Goal: Task Accomplishment & Management: Use online tool/utility

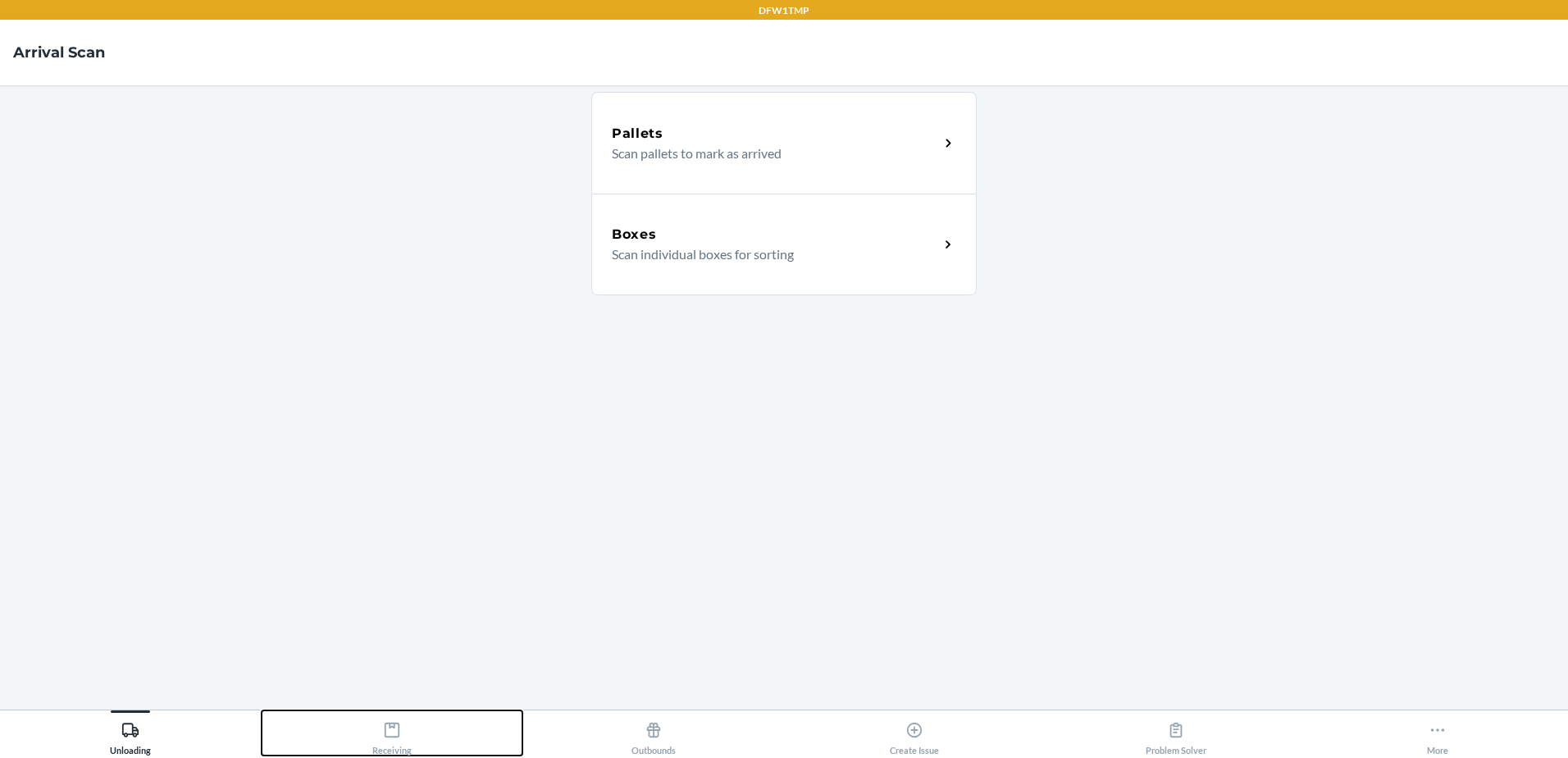
click at [374, 745] on div "Receiving" at bounding box center [391, 734] width 39 height 41
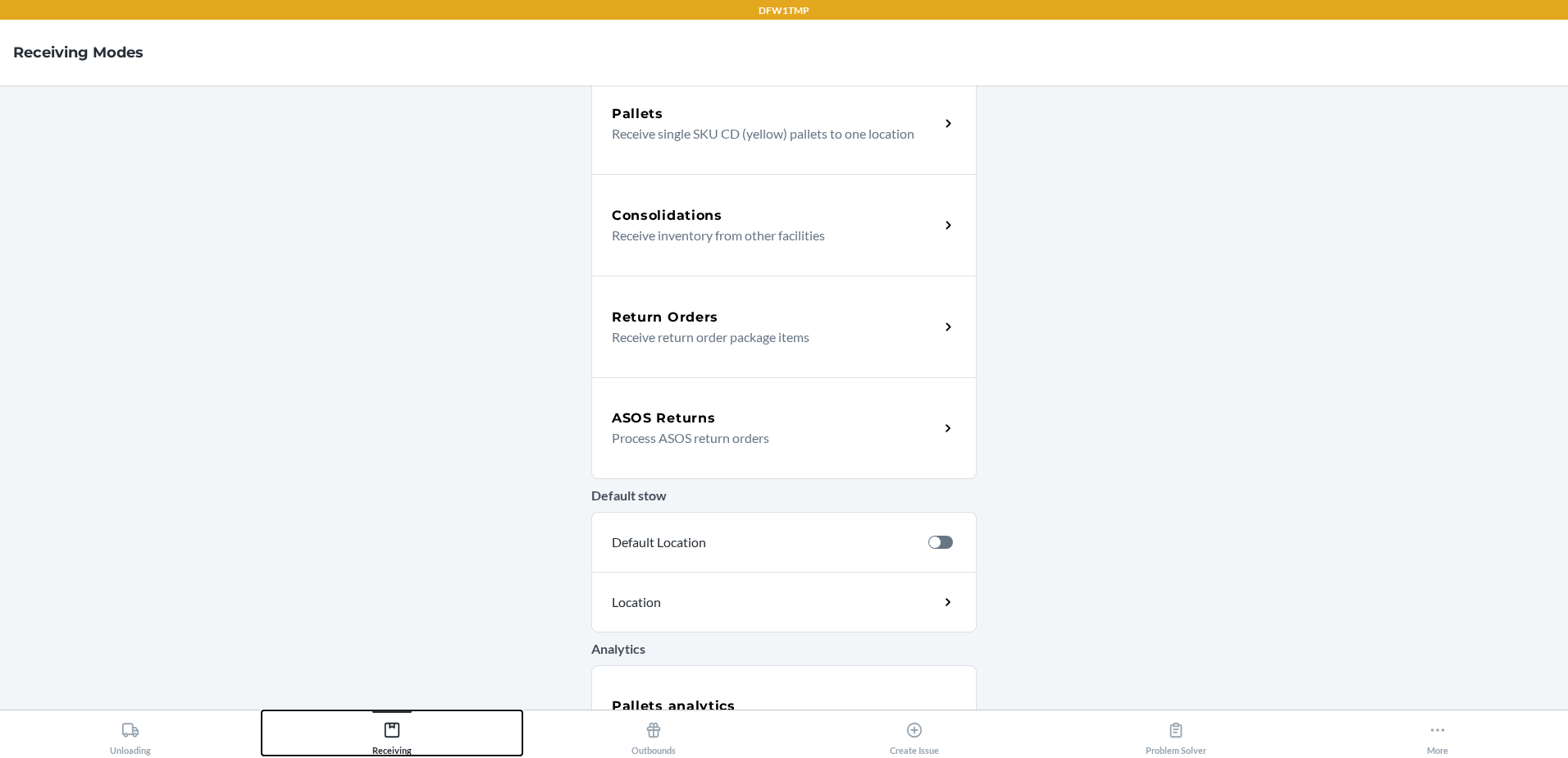
scroll to position [386, 0]
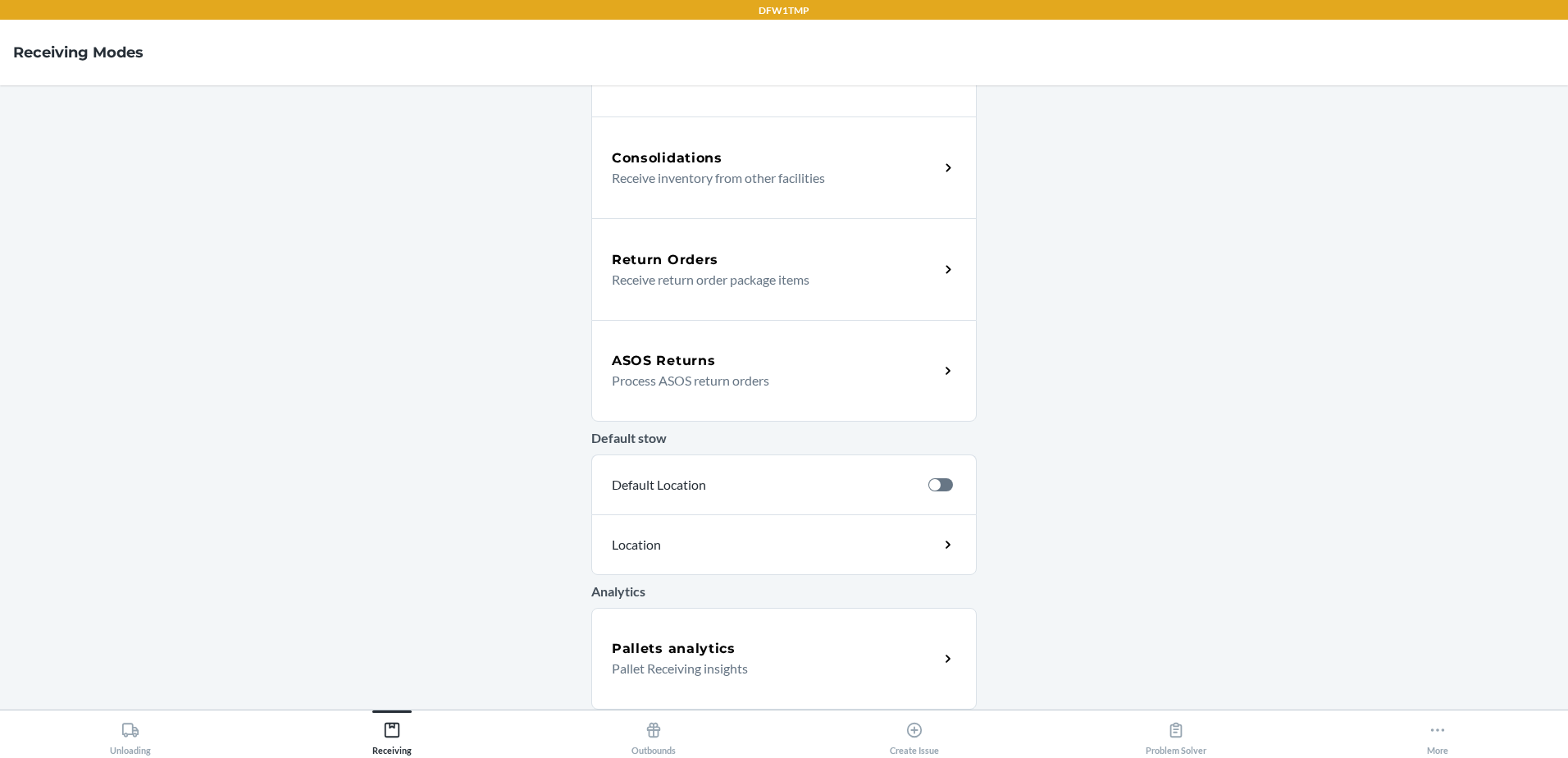
click at [753, 378] on p "Process ASOS return orders" at bounding box center [769, 380] width 314 height 20
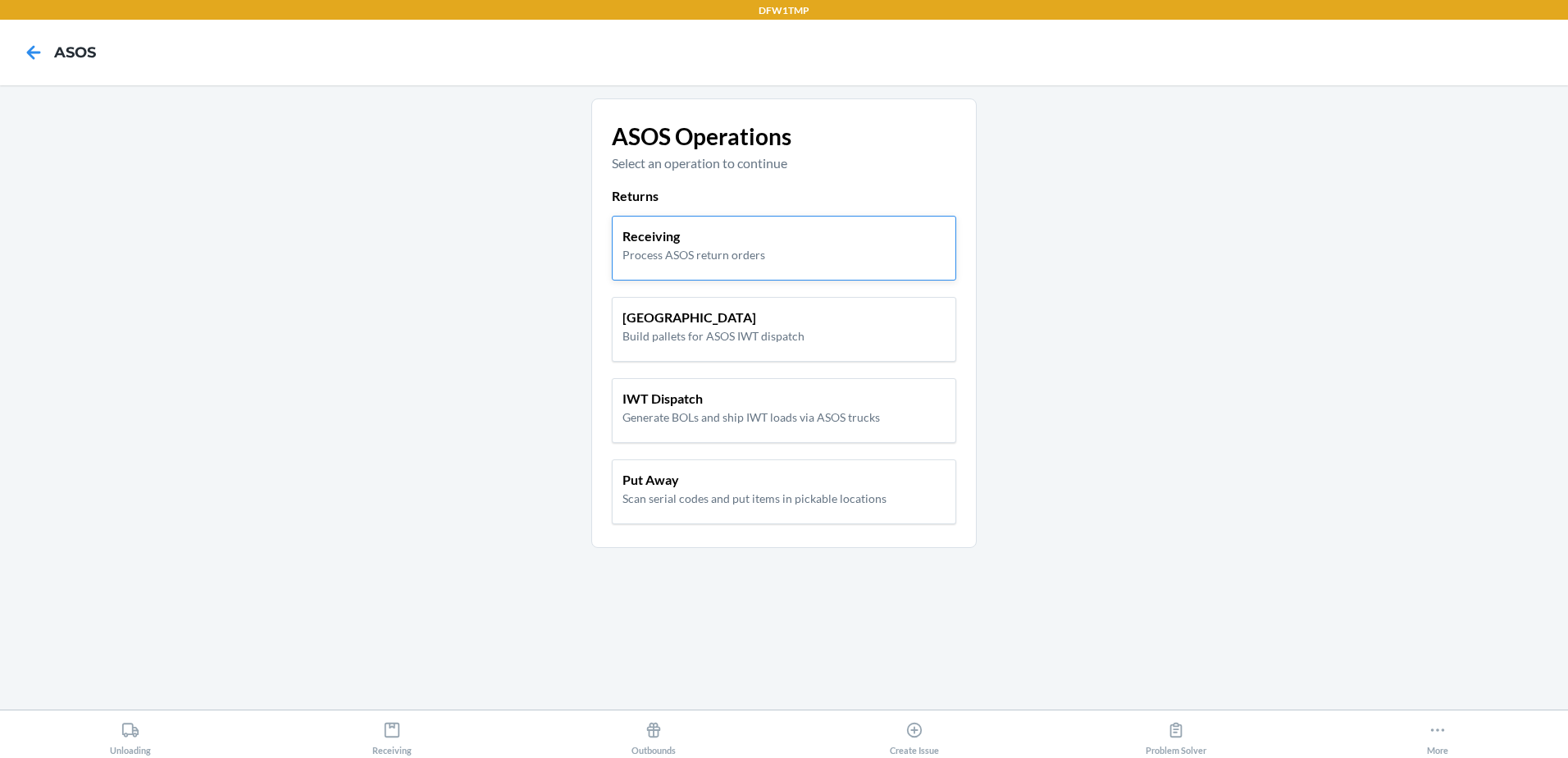
click at [729, 246] on p "Process ASOS return orders" at bounding box center [693, 254] width 142 height 17
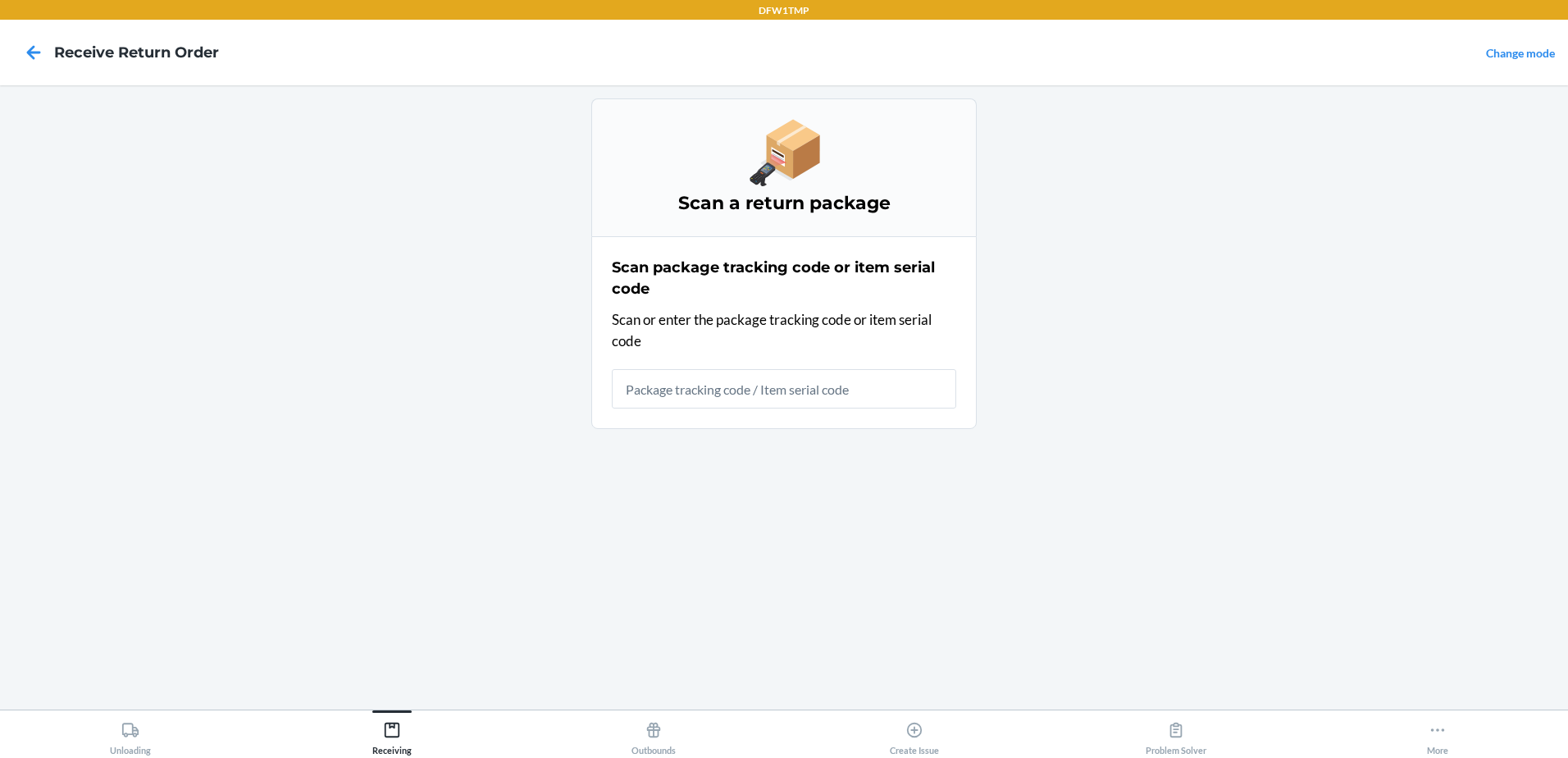
click at [676, 403] on input "text" at bounding box center [784, 389] width 345 height 39
click at [737, 382] on input "text" at bounding box center [784, 389] width 345 height 39
click at [825, 387] on input "text" at bounding box center [784, 389] width 345 height 39
type input "25WZ5KA3M7Y4JZ"
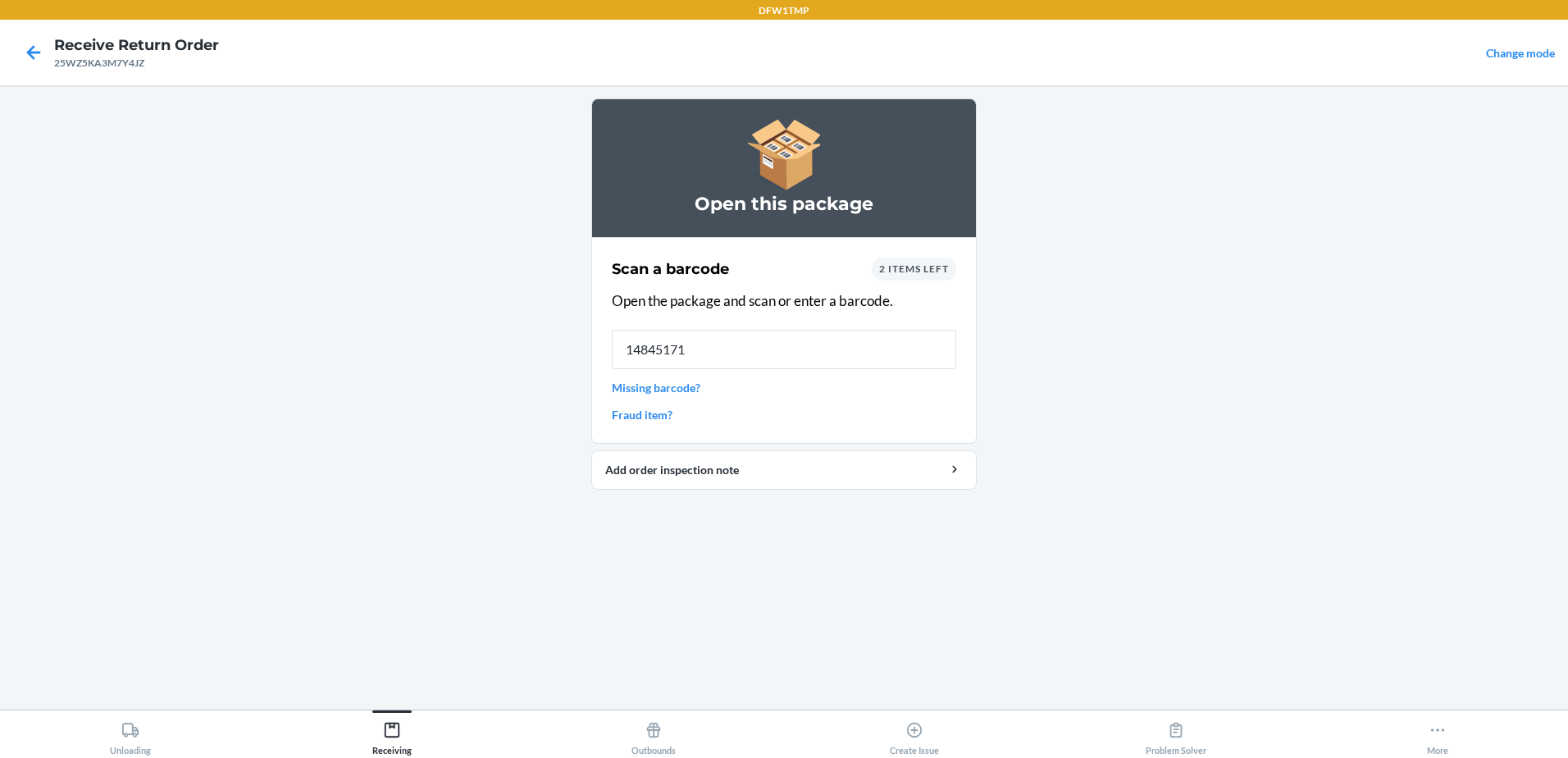
type input "148451719"
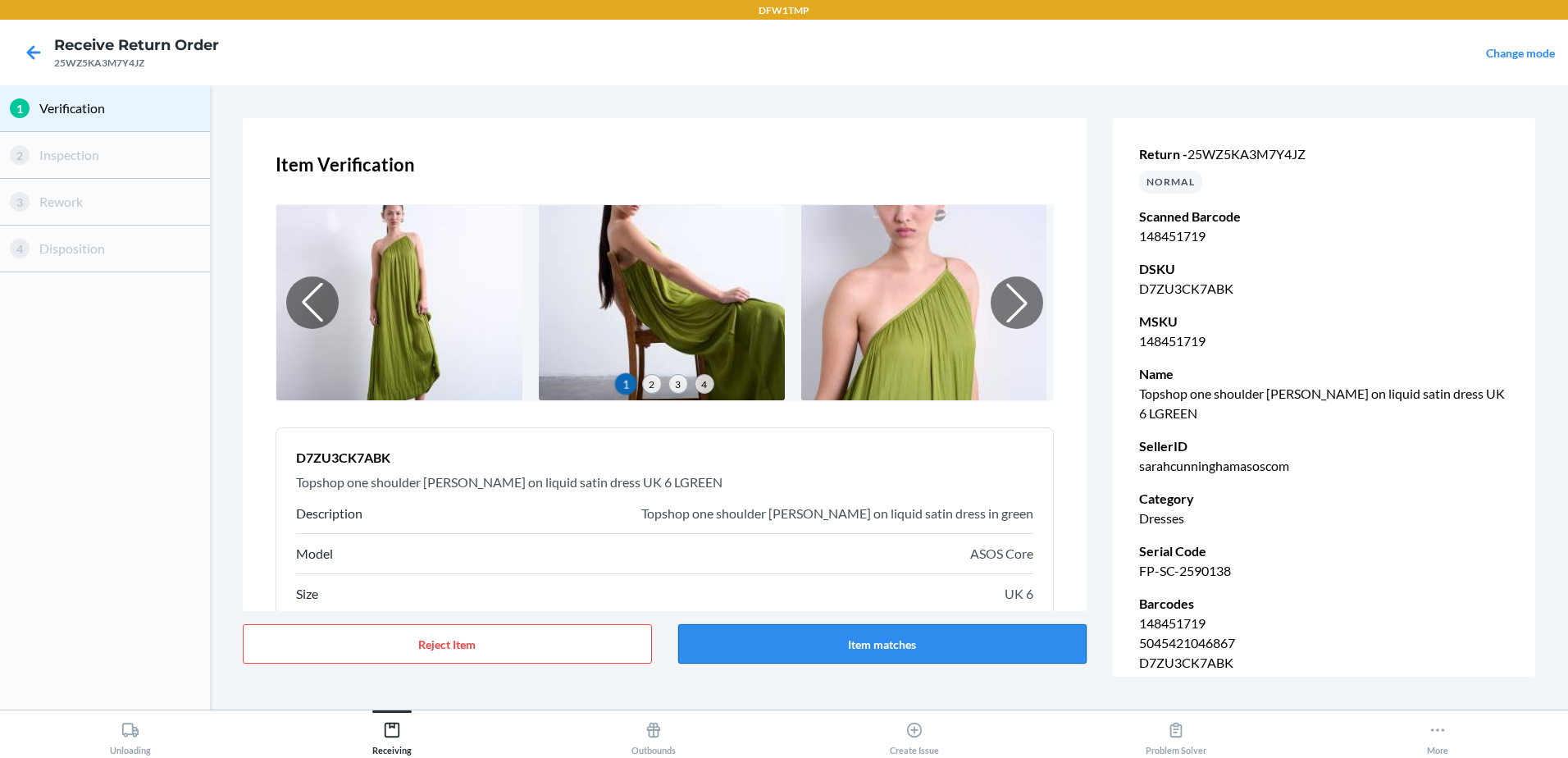
click at [848, 653] on button "Item matches" at bounding box center [882, 644] width 409 height 39
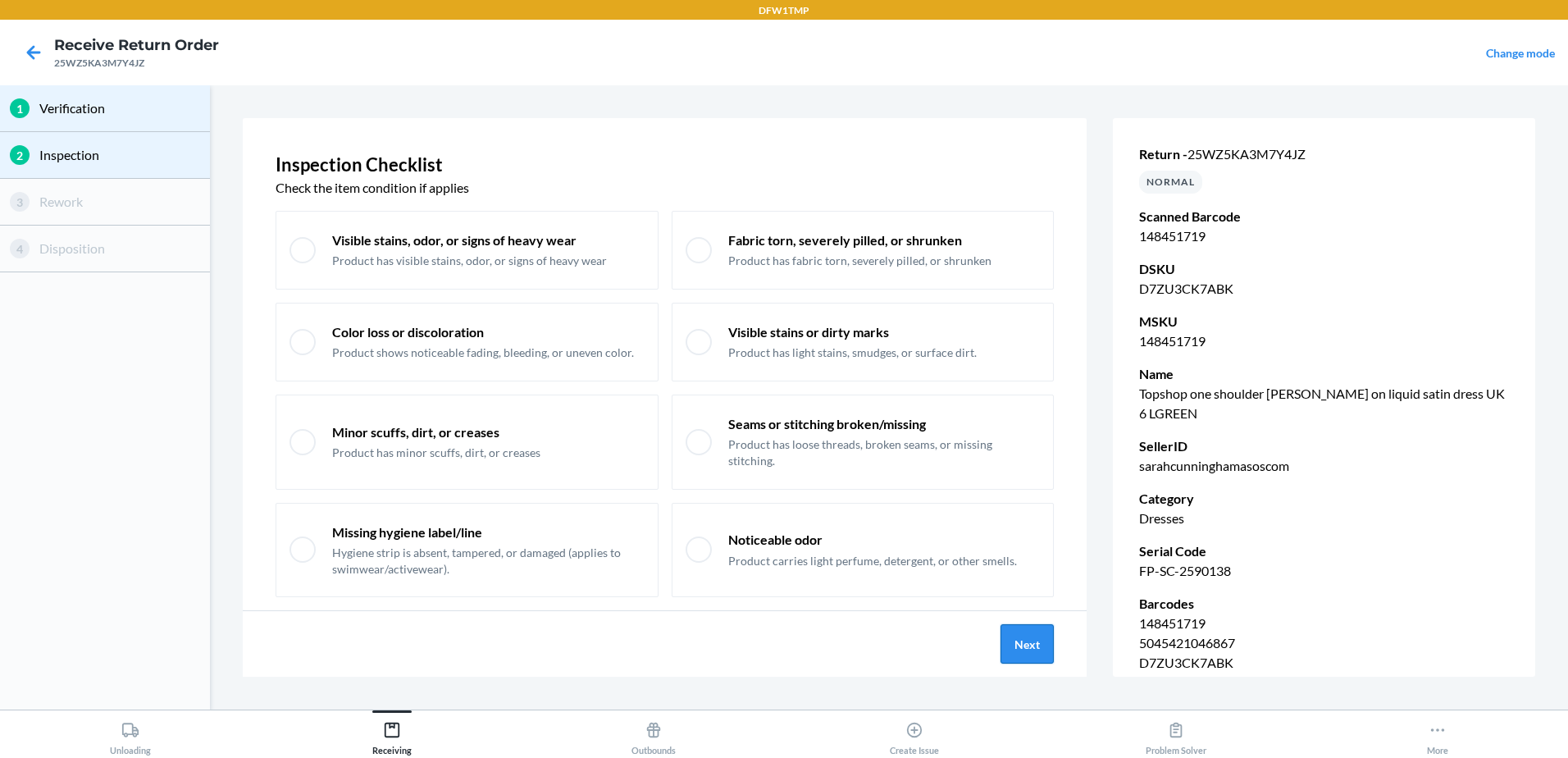
click at [1022, 633] on button "Next" at bounding box center [1027, 644] width 54 height 39
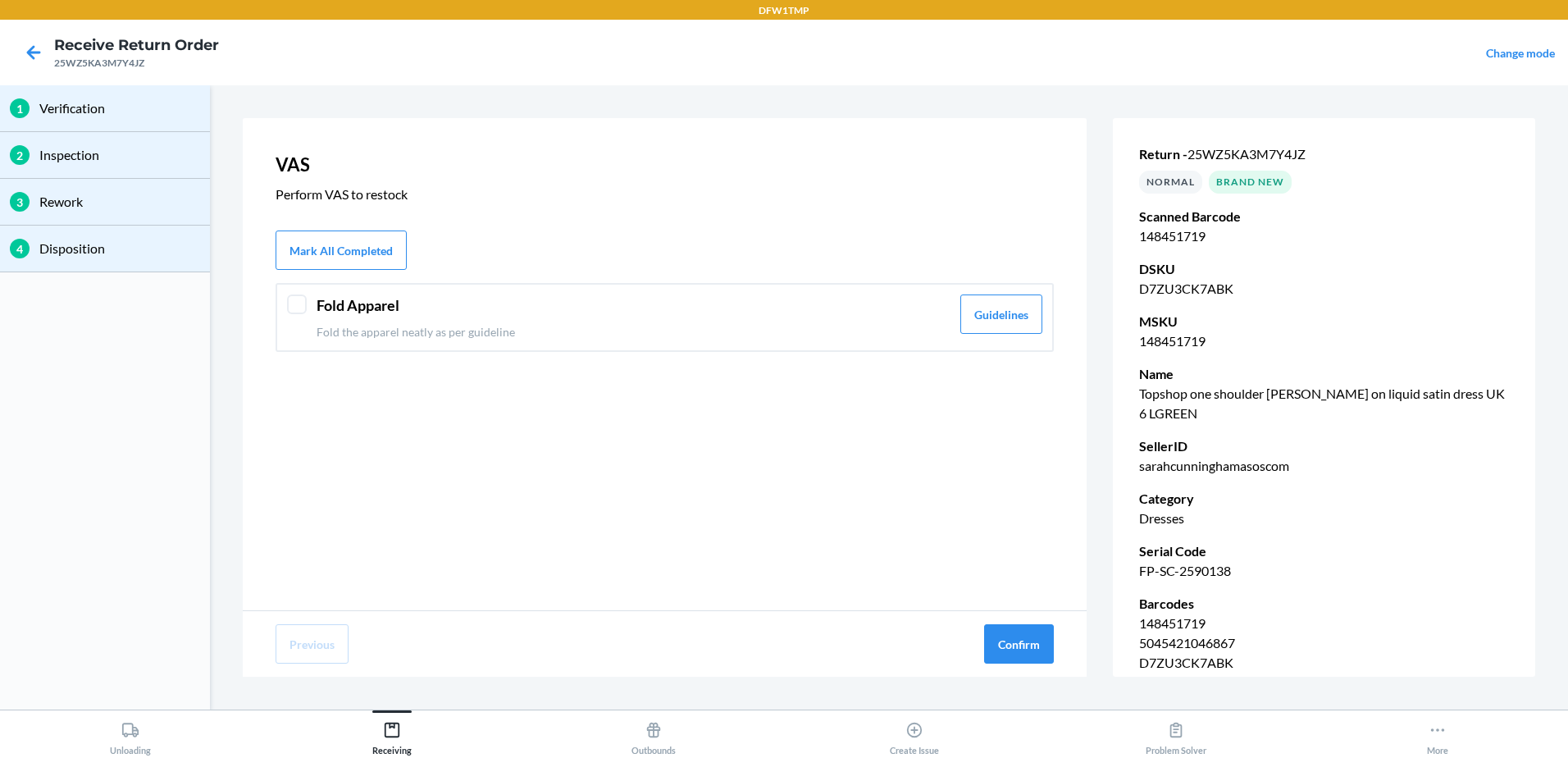
click at [847, 322] on div "Fold Apparel Fold the apparel neatly as per guideline" at bounding box center [633, 317] width 634 height 46
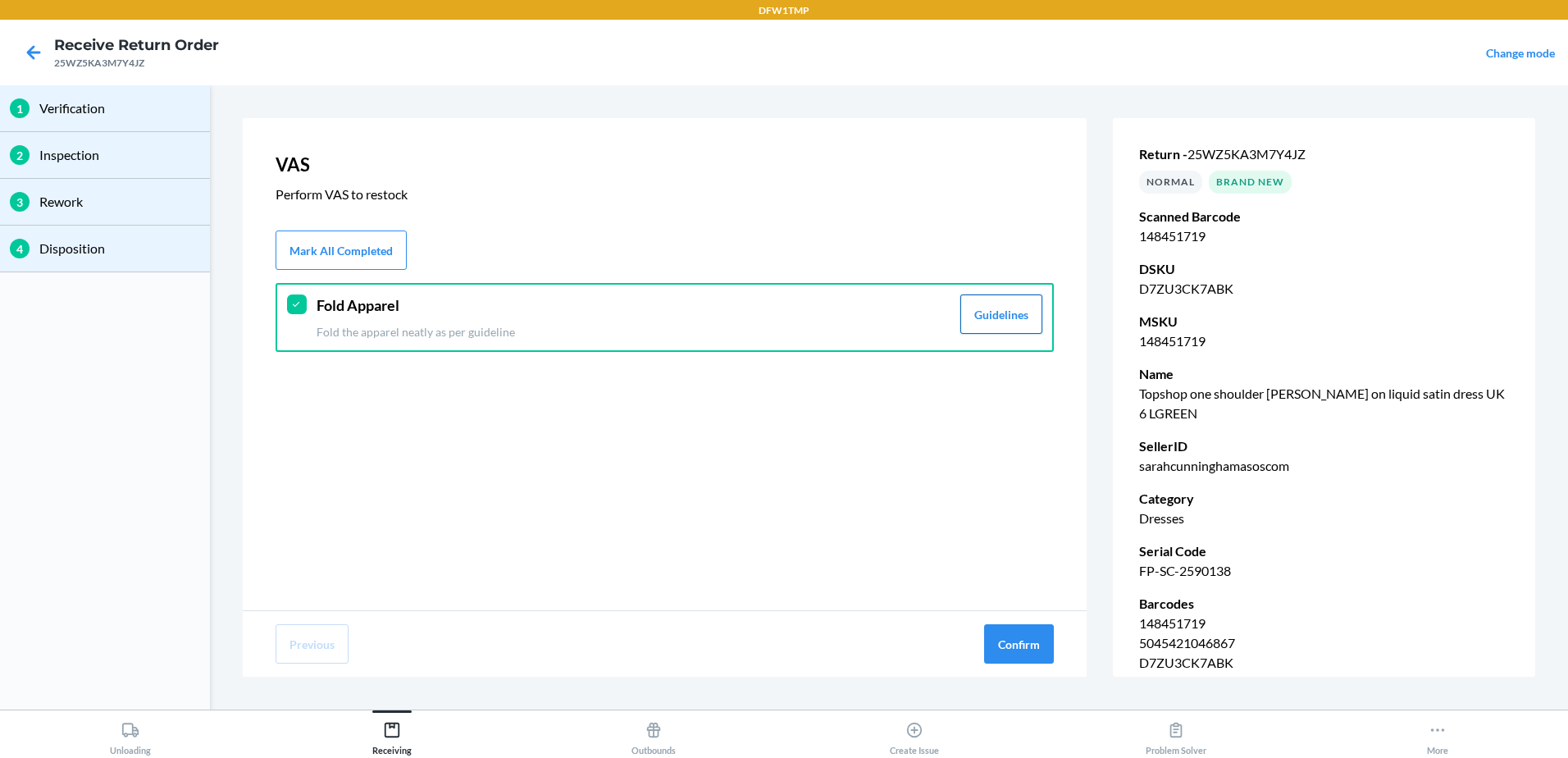
click at [1008, 320] on button "Guidelines" at bounding box center [1001, 313] width 82 height 39
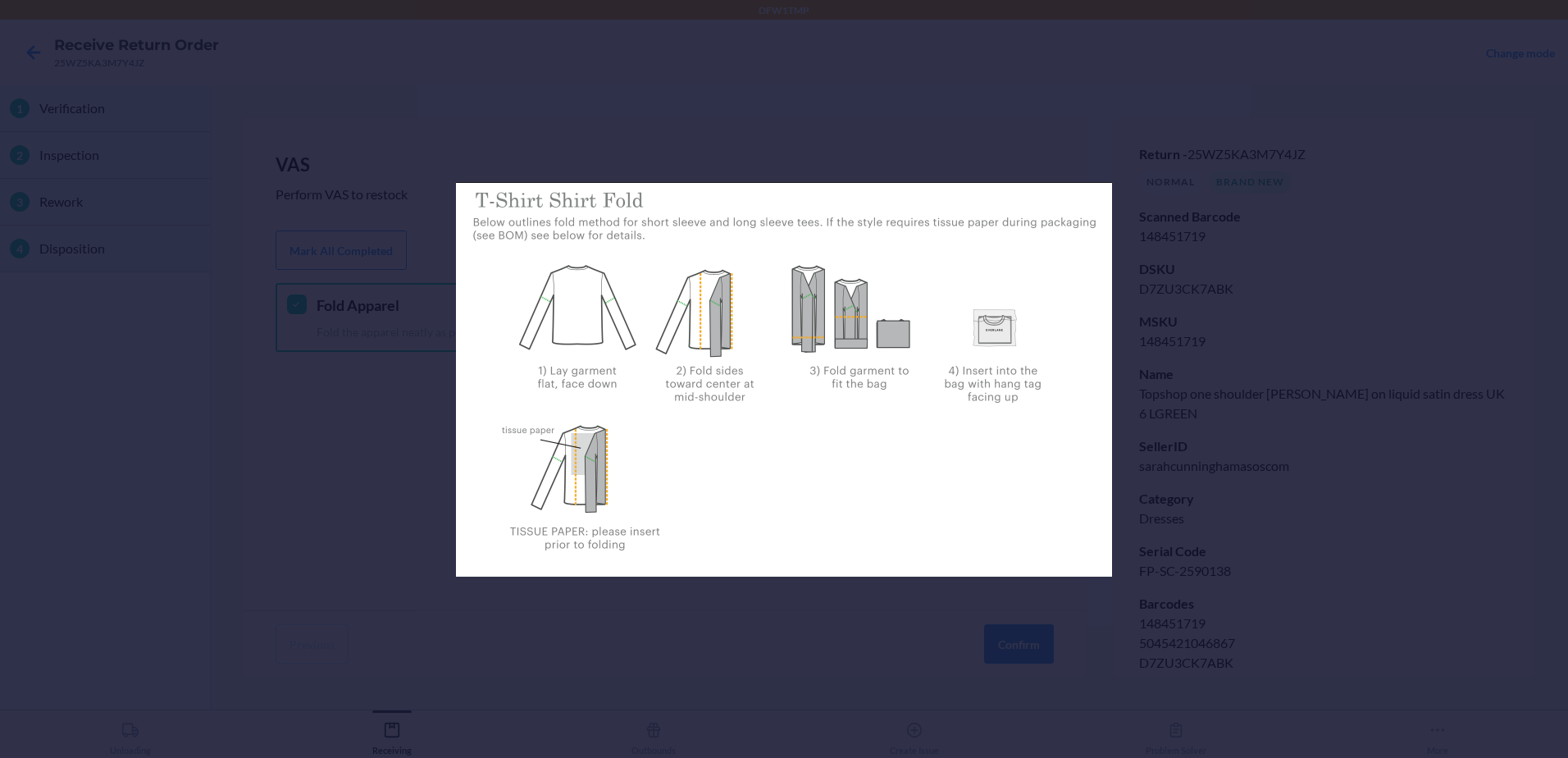
drag, startPoint x: 1337, startPoint y: 389, endPoint x: 1316, endPoint y: 383, distance: 21.8
click at [1328, 387] on div at bounding box center [784, 379] width 1568 height 758
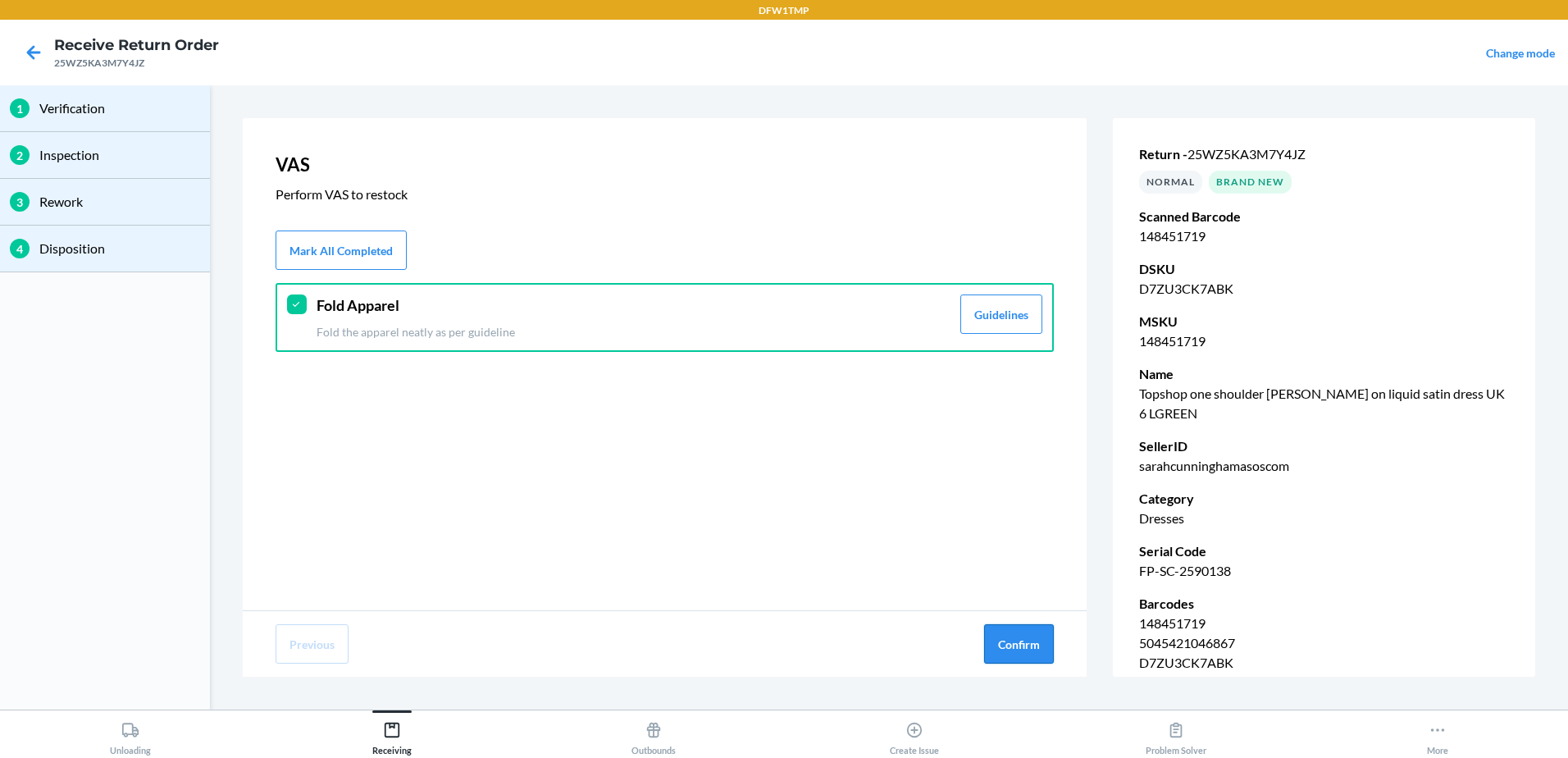
click at [1018, 651] on button "Confirm" at bounding box center [1018, 644] width 70 height 39
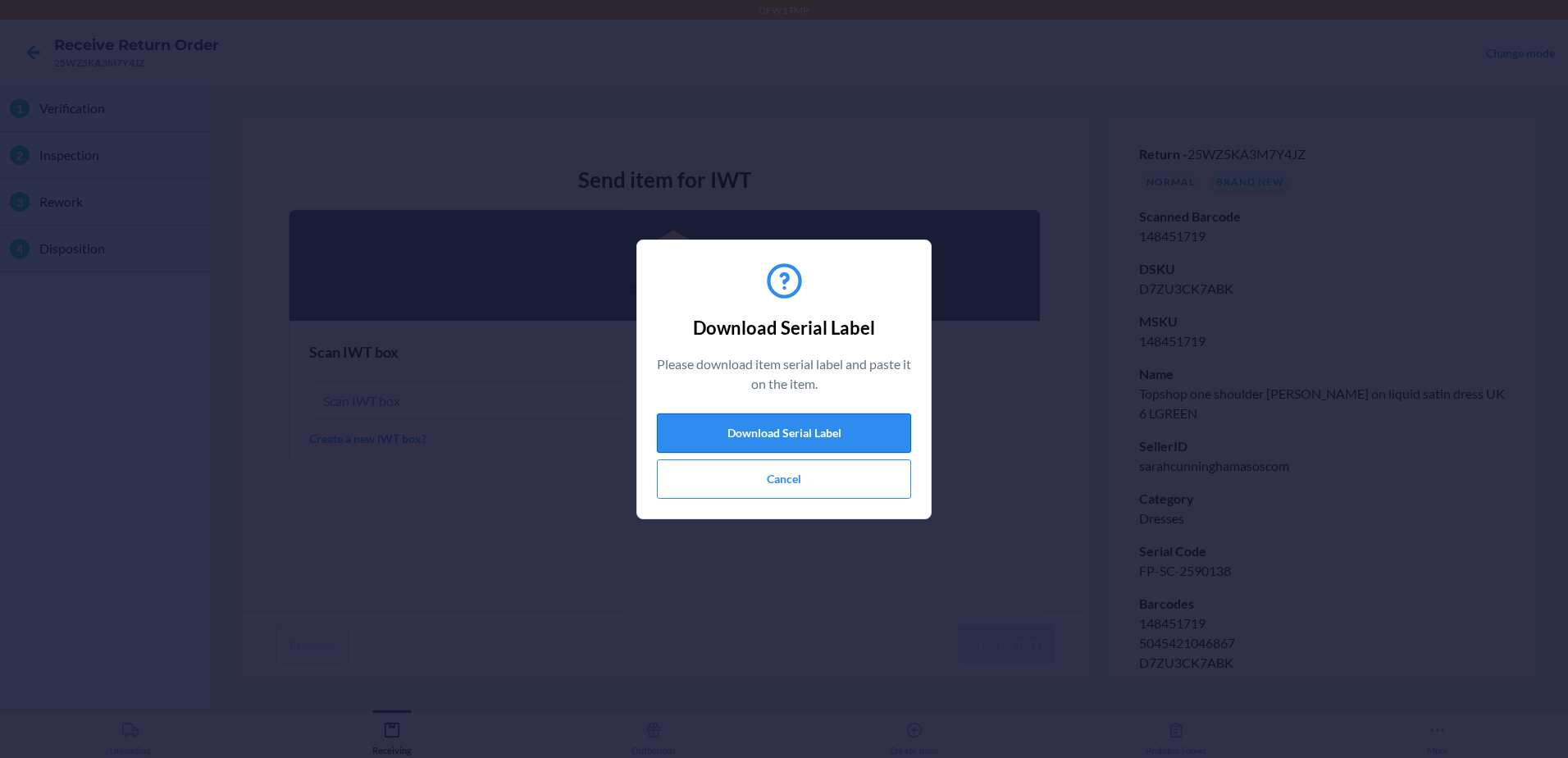
click at [841, 426] on button "Download Serial Label" at bounding box center [784, 432] width 254 height 39
click at [799, 480] on button "Cancel" at bounding box center [784, 478] width 254 height 39
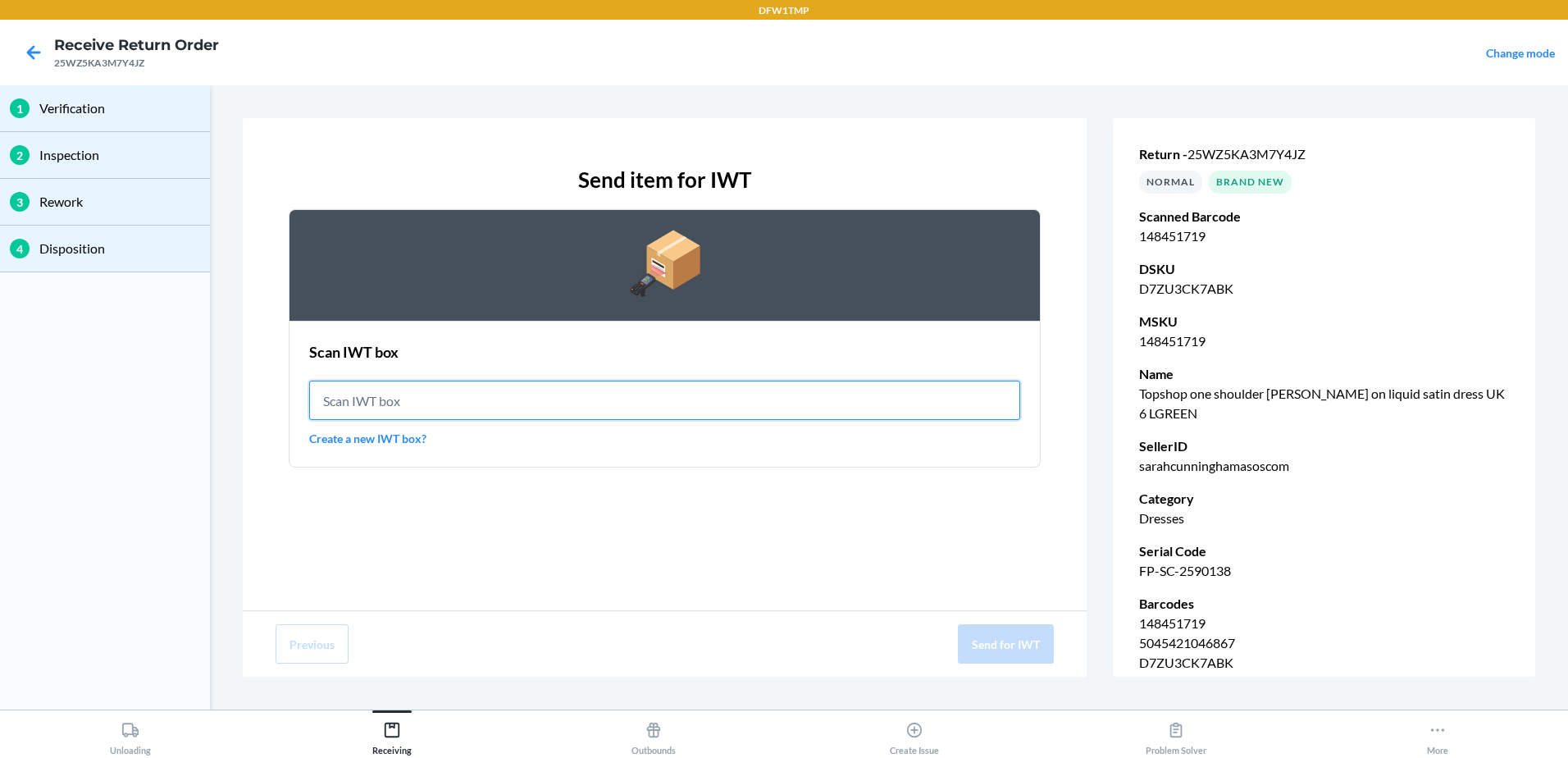
click at [612, 391] on input "text" at bounding box center [665, 399] width 711 height 39
click at [369, 438] on link "Create a new IWT box?" at bounding box center [665, 438] width 711 height 17
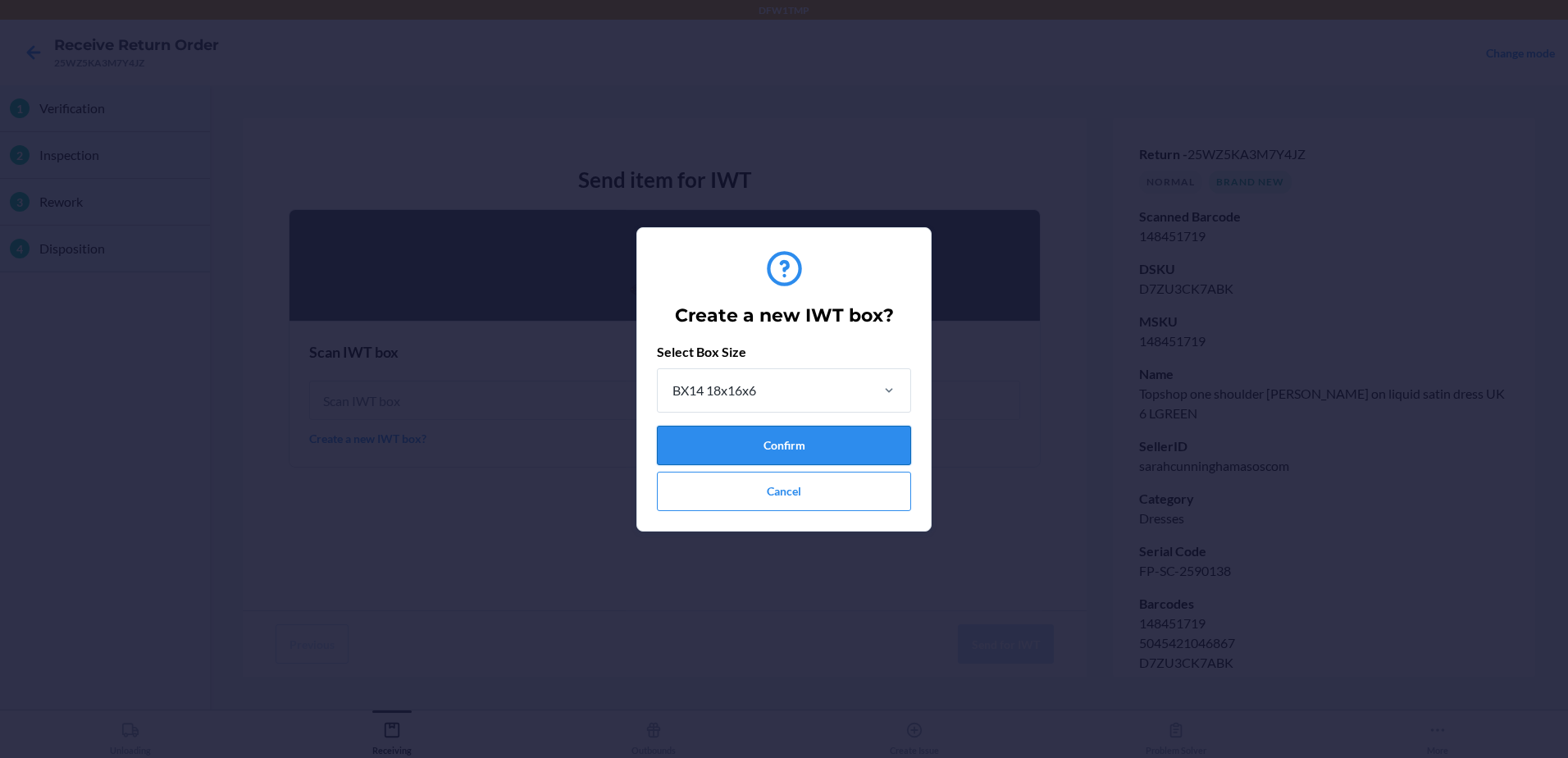
click at [797, 438] on button "Confirm" at bounding box center [784, 445] width 254 height 39
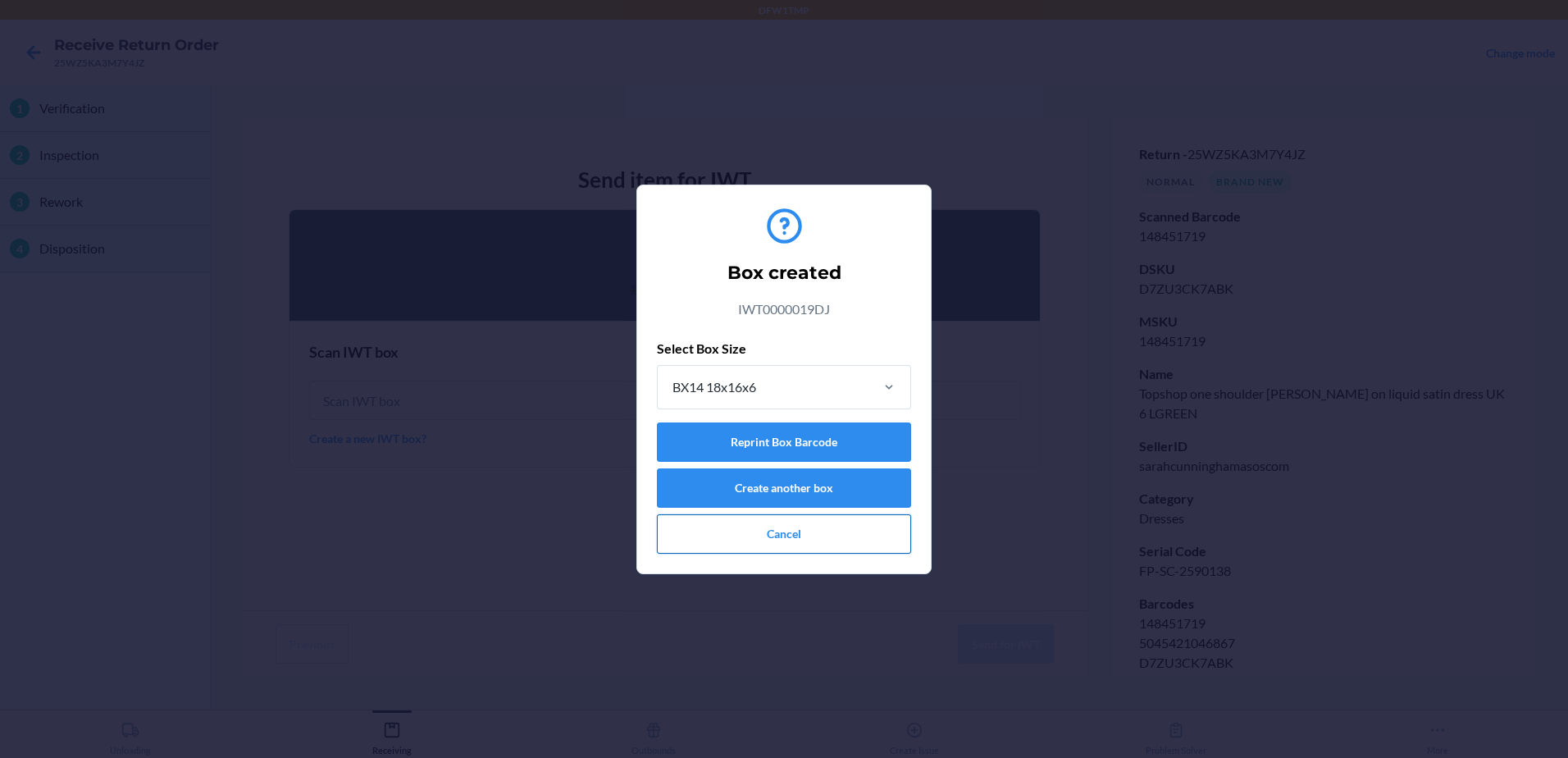
click at [791, 537] on button "Cancel" at bounding box center [784, 534] width 254 height 39
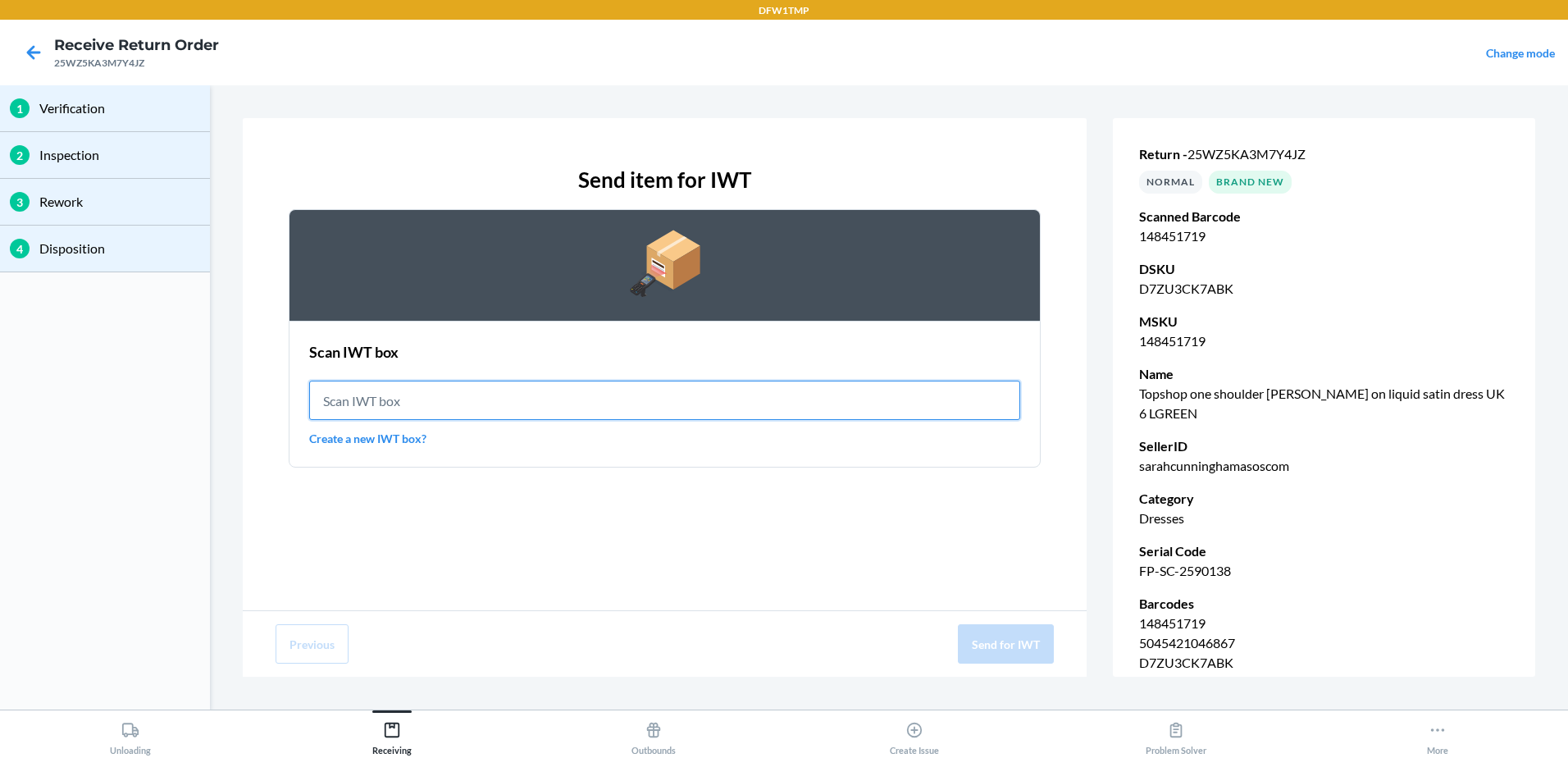
click at [479, 400] on input "text" at bounding box center [665, 399] width 711 height 39
type input "IWT0000019DJ"
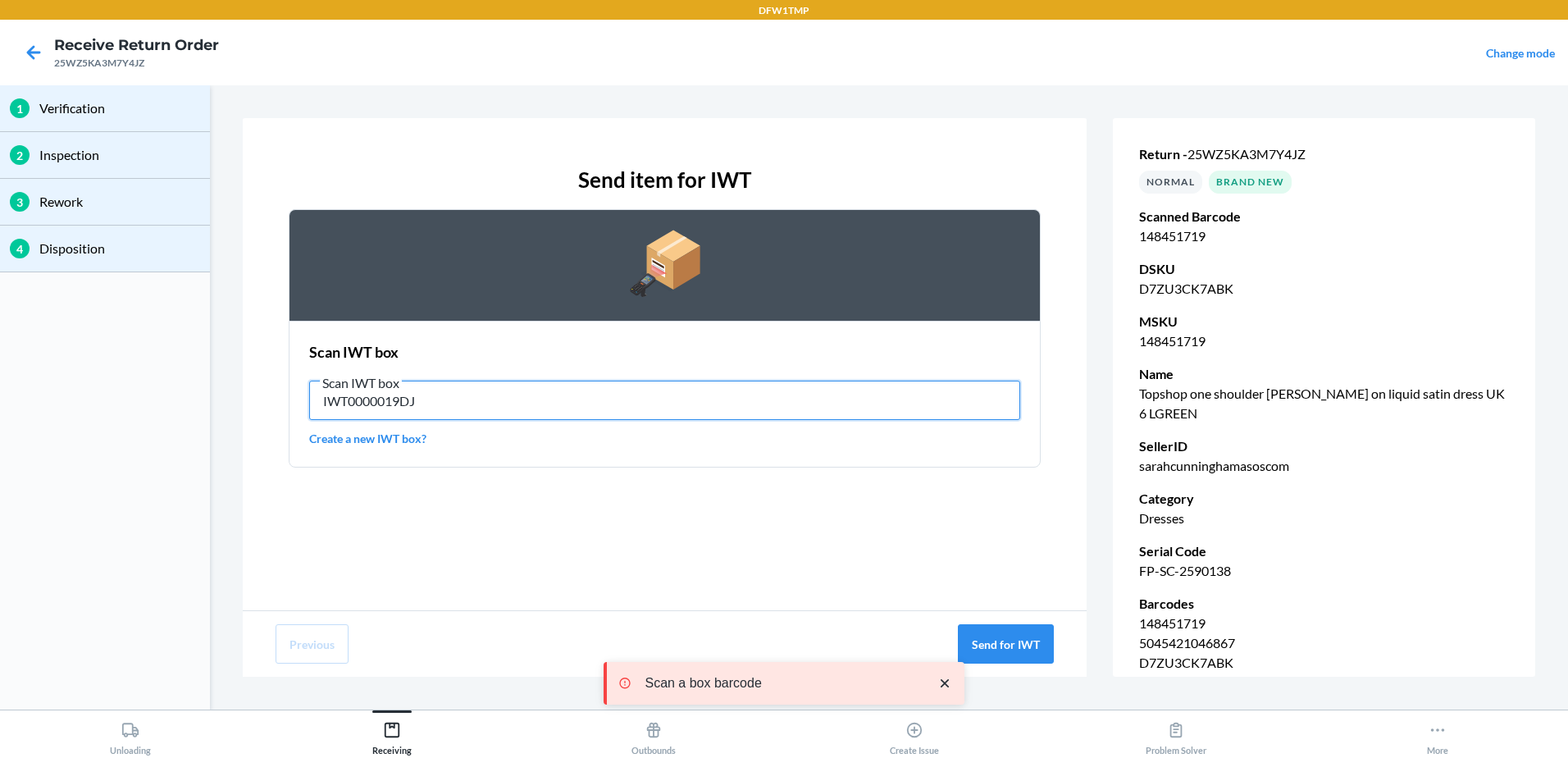
click at [595, 407] on input "IWT0000019DJ" at bounding box center [665, 399] width 711 height 39
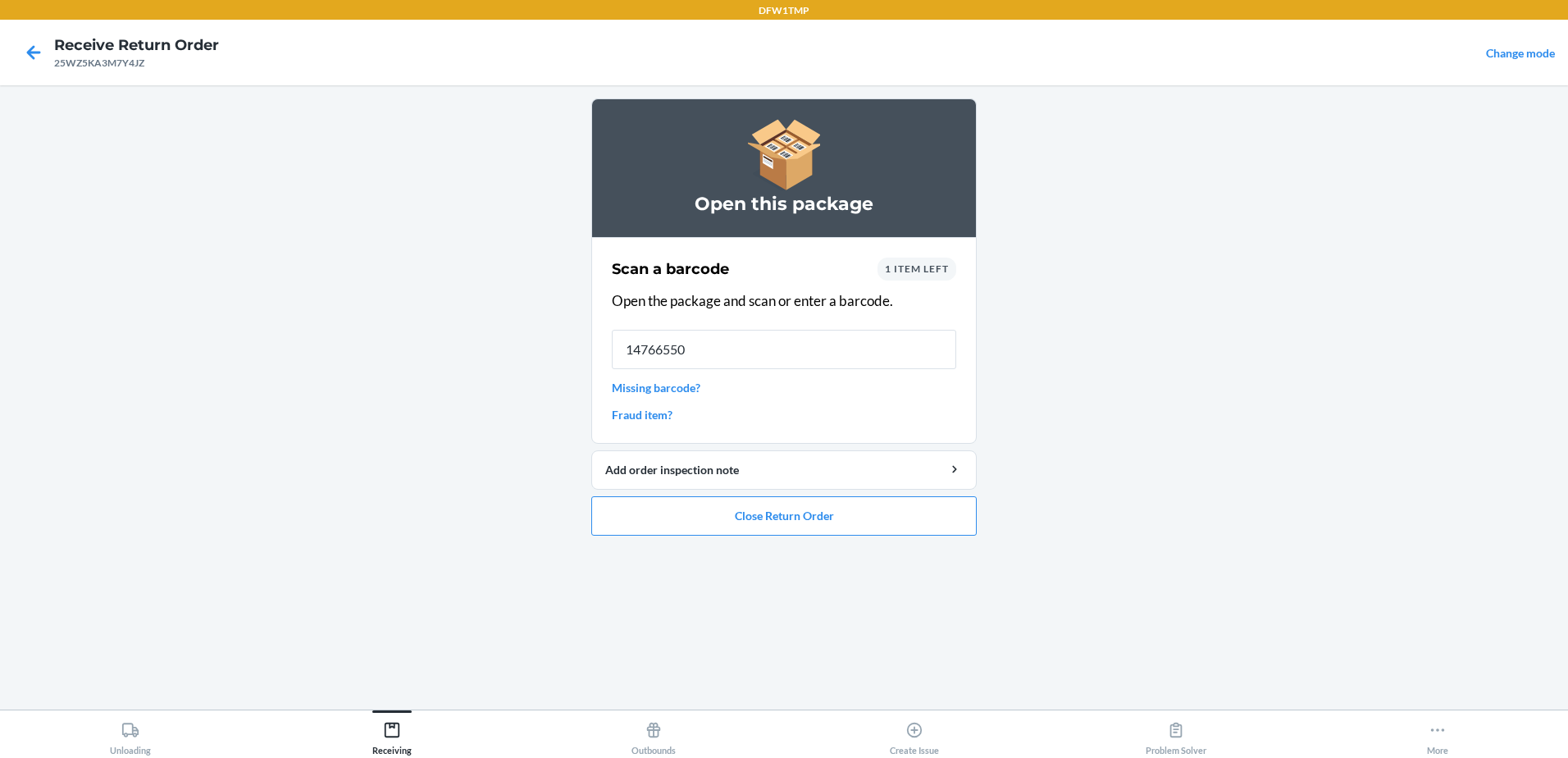
type input "147665502"
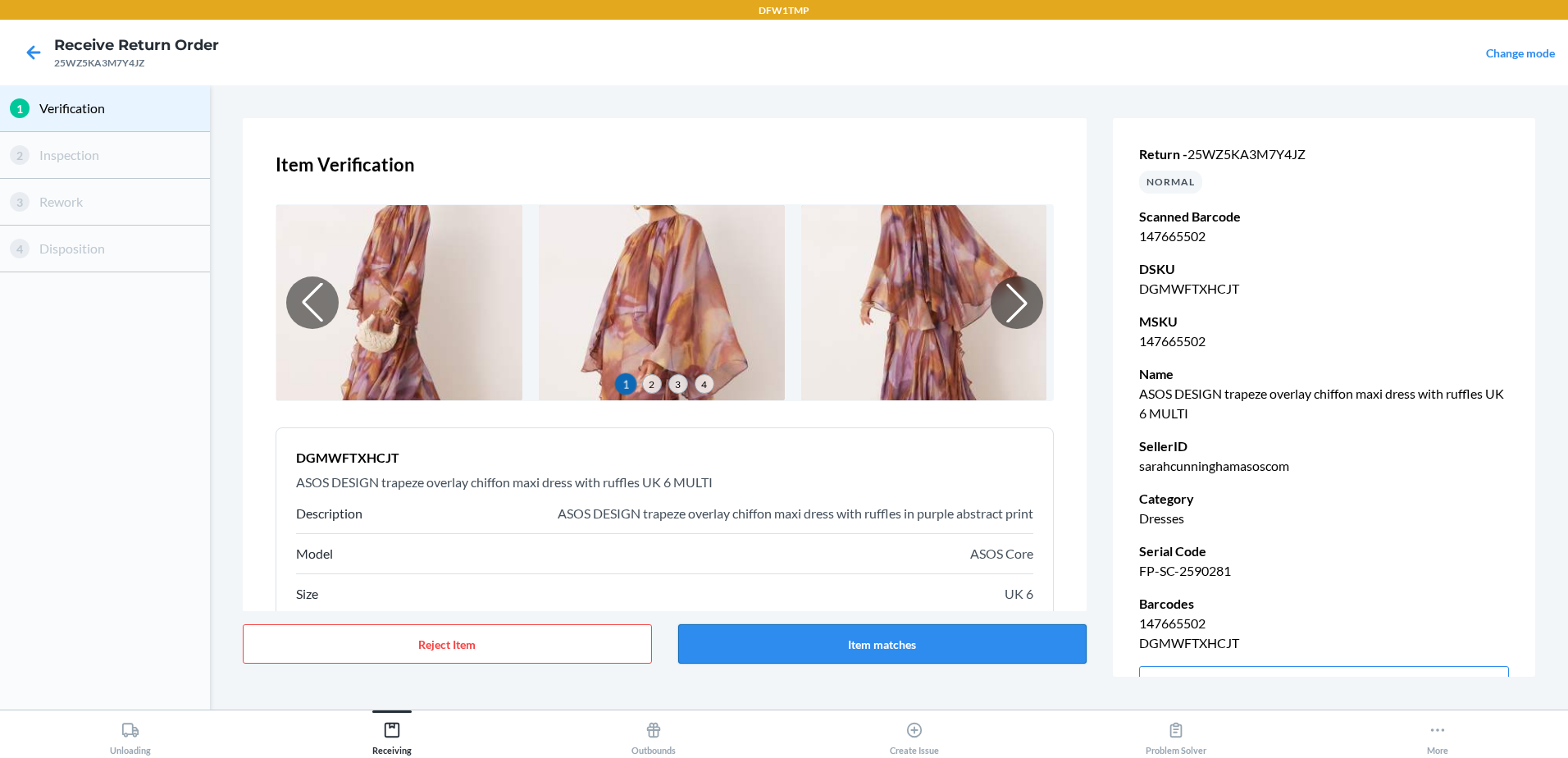
click at [894, 644] on button "Item matches" at bounding box center [882, 644] width 409 height 39
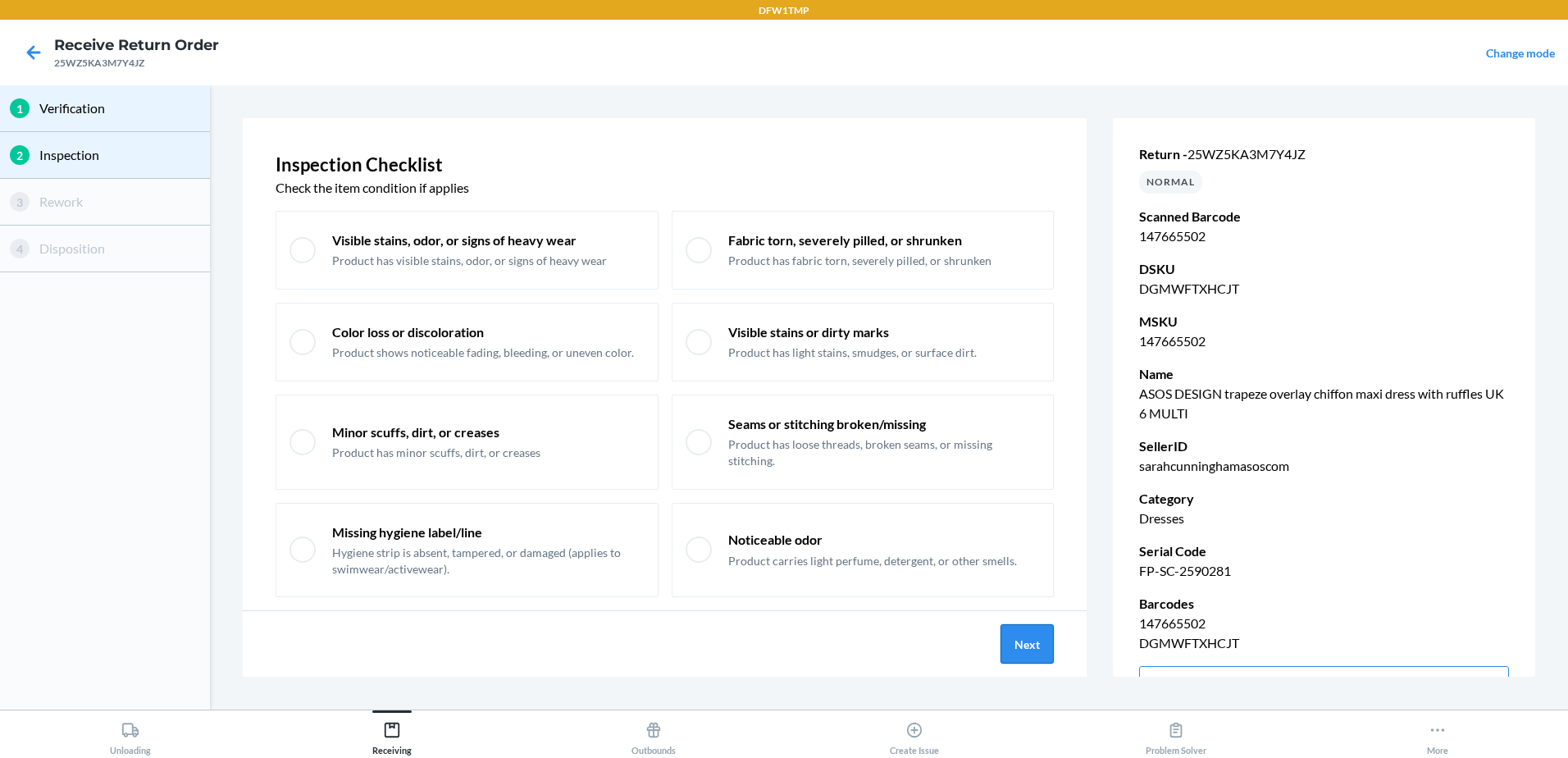
click at [1010, 640] on button "Next" at bounding box center [1027, 644] width 54 height 39
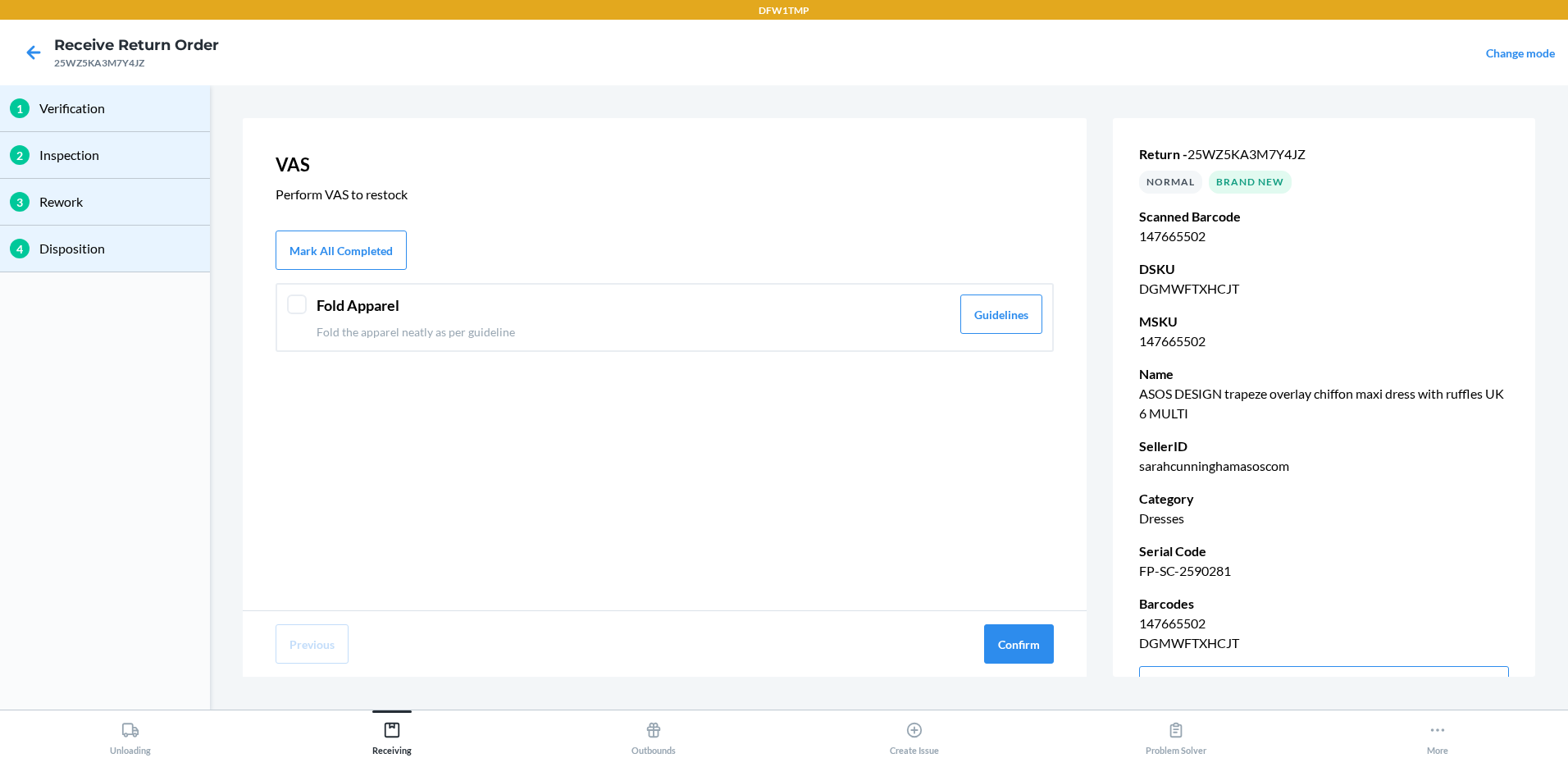
drag, startPoint x: 845, startPoint y: 310, endPoint x: 850, endPoint y: 318, distance: 9.4
click at [850, 318] on div "Fold Apparel Fold the apparel neatly as per guideline" at bounding box center [633, 317] width 634 height 46
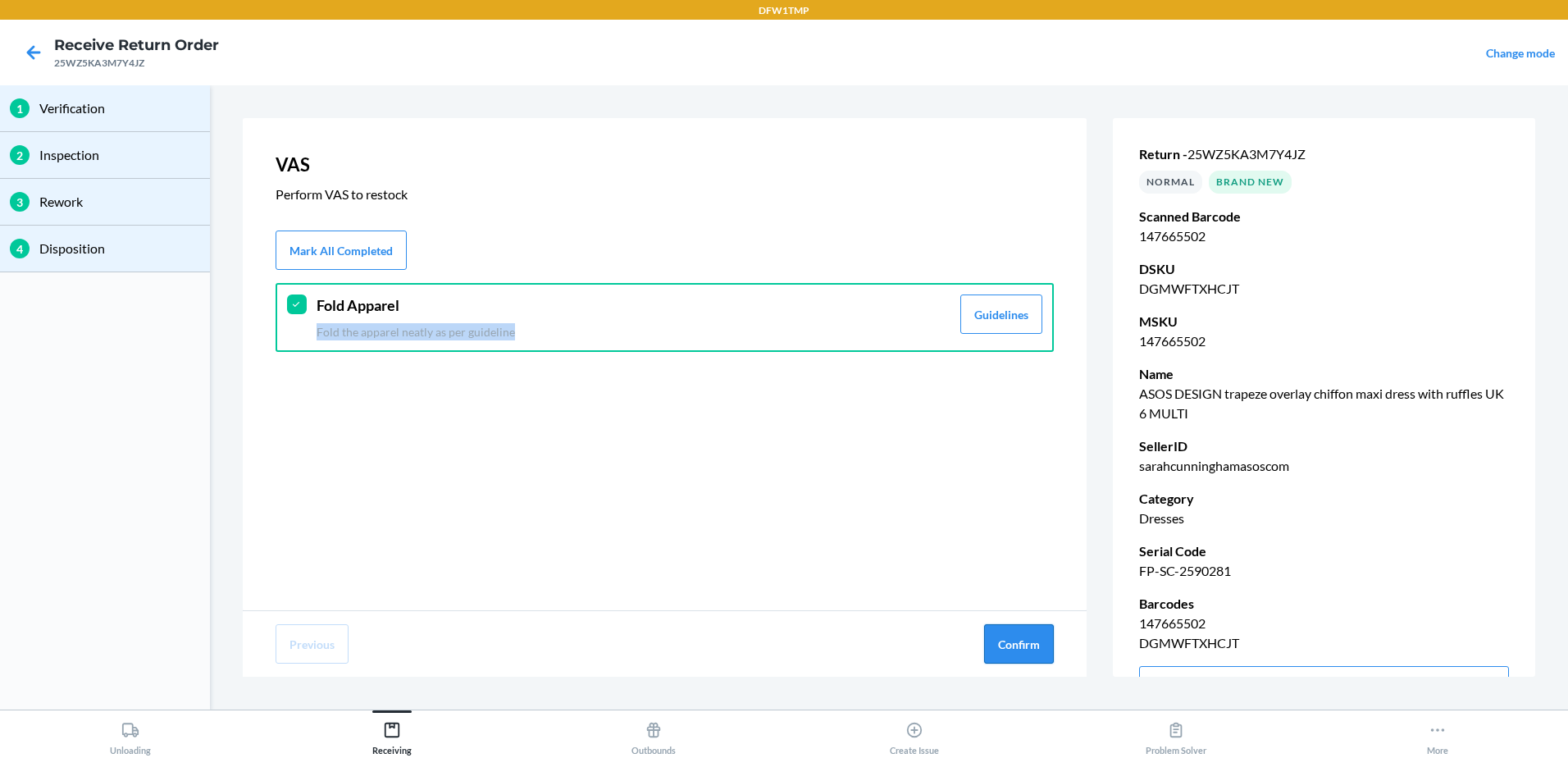
click at [1038, 640] on button "Confirm" at bounding box center [1018, 644] width 70 height 39
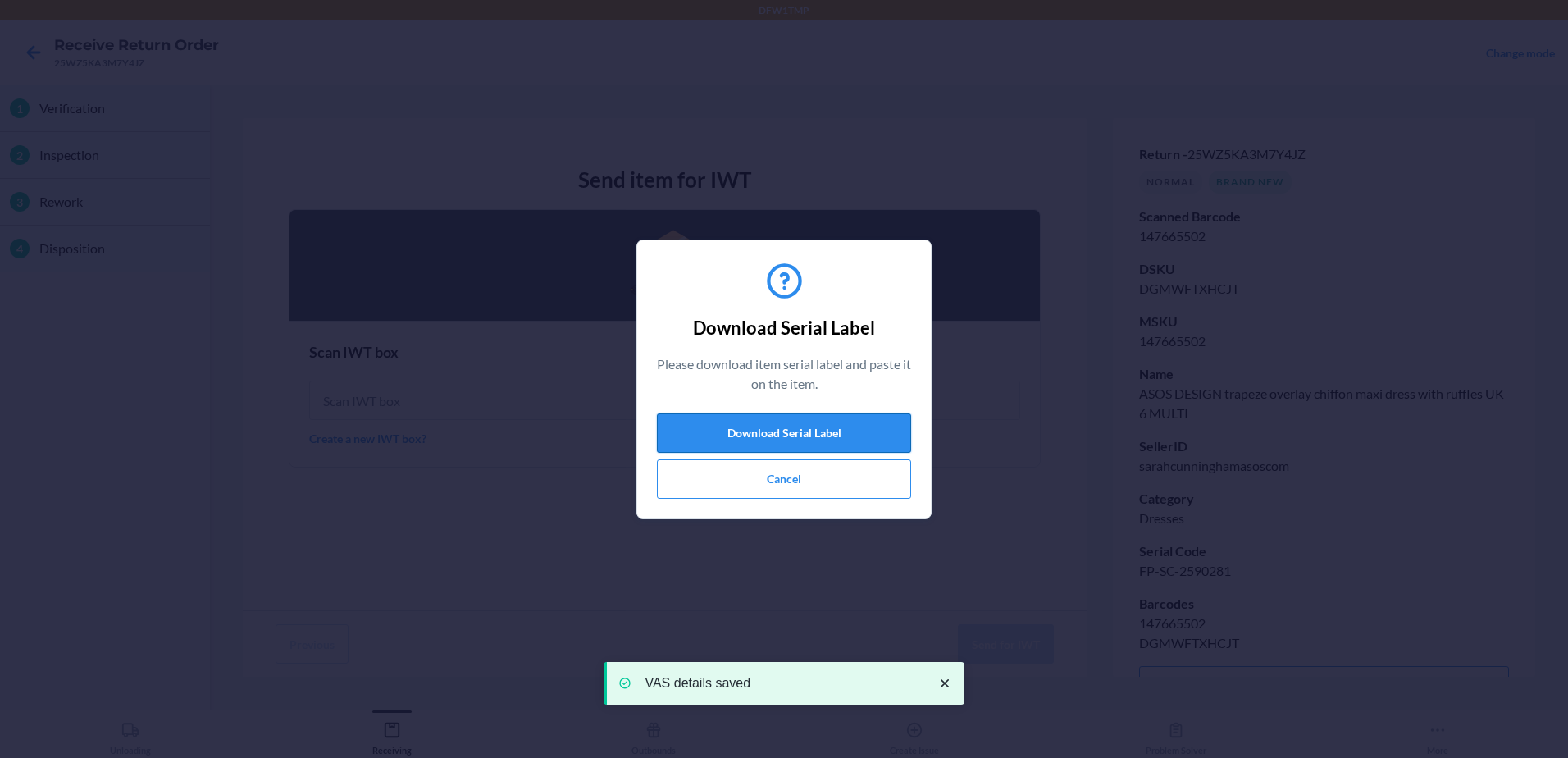
click at [821, 426] on button "Download Serial Label" at bounding box center [784, 432] width 254 height 39
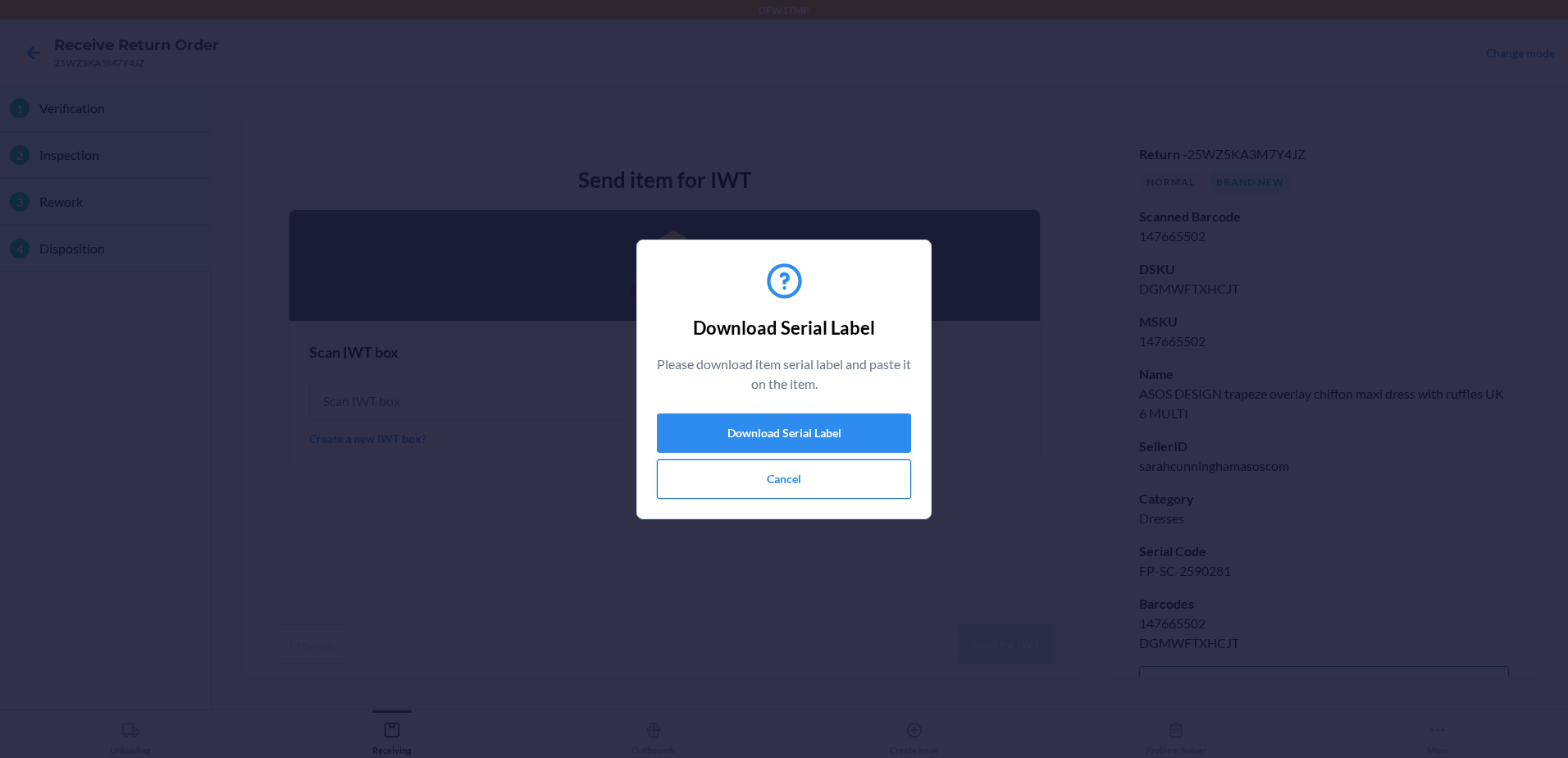
click at [770, 490] on button "Cancel" at bounding box center [784, 478] width 254 height 39
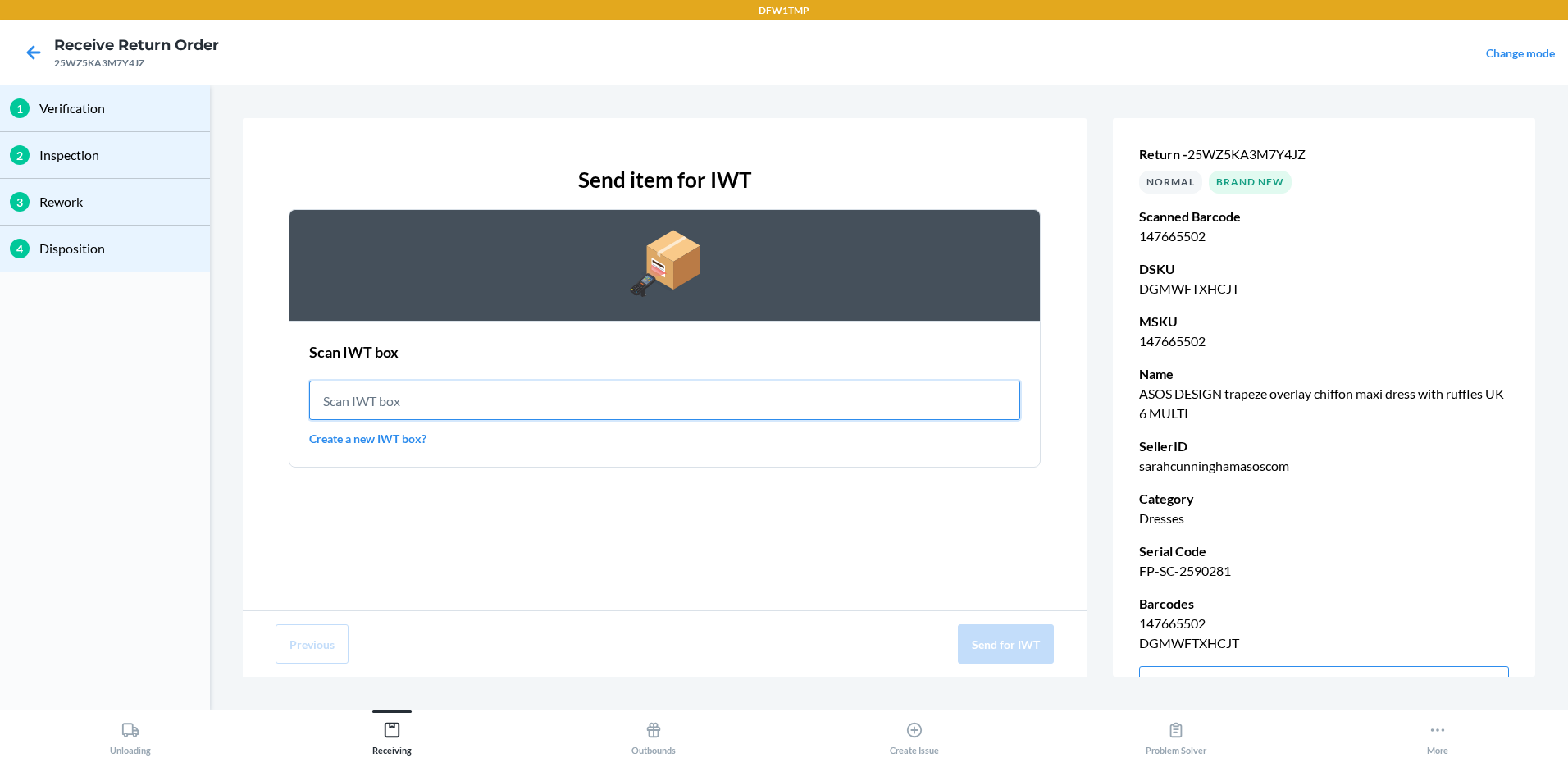
click at [495, 399] on input "text" at bounding box center [665, 399] width 711 height 39
type input "IWT0000019DJ"
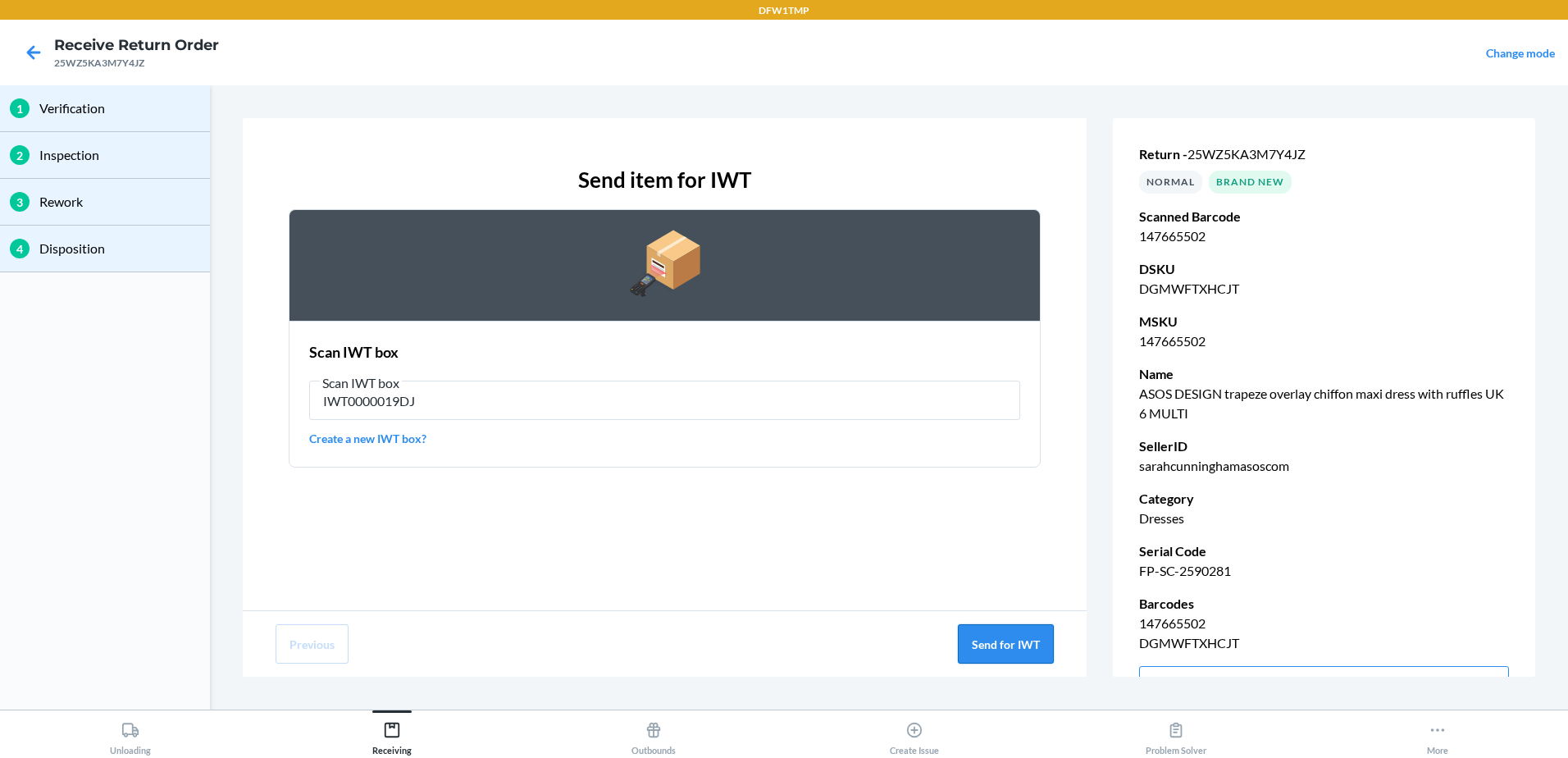
click at [1028, 642] on button "Send for IWT" at bounding box center [1006, 644] width 96 height 39
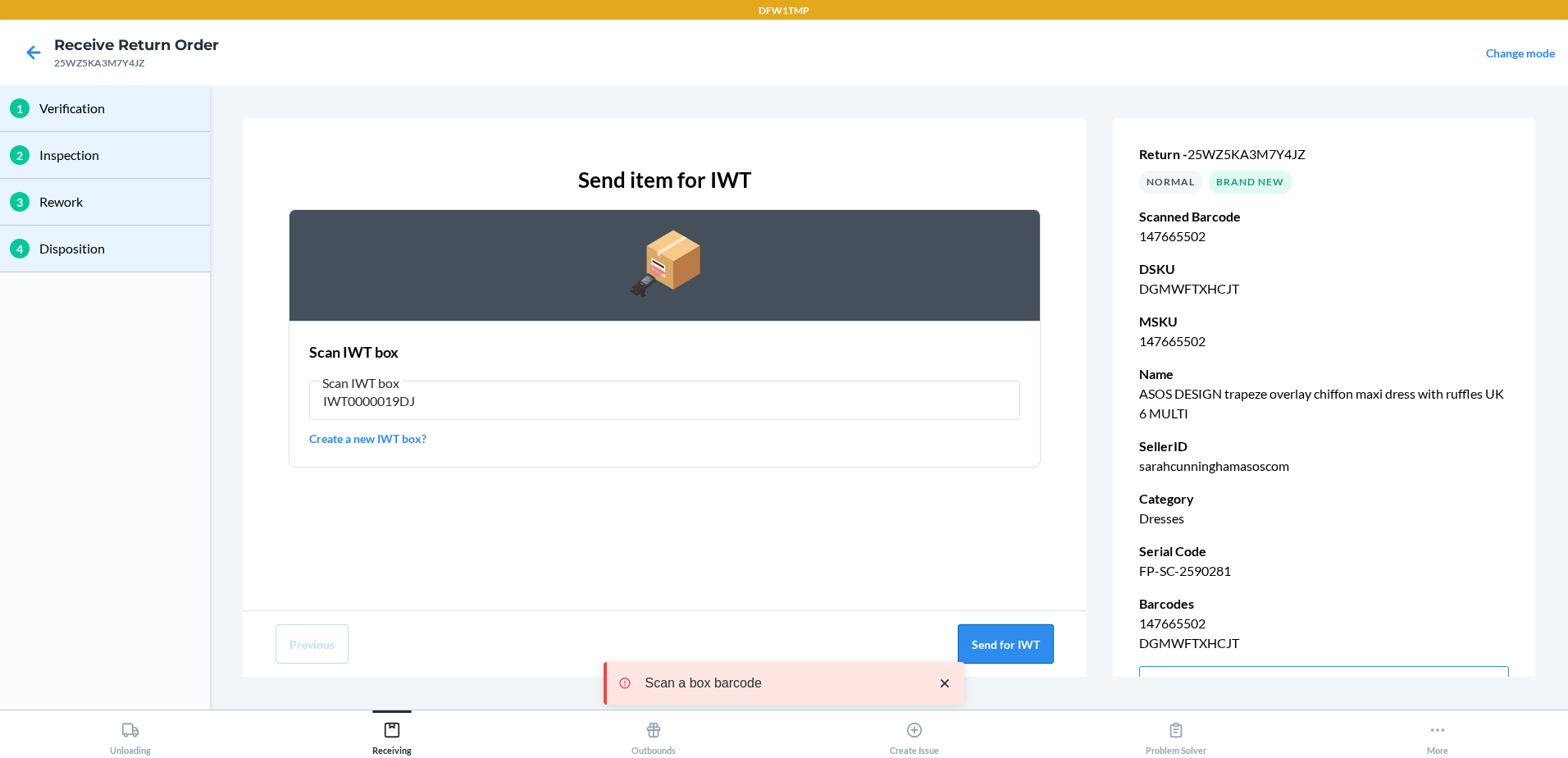
click at [1003, 644] on button "Send for IWT" at bounding box center [1006, 644] width 96 height 39
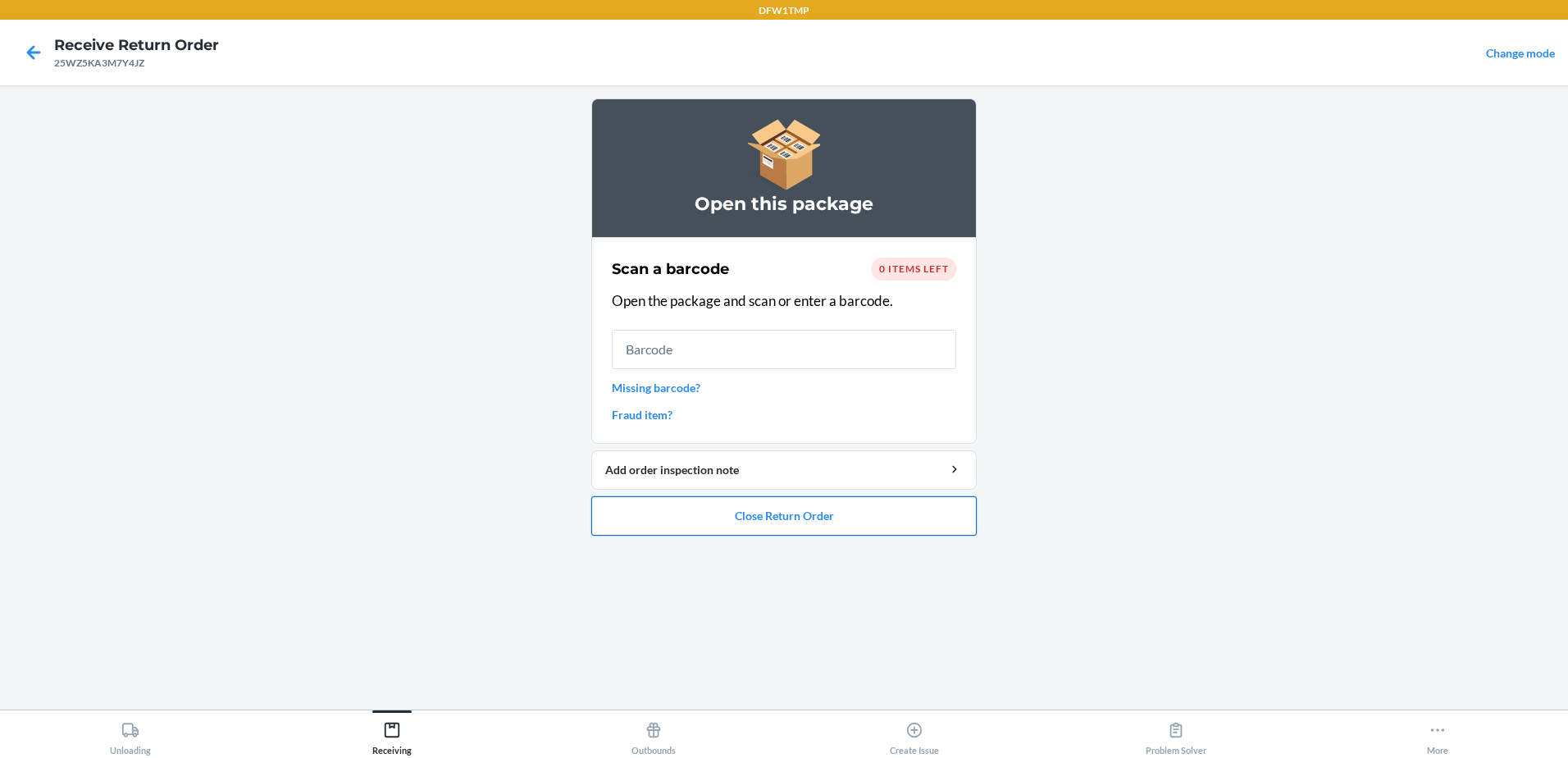
click at [824, 501] on button "Close Return Order" at bounding box center [784, 516] width 386 height 39
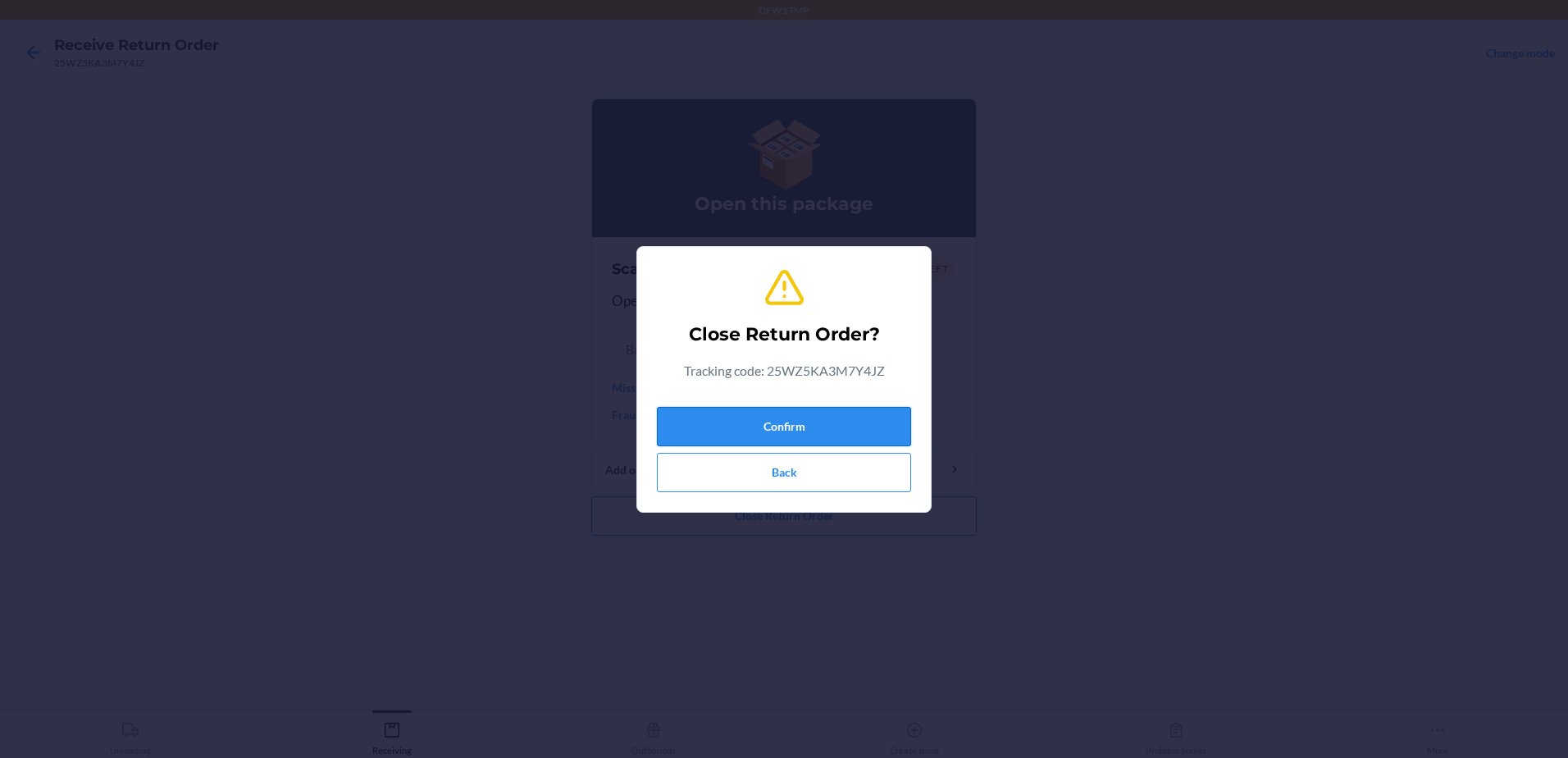
click at [795, 429] on button "Confirm" at bounding box center [784, 426] width 254 height 39
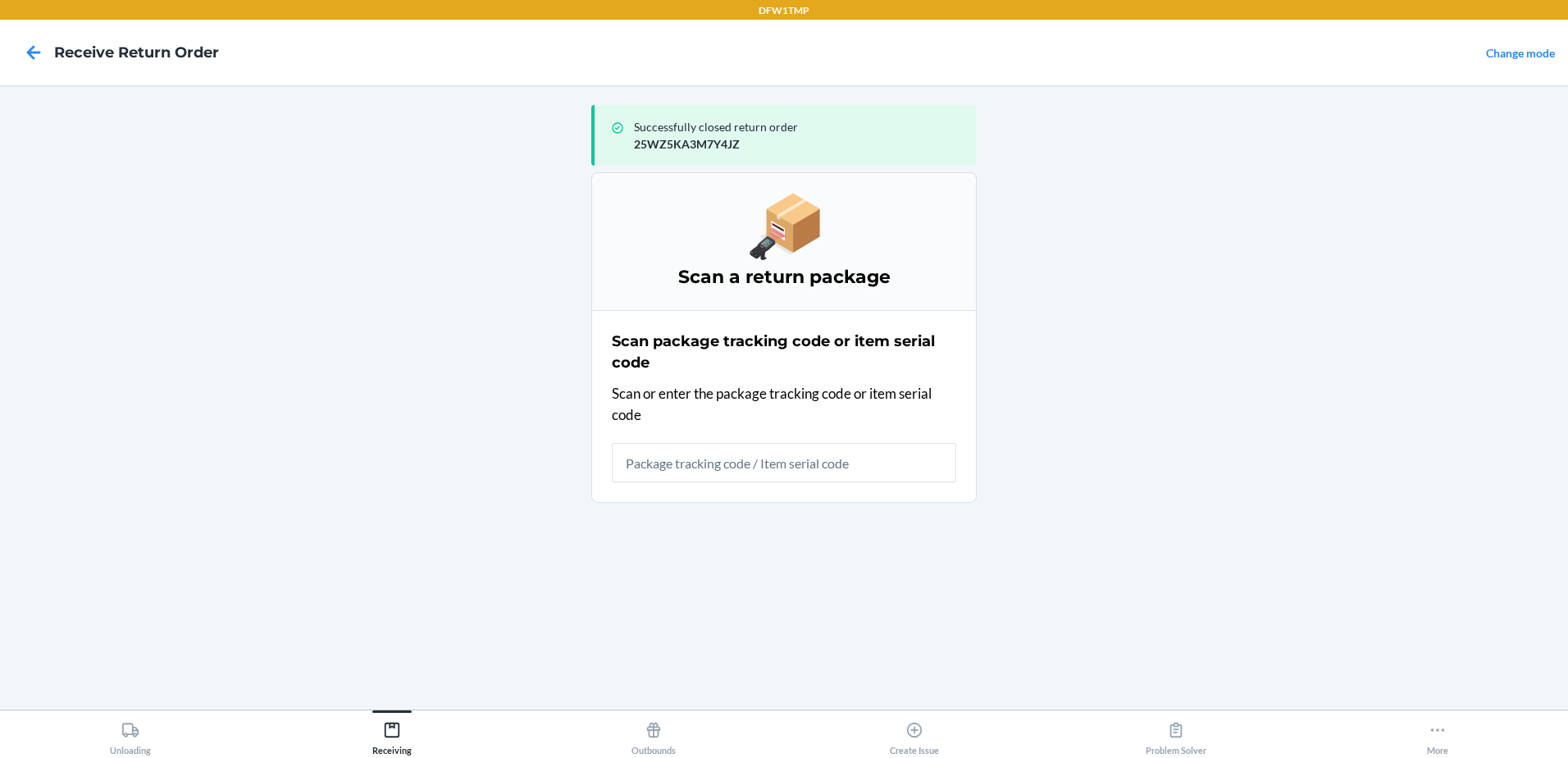
click at [862, 487] on section "Scan package tracking code or item serial code Scan or enter the package tracki…" at bounding box center [784, 407] width 386 height 192
click at [871, 466] on input "text" at bounding box center [784, 462] width 345 height 39
drag, startPoint x: 871, startPoint y: 466, endPoint x: 664, endPoint y: 465, distance: 207.0
click at [664, 465] on input "text" at bounding box center [784, 462] width 345 height 39
type input "273QKT63M7E7L4"
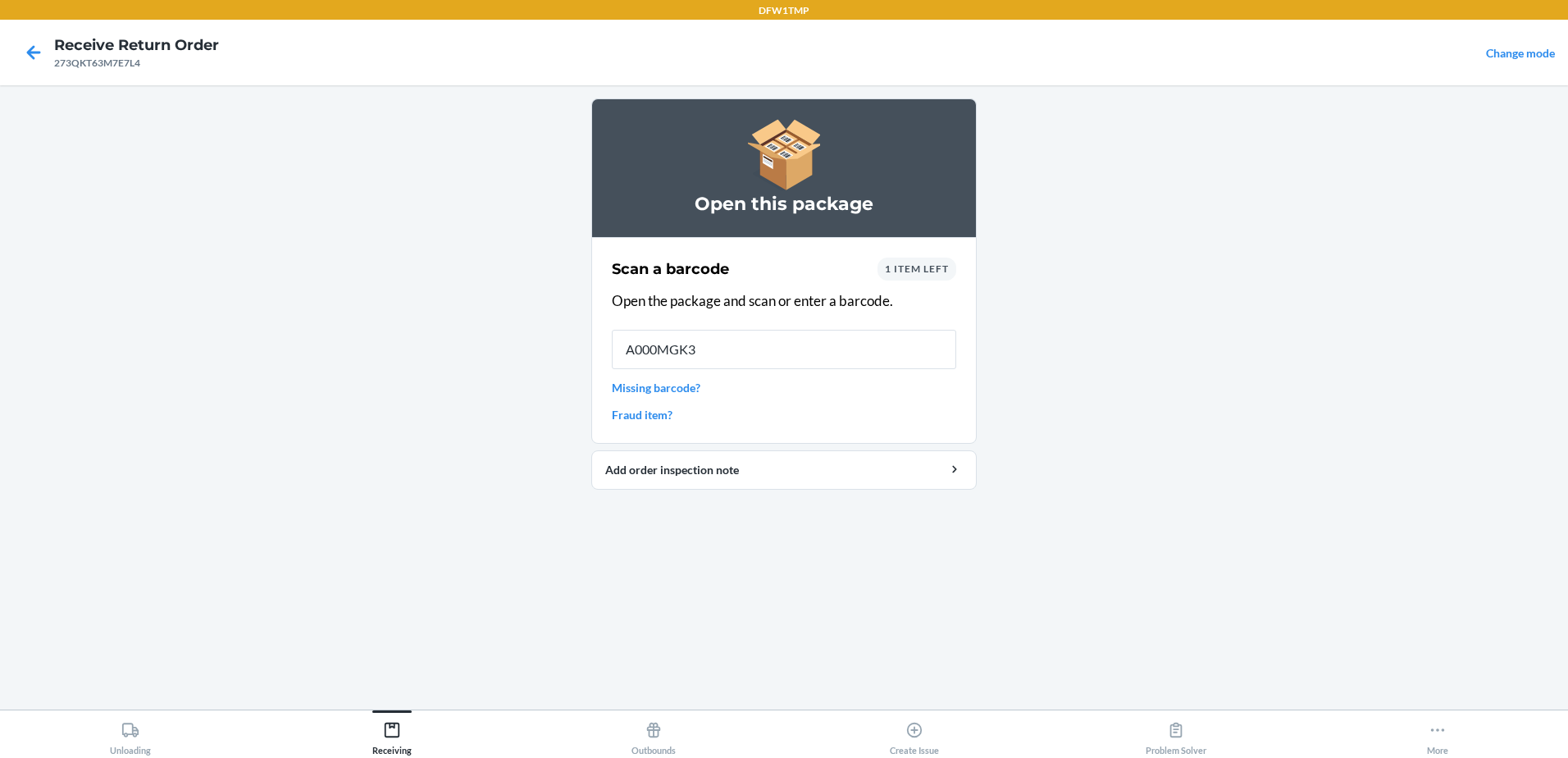
type input "A000MGK3T"
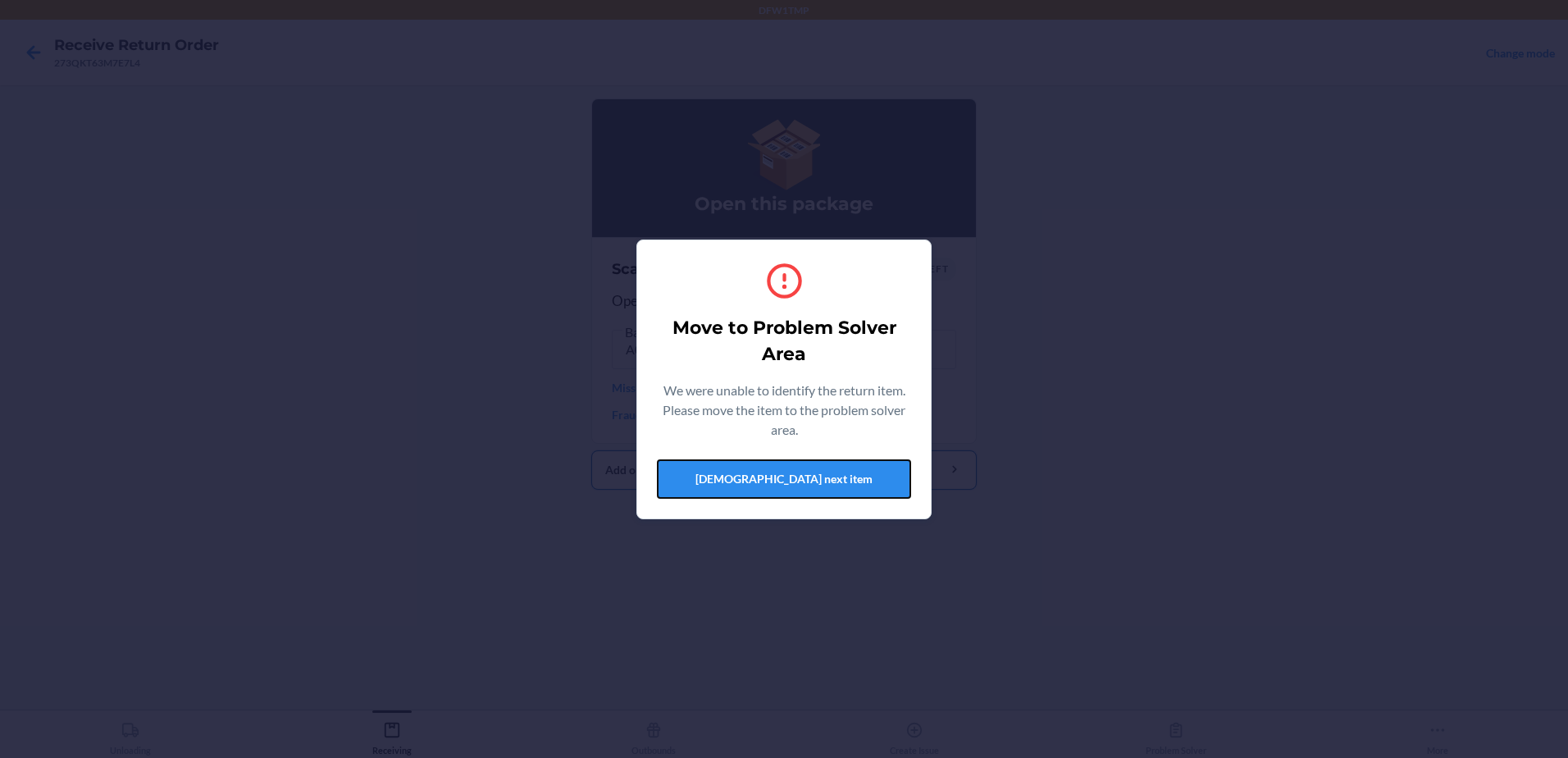
click at [852, 469] on button "[DEMOGRAPHIC_DATA] next item" at bounding box center [784, 478] width 254 height 39
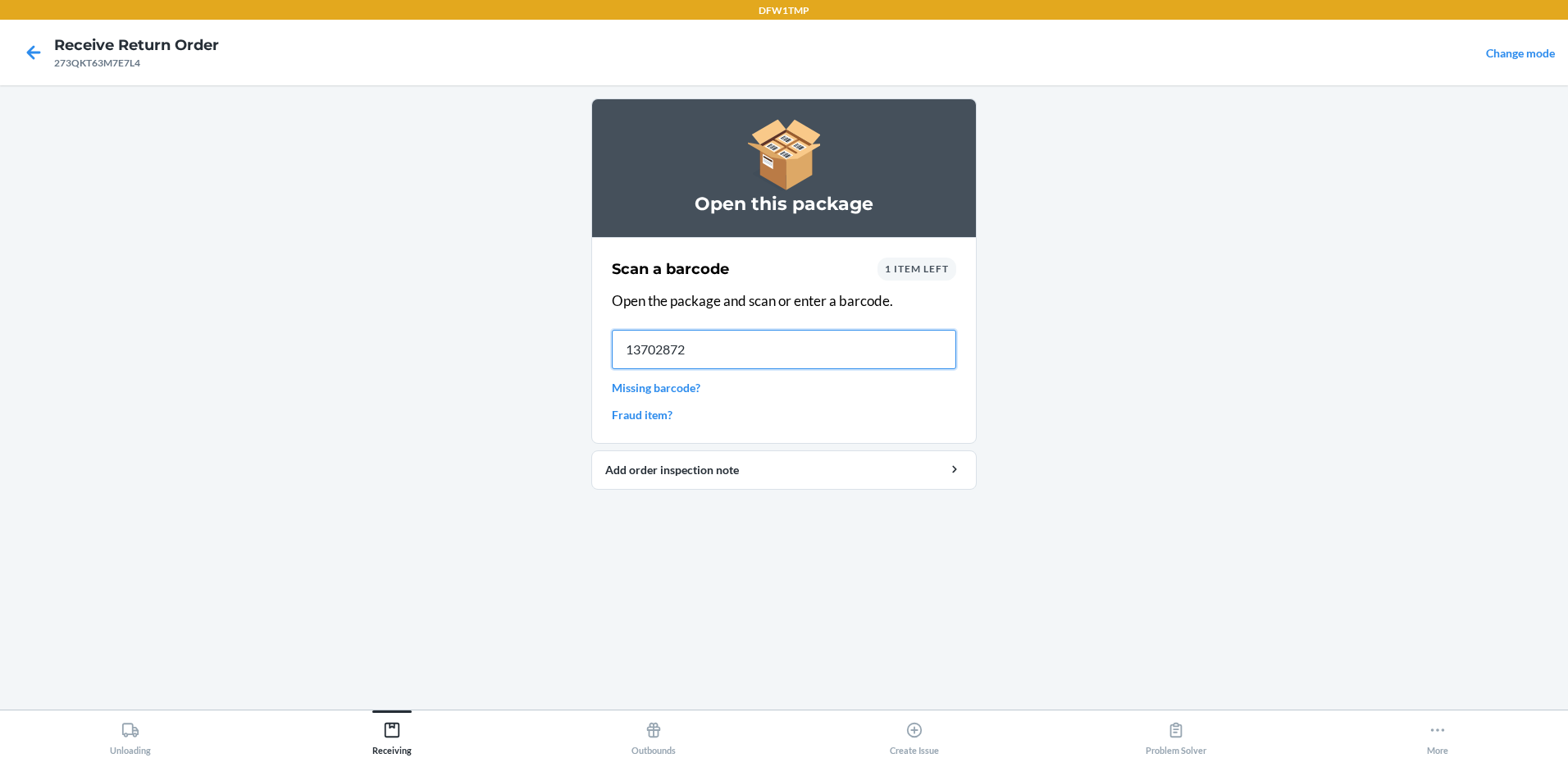
type input "137028726"
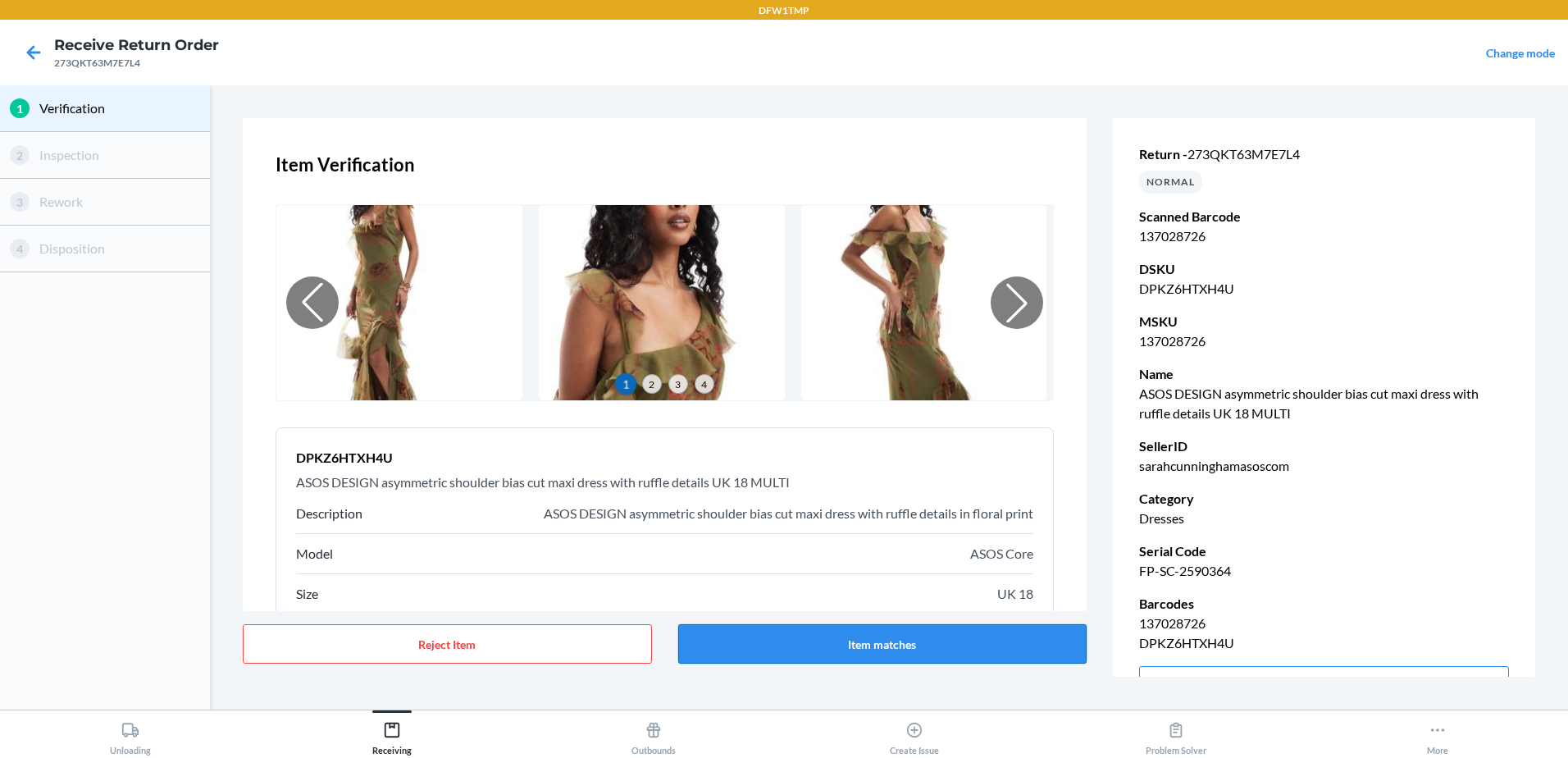
click at [848, 631] on button "Item matches" at bounding box center [882, 644] width 409 height 39
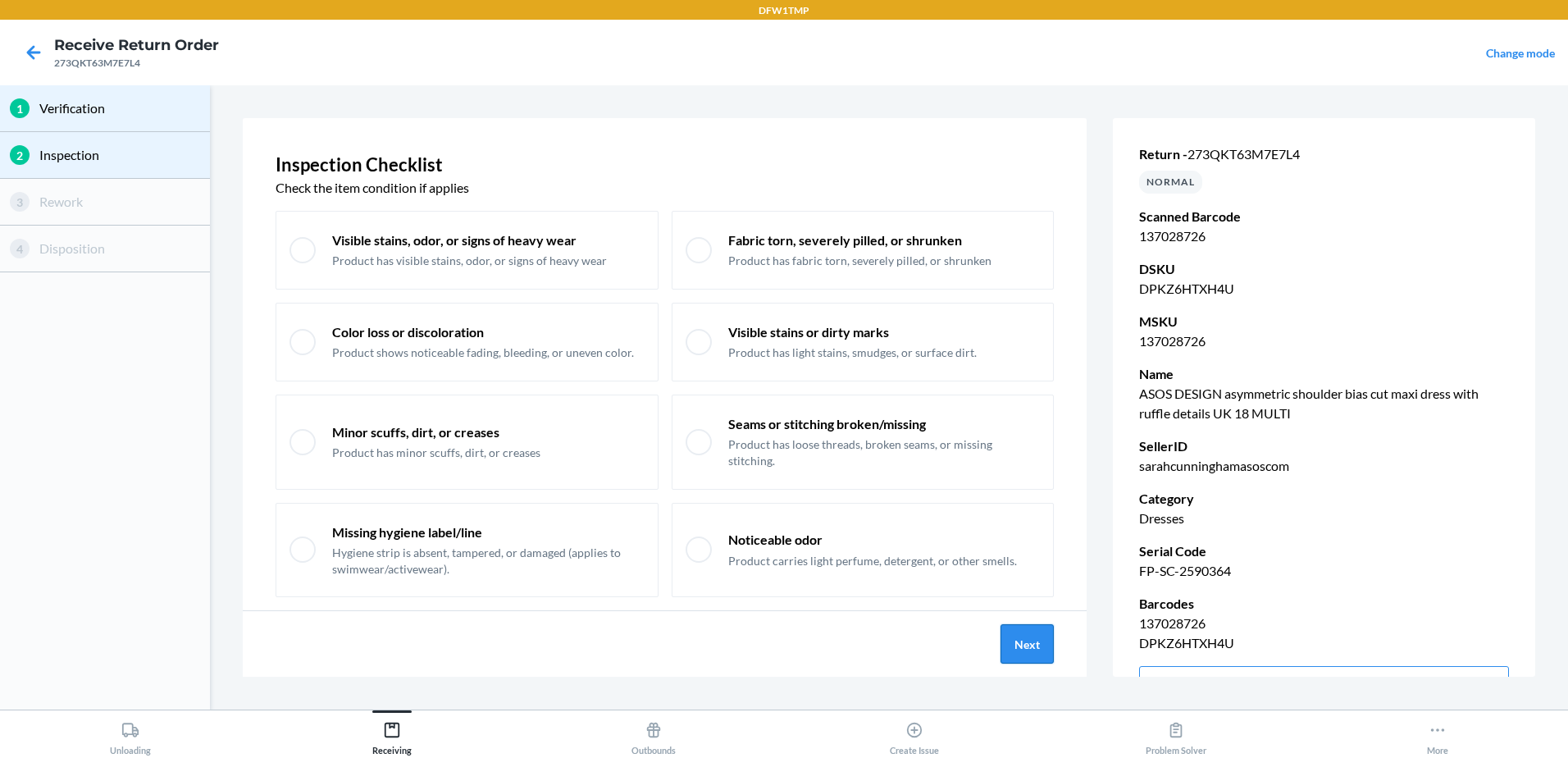
click at [1015, 649] on button "Next" at bounding box center [1027, 644] width 54 height 39
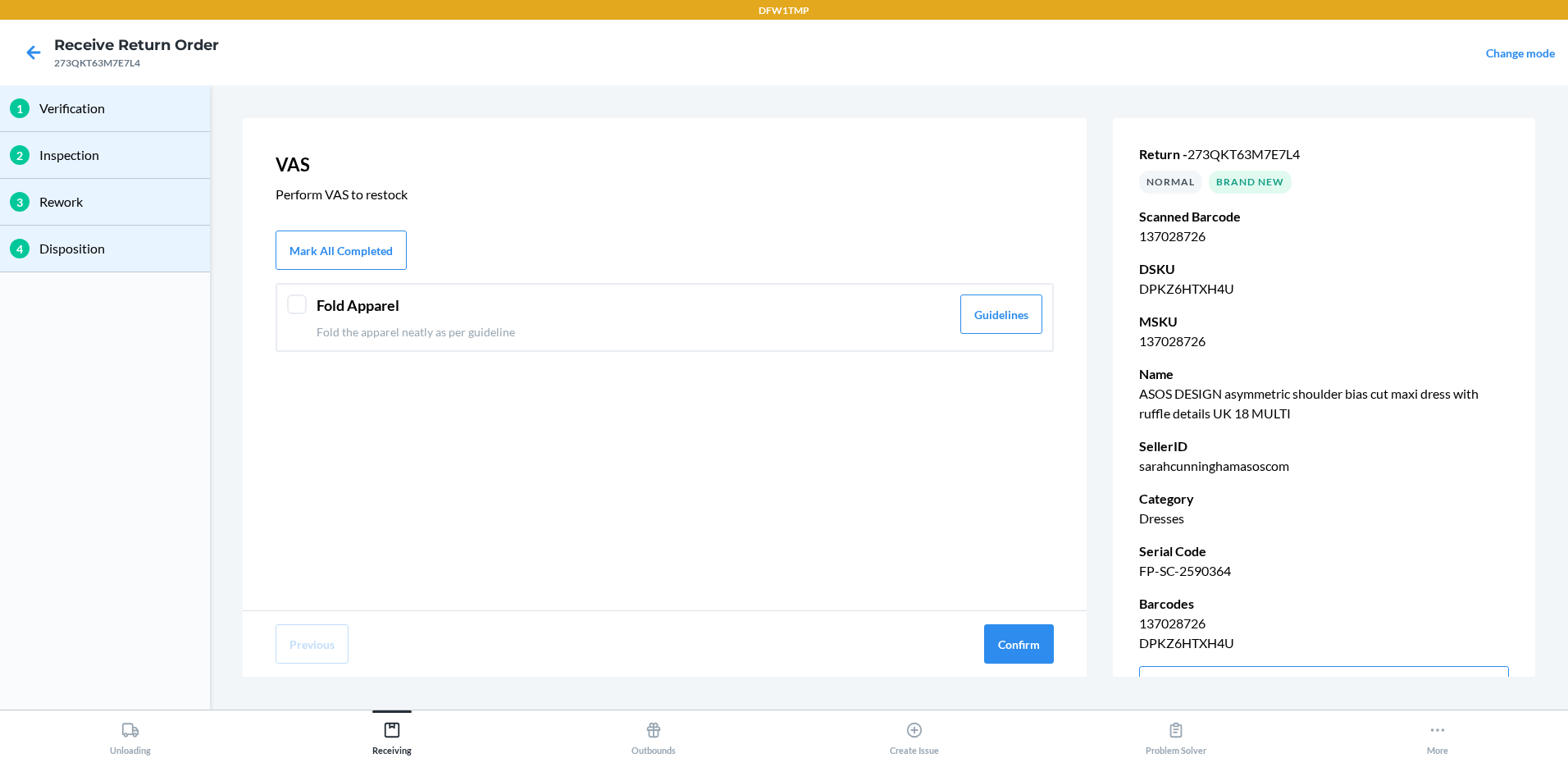
click at [305, 311] on div at bounding box center [297, 304] width 20 height 20
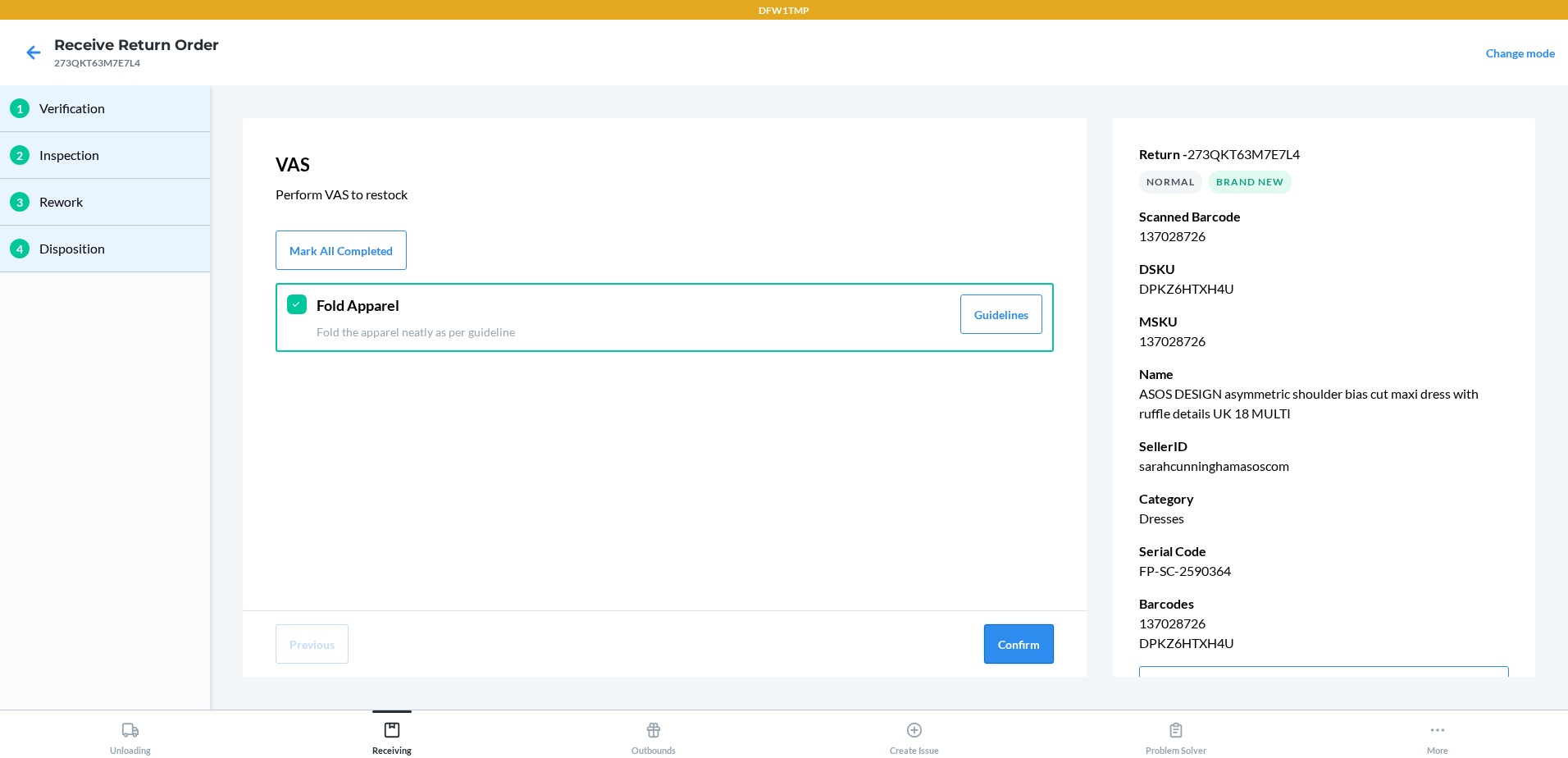
click at [1025, 647] on button "Confirm" at bounding box center [1018, 644] width 70 height 39
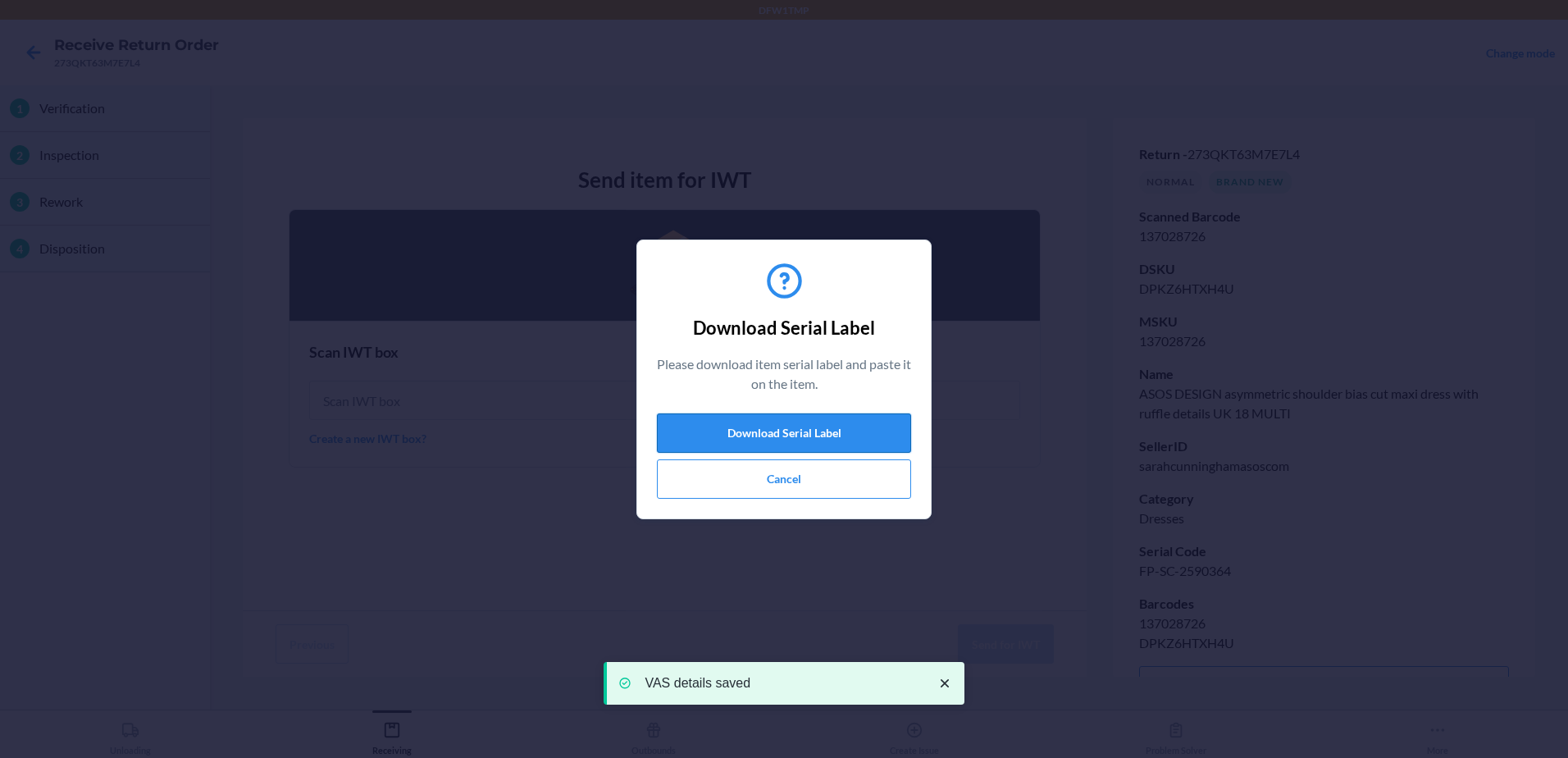
click at [821, 428] on button "Download Serial Label" at bounding box center [784, 432] width 254 height 39
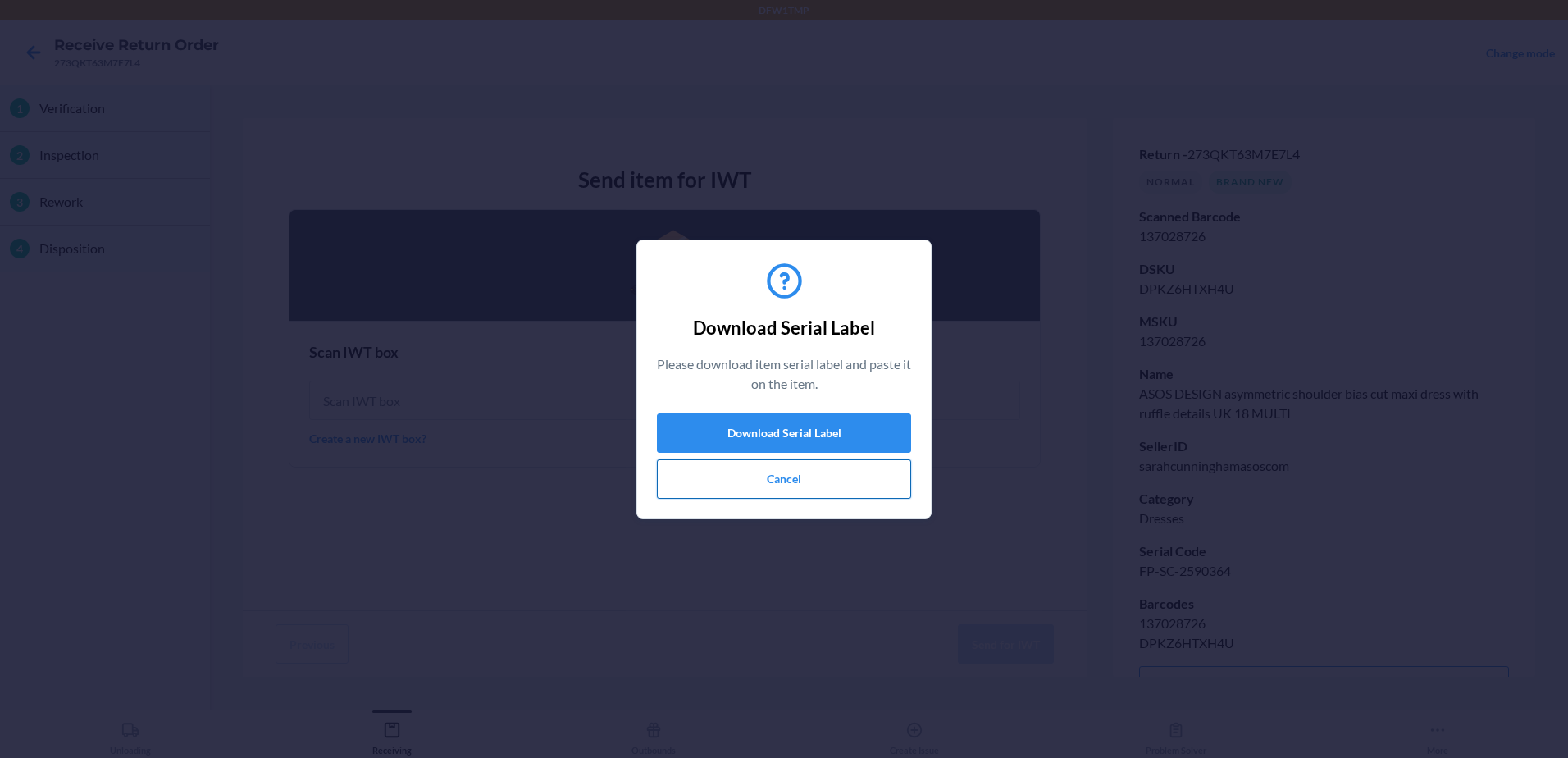
click at [821, 480] on button "Cancel" at bounding box center [784, 478] width 254 height 39
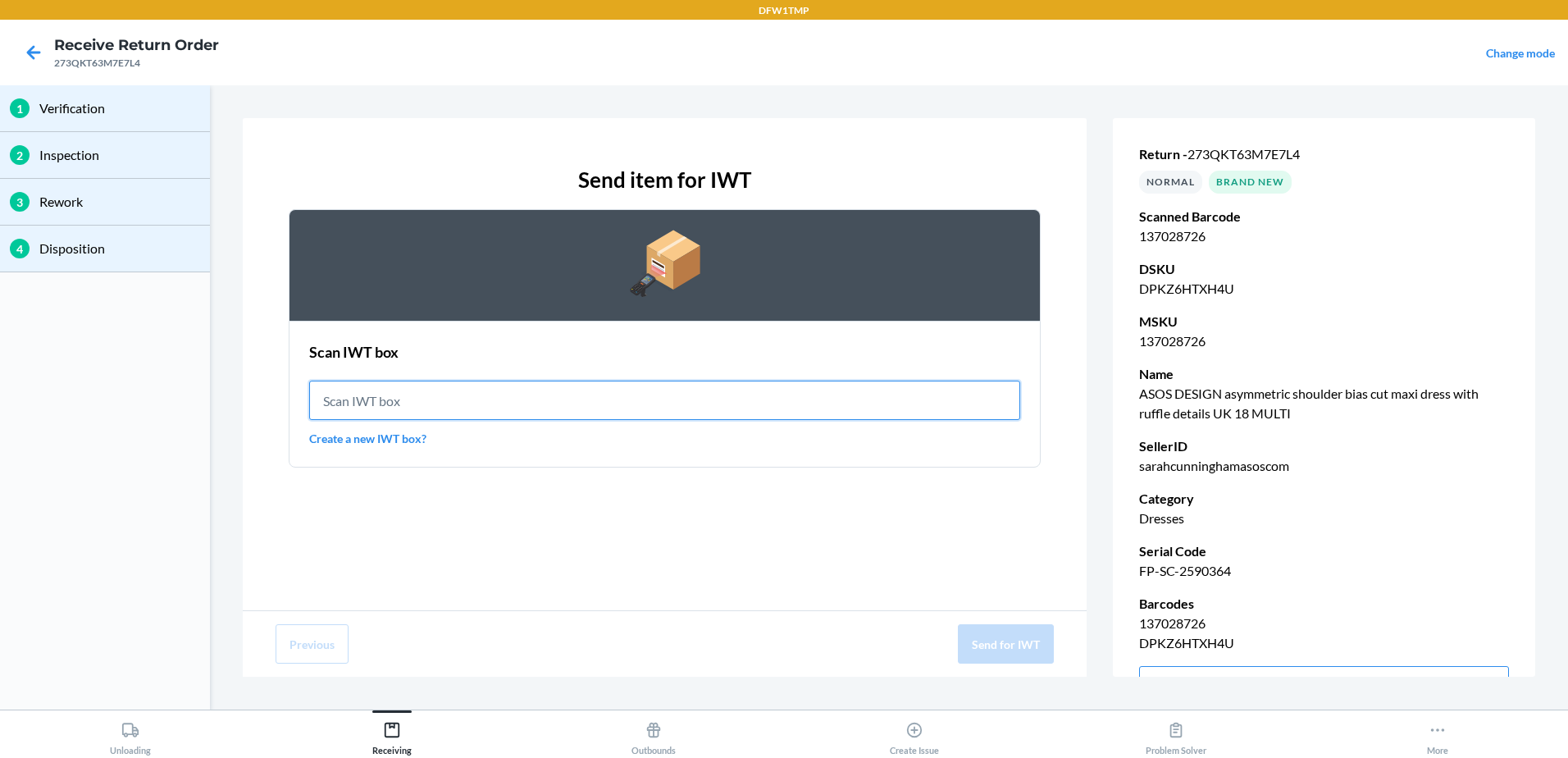
click at [896, 411] on input "text" at bounding box center [665, 399] width 711 height 39
type input "IWT0000019DJ"
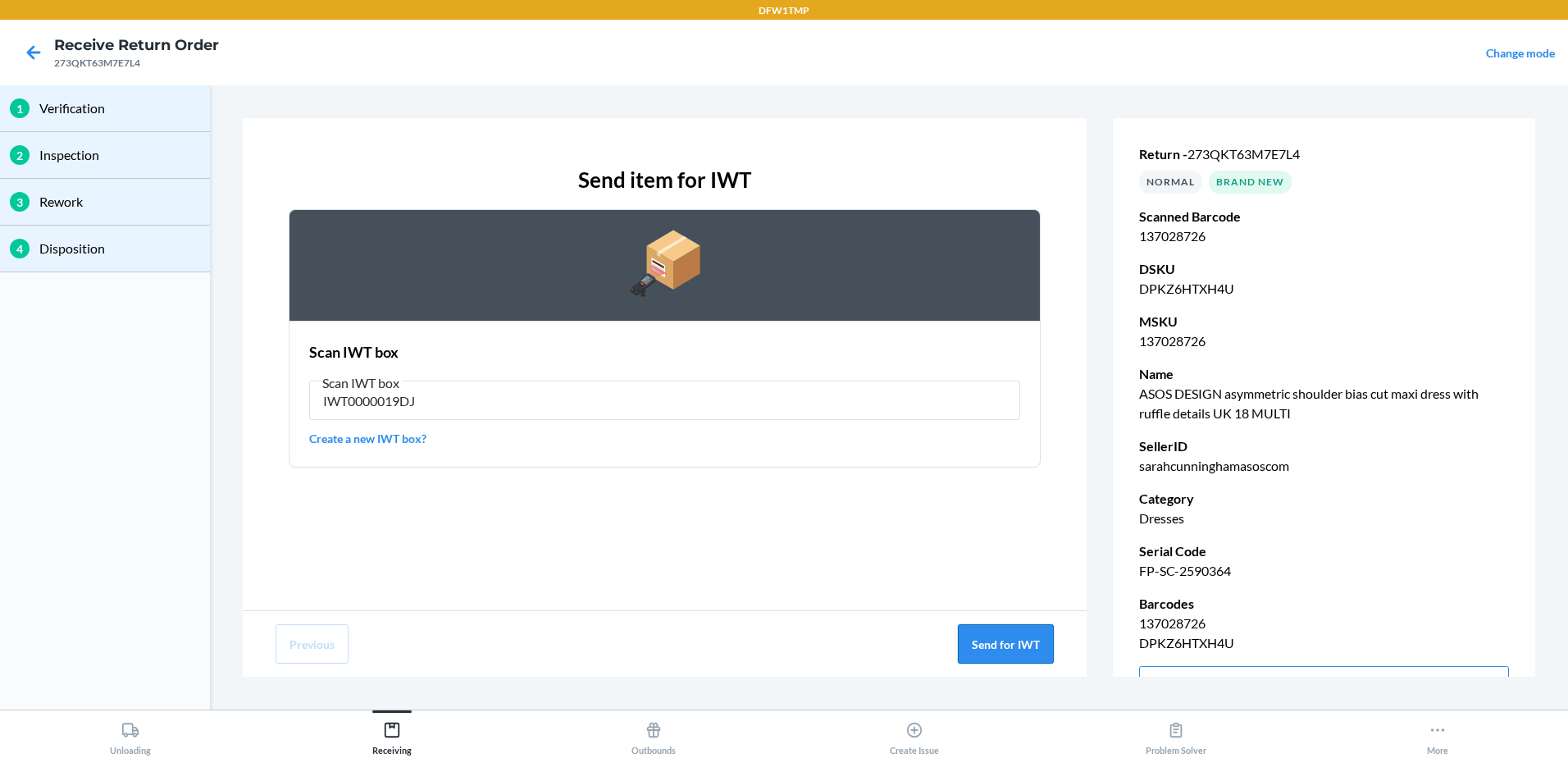
click at [995, 652] on button "Send for IWT" at bounding box center [1006, 644] width 96 height 39
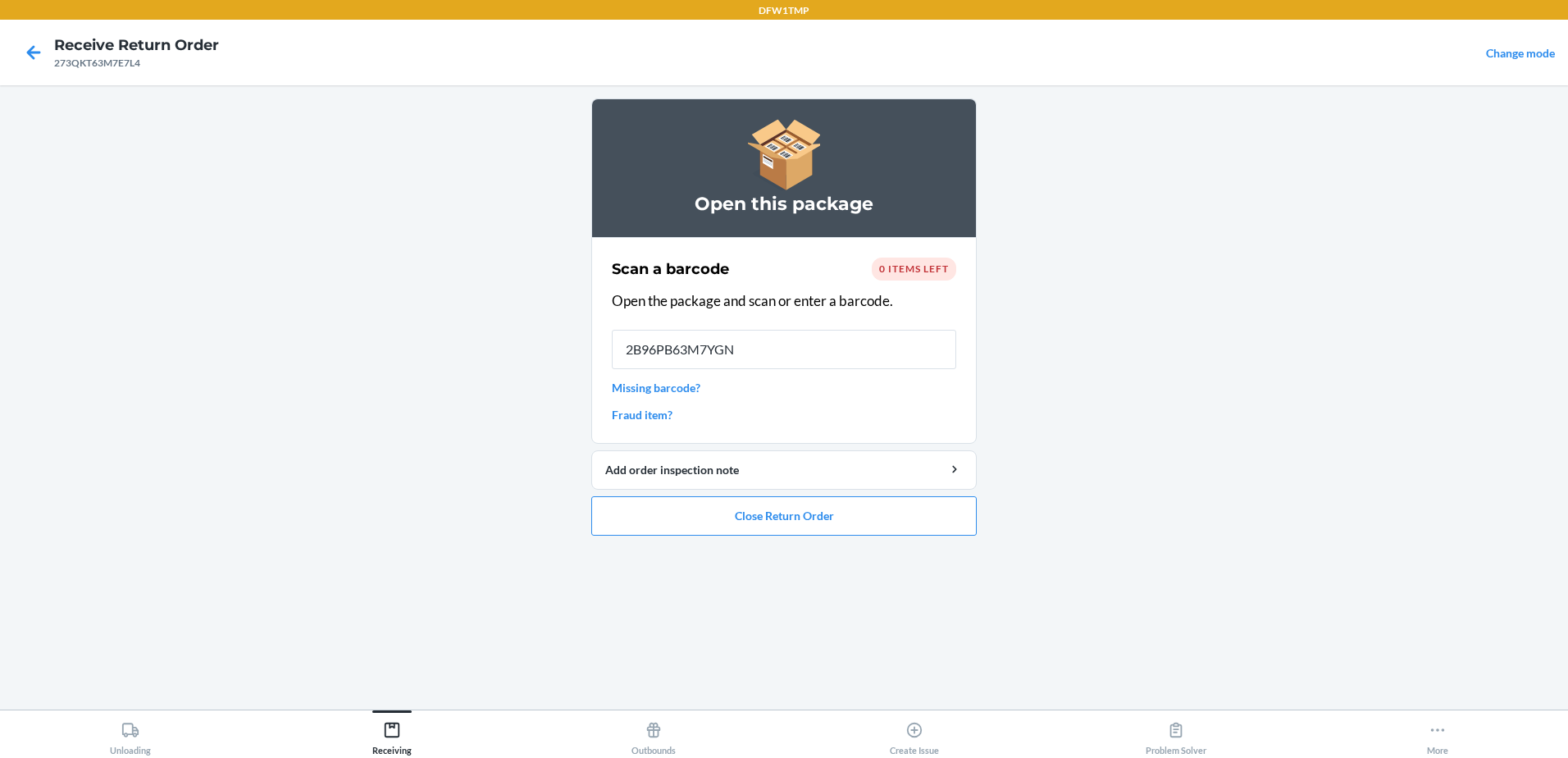
type input "2B96PB63M7YGNW"
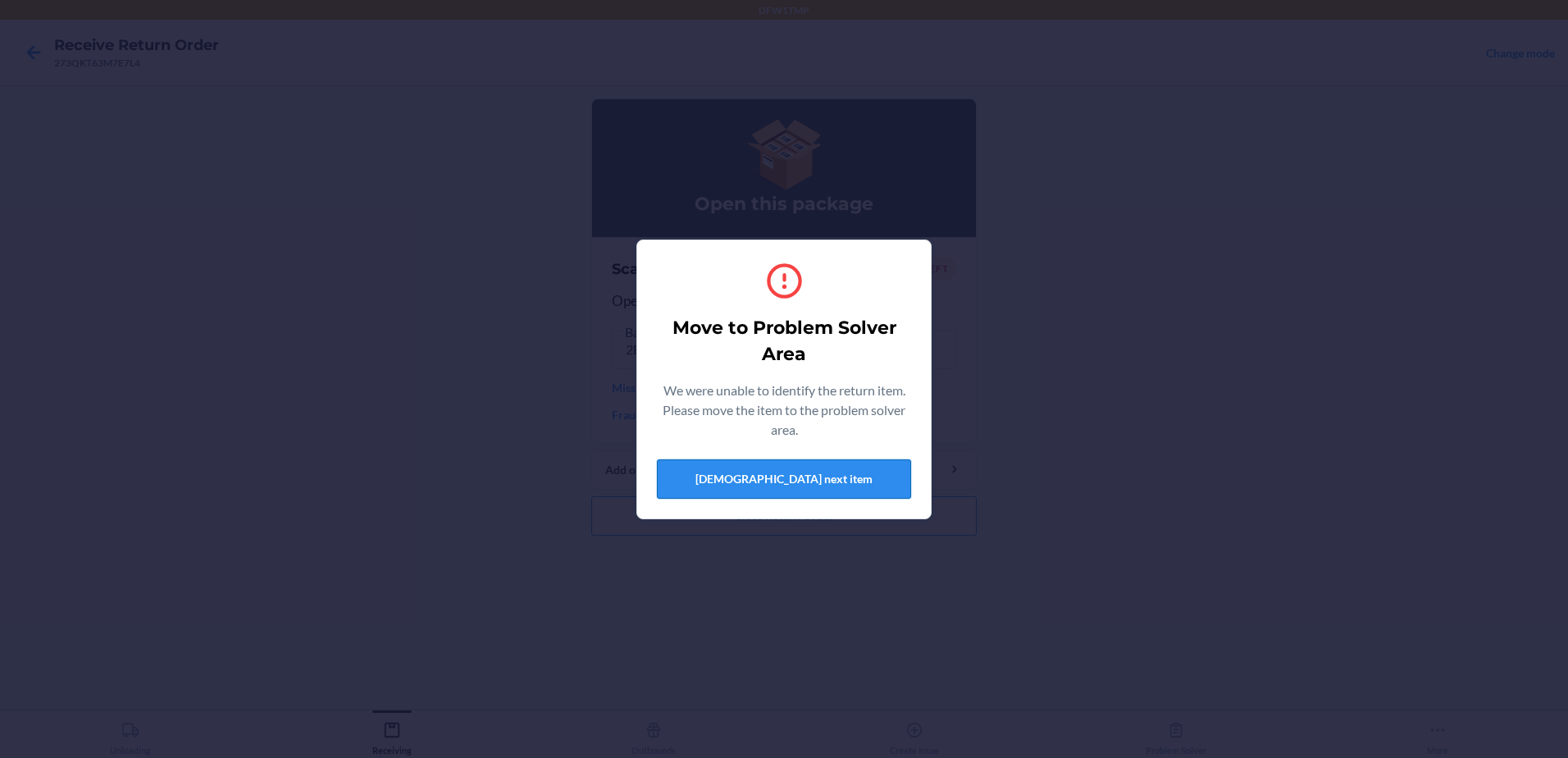
click at [805, 475] on button "[DEMOGRAPHIC_DATA] next item" at bounding box center [784, 478] width 254 height 39
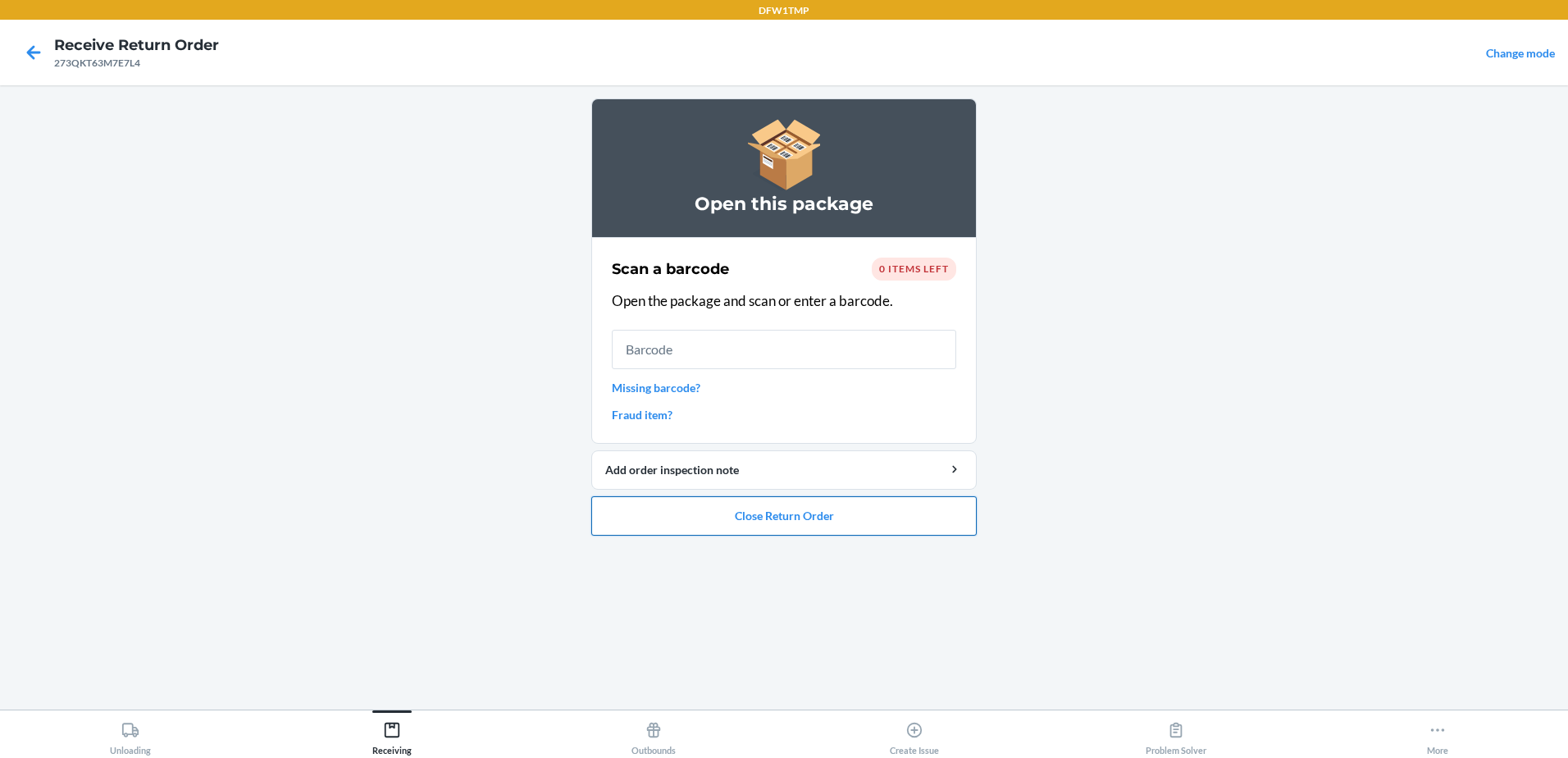
click at [793, 527] on button "Close Return Order" at bounding box center [784, 516] width 386 height 39
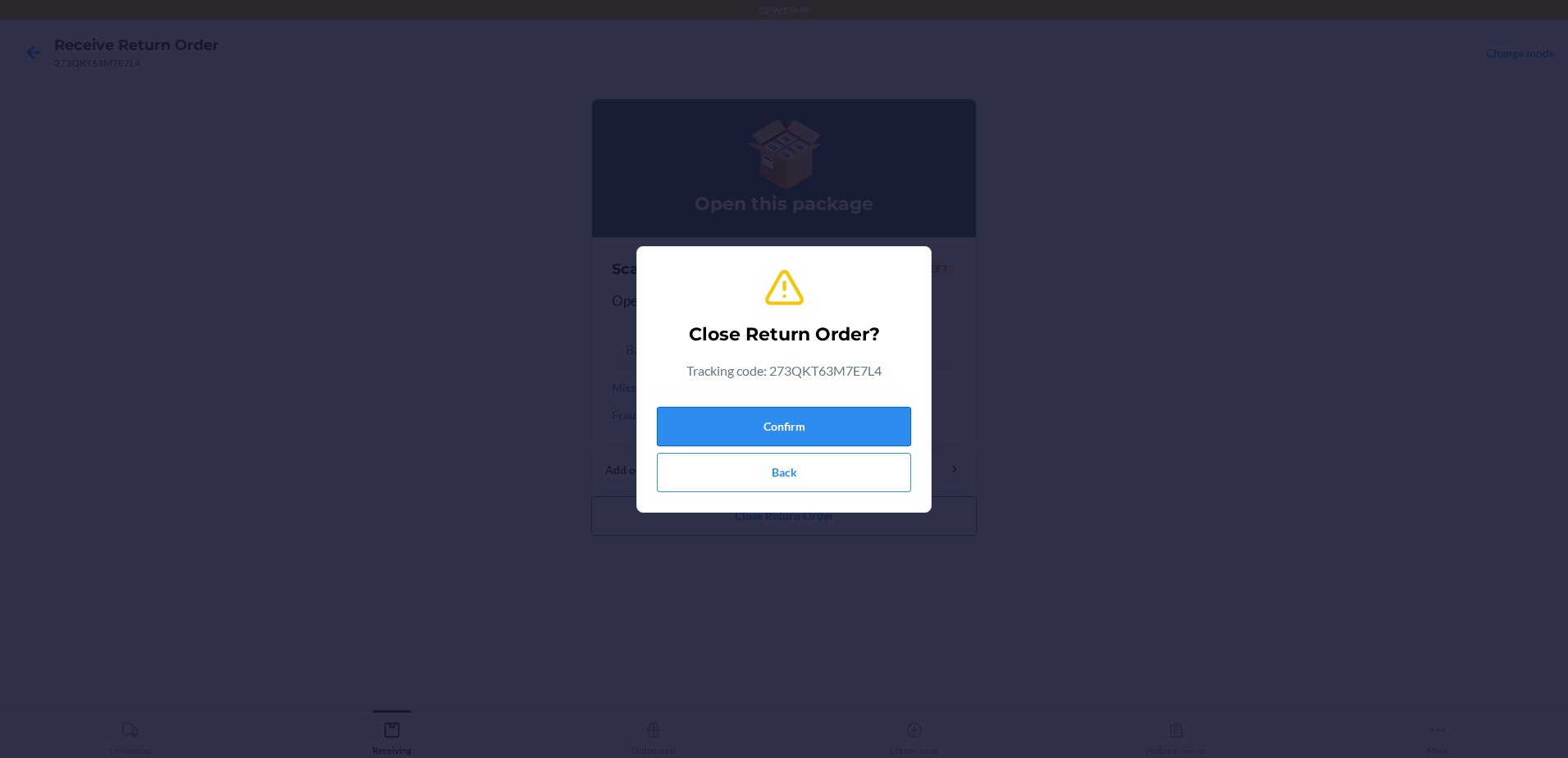
click at [781, 429] on button "Confirm" at bounding box center [784, 426] width 254 height 39
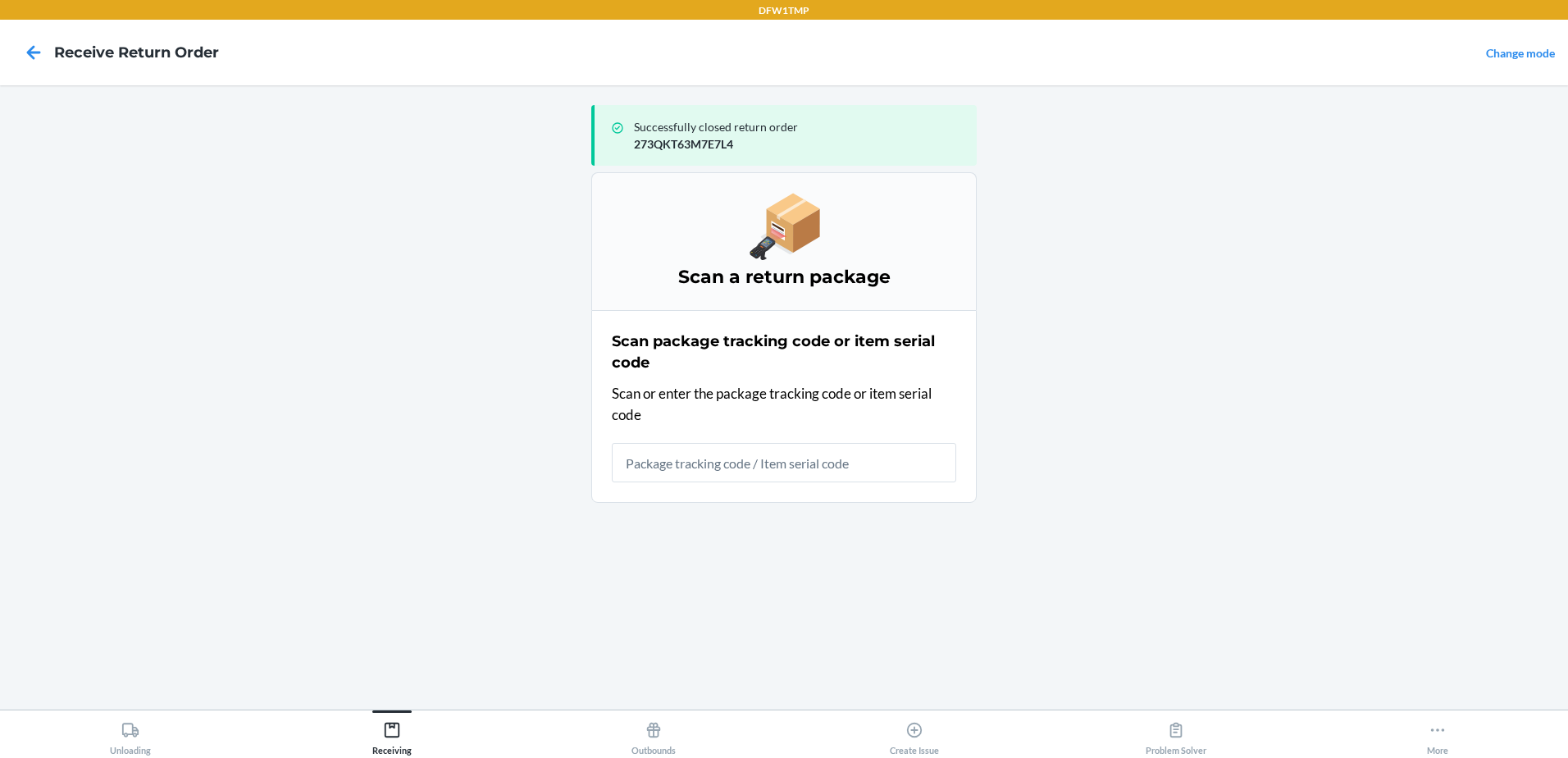
drag, startPoint x: 740, startPoint y: 472, endPoint x: 731, endPoint y: 462, distance: 13.5
click at [731, 462] on input "text" at bounding box center [784, 462] width 345 height 39
type input "2B96PB63M7YGNW"
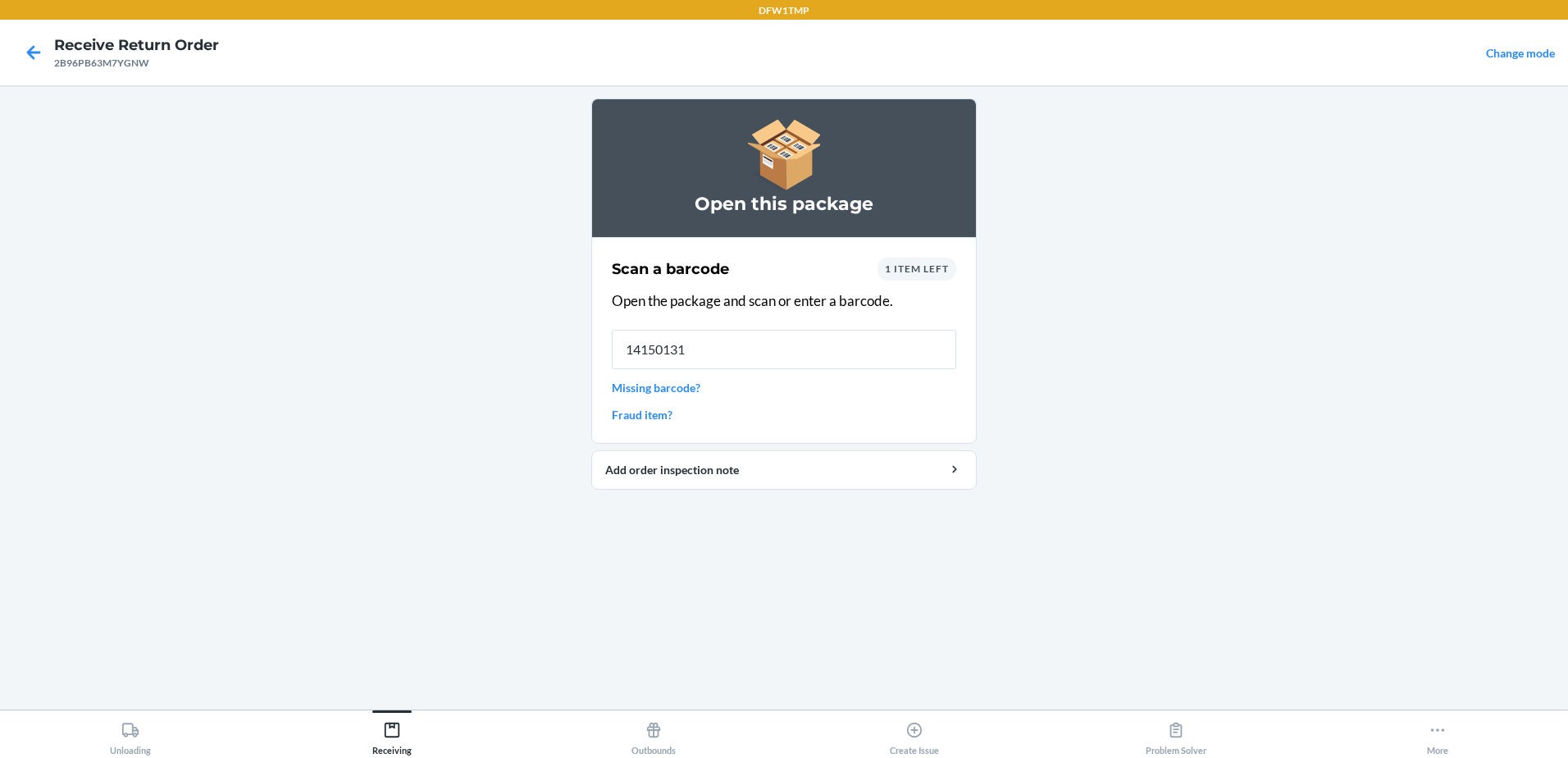
type input "141501319"
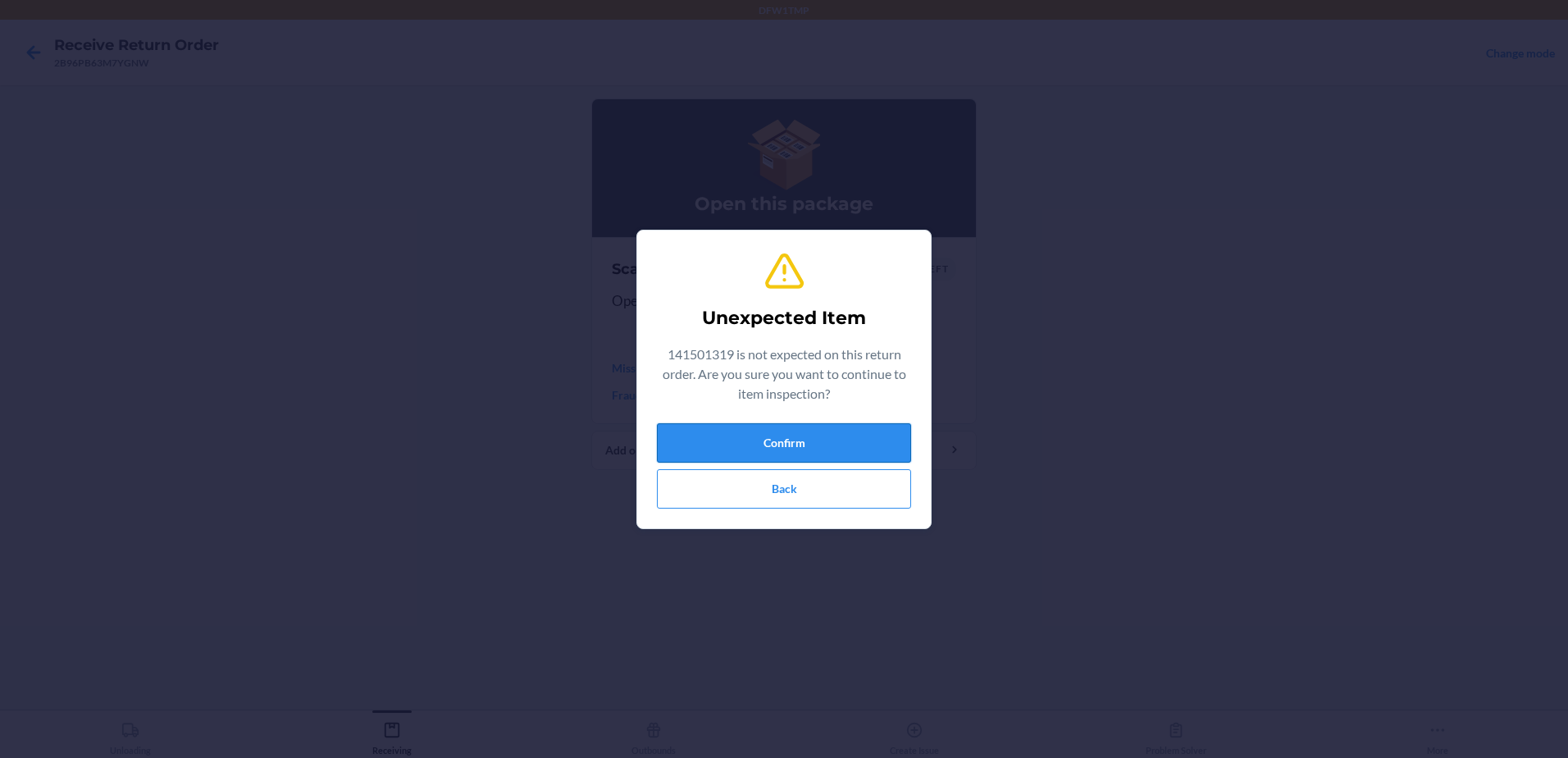
click at [761, 435] on button "Confirm" at bounding box center [784, 442] width 254 height 39
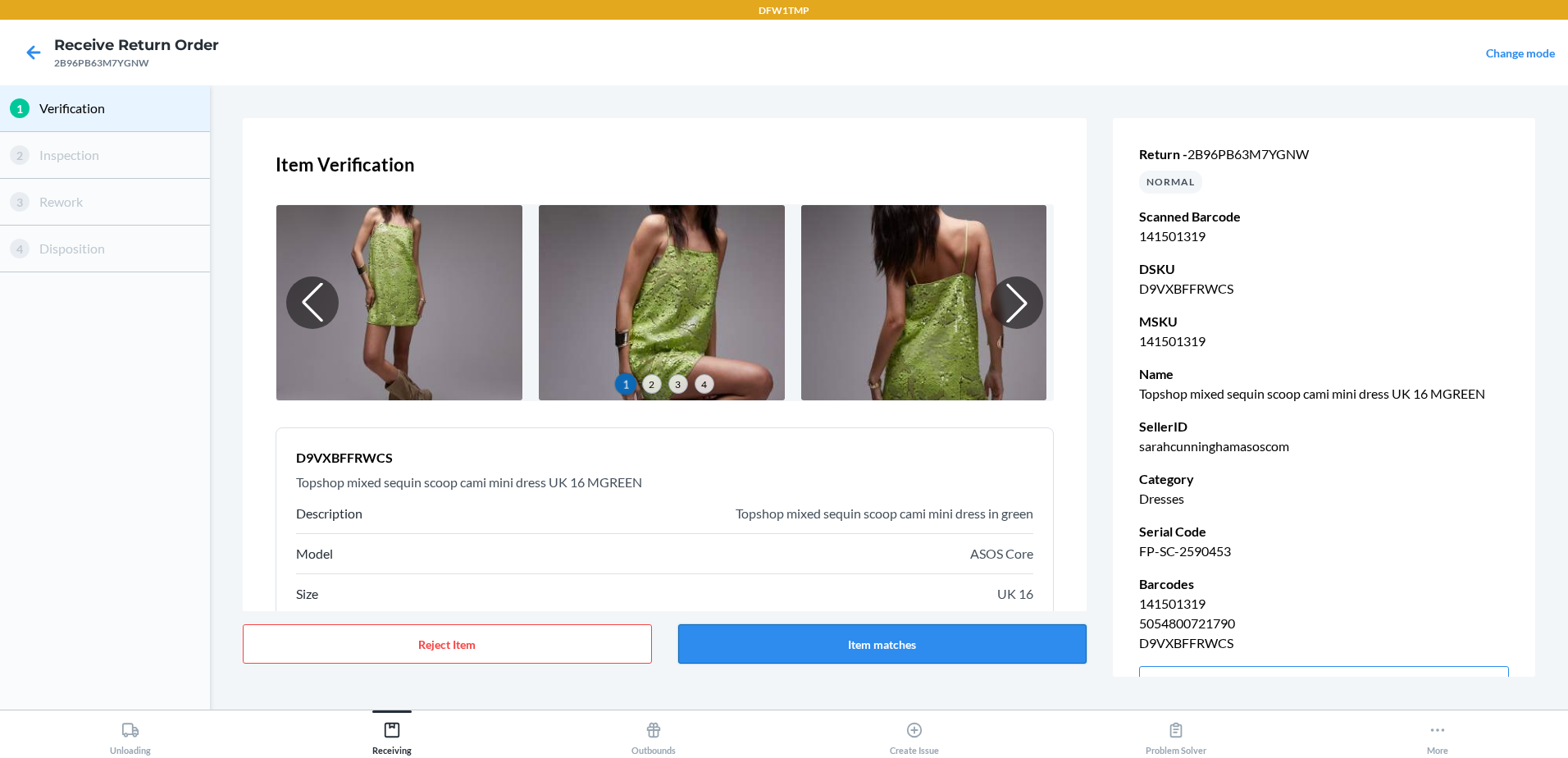
click at [762, 652] on button "Item matches" at bounding box center [882, 644] width 409 height 39
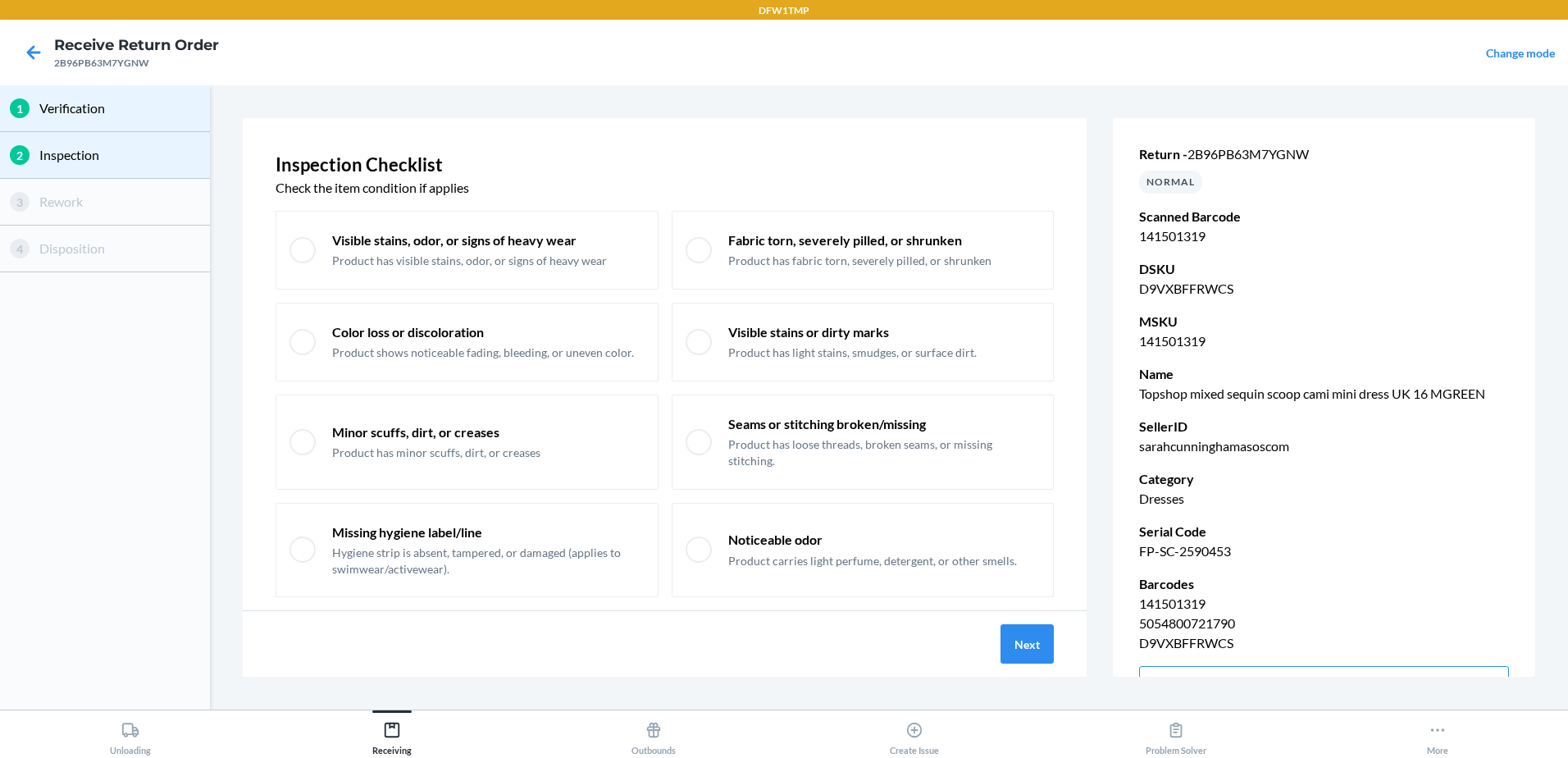
click at [101, 118] on div "1 Verification" at bounding box center [104, 109] width 210 height 47
click at [113, 113] on p "Verification" at bounding box center [119, 108] width 161 height 20
click at [113, 112] on p "Verification" at bounding box center [119, 108] width 161 height 20
drag, startPoint x: 113, startPoint y: 112, endPoint x: 115, endPoint y: 151, distance: 39.1
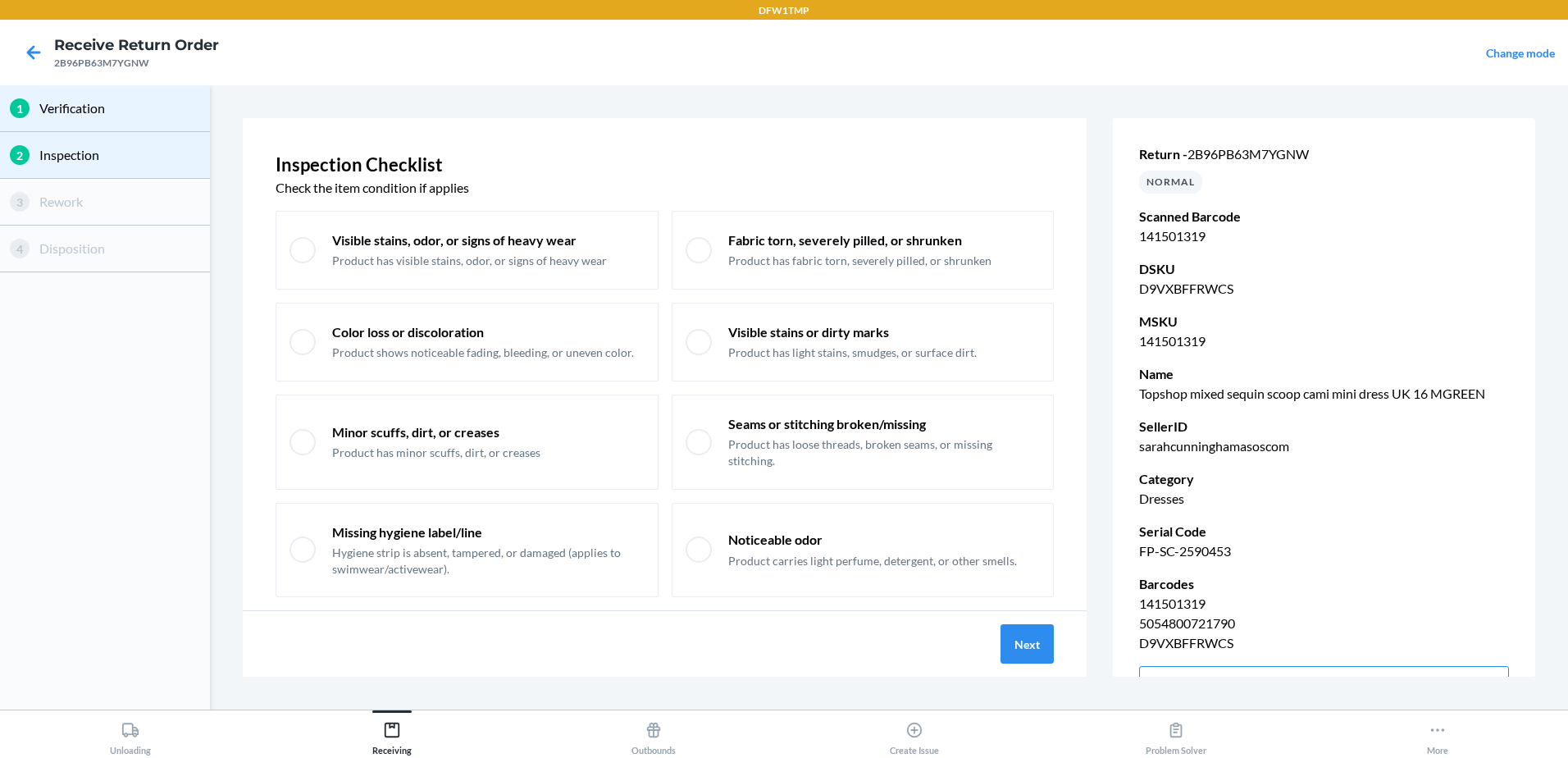
click at [115, 151] on p "Inspection" at bounding box center [119, 155] width 161 height 20
click at [107, 159] on p "Inspection" at bounding box center [119, 155] width 161 height 20
click at [31, 50] on icon at bounding box center [34, 52] width 14 height 14
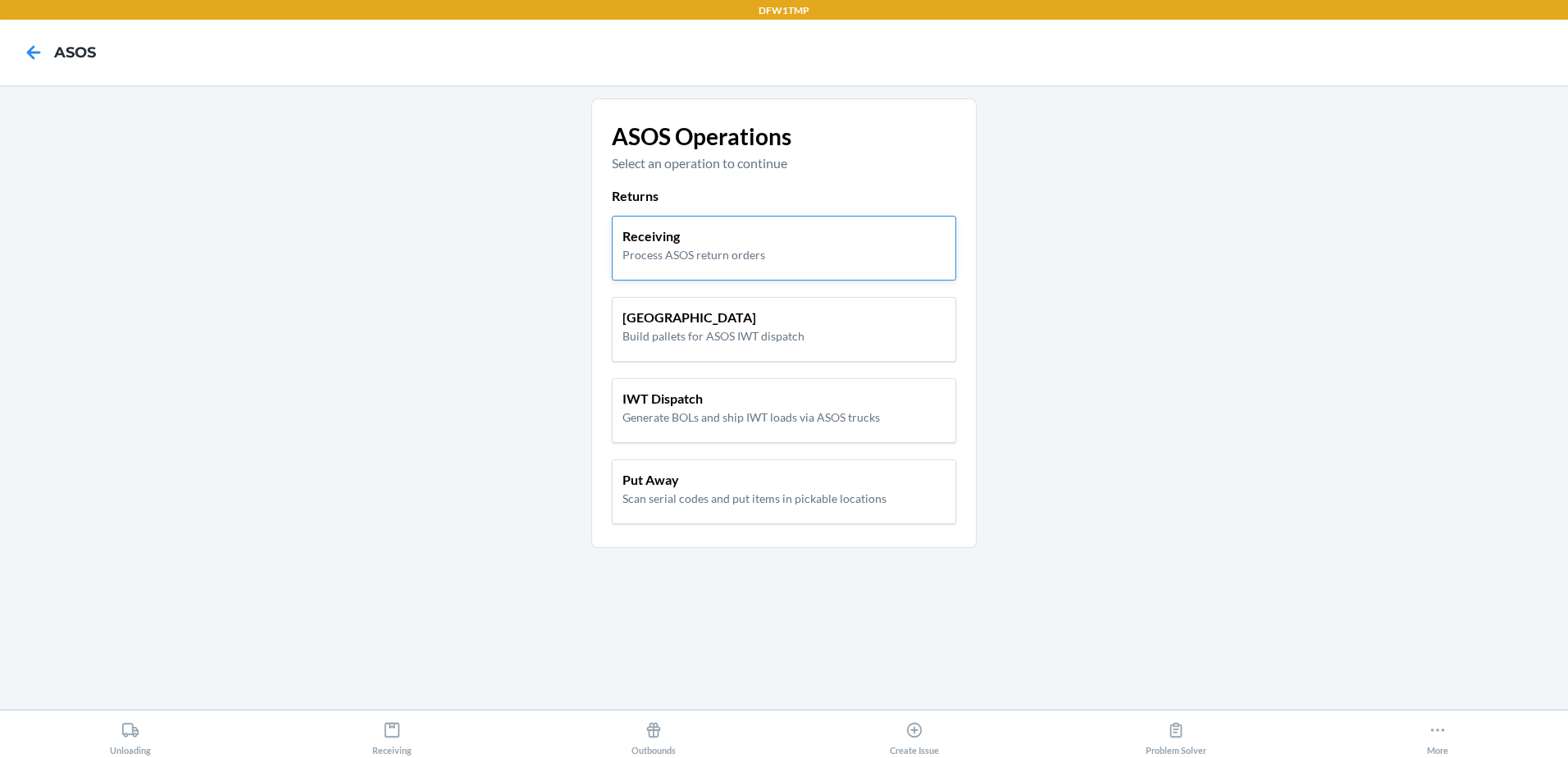
click at [819, 234] on div "Receiving Process ASOS return orders" at bounding box center [784, 244] width 323 height 37
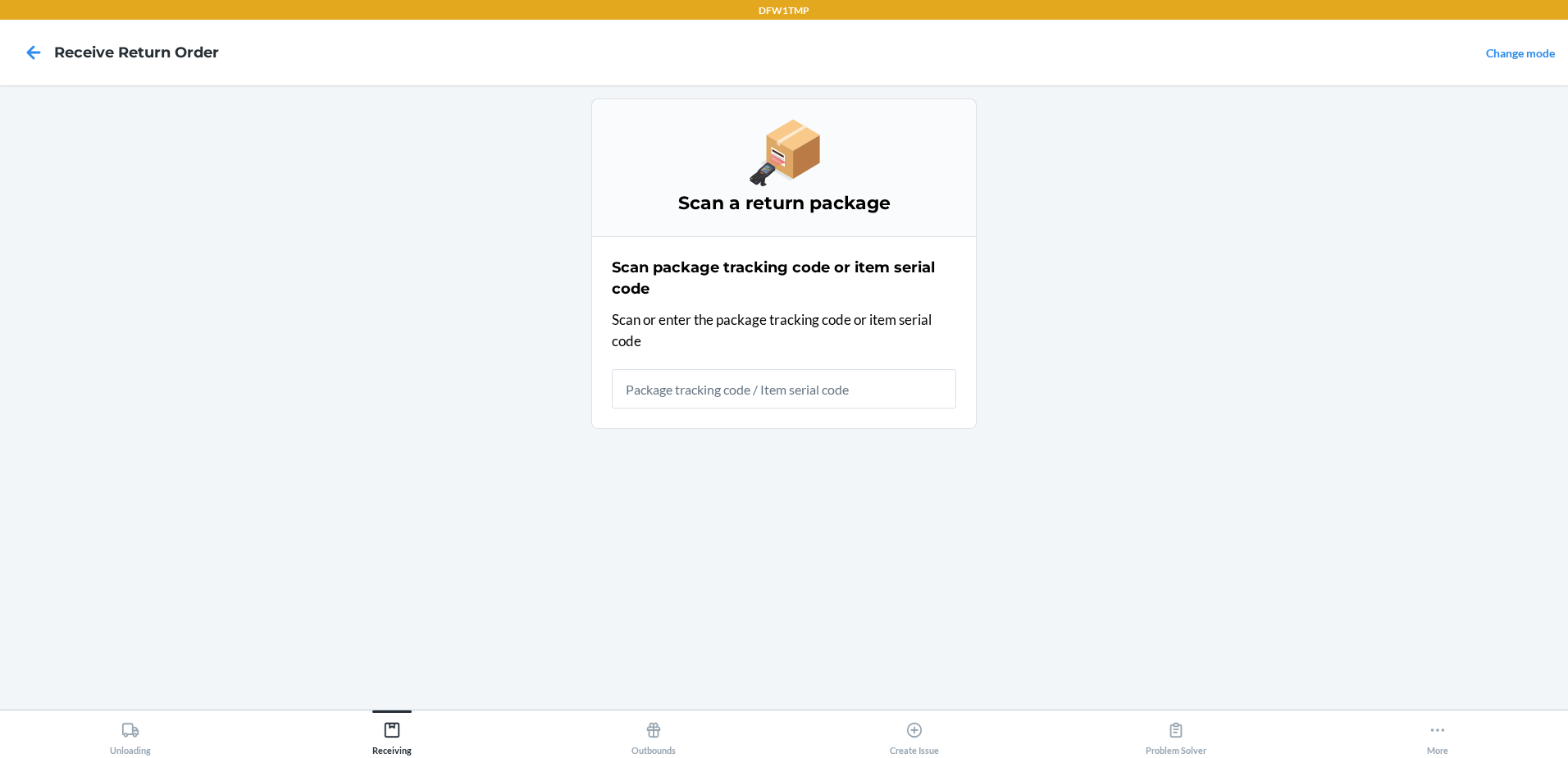
click at [779, 385] on input "text" at bounding box center [784, 389] width 345 height 39
type input "2B96PB63M7YGNW"
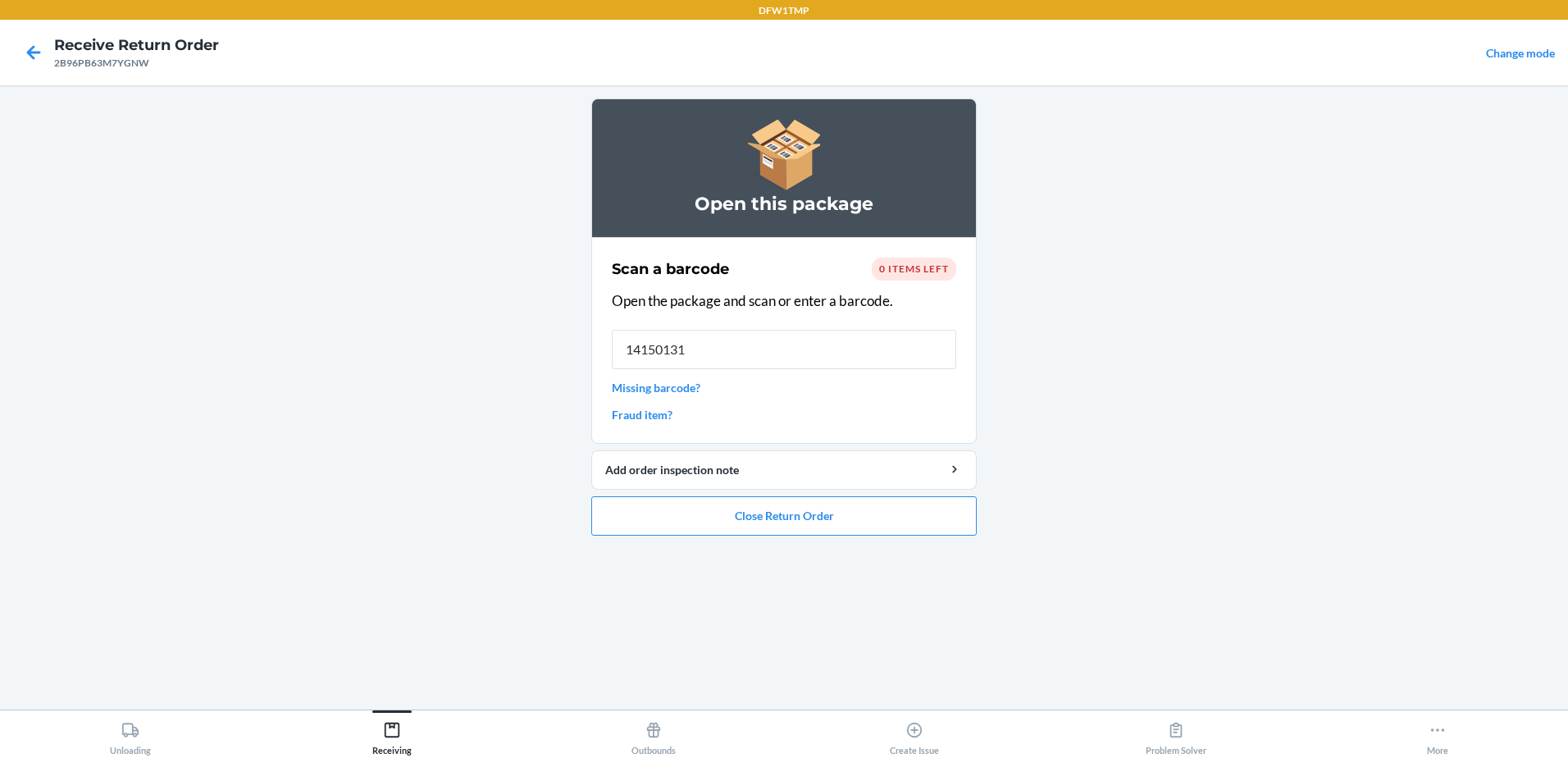
type input "141501319"
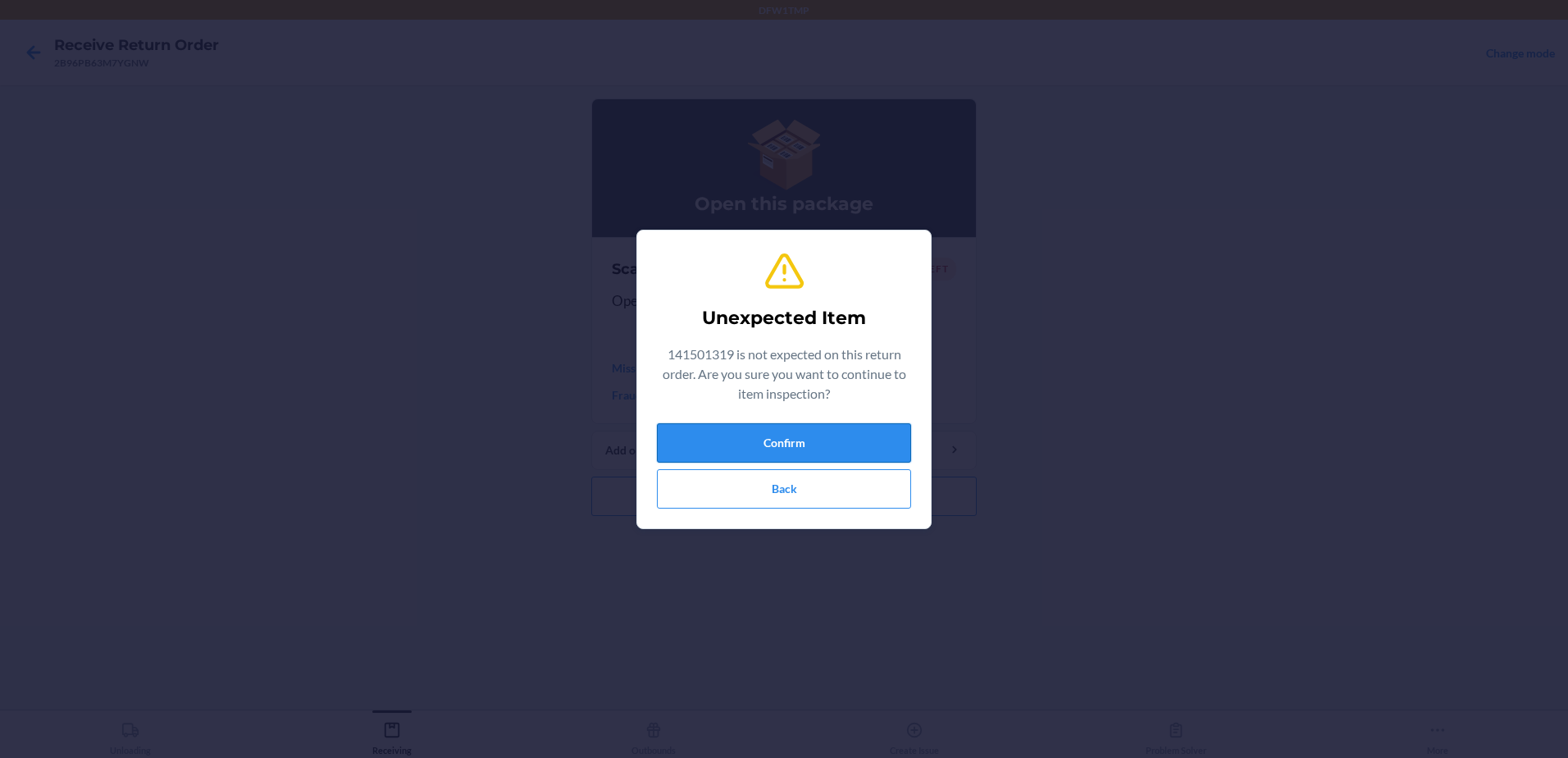
click at [797, 456] on button "Confirm" at bounding box center [784, 442] width 254 height 39
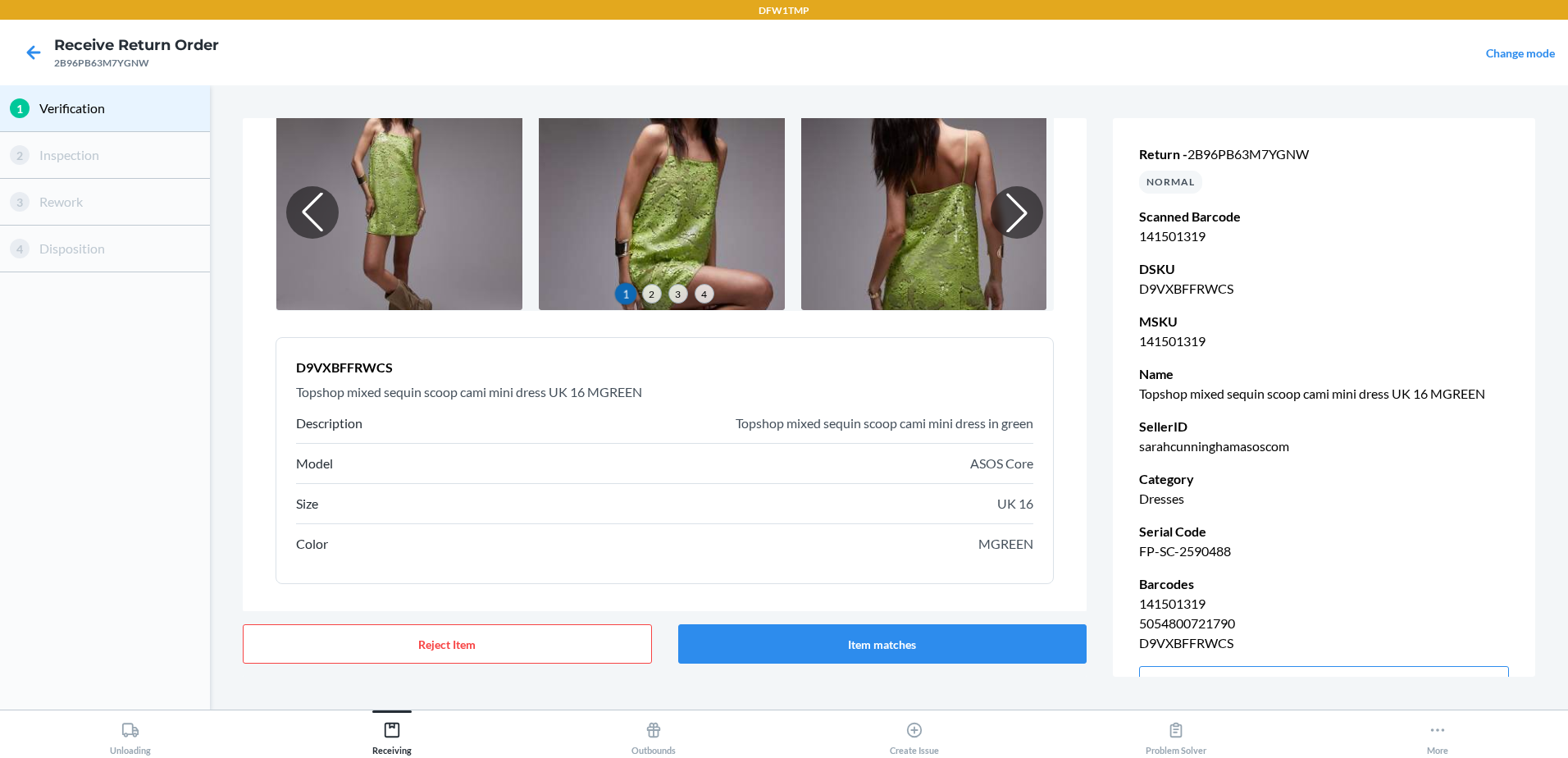
scroll to position [91, 0]
click at [996, 209] on div at bounding box center [1016, 212] width 57 height 57
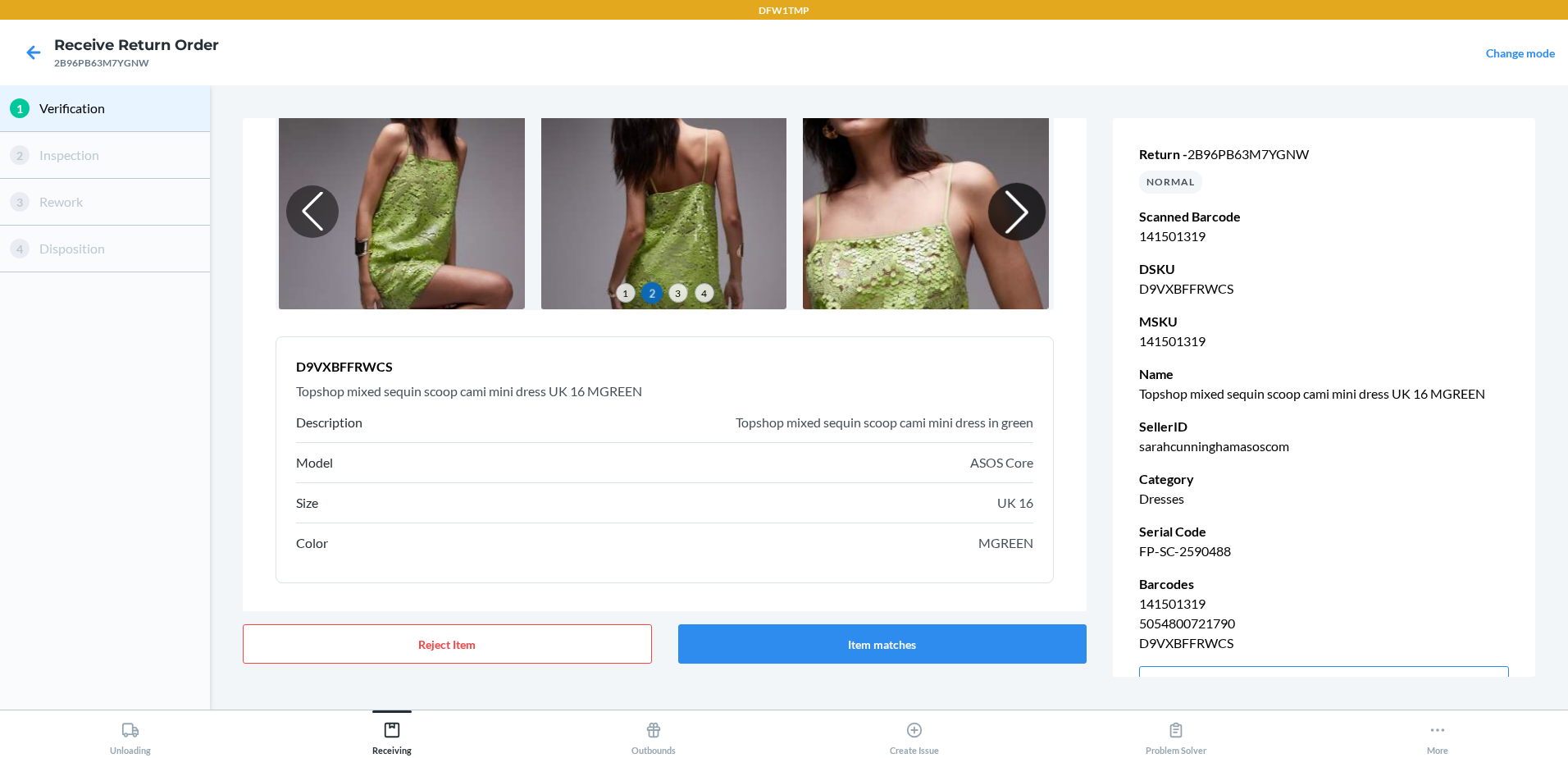
click at [996, 209] on div at bounding box center [1016, 212] width 57 height 57
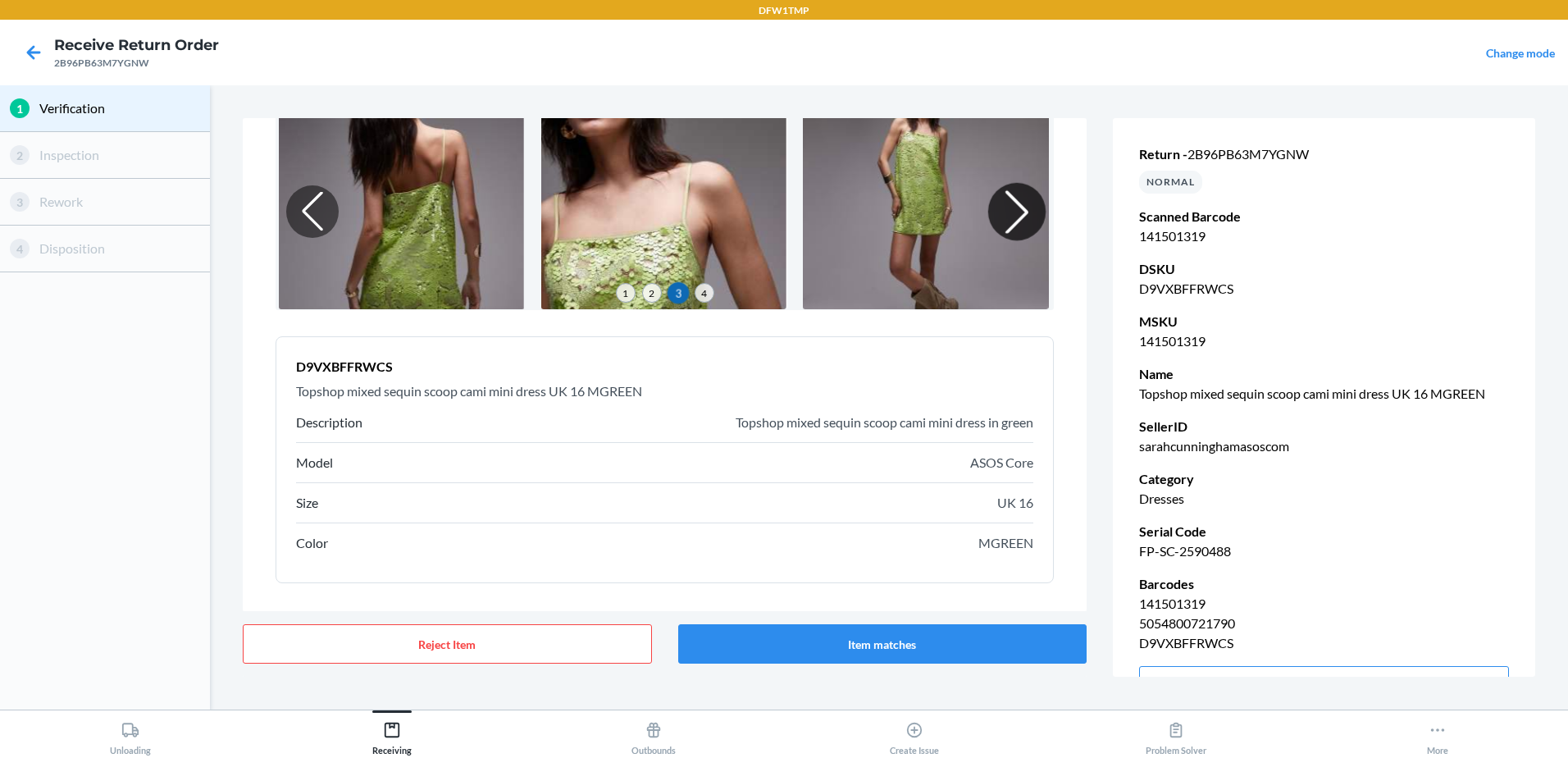
click at [996, 209] on div at bounding box center [1016, 212] width 57 height 57
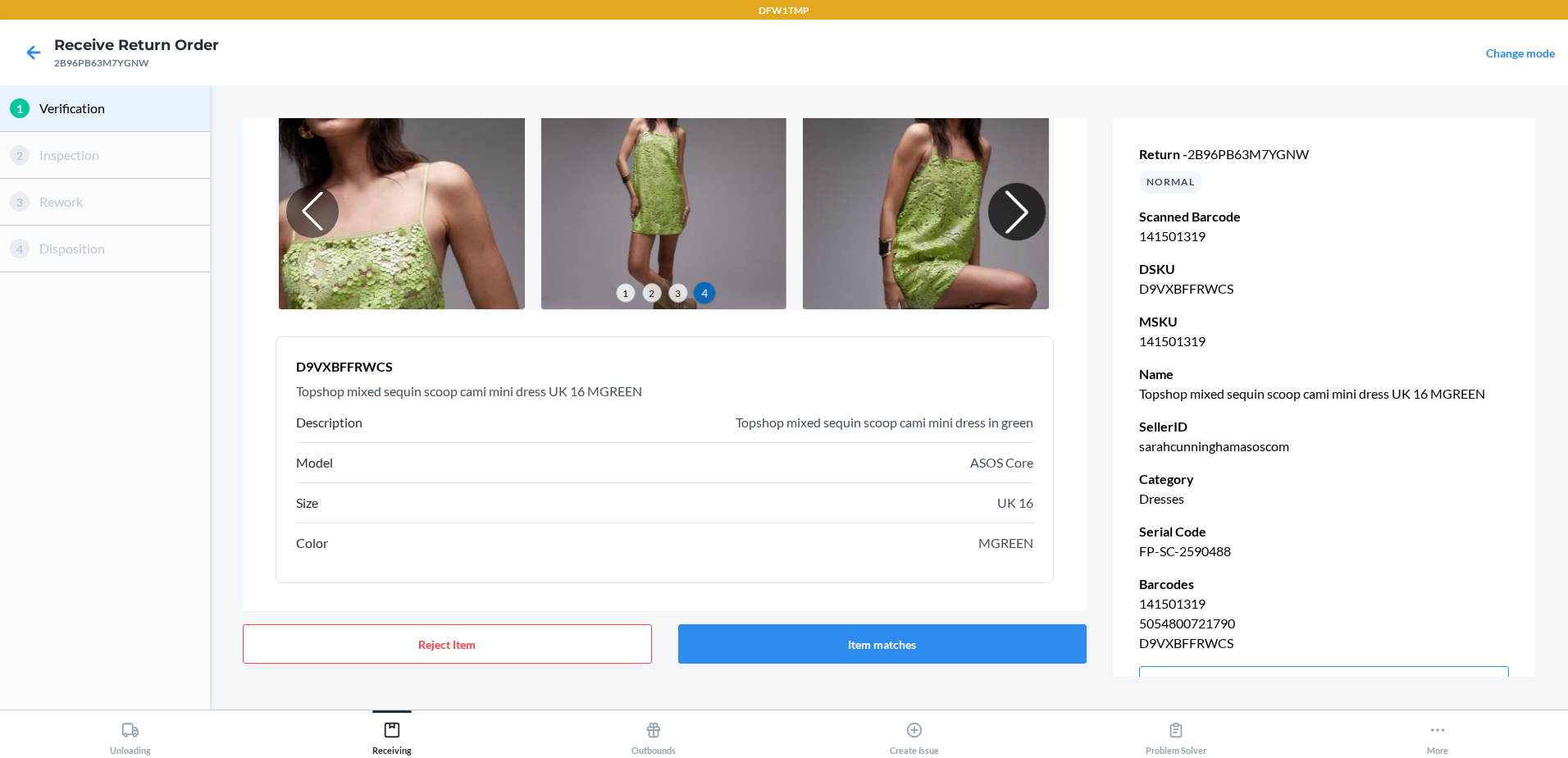
click at [996, 209] on div at bounding box center [1016, 212] width 57 height 57
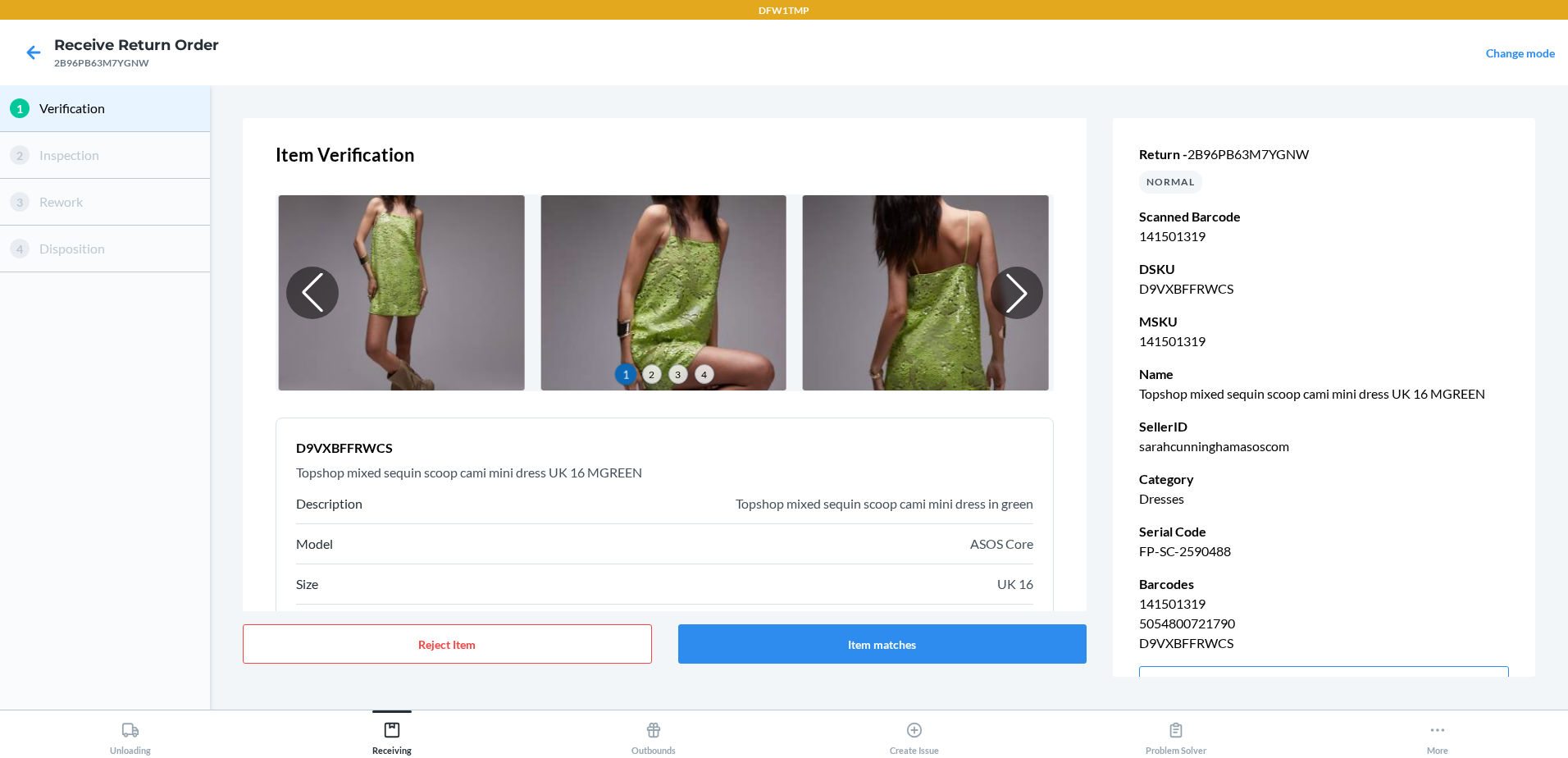
scroll to position [0, 0]
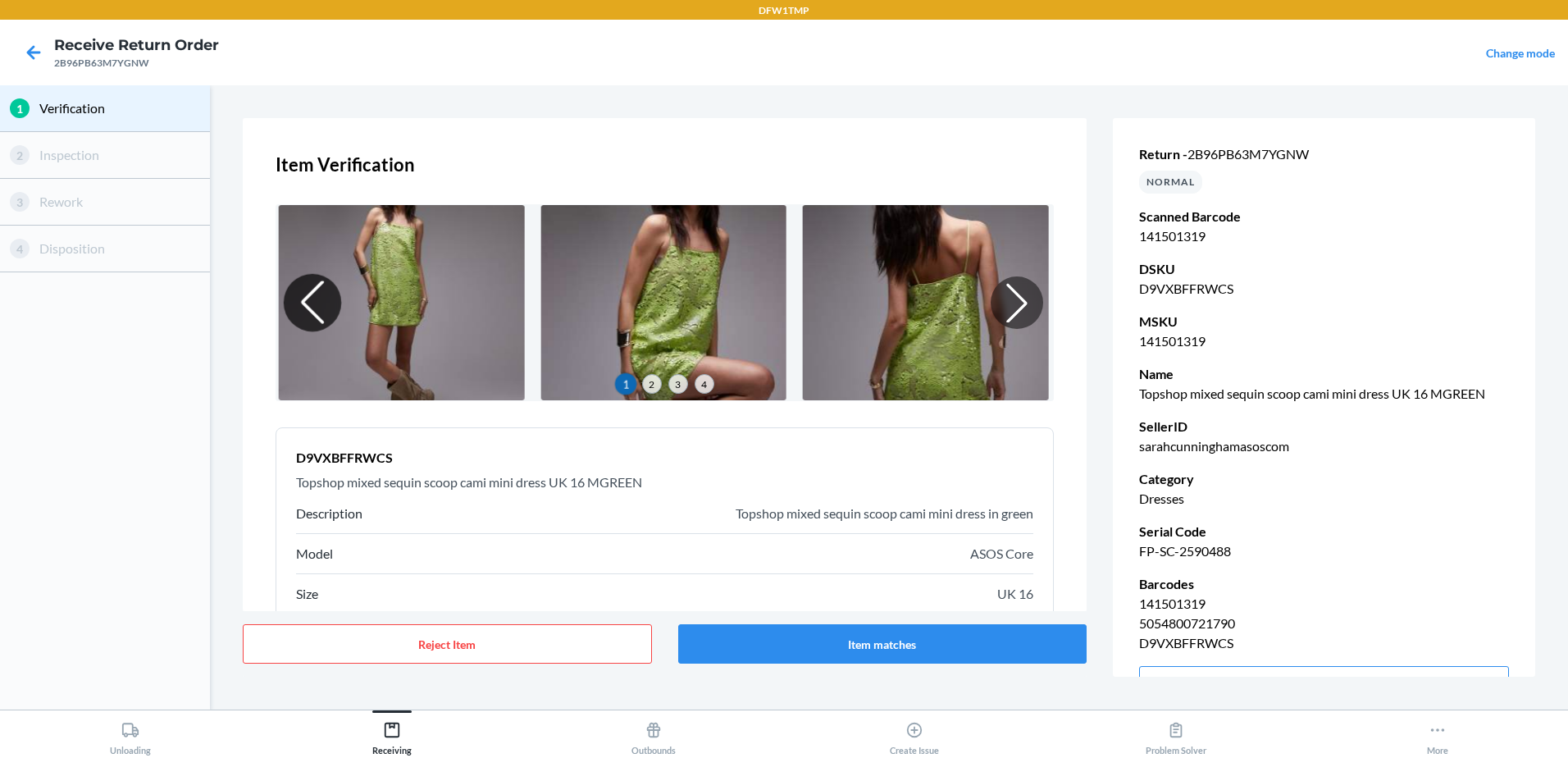
click at [324, 294] on div at bounding box center [312, 302] width 57 height 57
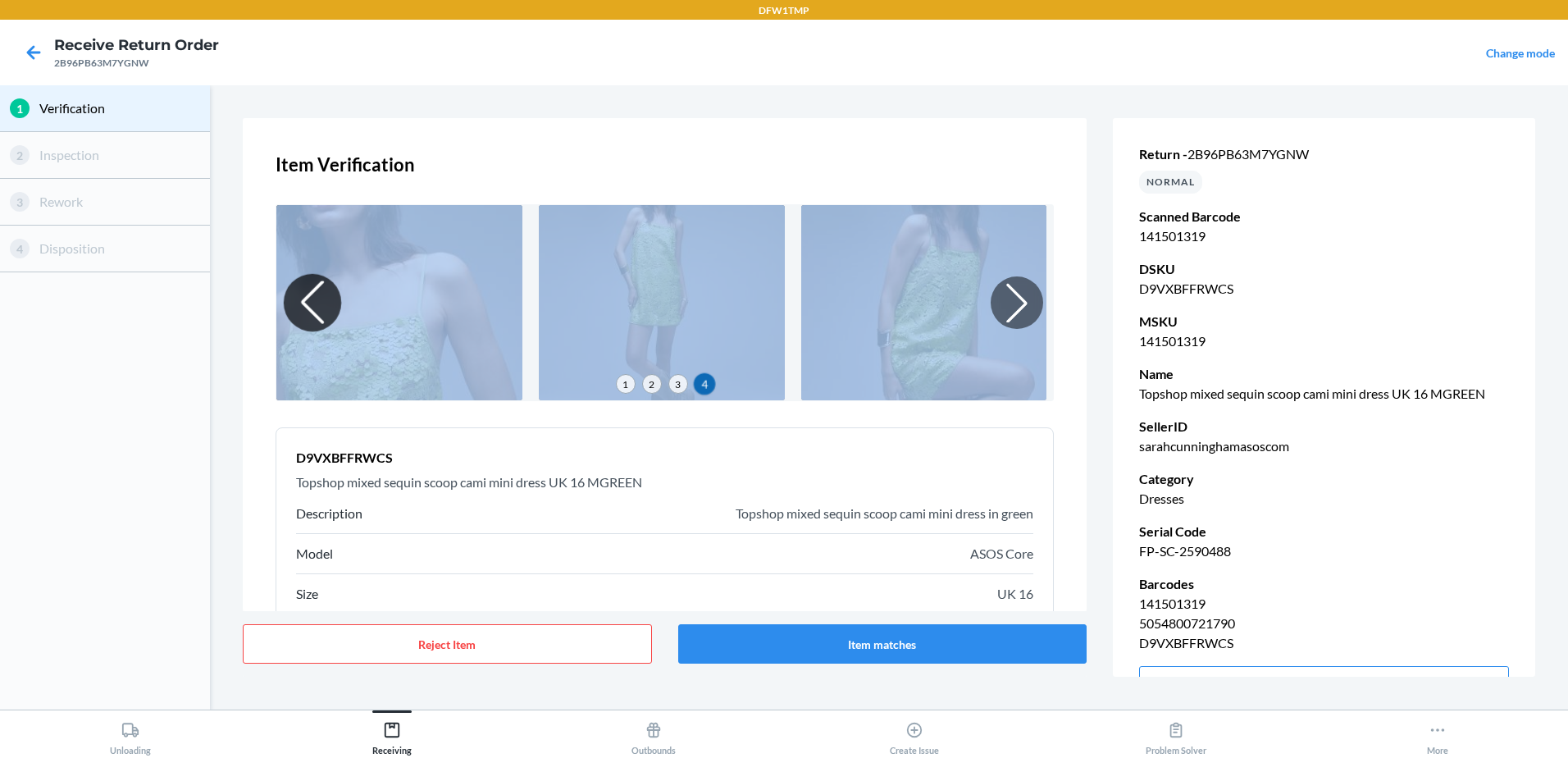
click at [324, 294] on div at bounding box center [312, 302] width 57 height 57
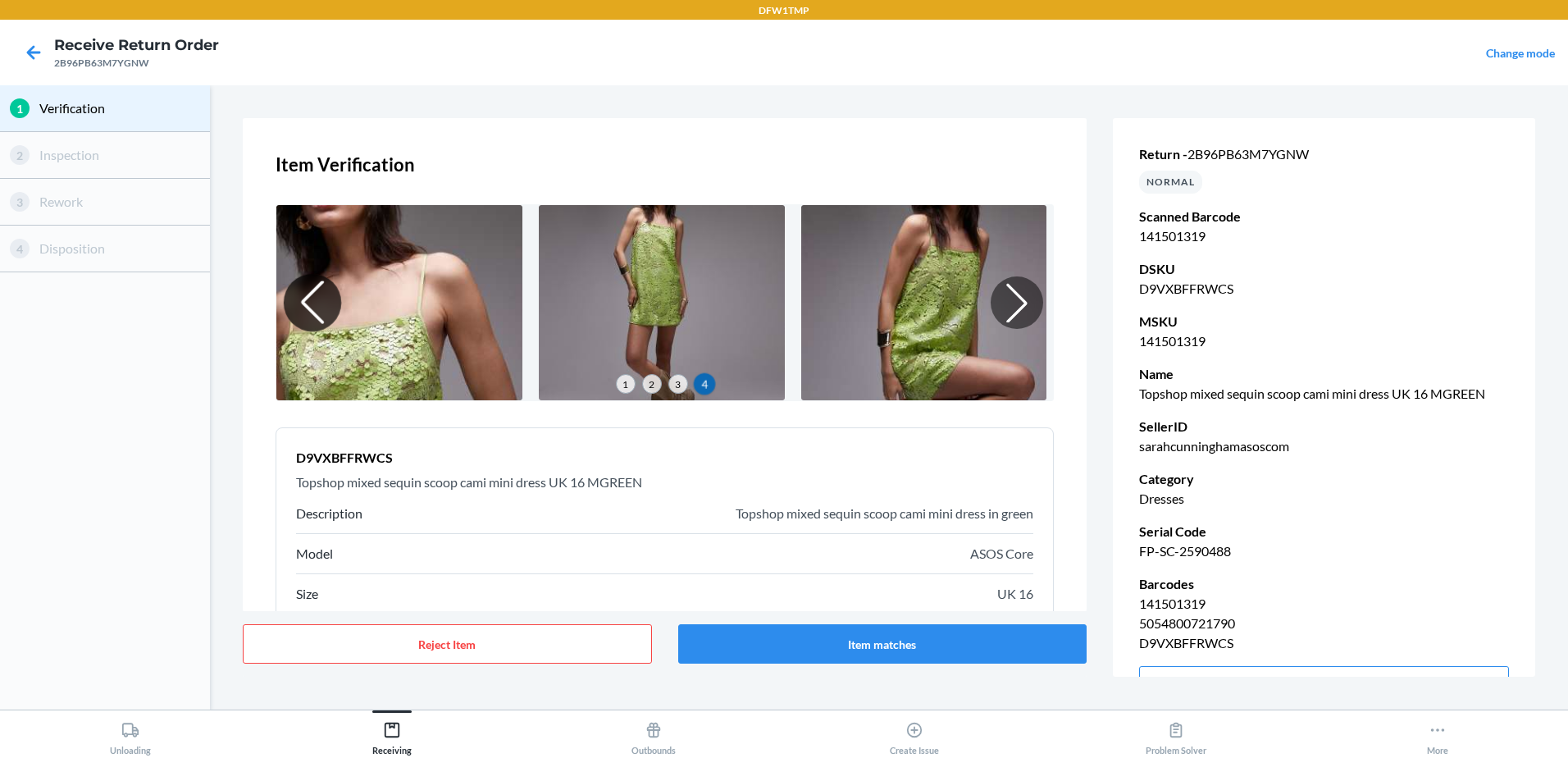
click at [323, 294] on div at bounding box center [312, 302] width 57 height 57
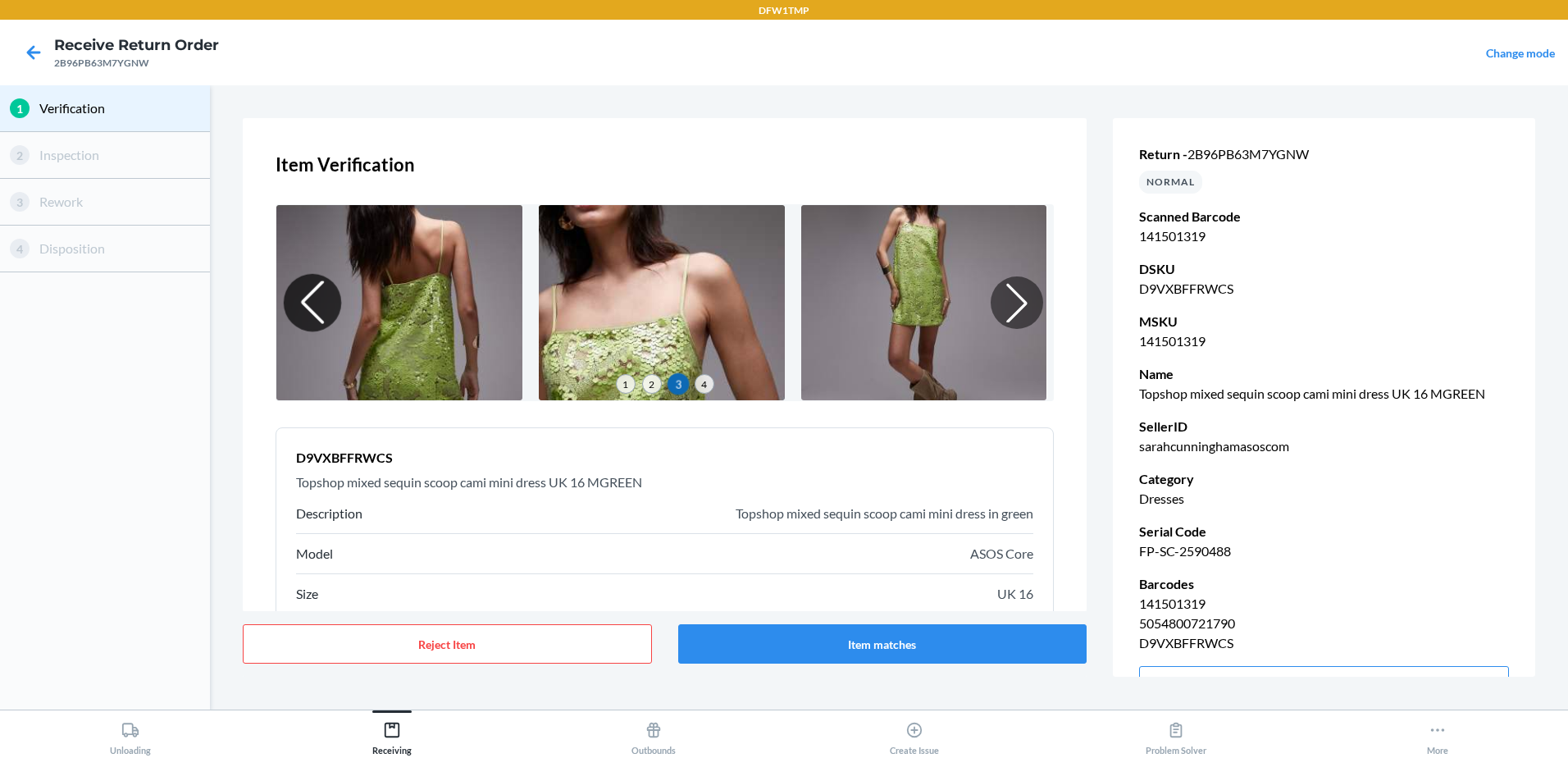
drag, startPoint x: 323, startPoint y: 294, endPoint x: 302, endPoint y: 294, distance: 21.0
click at [302, 294] on div at bounding box center [312, 302] width 57 height 57
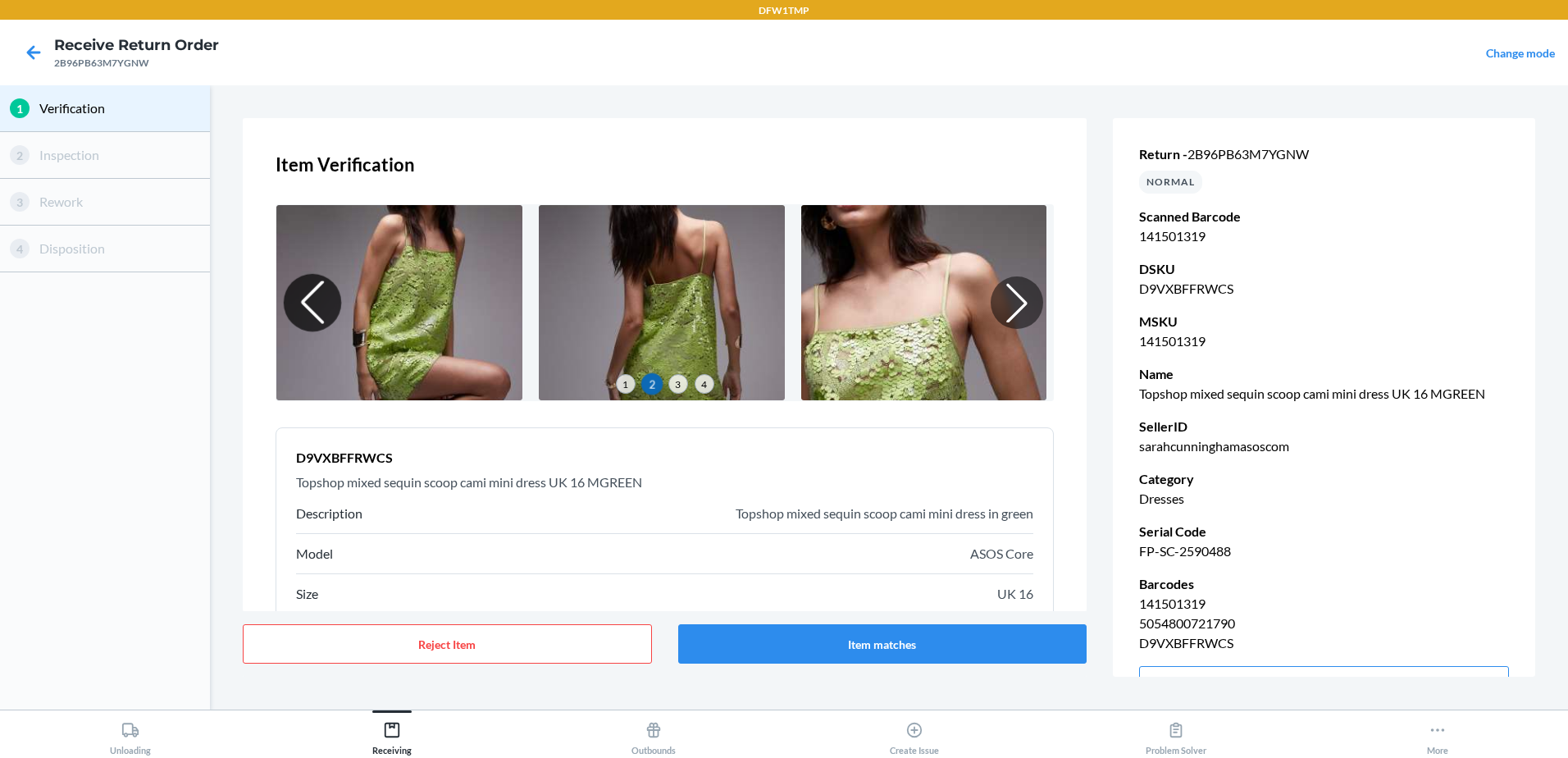
click at [317, 291] on div at bounding box center [312, 302] width 57 height 57
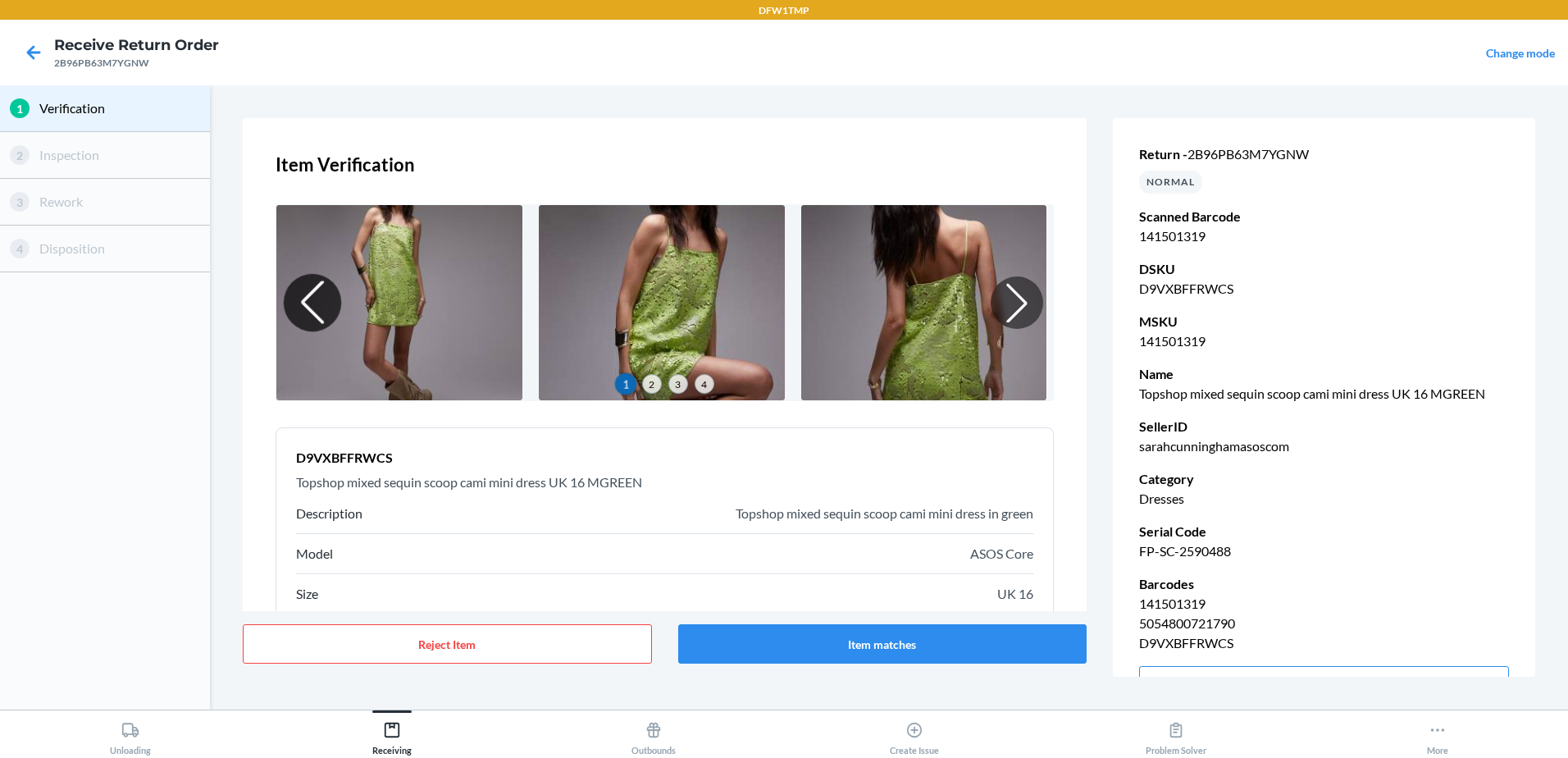
click at [309, 291] on div at bounding box center [312, 302] width 57 height 57
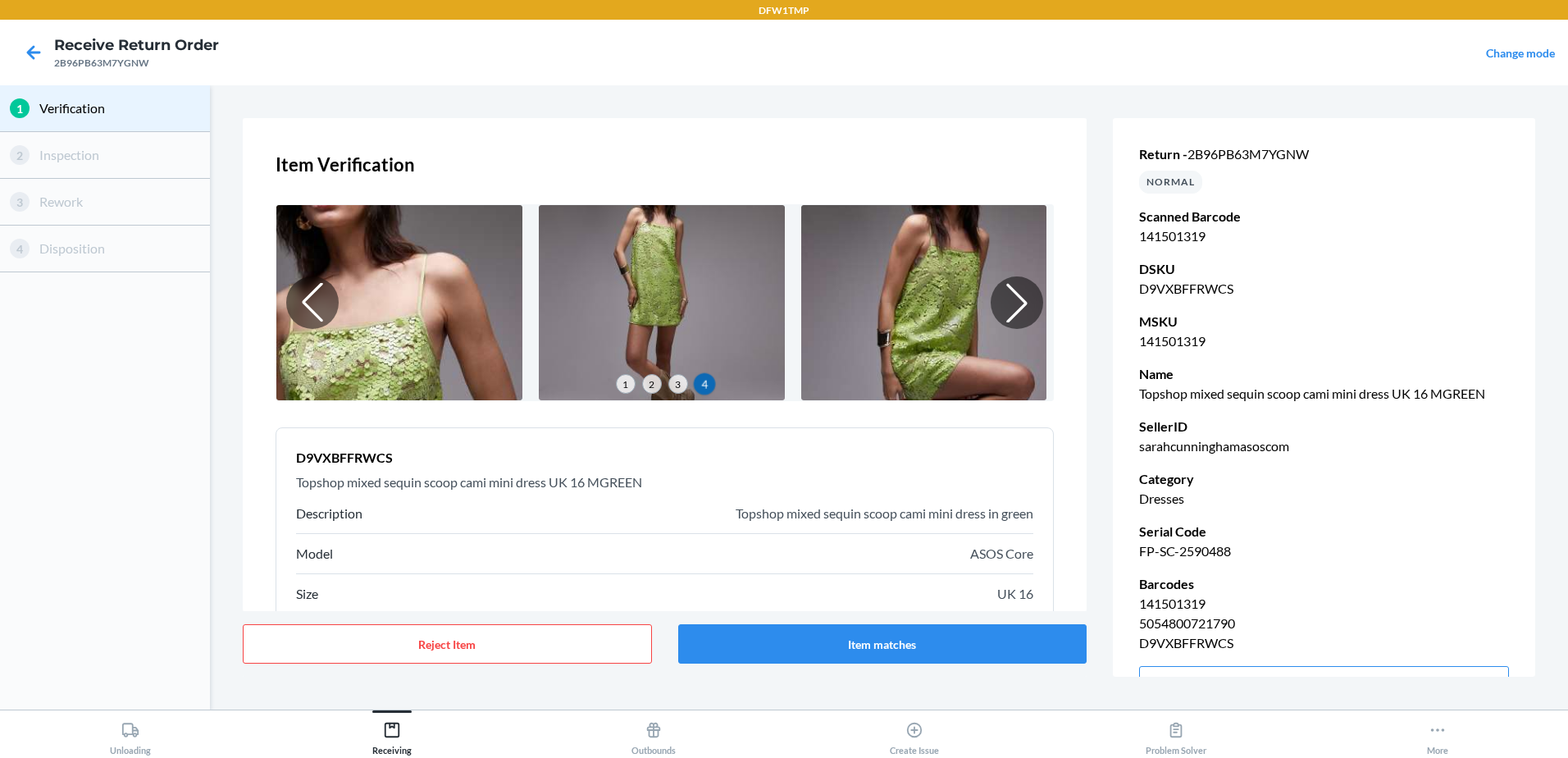
scroll to position [44, 0]
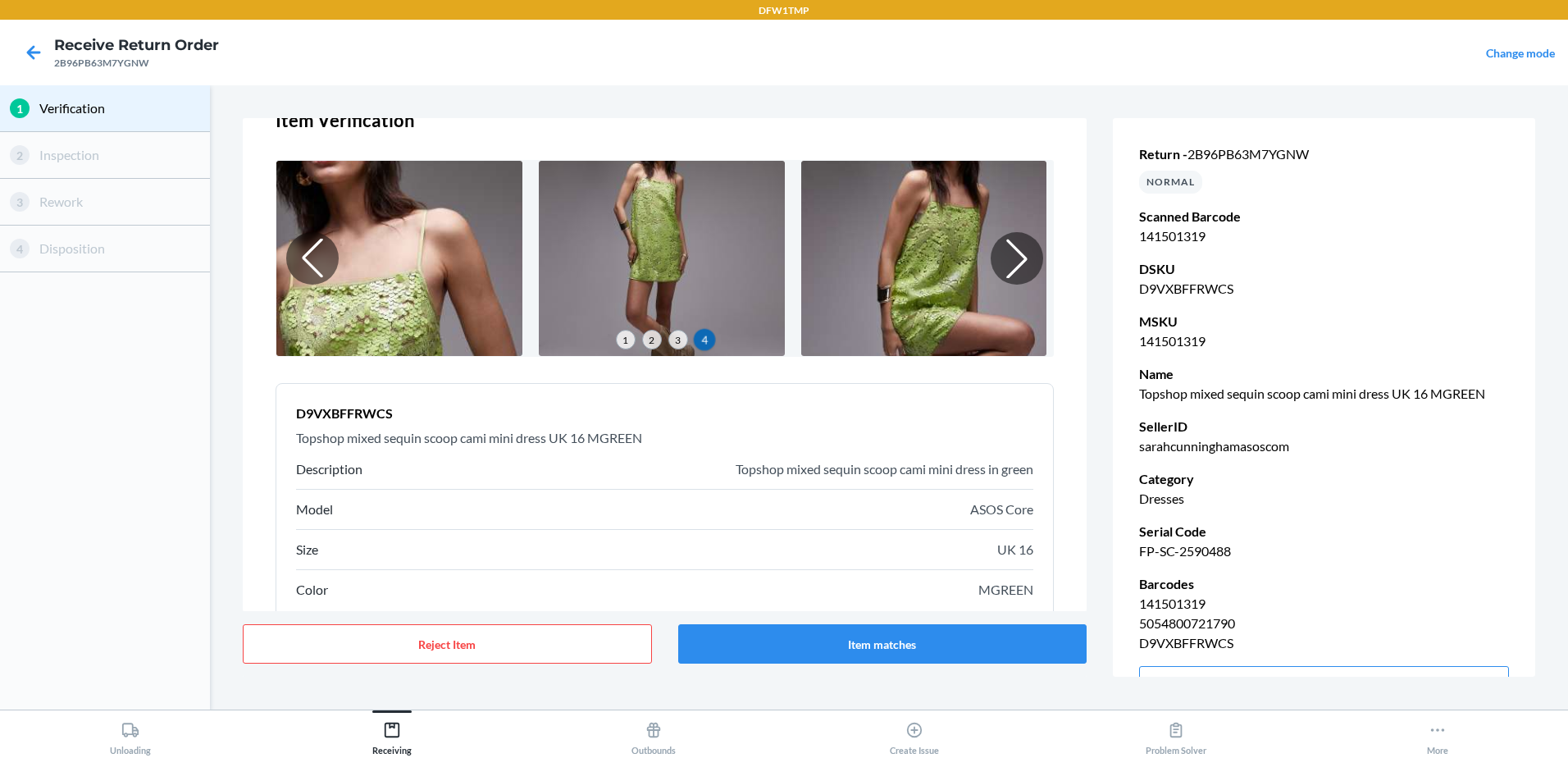
click at [676, 339] on span "3" at bounding box center [679, 340] width 20 height 20
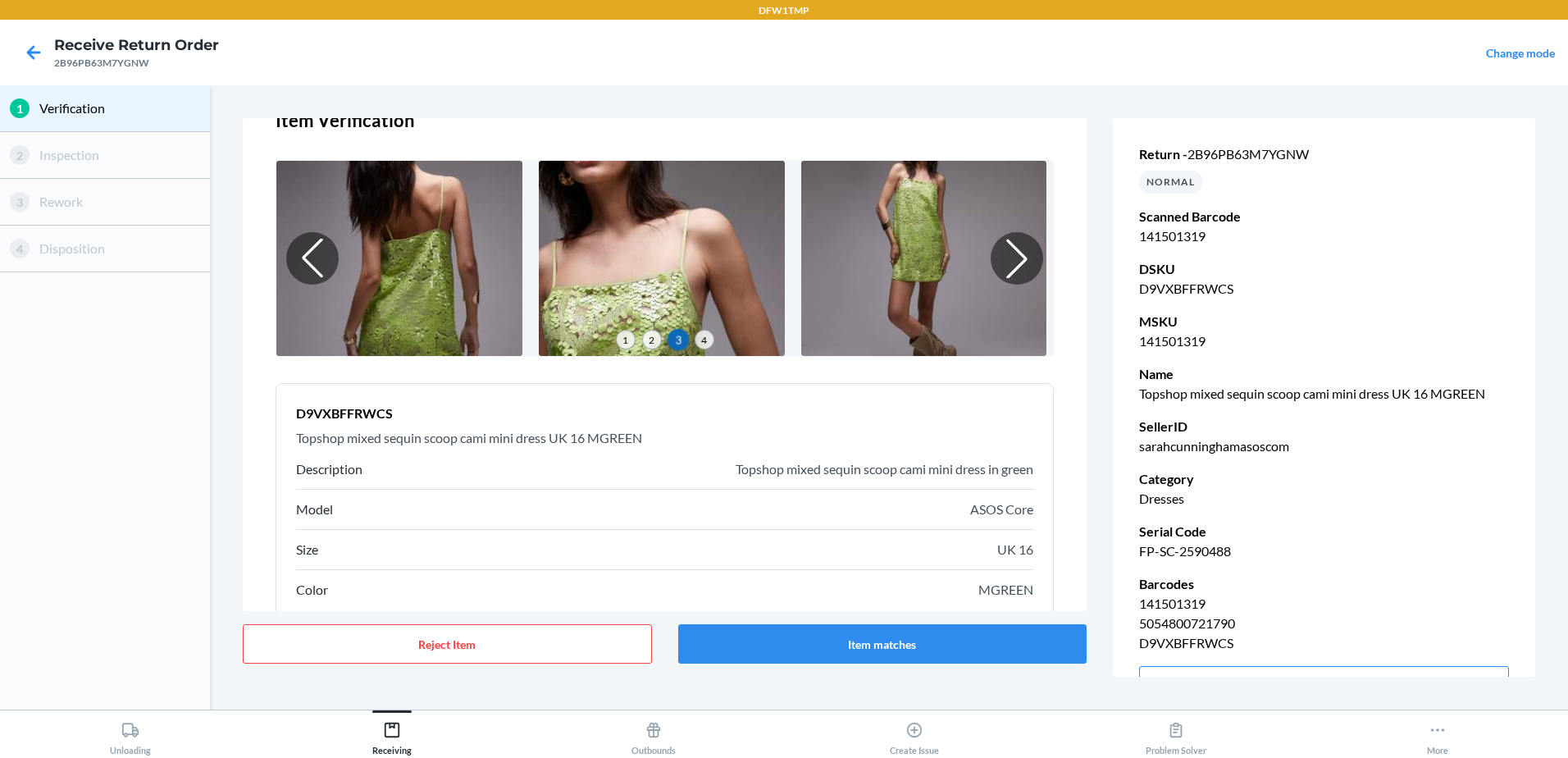
click at [629, 336] on div "1 2 3 4" at bounding box center [665, 338] width 777 height 21
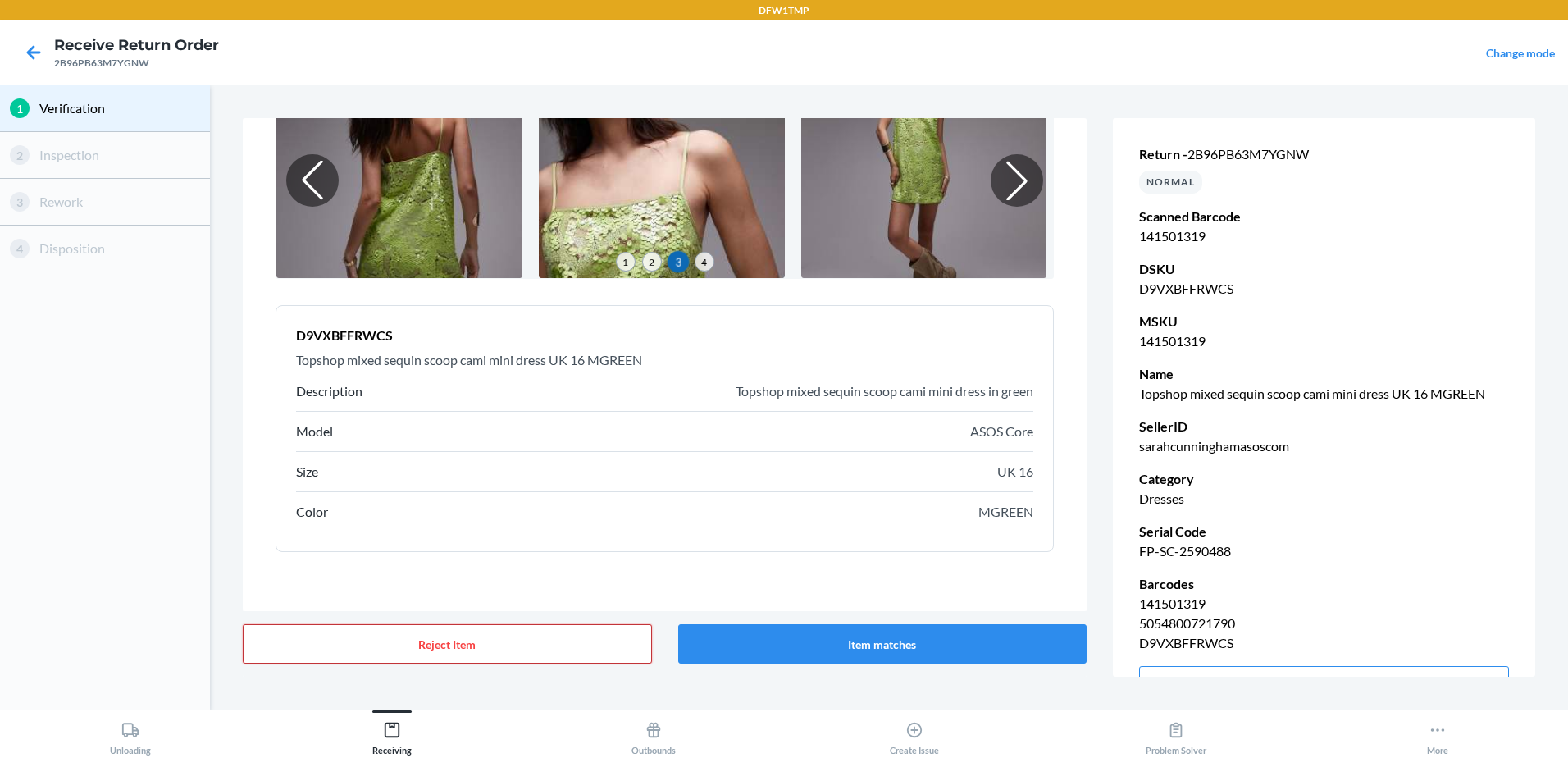
click at [603, 640] on button "Reject Item" at bounding box center [447, 644] width 409 height 39
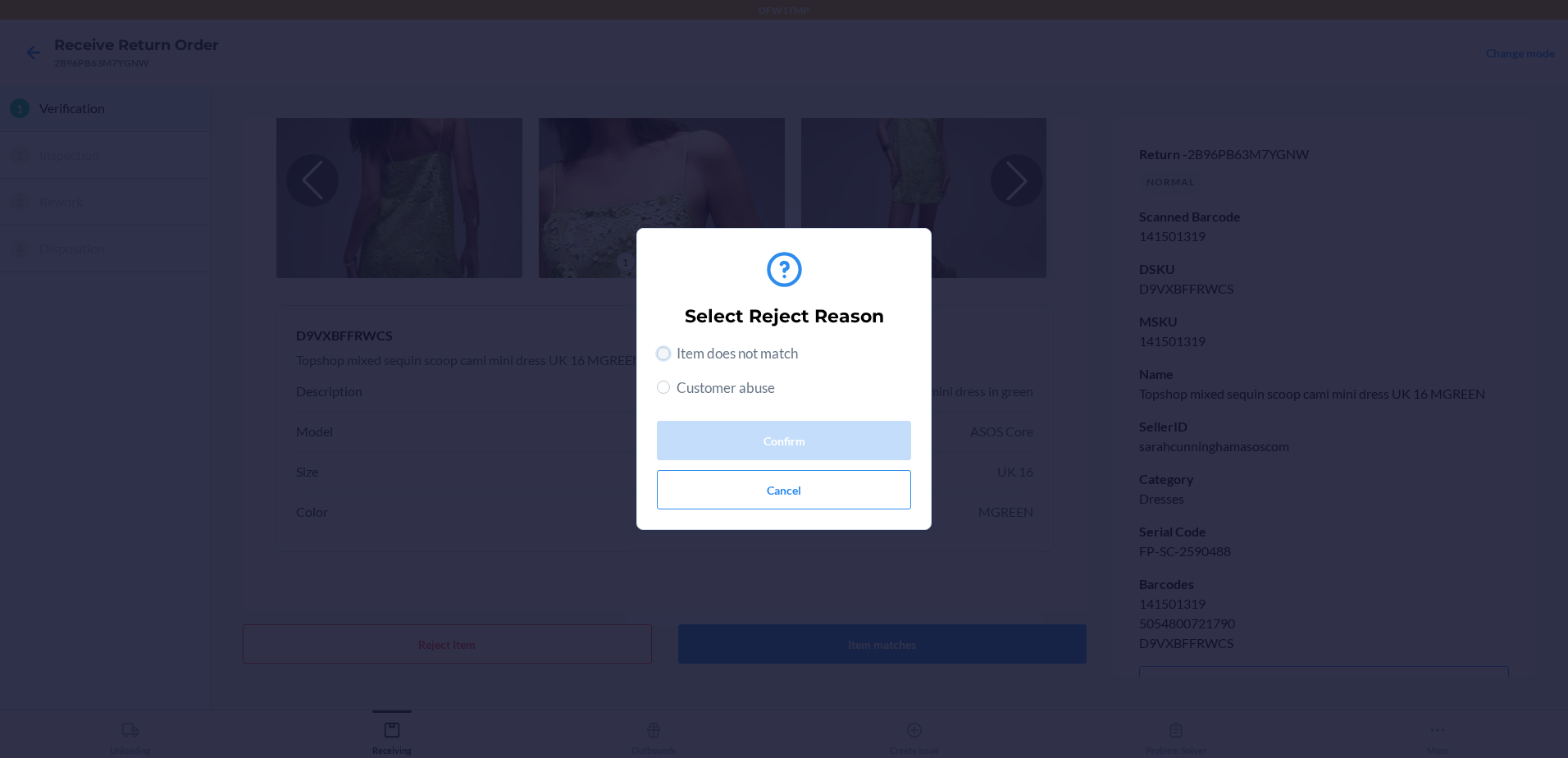
click at [659, 355] on input "Item does not match" at bounding box center [663, 353] width 13 height 13
radio input "true"
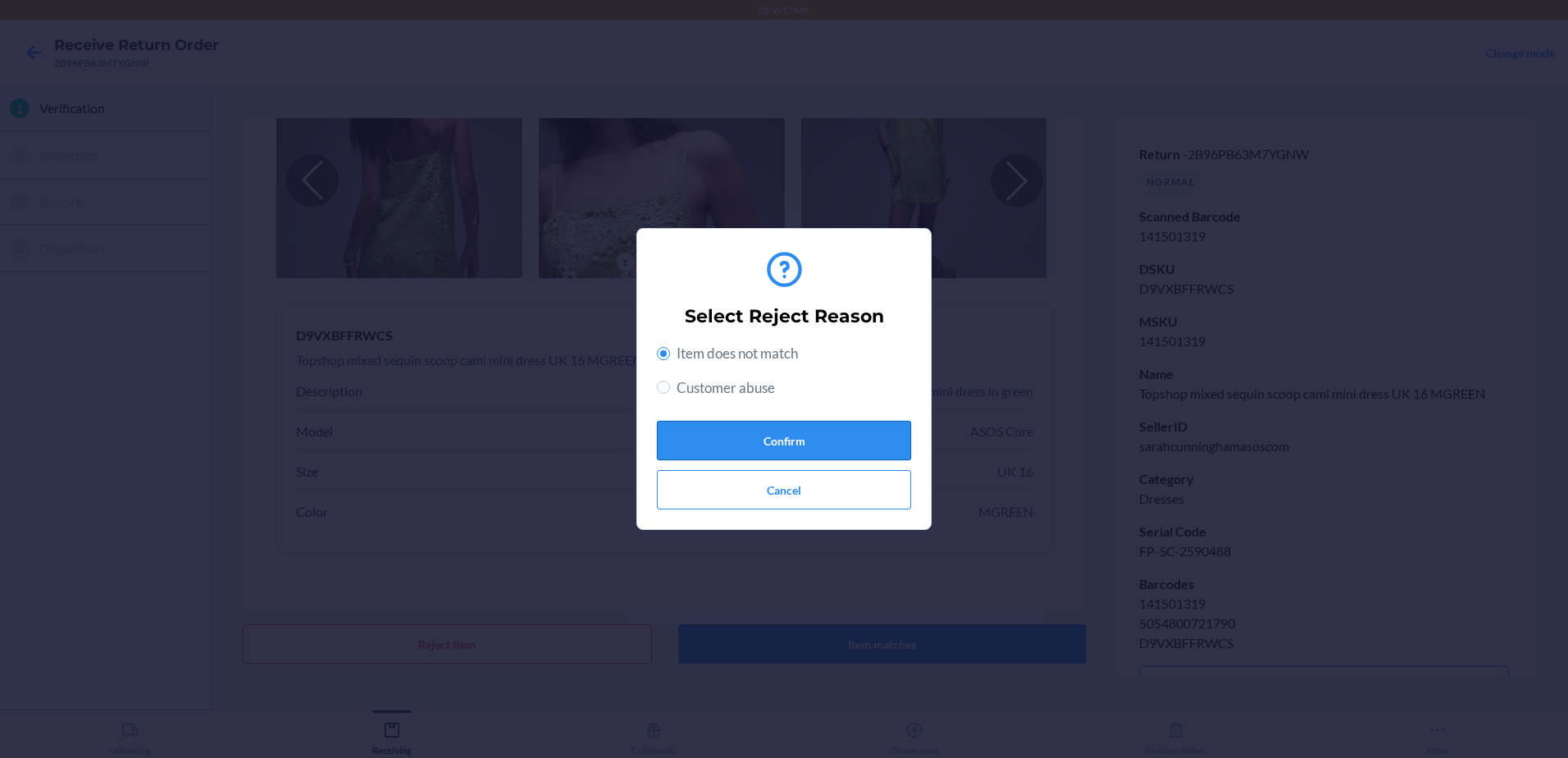
click at [859, 444] on button "Confirm" at bounding box center [784, 440] width 254 height 39
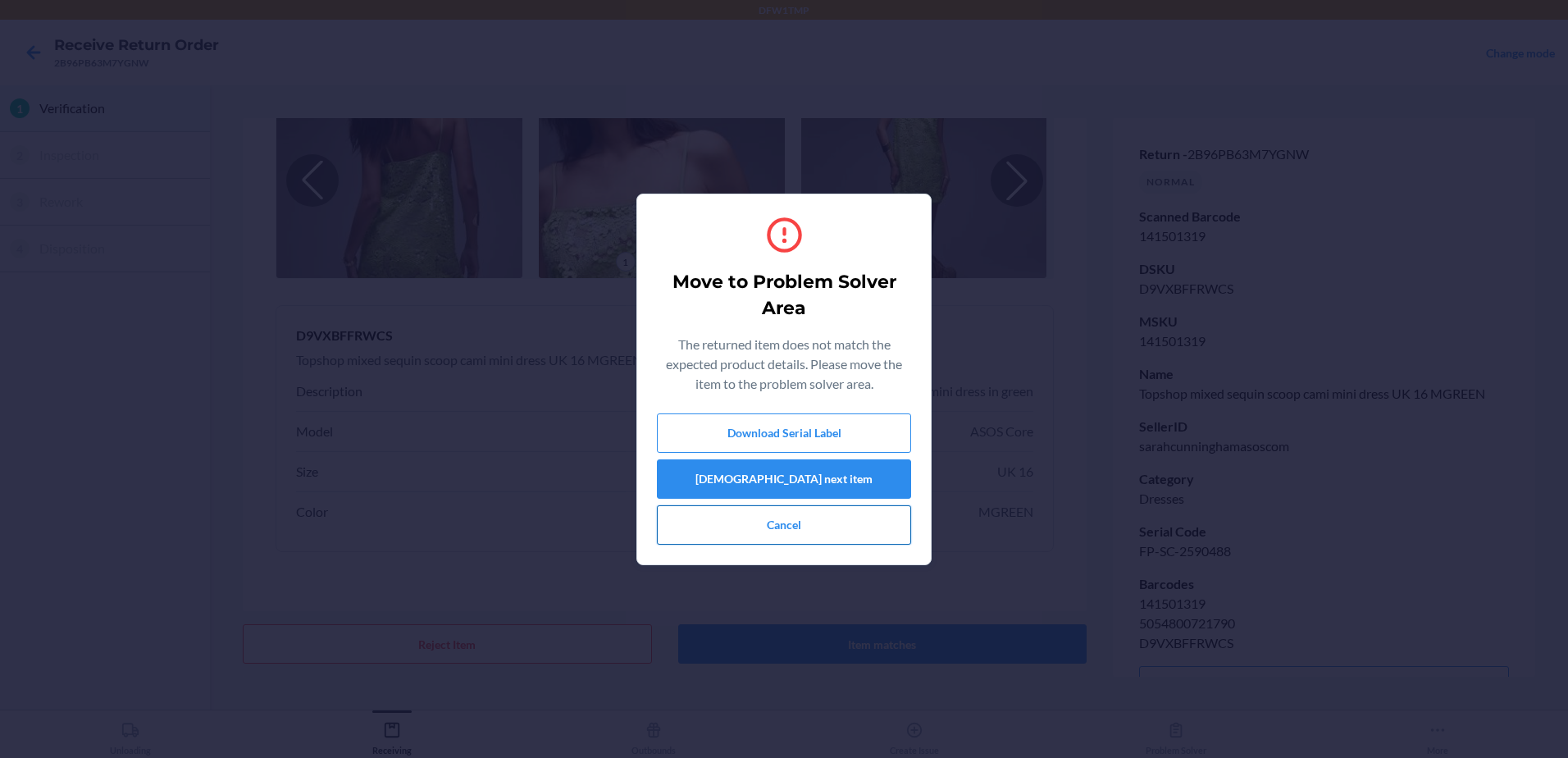
click at [768, 538] on button "Cancel" at bounding box center [784, 525] width 254 height 39
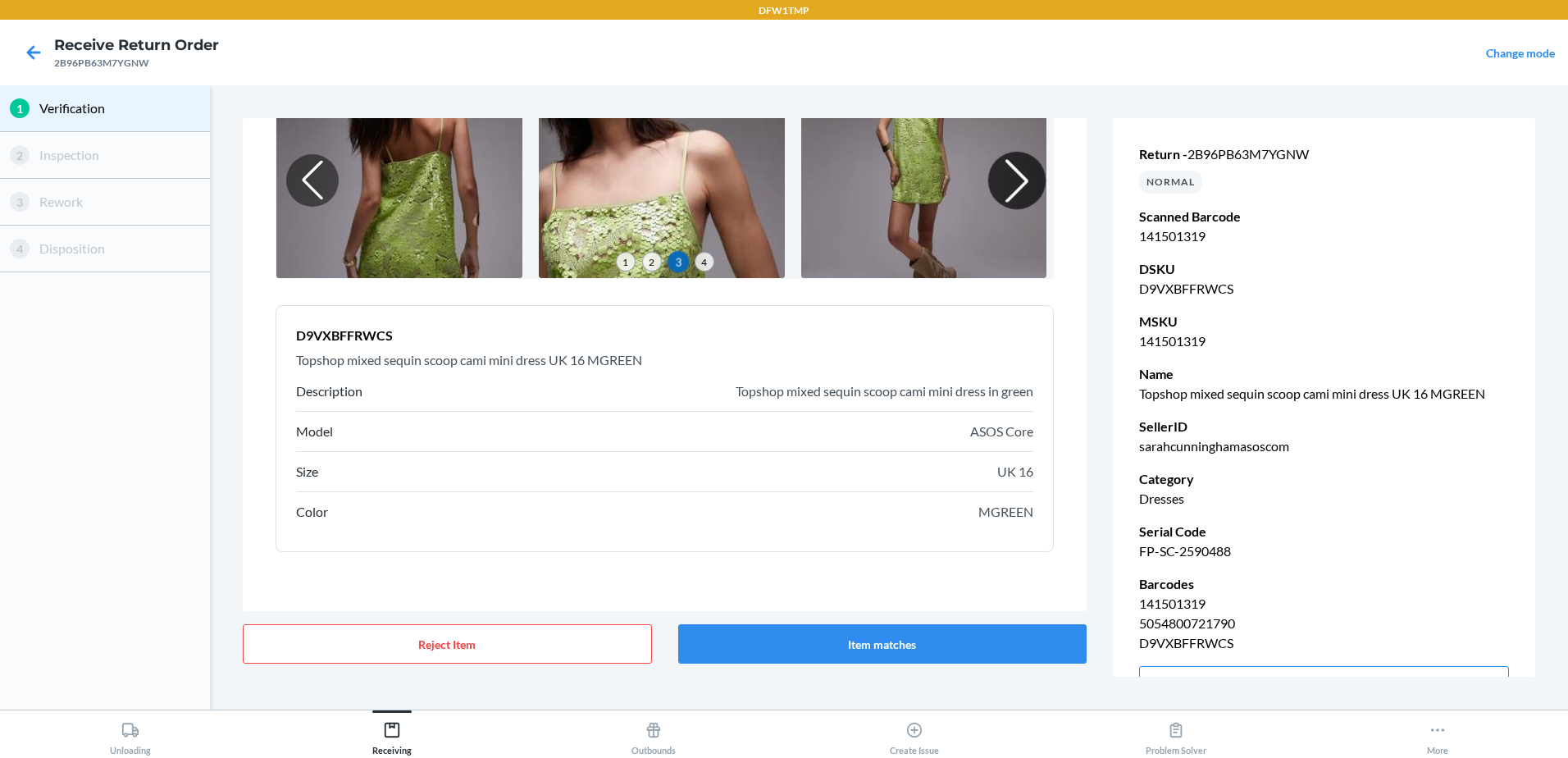
scroll to position [40, 0]
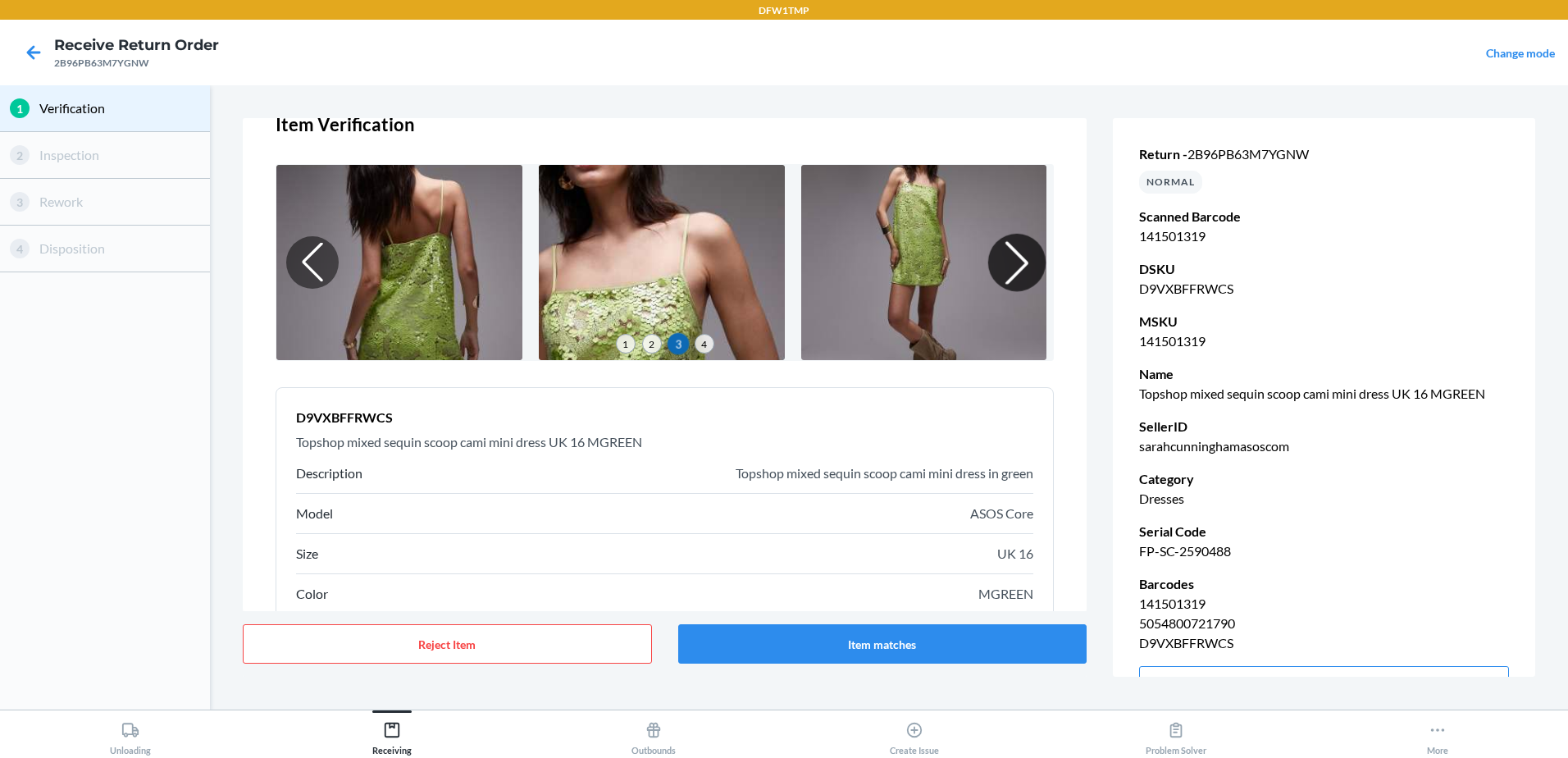
click at [1000, 269] on div at bounding box center [1016, 262] width 57 height 57
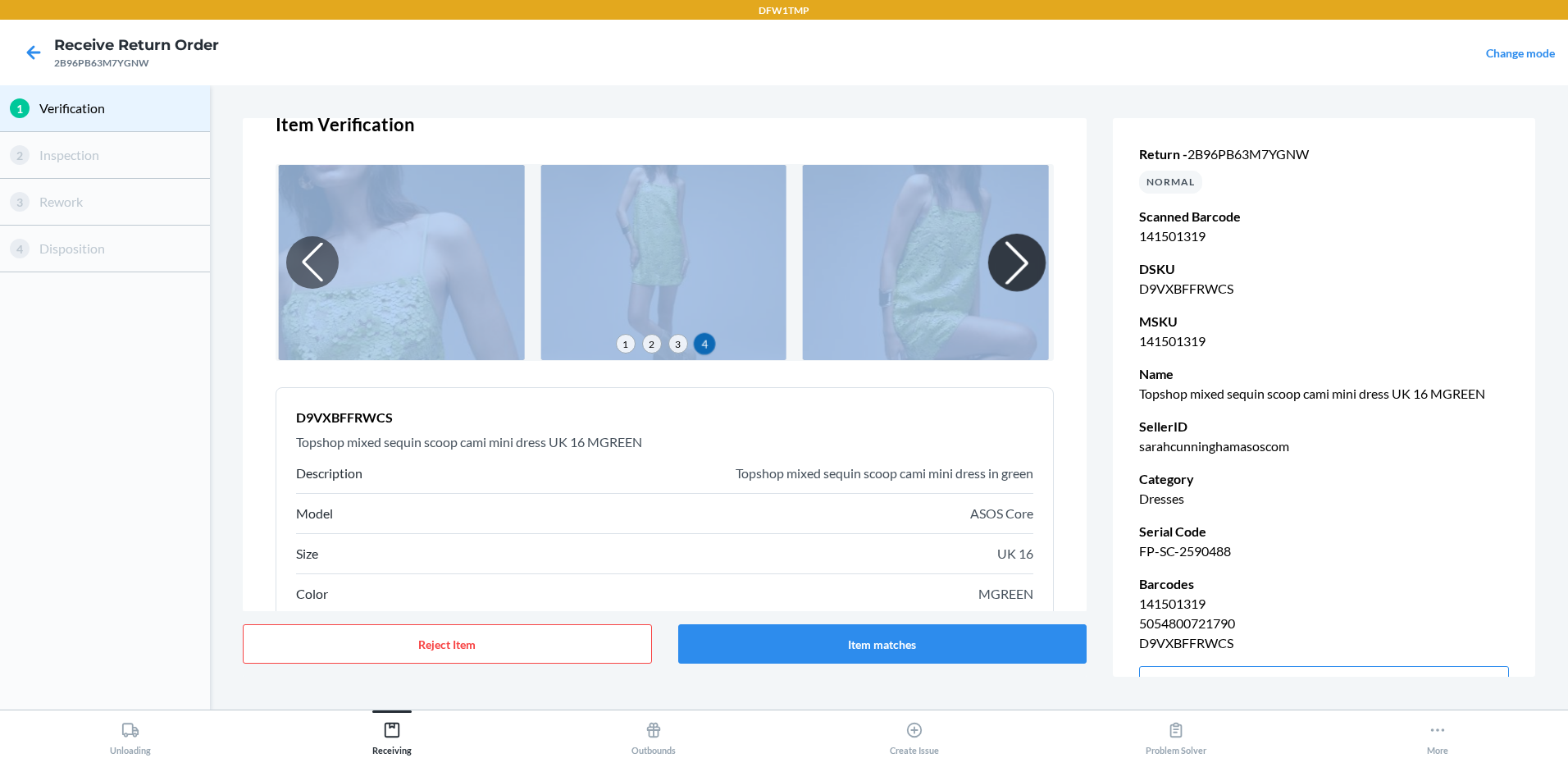
click at [1000, 269] on div at bounding box center [1016, 262] width 57 height 57
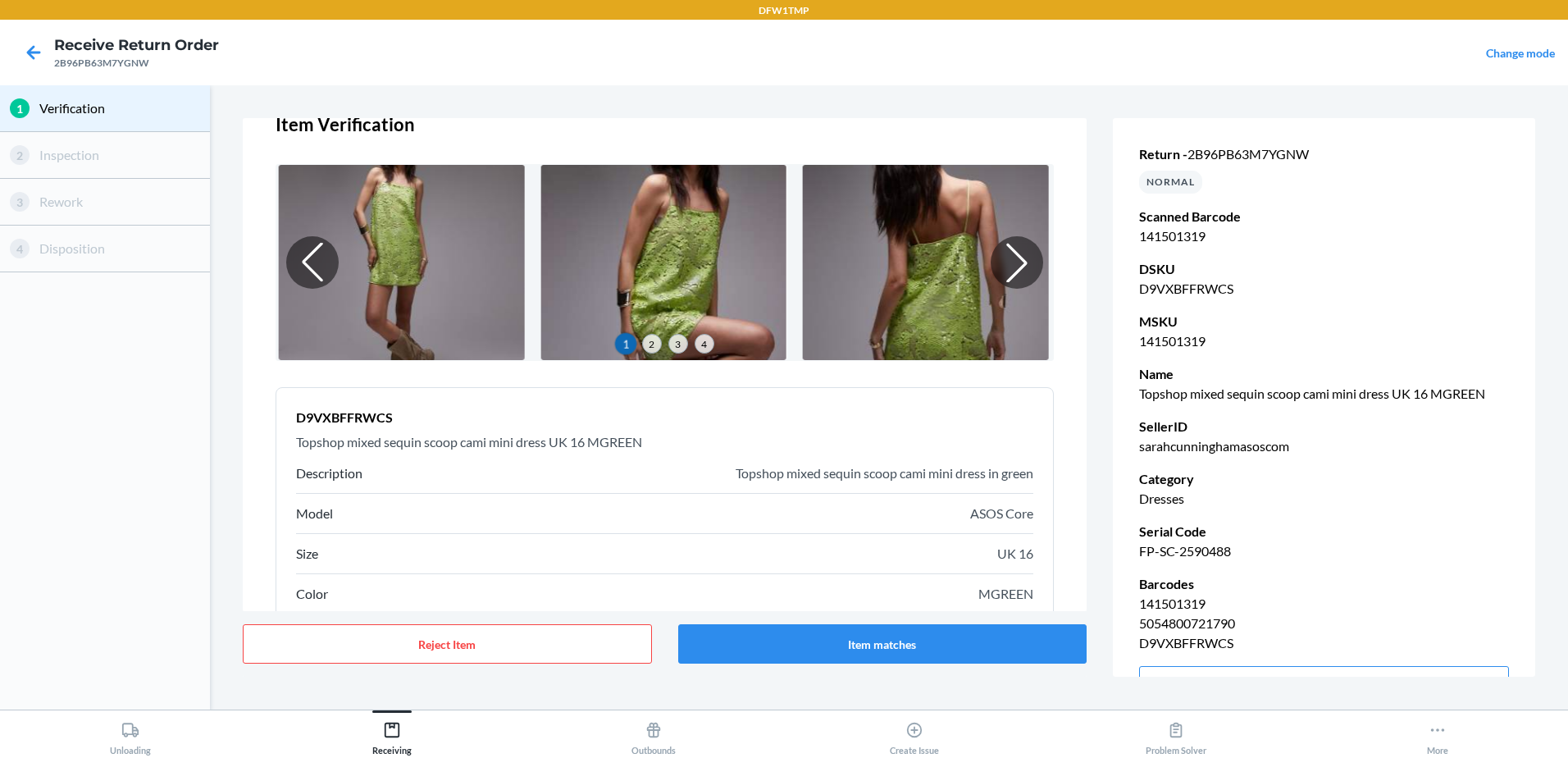
click at [878, 436] on p "Topshop mixed sequin scoop cami mini dress UK 16 MGREEN" at bounding box center [664, 442] width 737 height 20
click at [523, 636] on button "Reject Item" at bounding box center [447, 644] width 409 height 39
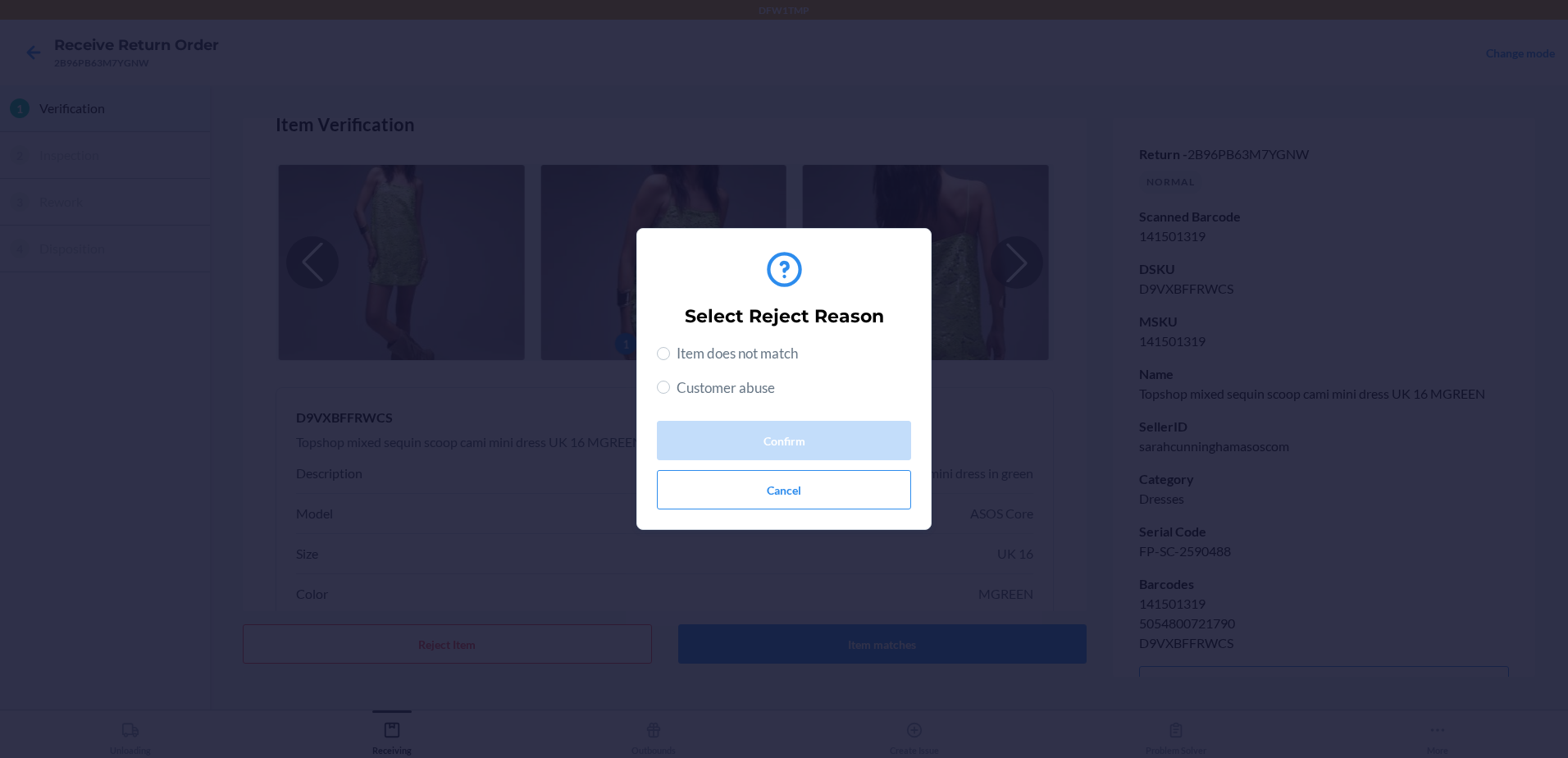
click at [706, 356] on span "Item does not match" at bounding box center [738, 353] width 122 height 21
click at [670, 356] on input "Item does not match" at bounding box center [663, 353] width 13 height 13
radio input "true"
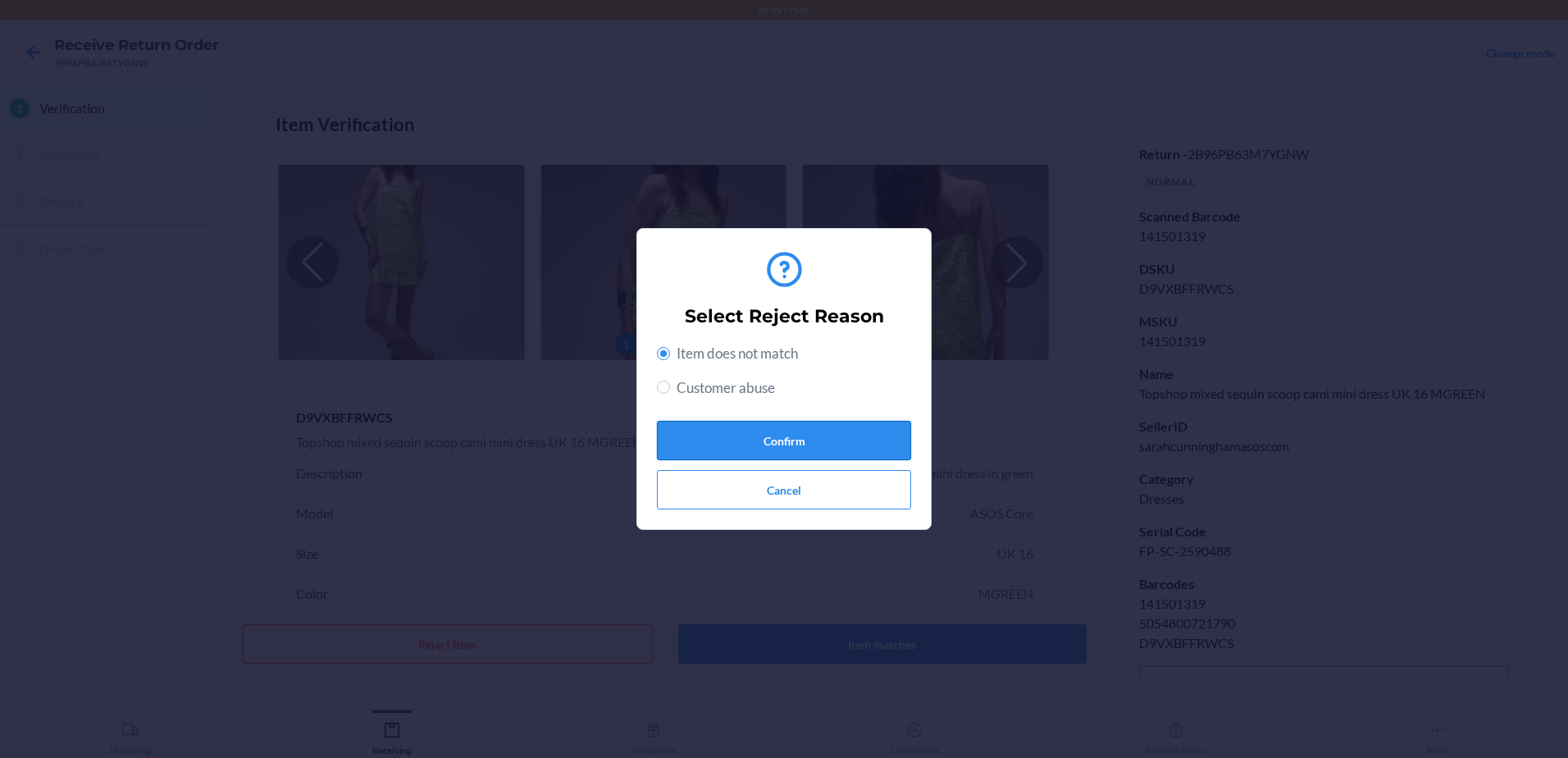
click at [779, 433] on button "Confirm" at bounding box center [784, 440] width 254 height 39
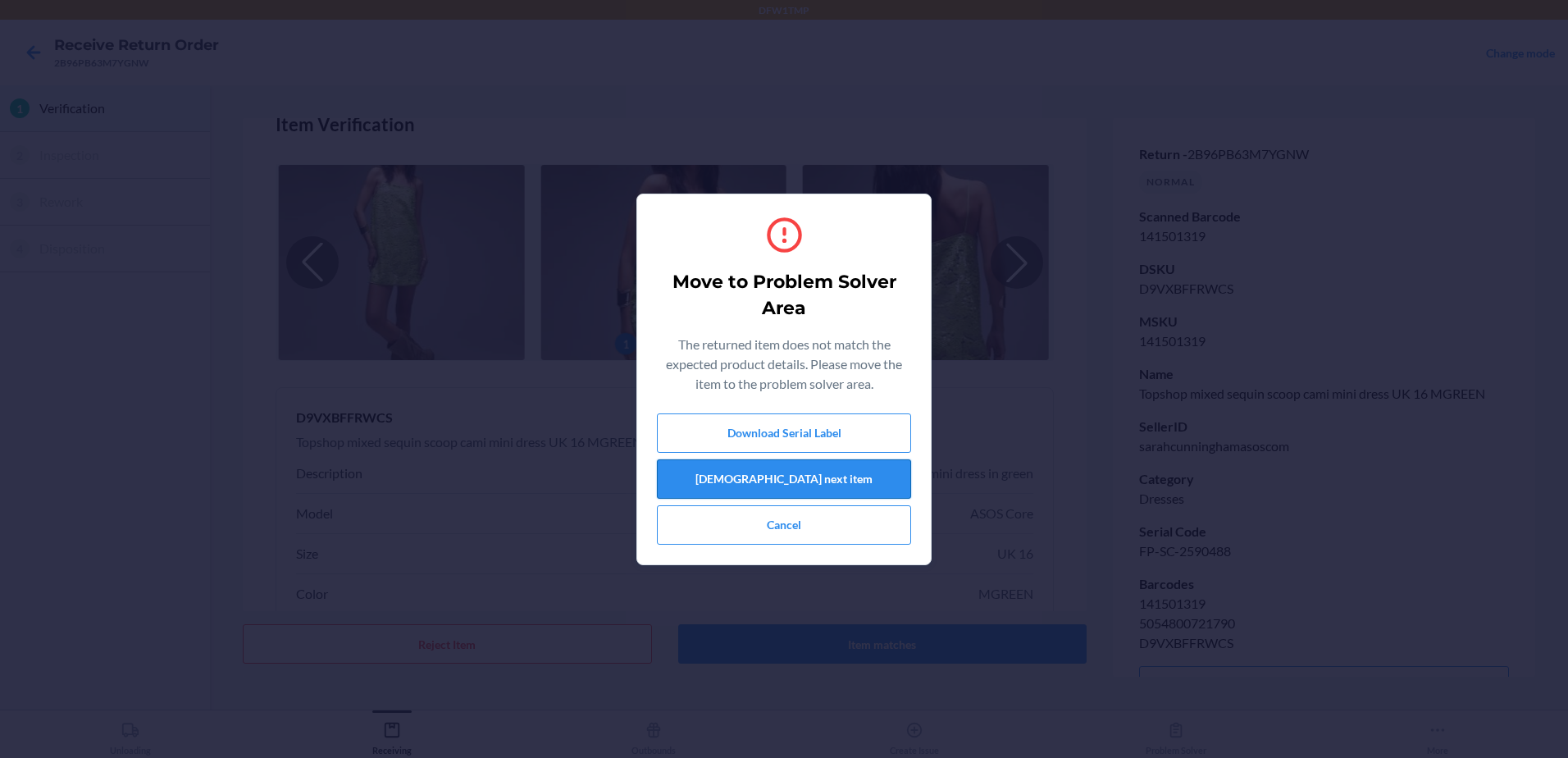
click at [818, 485] on button "[DEMOGRAPHIC_DATA] next item" at bounding box center [784, 478] width 254 height 39
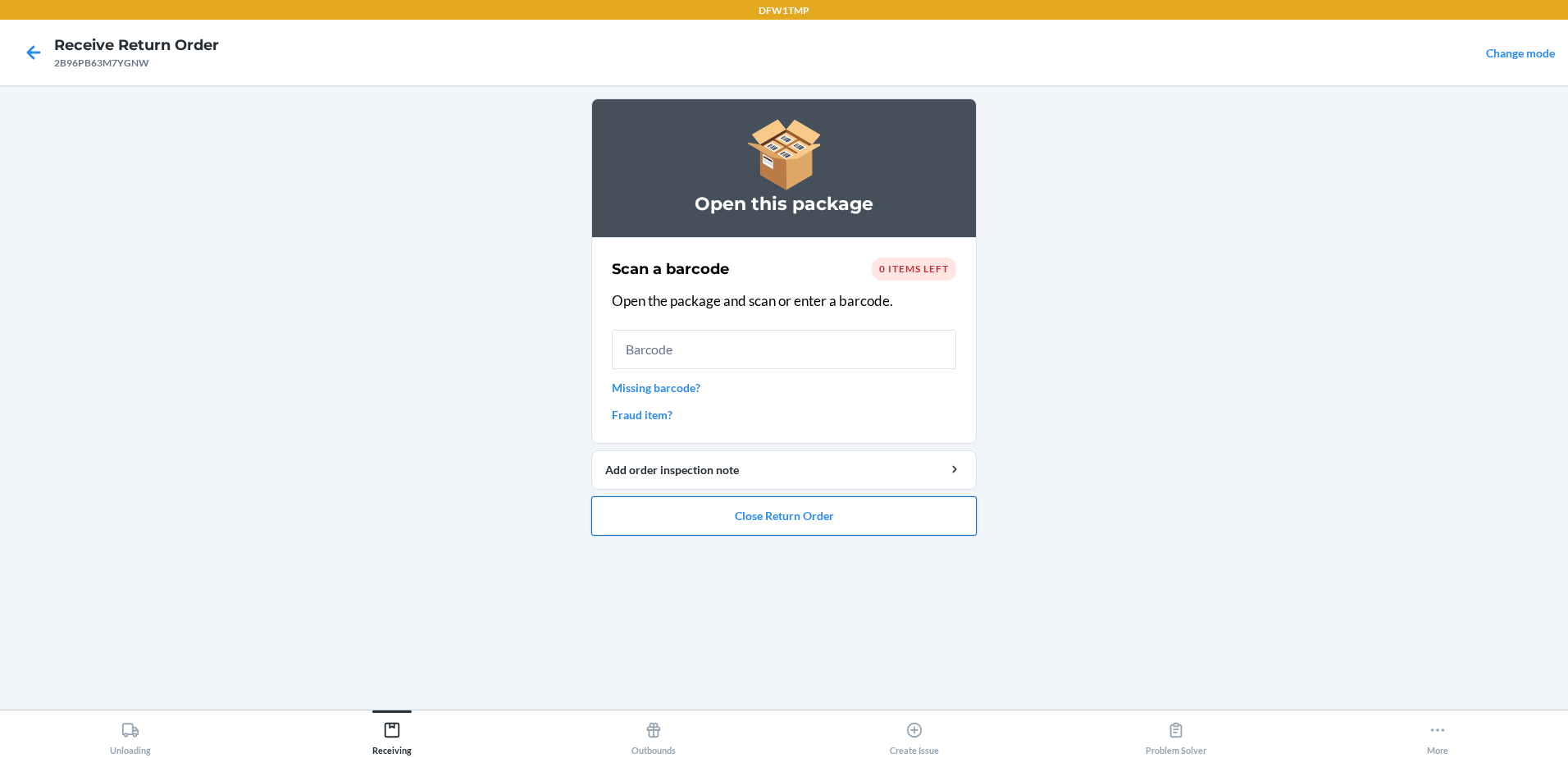
click at [803, 514] on button "Close Return Order" at bounding box center [784, 516] width 386 height 39
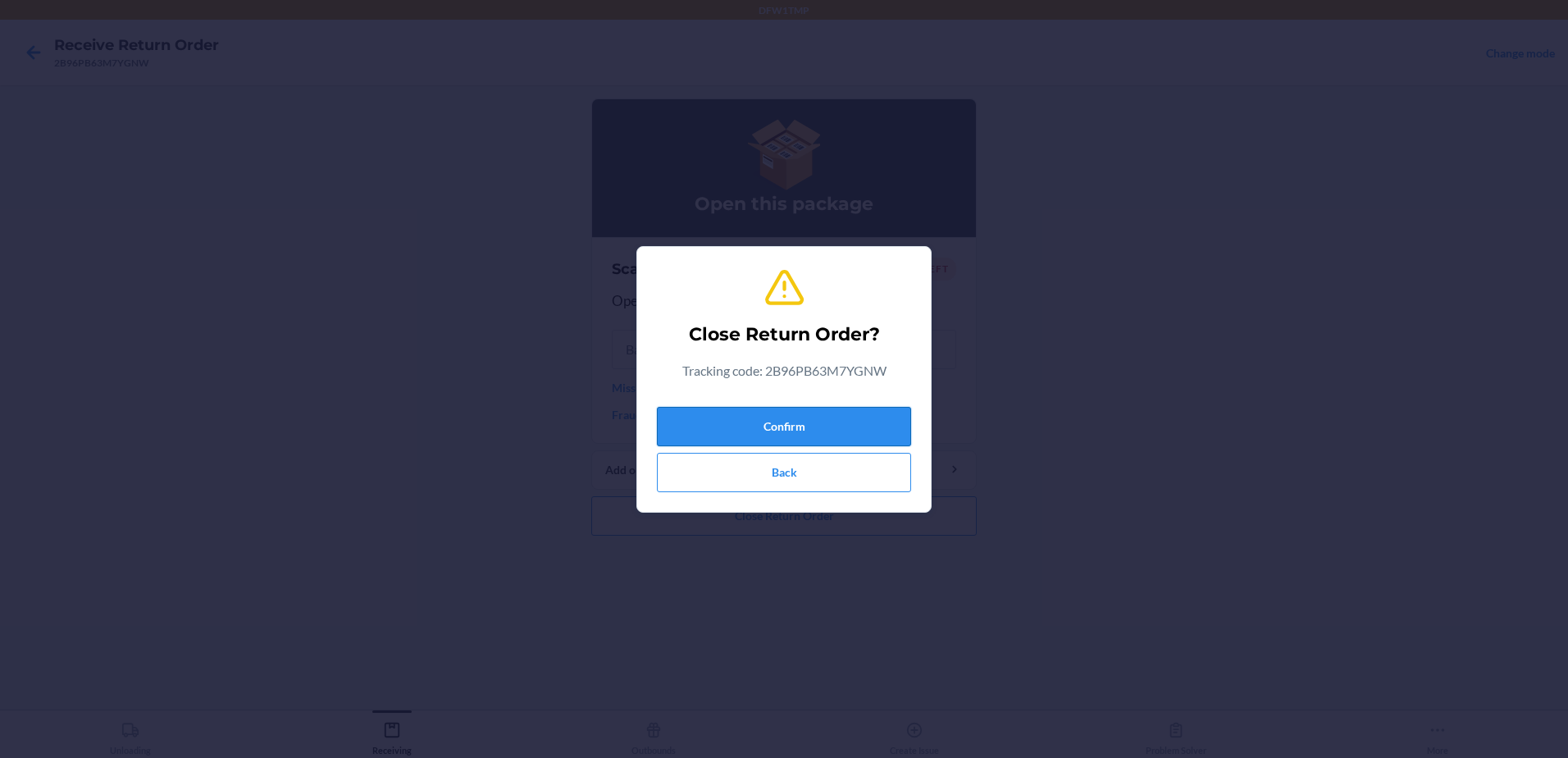
click at [820, 430] on button "Confirm" at bounding box center [784, 426] width 254 height 39
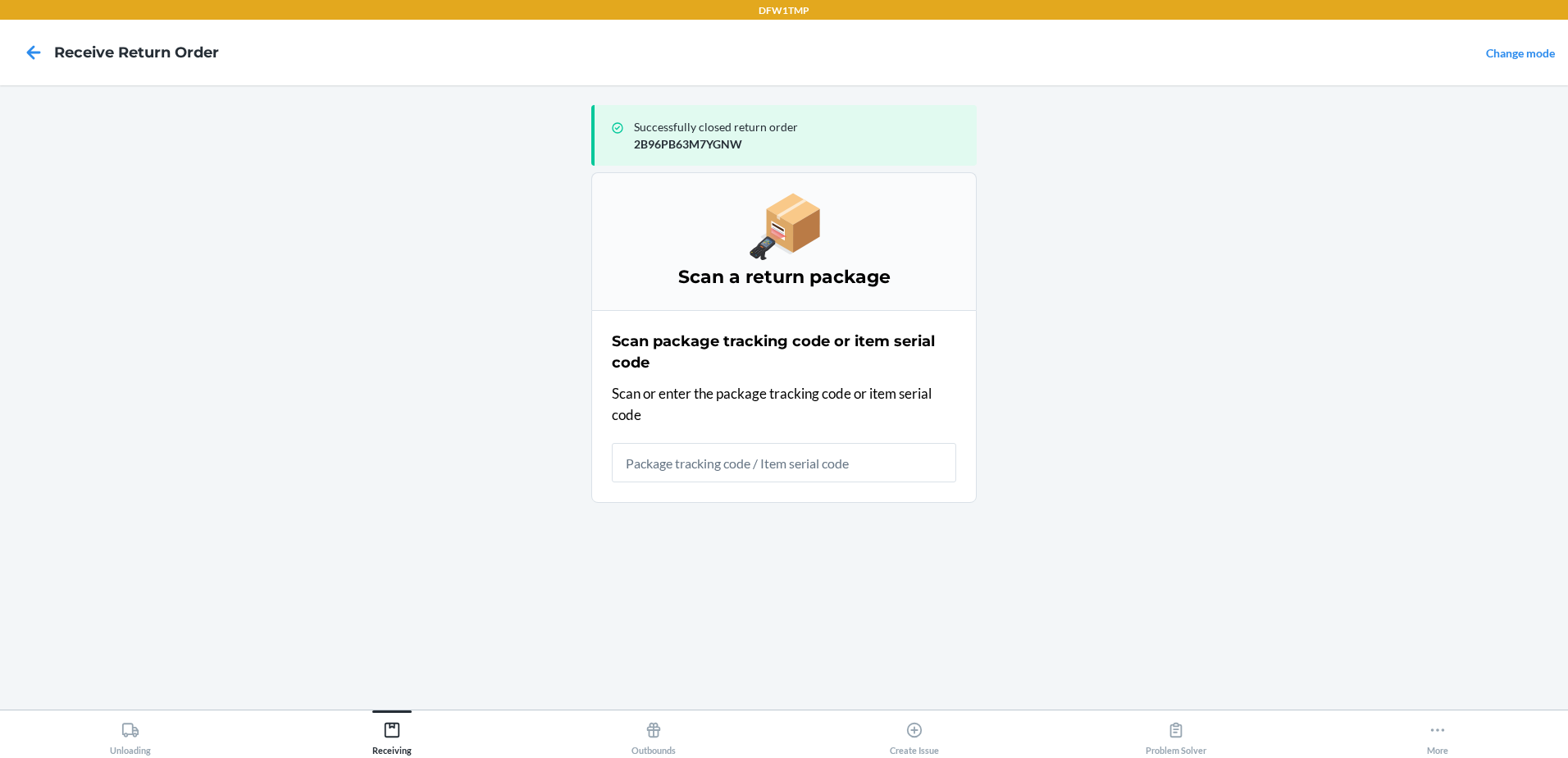
click at [846, 460] on input "text" at bounding box center [784, 462] width 345 height 39
type input "LX134924740JE"
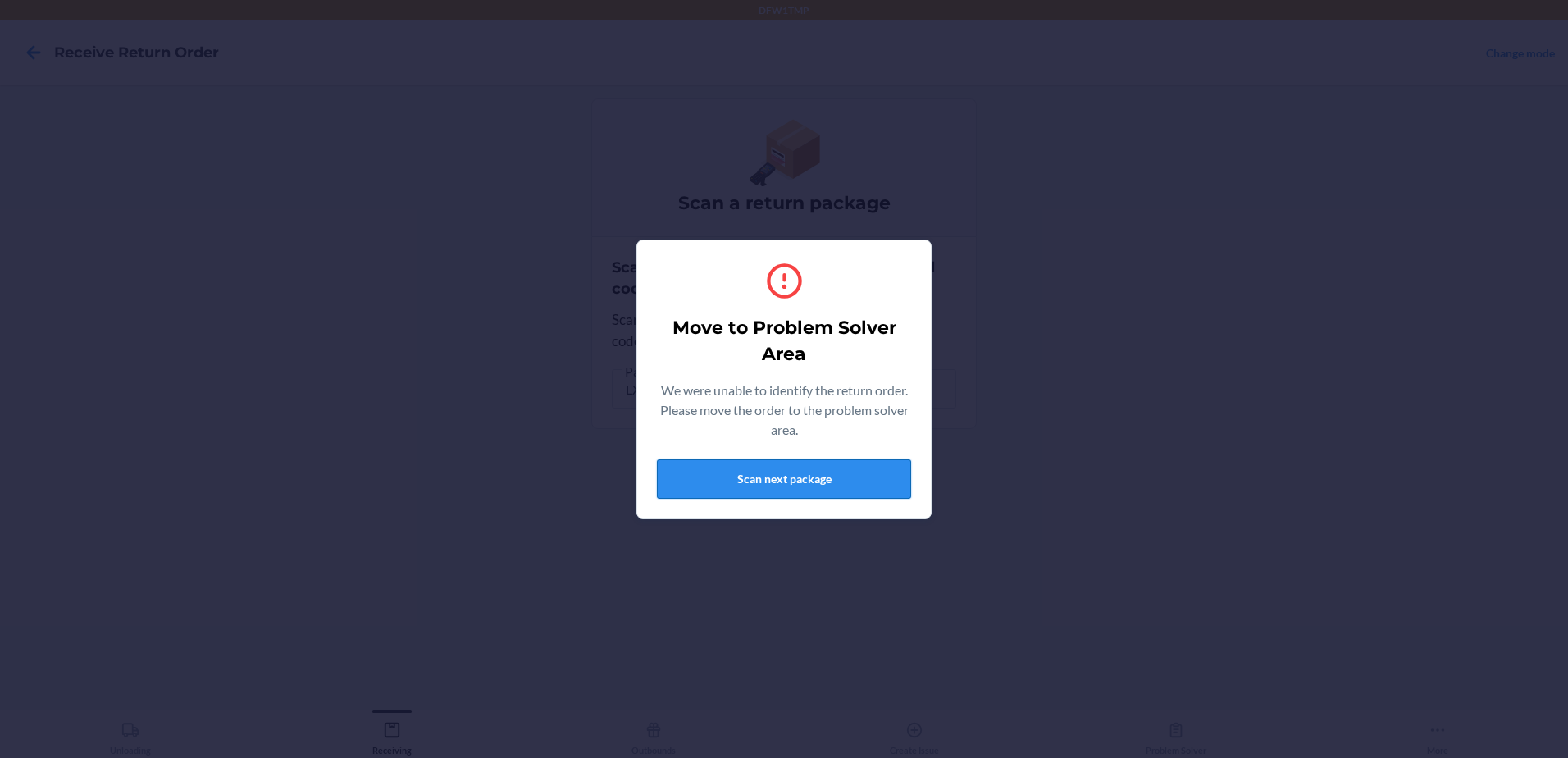
click at [850, 463] on button "Scan next package" at bounding box center [784, 478] width 254 height 39
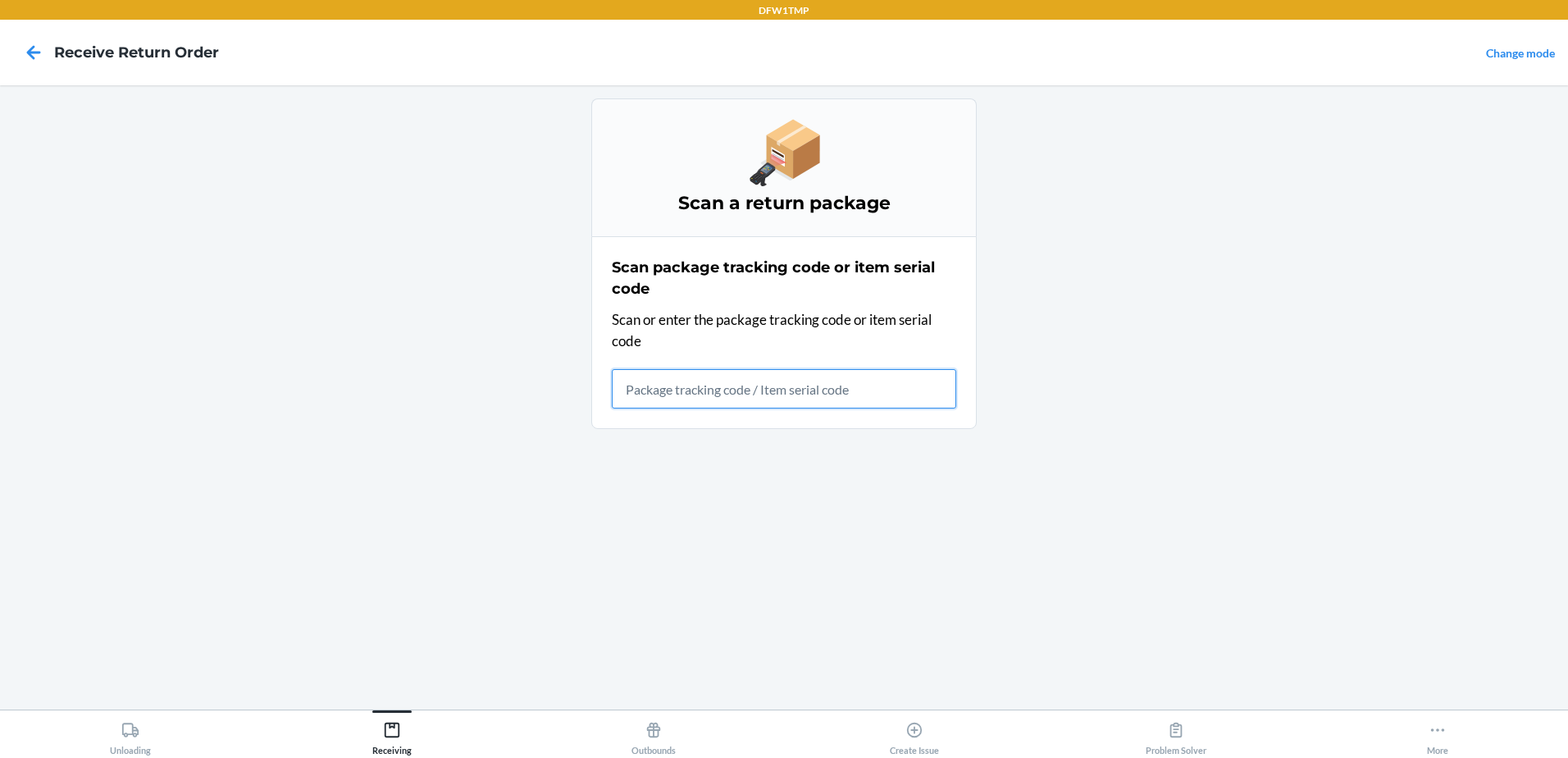
click at [797, 393] on input "text" at bounding box center [784, 389] width 345 height 39
type input "25XW3783M7C7BP"
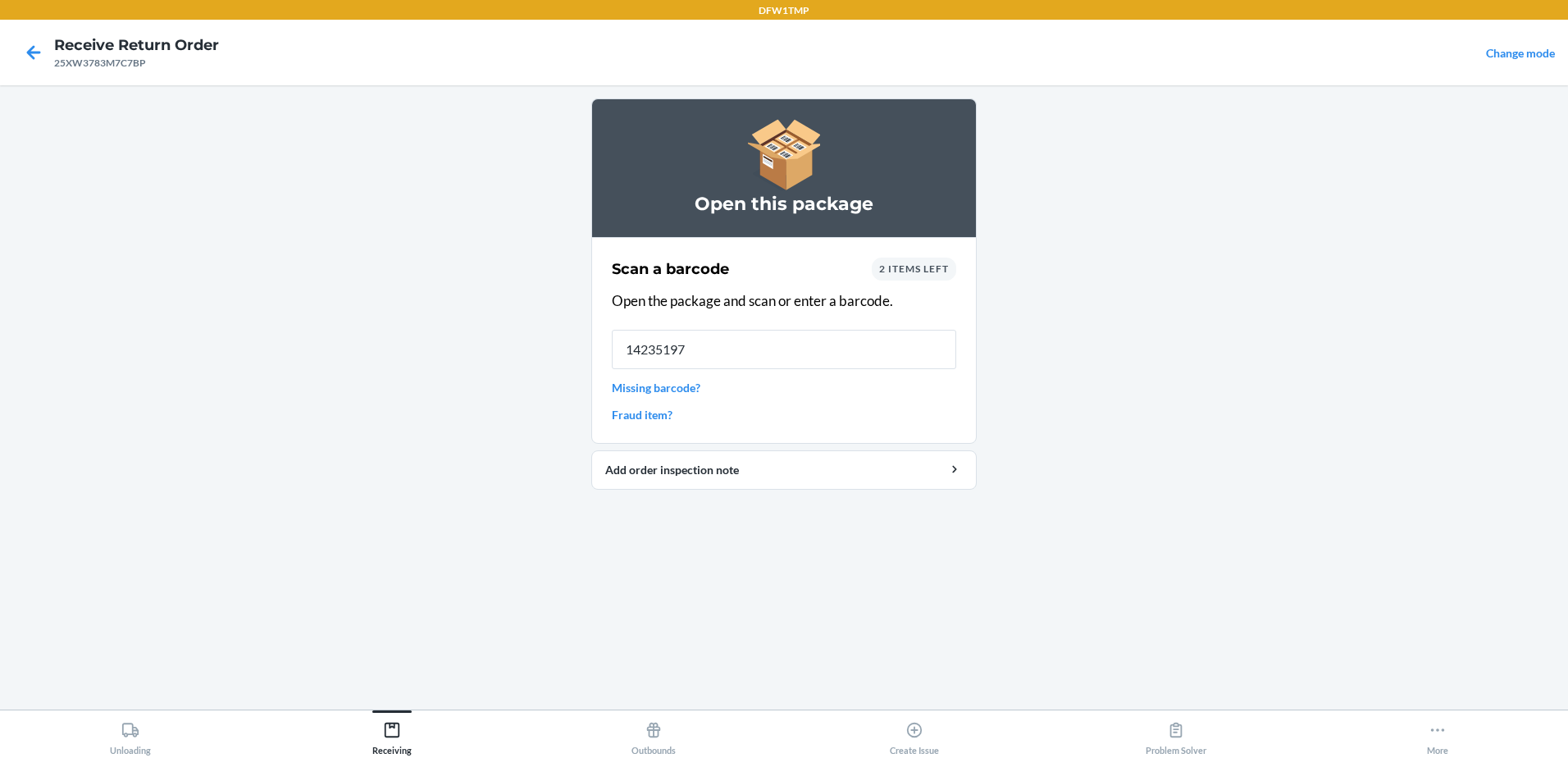
type input "142351979"
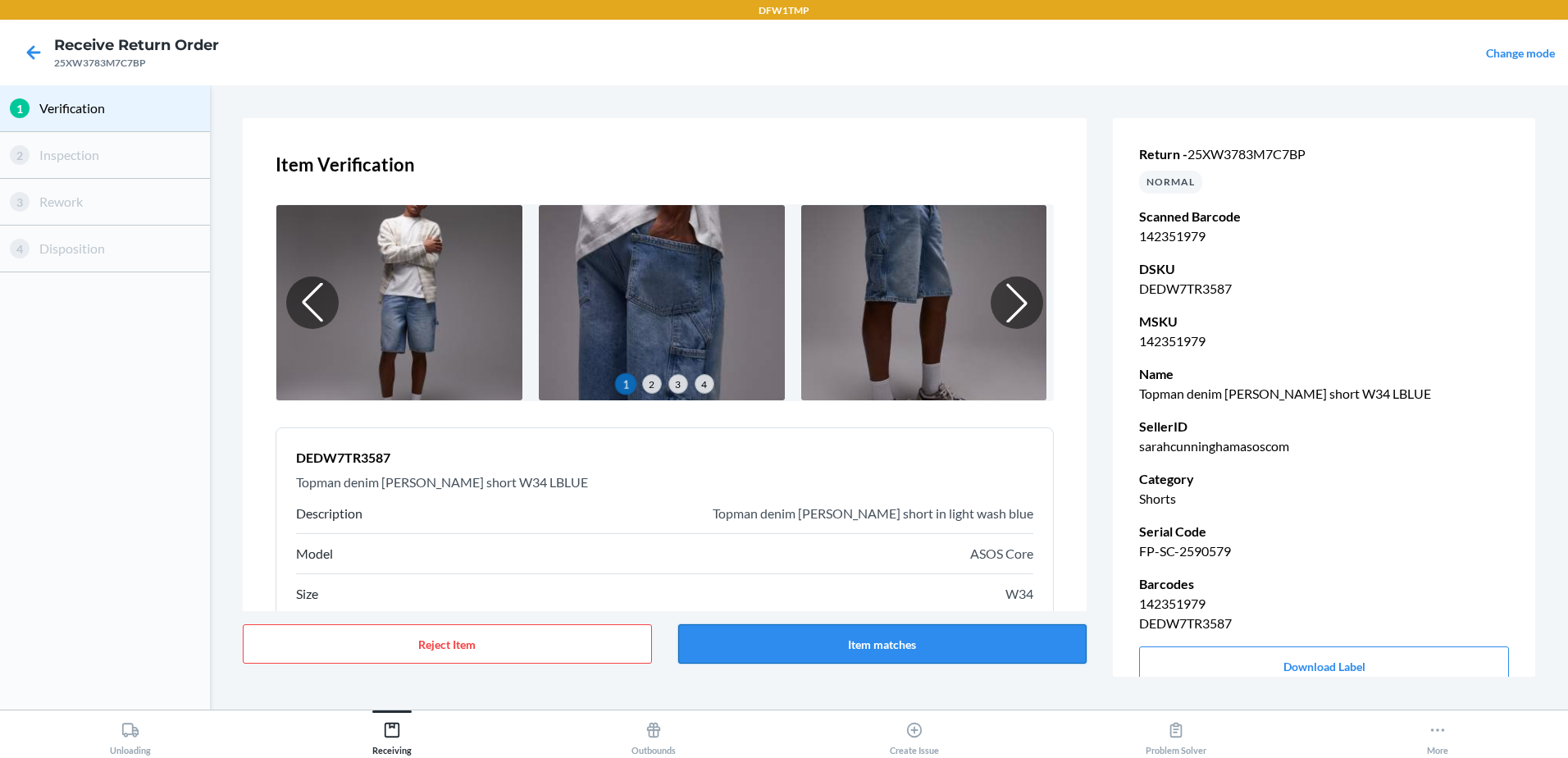
click at [975, 648] on button "Item matches" at bounding box center [882, 644] width 409 height 39
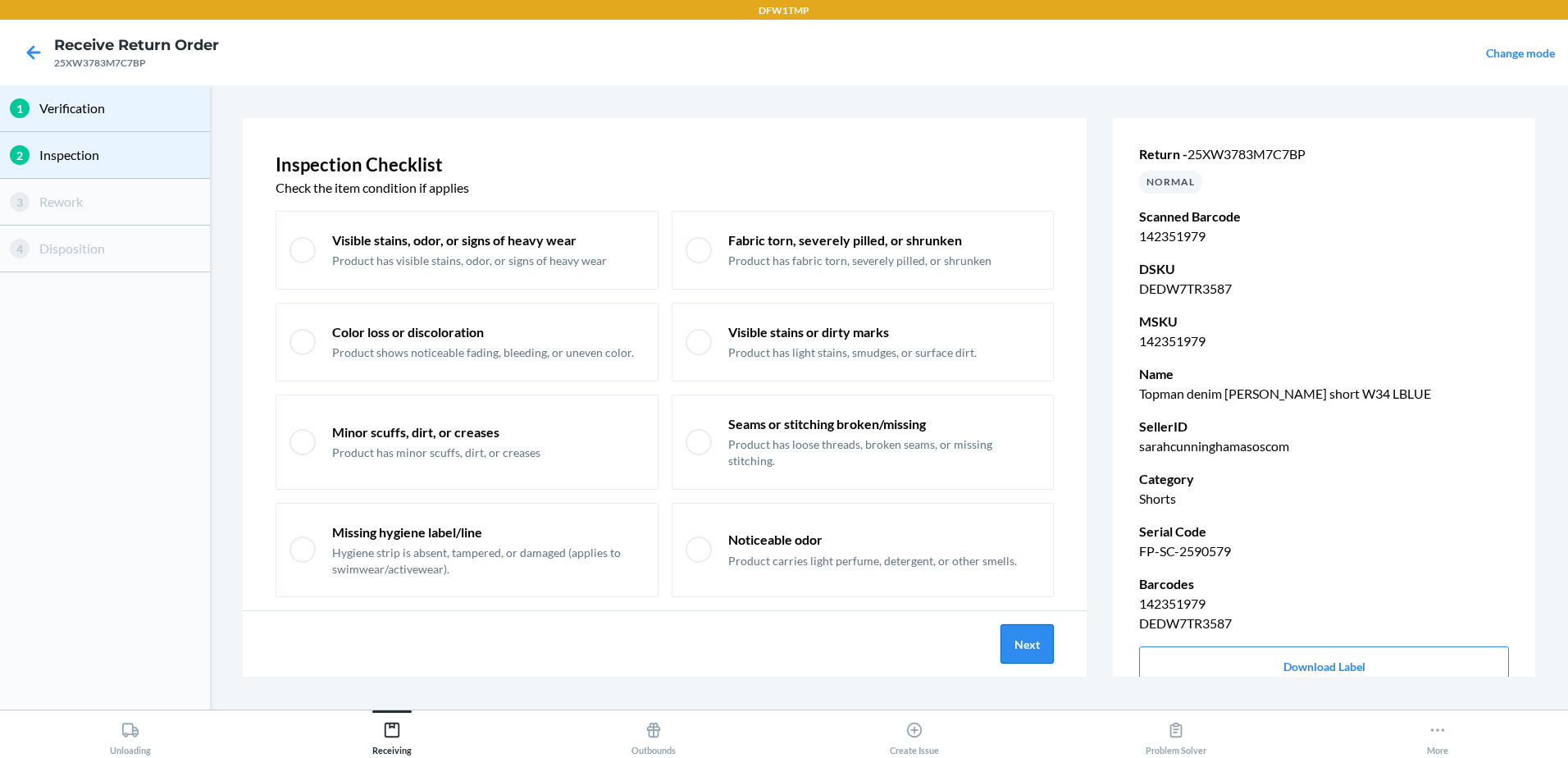
click at [1036, 636] on button "Next" at bounding box center [1027, 644] width 54 height 39
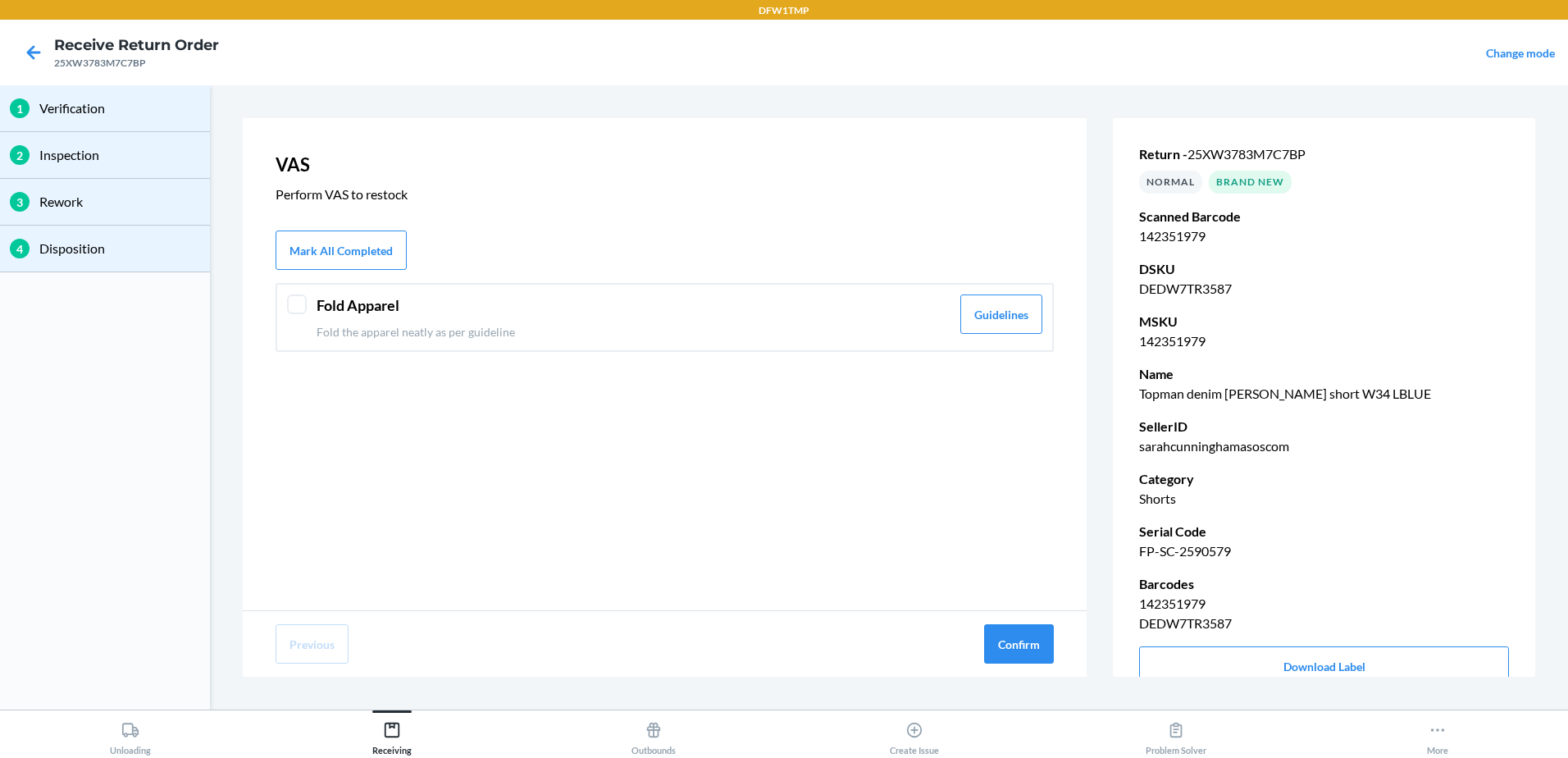
click at [902, 345] on div "Fold Apparel Fold the apparel neatly as per guideline Guidelines" at bounding box center [665, 318] width 779 height 69
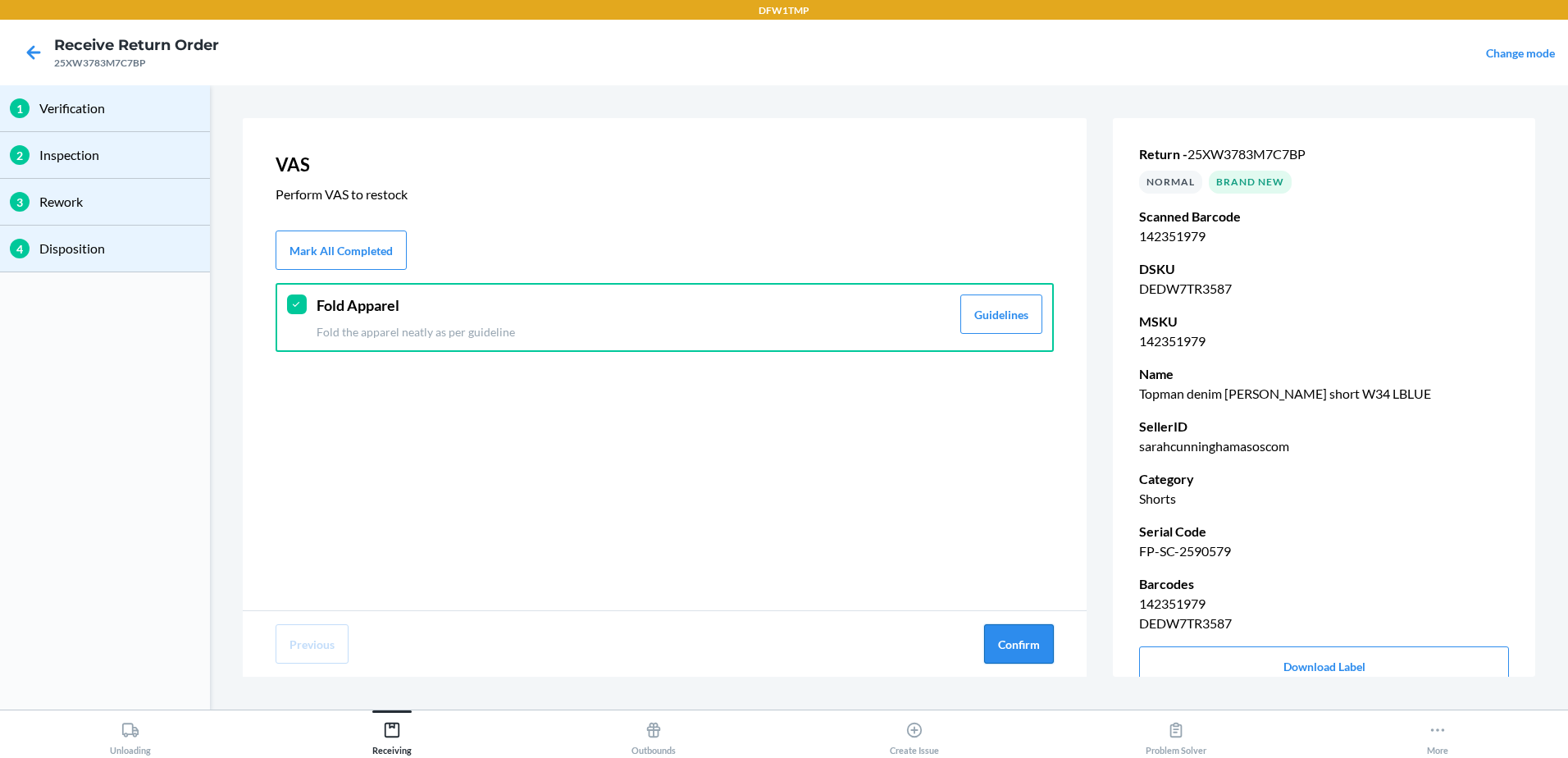
click at [1026, 635] on button "Confirm" at bounding box center [1018, 644] width 70 height 39
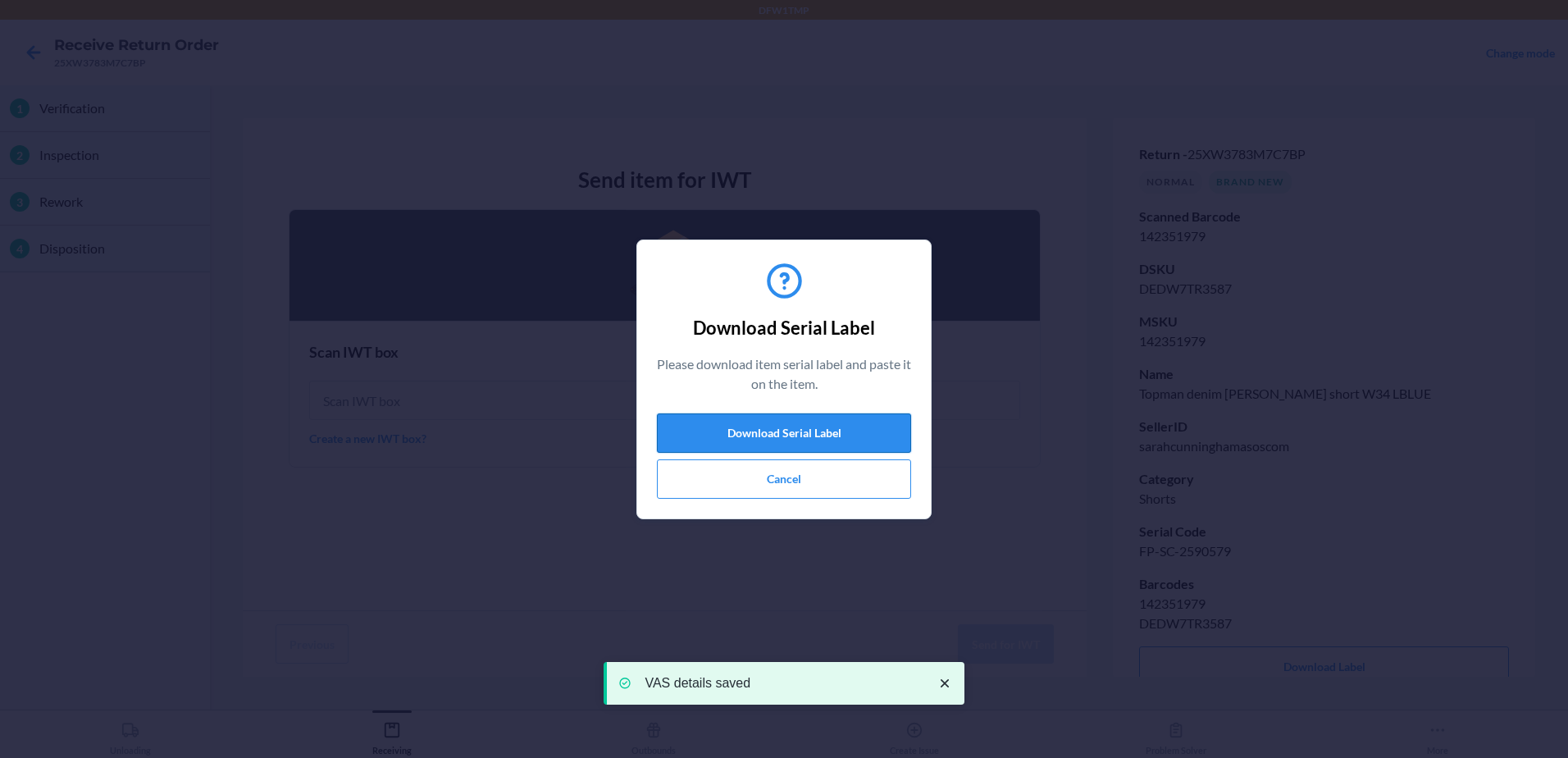
click at [870, 430] on button "Download Serial Label" at bounding box center [784, 432] width 254 height 39
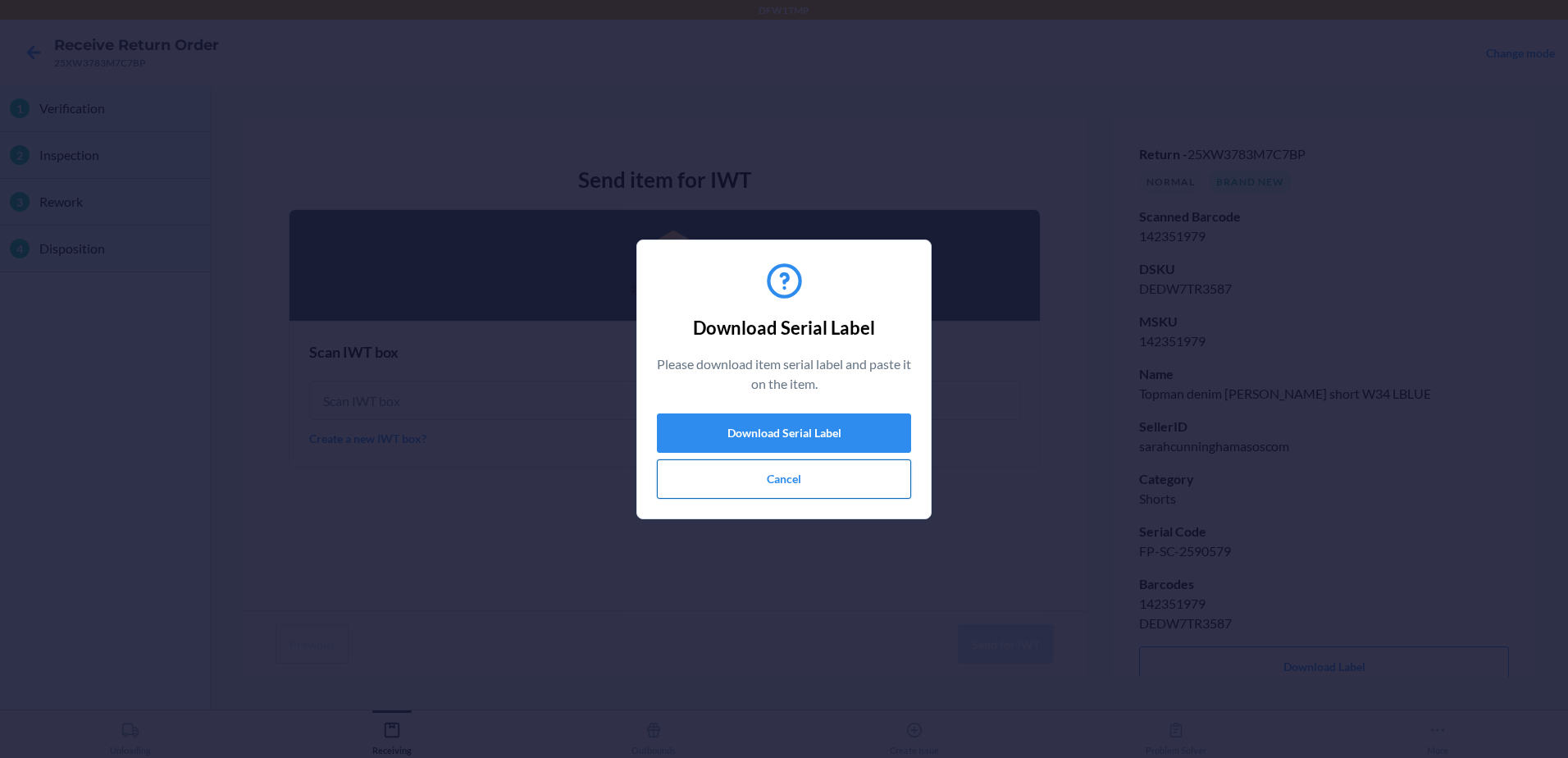
click at [799, 467] on button "Cancel" at bounding box center [784, 478] width 254 height 39
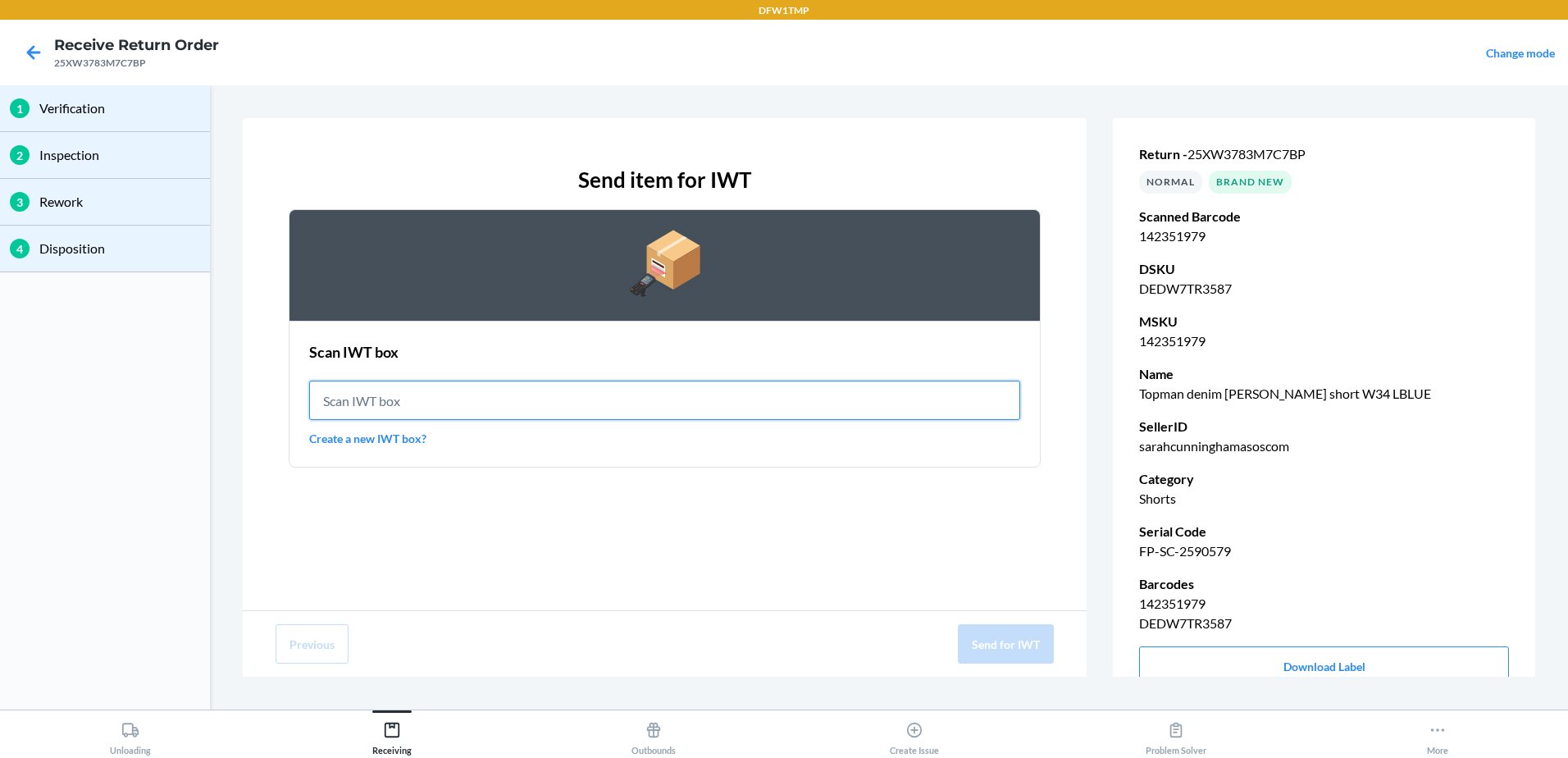
click at [794, 389] on input "text" at bounding box center [665, 399] width 711 height 39
type input "IWT0000019DJ"
click at [781, 398] on input "IWT0000019DJ" at bounding box center [665, 399] width 711 height 39
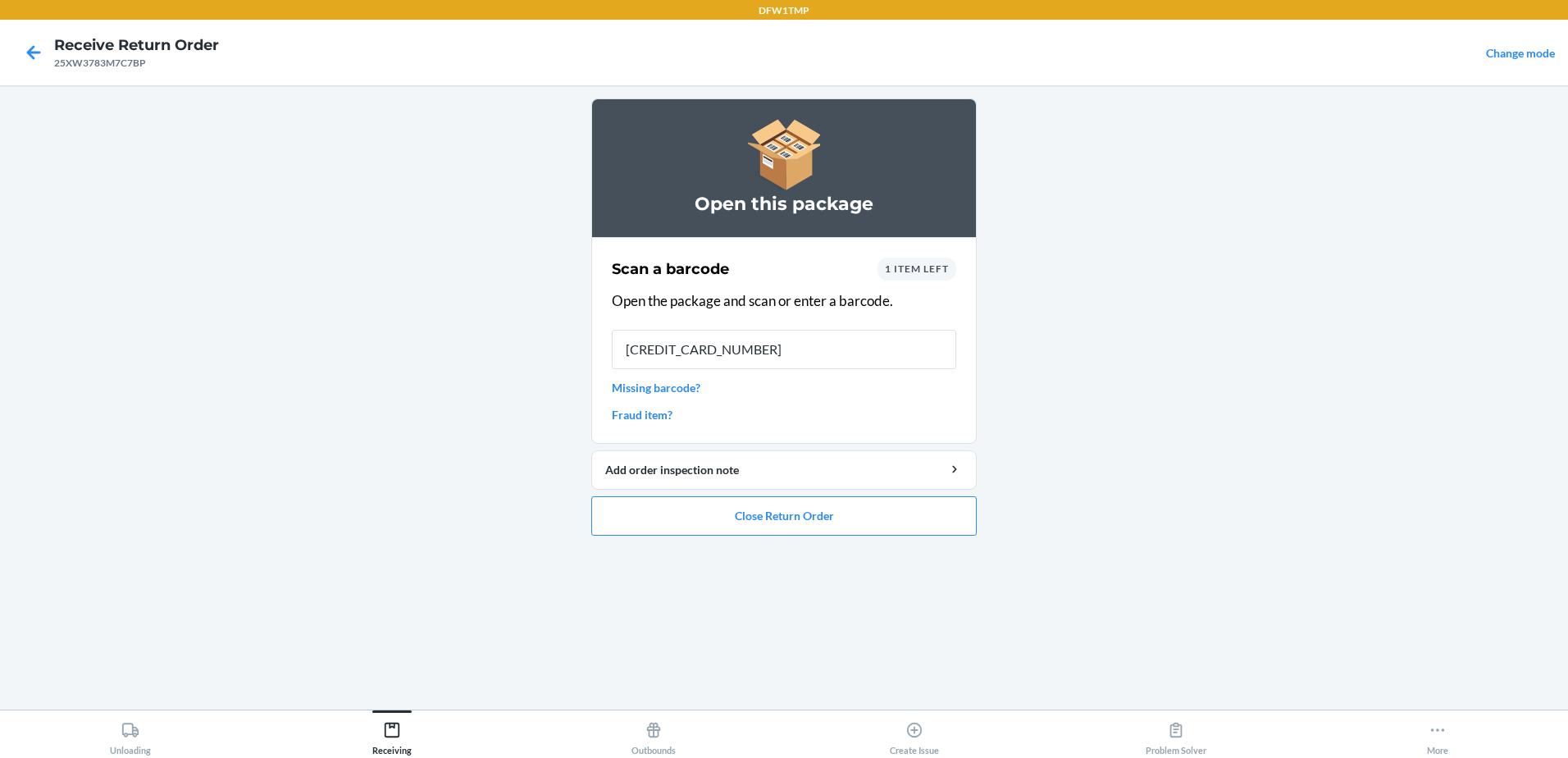
type input "5715716366870"
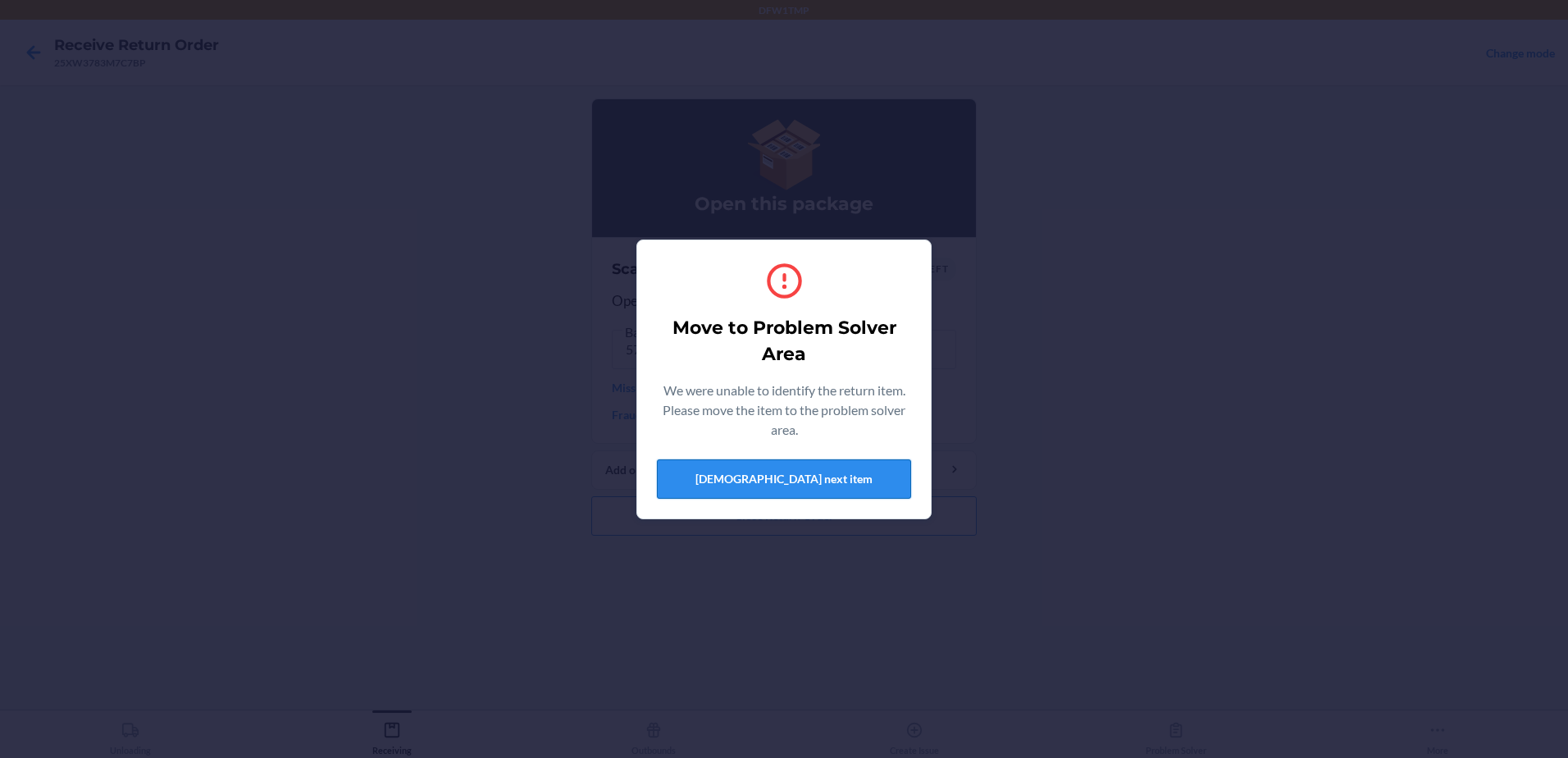
click at [883, 473] on button "[DEMOGRAPHIC_DATA] next item" at bounding box center [784, 478] width 254 height 39
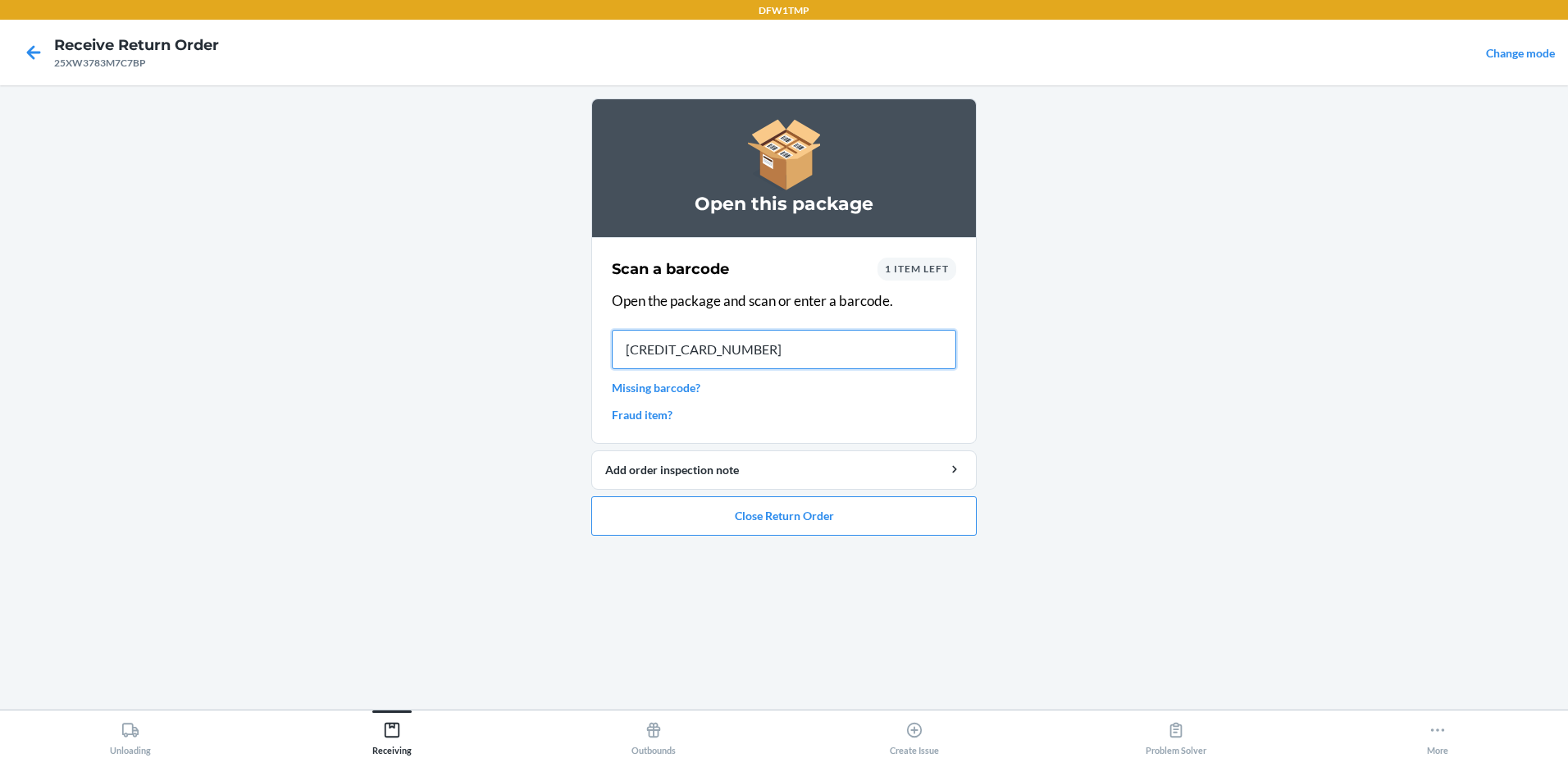
type input "5715716366870"
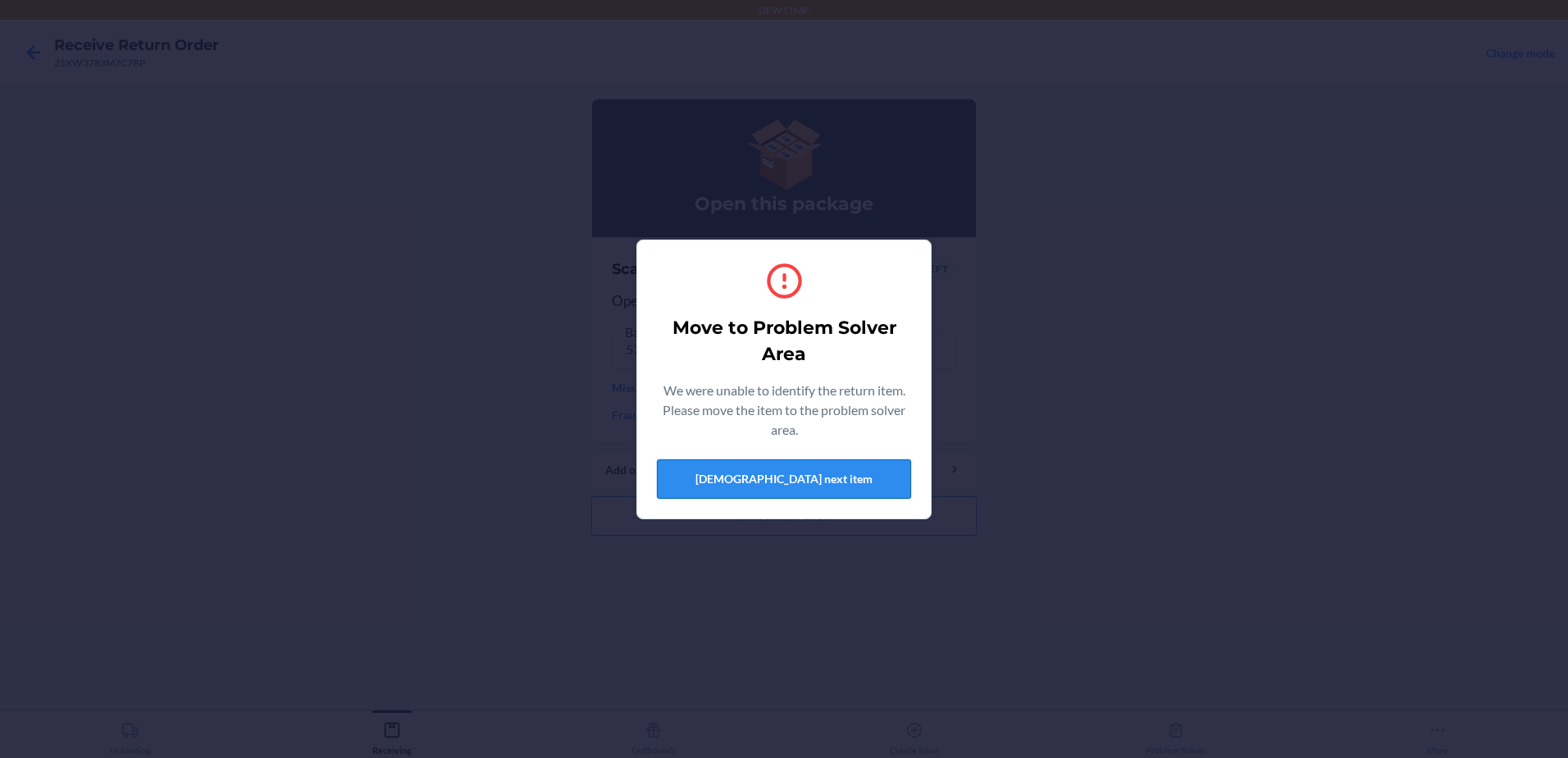
click at [802, 474] on button "[DEMOGRAPHIC_DATA] next item" at bounding box center [784, 478] width 254 height 39
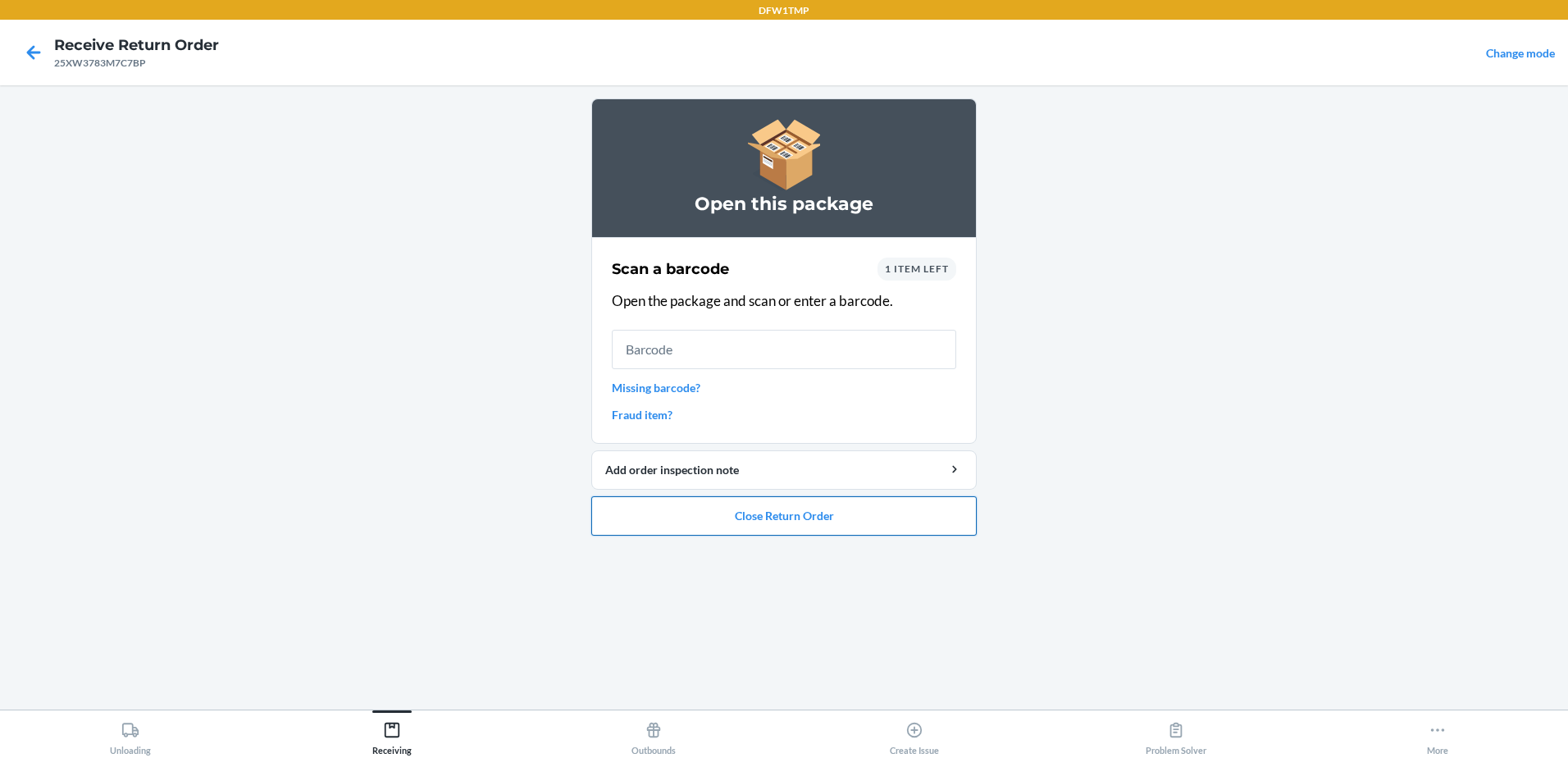
click at [805, 516] on button "Close Return Order" at bounding box center [784, 516] width 386 height 39
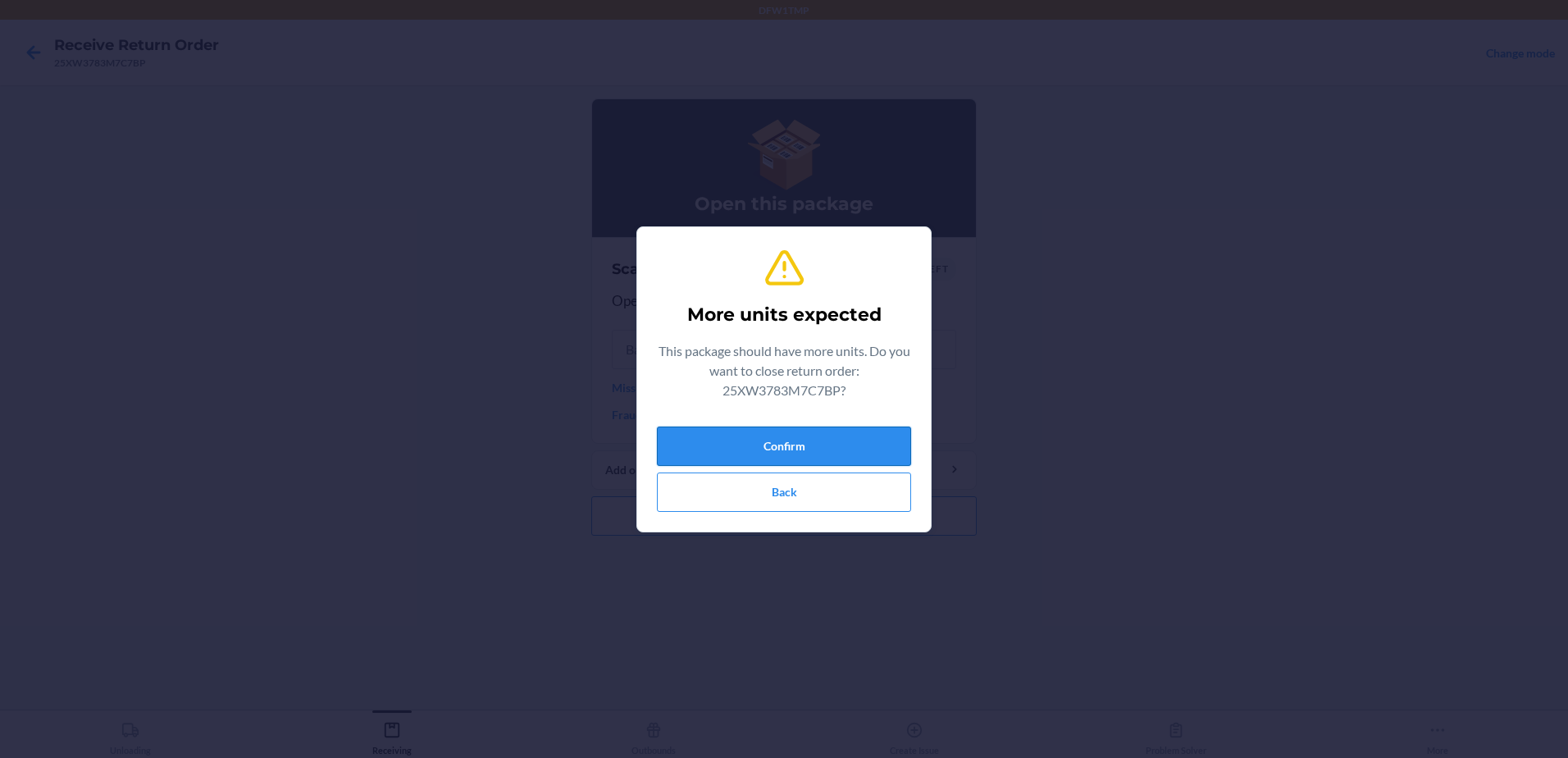
click at [792, 442] on button "Confirm" at bounding box center [784, 446] width 254 height 39
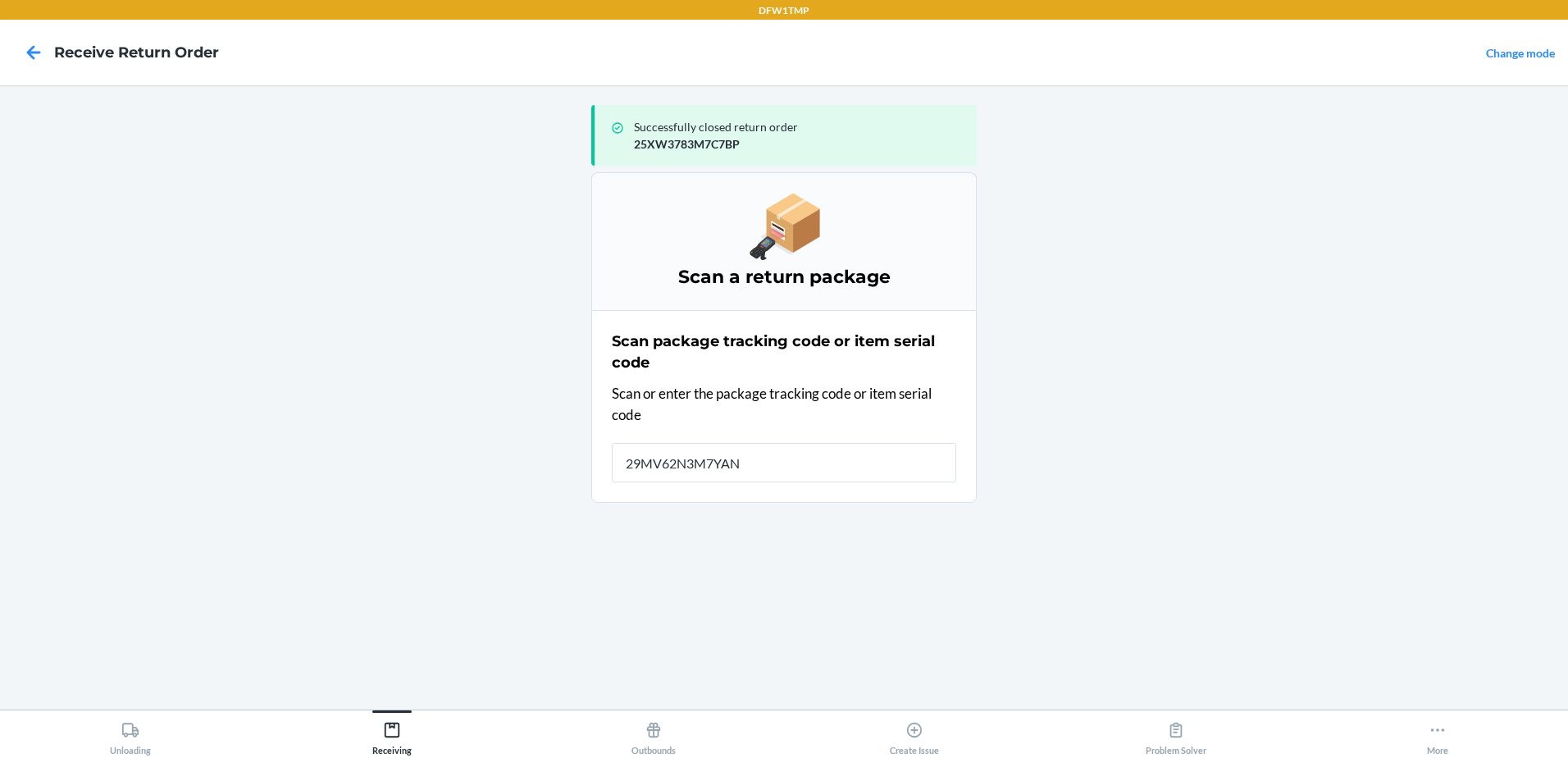
type input "29MV62N3M7YANB"
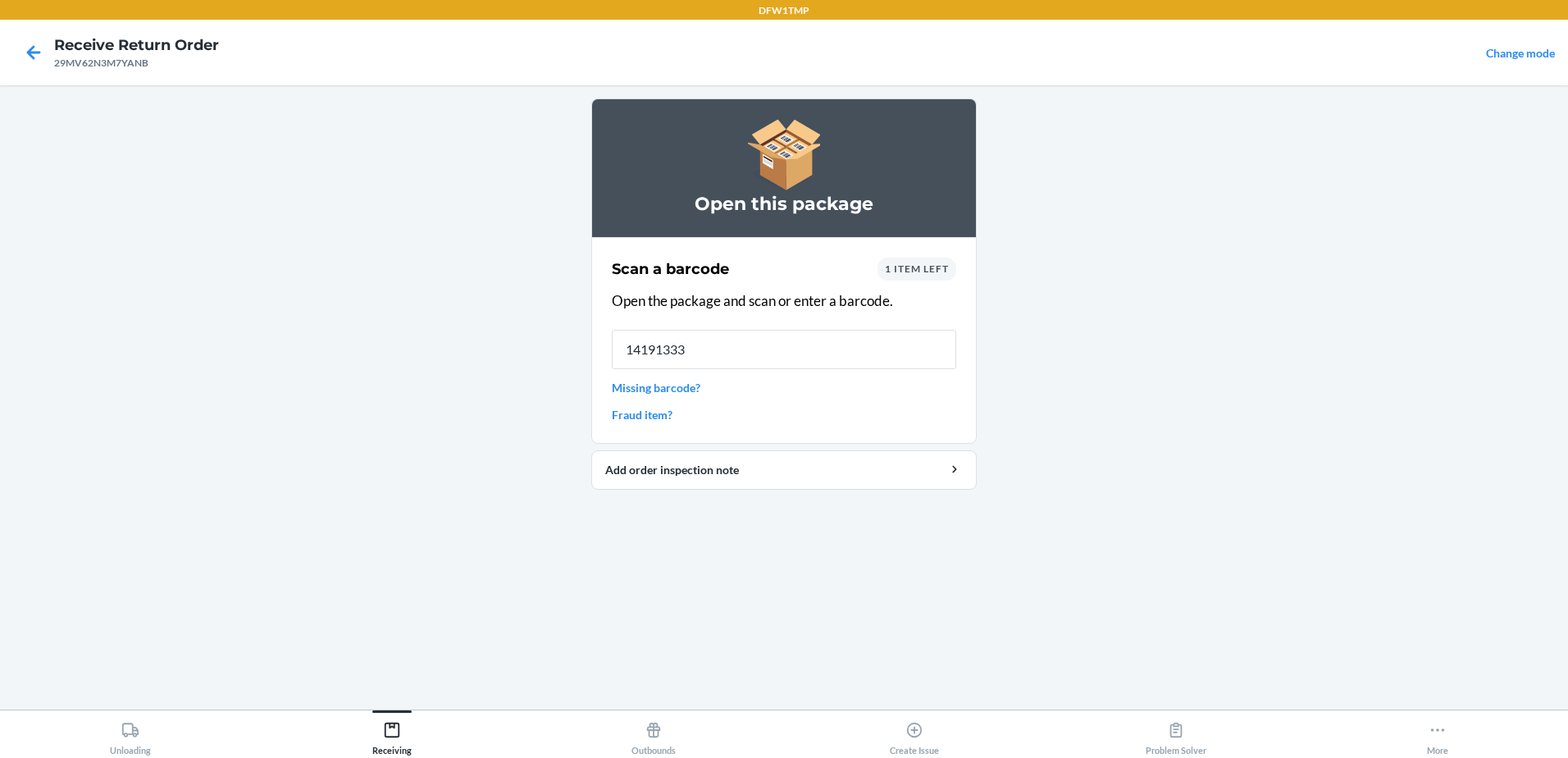
type input "141913333"
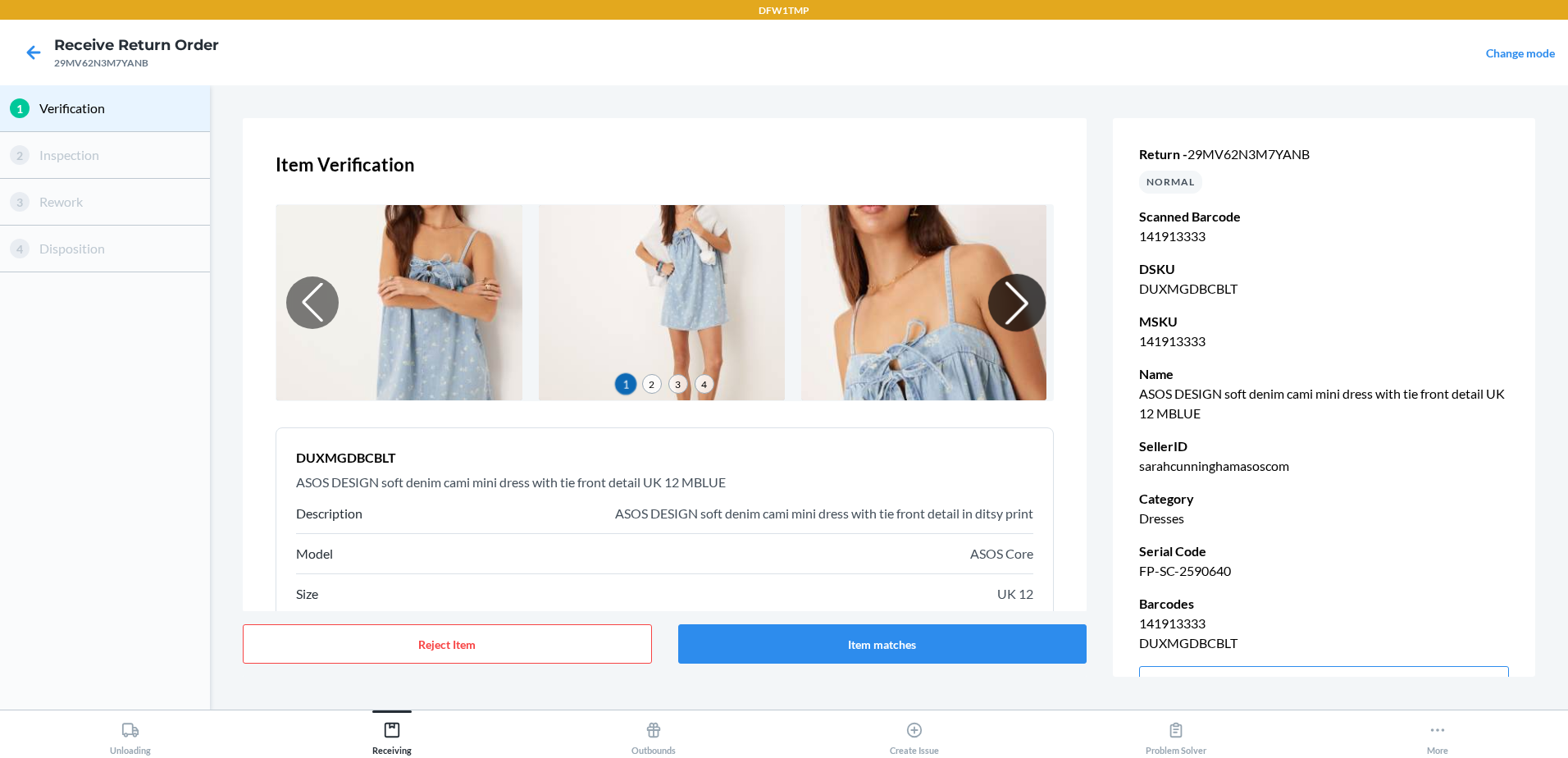
click at [1003, 300] on div at bounding box center [1016, 302] width 57 height 57
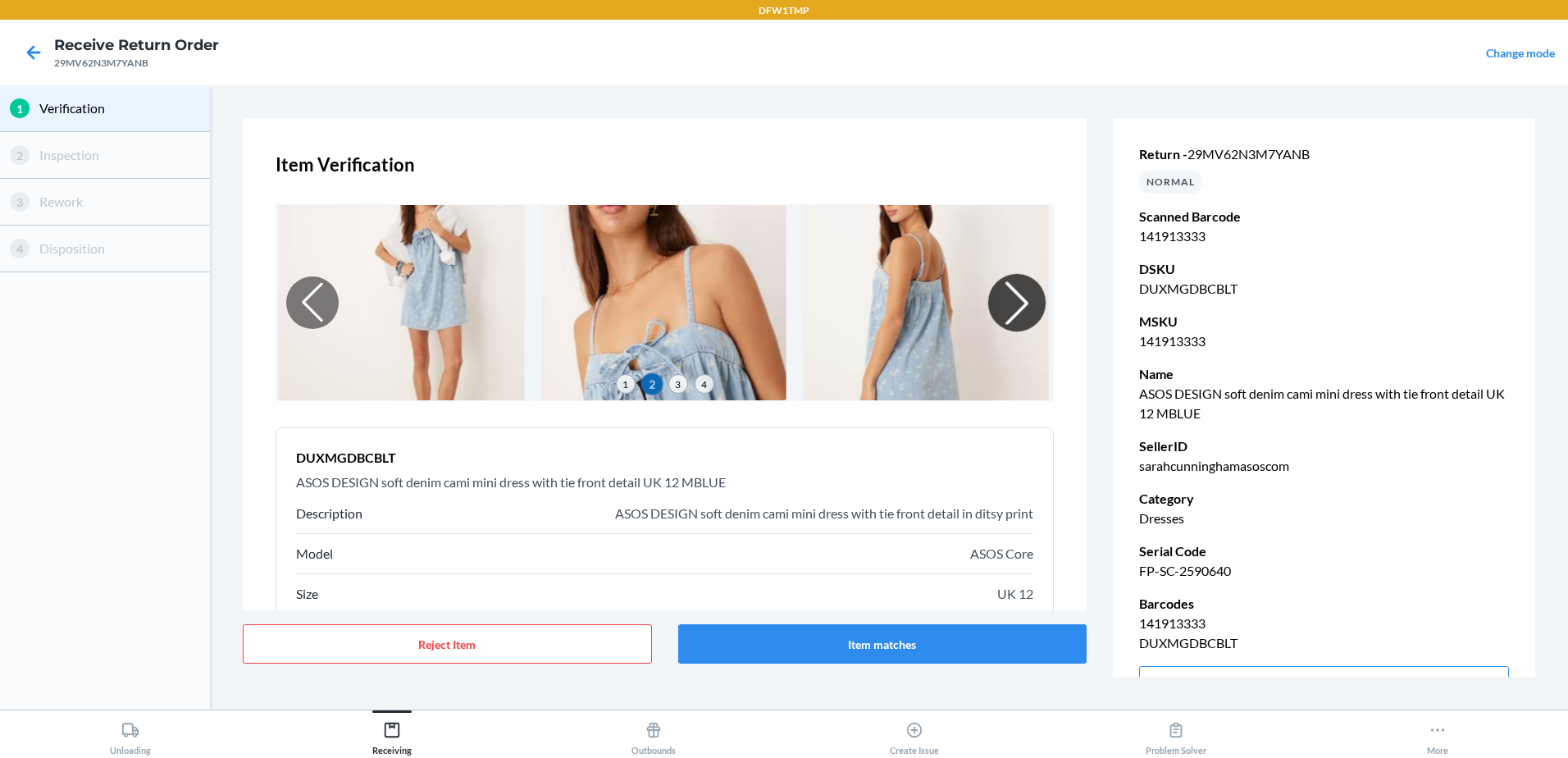
click at [1003, 300] on div at bounding box center [1016, 302] width 57 height 57
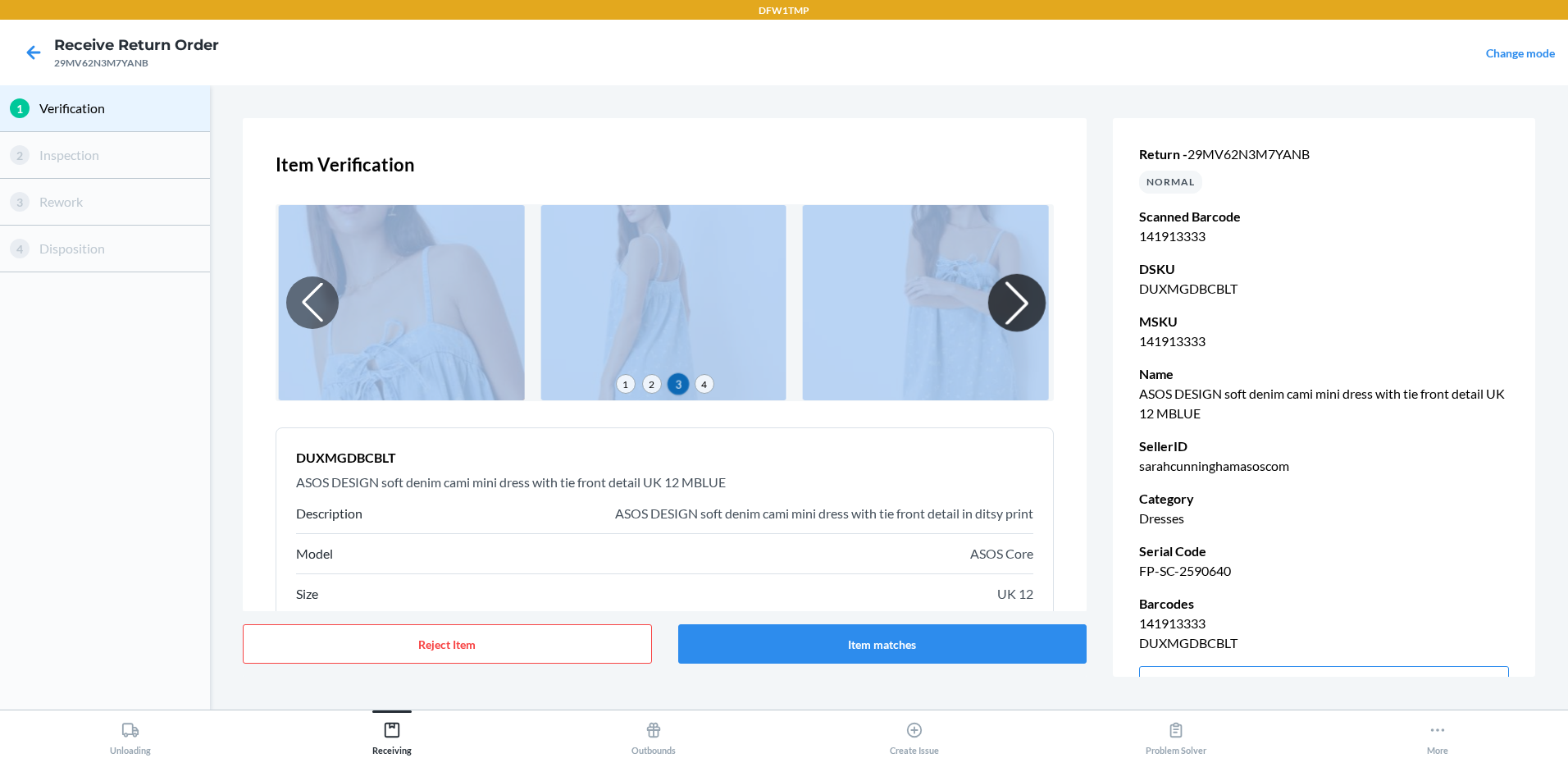
click at [1003, 300] on div at bounding box center [1016, 302] width 57 height 57
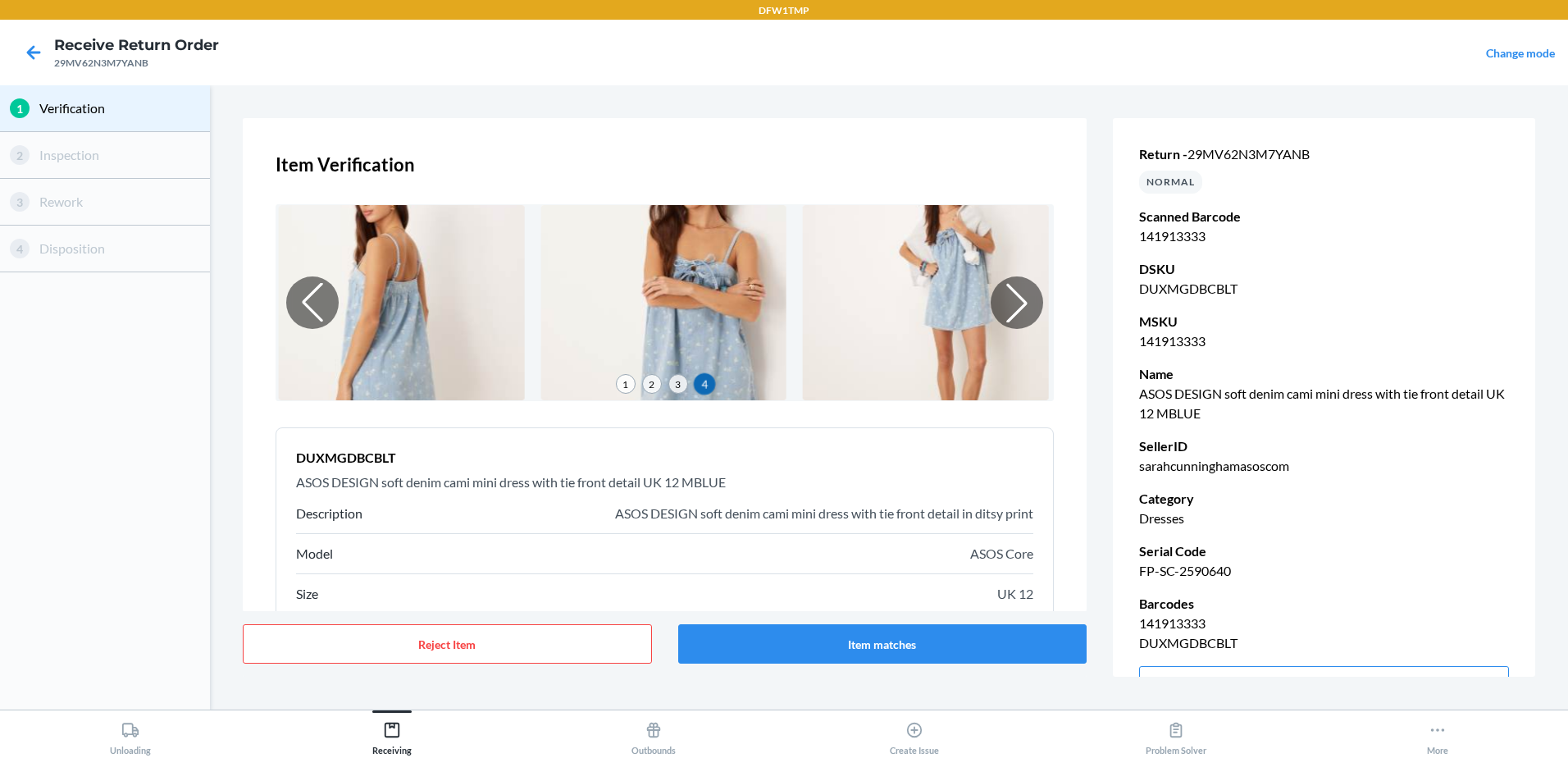
click at [781, 541] on div "Model ASOS Core" at bounding box center [664, 554] width 737 height 40
click at [936, 646] on button "Item matches" at bounding box center [882, 644] width 409 height 39
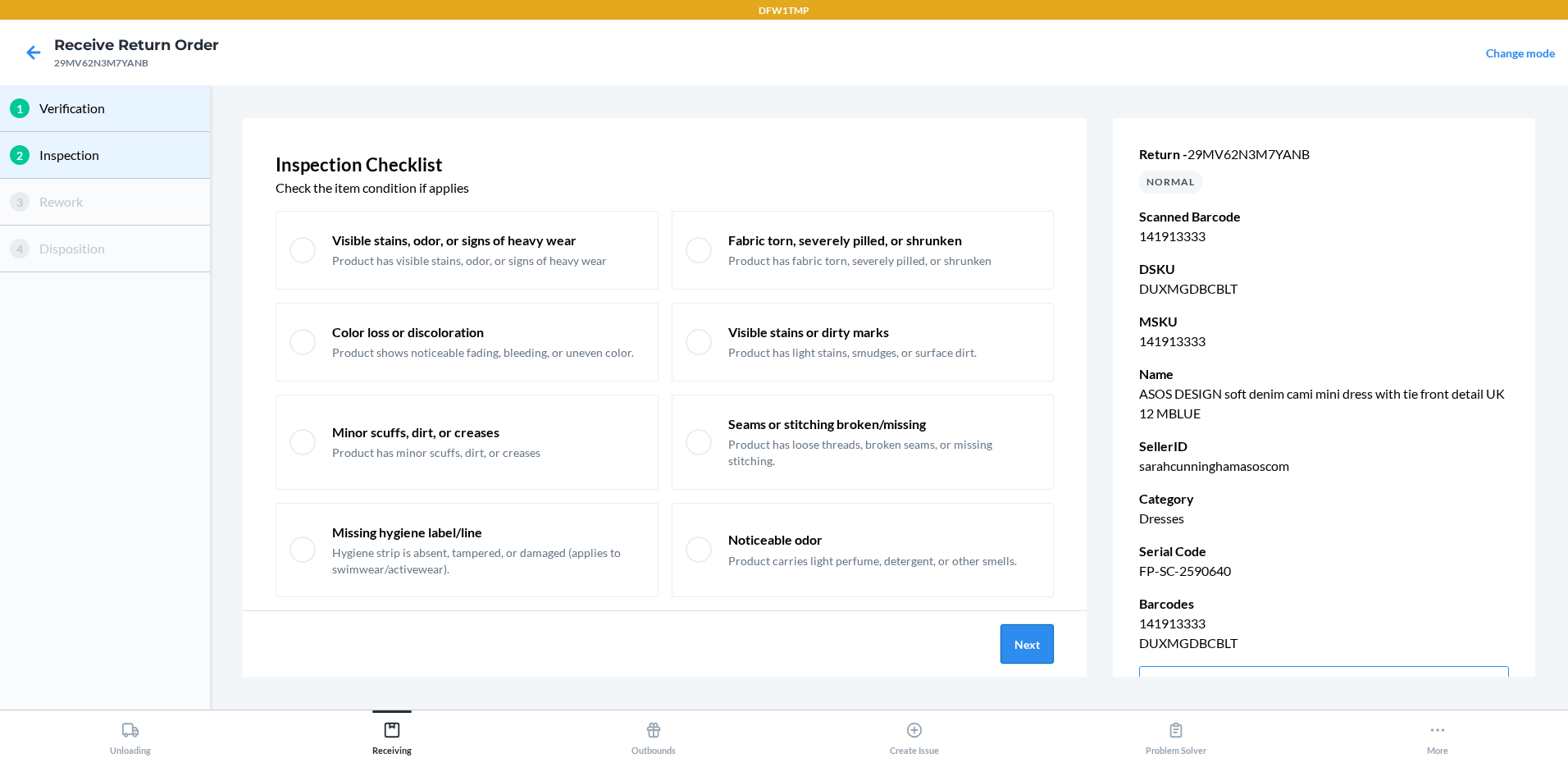
click at [1024, 645] on button "Next" at bounding box center [1027, 644] width 54 height 39
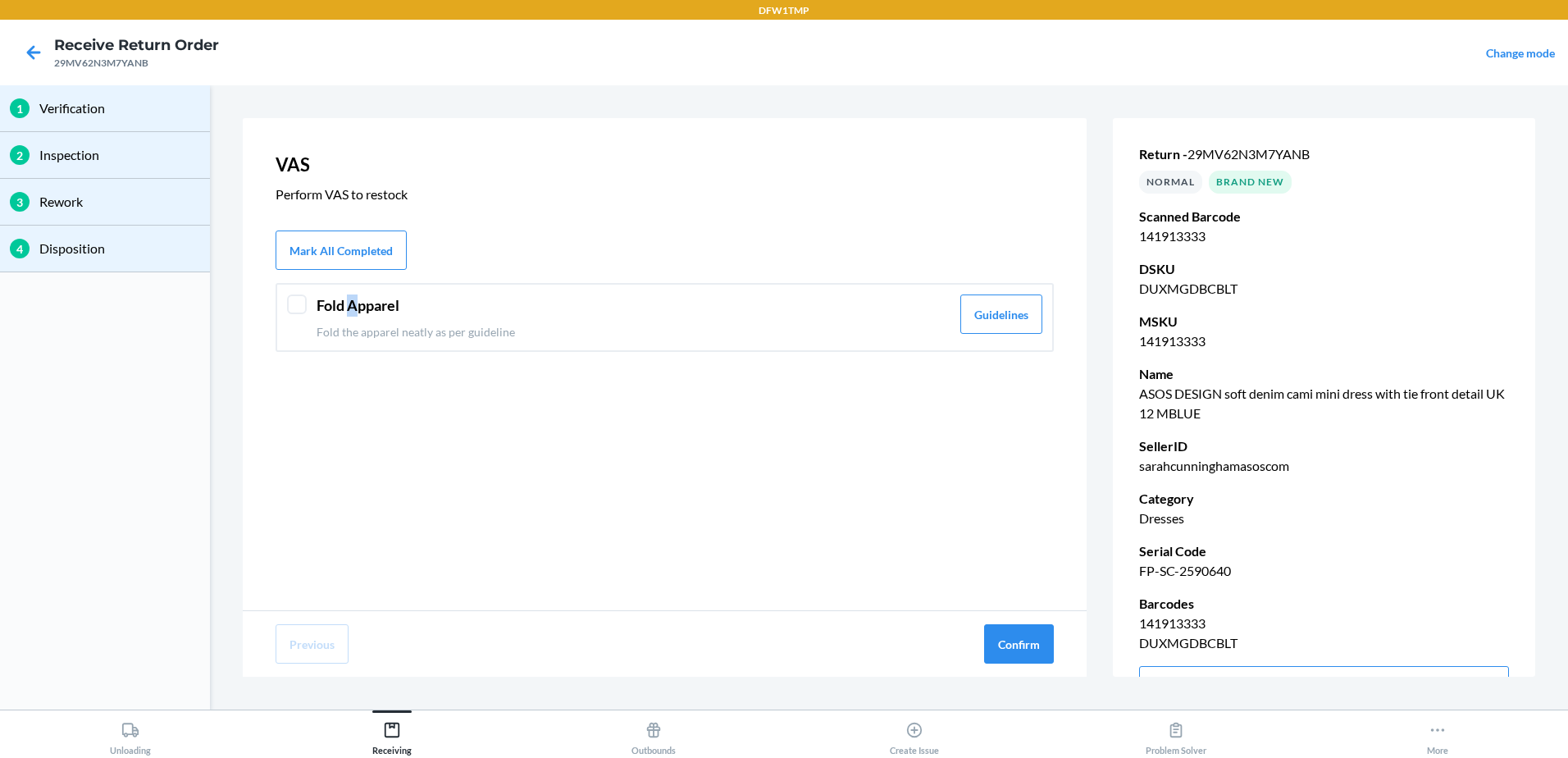
click at [354, 313] on header "Fold Apparel" at bounding box center [633, 305] width 634 height 22
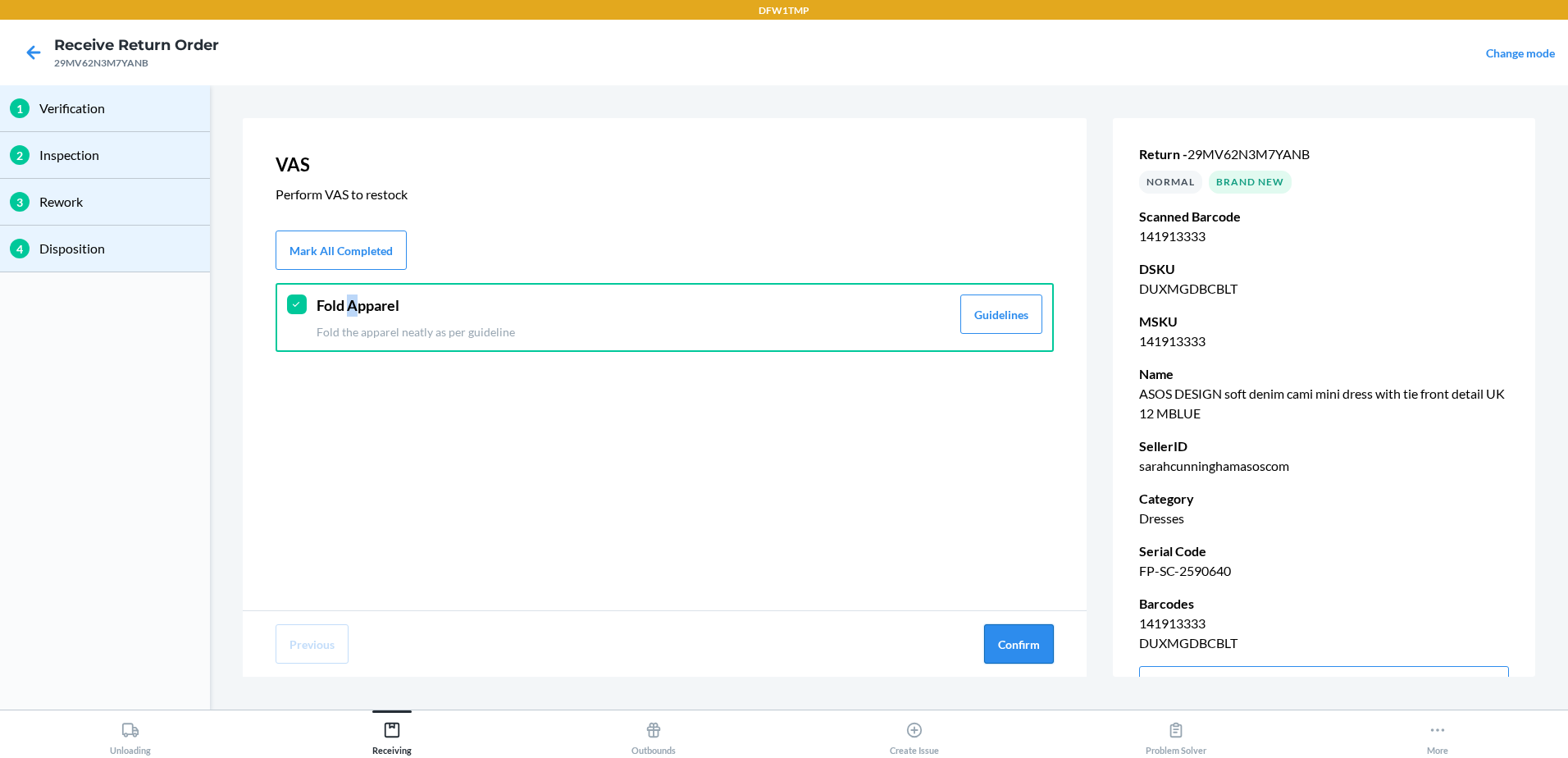
click at [1025, 642] on button "Confirm" at bounding box center [1018, 644] width 70 height 39
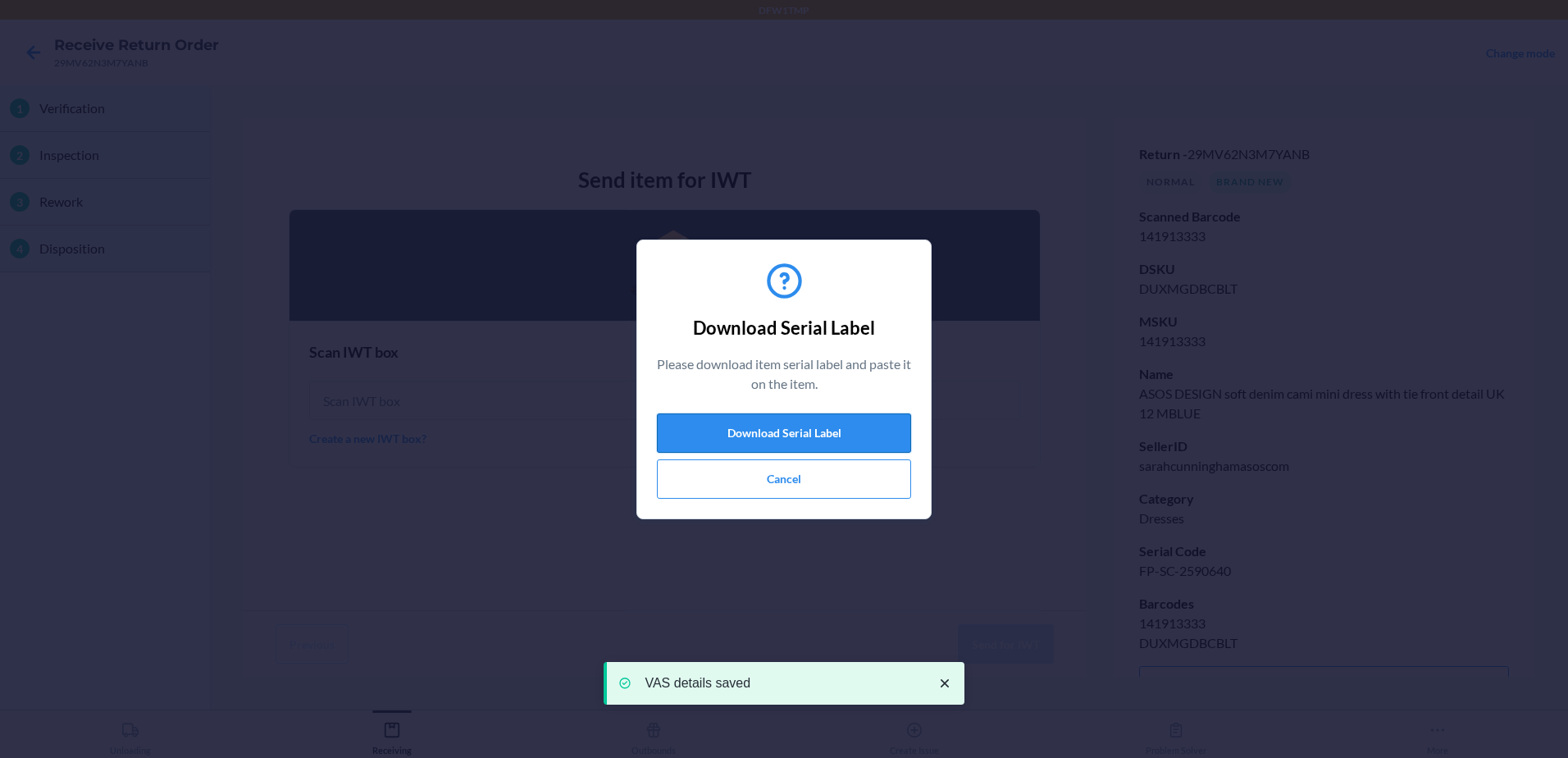
click at [703, 422] on button "Download Serial Label" at bounding box center [784, 432] width 254 height 39
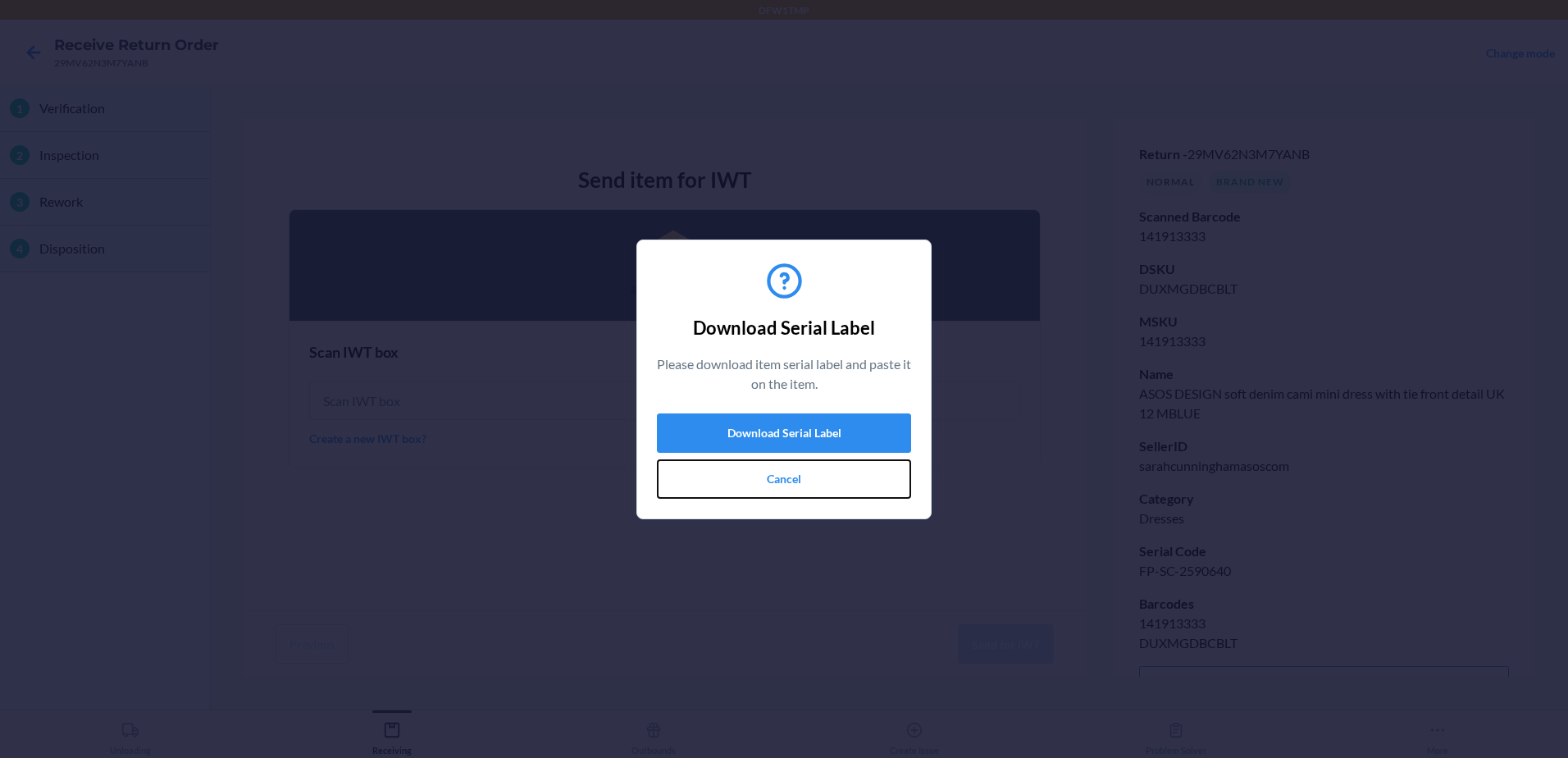
click at [797, 482] on button "Cancel" at bounding box center [784, 478] width 254 height 39
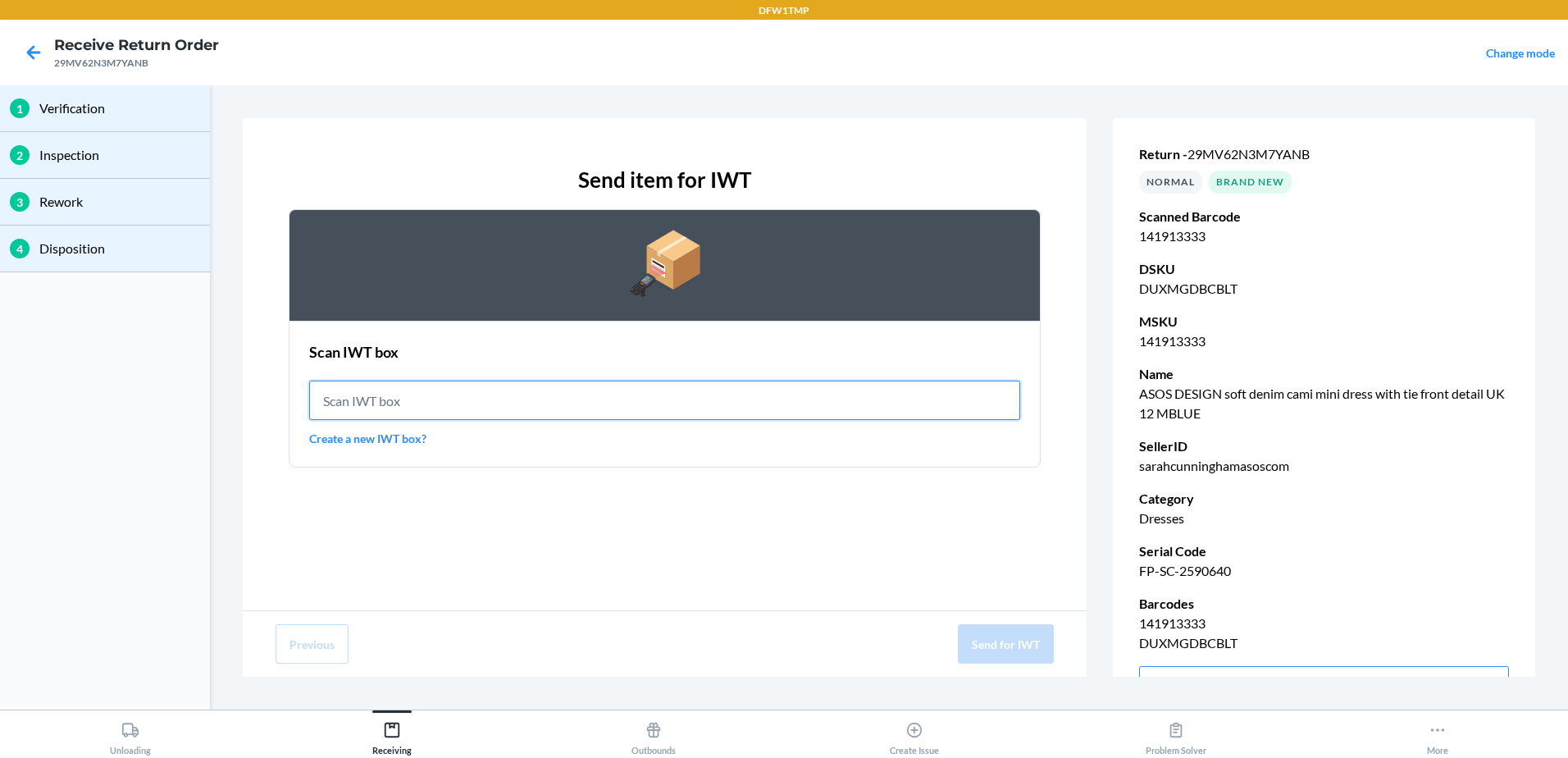
click at [547, 402] on input "text" at bounding box center [665, 399] width 711 height 39
type input "IWT0000019DJ"
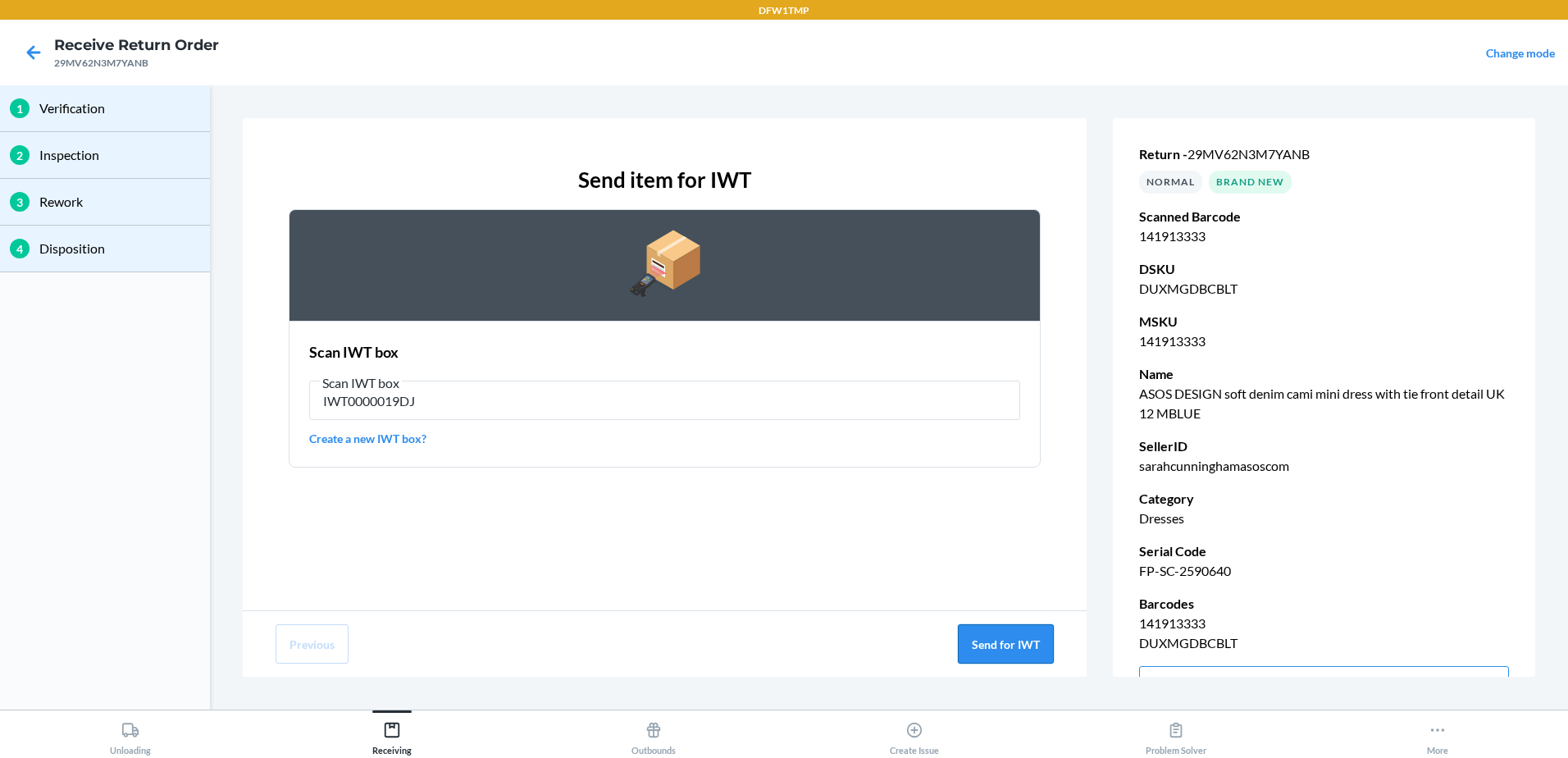
click at [1013, 638] on button "Send for IWT" at bounding box center [1006, 644] width 96 height 39
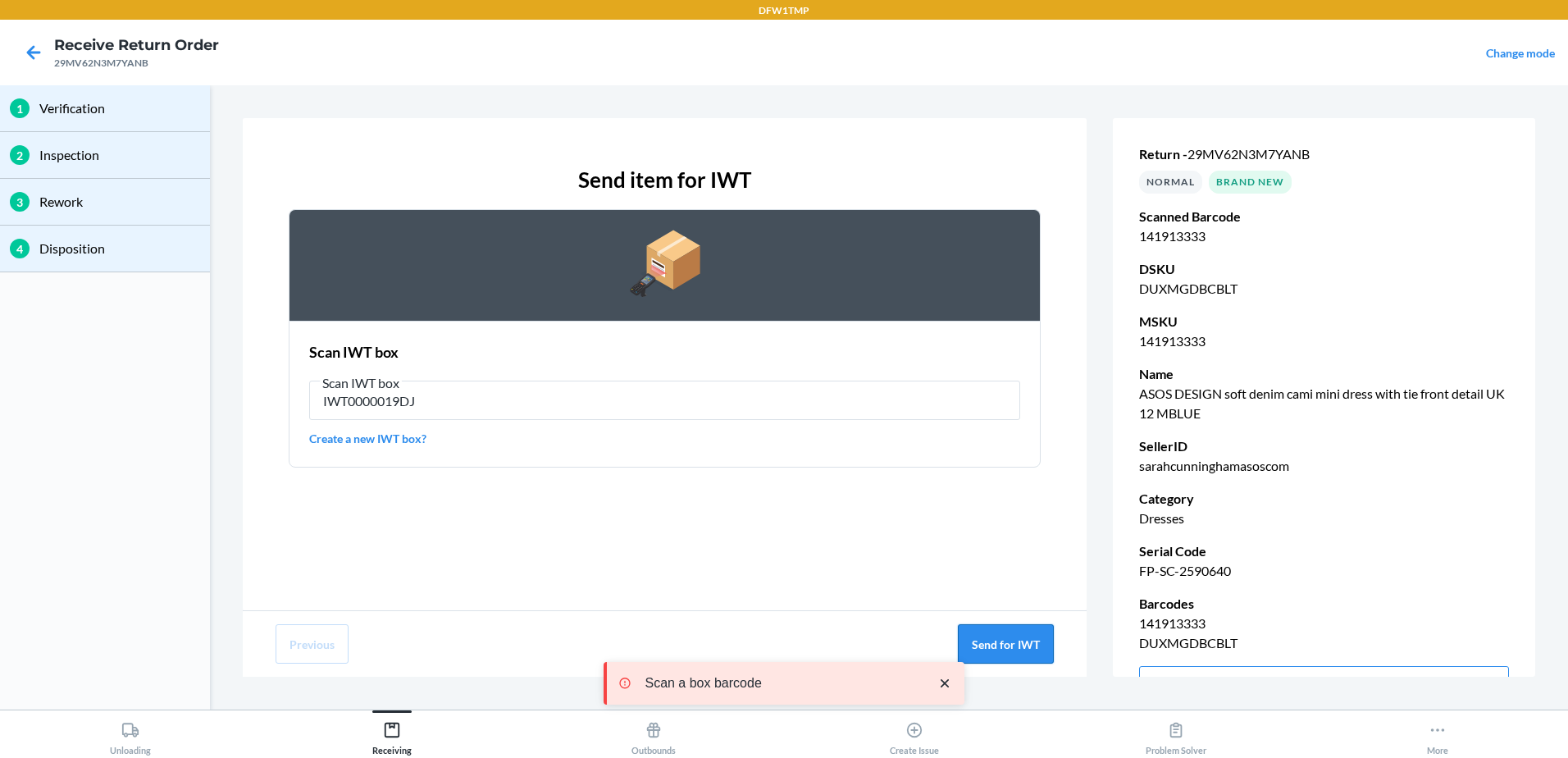
click at [1019, 636] on button "Send for IWT" at bounding box center [1006, 644] width 96 height 39
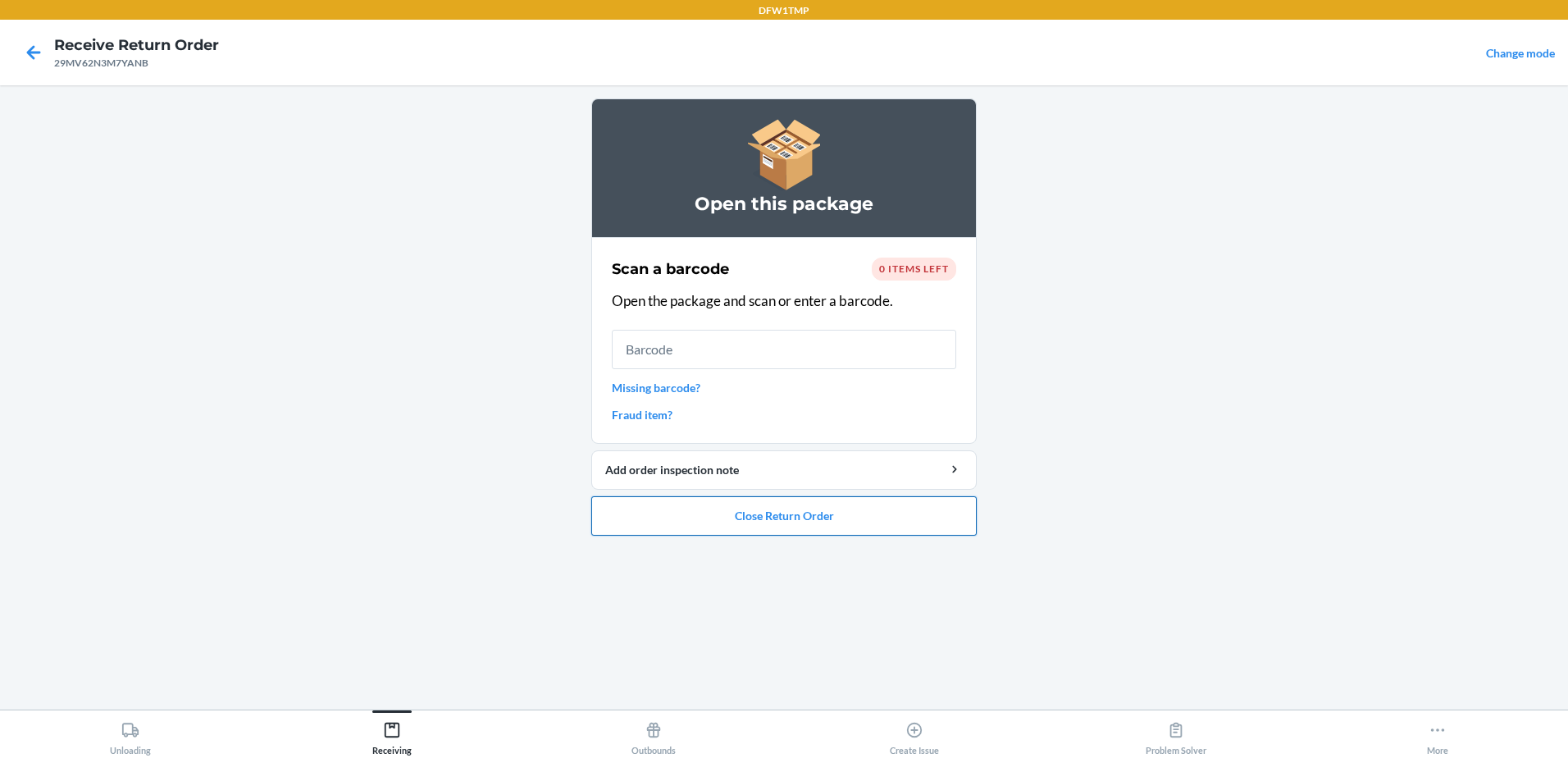
click at [685, 511] on button "Close Return Order" at bounding box center [784, 516] width 386 height 39
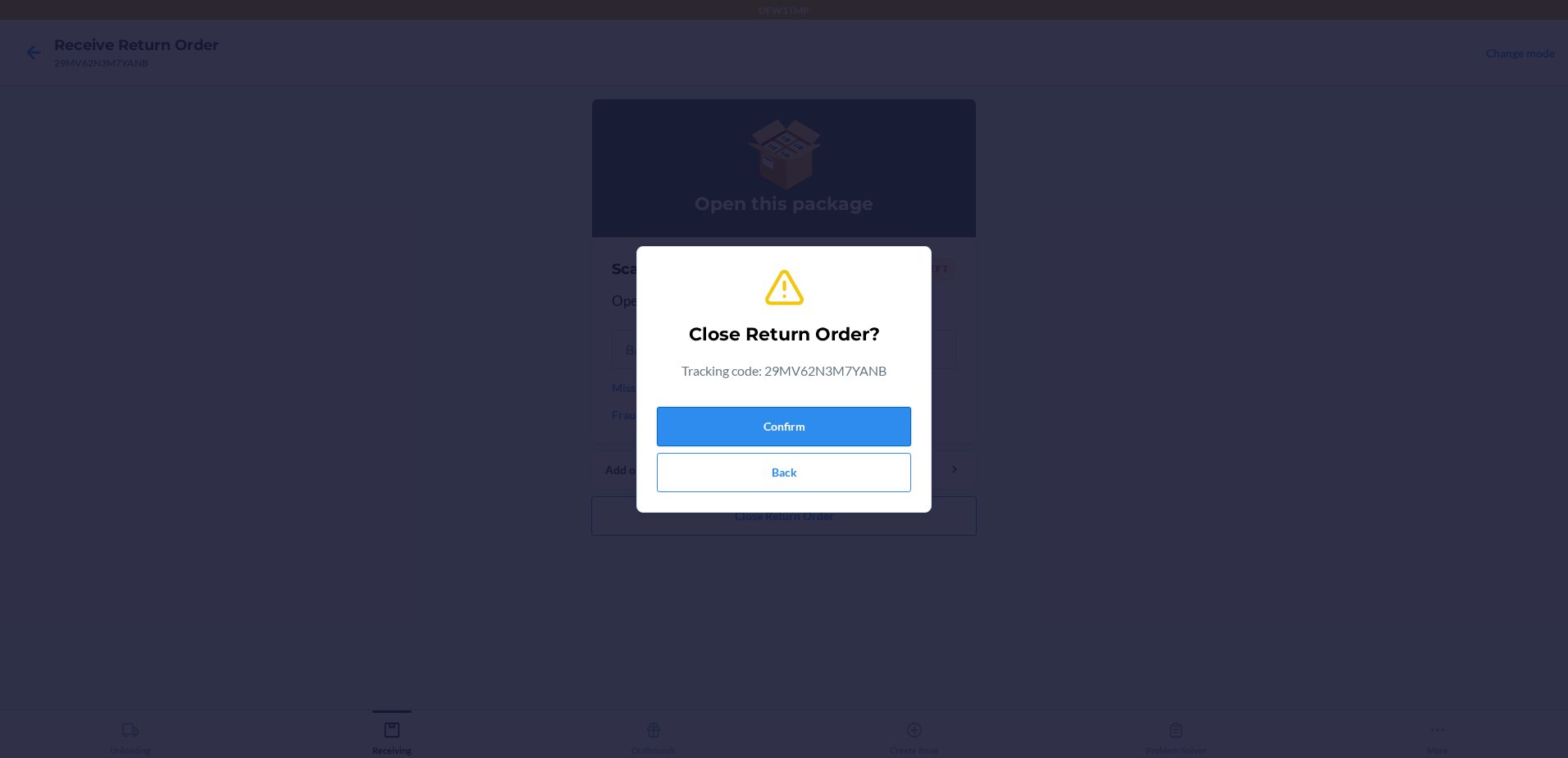
click at [736, 426] on button "Confirm" at bounding box center [784, 426] width 254 height 39
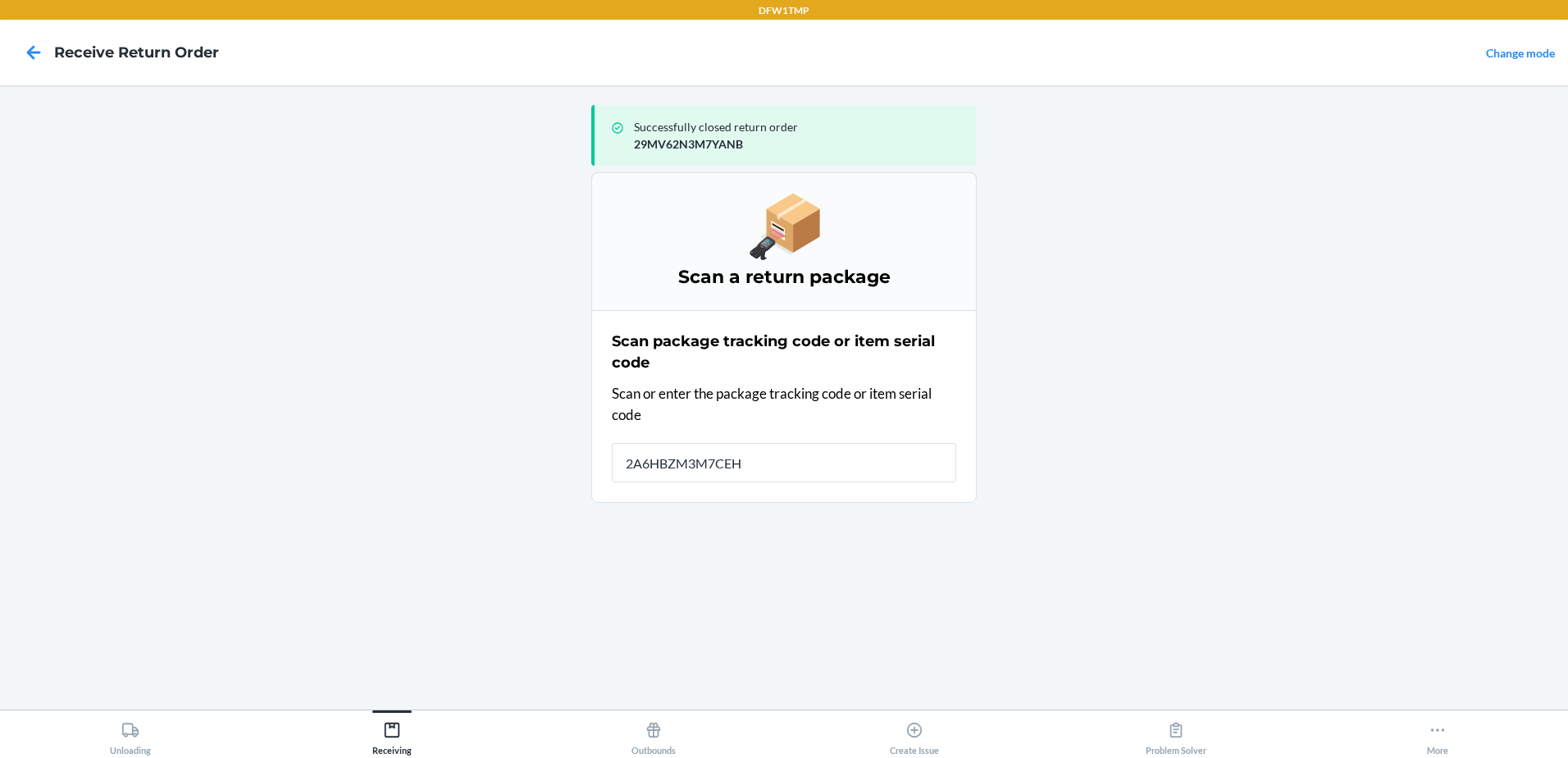
type input "2A6HBZM3M7CEHV"
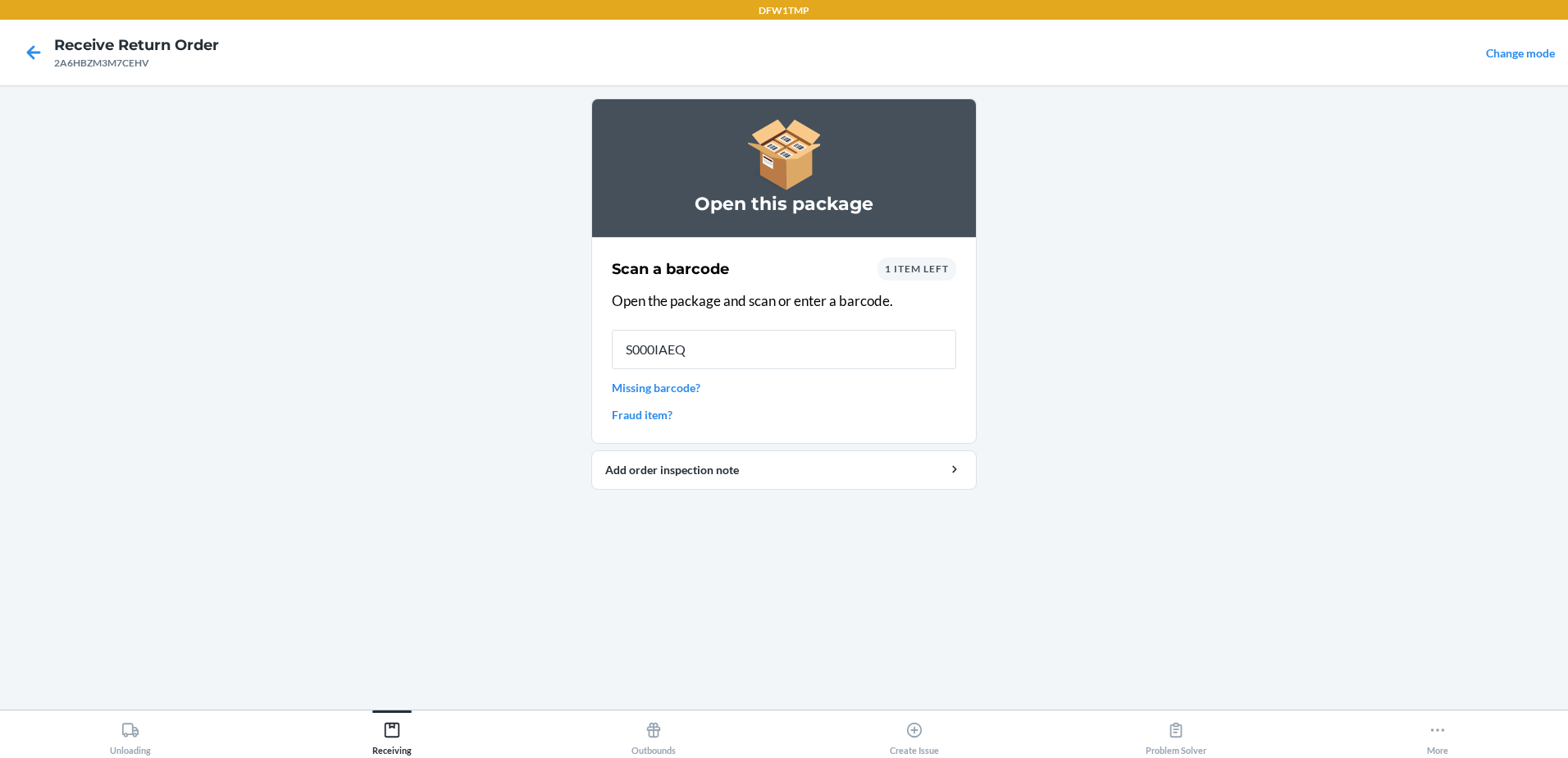
type input "S000IAEQR"
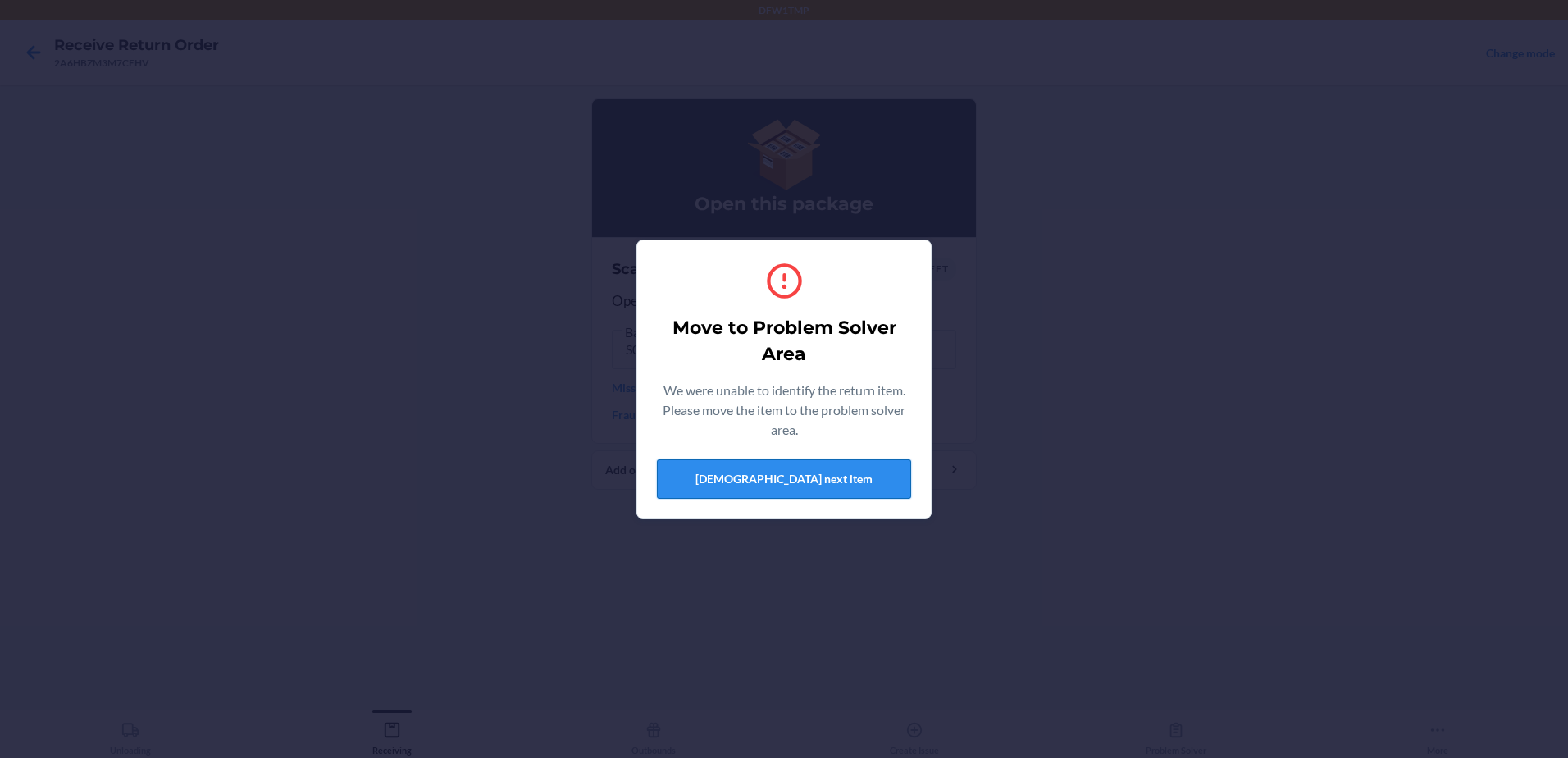
click at [771, 479] on button "[DEMOGRAPHIC_DATA] next item" at bounding box center [784, 478] width 254 height 39
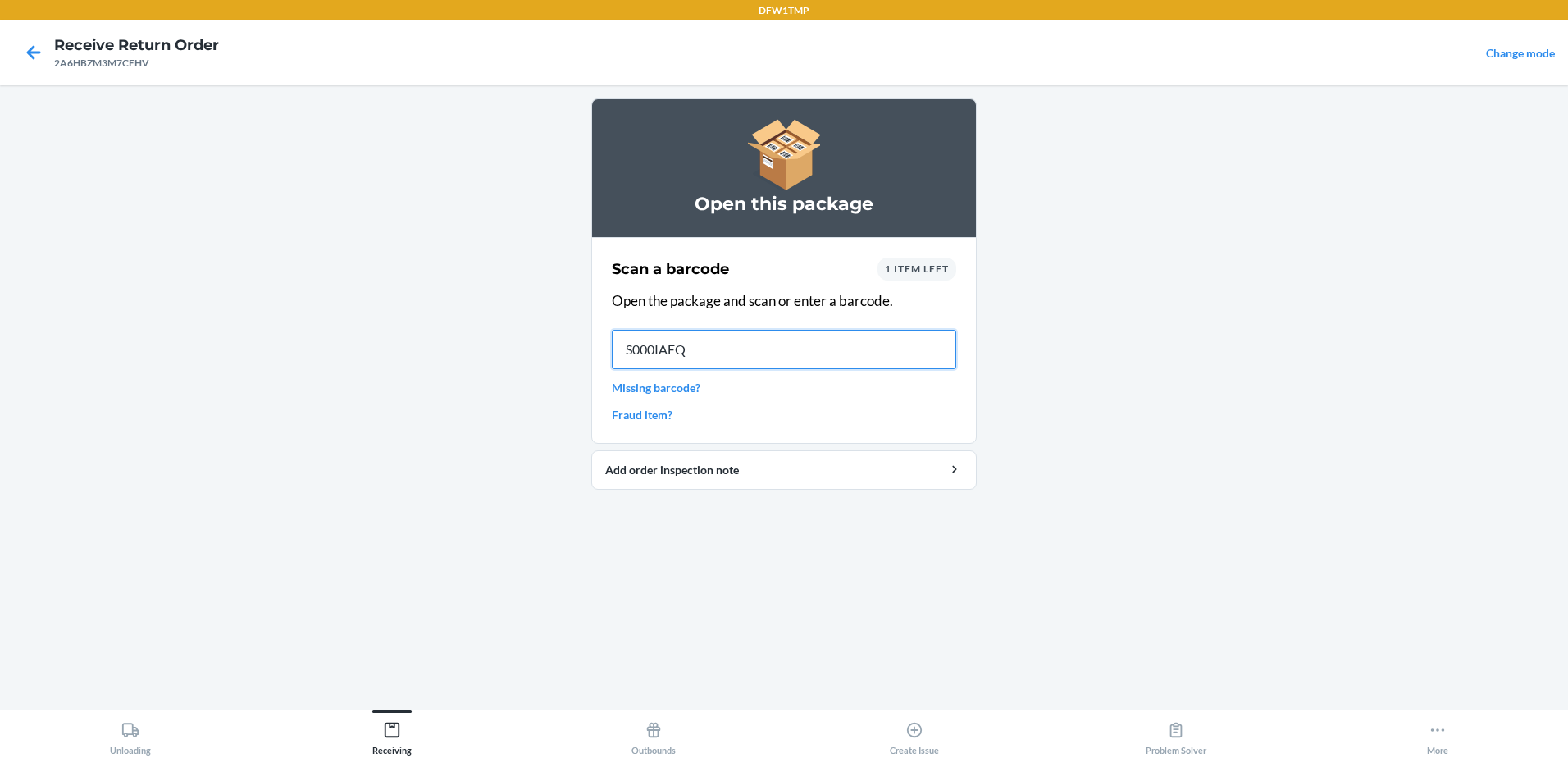
type input "S000IAEQR"
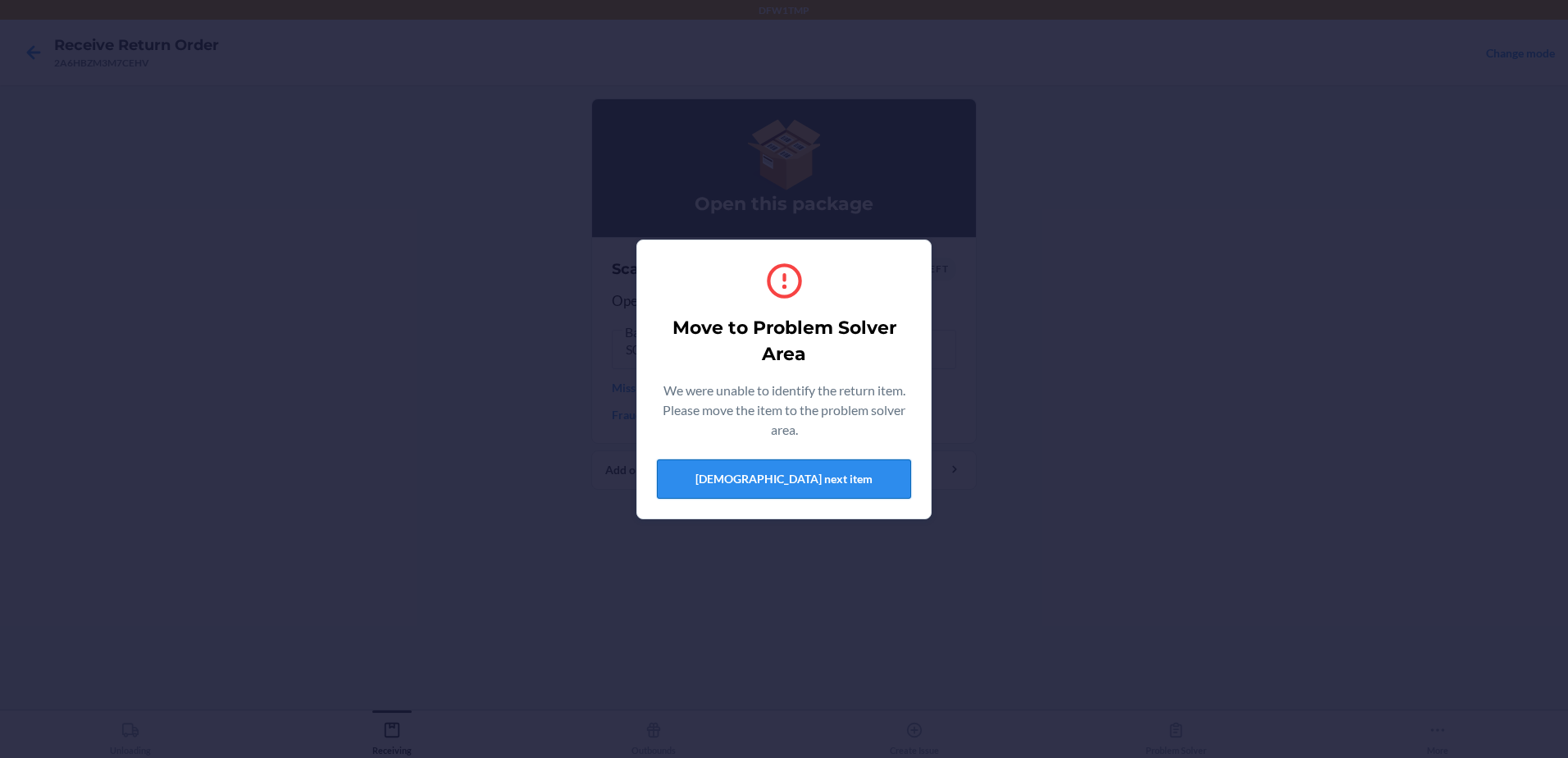
click at [784, 497] on button "[DEMOGRAPHIC_DATA] next item" at bounding box center [784, 478] width 254 height 39
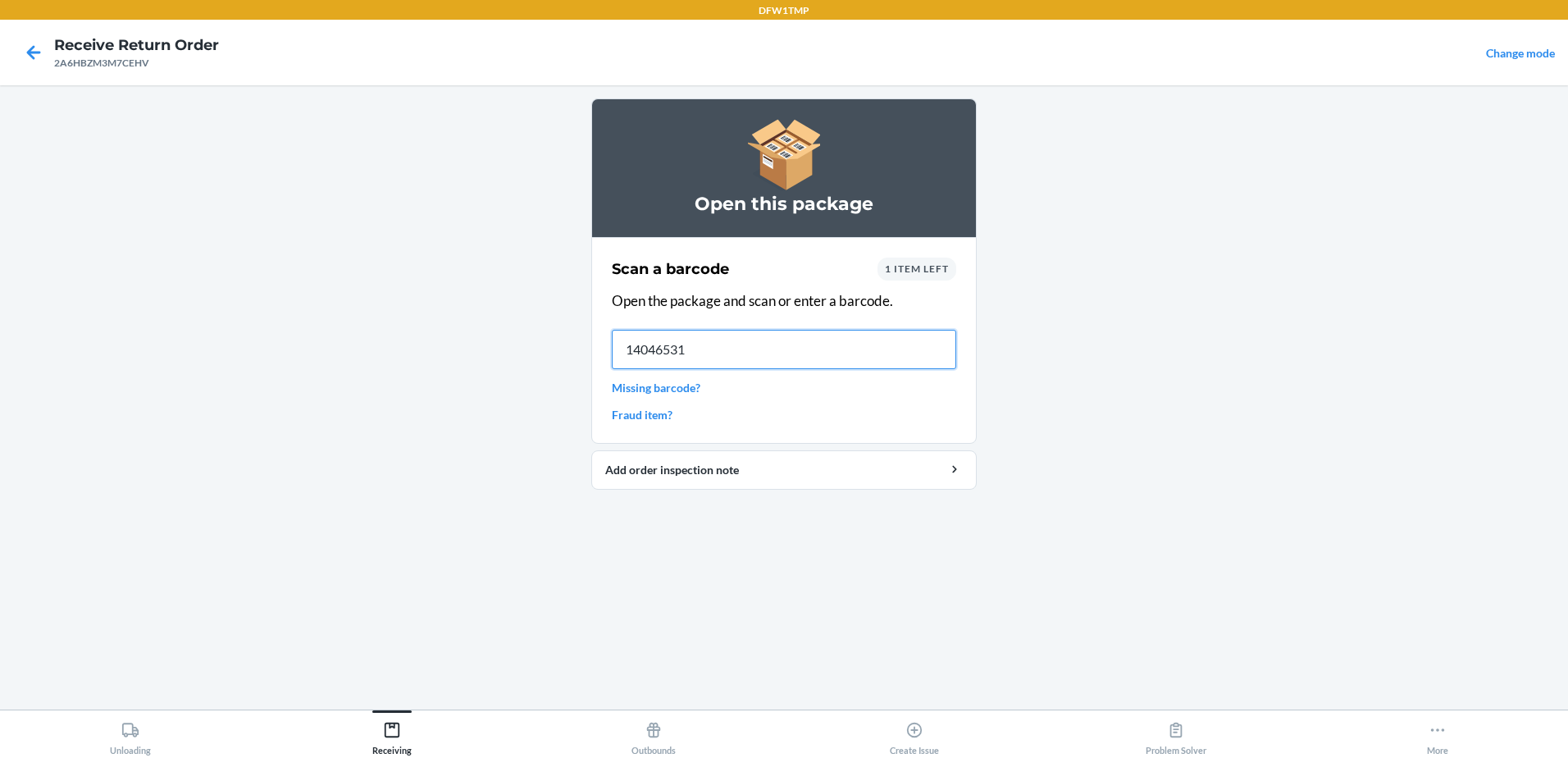
type input "140465311"
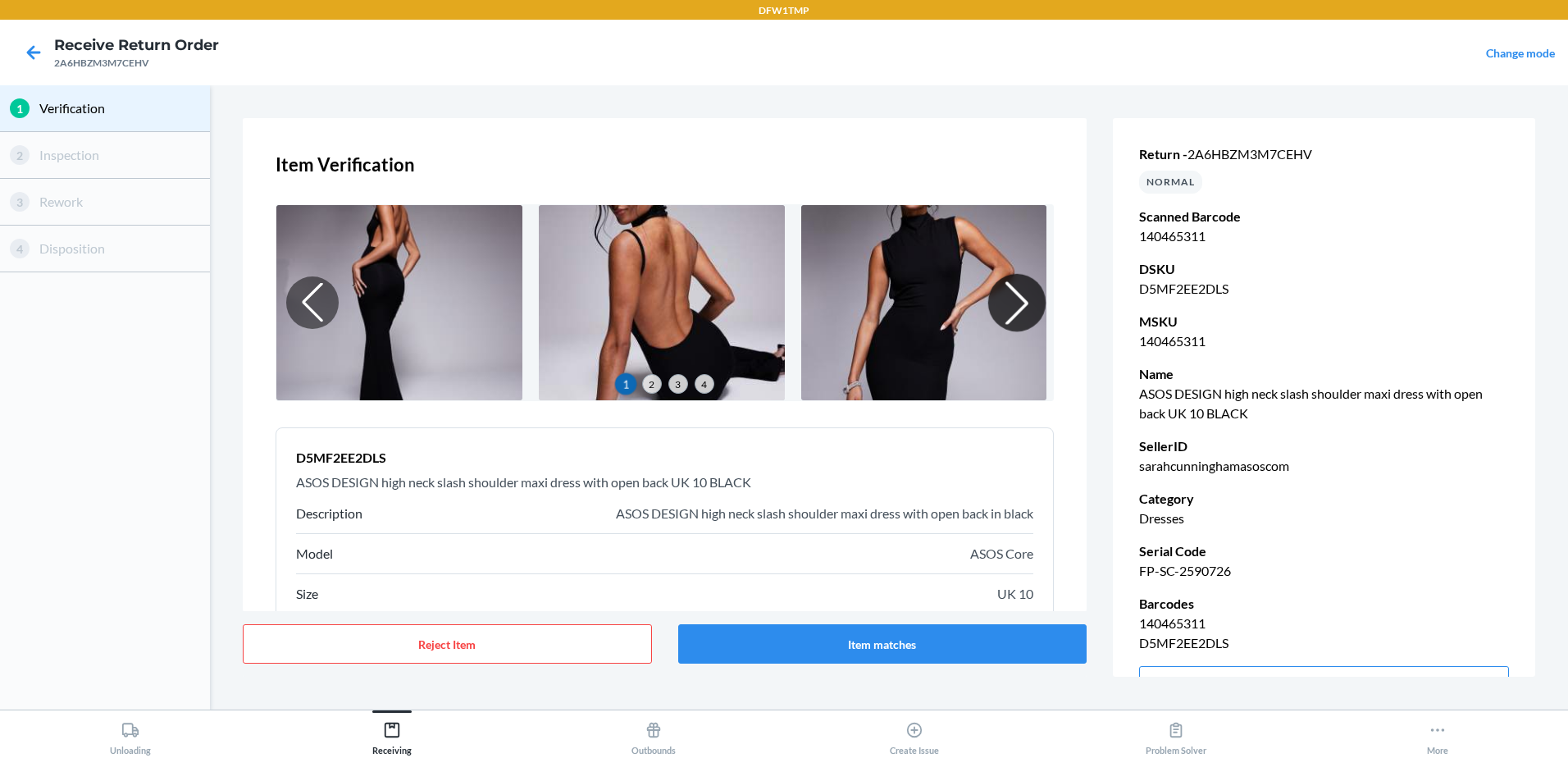
click at [1011, 305] on div at bounding box center [1016, 302] width 57 height 57
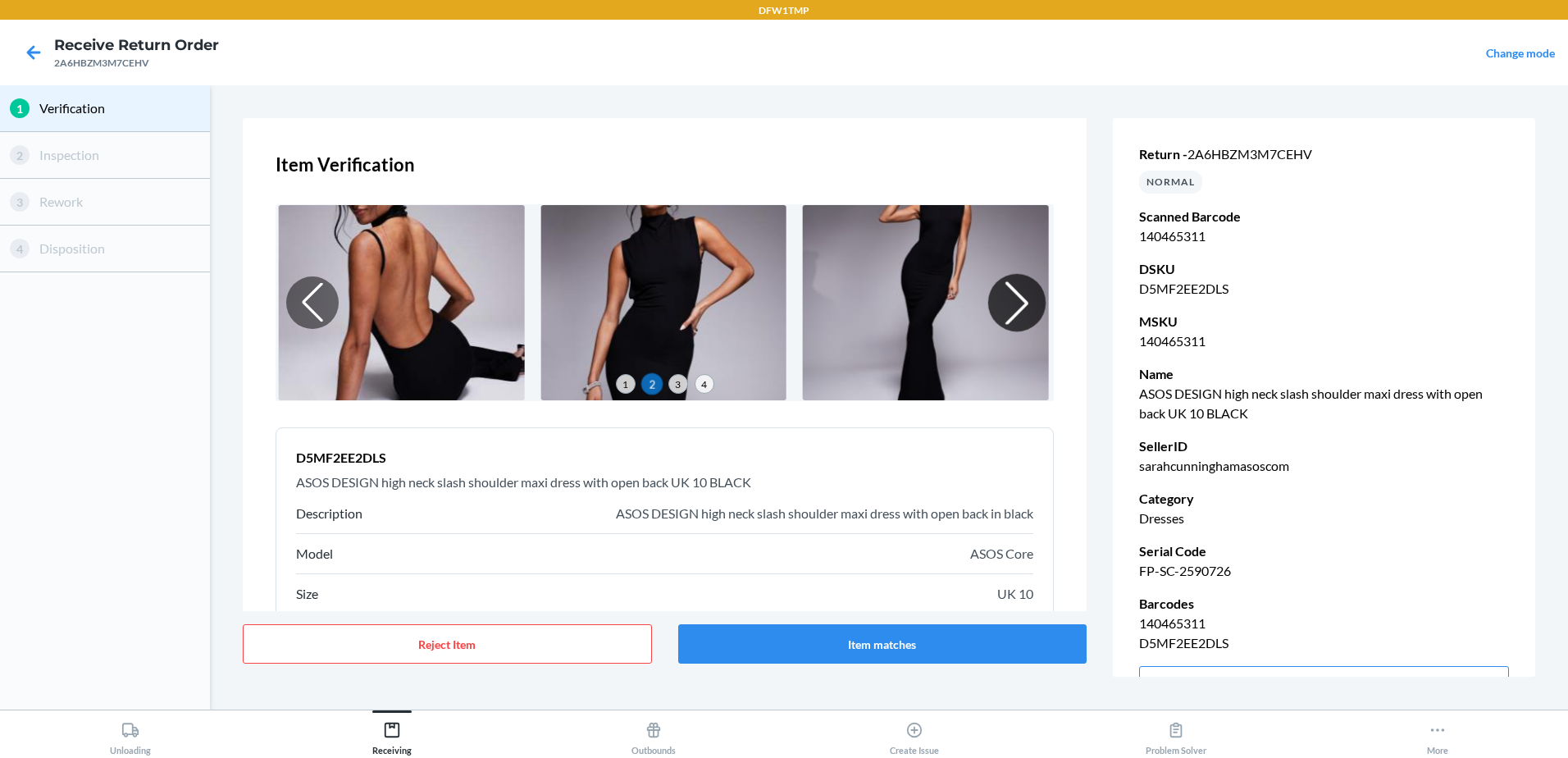
click at [1012, 305] on div at bounding box center [1016, 302] width 57 height 57
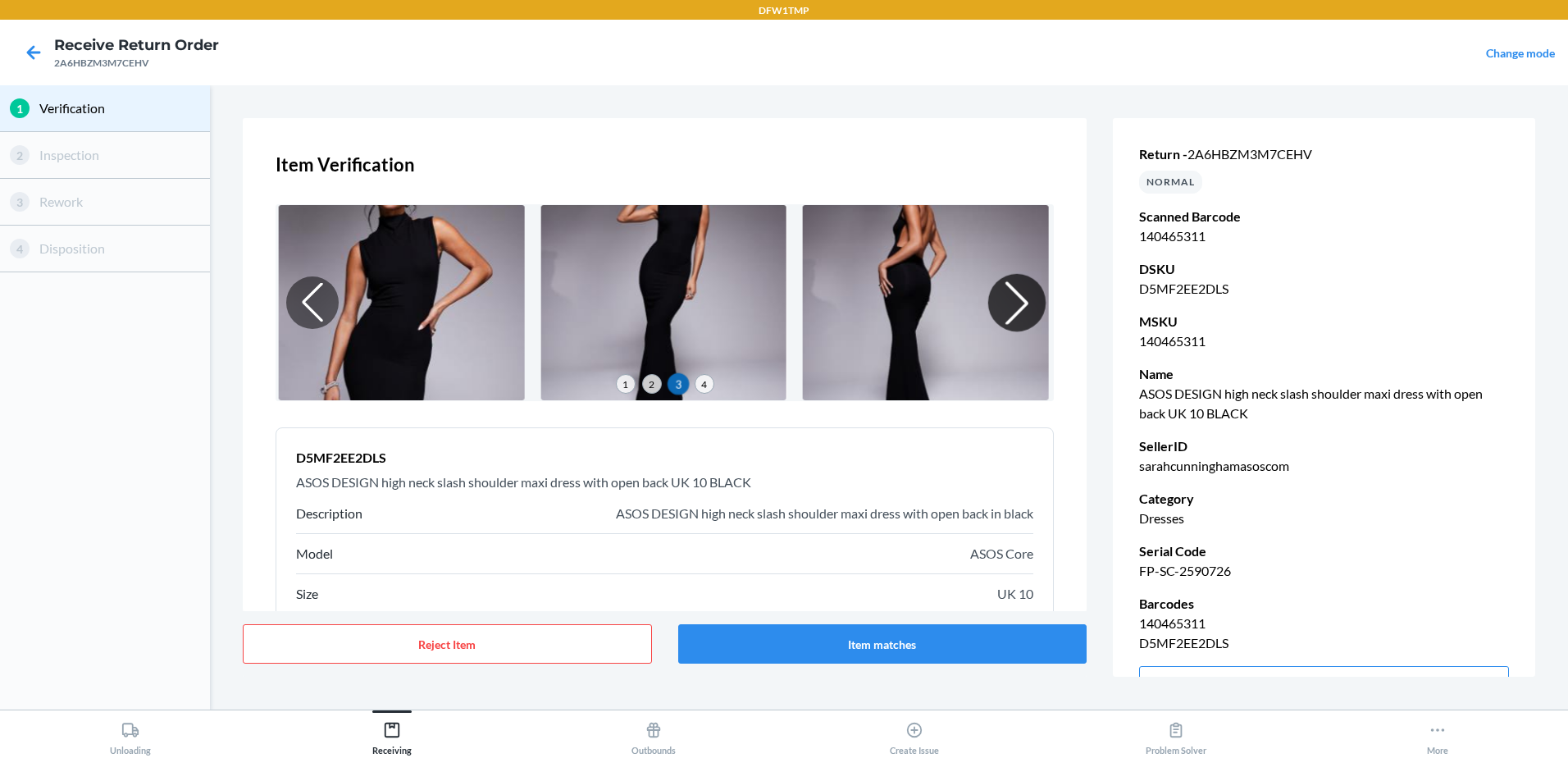
click at [1012, 302] on div at bounding box center [1016, 302] width 57 height 57
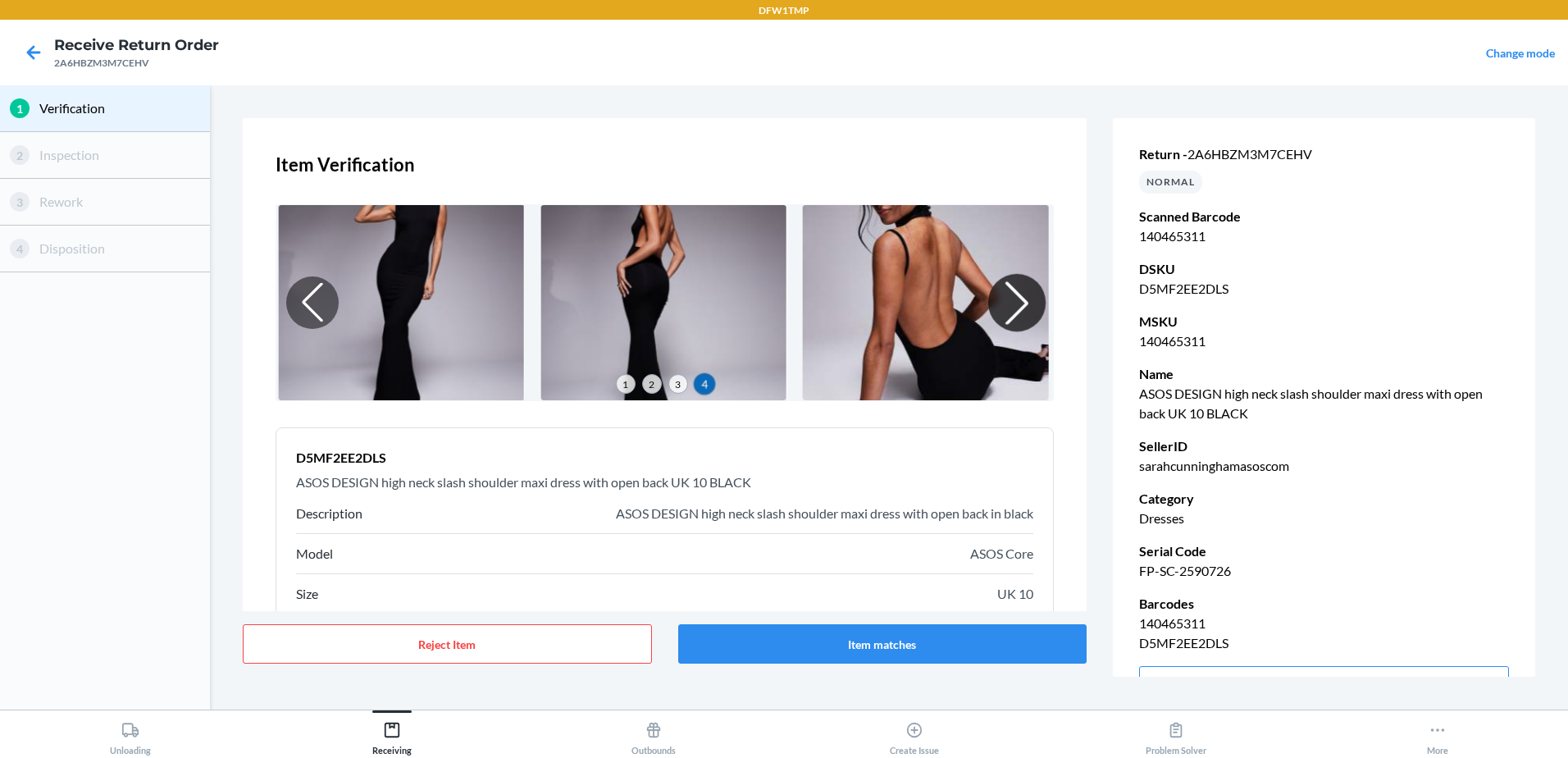
click at [1012, 302] on div at bounding box center [1016, 302] width 57 height 57
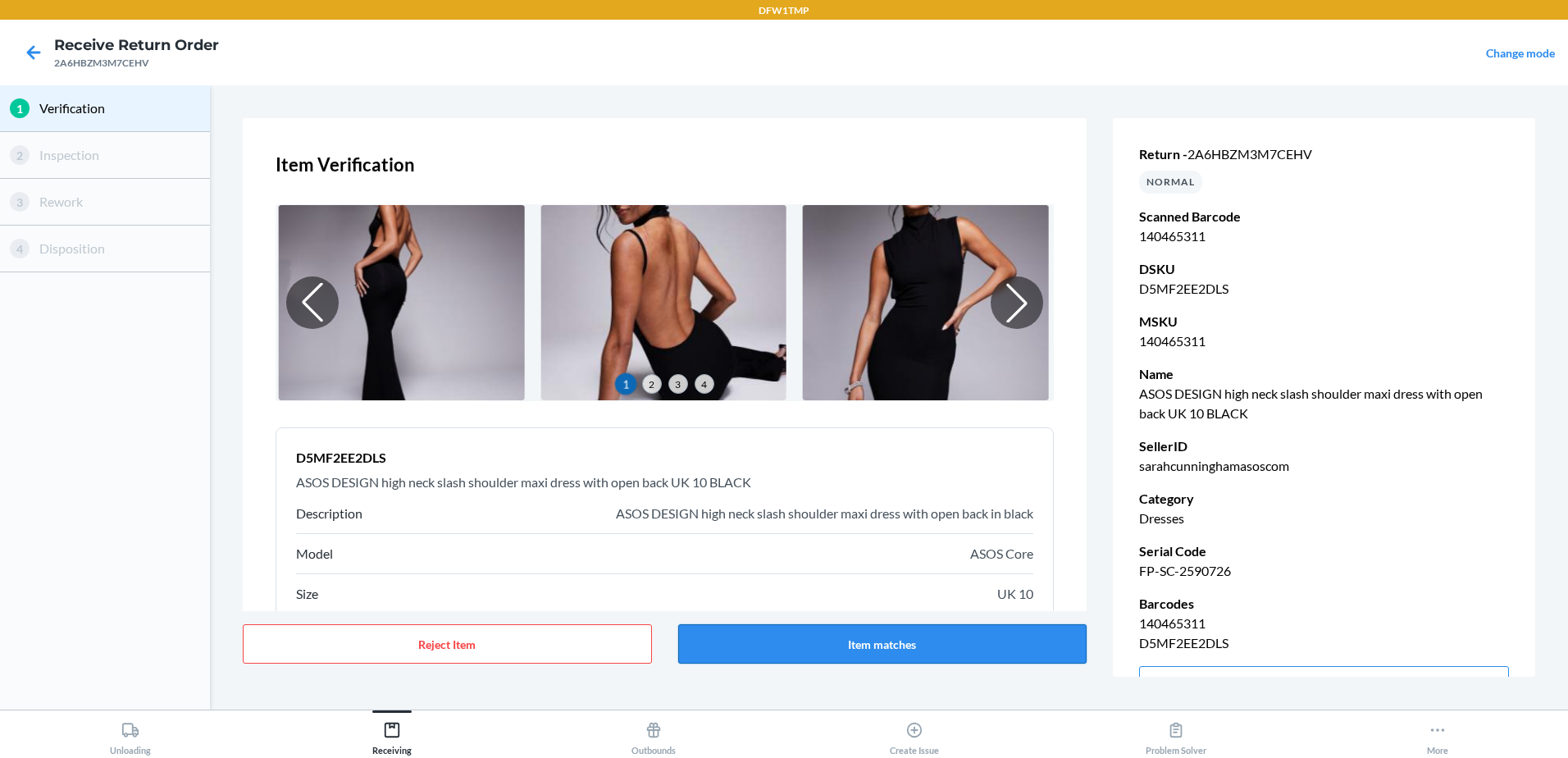
click at [956, 645] on button "Item matches" at bounding box center [882, 644] width 409 height 39
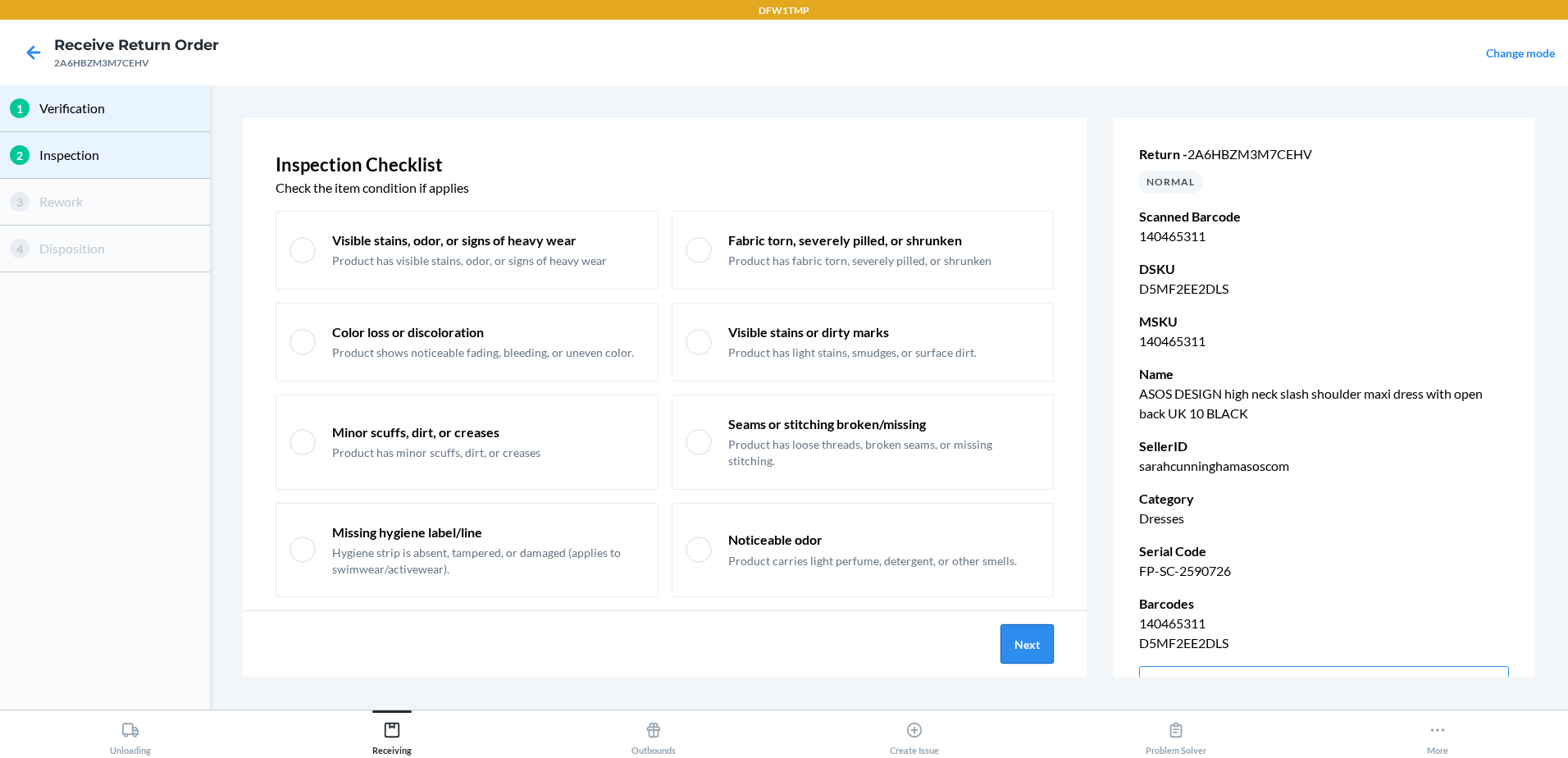
click at [1023, 635] on button "Next" at bounding box center [1027, 644] width 54 height 39
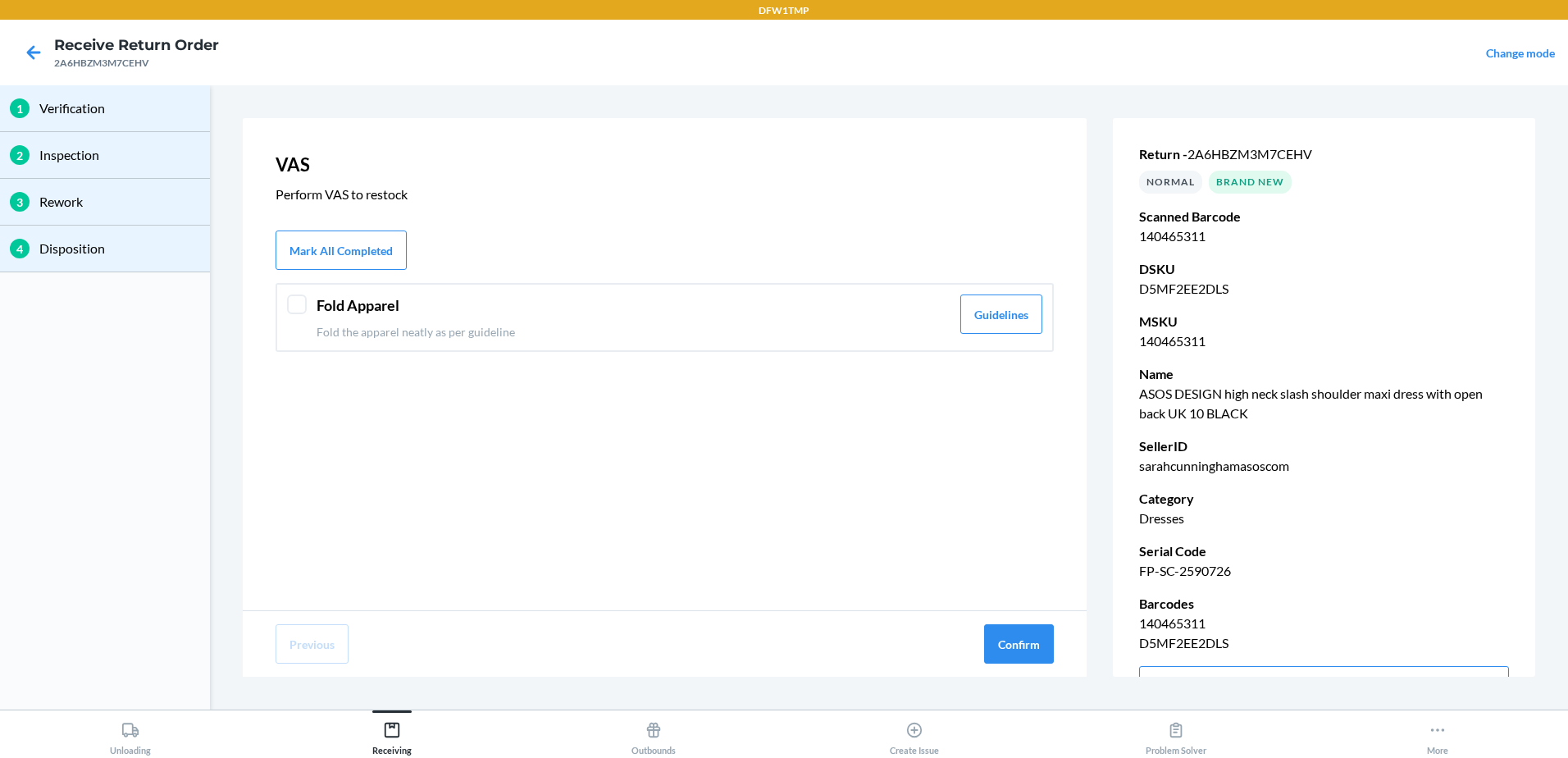
click at [308, 312] on div "Fold Apparel Fold the apparel neatly as per guideline Guidelines" at bounding box center [665, 318] width 779 height 69
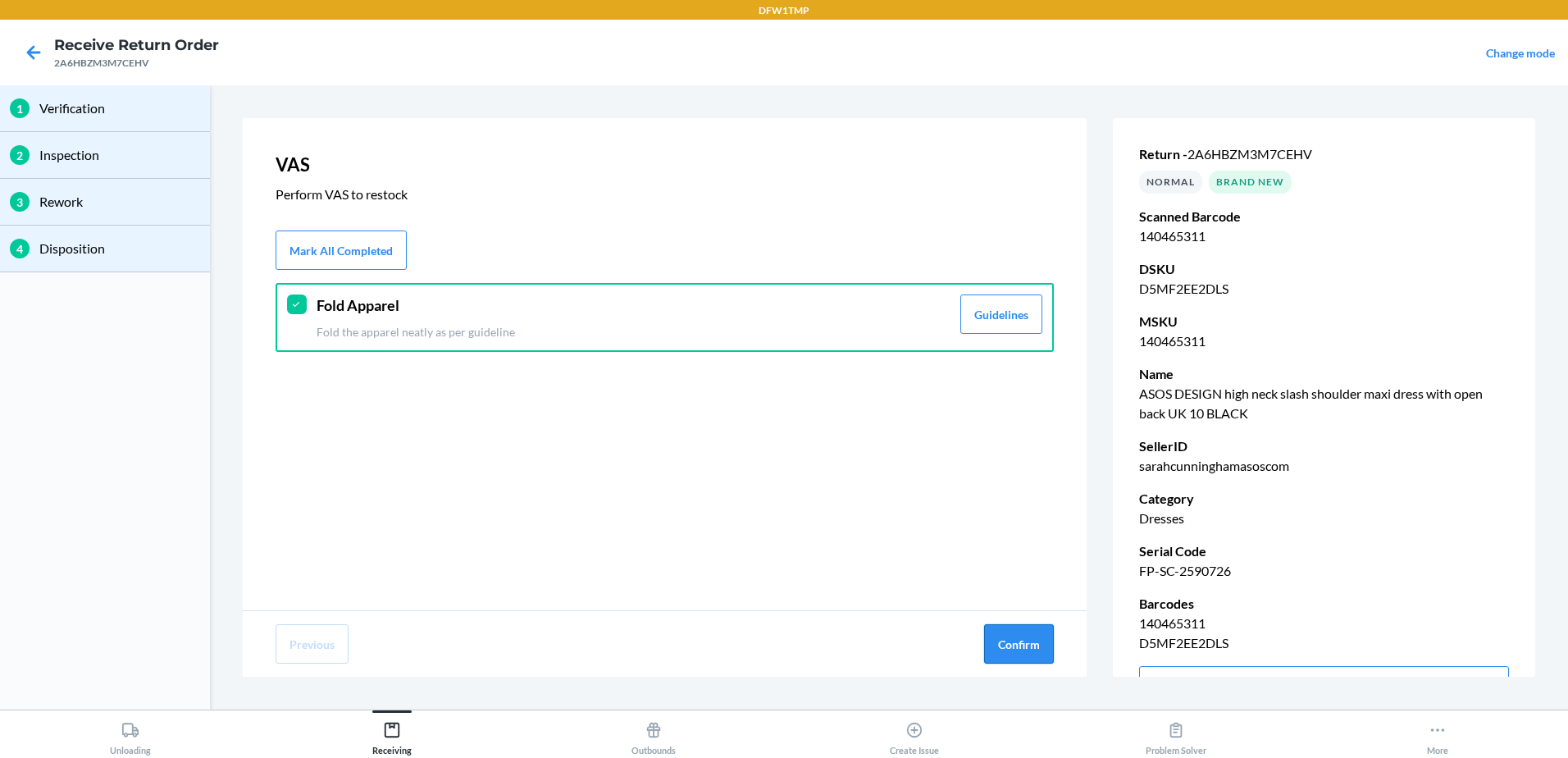
click at [1018, 639] on button "Confirm" at bounding box center [1018, 644] width 70 height 39
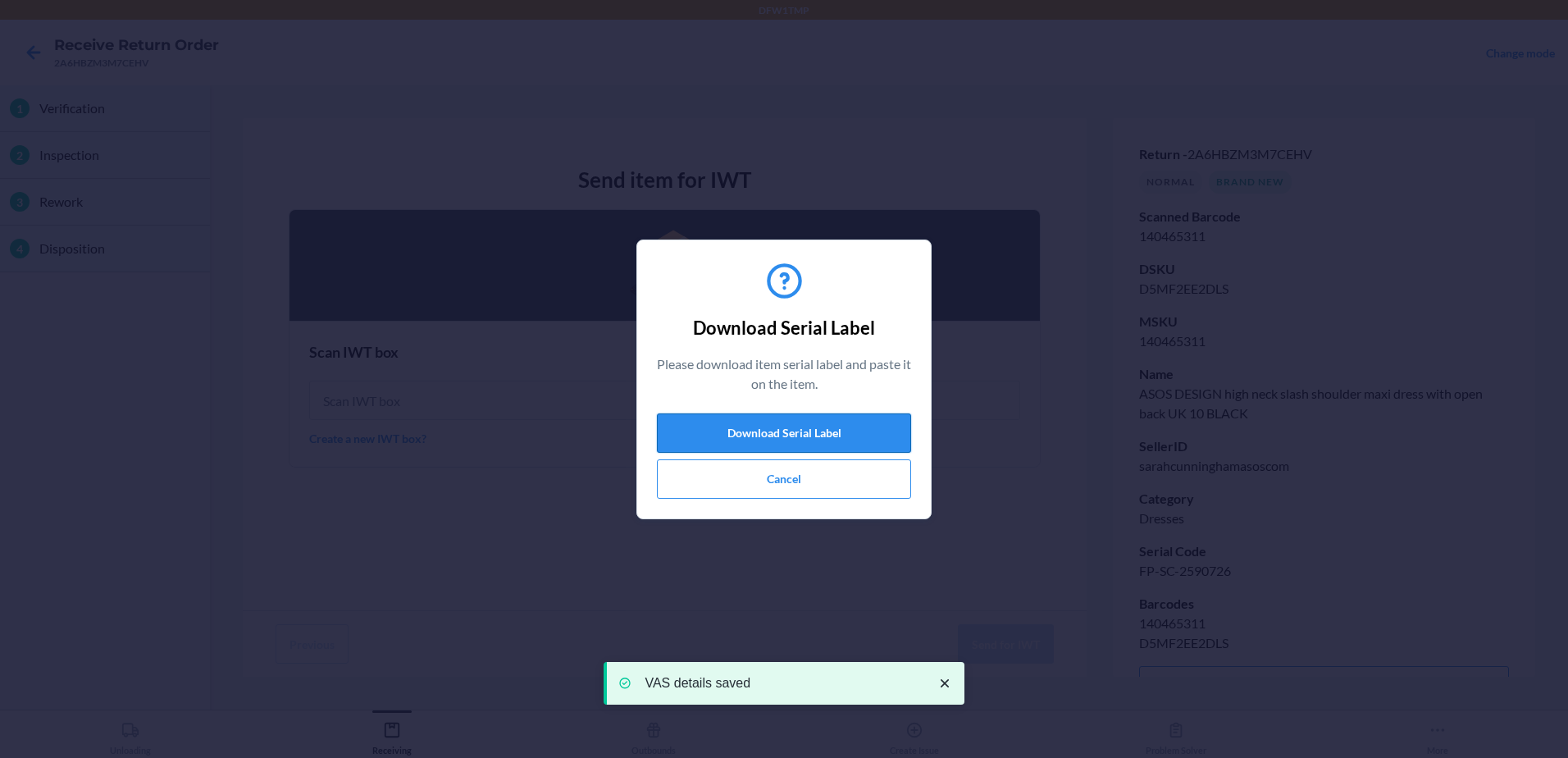
click at [816, 436] on button "Download Serial Label" at bounding box center [784, 432] width 254 height 39
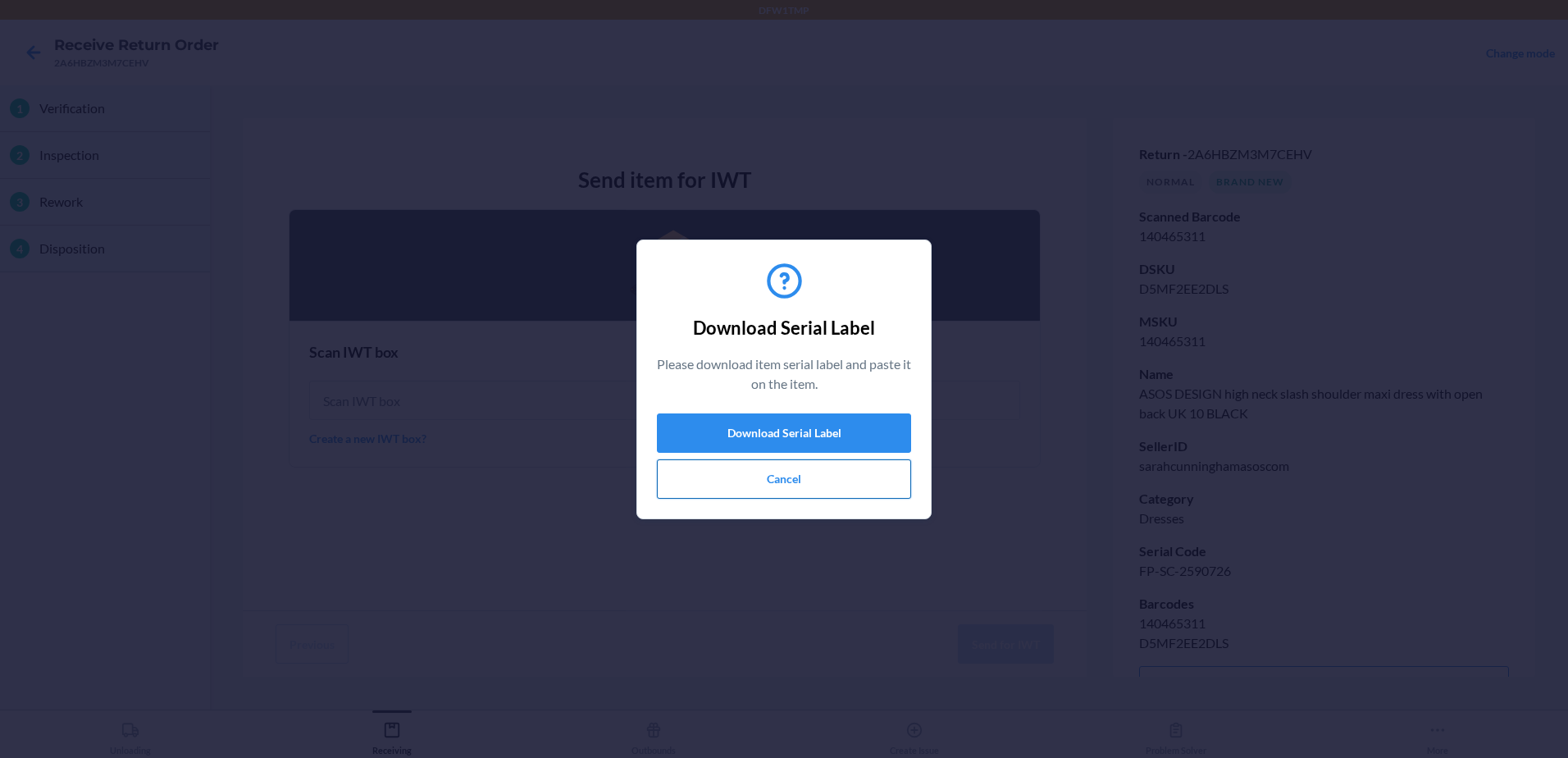
click at [805, 474] on button "Cancel" at bounding box center [784, 478] width 254 height 39
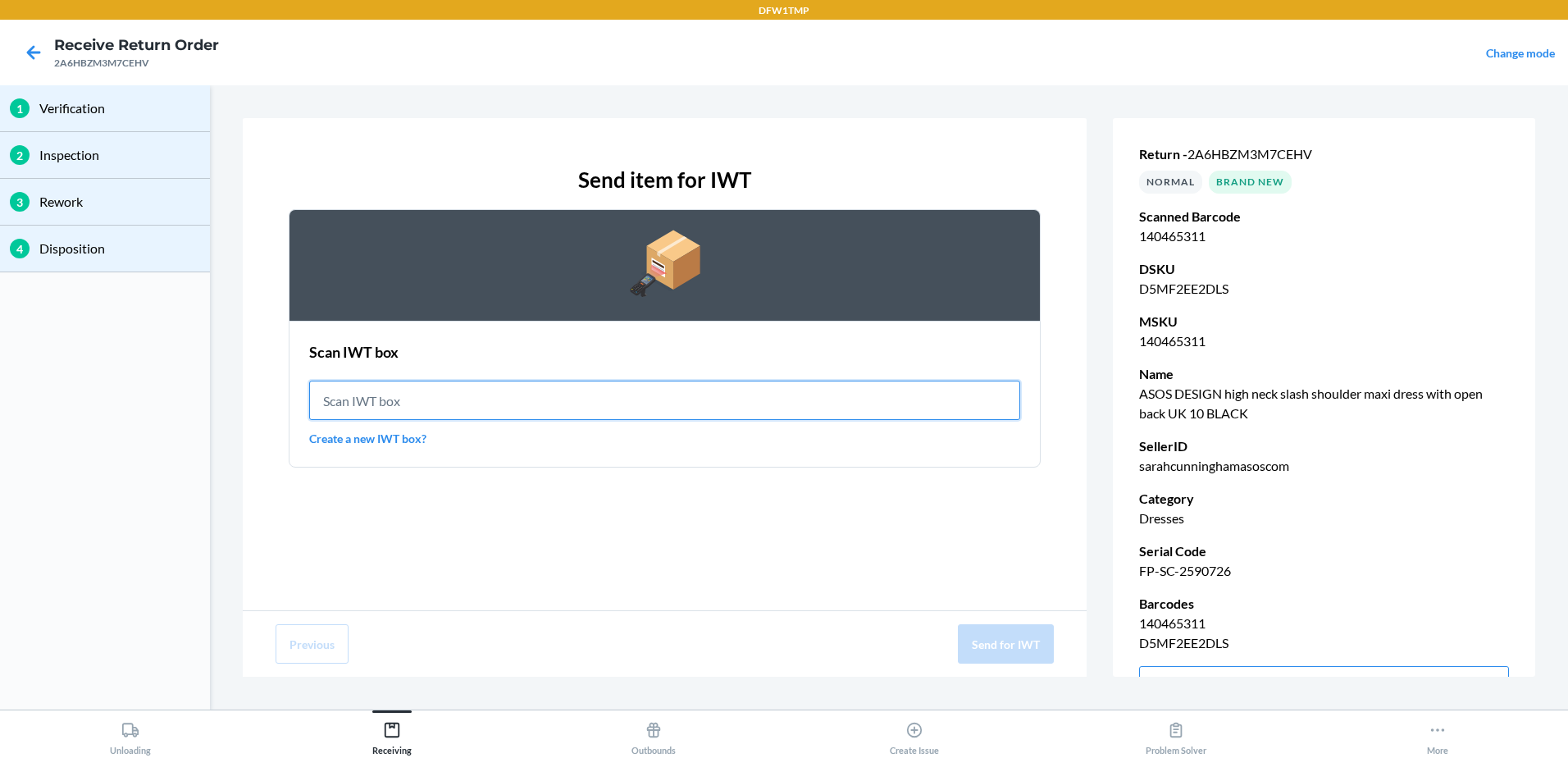
click at [653, 402] on input "text" at bounding box center [665, 399] width 711 height 39
type input "IWT0000019DJ"
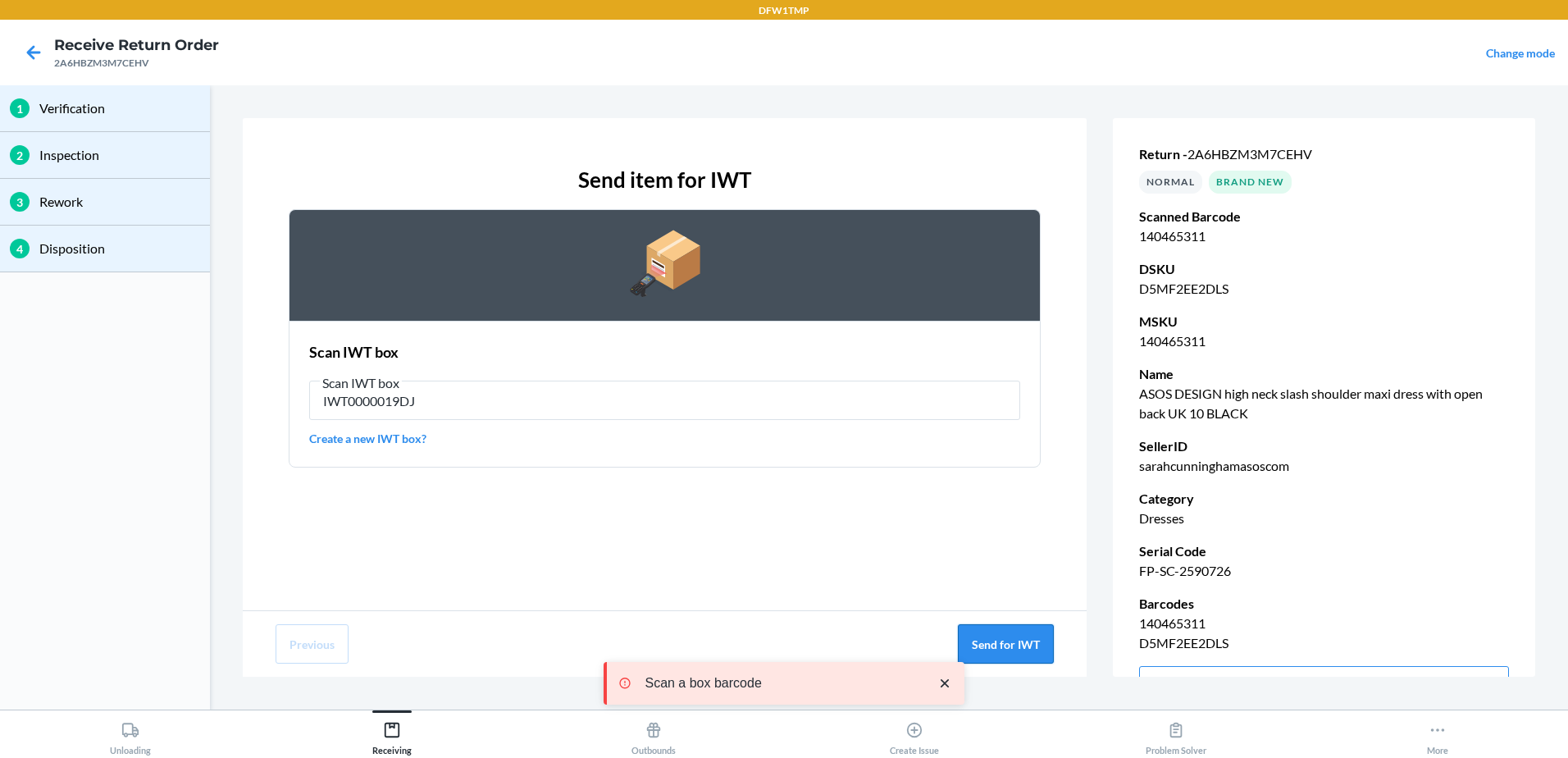
click at [1019, 655] on button "Send for IWT" at bounding box center [1006, 644] width 96 height 39
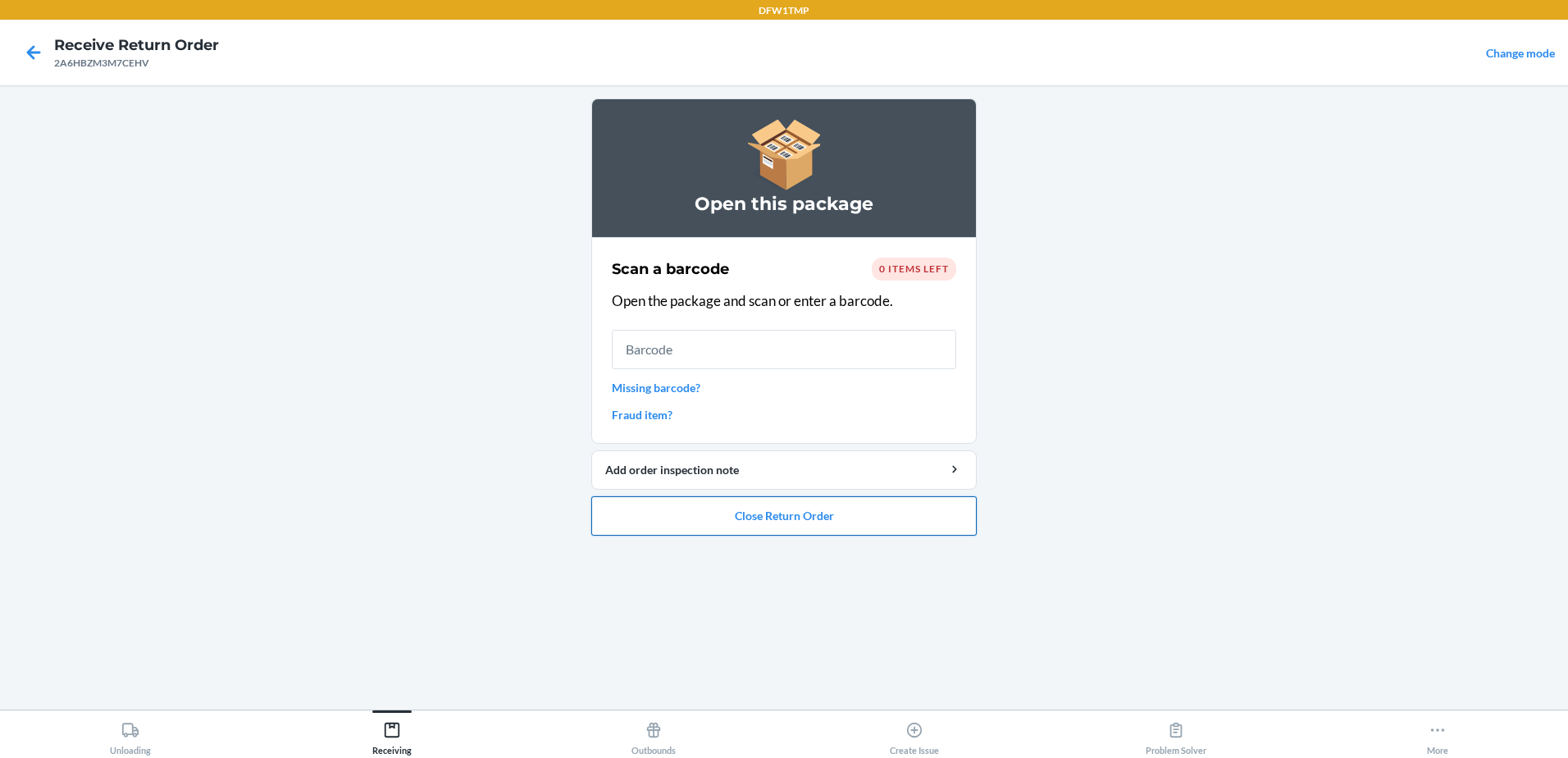
click at [967, 526] on button "Close Return Order" at bounding box center [784, 516] width 386 height 39
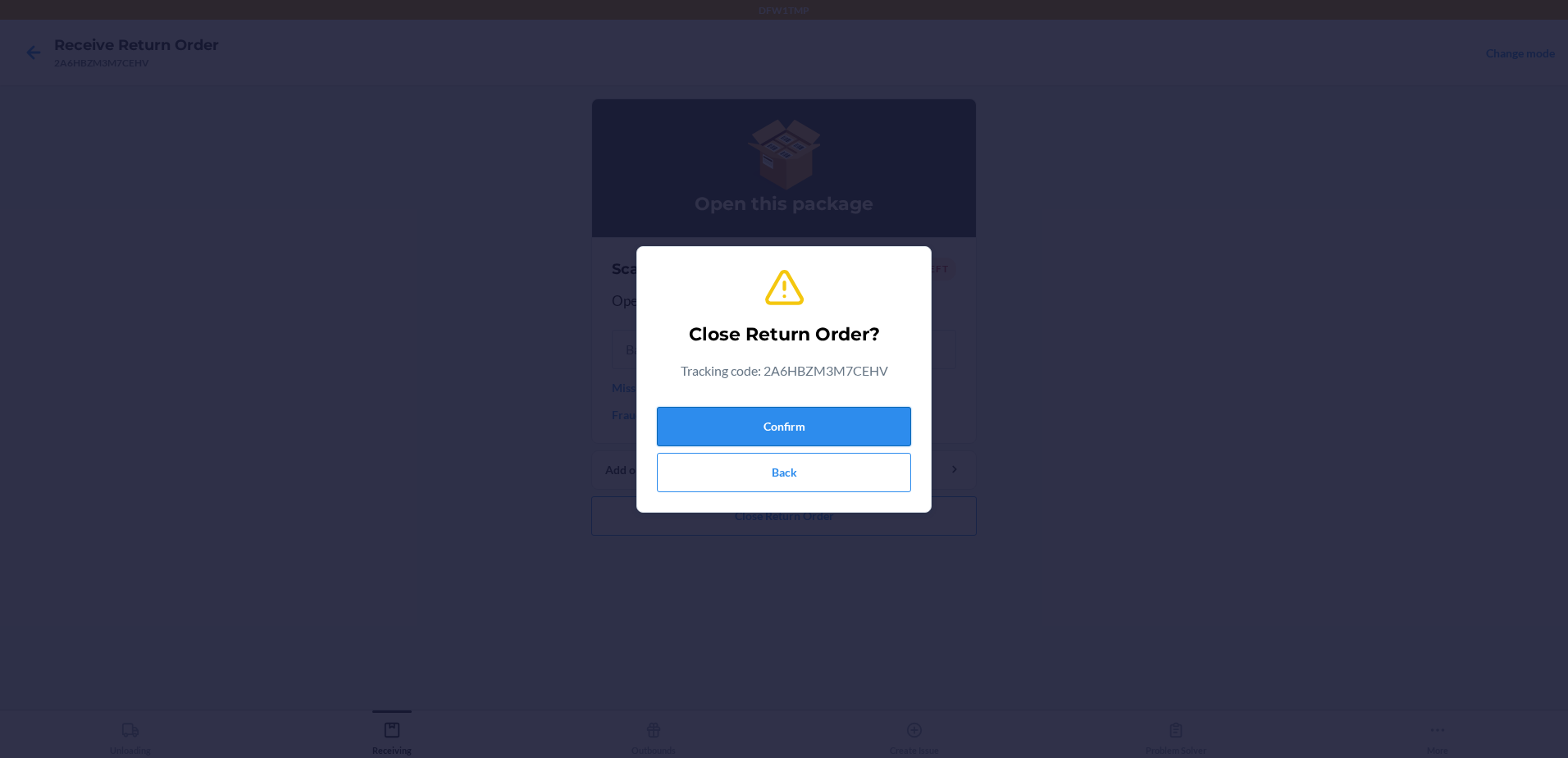
click at [873, 413] on button "Confirm" at bounding box center [784, 426] width 254 height 39
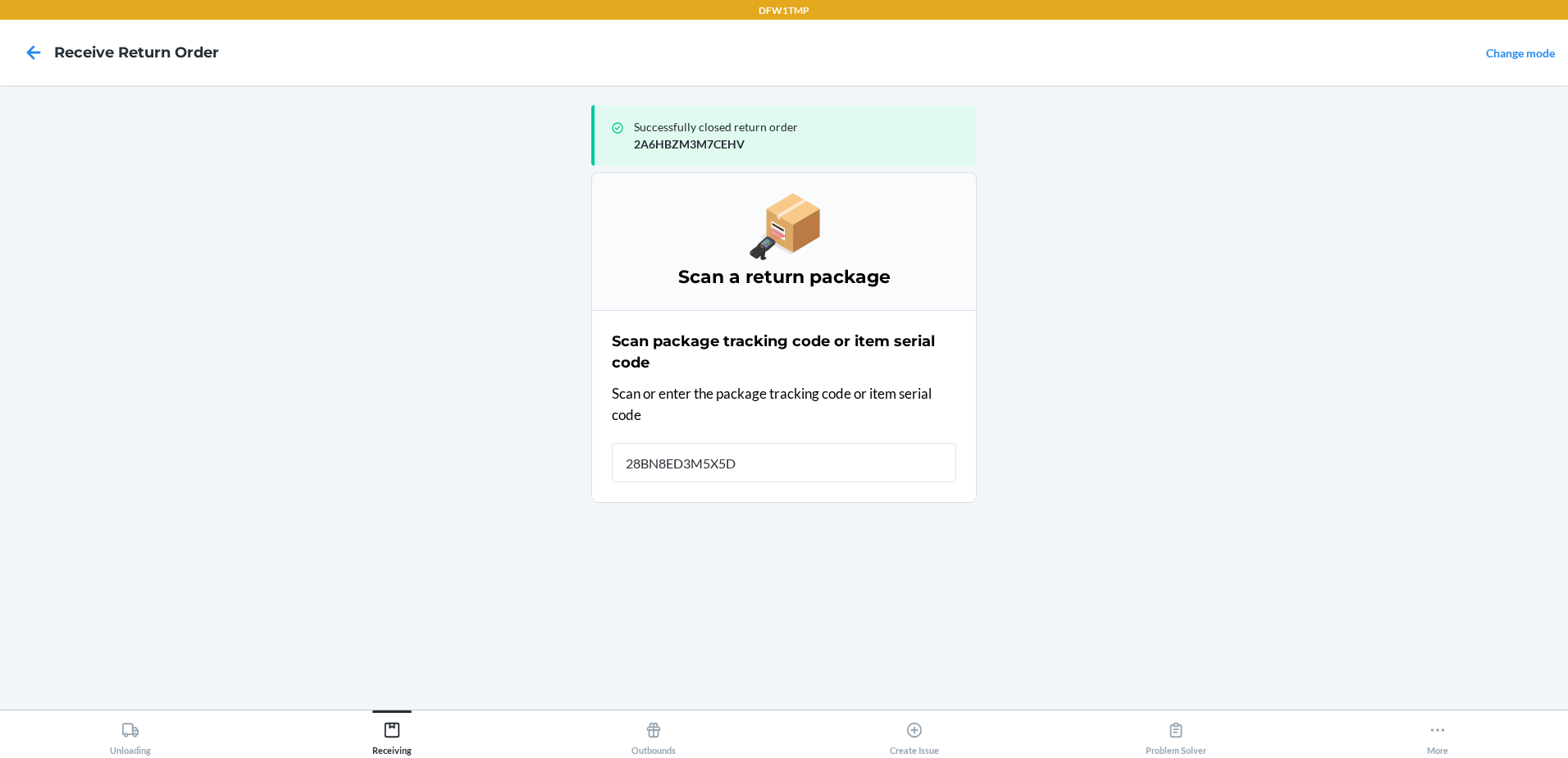
type input "28BN8ED3M5X5D9"
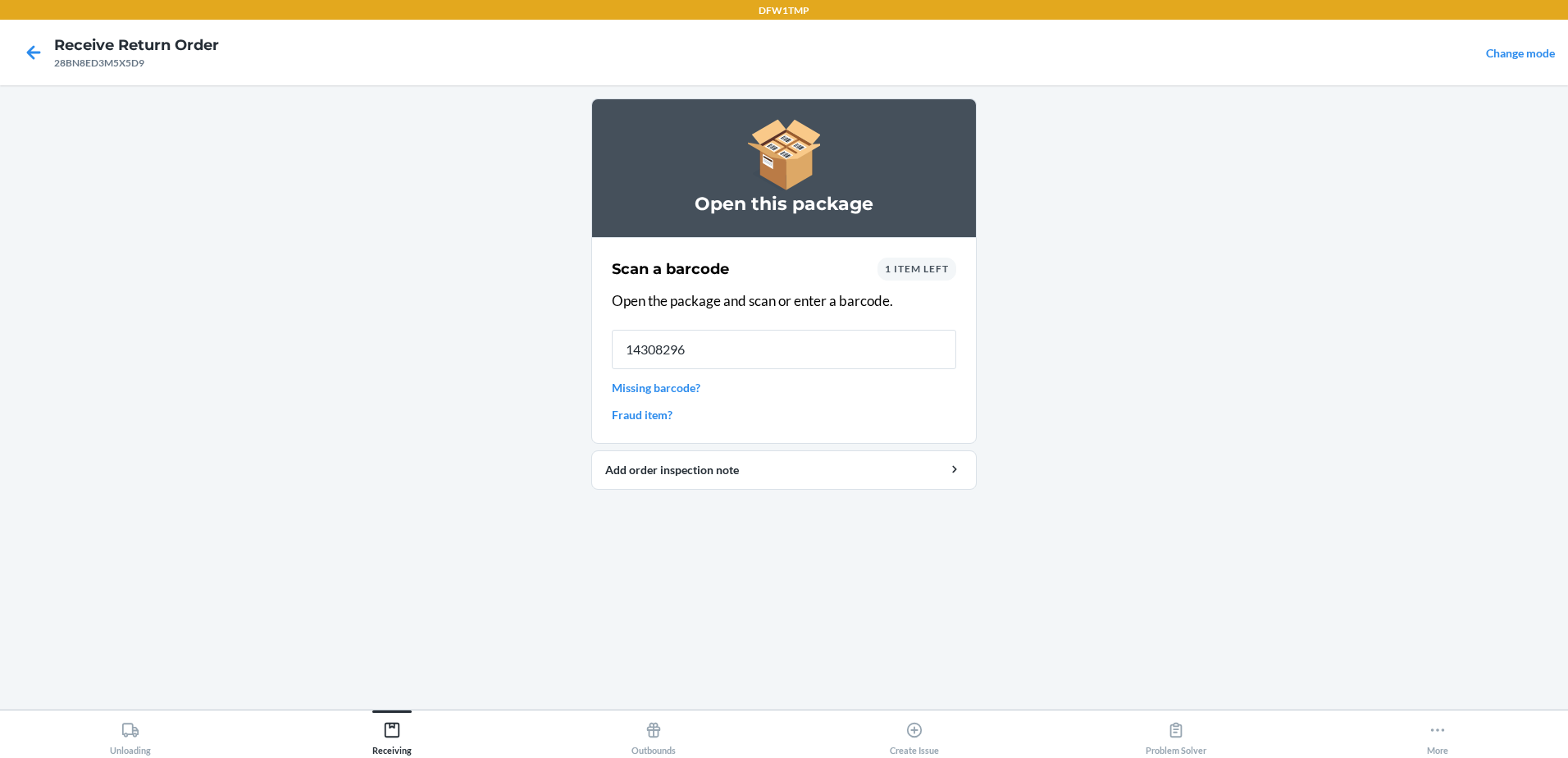
type input "143082966"
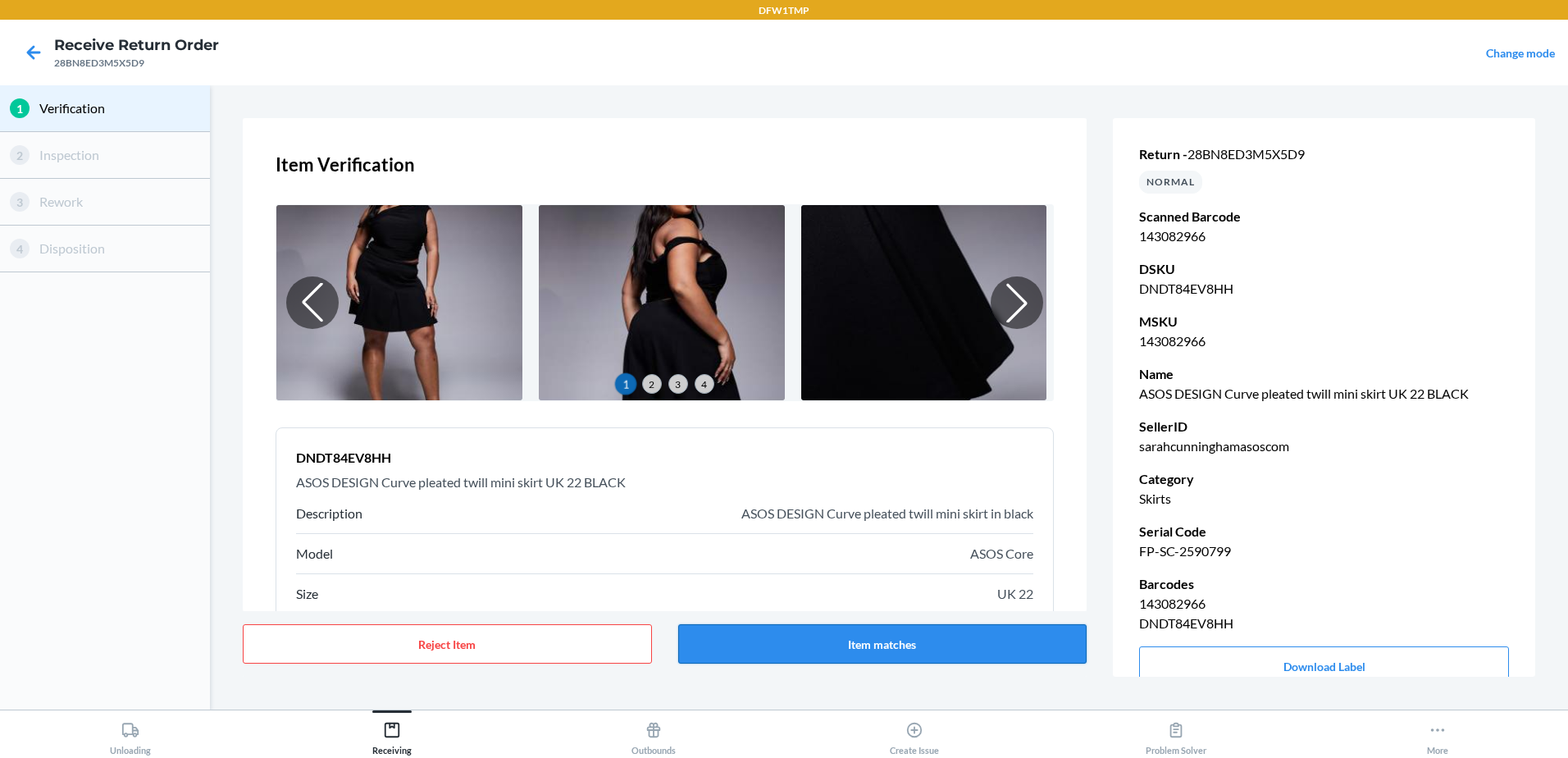
click at [868, 638] on button "Item matches" at bounding box center [882, 644] width 409 height 39
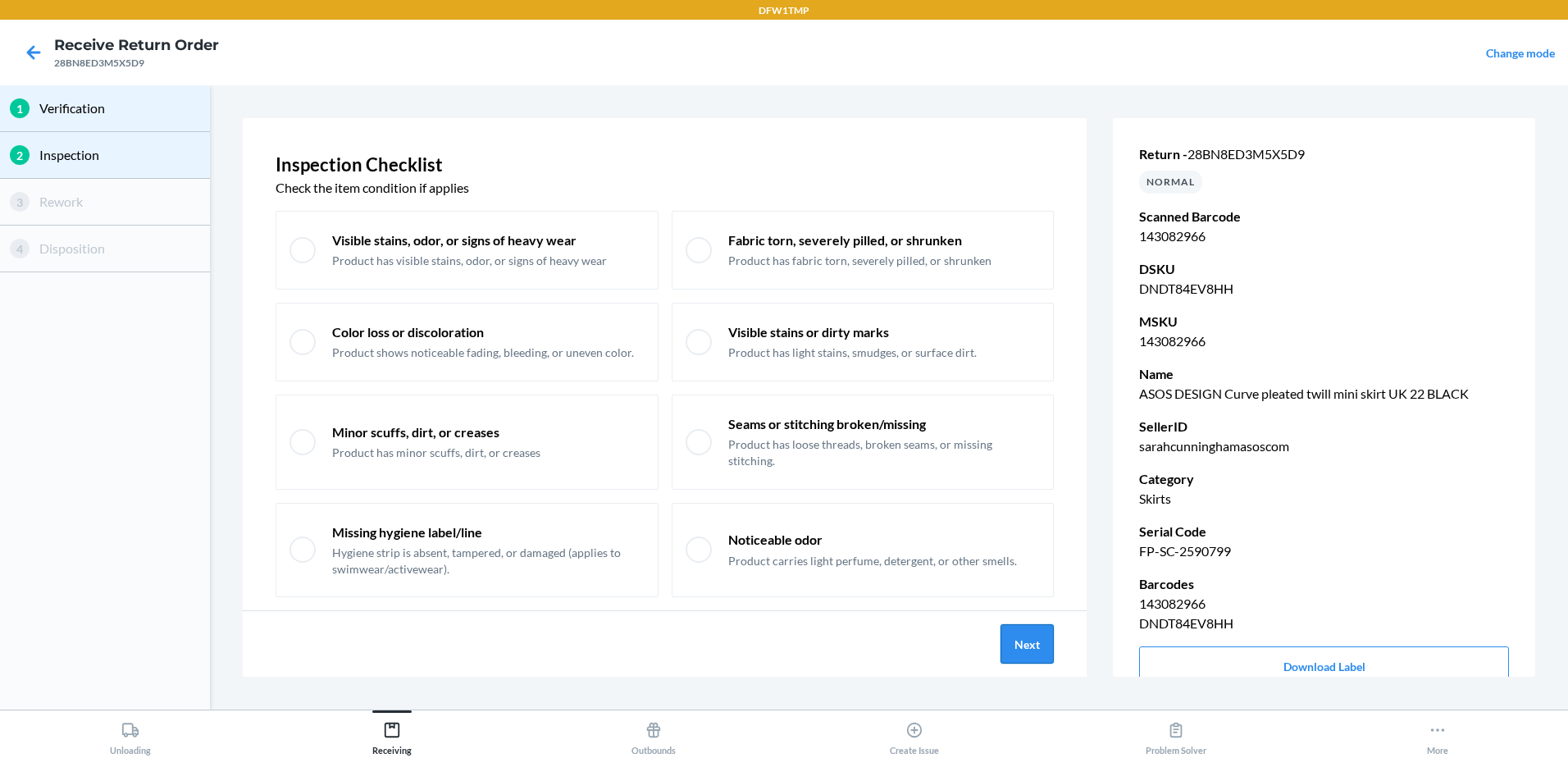
click at [1020, 643] on button "Next" at bounding box center [1027, 644] width 54 height 39
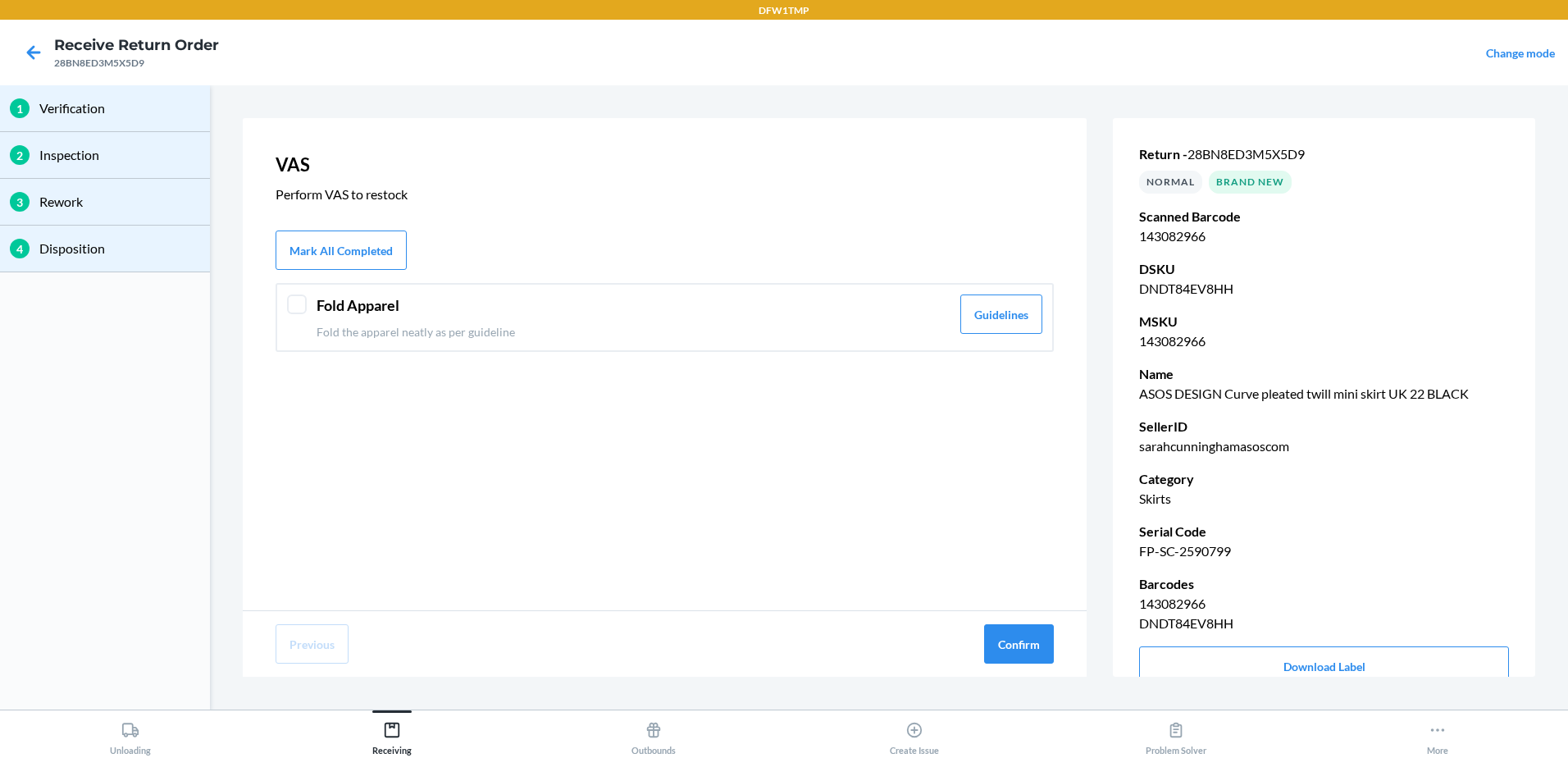
drag, startPoint x: 612, startPoint y: 323, endPoint x: 642, endPoint y: 325, distance: 30.1
click at [629, 323] on p "Fold the apparel neatly as per guideline" at bounding box center [633, 331] width 634 height 17
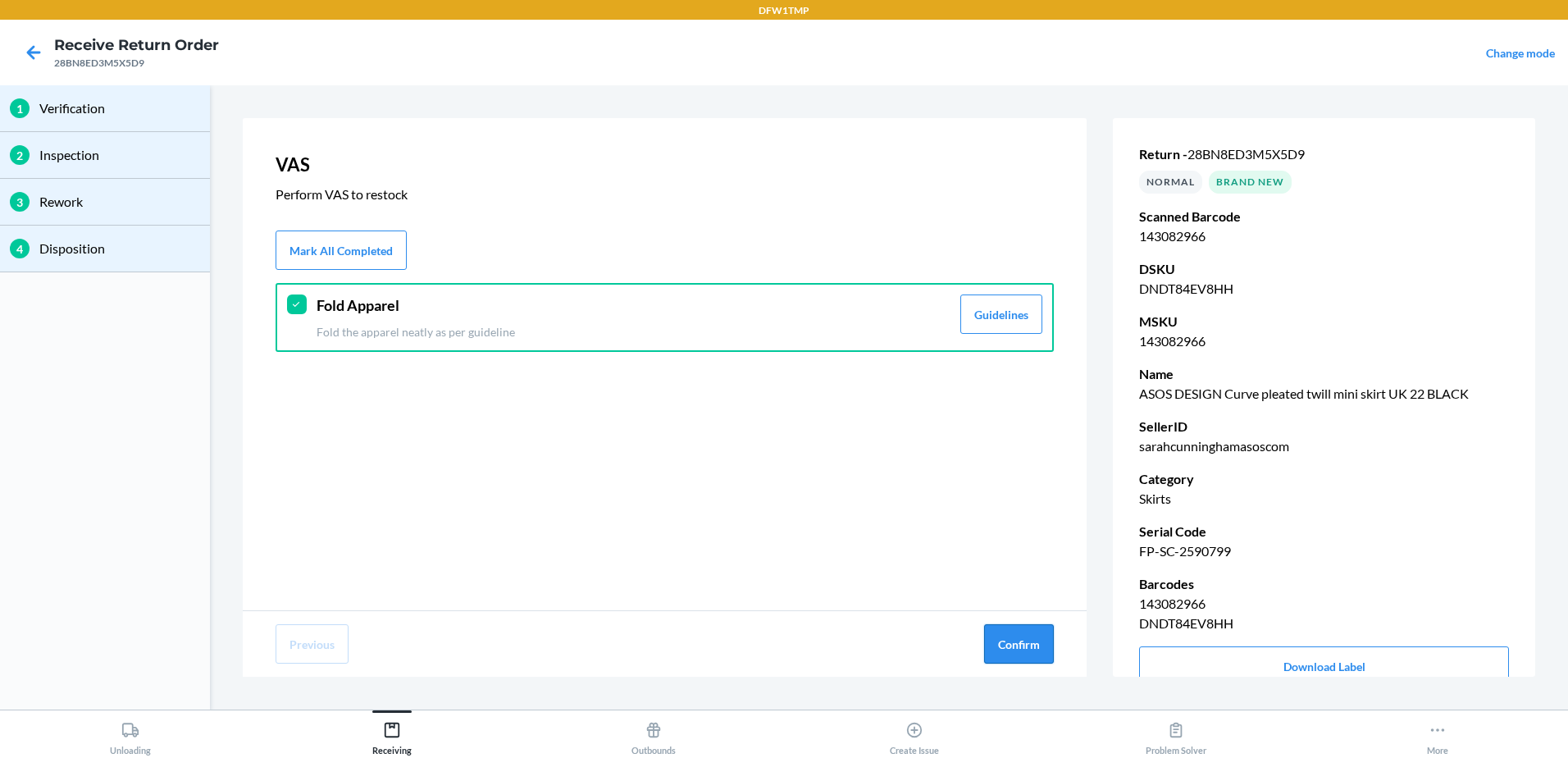
click at [1022, 642] on button "Confirm" at bounding box center [1018, 644] width 70 height 39
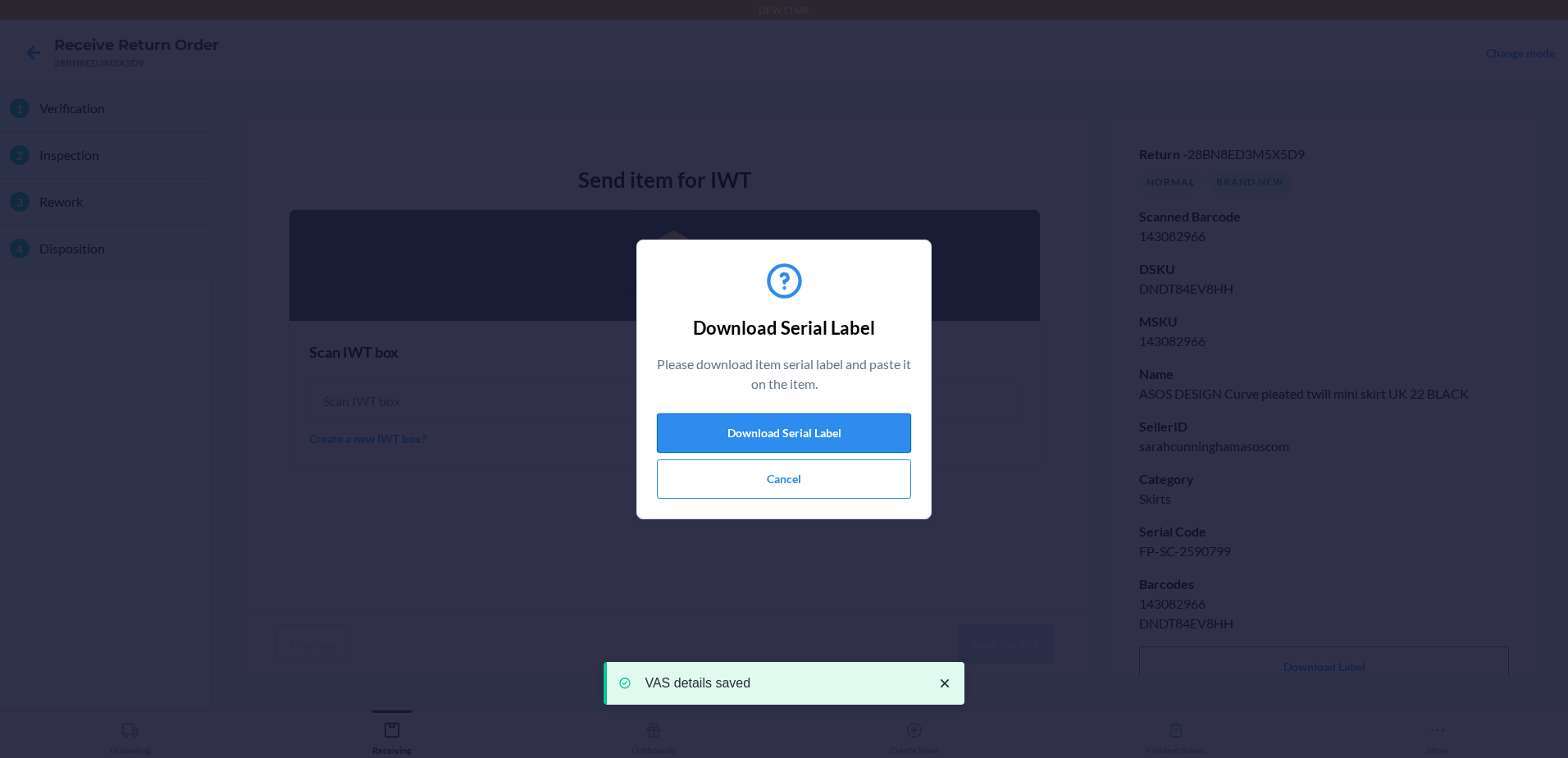
click at [838, 421] on button "Download Serial Label" at bounding box center [784, 432] width 254 height 39
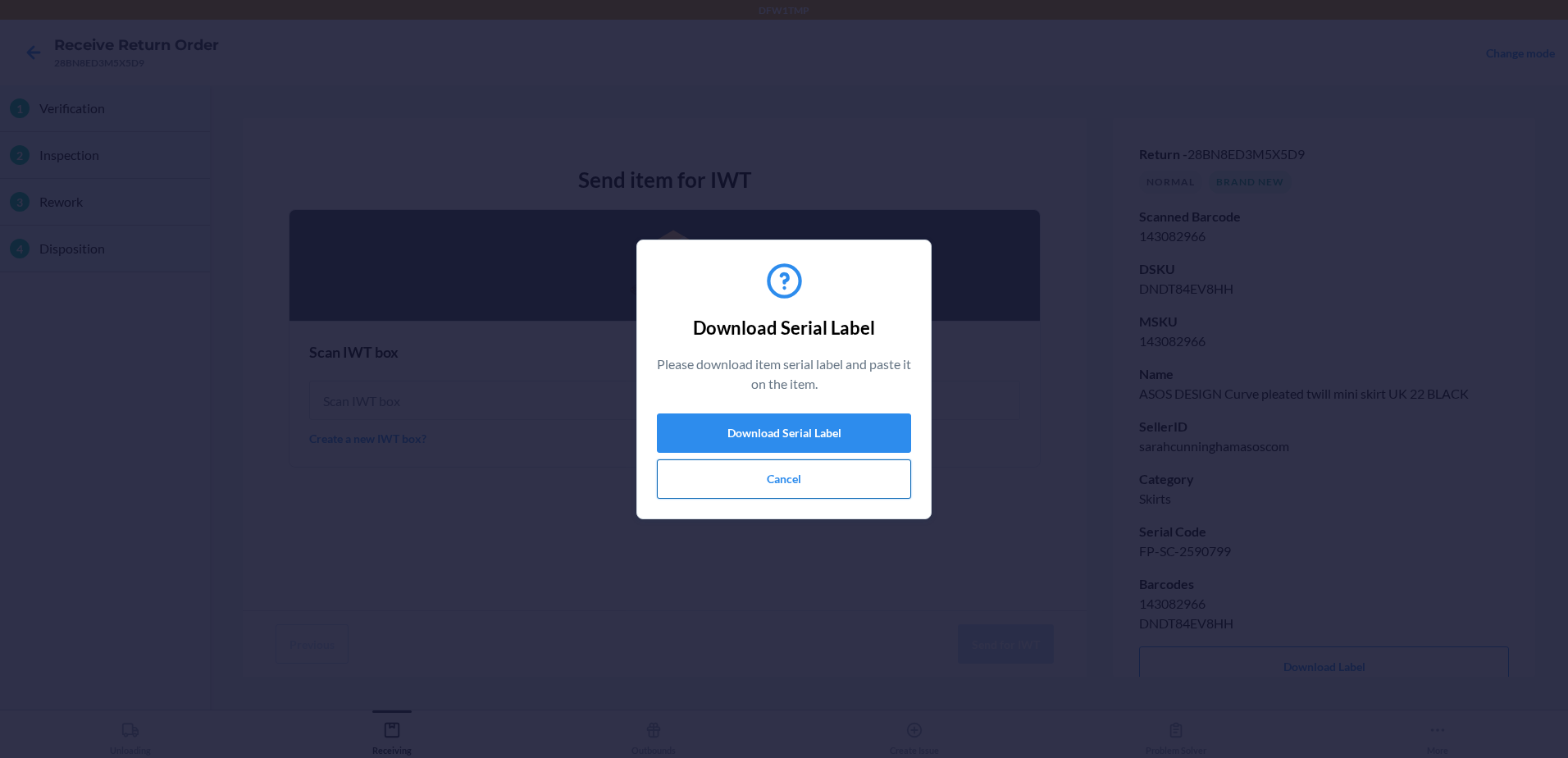
click at [693, 477] on button "Cancel" at bounding box center [784, 478] width 254 height 39
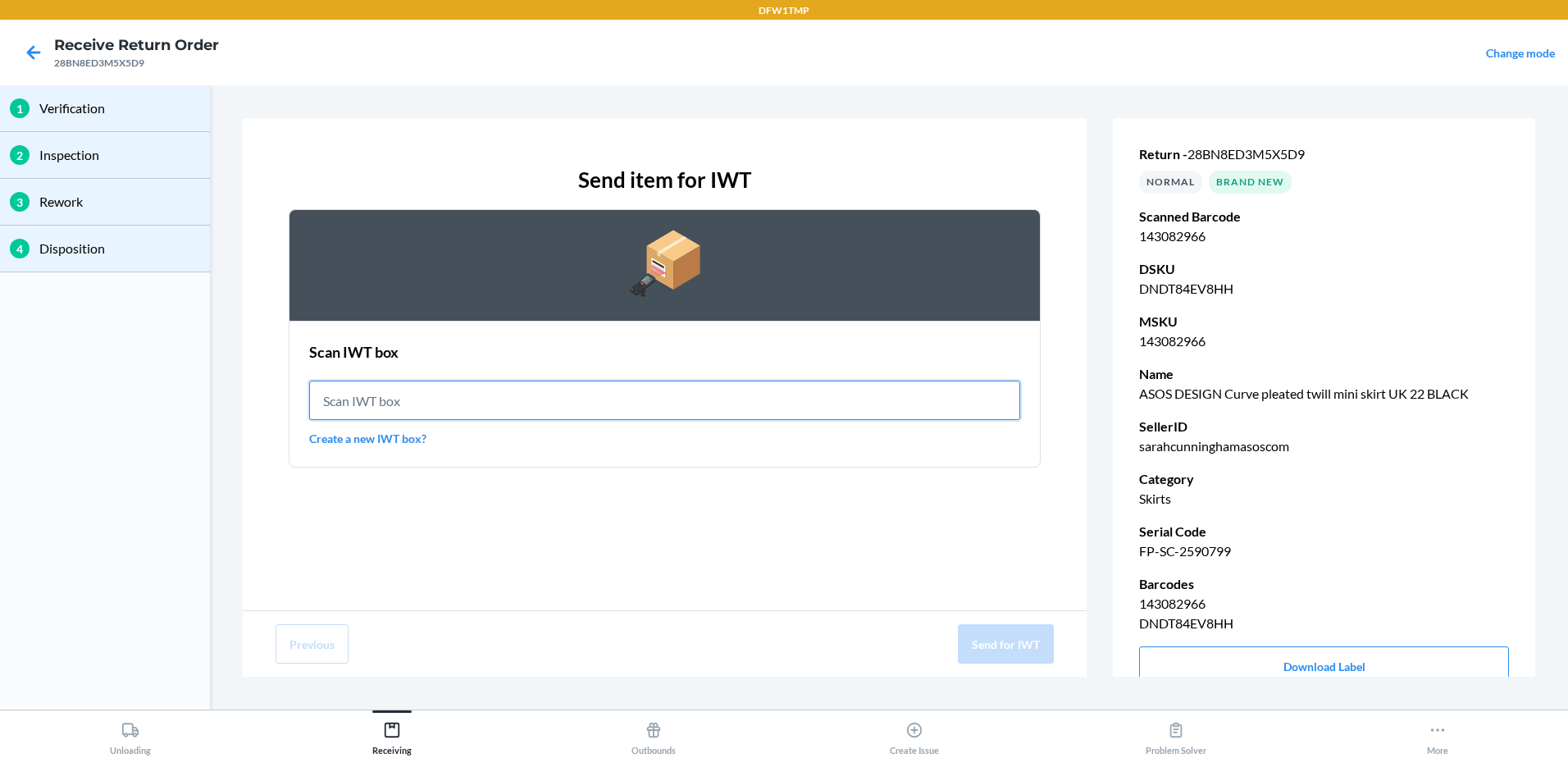
click at [604, 403] on input "text" at bounding box center [665, 399] width 711 height 39
type input "IWT0000019DJ"
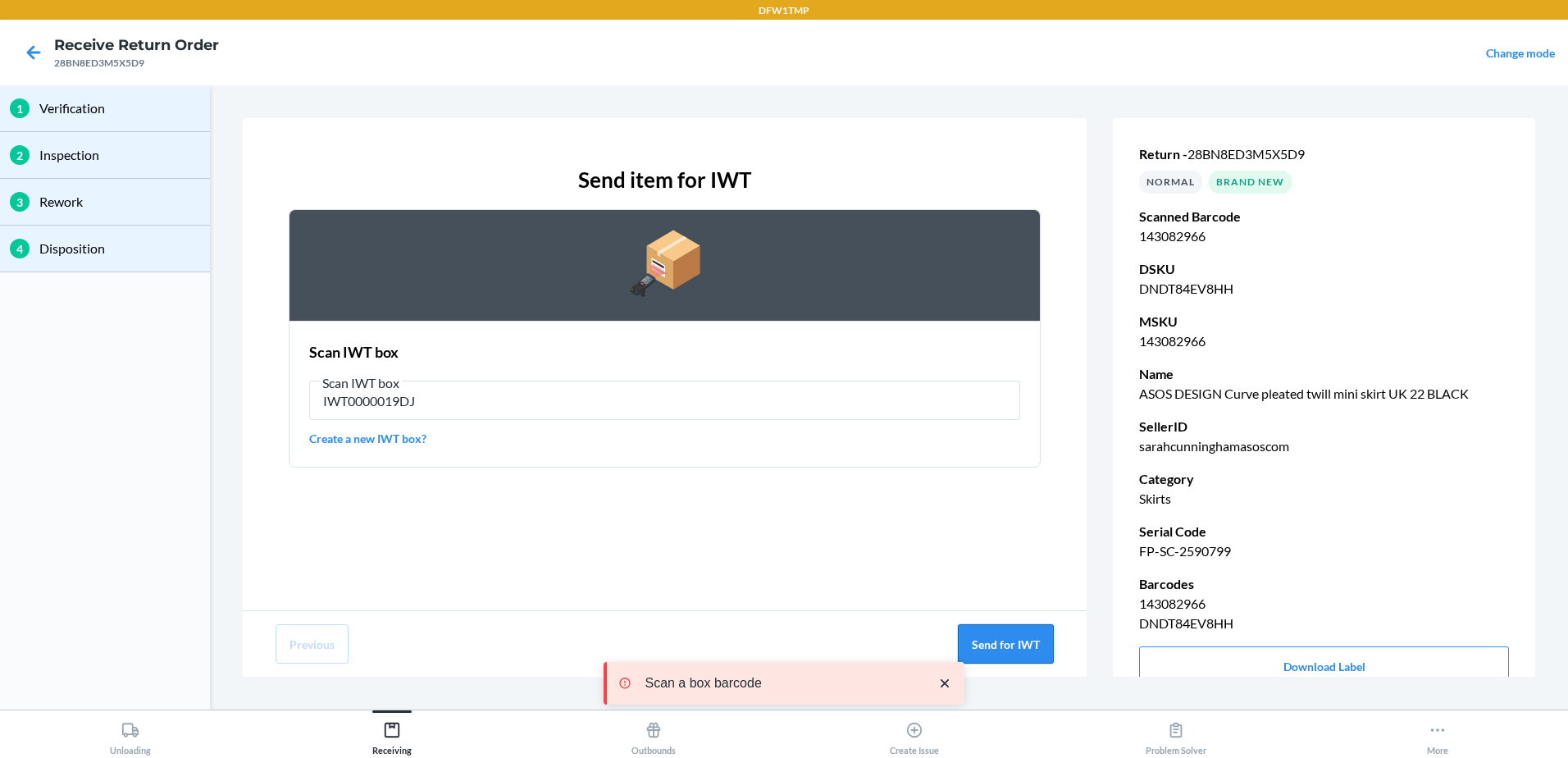
click at [1028, 644] on button "Send for IWT" at bounding box center [1006, 644] width 96 height 39
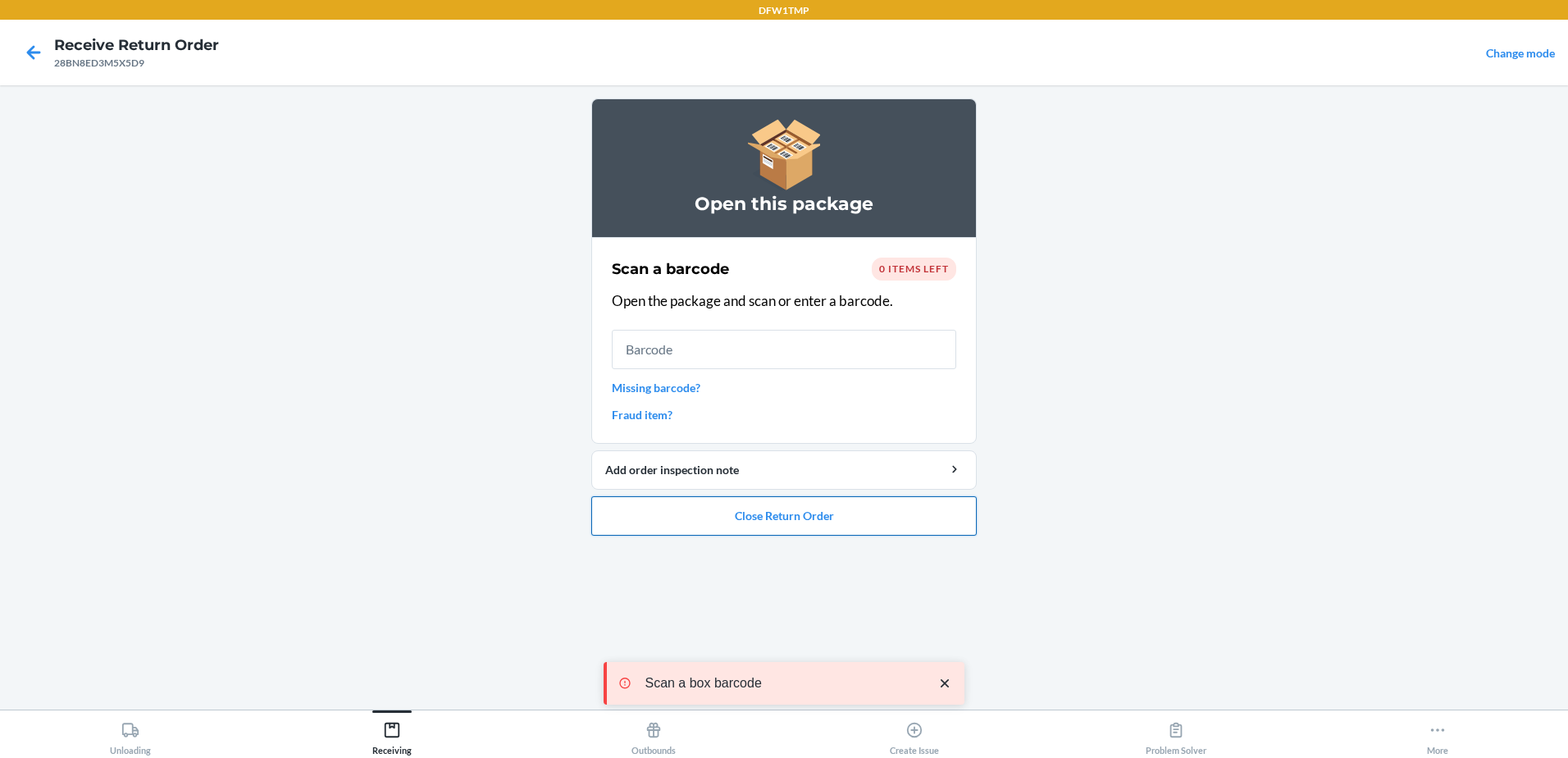
click at [818, 512] on button "Close Return Order" at bounding box center [784, 516] width 386 height 39
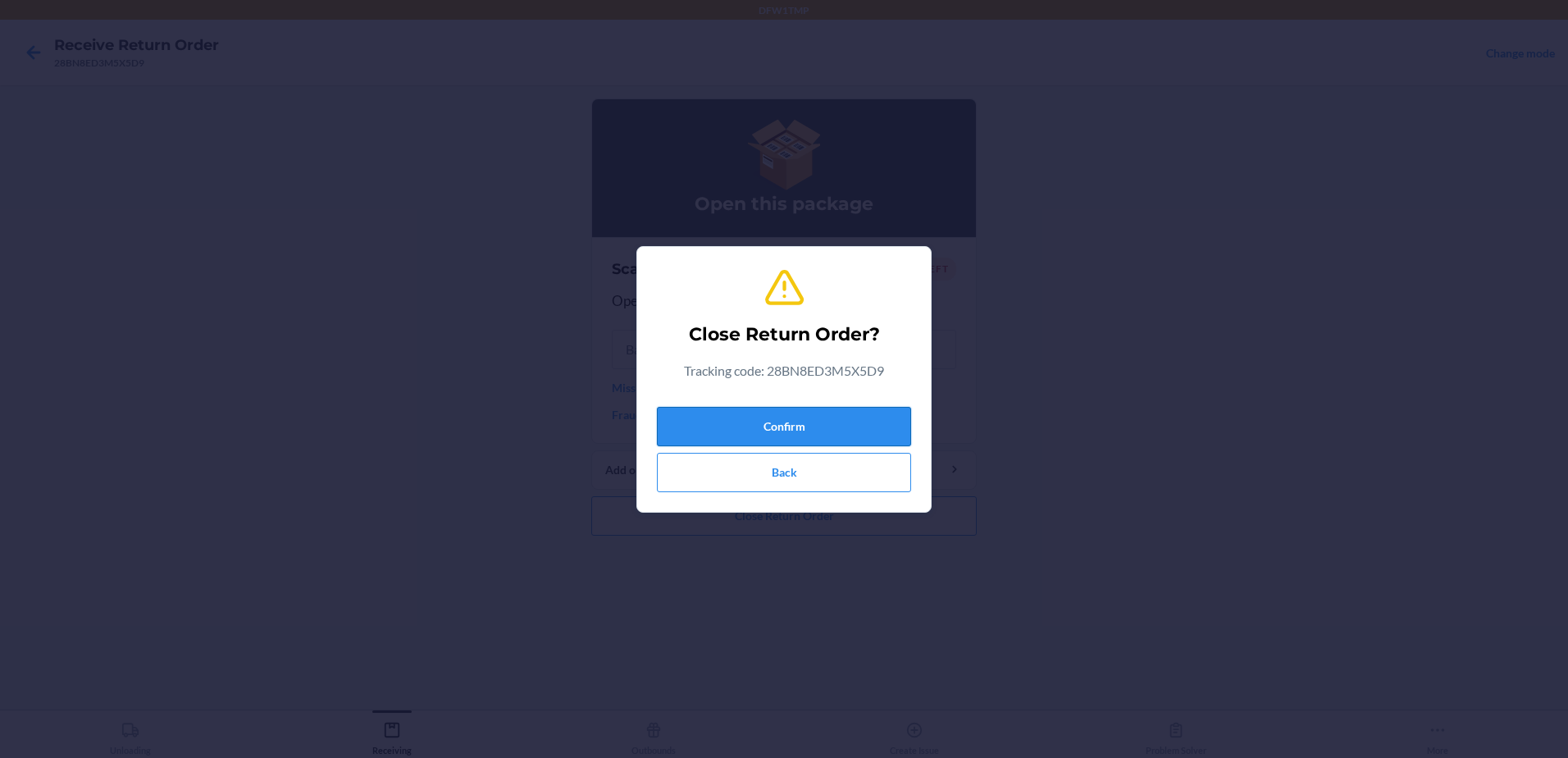
click at [814, 409] on button "Confirm" at bounding box center [784, 426] width 254 height 39
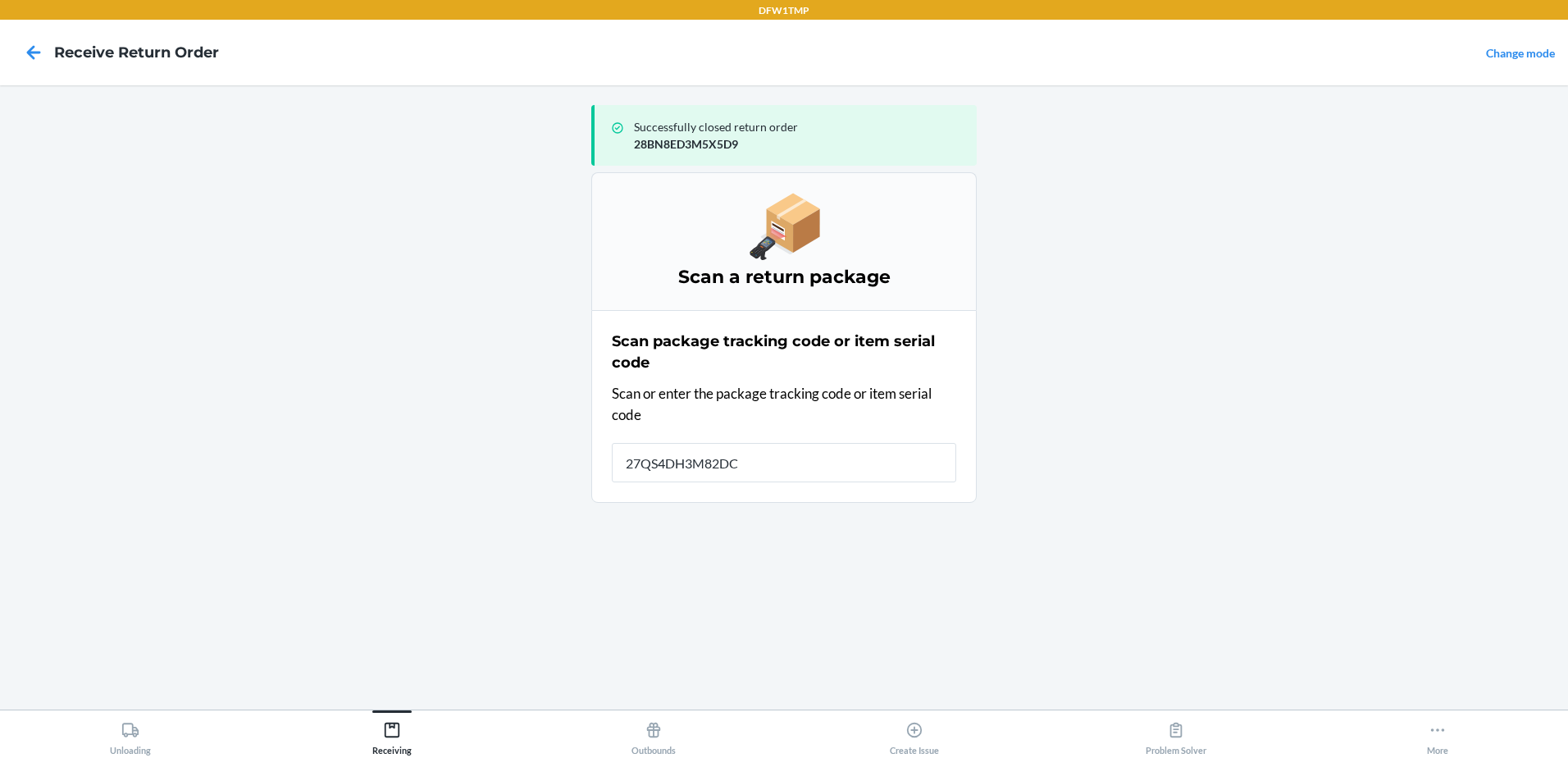
type input "27QS4DH3M82DC9"
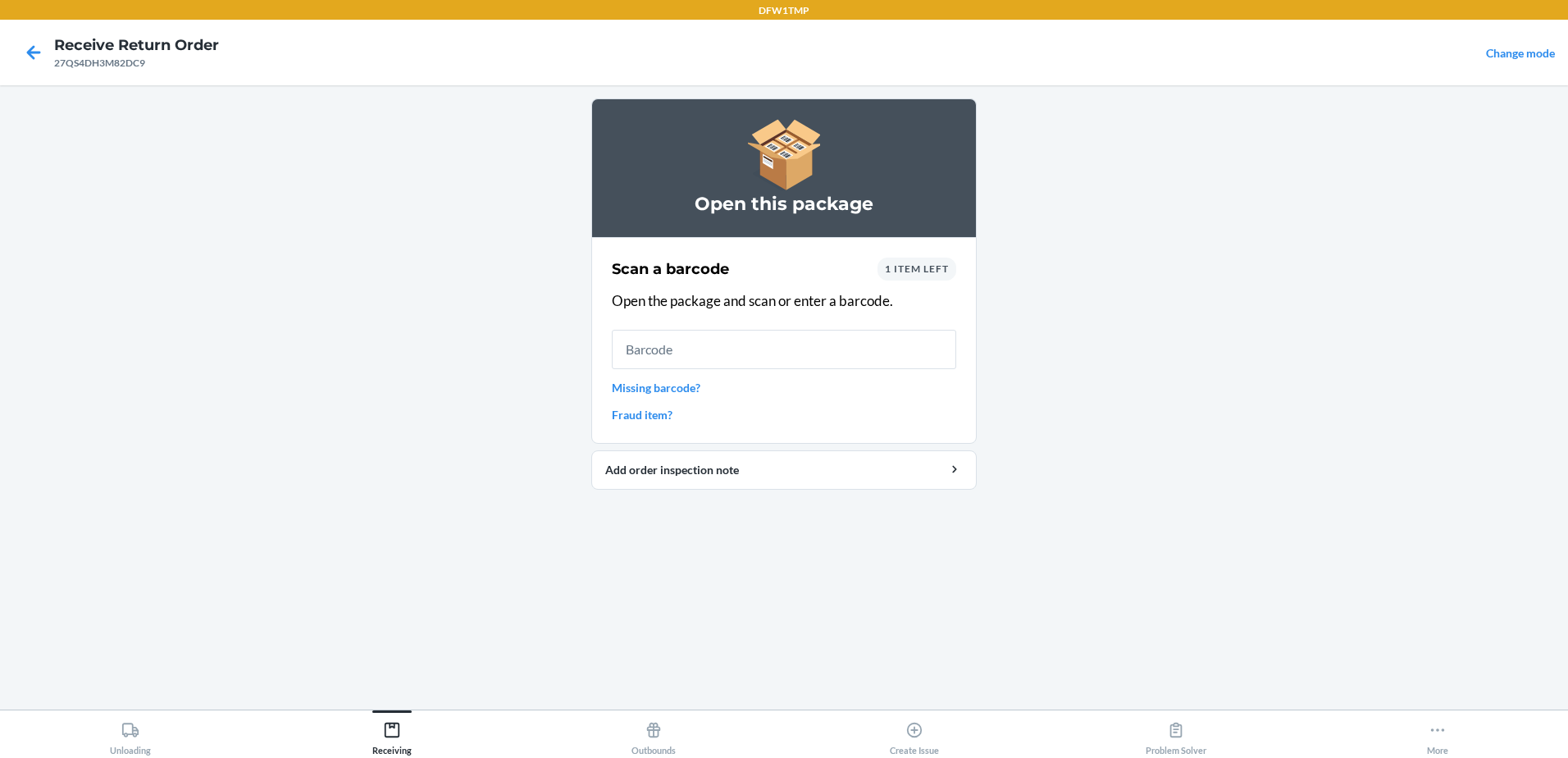
click at [910, 274] on span "1 item left" at bounding box center [916, 269] width 64 height 13
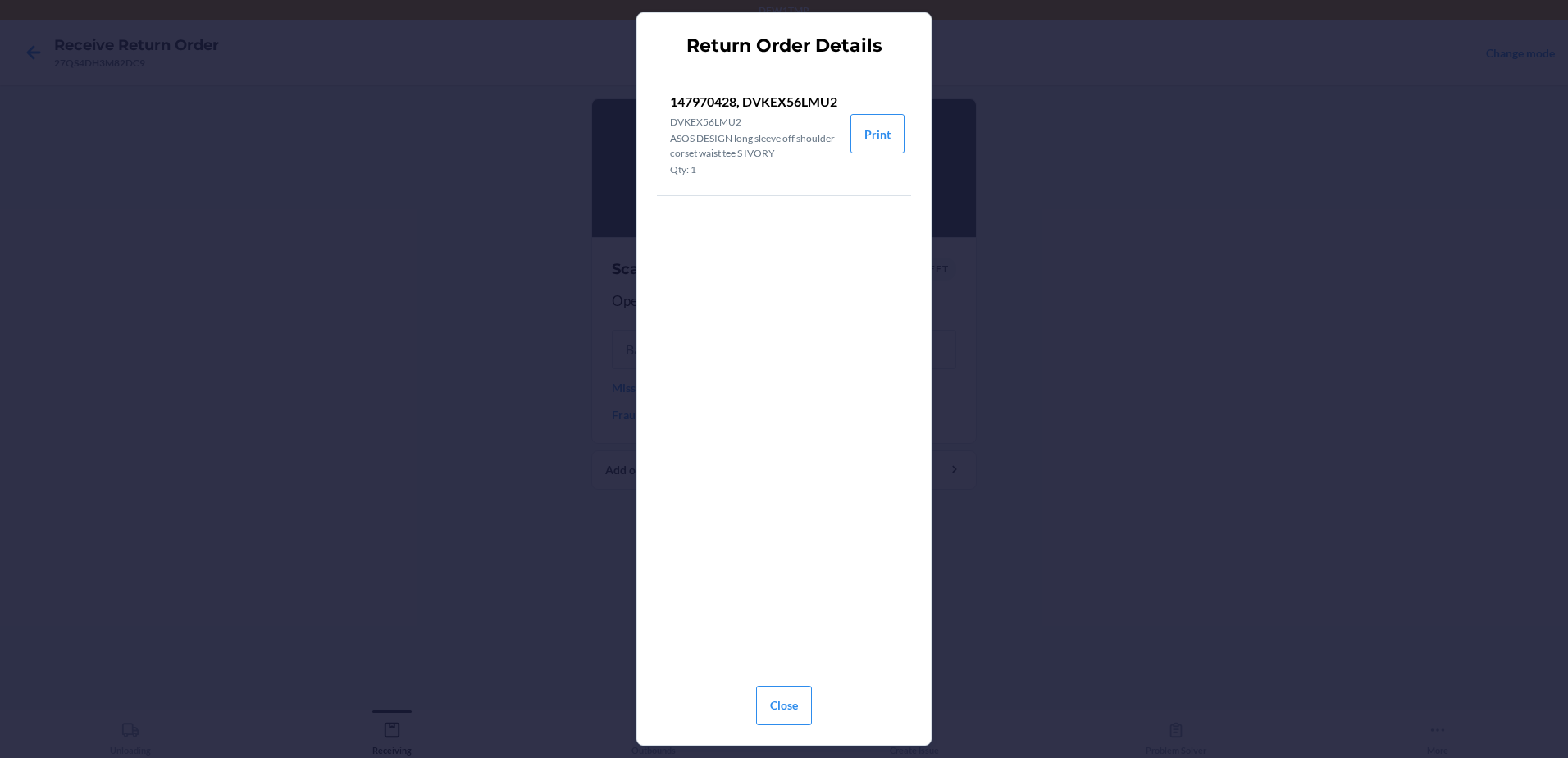
click at [701, 98] on p "147970428, DVKEX56LMU2" at bounding box center [753, 102] width 167 height 20
copy p "147970428"
click at [1245, 404] on div "Return Order Details 147970428, DVKEX56LMU2 DVKEX56LMU2 ASOS DESIGN long sleeve…" at bounding box center [784, 379] width 1568 height 758
click at [782, 704] on button "Close" at bounding box center [783, 705] width 55 height 39
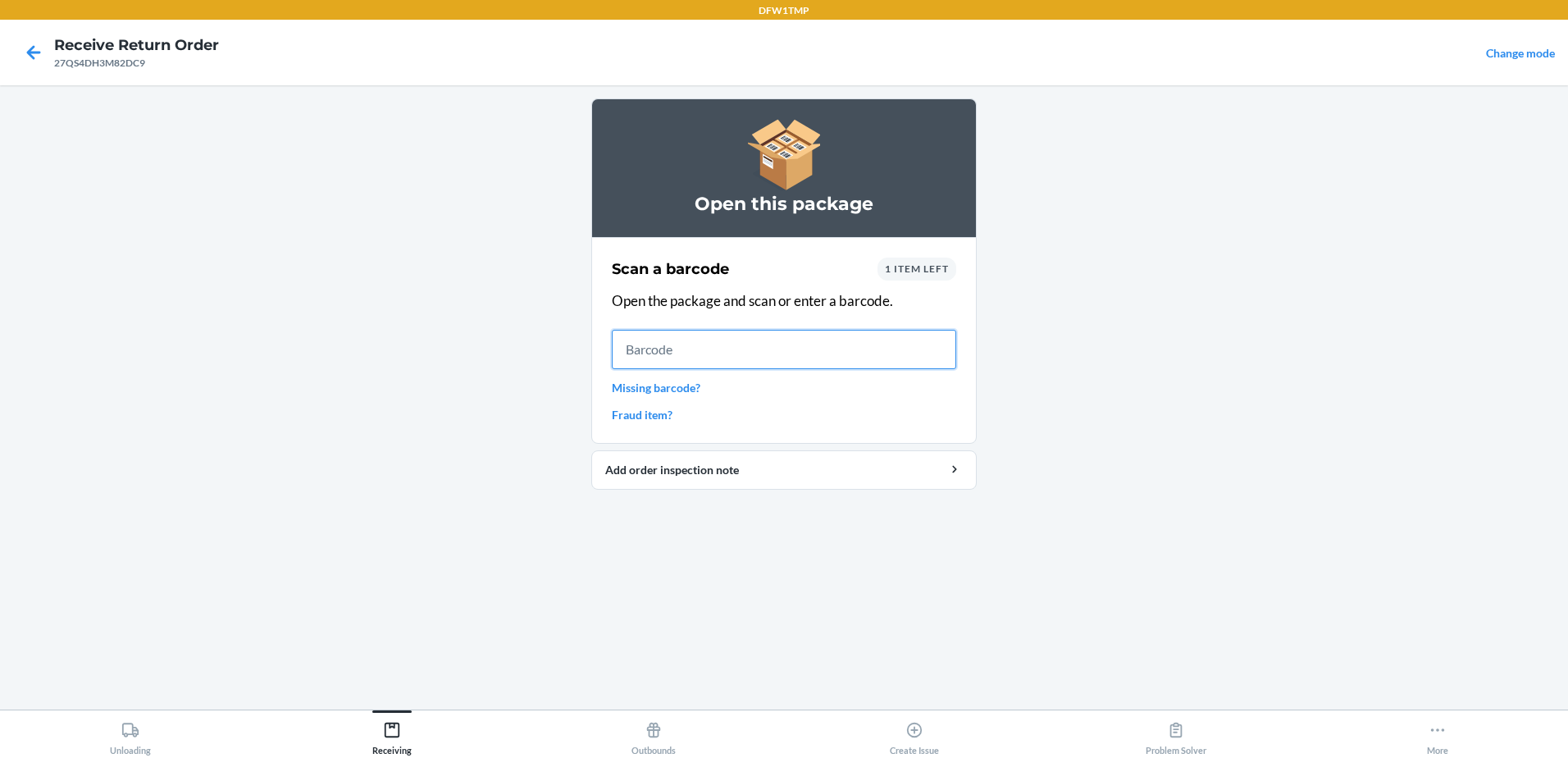
click at [698, 356] on input "text" at bounding box center [784, 349] width 345 height 39
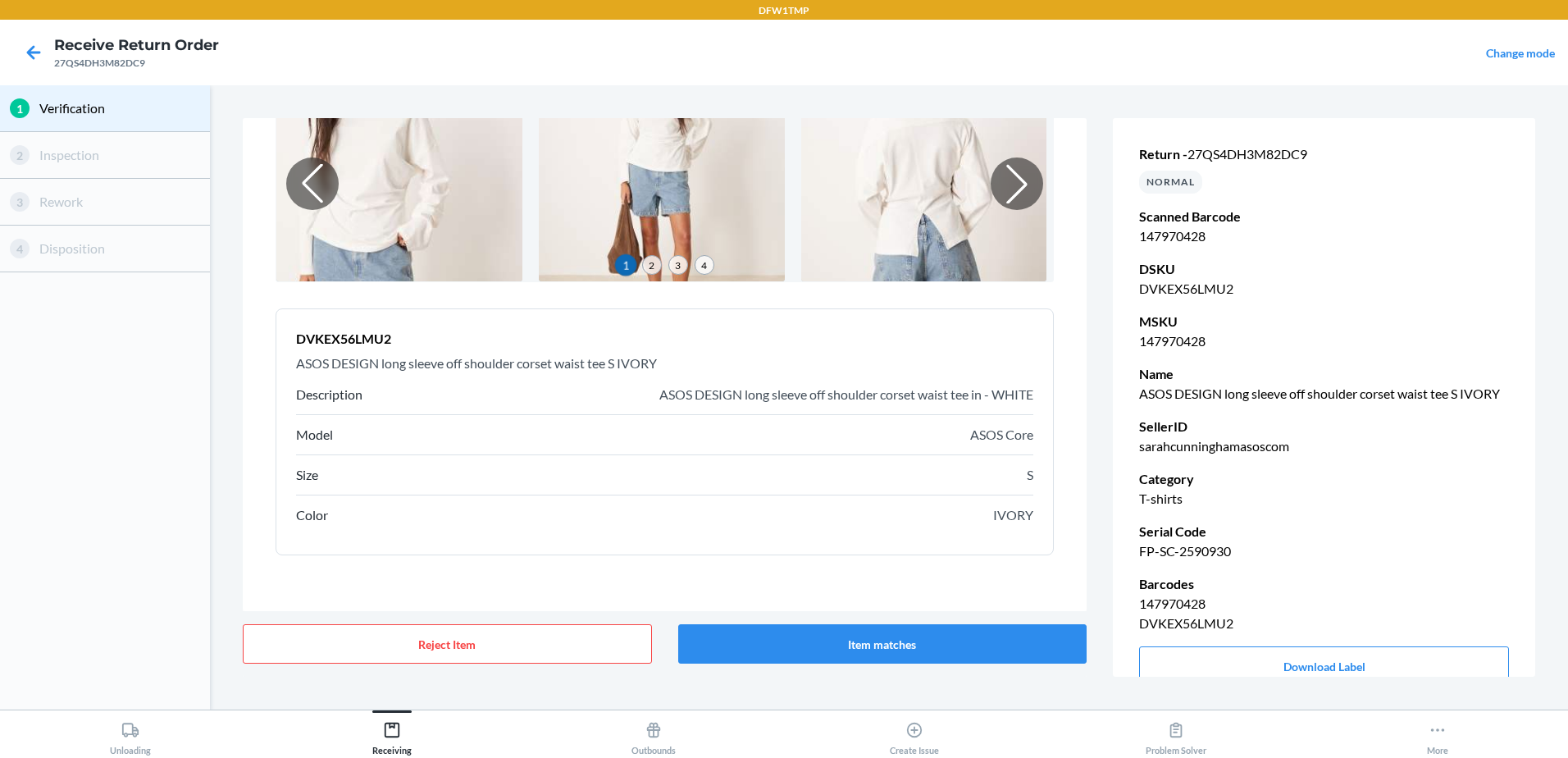
scroll to position [123, 0]
click at [982, 648] on button "Item matches" at bounding box center [882, 644] width 409 height 39
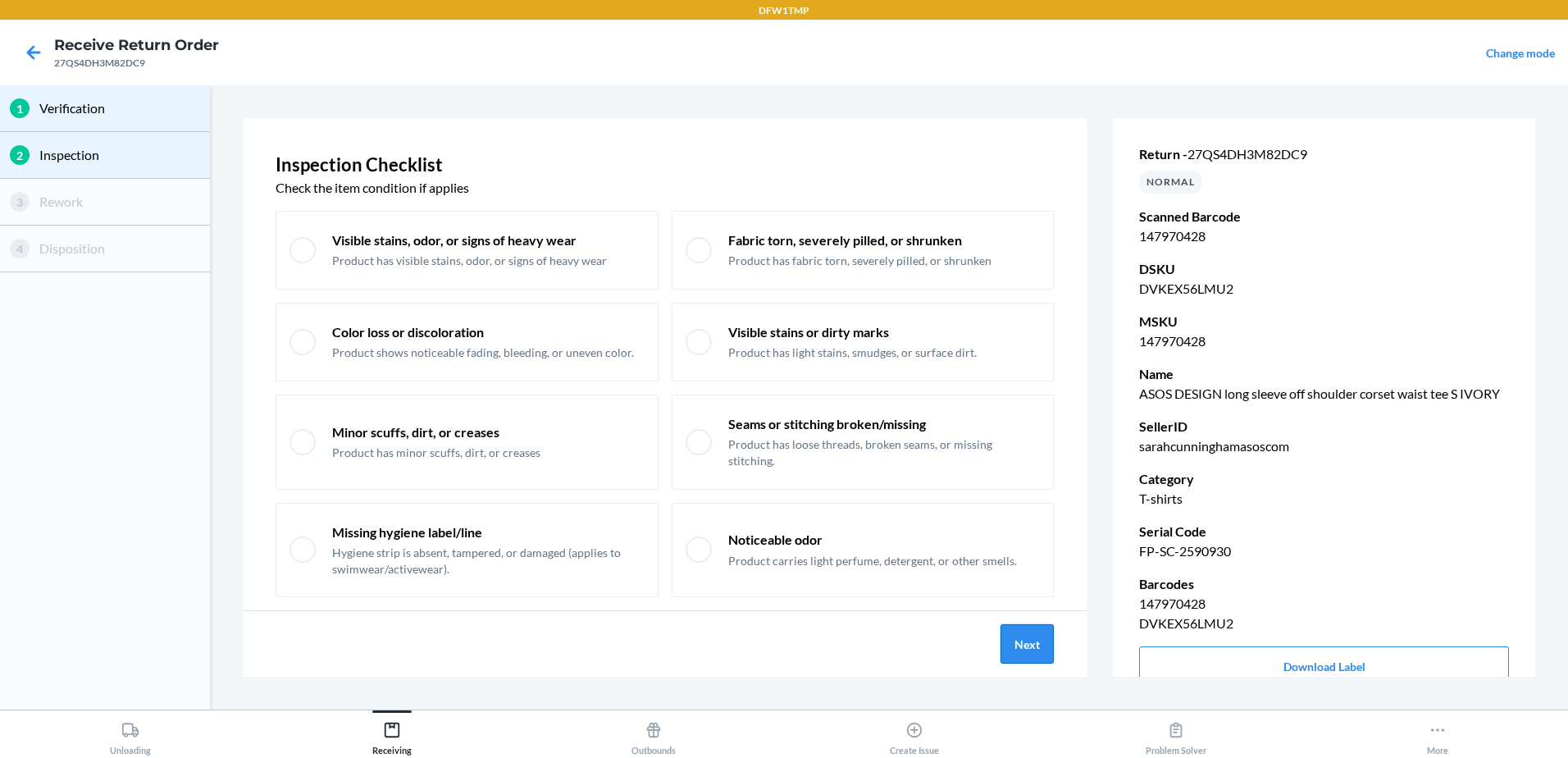
click at [1034, 648] on button "Next" at bounding box center [1027, 644] width 54 height 39
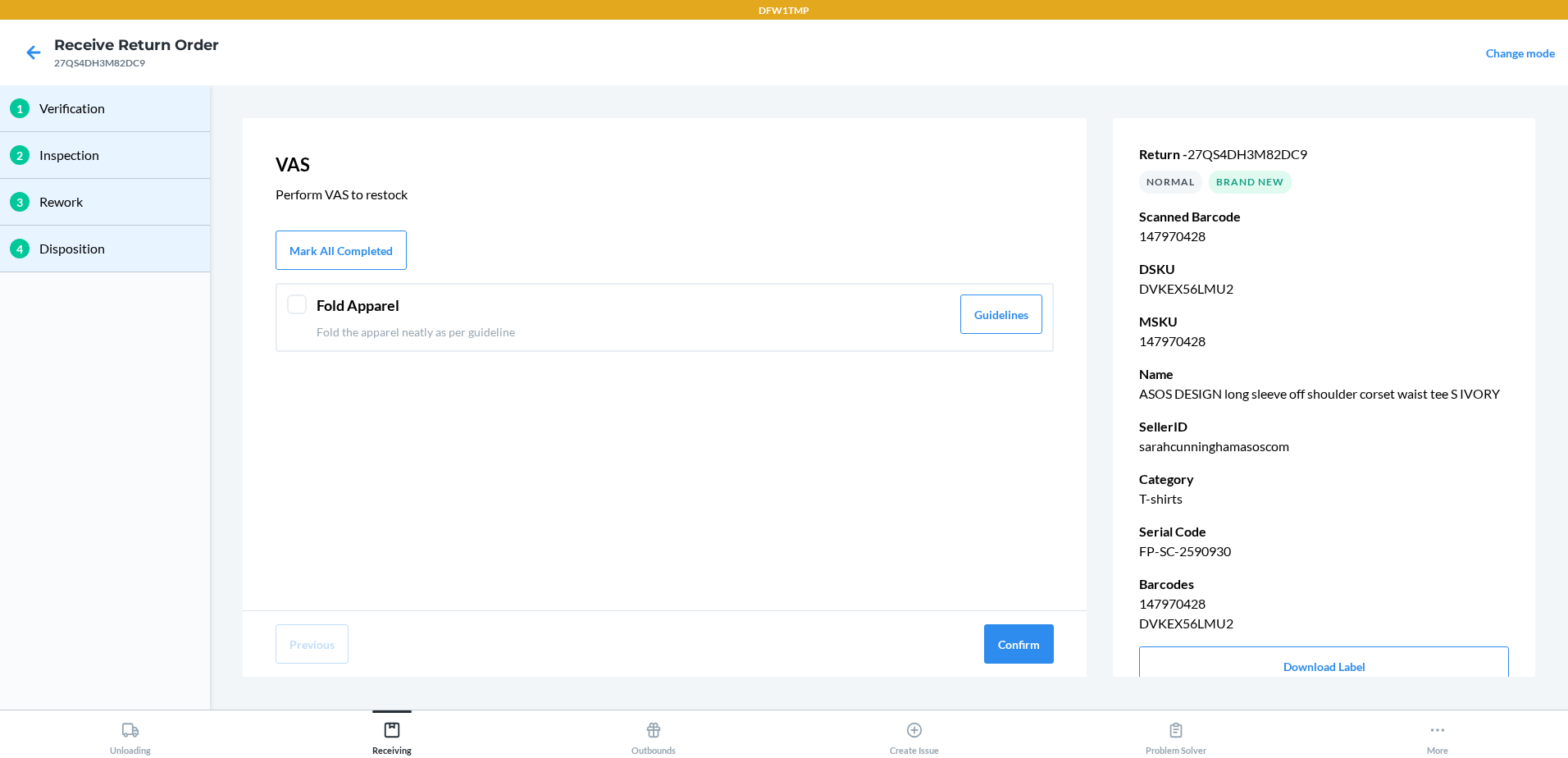
click at [368, 330] on p "Fold the apparel neatly as per guideline" at bounding box center [633, 331] width 634 height 17
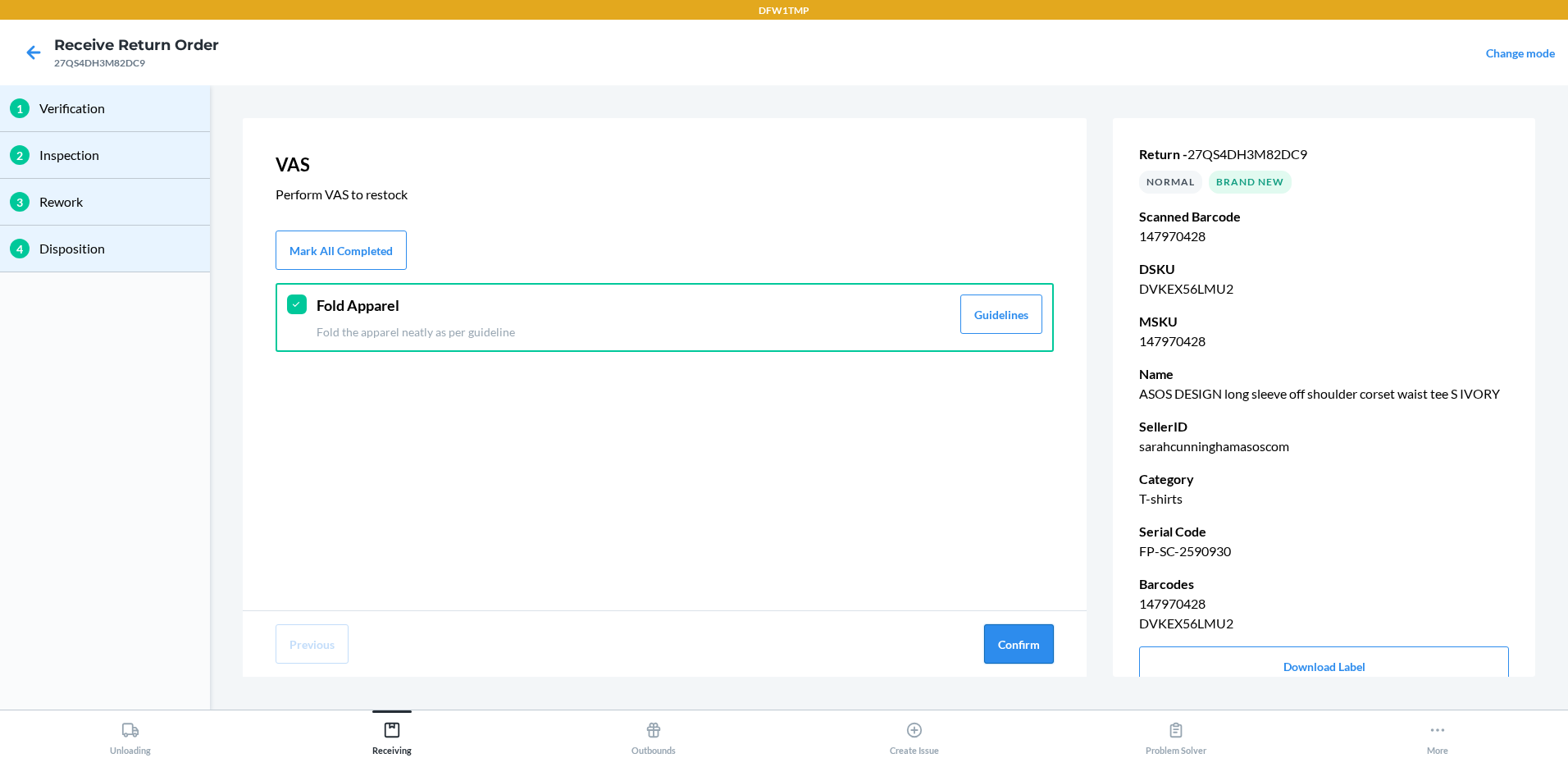
click at [1034, 647] on button "Confirm" at bounding box center [1018, 644] width 70 height 39
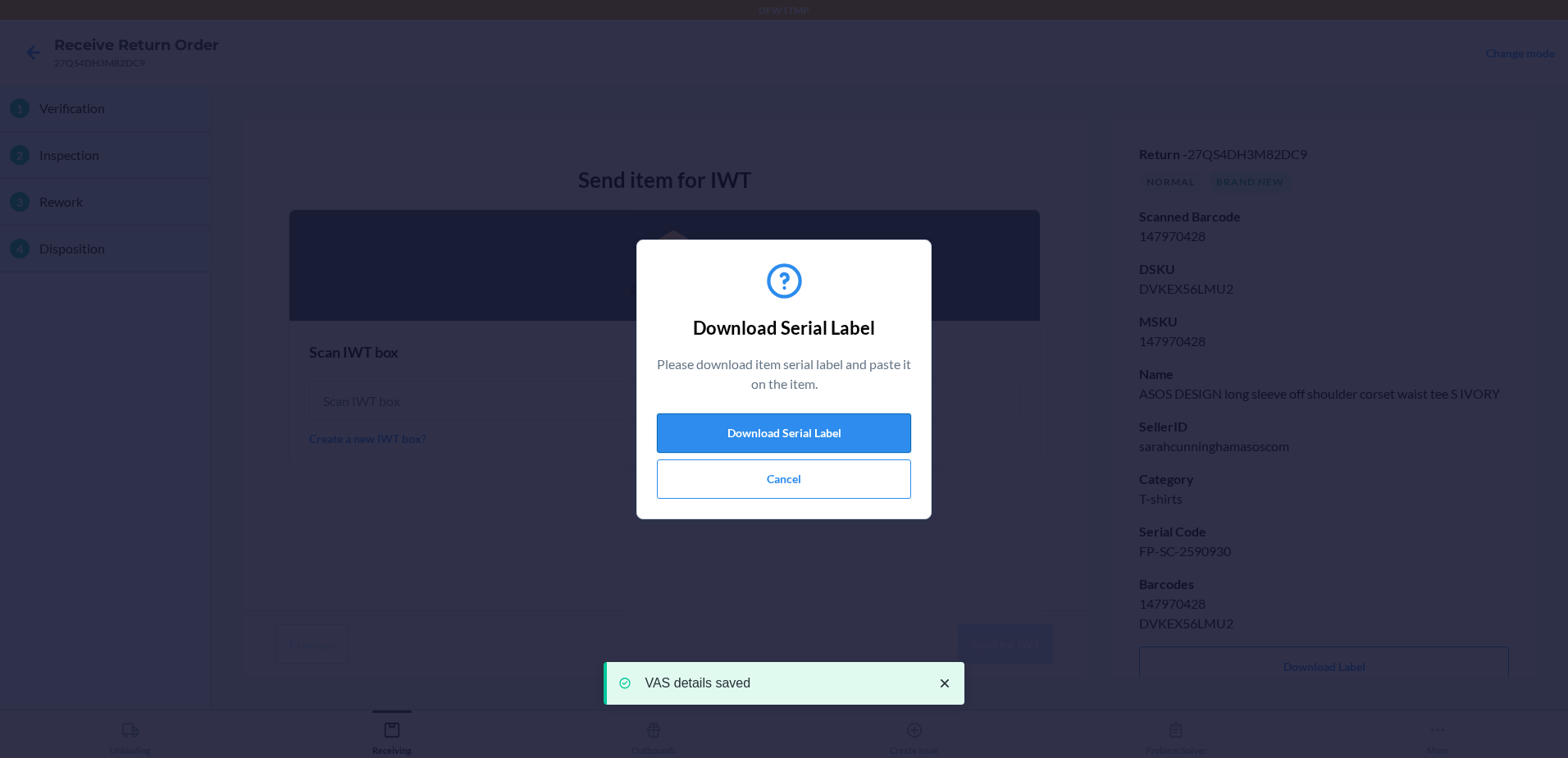
click at [760, 439] on button "Download Serial Label" at bounding box center [784, 432] width 254 height 39
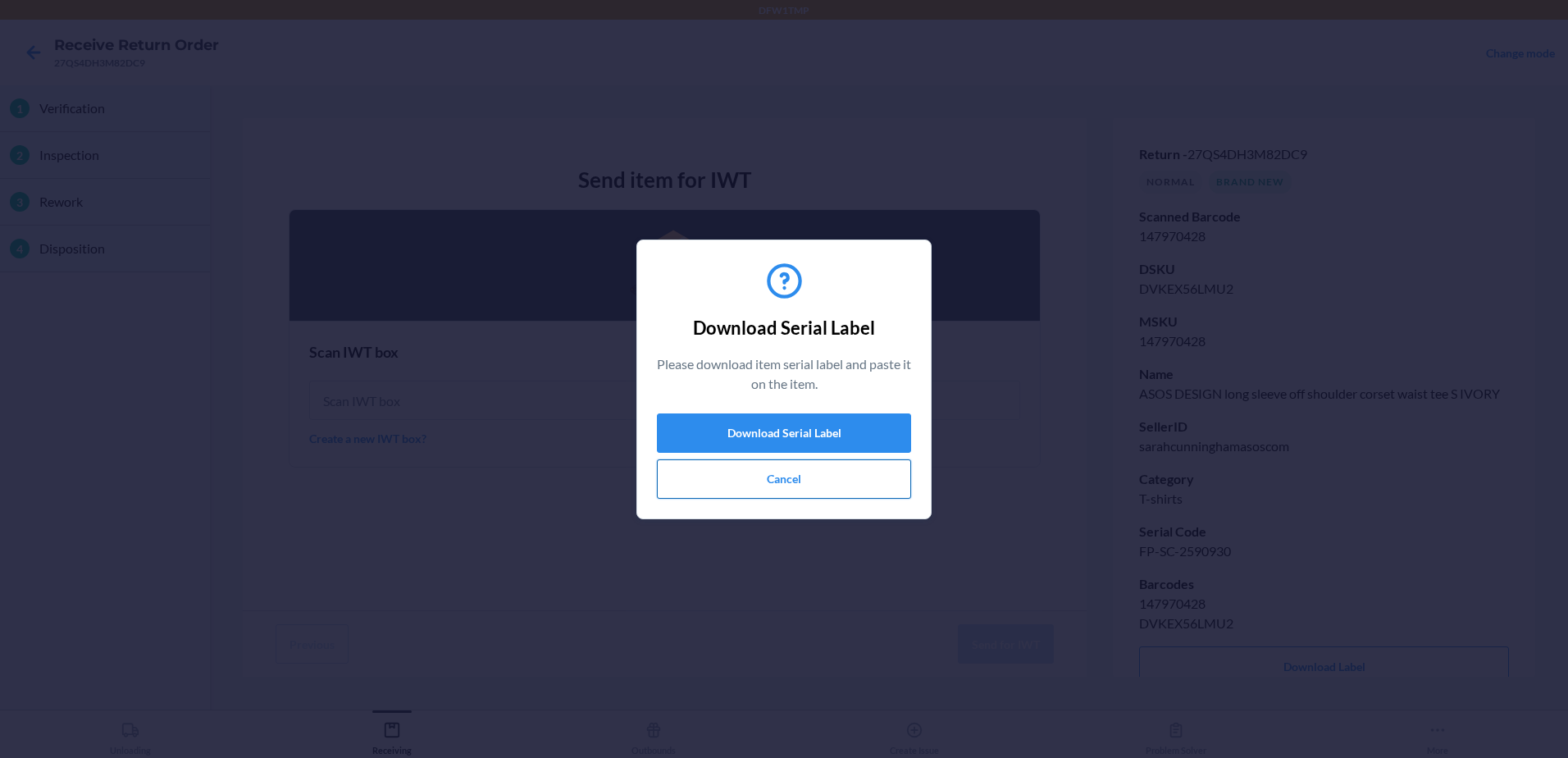
click at [720, 468] on button "Cancel" at bounding box center [784, 478] width 254 height 39
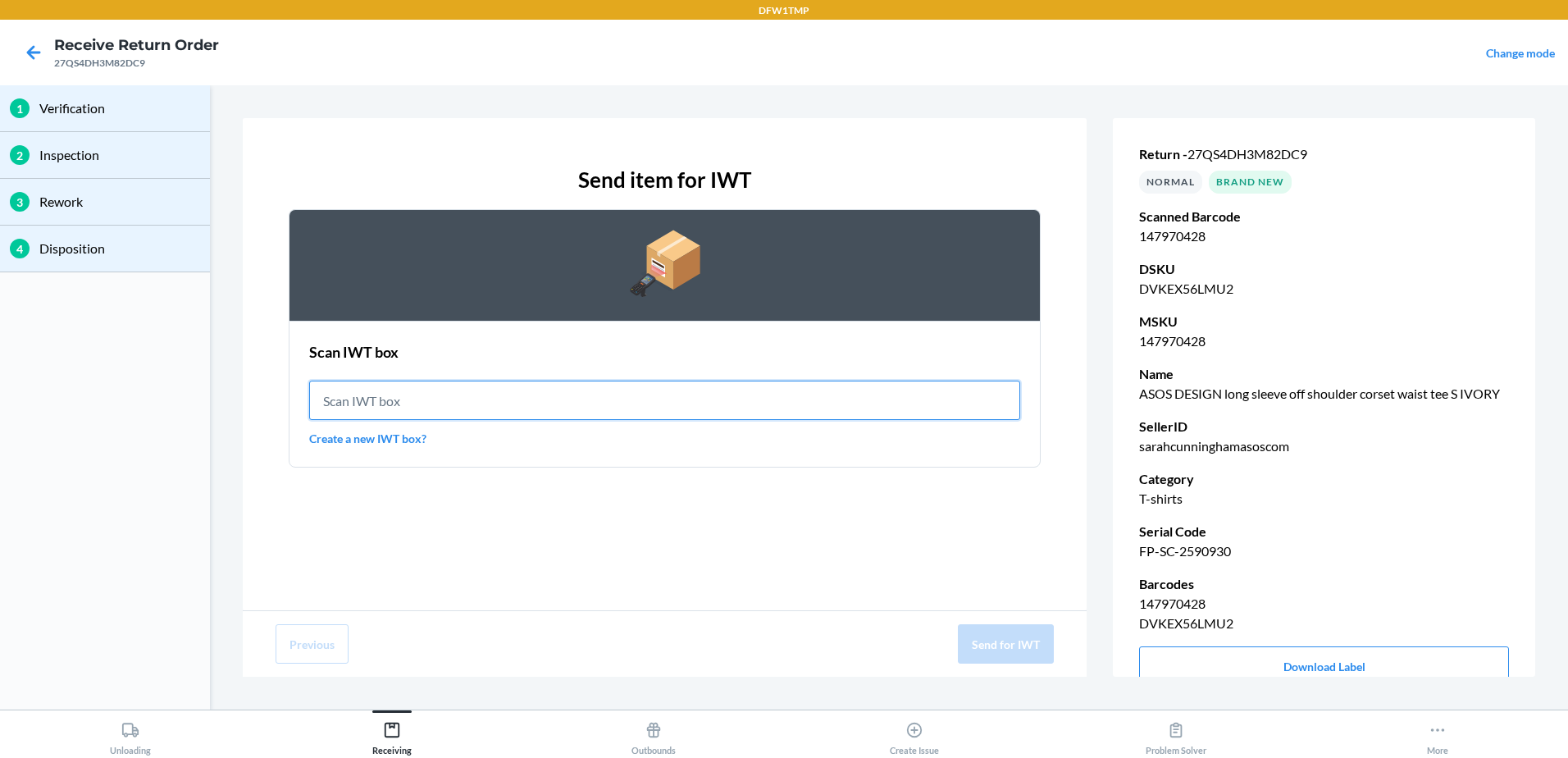
click at [745, 414] on input "text" at bounding box center [665, 399] width 711 height 39
type input "IWT0000019DJ"
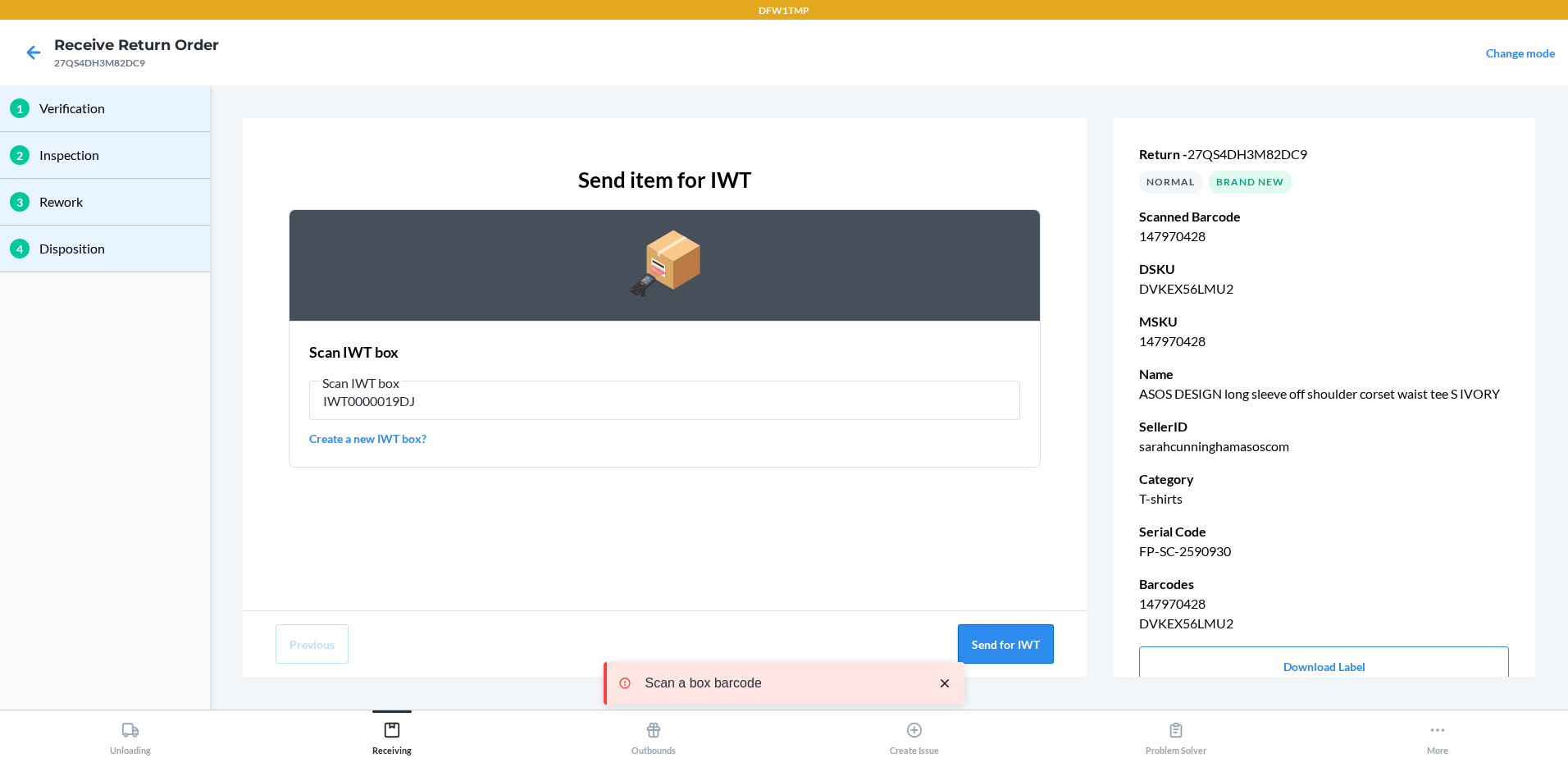
click at [1027, 656] on button "Send for IWT" at bounding box center [1006, 644] width 96 height 39
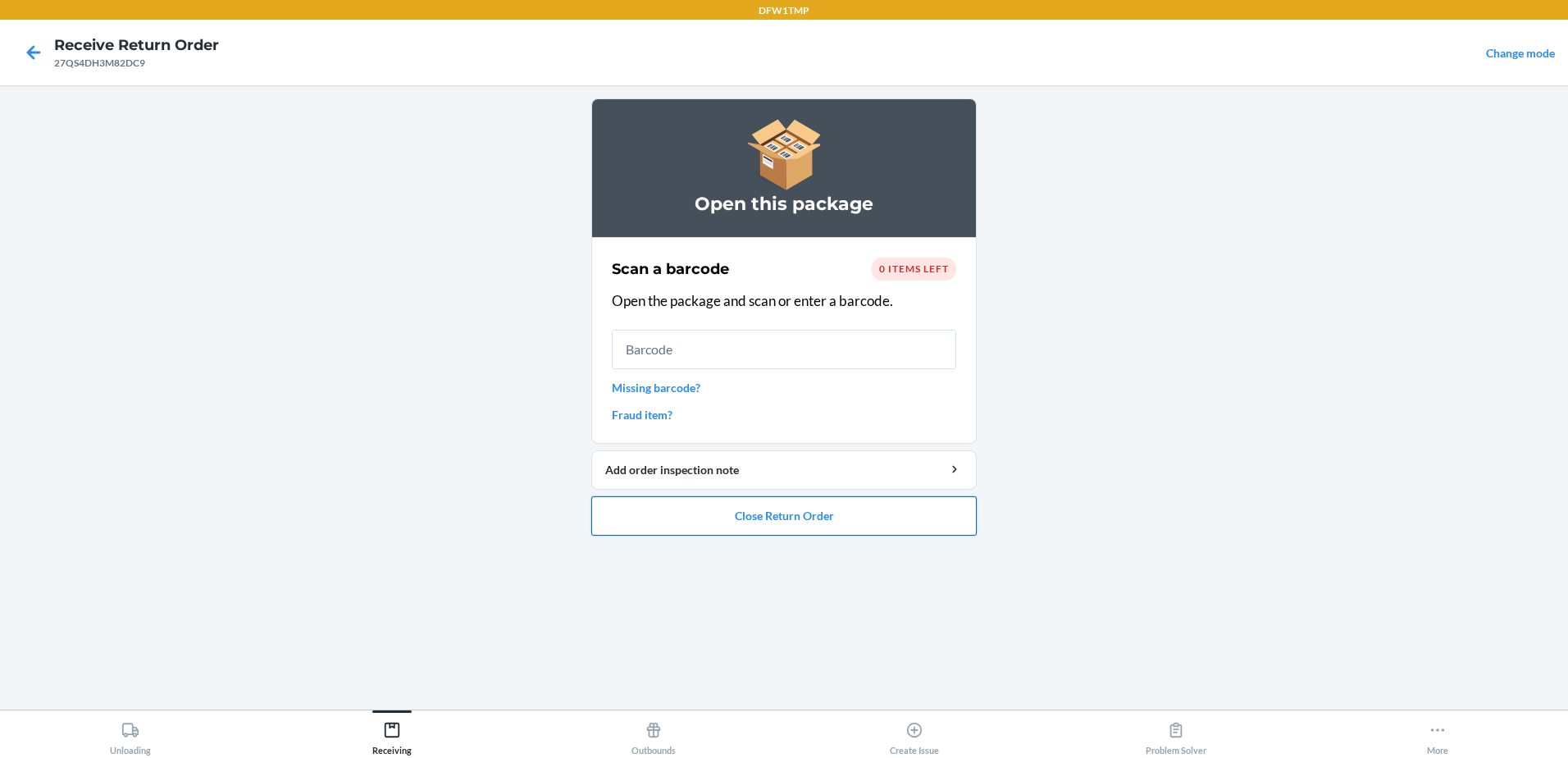
click at [898, 514] on button "Close Return Order" at bounding box center [784, 516] width 386 height 39
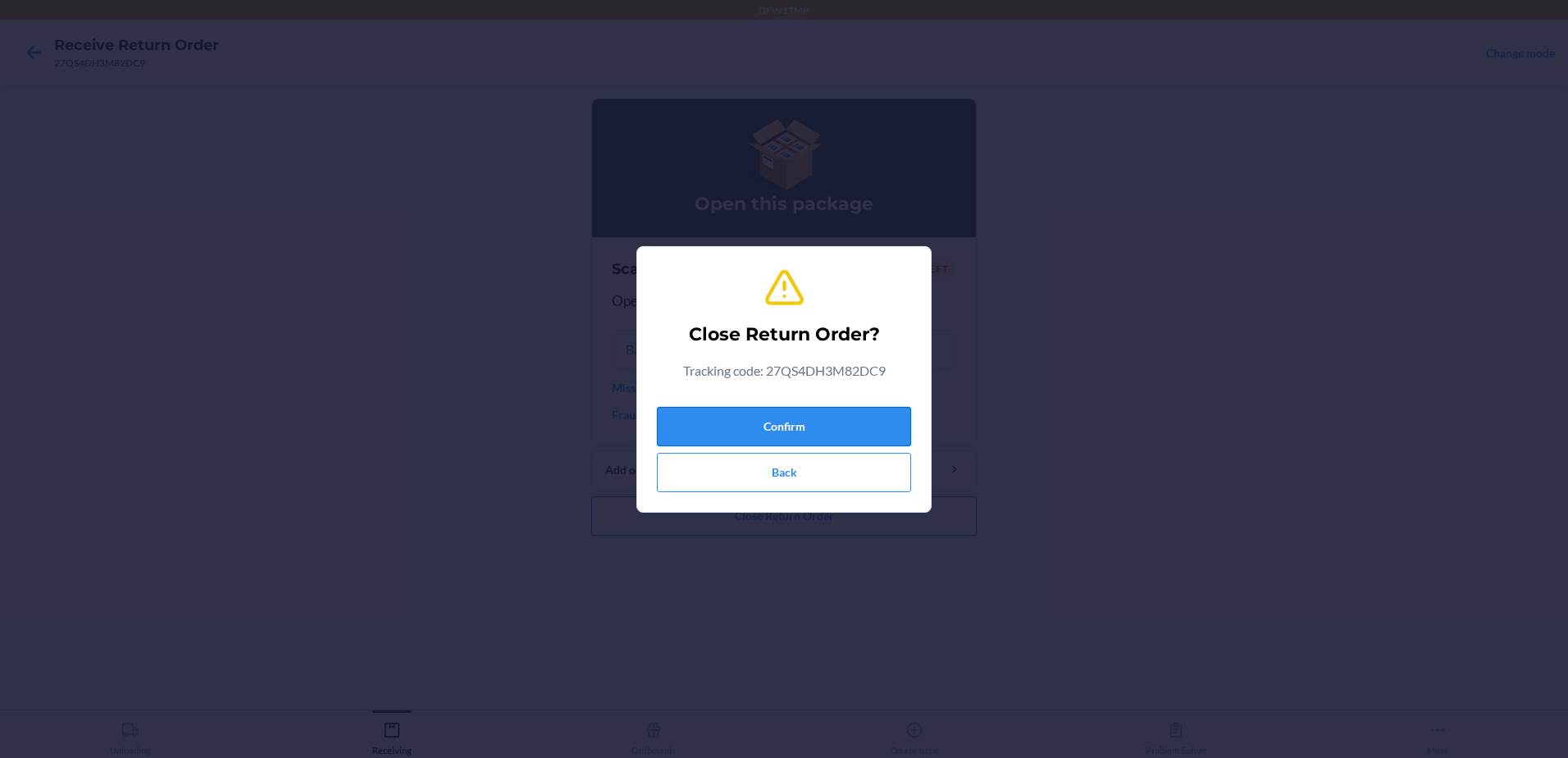
click at [710, 418] on button "Confirm" at bounding box center [784, 426] width 254 height 39
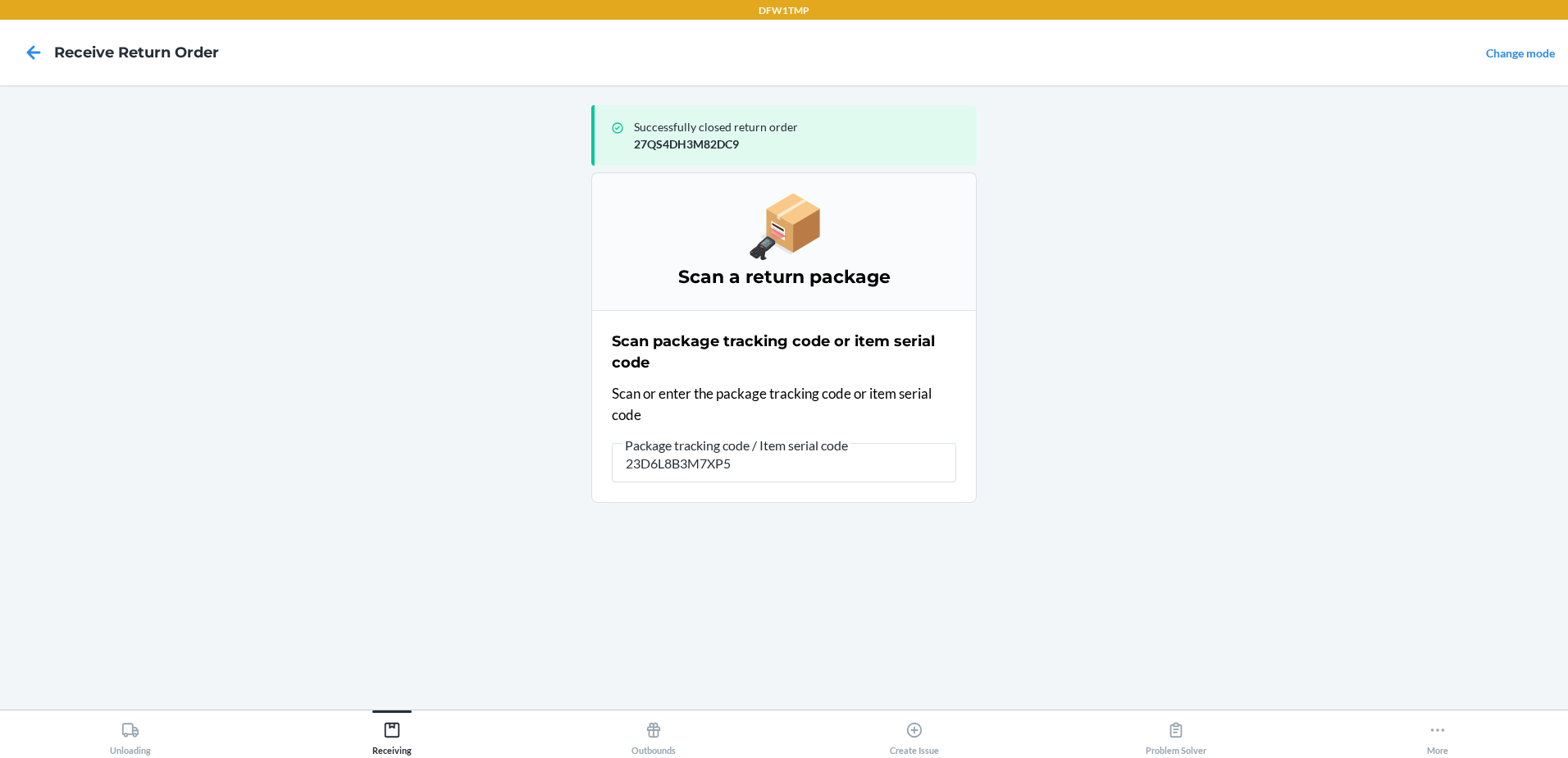
type input "23D6L8B3M7XP56"
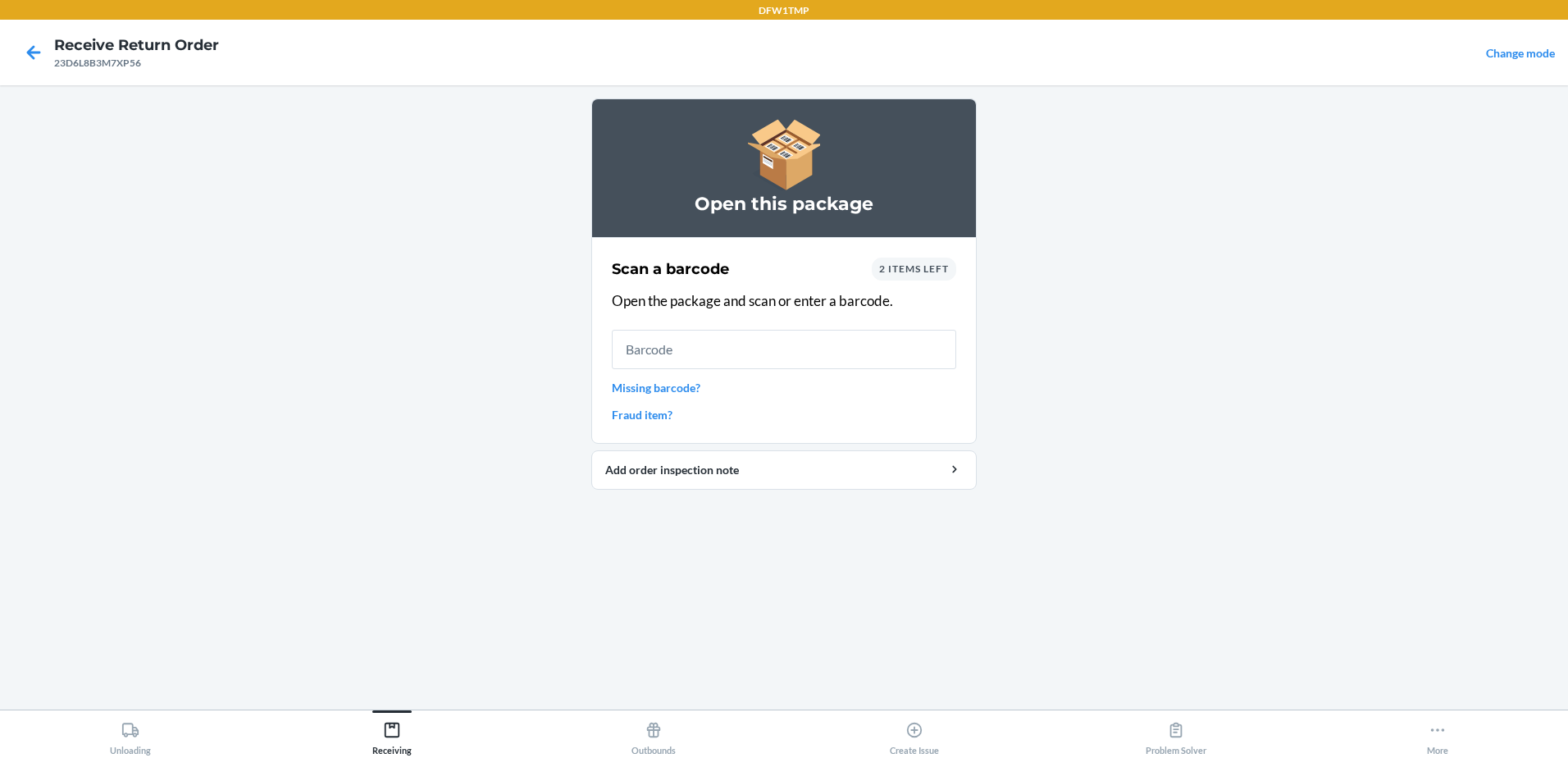
click at [916, 275] on div "2 items left" at bounding box center [914, 269] width 84 height 23
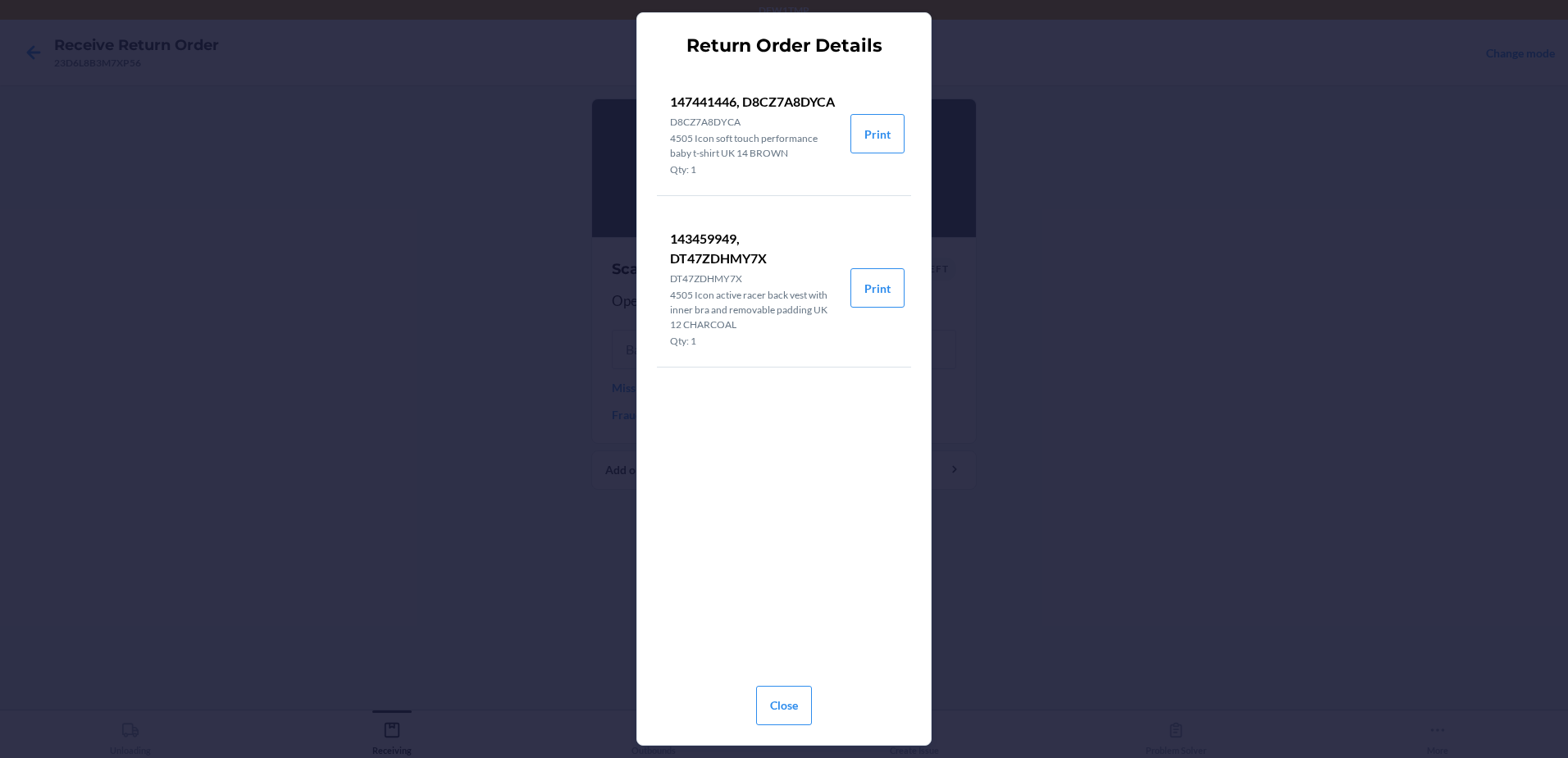
click at [694, 99] on p "147441446, D8CZ7A8DYCA" at bounding box center [753, 102] width 167 height 20
copy p "147441446"
click at [509, 190] on div "Return Order Details 147441446, D8CZ7A8DYCA D8CZ7A8DYCA 4505 Icon soft touch pe…" at bounding box center [784, 379] width 1568 height 758
click at [345, 244] on div "Return Order Details 147441446, D8CZ7A8DYCA D8CZ7A8DYCA 4505 Icon soft touch pe…" at bounding box center [784, 379] width 1568 height 758
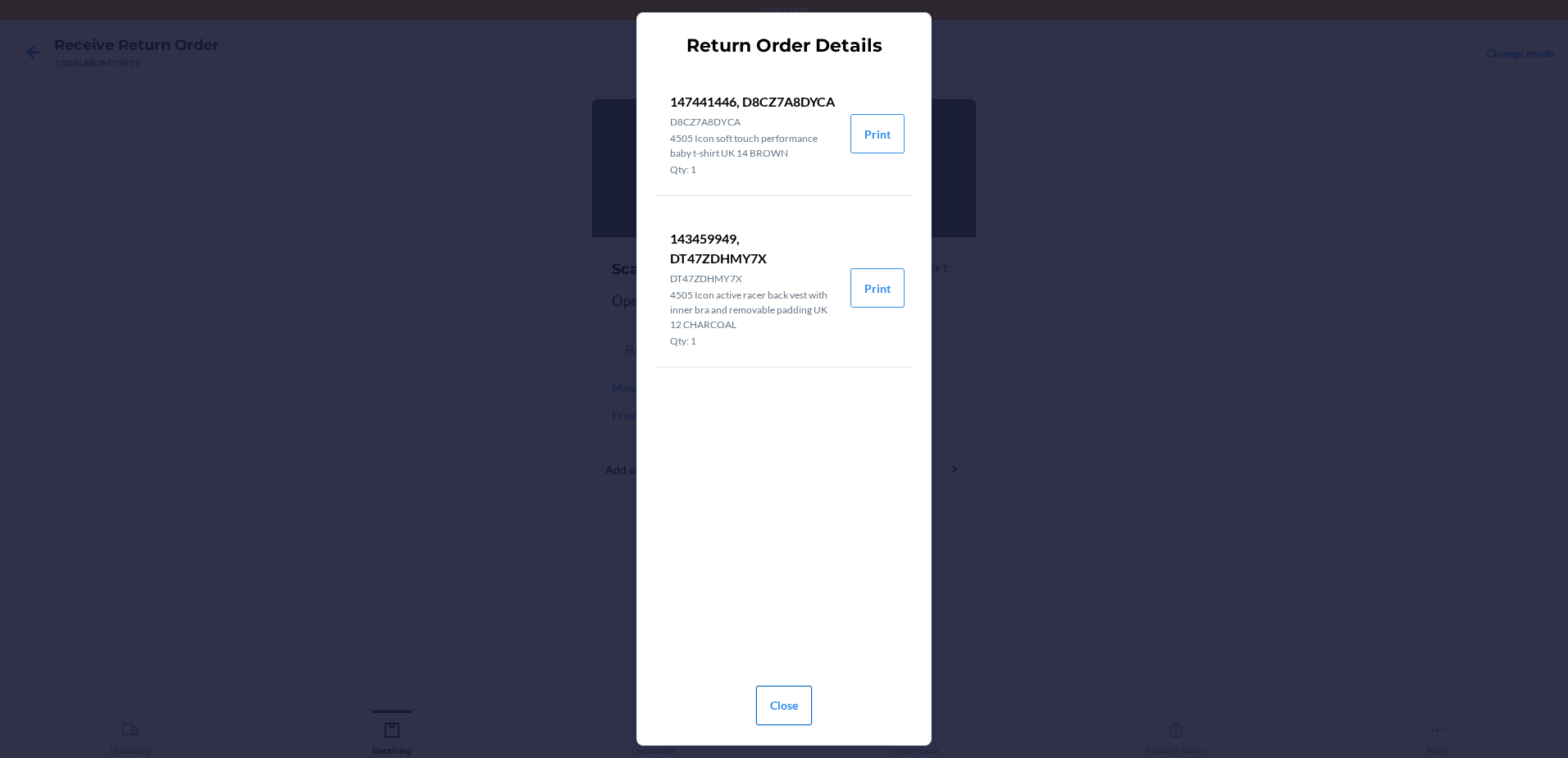
click at [787, 694] on button "Close" at bounding box center [783, 705] width 55 height 39
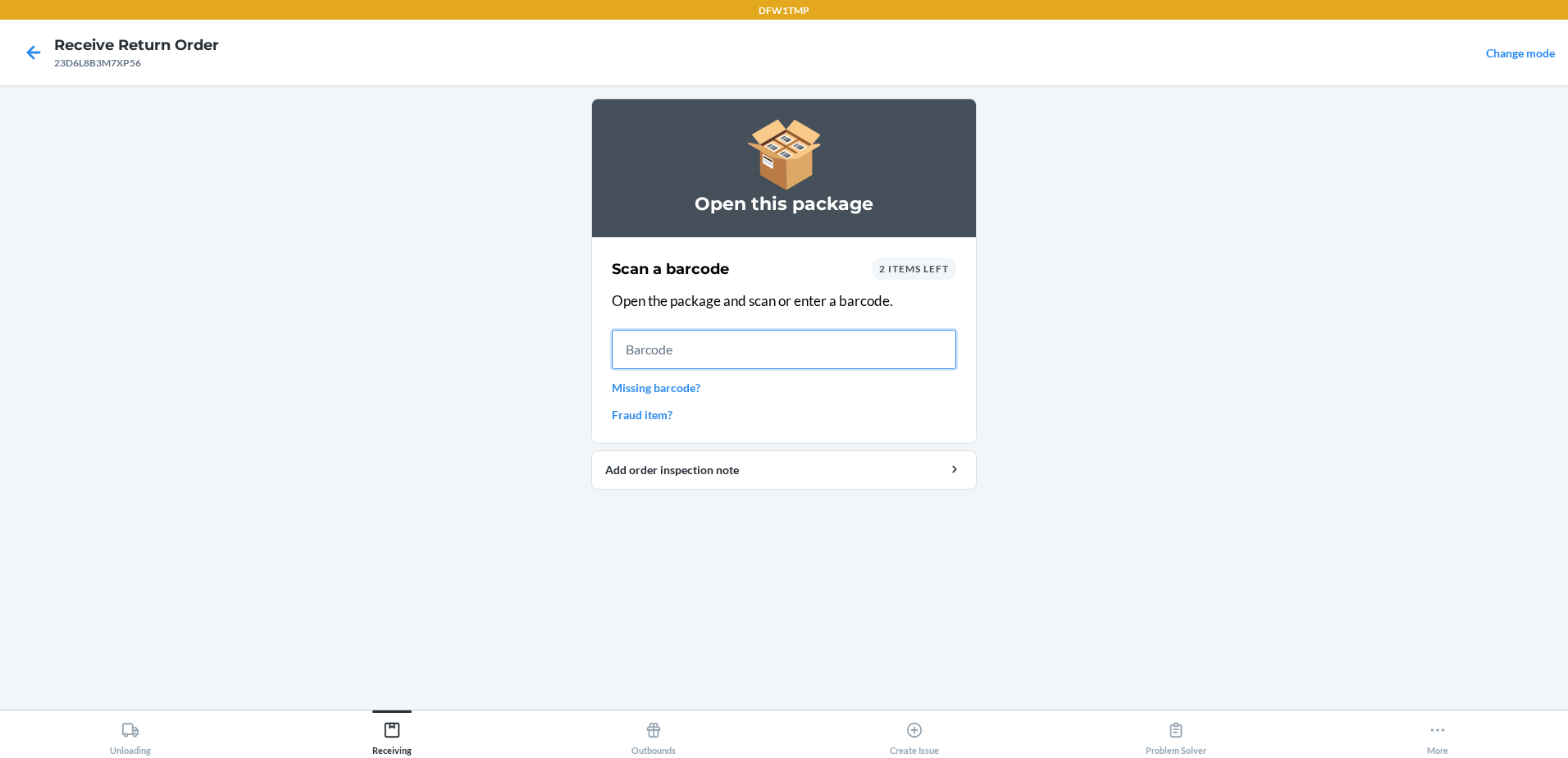
click at [682, 350] on input "text" at bounding box center [784, 349] width 345 height 39
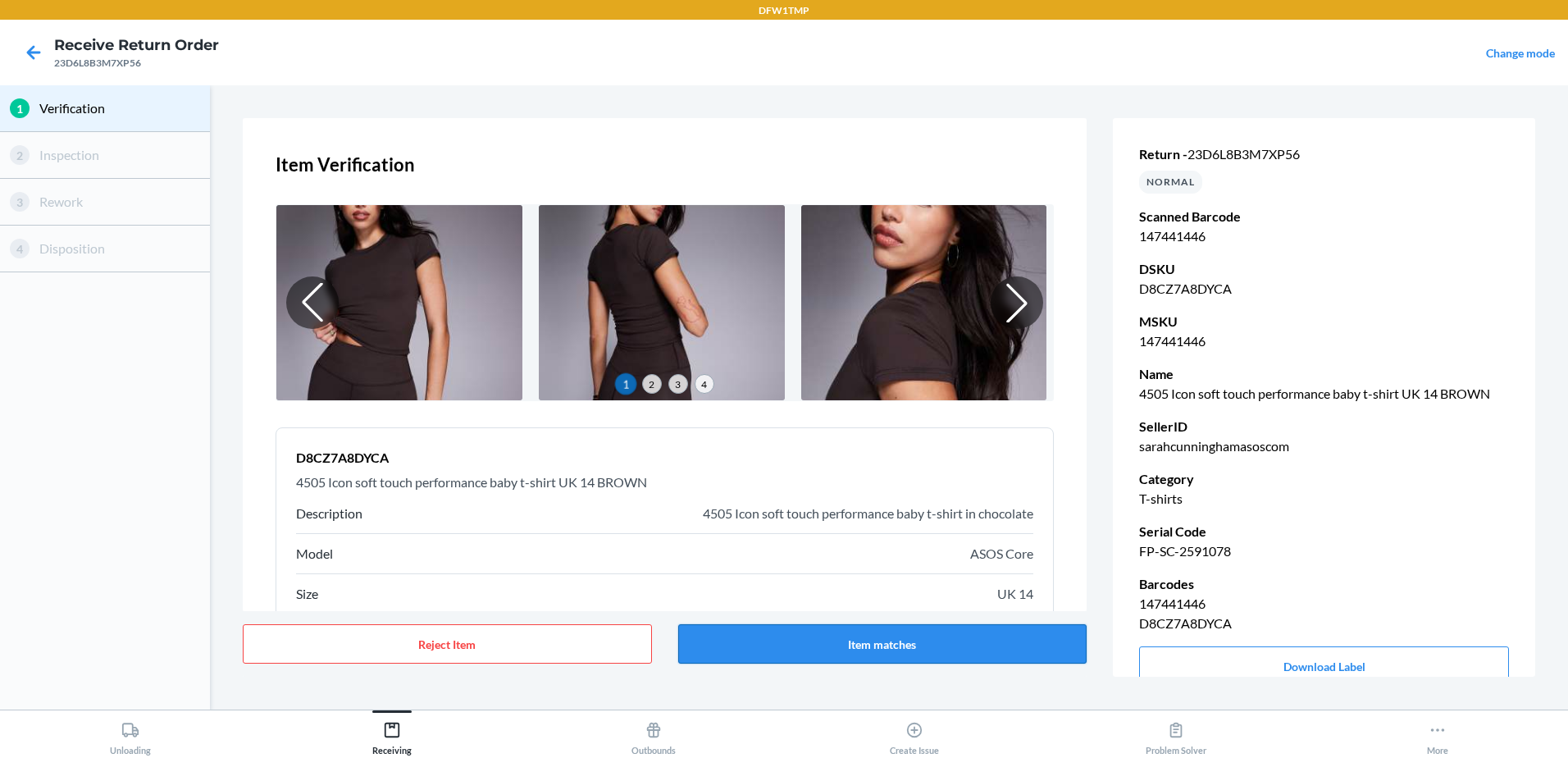
click at [1014, 649] on button "Item matches" at bounding box center [882, 644] width 409 height 39
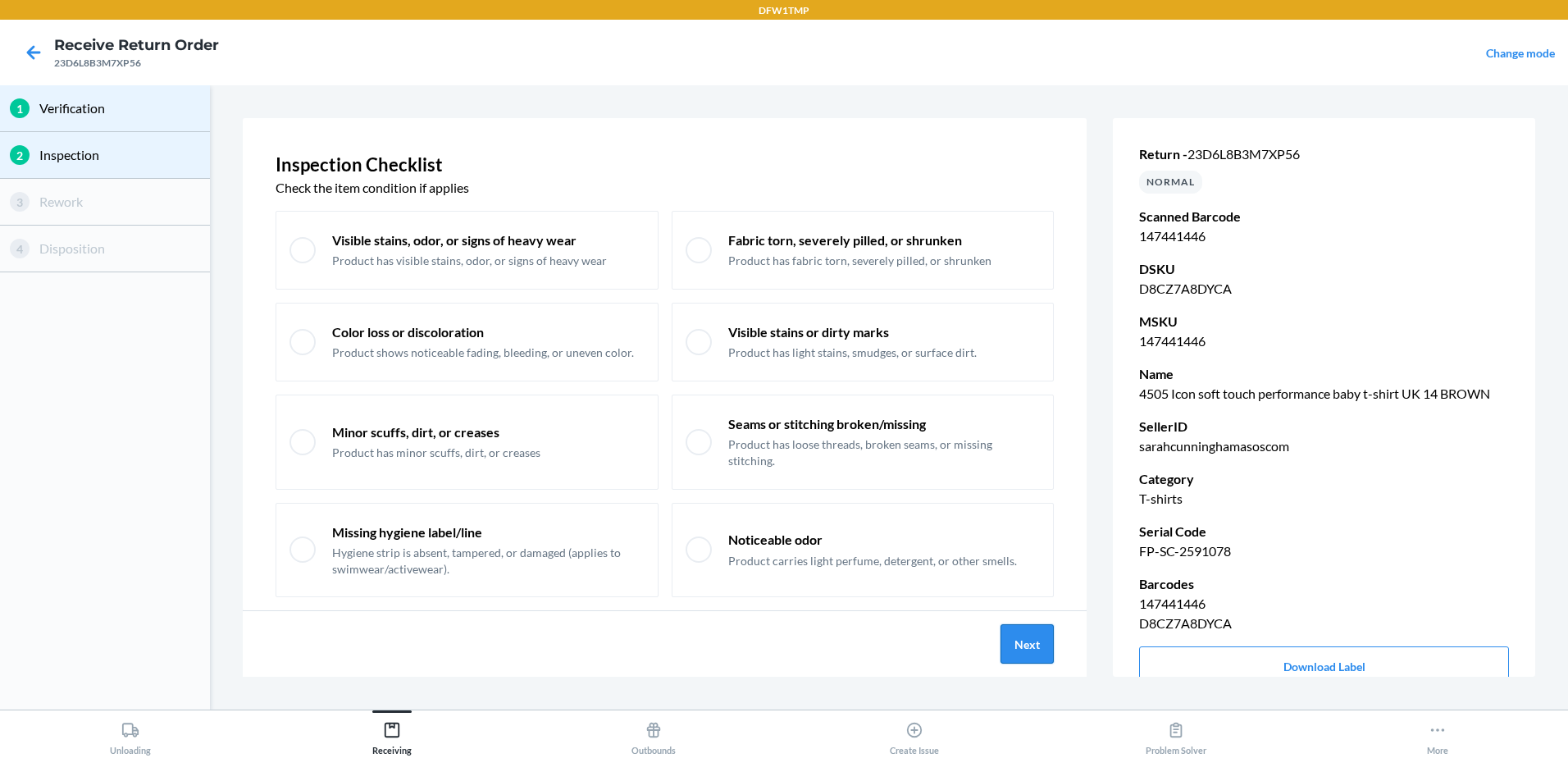
click at [1005, 643] on button "Next" at bounding box center [1027, 644] width 54 height 39
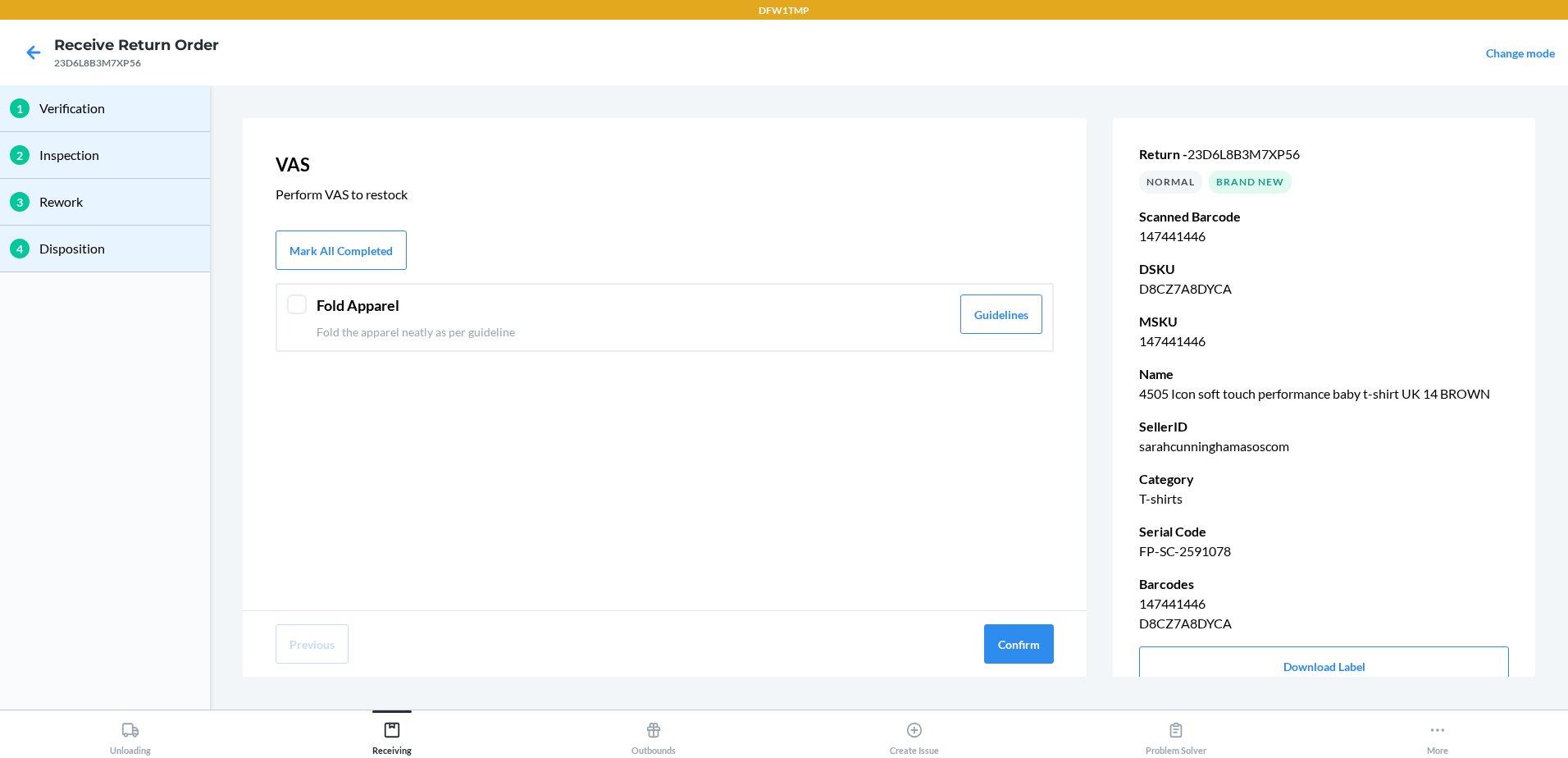
click at [302, 303] on div at bounding box center [297, 304] width 20 height 20
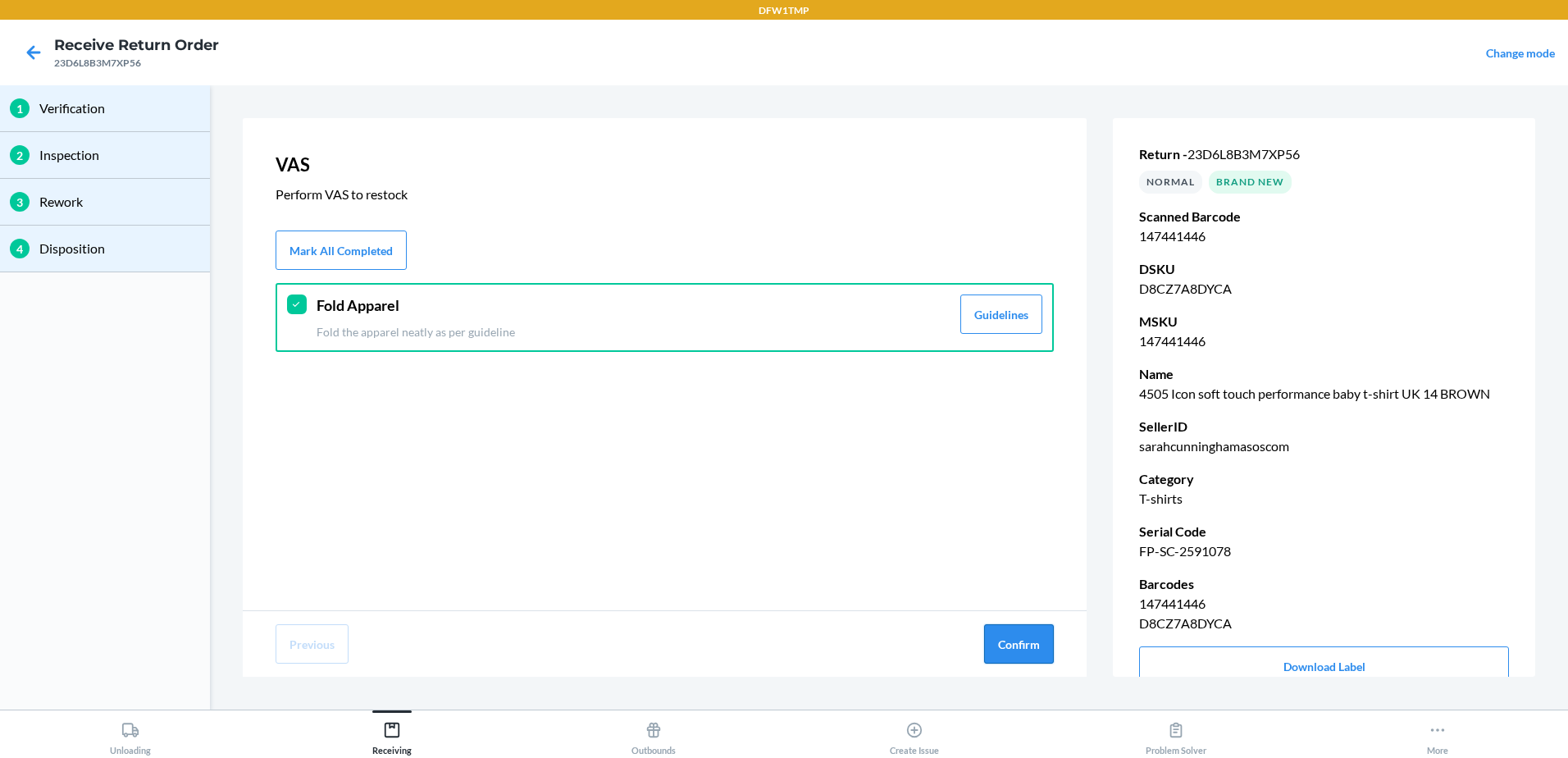
click at [1023, 649] on button "Confirm" at bounding box center [1018, 644] width 70 height 39
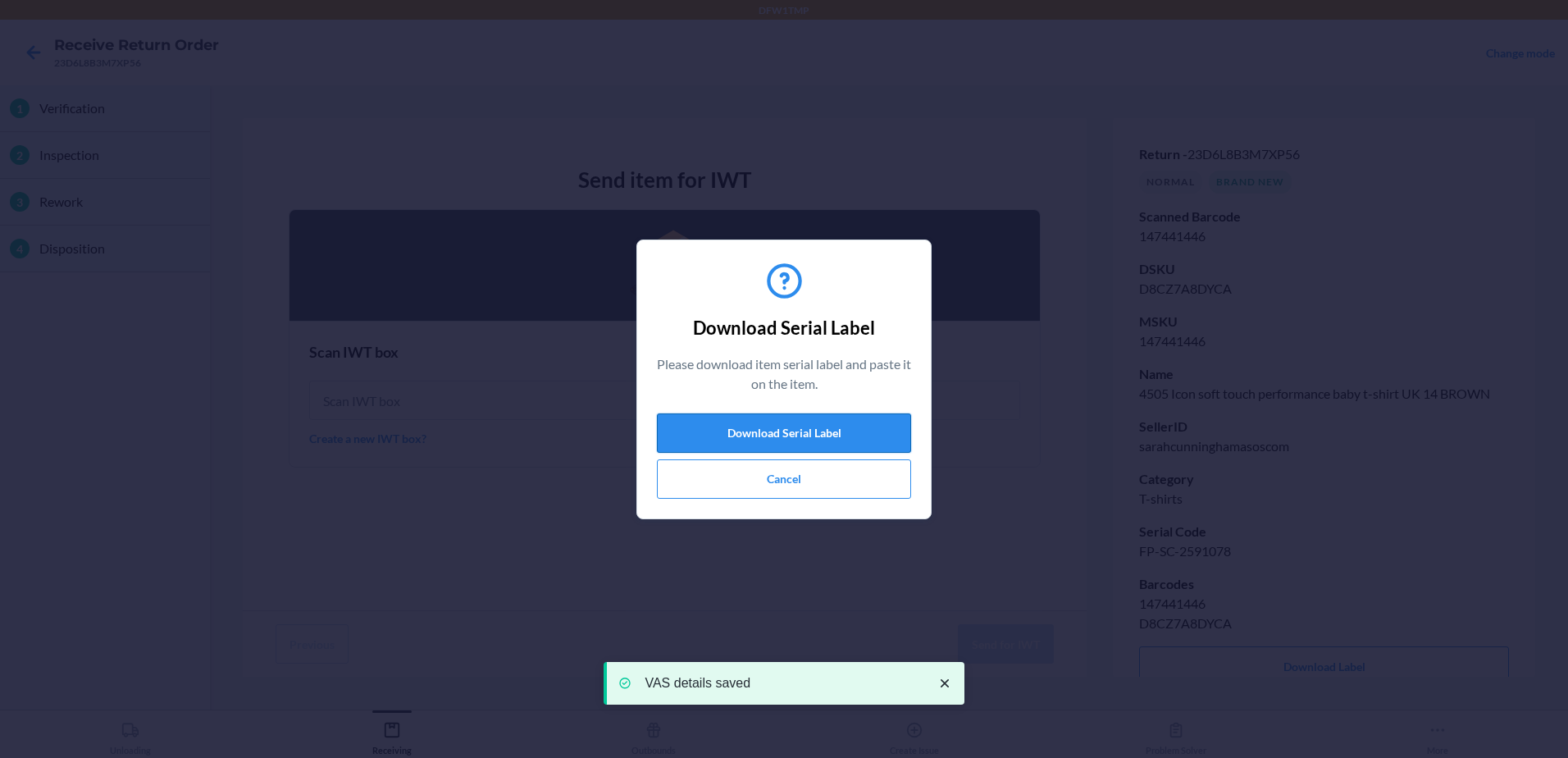
click at [843, 437] on button "Download Serial Label" at bounding box center [784, 432] width 254 height 39
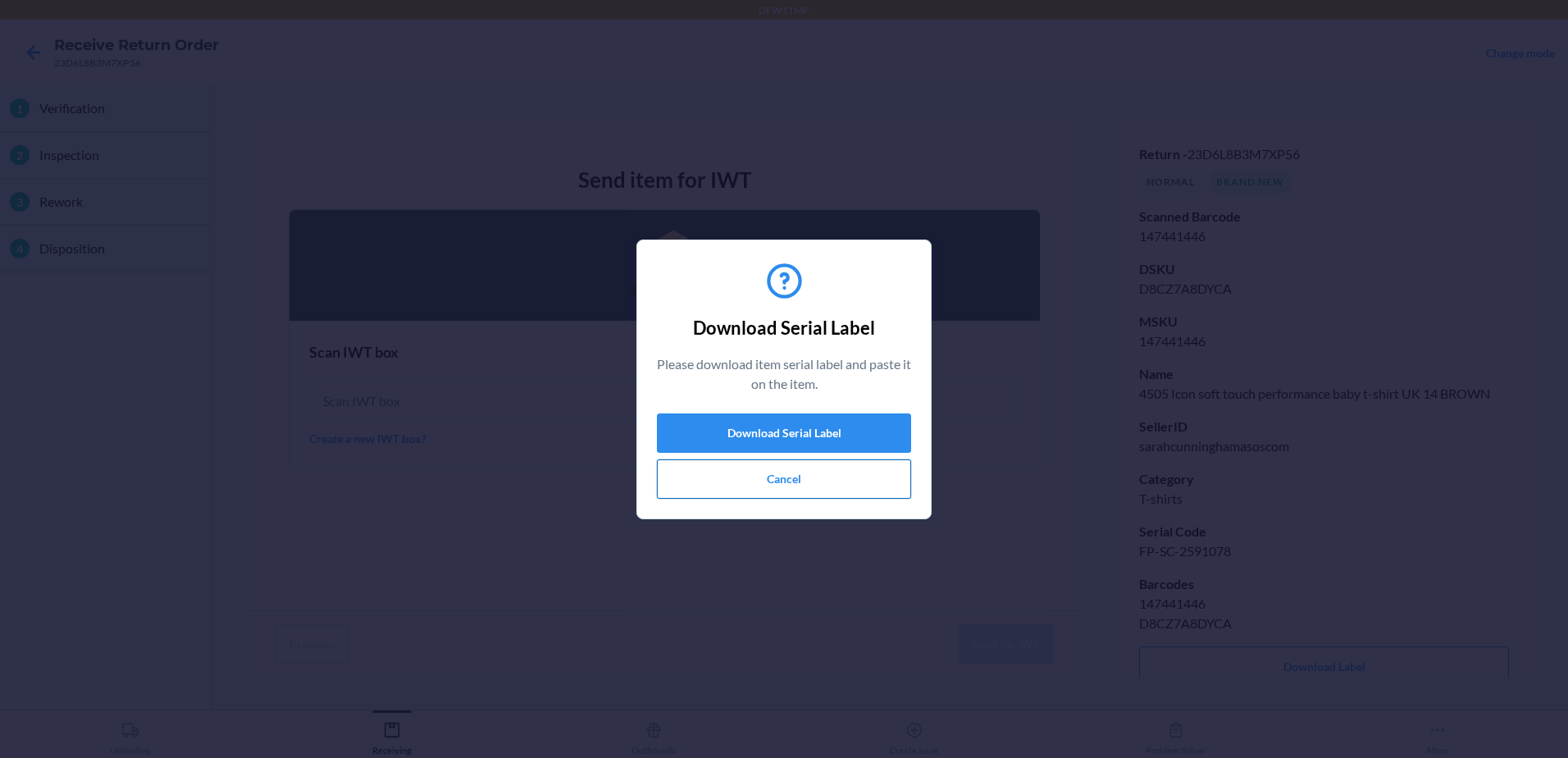
click at [769, 485] on button "Cancel" at bounding box center [784, 478] width 254 height 39
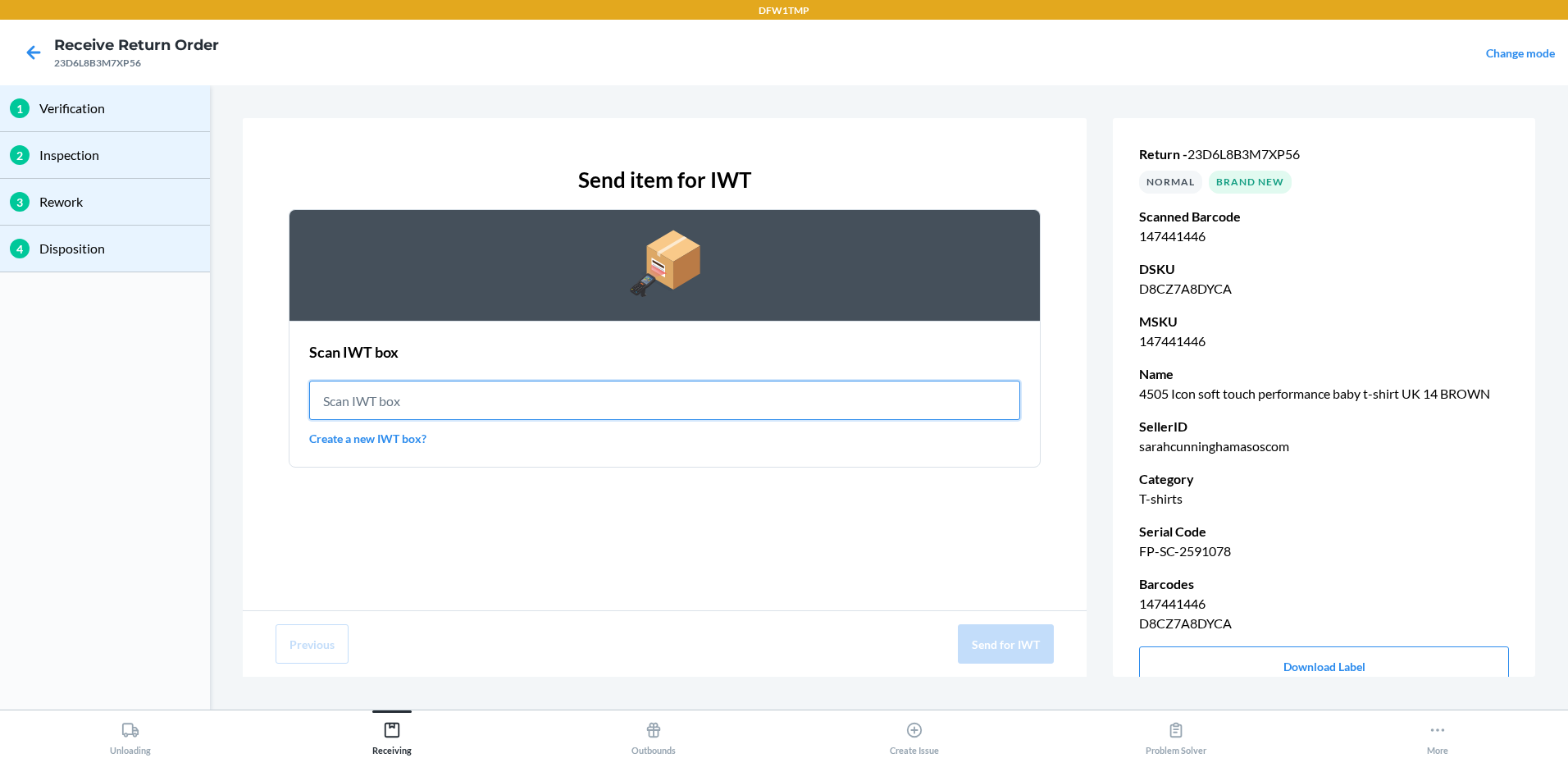
click at [600, 404] on input "text" at bounding box center [665, 399] width 711 height 39
type input "IWT0000019DJ"
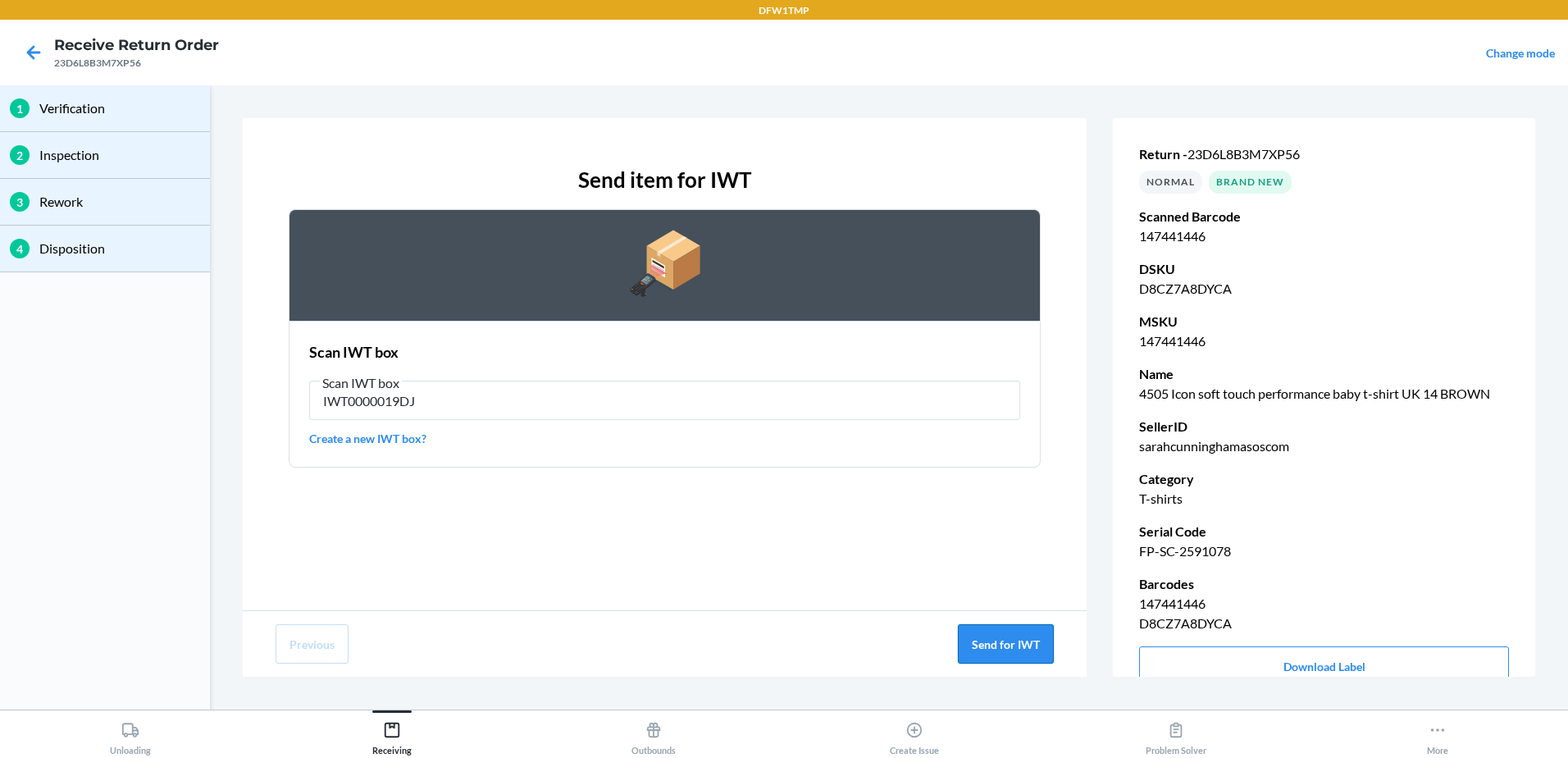
click at [1018, 644] on button "Send for IWT" at bounding box center [1006, 644] width 96 height 39
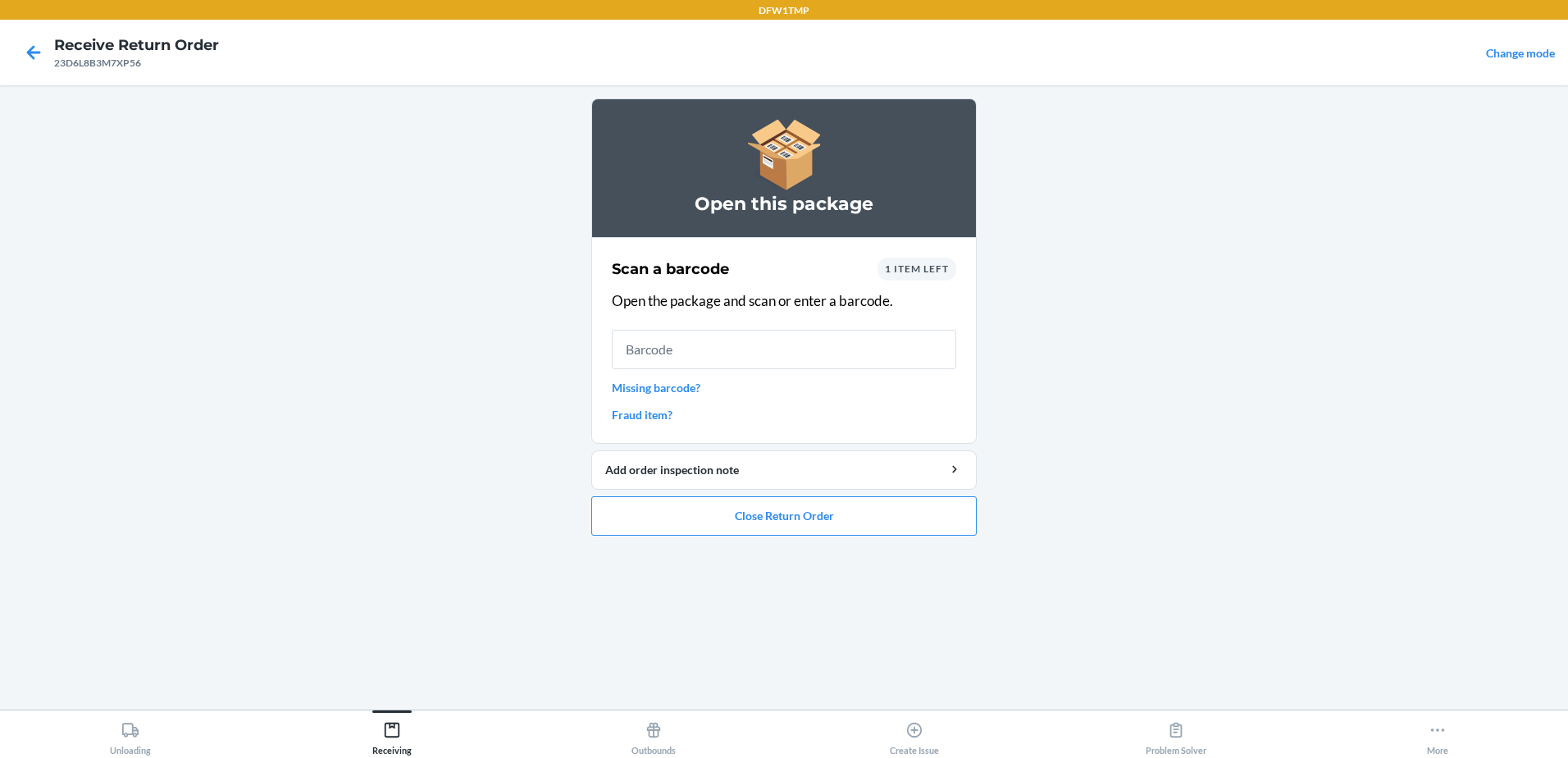
click at [924, 271] on span "1 item left" at bounding box center [916, 269] width 64 height 13
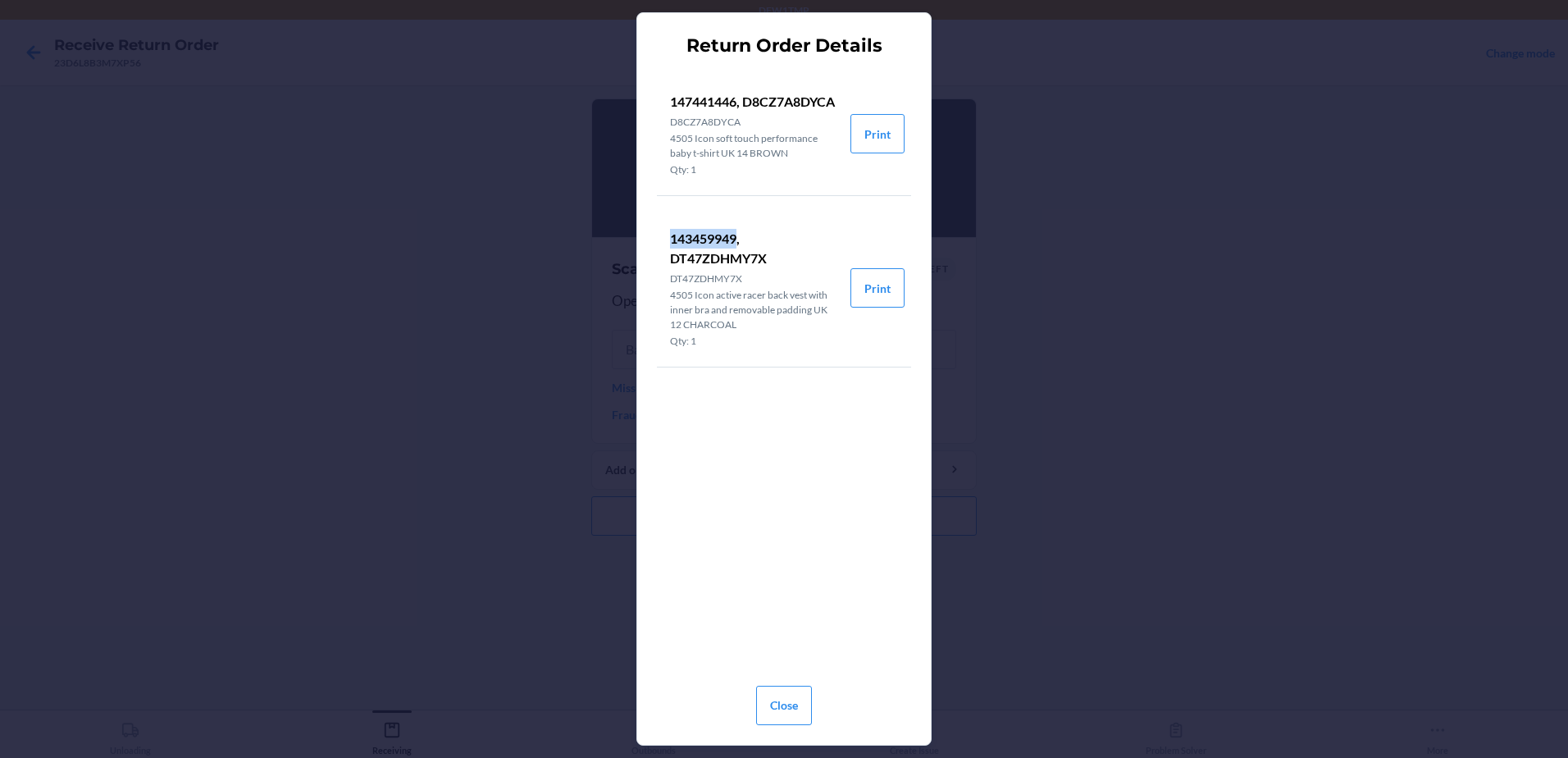
drag, startPoint x: 675, startPoint y: 255, endPoint x: 740, endPoint y: 266, distance: 65.9
click at [740, 266] on p "143459949, DT47ZDHMY7X" at bounding box center [753, 248] width 167 height 39
copy p "143459949"
click at [793, 703] on button "Close" at bounding box center [783, 705] width 55 height 39
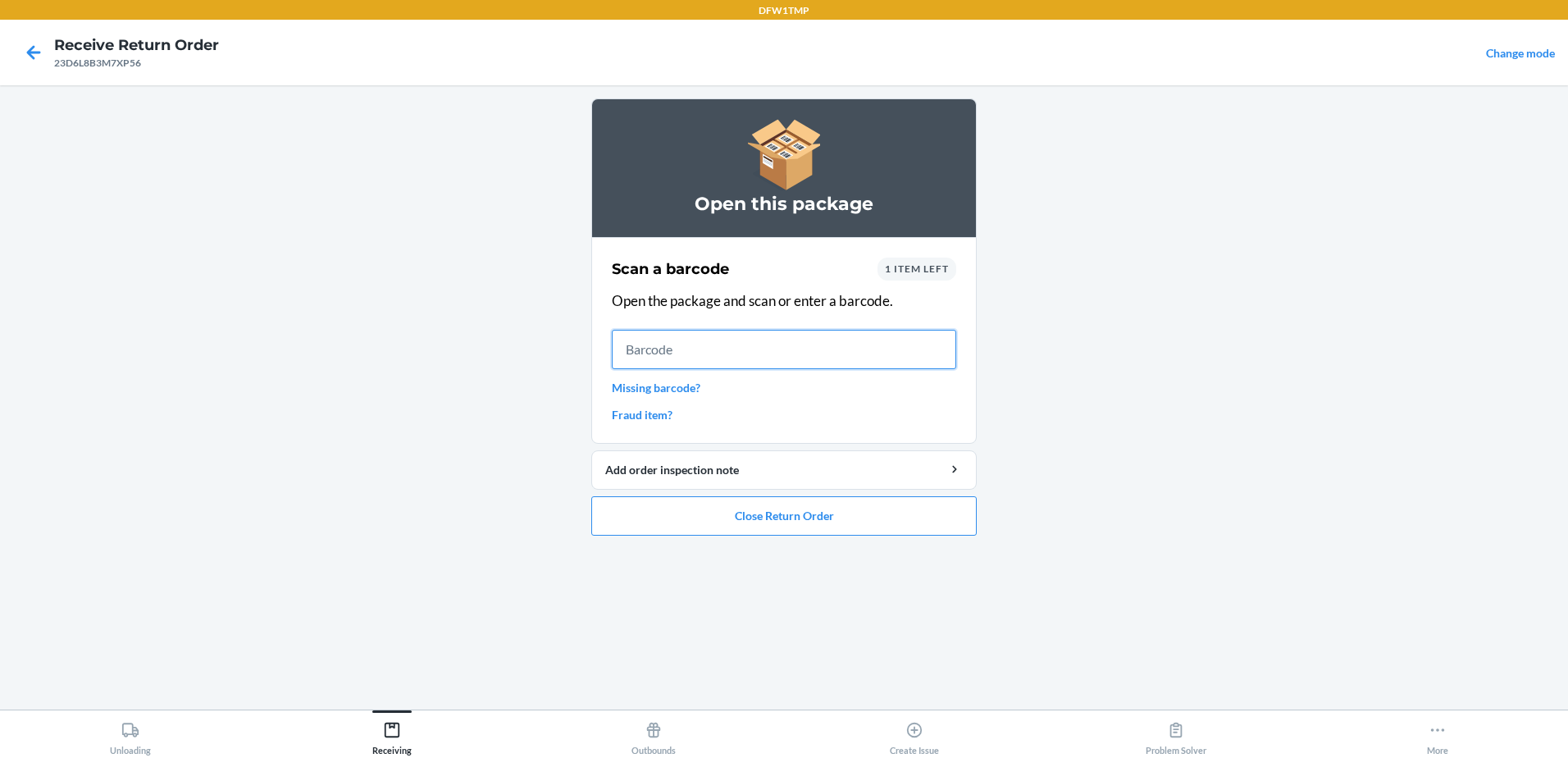
click at [796, 346] on input "text" at bounding box center [784, 349] width 345 height 39
click at [771, 346] on input "text" at bounding box center [784, 349] width 345 height 39
click at [630, 353] on input "text" at bounding box center [784, 349] width 345 height 39
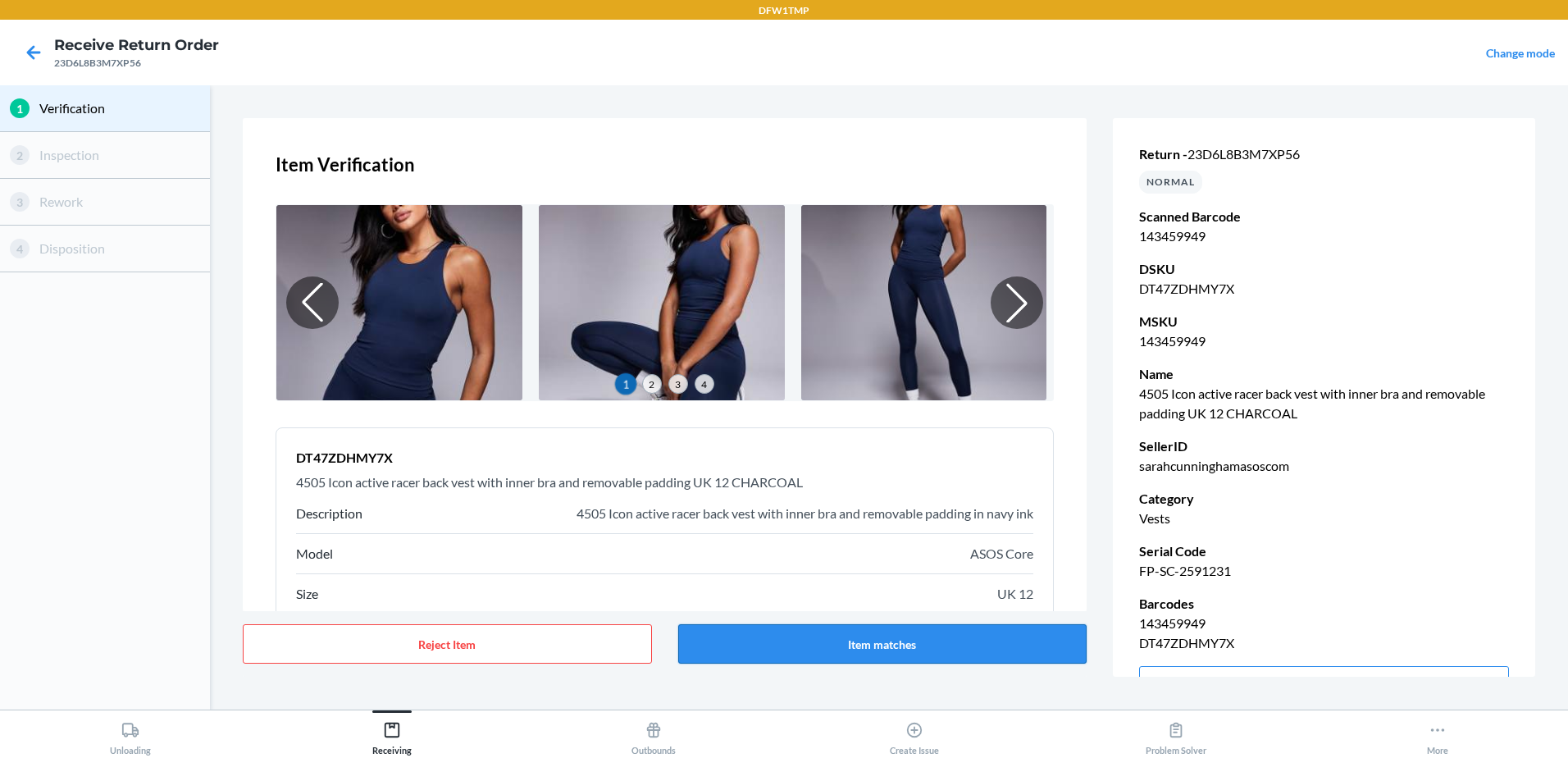
click at [789, 651] on button "Item matches" at bounding box center [882, 644] width 409 height 39
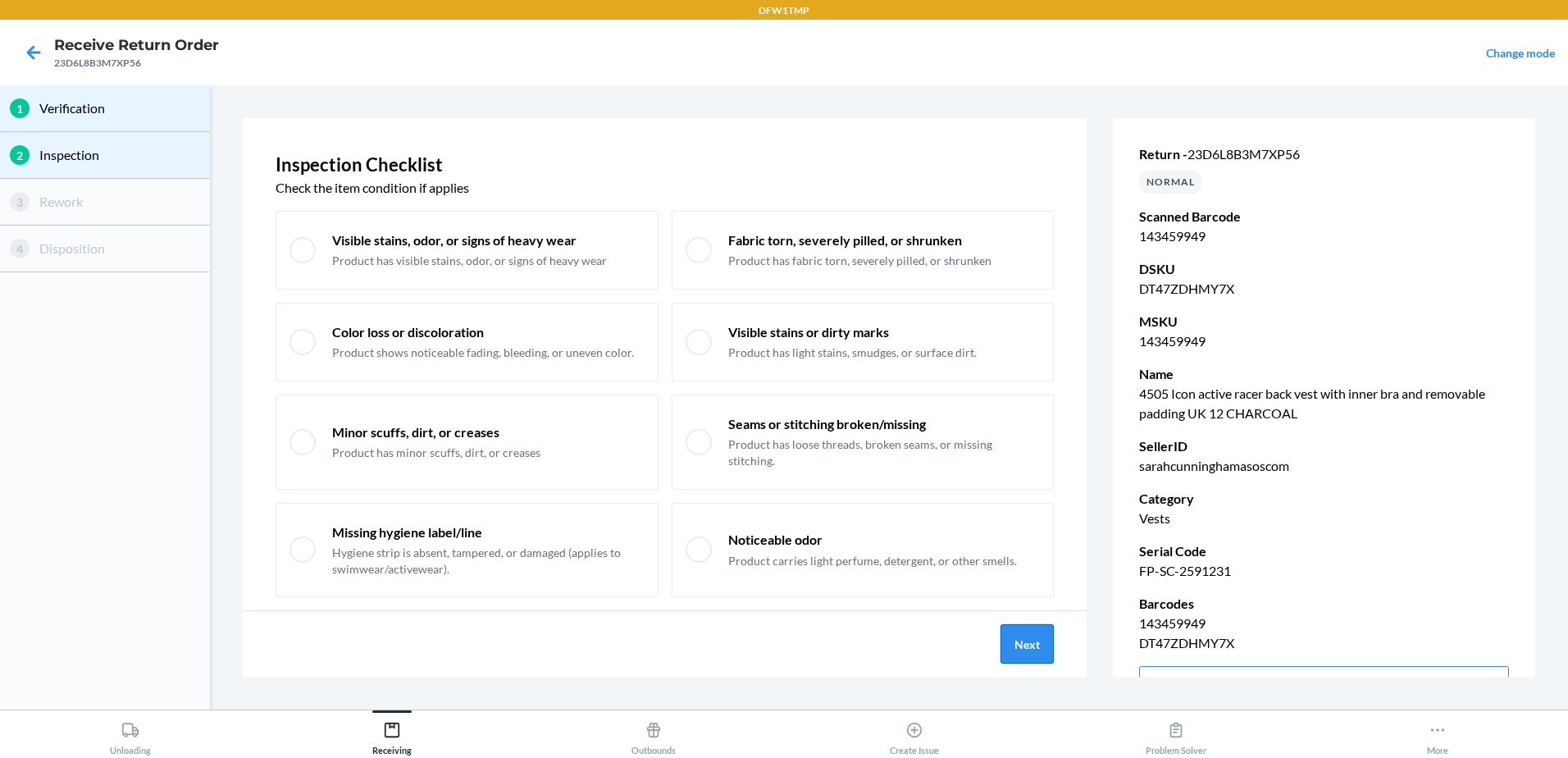
click at [1034, 641] on button "Next" at bounding box center [1027, 644] width 54 height 39
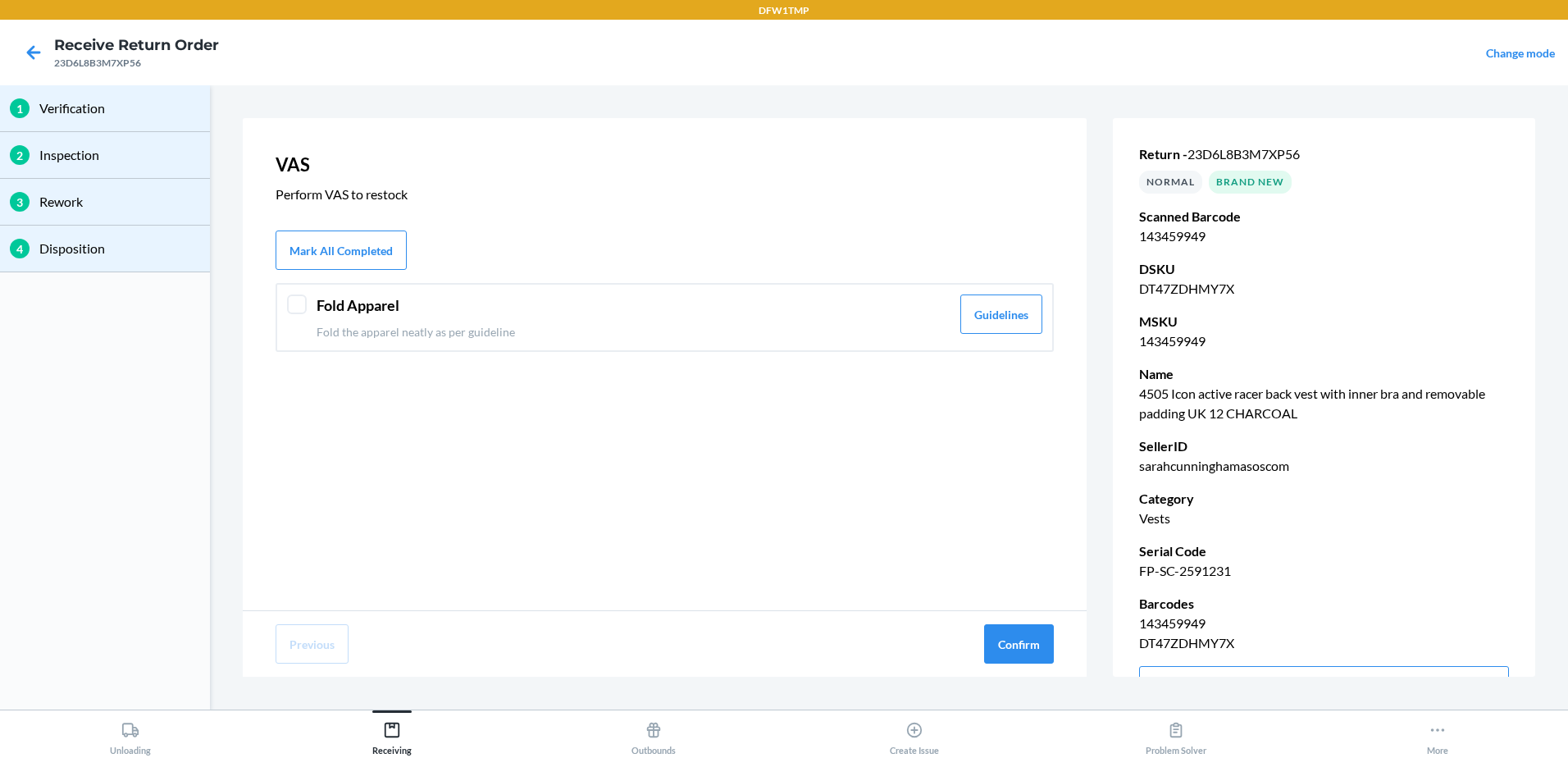
click at [294, 305] on div at bounding box center [297, 304] width 20 height 20
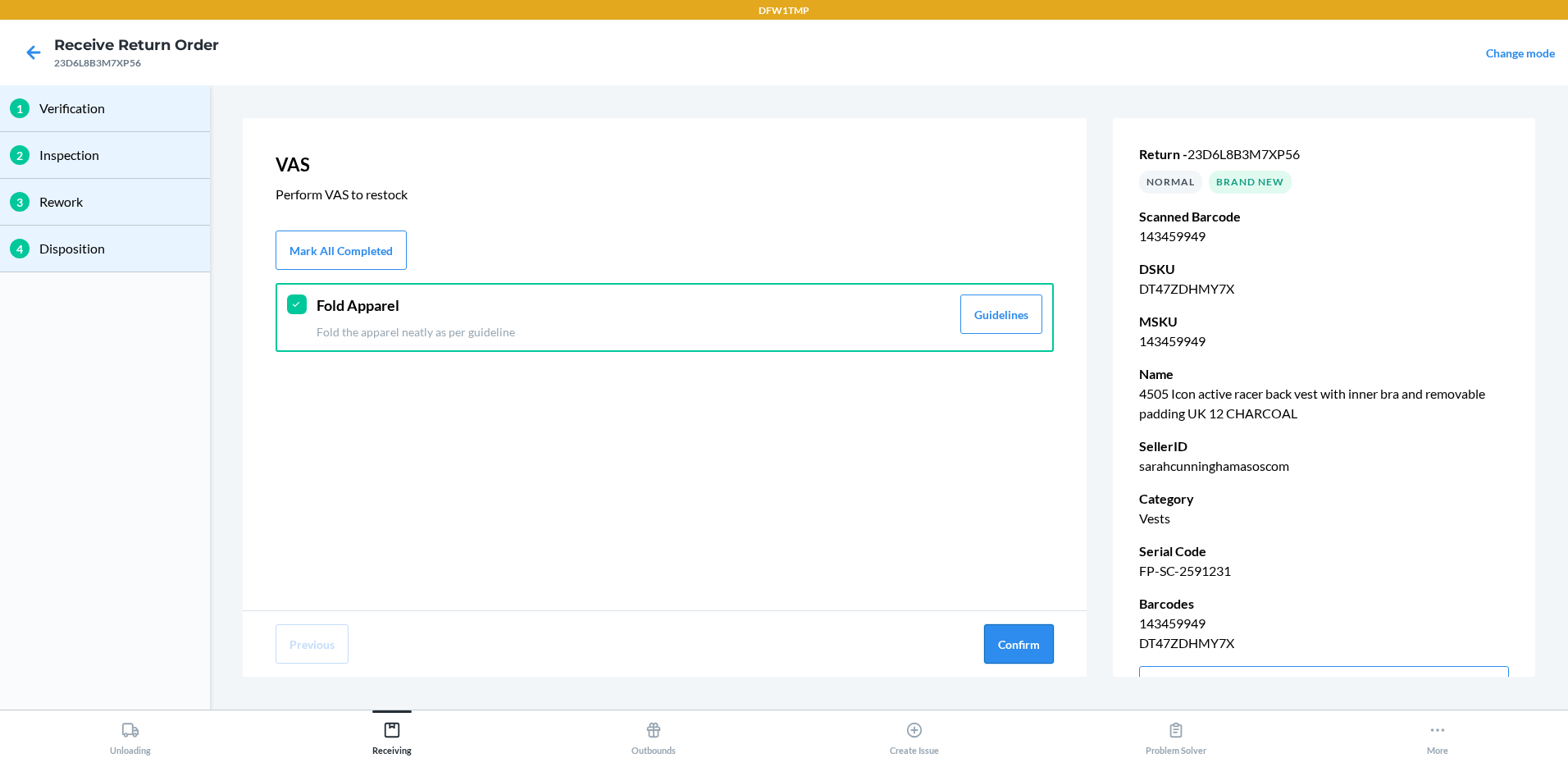
click at [993, 637] on button "Confirm" at bounding box center [1018, 644] width 70 height 39
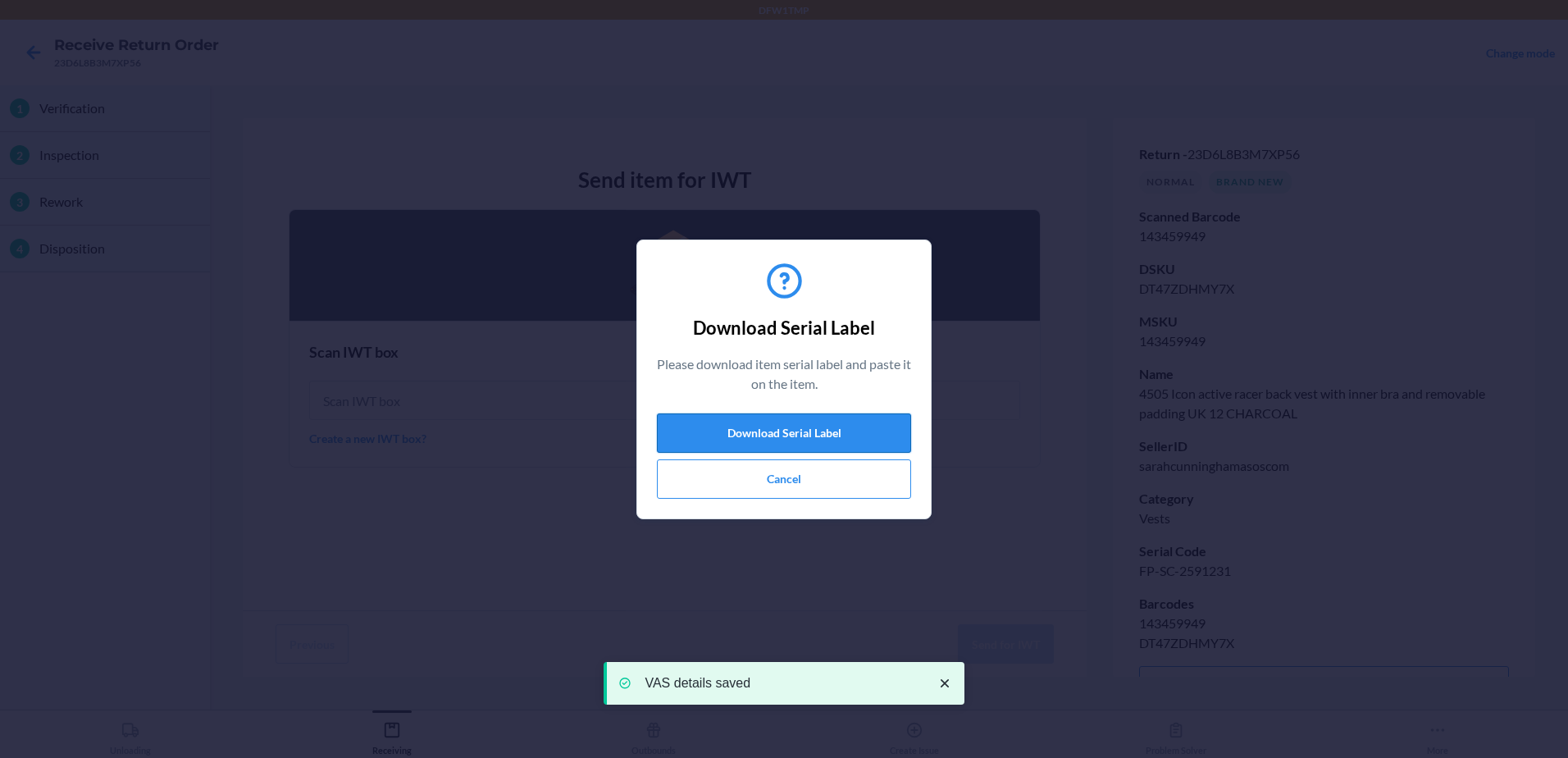
click at [865, 425] on button "Download Serial Label" at bounding box center [784, 432] width 254 height 39
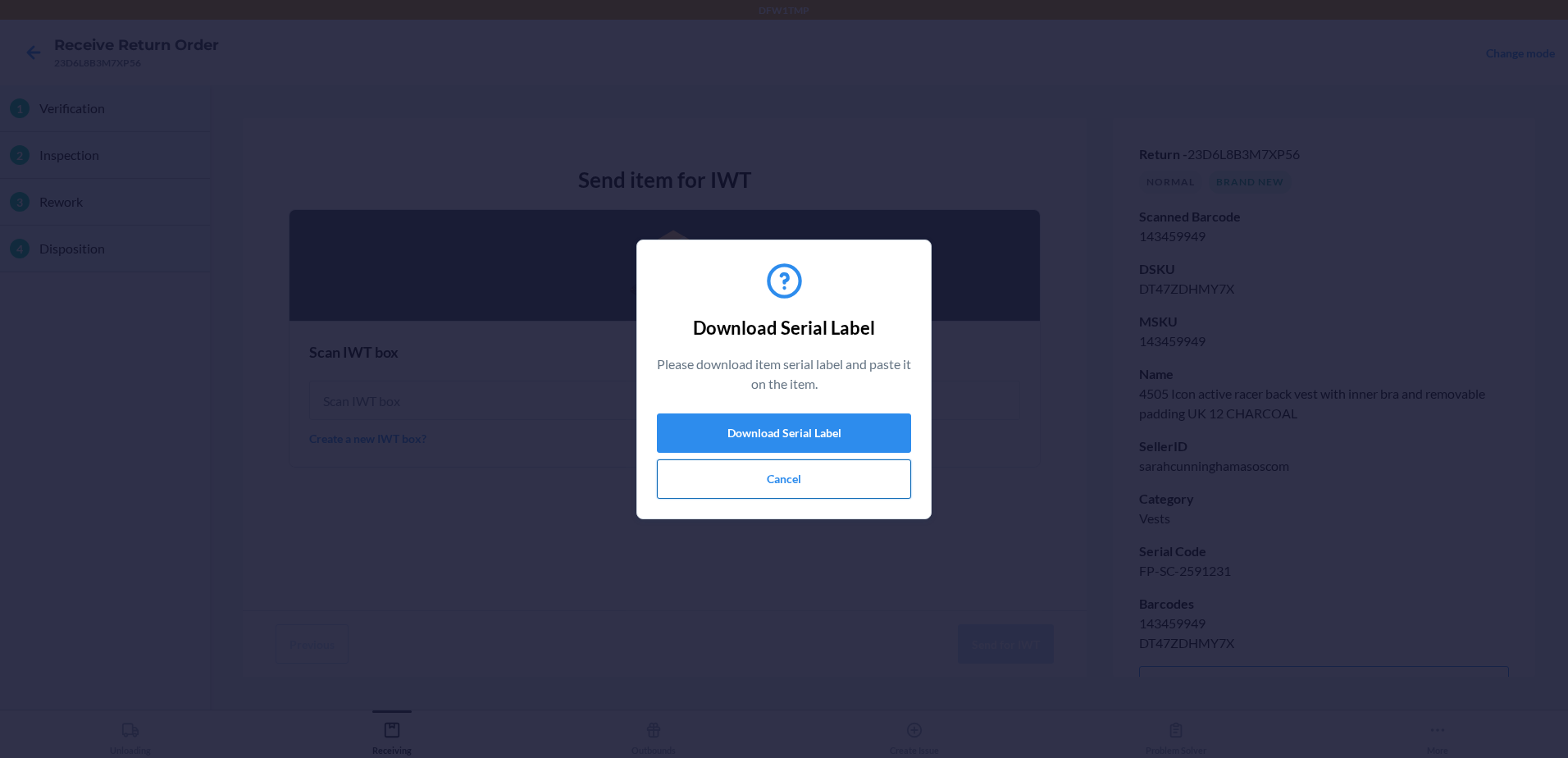
click at [865, 482] on button "Cancel" at bounding box center [784, 478] width 254 height 39
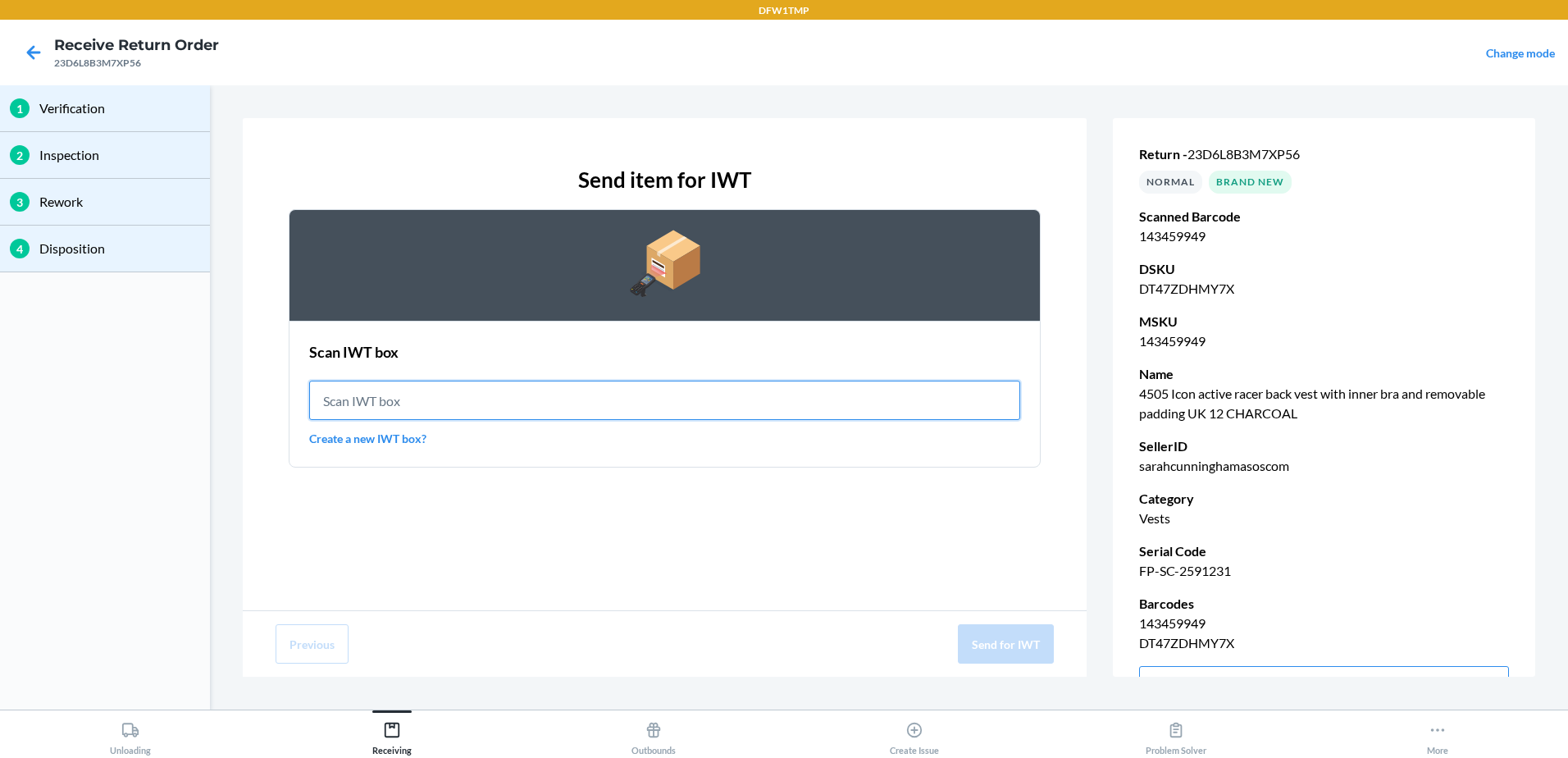
click at [669, 394] on input "text" at bounding box center [665, 399] width 711 height 39
type input "IWT0000019DJ"
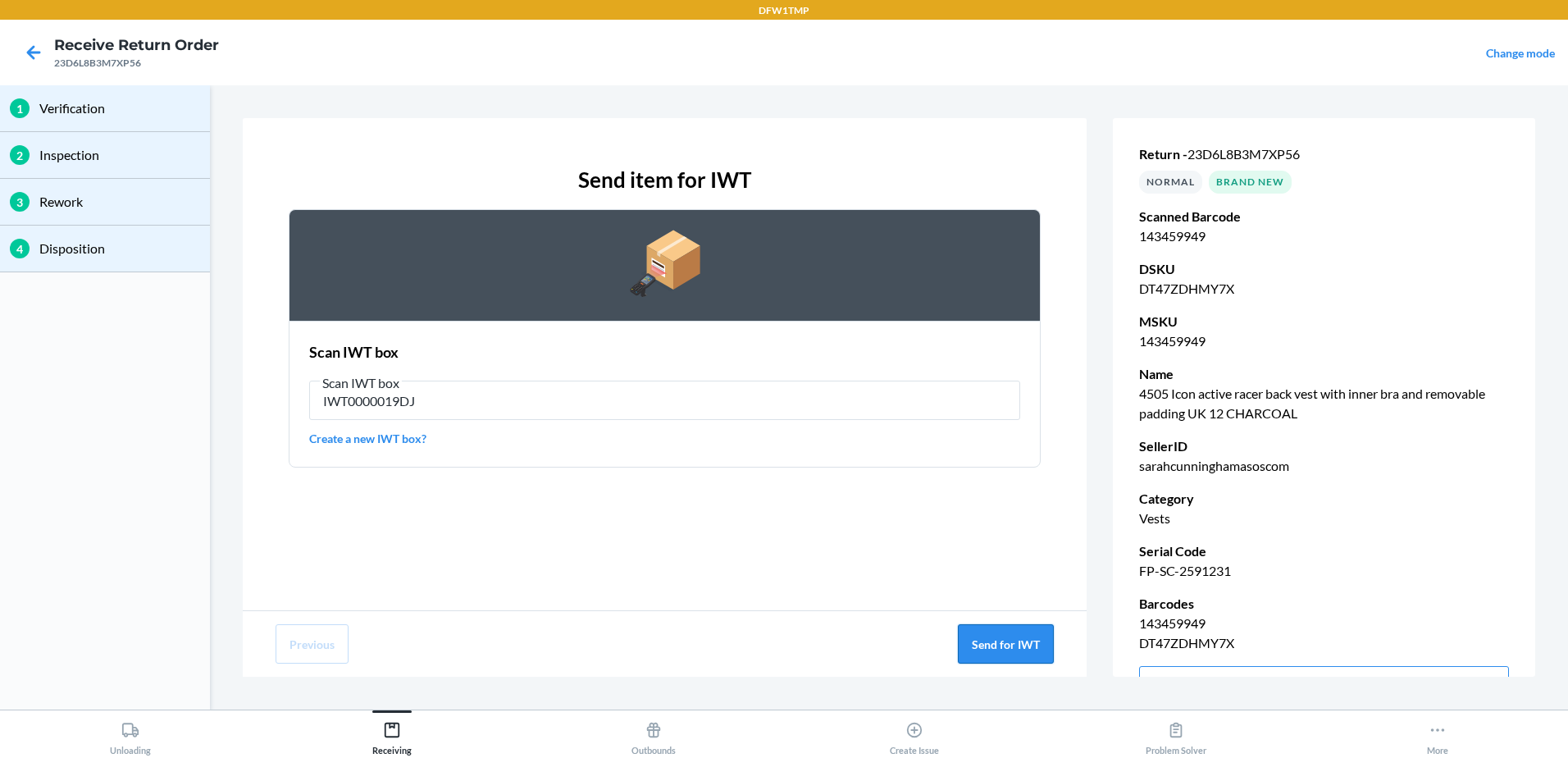
click at [1019, 632] on button "Send for IWT" at bounding box center [1006, 644] width 96 height 39
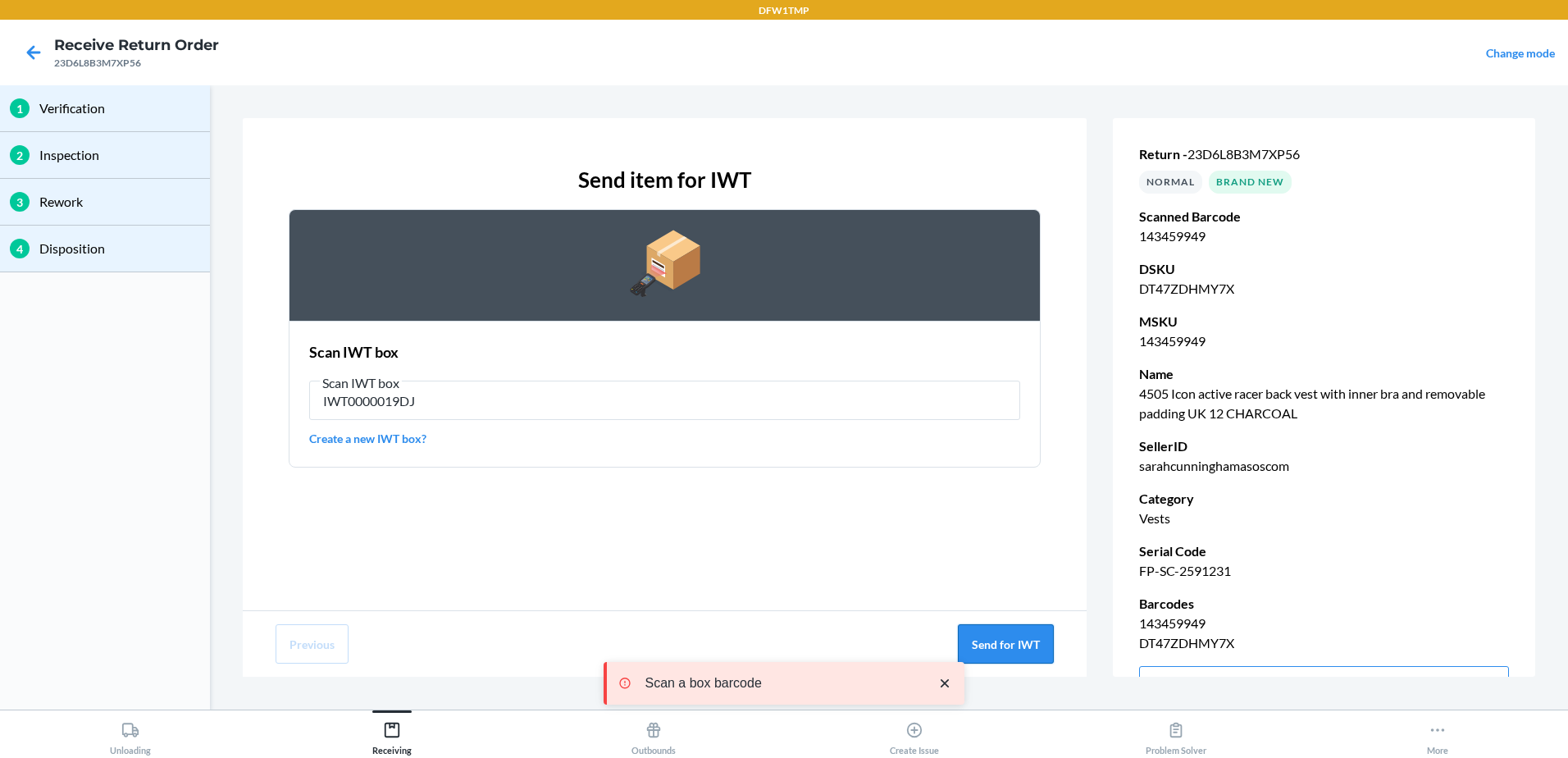
click at [1020, 645] on button "Send for IWT" at bounding box center [1006, 644] width 96 height 39
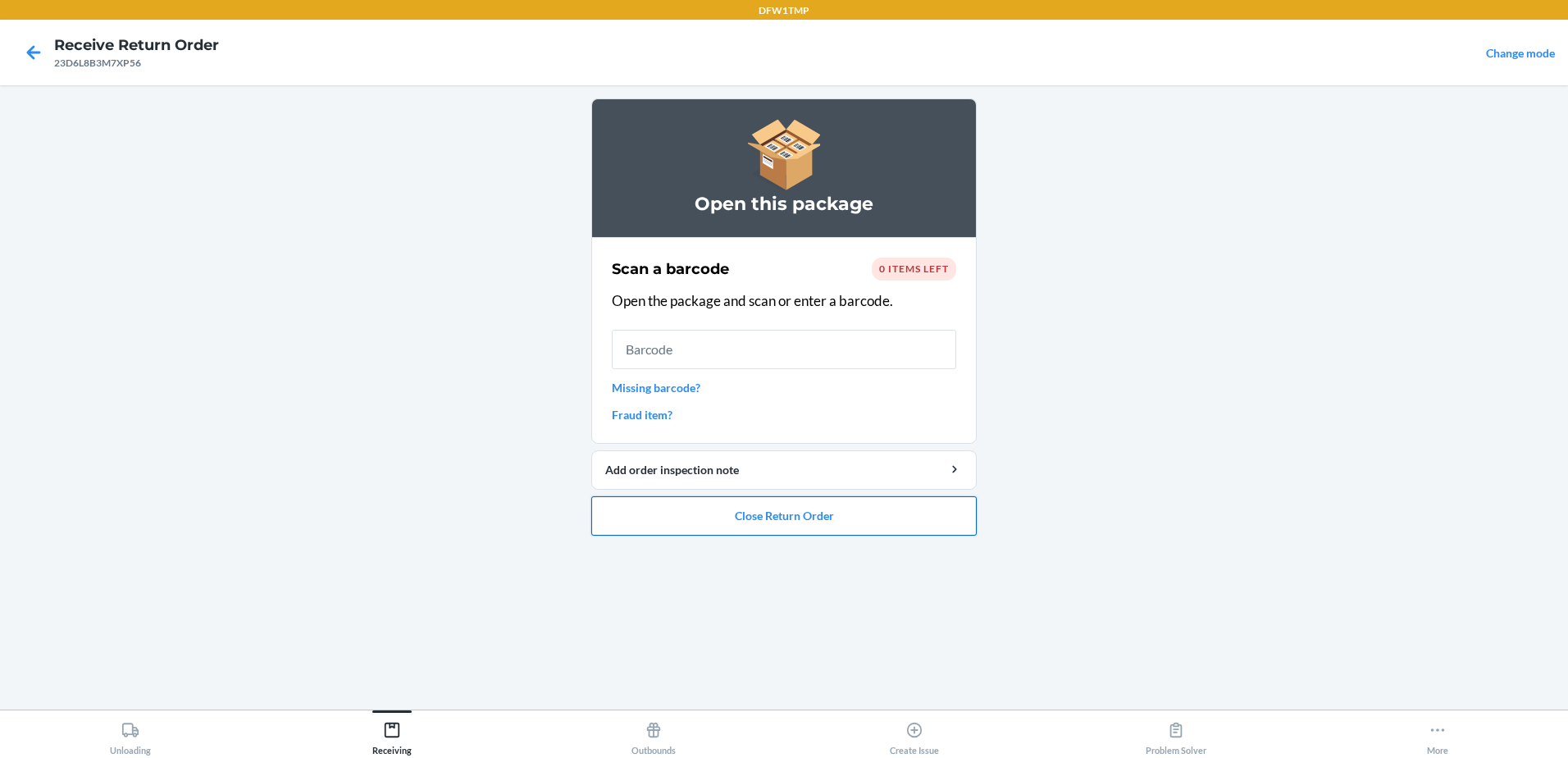
click at [916, 513] on button "Close Return Order" at bounding box center [784, 516] width 386 height 39
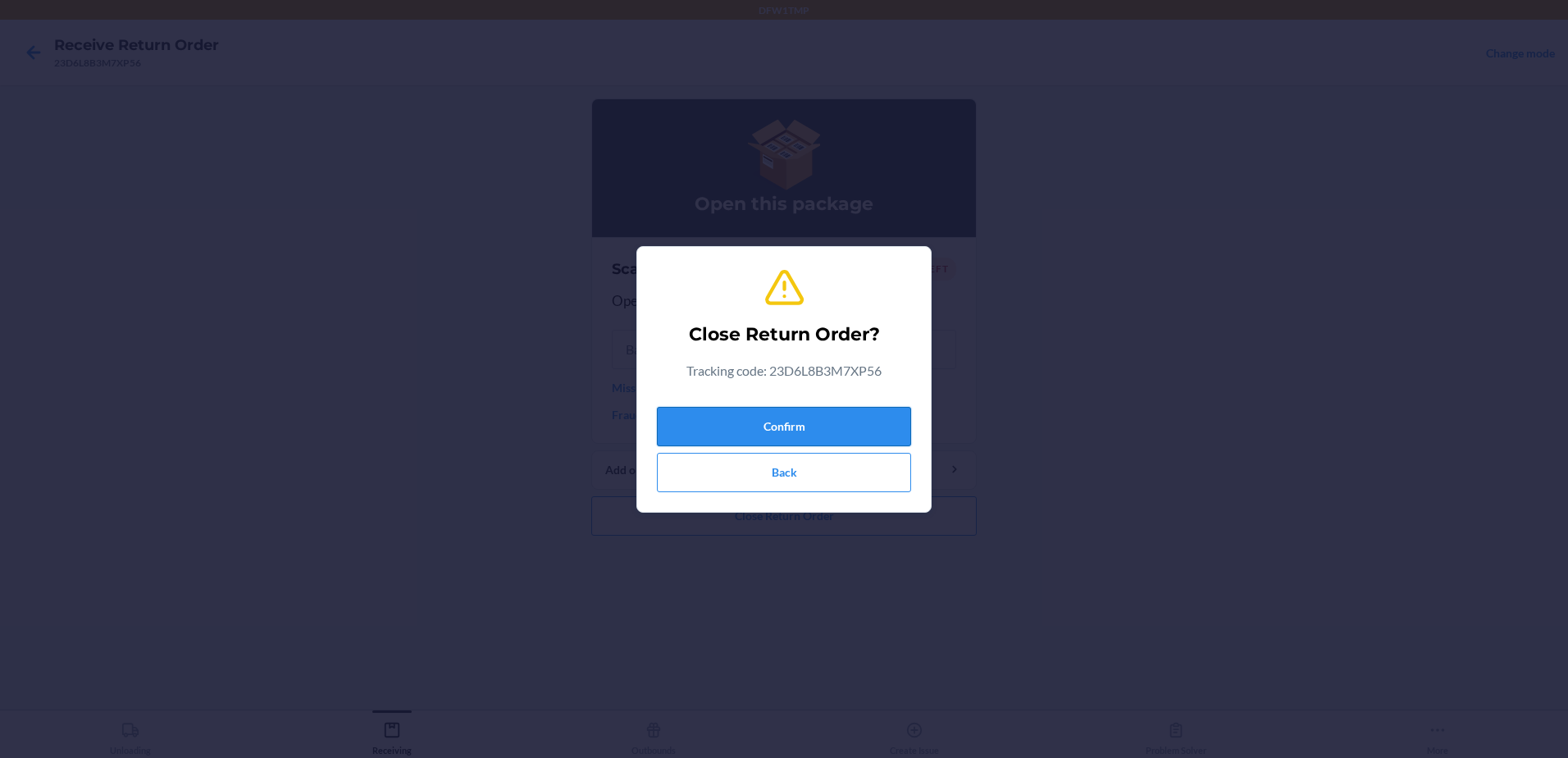
click at [864, 421] on button "Confirm" at bounding box center [784, 426] width 254 height 39
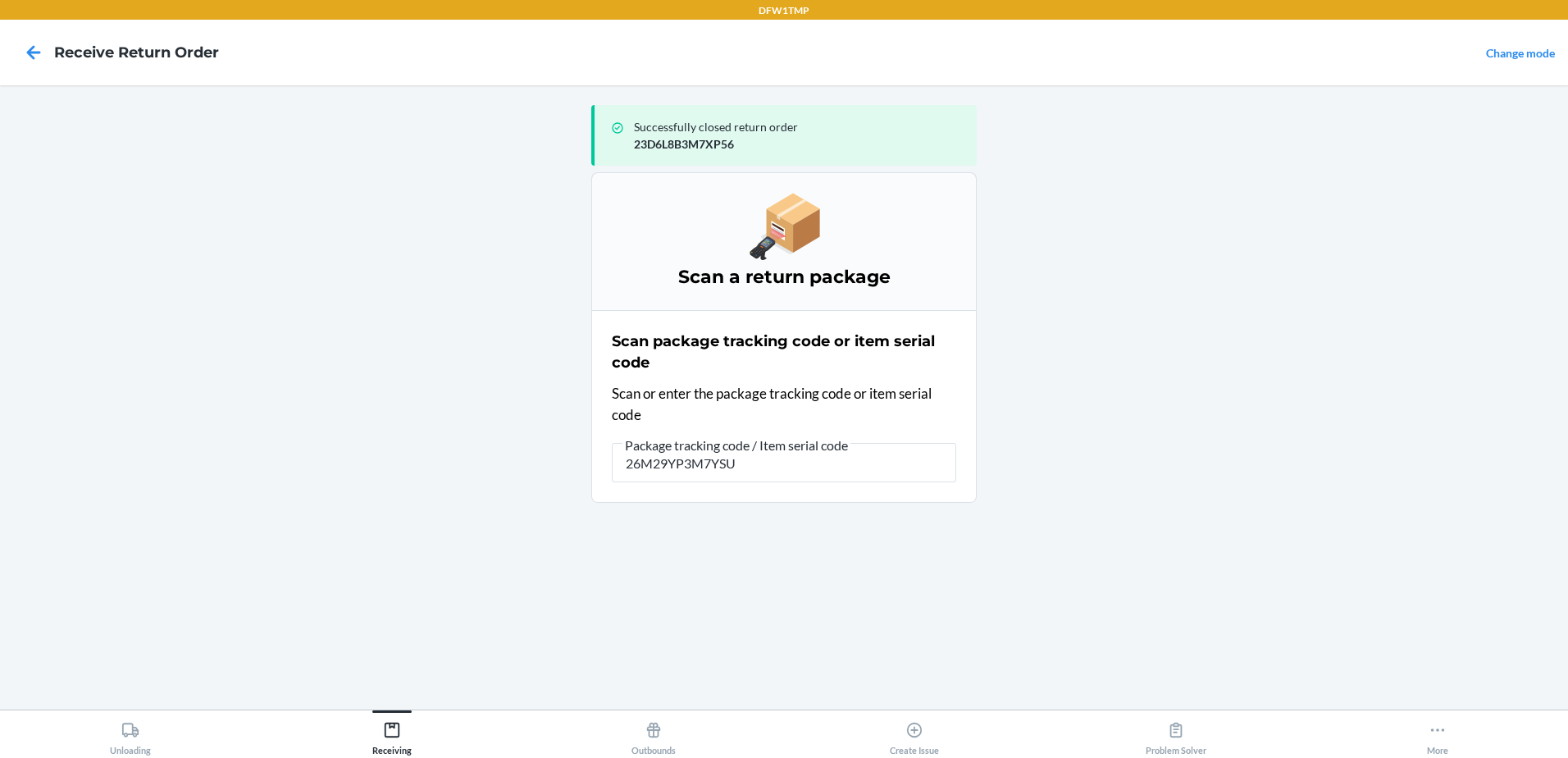
type input "26M29YP3M7YSUU"
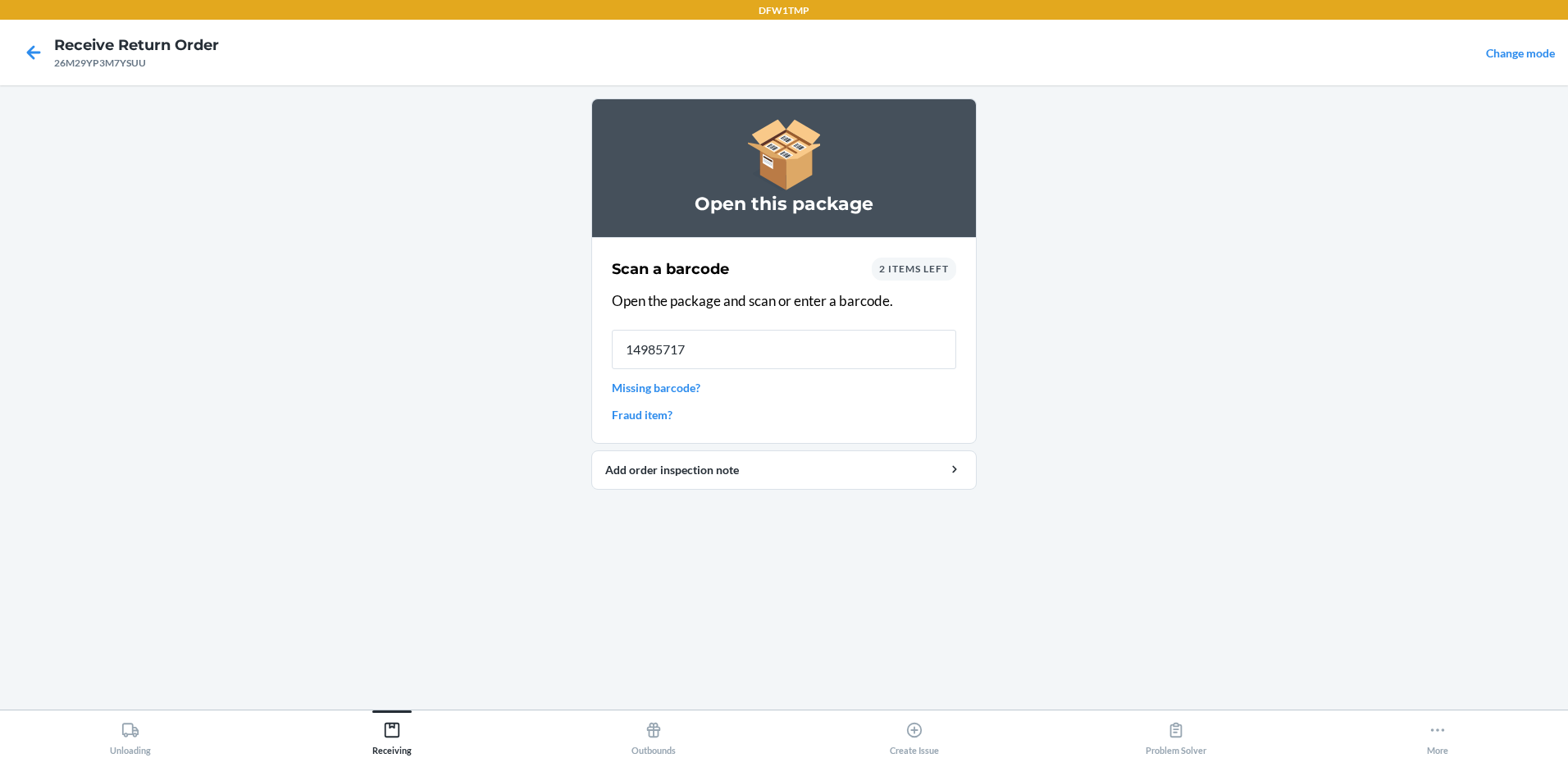
type input "149857179"
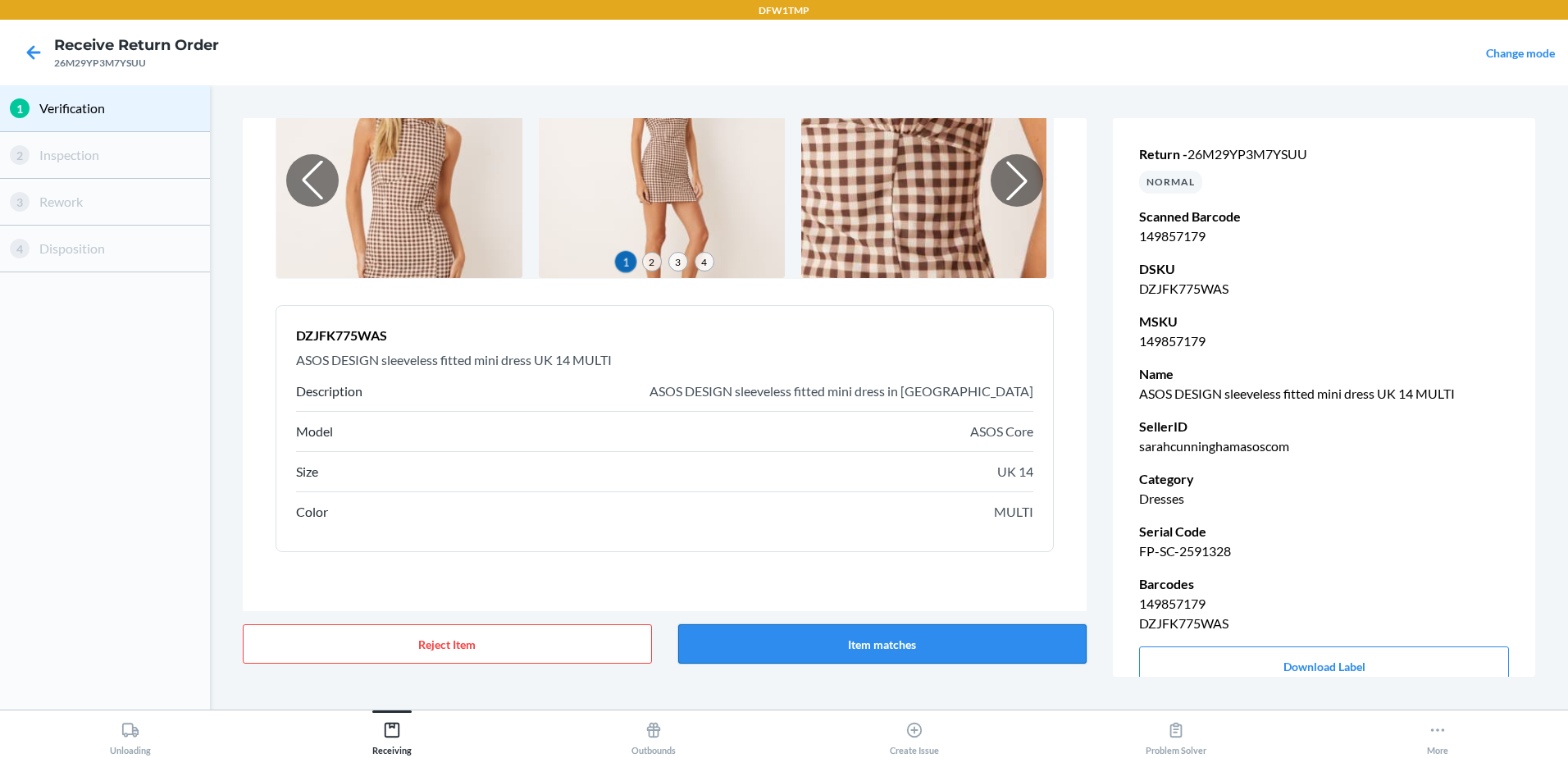
click at [846, 639] on button "Item matches" at bounding box center [882, 644] width 409 height 39
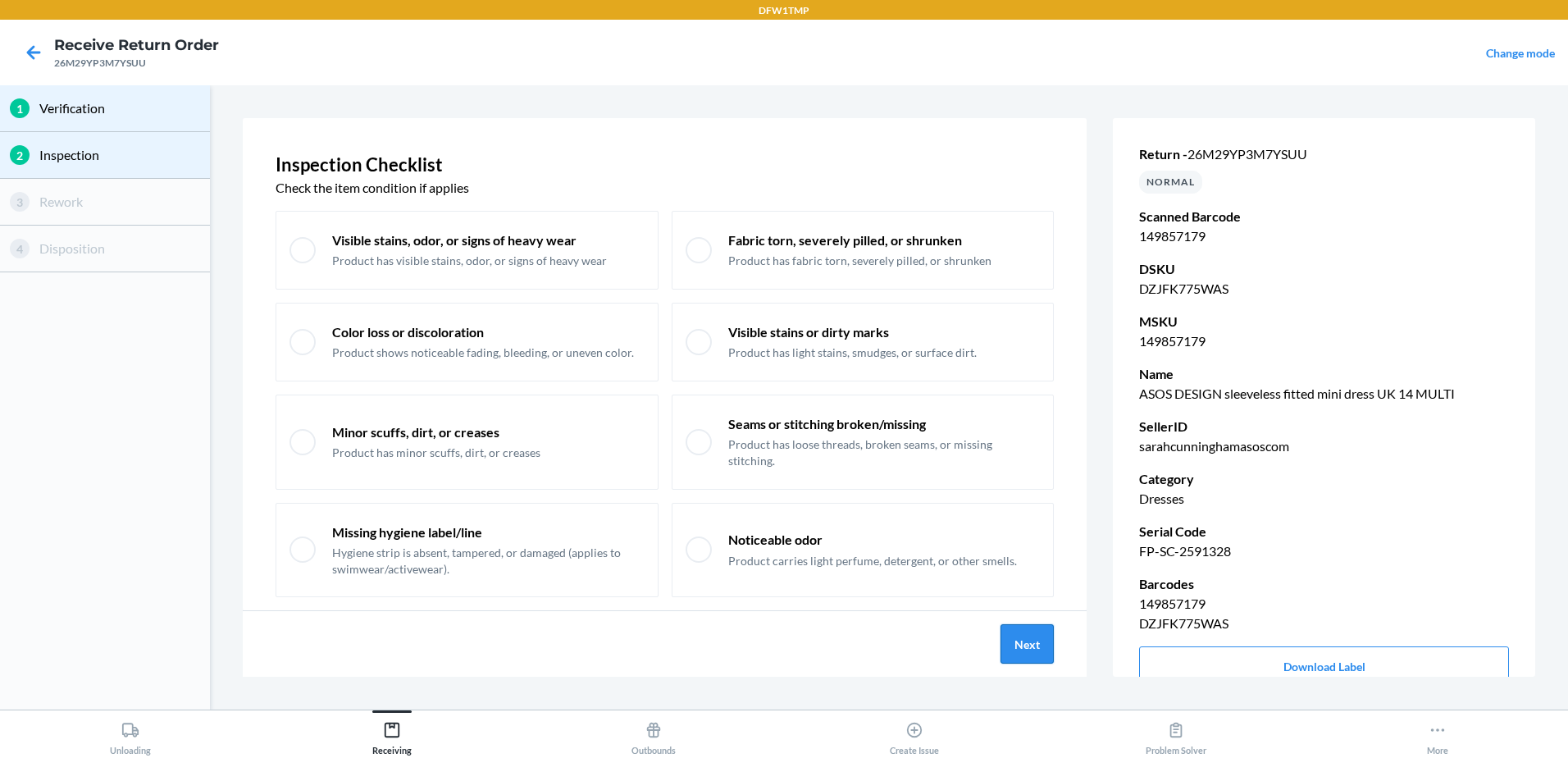
click at [1046, 648] on button "Next" at bounding box center [1027, 644] width 54 height 39
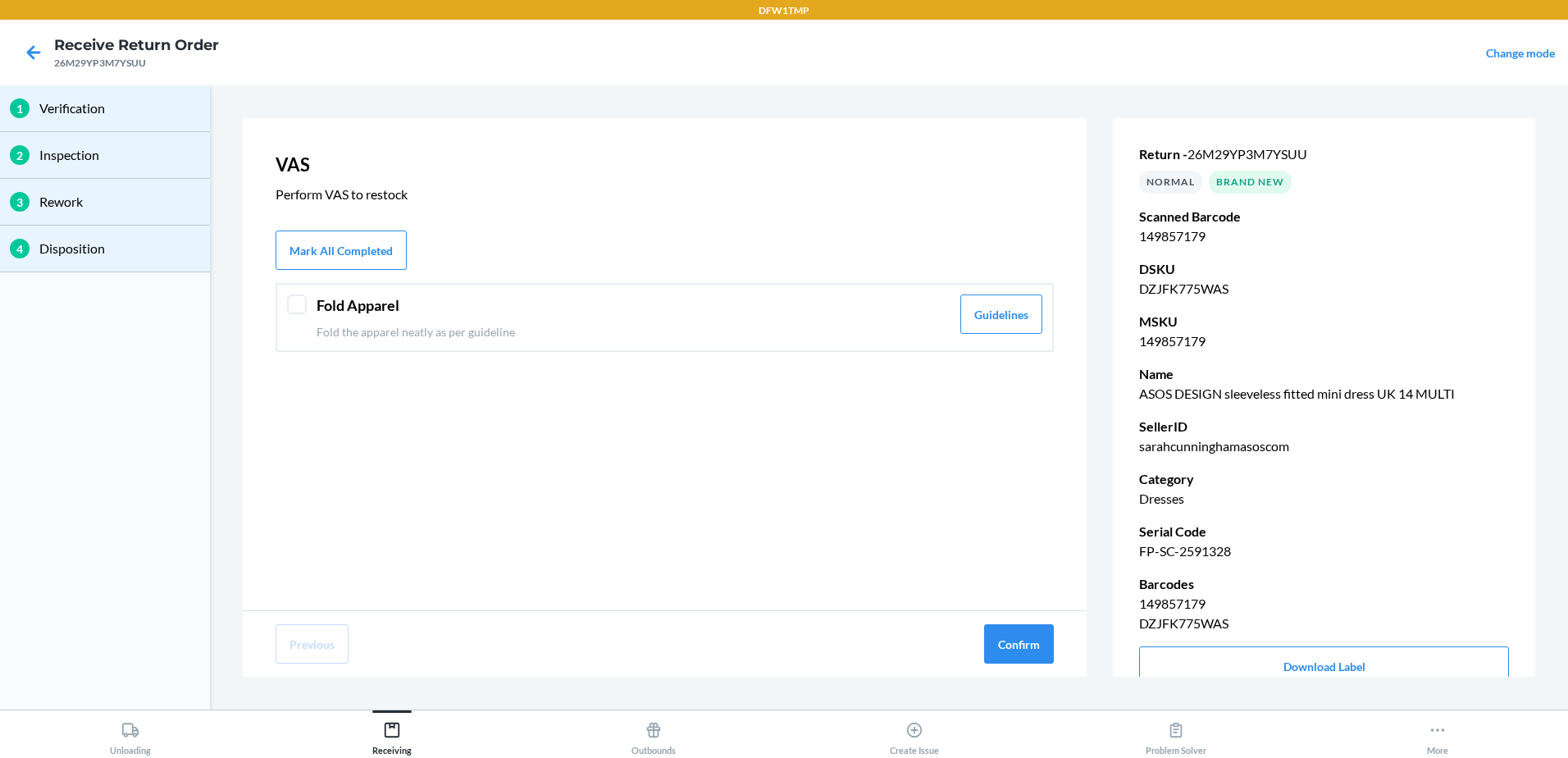
click at [701, 325] on p "Fold the apparel neatly as per guideline" at bounding box center [633, 331] width 634 height 17
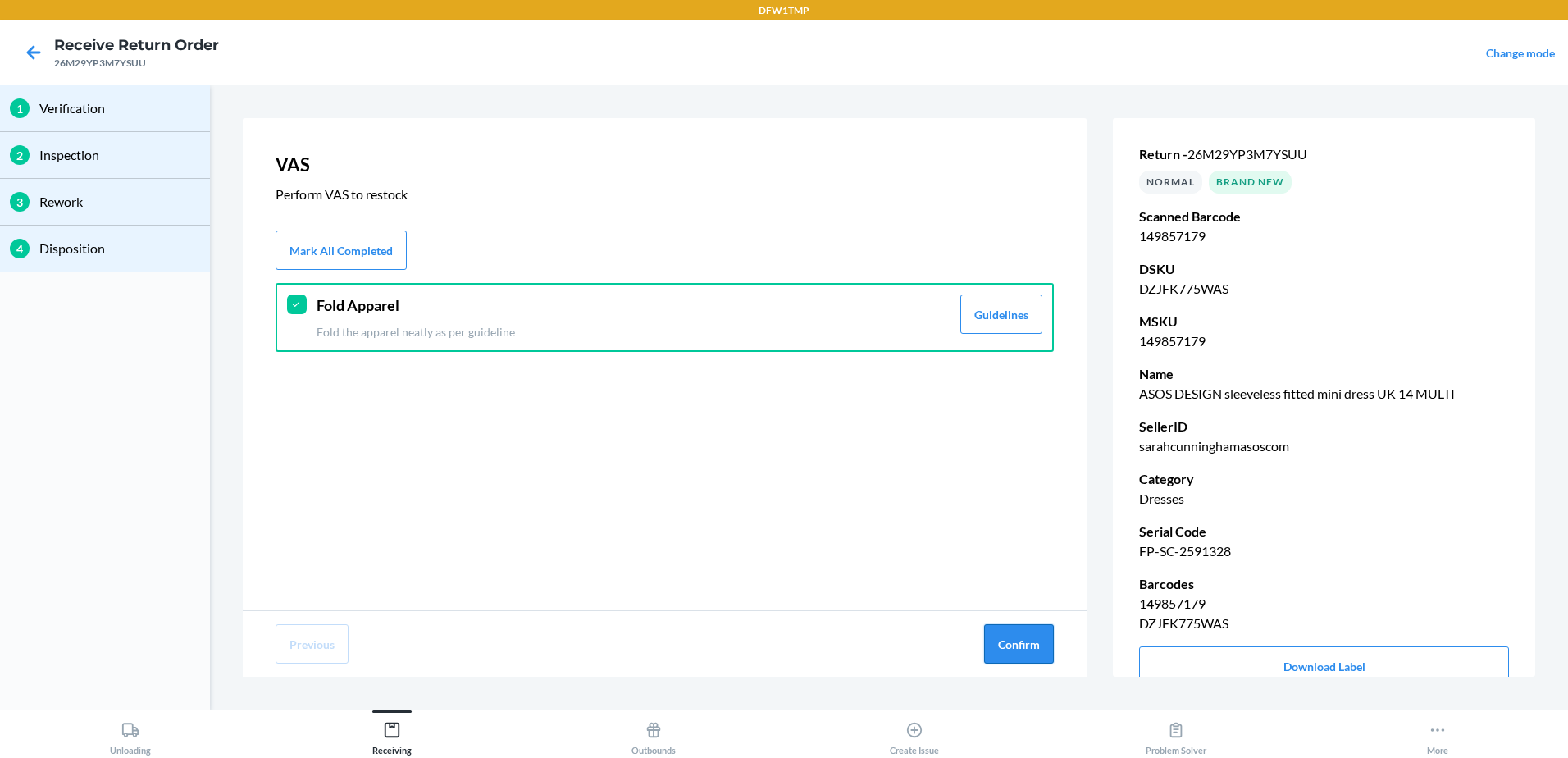
click at [1022, 661] on button "Confirm" at bounding box center [1018, 644] width 70 height 39
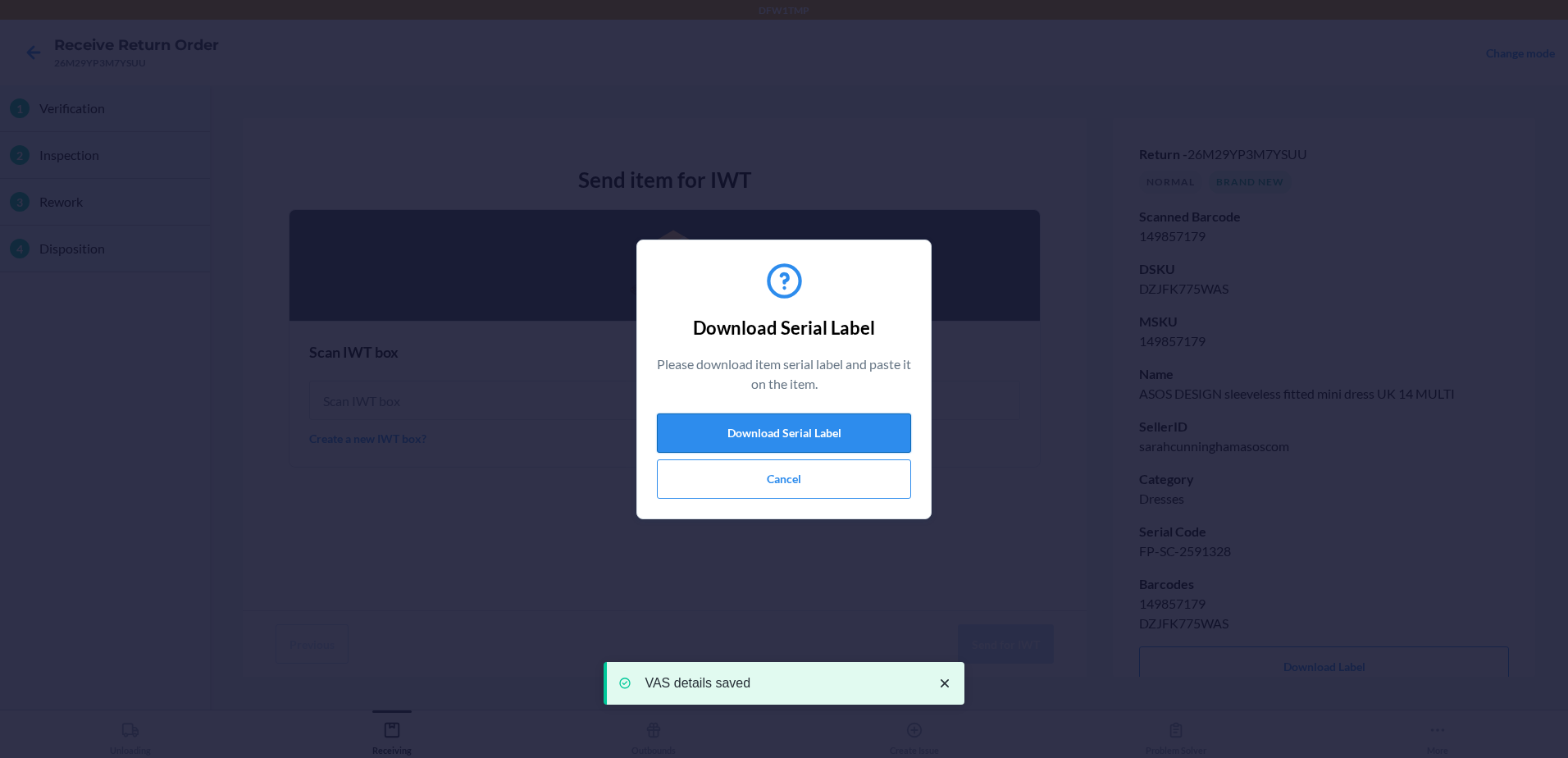
click at [841, 430] on button "Download Serial Label" at bounding box center [784, 432] width 254 height 39
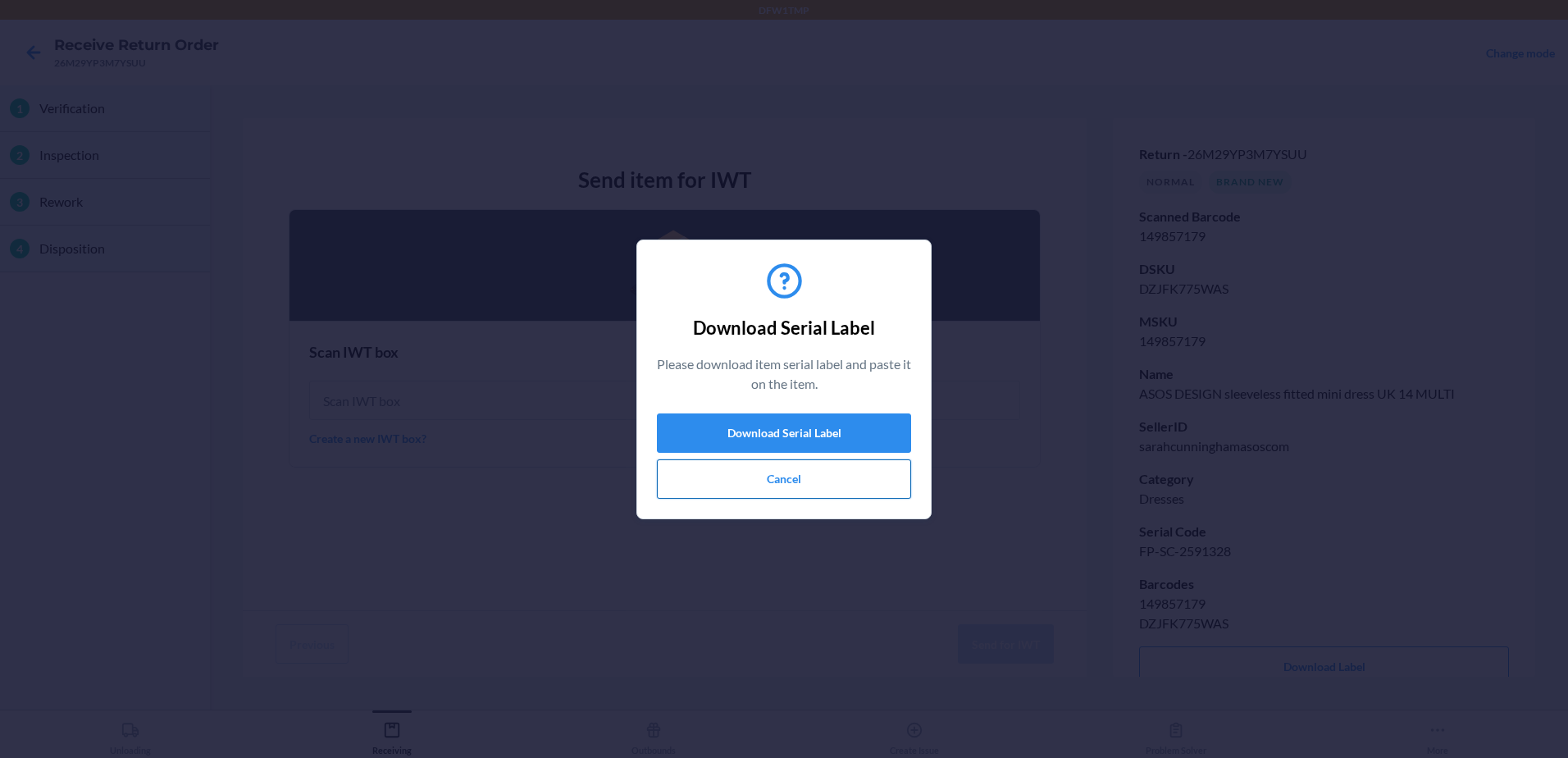
click at [851, 475] on button "Cancel" at bounding box center [784, 478] width 254 height 39
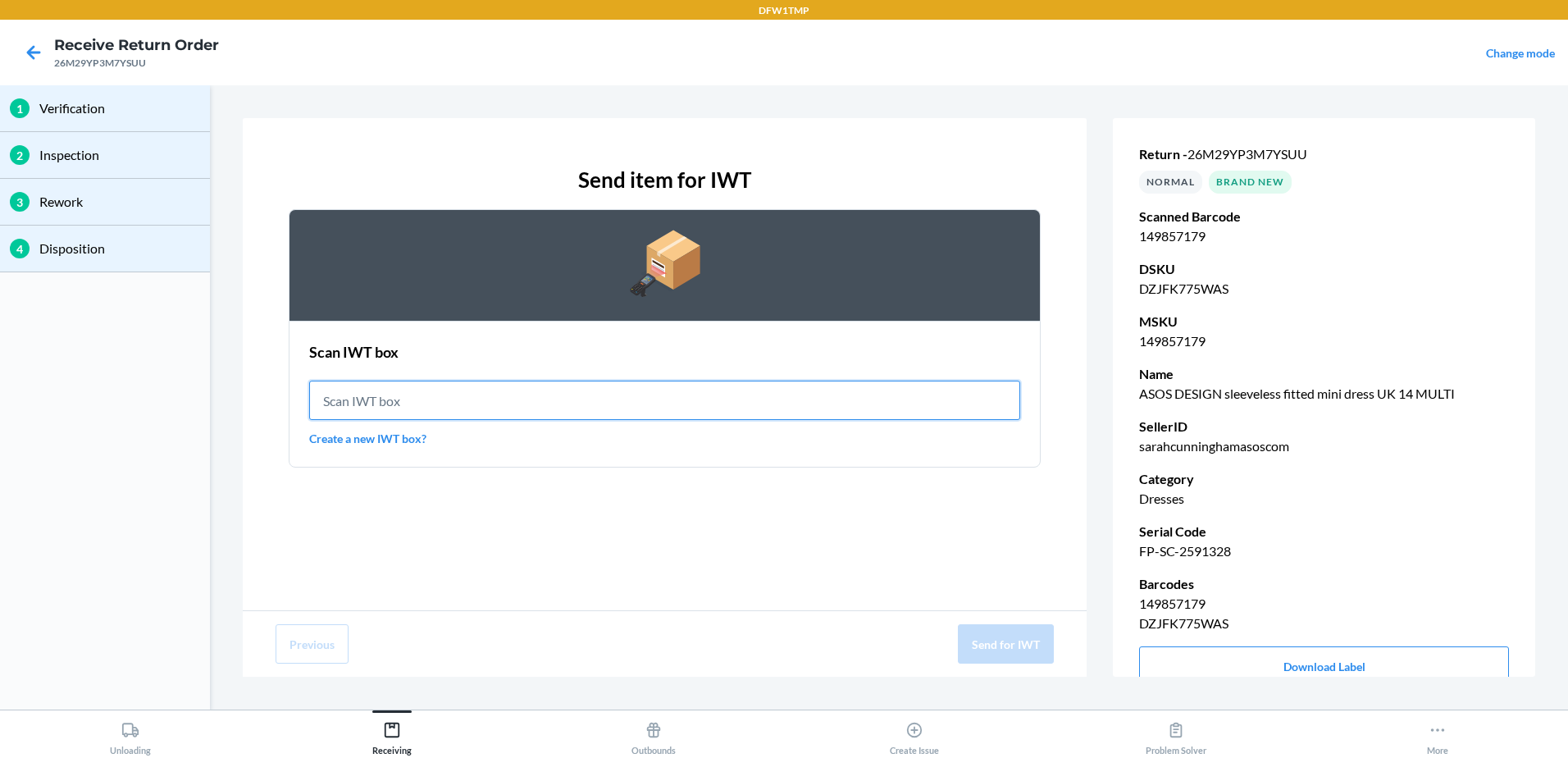
click at [831, 405] on input "text" at bounding box center [665, 399] width 711 height 39
type input "IWT0000019DJ"
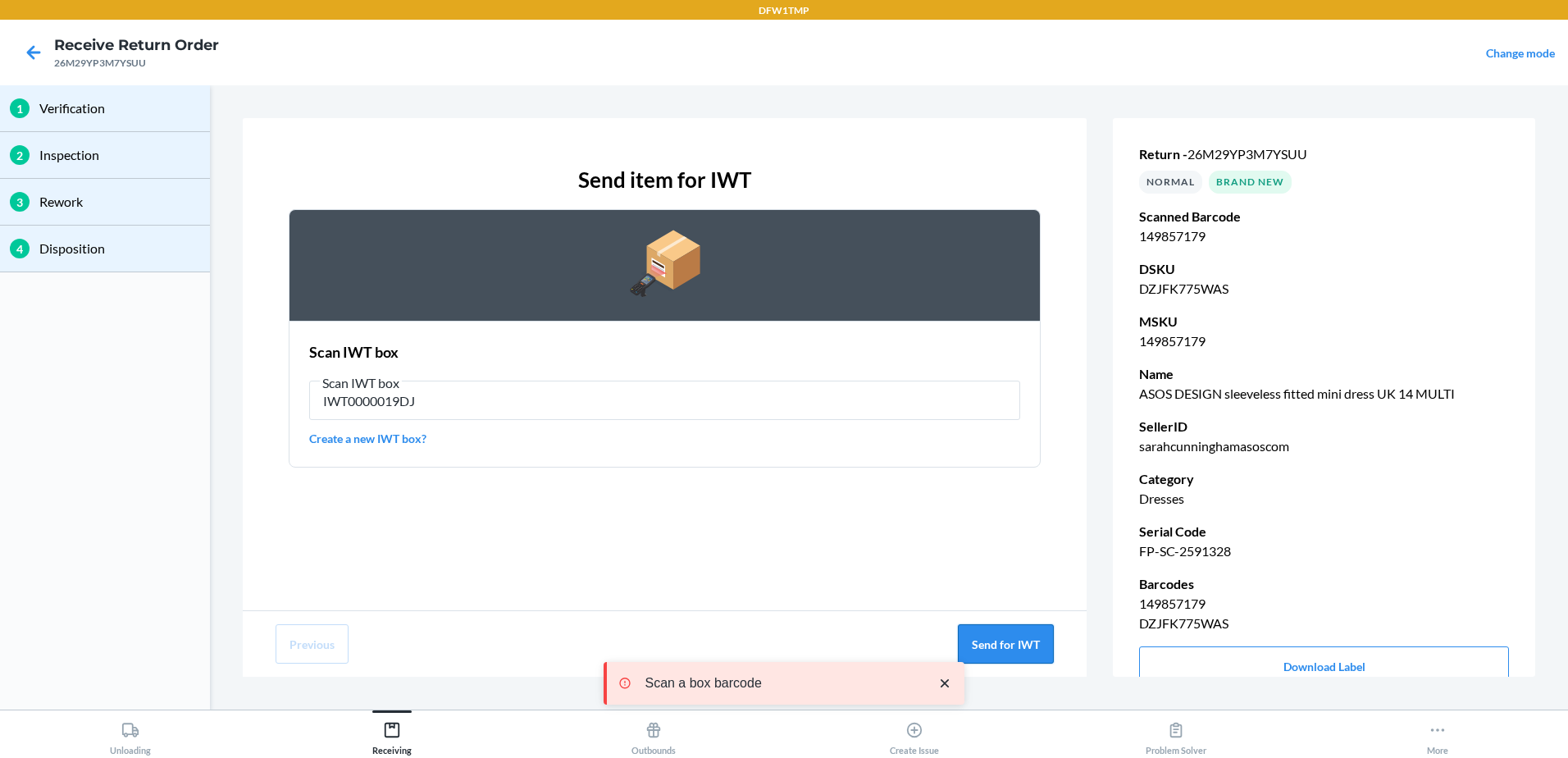
click at [1022, 639] on button "Send for IWT" at bounding box center [1006, 644] width 96 height 39
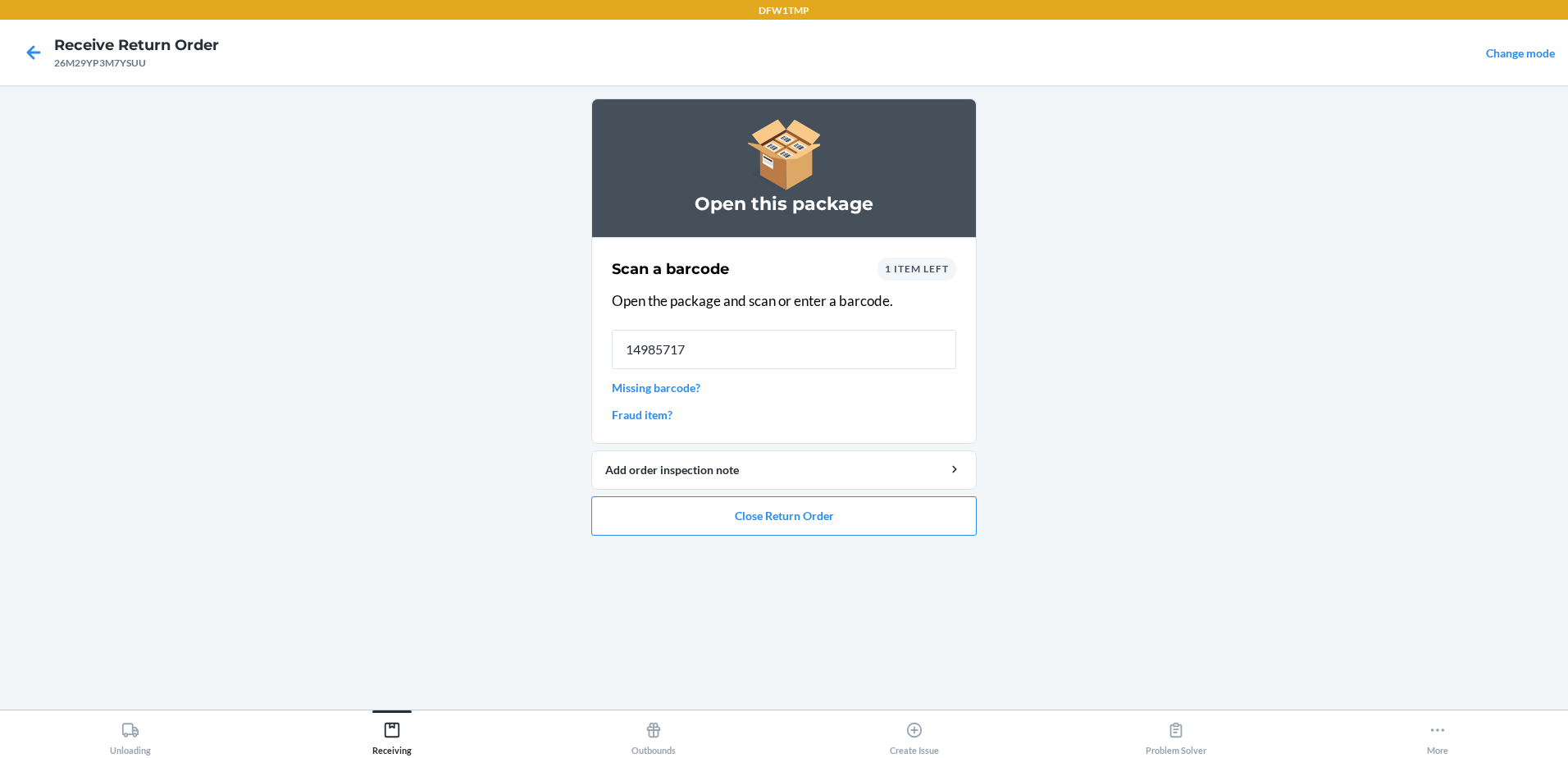
type input "149857179"
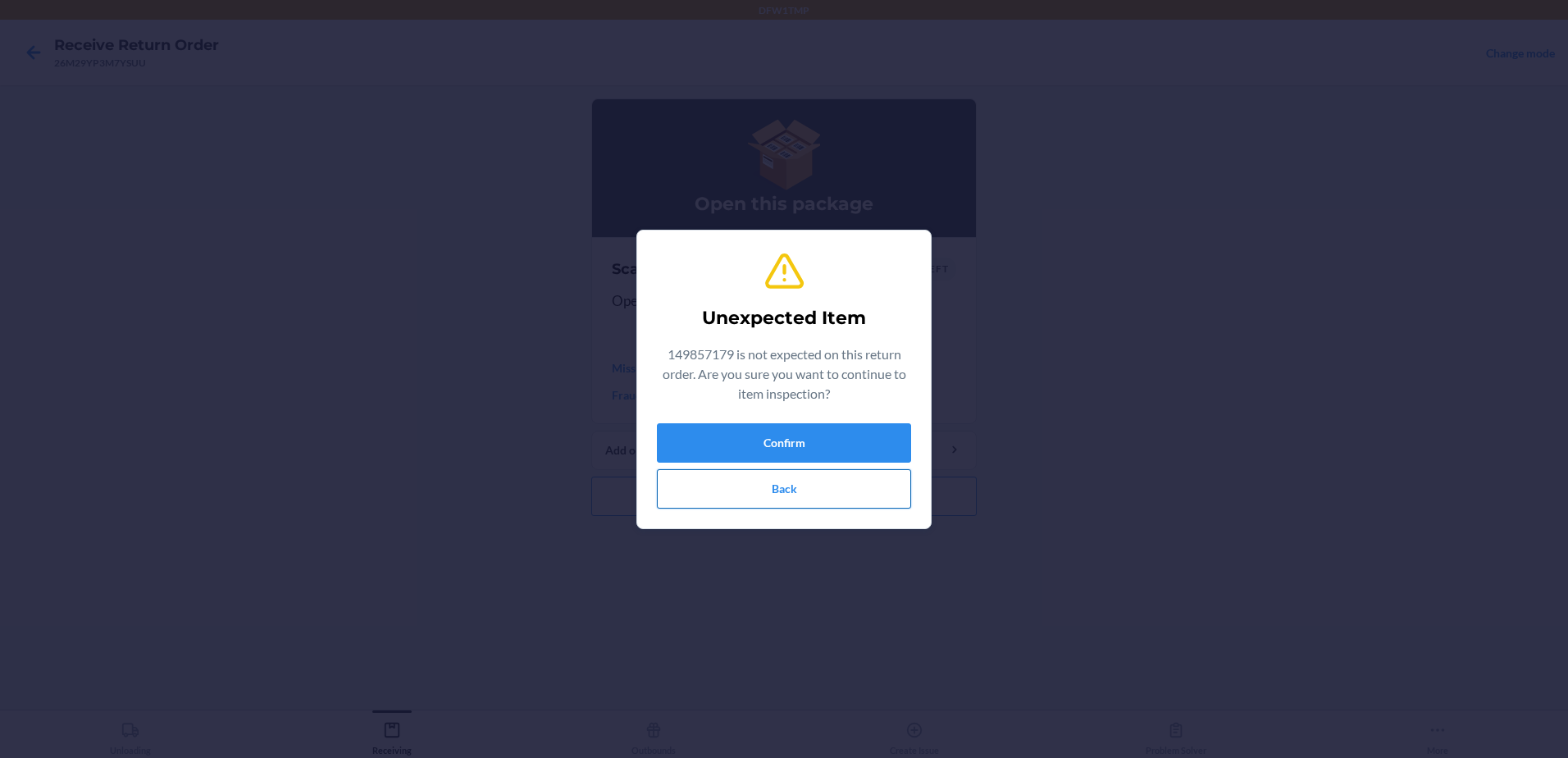
click at [702, 507] on button "Back" at bounding box center [784, 488] width 254 height 39
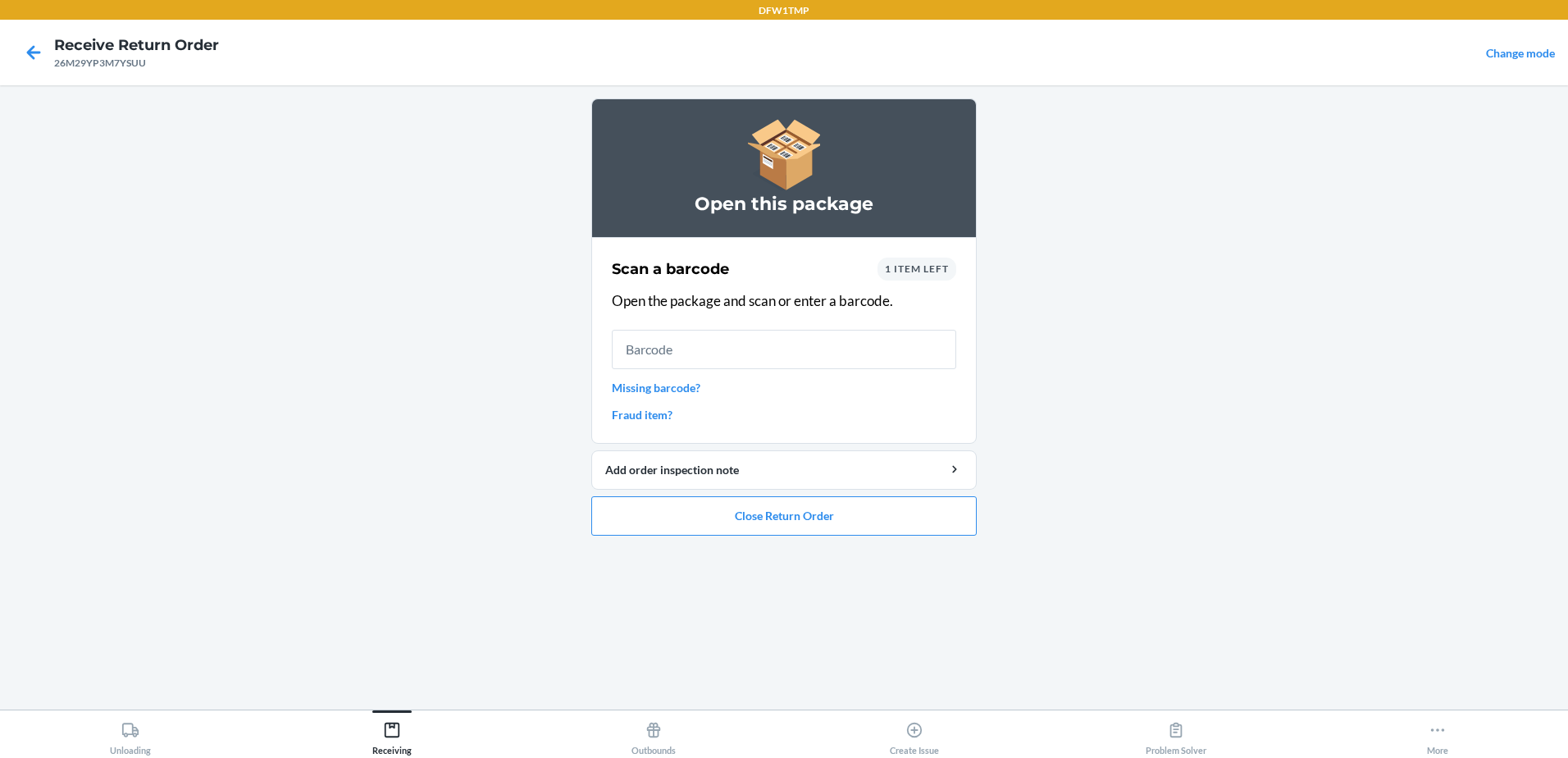
click at [911, 265] on span "1 item left" at bounding box center [916, 269] width 64 height 13
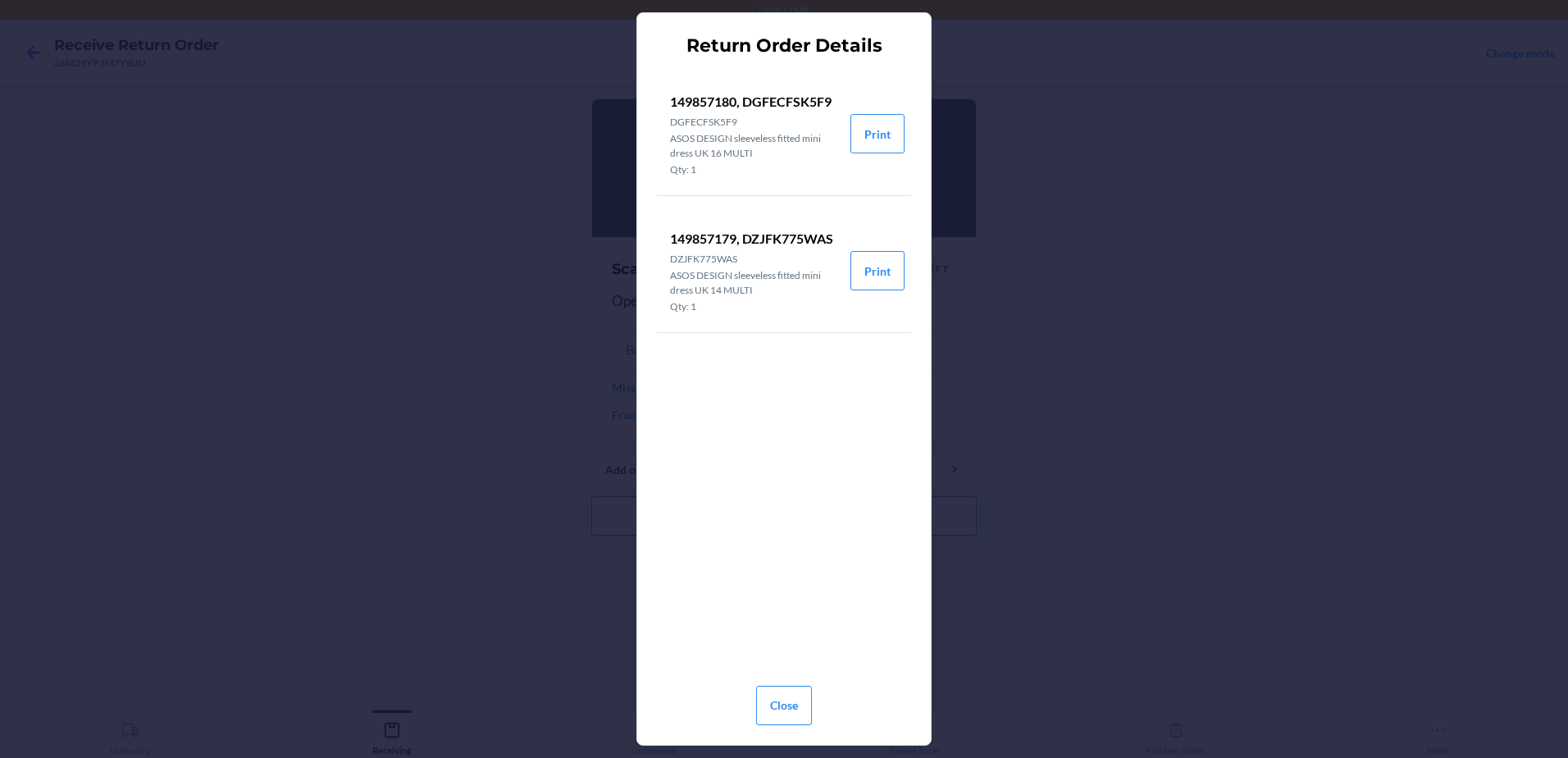
click at [773, 103] on p "149857180, DGFECFSK5F9" at bounding box center [753, 102] width 167 height 20
drag, startPoint x: 773, startPoint y: 103, endPoint x: 713, endPoint y: 101, distance: 60.0
click at [713, 101] on p "149857180, DGFECFSK5F9" at bounding box center [753, 102] width 167 height 20
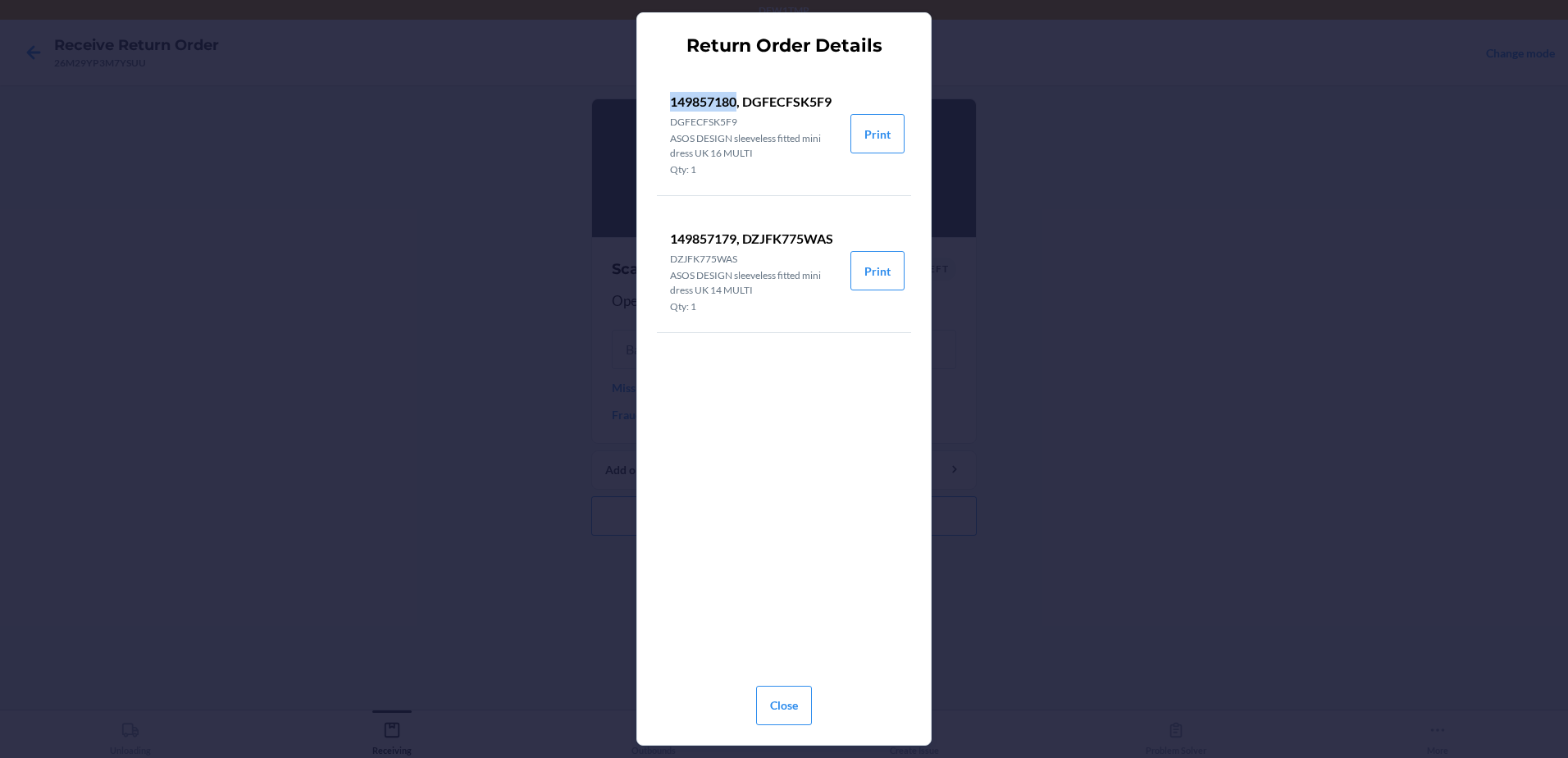
copy p "149857180"
click at [1172, 141] on div "Return Order Details 149857180, DGFECFSK5F9 DGFECFSK5F9 ASOS DESIGN sleeveless …" at bounding box center [784, 379] width 1568 height 758
click at [812, 700] on button "Close" at bounding box center [783, 705] width 55 height 39
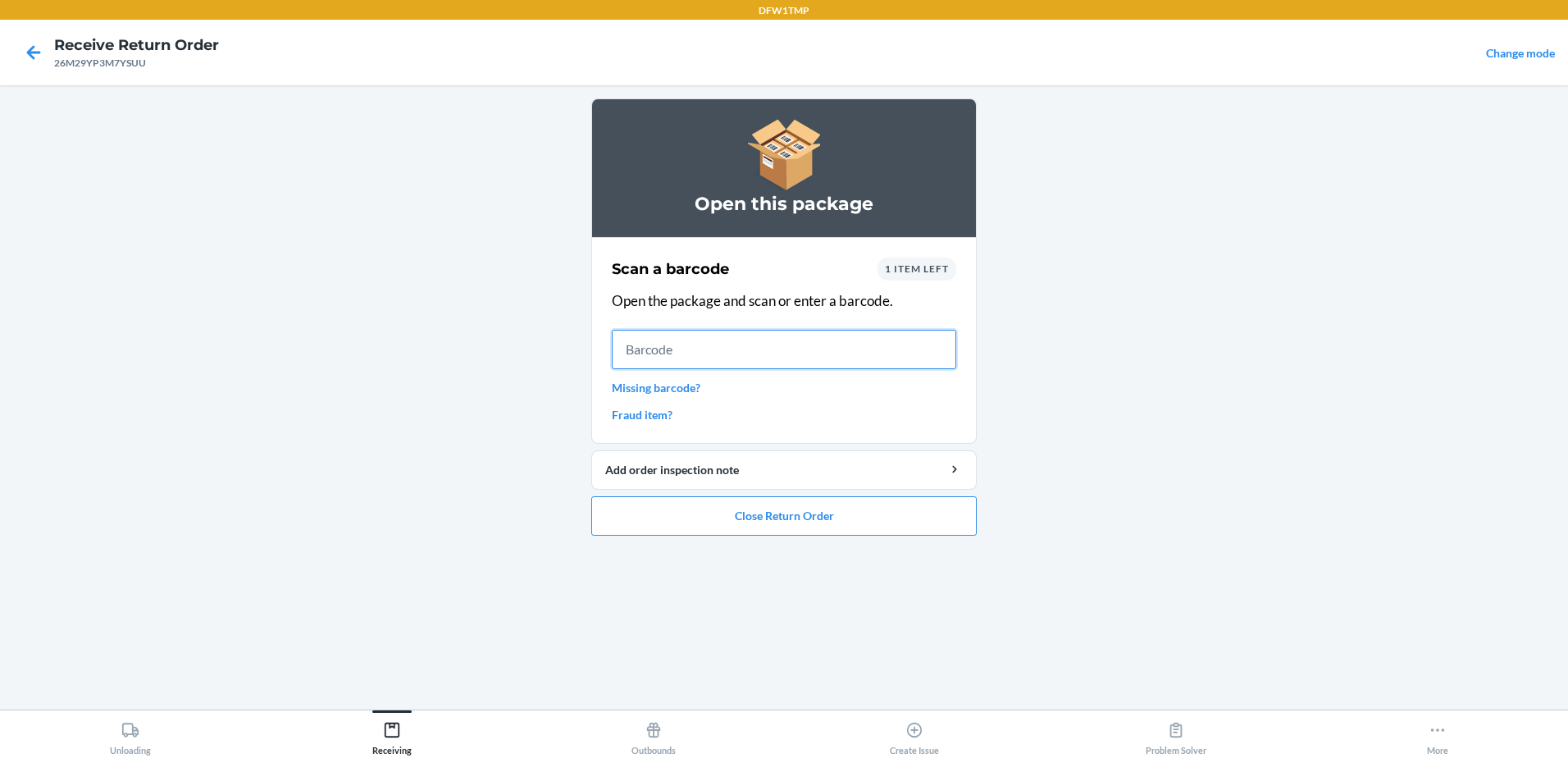
click at [805, 357] on input "text" at bounding box center [784, 349] width 345 height 39
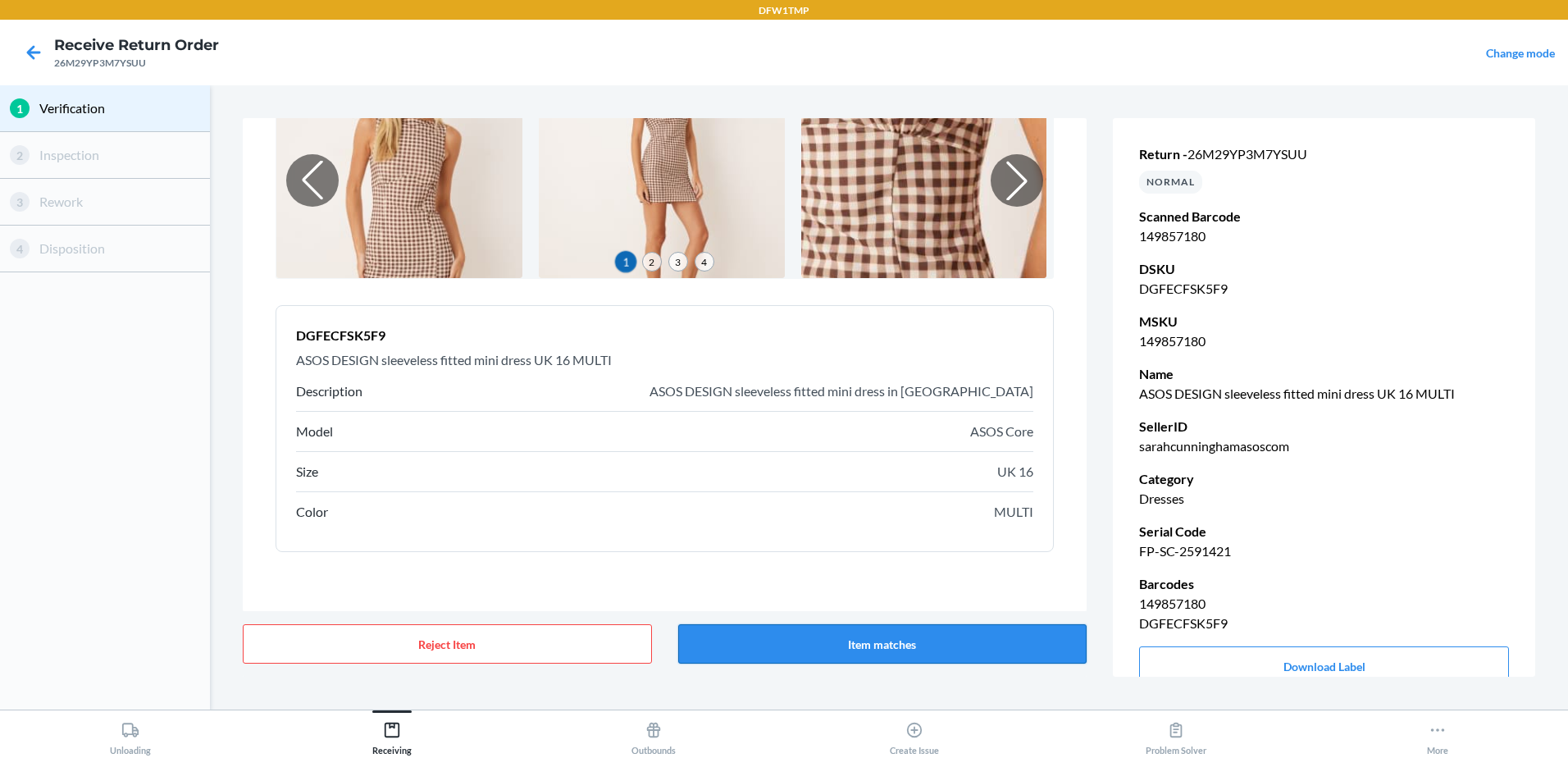
click at [954, 649] on button "Item matches" at bounding box center [882, 644] width 409 height 39
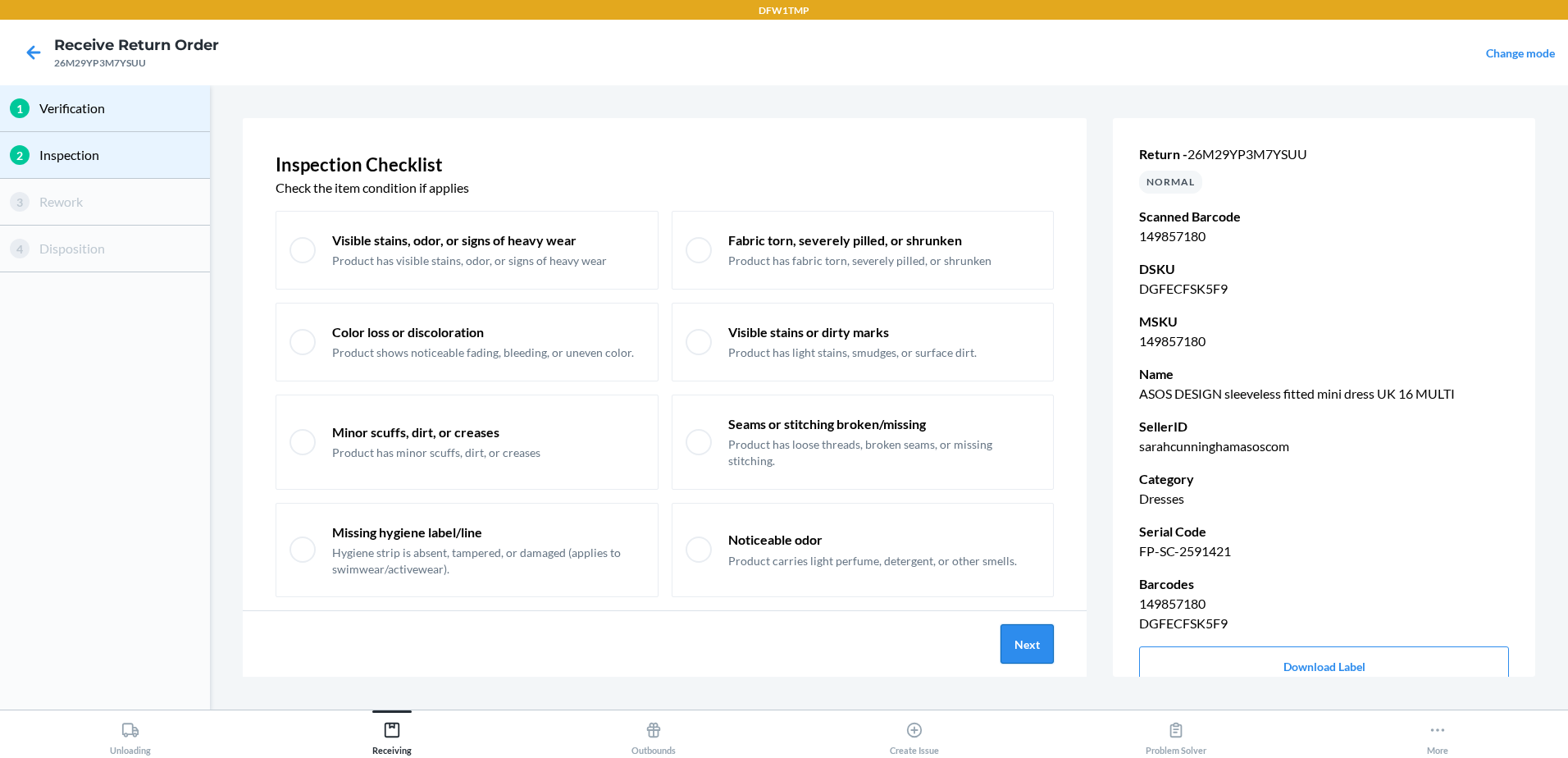
click at [1034, 639] on button "Next" at bounding box center [1027, 644] width 54 height 39
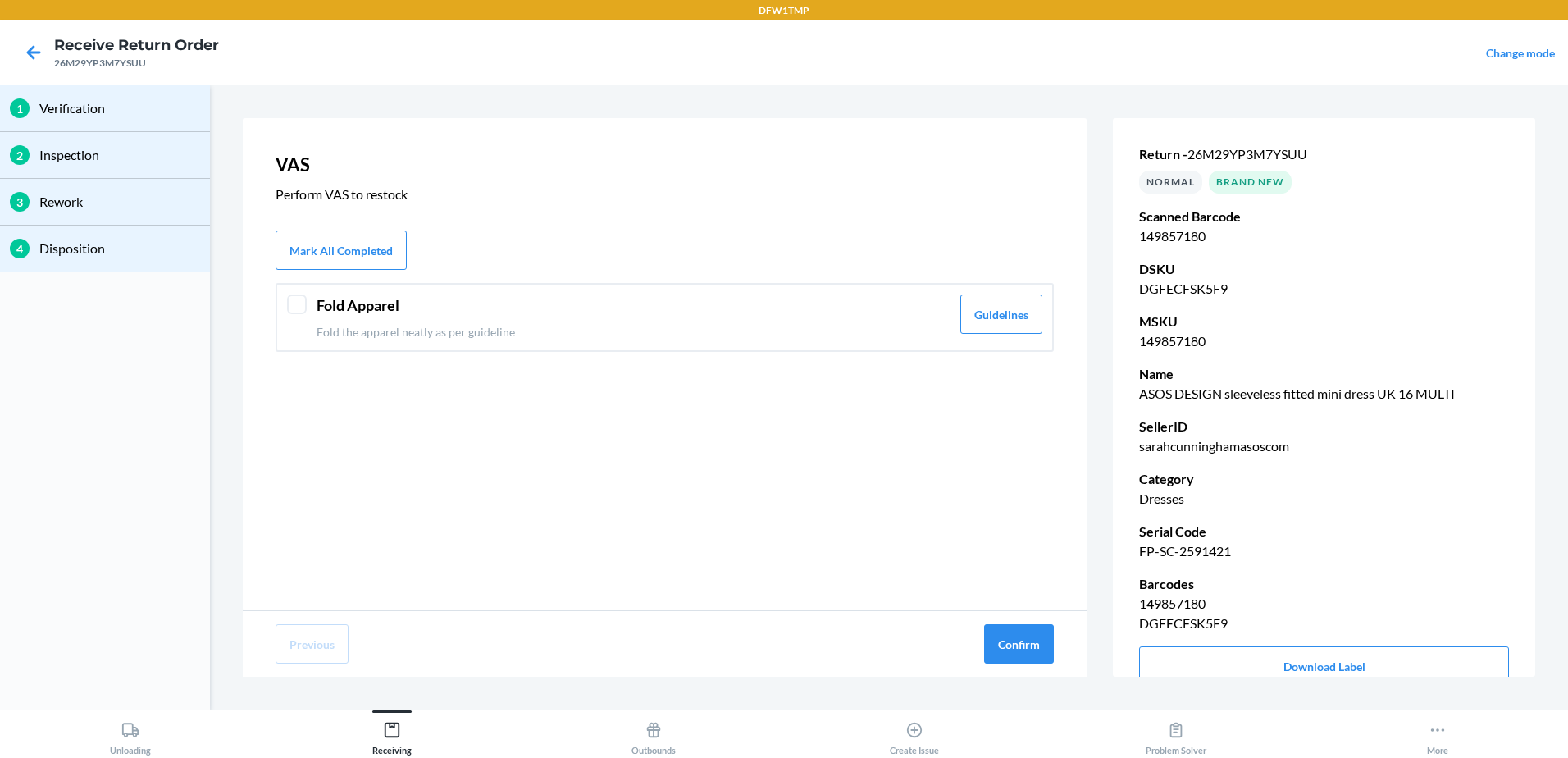
click at [799, 298] on header "Fold Apparel" at bounding box center [633, 305] width 634 height 22
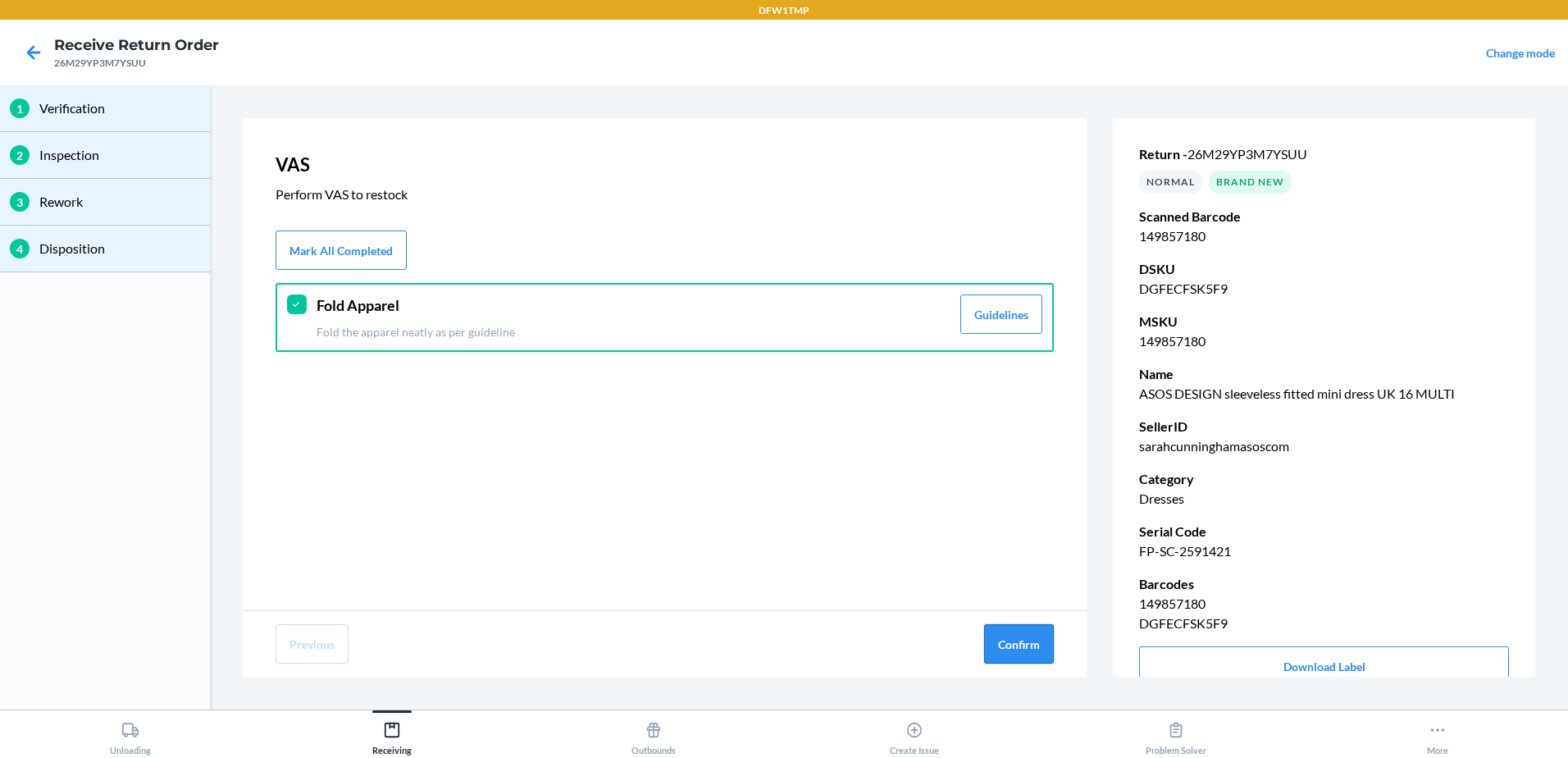
click at [1030, 625] on button "Confirm" at bounding box center [1018, 644] width 70 height 39
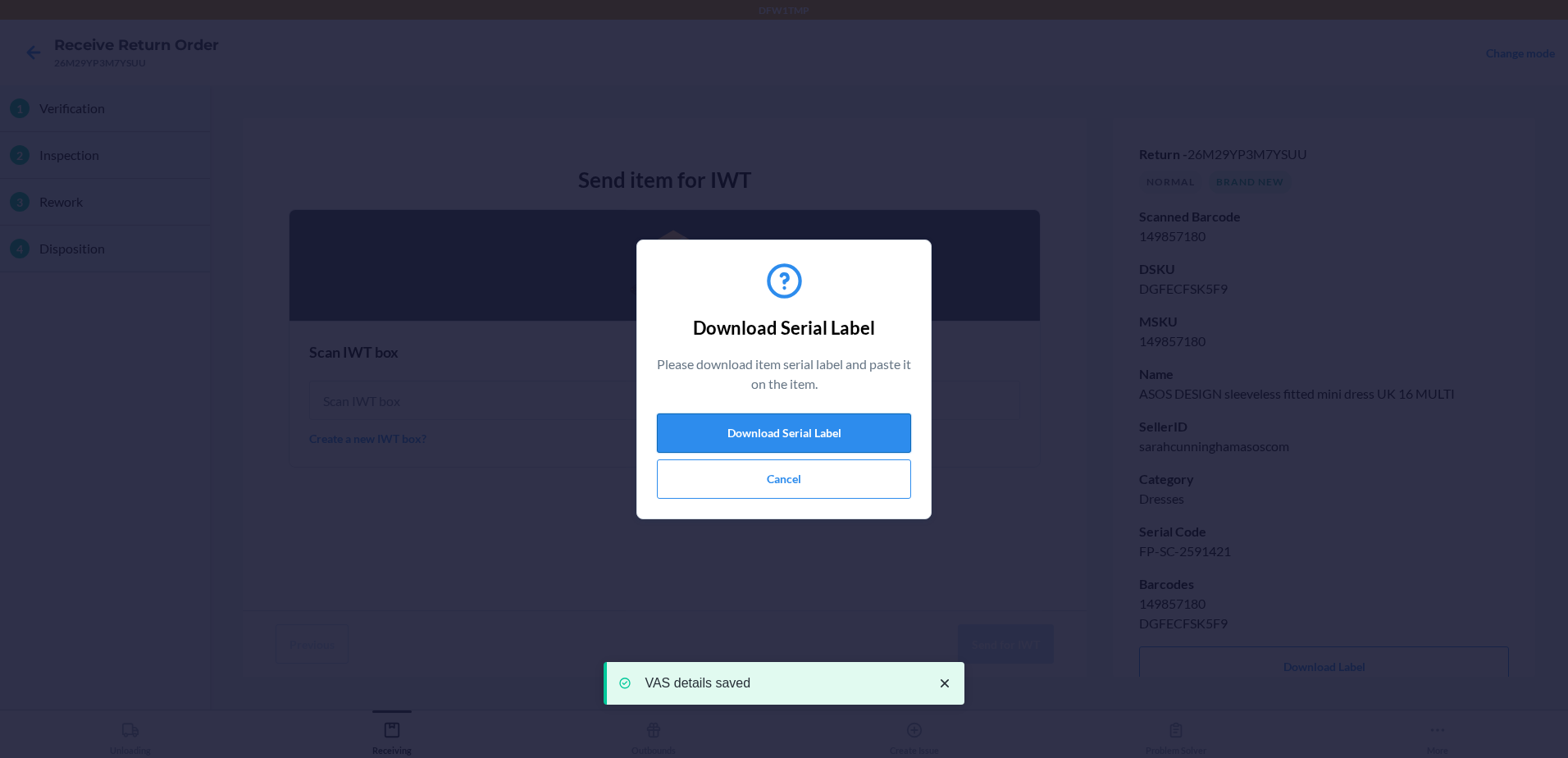
click at [805, 428] on button "Download Serial Label" at bounding box center [784, 432] width 254 height 39
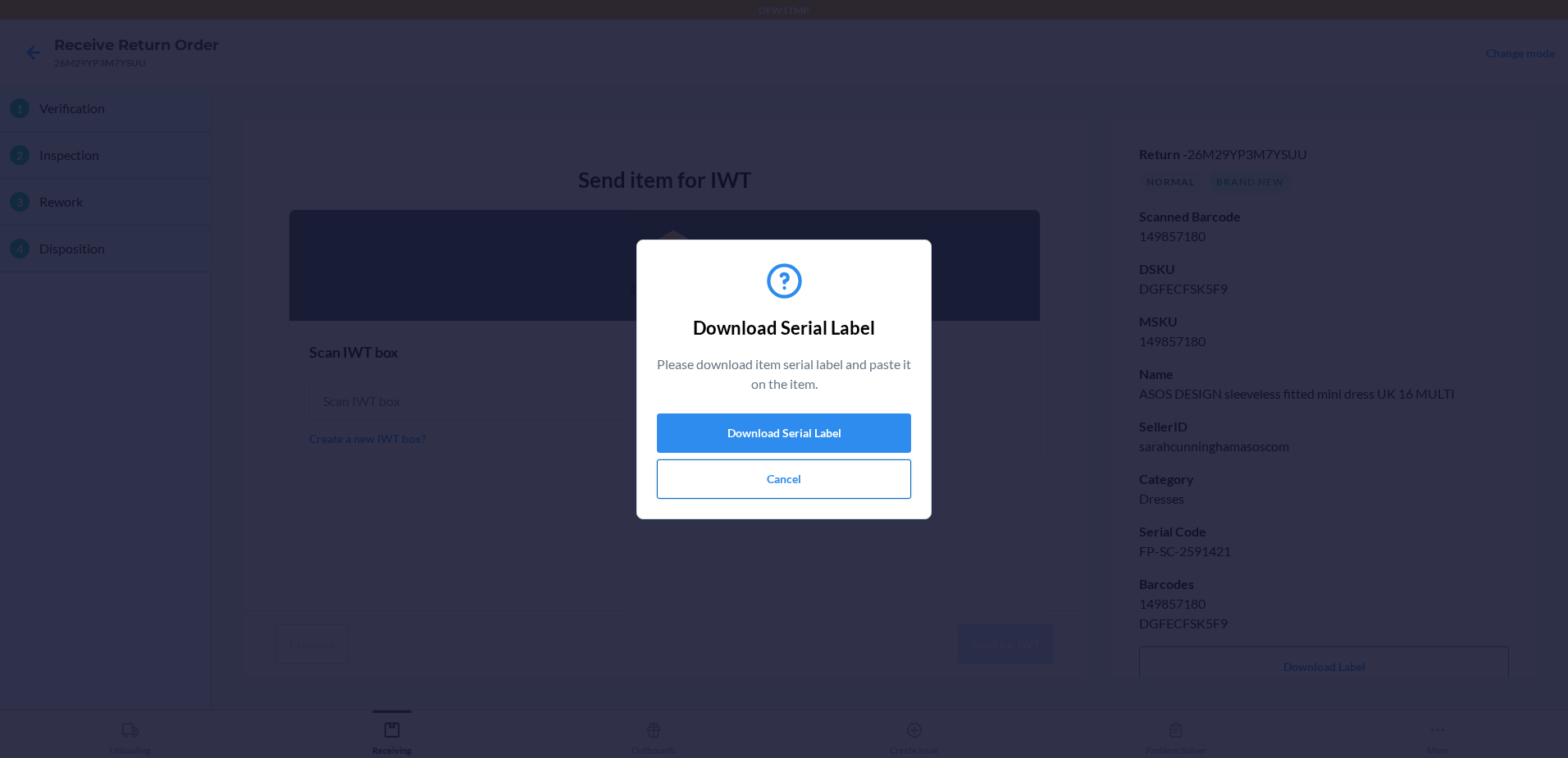
click at [896, 473] on button "Cancel" at bounding box center [784, 478] width 254 height 39
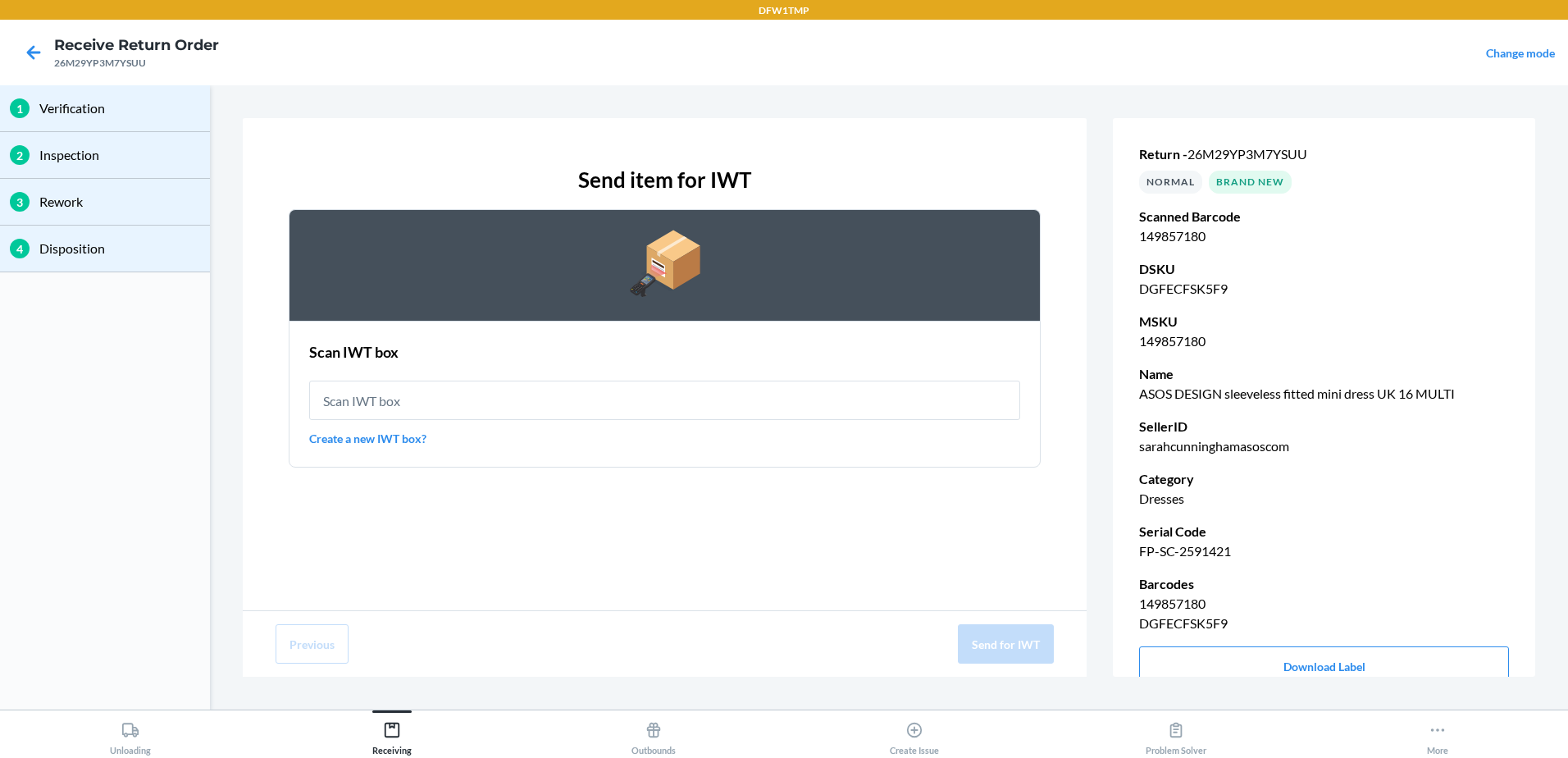
click at [902, 422] on div "Scan IWT box Create a new IWT box?" at bounding box center [665, 394] width 711 height 115
click at [898, 383] on input "text" at bounding box center [665, 399] width 711 height 39
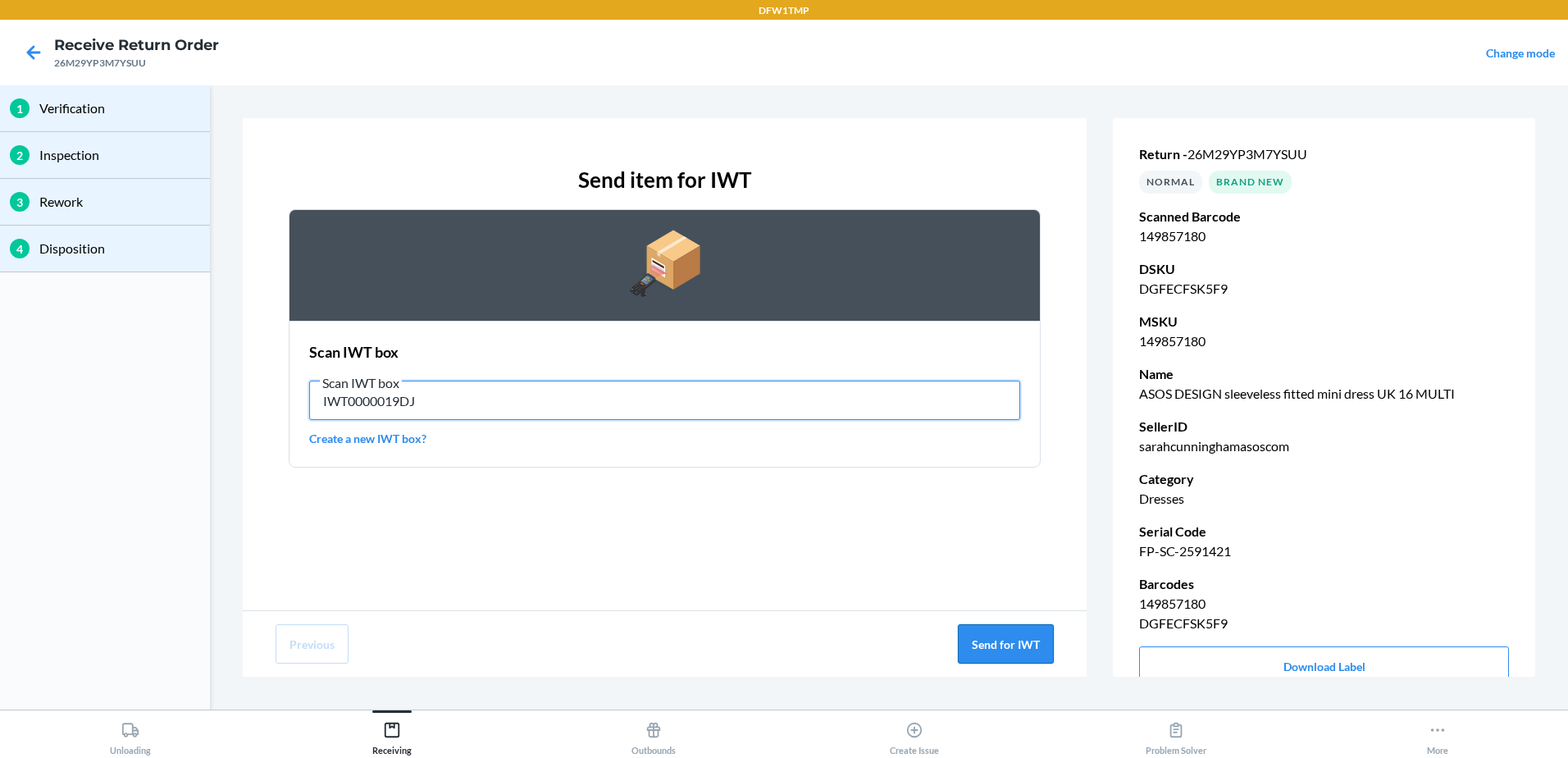
type input "IWT0000019DJ"
click at [995, 659] on button "Send for IWT" at bounding box center [1006, 644] width 96 height 39
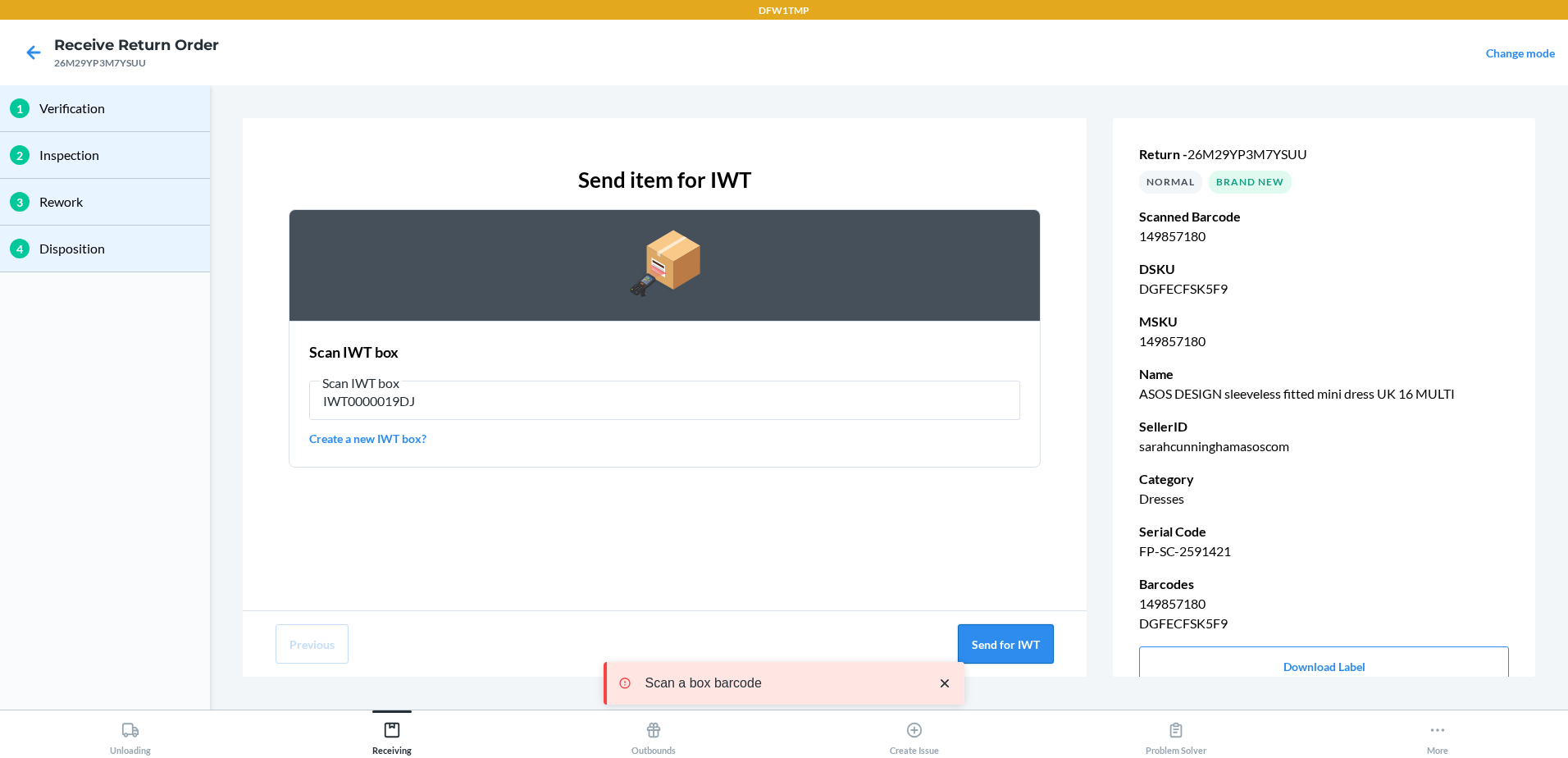
click at [1015, 630] on button "Send for IWT" at bounding box center [1006, 644] width 96 height 39
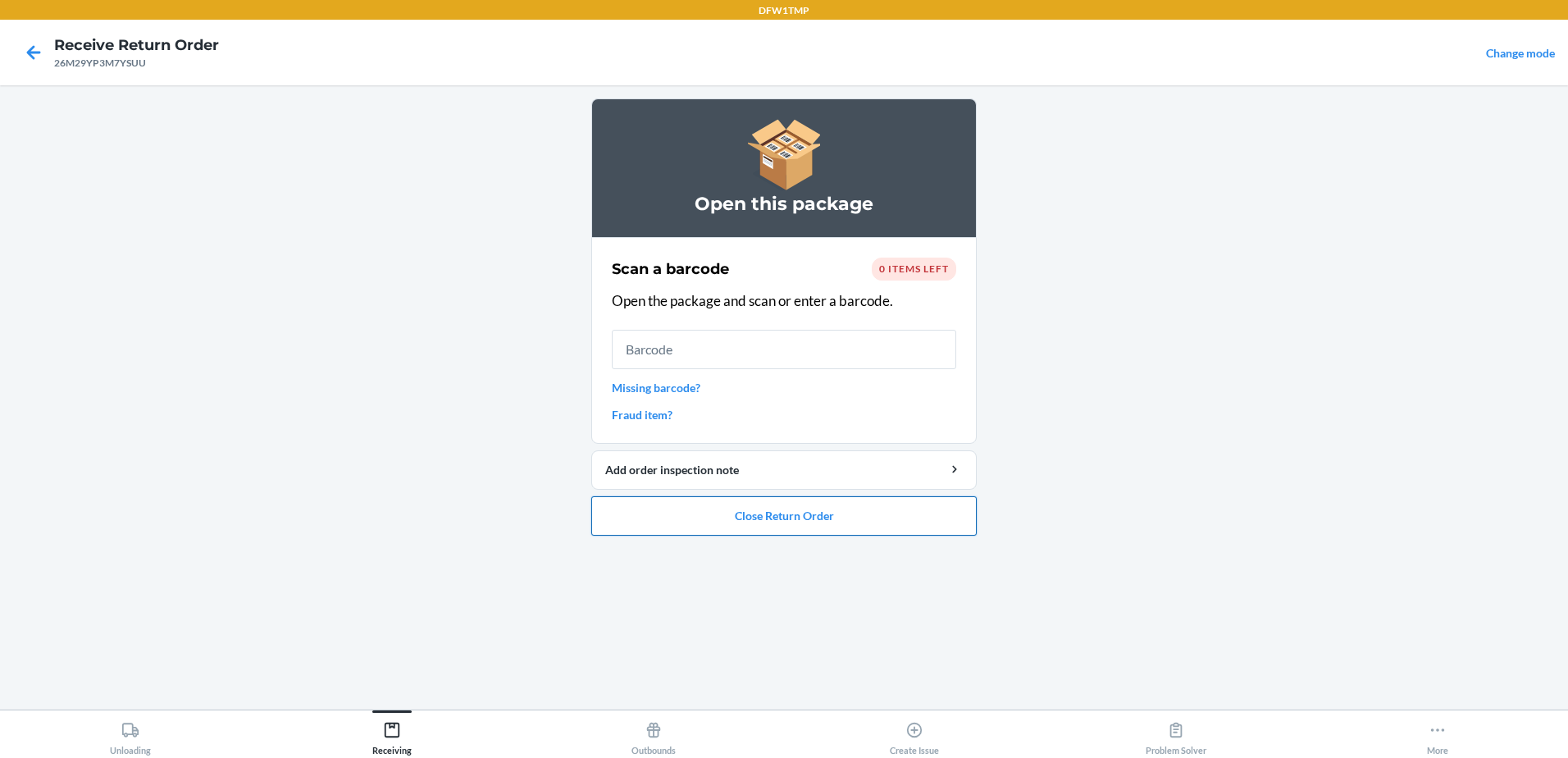
click at [884, 517] on button "Close Return Order" at bounding box center [784, 516] width 386 height 39
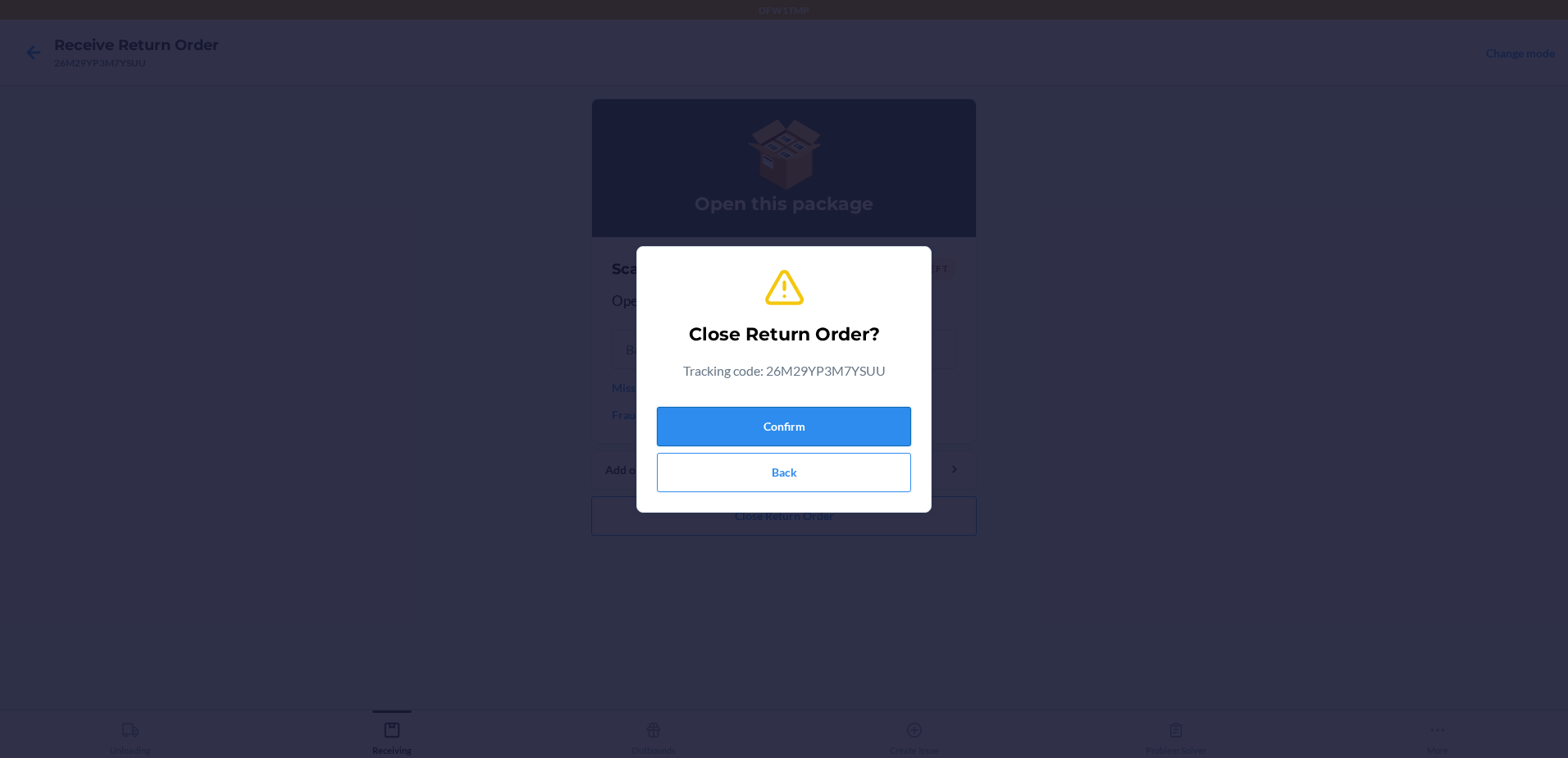
click at [852, 427] on button "Confirm" at bounding box center [784, 426] width 254 height 39
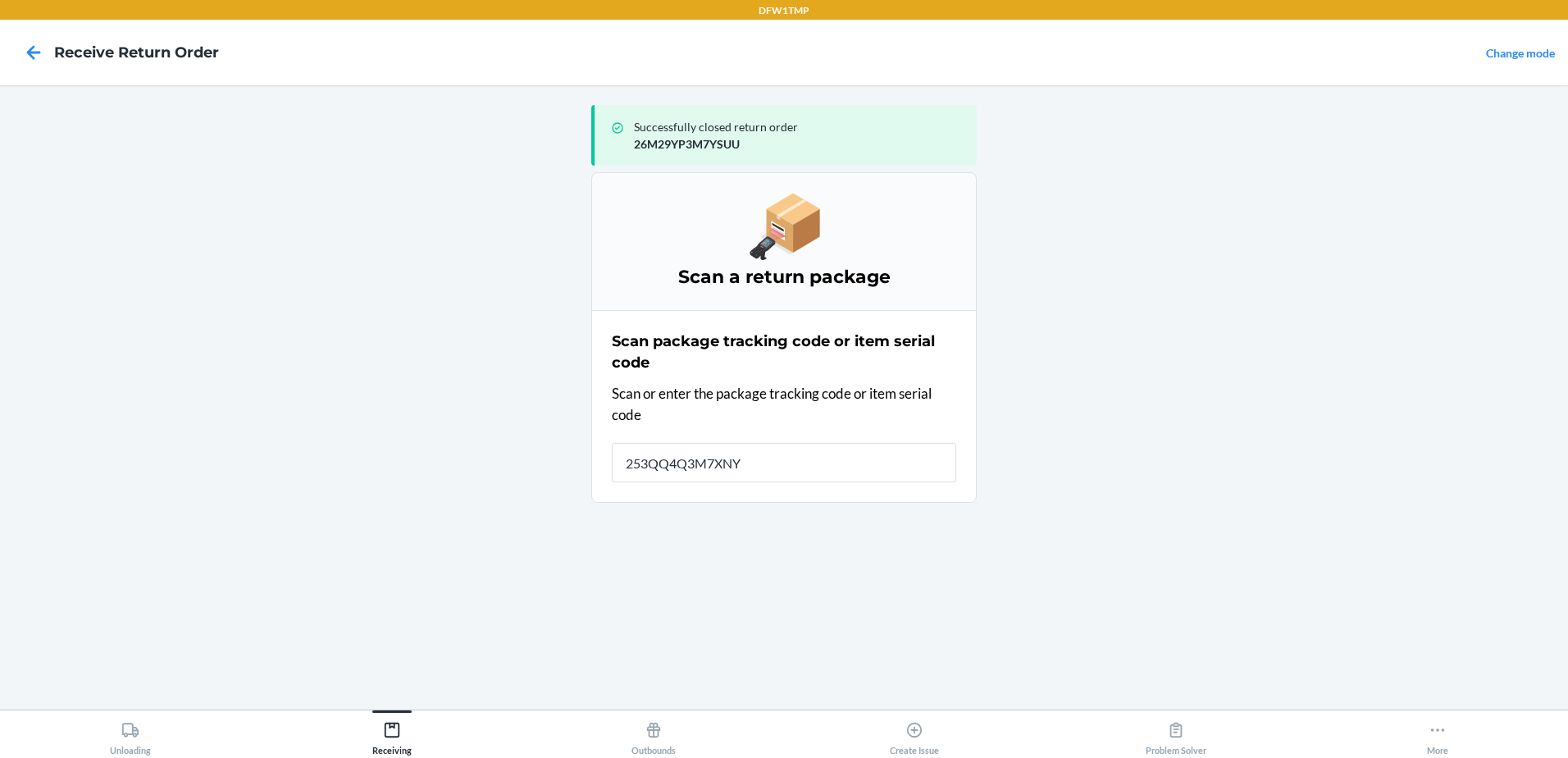
type input "253QQ4Q3M7XNYK"
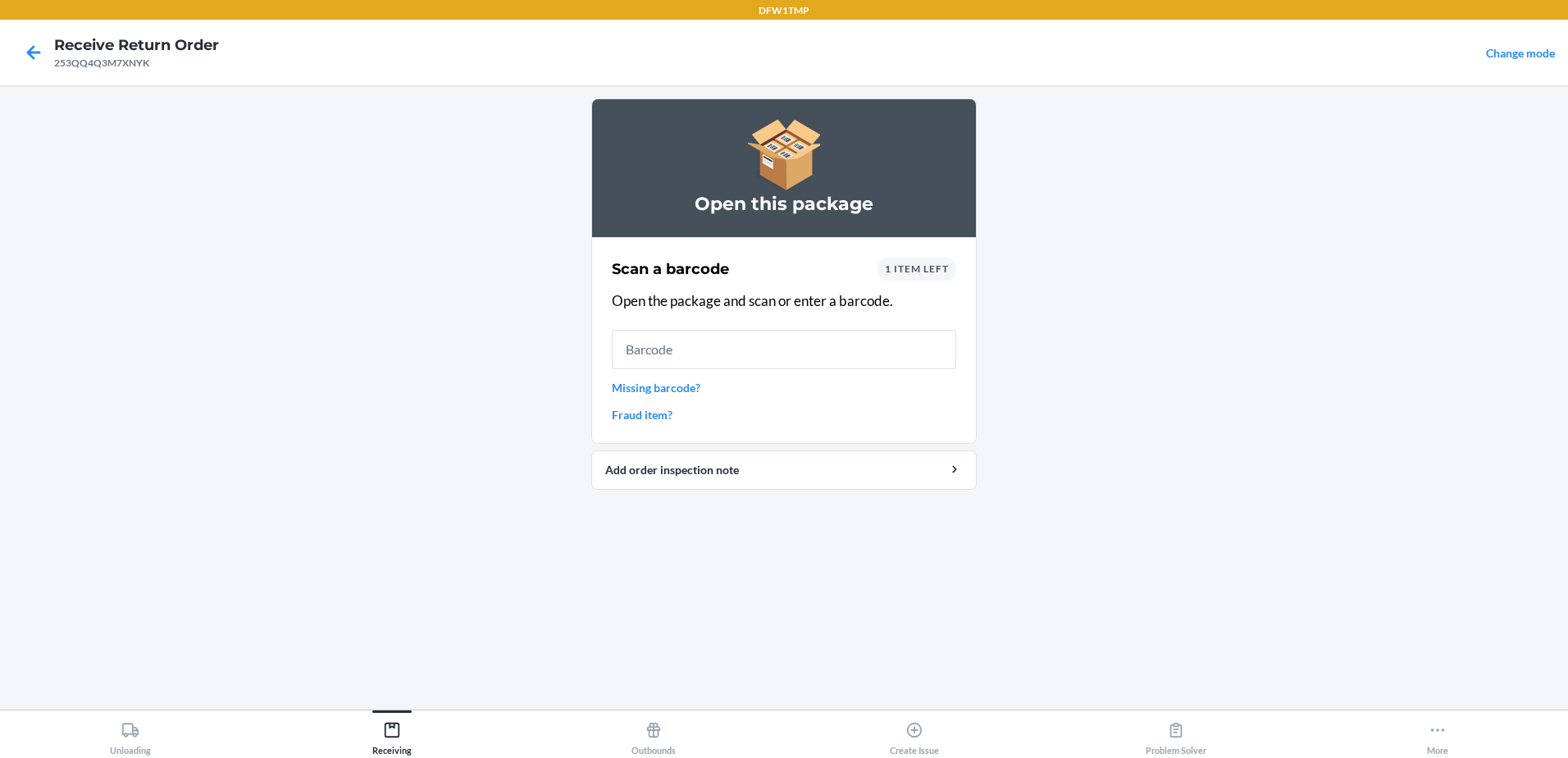
click at [913, 261] on div "1 item left" at bounding box center [916, 269] width 79 height 23
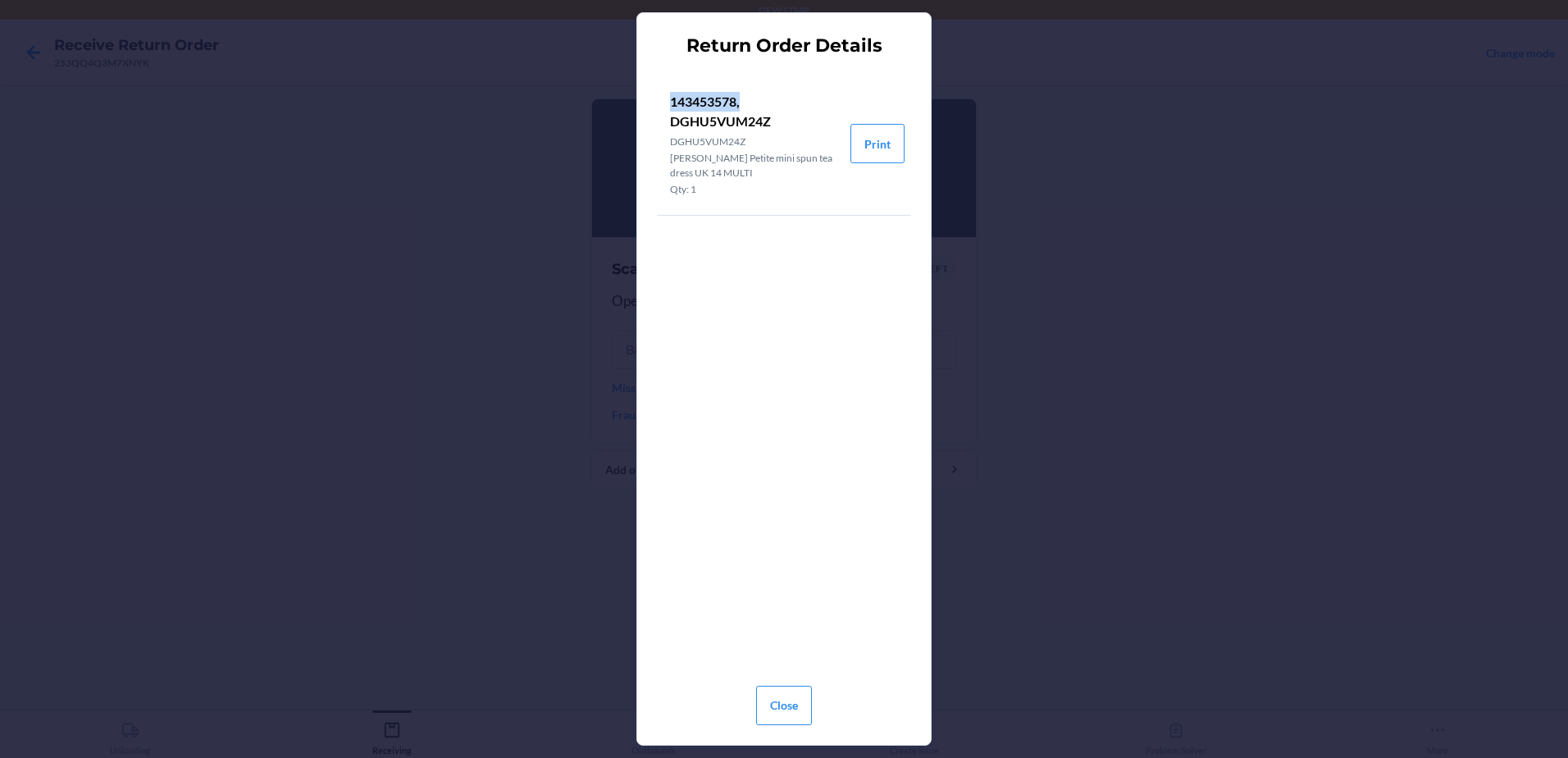
drag, startPoint x: 669, startPoint y: 97, endPoint x: 741, endPoint y: 98, distance: 72.0
click at [741, 98] on li "143453578, DGHU5VUM24Z DGHU5VUM24Z [PERSON_NAME] Petite mini spun tea dress UK …" at bounding box center [753, 143] width 193 height 143
drag, startPoint x: 769, startPoint y: 596, endPoint x: 870, endPoint y: 63, distance: 542.5
click at [867, 63] on div "Return Order Details 143453578, DGHU5VUM24Z DGHU5VUM24Z [PERSON_NAME] Petite mi…" at bounding box center [784, 379] width 254 height 704
drag, startPoint x: 669, startPoint y: 102, endPoint x: 739, endPoint y: 95, distance: 70.3
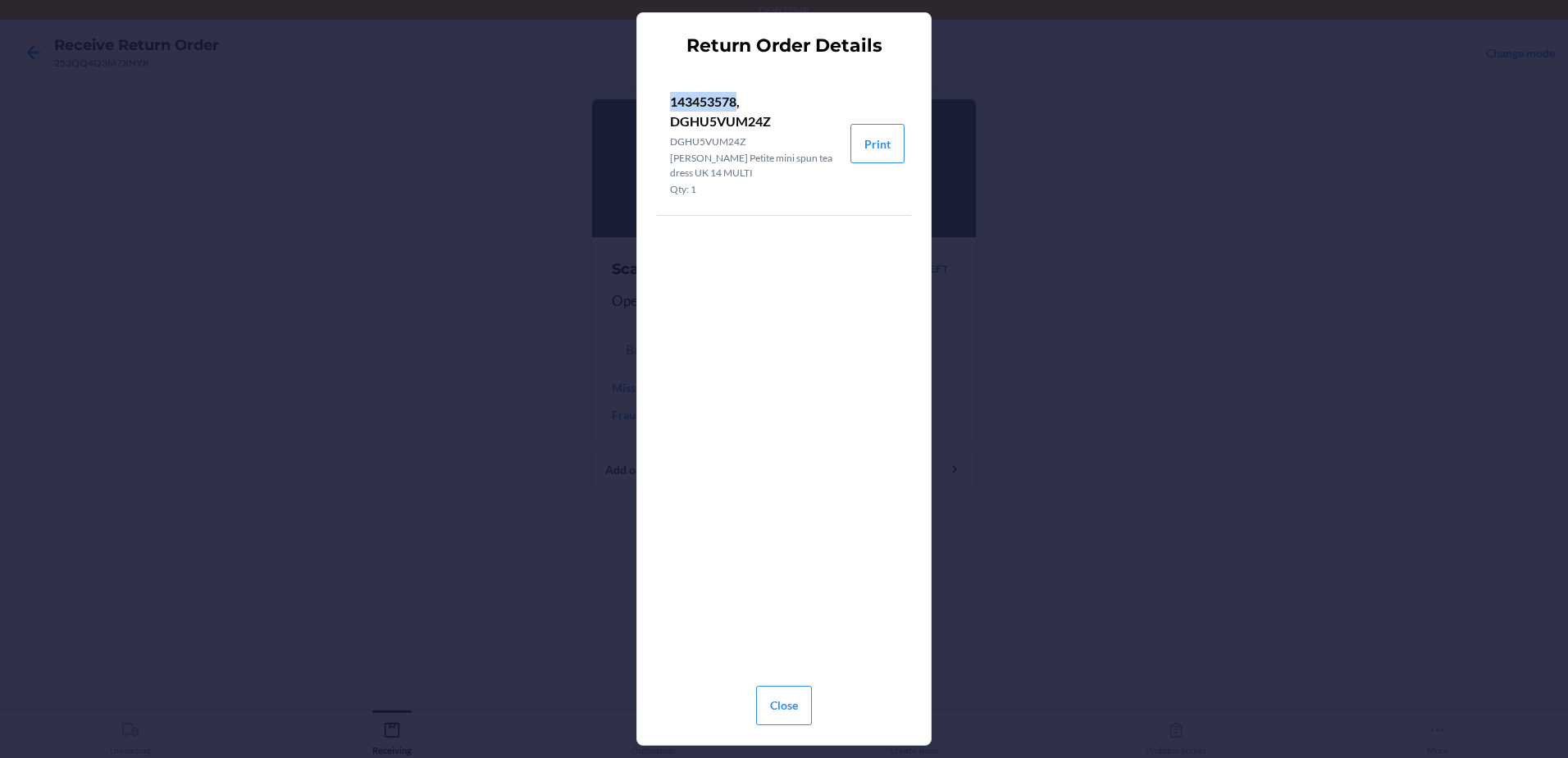
click at [739, 95] on li "143453578, DGHU5VUM24Z DGHU5VUM24Z [PERSON_NAME] Petite mini spun tea dress UK …" at bounding box center [753, 143] width 193 height 143
copy p "143453578"
click at [782, 698] on button "Close" at bounding box center [783, 705] width 55 height 39
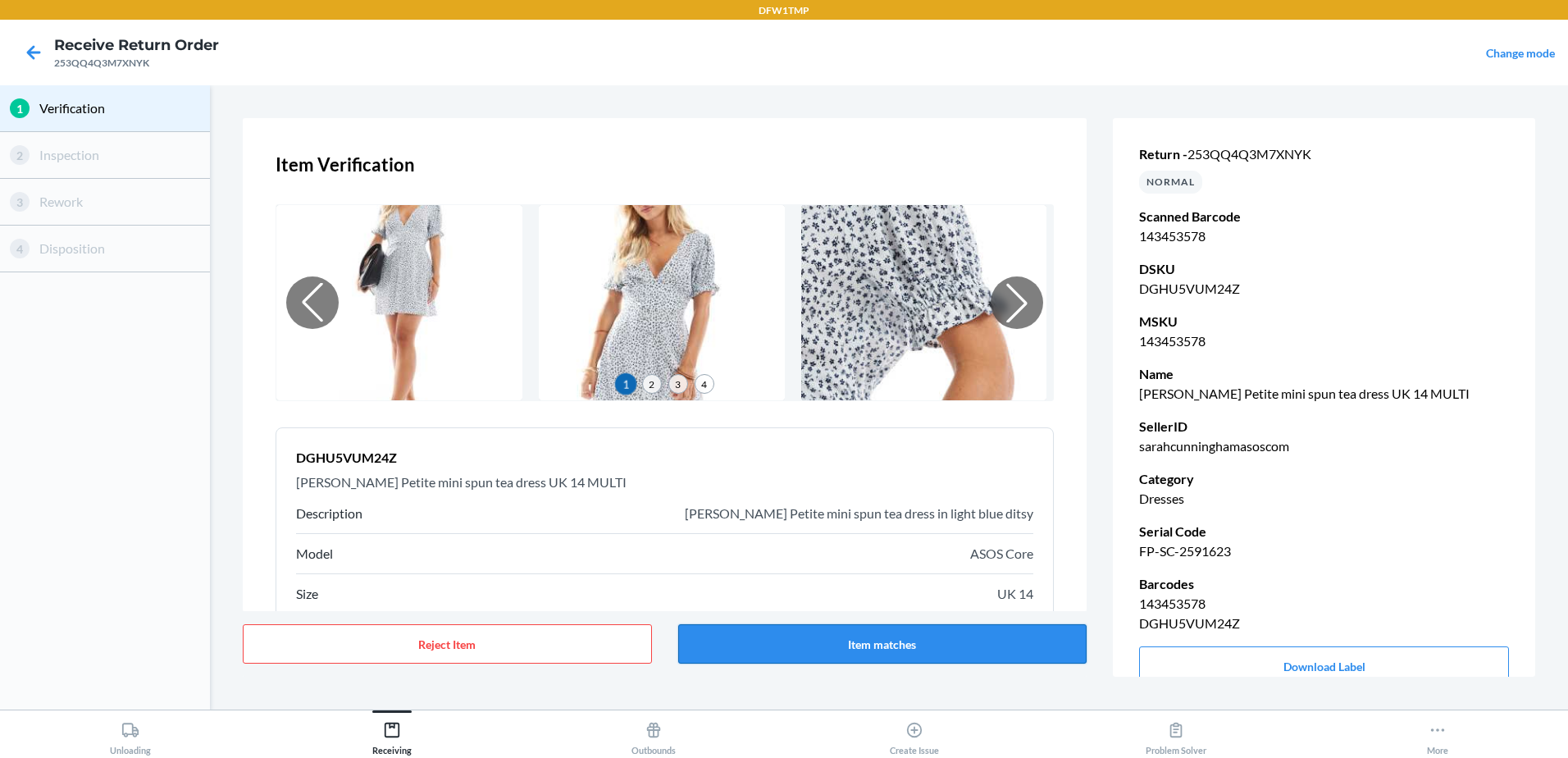
click at [748, 637] on button "Item matches" at bounding box center [882, 644] width 409 height 39
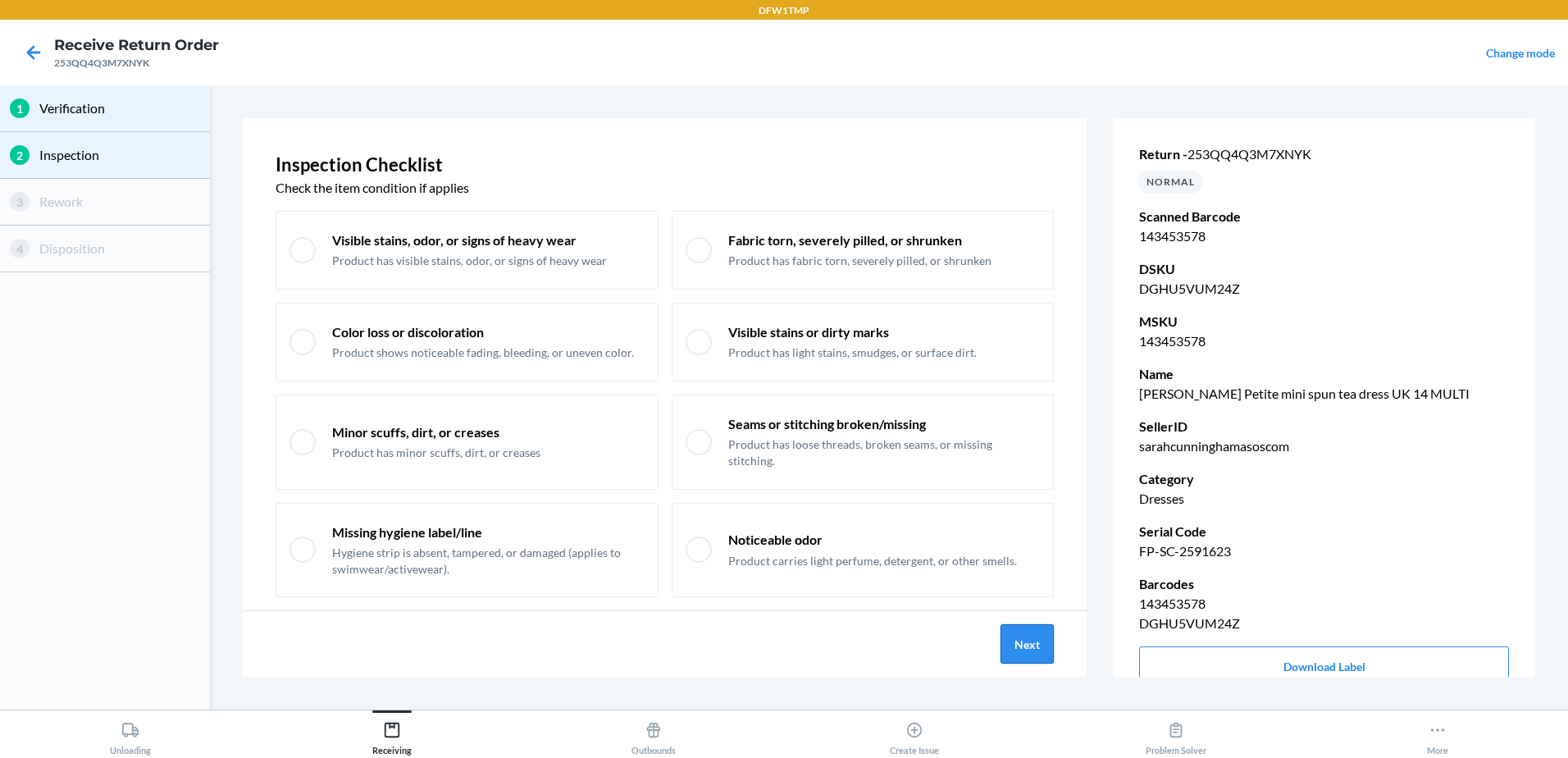
click at [1019, 650] on button "Next" at bounding box center [1027, 644] width 54 height 39
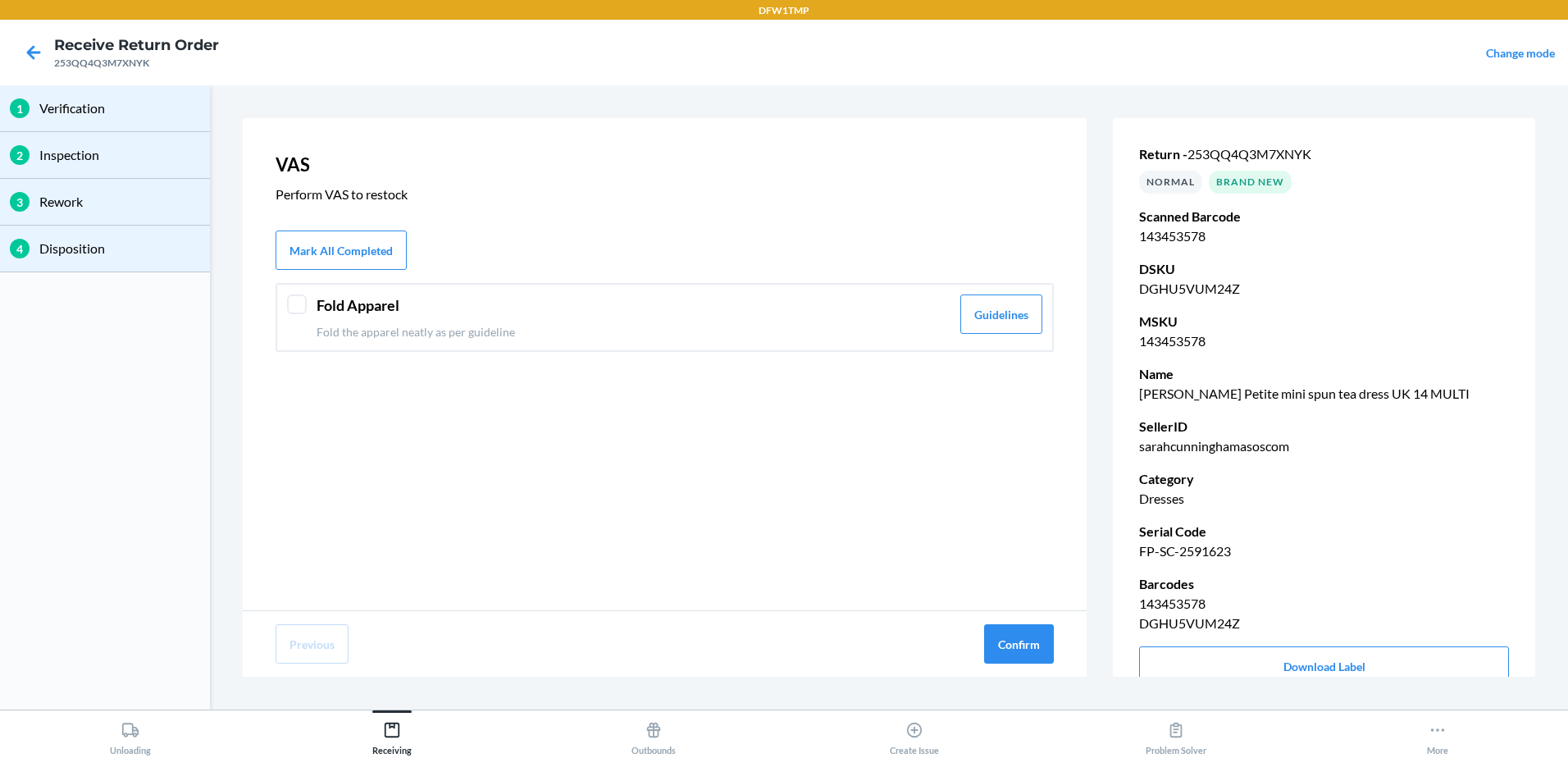
click at [870, 325] on p "Fold the apparel neatly as per guideline" at bounding box center [633, 331] width 634 height 17
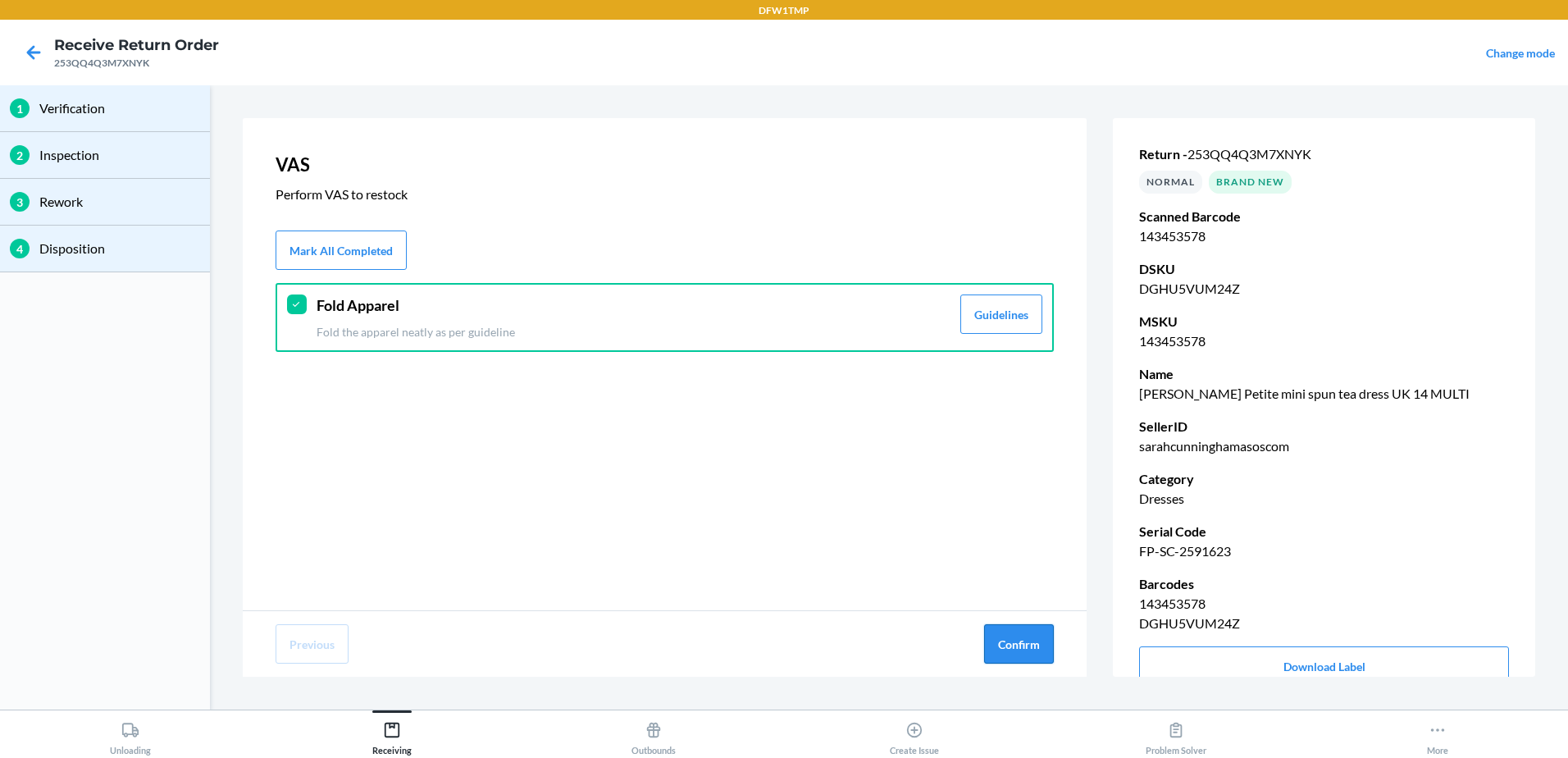
click at [1017, 655] on button "Confirm" at bounding box center [1018, 644] width 70 height 39
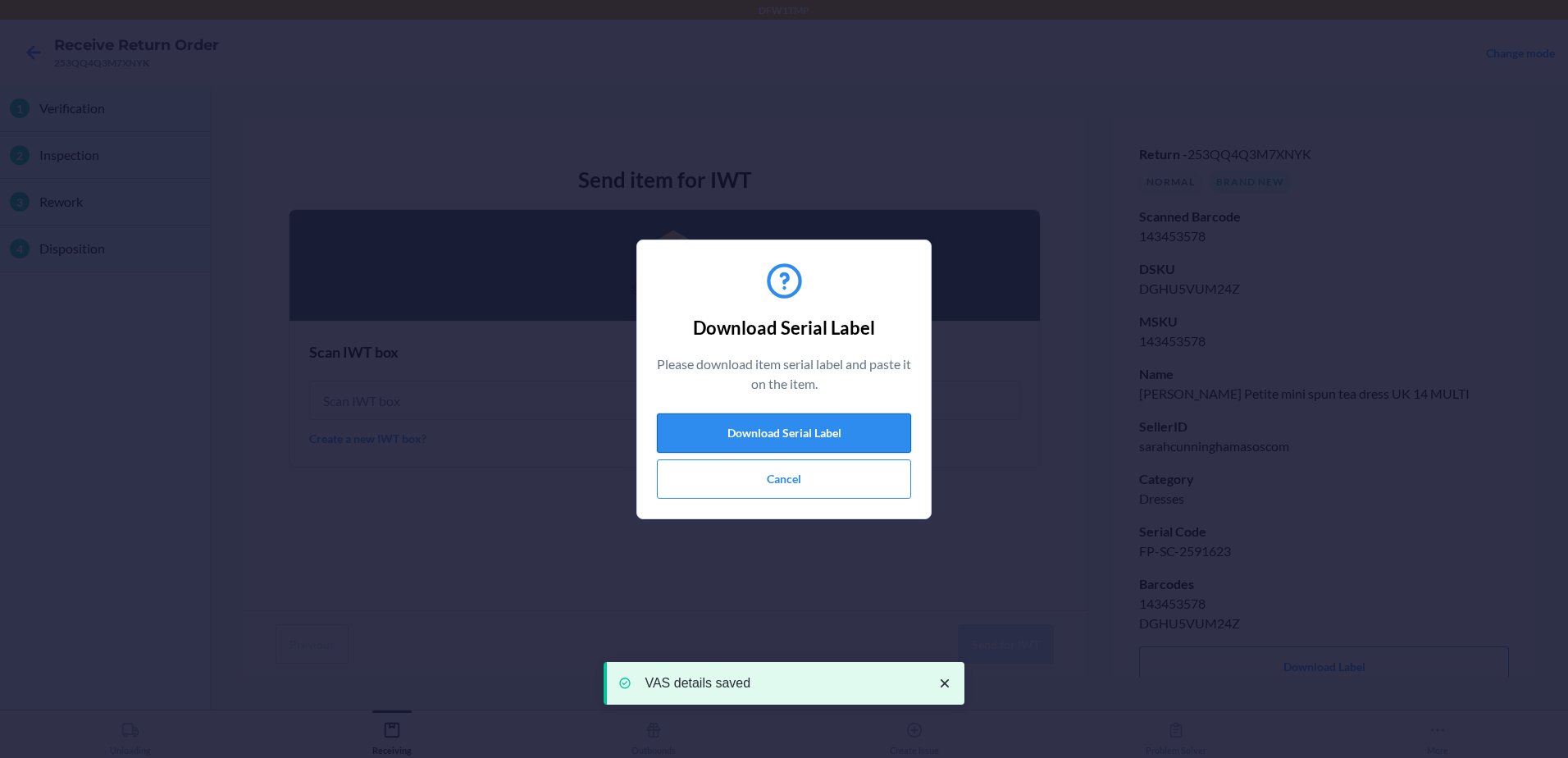
click at [837, 423] on button "Download Serial Label" at bounding box center [784, 432] width 254 height 39
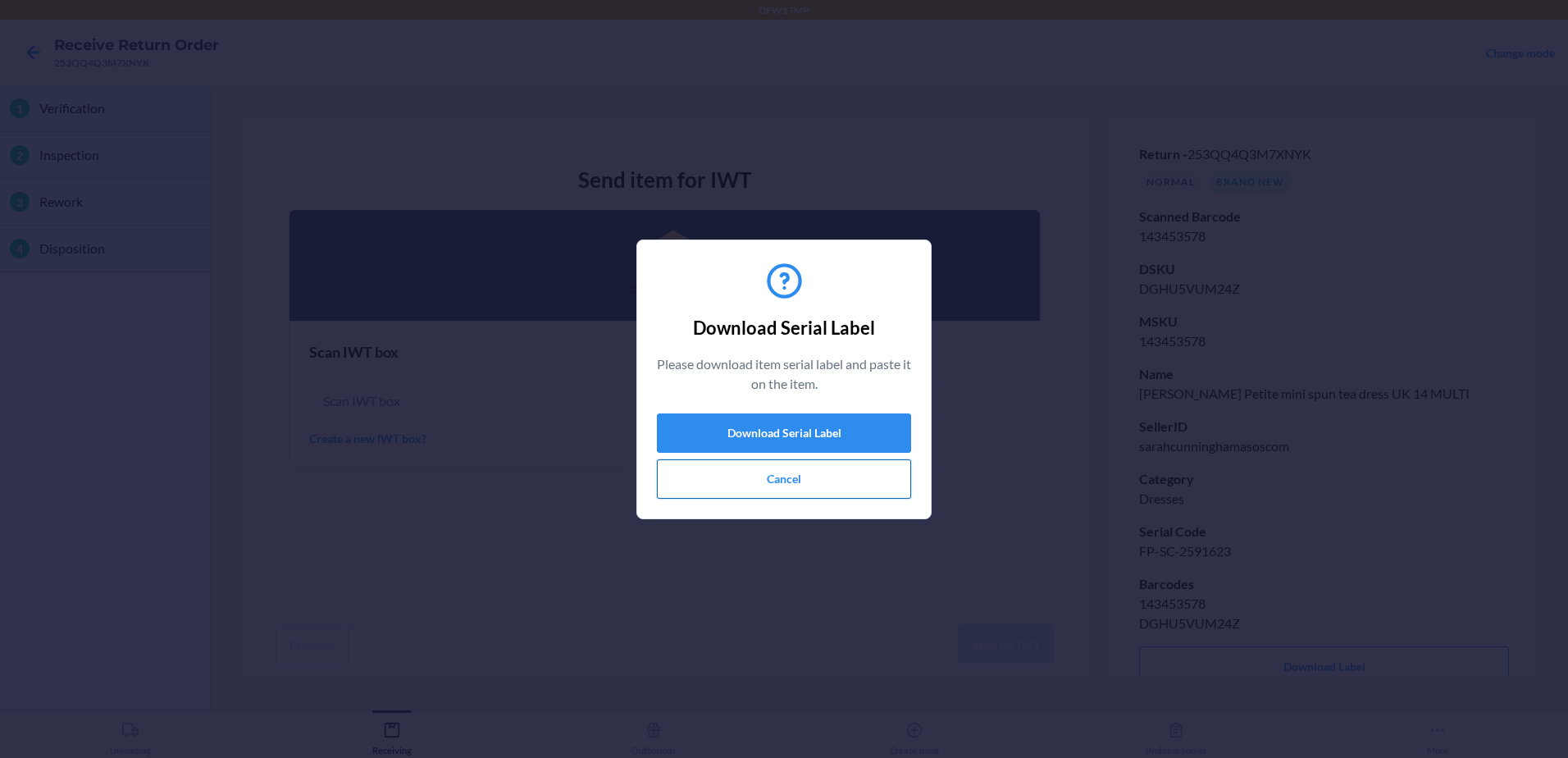
click at [789, 486] on button "Cancel" at bounding box center [784, 478] width 254 height 39
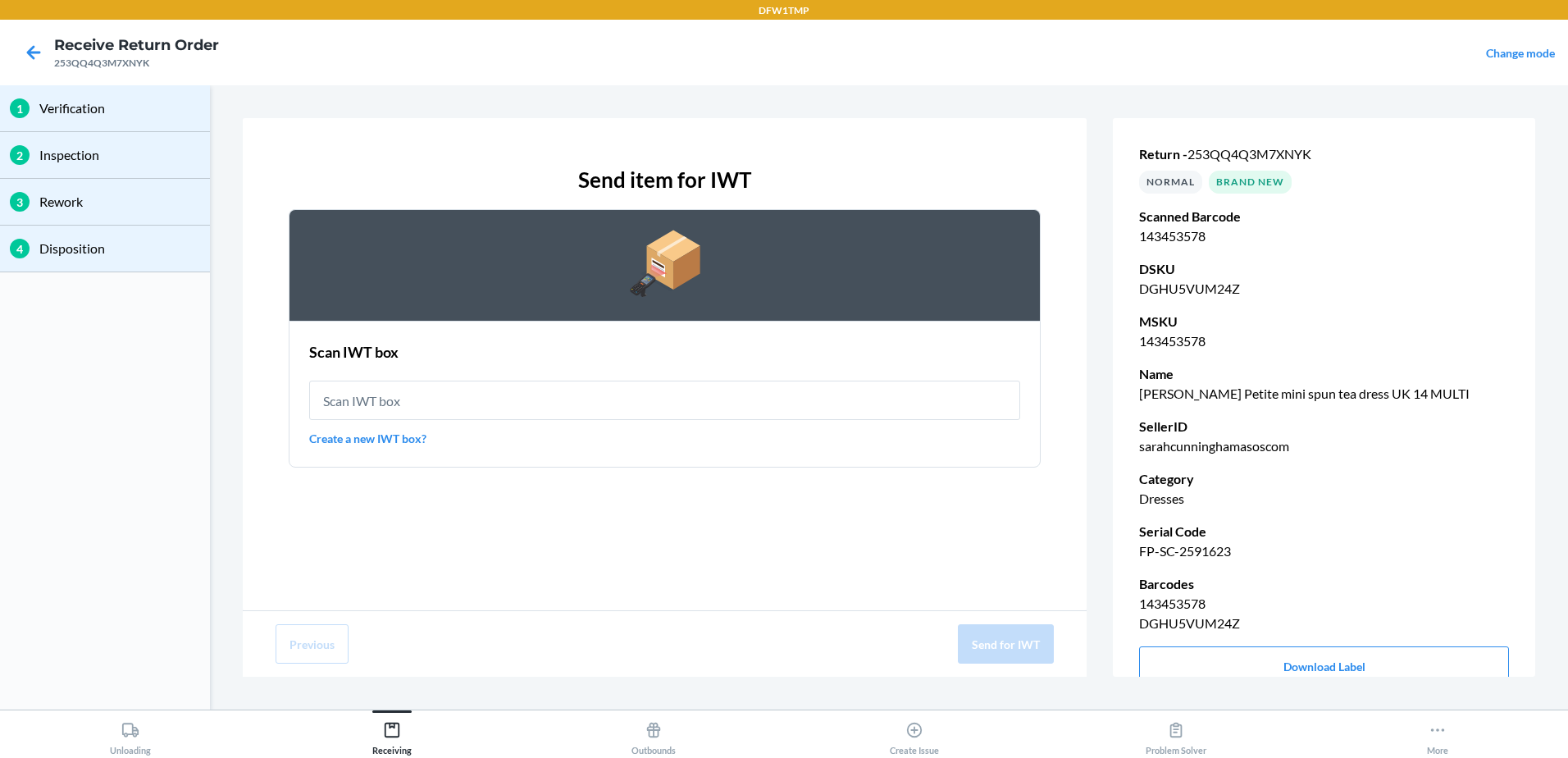
click at [478, 379] on div "Scan IWT box Create a new IWT box?" at bounding box center [665, 394] width 711 height 115
click at [477, 405] on input "text" at bounding box center [665, 399] width 711 height 39
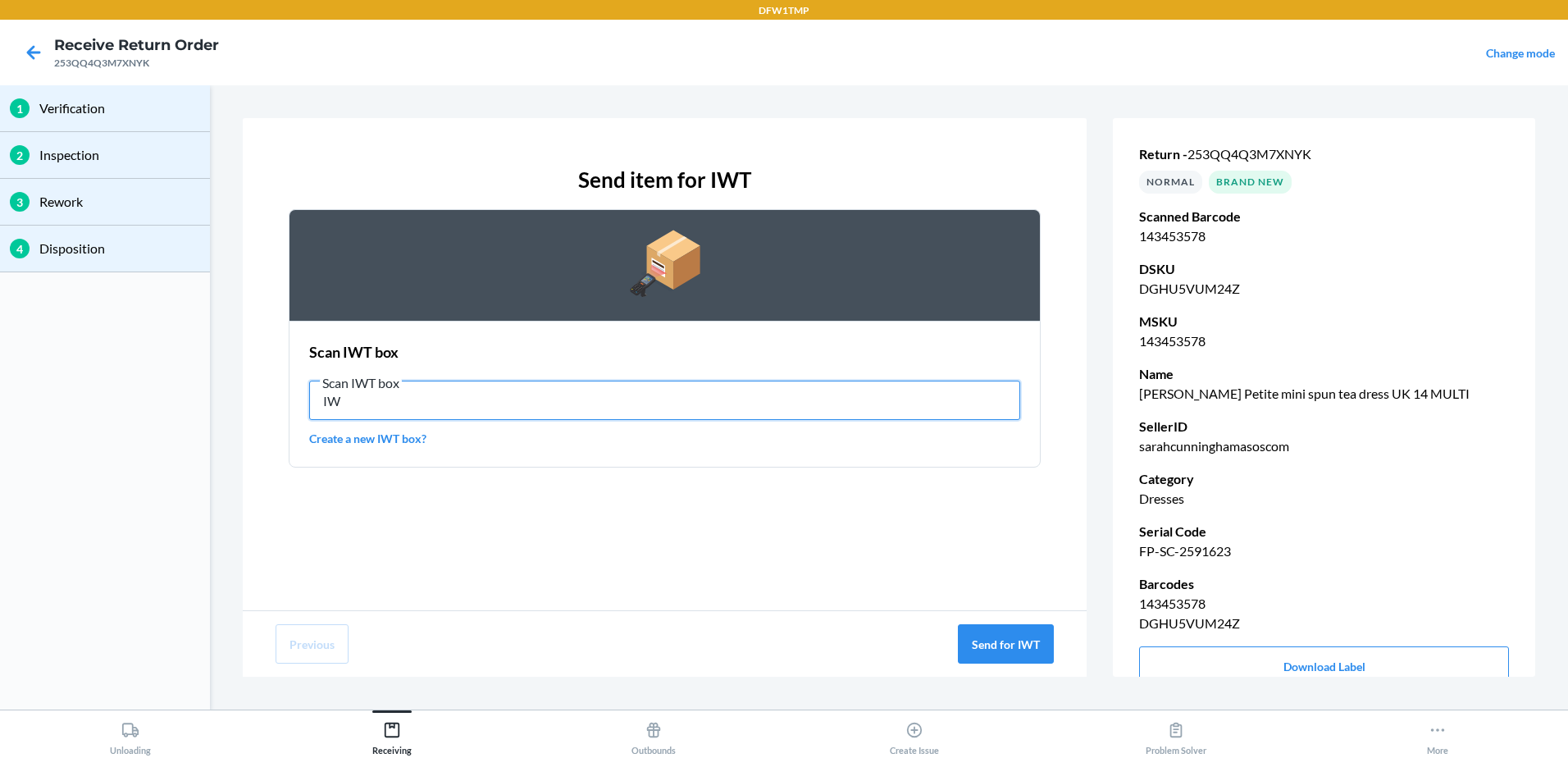
type input "I"
type input "IWT0000019DJ"
drag, startPoint x: 989, startPoint y: 661, endPoint x: 995, endPoint y: 649, distance: 13.4
click at [992, 655] on button "Send for IWT" at bounding box center [1006, 644] width 96 height 39
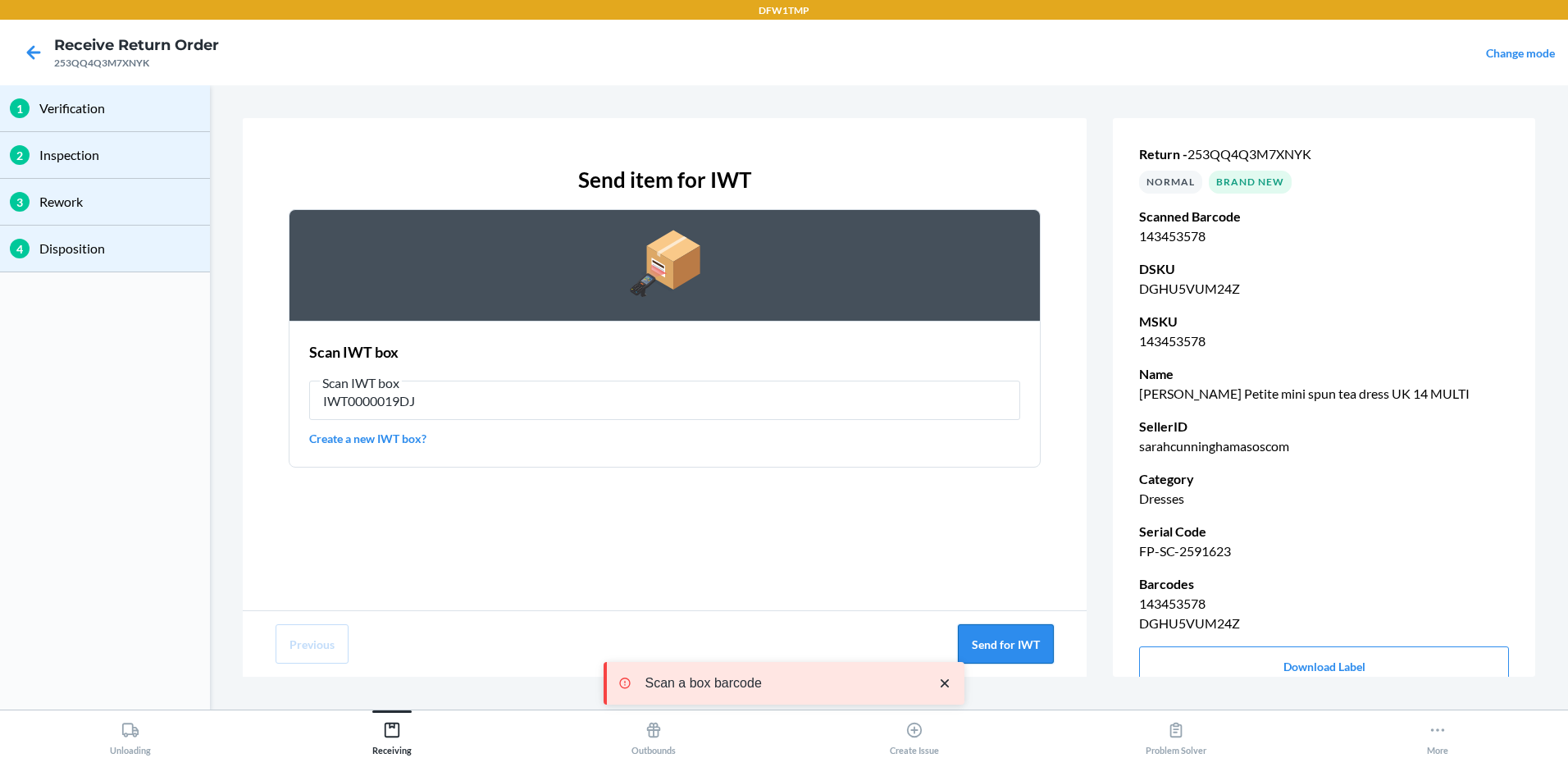
click at [999, 648] on button "Send for IWT" at bounding box center [1006, 644] width 96 height 39
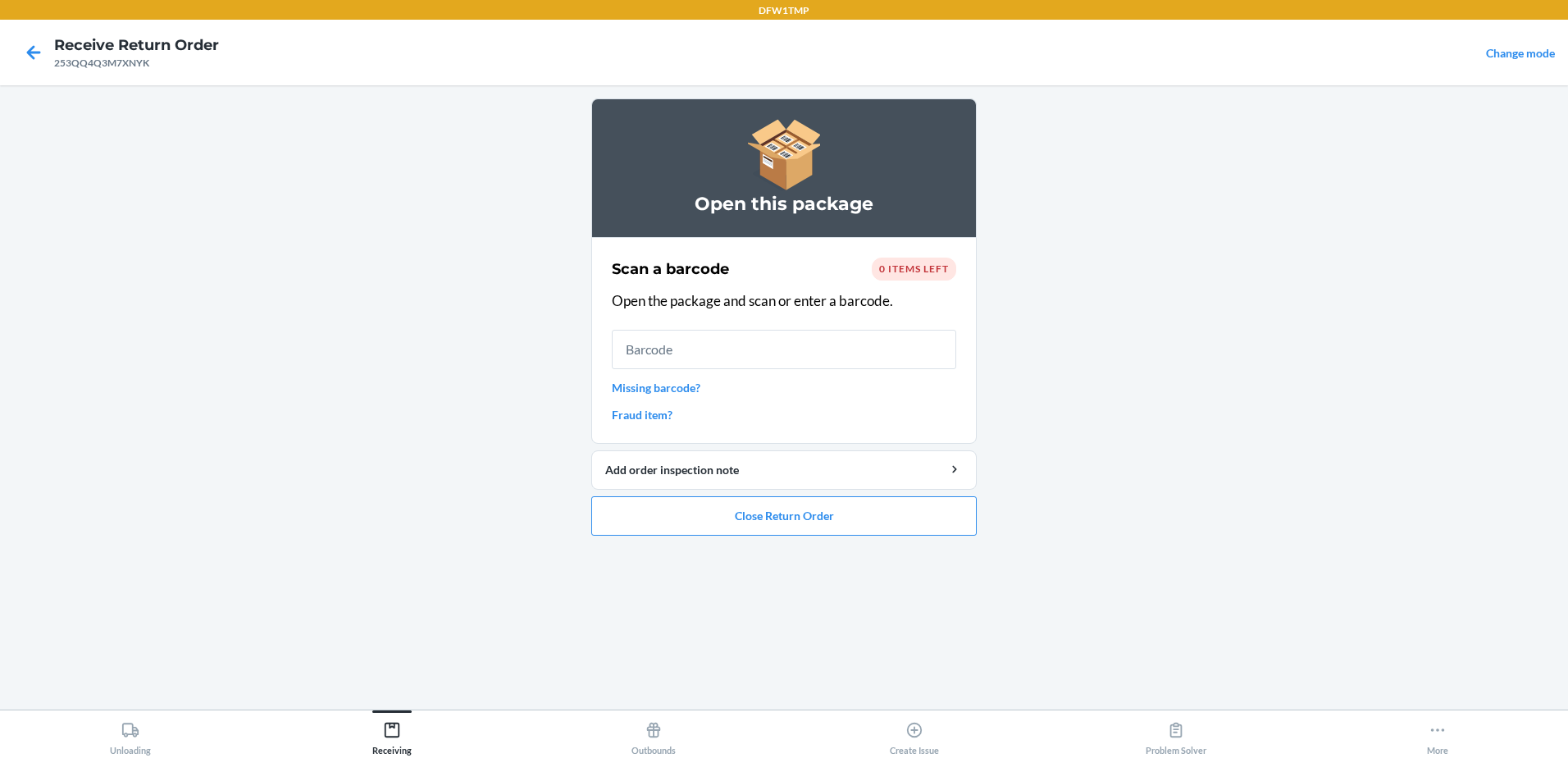
click at [902, 271] on span "0 items left" at bounding box center [914, 269] width 70 height 13
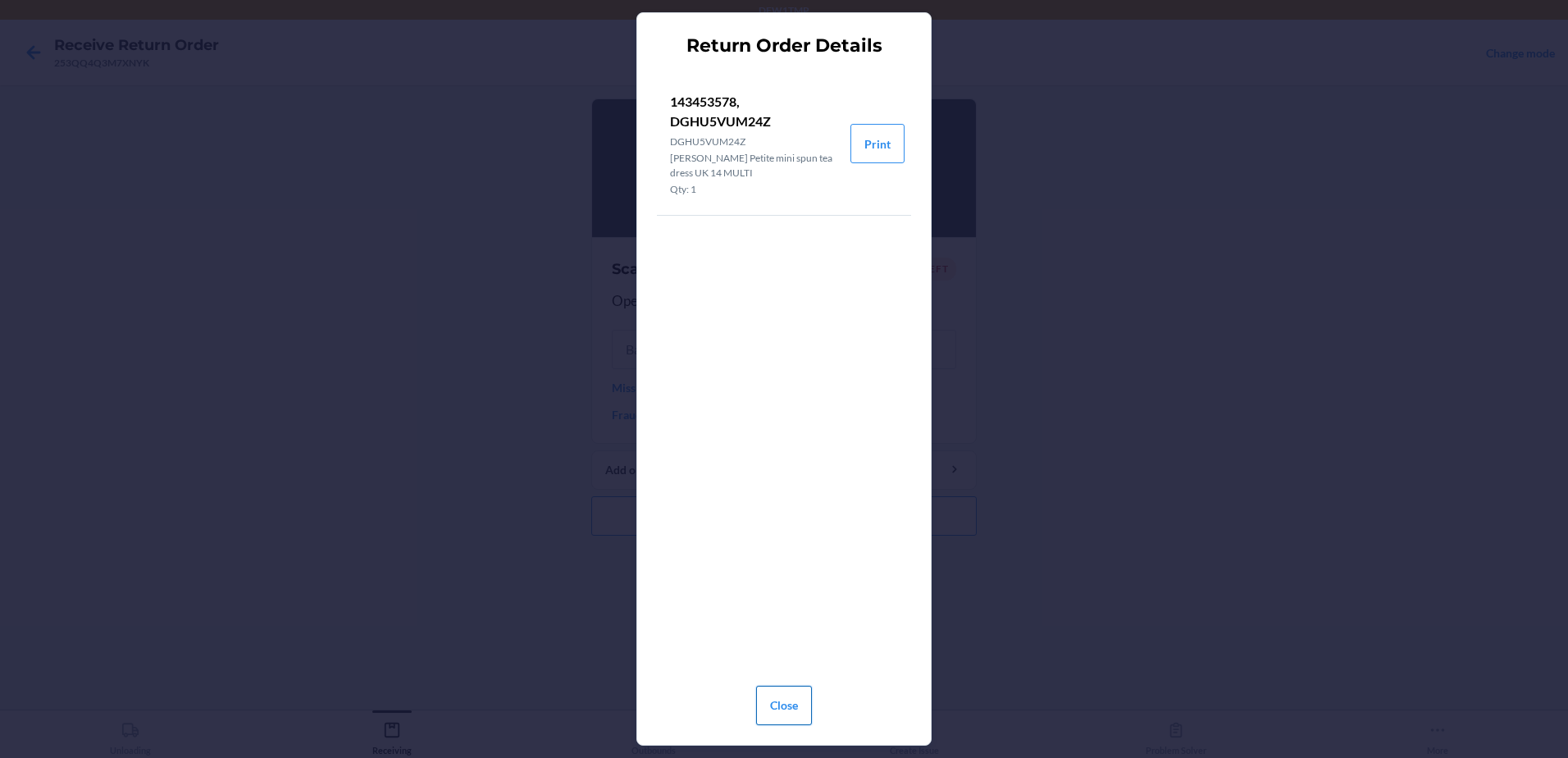
click at [773, 704] on button "Close" at bounding box center [783, 705] width 55 height 39
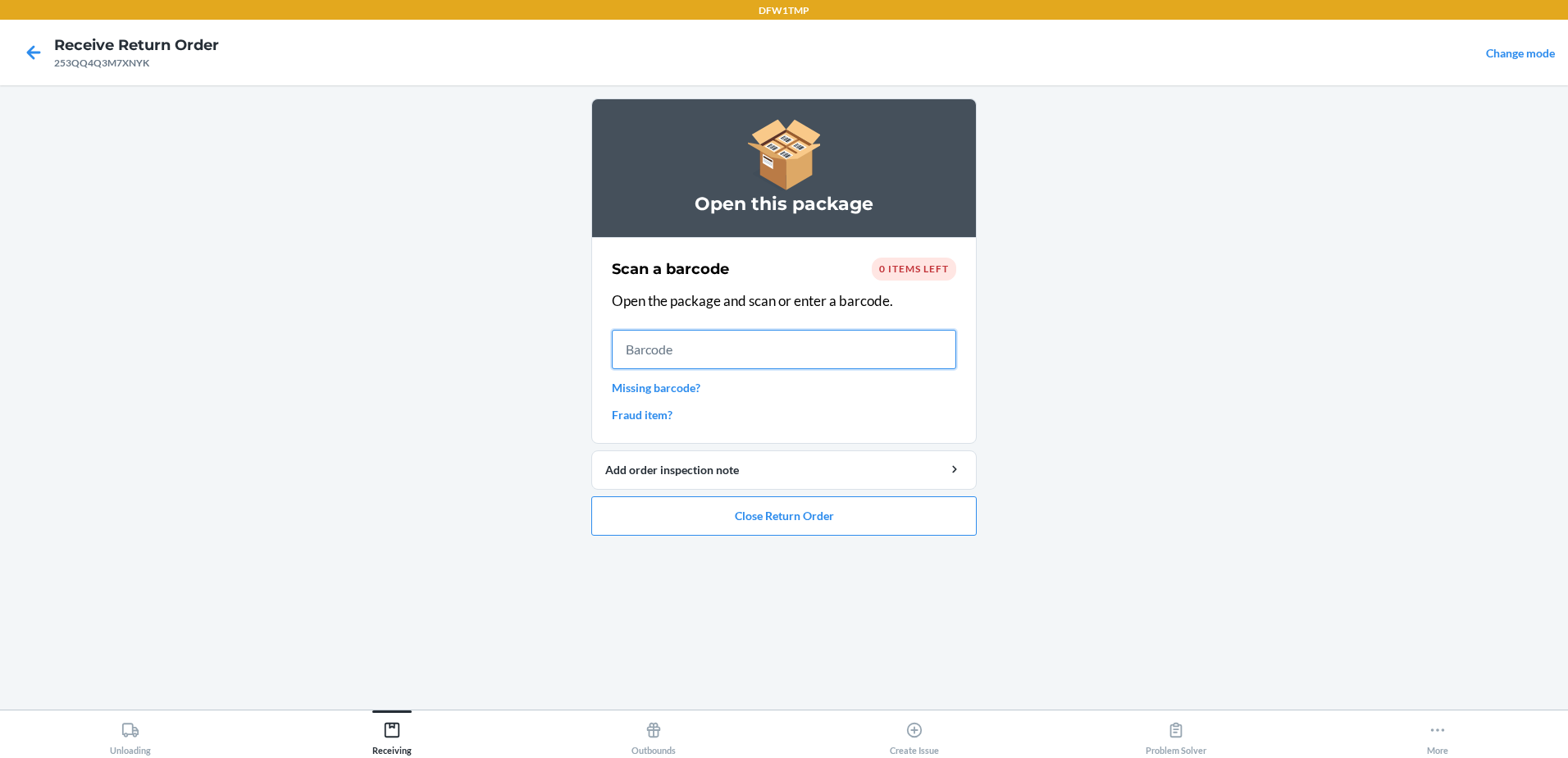
click at [646, 347] on input "text" at bounding box center [784, 349] width 345 height 39
click at [716, 513] on button "Close Return Order" at bounding box center [784, 516] width 386 height 39
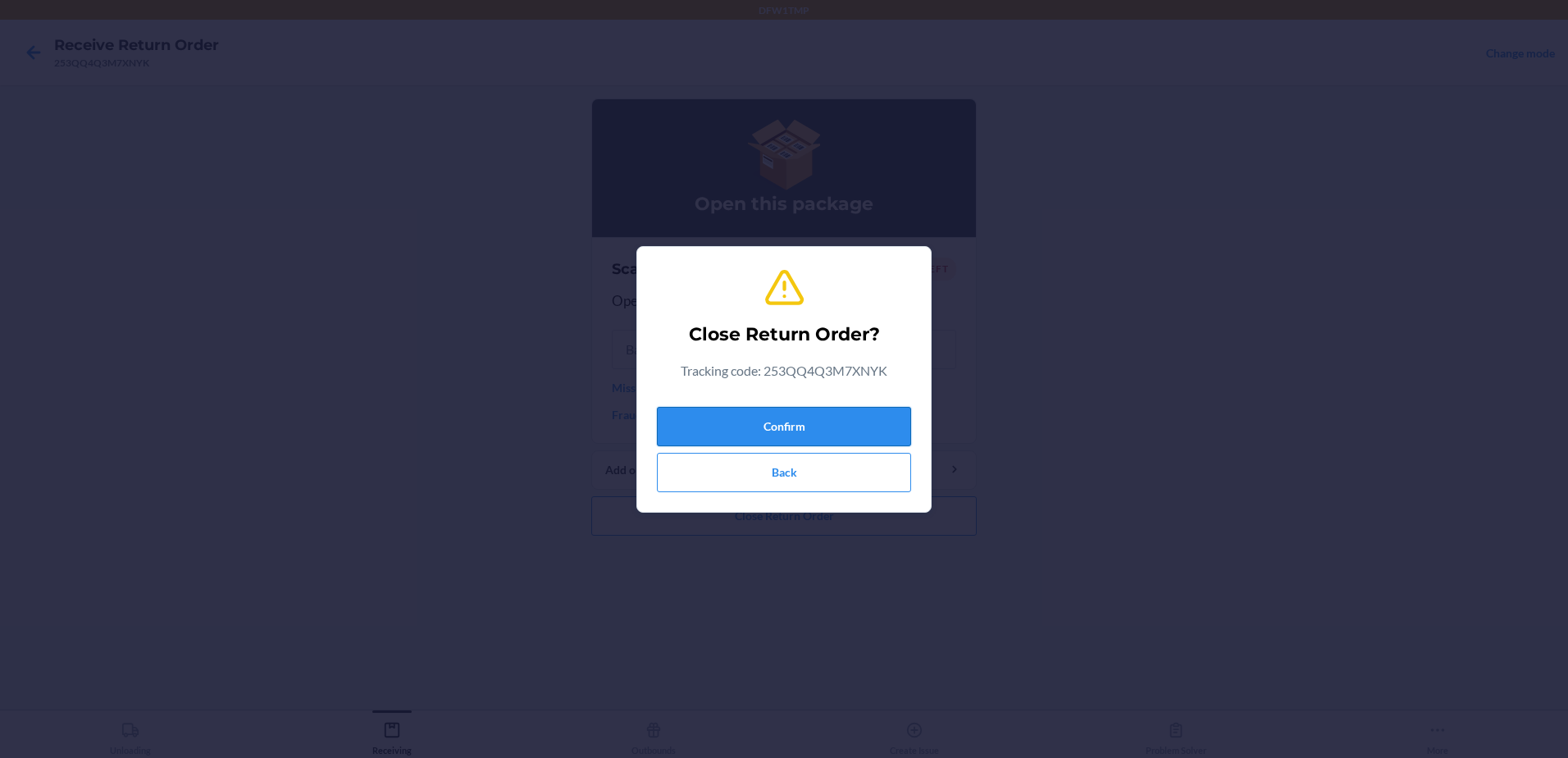
click at [712, 424] on button "Confirm" at bounding box center [784, 426] width 254 height 39
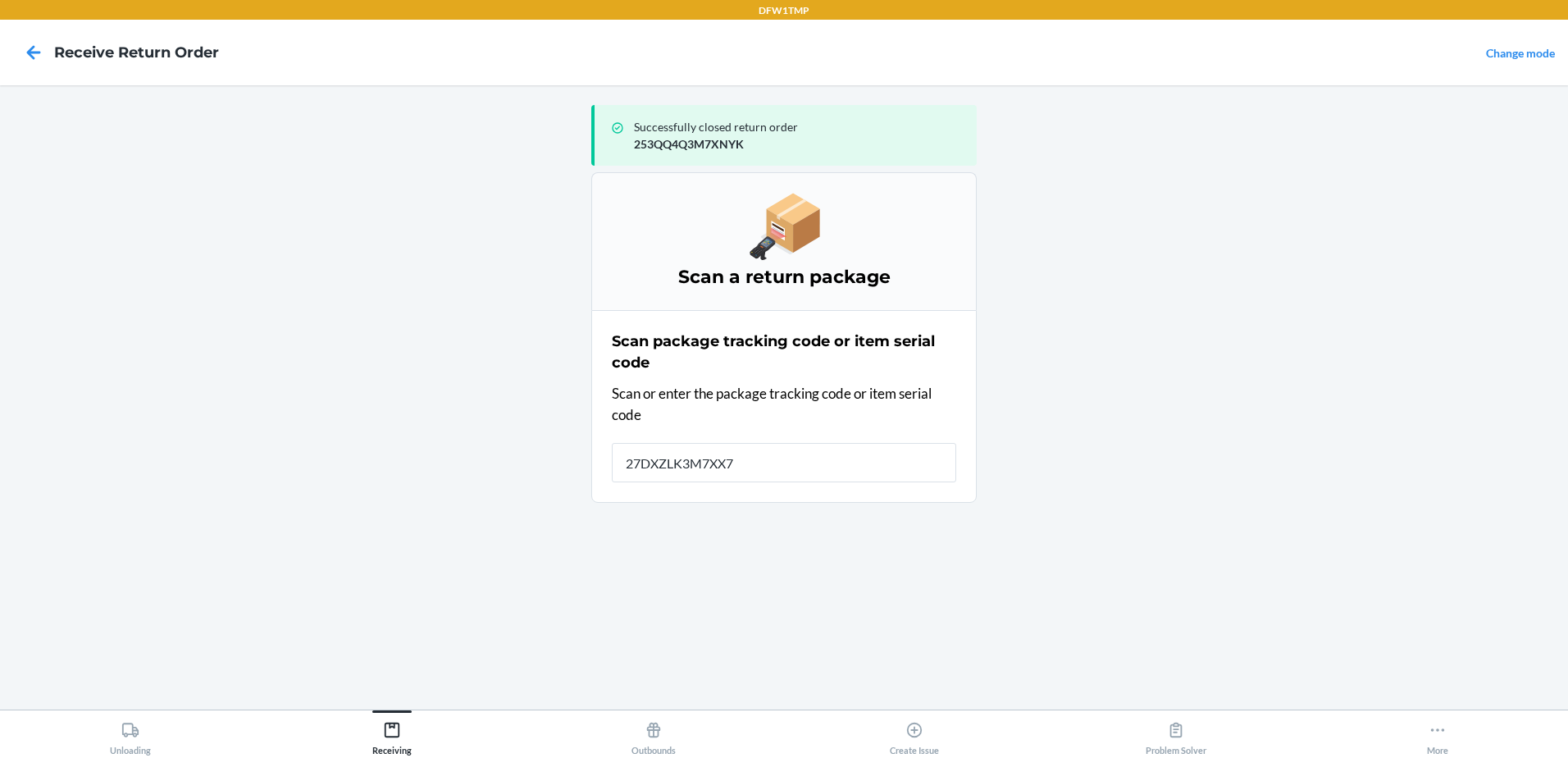
type input "27DXZLK3M7XX7C"
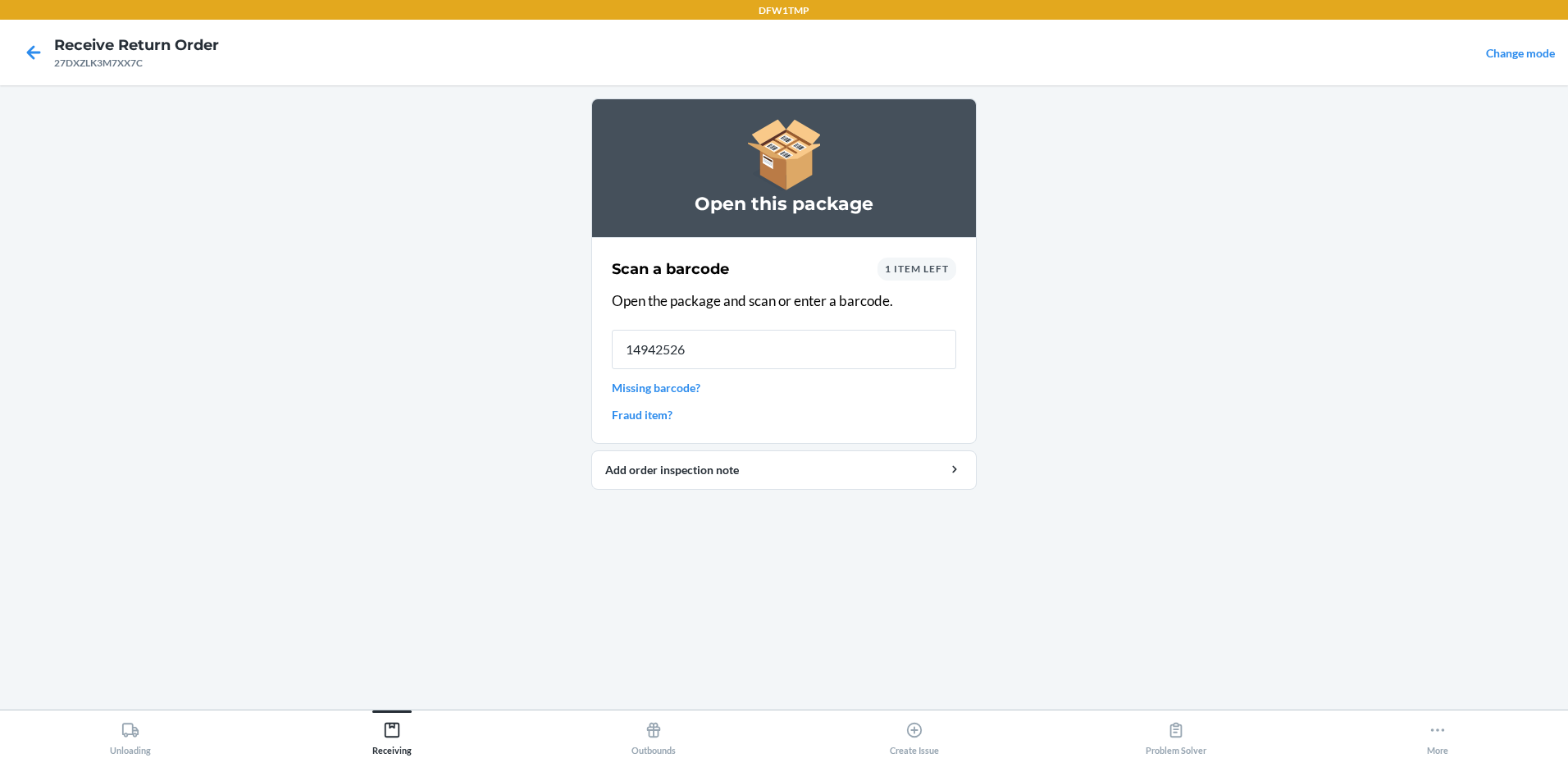
type input "149425263"
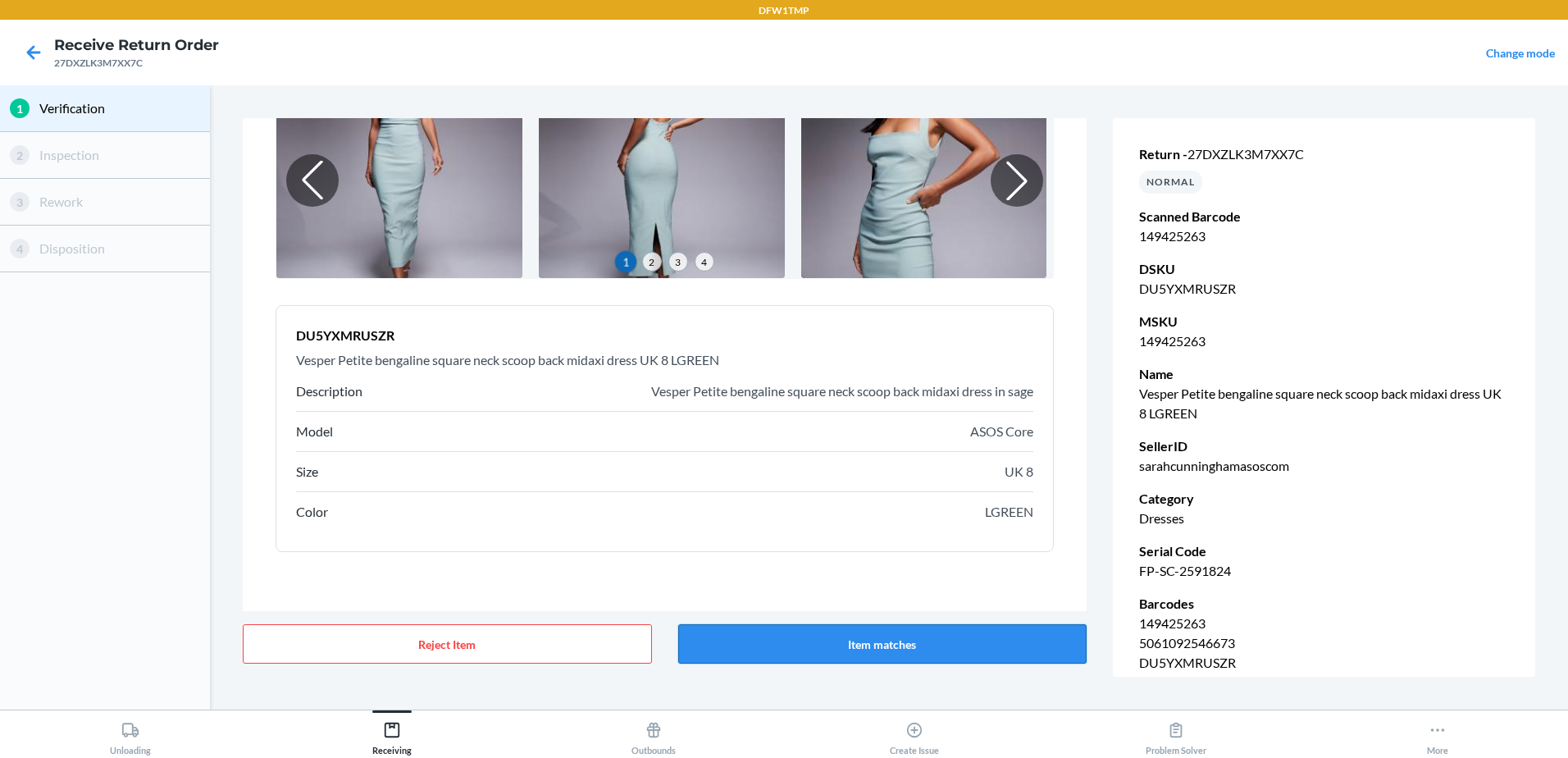
click at [800, 653] on button "Item matches" at bounding box center [882, 644] width 409 height 39
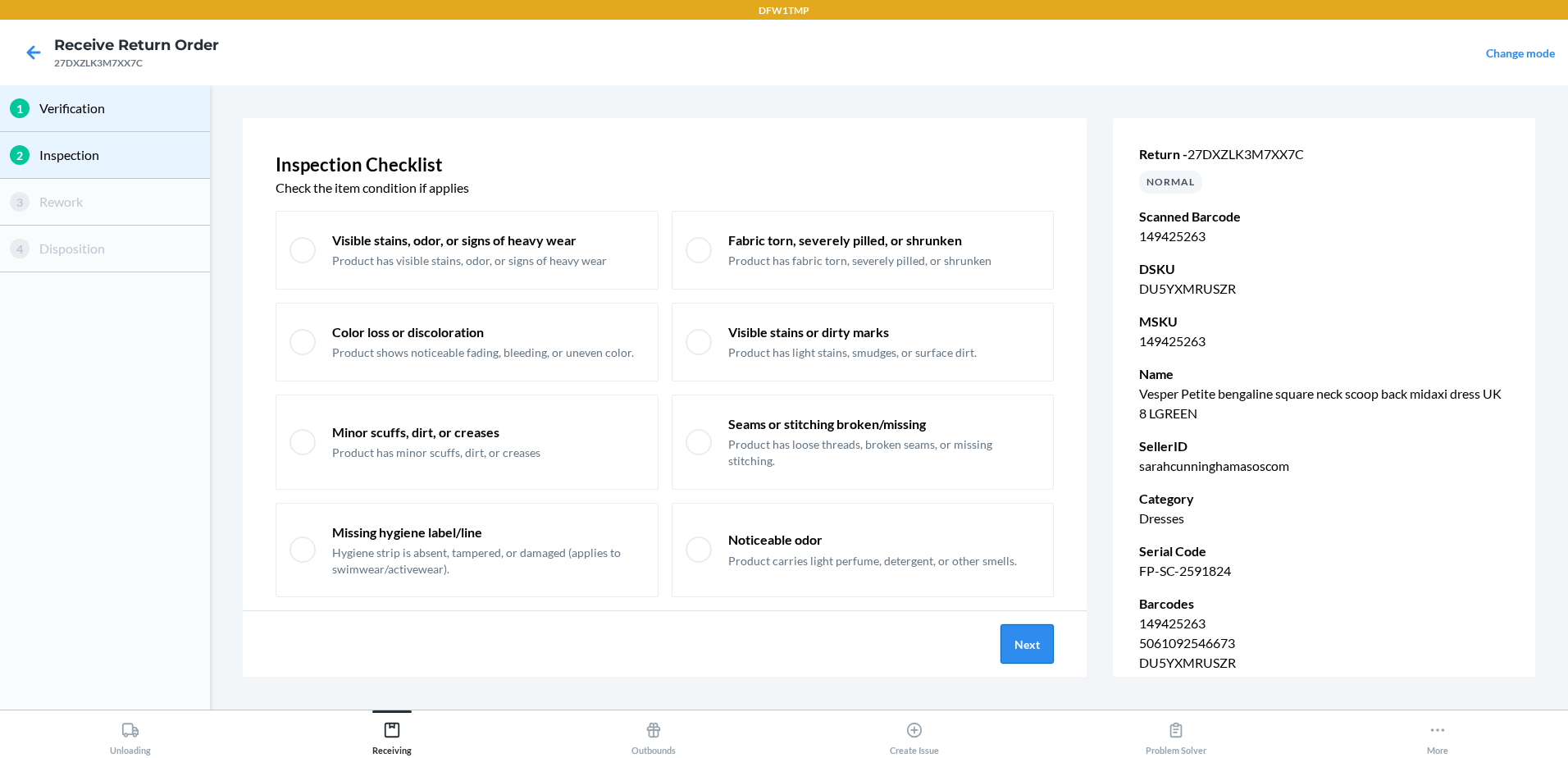
click at [1039, 650] on button "Next" at bounding box center [1027, 644] width 54 height 39
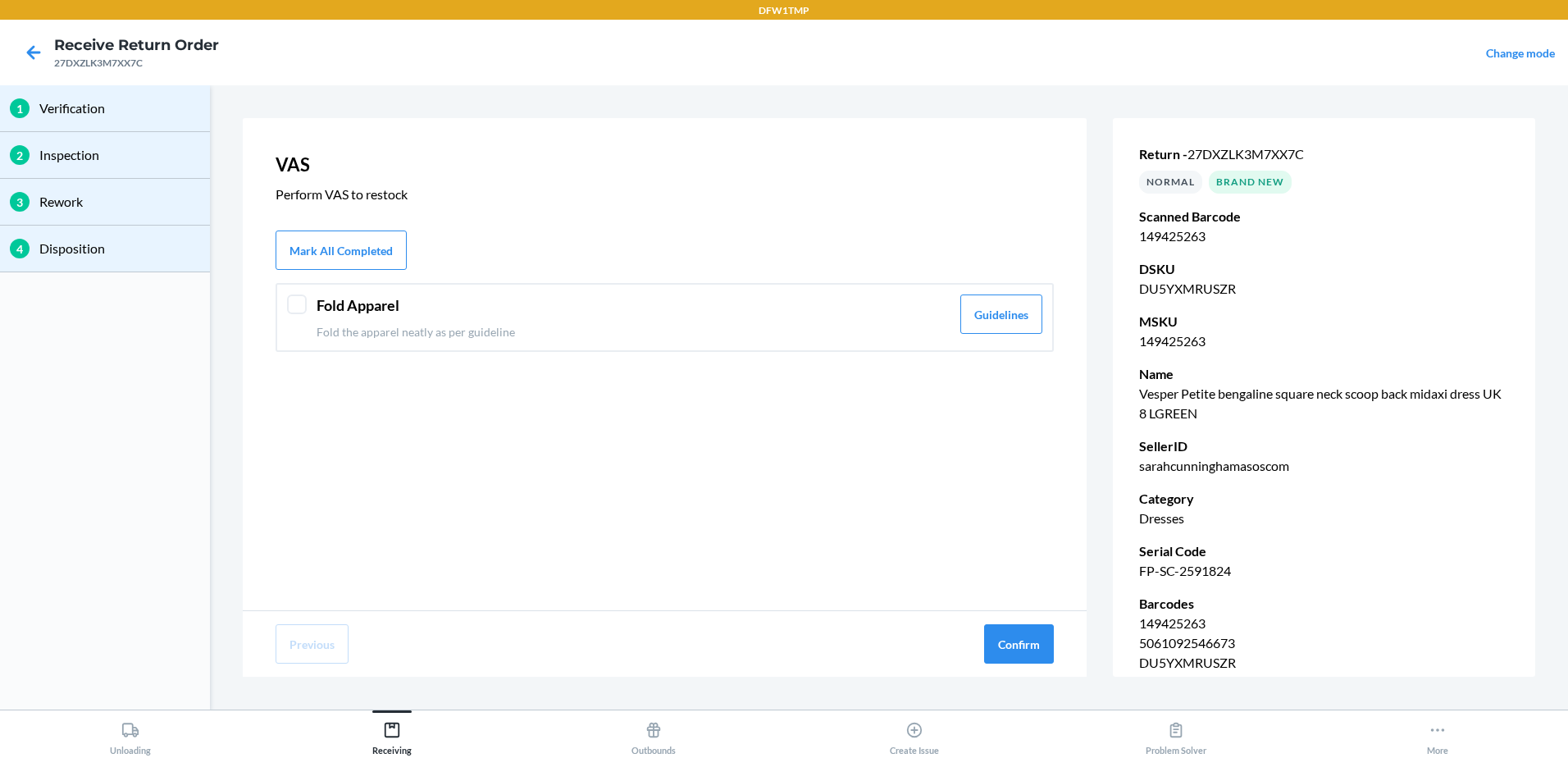
click at [820, 298] on header "Fold Apparel" at bounding box center [633, 305] width 634 height 22
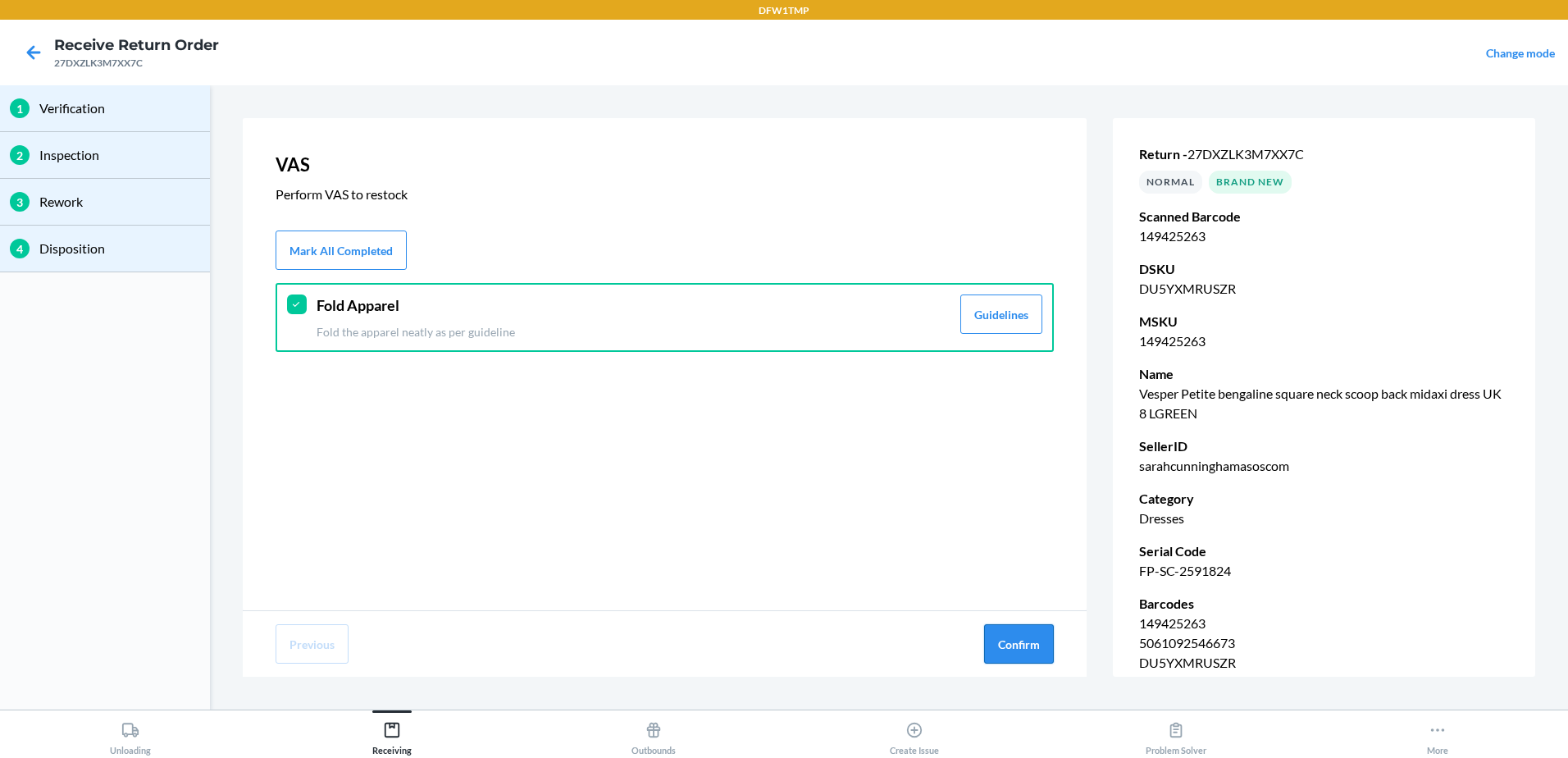
click at [1046, 647] on button "Confirm" at bounding box center [1018, 644] width 70 height 39
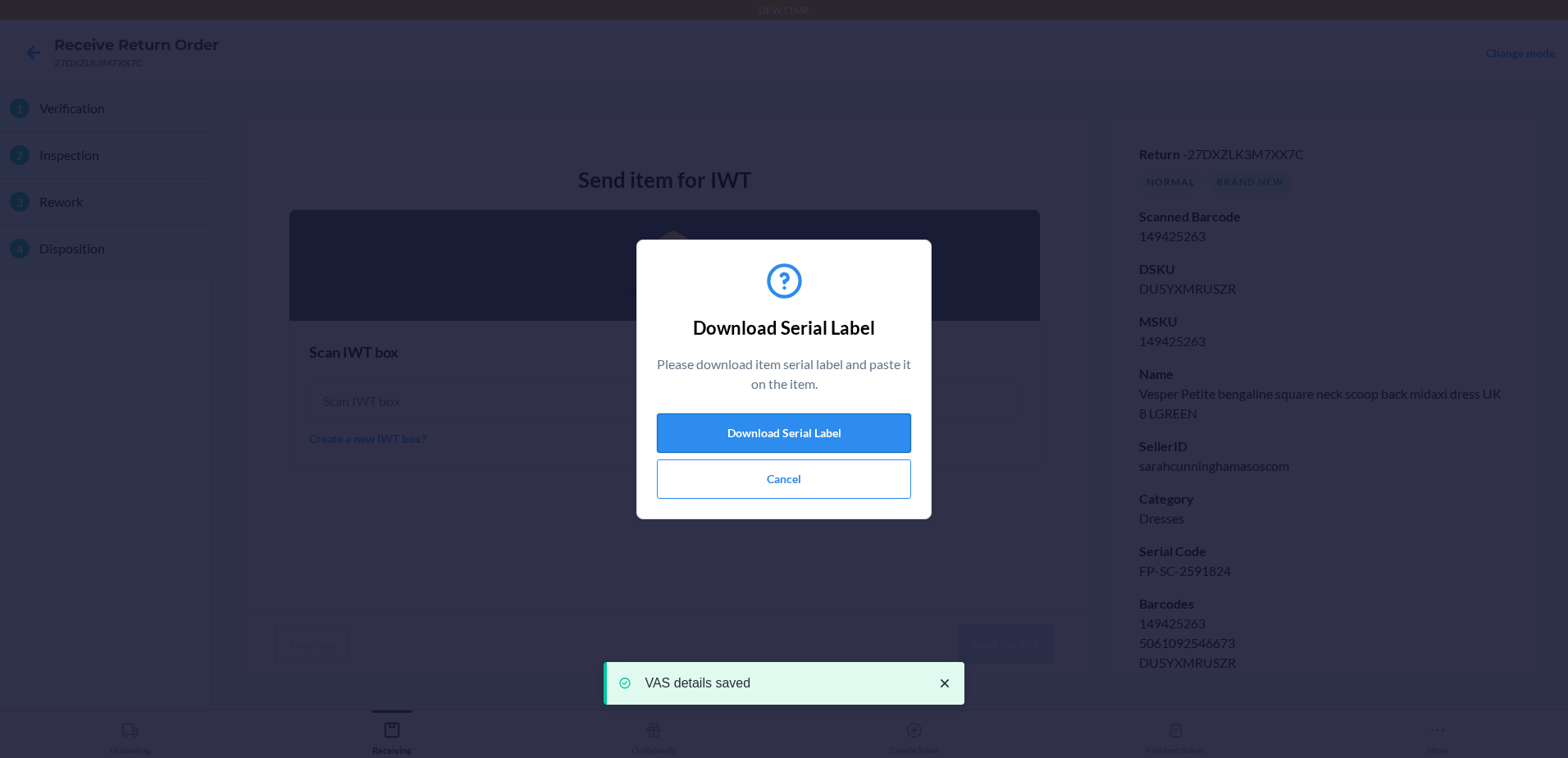
click at [815, 433] on button "Download Serial Label" at bounding box center [784, 432] width 254 height 39
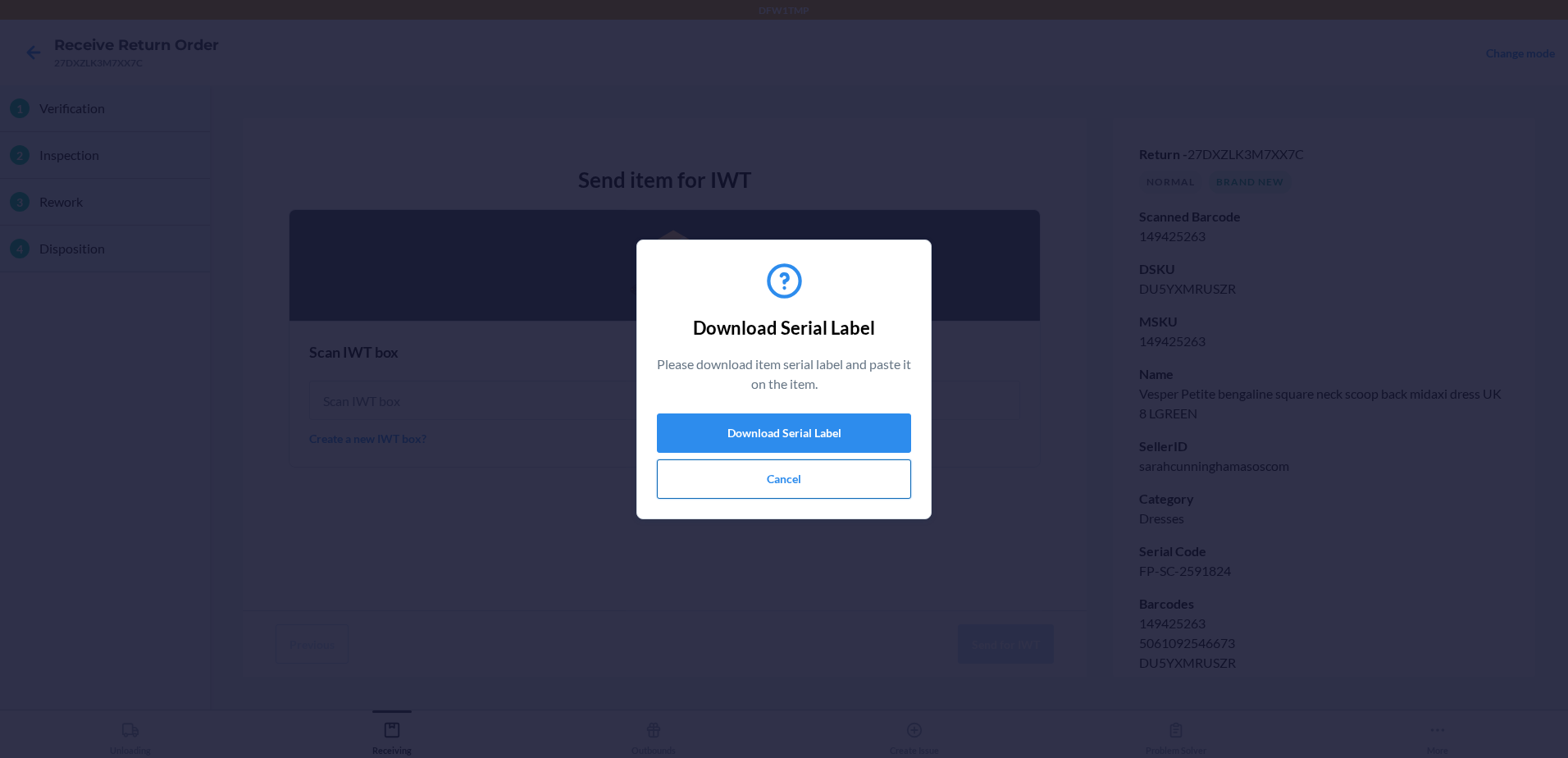
click at [789, 467] on button "Cancel" at bounding box center [784, 478] width 254 height 39
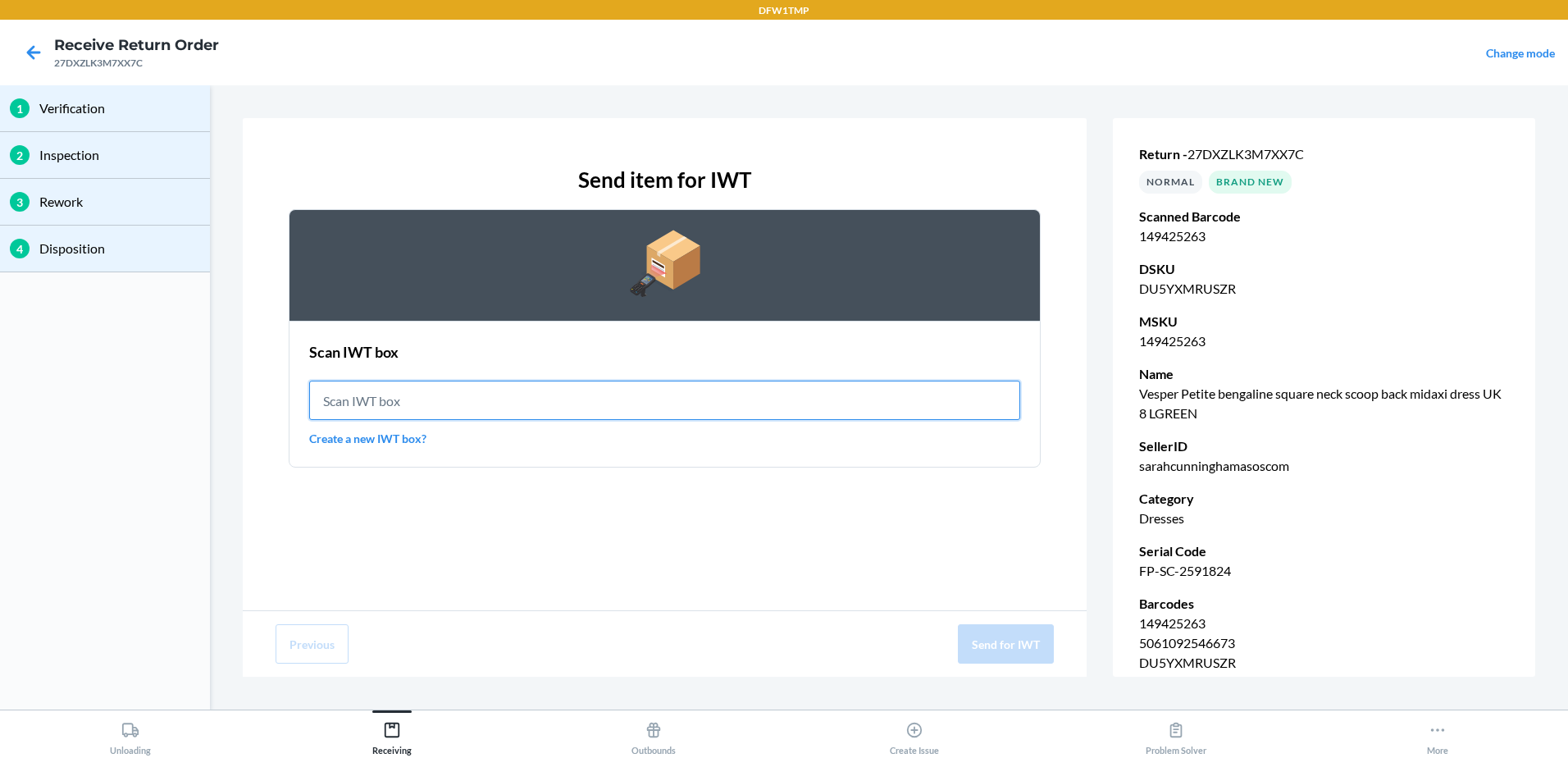
click at [744, 409] on input "text" at bounding box center [665, 399] width 711 height 39
type input "IWT0000019DJ"
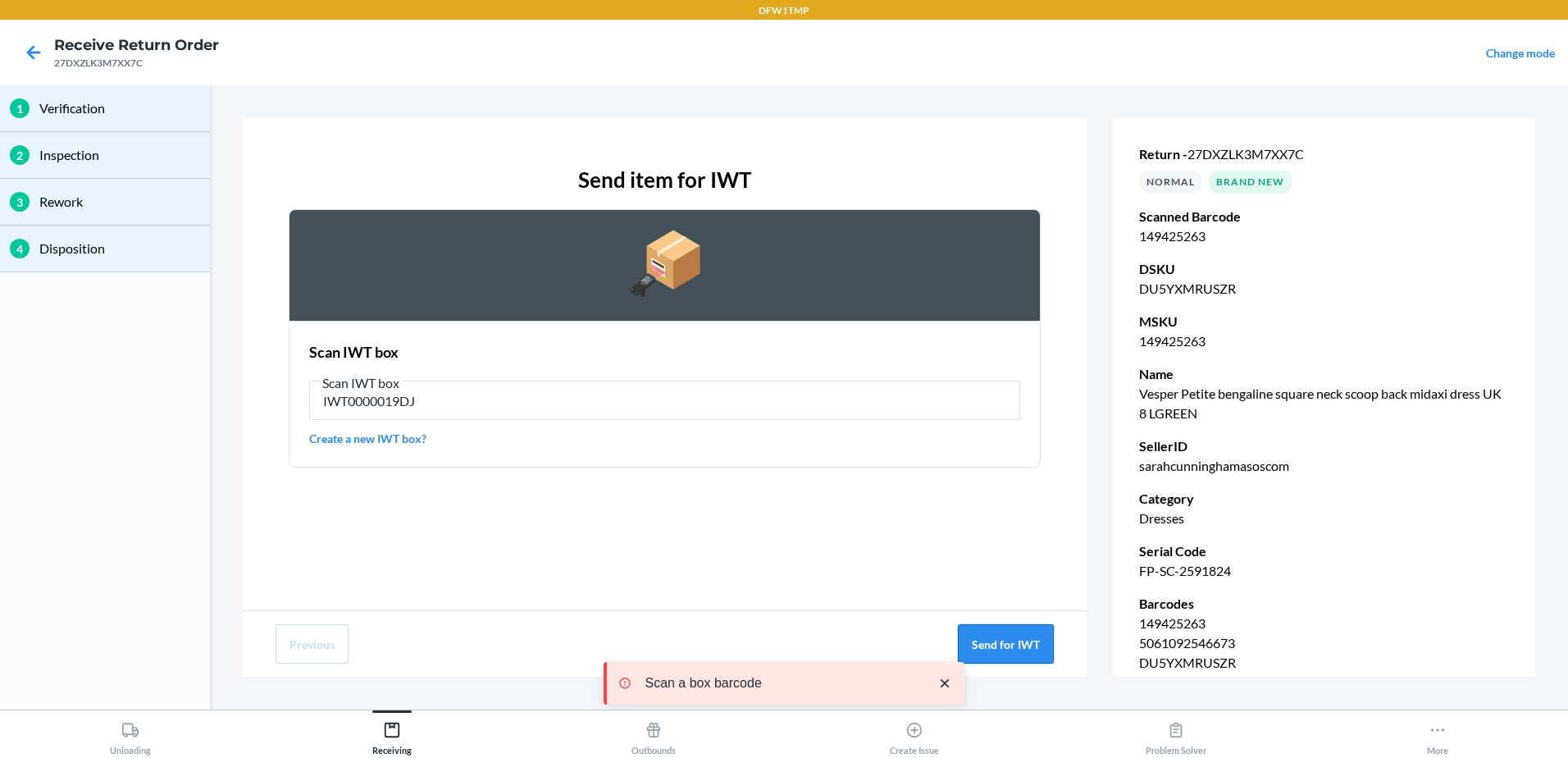
click at [1039, 648] on button "Send for IWT" at bounding box center [1006, 644] width 96 height 39
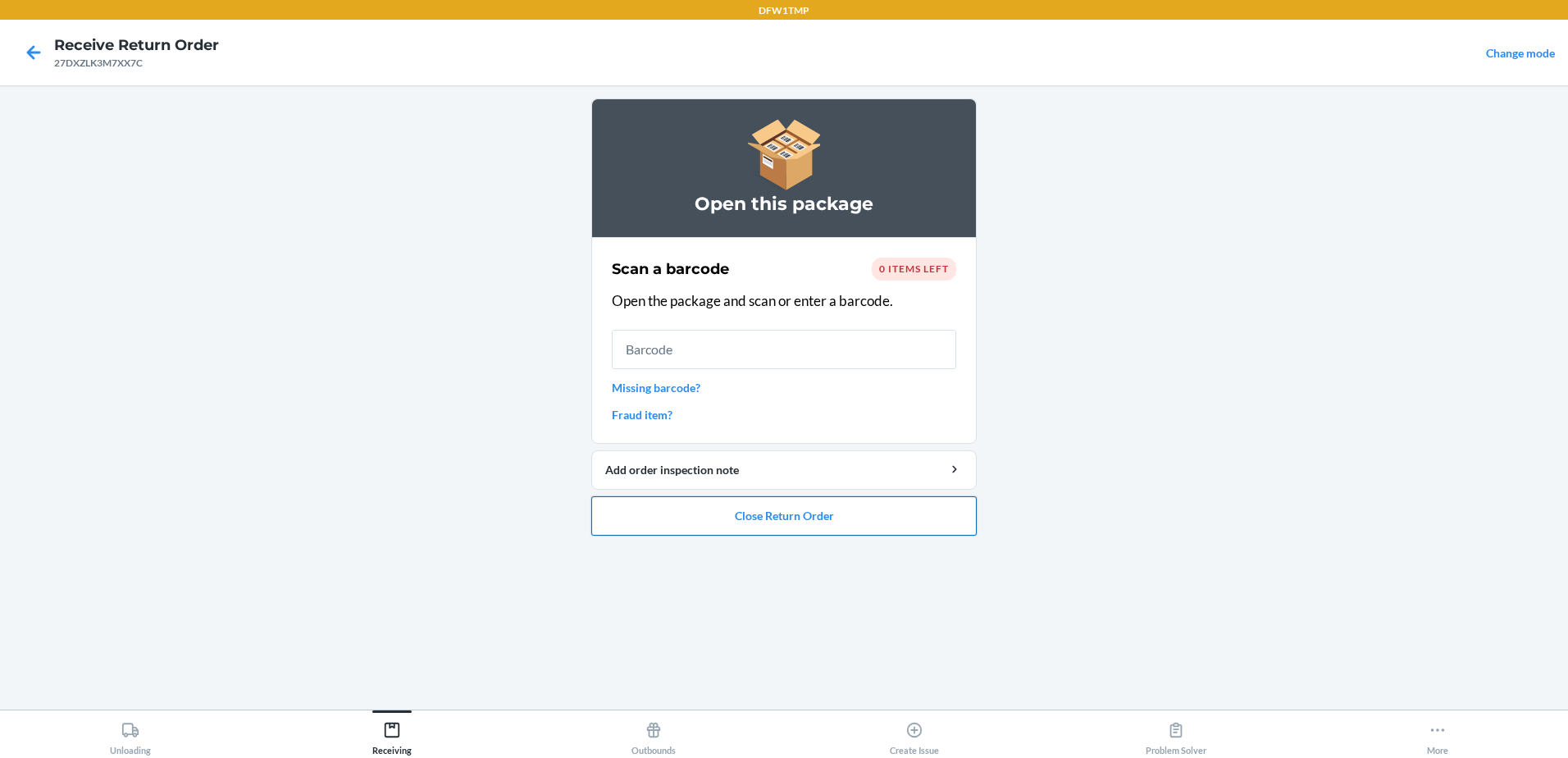
click at [776, 512] on button "Close Return Order" at bounding box center [784, 516] width 386 height 39
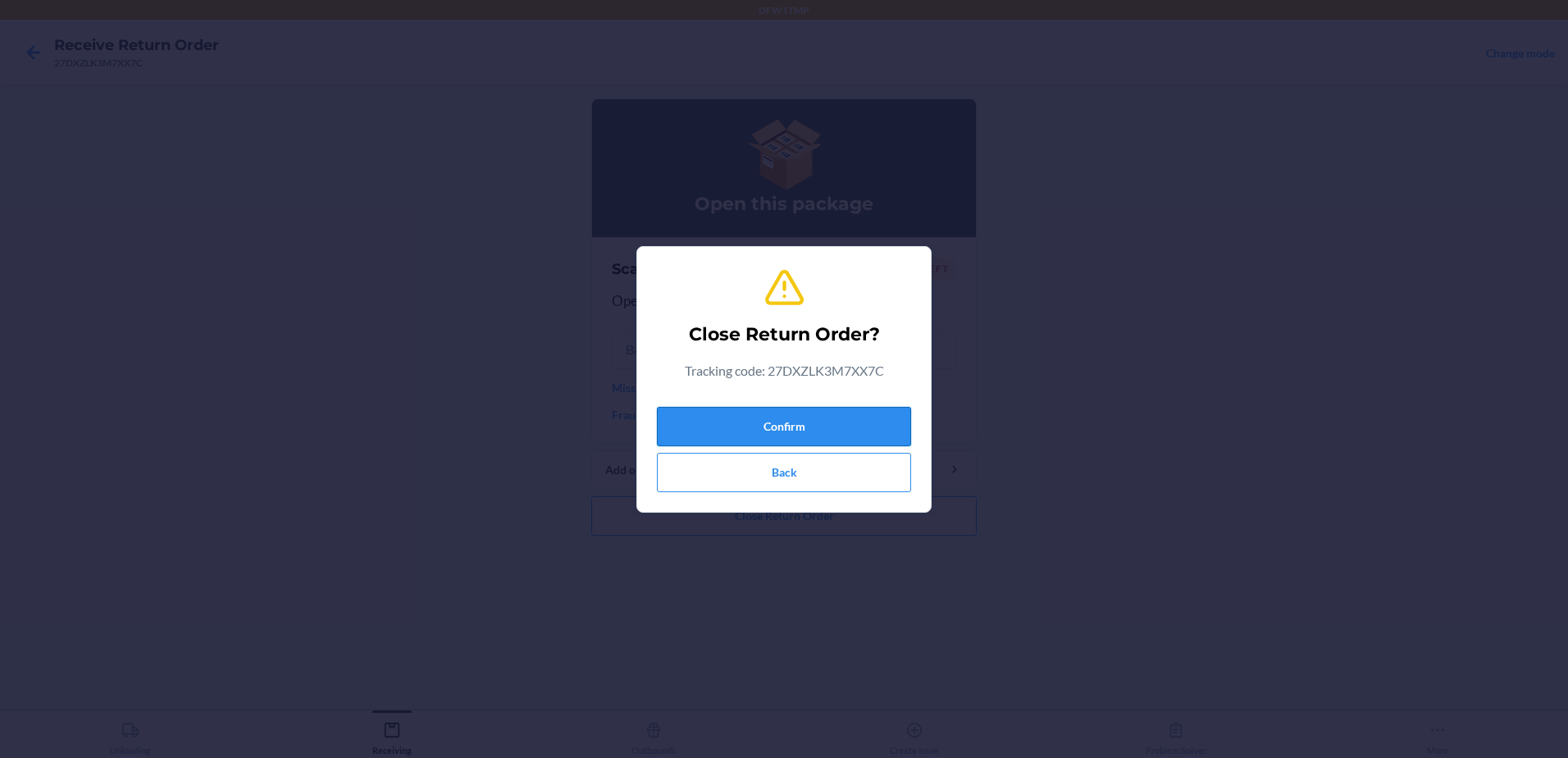
click at [839, 420] on button "Confirm" at bounding box center [784, 426] width 254 height 39
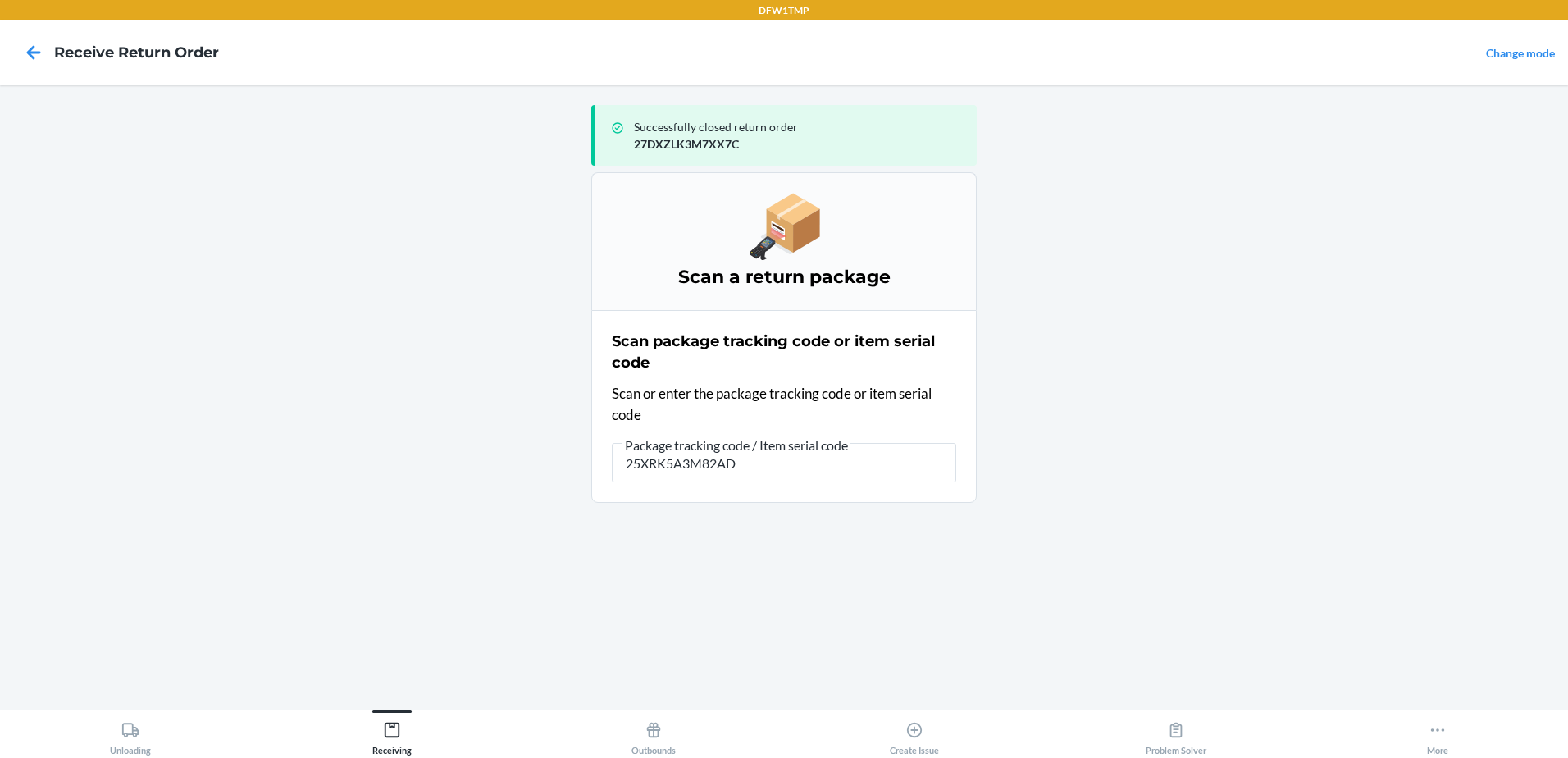
type input "25XRK5A3M82ADM"
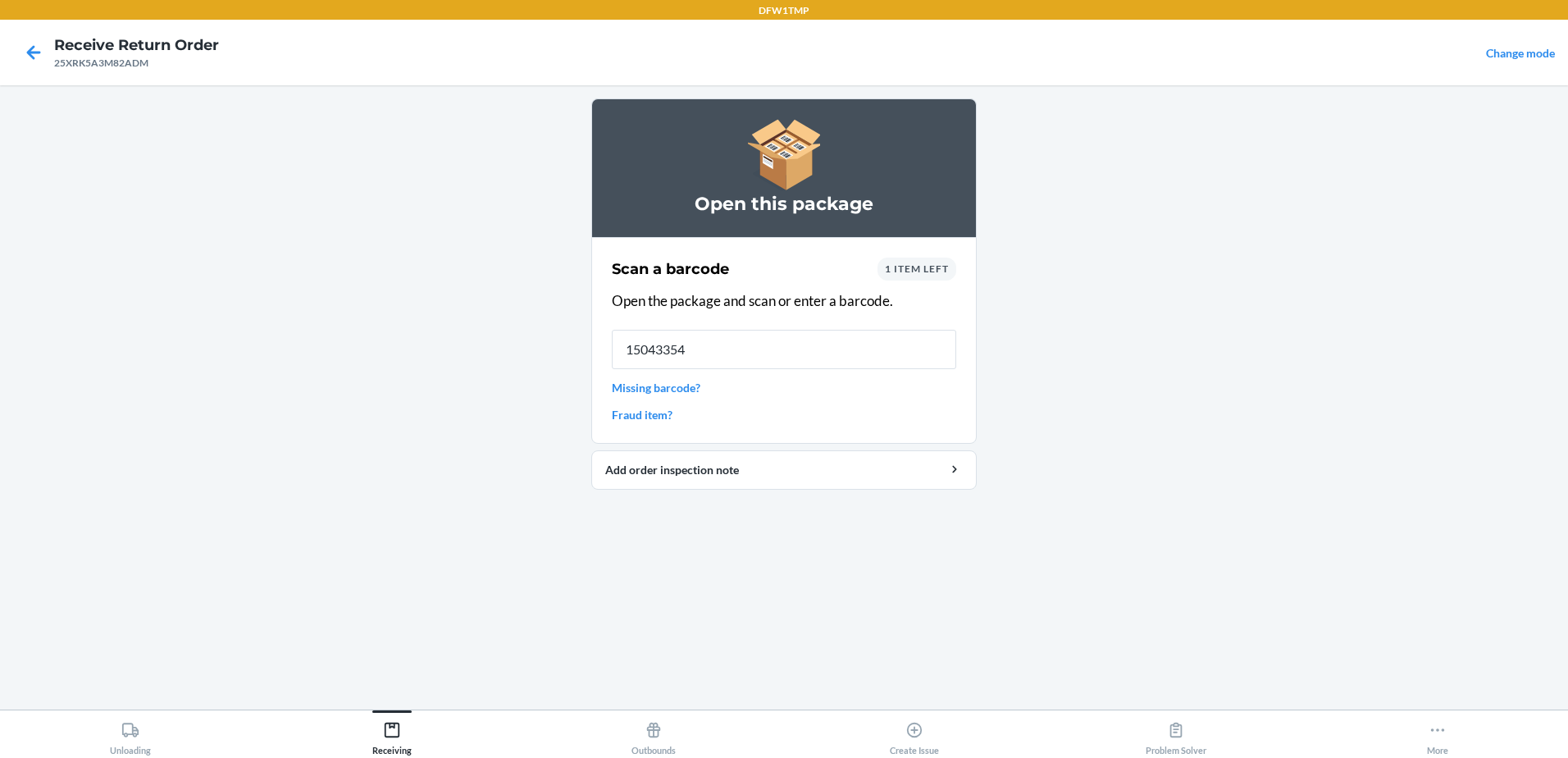
type input "150433546"
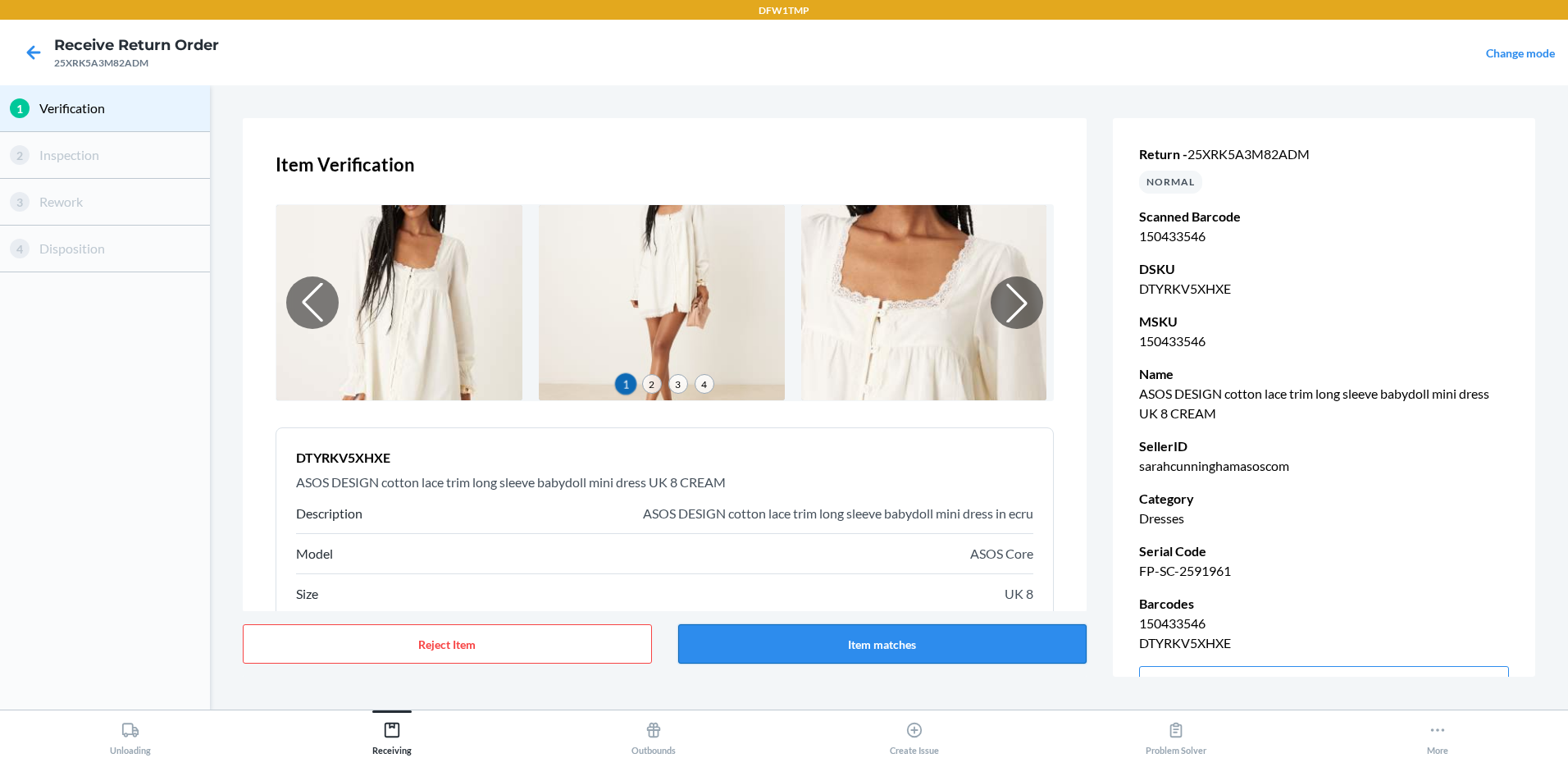
click at [777, 644] on button "Item matches" at bounding box center [882, 644] width 409 height 39
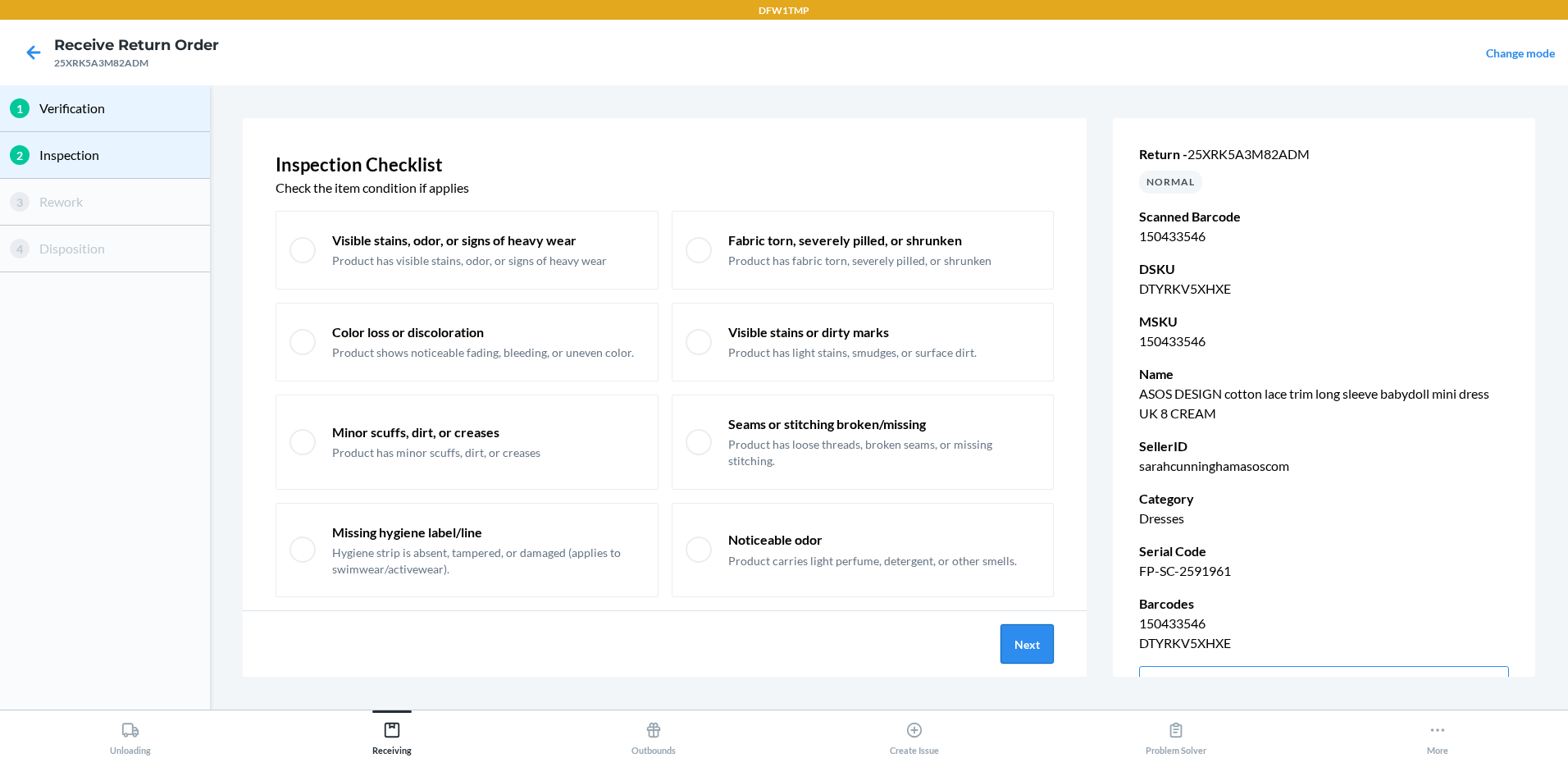
click at [1035, 655] on button "Next" at bounding box center [1027, 644] width 54 height 39
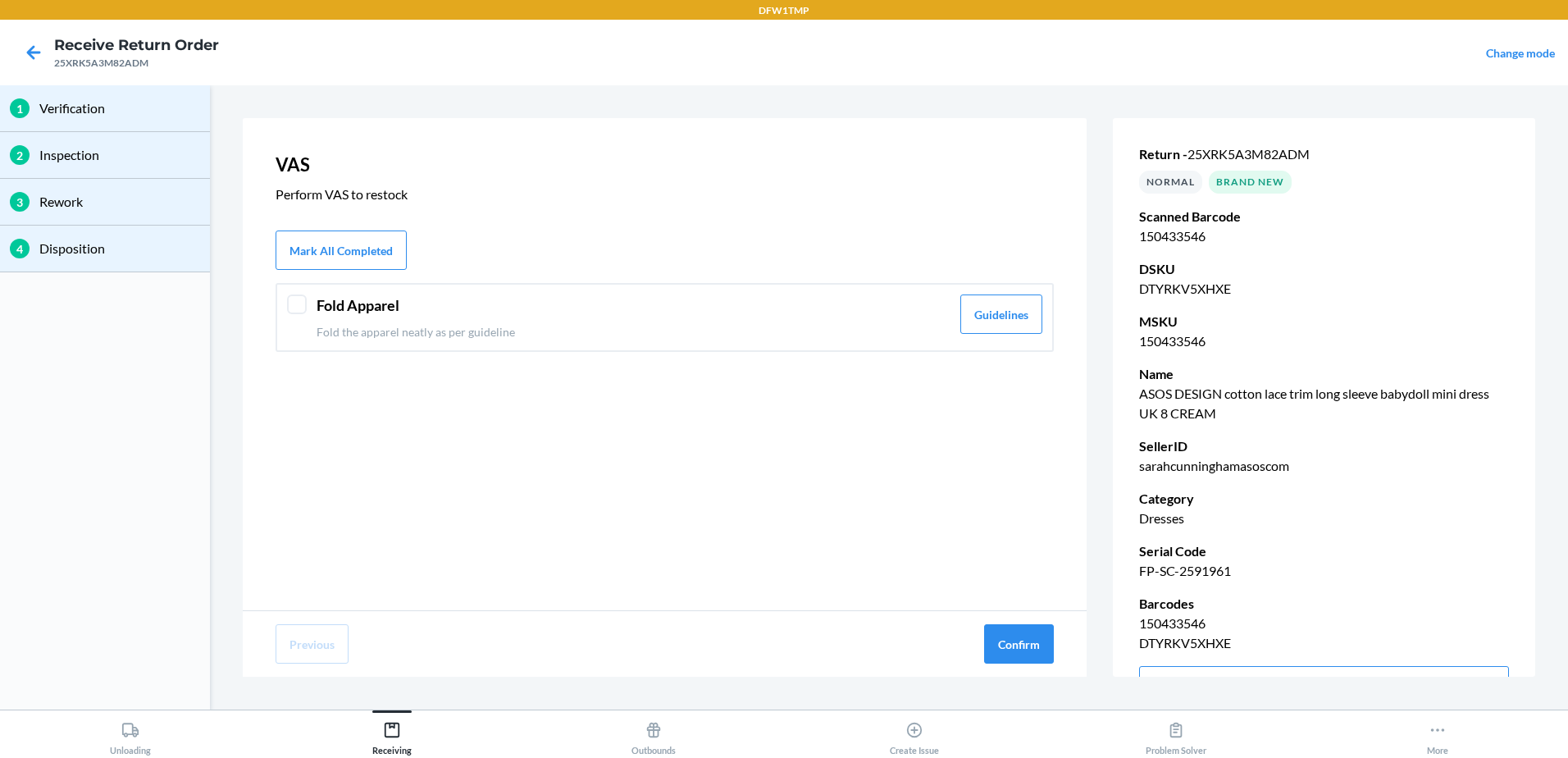
click at [854, 301] on header "Fold Apparel" at bounding box center [633, 305] width 634 height 22
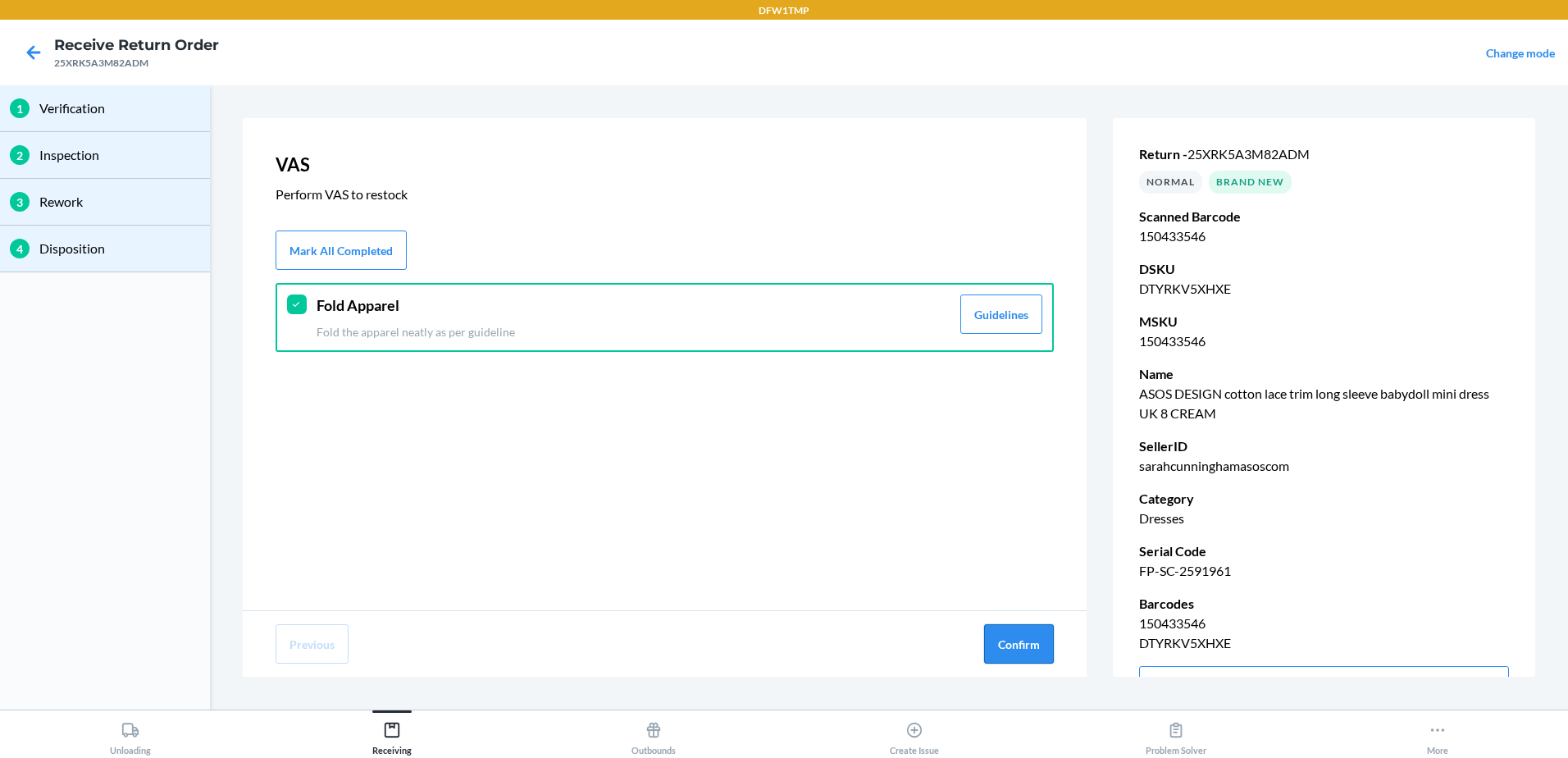
click at [1029, 645] on button "Confirm" at bounding box center [1018, 644] width 70 height 39
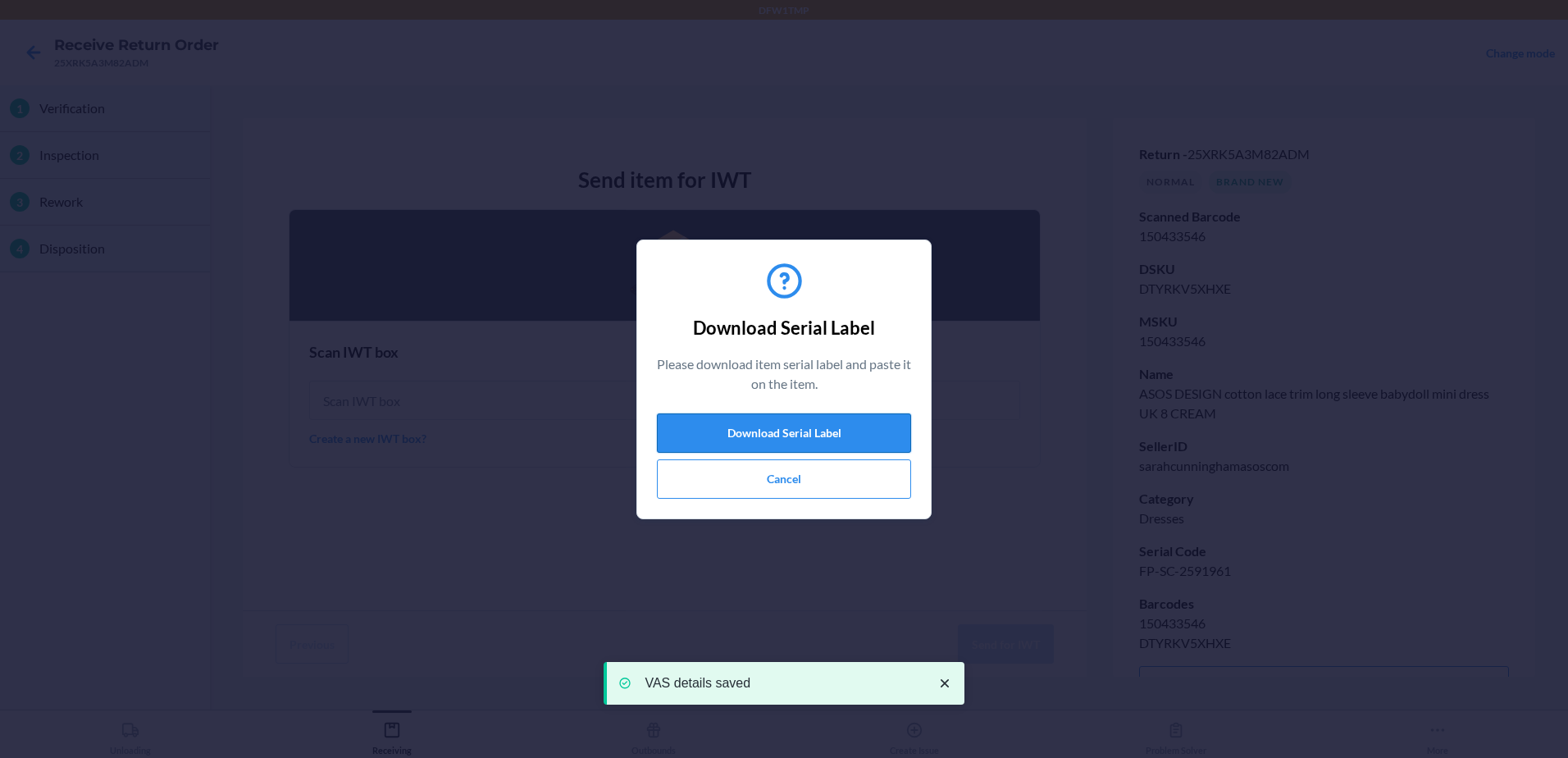
click at [793, 427] on button "Download Serial Label" at bounding box center [784, 432] width 254 height 39
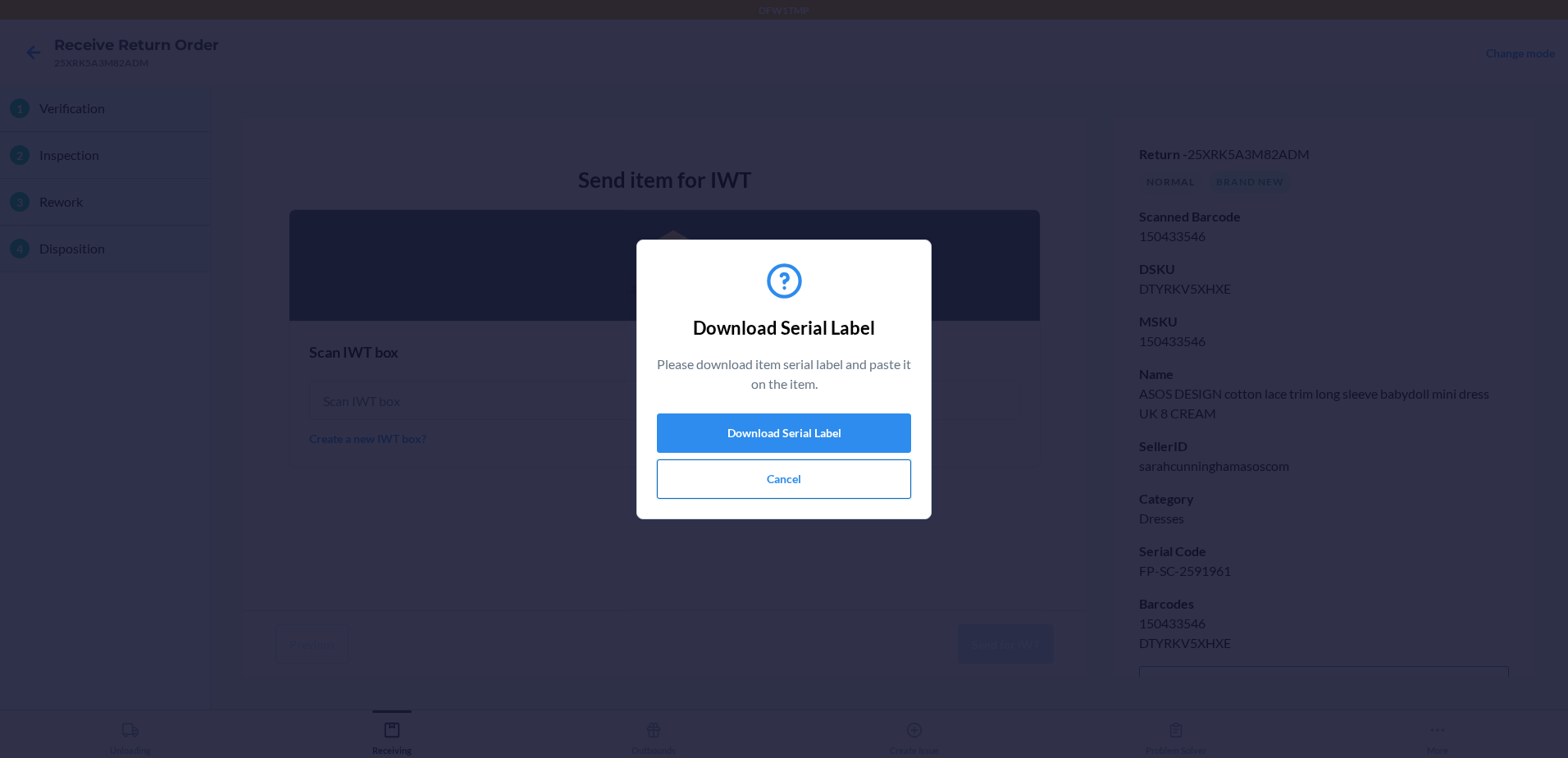
click at [797, 475] on button "Cancel" at bounding box center [784, 478] width 254 height 39
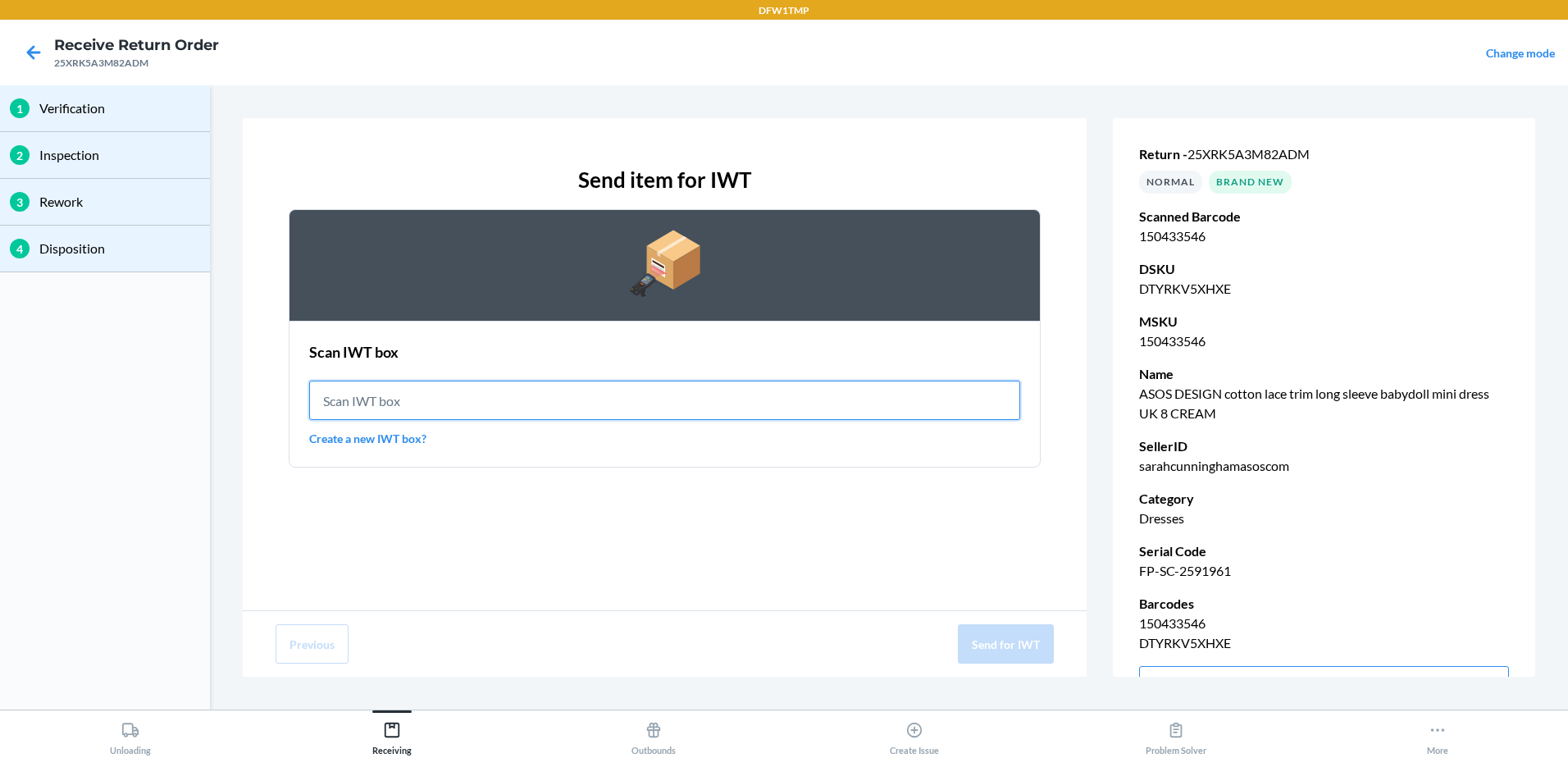
click at [638, 393] on input "text" at bounding box center [665, 399] width 711 height 39
type input "IWT0000019DJ"
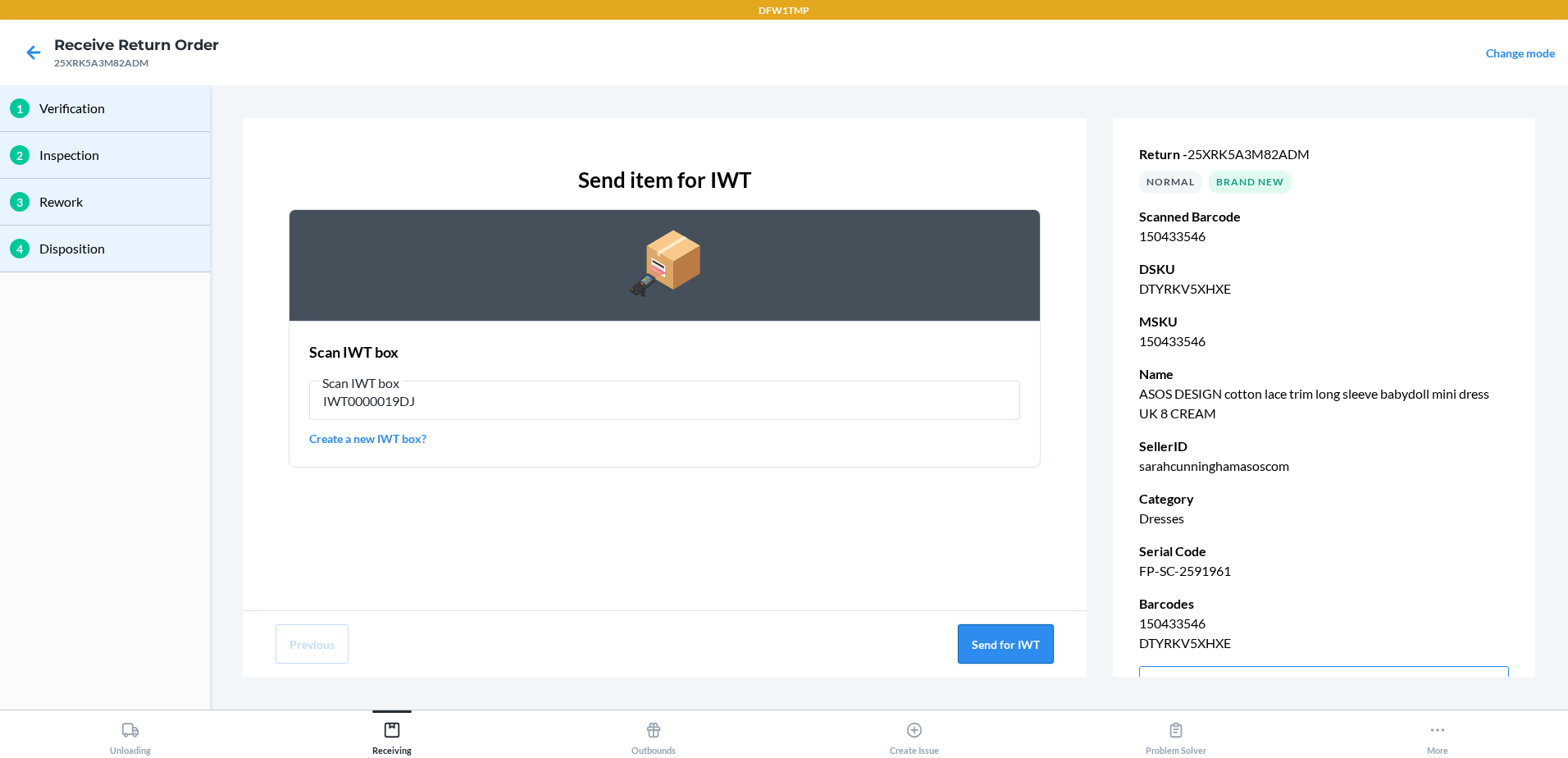
click at [1021, 649] on button "Send for IWT" at bounding box center [1006, 644] width 96 height 39
click at [991, 645] on button "Send for IWT" at bounding box center [1006, 644] width 96 height 39
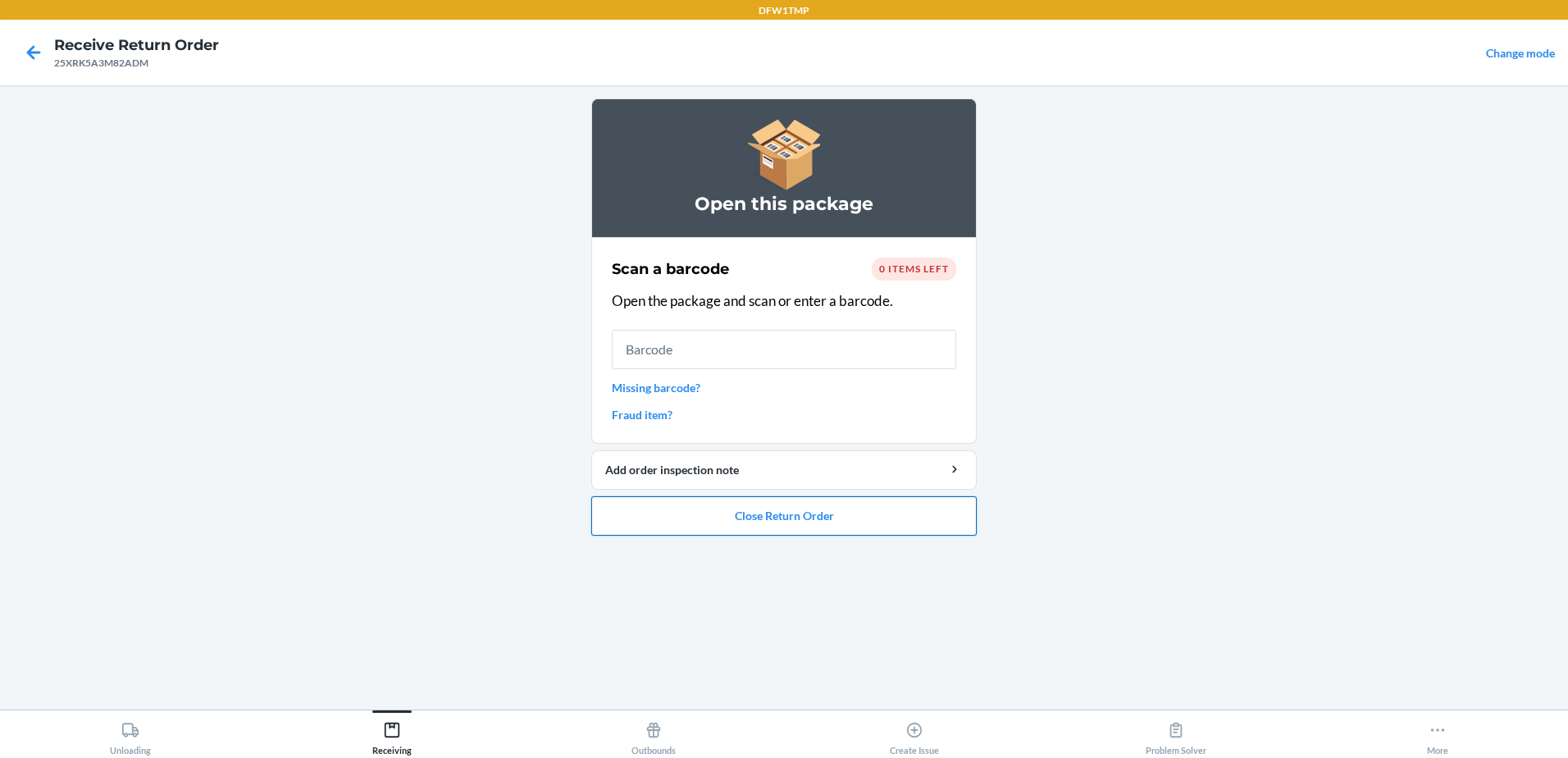
click at [879, 515] on button "Close Return Order" at bounding box center [784, 516] width 386 height 39
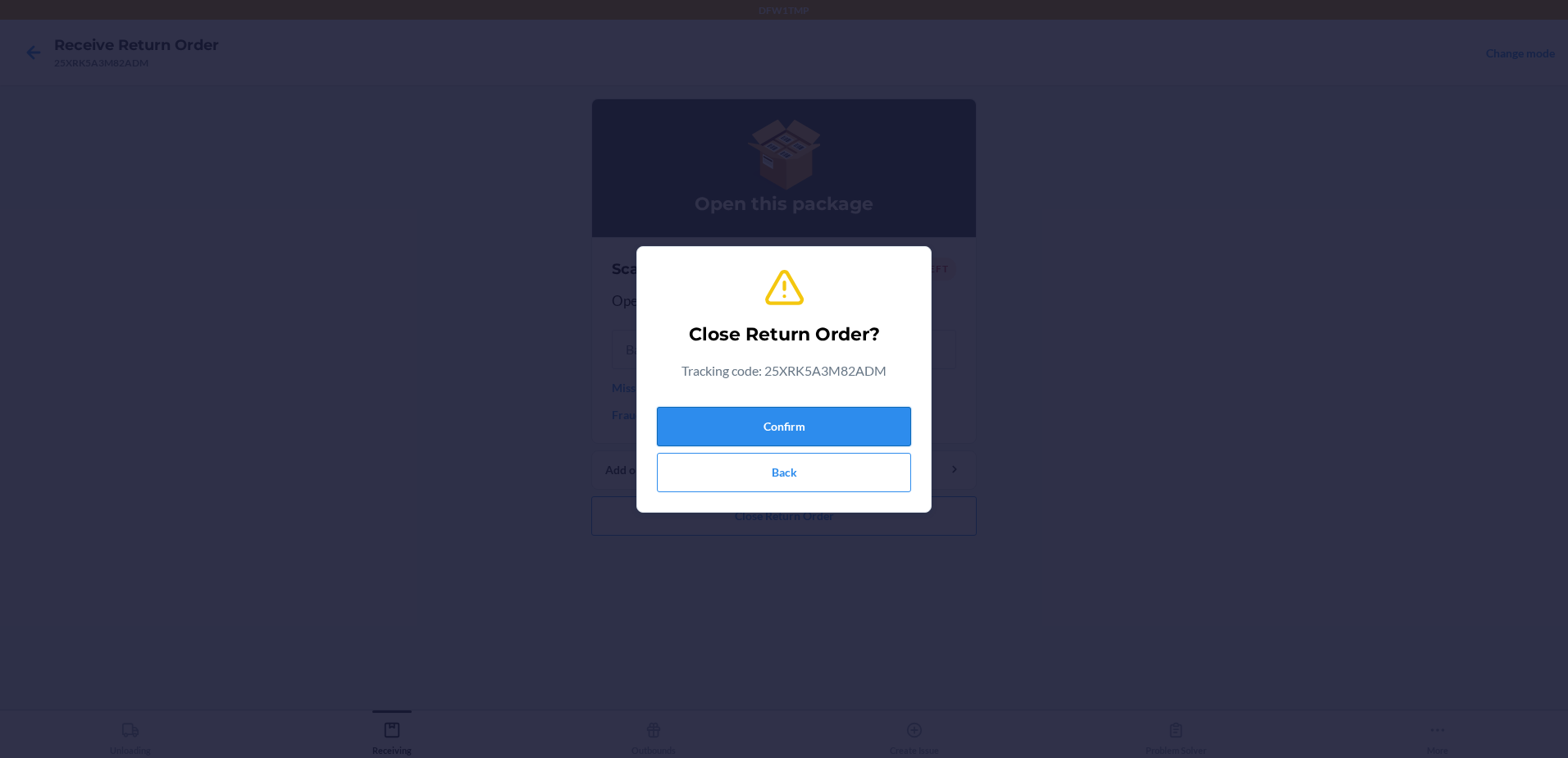
click at [825, 420] on button "Confirm" at bounding box center [784, 426] width 254 height 39
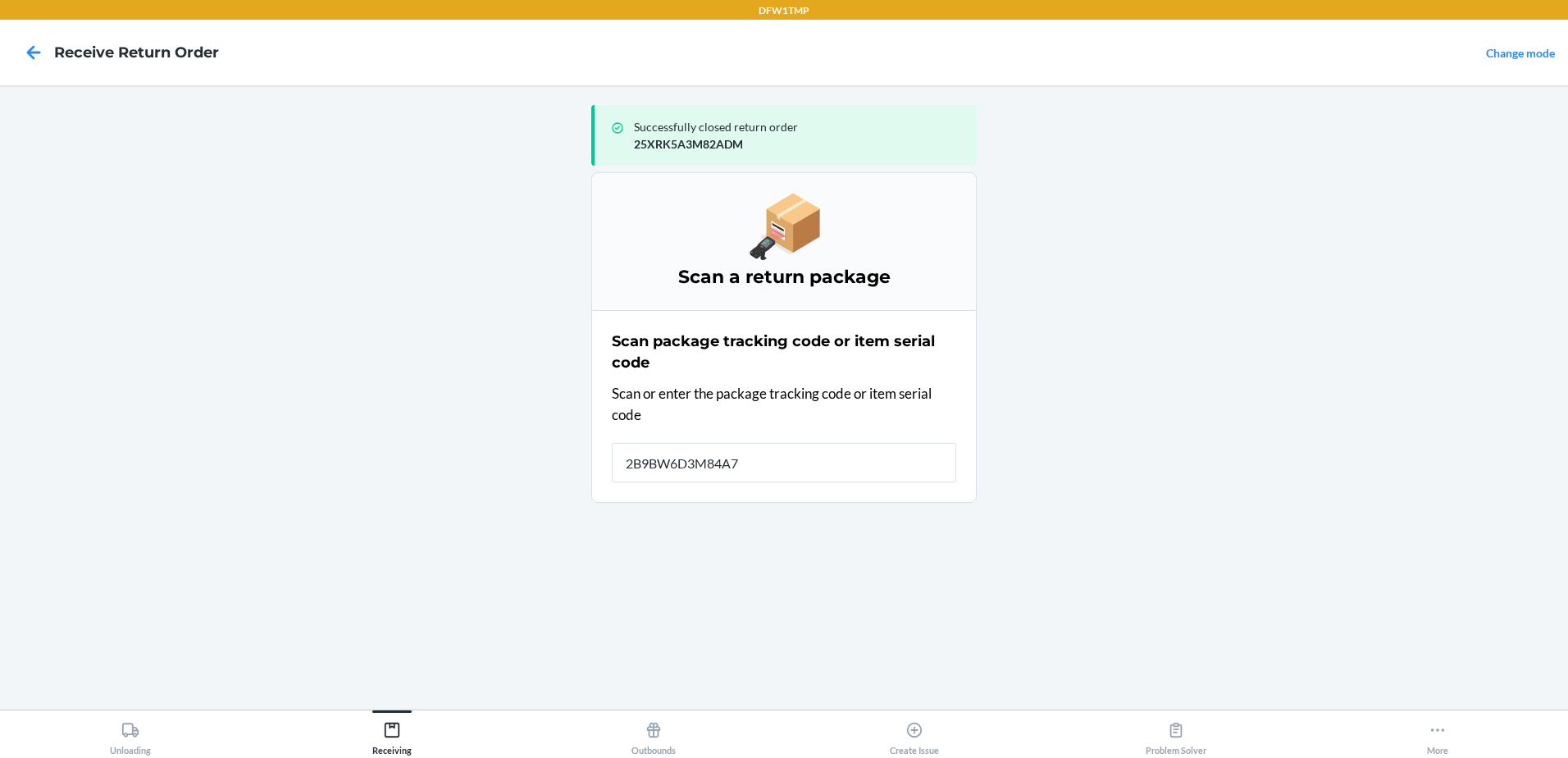
type input "2B9BW6D3M84A75"
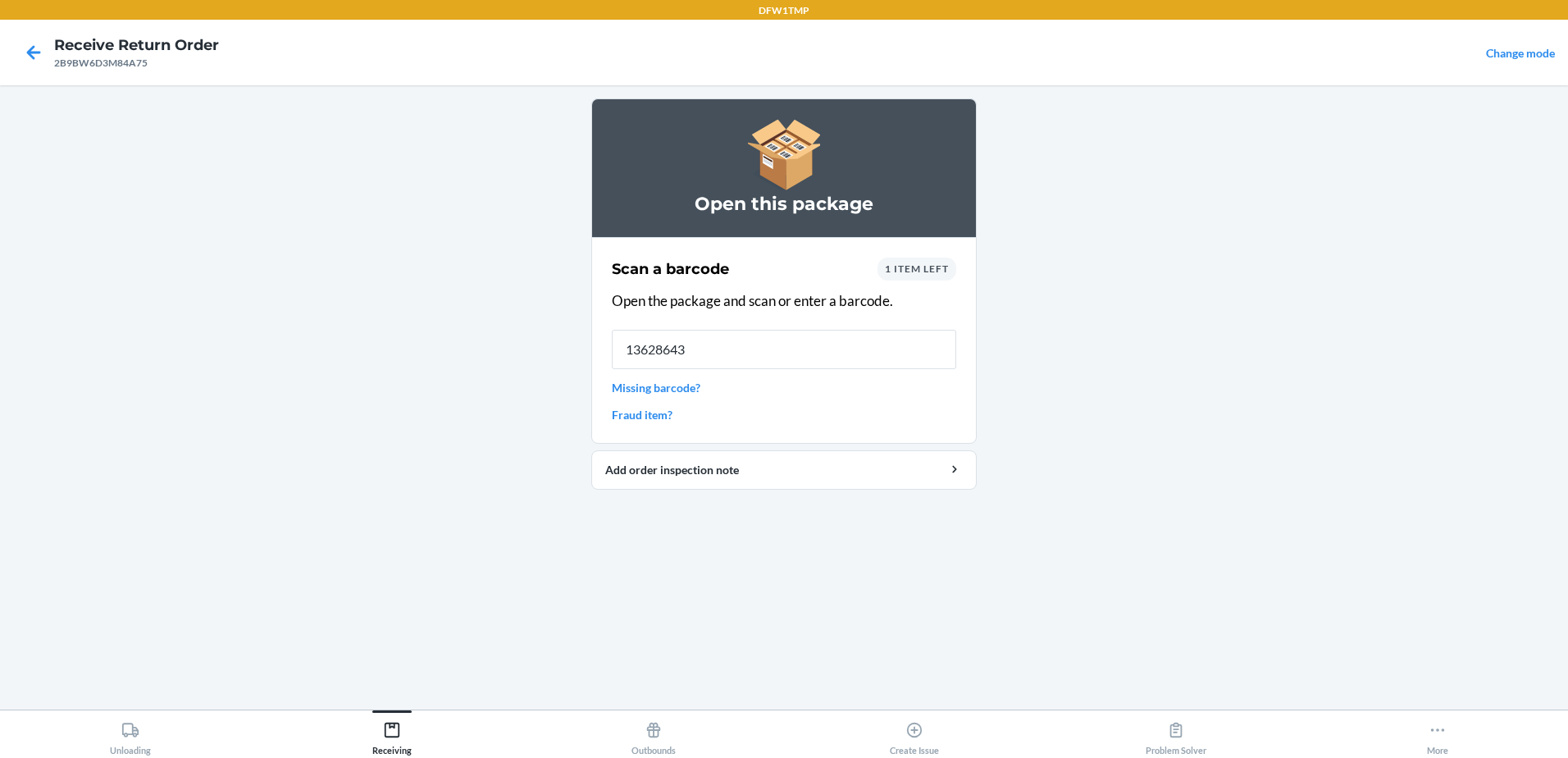
type input "136286435"
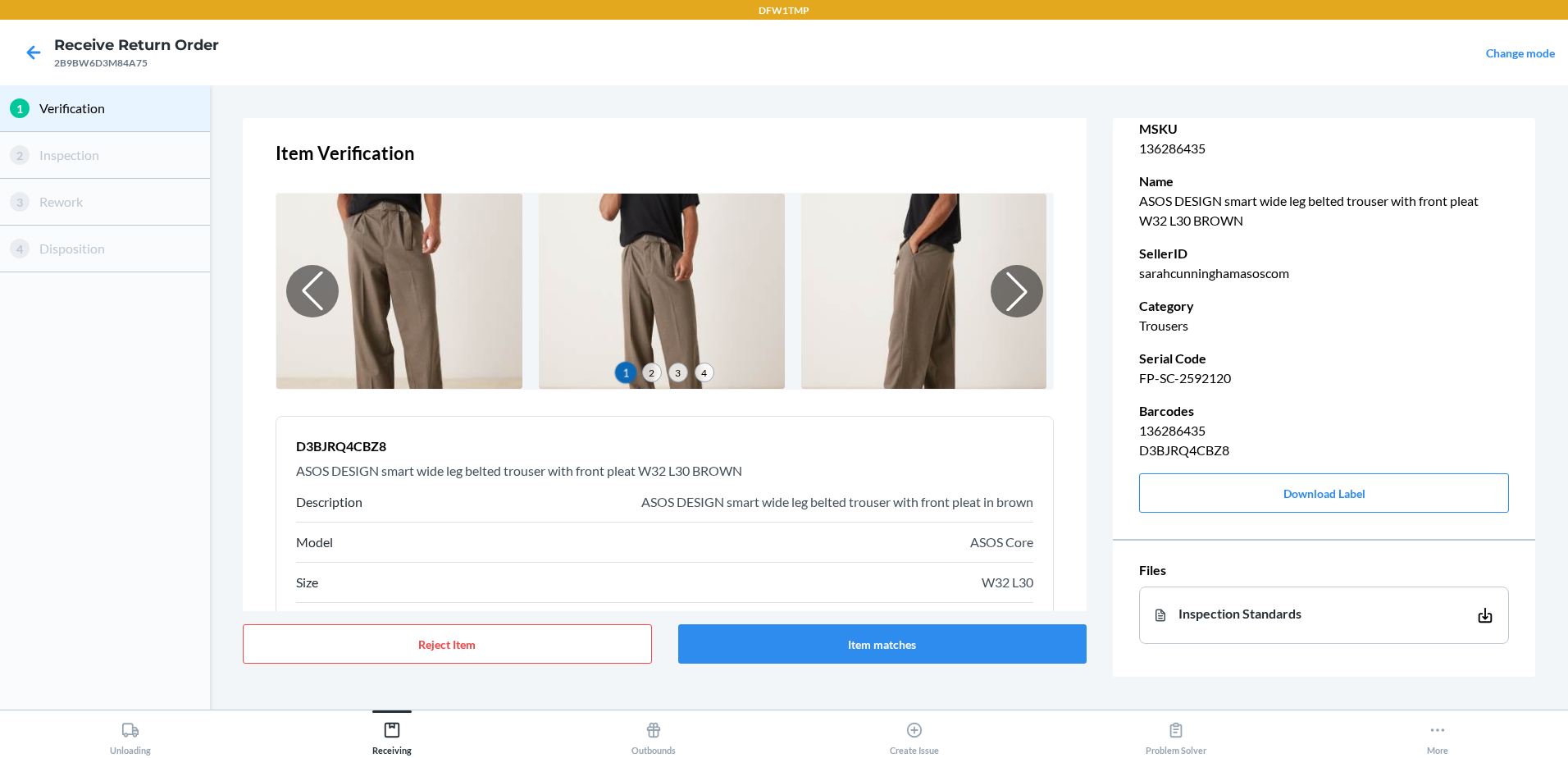
scroll to position [0, 0]
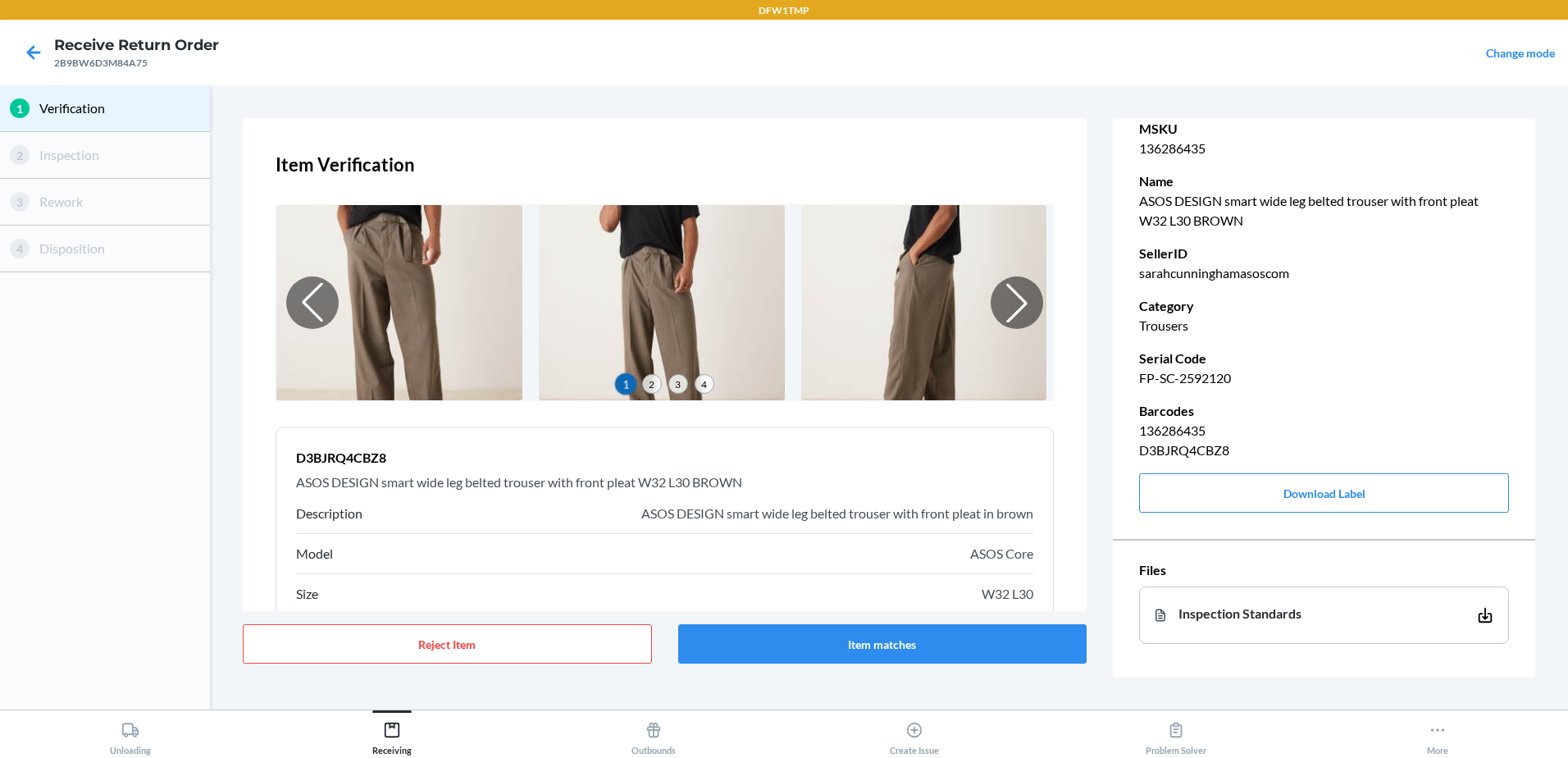
click at [1007, 670] on div "Reject Item Item matches" at bounding box center [665, 644] width 844 height 65
click at [1001, 661] on button "Item matches" at bounding box center [882, 644] width 409 height 39
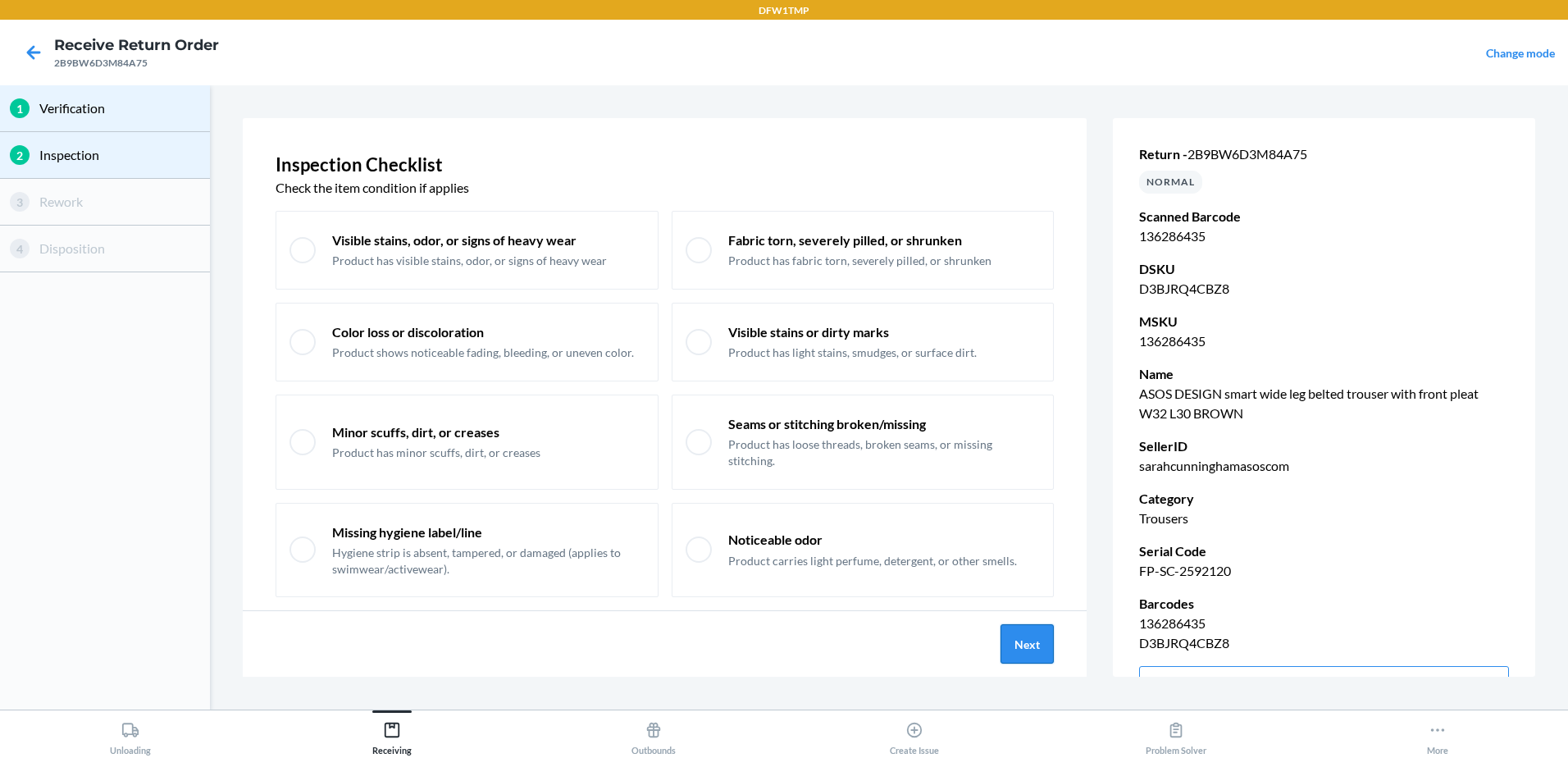
click at [1012, 636] on button "Next" at bounding box center [1027, 644] width 54 height 39
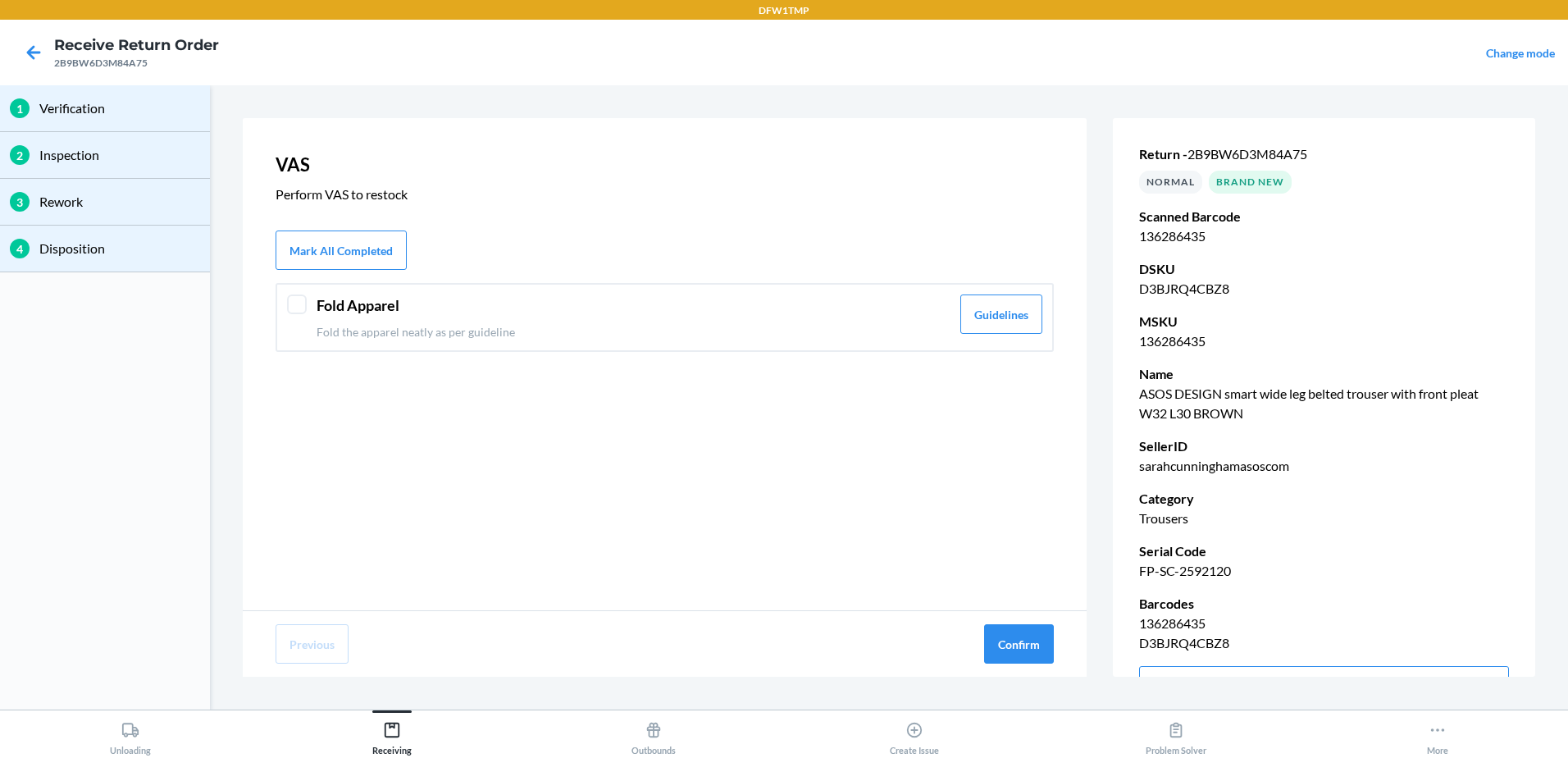
click at [727, 286] on div "Fold Apparel Fold the apparel neatly as per guideline Guidelines" at bounding box center [665, 318] width 779 height 69
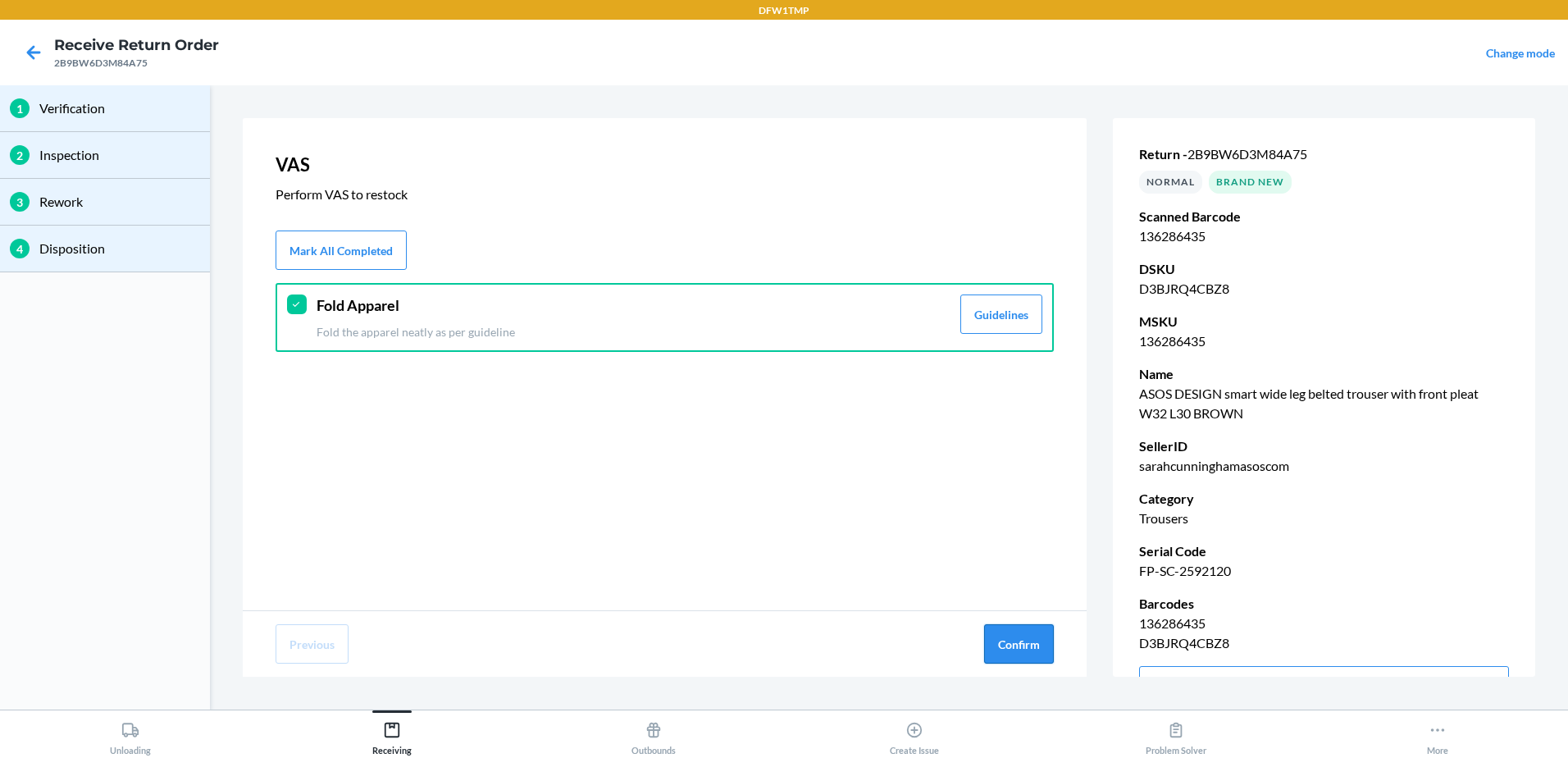
click at [1016, 645] on button "Confirm" at bounding box center [1018, 644] width 70 height 39
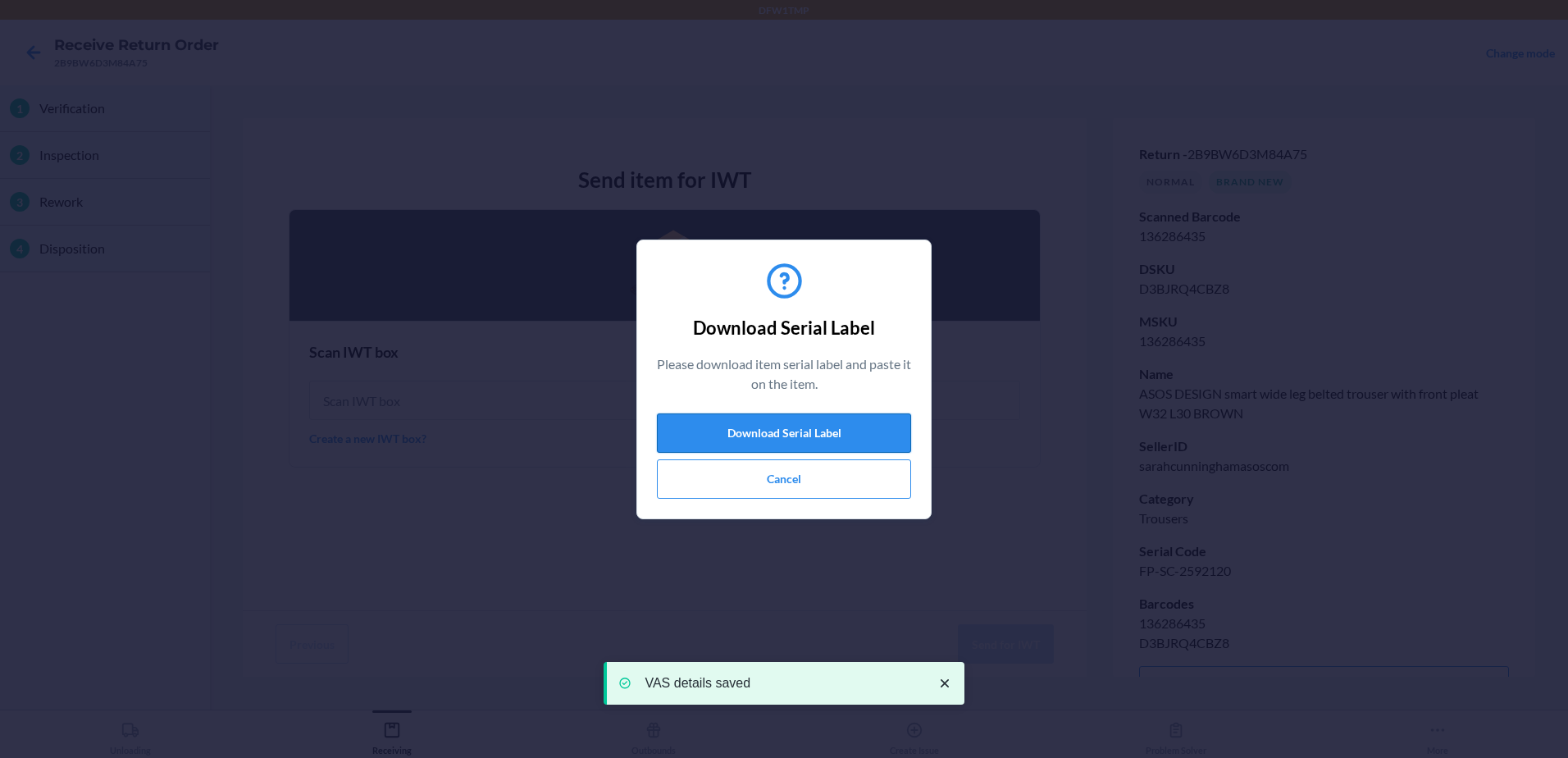
click at [842, 438] on button "Download Serial Label" at bounding box center [784, 432] width 254 height 39
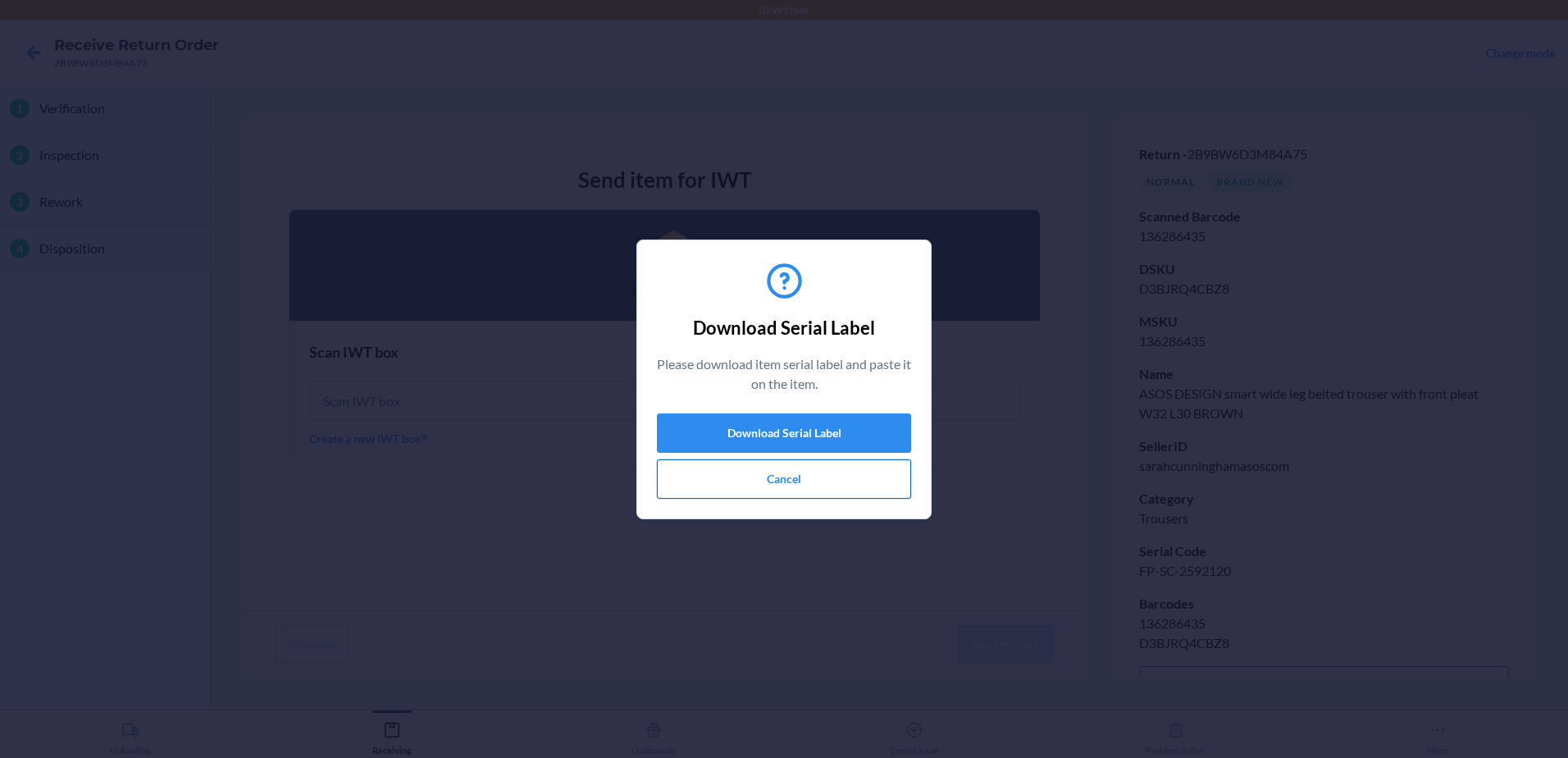
click at [777, 476] on button "Cancel" at bounding box center [784, 478] width 254 height 39
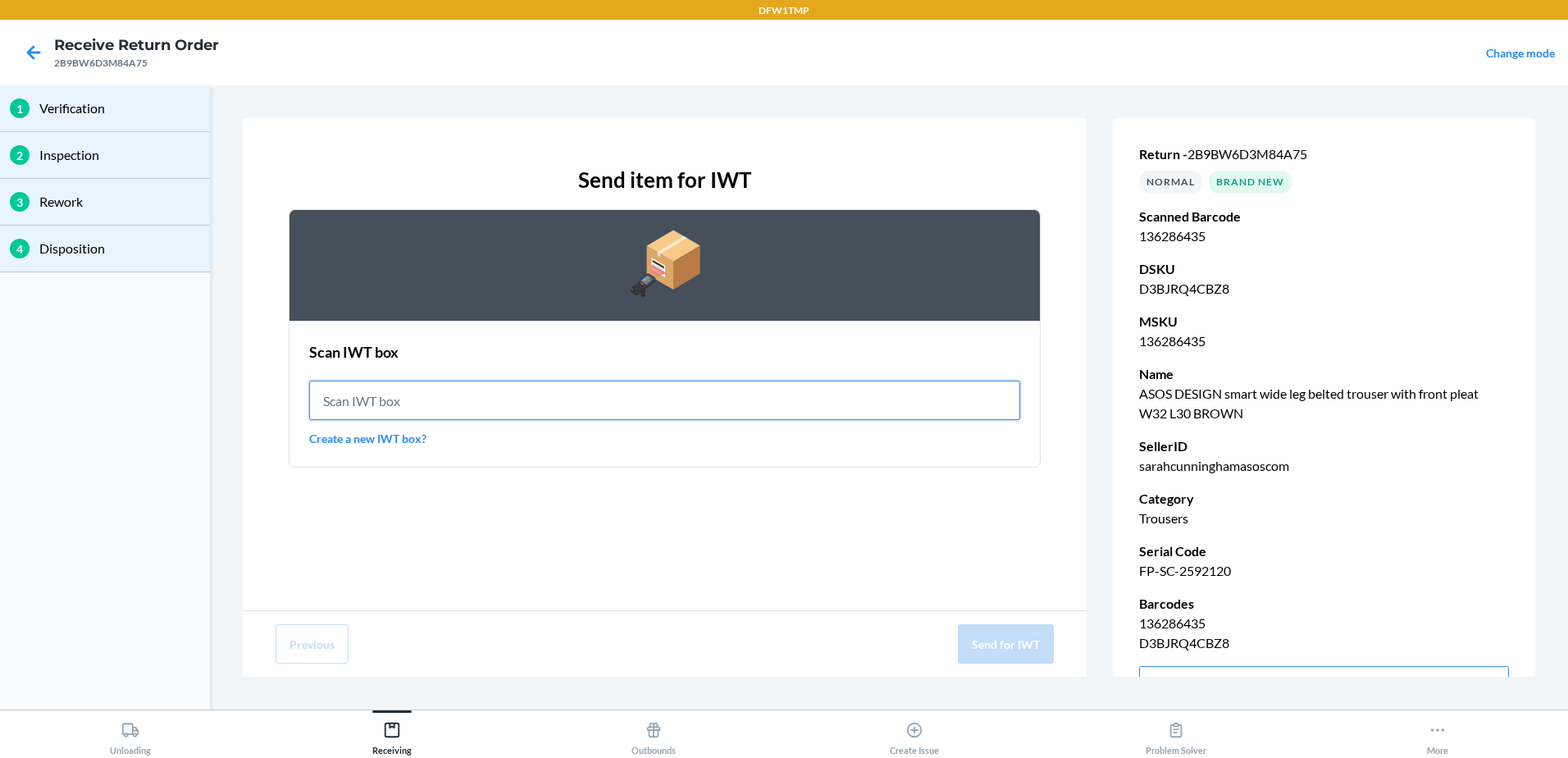
click at [704, 404] on input "text" at bounding box center [665, 399] width 711 height 39
type input "IWT0000019DJ"
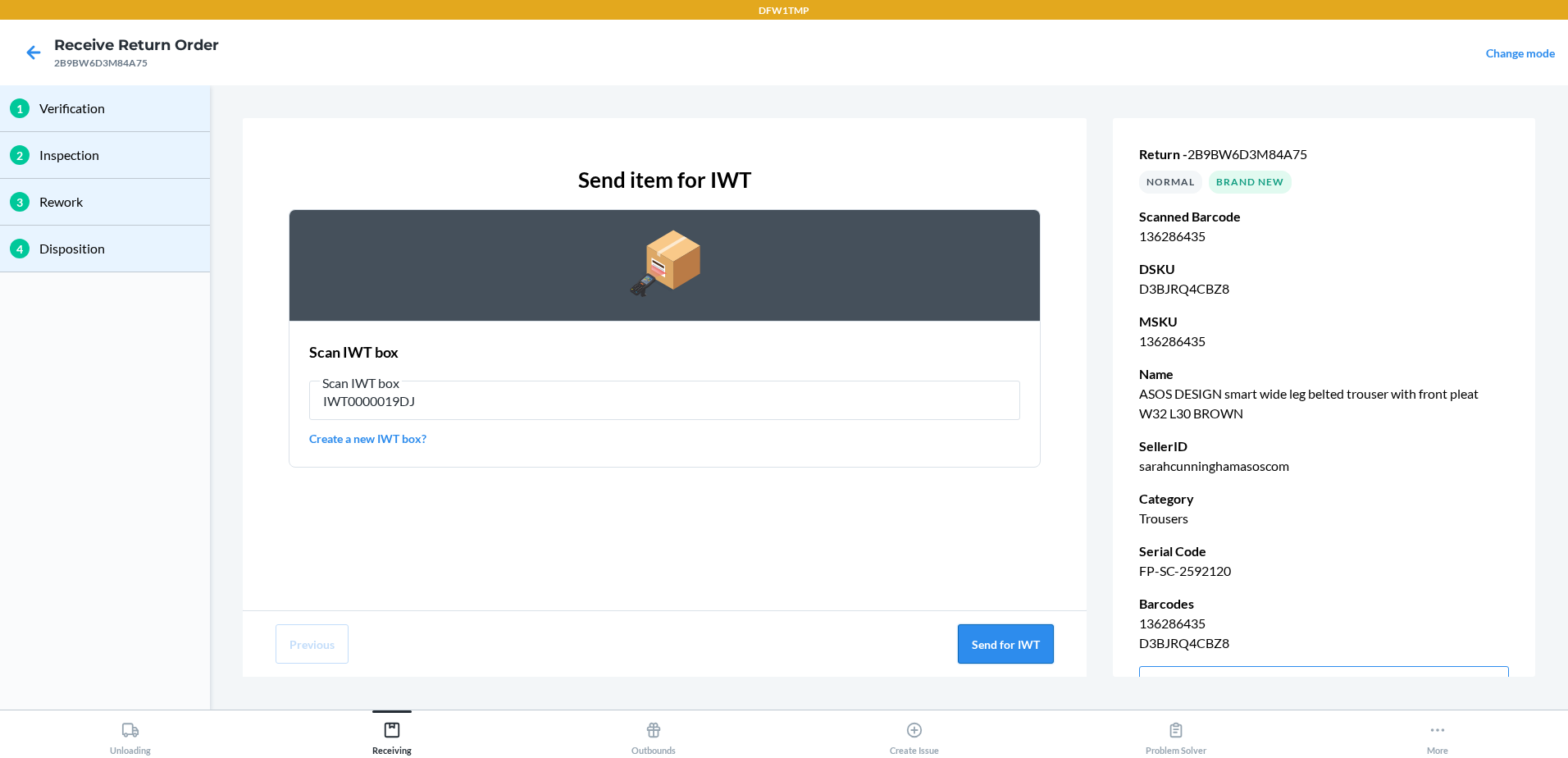
click at [1009, 645] on button "Send for IWT" at bounding box center [1006, 644] width 96 height 39
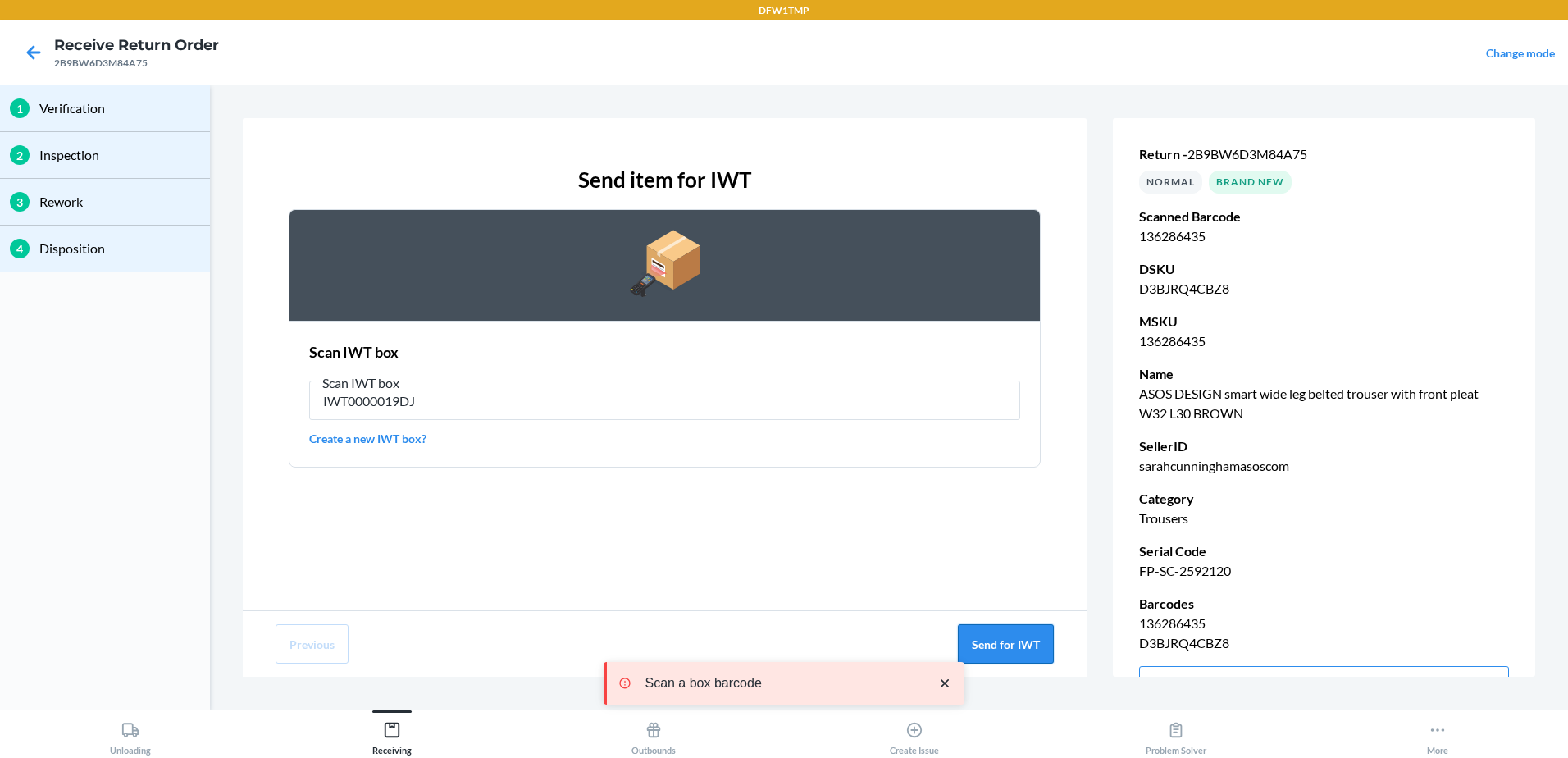
click at [1009, 647] on button "Send for IWT" at bounding box center [1006, 644] width 96 height 39
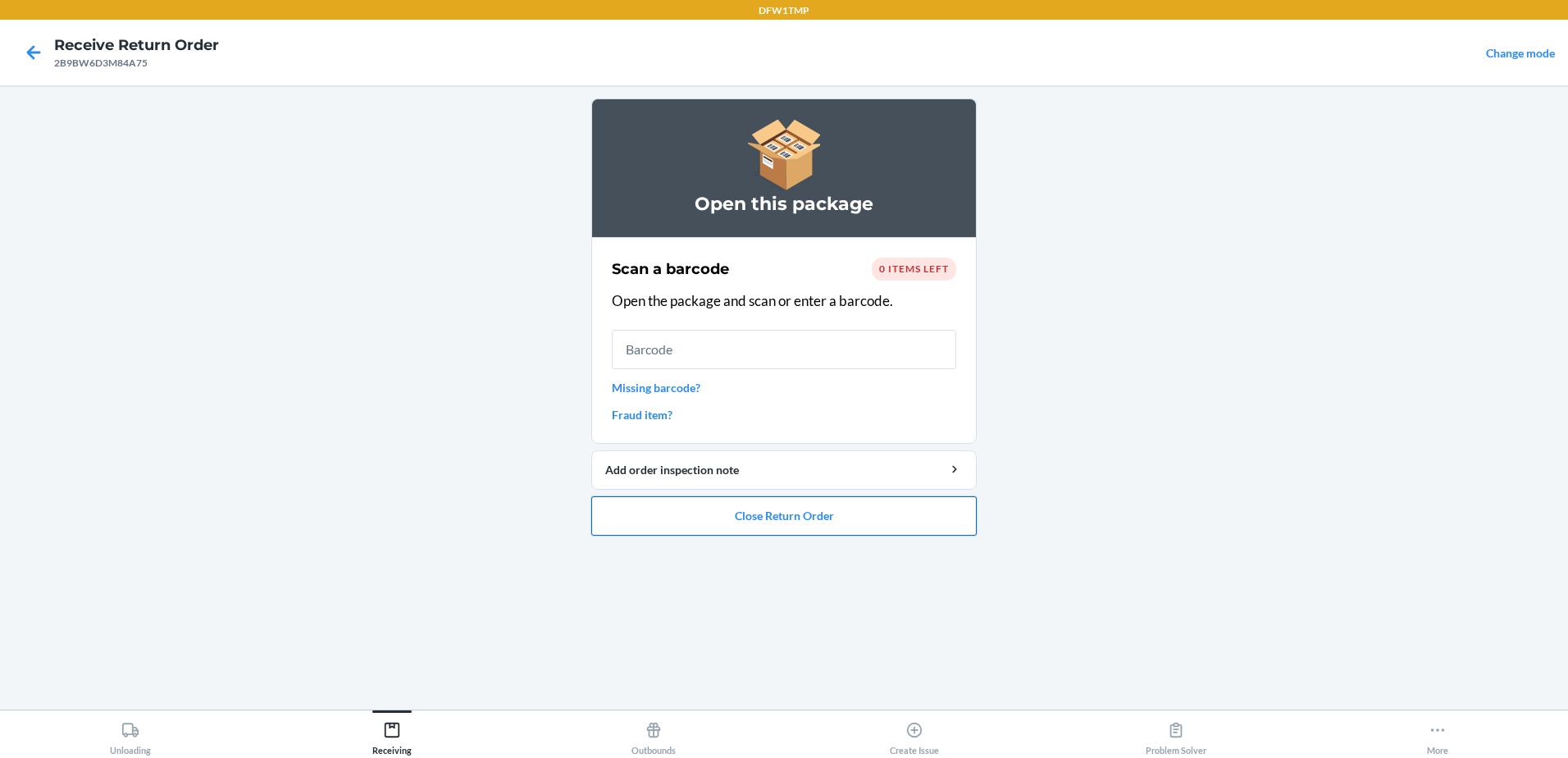
click at [906, 516] on button "Close Return Order" at bounding box center [784, 516] width 386 height 39
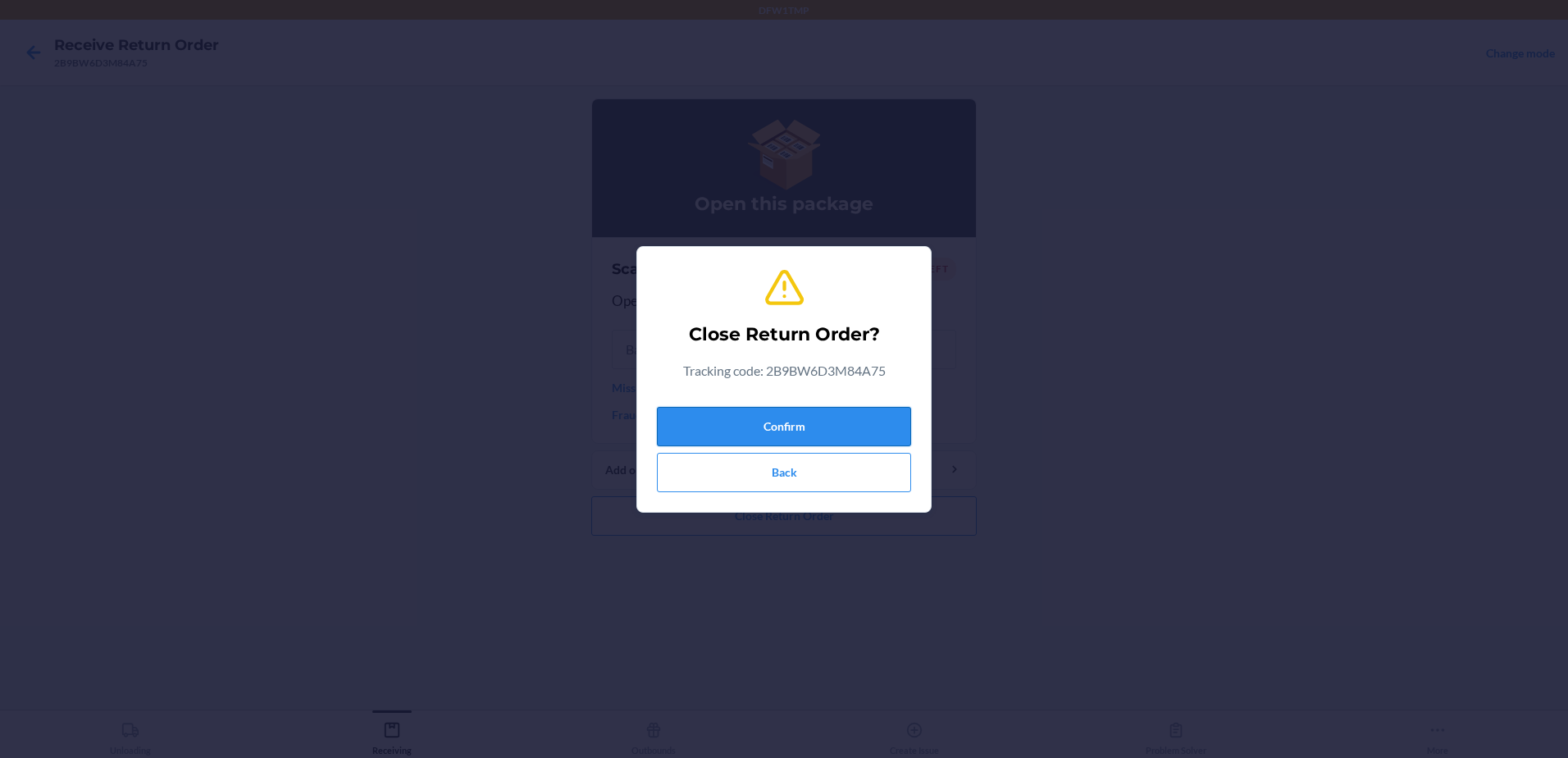
click at [798, 421] on button "Confirm" at bounding box center [784, 426] width 254 height 39
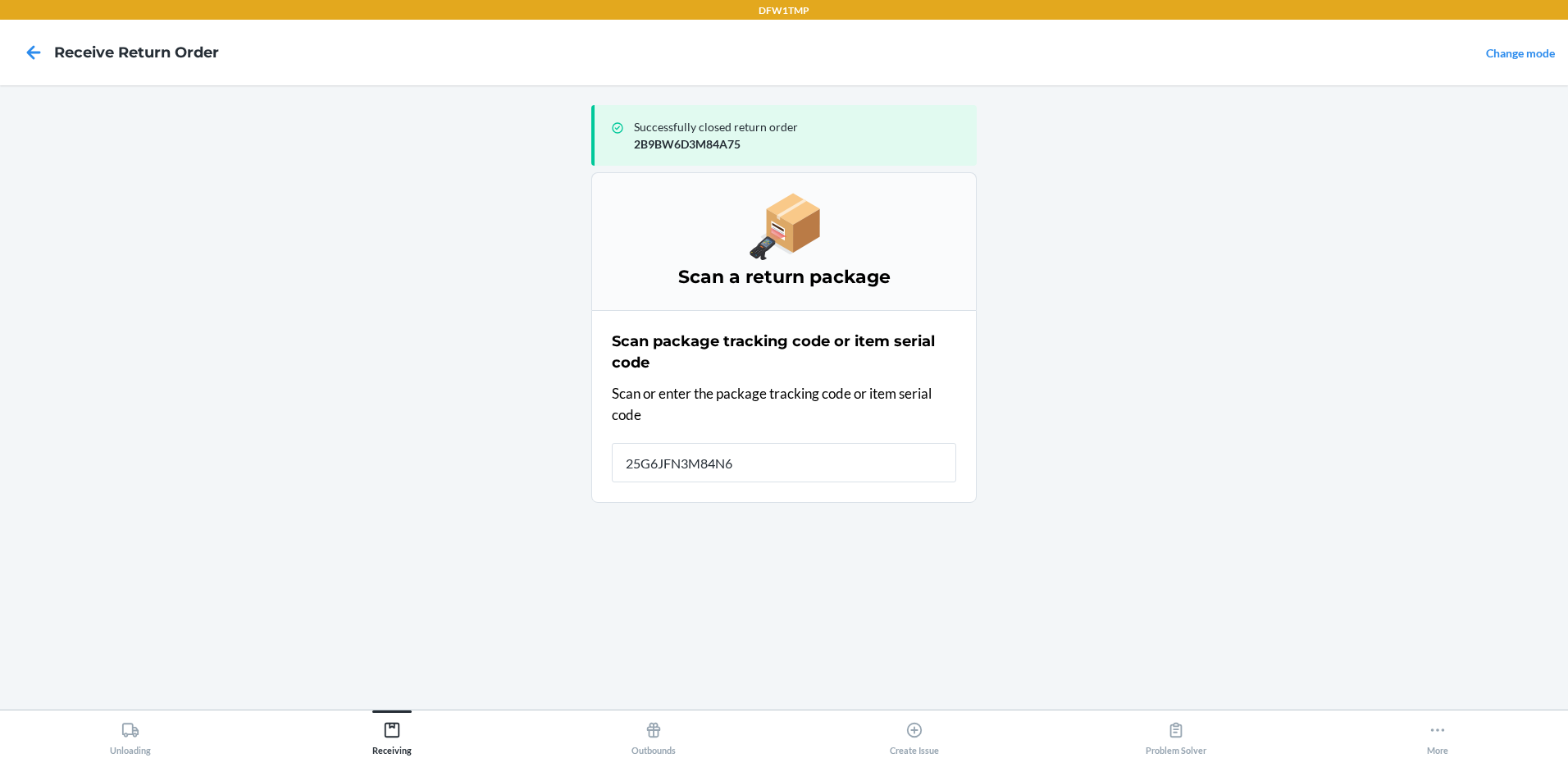
type input "25G6JFN3M84N6R"
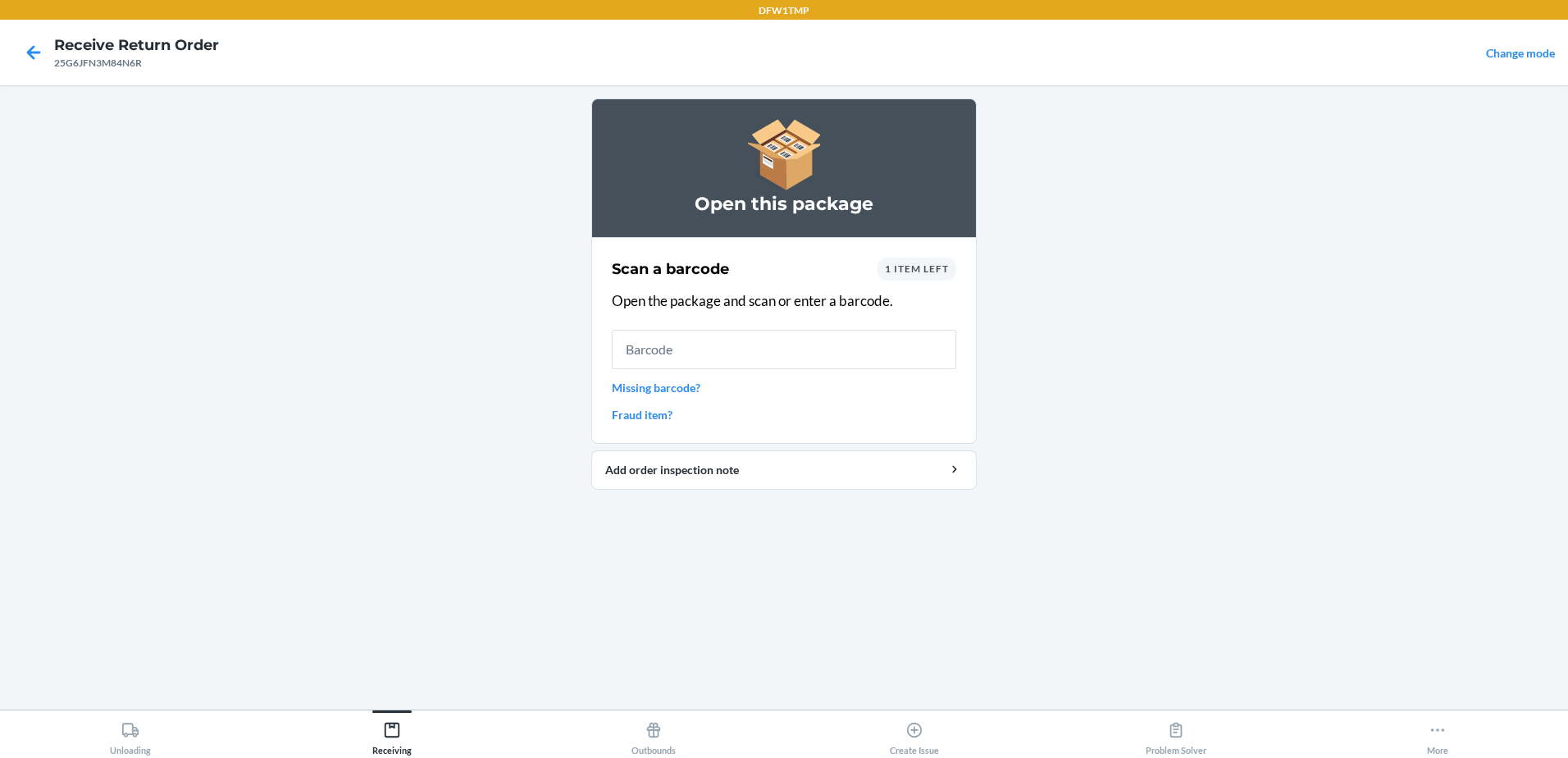
drag, startPoint x: 911, startPoint y: 262, endPoint x: 904, endPoint y: 269, distance: 9.9
click at [904, 269] on span "1 item left" at bounding box center [916, 269] width 64 height 13
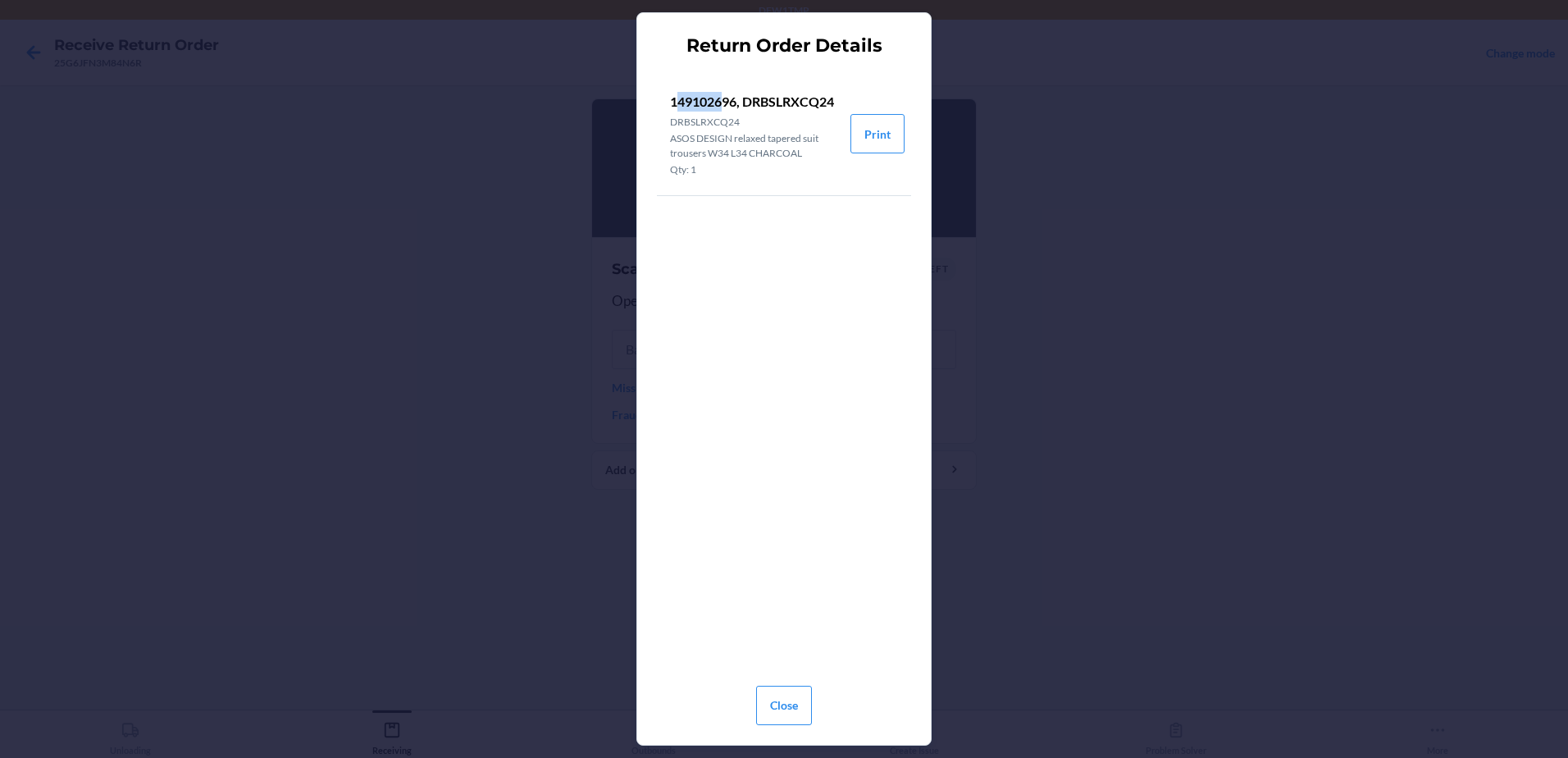
drag, startPoint x: 675, startPoint y: 100, endPoint x: 721, endPoint y: 101, distance: 46.0
click at [721, 101] on p "149102696, DRBSLRXCQ24" at bounding box center [753, 102] width 167 height 20
drag, startPoint x: 721, startPoint y: 101, endPoint x: 661, endPoint y: 81, distance: 63.2
drag, startPoint x: 661, startPoint y: 81, endPoint x: 700, endPoint y: 67, distance: 41.4
click at [700, 67] on div "149102696, DRBSLRXCQ24 DRBSLRXCQ24 ASOS DESIGN relaxed tapered suit trousers W3…" at bounding box center [784, 369] width 254 height 606
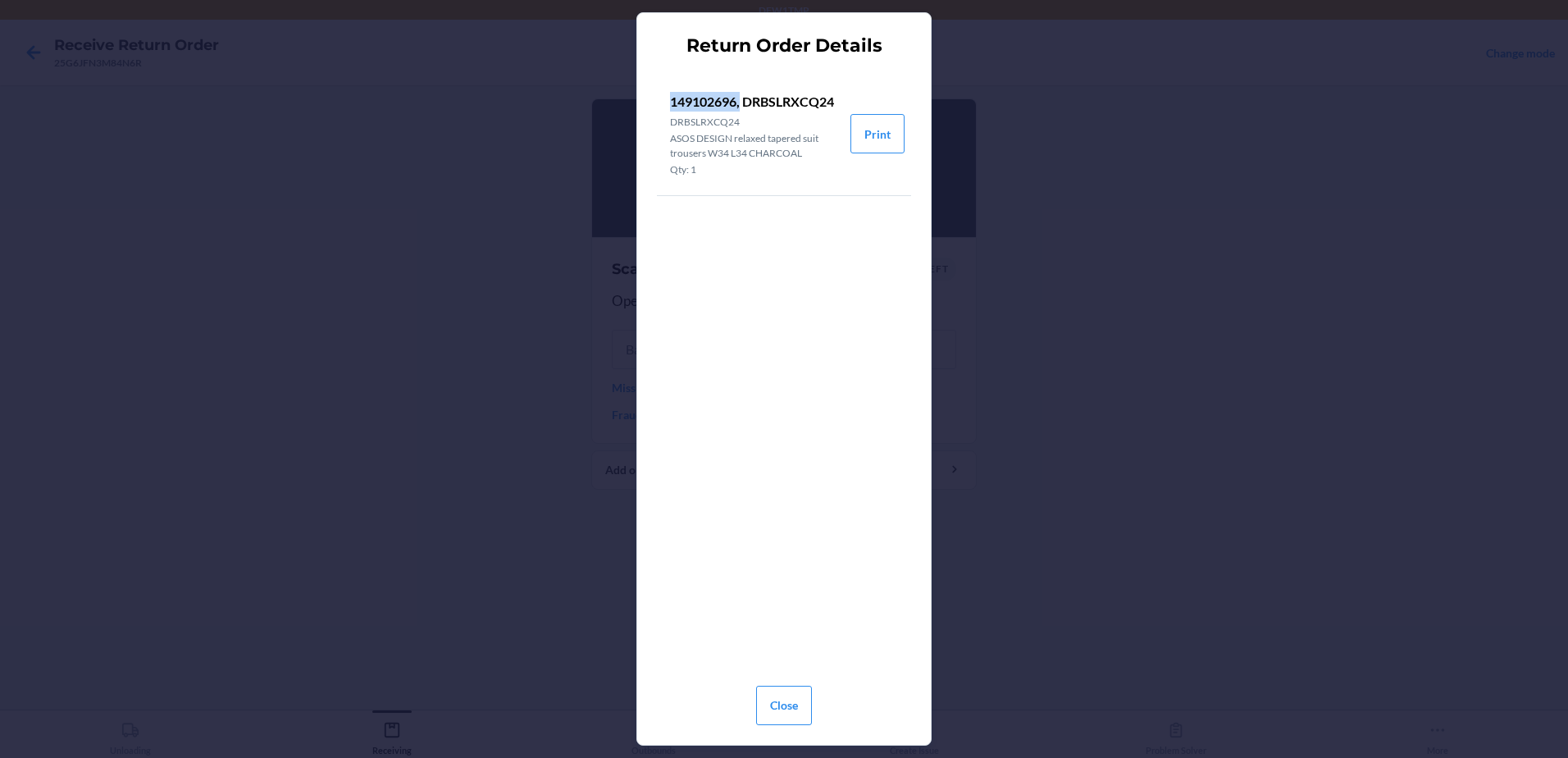
drag, startPoint x: 673, startPoint y: 100, endPoint x: 742, endPoint y: 96, distance: 69.1
click at [742, 96] on p "149102696, DRBSLRXCQ24" at bounding box center [753, 102] width 167 height 20
copy p "149102696,"
click at [786, 699] on button "Close" at bounding box center [783, 705] width 55 height 39
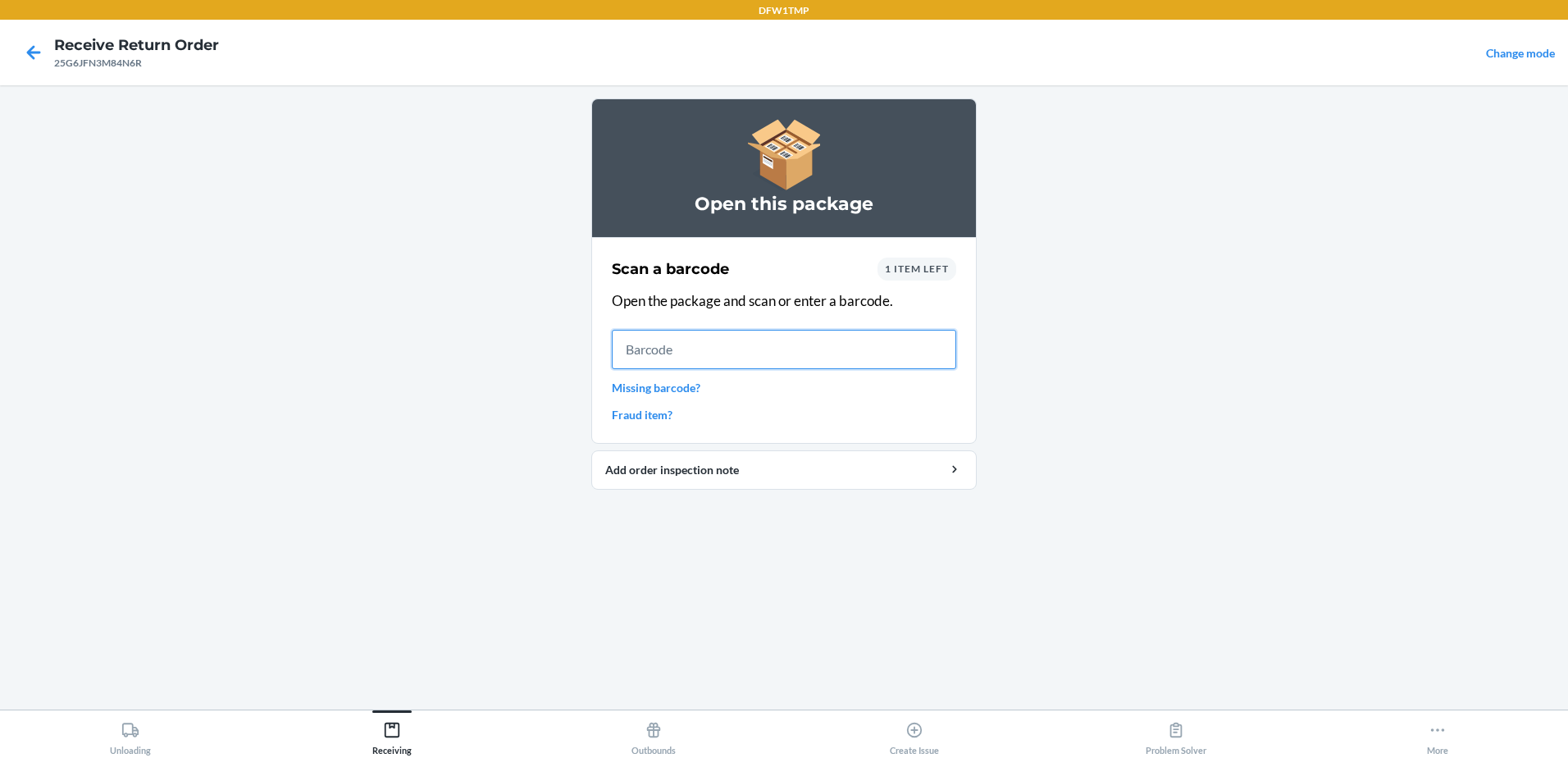
click at [671, 352] on input "text" at bounding box center [784, 349] width 345 height 39
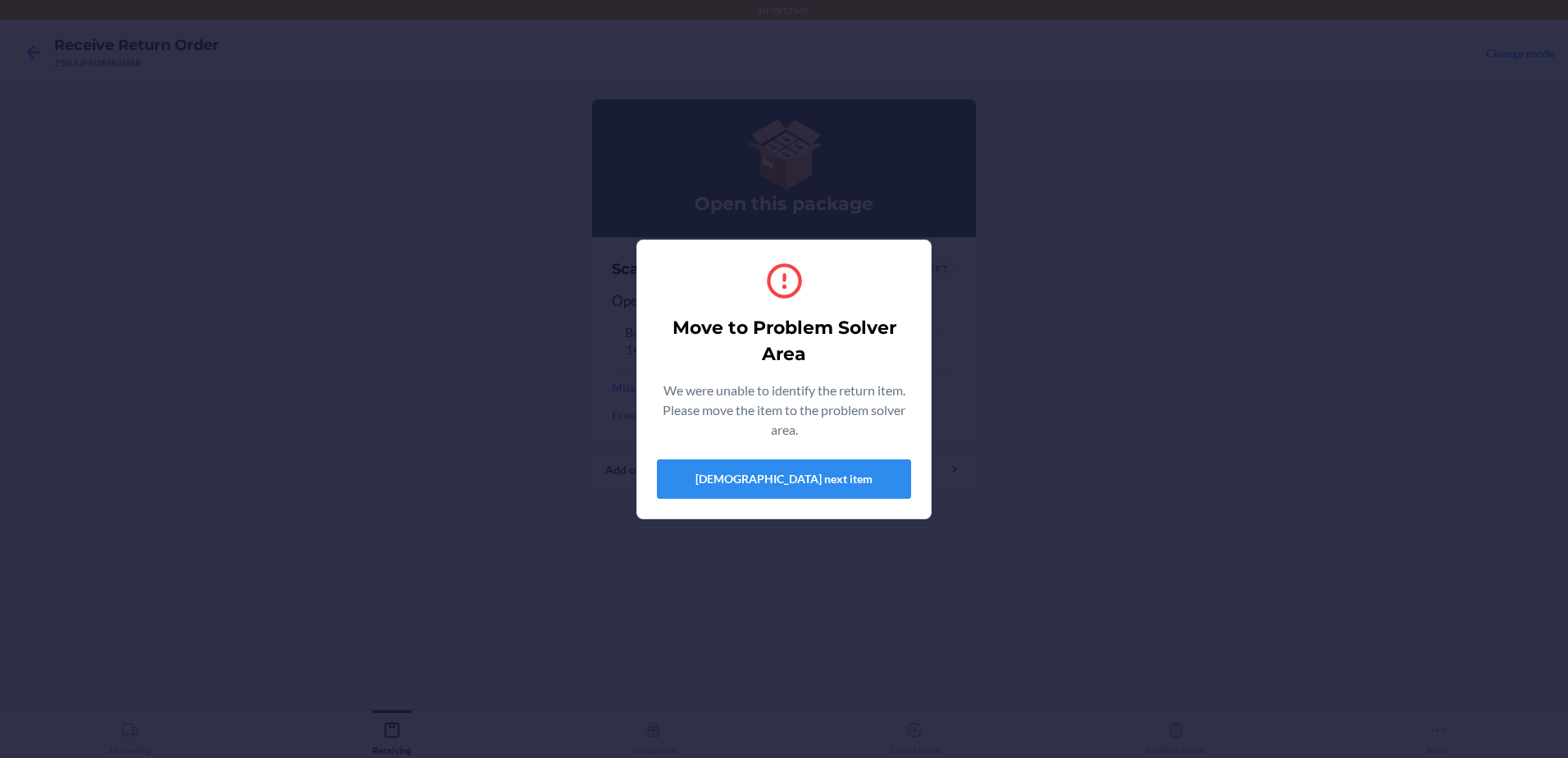
click at [552, 346] on div "Move to Problem Solver Area We were unable to identify the return item. Please …" at bounding box center [784, 379] width 1568 height 758
drag, startPoint x: 1069, startPoint y: 261, endPoint x: 1055, endPoint y: 269, distance: 16.1
click at [1066, 264] on div "Move to Problem Solver Area We were unable to identify the return item. Please …" at bounding box center [784, 379] width 1568 height 758
drag, startPoint x: 1035, startPoint y: 275, endPoint x: 406, endPoint y: 418, distance: 645.1
drag, startPoint x: 406, startPoint y: 418, endPoint x: 430, endPoint y: 325, distance: 96.0
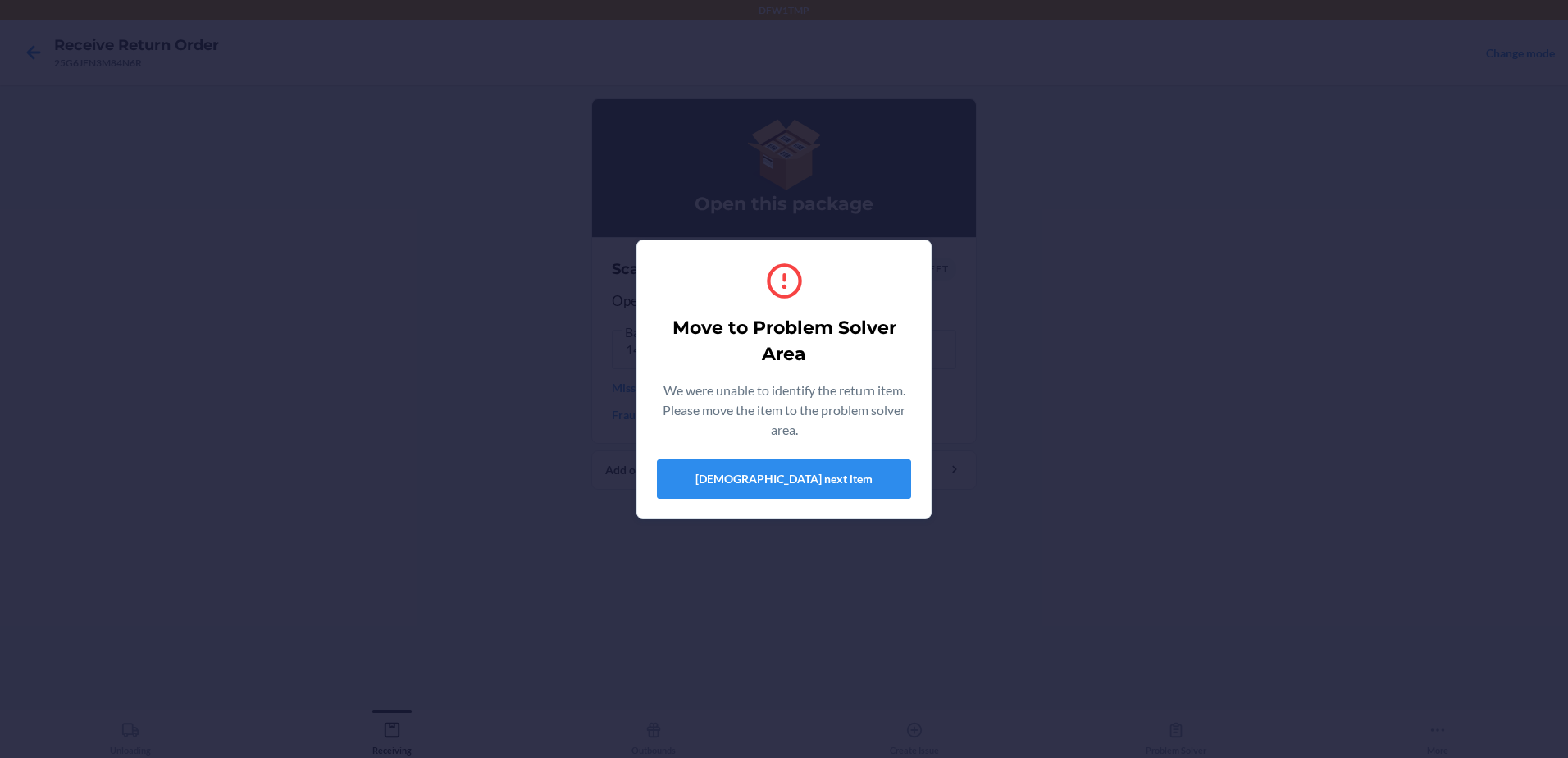
click at [430, 325] on div "Move to Problem Solver Area We were unable to identify the return item. Please …" at bounding box center [784, 379] width 1568 height 758
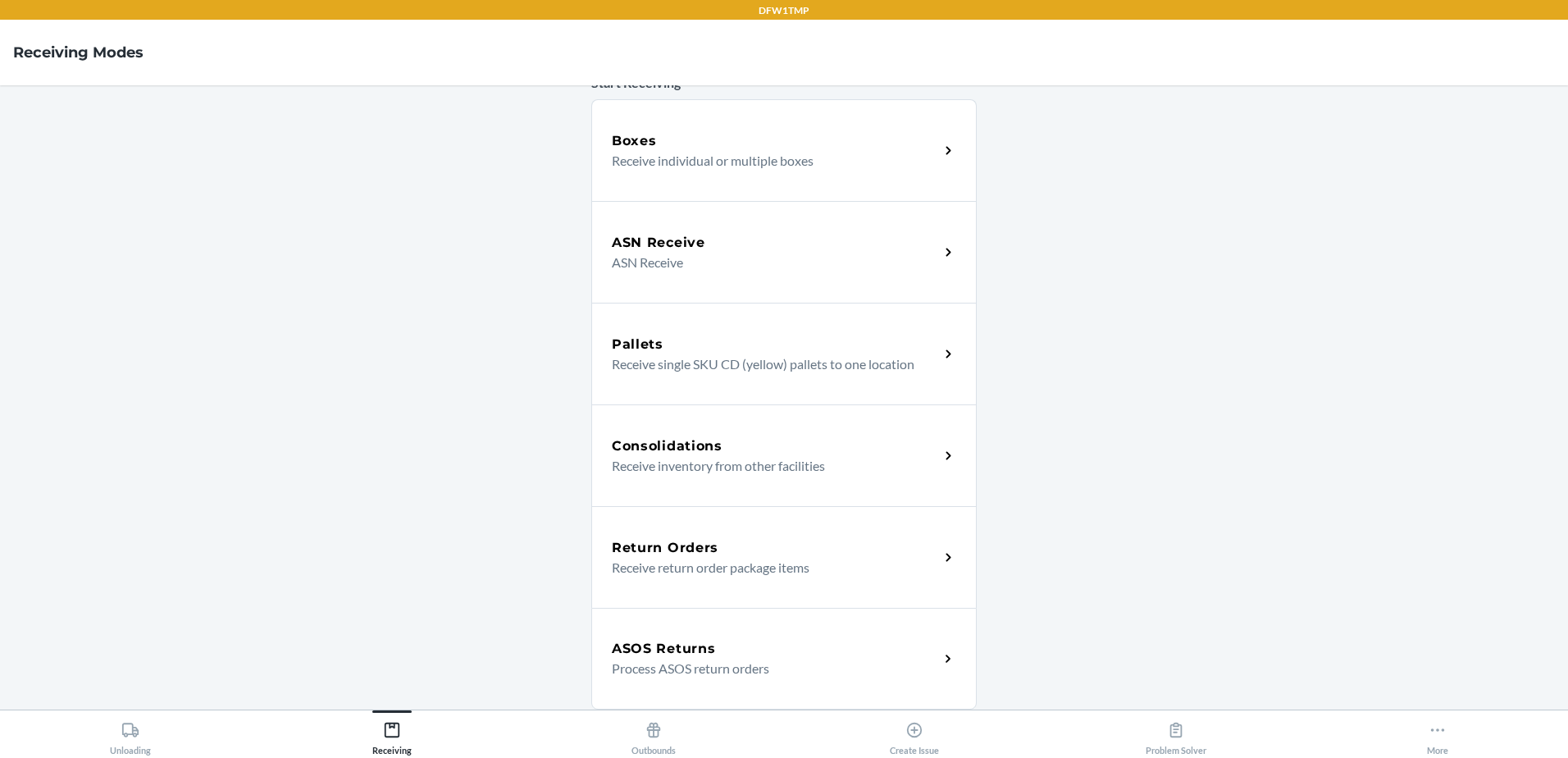
scroll to position [328, 0]
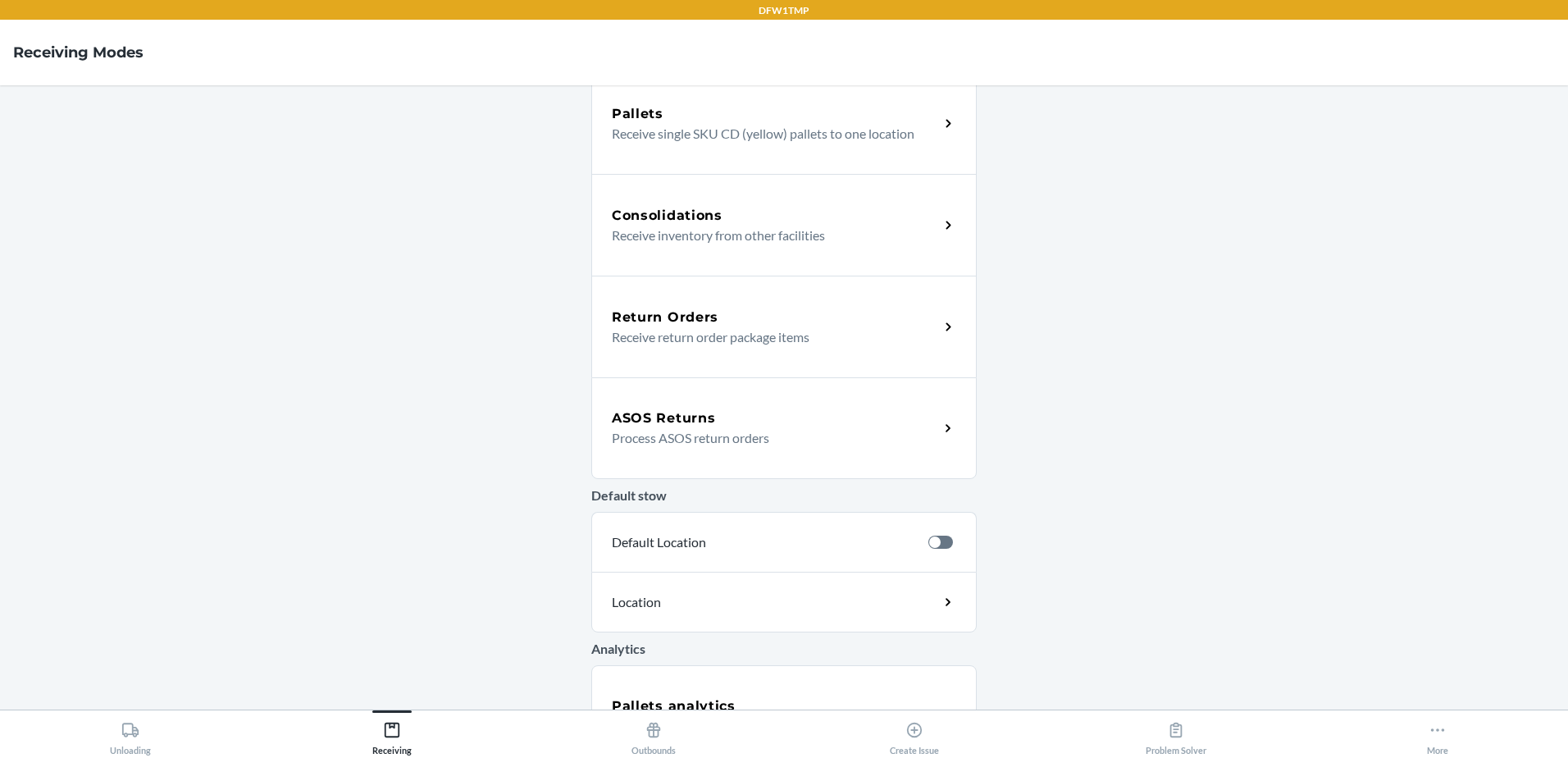
click at [679, 438] on p "Process ASOS return orders" at bounding box center [769, 438] width 314 height 20
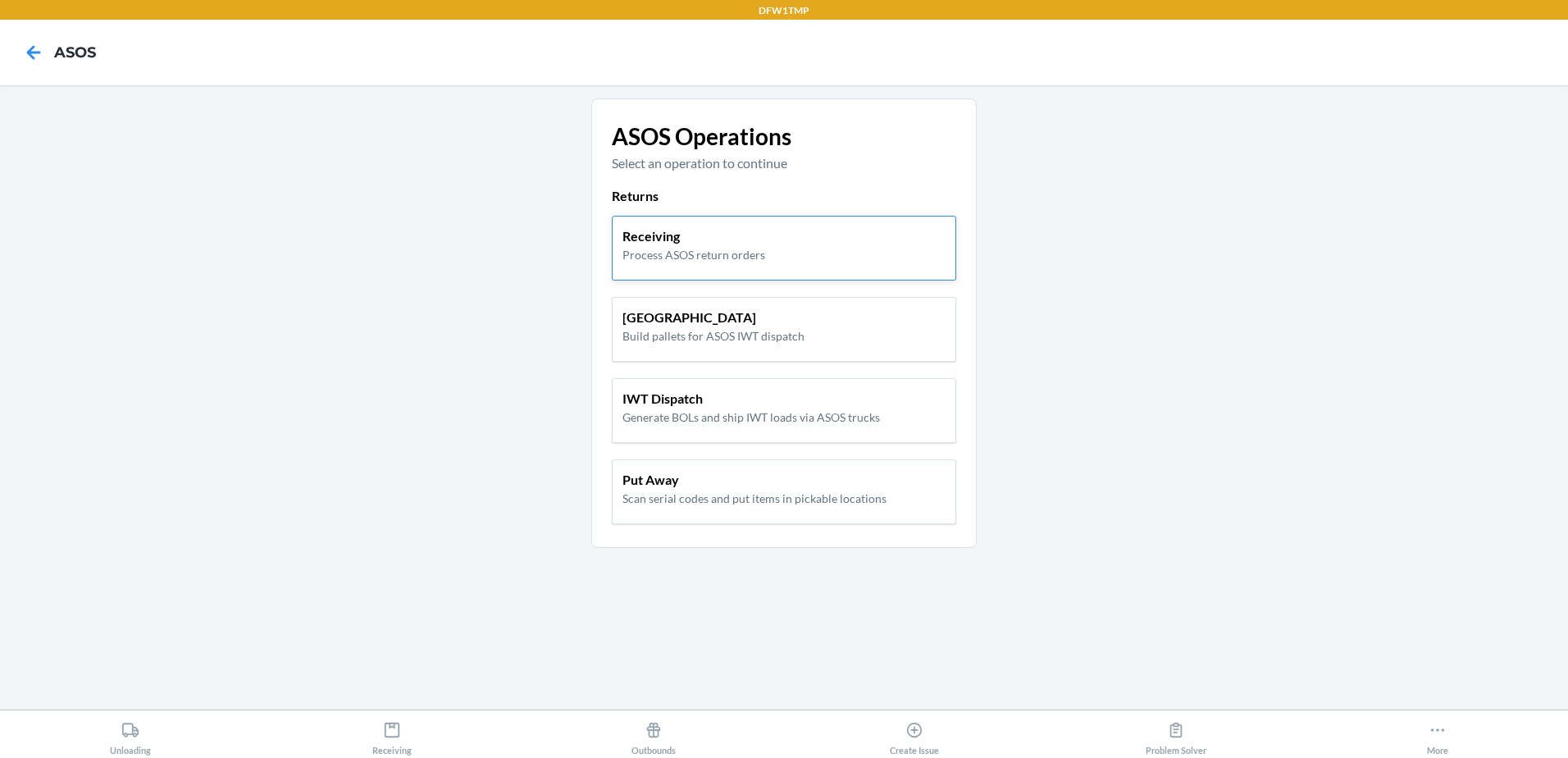
click at [649, 231] on p "Receiving" at bounding box center [693, 236] width 142 height 20
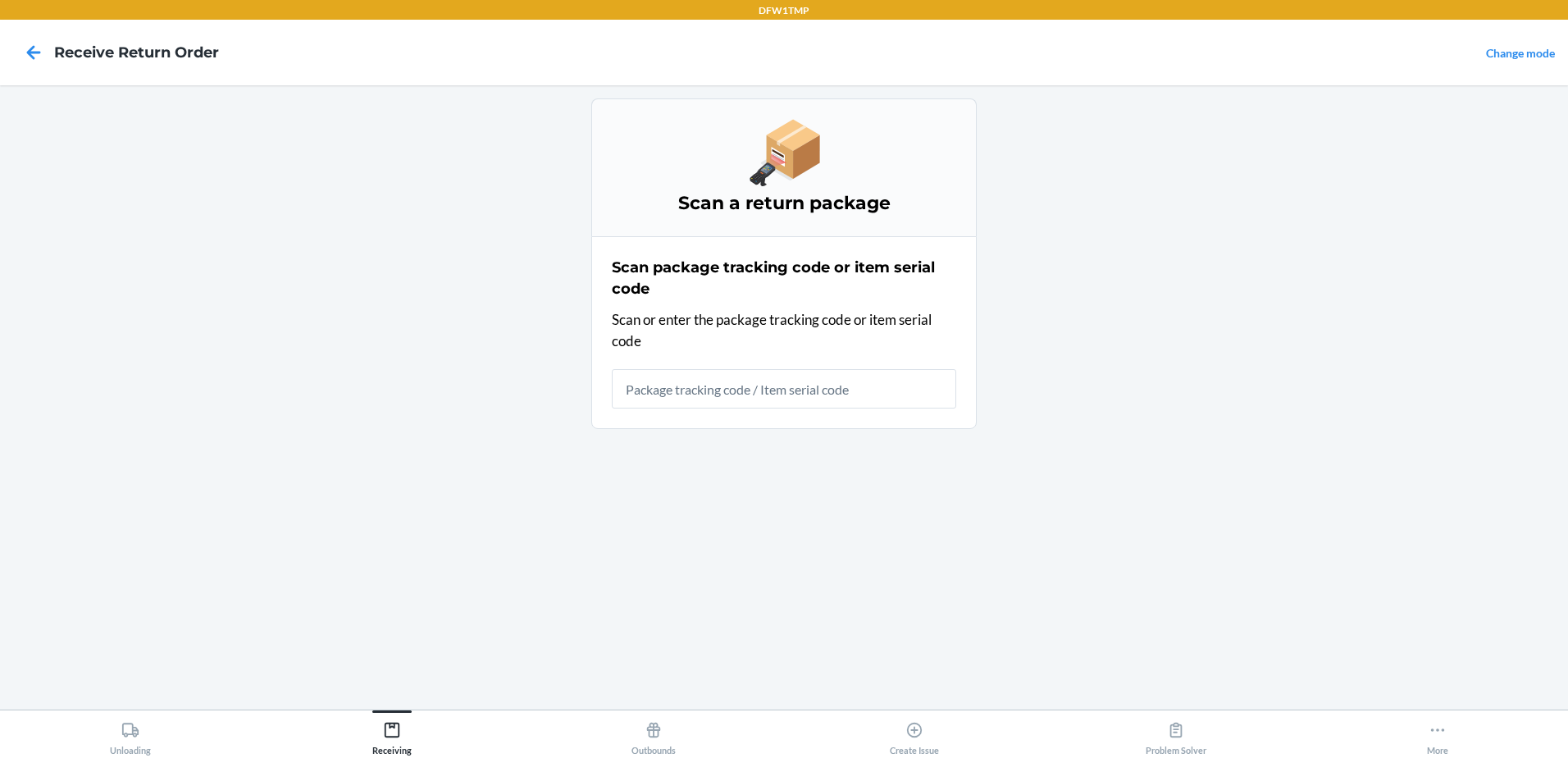
drag, startPoint x: 661, startPoint y: 397, endPoint x: -4, endPoint y: 600, distance: 695.3
click at [0, 600] on html "DFW1TMP Receive Return Order Change mode Scan a return package Scan package tra…" at bounding box center [784, 379] width 1568 height 758
click at [632, 391] on input "text" at bounding box center [784, 389] width 345 height 39
type input "25G6JFN3M84N6R"
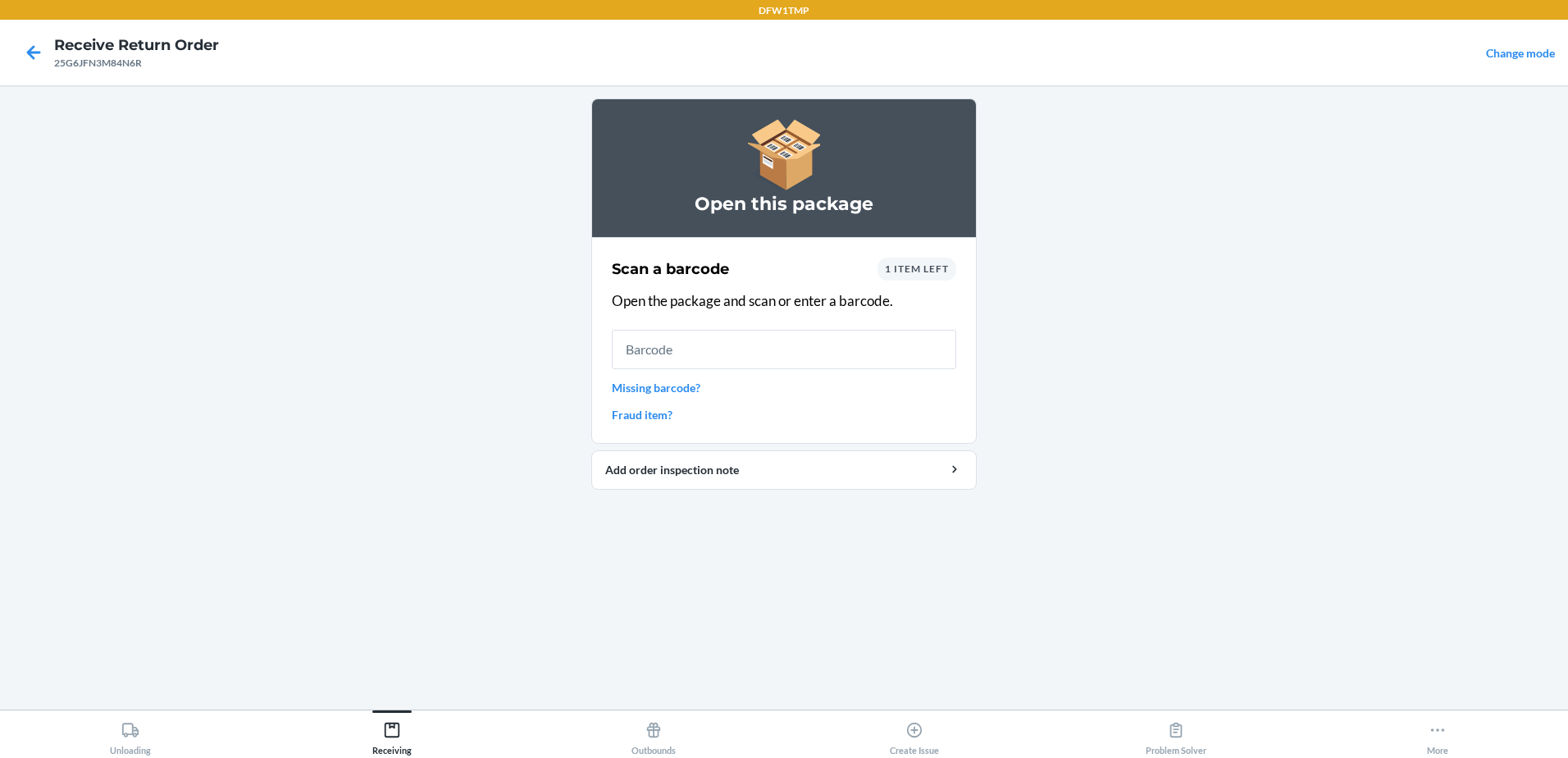
click at [898, 272] on span "1 item left" at bounding box center [916, 269] width 64 height 13
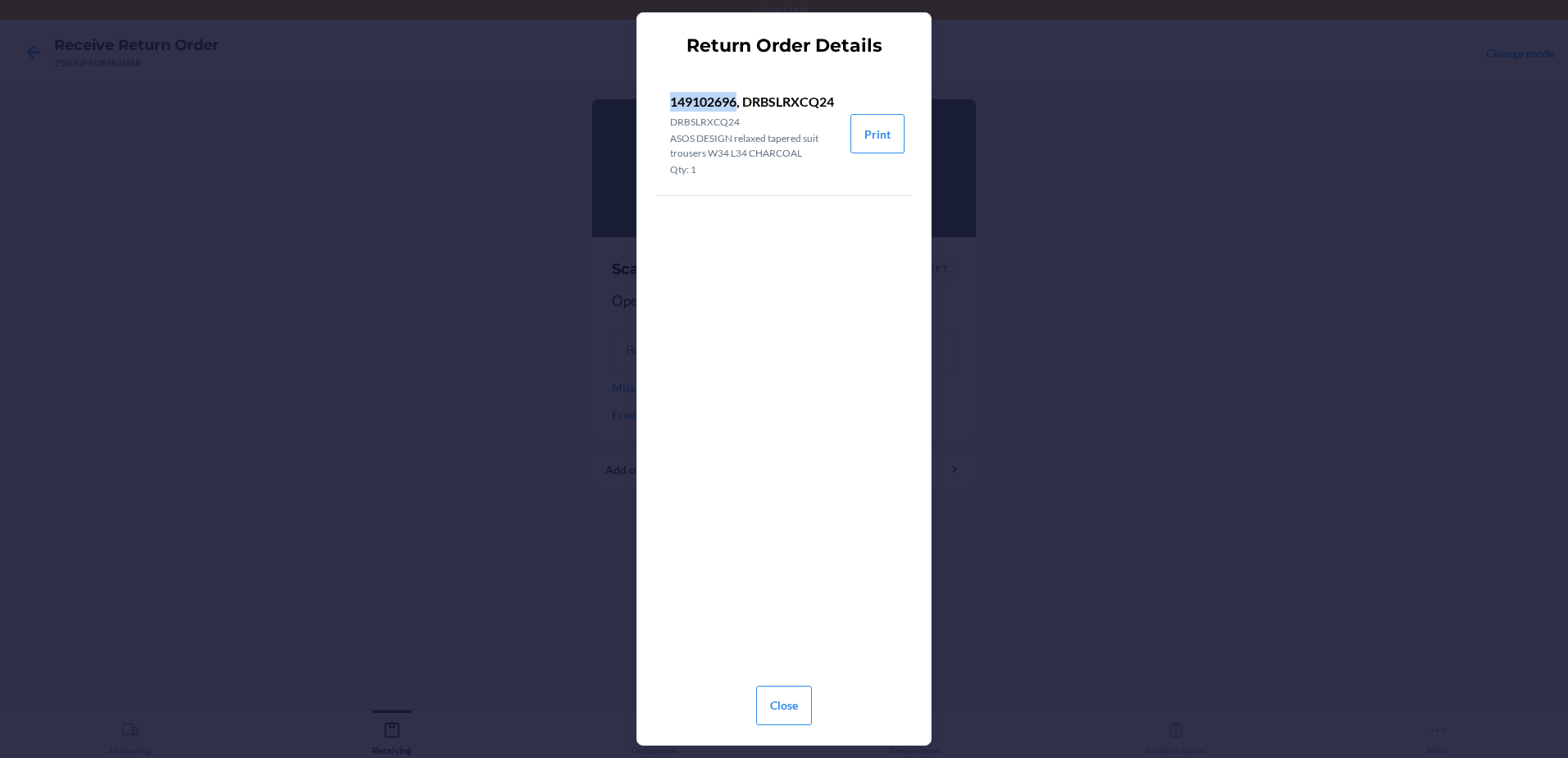
drag, startPoint x: 668, startPoint y: 101, endPoint x: 738, endPoint y: 97, distance: 70.1
click at [738, 97] on li "149102696, DRBSLRXCQ24 DRBSLRXCQ24 ASOS DESIGN relaxed tapered suit trousers W3…" at bounding box center [753, 134] width 193 height 123
copy p "149102696"
click at [782, 696] on button "Close" at bounding box center [783, 705] width 55 height 39
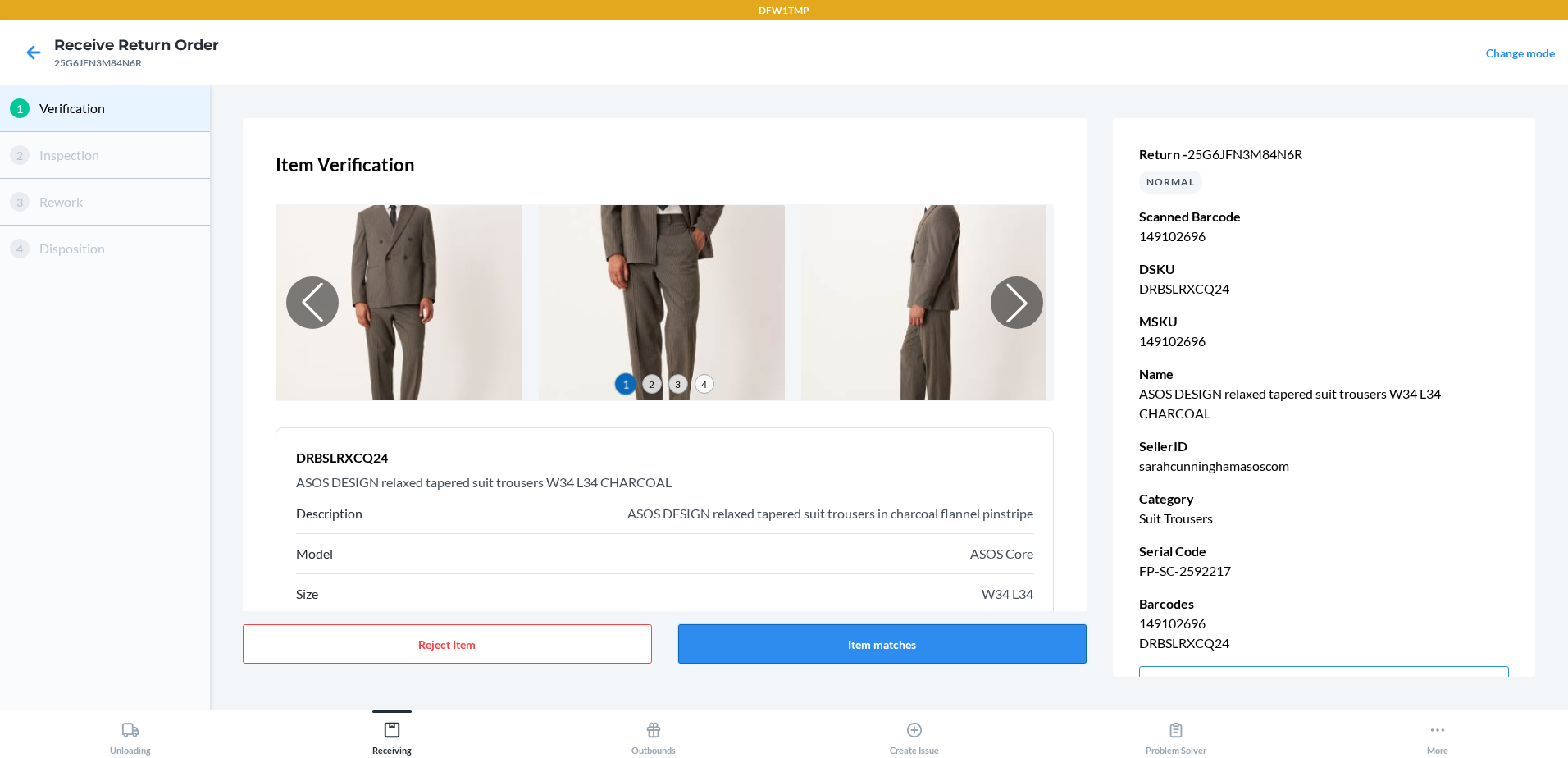
click at [900, 635] on button "Item matches" at bounding box center [882, 644] width 409 height 39
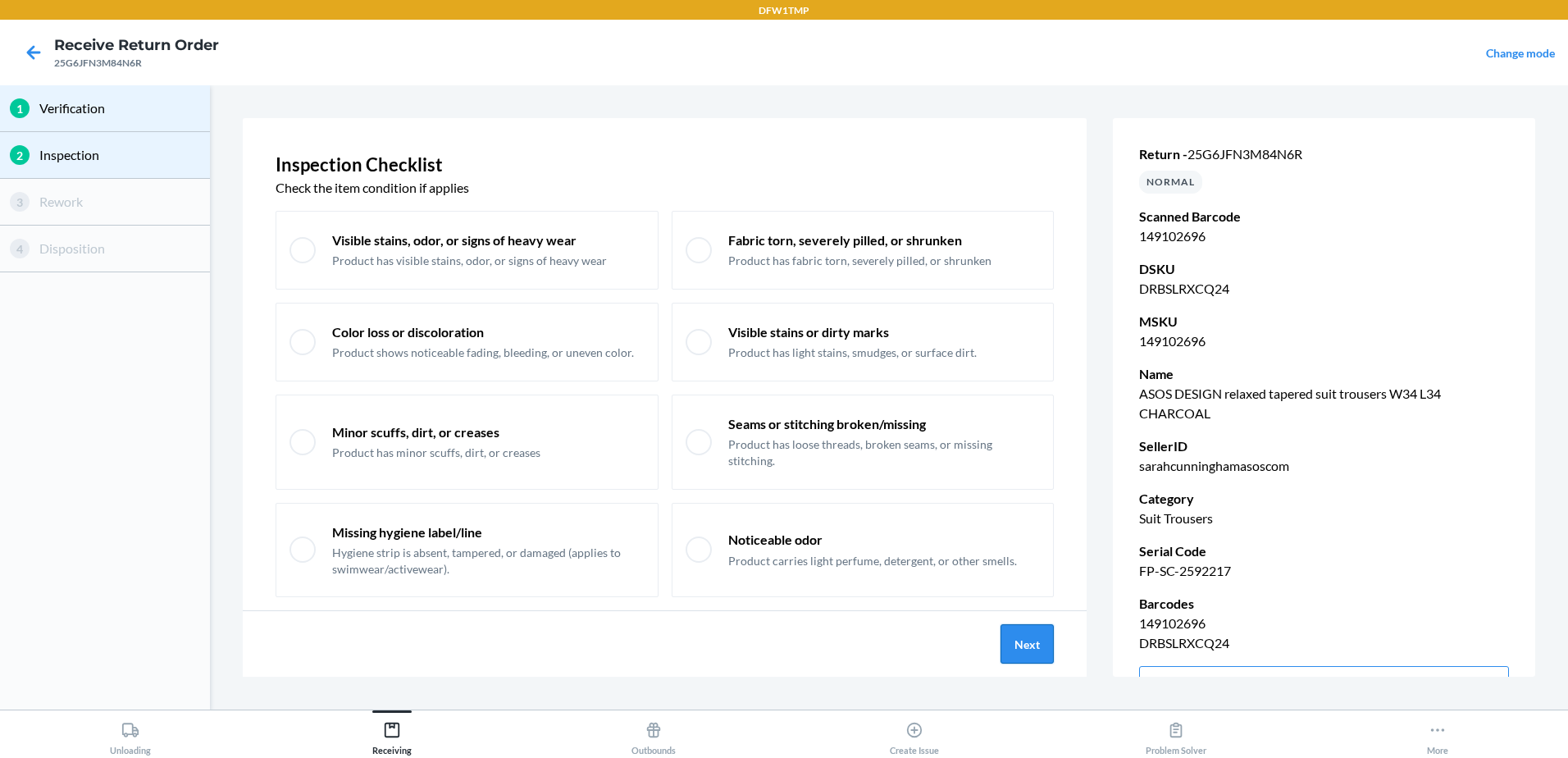
click at [1020, 635] on button "Next" at bounding box center [1027, 644] width 54 height 39
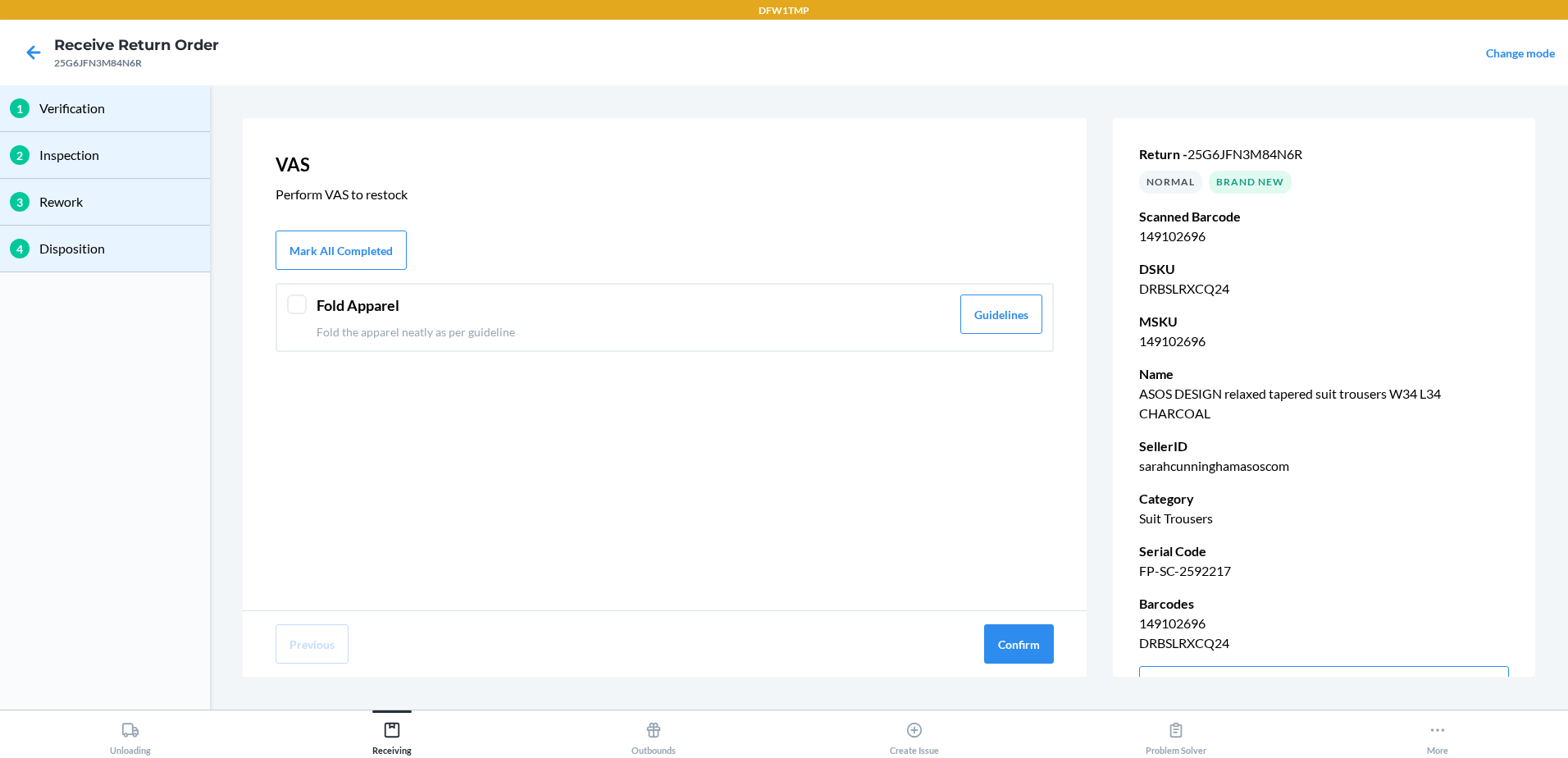
drag, startPoint x: 647, startPoint y: 296, endPoint x: 661, endPoint y: 315, distance: 23.6
click at [649, 303] on header "Fold Apparel" at bounding box center [633, 305] width 634 height 22
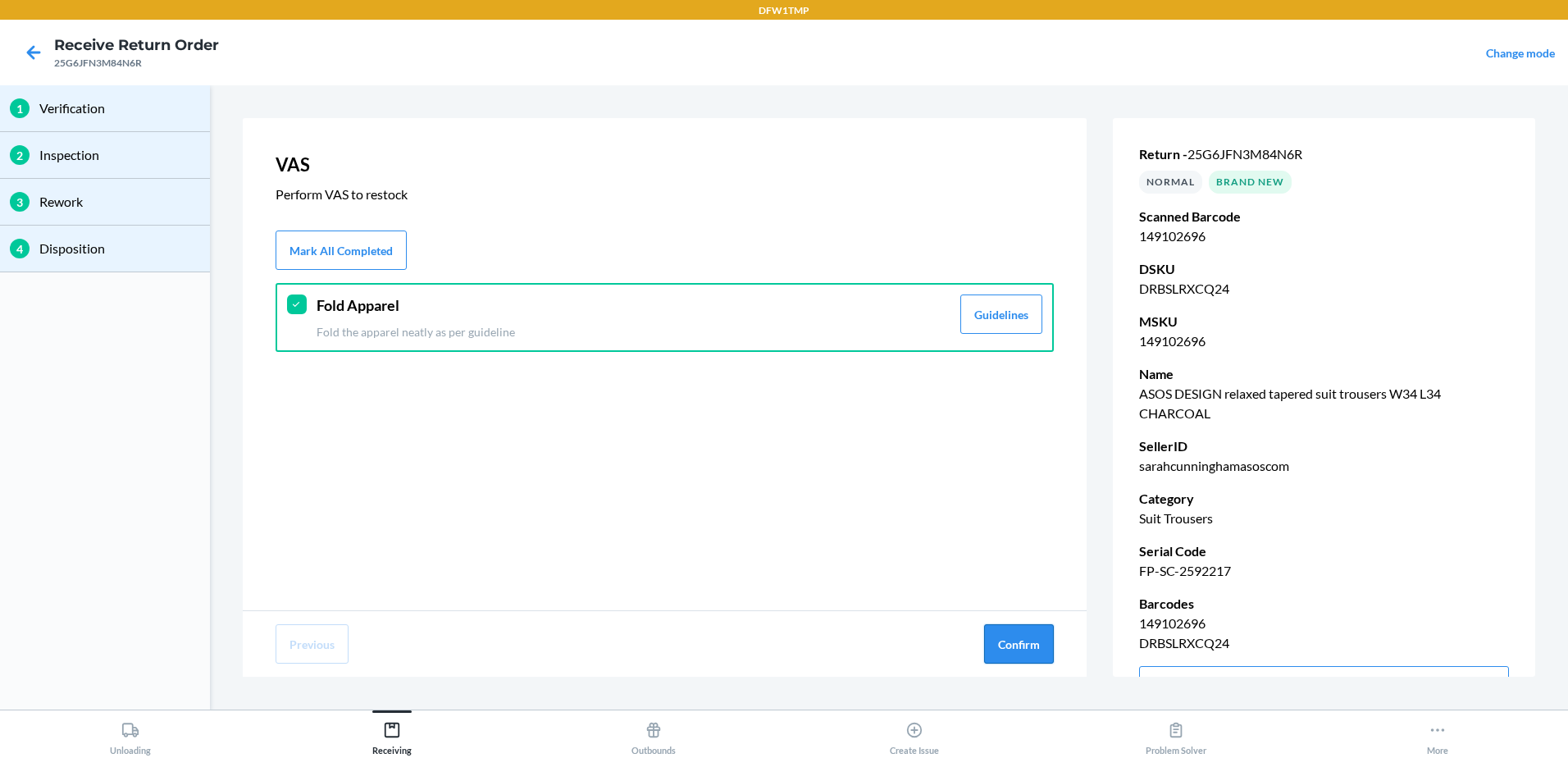
drag, startPoint x: 1015, startPoint y: 635, endPoint x: 1016, endPoint y: 644, distance: 9.1
click at [1016, 644] on button "Confirm" at bounding box center [1018, 644] width 70 height 39
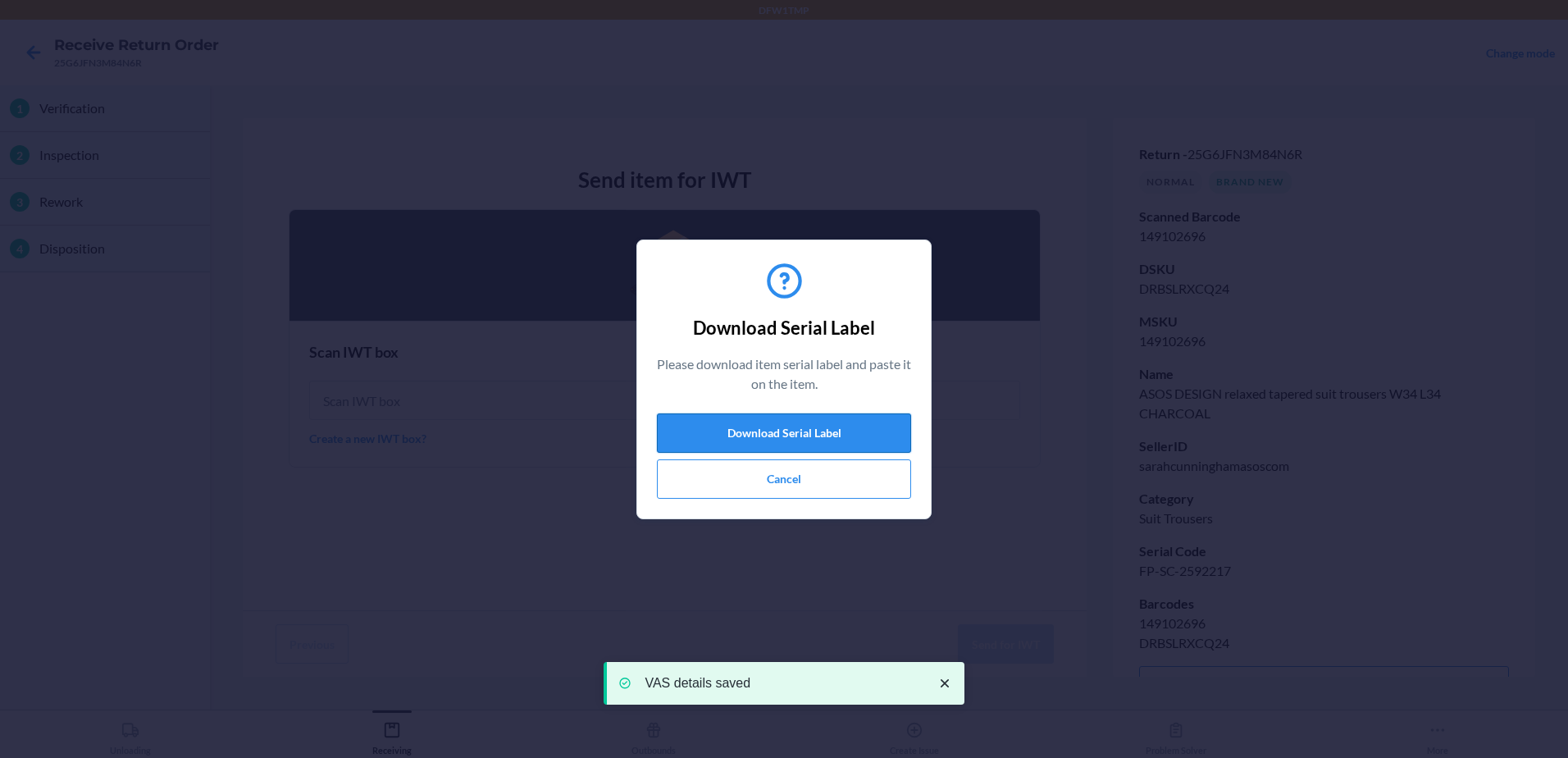
drag, startPoint x: 796, startPoint y: 409, endPoint x: 799, endPoint y: 418, distance: 9.5
click at [799, 418] on div "Download Serial Label Please download item serial label and paste it on the ite…" at bounding box center [784, 379] width 254 height 251
drag, startPoint x: 799, startPoint y: 418, endPoint x: 801, endPoint y: 430, distance: 12.2
click at [801, 430] on button "Download Serial Label" at bounding box center [784, 432] width 254 height 39
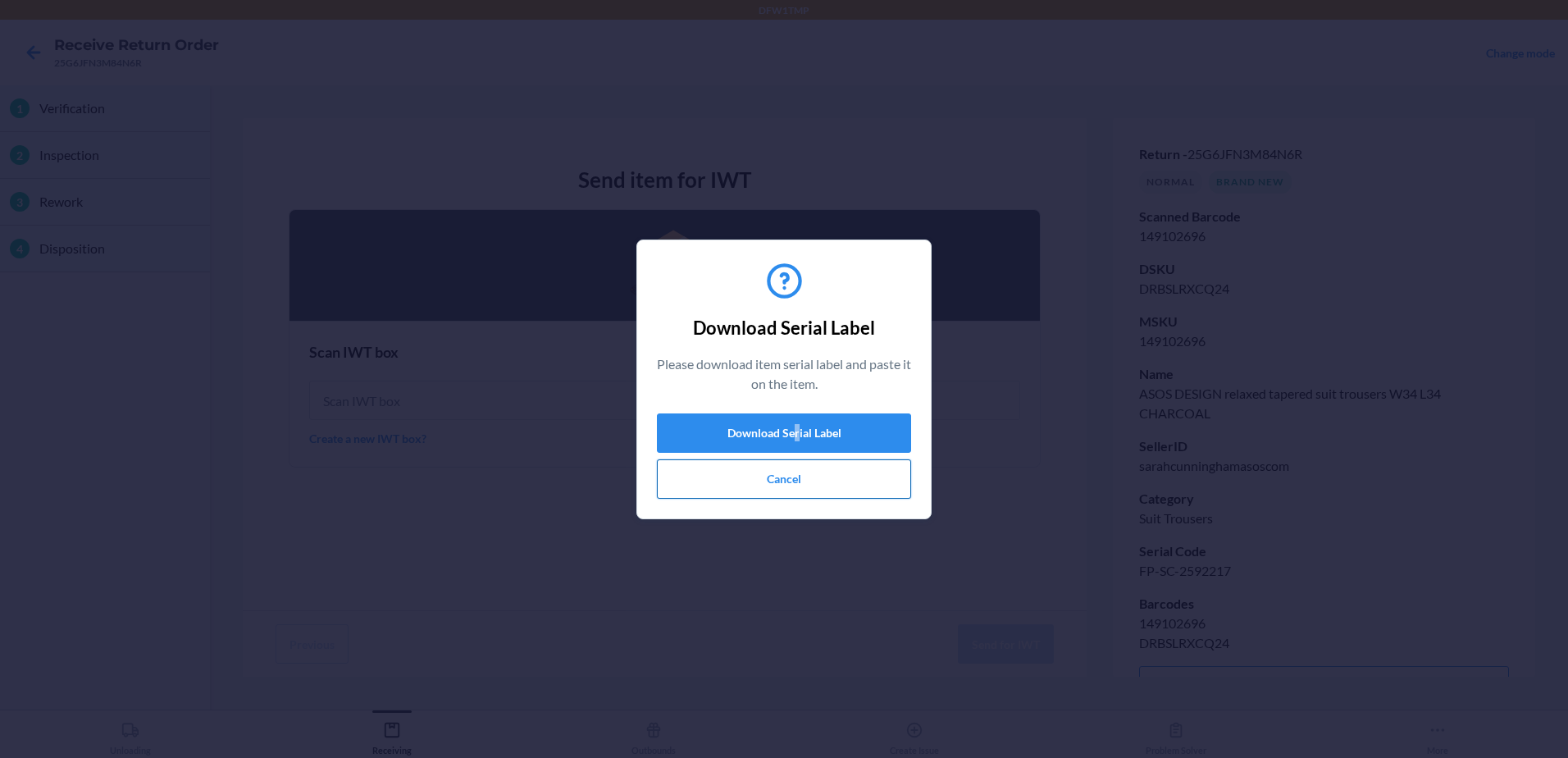
click at [850, 489] on button "Cancel" at bounding box center [784, 478] width 254 height 39
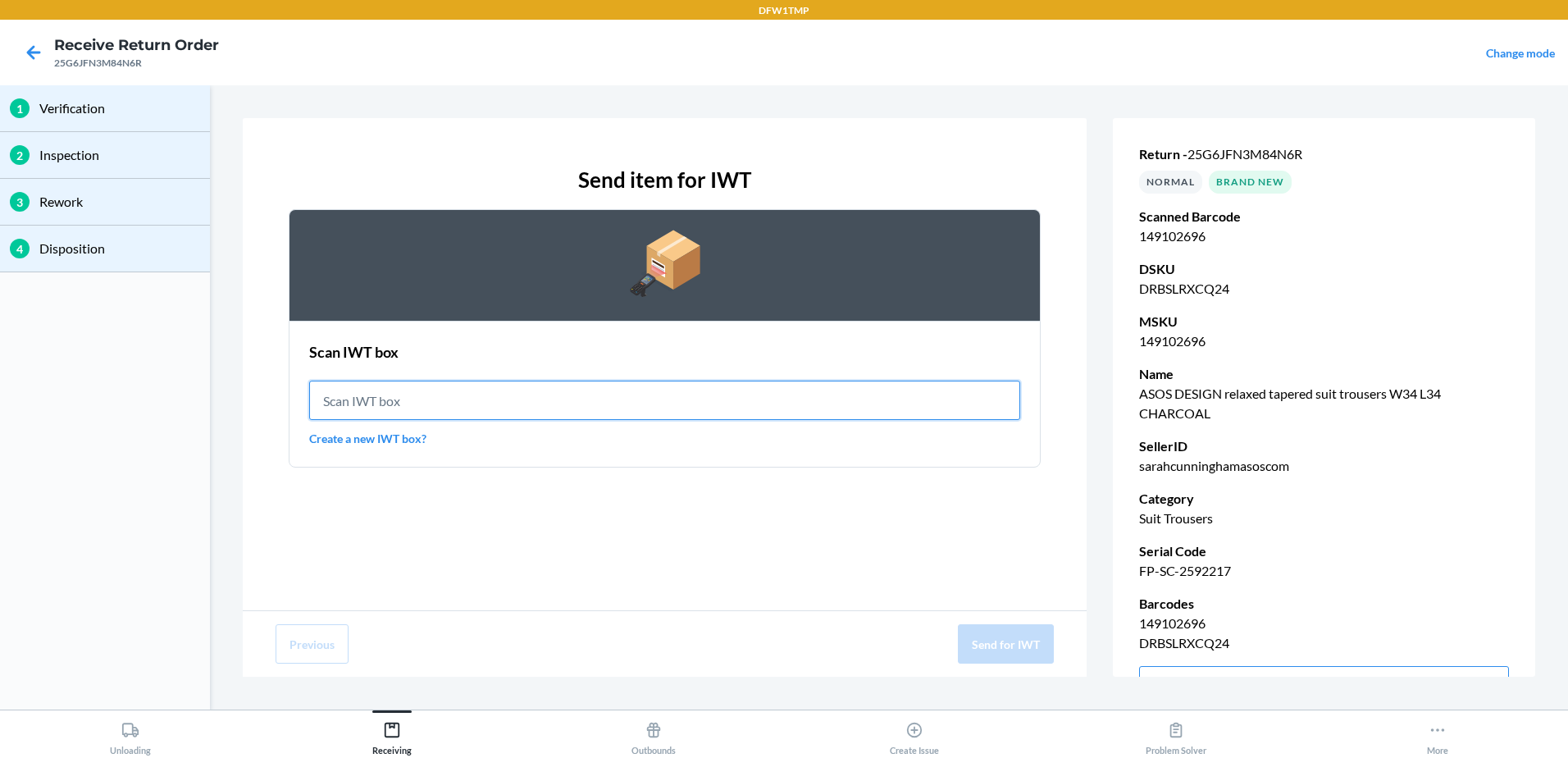
click at [712, 419] on input "text" at bounding box center [665, 399] width 711 height 39
type input "IWT0000019DJ"
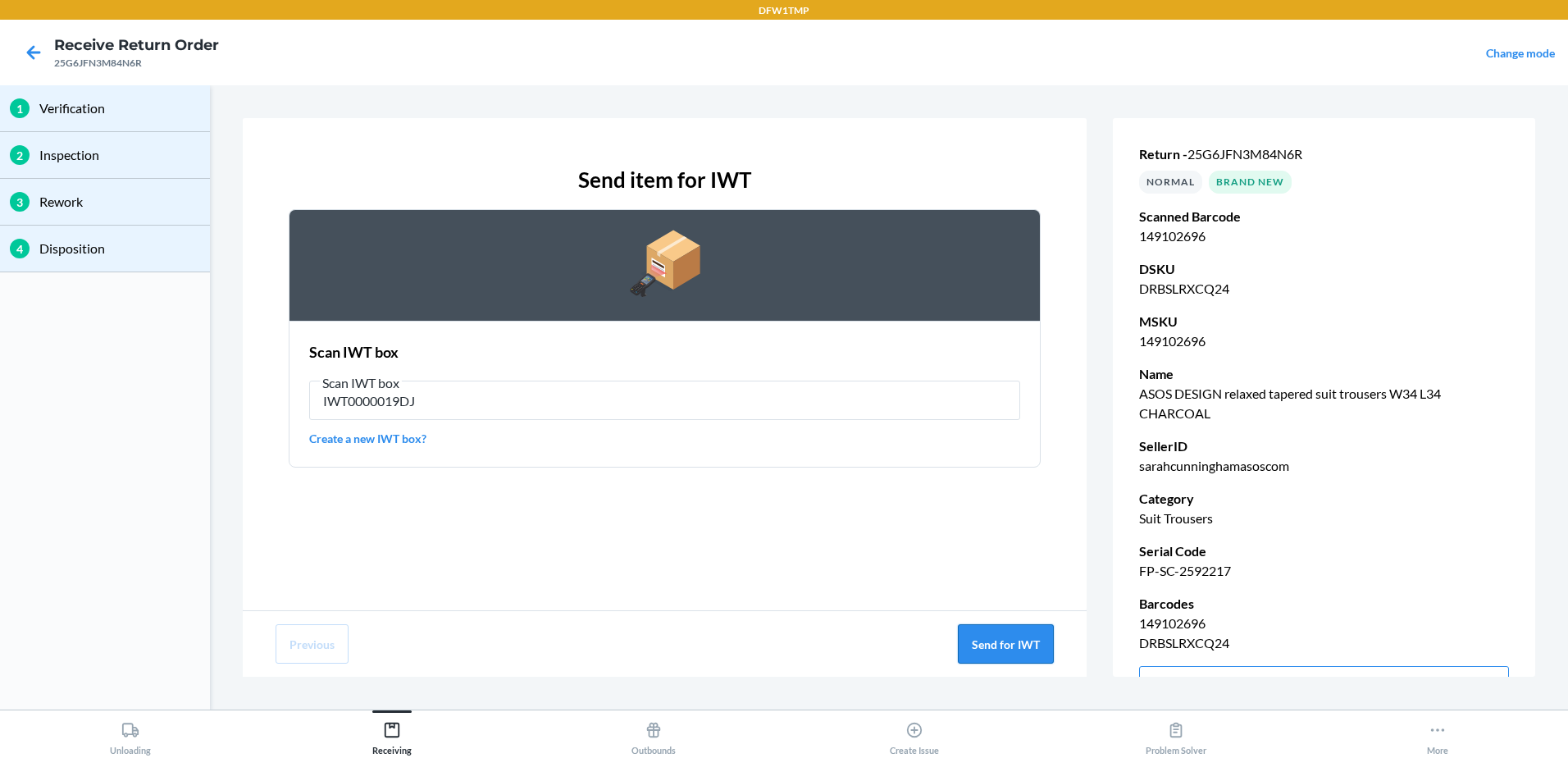
click at [1026, 641] on button "Send for IWT" at bounding box center [1006, 644] width 96 height 39
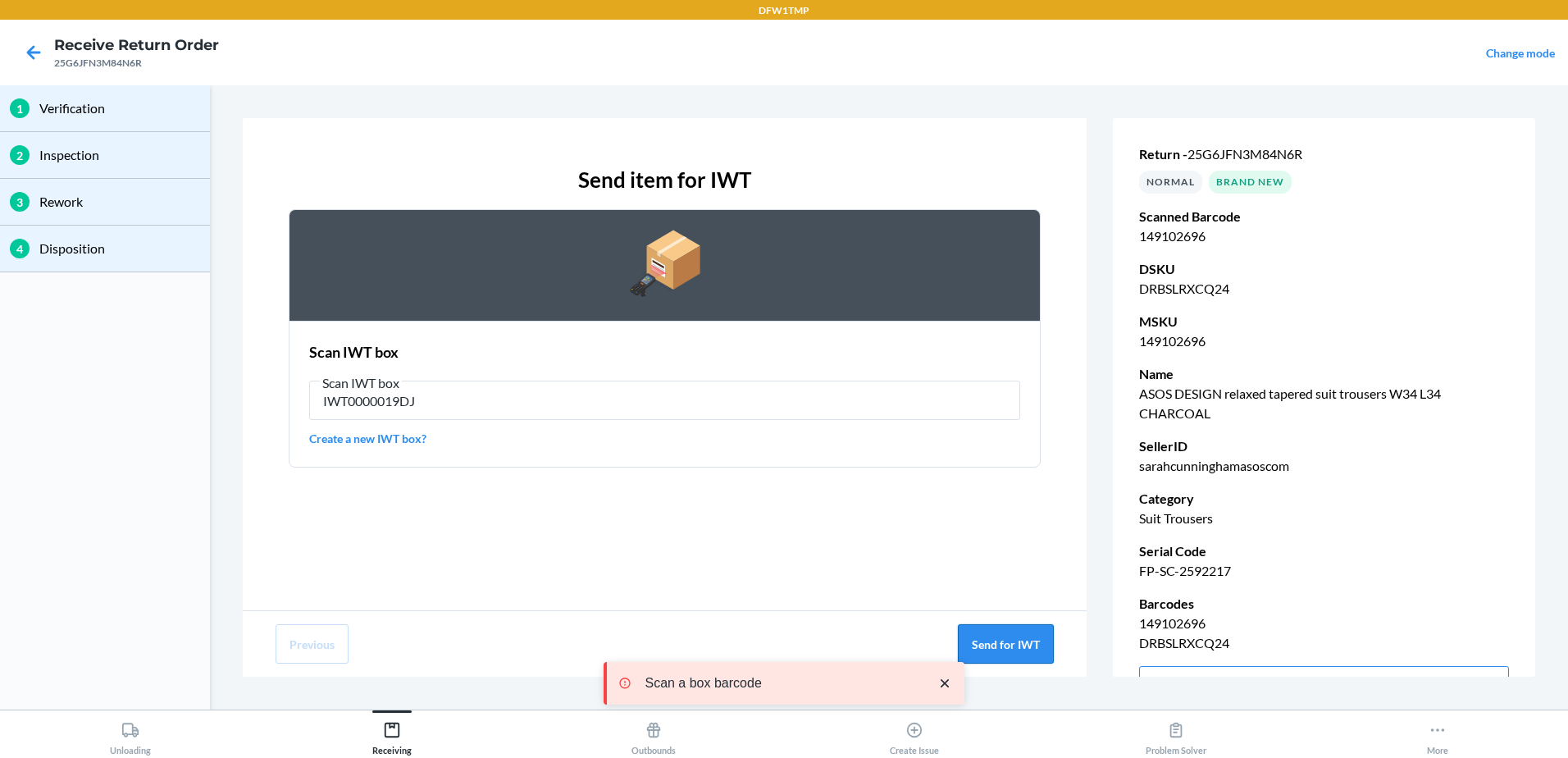
click at [1024, 640] on button "Send for IWT" at bounding box center [1006, 644] width 96 height 39
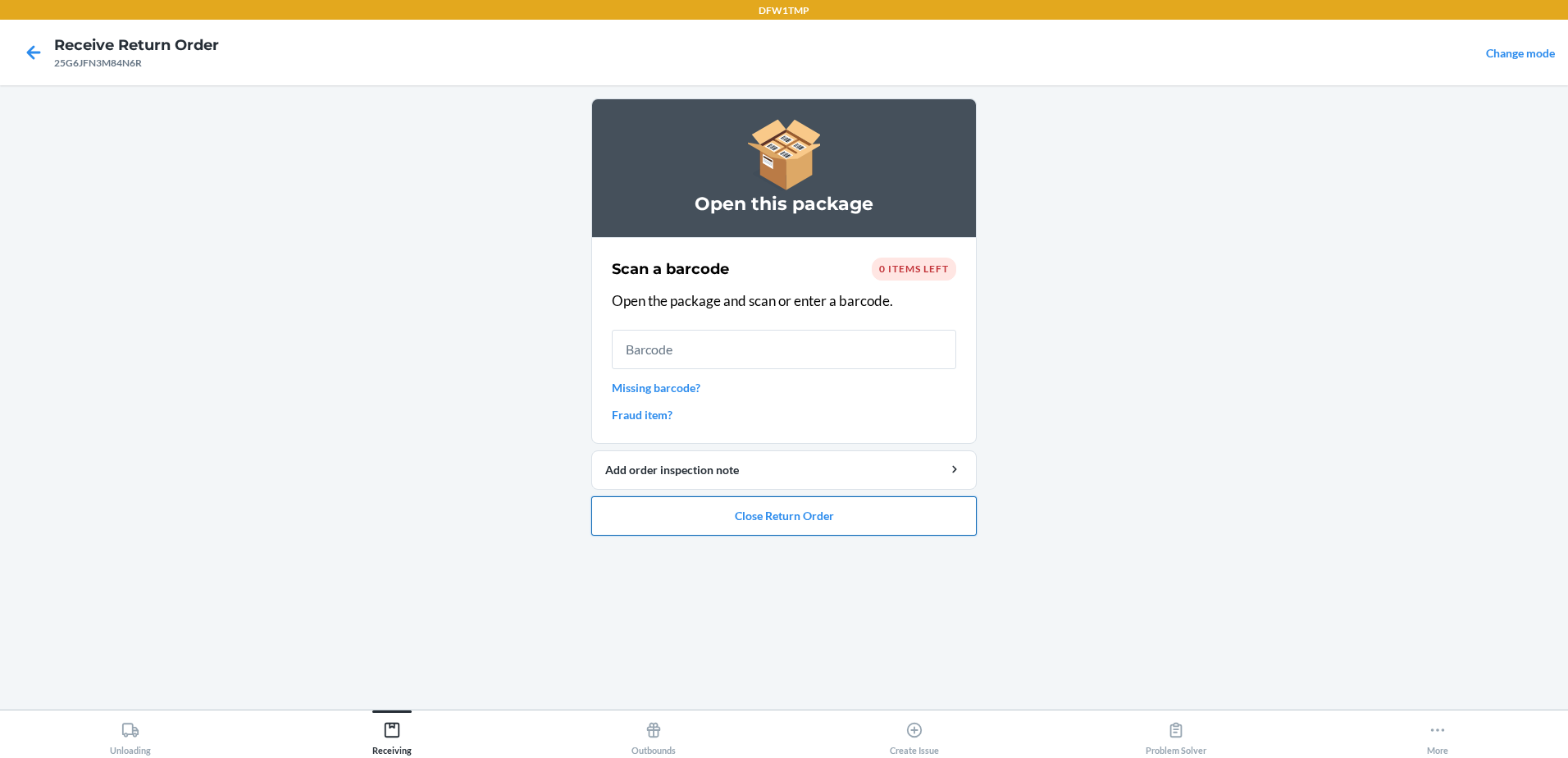
click at [855, 519] on button "Close Return Order" at bounding box center [784, 516] width 386 height 39
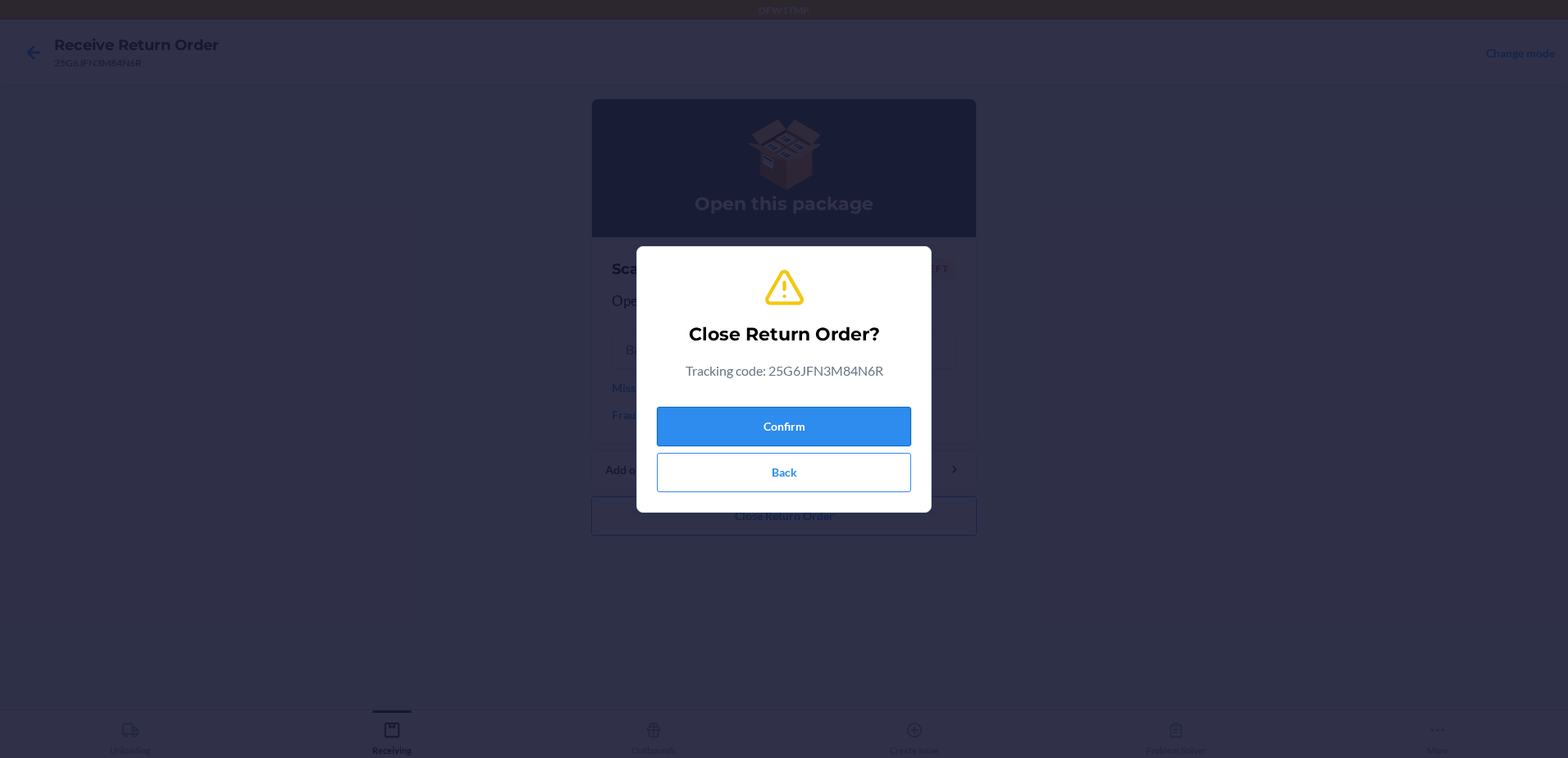
drag, startPoint x: 799, startPoint y: 426, endPoint x: 801, endPoint y: 413, distance: 13.2
click at [800, 419] on button "Confirm" at bounding box center [784, 426] width 254 height 39
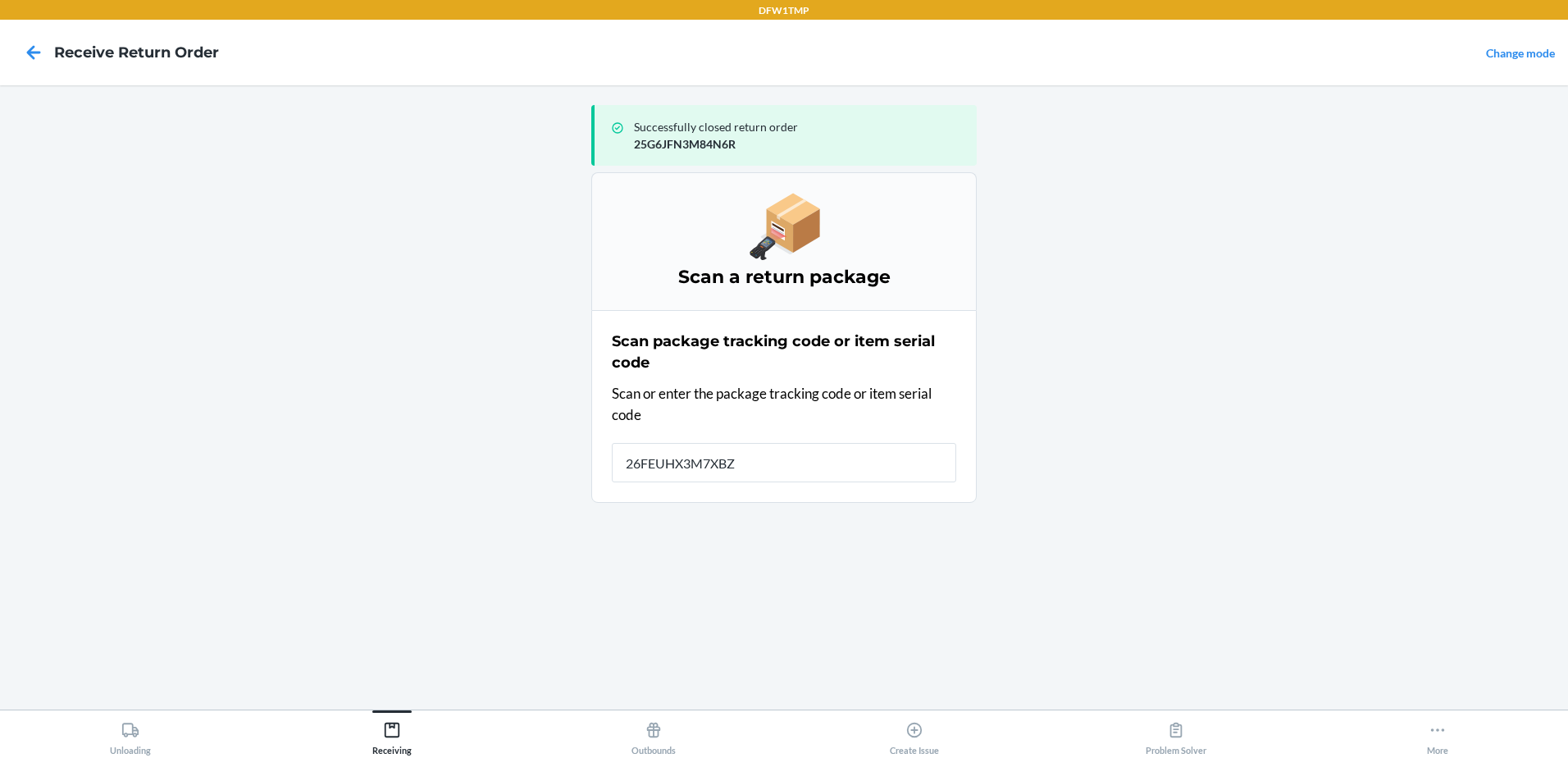
type input "26FEUHX3M7XBZT"
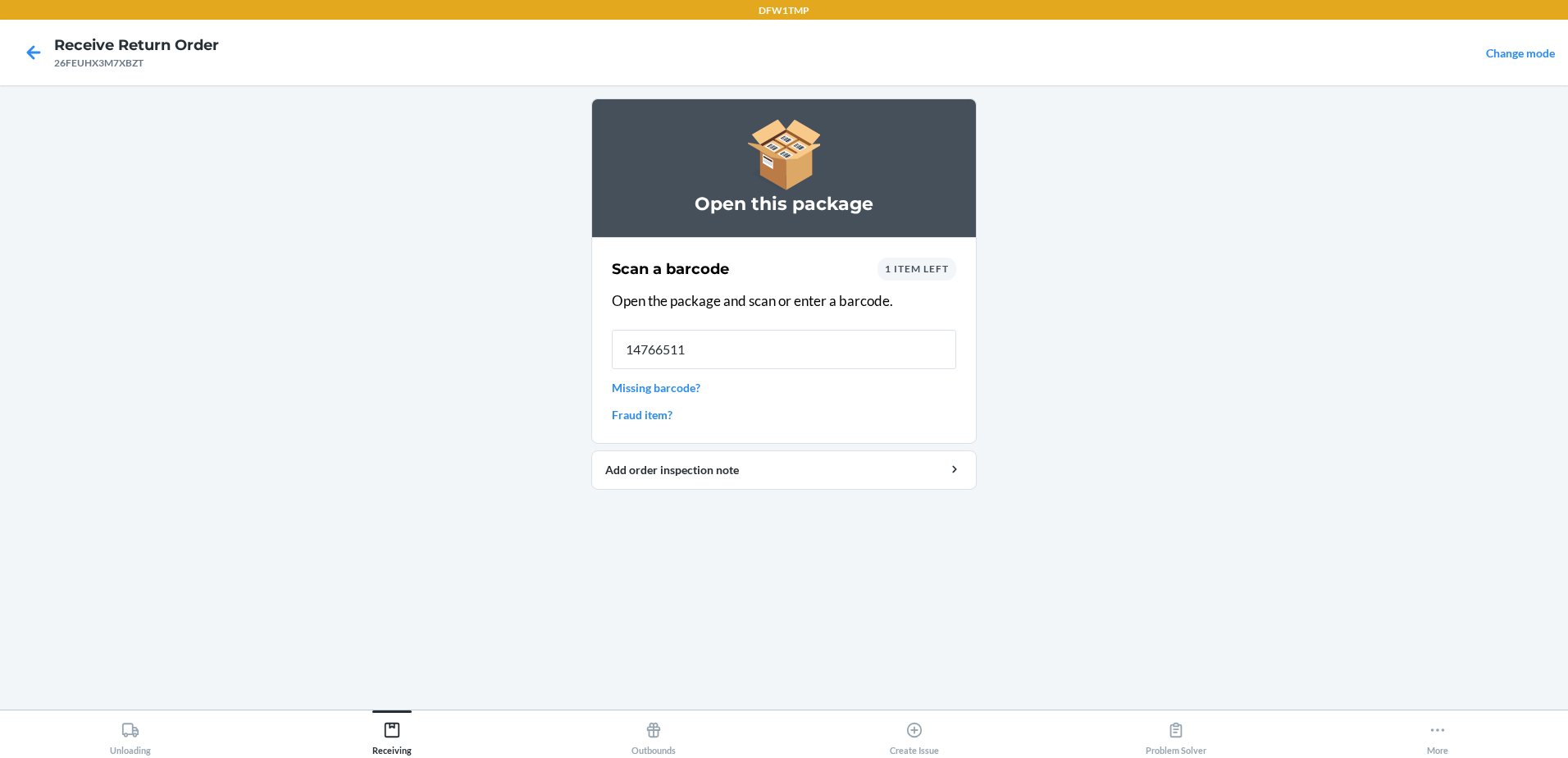
type input "147665119"
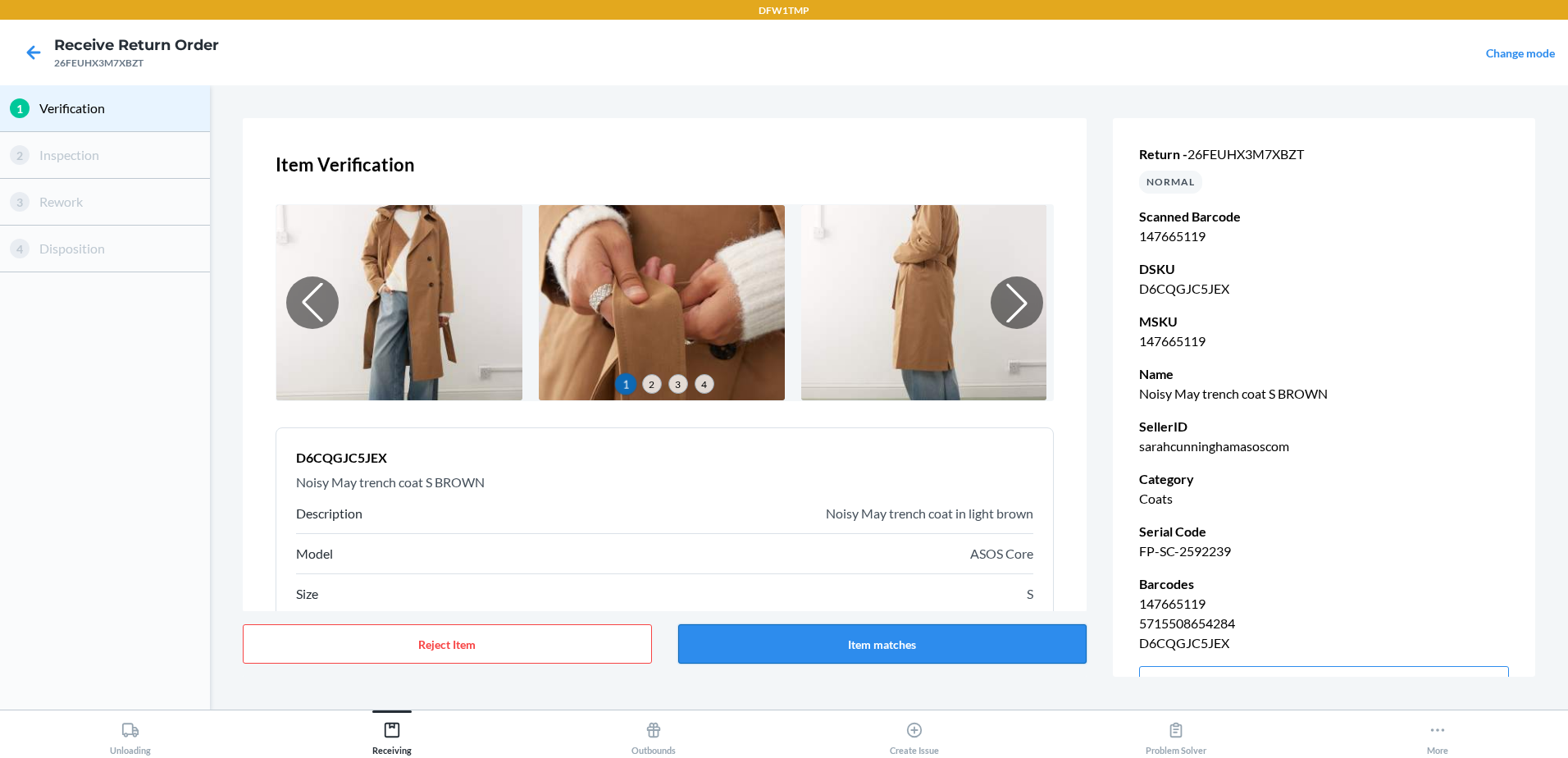
click at [980, 640] on button "Item matches" at bounding box center [882, 644] width 409 height 39
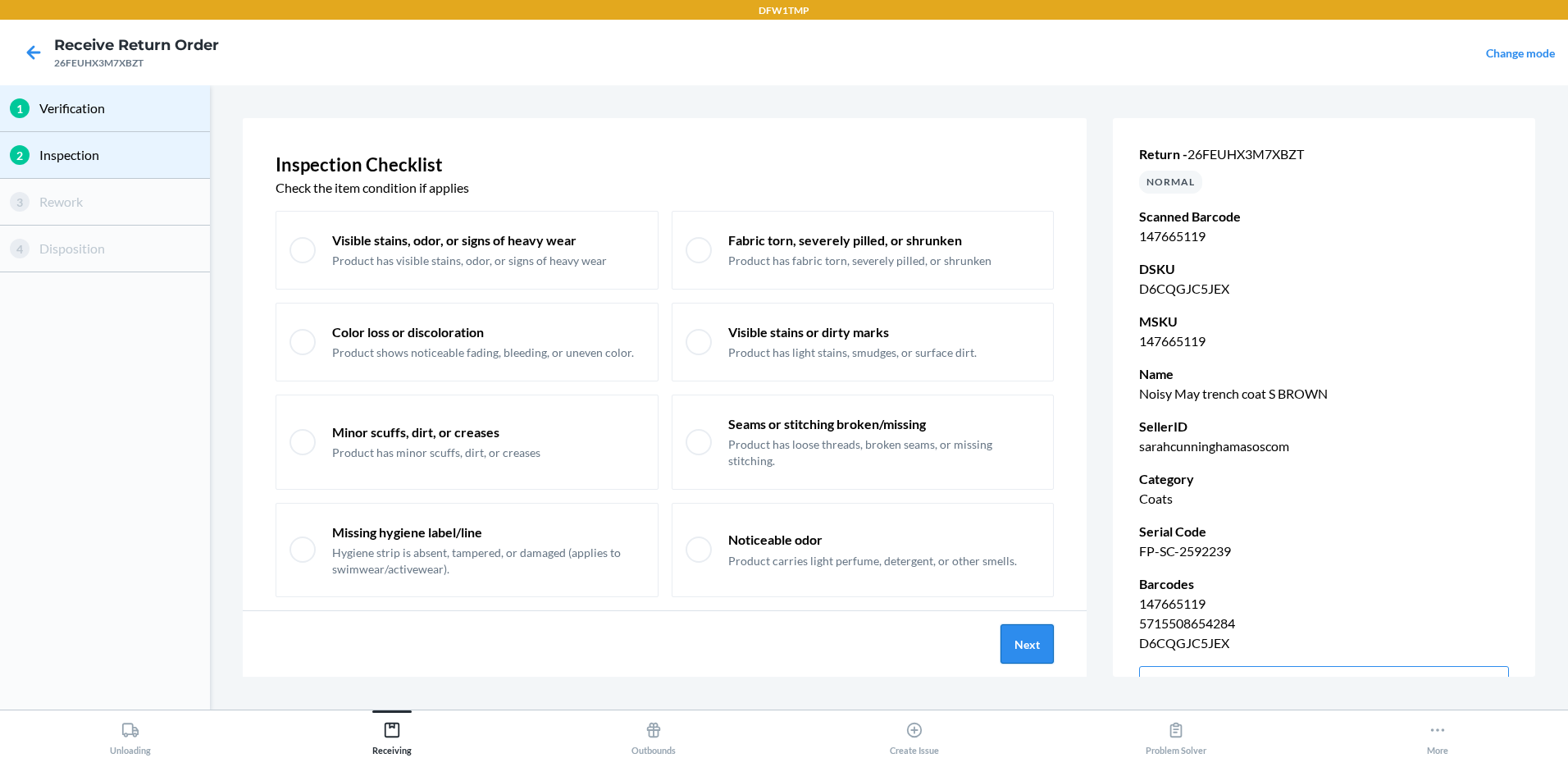
click at [1023, 635] on button "Next" at bounding box center [1027, 644] width 54 height 39
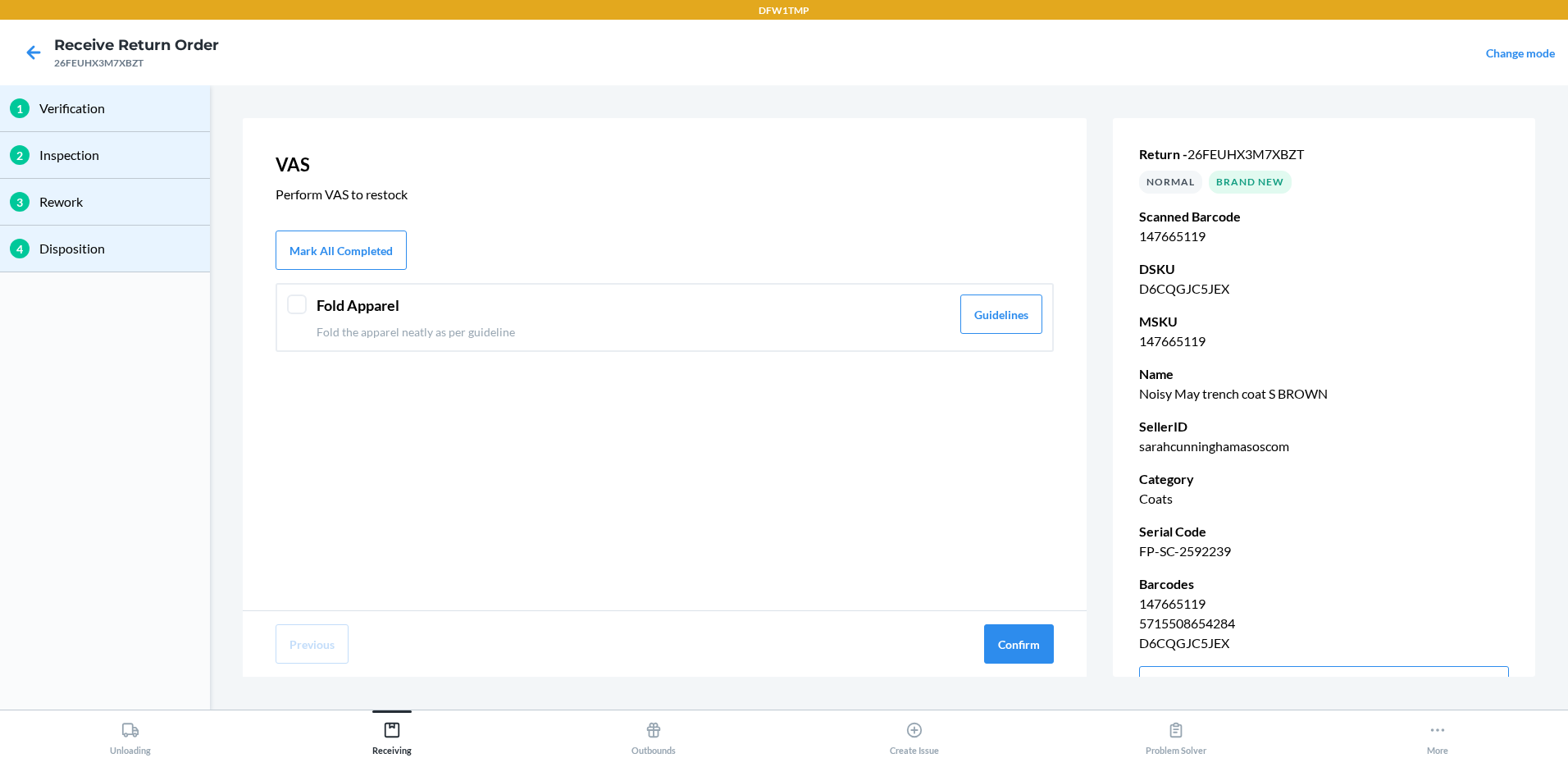
click at [895, 351] on div "VAS Perform VAS to restock Mark All Completed Fold Apparel Fold the apparel nea…" at bounding box center [665, 364] width 844 height 492
click at [890, 328] on p "Fold the apparel neatly as per guideline" at bounding box center [633, 331] width 634 height 17
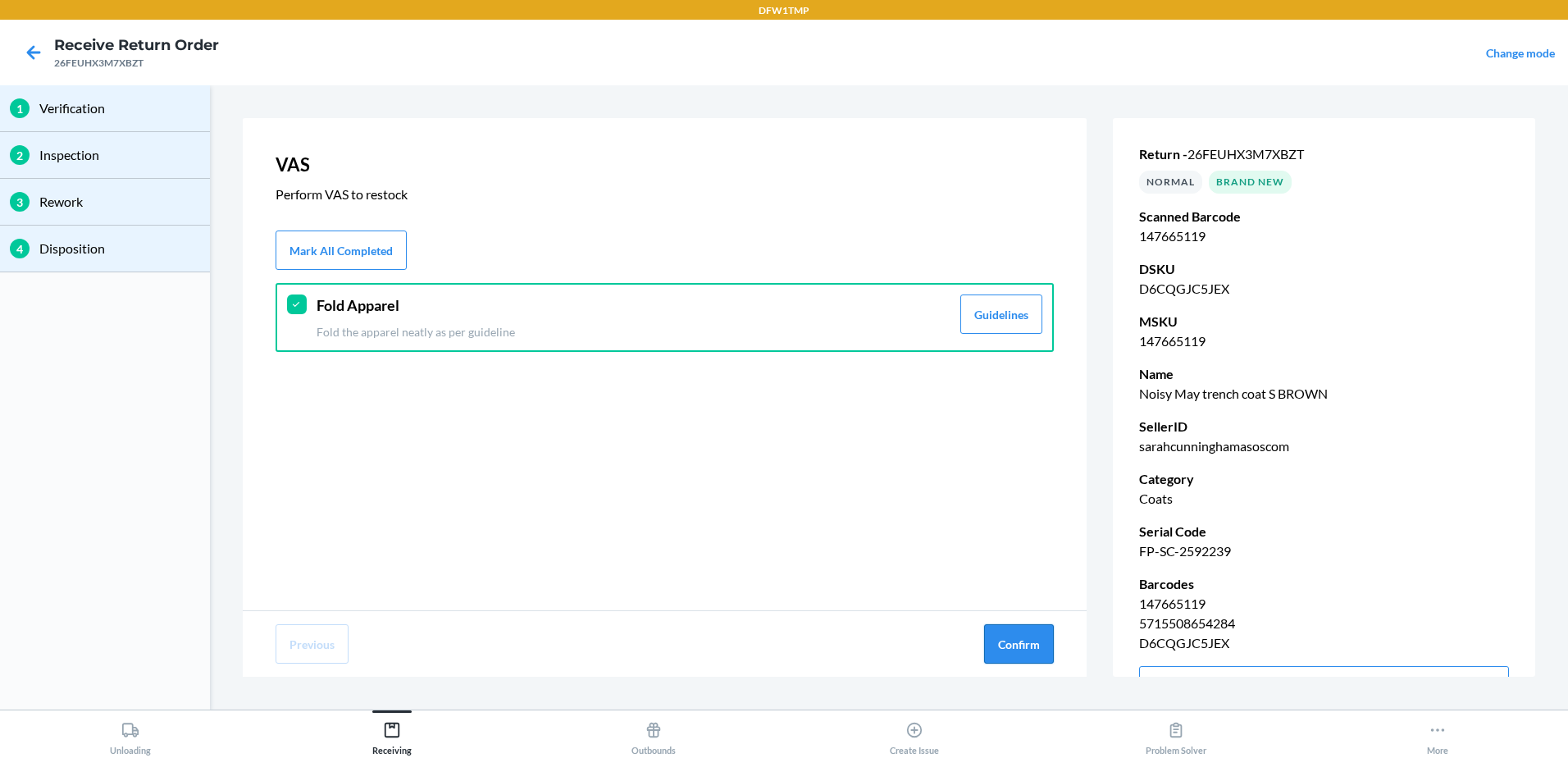
click at [1025, 661] on button "Confirm" at bounding box center [1018, 644] width 70 height 39
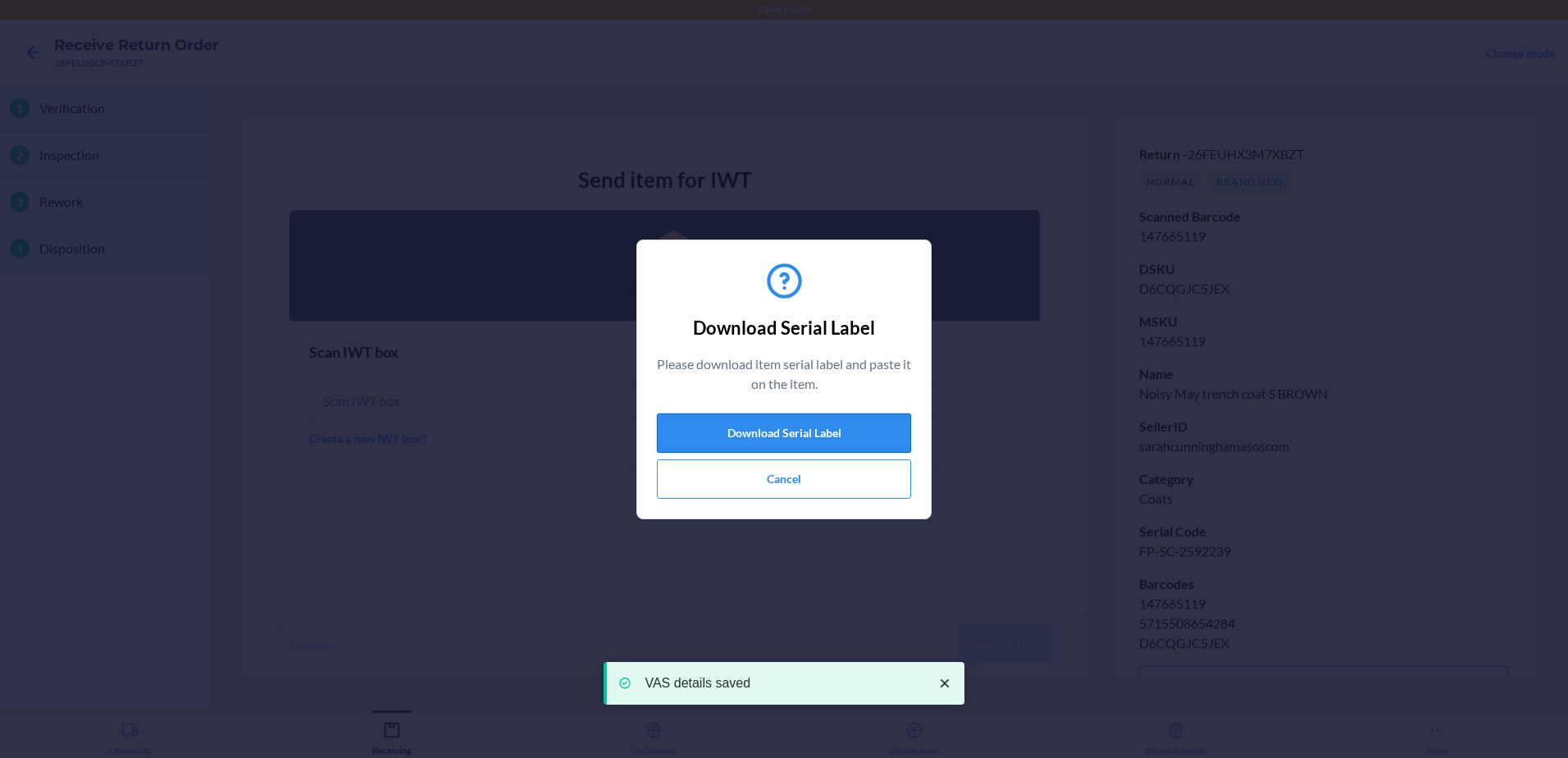
click at [808, 423] on button "Download Serial Label" at bounding box center [784, 432] width 254 height 39
click at [720, 481] on button "Cancel" at bounding box center [784, 478] width 254 height 39
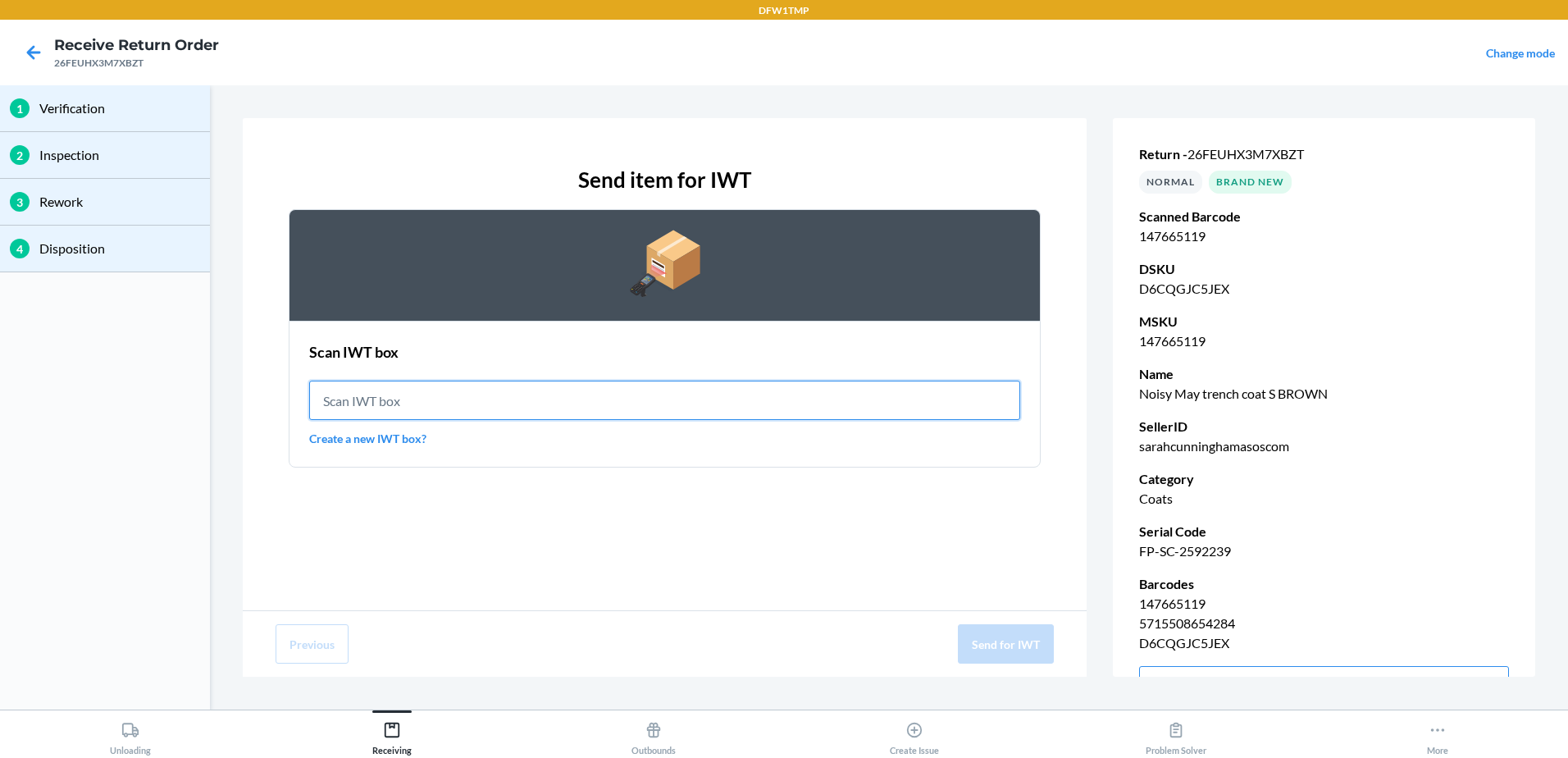
click at [710, 408] on input "text" at bounding box center [665, 399] width 711 height 39
type input "IWT0000019DJ"
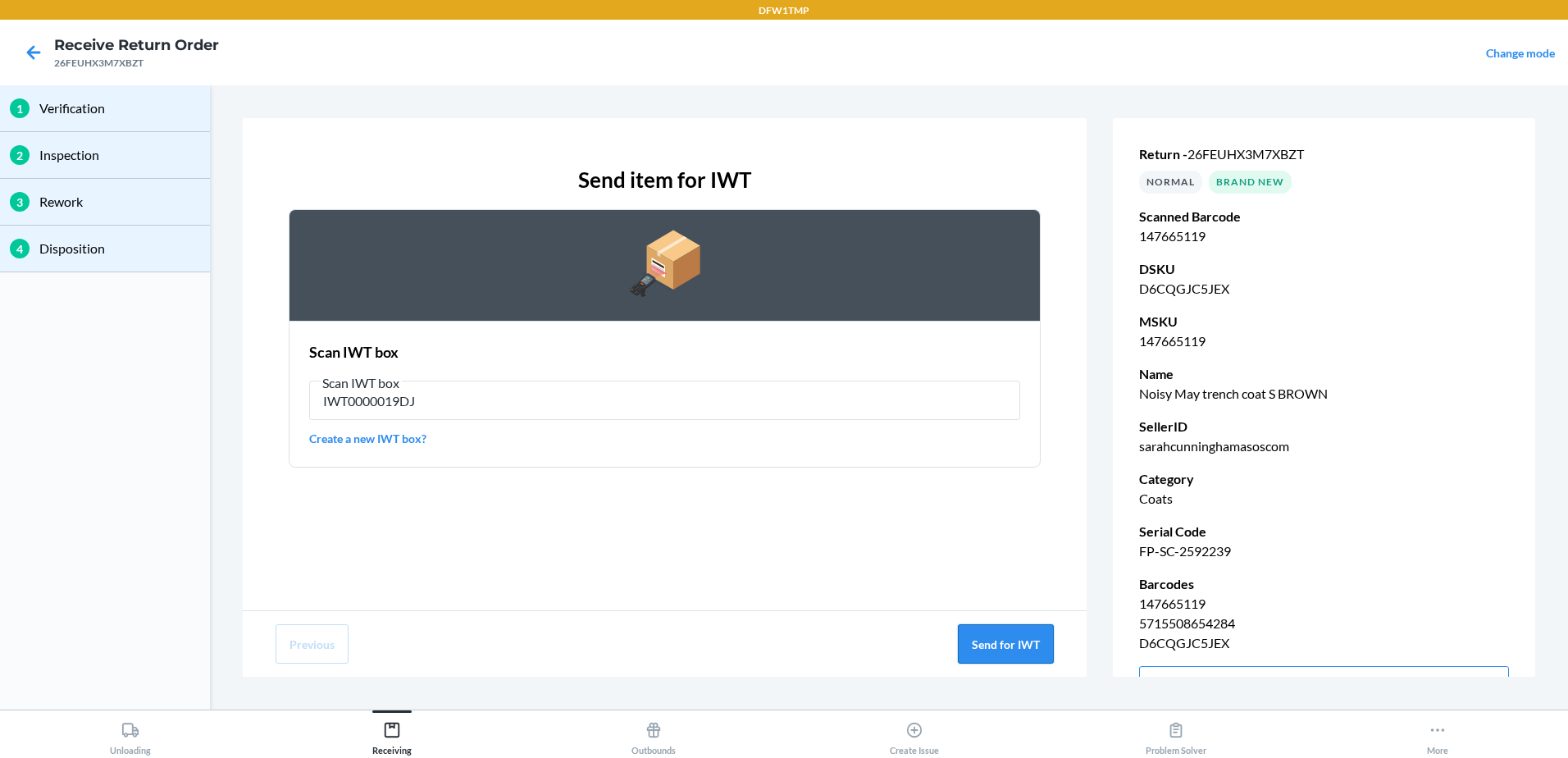
click at [990, 652] on button "Send for IWT" at bounding box center [1006, 644] width 96 height 39
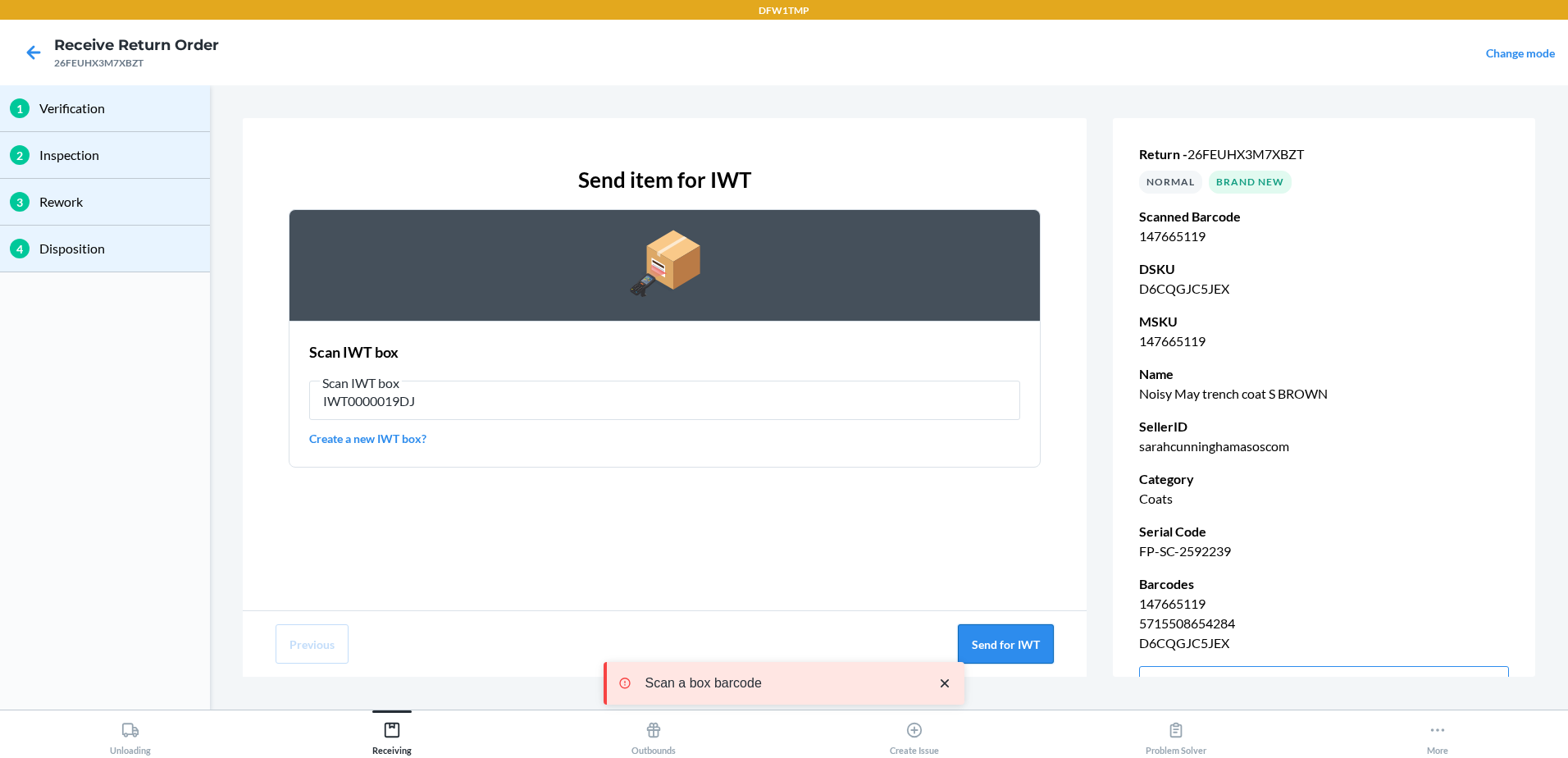
click at [990, 648] on button "Send for IWT" at bounding box center [1006, 644] width 96 height 39
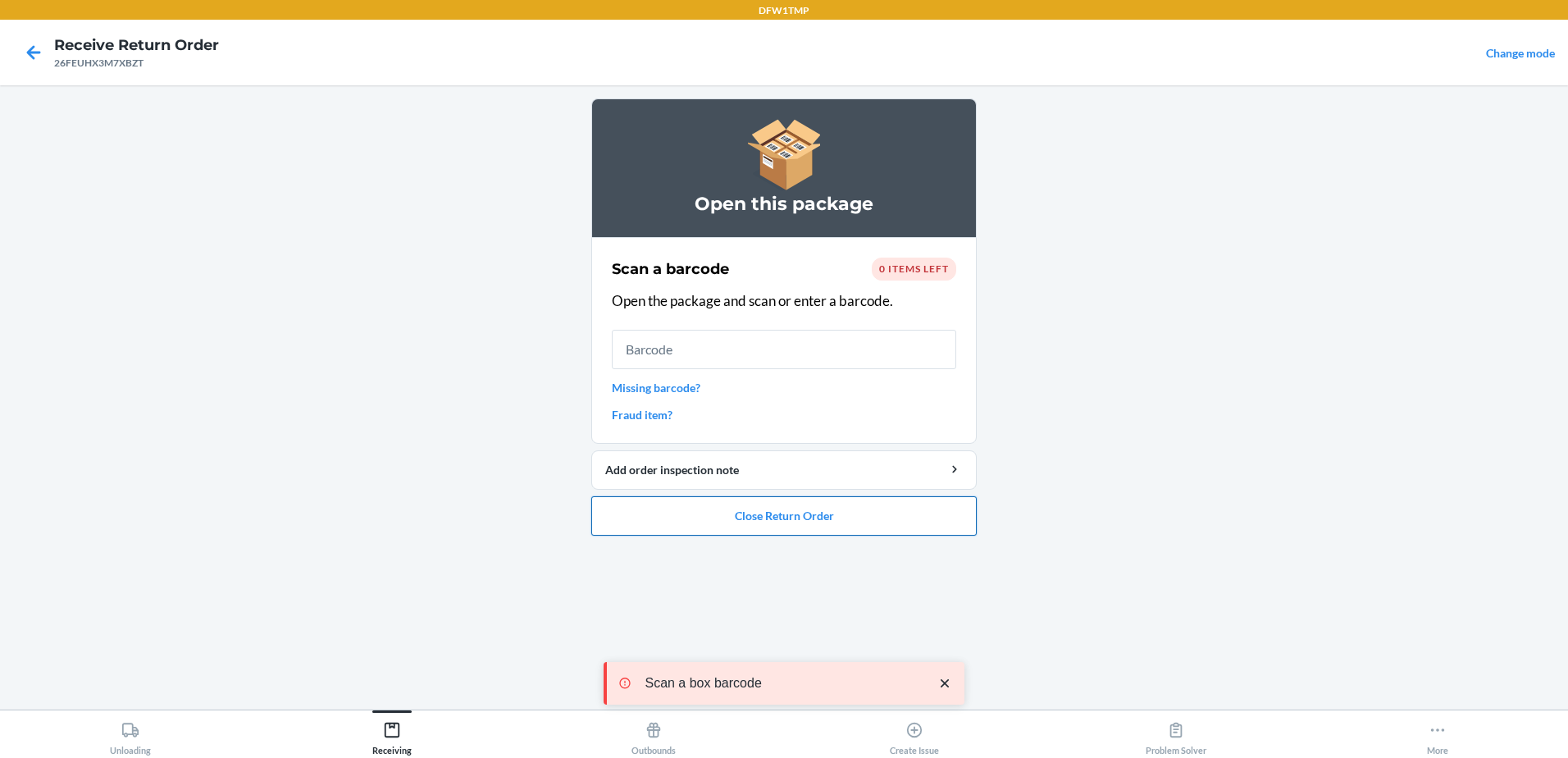
click at [863, 508] on button "Close Return Order" at bounding box center [784, 516] width 386 height 39
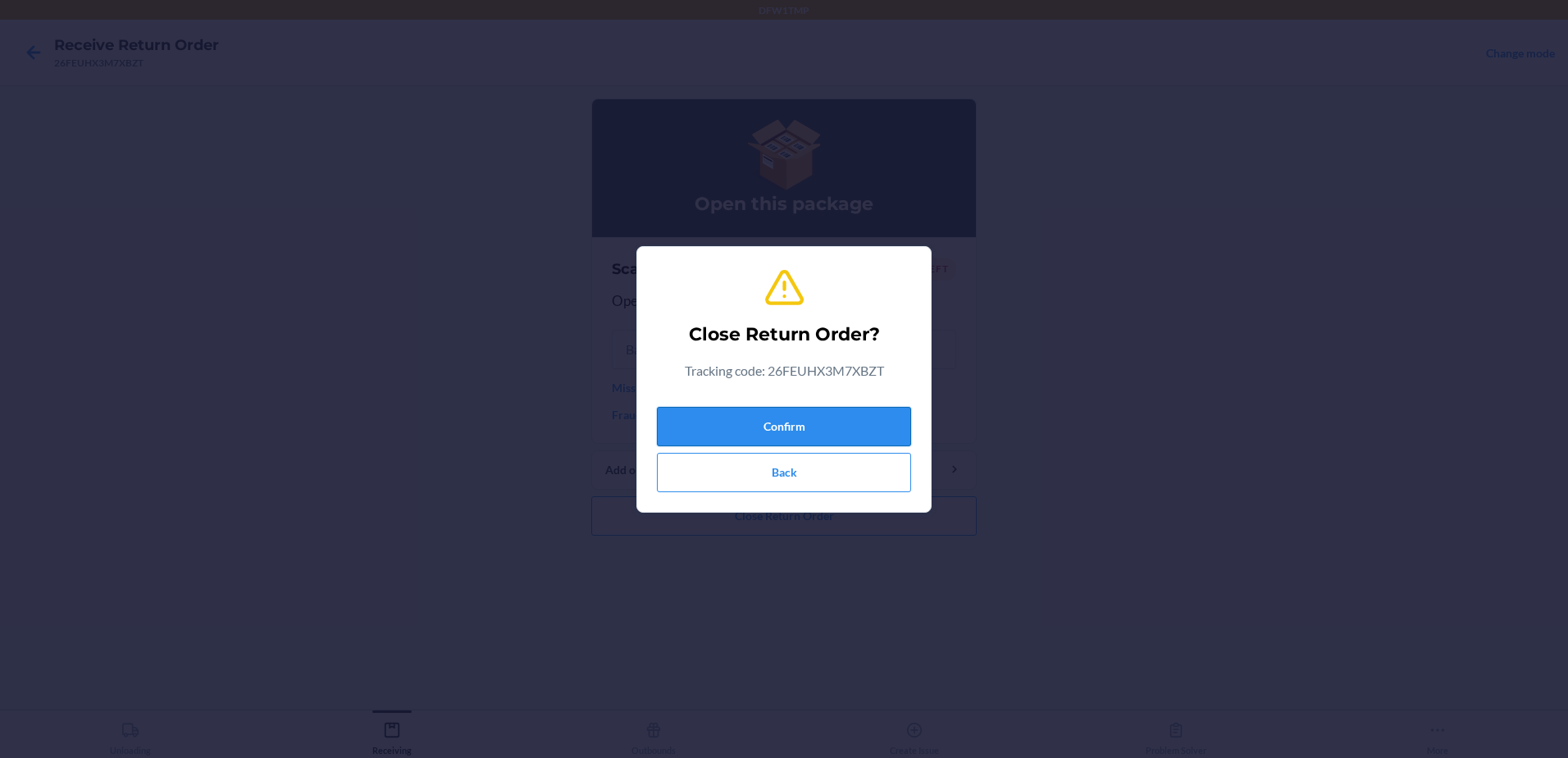
click at [848, 428] on button "Confirm" at bounding box center [784, 426] width 254 height 39
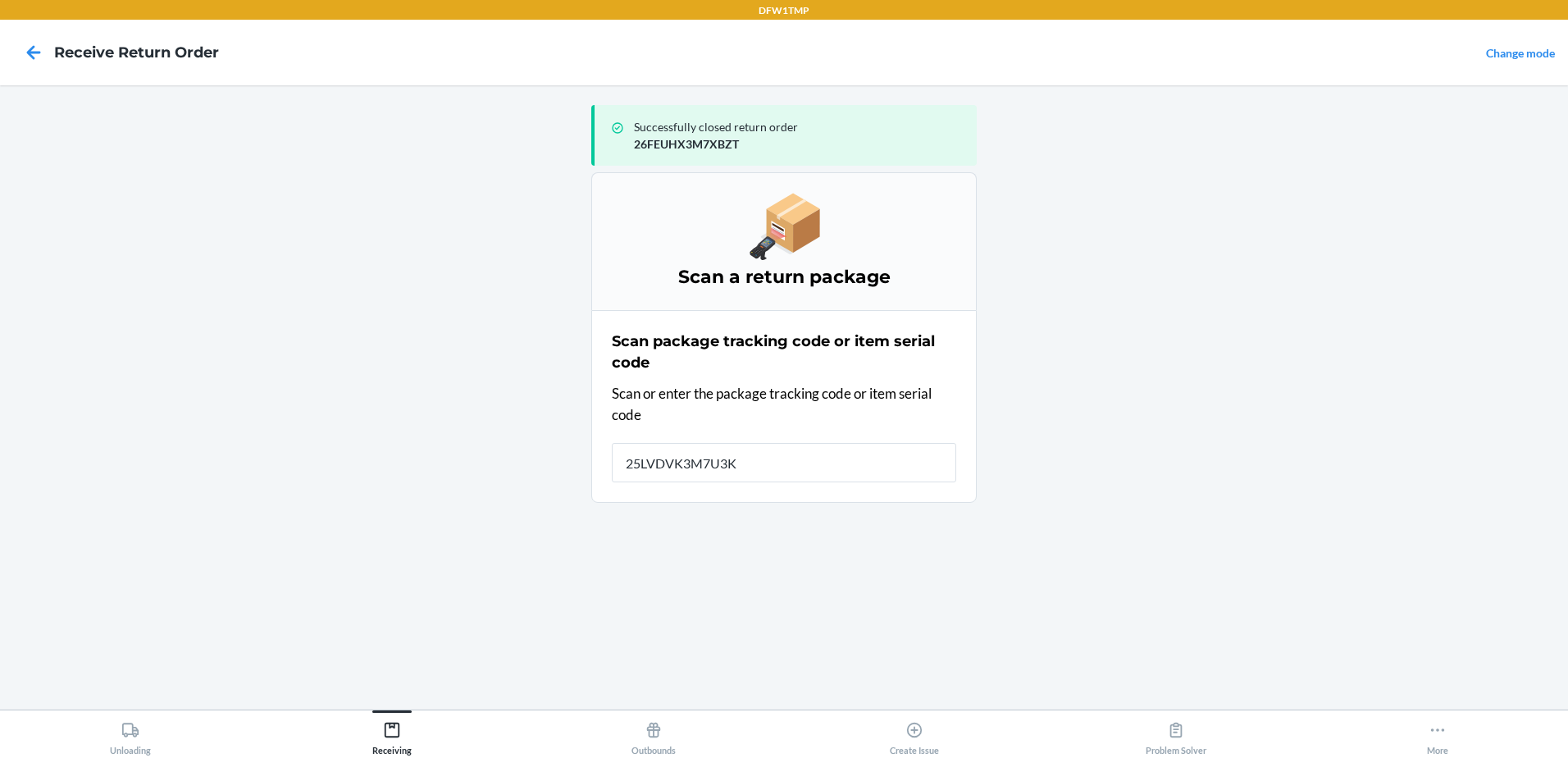
type input "25LVDVK3M7U3K6"
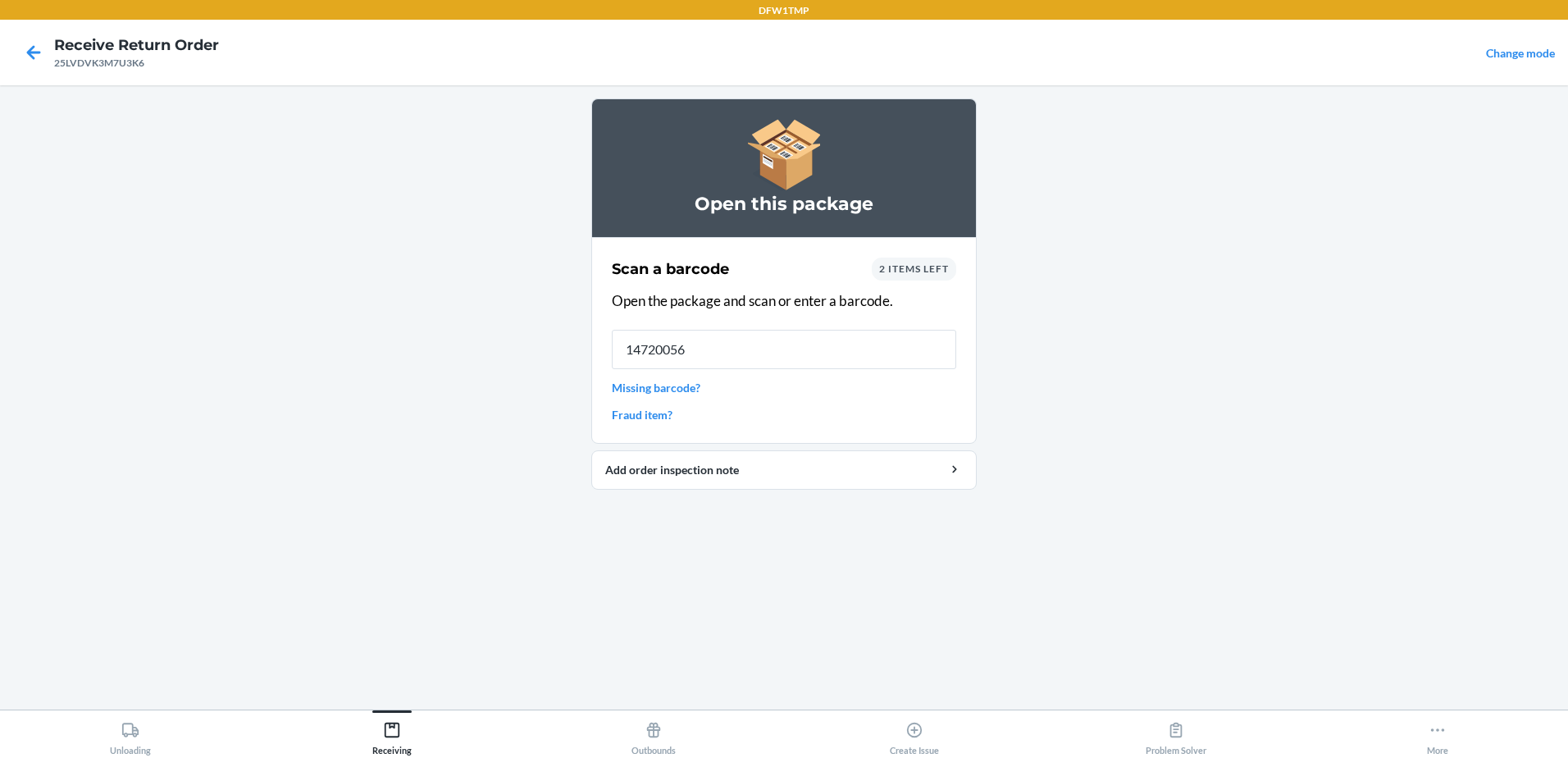
type input "147200566"
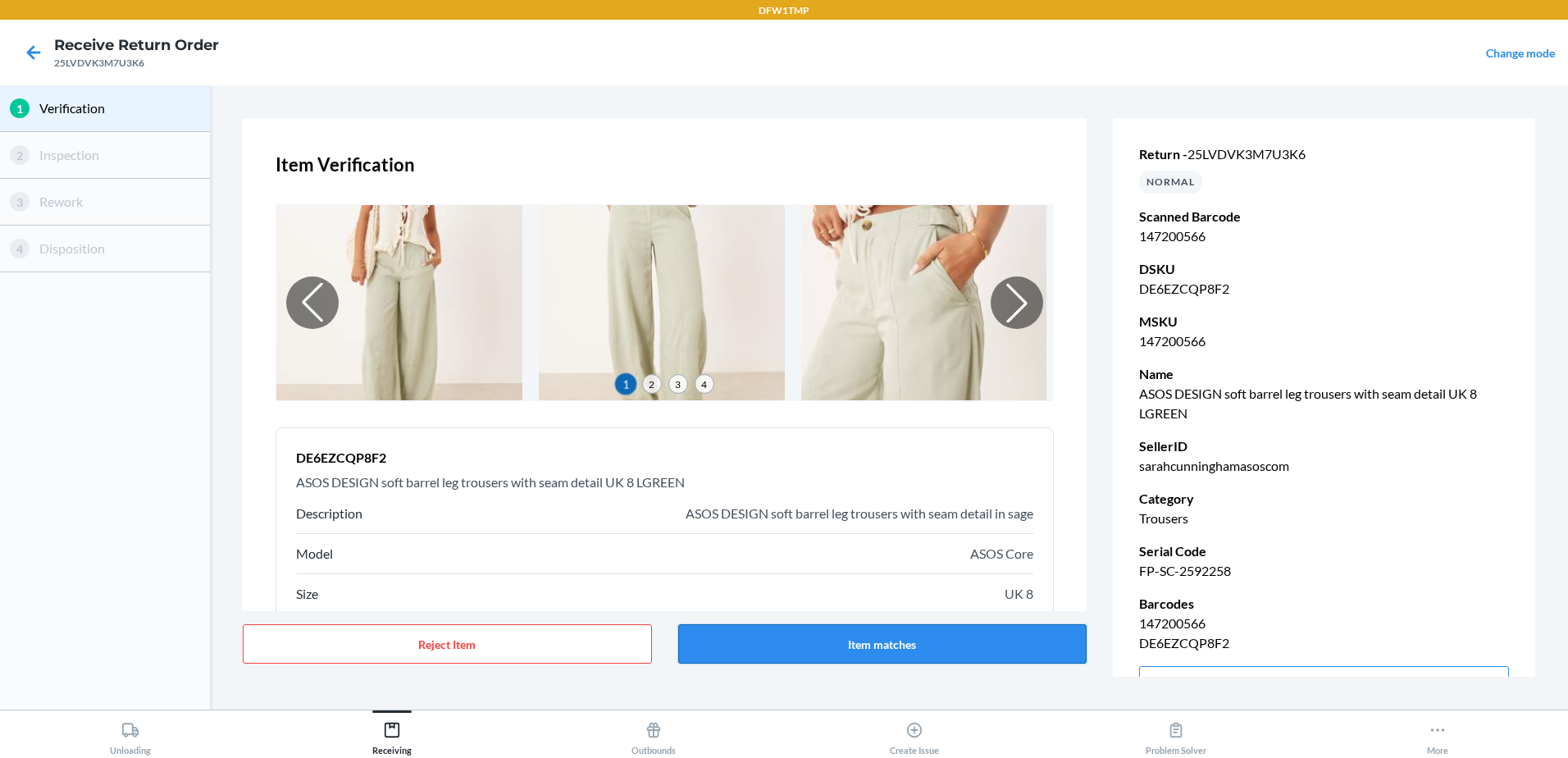
click at [978, 633] on button "Item matches" at bounding box center [882, 644] width 409 height 39
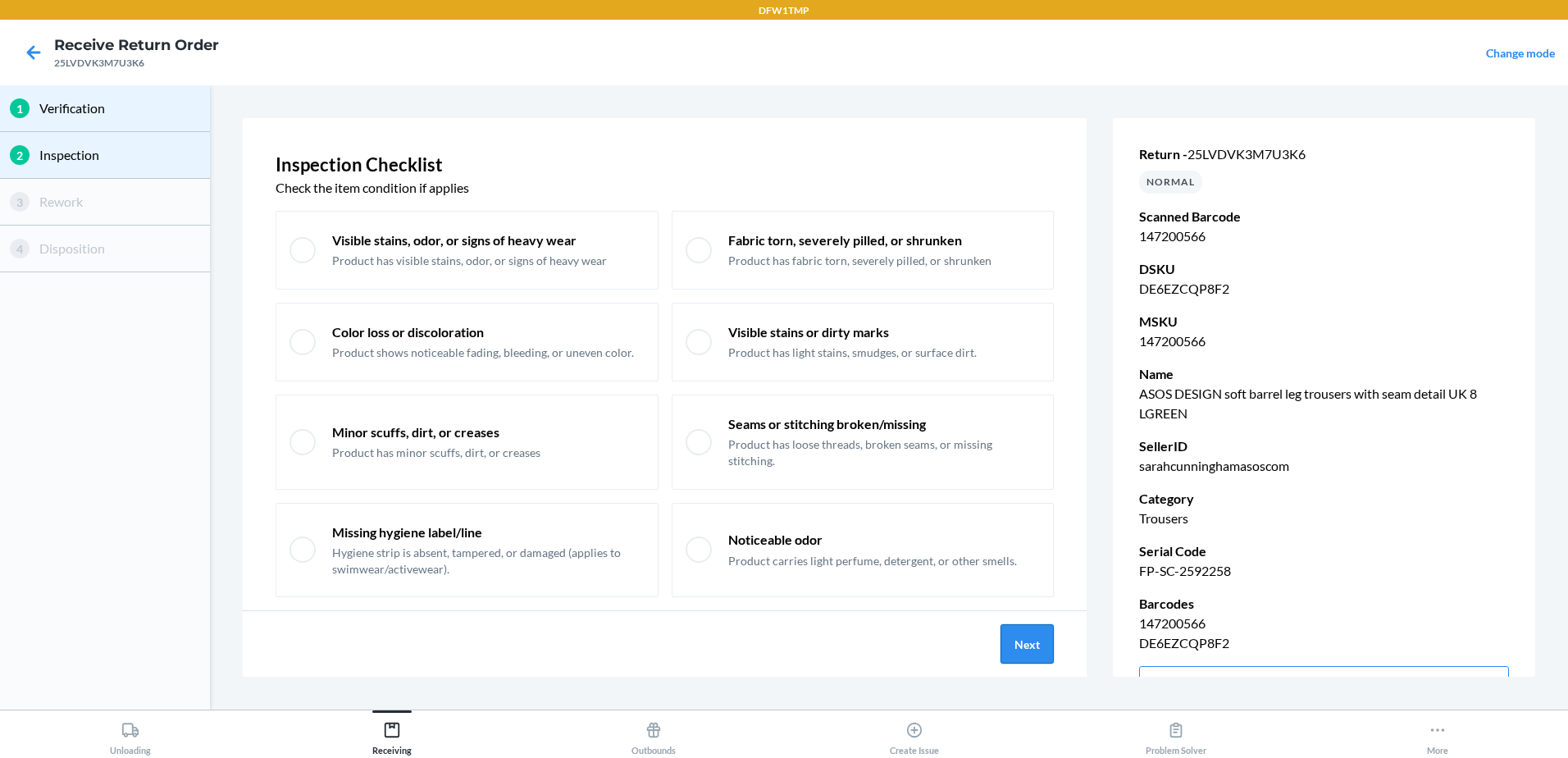
click at [1017, 642] on button "Next" at bounding box center [1027, 644] width 54 height 39
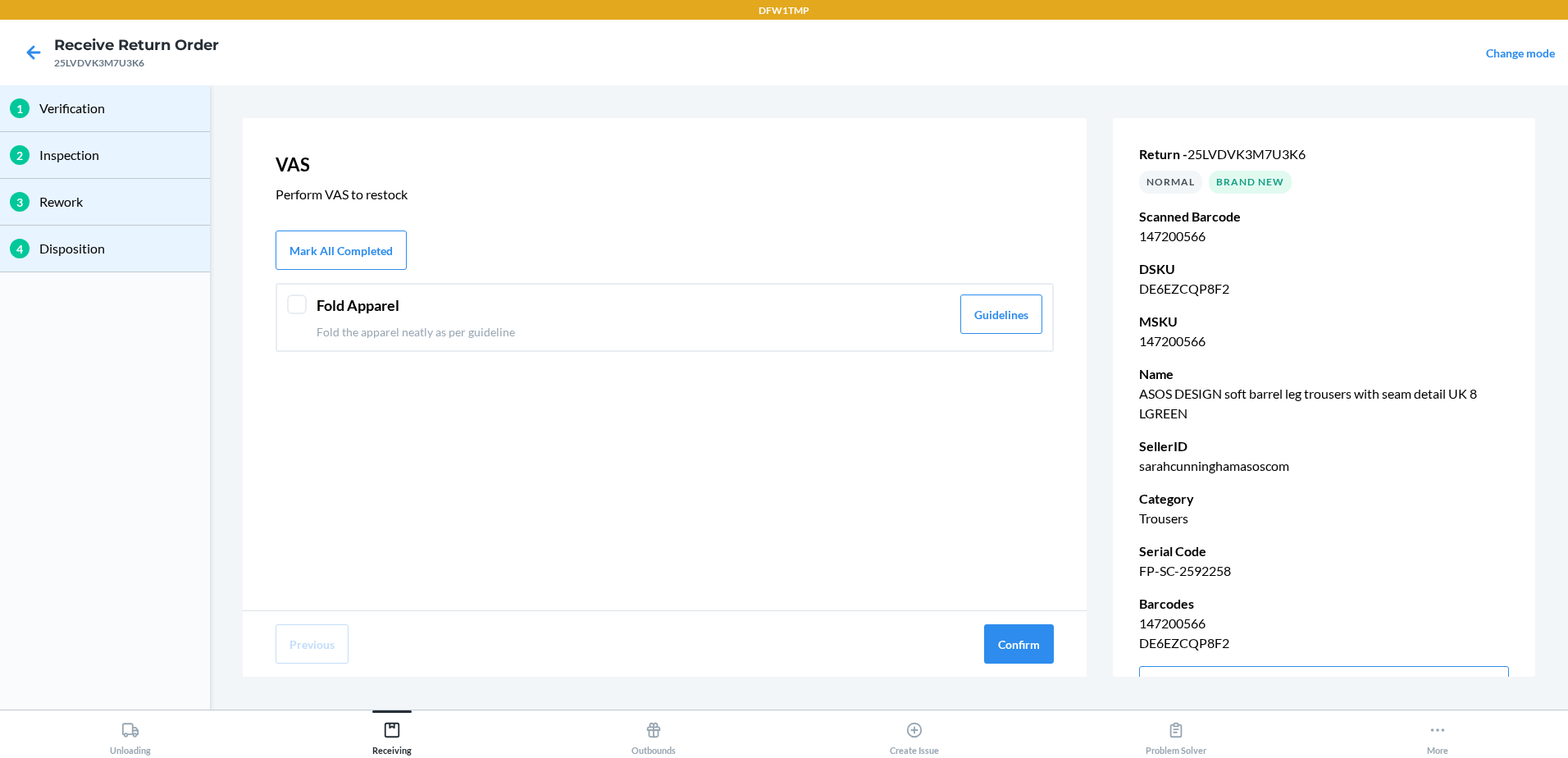
click at [405, 342] on div "Fold Apparel Fold the apparel neatly as per guideline Guidelines" at bounding box center [665, 318] width 779 height 69
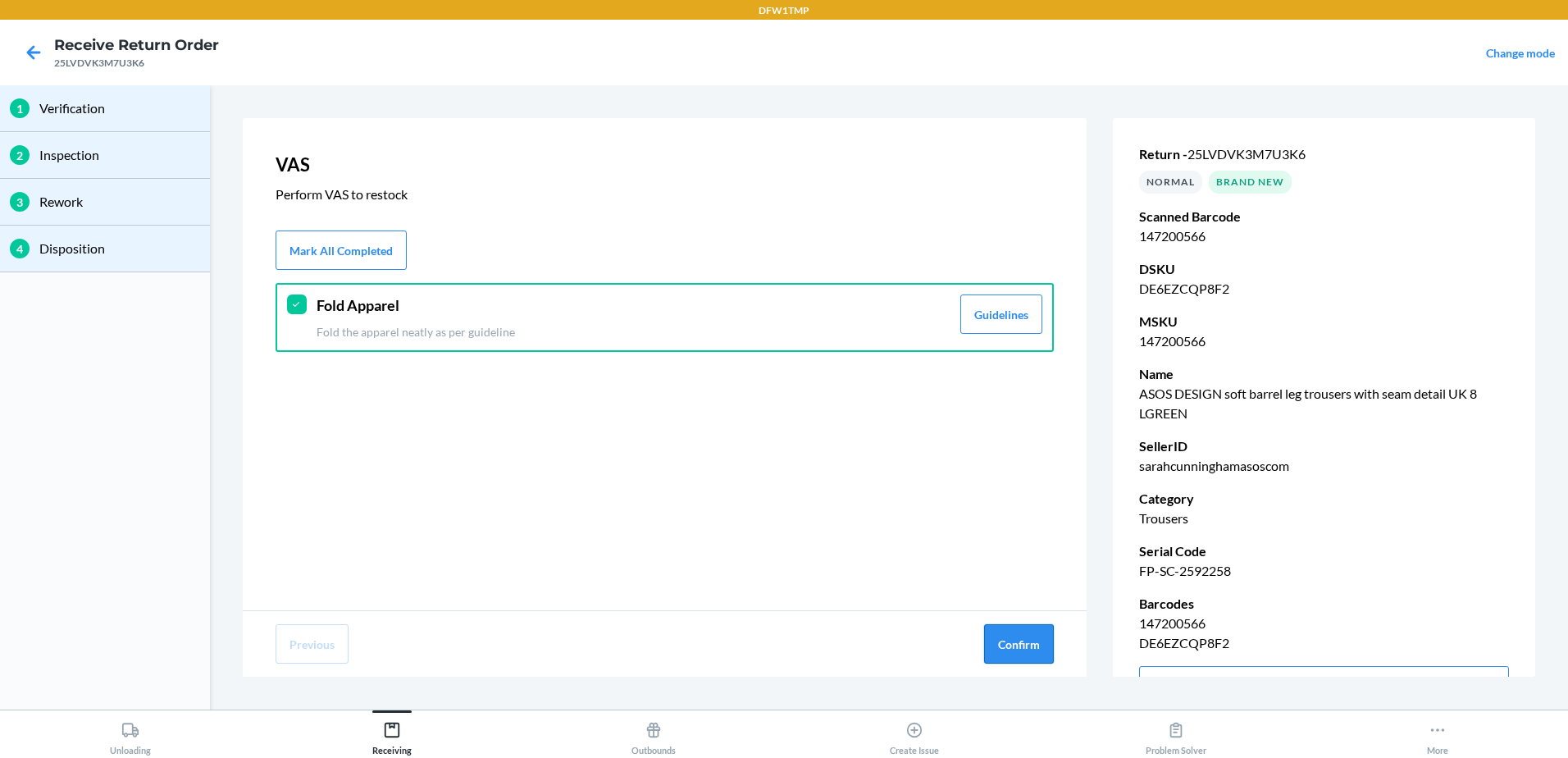
click at [986, 636] on button "Confirm" at bounding box center [1018, 644] width 70 height 39
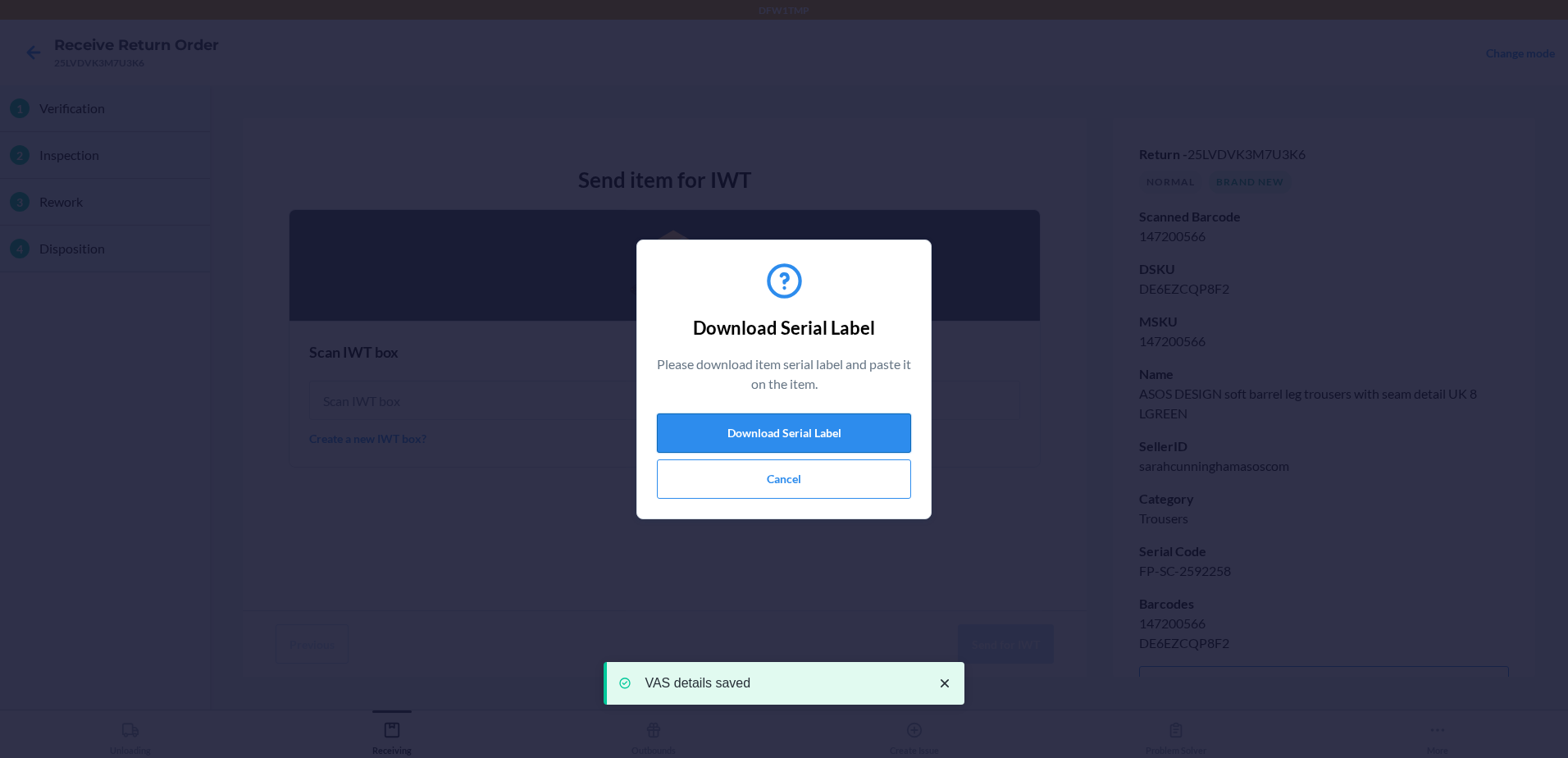
click at [793, 438] on button "Download Serial Label" at bounding box center [784, 432] width 254 height 39
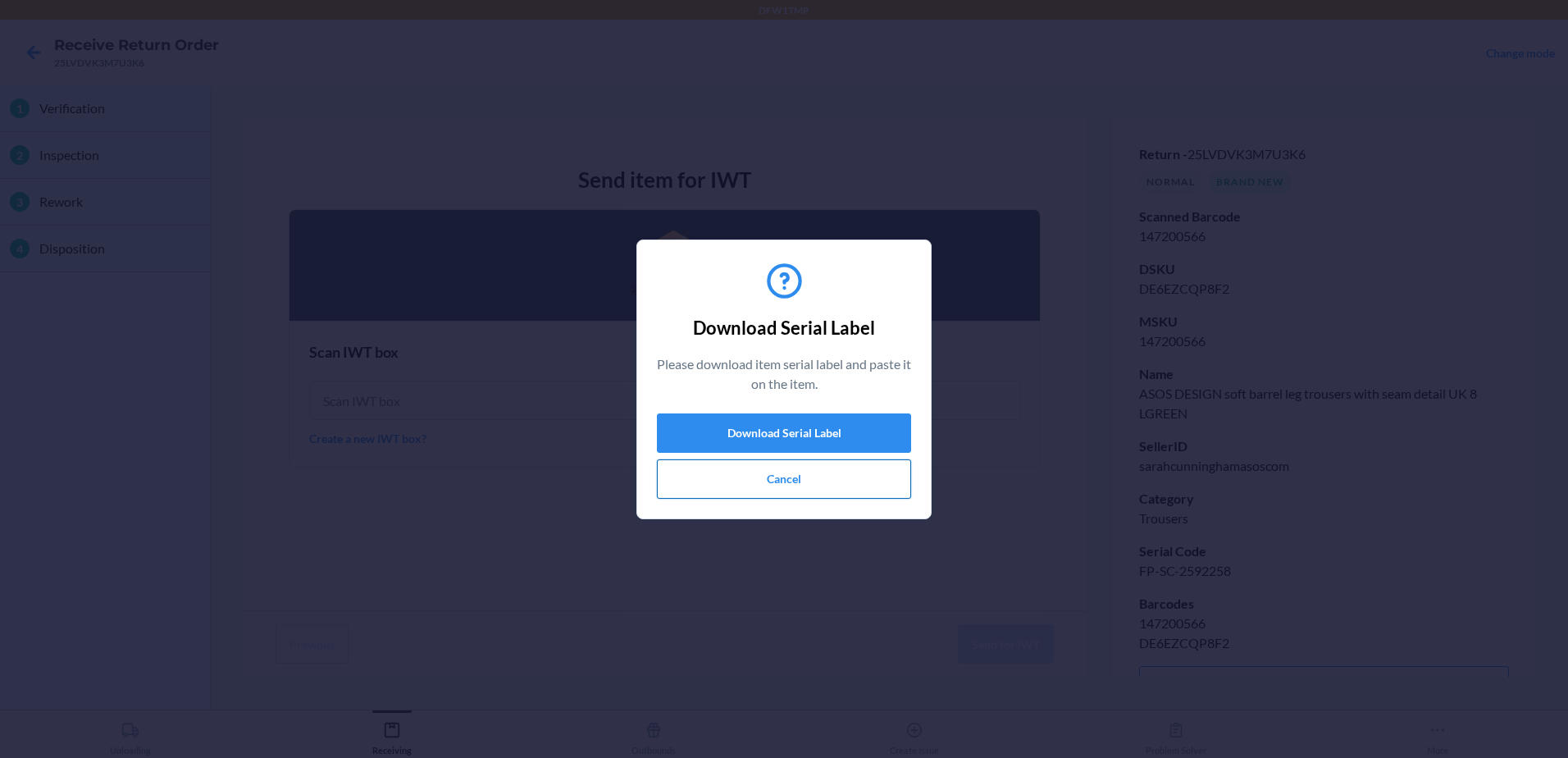
click at [755, 475] on button "Cancel" at bounding box center [784, 478] width 254 height 39
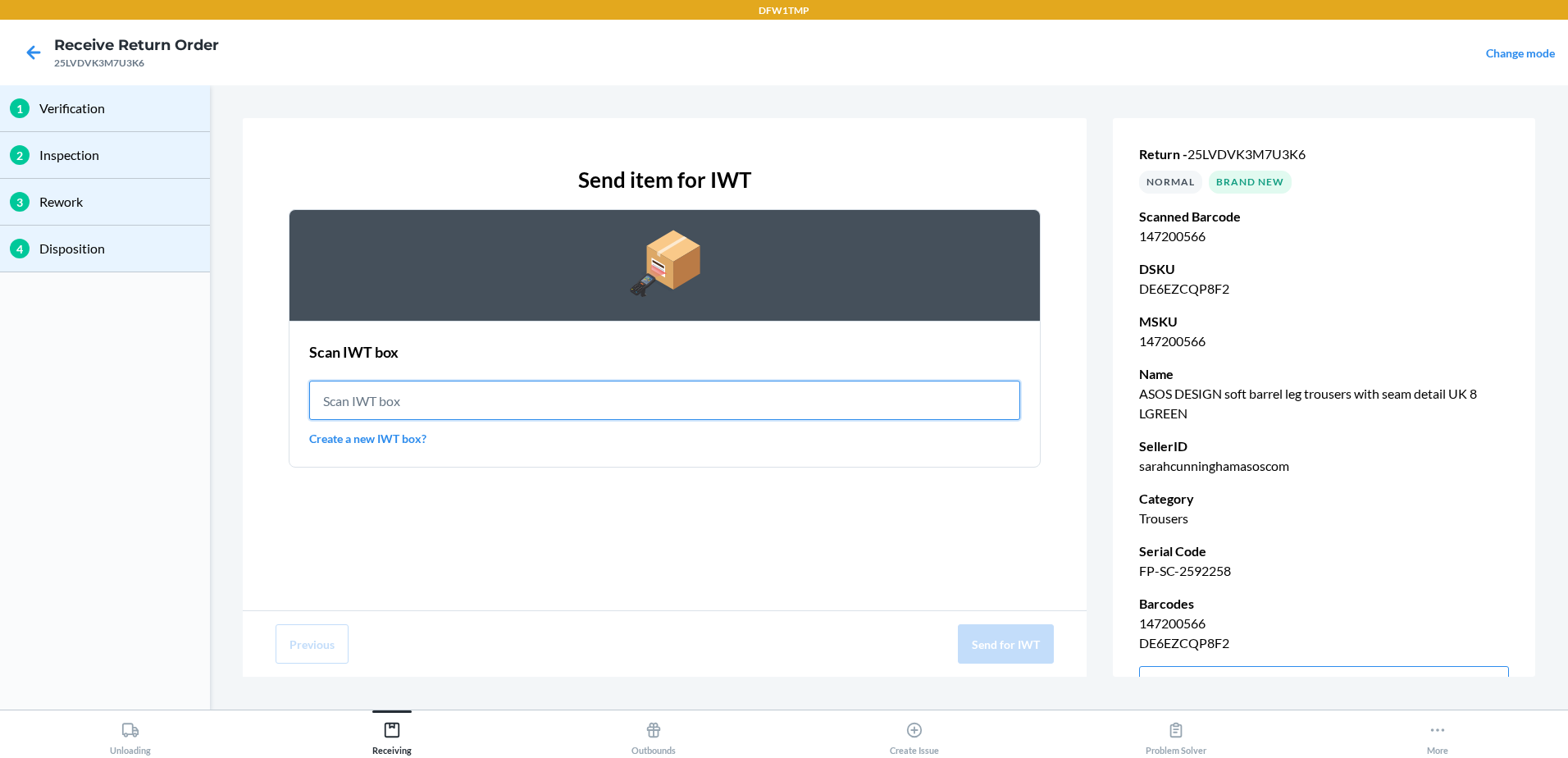
click at [611, 405] on input "text" at bounding box center [665, 399] width 711 height 39
type input "IWT0000019DJ"
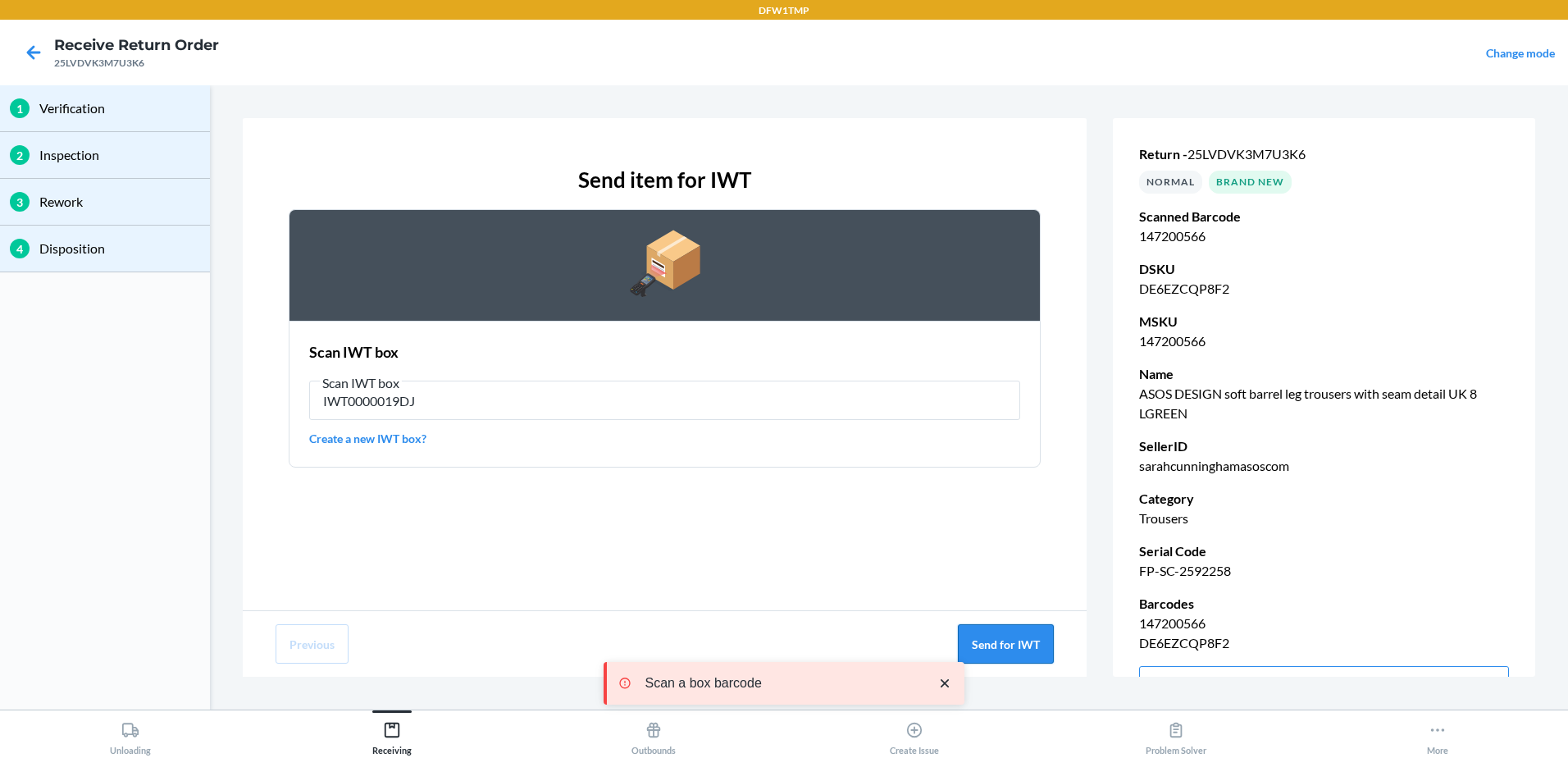
click at [1021, 654] on button "Send for IWT" at bounding box center [1006, 644] width 96 height 39
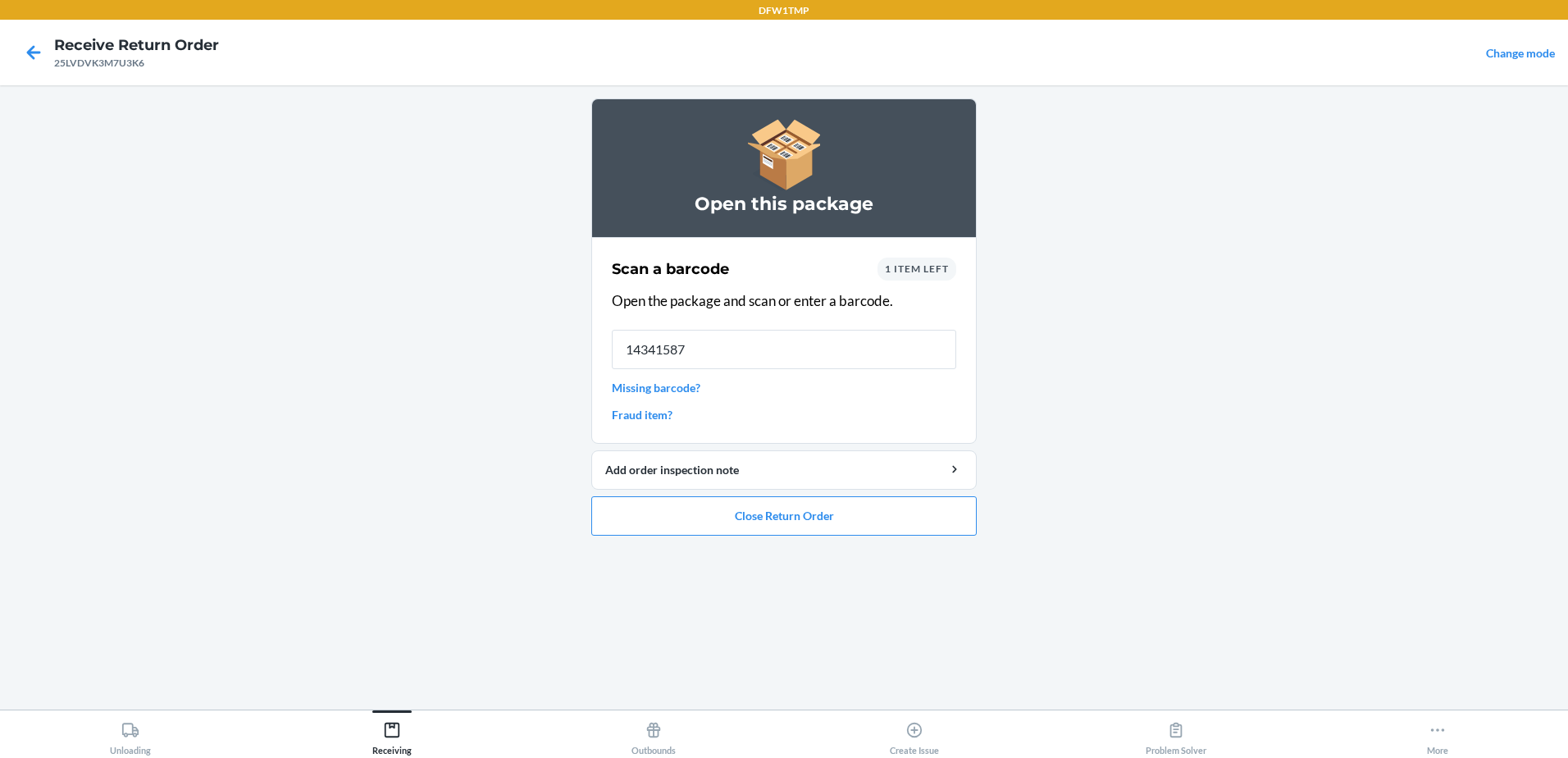
type input "143415879"
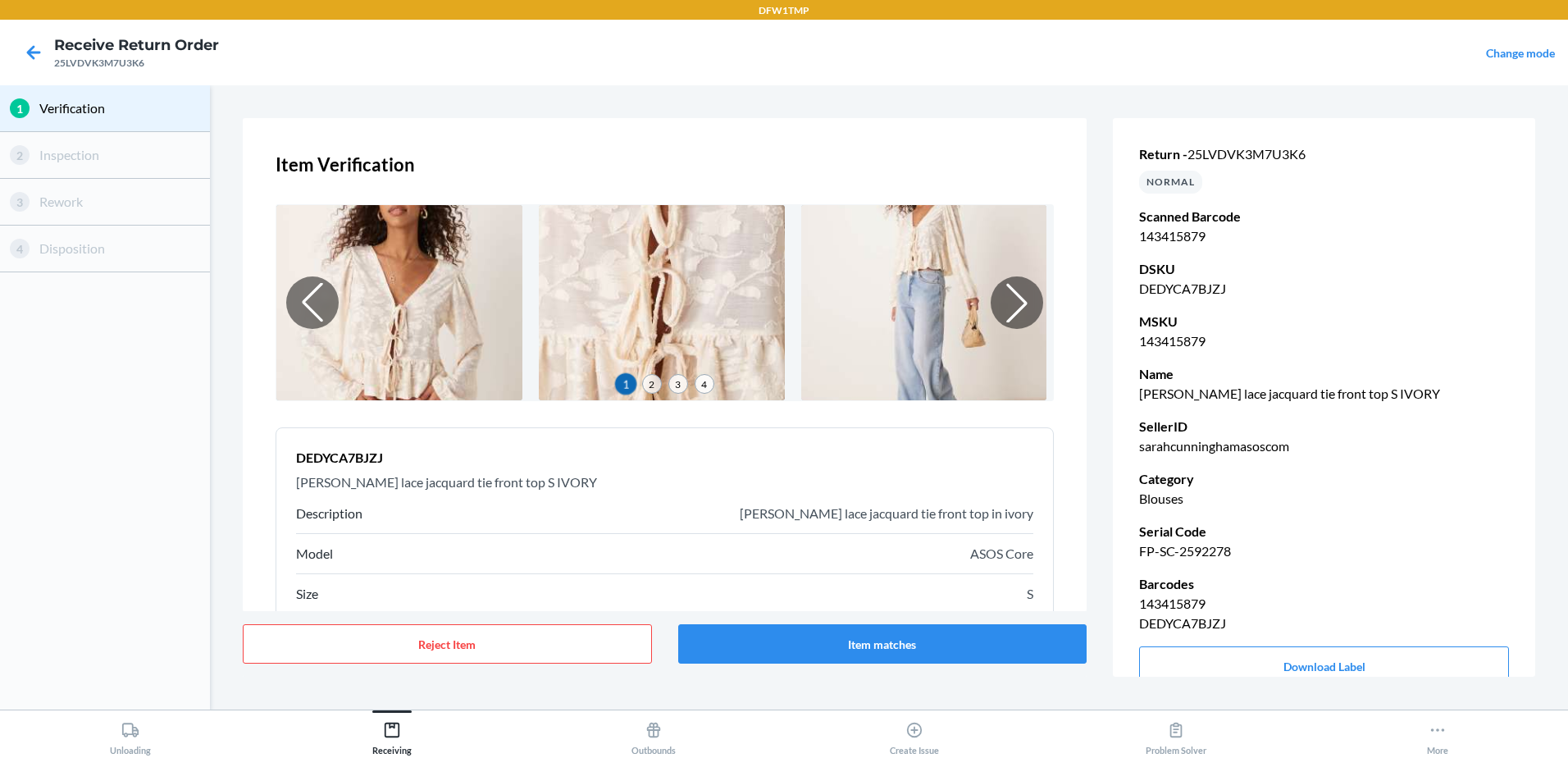
click at [494, 487] on div "1 Verification 2 Inspection 3 Rework 4 Disposition Item Verification 1 2 3 4 DE…" at bounding box center [784, 398] width 1568 height 625
click at [677, 53] on nav "Receive Return Order 25LVDVK3M7U3K6 Change mode" at bounding box center [784, 53] width 1568 height 65
click at [766, 635] on button "Item matches" at bounding box center [882, 644] width 409 height 39
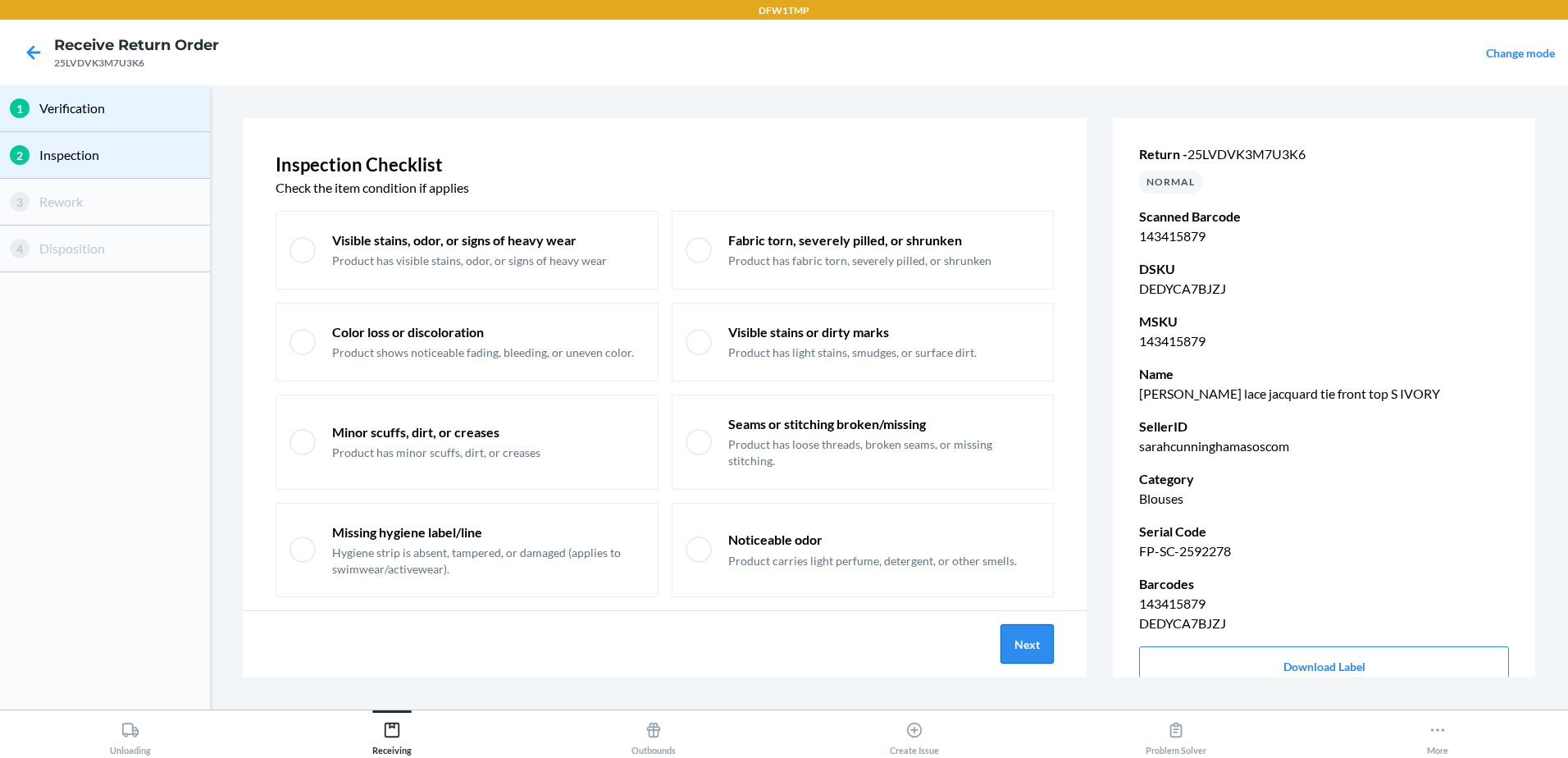
click at [1043, 639] on button "Next" at bounding box center [1027, 644] width 54 height 39
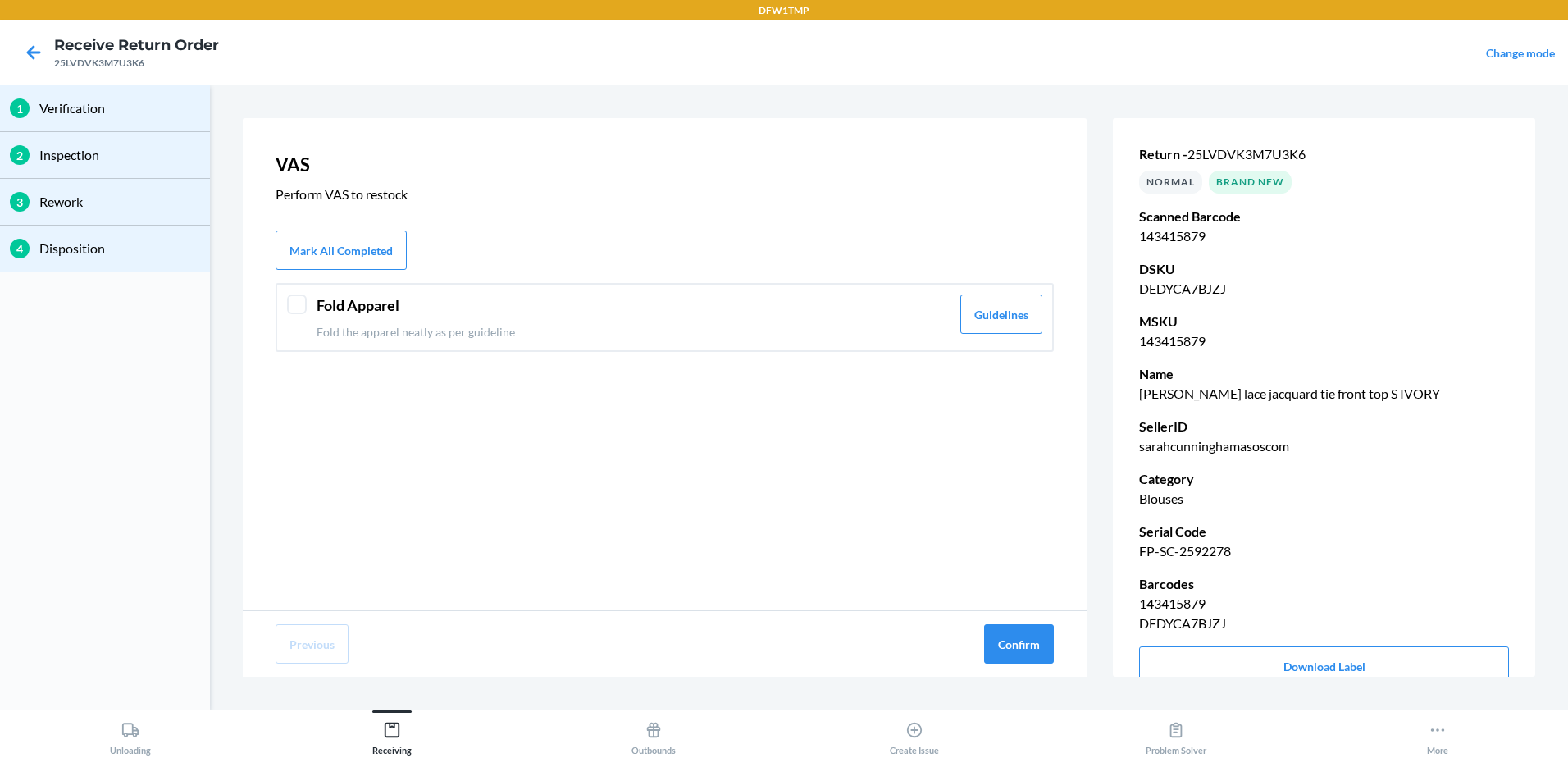
click at [857, 326] on p "Fold the apparel neatly as per guideline" at bounding box center [633, 331] width 634 height 17
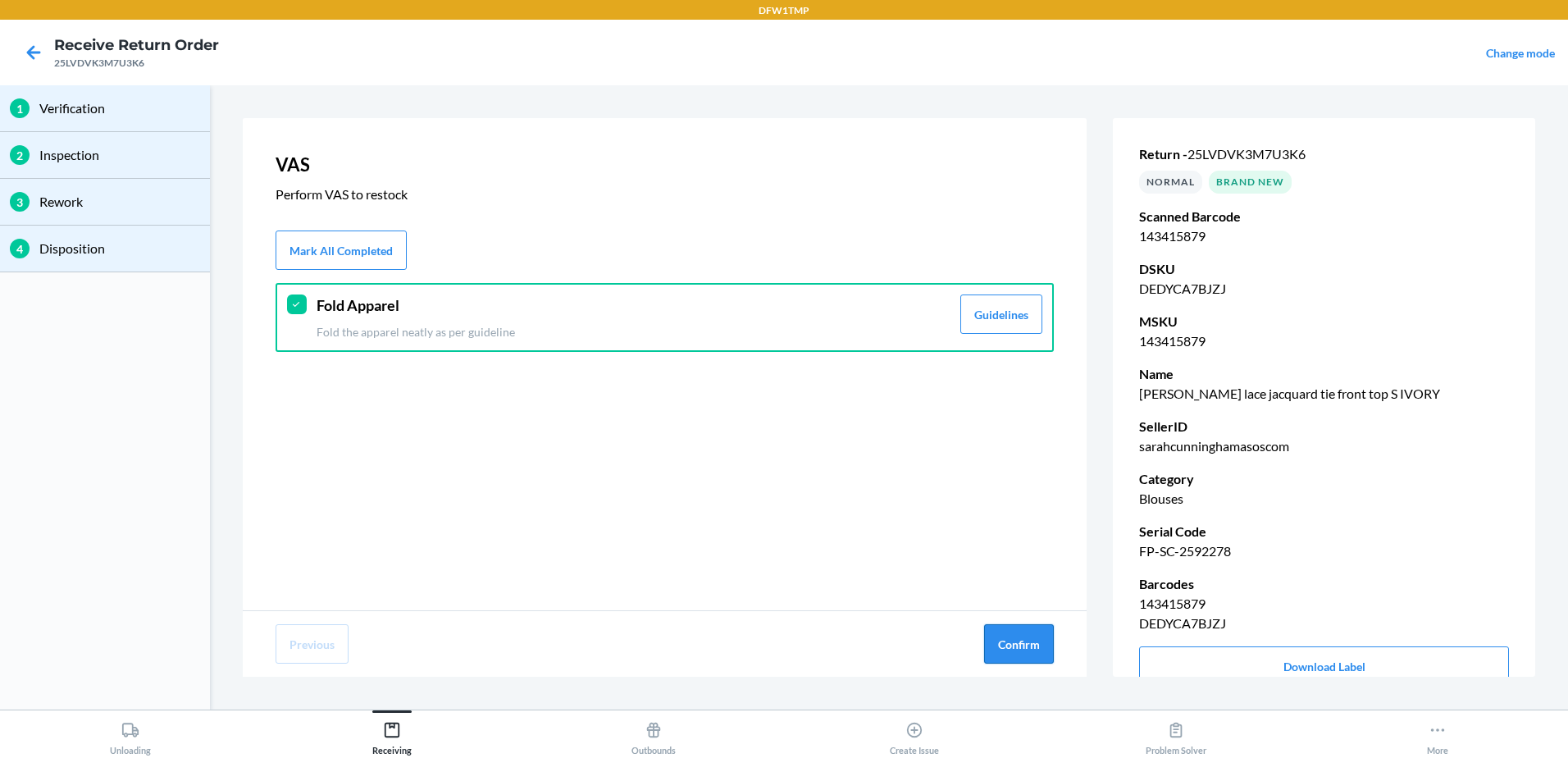
click at [1025, 644] on button "Confirm" at bounding box center [1018, 644] width 70 height 39
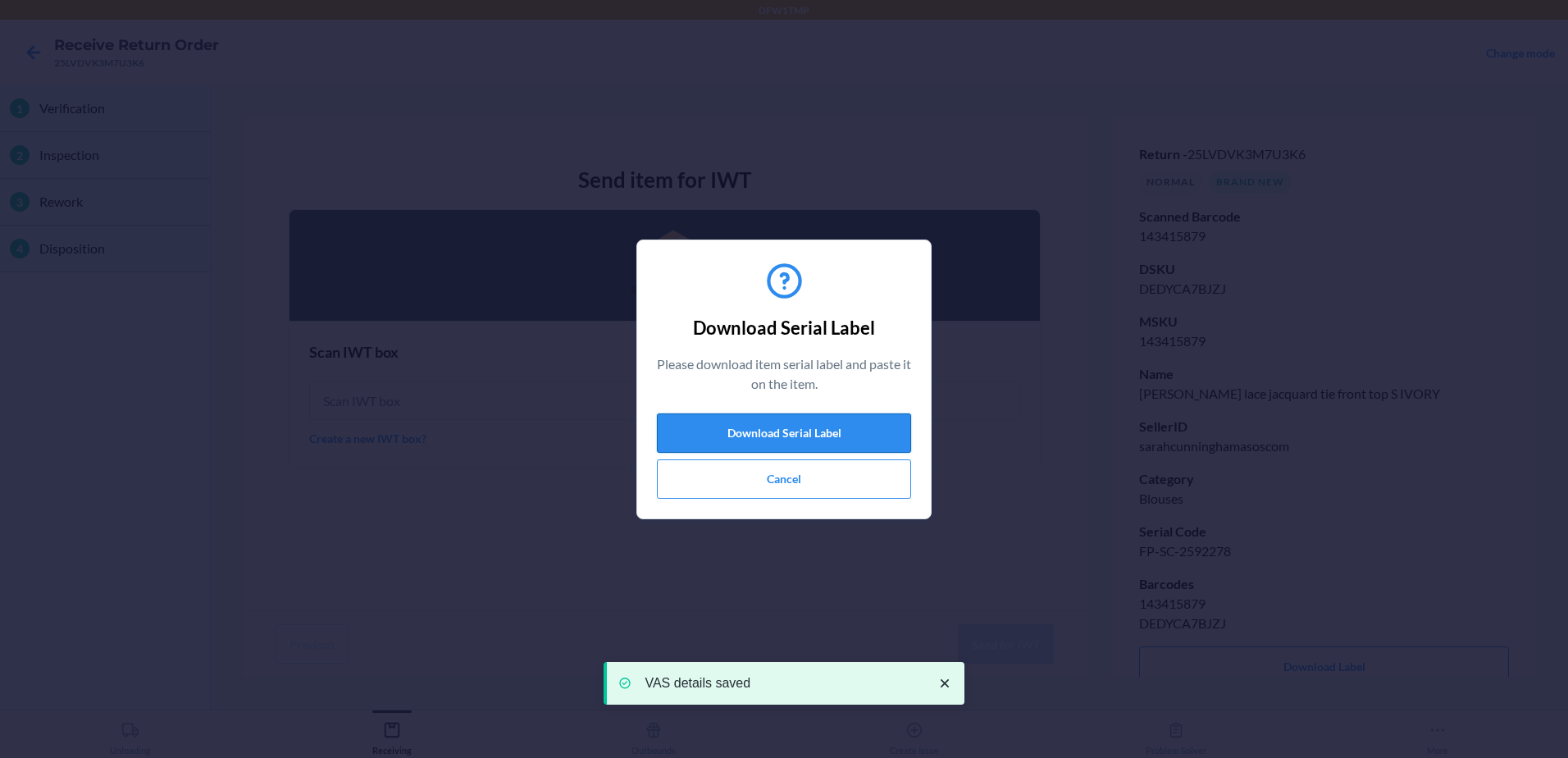
drag, startPoint x: 823, startPoint y: 430, endPoint x: 831, endPoint y: 425, distance: 9.4
click at [831, 425] on button "Download Serial Label" at bounding box center [784, 432] width 254 height 39
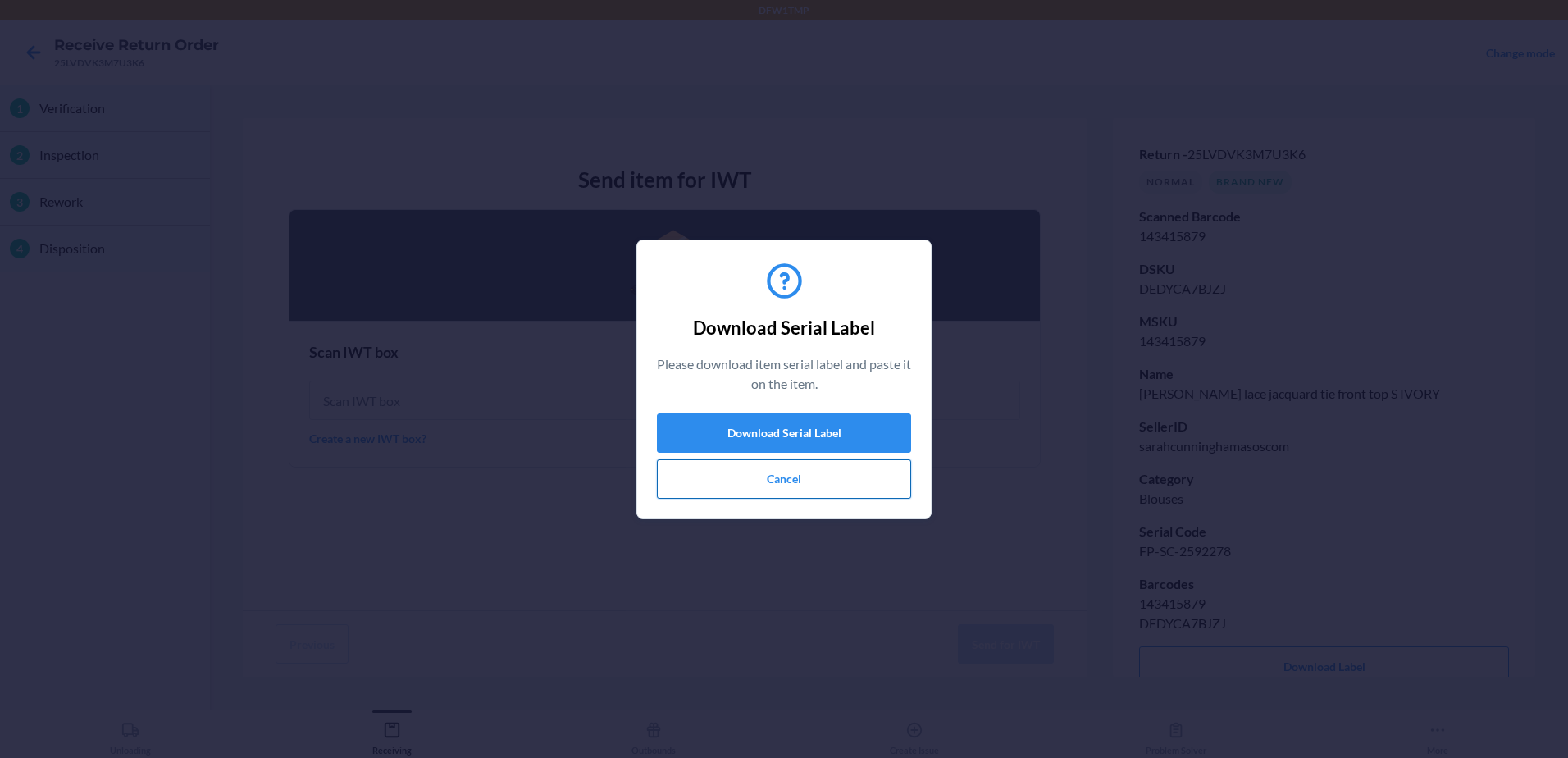
click at [782, 482] on button "Cancel" at bounding box center [784, 478] width 254 height 39
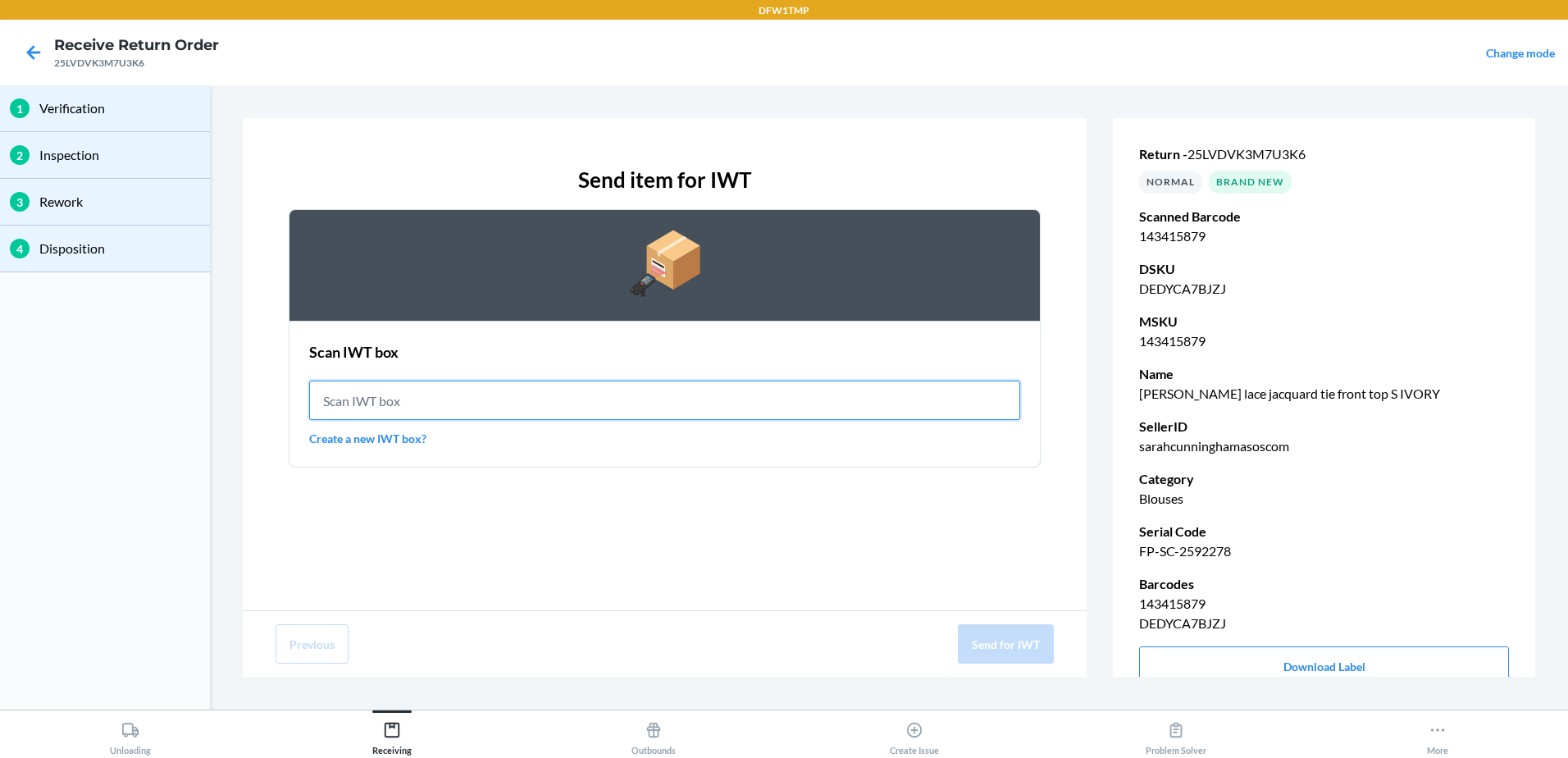
click at [646, 399] on input "text" at bounding box center [665, 399] width 711 height 39
type input "IWT0000019DJ"
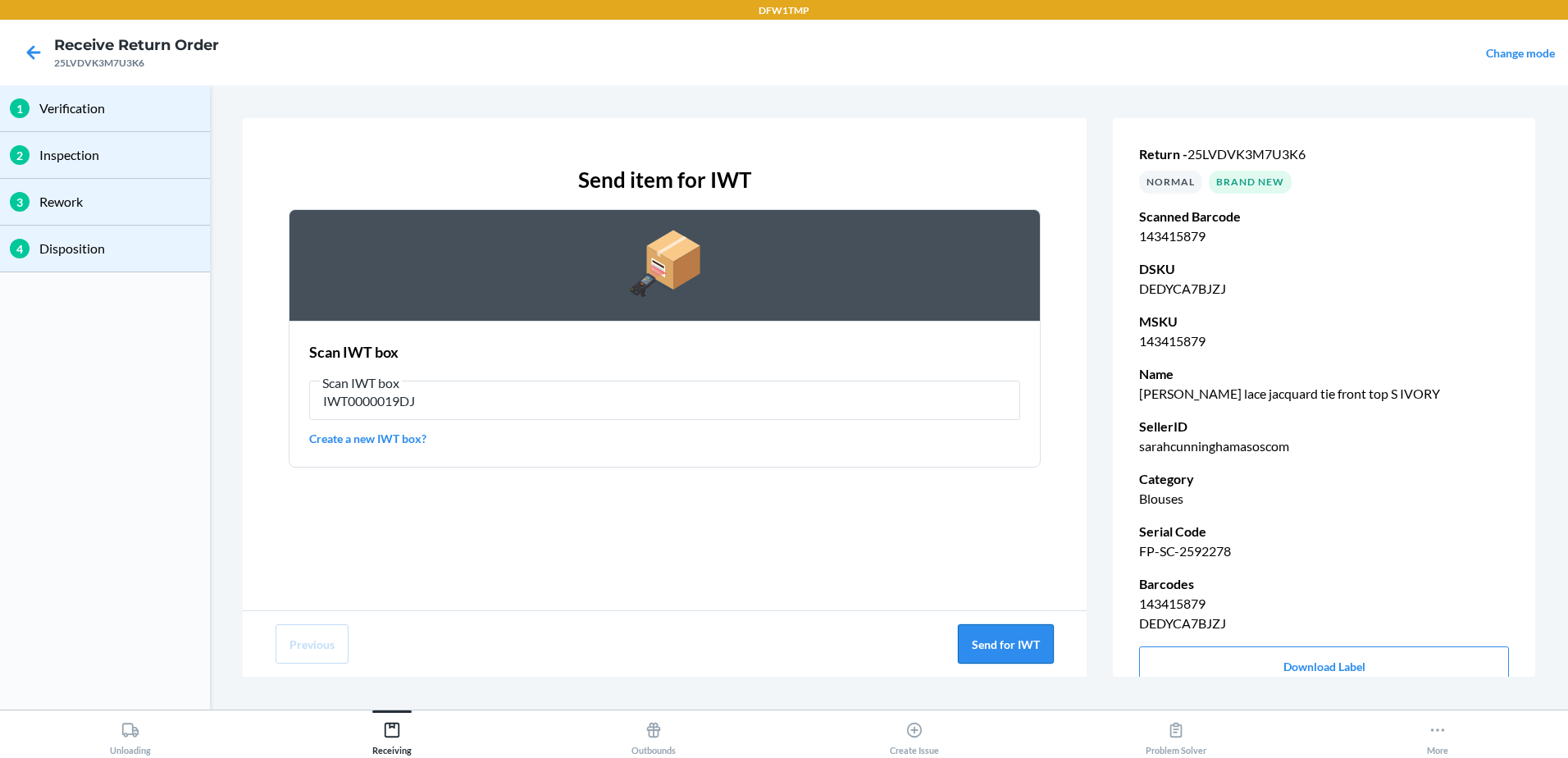
click at [1001, 634] on button "Send for IWT" at bounding box center [1006, 644] width 96 height 39
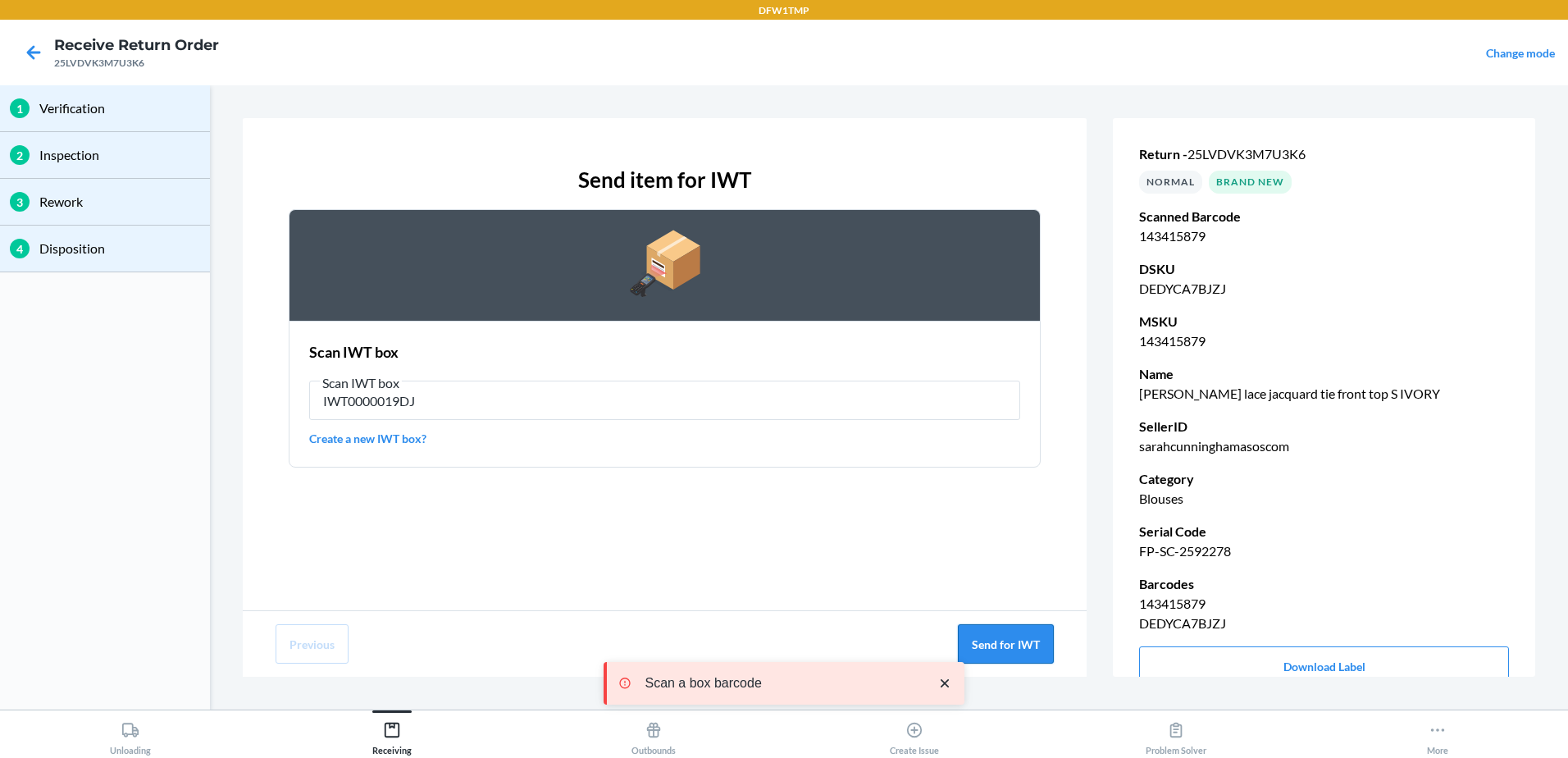
click at [1018, 631] on button "Send for IWT" at bounding box center [1006, 644] width 96 height 39
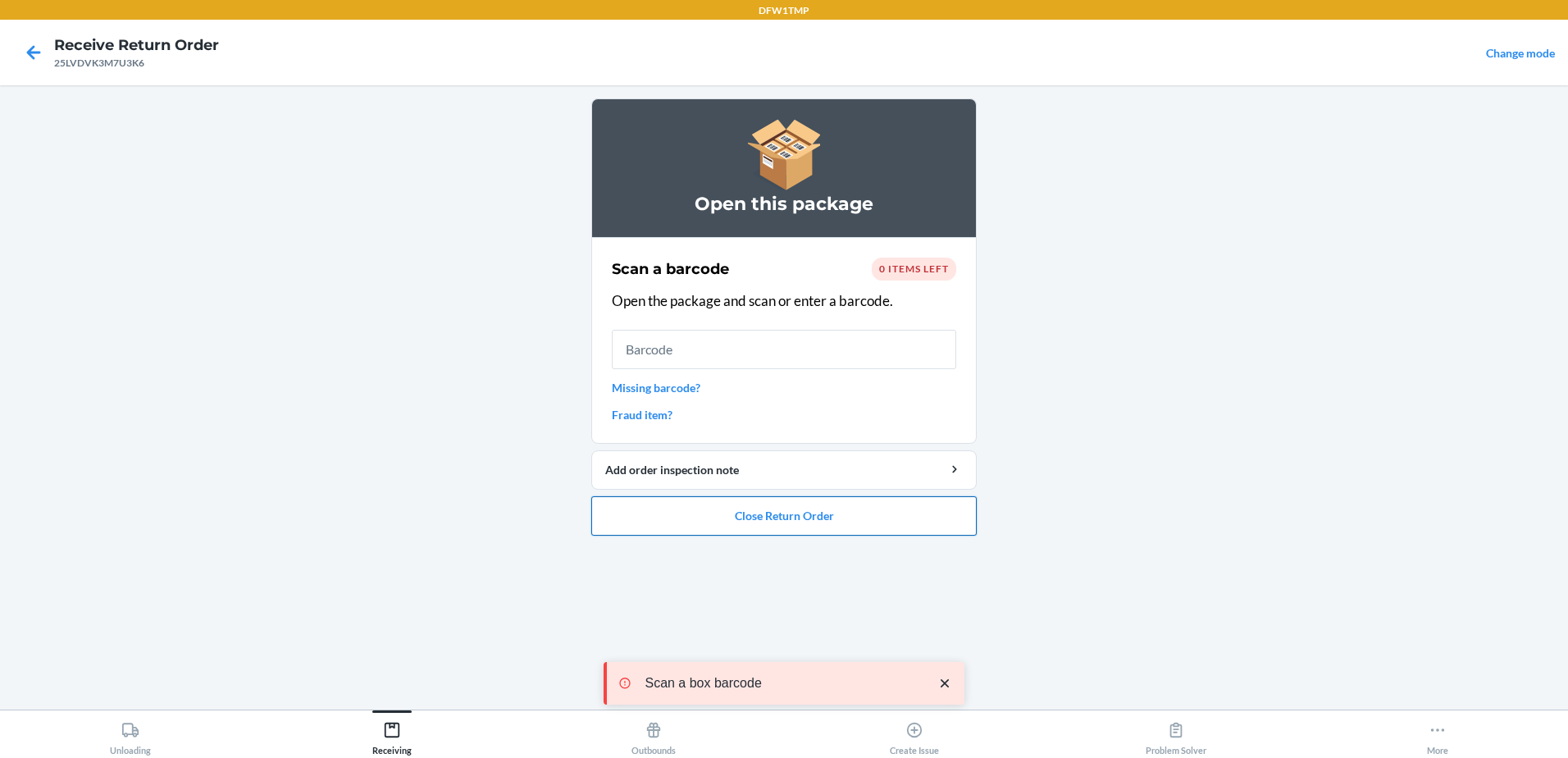
click at [729, 514] on button "Close Return Order" at bounding box center [784, 516] width 386 height 39
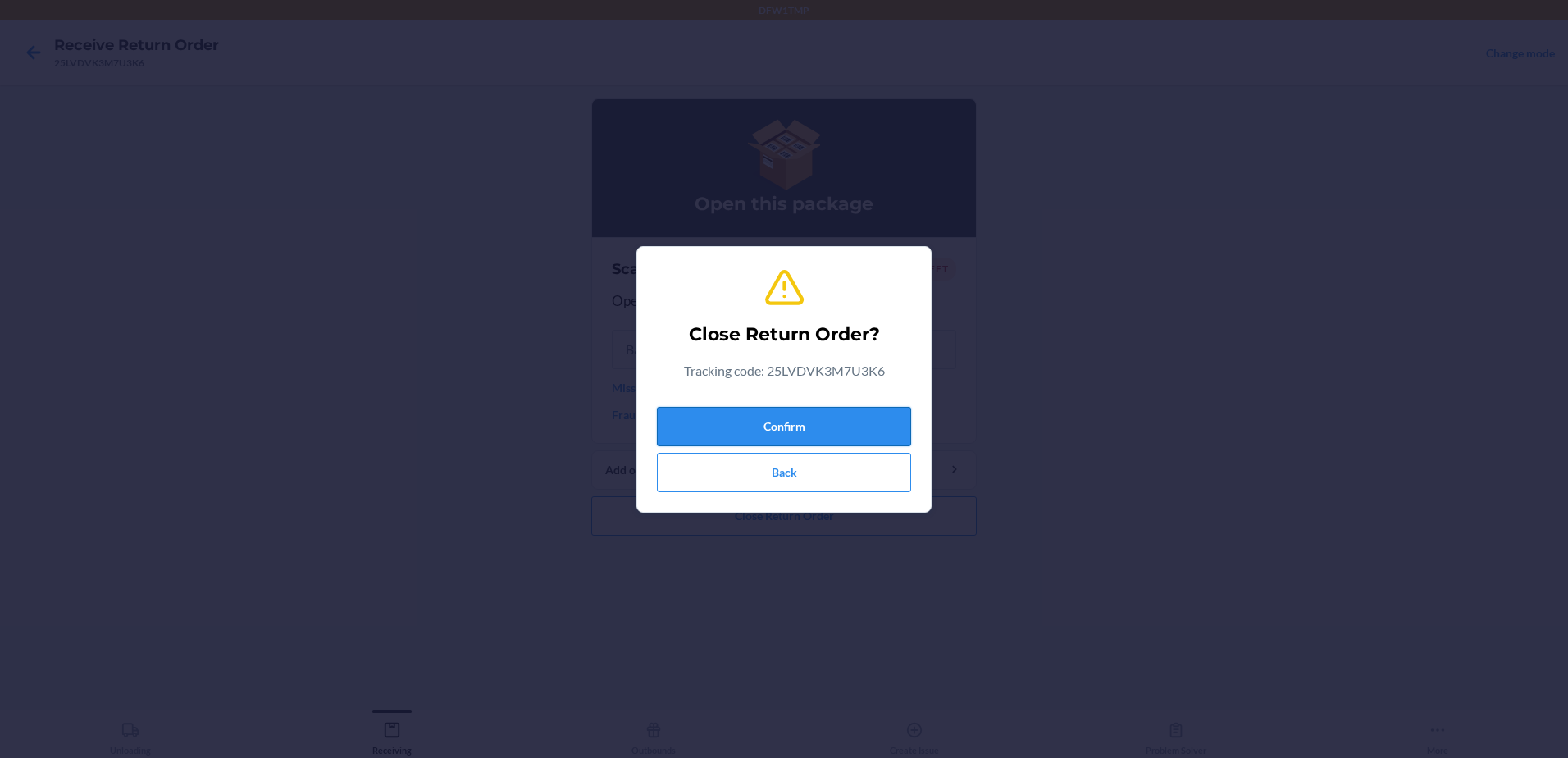
click at [791, 420] on button "Confirm" at bounding box center [784, 426] width 254 height 39
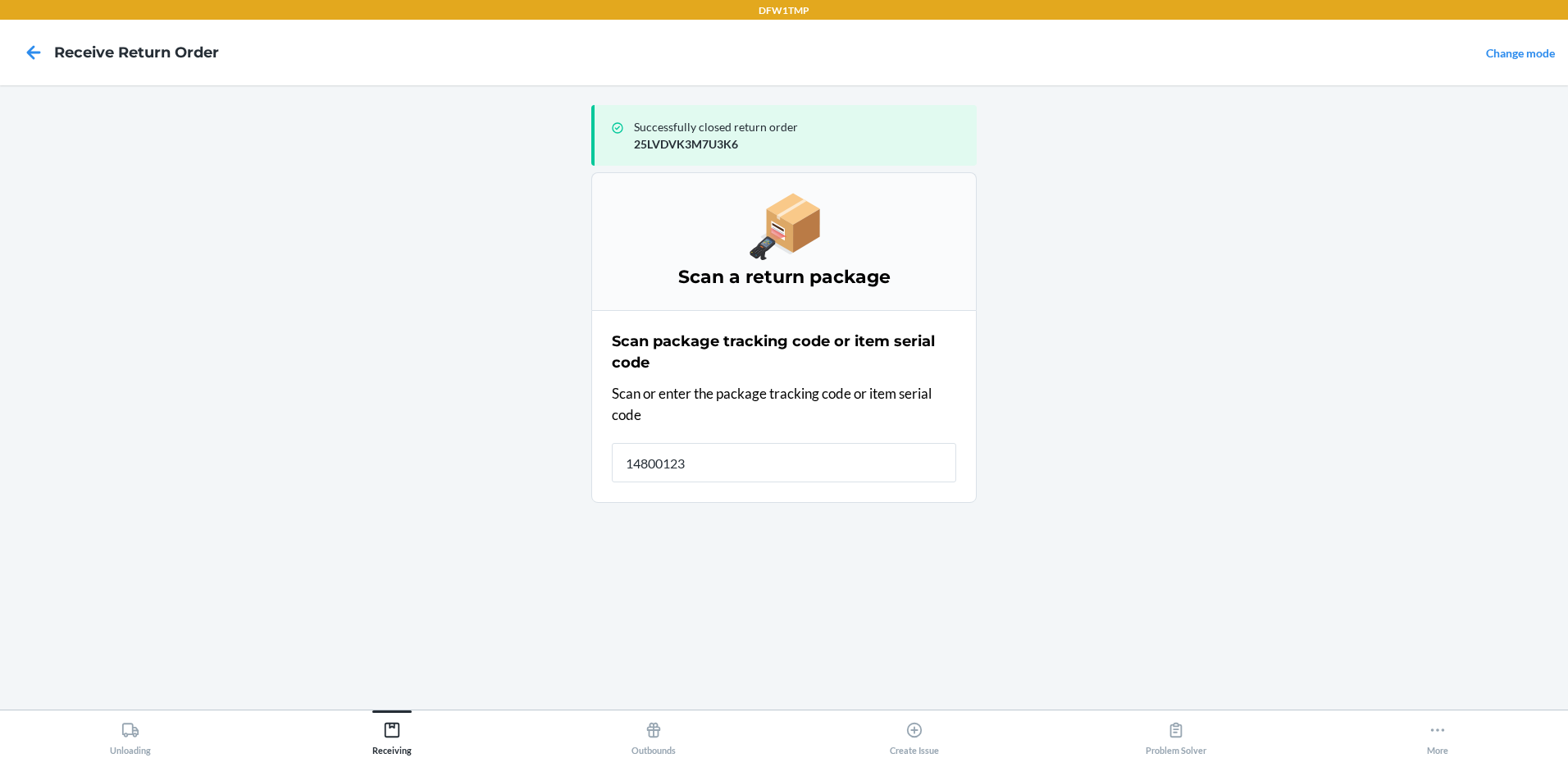
type input "148001236"
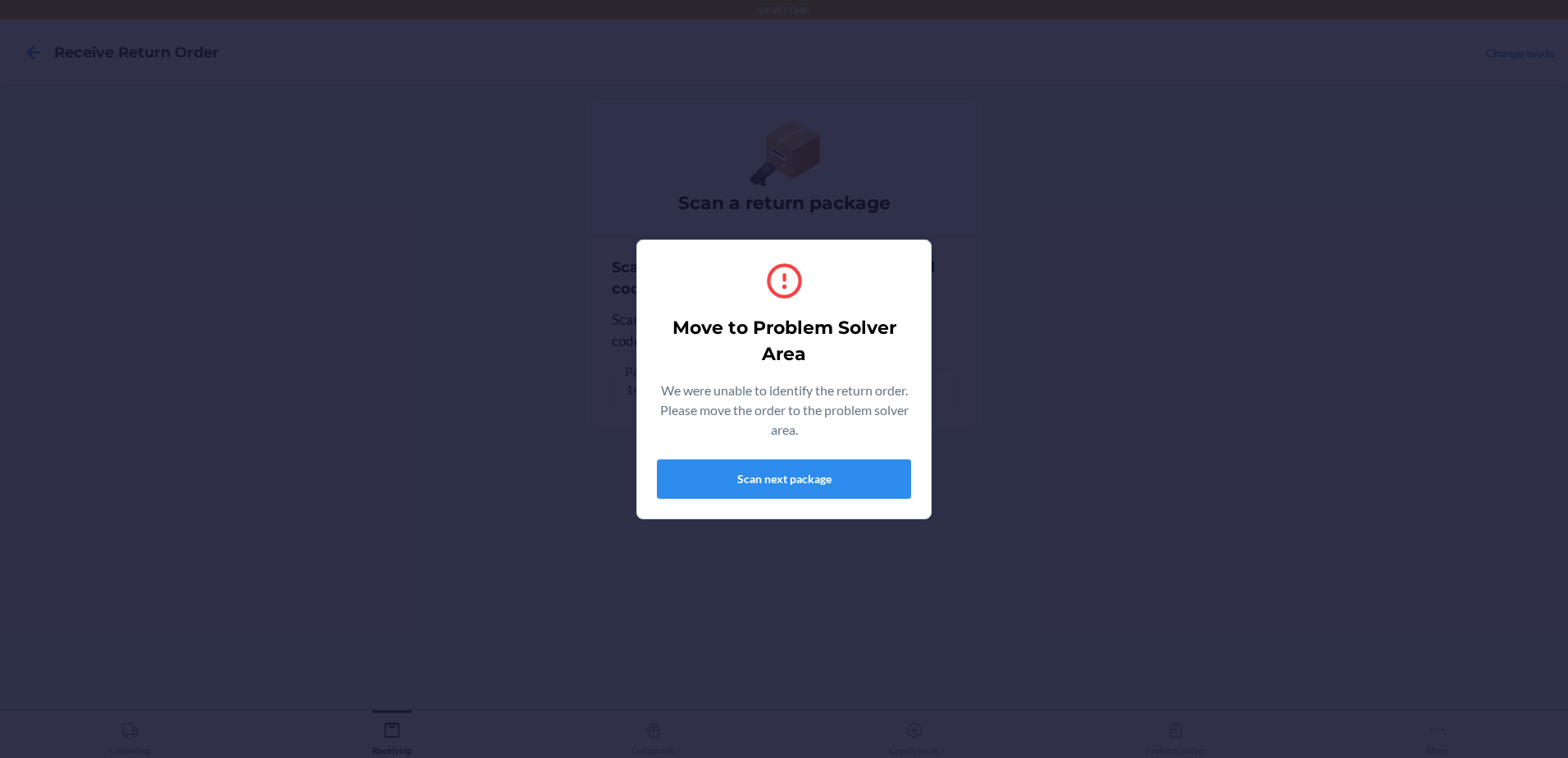
click at [497, 80] on div "Move to Problem Solver Area We were unable to identify the return order. Please…" at bounding box center [784, 379] width 1568 height 758
click at [755, 484] on button "Scan next package" at bounding box center [784, 478] width 254 height 39
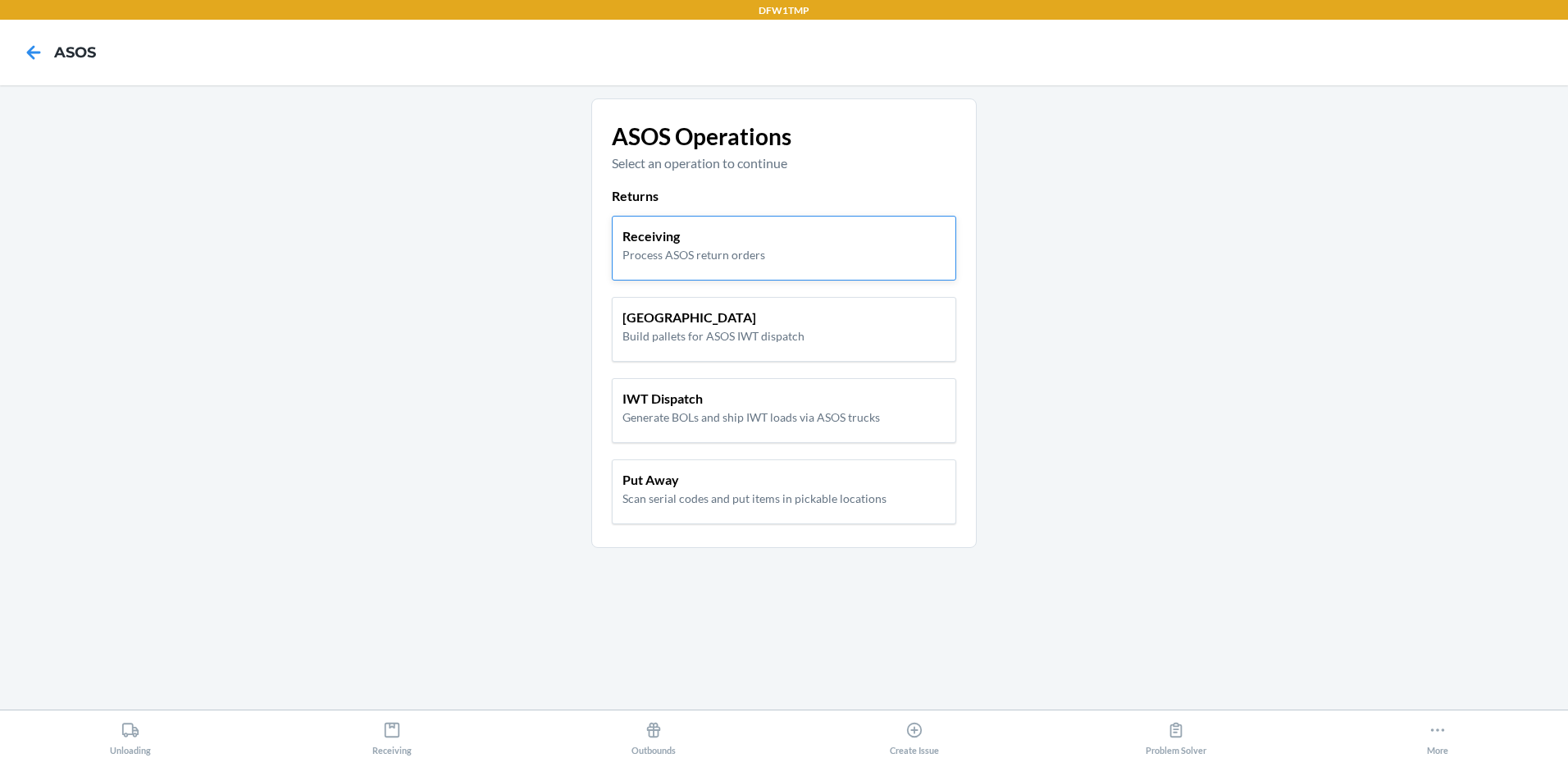
click at [669, 250] on p "Process ASOS return orders" at bounding box center [693, 254] width 142 height 17
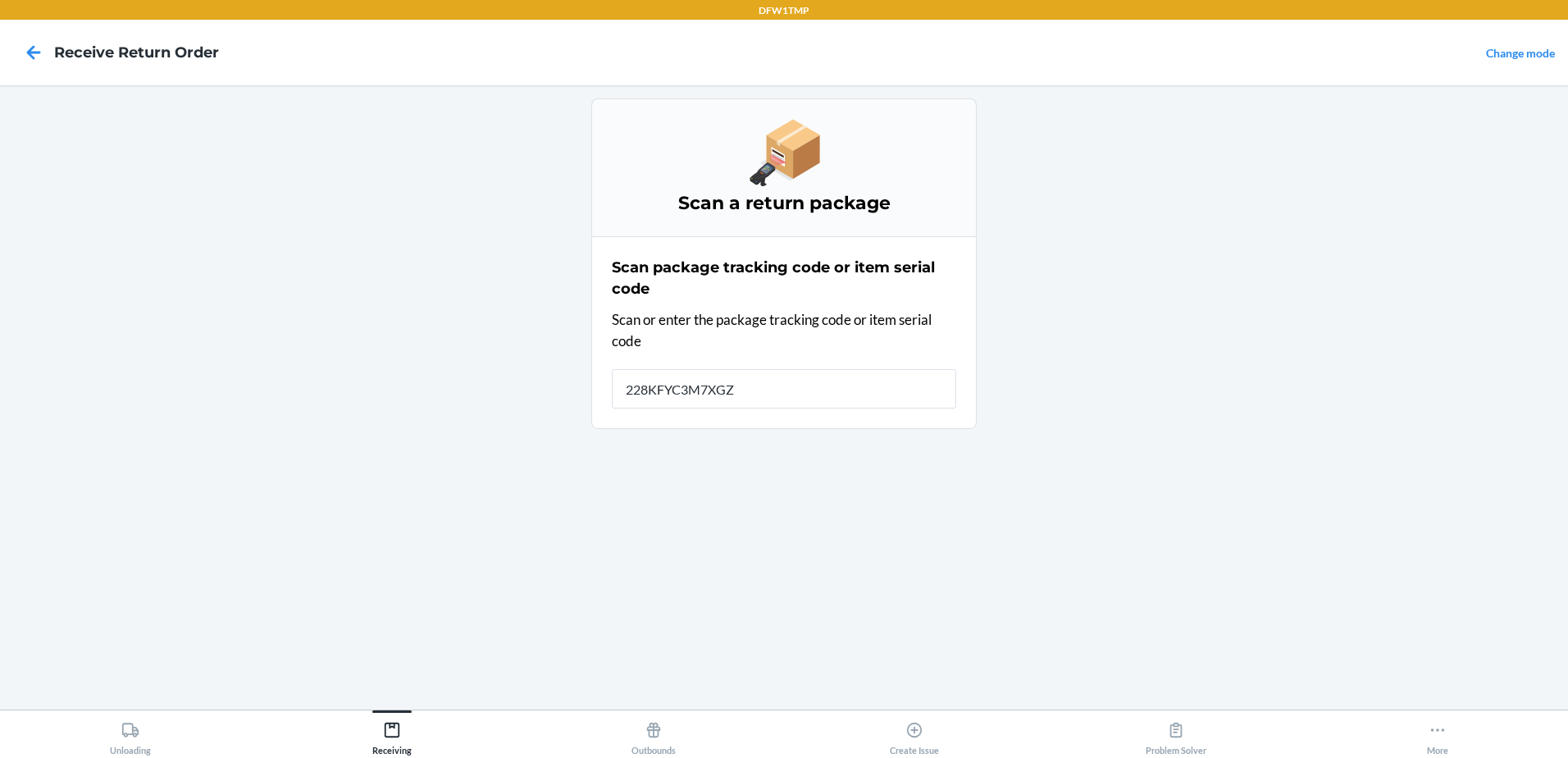
type input "228KFYC3M7XGZR"
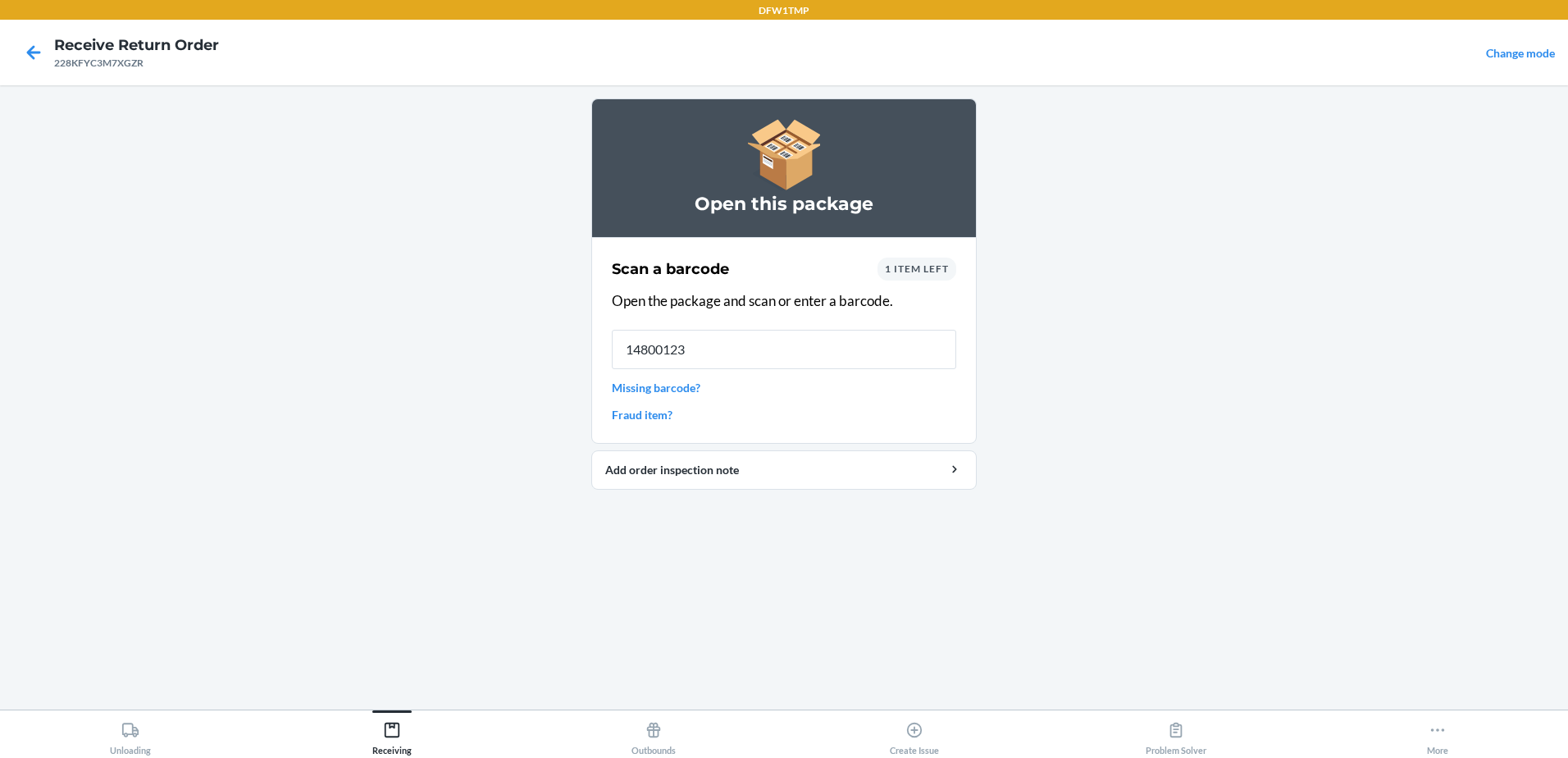
type input "148001236"
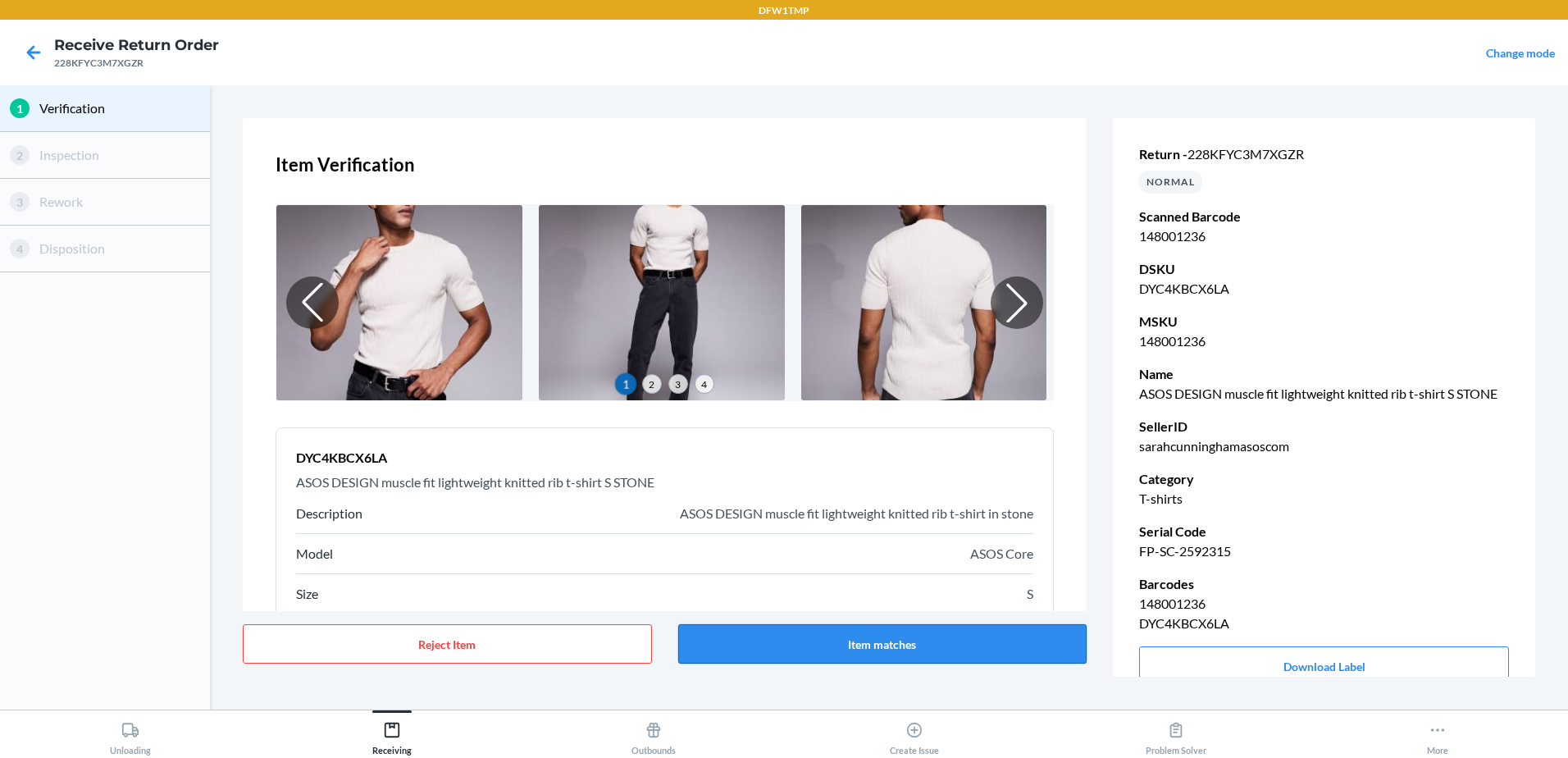
click at [835, 644] on button "Item matches" at bounding box center [882, 644] width 409 height 39
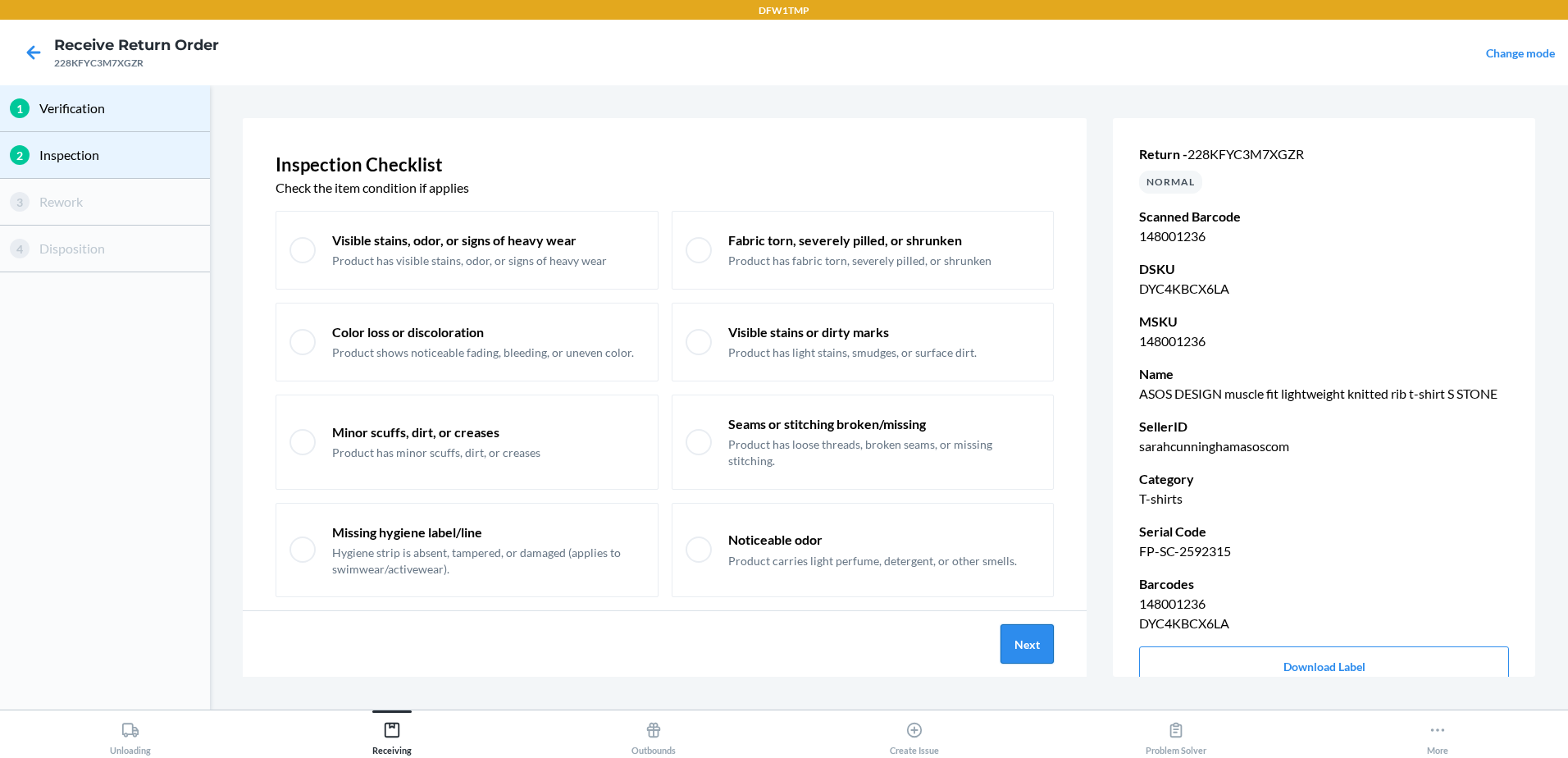
drag, startPoint x: 1032, startPoint y: 633, endPoint x: 1037, endPoint y: 640, distance: 8.6
click at [1037, 640] on button "Next" at bounding box center [1027, 644] width 54 height 39
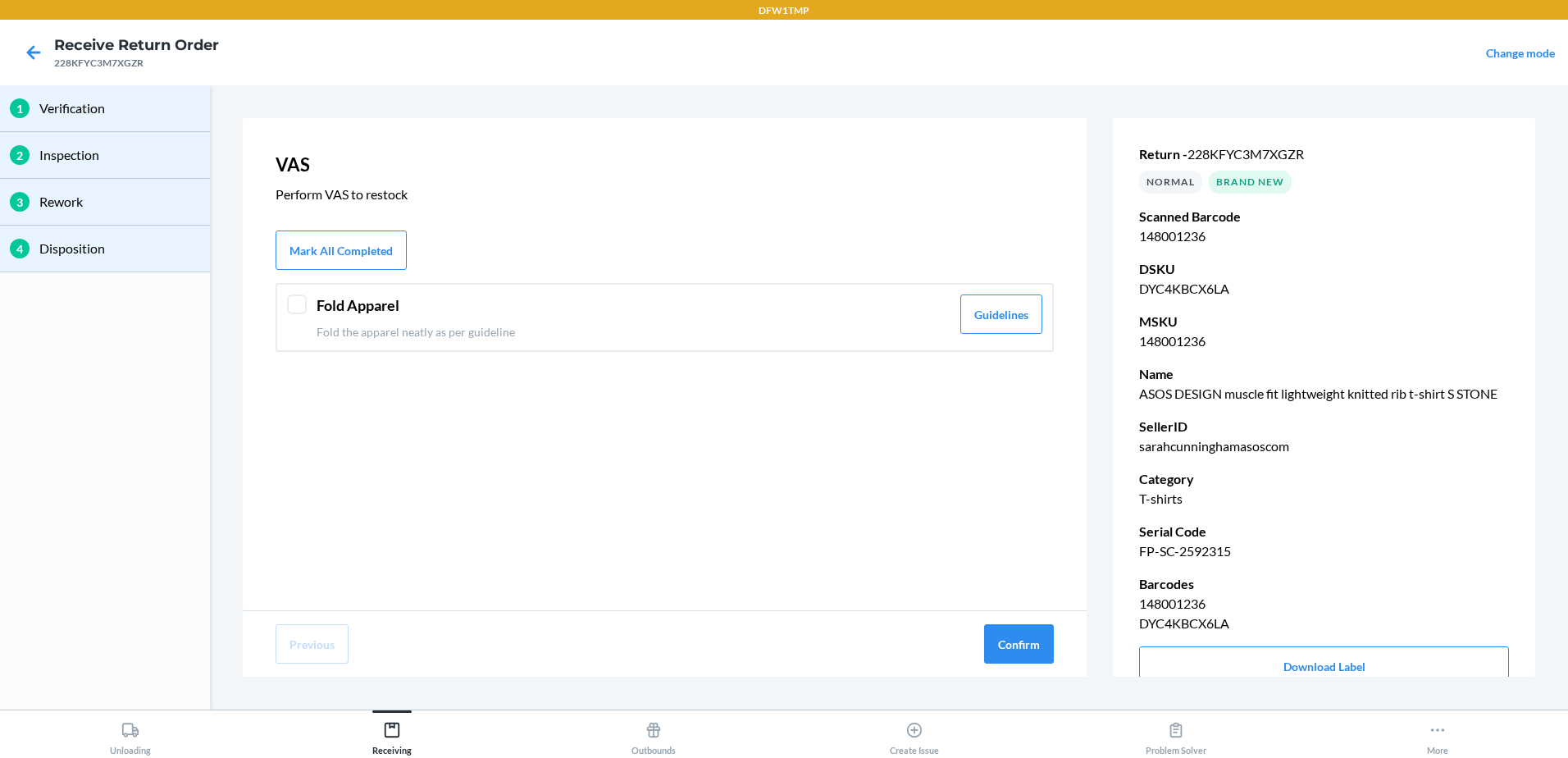
click at [639, 341] on div "Fold Apparel Fold the apparel neatly as per guideline Guidelines" at bounding box center [665, 318] width 779 height 69
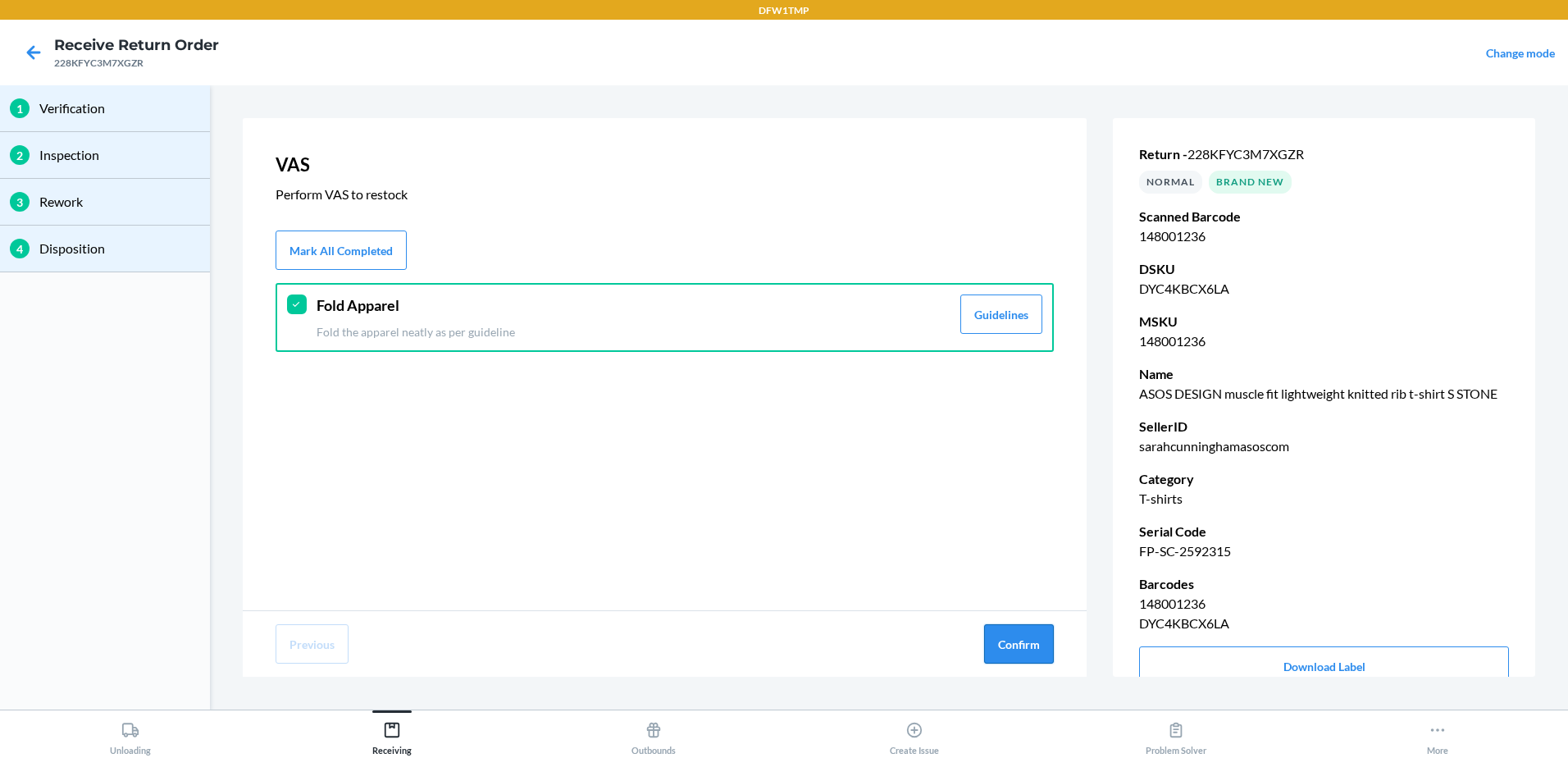
click at [1013, 640] on button "Confirm" at bounding box center [1018, 644] width 70 height 39
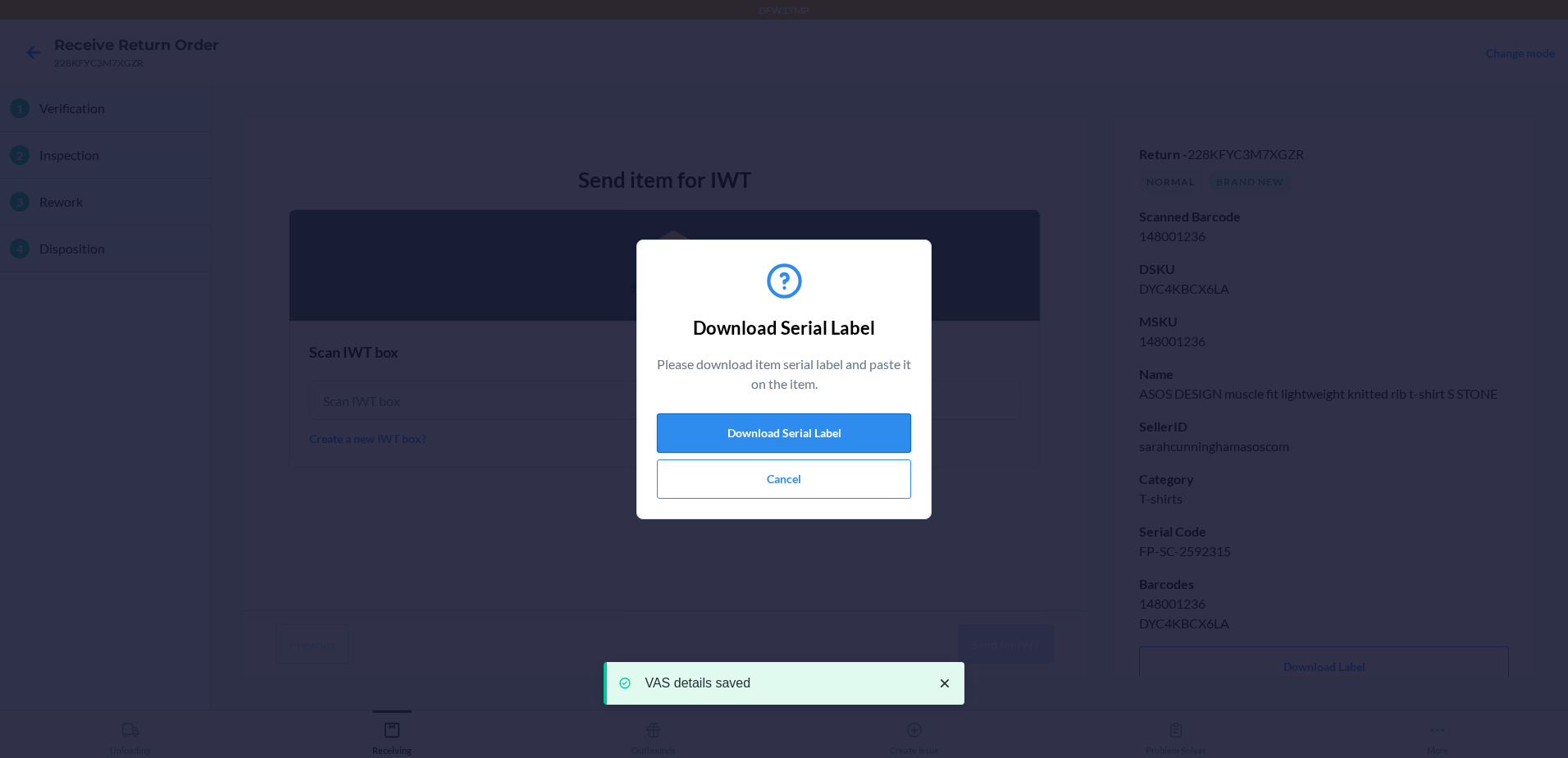
click at [831, 424] on button "Download Serial Label" at bounding box center [784, 432] width 254 height 39
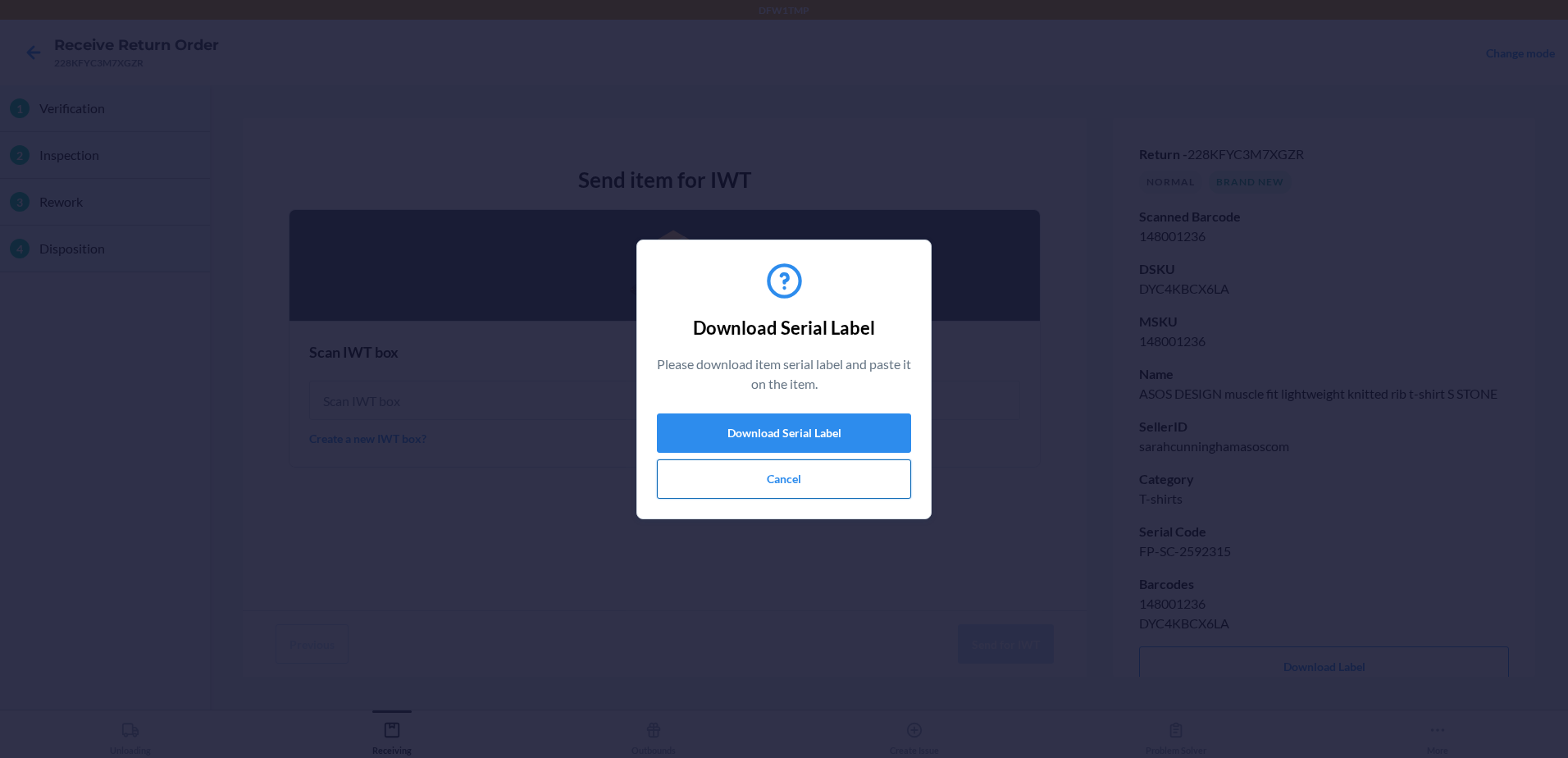
click at [816, 477] on button "Cancel" at bounding box center [784, 478] width 254 height 39
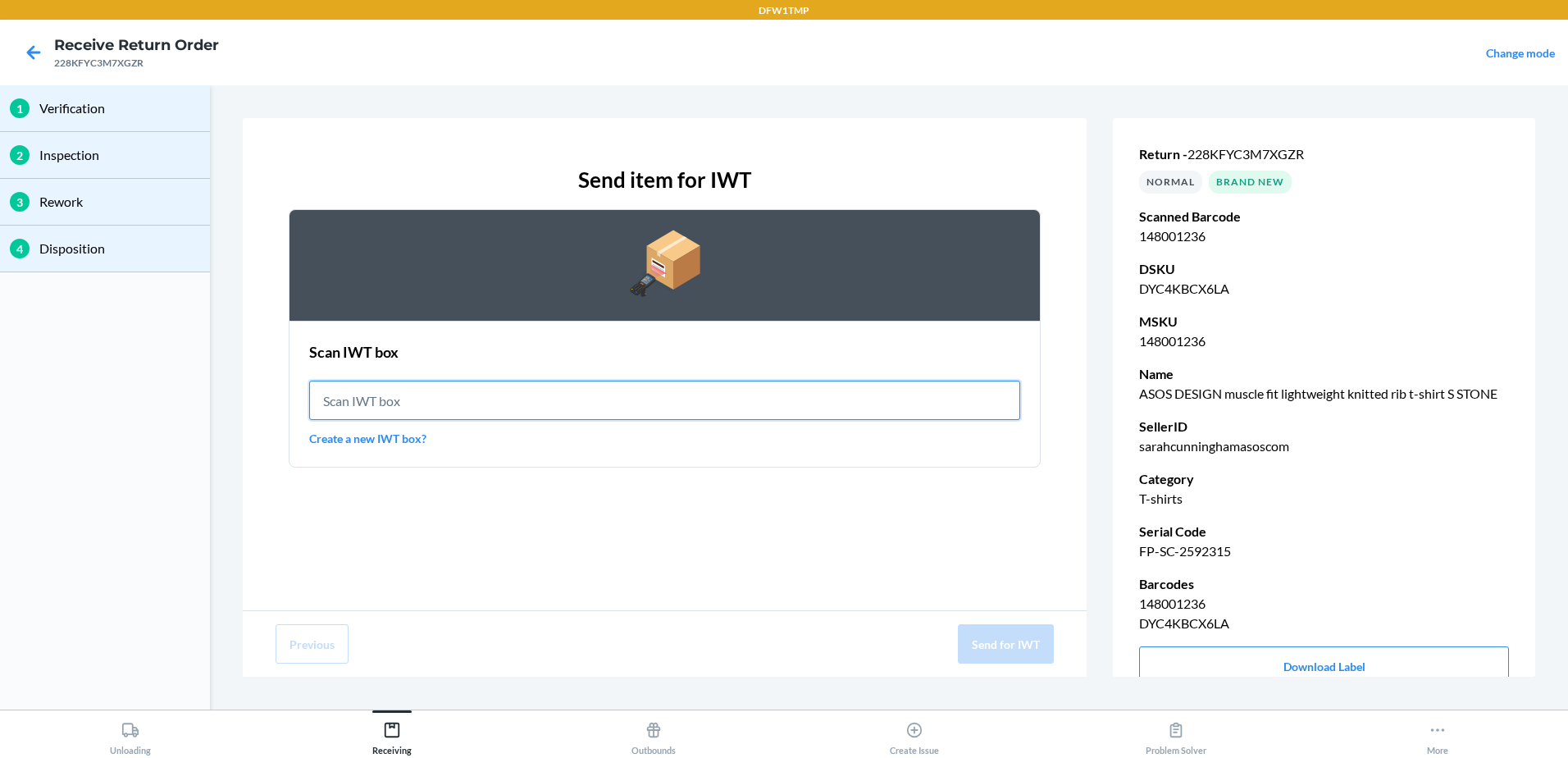
click at [534, 389] on input "text" at bounding box center [665, 399] width 711 height 39
type input "IWT0000019DJ"
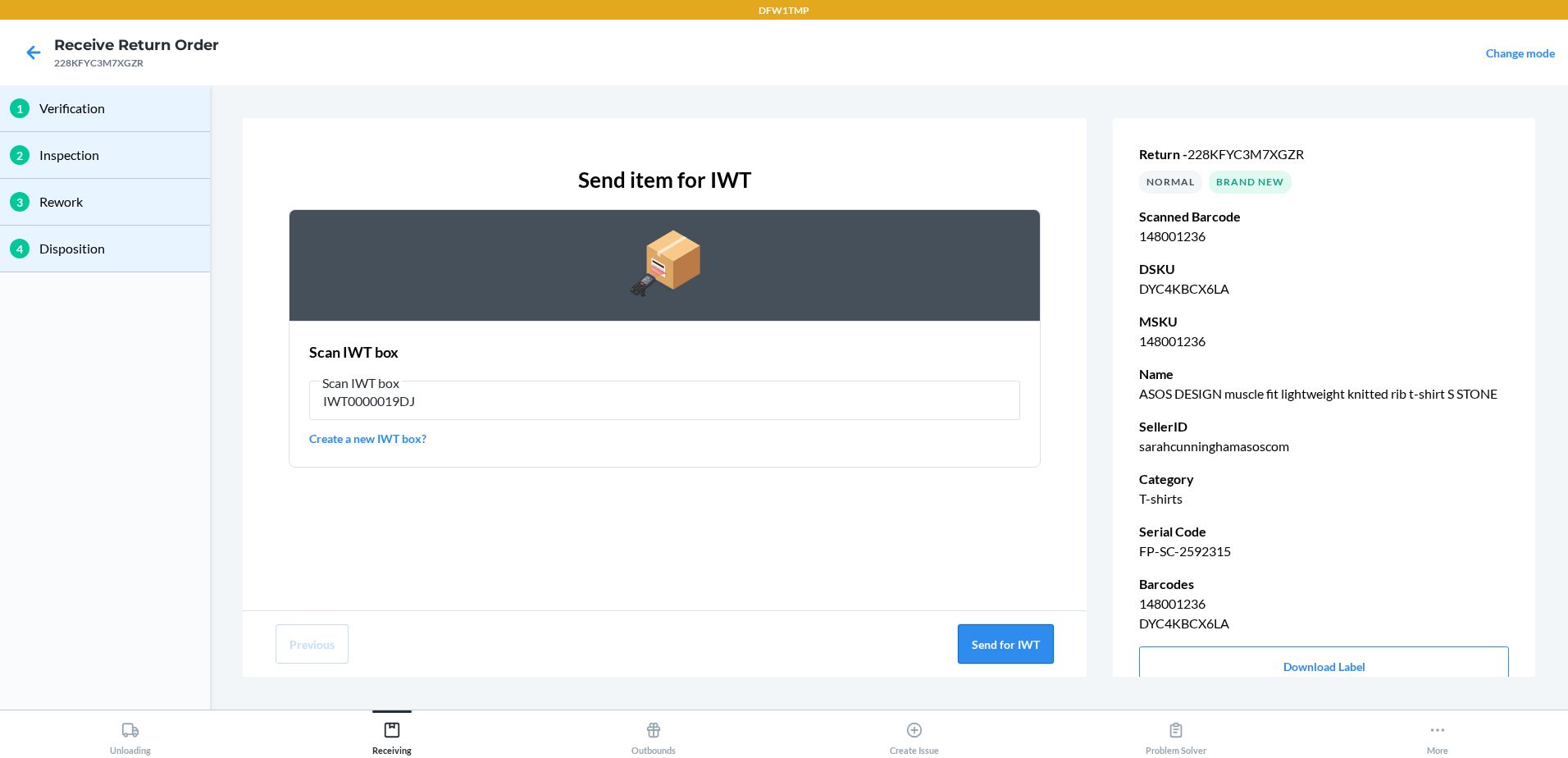
click at [1011, 635] on button "Send for IWT" at bounding box center [1006, 644] width 96 height 39
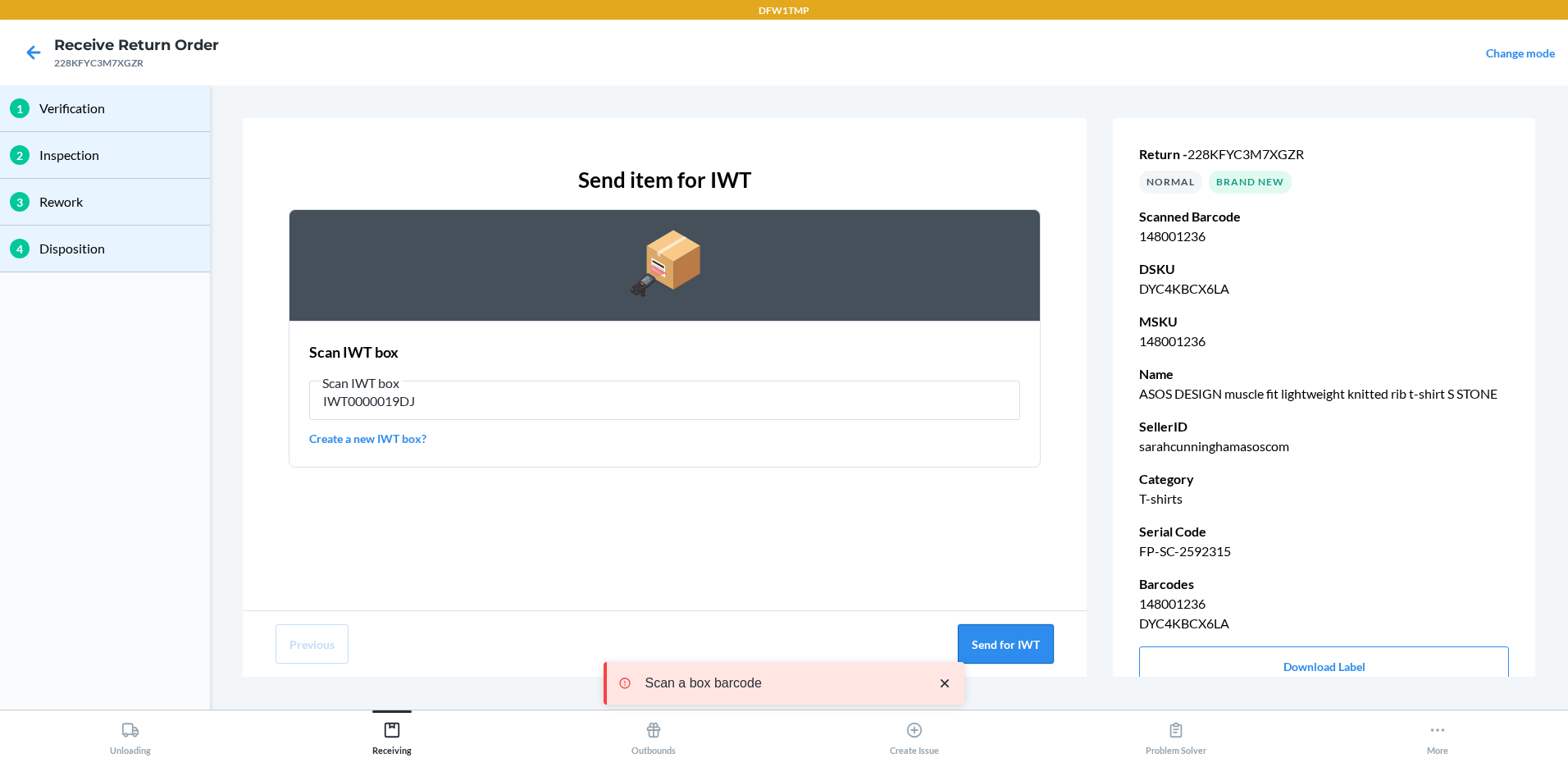
click at [1003, 643] on button "Send for IWT" at bounding box center [1006, 644] width 96 height 39
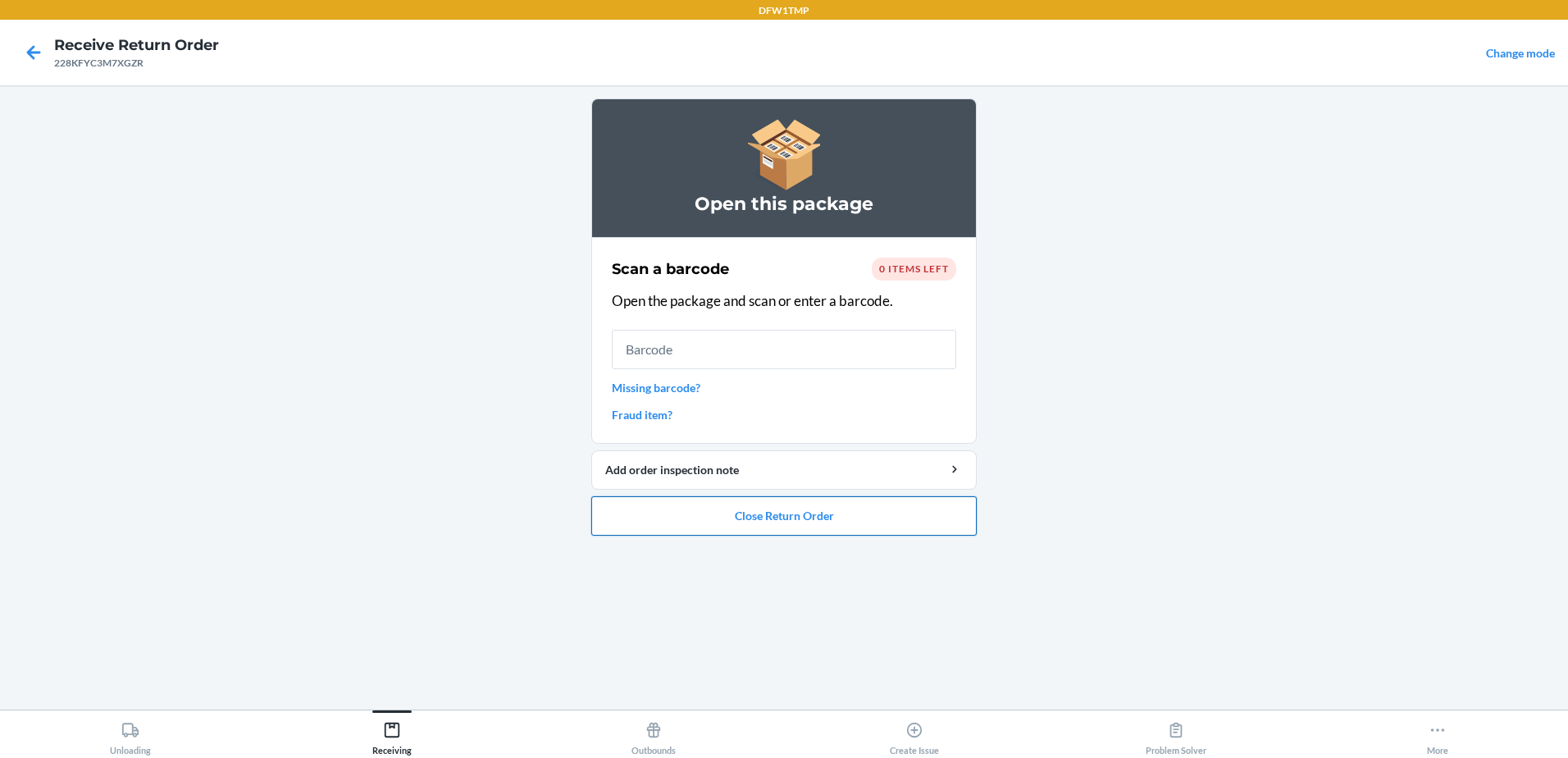
click at [918, 524] on button "Close Return Order" at bounding box center [784, 516] width 386 height 39
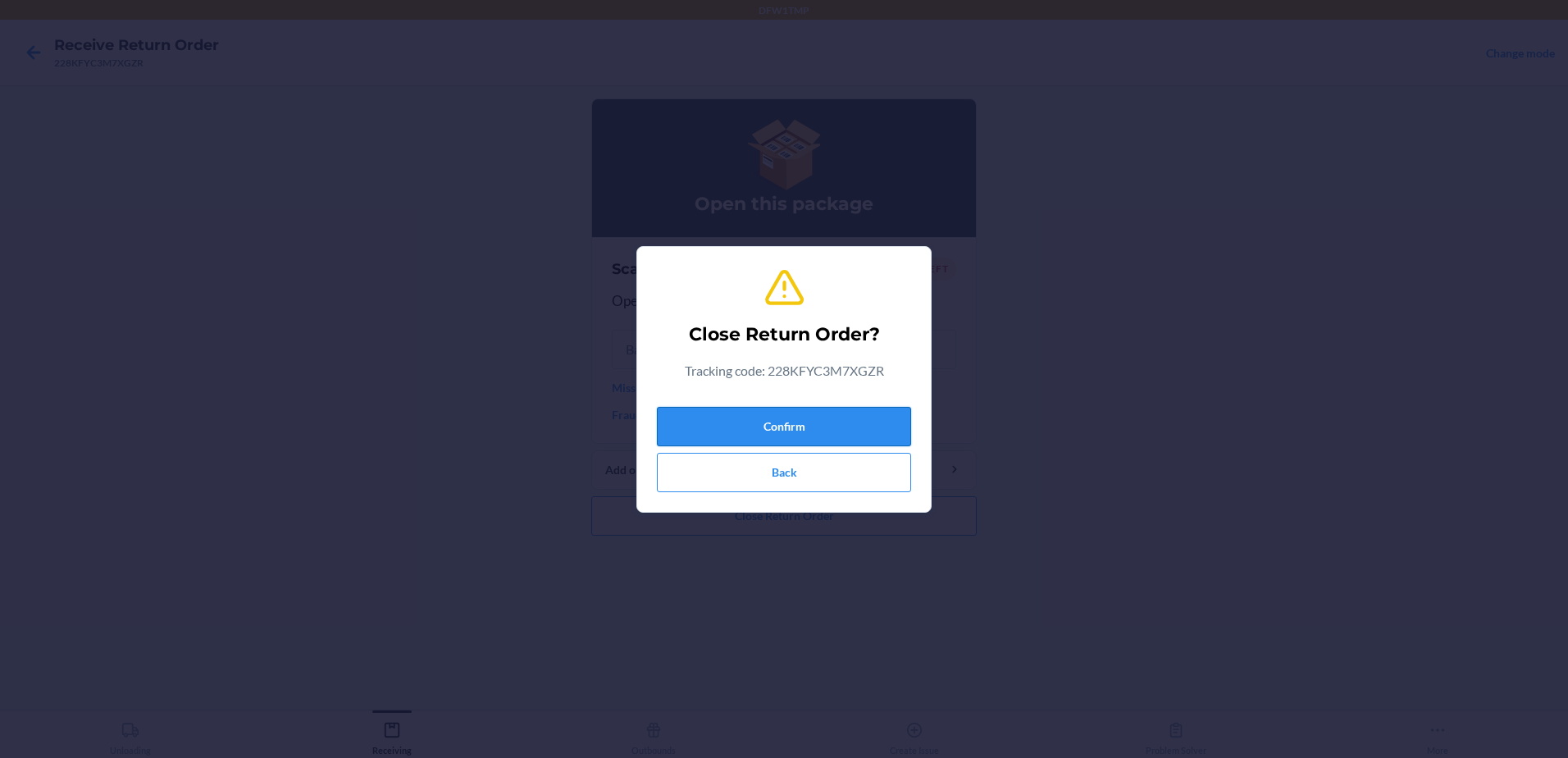
click at [752, 433] on button "Confirm" at bounding box center [784, 426] width 254 height 39
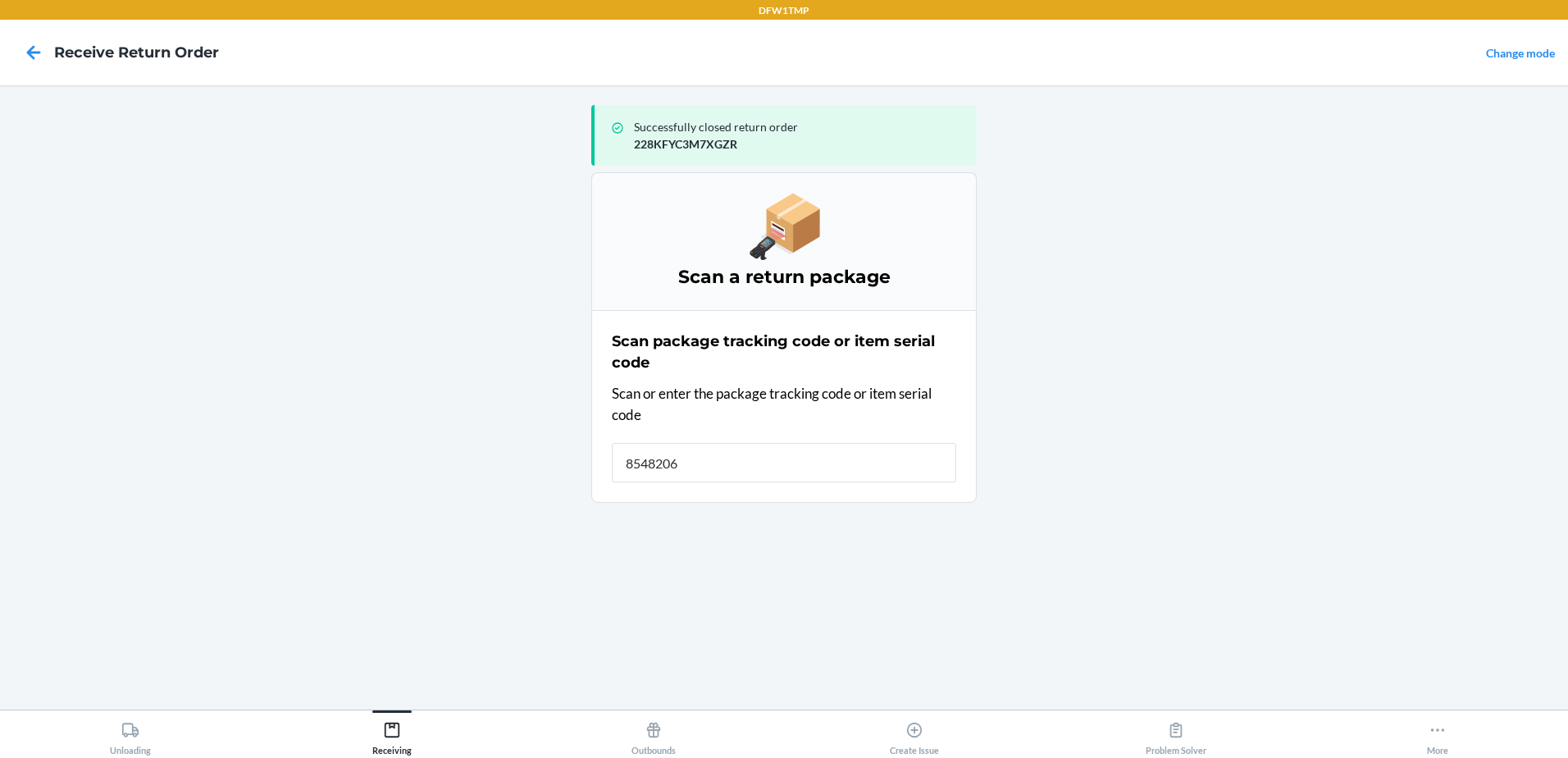
type input "85482067"
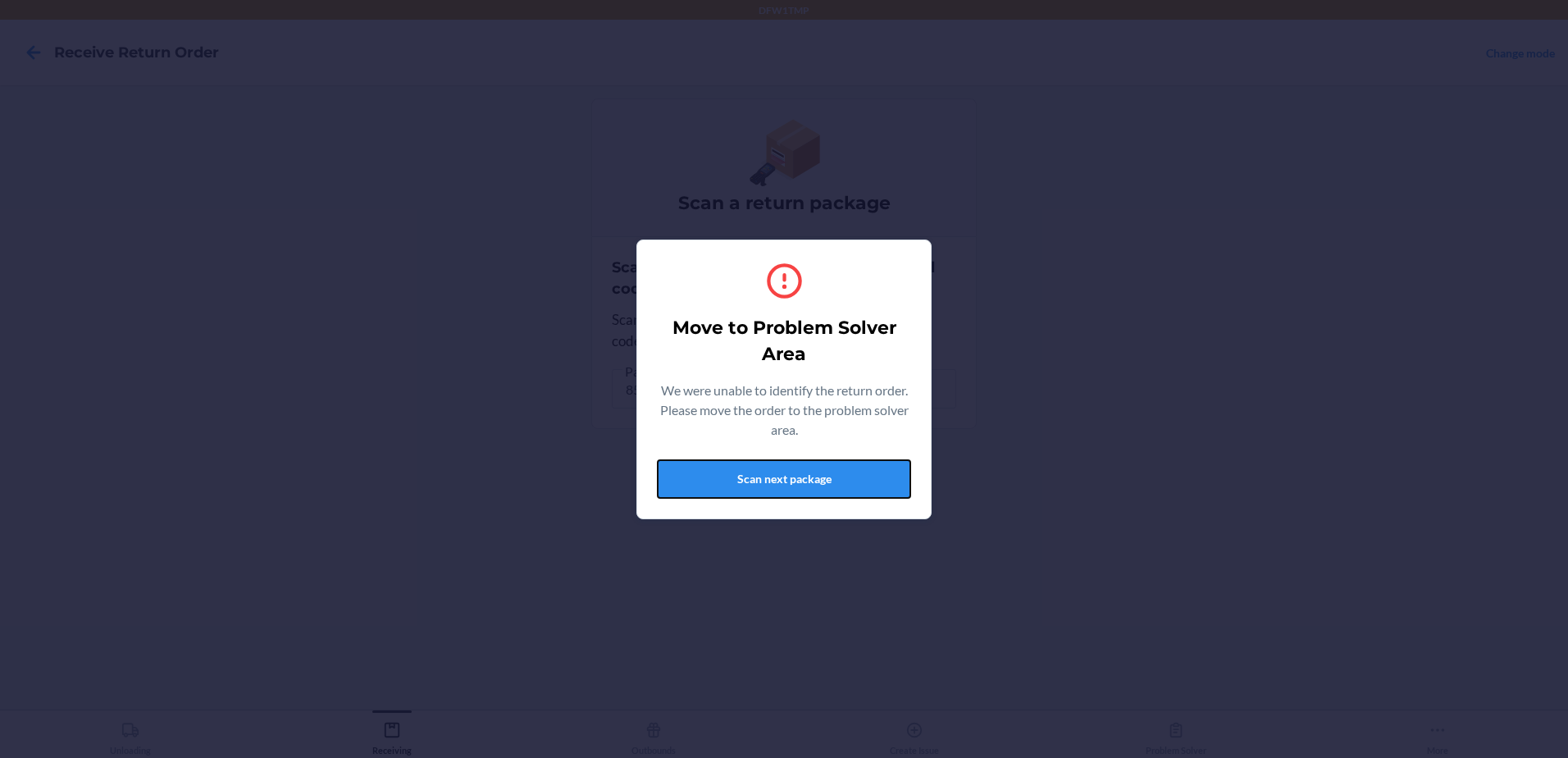
click at [768, 477] on button "Scan next package" at bounding box center [784, 478] width 254 height 39
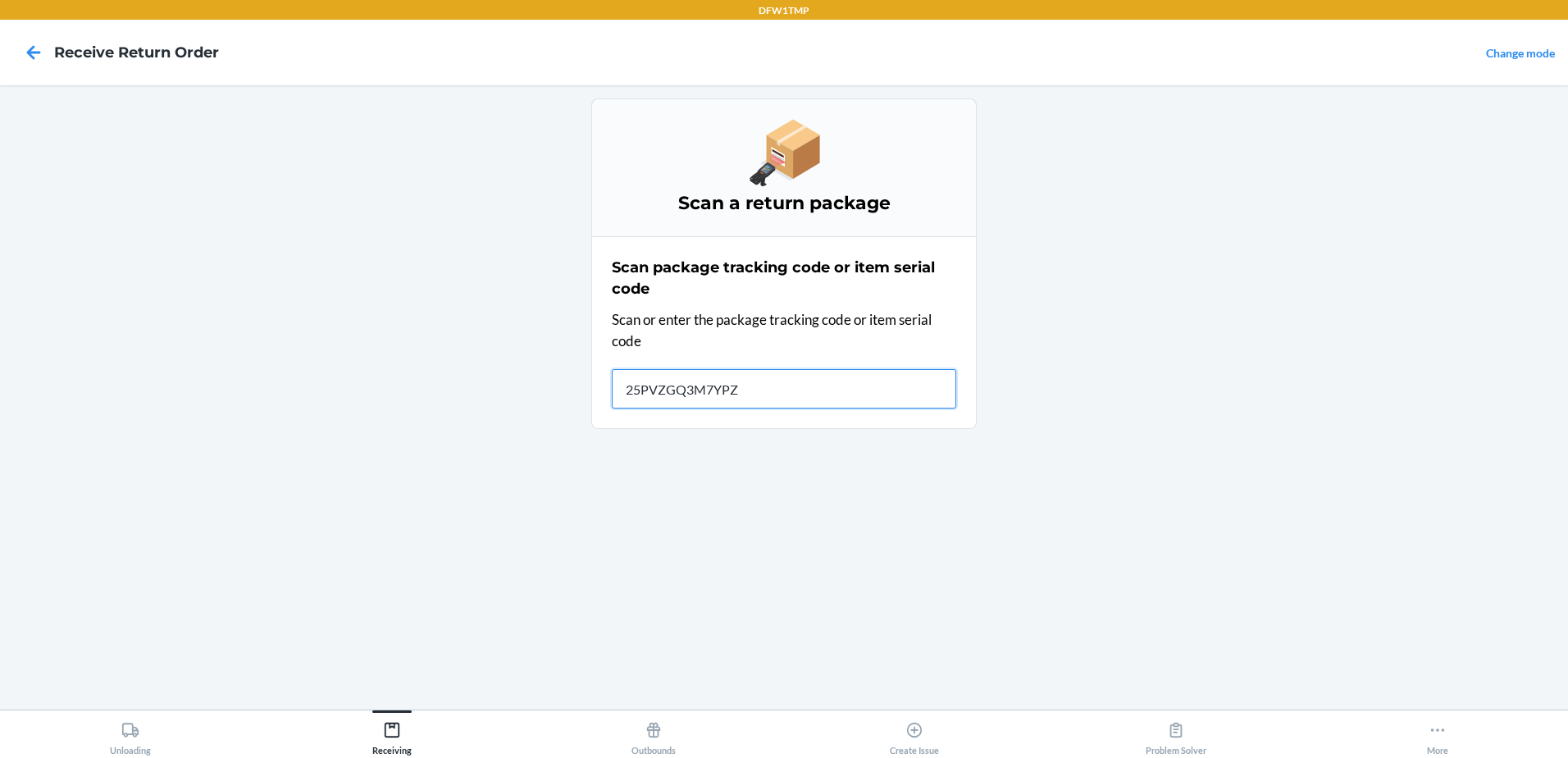
type input "25PVZGQ3M7YPZ6"
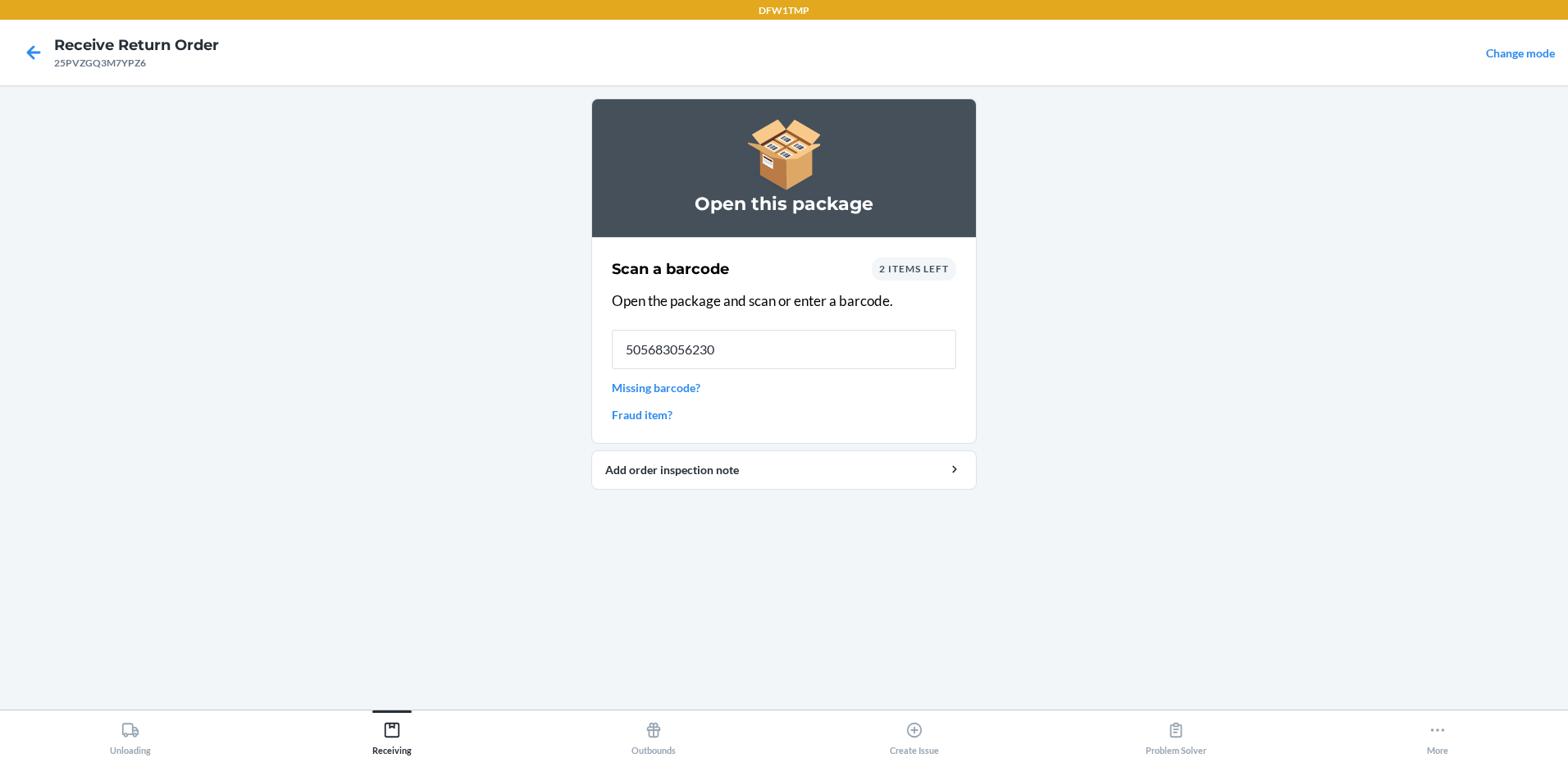
type input "5056830562305"
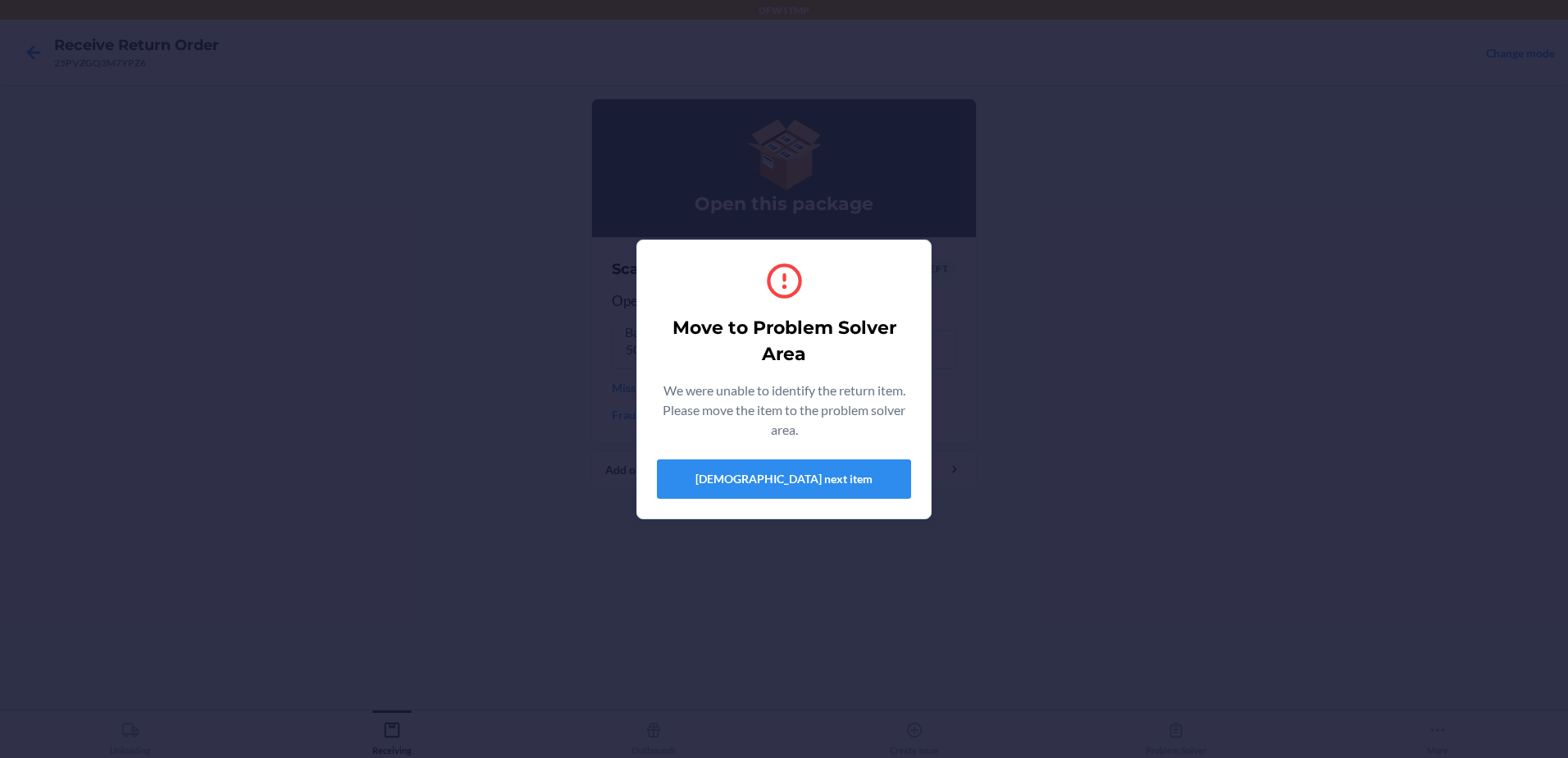
drag, startPoint x: 1475, startPoint y: 226, endPoint x: 1571, endPoint y: 420, distance: 216.5
drag, startPoint x: 1571, startPoint y: 420, endPoint x: 708, endPoint y: 253, distance: 879.0
click at [714, 257] on div "Move to Problem Solver Area We were unable to identify the return item. Please …" at bounding box center [784, 379] width 254 height 251
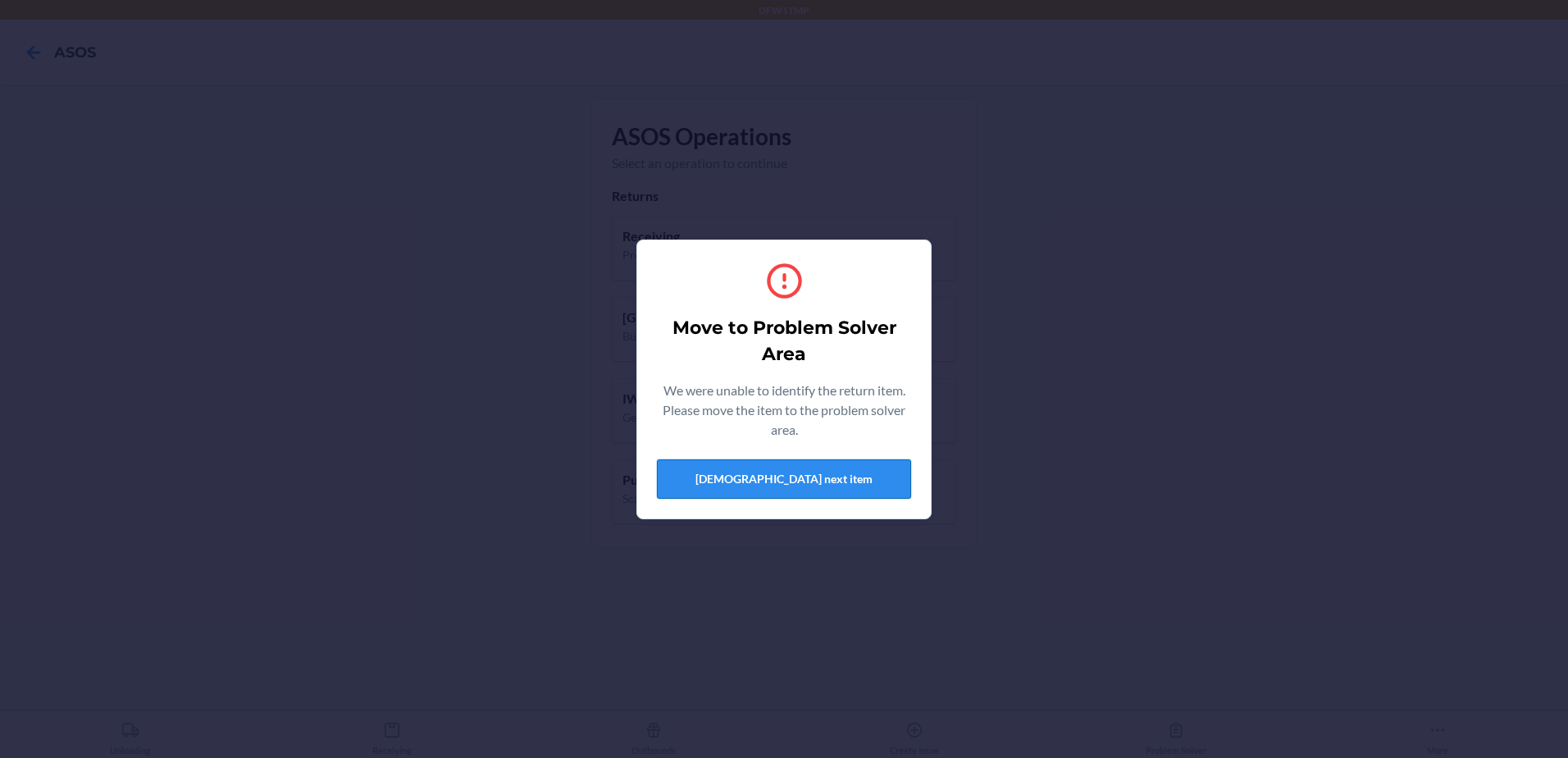
click at [806, 475] on button "[DEMOGRAPHIC_DATA] next item" at bounding box center [784, 478] width 254 height 39
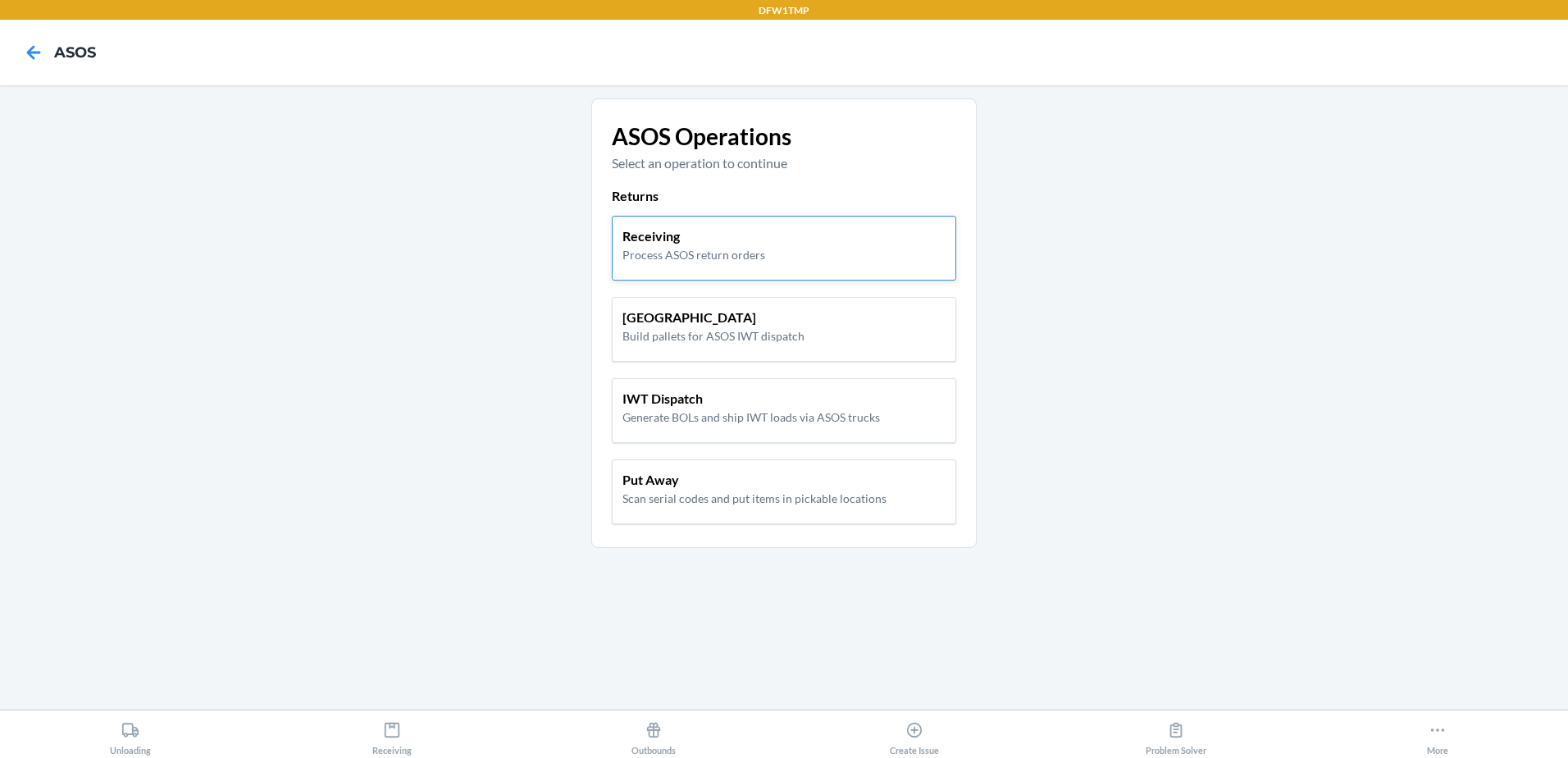
click at [648, 257] on p "Process ASOS return orders" at bounding box center [693, 254] width 142 height 17
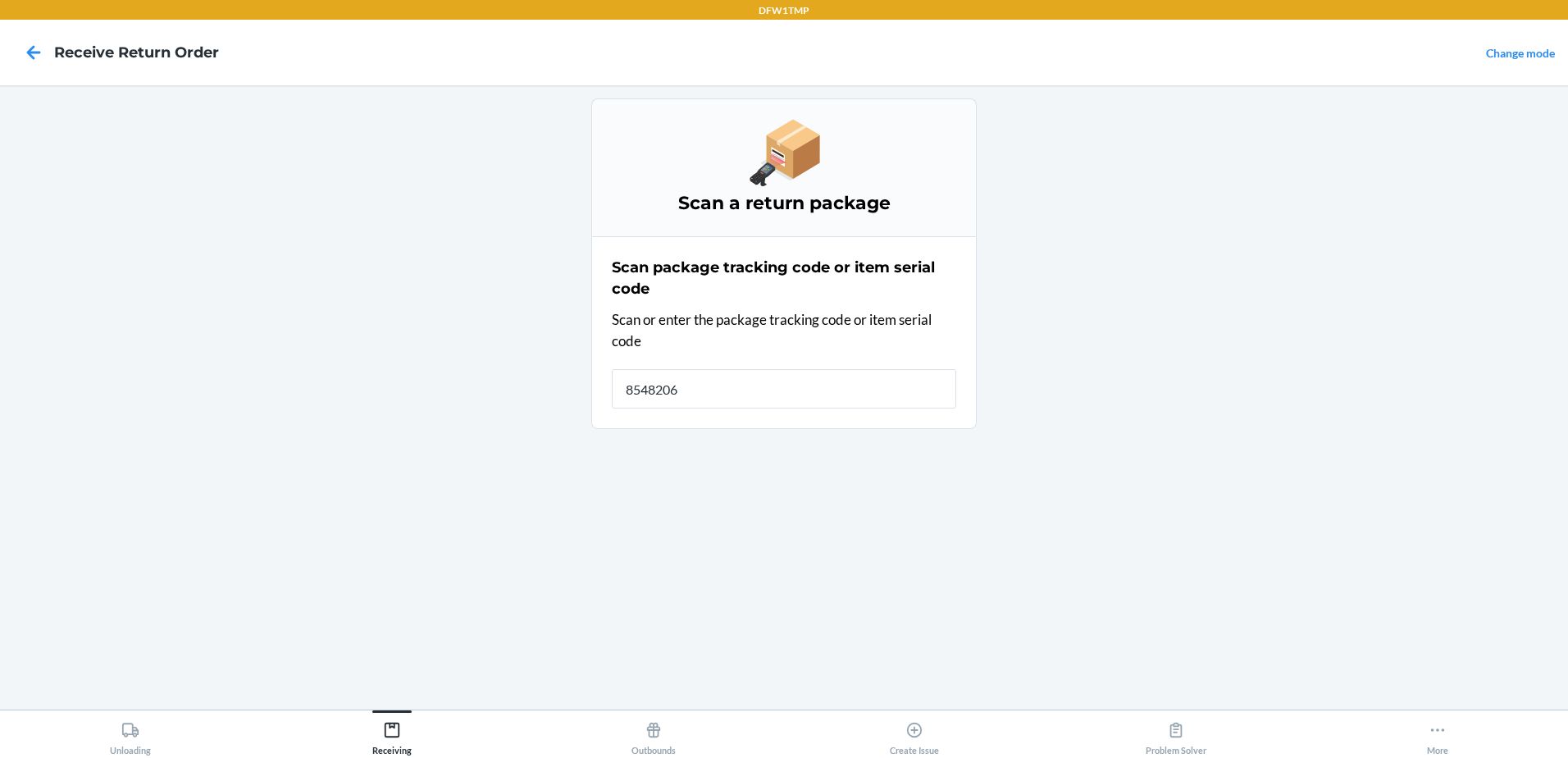
type input "85482067"
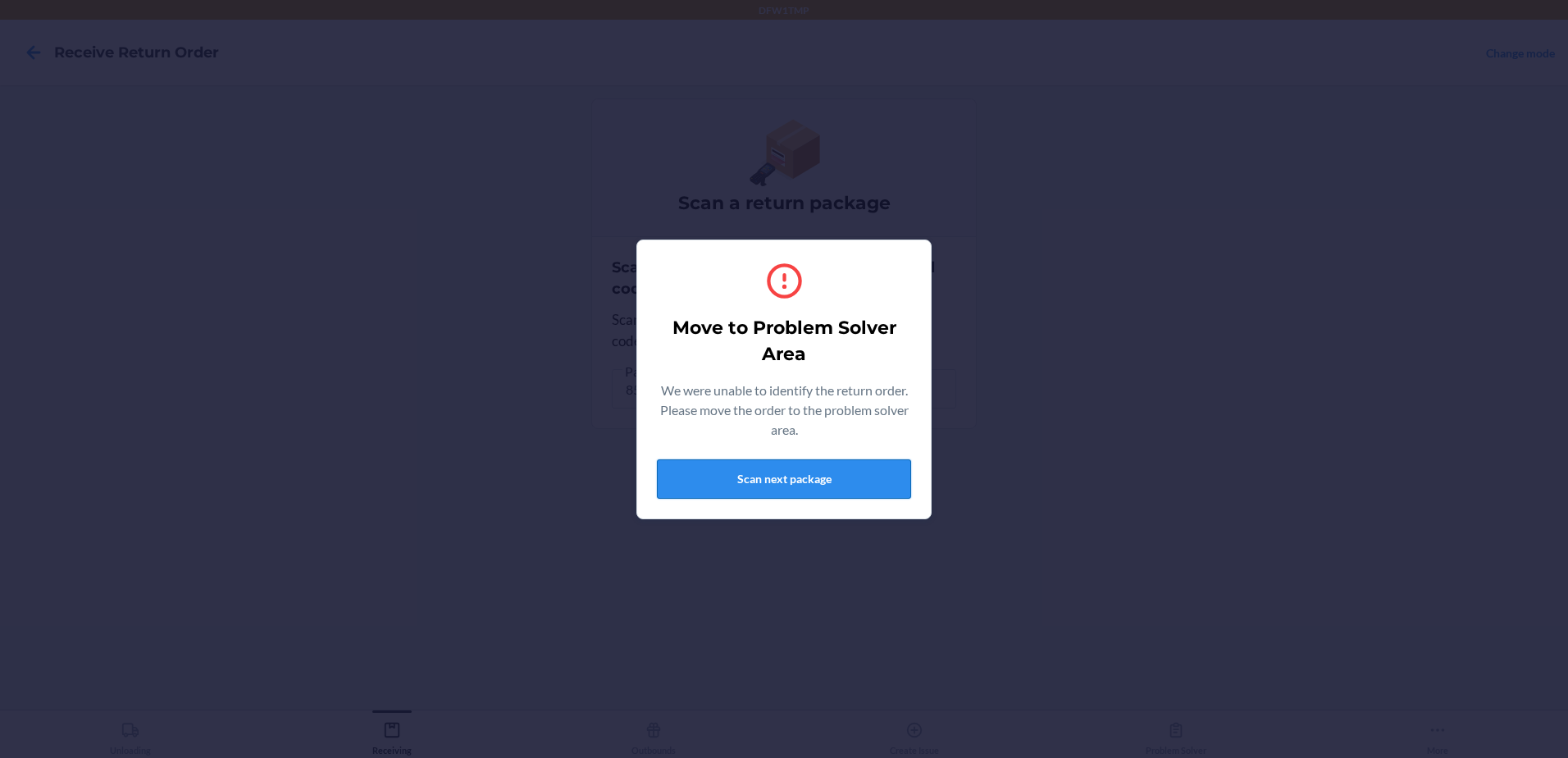
click at [790, 476] on button "Scan next package" at bounding box center [784, 478] width 254 height 39
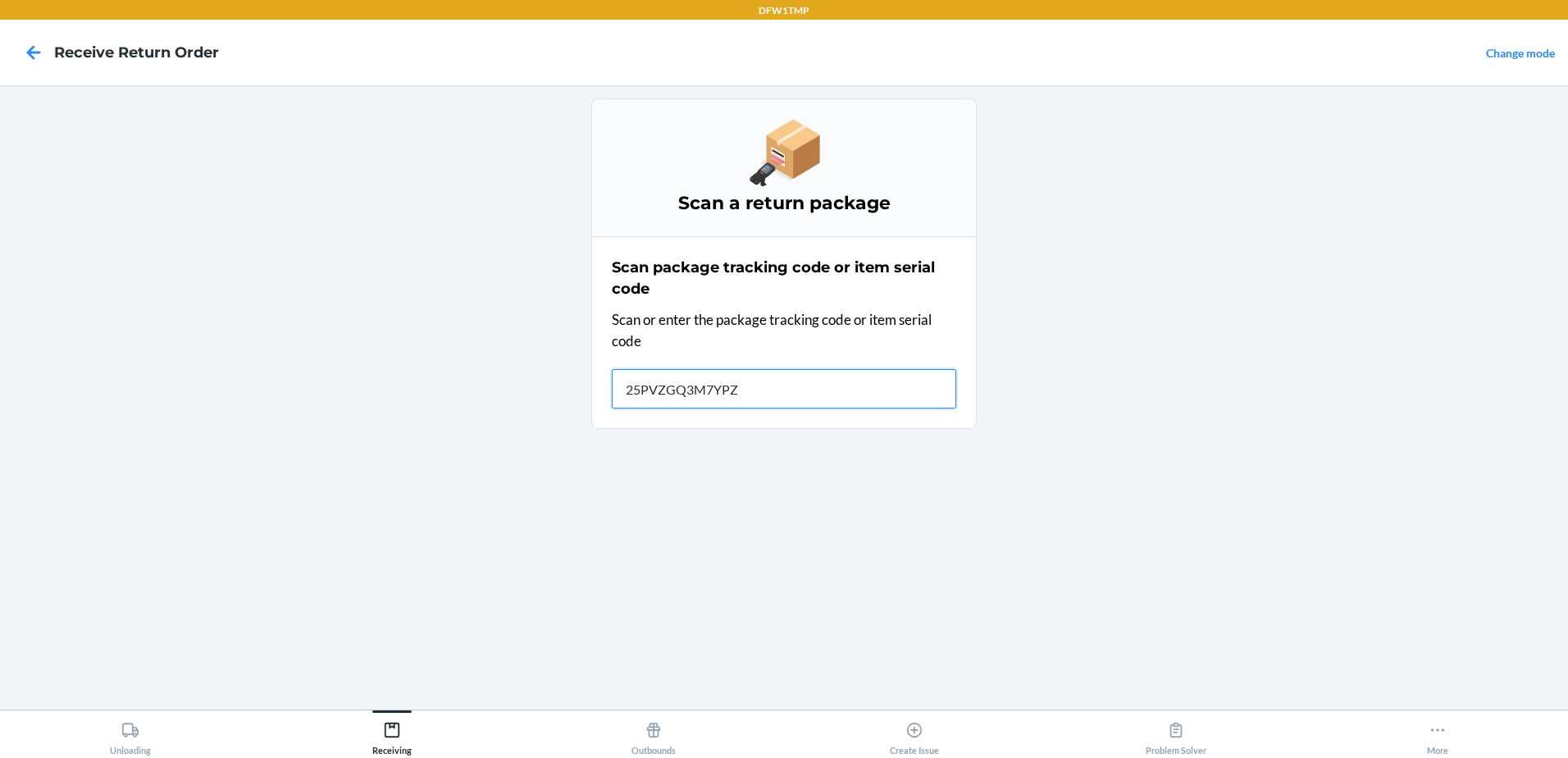
type input "25PVZGQ3M7YPZ6"
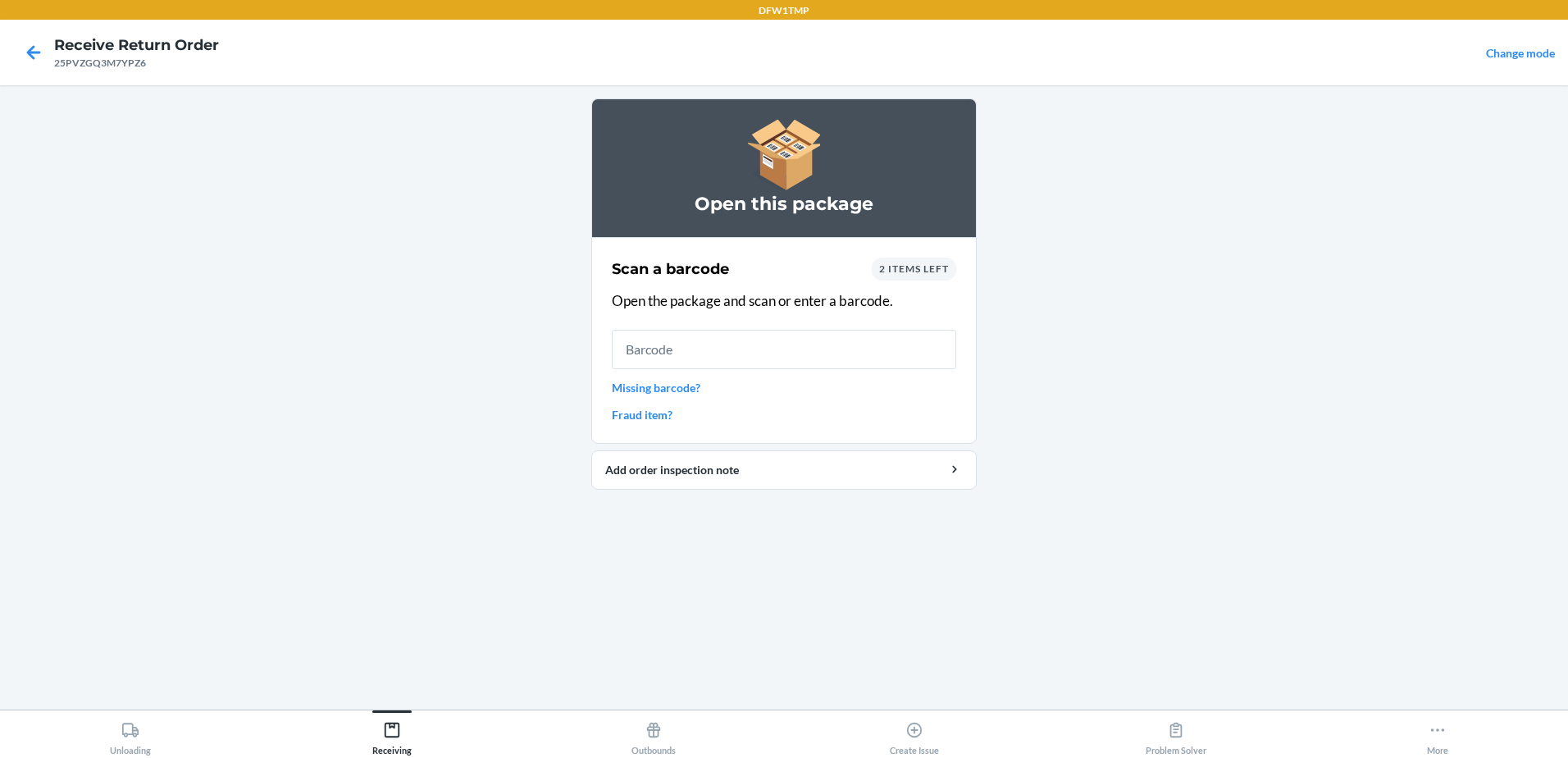
drag, startPoint x: 918, startPoint y: 264, endPoint x: 895, endPoint y: 270, distance: 23.8
click at [895, 270] on span "2 items left" at bounding box center [914, 269] width 70 height 13
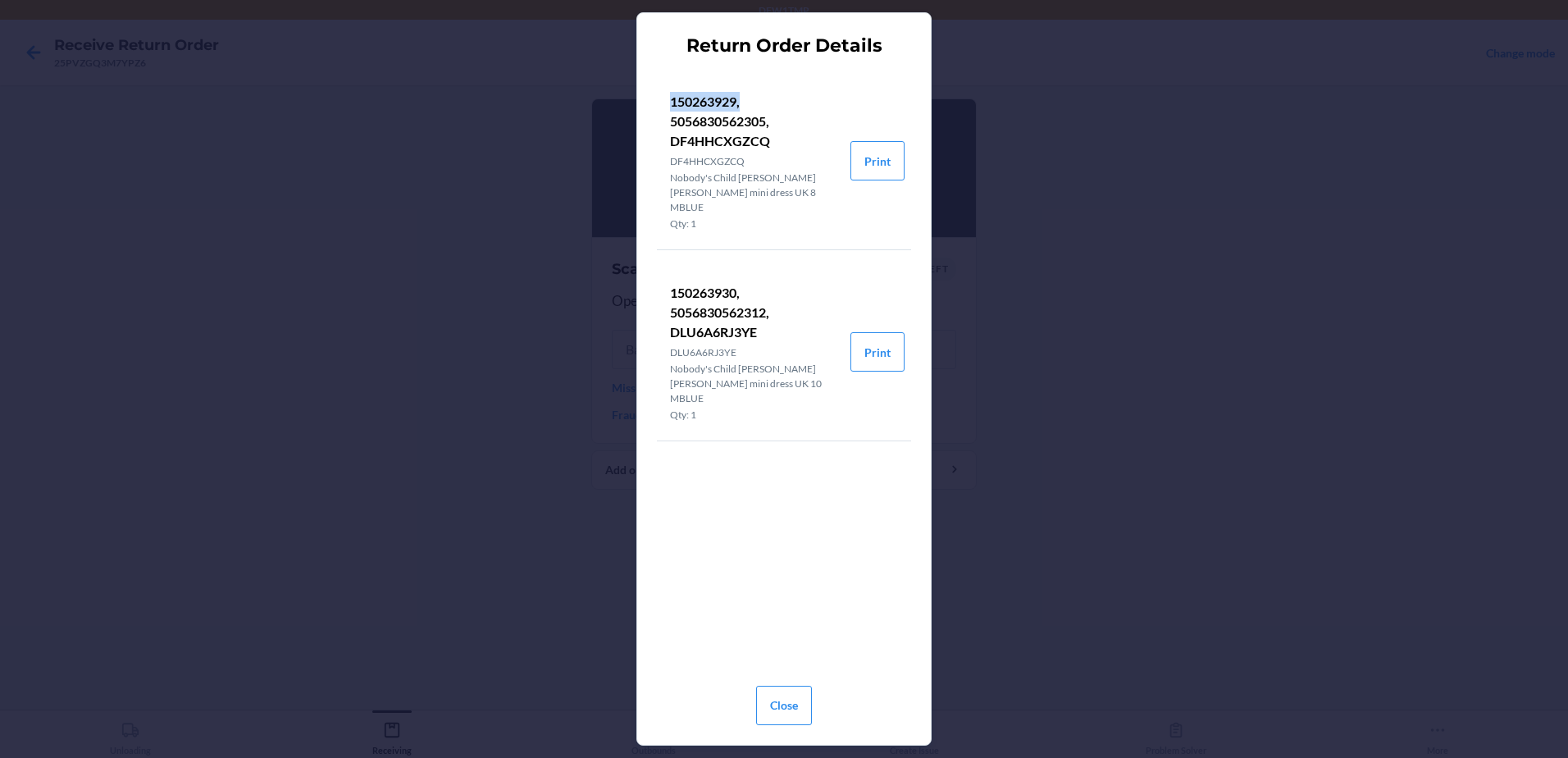
drag, startPoint x: 671, startPoint y: 98, endPoint x: 741, endPoint y: 104, distance: 70.3
click at [741, 104] on p "150263929, 5056830562305, DF4HHCXGZCQ" at bounding box center [753, 121] width 167 height 59
copy p "150263929,"
click at [785, 705] on button "Close" at bounding box center [783, 705] width 55 height 39
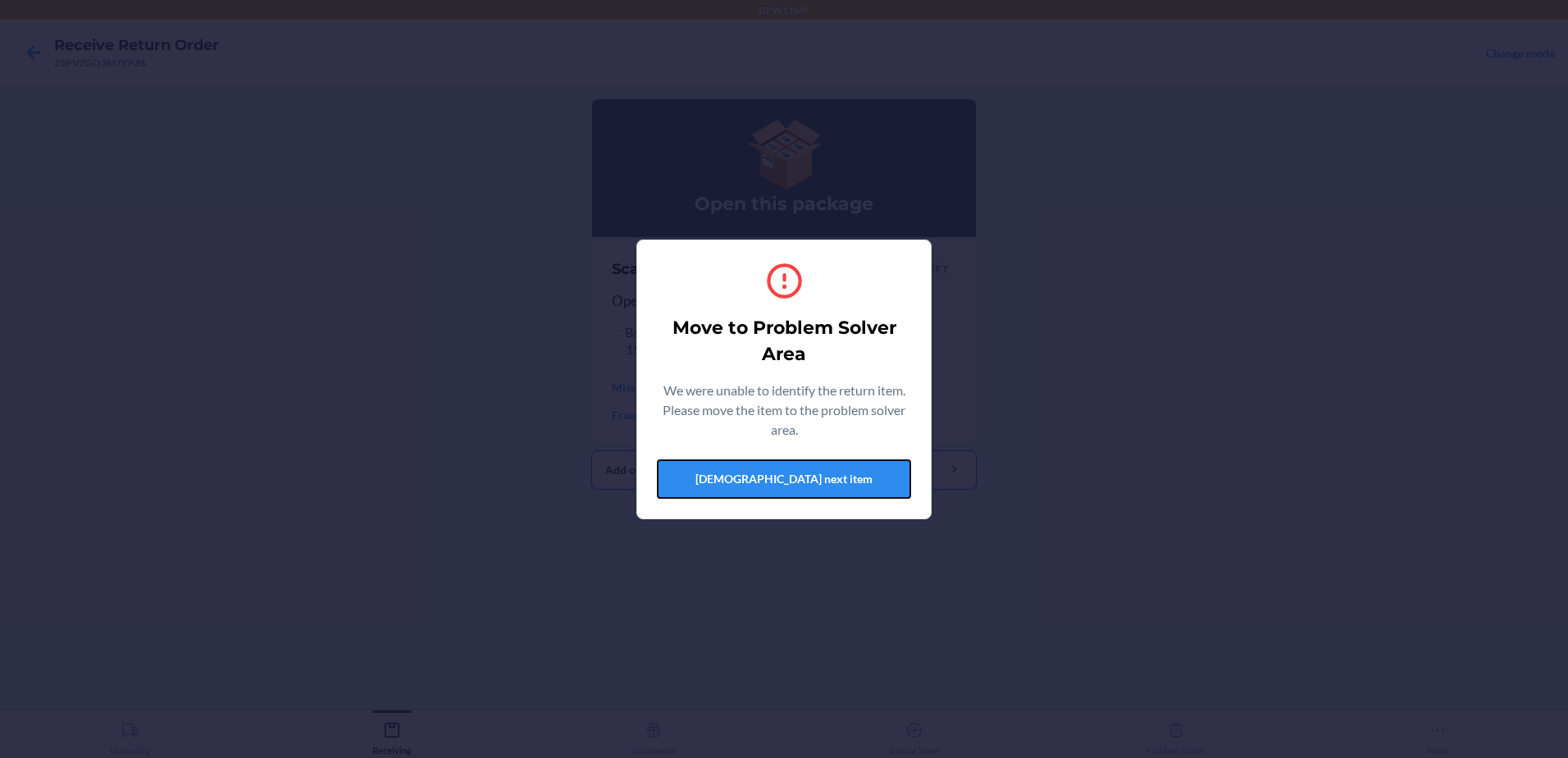
click at [753, 483] on button "[DEMOGRAPHIC_DATA] next item" at bounding box center [784, 478] width 254 height 39
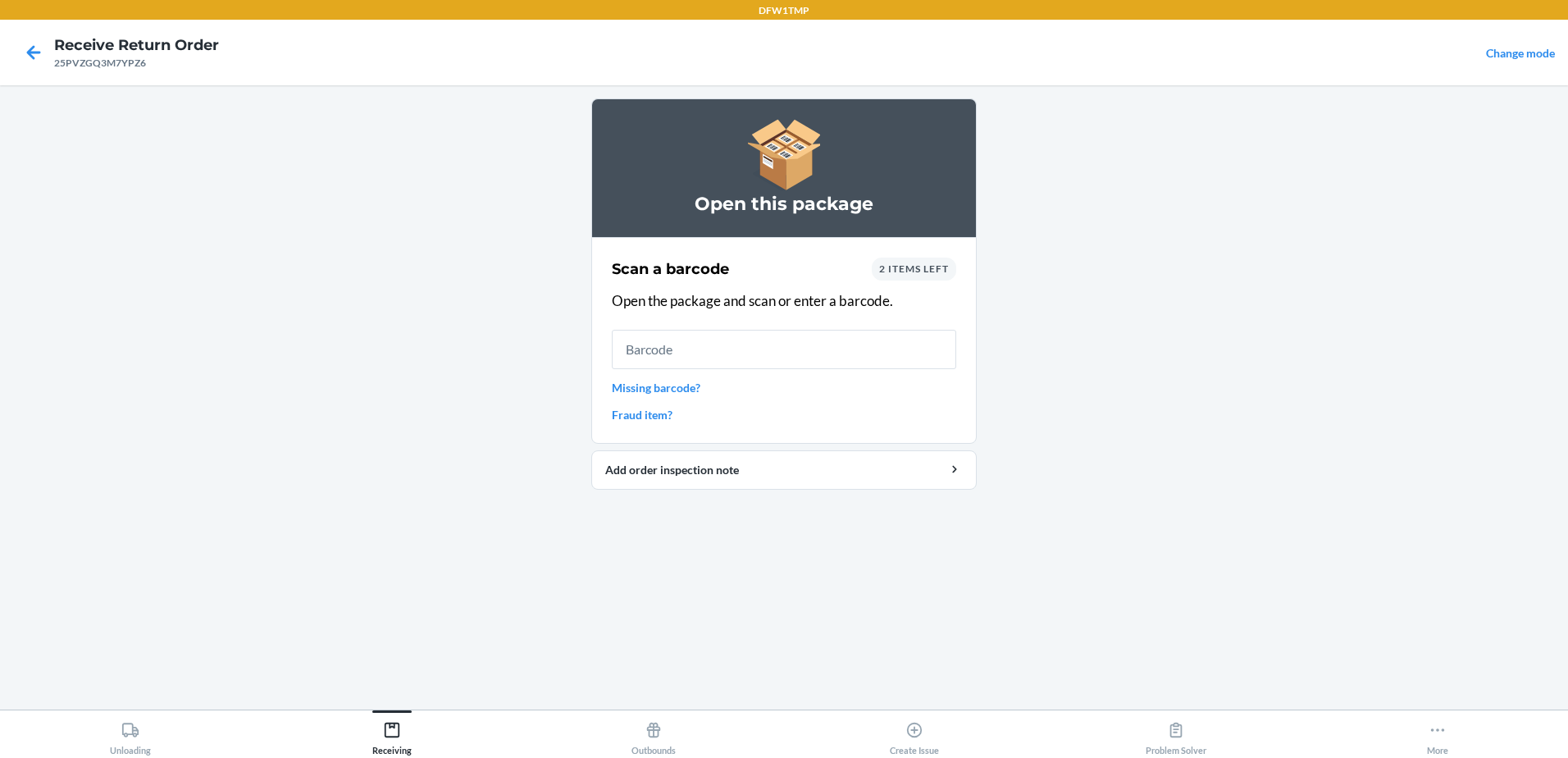
click at [920, 269] on span "2 items left" at bounding box center [914, 269] width 70 height 13
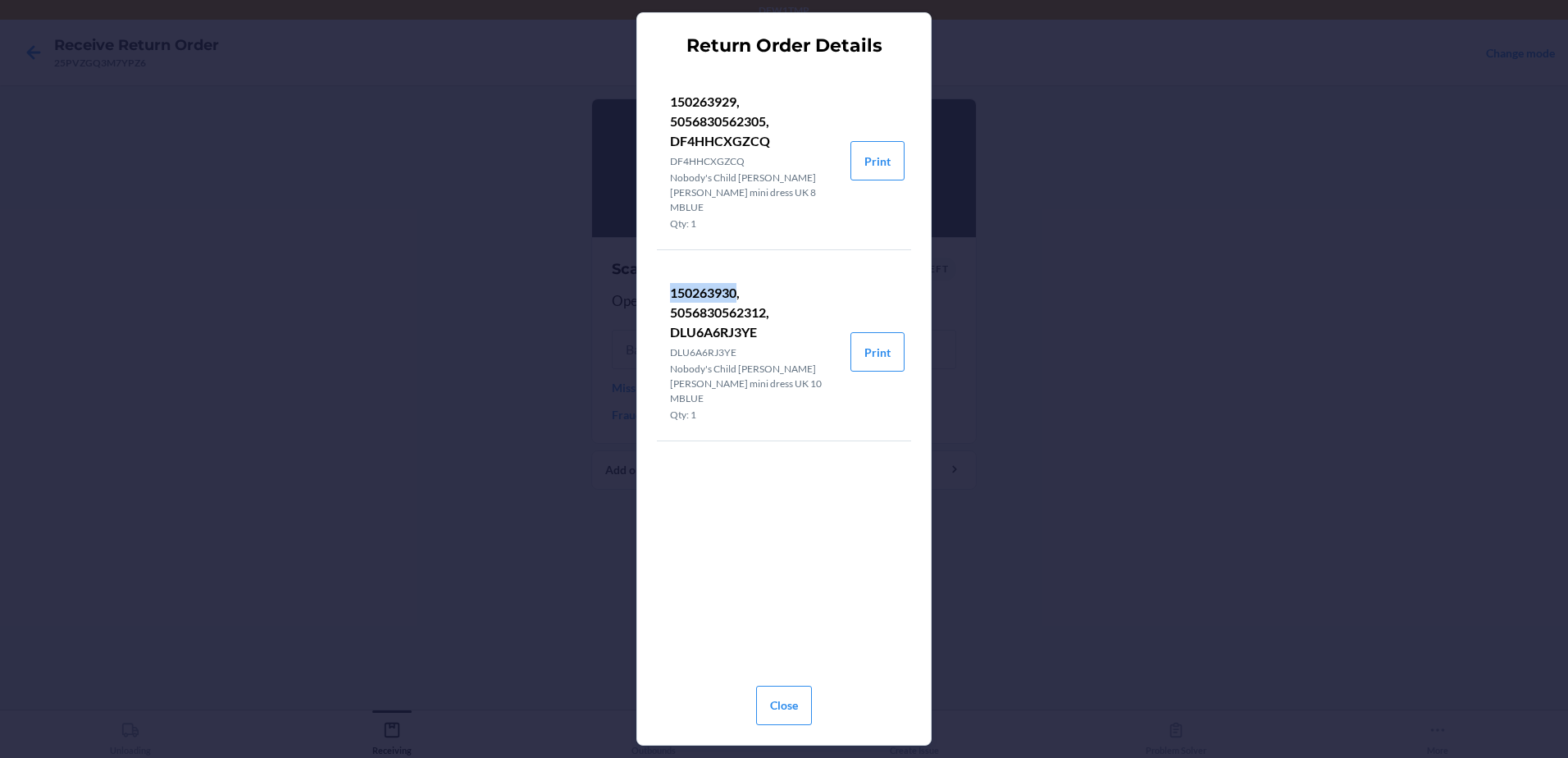
drag, startPoint x: 671, startPoint y: 272, endPoint x: 737, endPoint y: 277, distance: 66.2
click at [737, 283] on p "150263930, 5056830562312, DLU6A6RJ3YE" at bounding box center [753, 312] width 167 height 59
copy p "150263930"
click at [782, 710] on button "Close" at bounding box center [783, 705] width 55 height 39
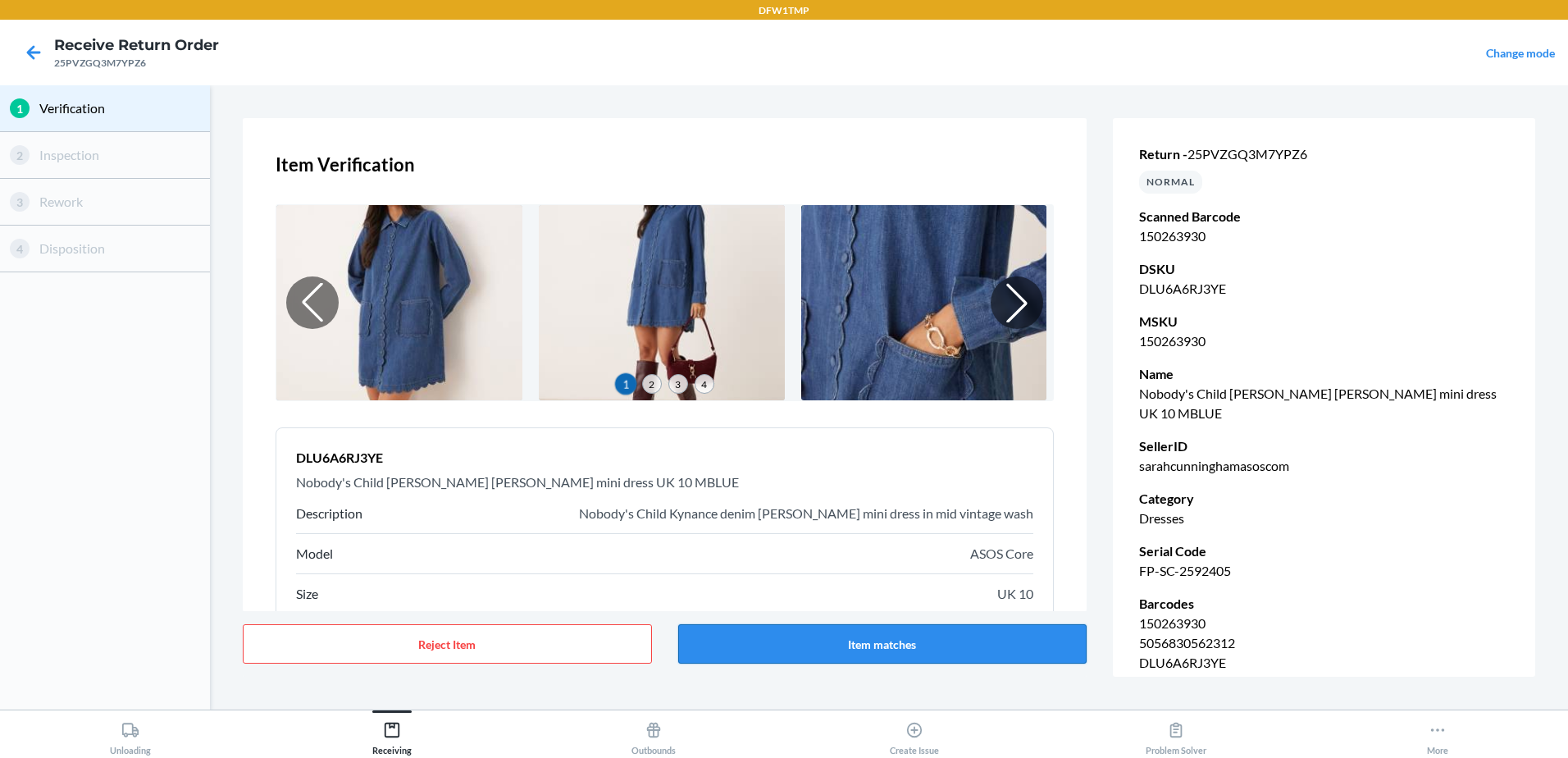
click at [895, 644] on button "Item matches" at bounding box center [882, 644] width 409 height 39
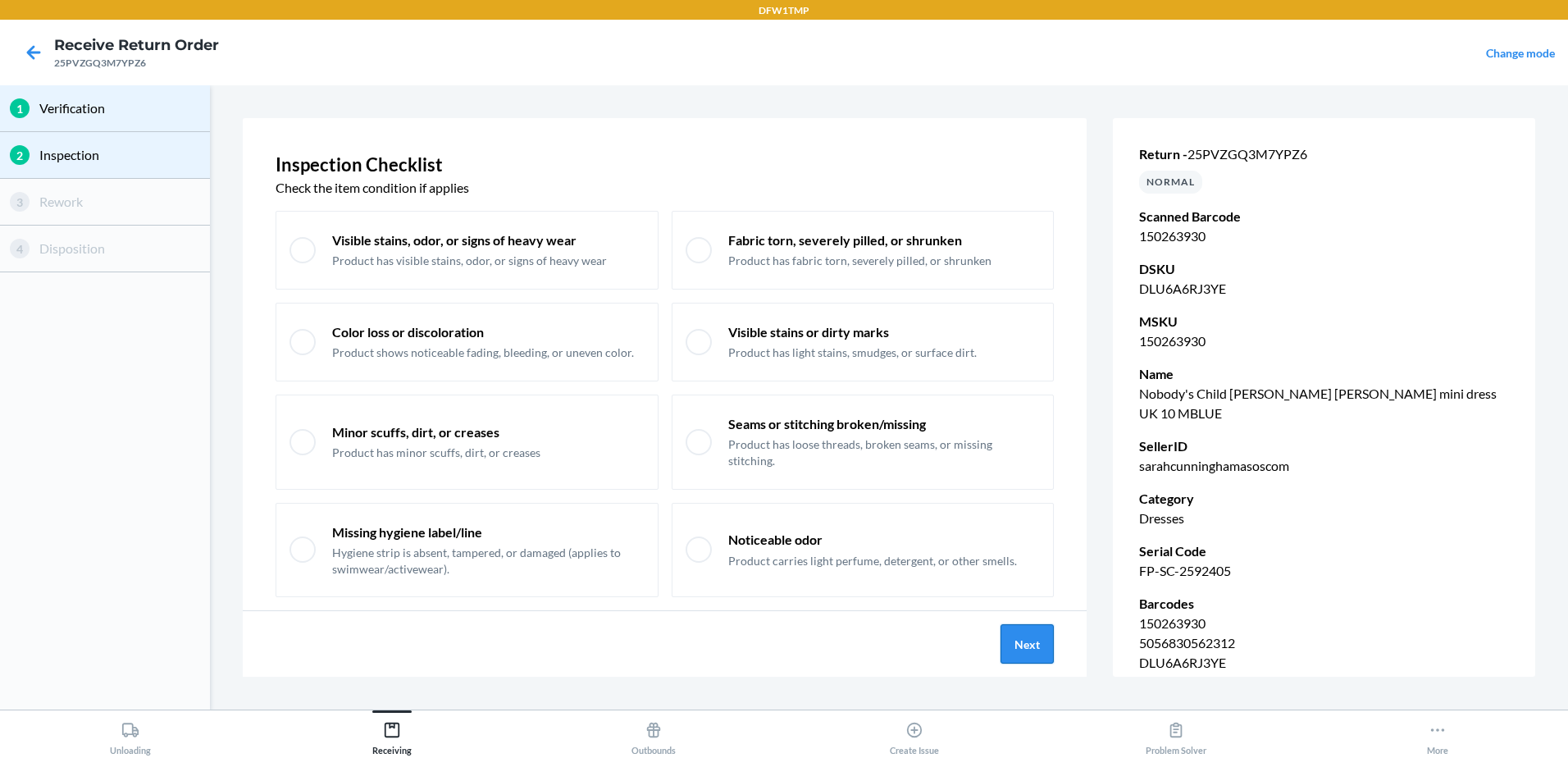
click at [1026, 651] on button "Next" at bounding box center [1027, 644] width 54 height 39
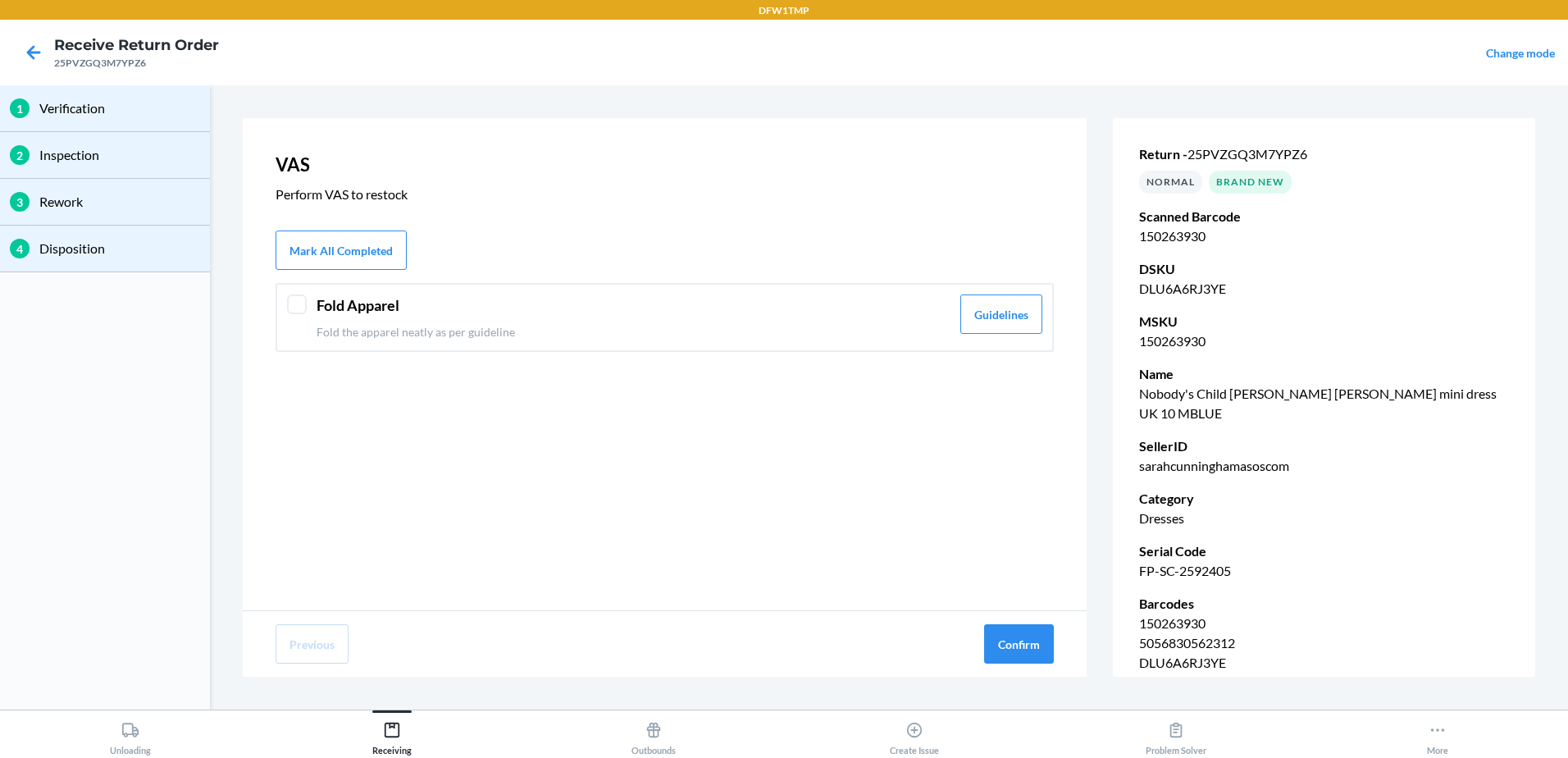
click at [626, 332] on p "Fold the apparel neatly as per guideline" at bounding box center [633, 331] width 634 height 17
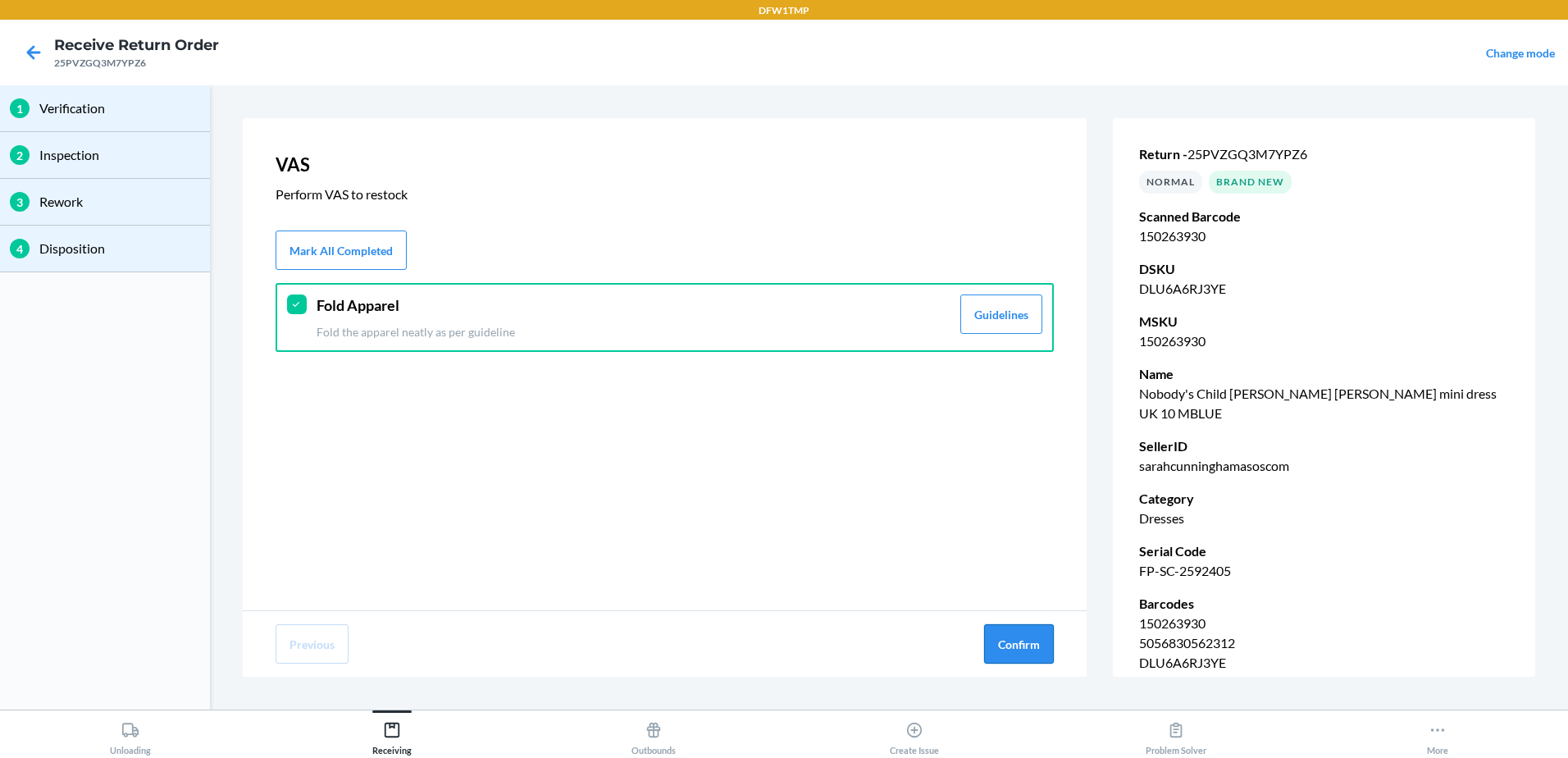
click at [1022, 635] on button "Confirm" at bounding box center [1018, 644] width 70 height 39
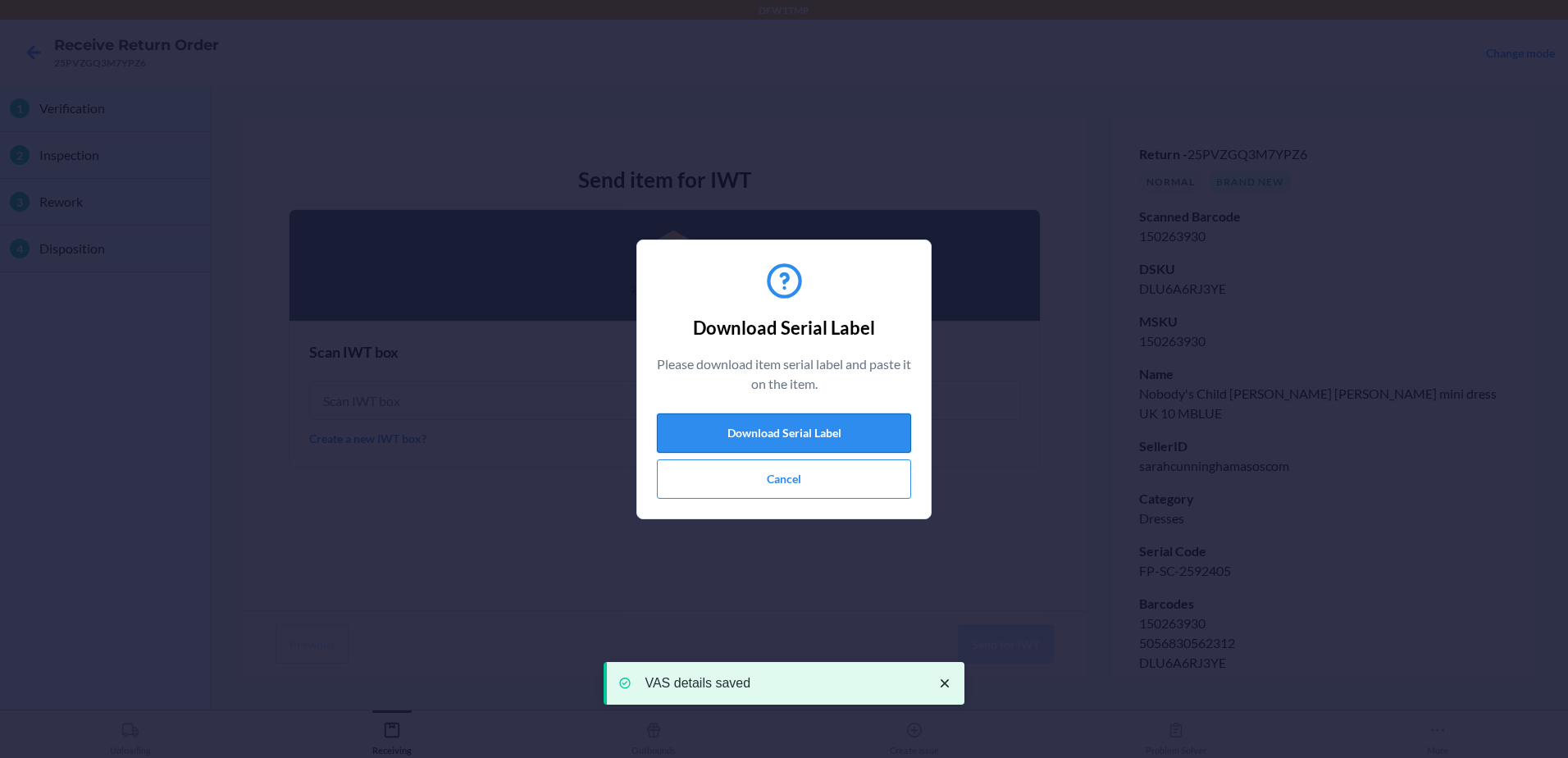
click at [789, 428] on button "Download Serial Label" at bounding box center [784, 432] width 254 height 39
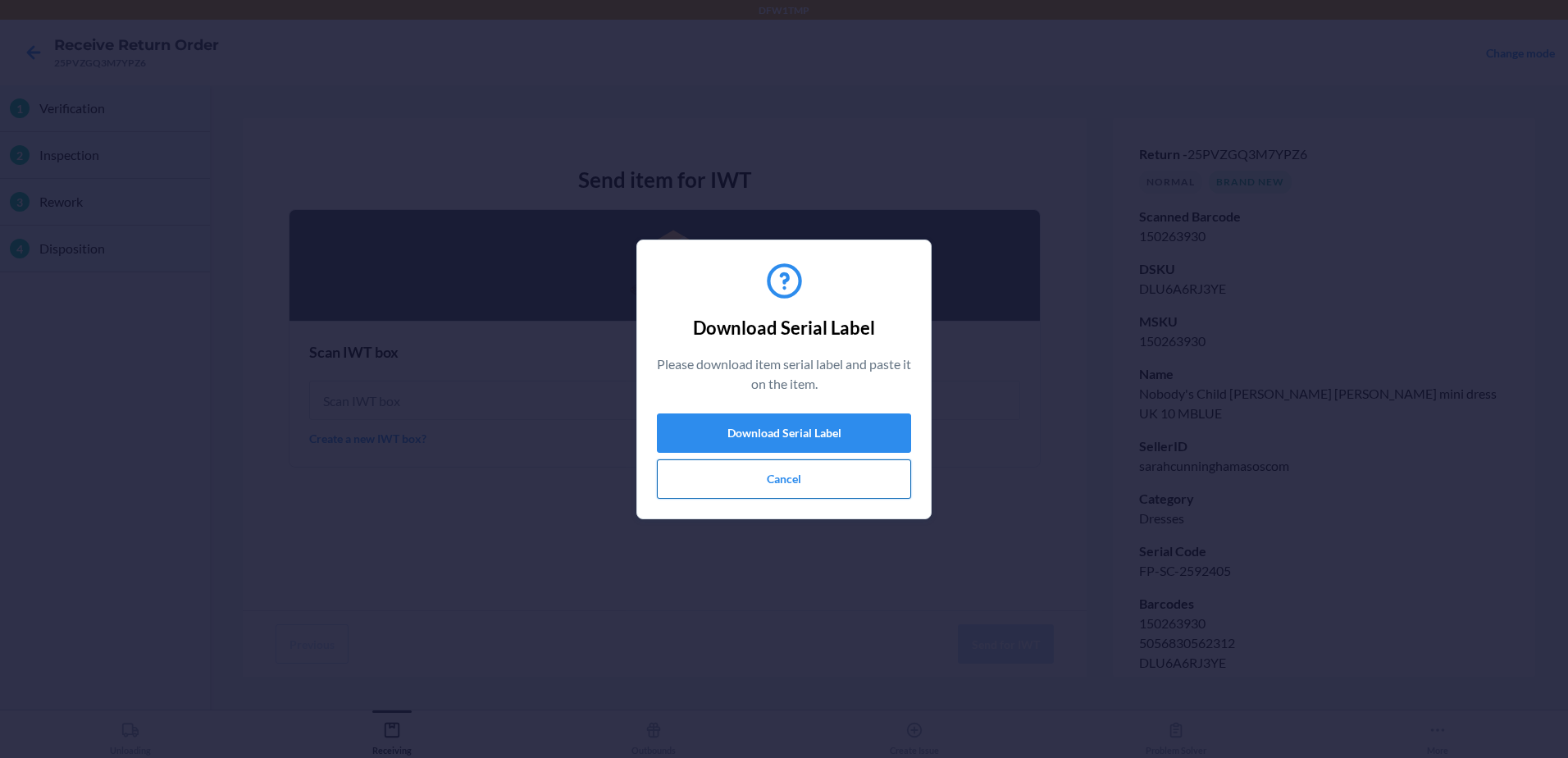
click at [782, 481] on button "Cancel" at bounding box center [784, 478] width 254 height 39
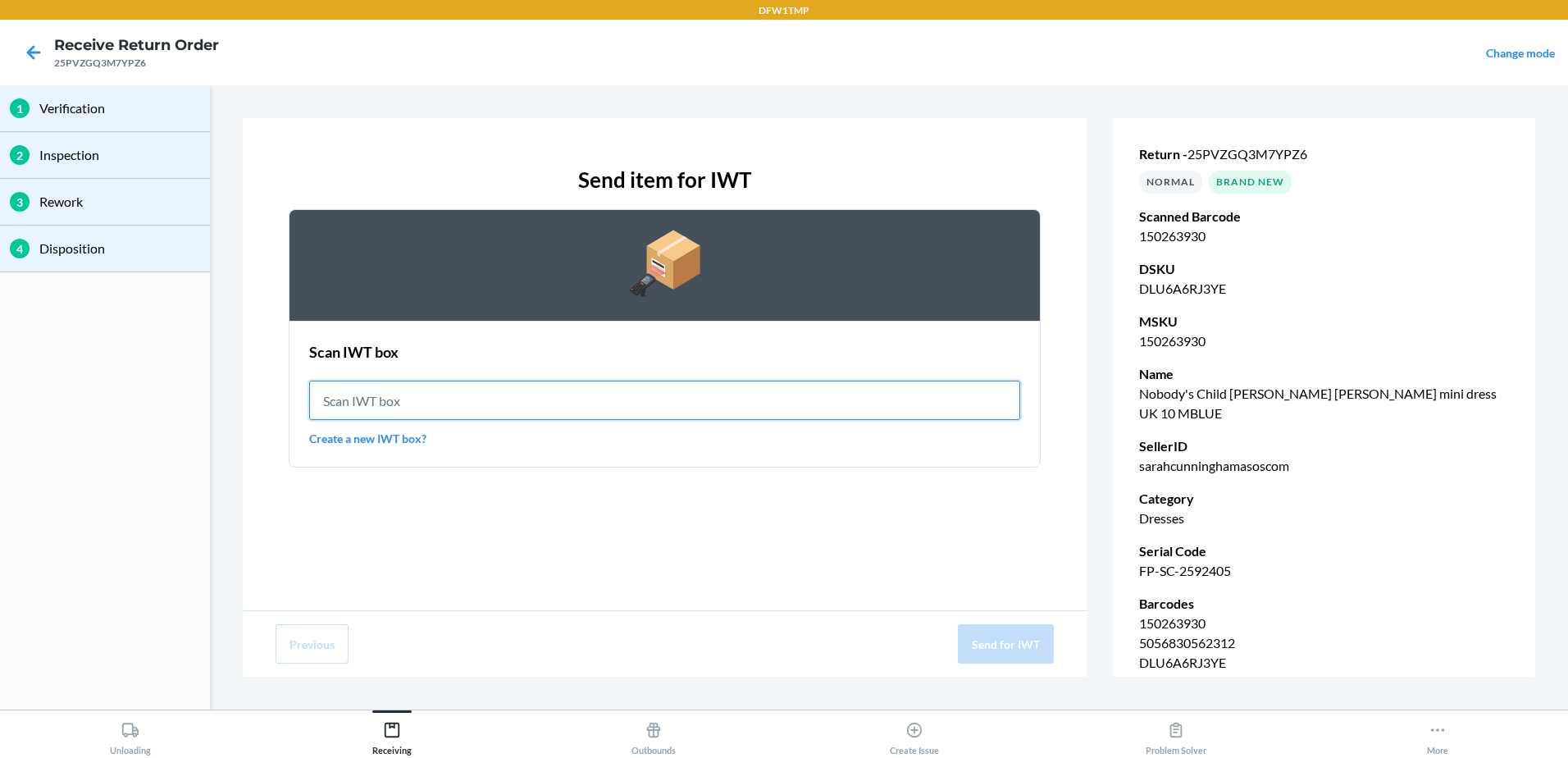
click at [366, 409] on input "text" at bounding box center [665, 399] width 711 height 39
type input "IWT0000019DJ"
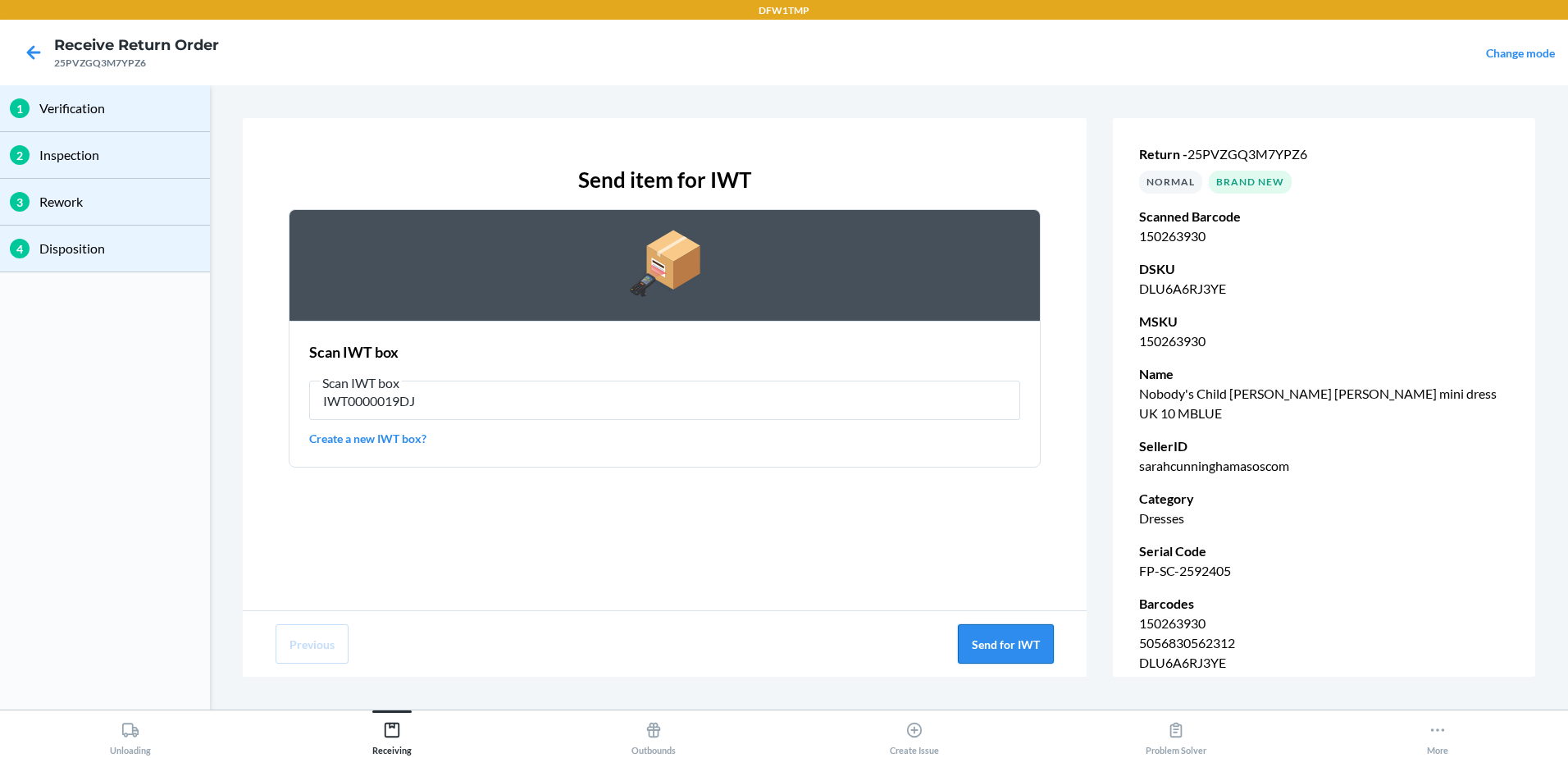
click at [999, 639] on button "Send for IWT" at bounding box center [1006, 644] width 96 height 39
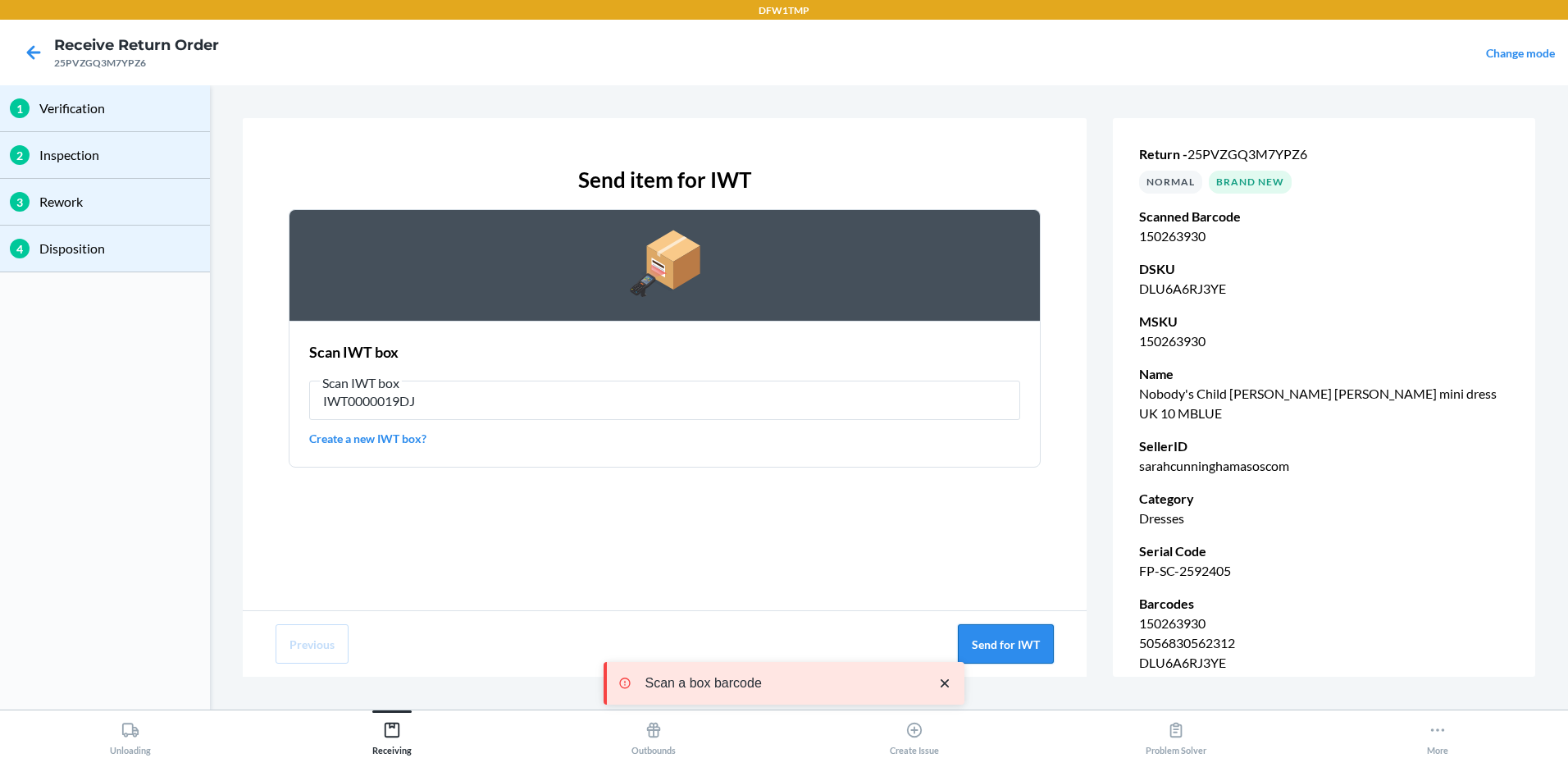
click at [1009, 628] on button "Send for IWT" at bounding box center [1006, 644] width 96 height 39
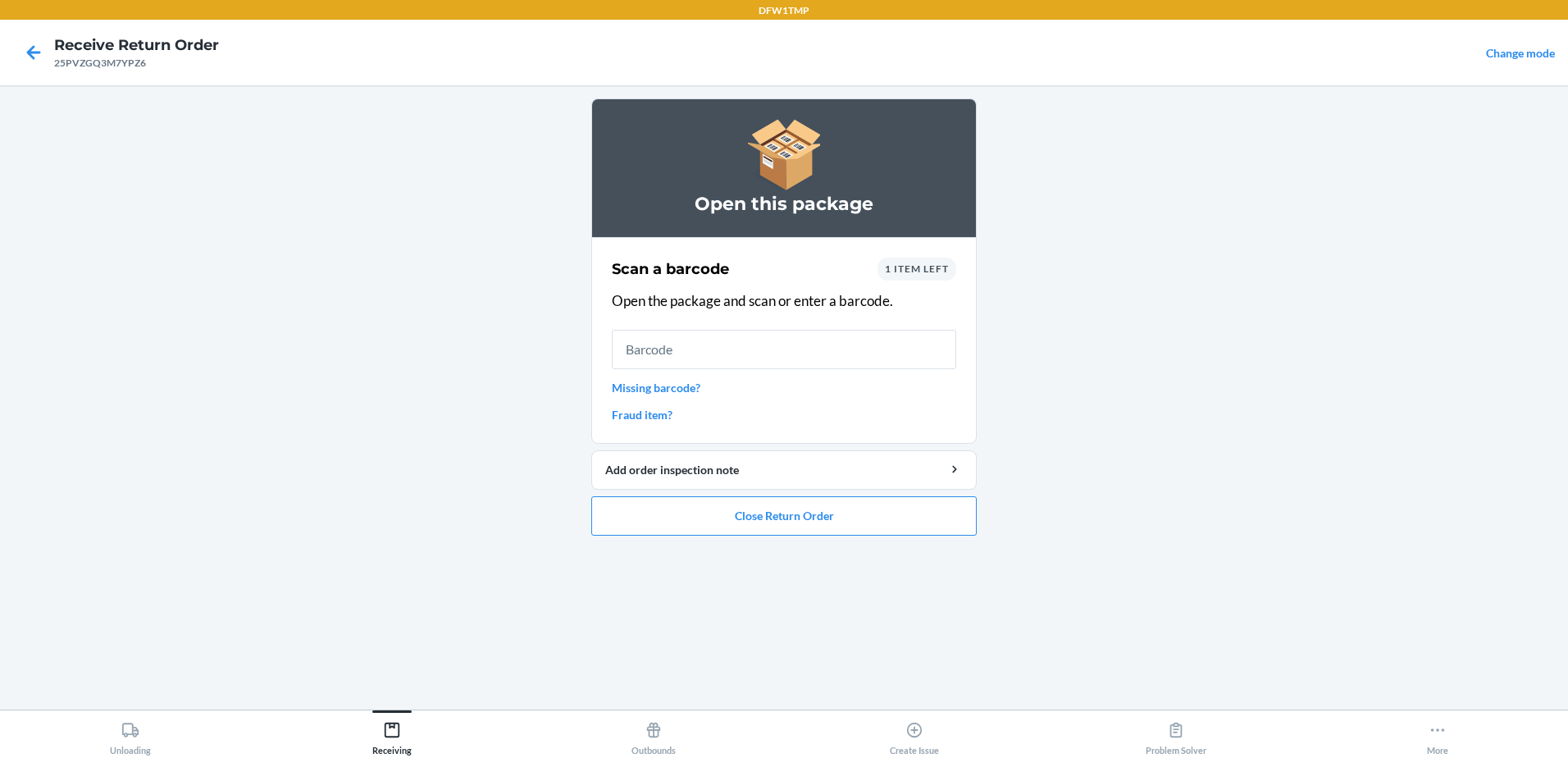
click at [916, 274] on span "1 item left" at bounding box center [916, 269] width 64 height 13
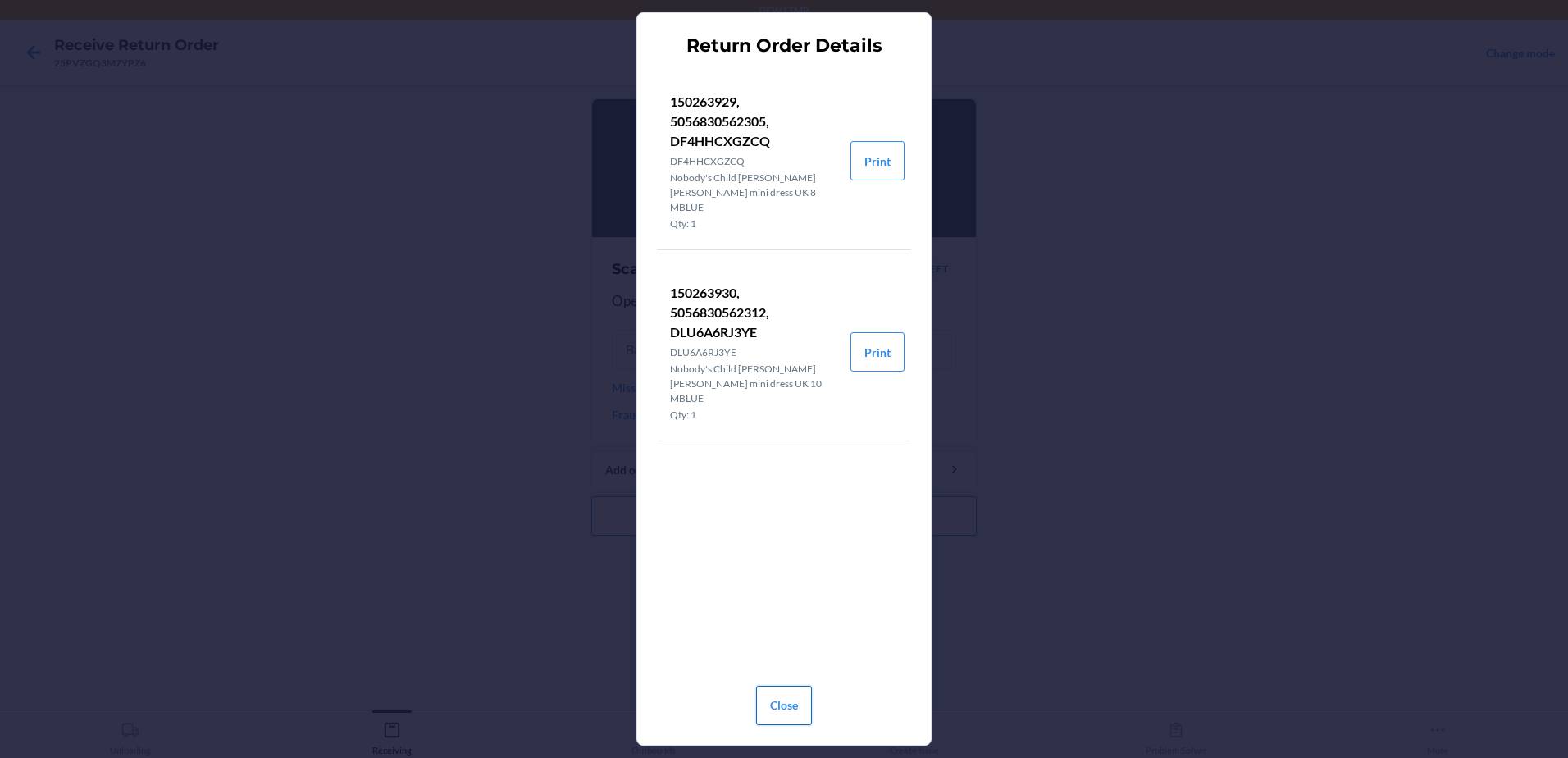
click at [774, 704] on button "Close" at bounding box center [783, 705] width 55 height 39
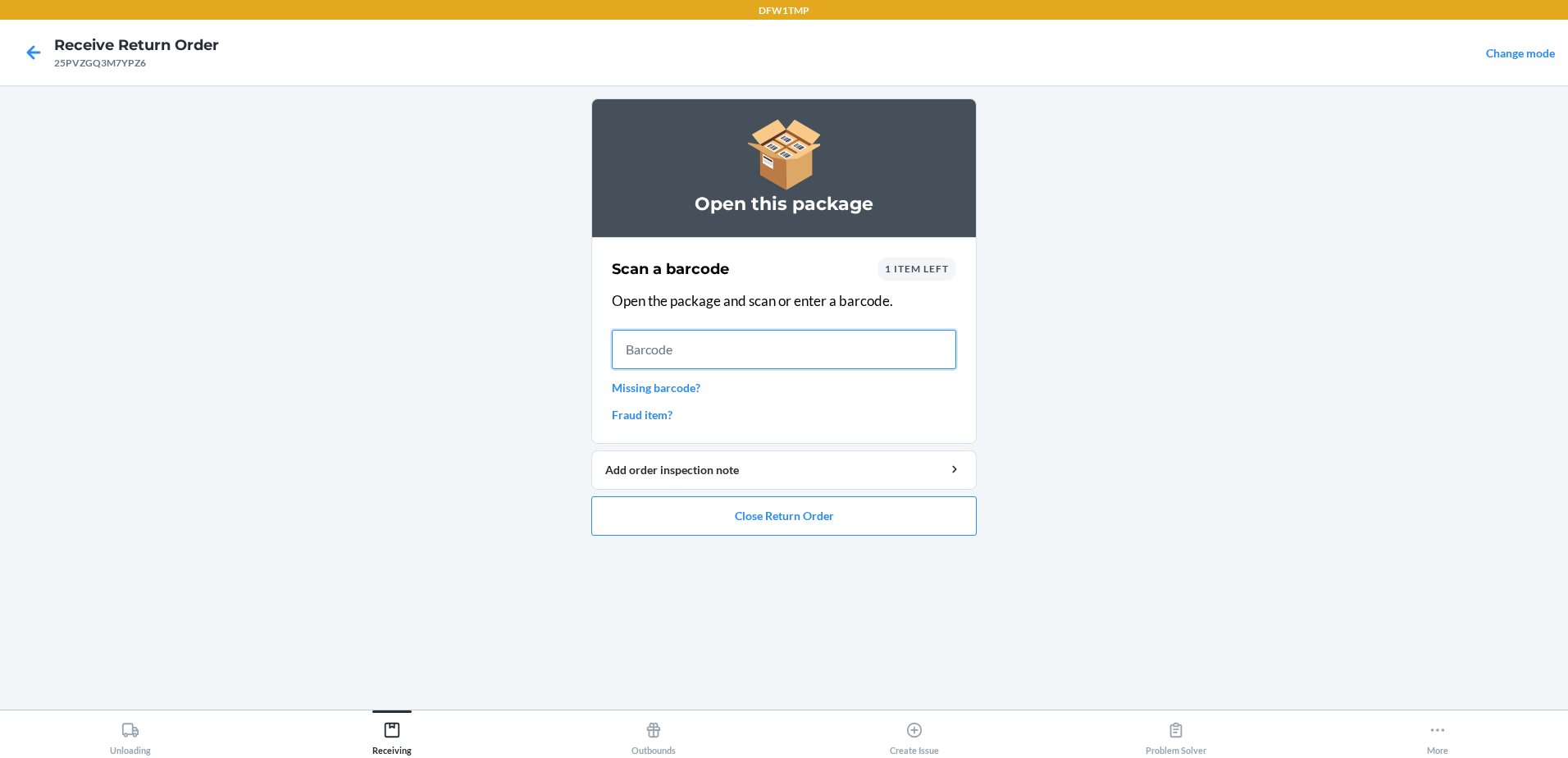
click at [674, 362] on input "text" at bounding box center [784, 349] width 345 height 39
type input "5056830562305"
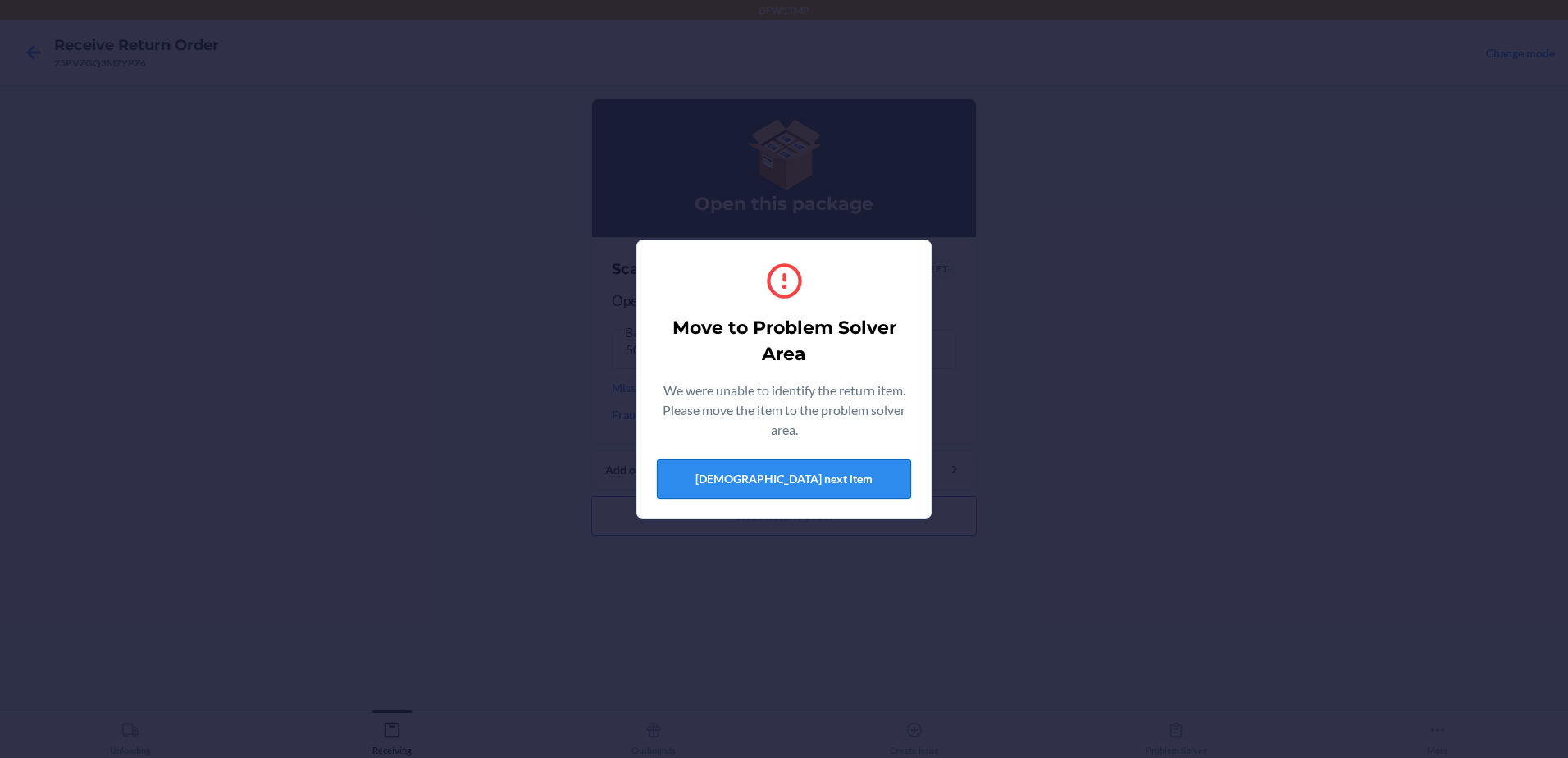
click at [783, 473] on button "[DEMOGRAPHIC_DATA] next item" at bounding box center [784, 478] width 254 height 39
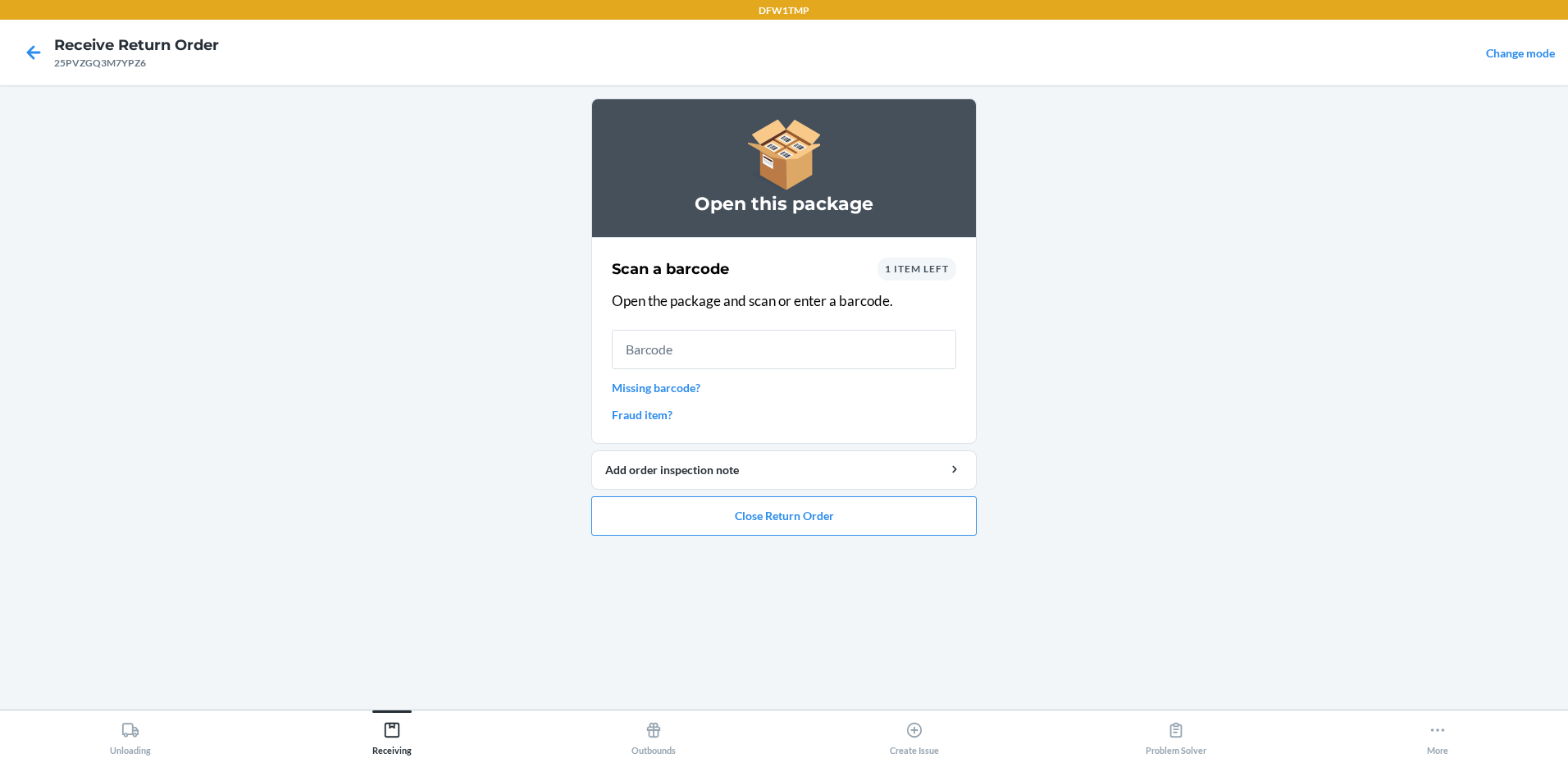
click at [926, 272] on span "1 item left" at bounding box center [916, 269] width 64 height 13
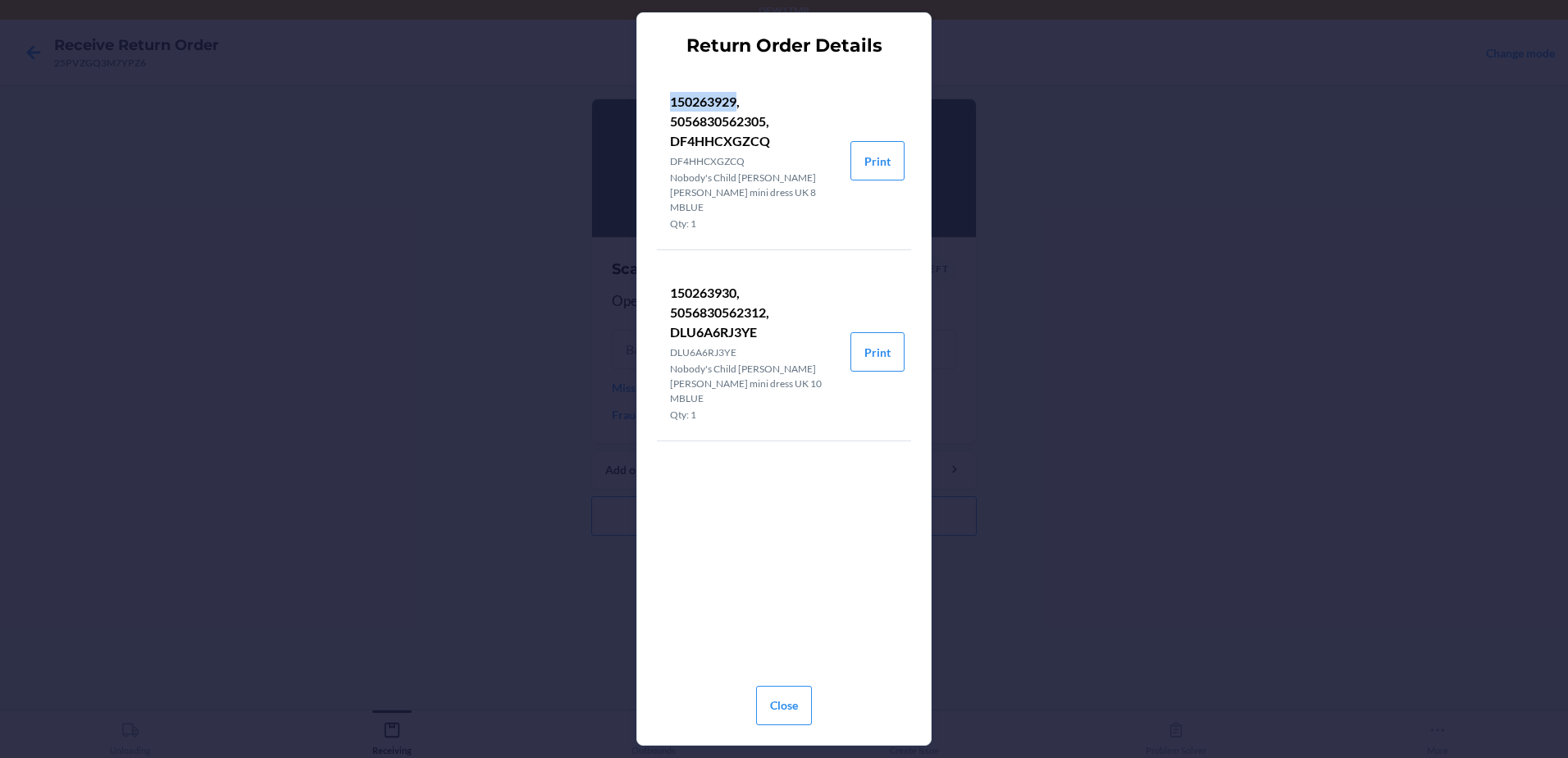
drag, startPoint x: 736, startPoint y: 96, endPoint x: 670, endPoint y: 101, distance: 66.2
click at [670, 101] on p "150263929, 5056830562305, DF4HHCXGZCQ" at bounding box center [753, 121] width 167 height 59
copy p "150263929"
click at [484, 323] on div "Return Order Details 150263929, 5056830562305, DF4HHCXGZCQ DF4HHCXGZCQ Nobody's…" at bounding box center [784, 379] width 1568 height 758
click at [788, 705] on button "Close" at bounding box center [783, 705] width 55 height 39
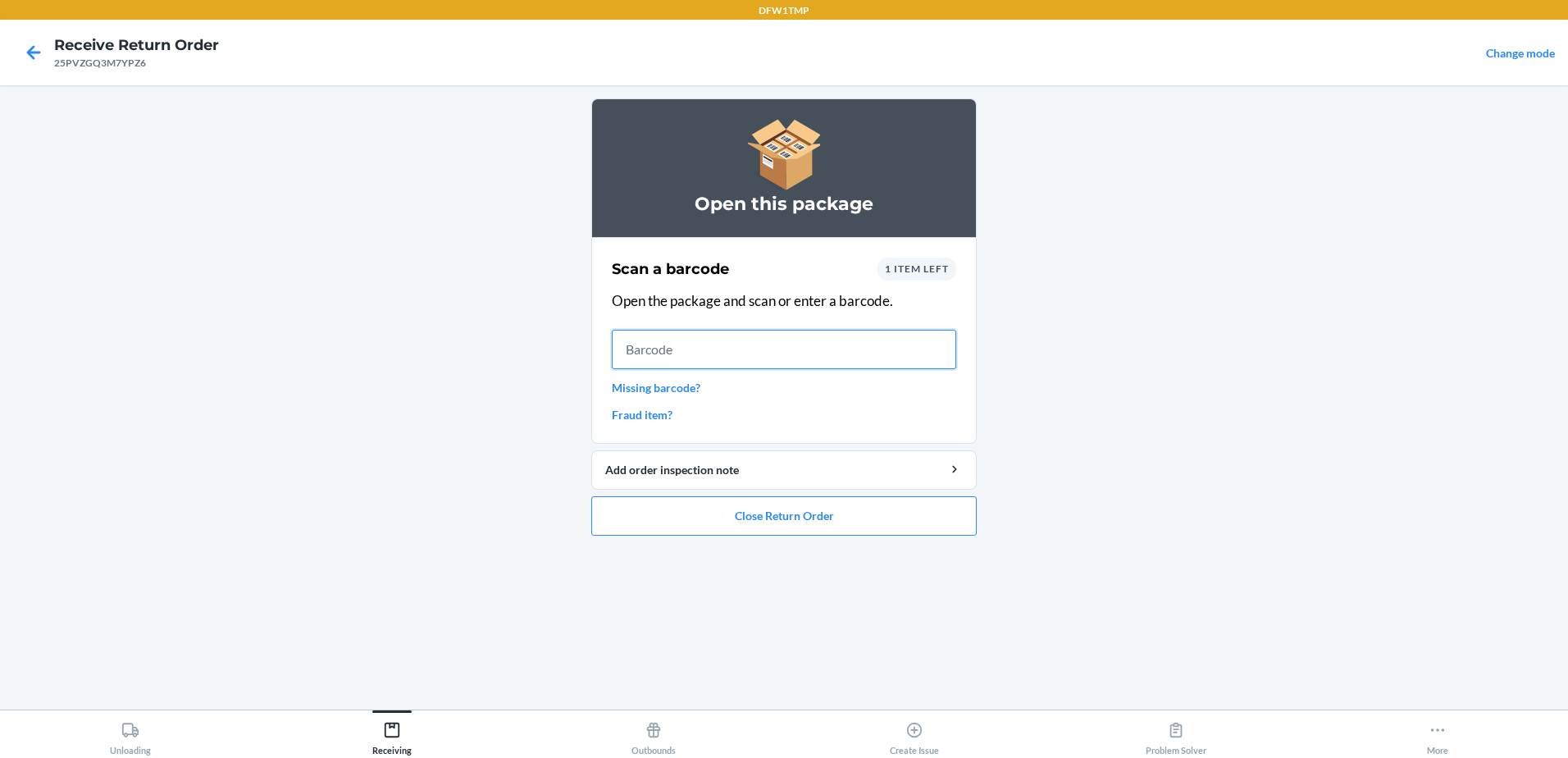
click at [720, 362] on input "text" at bounding box center [784, 349] width 345 height 39
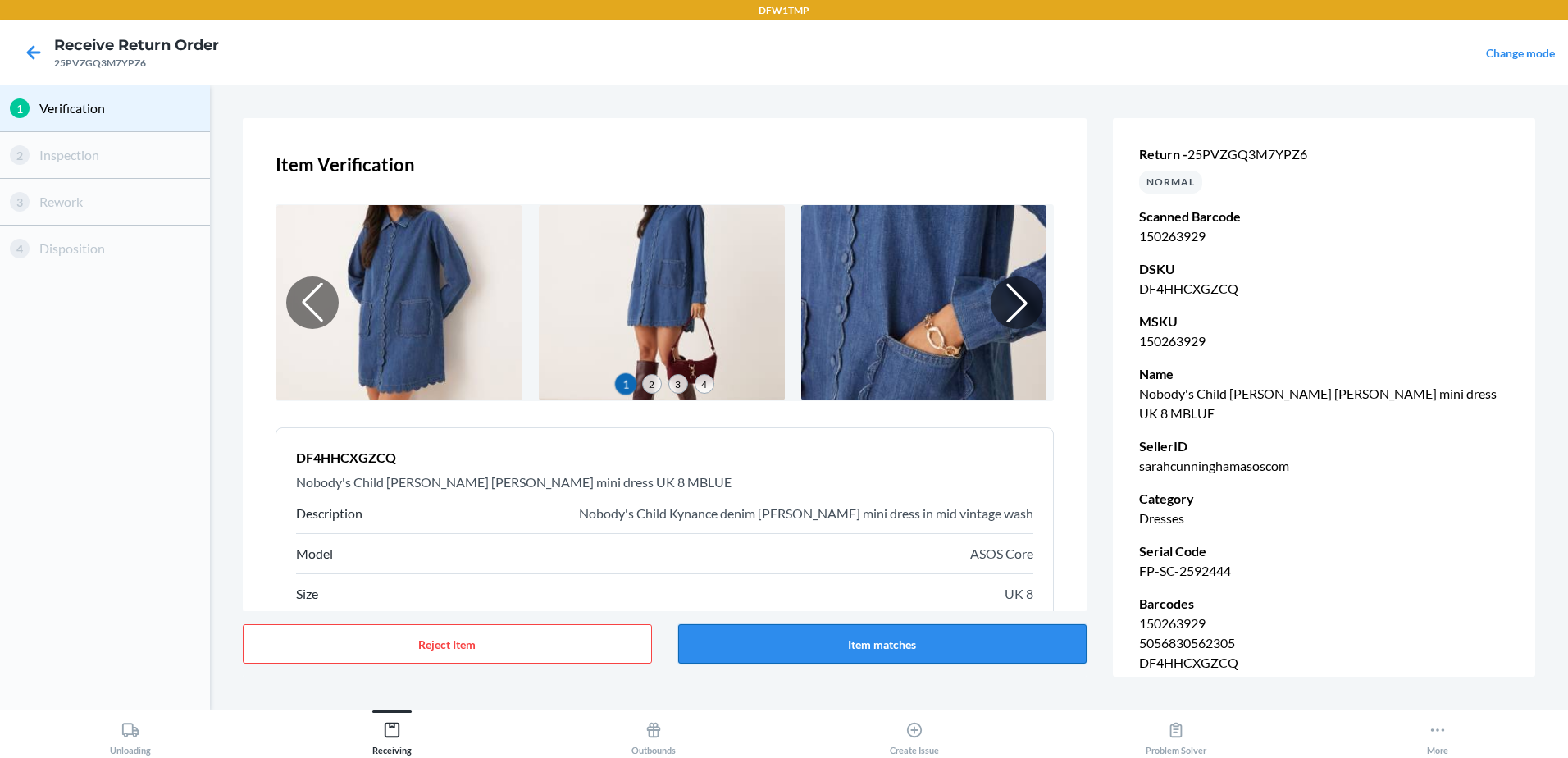
click at [980, 641] on button "Item matches" at bounding box center [882, 644] width 409 height 39
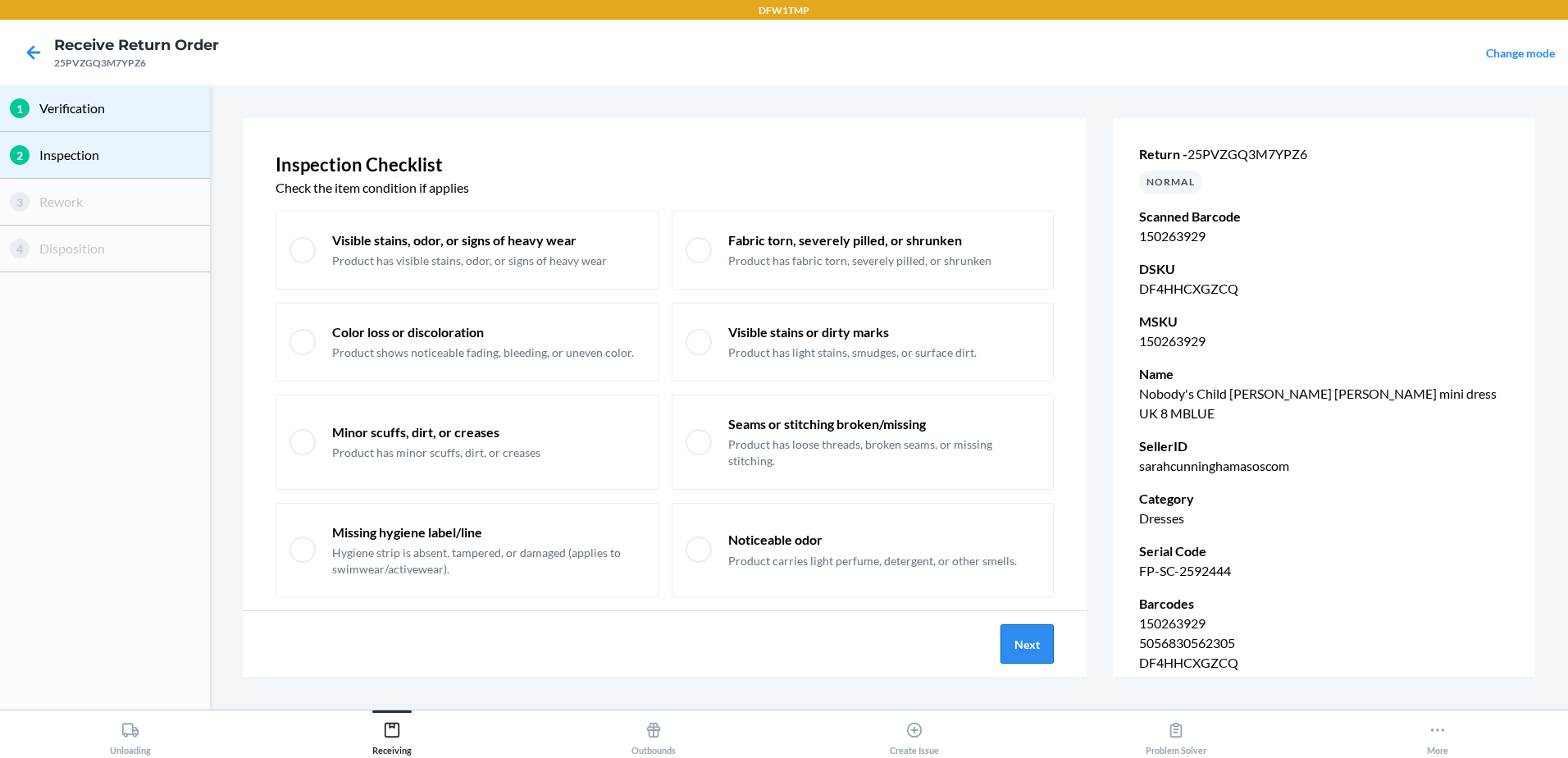
click at [1031, 639] on button "Next" at bounding box center [1027, 644] width 54 height 39
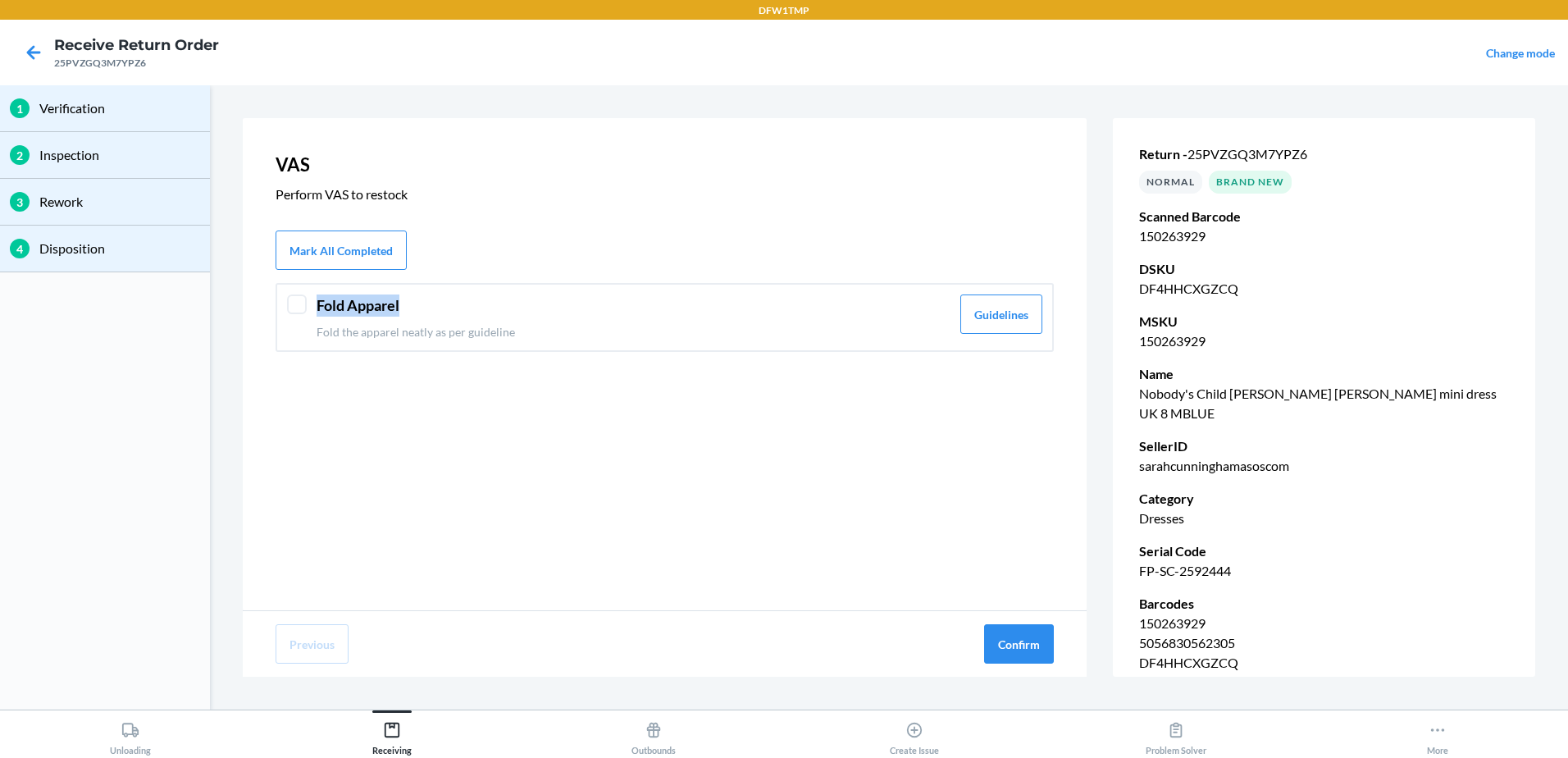
drag, startPoint x: 857, startPoint y: 260, endPoint x: 858, endPoint y: 294, distance: 34.0
click at [858, 294] on div "VAS Perform VAS to restock Mark All Completed Fold Apparel Fold the apparel nea…" at bounding box center [665, 364] width 844 height 492
drag, startPoint x: 858, startPoint y: 294, endPoint x: 852, endPoint y: 325, distance: 31.6
click at [852, 325] on div "Fold Apparel Fold the apparel neatly as per guideline" at bounding box center [633, 317] width 634 height 46
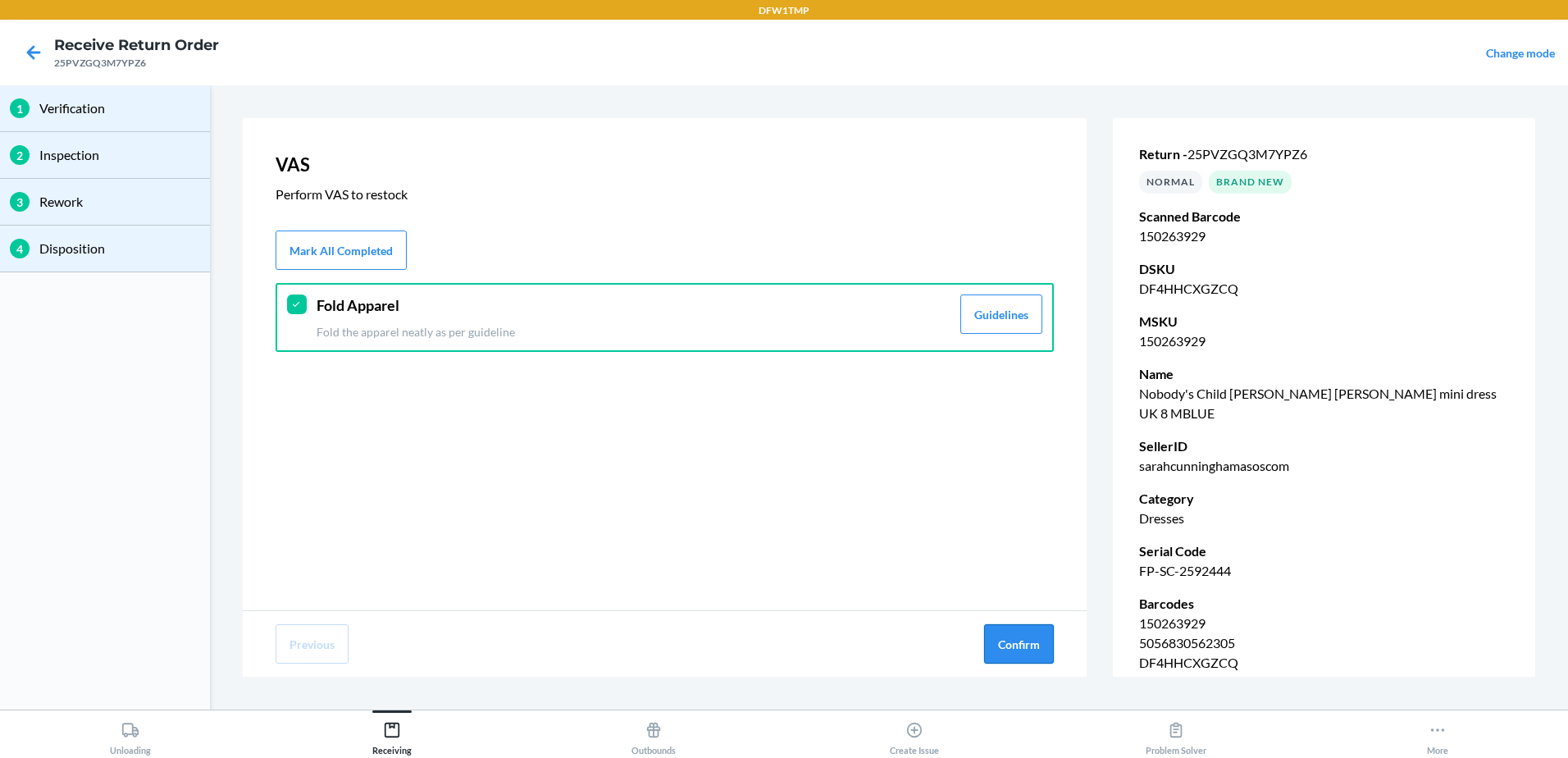
click at [1035, 645] on button "Confirm" at bounding box center [1018, 644] width 70 height 39
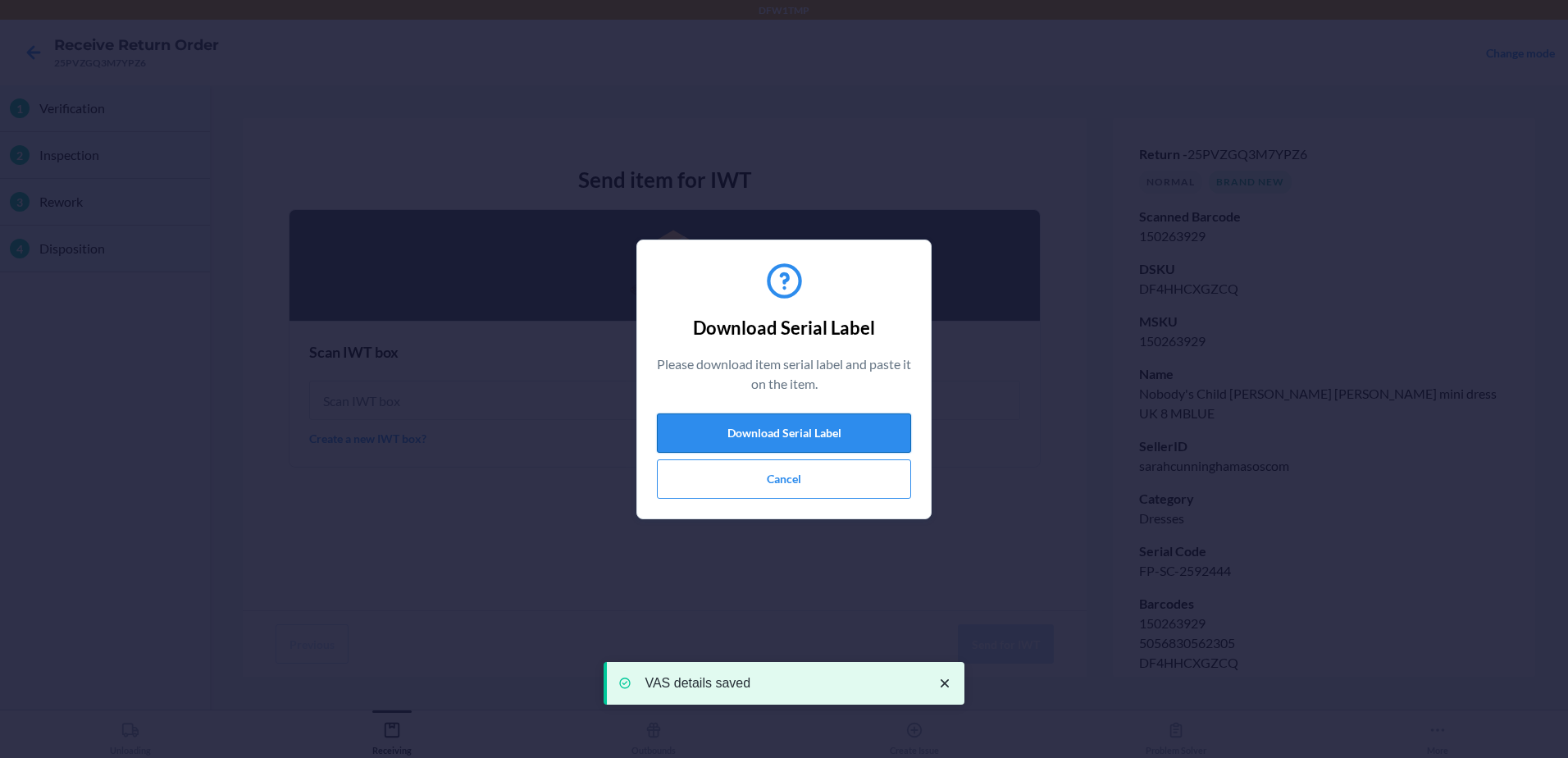
click at [788, 430] on button "Download Serial Label" at bounding box center [784, 432] width 254 height 39
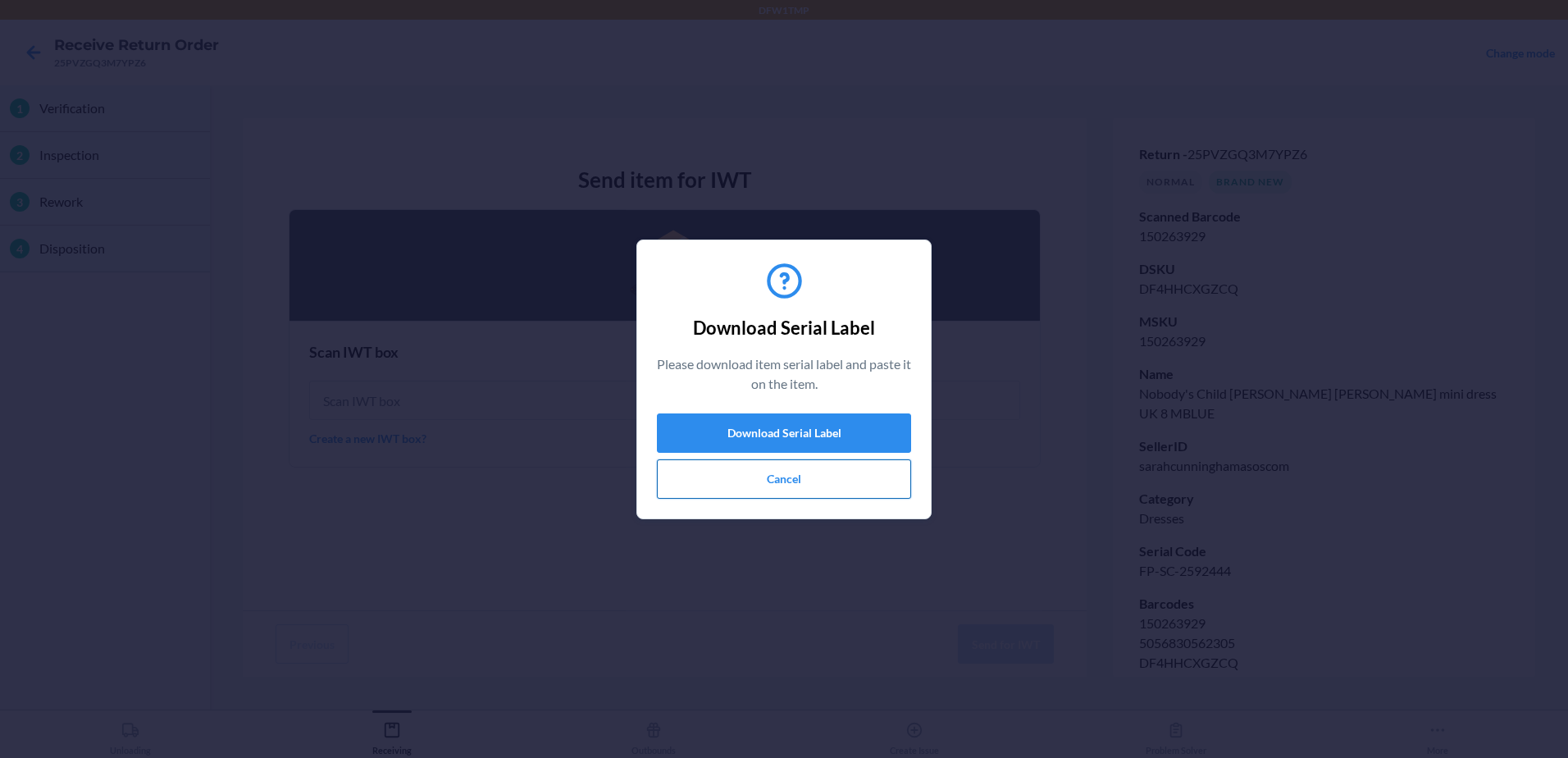
click at [753, 485] on button "Cancel" at bounding box center [784, 478] width 254 height 39
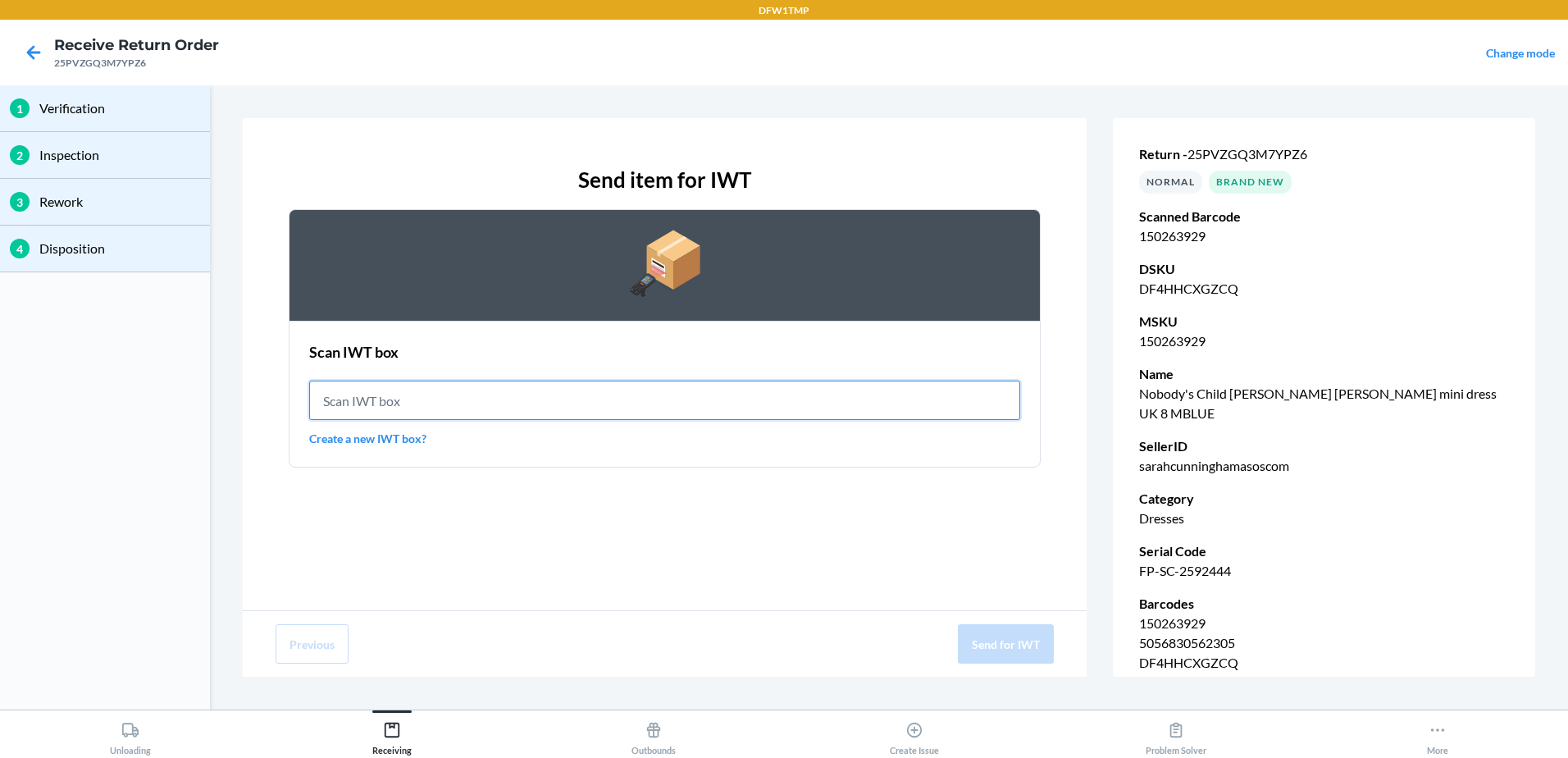
click at [605, 397] on input "text" at bounding box center [665, 399] width 711 height 39
type input "IWT0000019DJ"
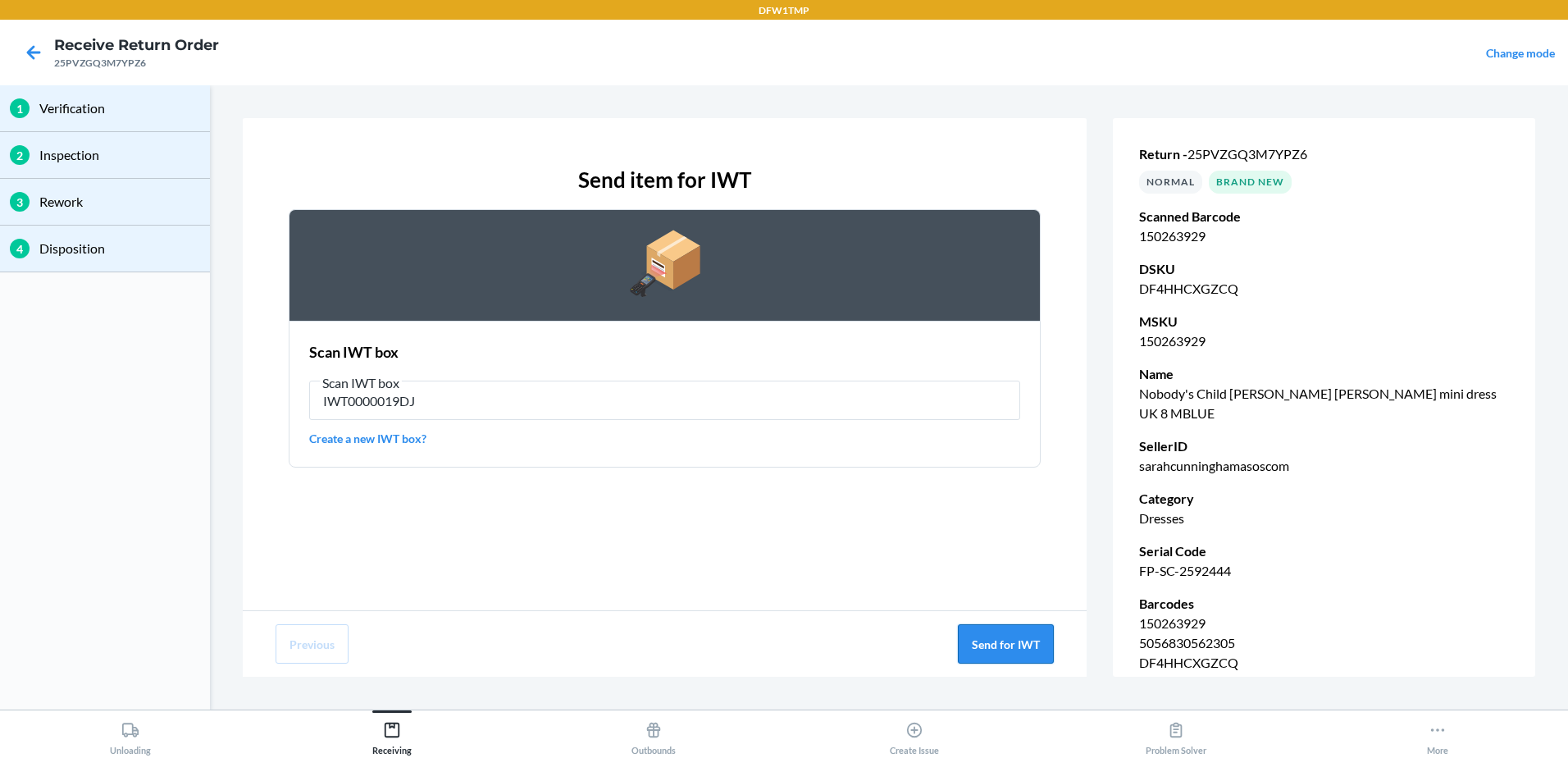
click at [1035, 643] on button "Send for IWT" at bounding box center [1006, 644] width 96 height 39
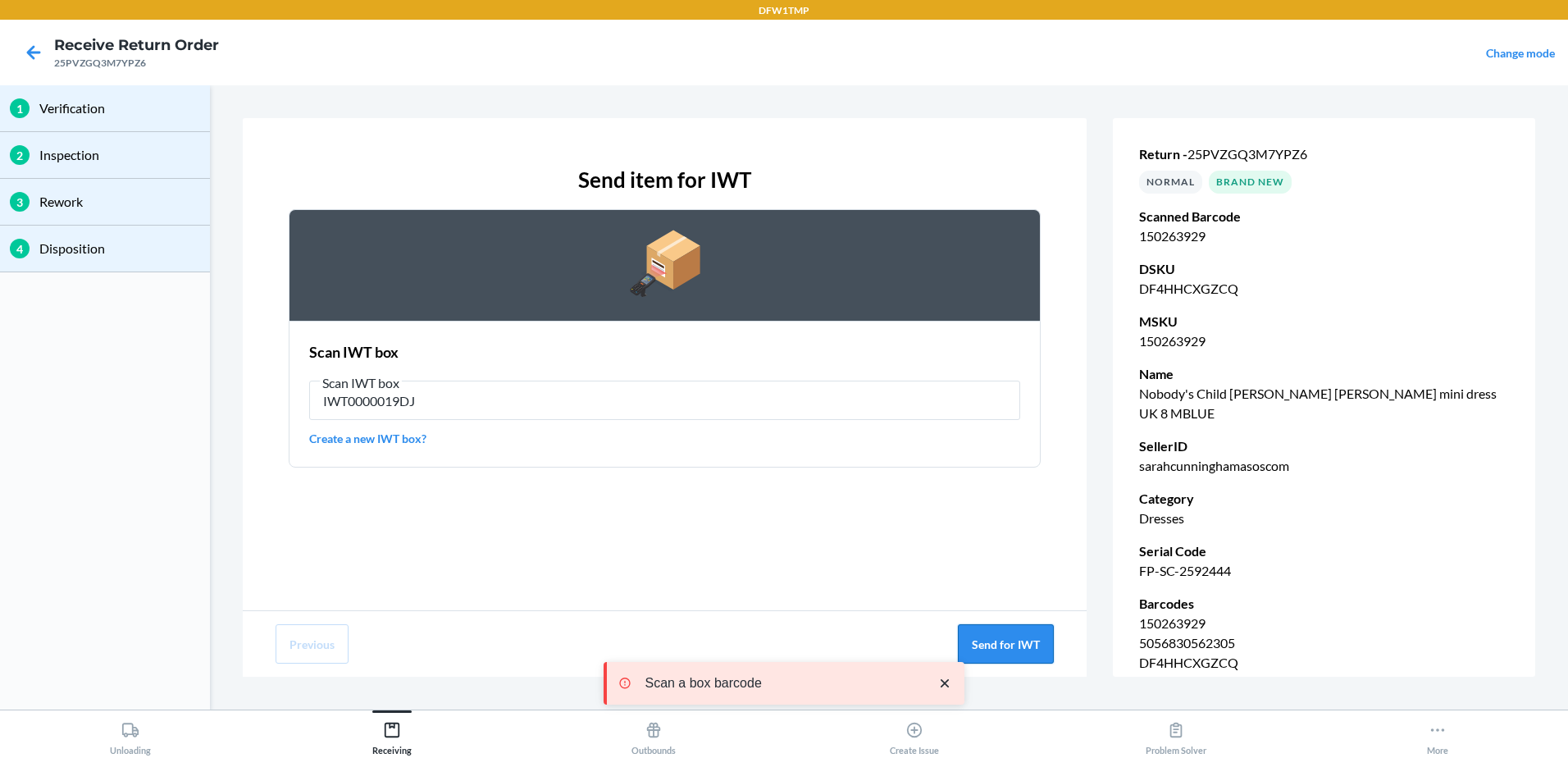
click at [1033, 642] on button "Send for IWT" at bounding box center [1006, 644] width 96 height 39
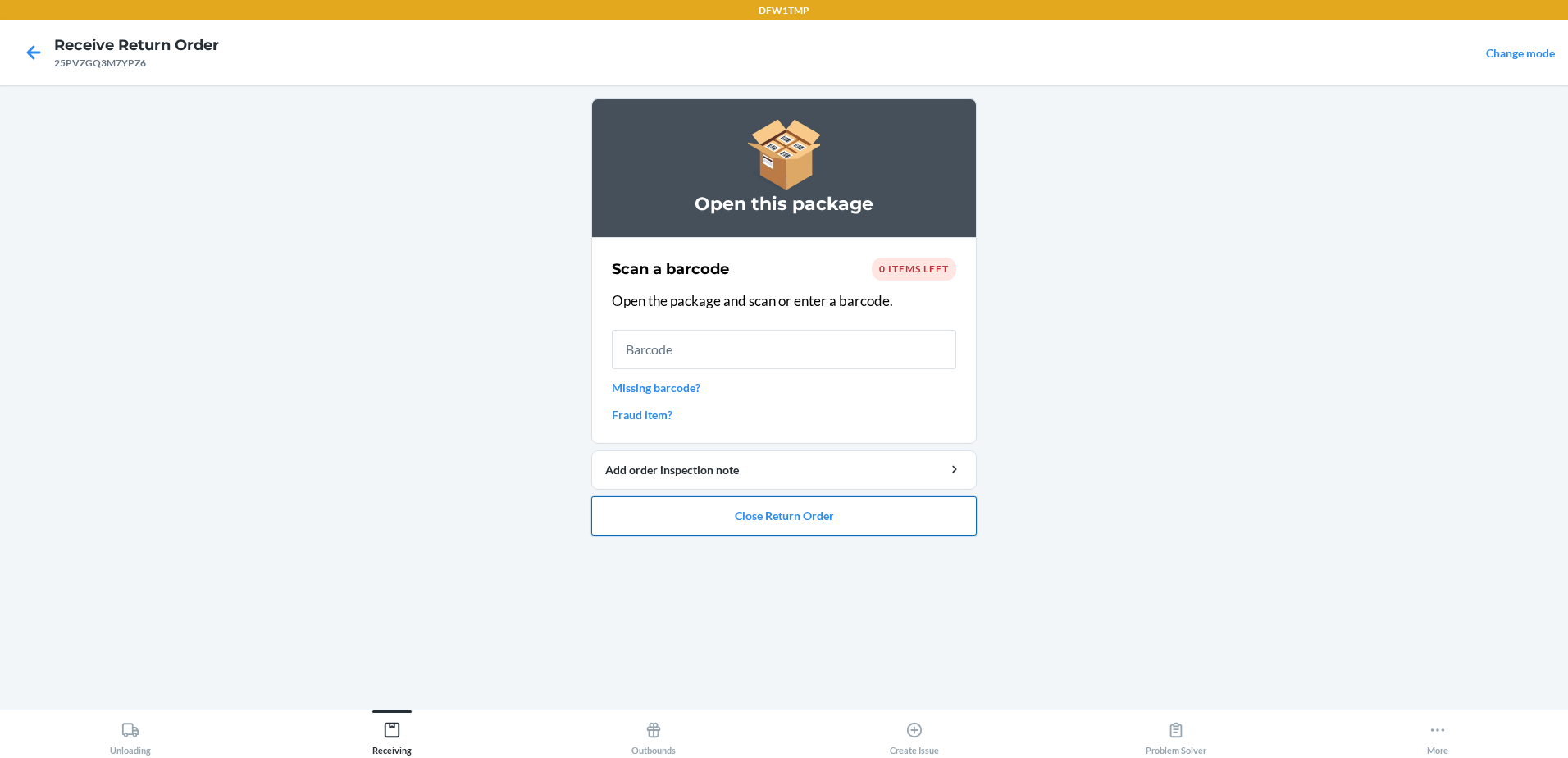
click at [773, 514] on button "Close Return Order" at bounding box center [784, 516] width 386 height 39
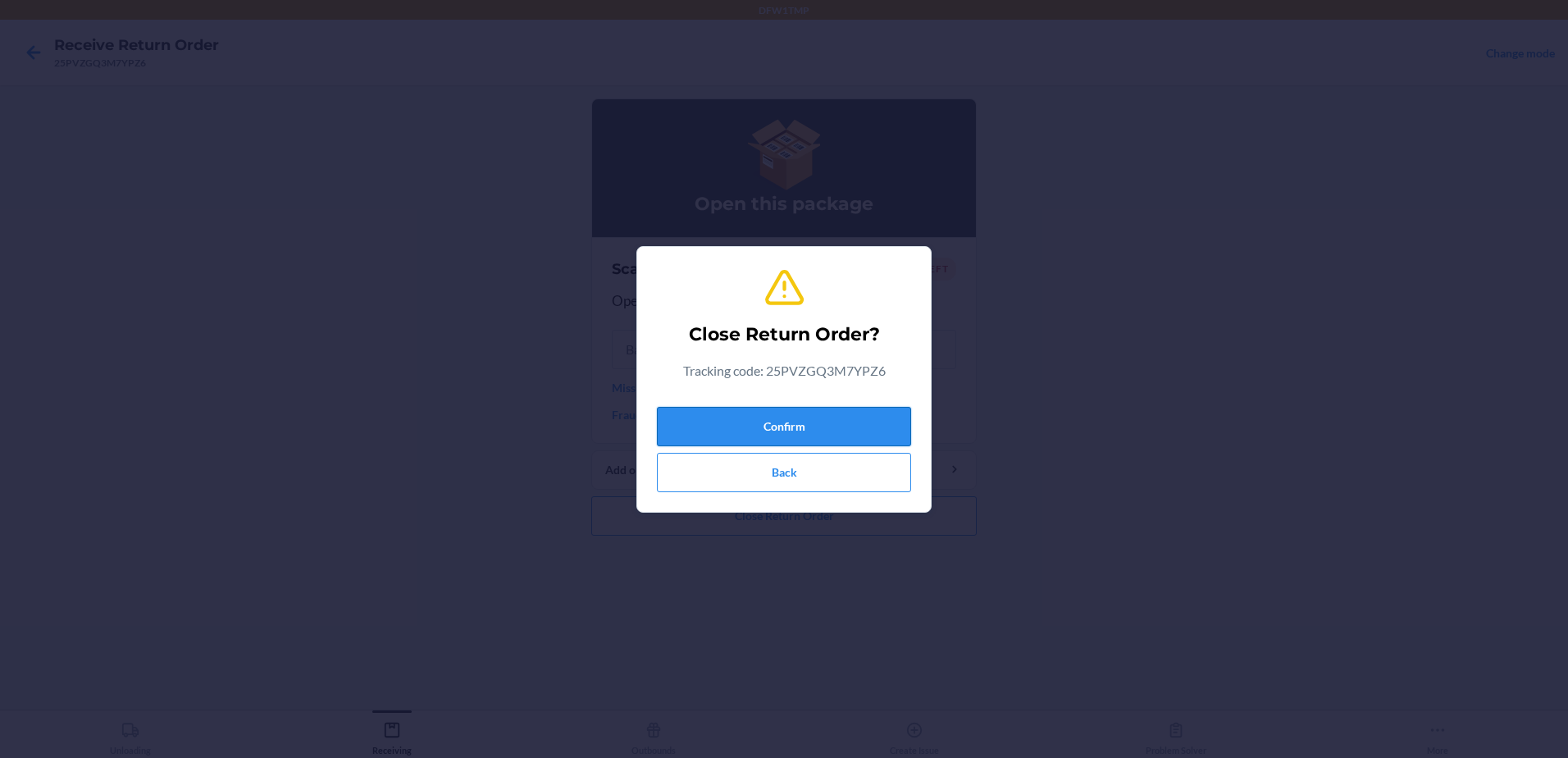
click at [797, 428] on button "Confirm" at bounding box center [784, 426] width 254 height 39
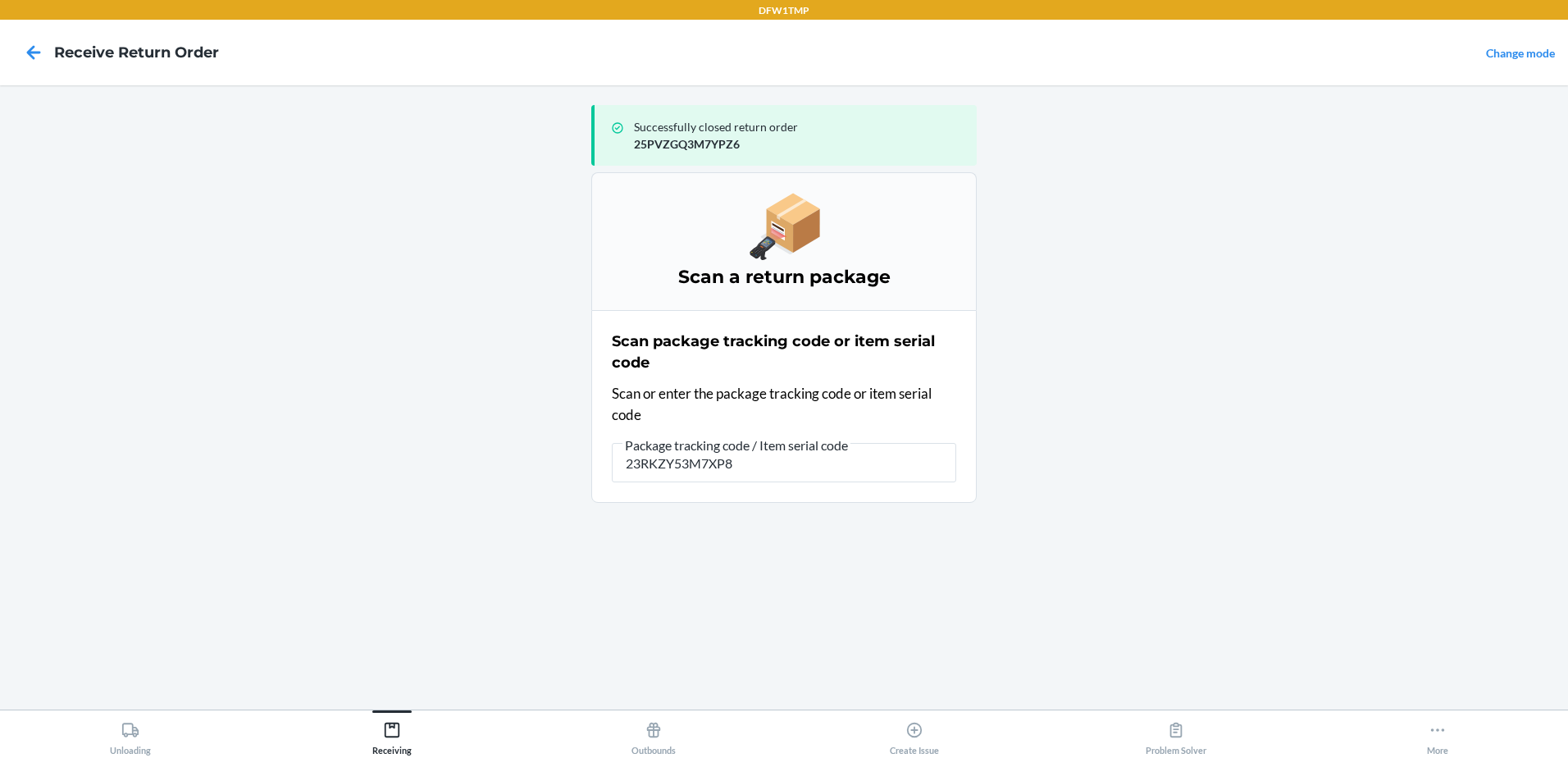
type input "23RKZY53M7XP8G"
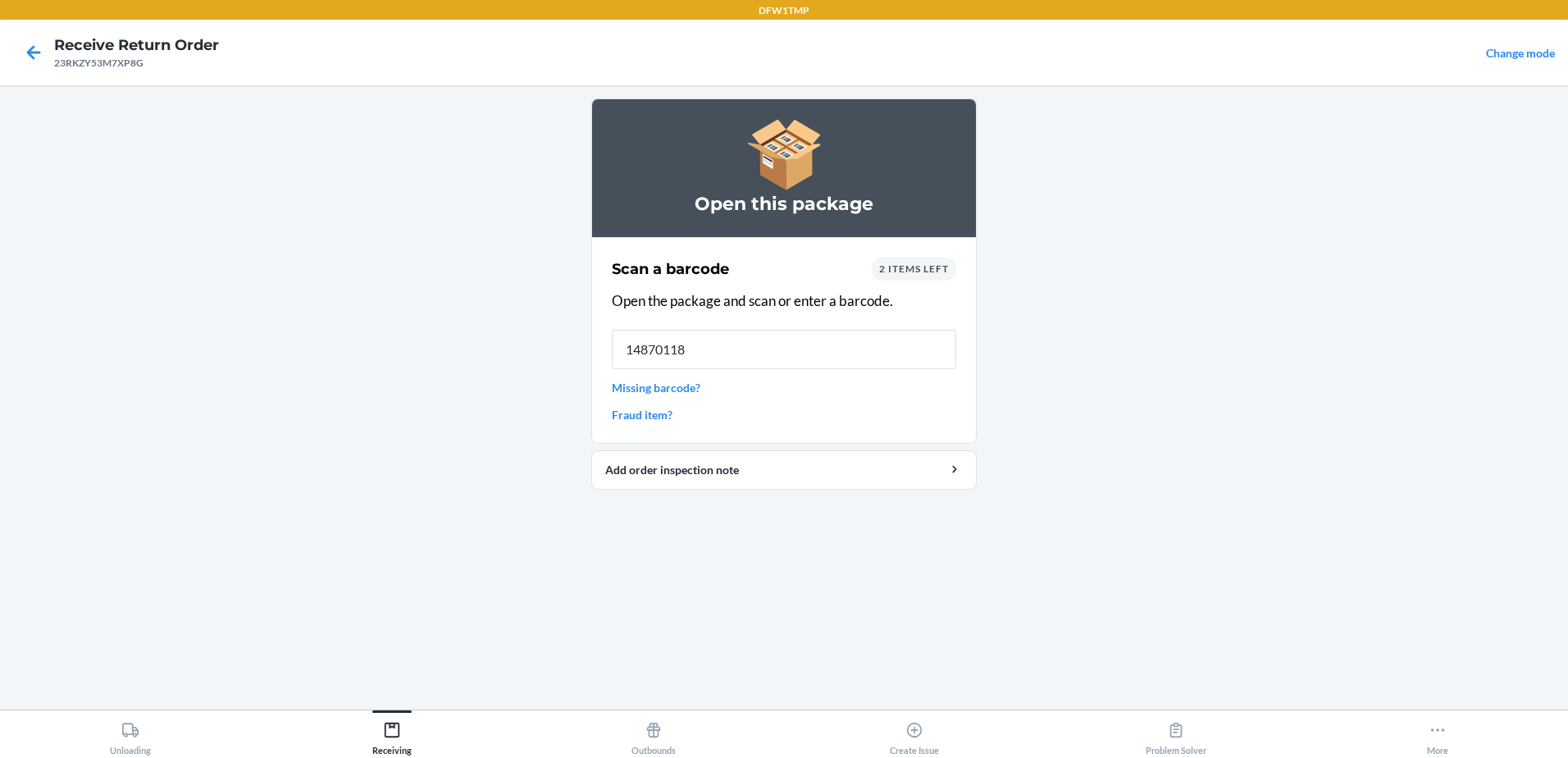
type input "148701182"
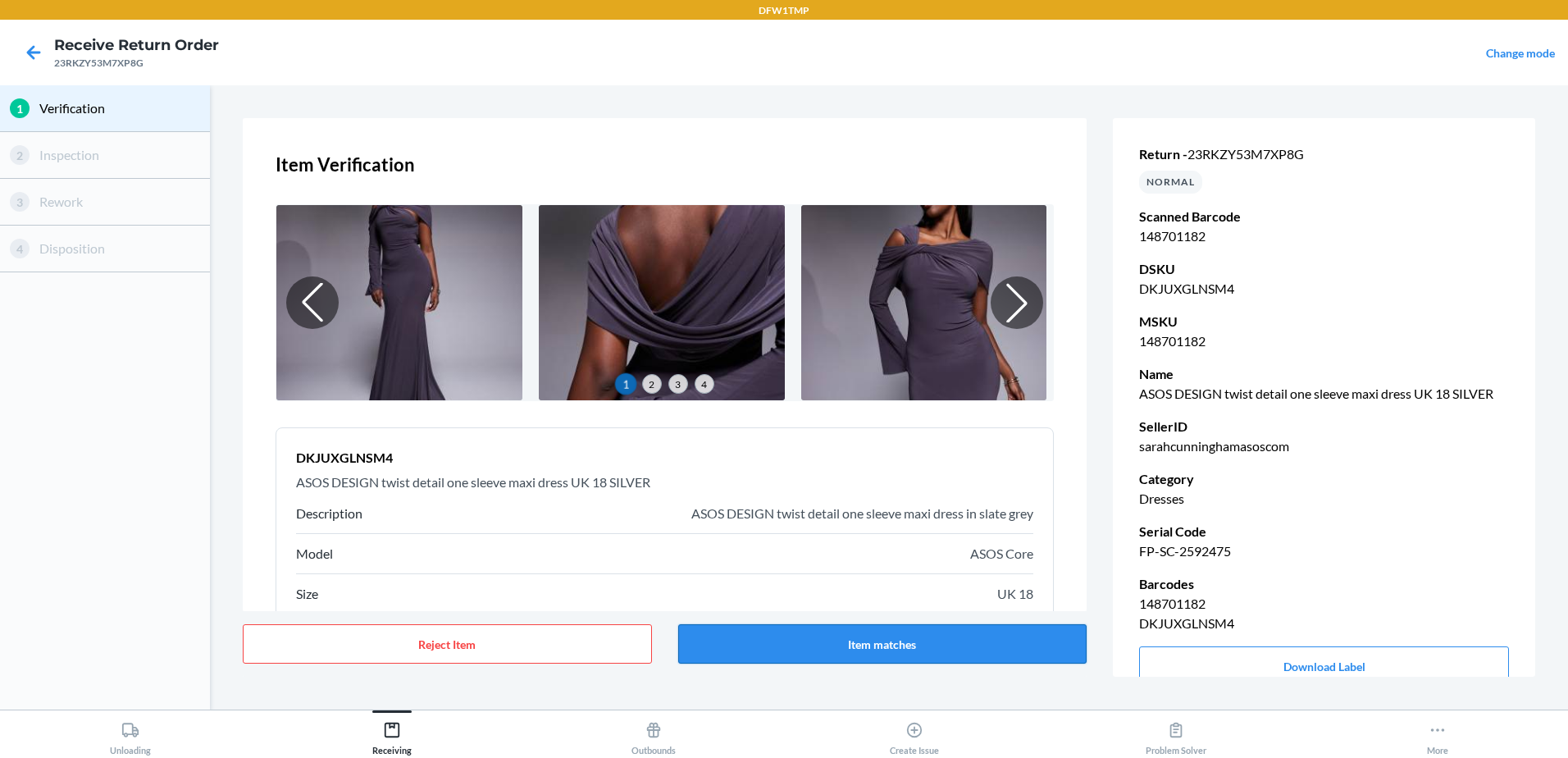
click at [946, 644] on button "Item matches" at bounding box center [882, 644] width 409 height 39
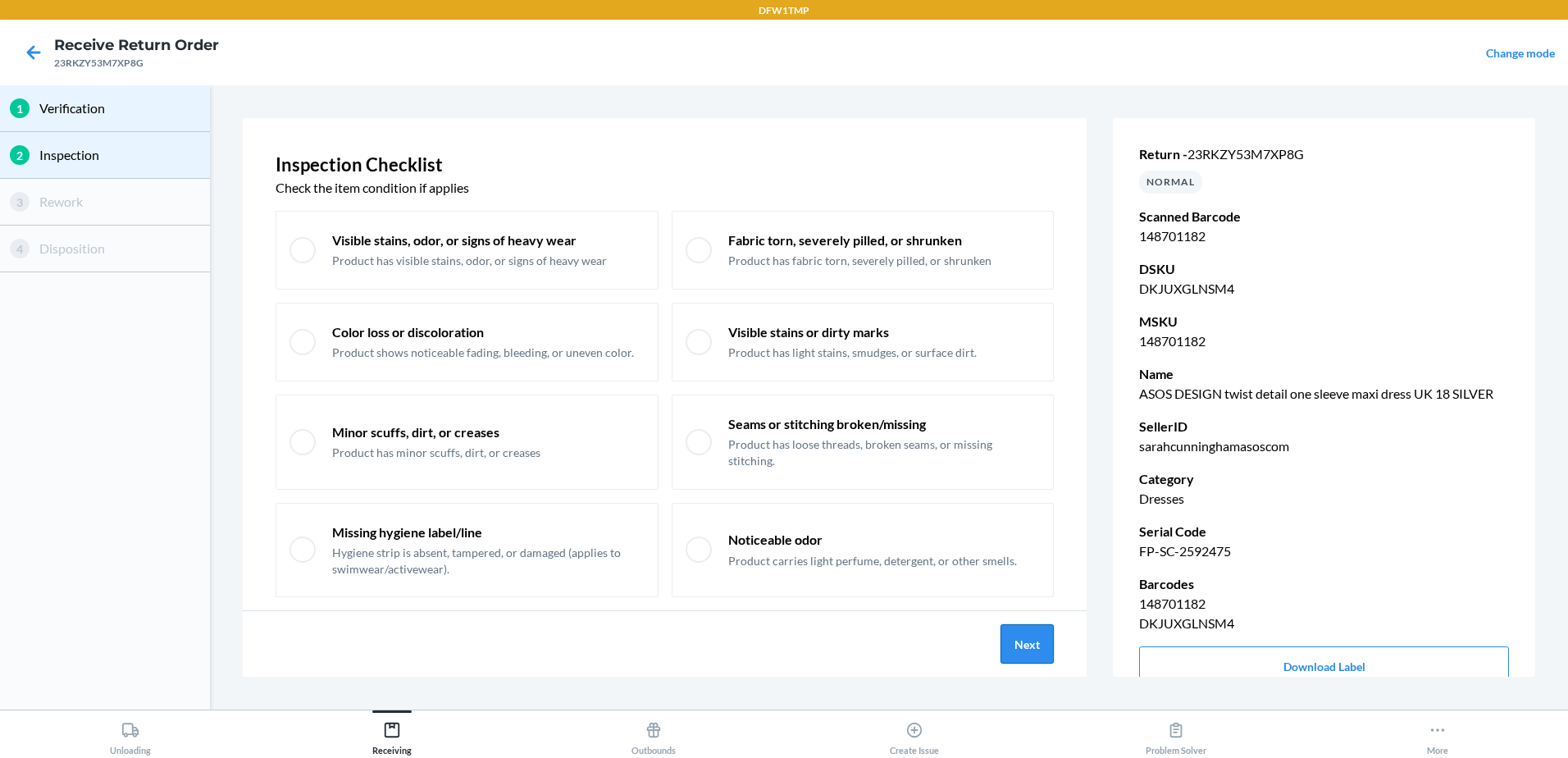
click at [1028, 646] on button "Next" at bounding box center [1027, 644] width 54 height 39
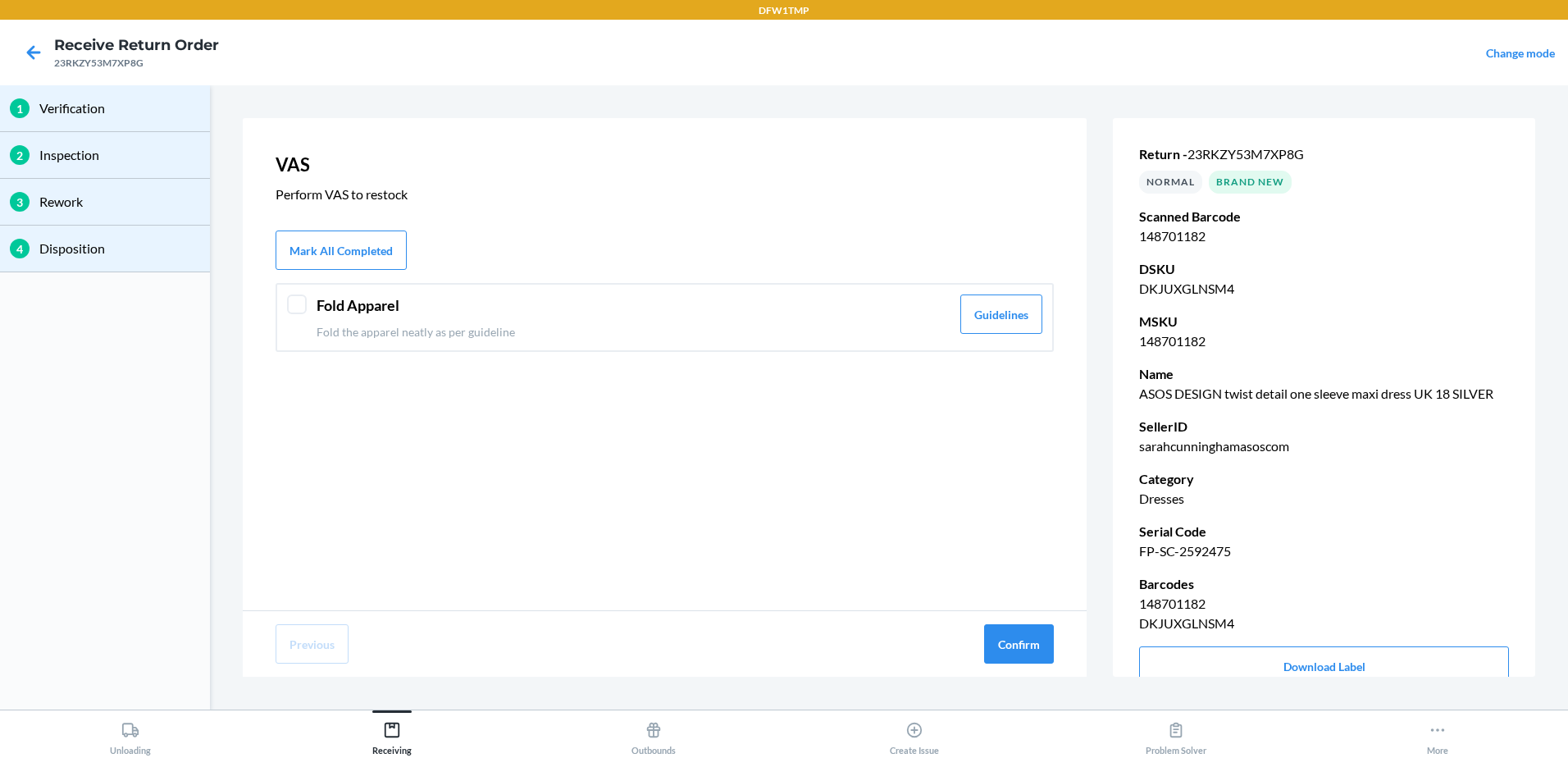
click at [898, 336] on p "Fold the apparel neatly as per guideline" at bounding box center [633, 331] width 634 height 17
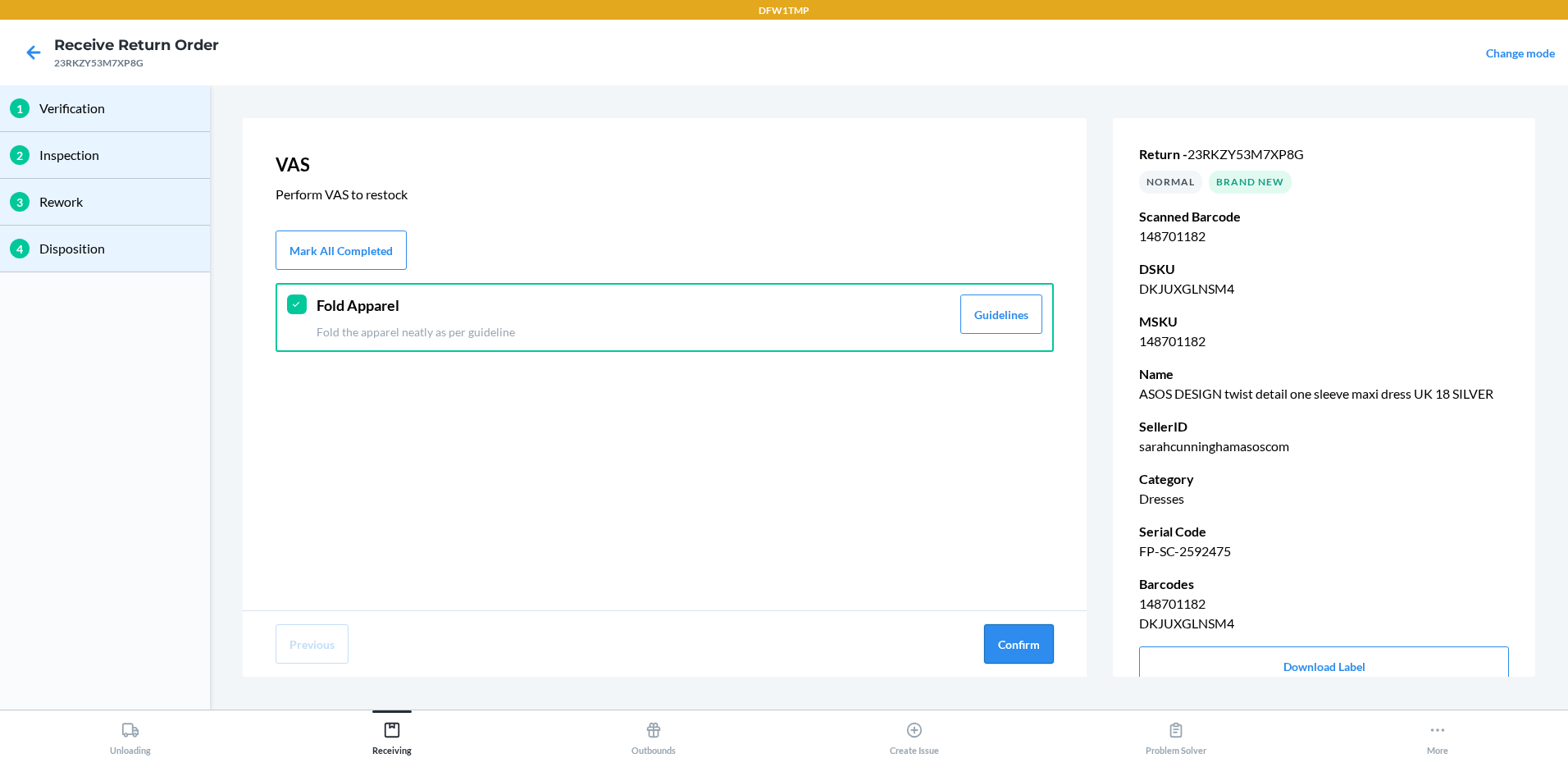
click at [1027, 649] on button "Confirm" at bounding box center [1018, 644] width 70 height 39
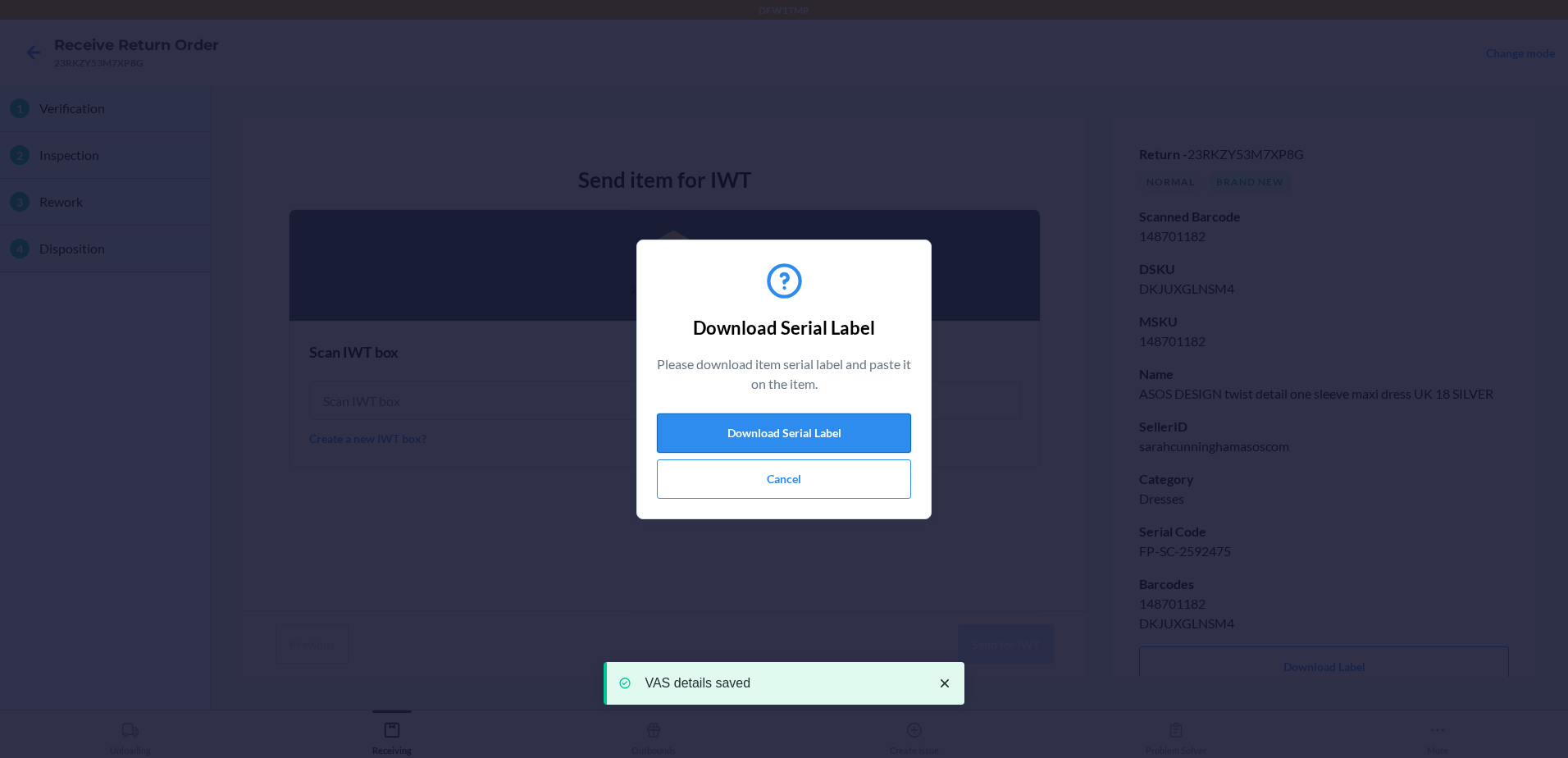
click at [862, 434] on button "Download Serial Label" at bounding box center [784, 432] width 254 height 39
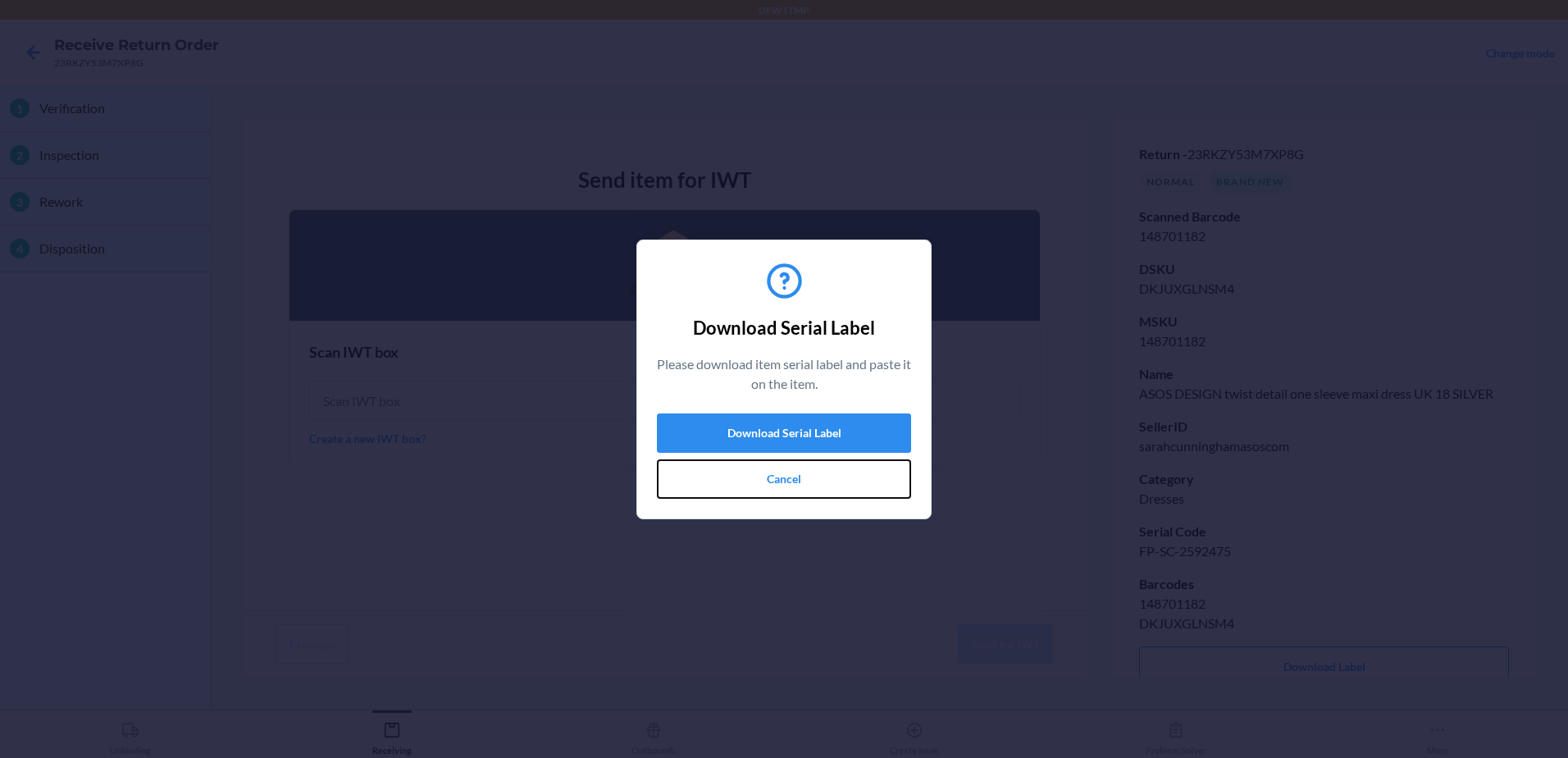
click at [713, 479] on button "Cancel" at bounding box center [784, 478] width 254 height 39
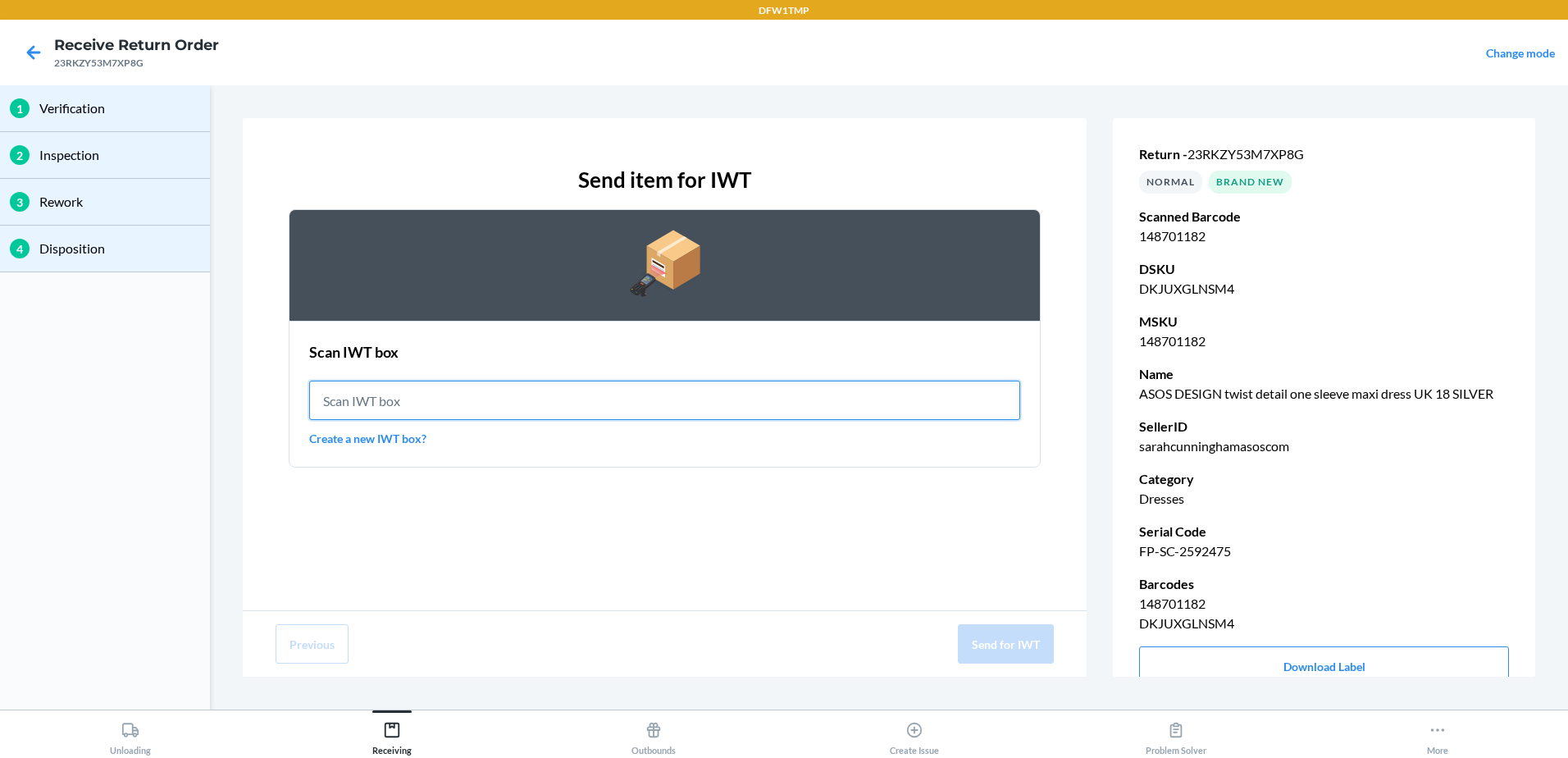
click at [659, 406] on input "text" at bounding box center [665, 399] width 711 height 39
type input "IWT0000019DJ"
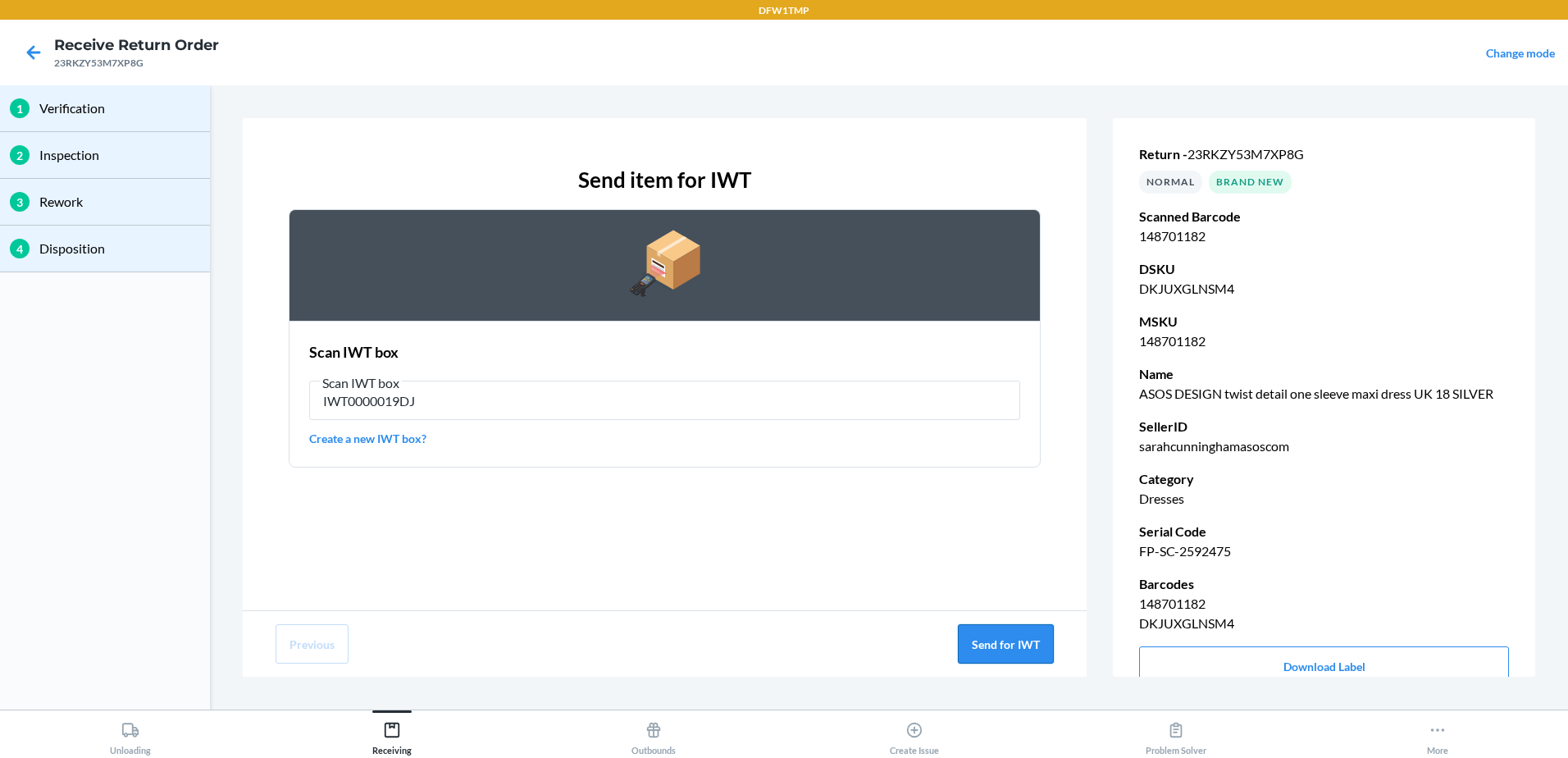
drag, startPoint x: 999, startPoint y: 625, endPoint x: 1002, endPoint y: 636, distance: 11.4
click at [1002, 636] on button "Send for IWT" at bounding box center [1006, 644] width 96 height 39
click at [1034, 644] on button "Send for IWT" at bounding box center [1006, 644] width 96 height 39
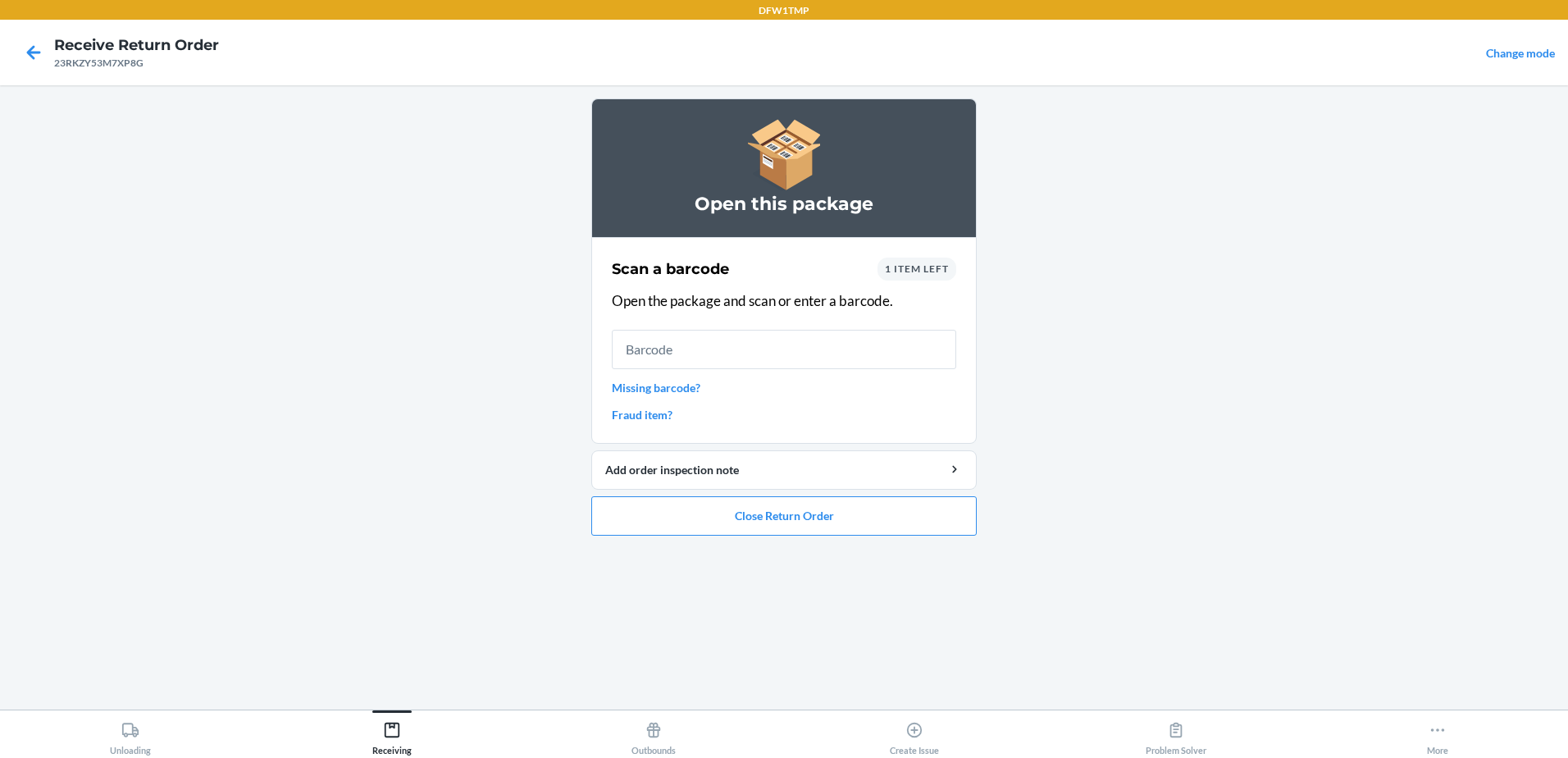
click at [937, 269] on span "1 item left" at bounding box center [916, 269] width 64 height 13
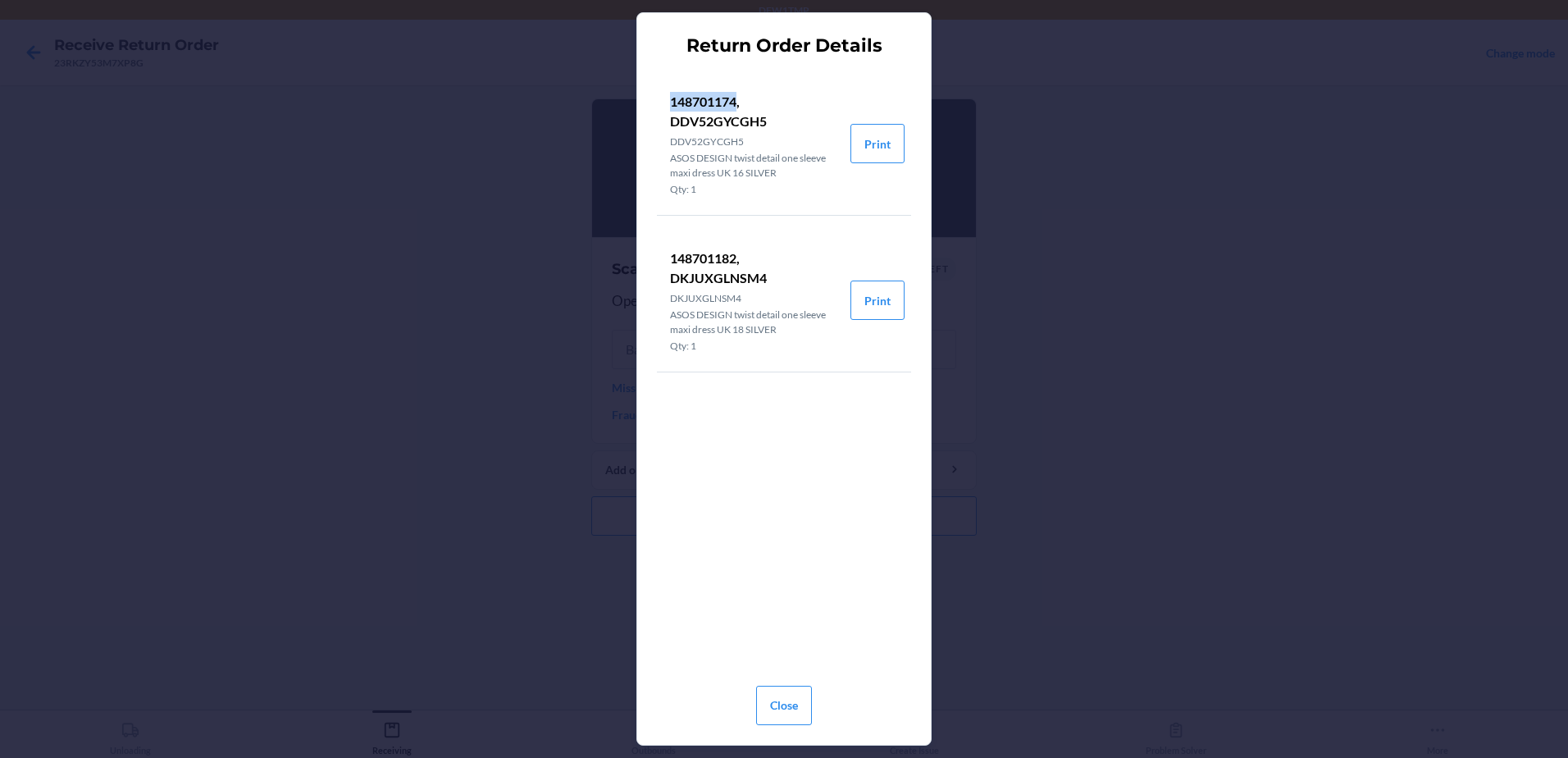
drag, startPoint x: 666, startPoint y: 96, endPoint x: 737, endPoint y: 106, distance: 71.7
click at [737, 106] on li "148701174, DDV52GYCGH5 DDV52GYCGH5 ASOS DESIGN twist detail one sleeve maxi dre…" at bounding box center [753, 143] width 193 height 143
drag, startPoint x: 737, startPoint y: 106, endPoint x: 739, endPoint y: 96, distance: 10.2
click at [782, 698] on button "Close" at bounding box center [783, 705] width 55 height 39
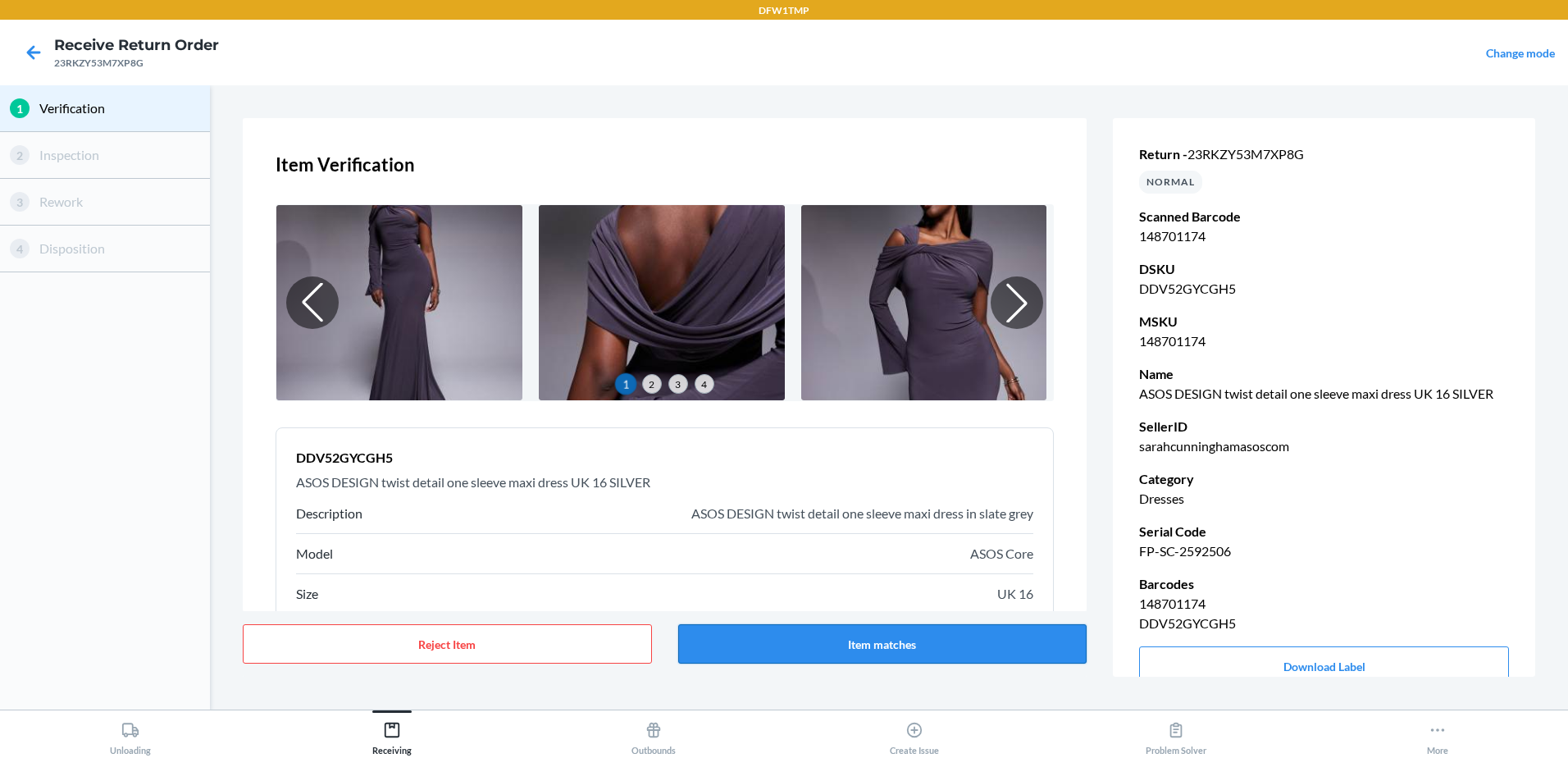
click at [808, 642] on button "Item matches" at bounding box center [882, 644] width 409 height 39
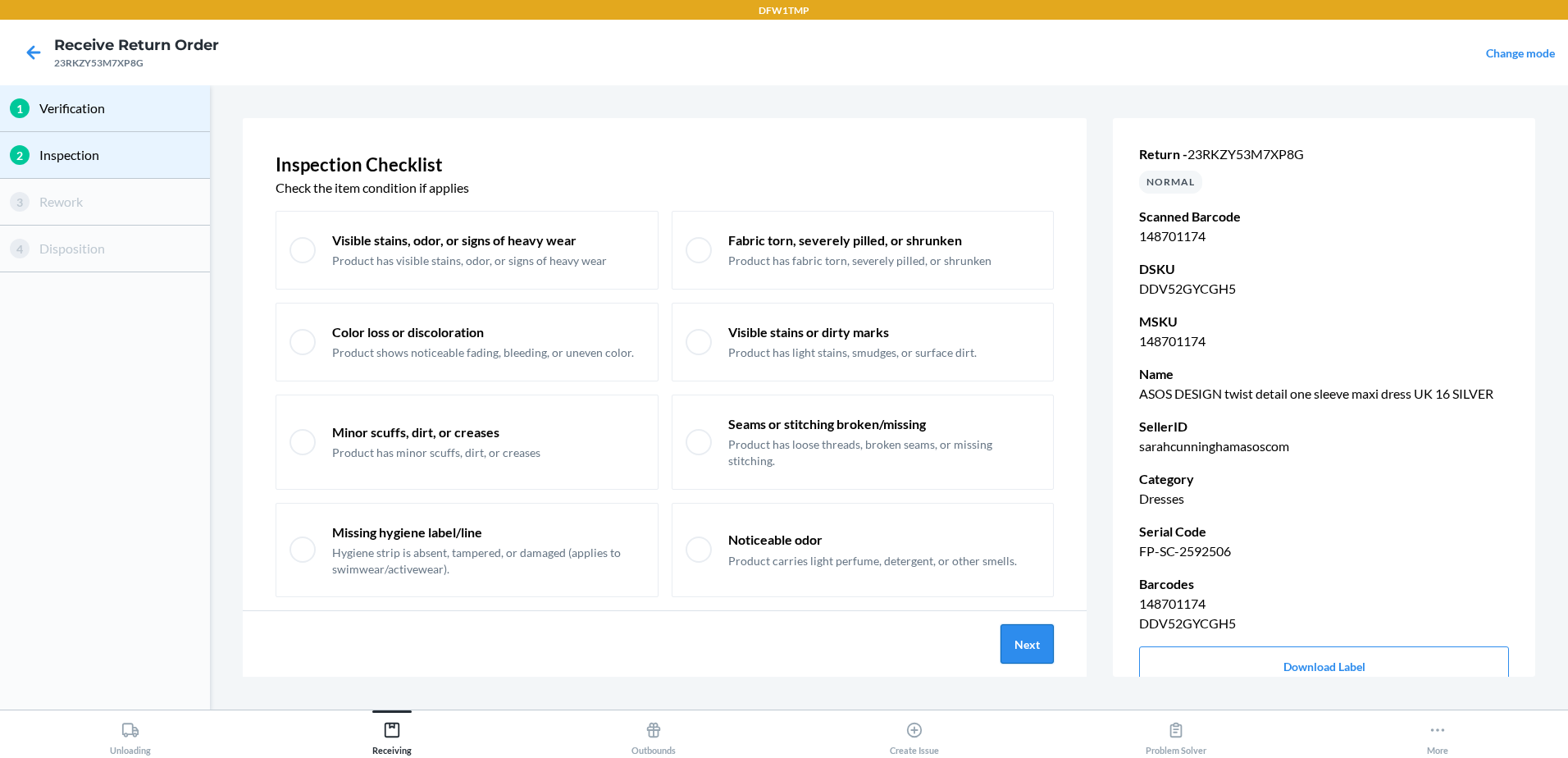
click at [1026, 652] on button "Next" at bounding box center [1027, 644] width 54 height 39
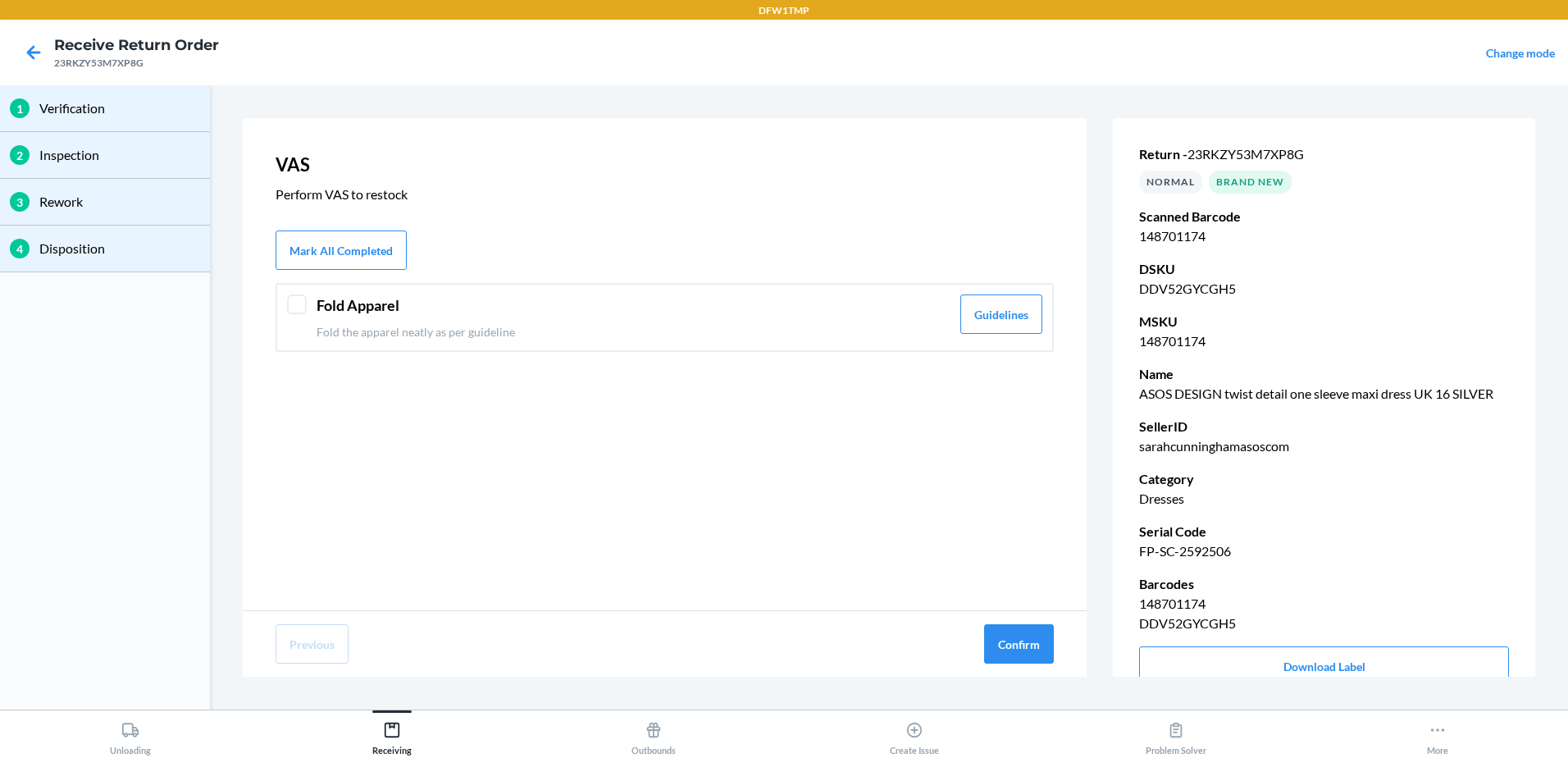
click at [759, 302] on header "Fold Apparel" at bounding box center [633, 305] width 634 height 22
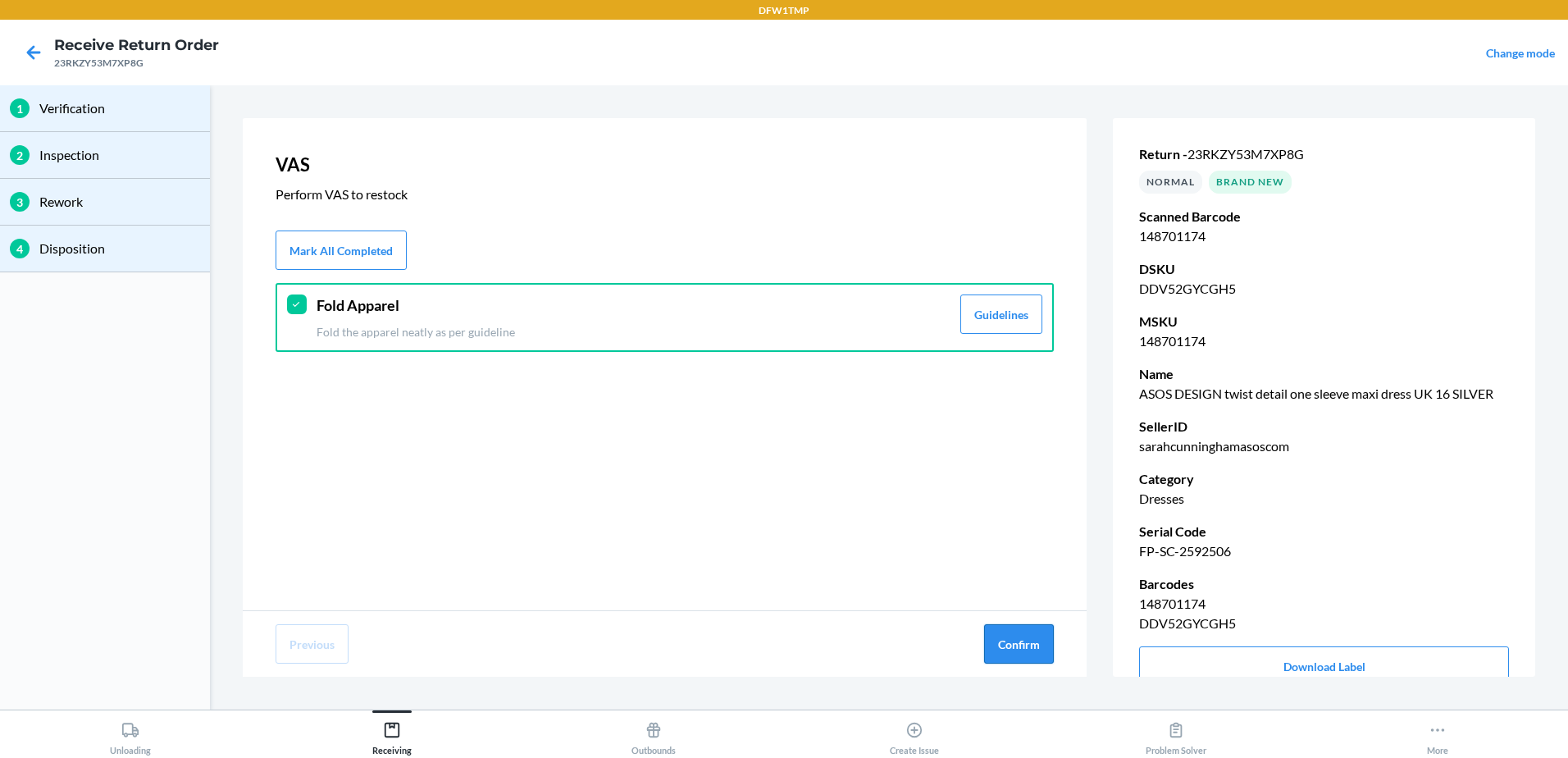
click at [1023, 647] on button "Confirm" at bounding box center [1018, 644] width 70 height 39
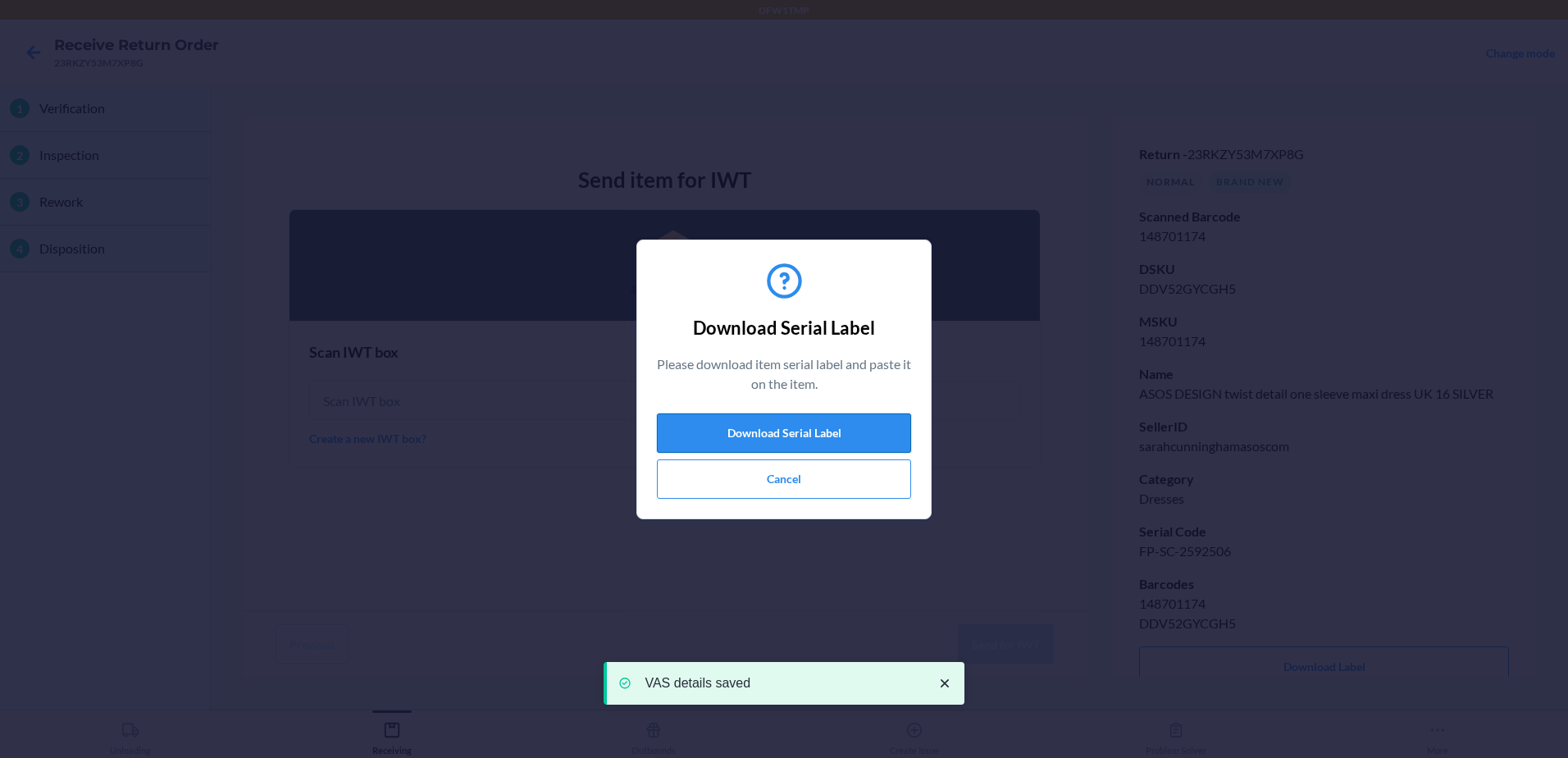
click at [779, 426] on button "Download Serial Label" at bounding box center [784, 432] width 254 height 39
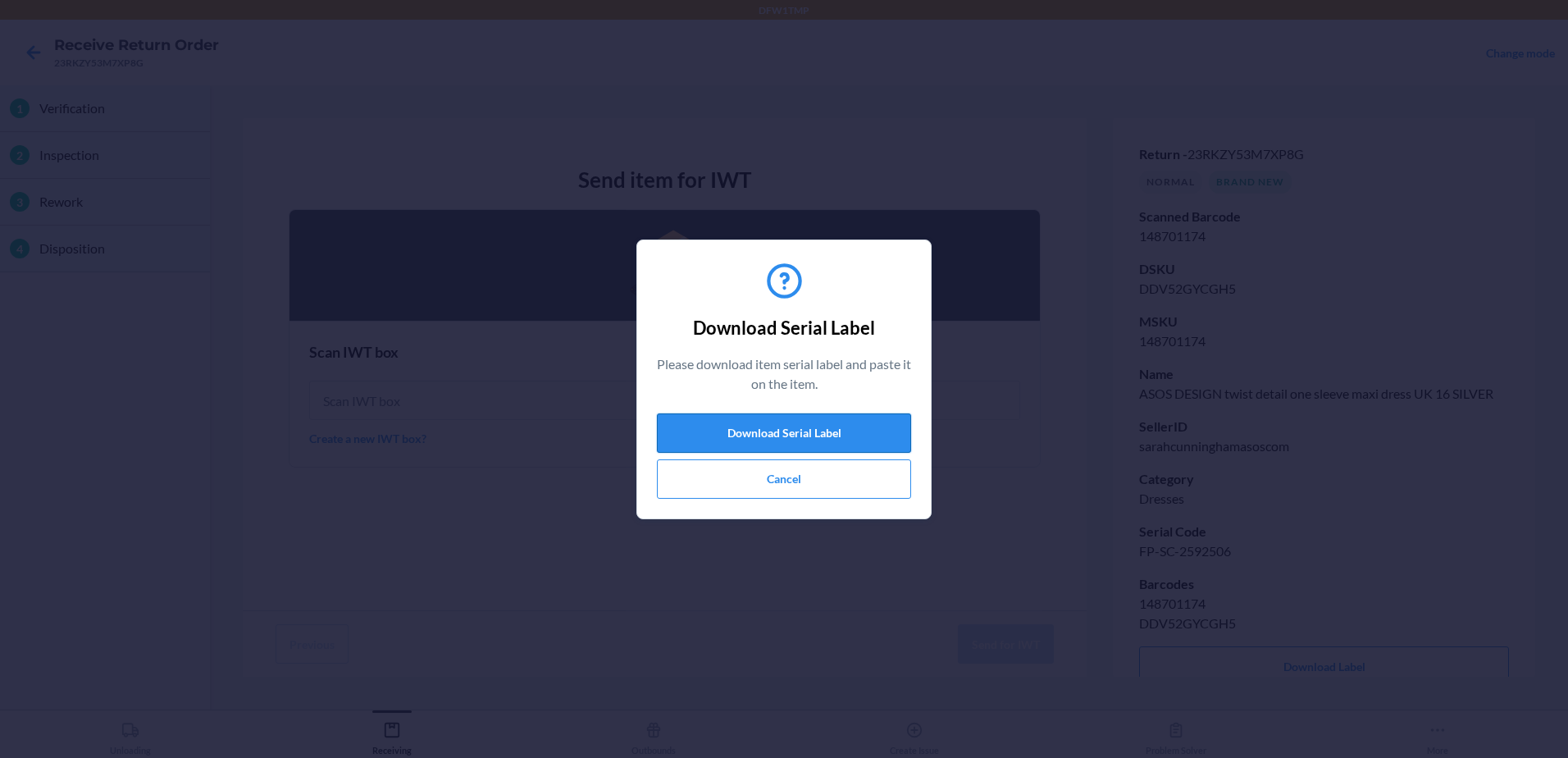
click at [737, 424] on button "Download Serial Label" at bounding box center [784, 432] width 254 height 39
click at [828, 485] on button "Cancel" at bounding box center [784, 478] width 254 height 39
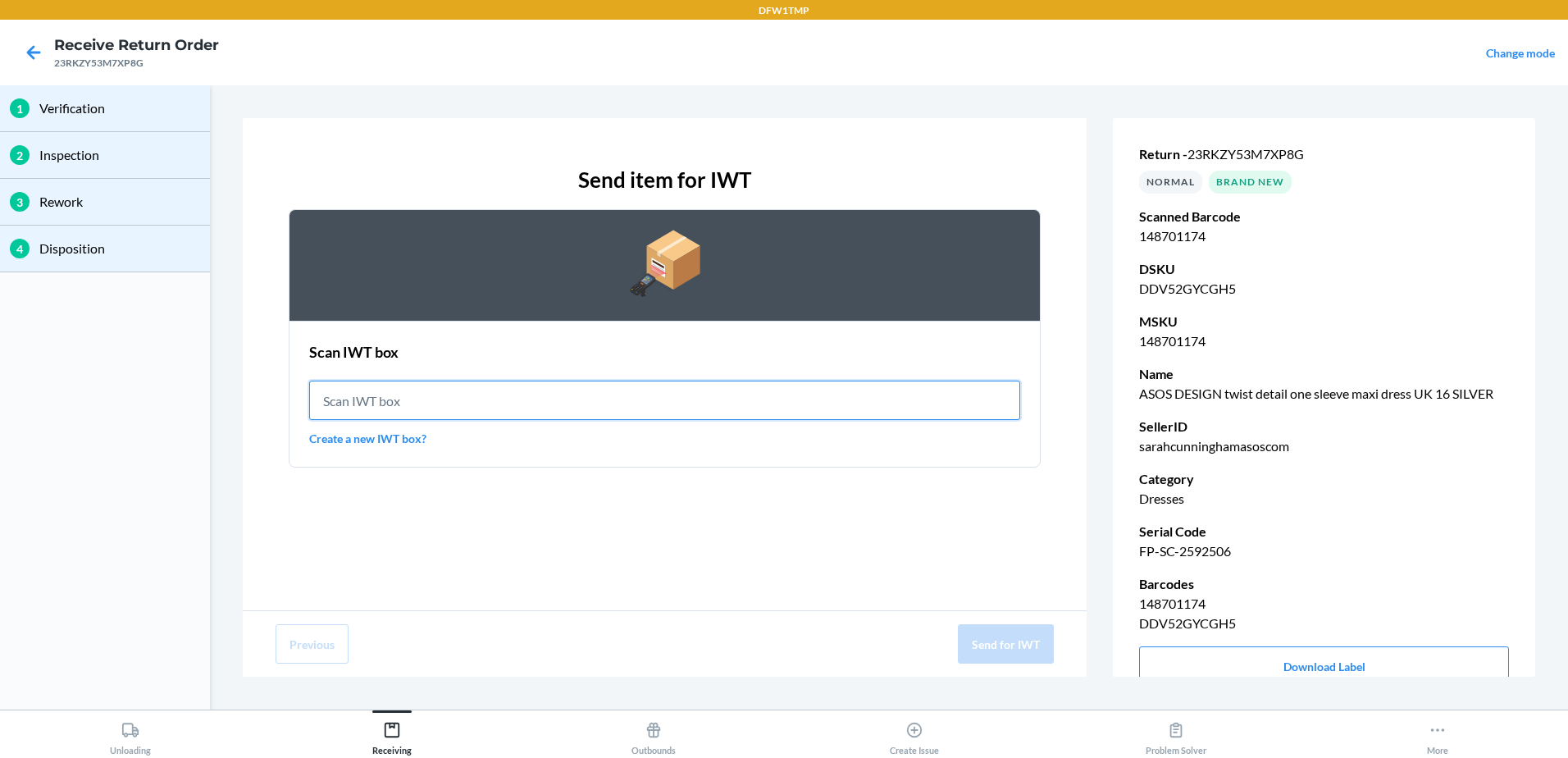
click at [625, 396] on input "text" at bounding box center [665, 399] width 711 height 39
type input "IWT0000019DJ"
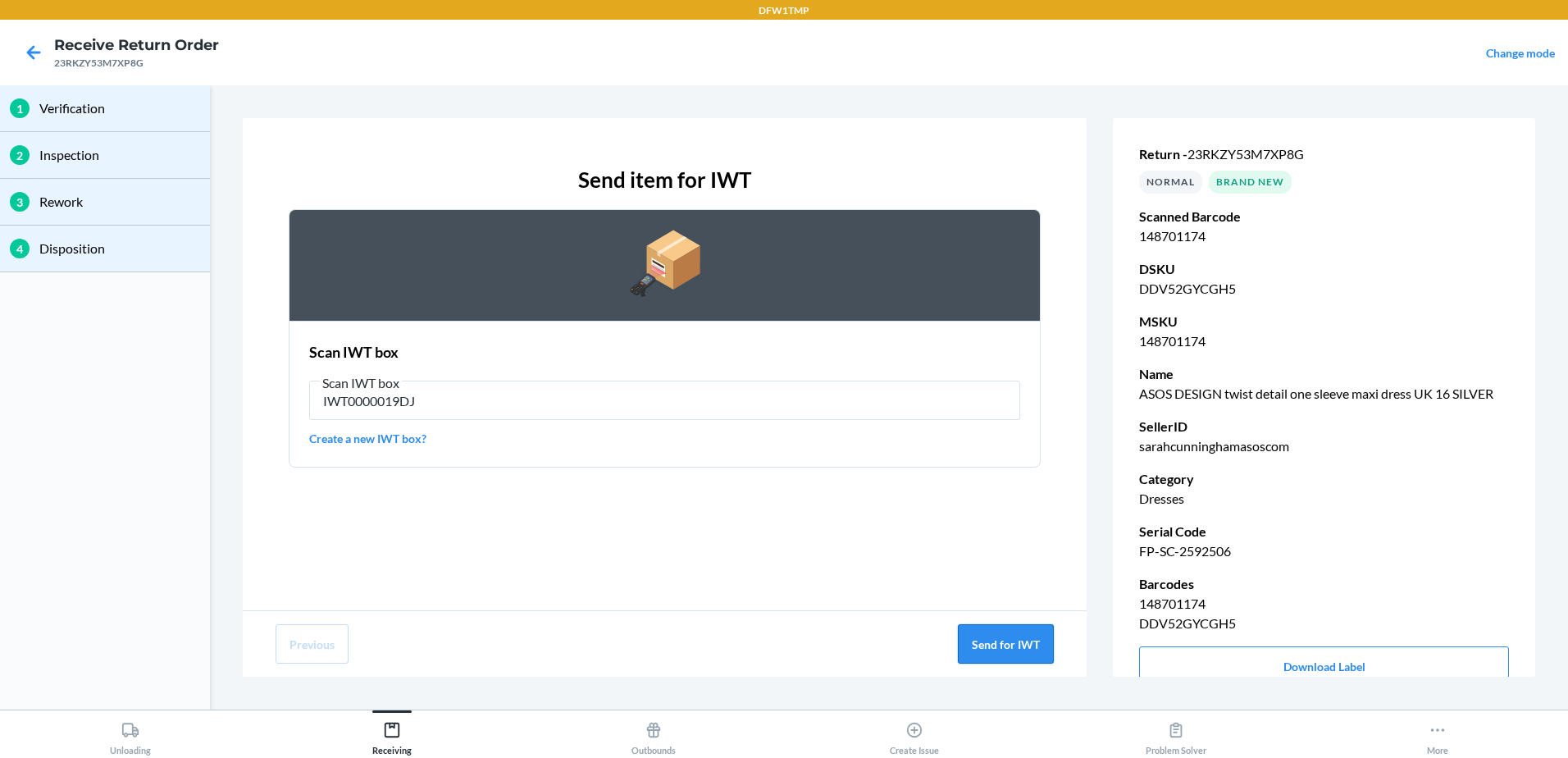
click at [985, 643] on button "Send for IWT" at bounding box center [1006, 644] width 96 height 39
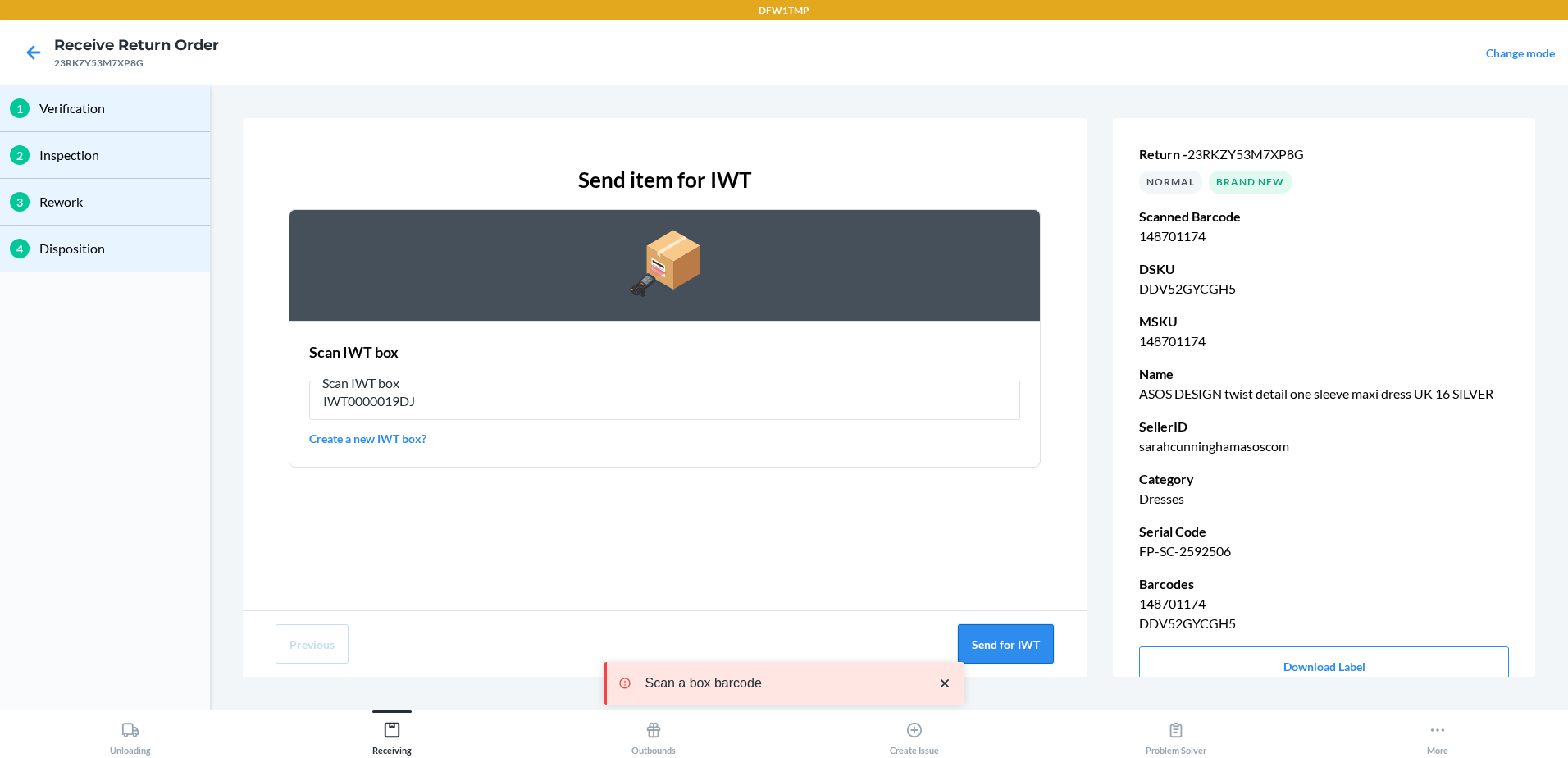
click at [985, 643] on button "Send for IWT" at bounding box center [1006, 644] width 96 height 39
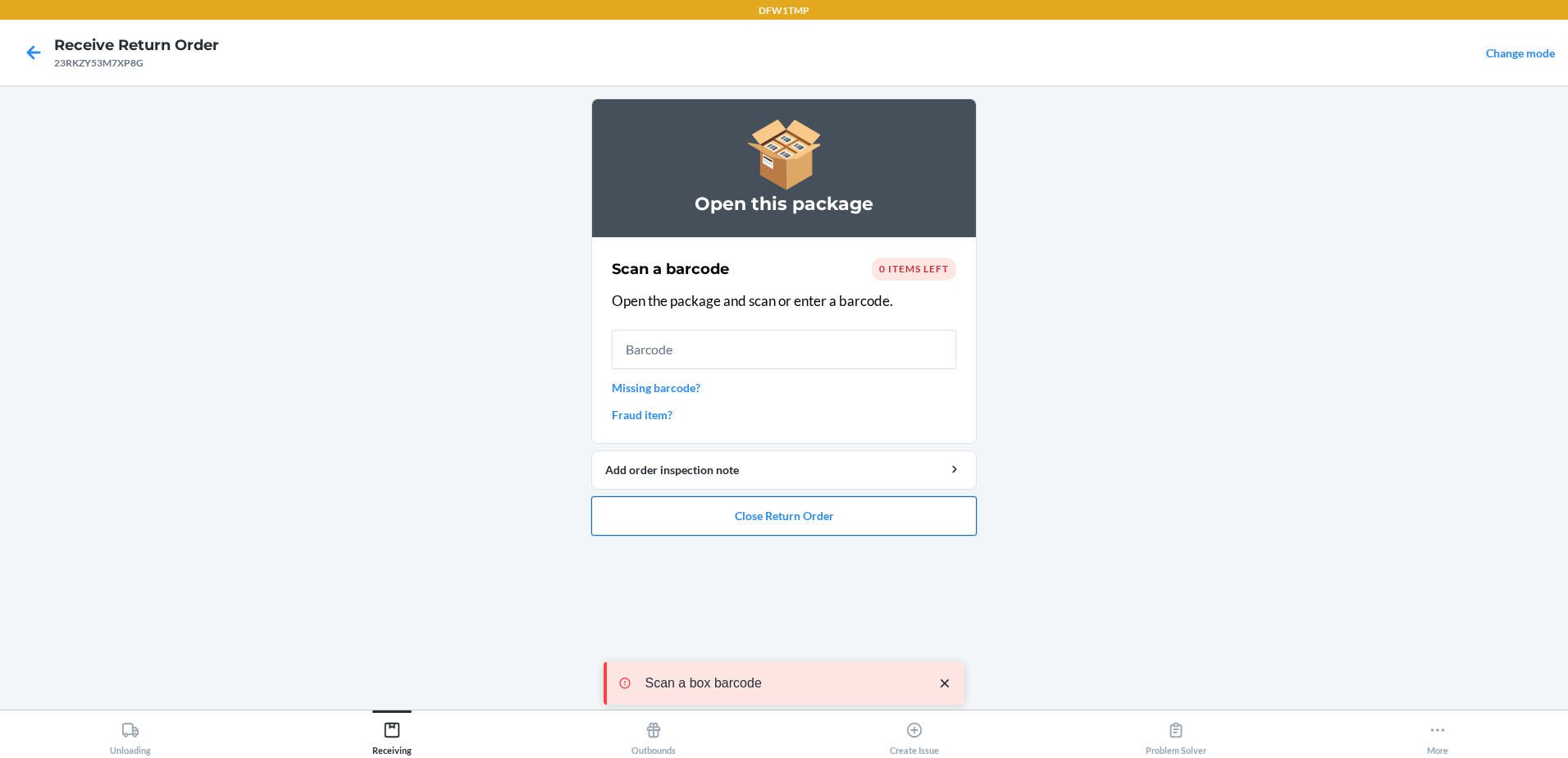
click at [733, 508] on button "Close Return Order" at bounding box center [784, 516] width 386 height 39
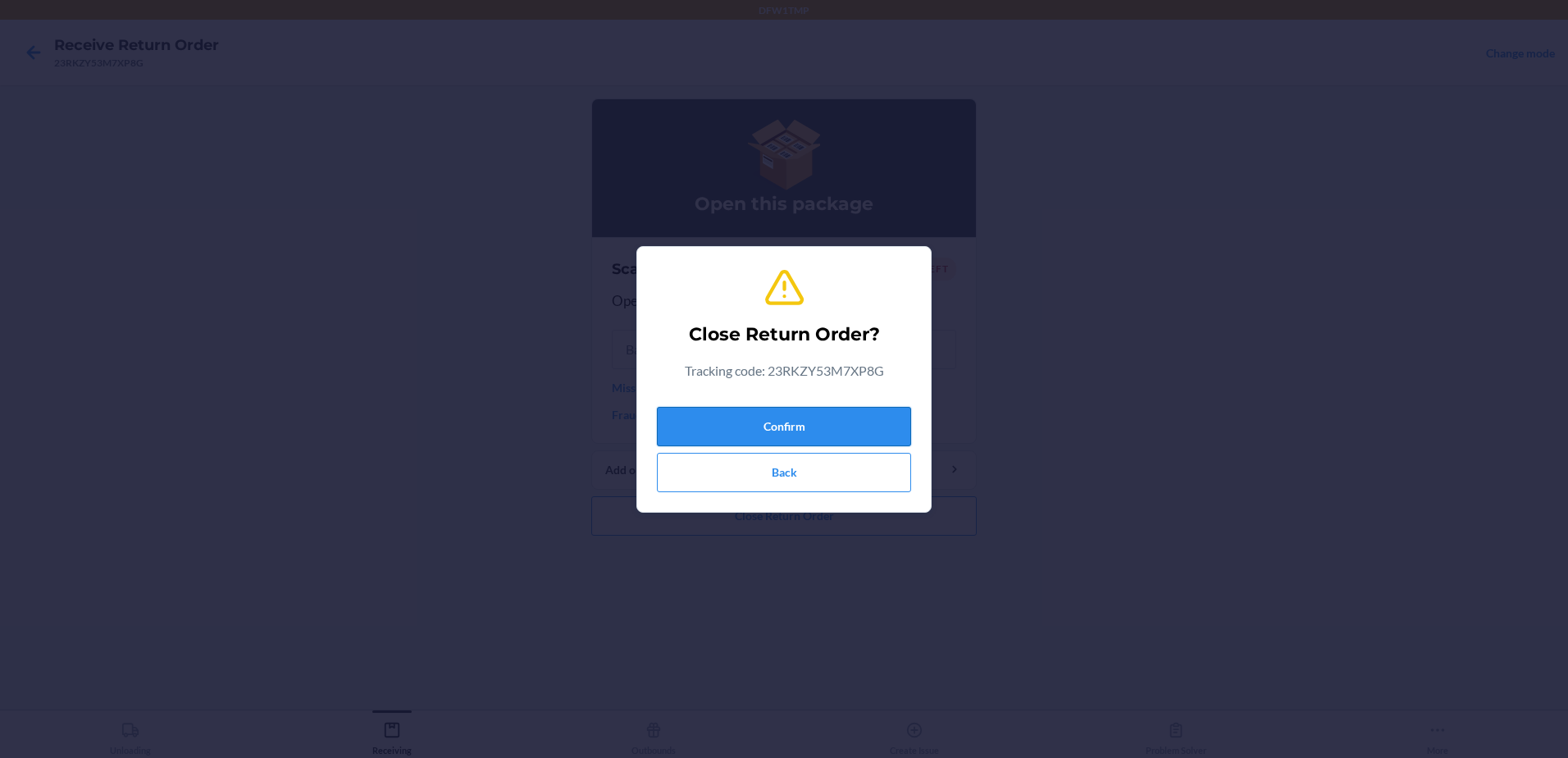
click at [753, 418] on button "Confirm" at bounding box center [784, 426] width 254 height 39
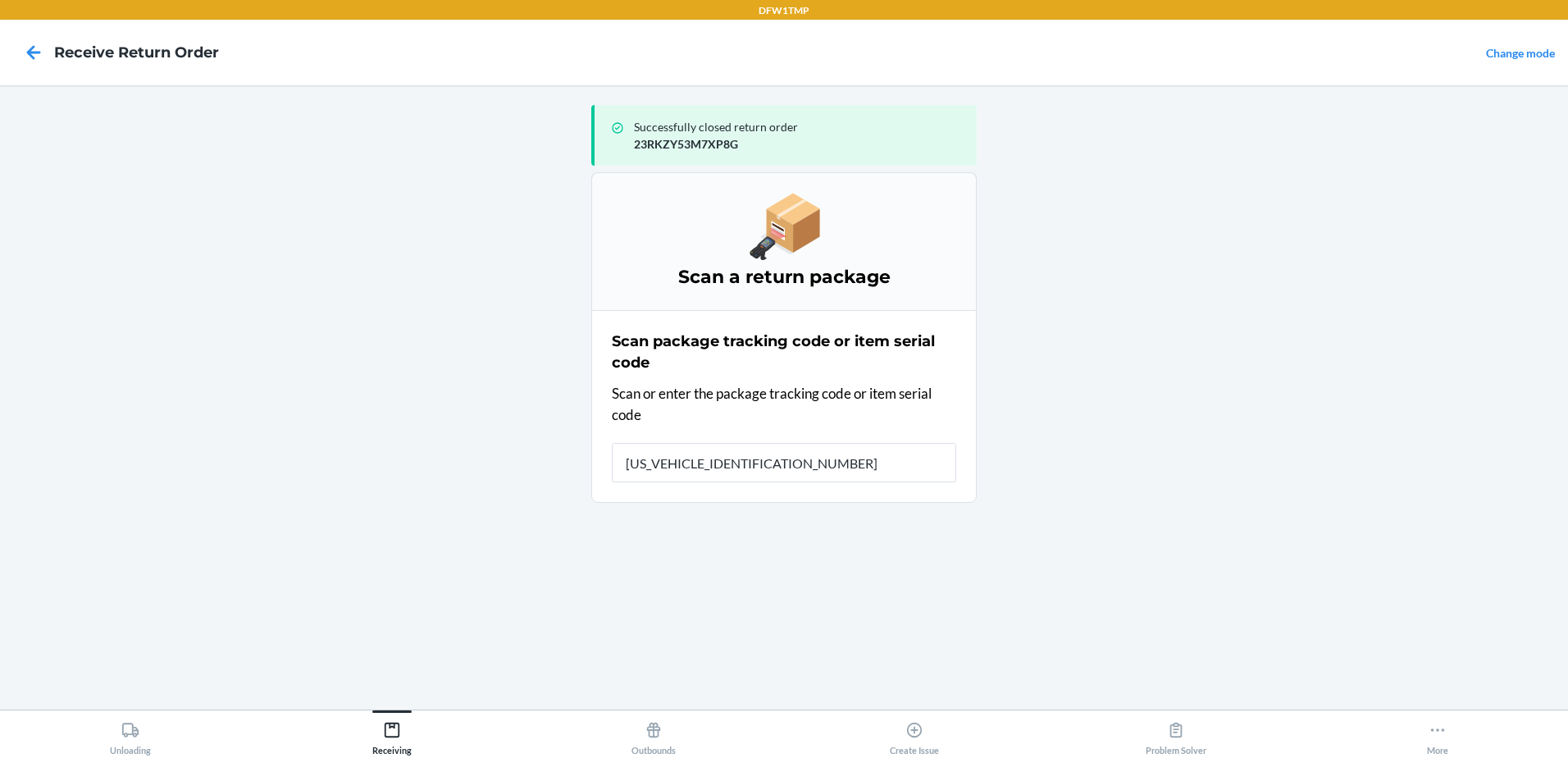
type input "1ZY2198D9029218897"
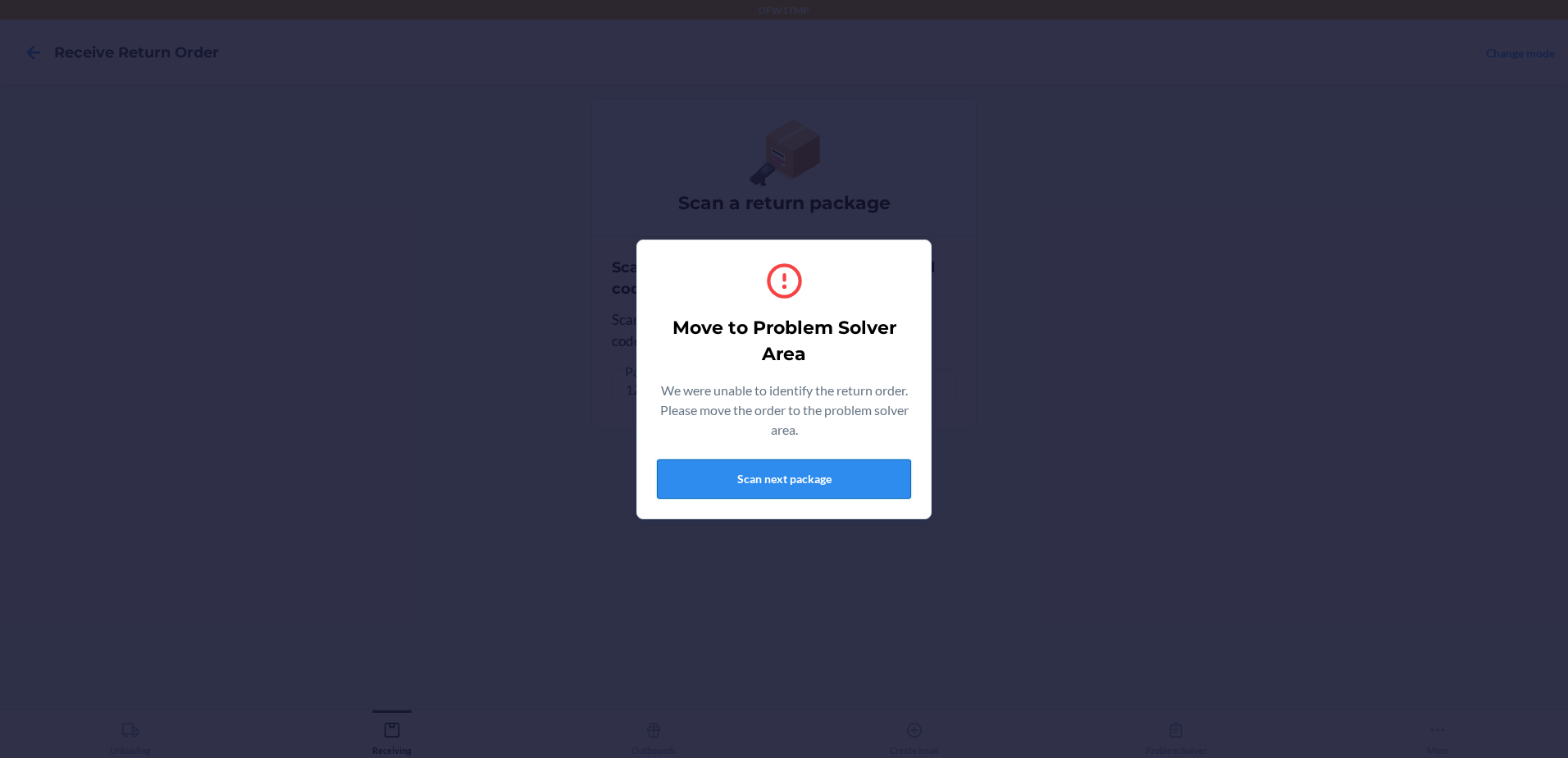
click at [735, 484] on button "Scan next package" at bounding box center [784, 478] width 254 height 39
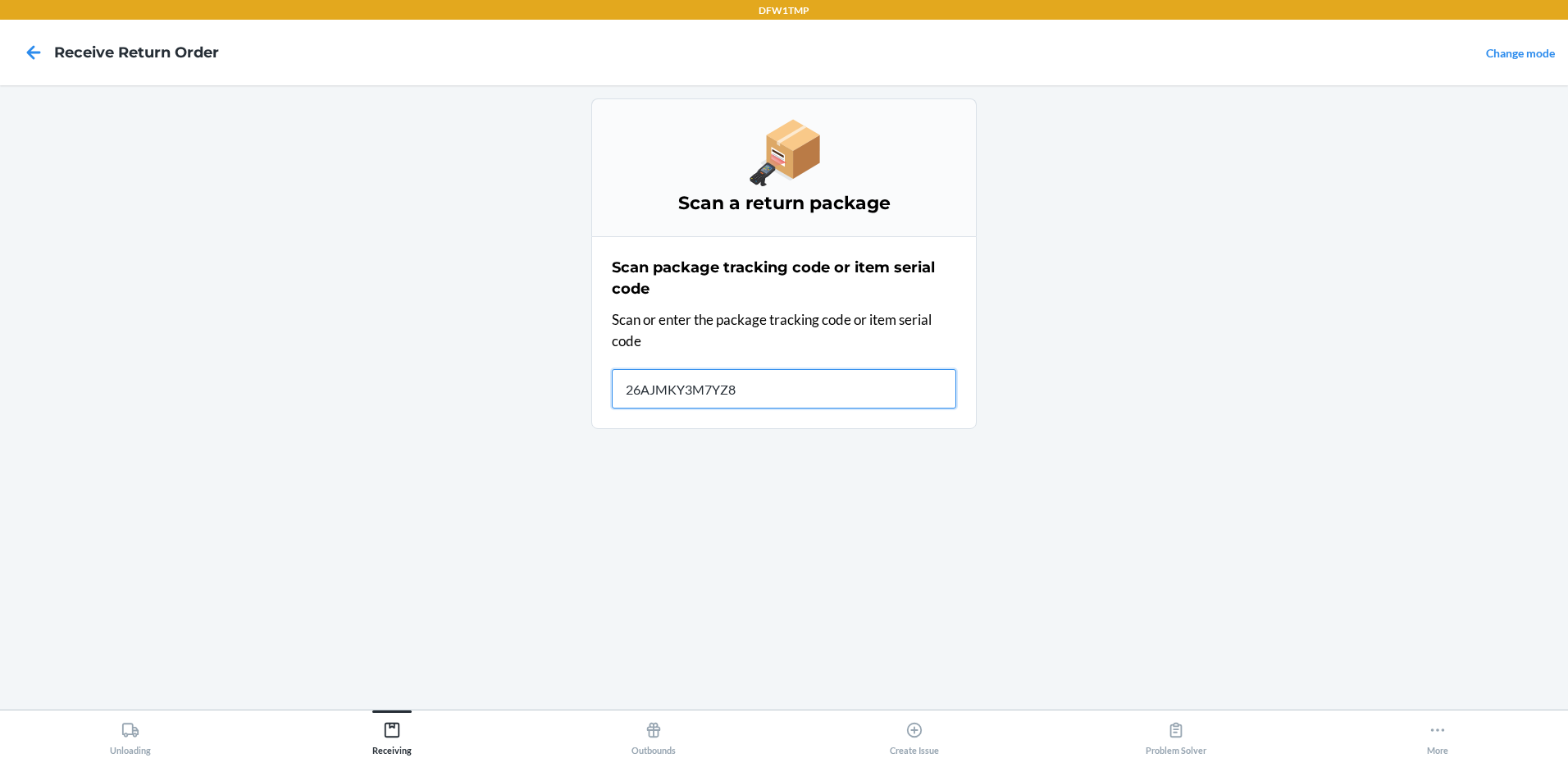
type input "26AJMKY3M7YZ8L"
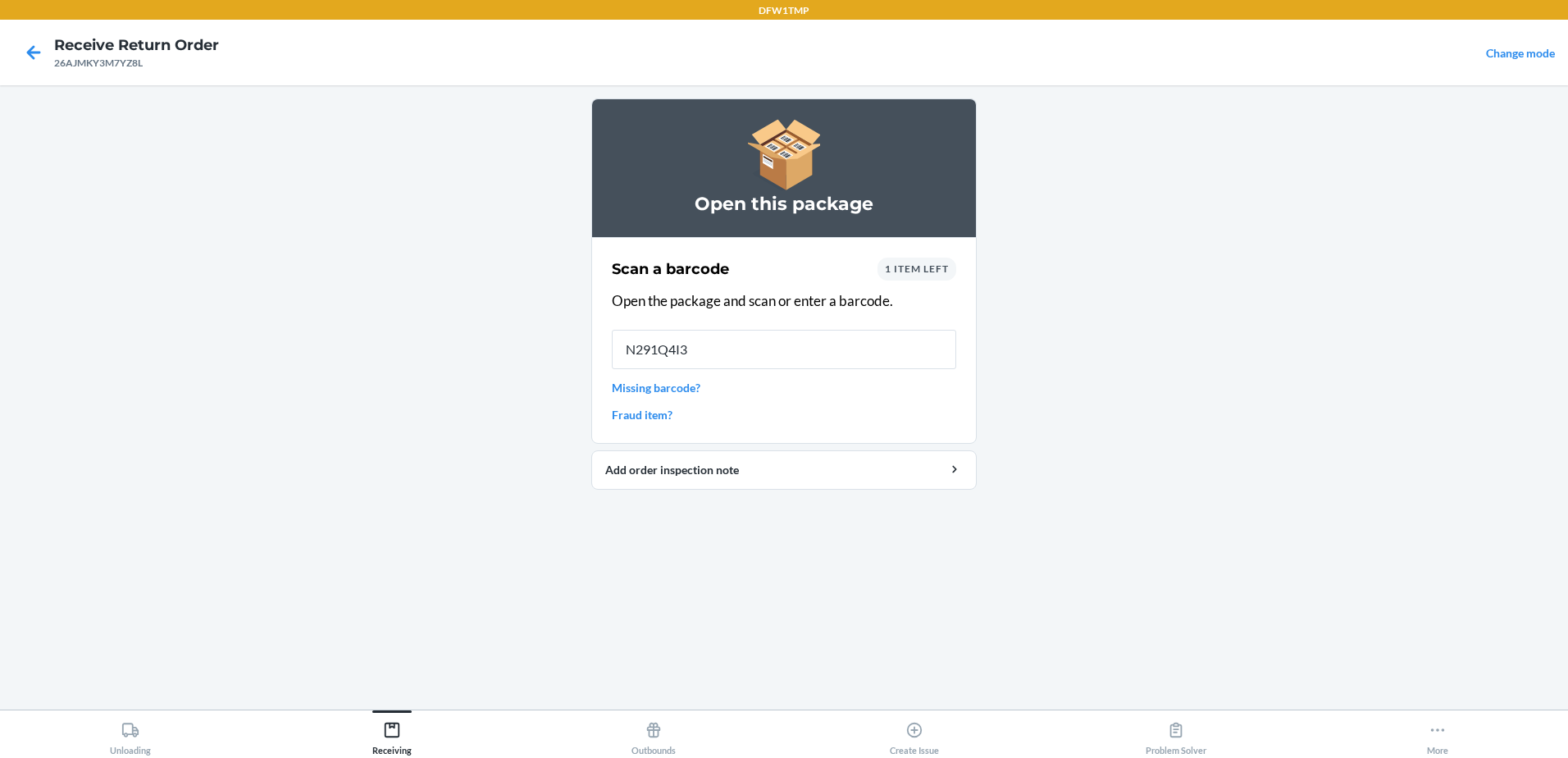
type input "N291Q4I3P"
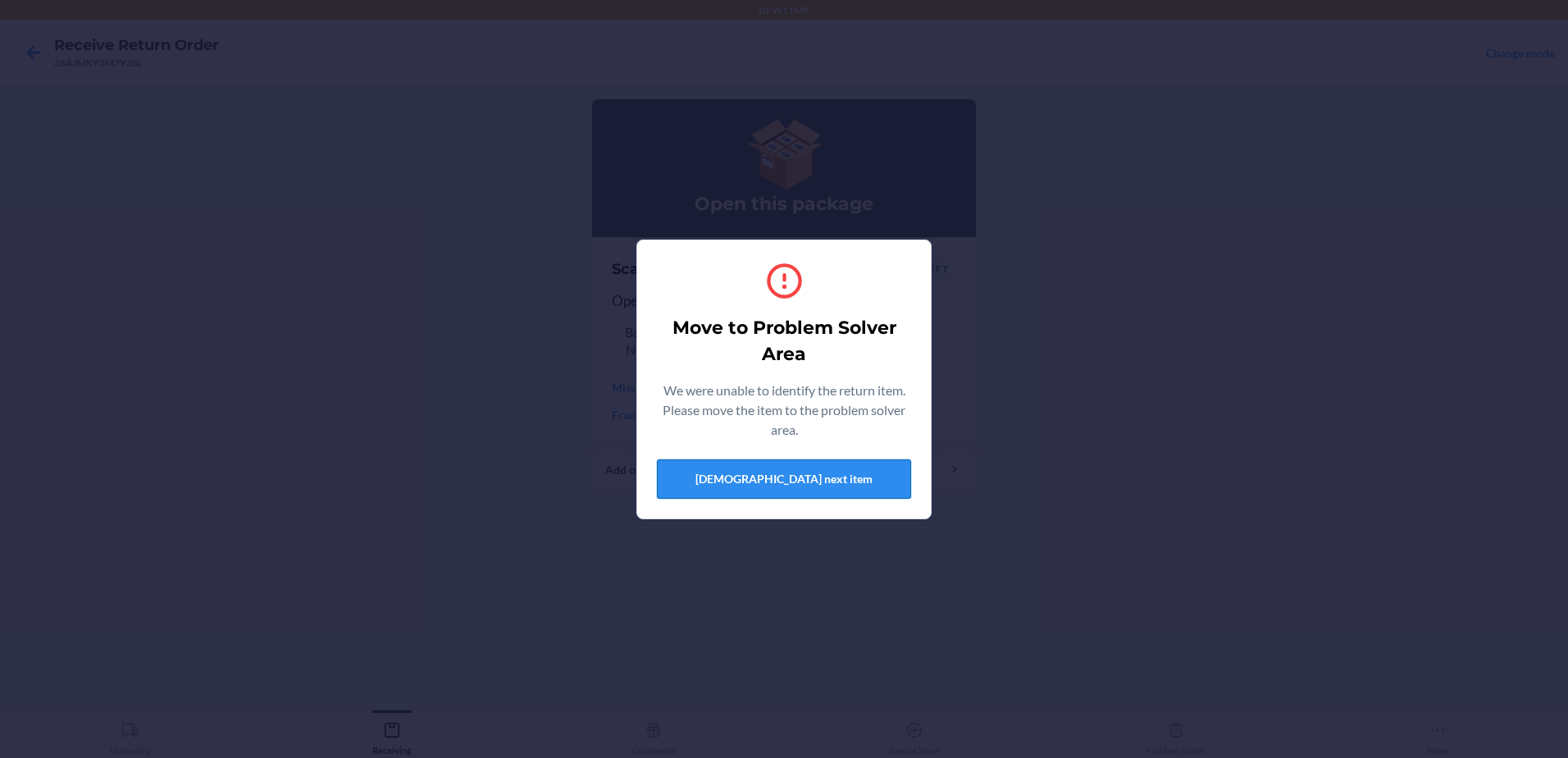
click at [760, 481] on button "[DEMOGRAPHIC_DATA] next item" at bounding box center [784, 478] width 254 height 39
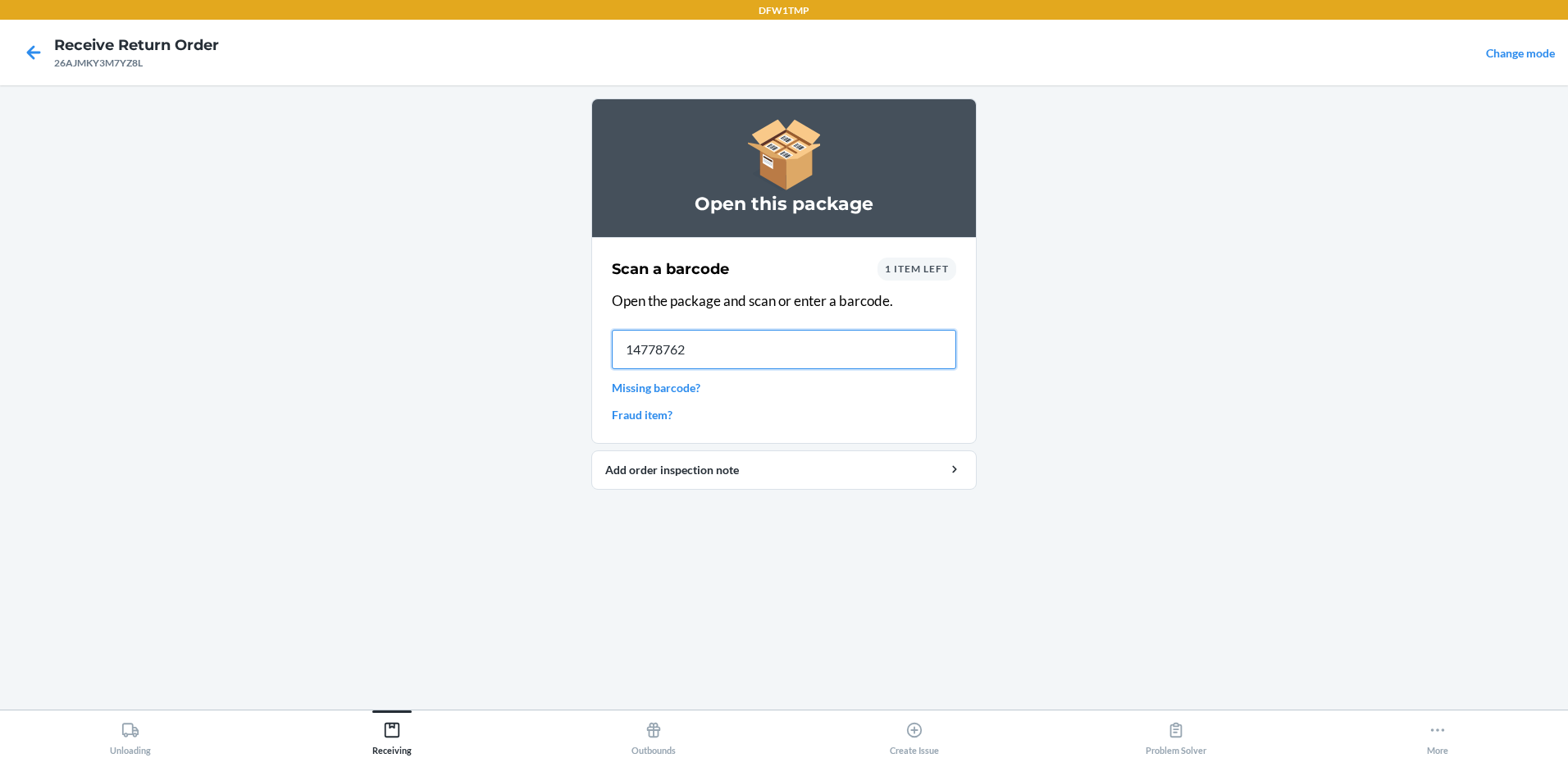
type input "147787628"
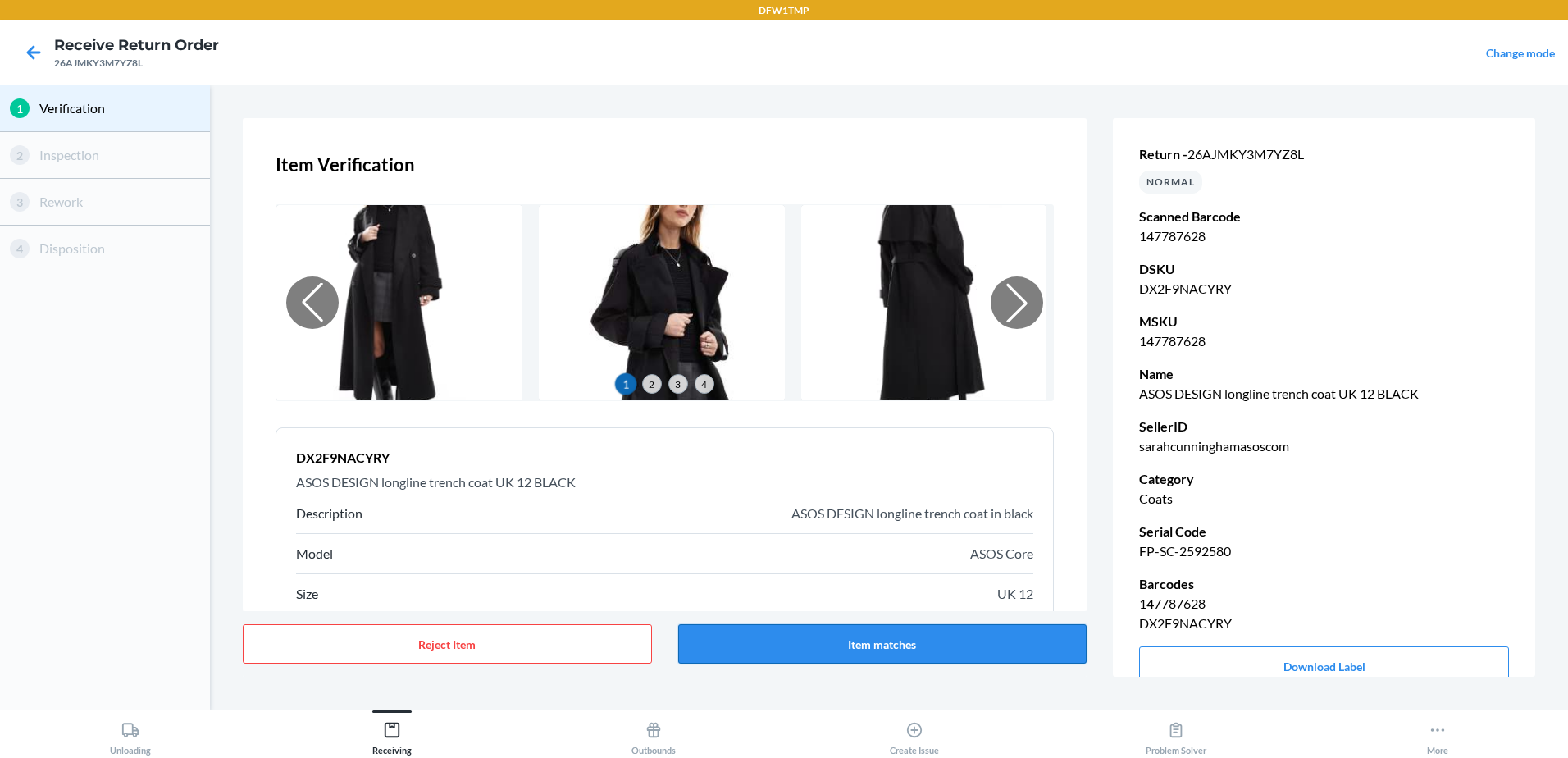
click at [975, 656] on button "Item matches" at bounding box center [882, 644] width 409 height 39
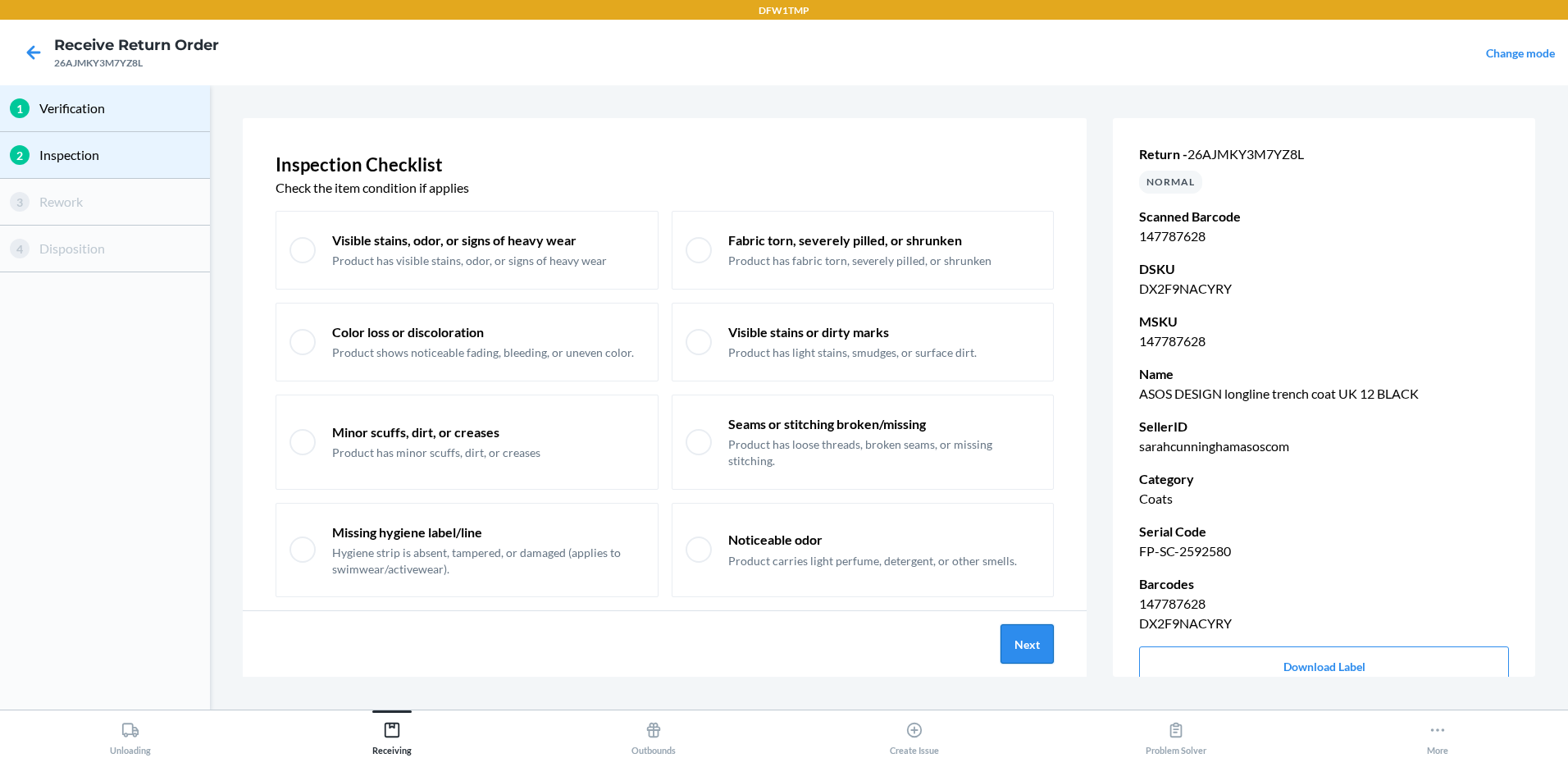
click at [1034, 652] on button "Next" at bounding box center [1027, 644] width 54 height 39
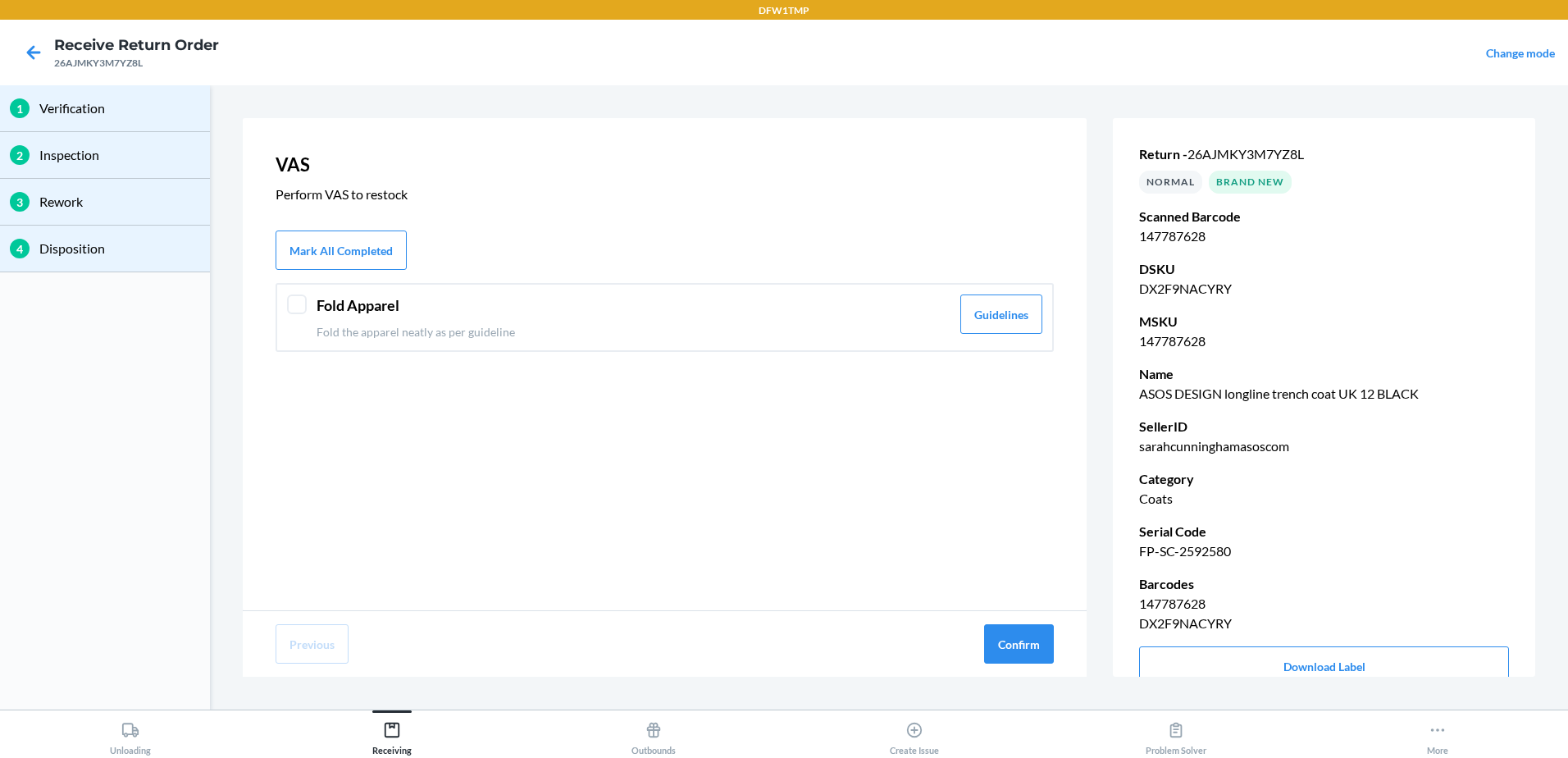
click at [919, 328] on p "Fold the apparel neatly as per guideline" at bounding box center [633, 331] width 634 height 17
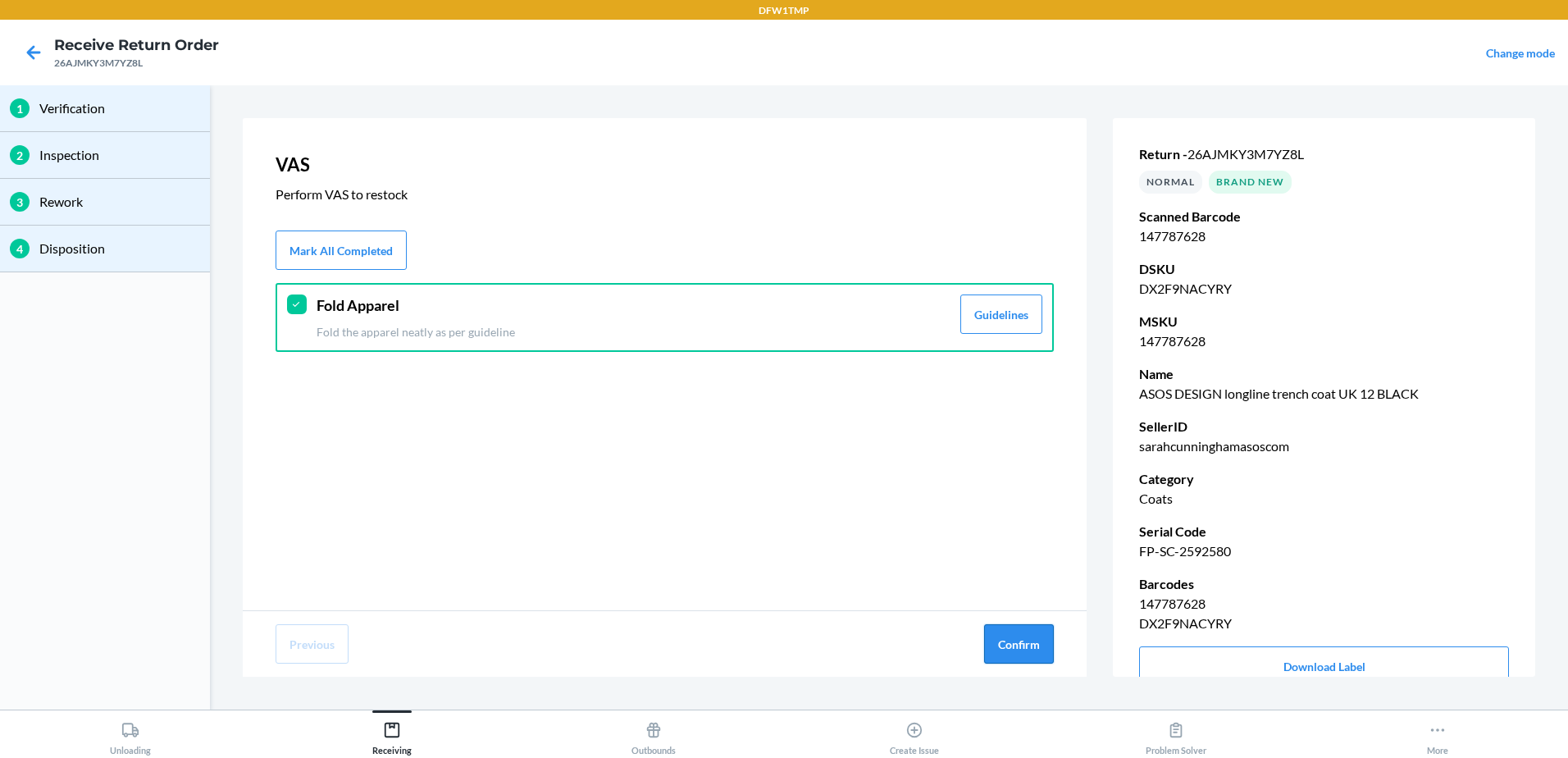
click at [1016, 635] on button "Confirm" at bounding box center [1018, 644] width 70 height 39
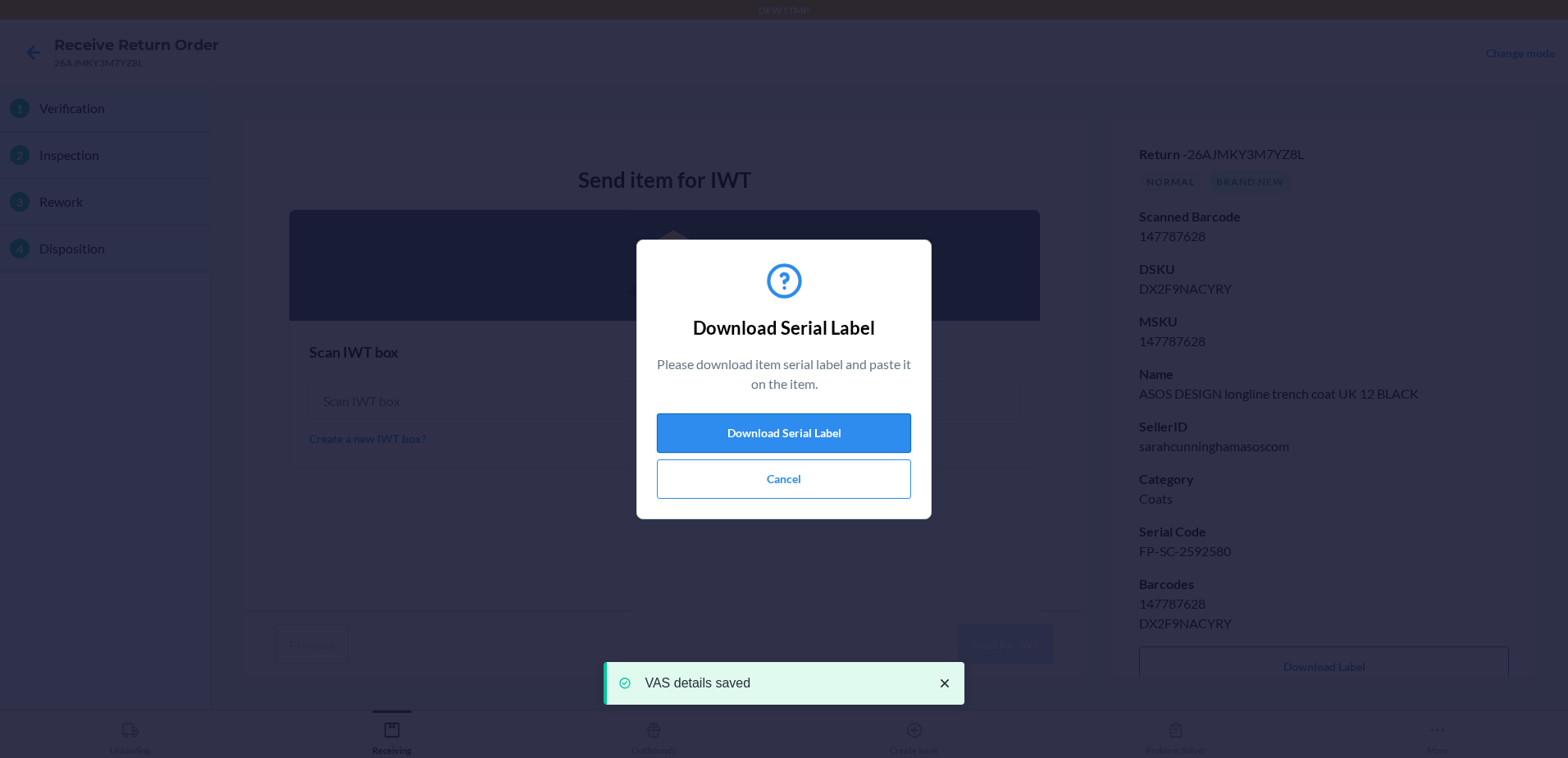
click at [866, 430] on button "Download Serial Label" at bounding box center [784, 432] width 254 height 39
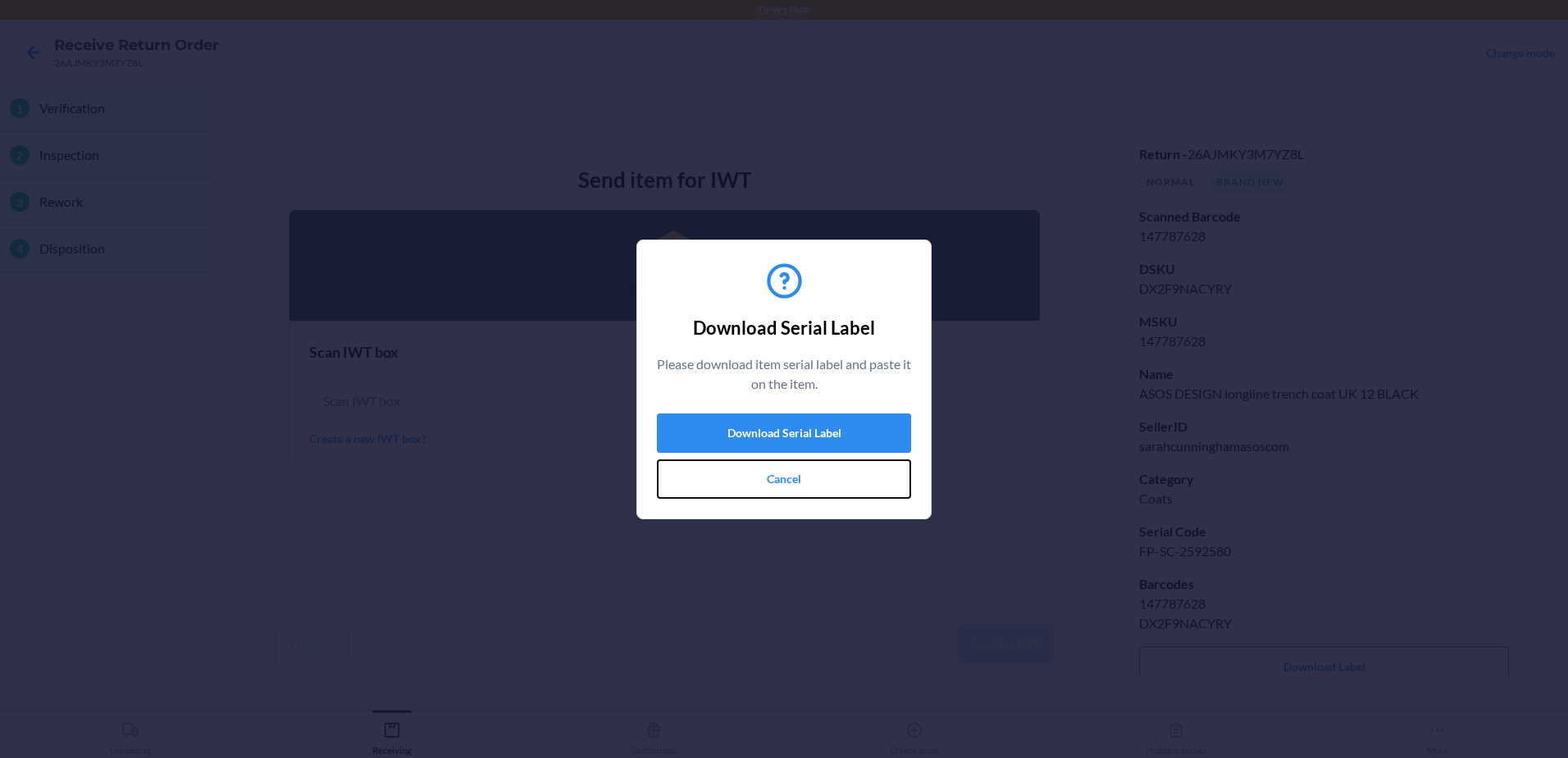
click at [703, 466] on button "Cancel" at bounding box center [784, 478] width 254 height 39
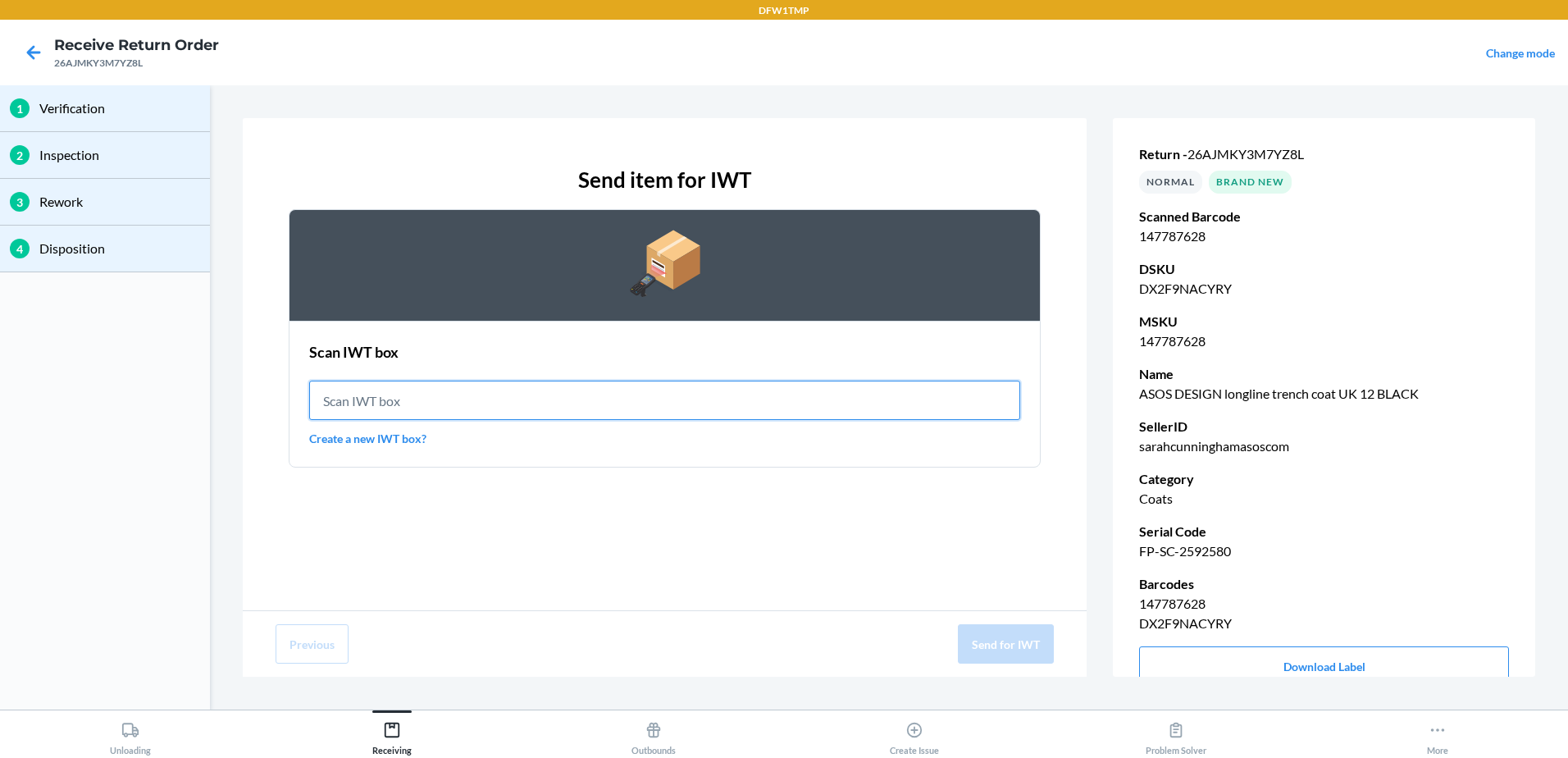
click at [612, 386] on input "text" at bounding box center [665, 399] width 711 height 39
type input "IWT0000019DJ"
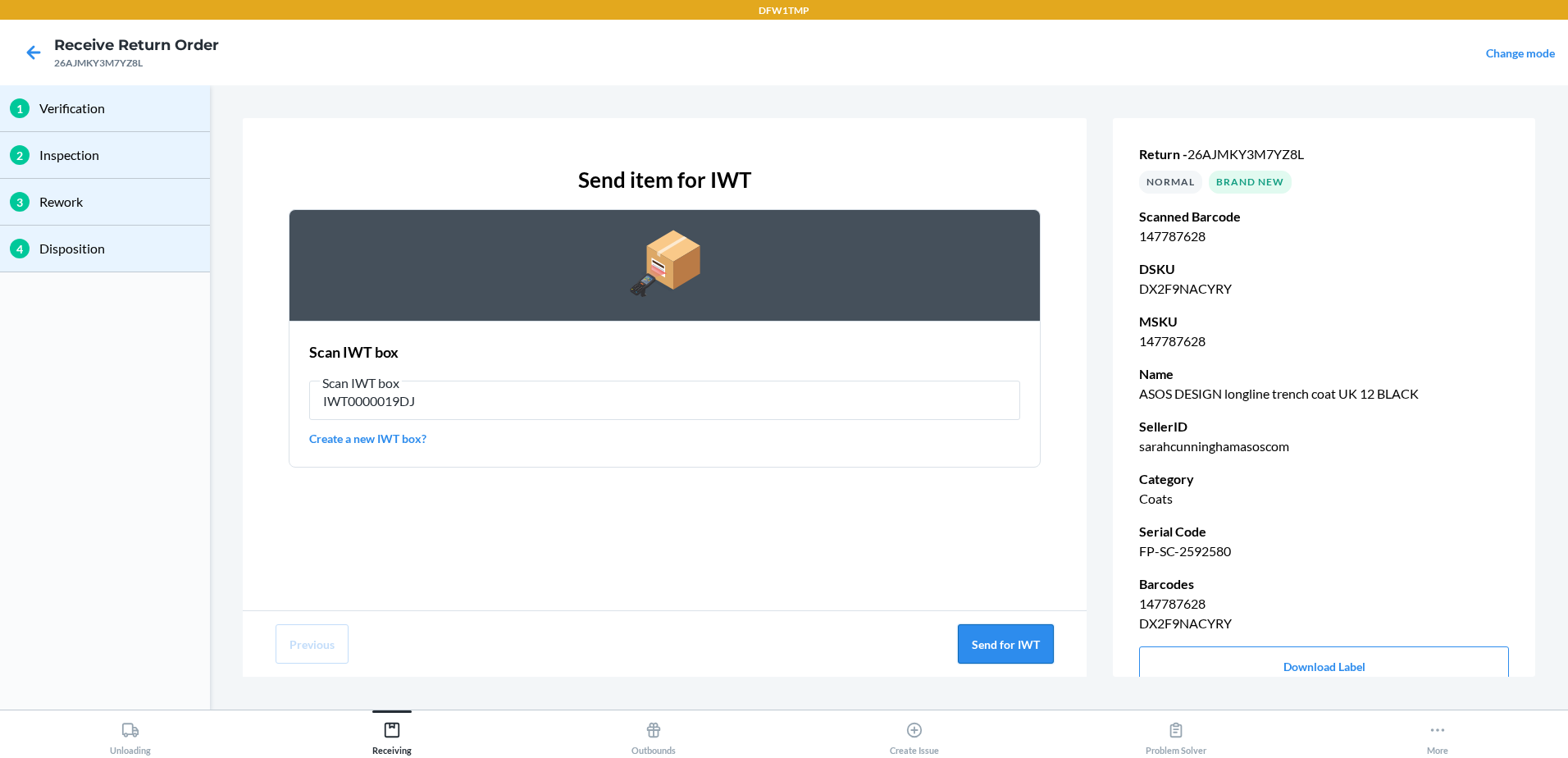
click at [1020, 650] on button "Send for IWT" at bounding box center [1006, 644] width 96 height 39
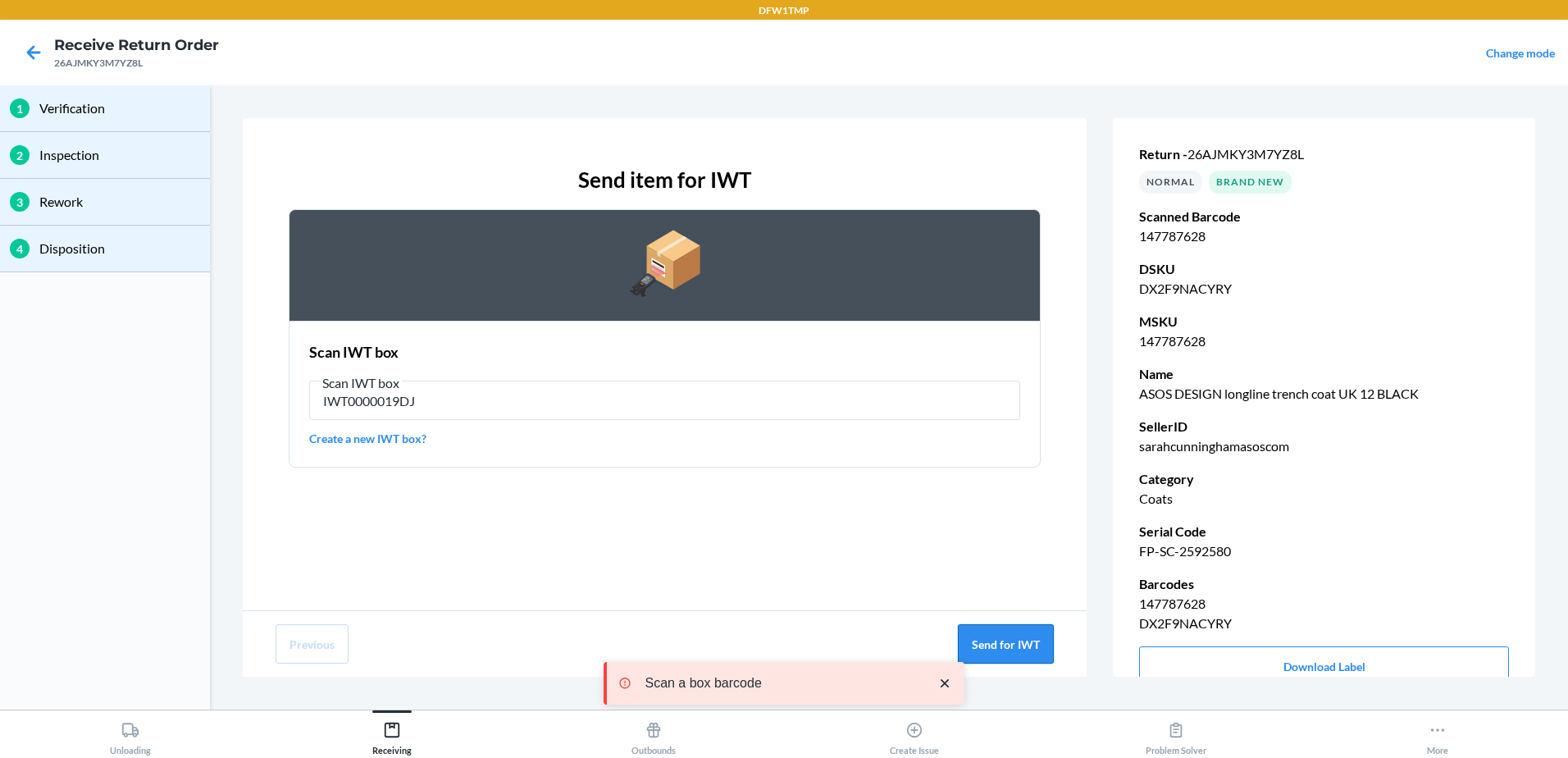
click at [1017, 650] on button "Send for IWT" at bounding box center [1006, 644] width 96 height 39
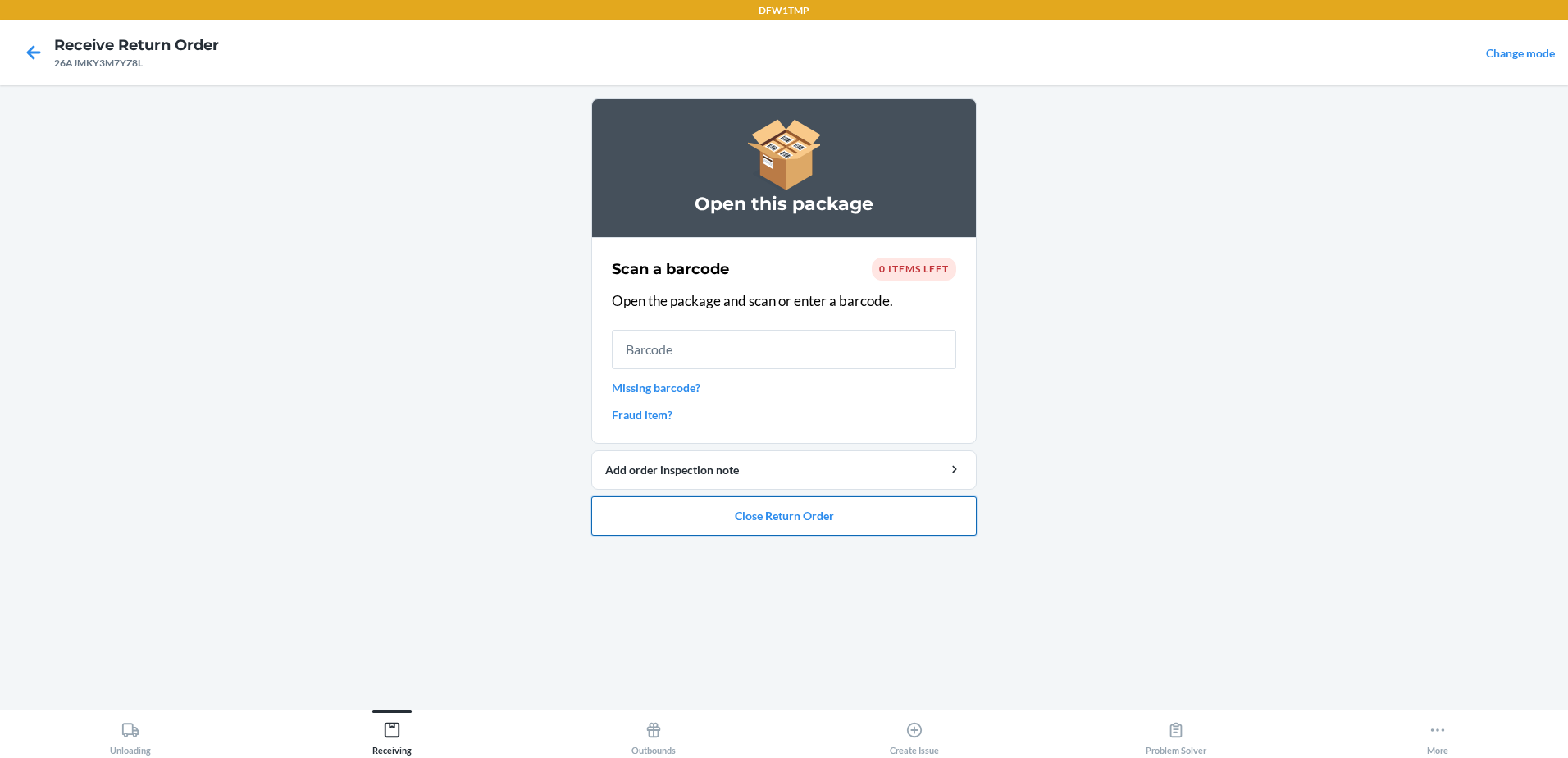
click at [849, 507] on button "Close Return Order" at bounding box center [784, 516] width 386 height 39
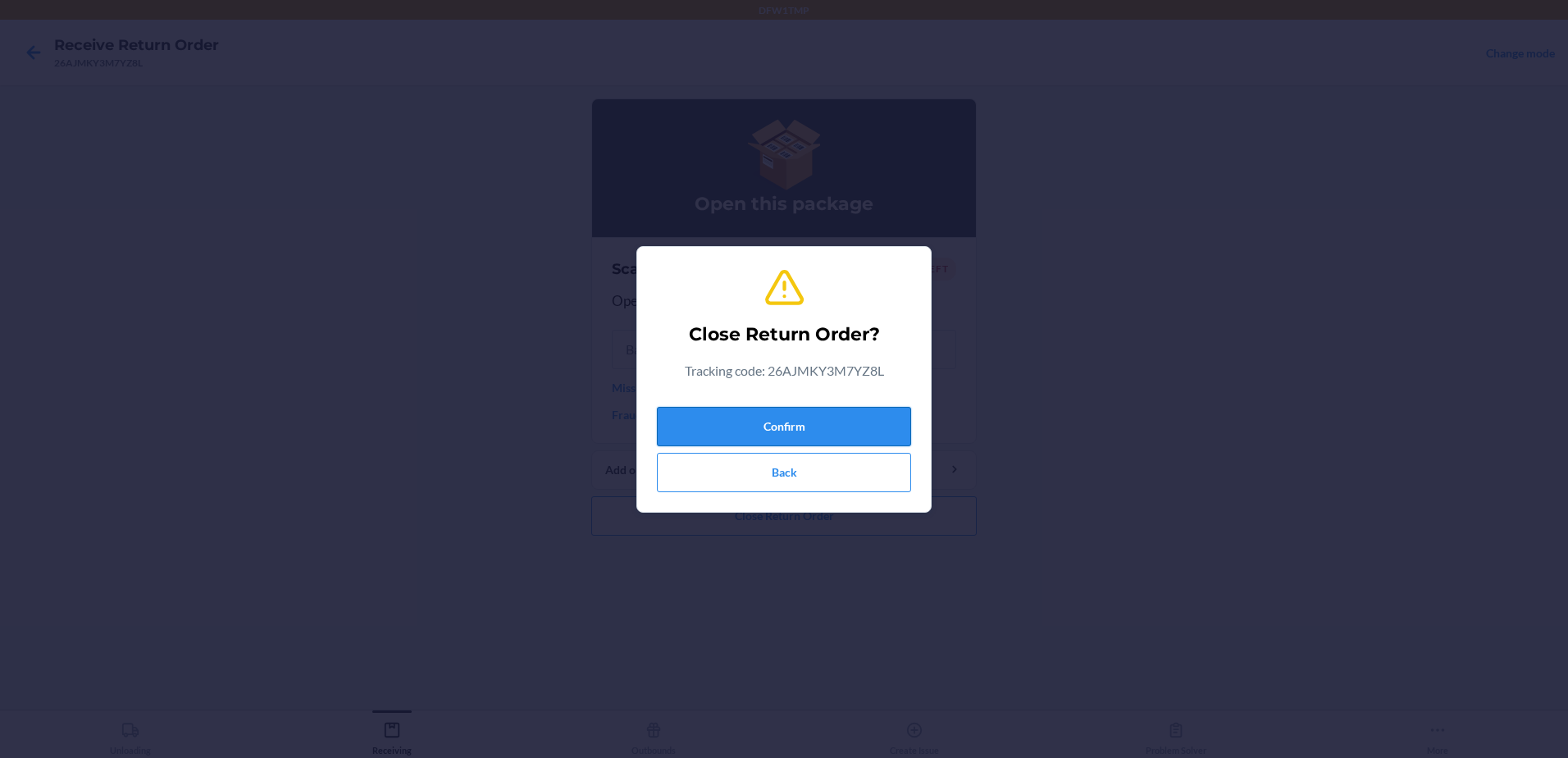
click at [879, 430] on button "Confirm" at bounding box center [784, 426] width 254 height 39
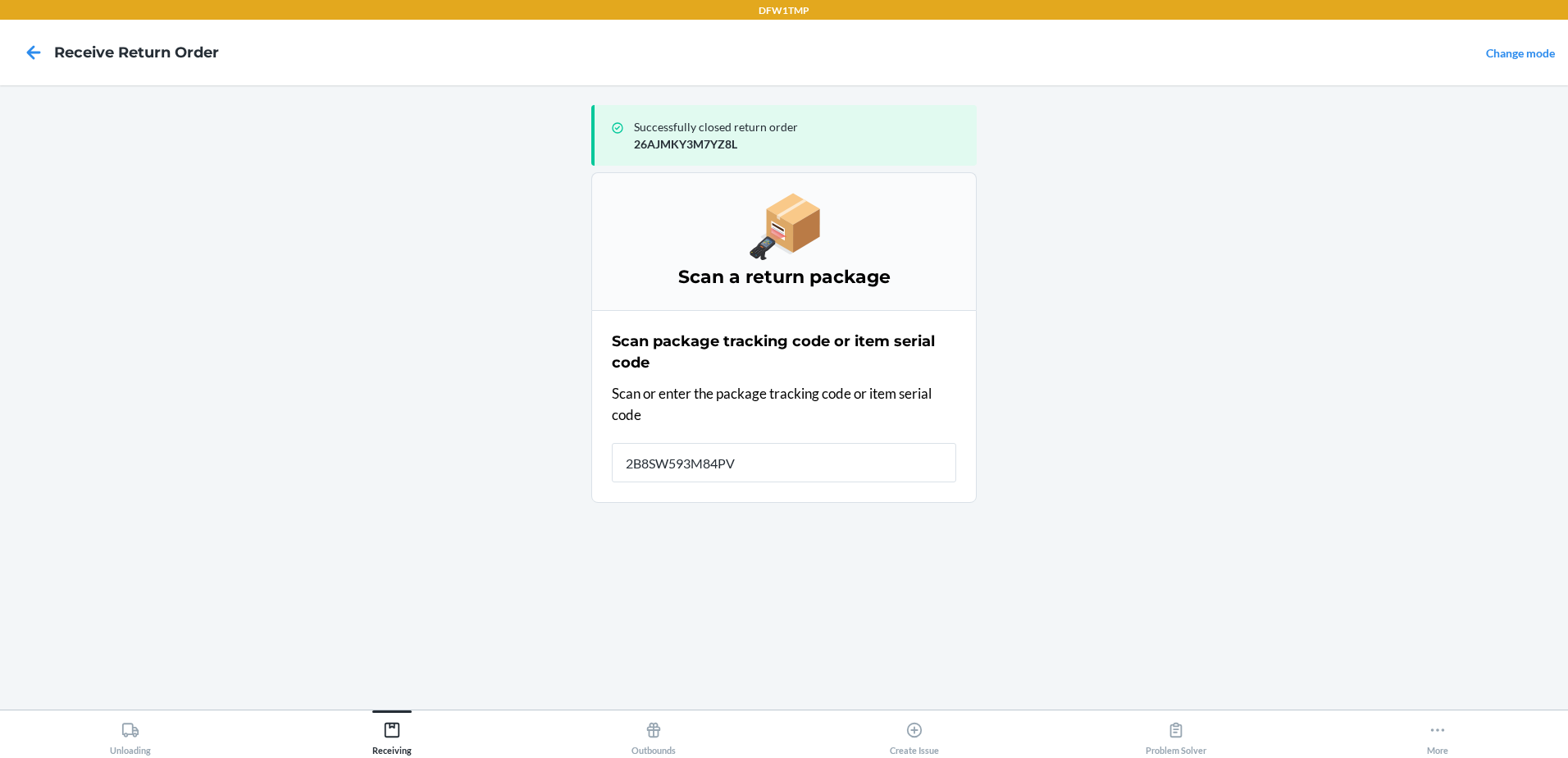
type input "2B8SW593M84PVB"
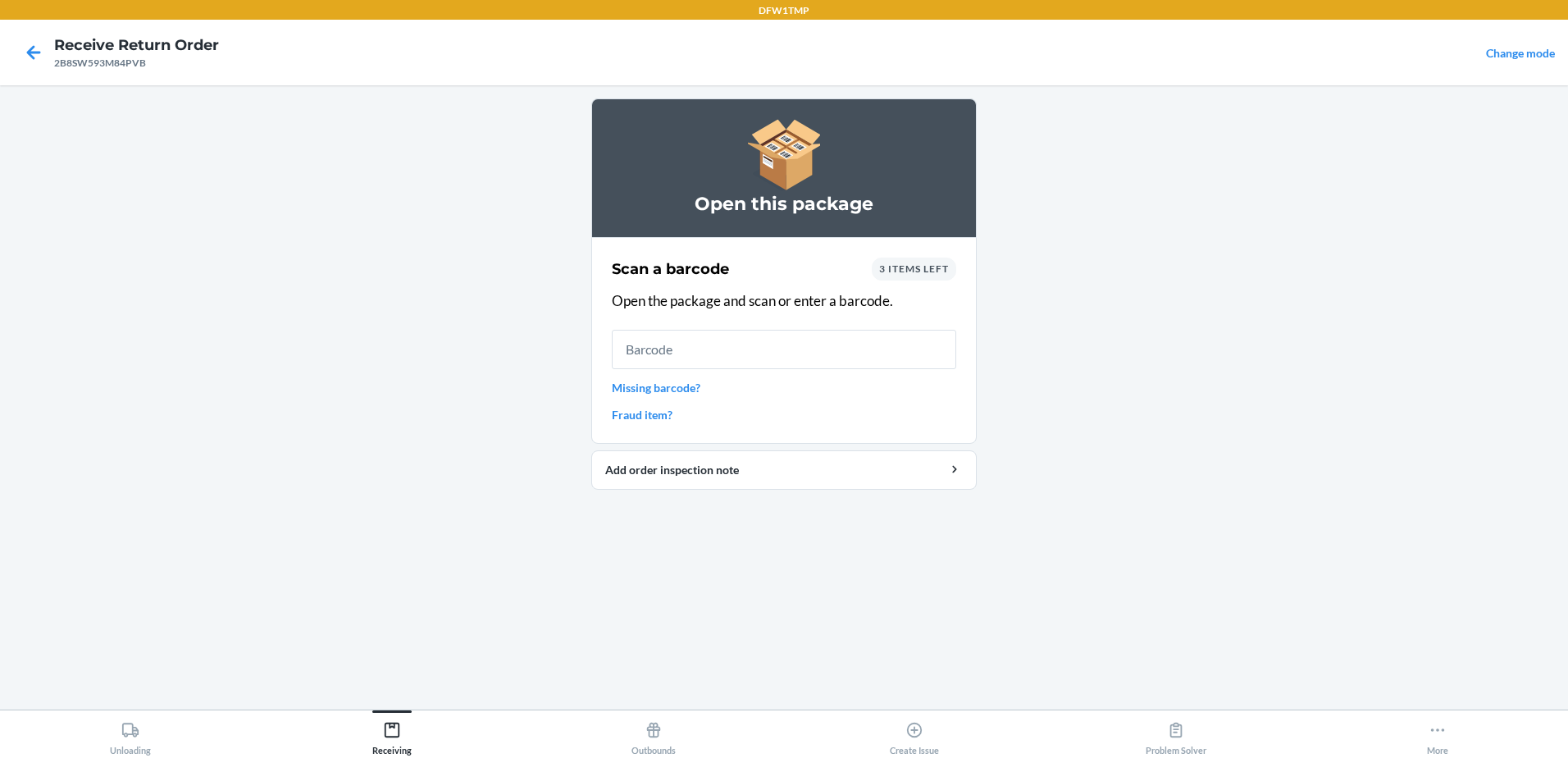
drag, startPoint x: 916, startPoint y: 269, endPoint x: 891, endPoint y: 203, distance: 70.6
click at [890, 206] on h3 "Open this package" at bounding box center [784, 204] width 345 height 26
click at [914, 266] on span "3 items left" at bounding box center [914, 269] width 70 height 13
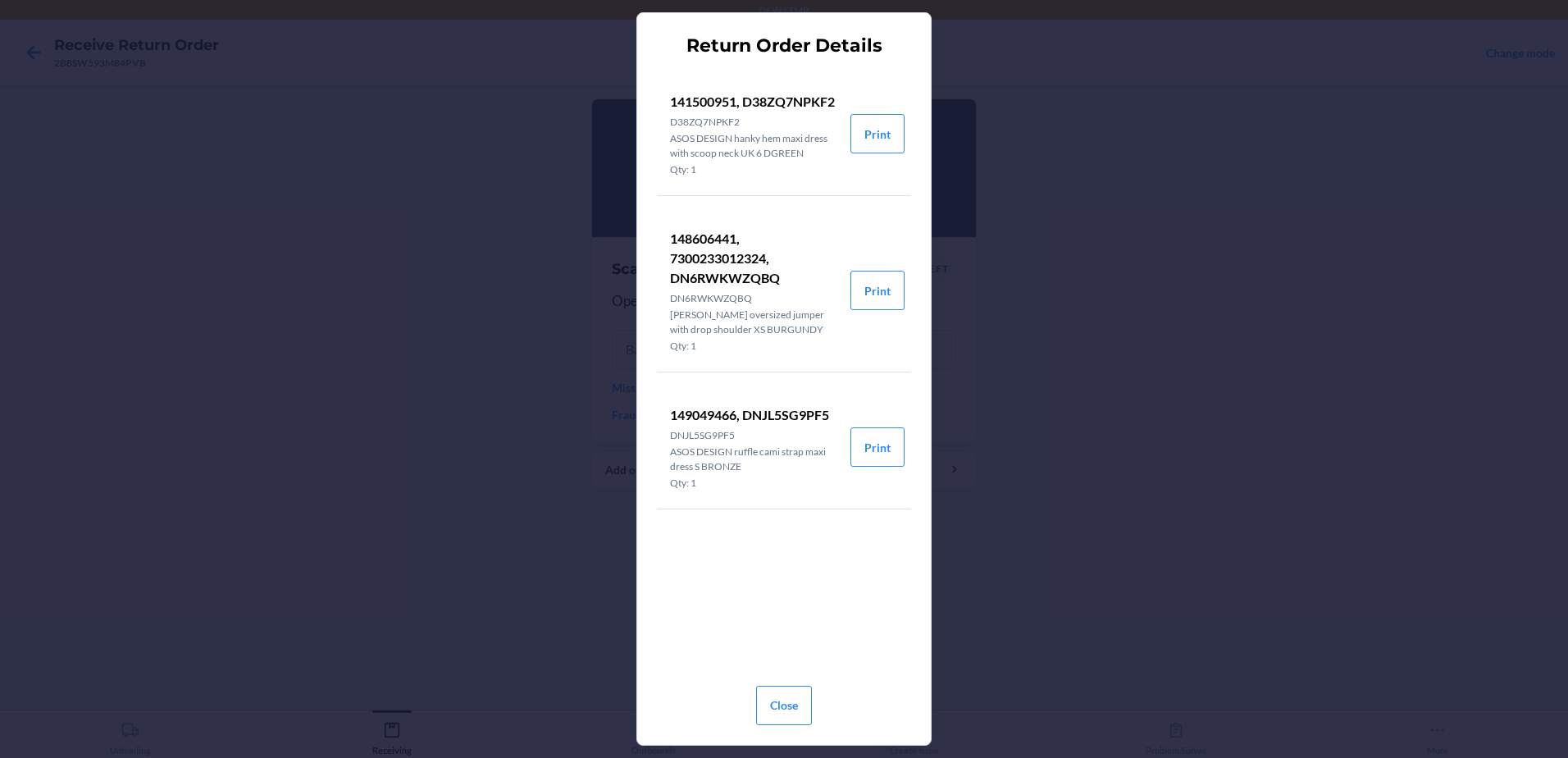
click at [914, 265] on section "Return Order Details 141500951, D38ZQ7NPKF2 D38ZQ7NPKF2 ASOS DESIGN hanky hem m…" at bounding box center [783, 379] width 295 height 733
drag, startPoint x: 664, startPoint y: 100, endPoint x: 738, endPoint y: 108, distance: 74.4
click at [738, 108] on li "141500951, D38ZQ7NPKF2 D38ZQ7NPKF2 ASOS DESIGN hanky hem maxi dress with scoop …" at bounding box center [753, 134] width 193 height 123
click at [793, 694] on button "Close" at bounding box center [783, 705] width 55 height 39
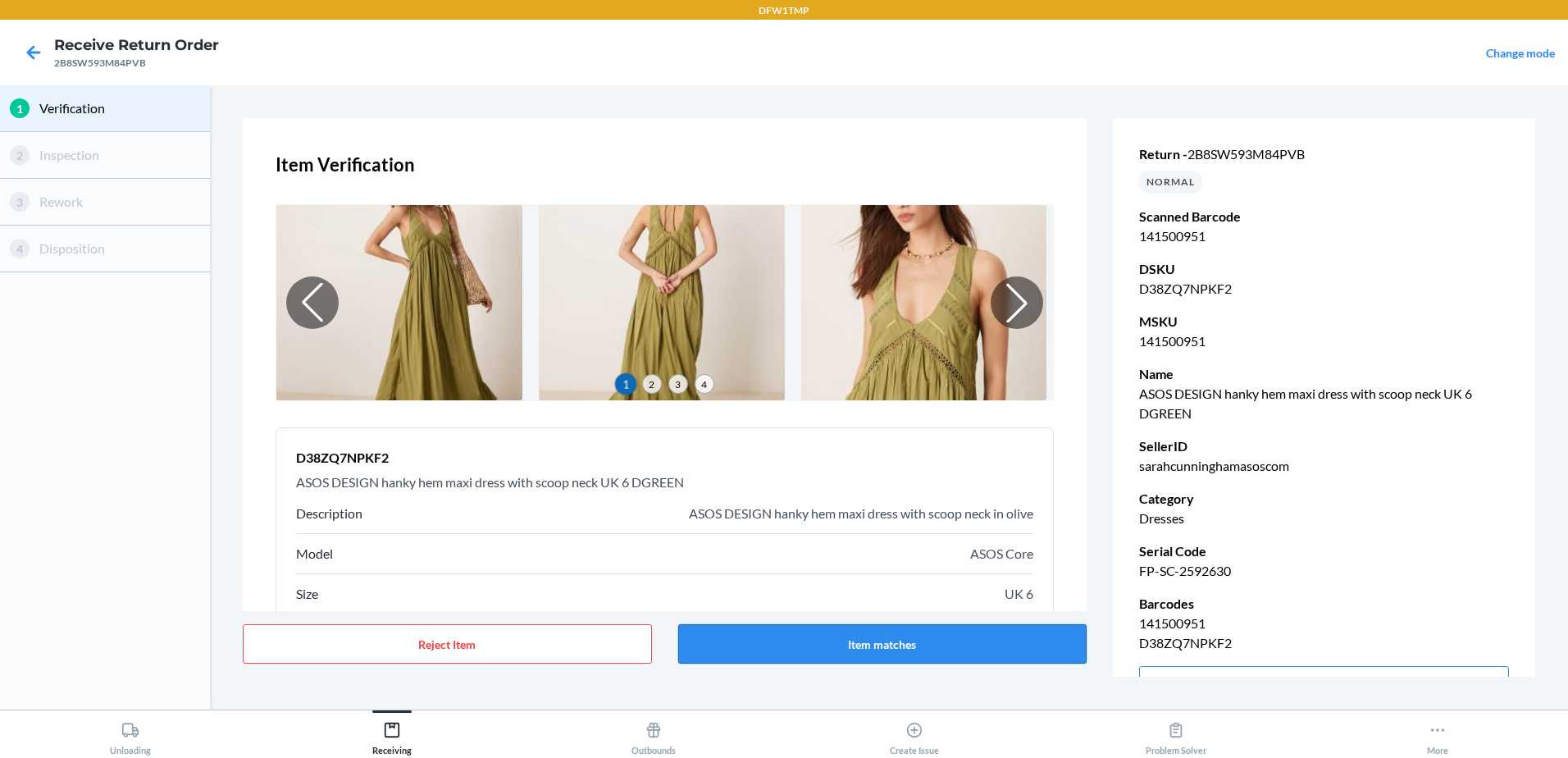
click at [865, 640] on button "Item matches" at bounding box center [882, 644] width 409 height 39
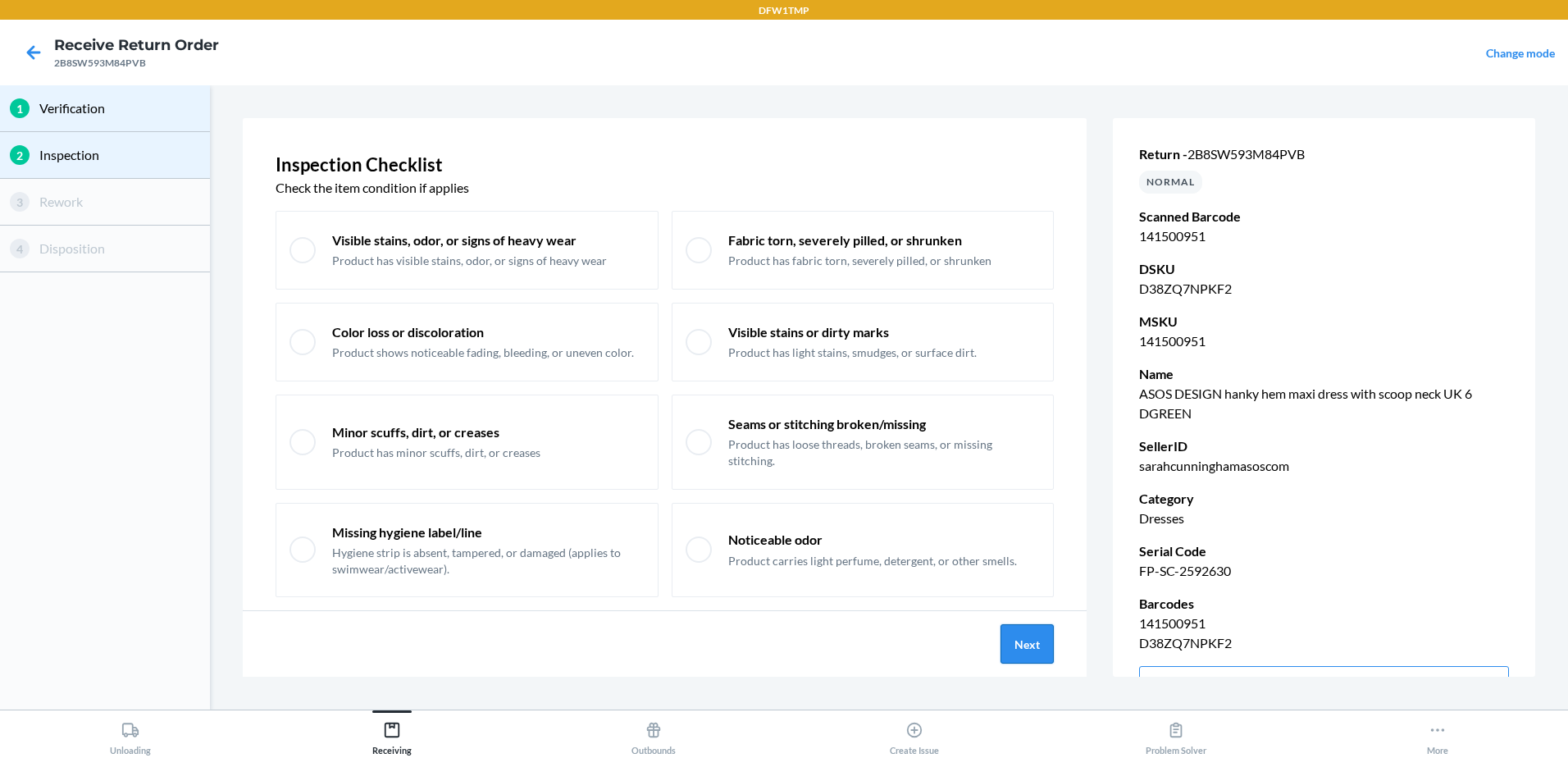
click at [1018, 637] on button "Next" at bounding box center [1027, 644] width 54 height 39
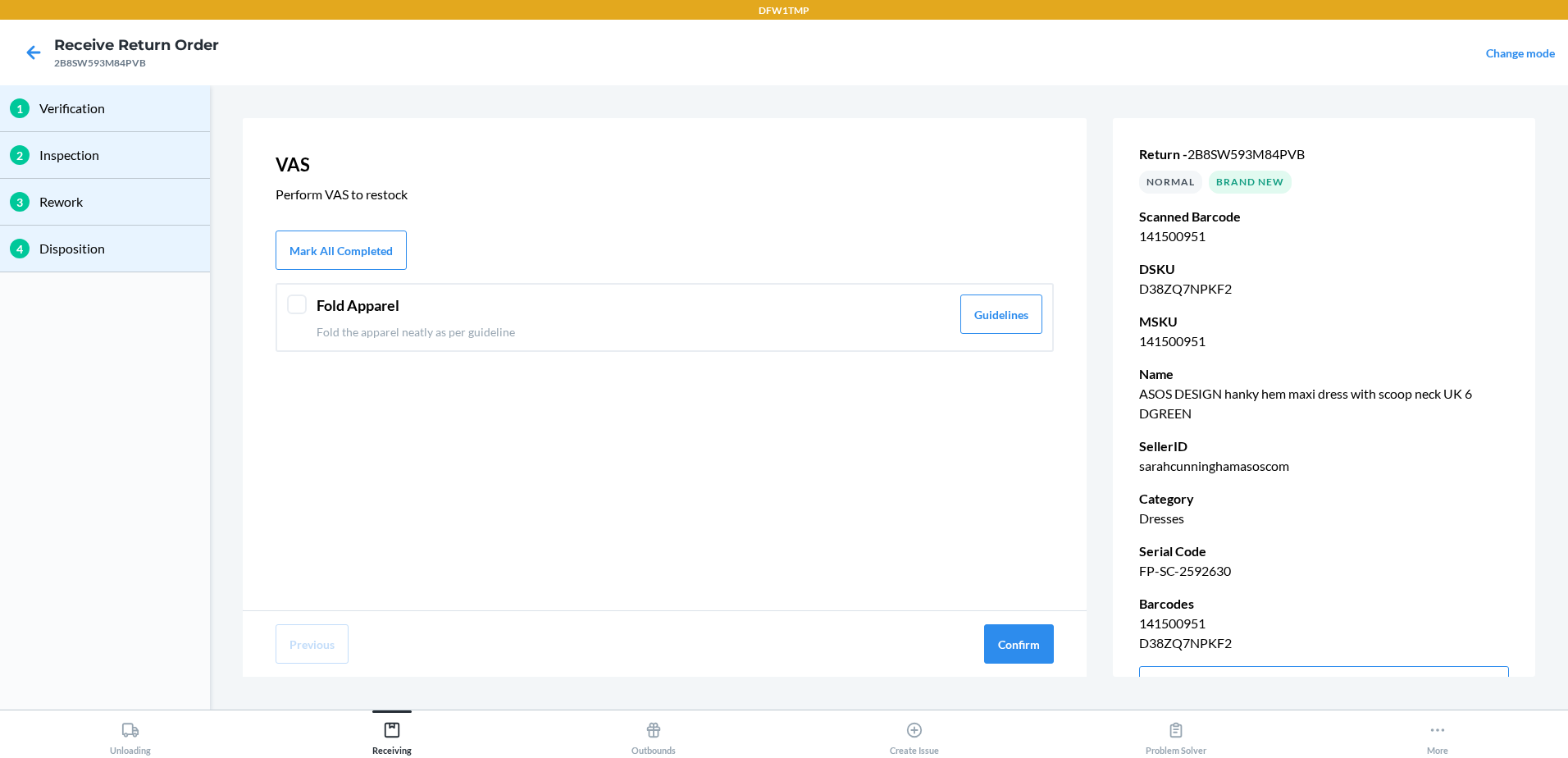
click at [917, 314] on header "Fold Apparel" at bounding box center [633, 305] width 634 height 22
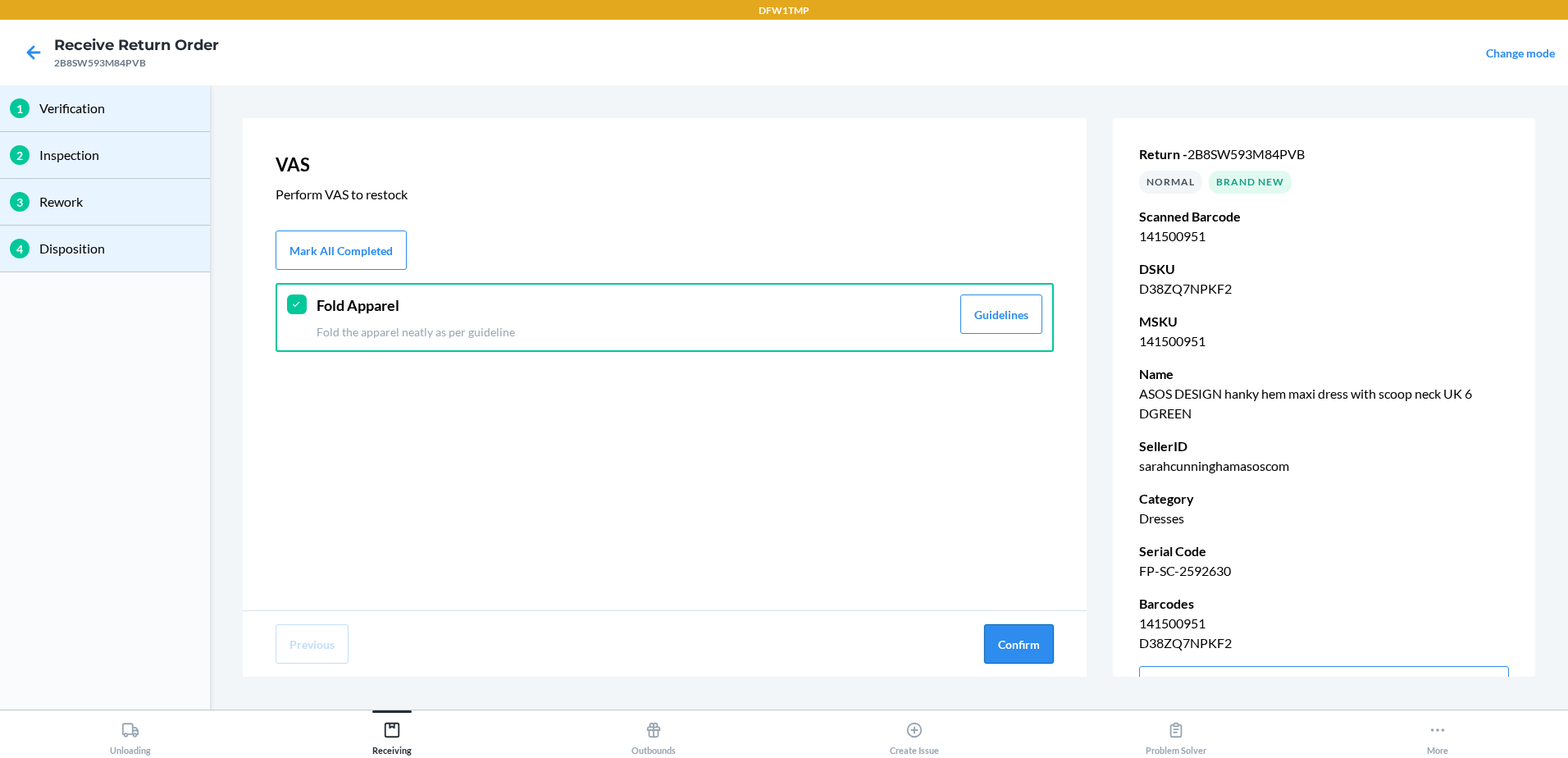
click at [1024, 645] on button "Confirm" at bounding box center [1018, 644] width 70 height 39
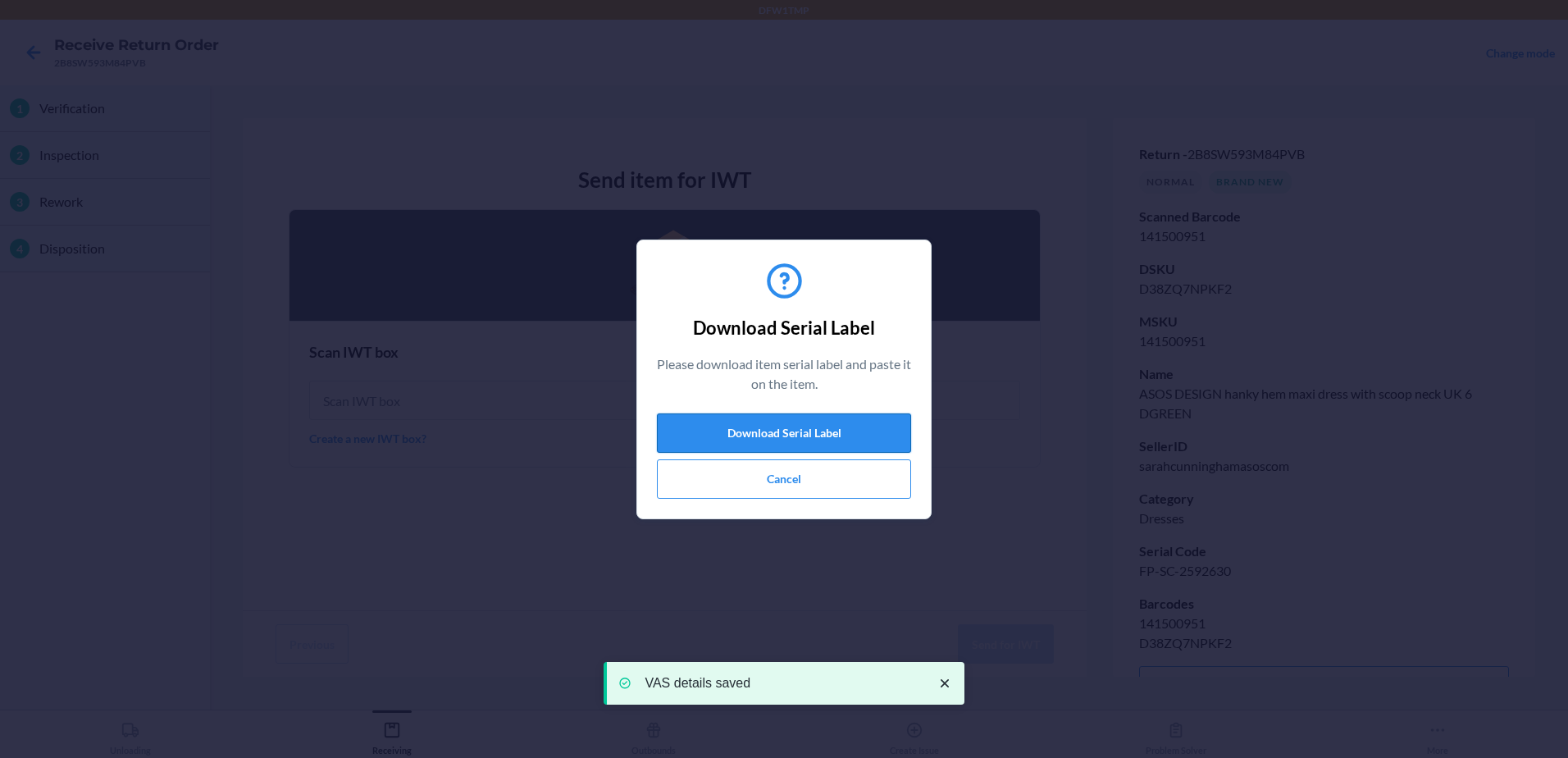
click at [858, 433] on button "Download Serial Label" at bounding box center [784, 432] width 254 height 39
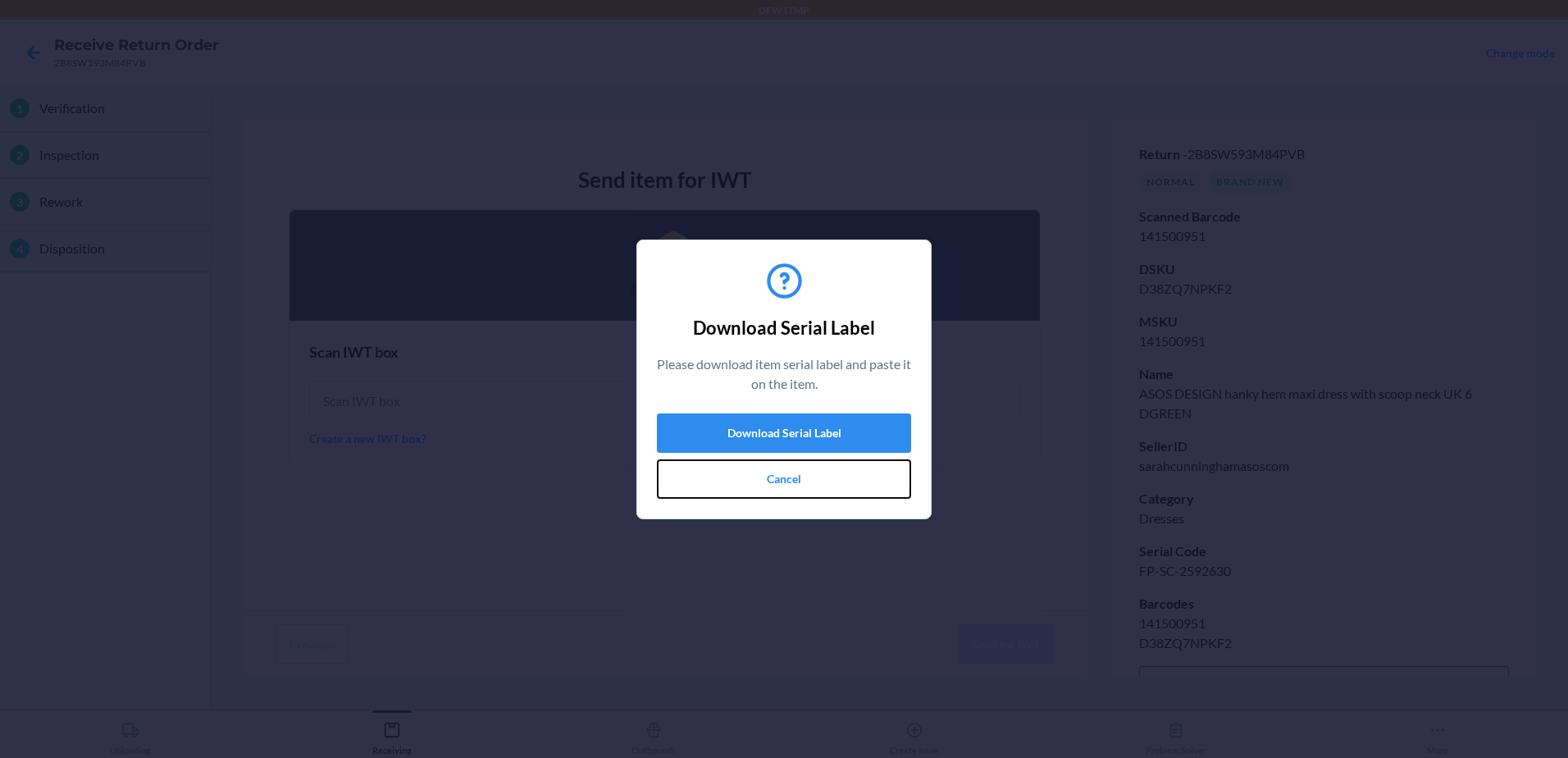
click at [700, 475] on button "Cancel" at bounding box center [784, 478] width 254 height 39
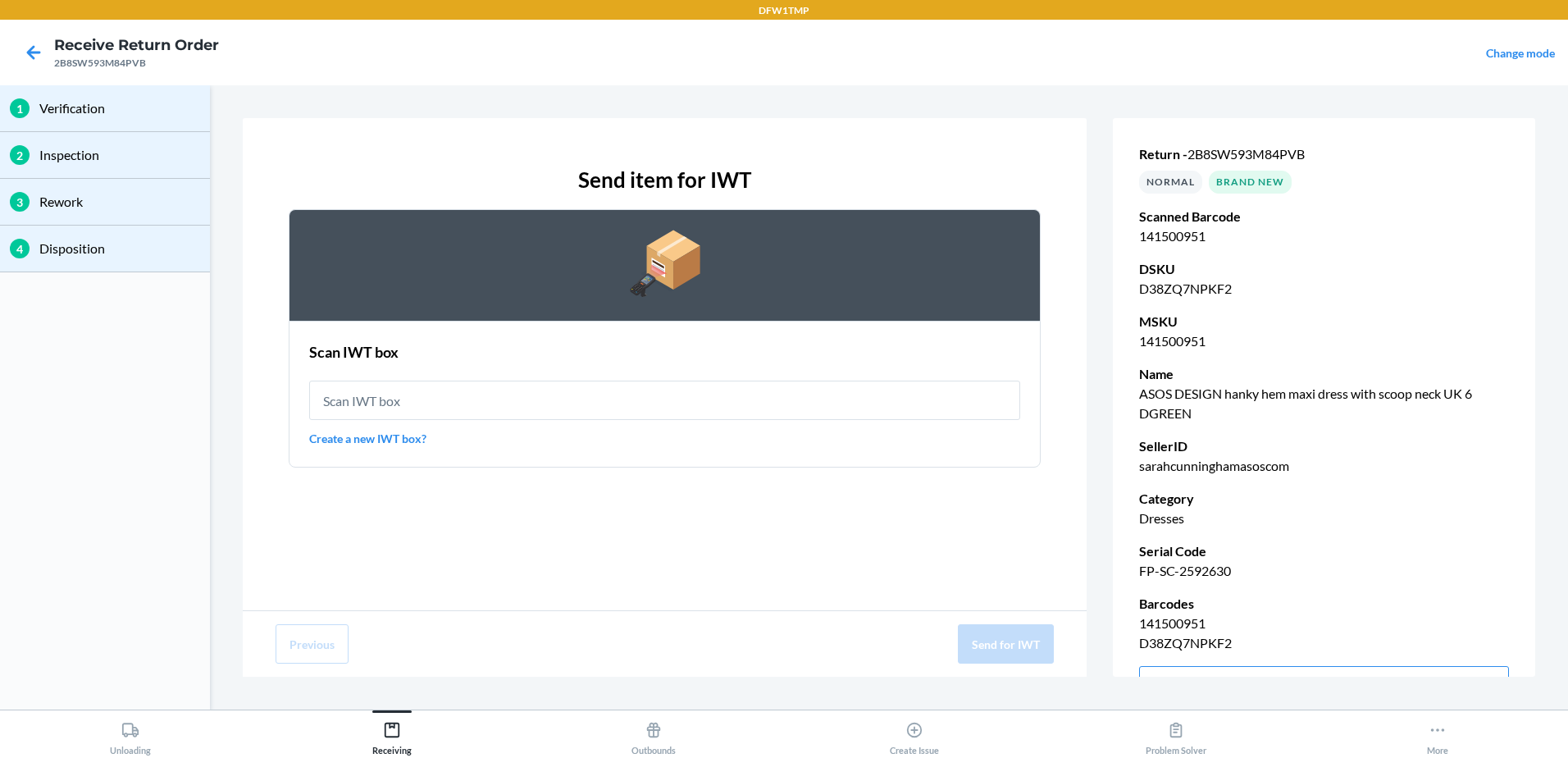
click at [710, 425] on div "Scan IWT box Create a new IWT box?" at bounding box center [665, 394] width 711 height 115
click at [714, 400] on input "text" at bounding box center [665, 399] width 711 height 39
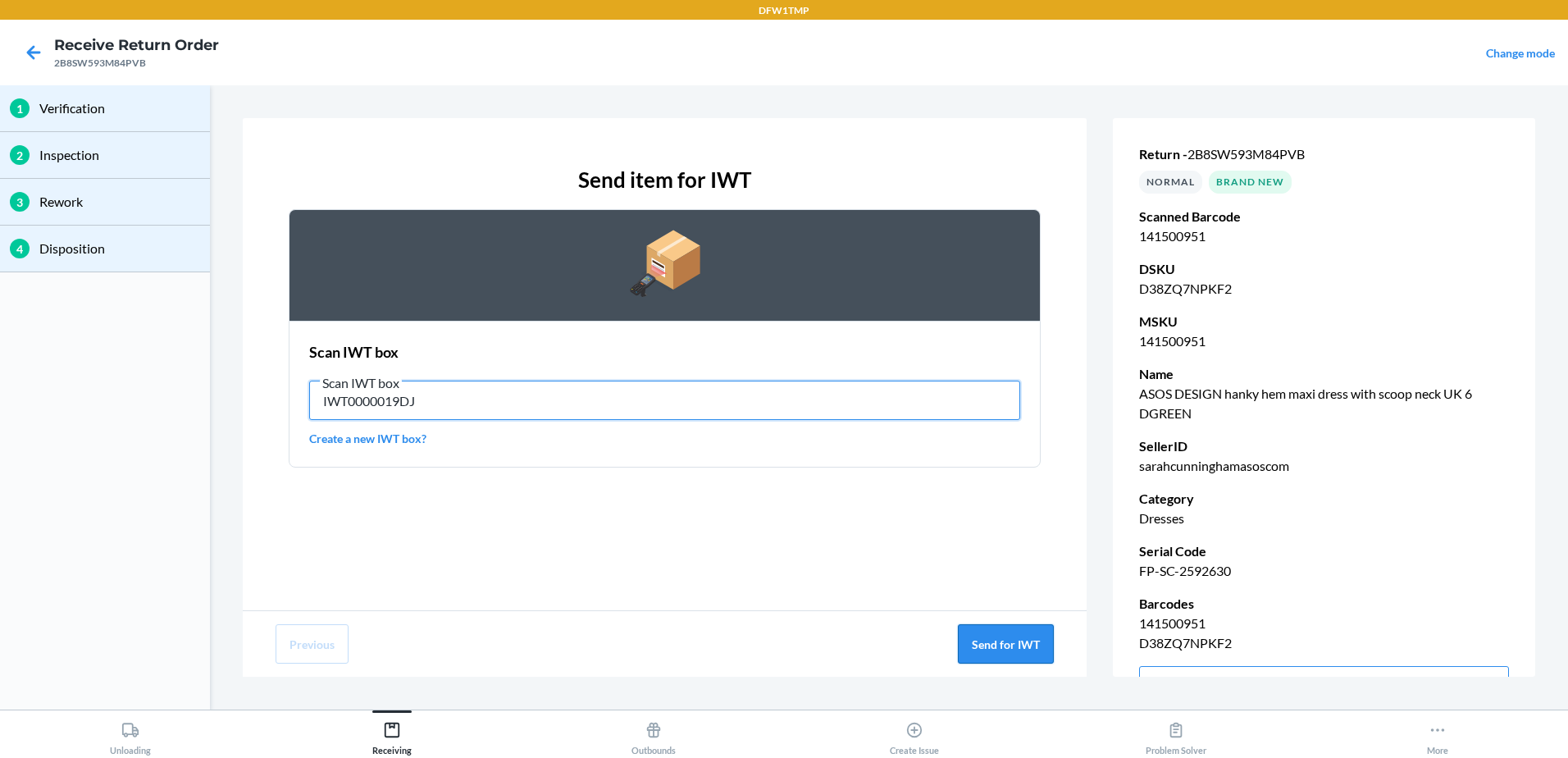
type input "IWT0000019DJ"
click at [1039, 645] on button "Send for IWT" at bounding box center [1006, 644] width 96 height 39
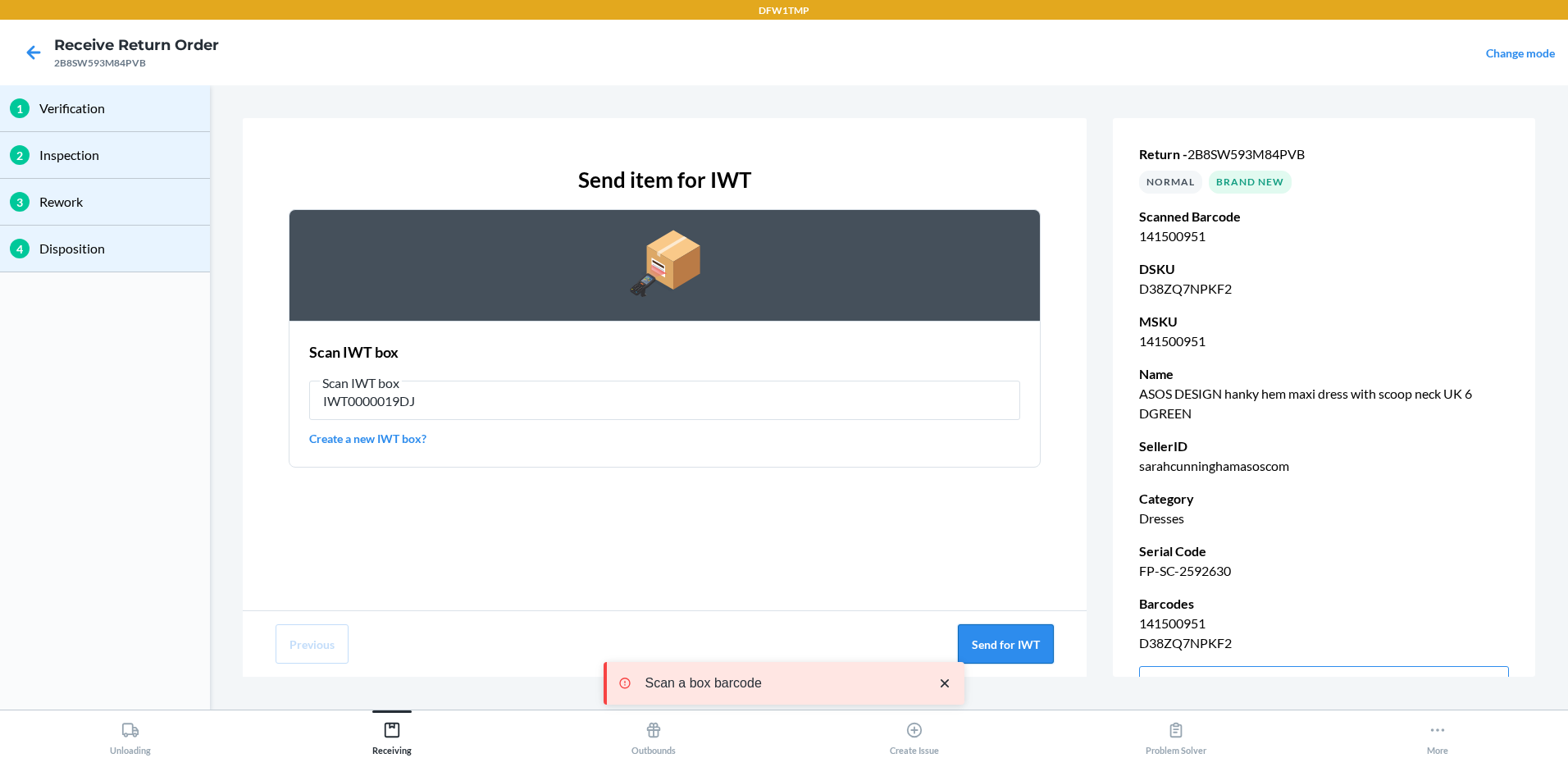
click at [1034, 646] on button "Send for IWT" at bounding box center [1006, 644] width 96 height 39
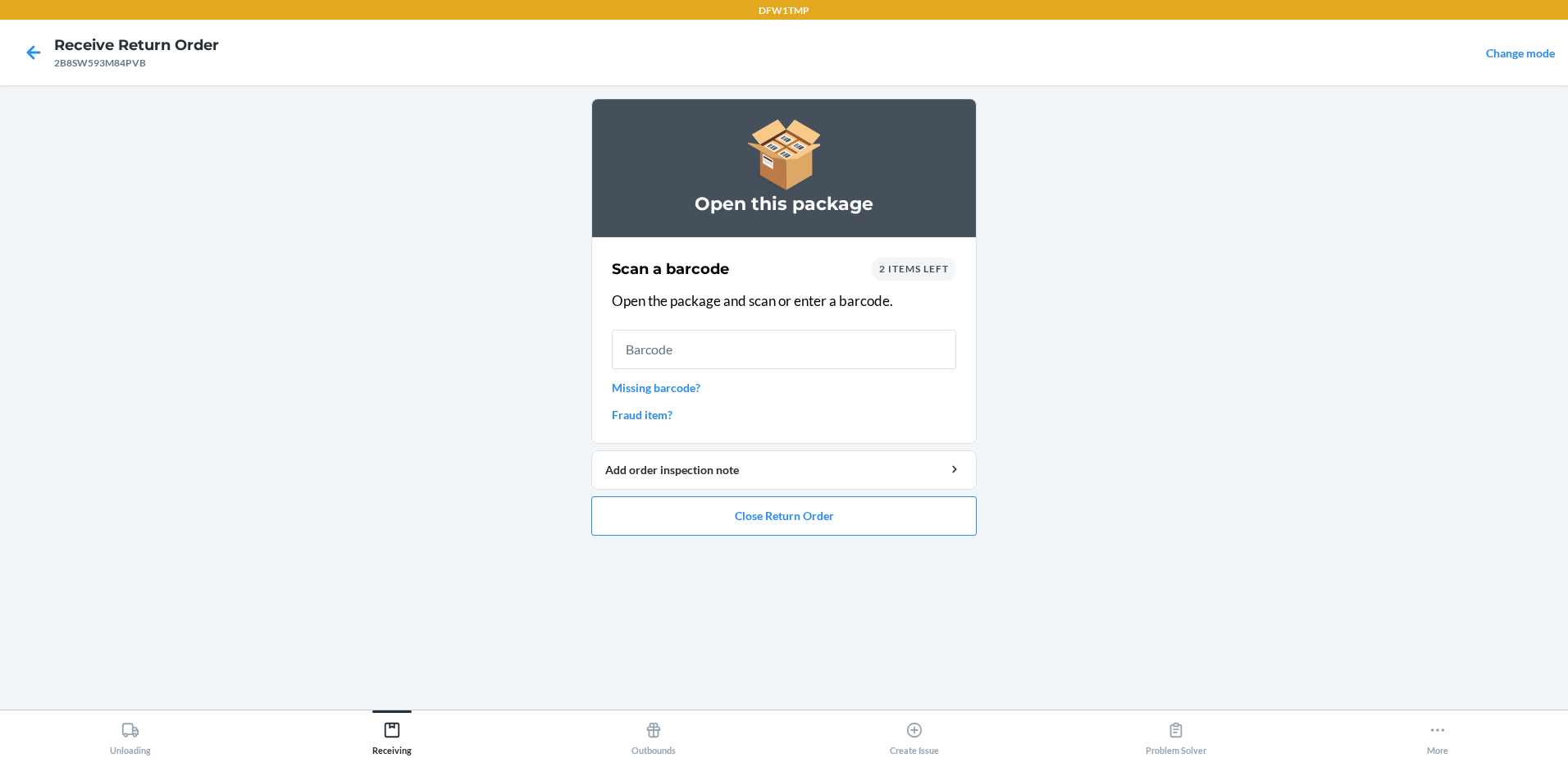
click at [922, 274] on span "2 items left" at bounding box center [914, 269] width 70 height 13
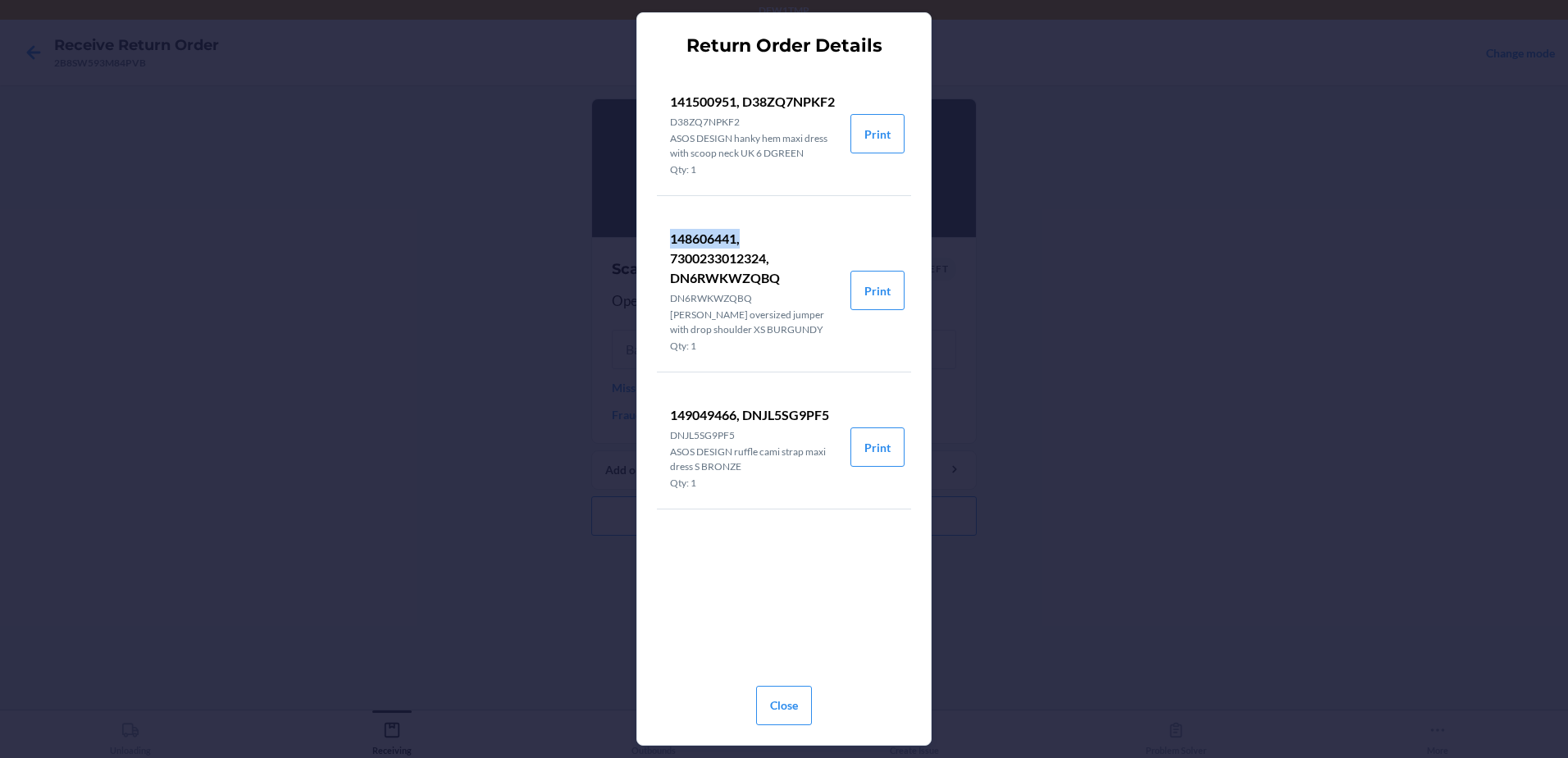
drag, startPoint x: 669, startPoint y: 237, endPoint x: 750, endPoint y: 241, distance: 81.1
click at [750, 241] on li "148606441, 7300233012324, DN6RWKWZQBQ DN6RWKWZQBQ Monki oversized jumper with d…" at bounding box center [753, 290] width 193 height 162
click at [784, 704] on button "Close" at bounding box center [783, 705] width 55 height 39
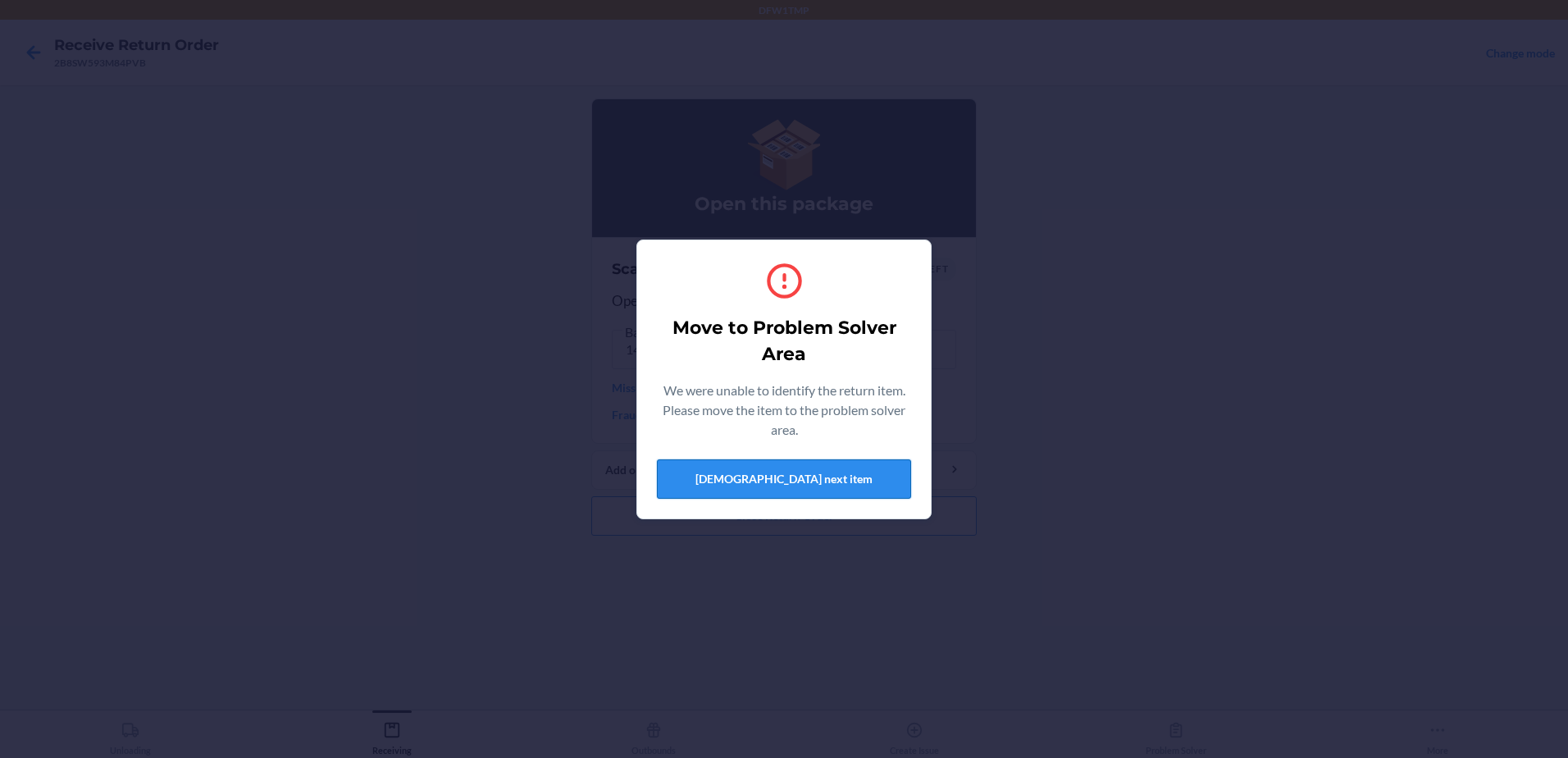
click at [779, 468] on button "[DEMOGRAPHIC_DATA] next item" at bounding box center [784, 478] width 254 height 39
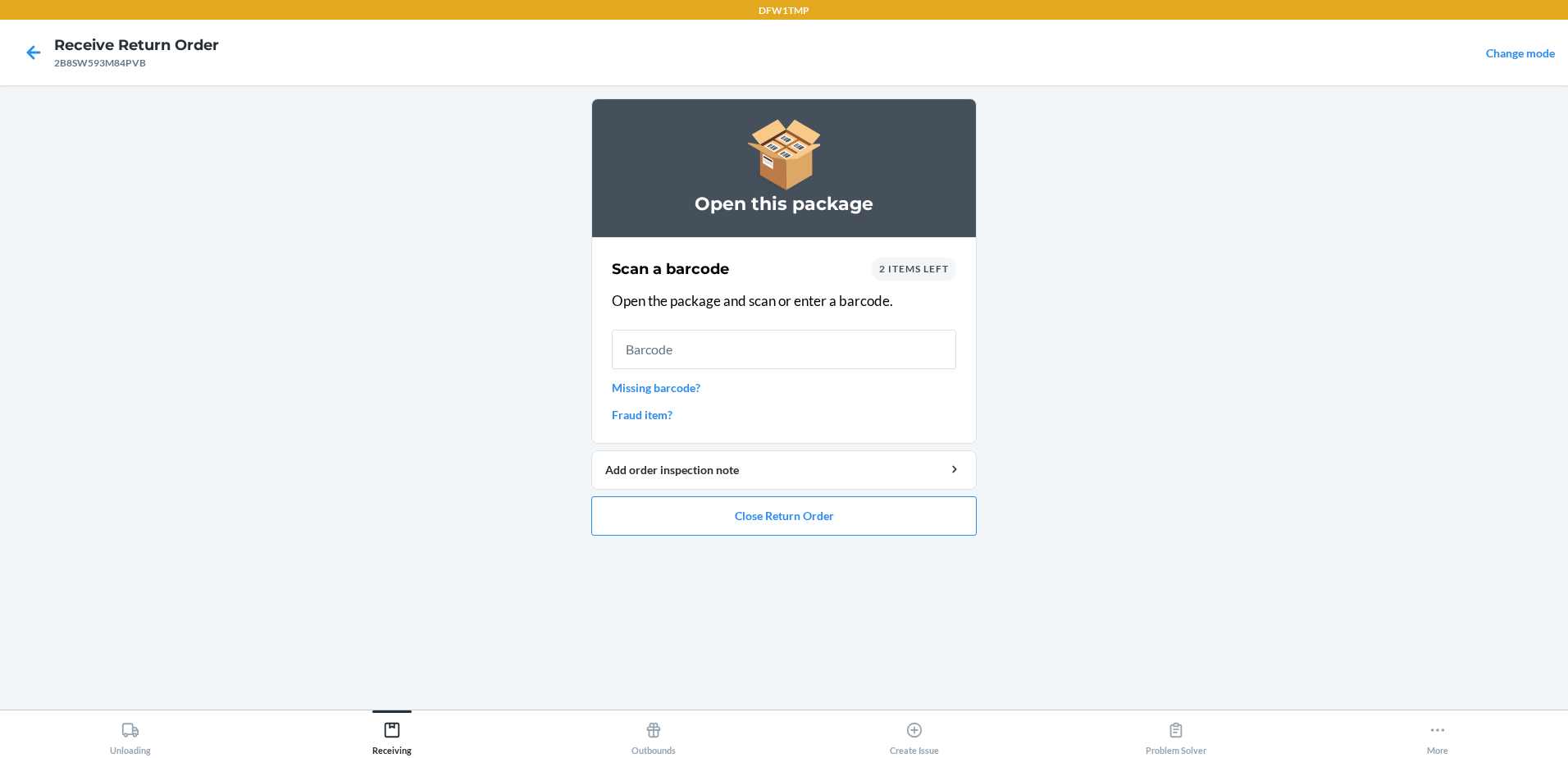
click at [904, 274] on span "2 items left" at bounding box center [914, 269] width 70 height 13
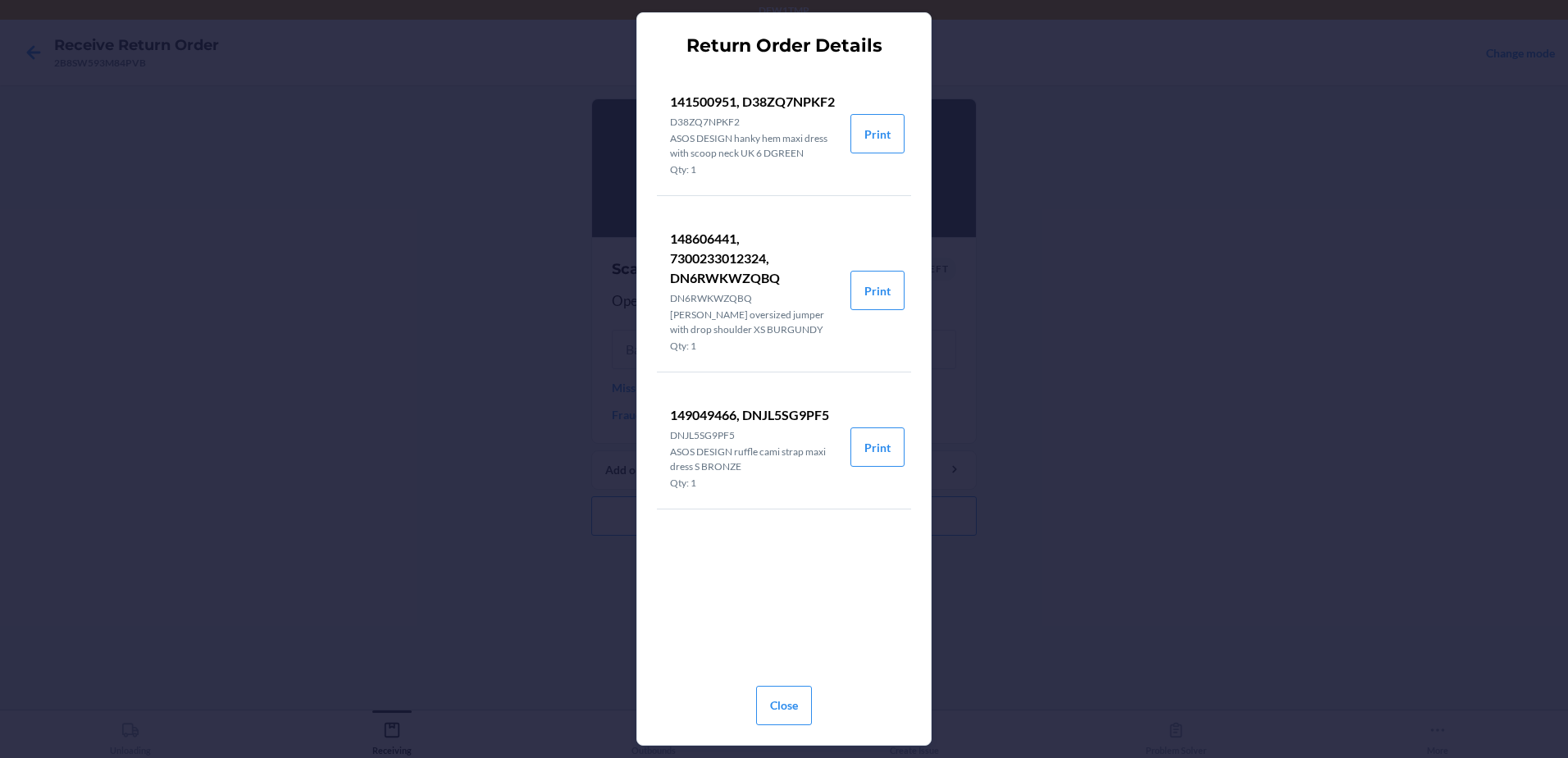
click at [680, 234] on p "148606441, 7300233012324, DN6RWKWZQBQ" at bounding box center [753, 258] width 167 height 59
drag, startPoint x: 670, startPoint y: 239, endPoint x: 742, endPoint y: 241, distance: 72.0
click at [742, 241] on p "148606441, 7300233012324, DN6RWKWZQBQ" at bounding box center [753, 258] width 167 height 59
drag, startPoint x: 779, startPoint y: 269, endPoint x: 777, endPoint y: 708, distance: 439.0
click at [777, 708] on button "Close" at bounding box center [783, 705] width 55 height 39
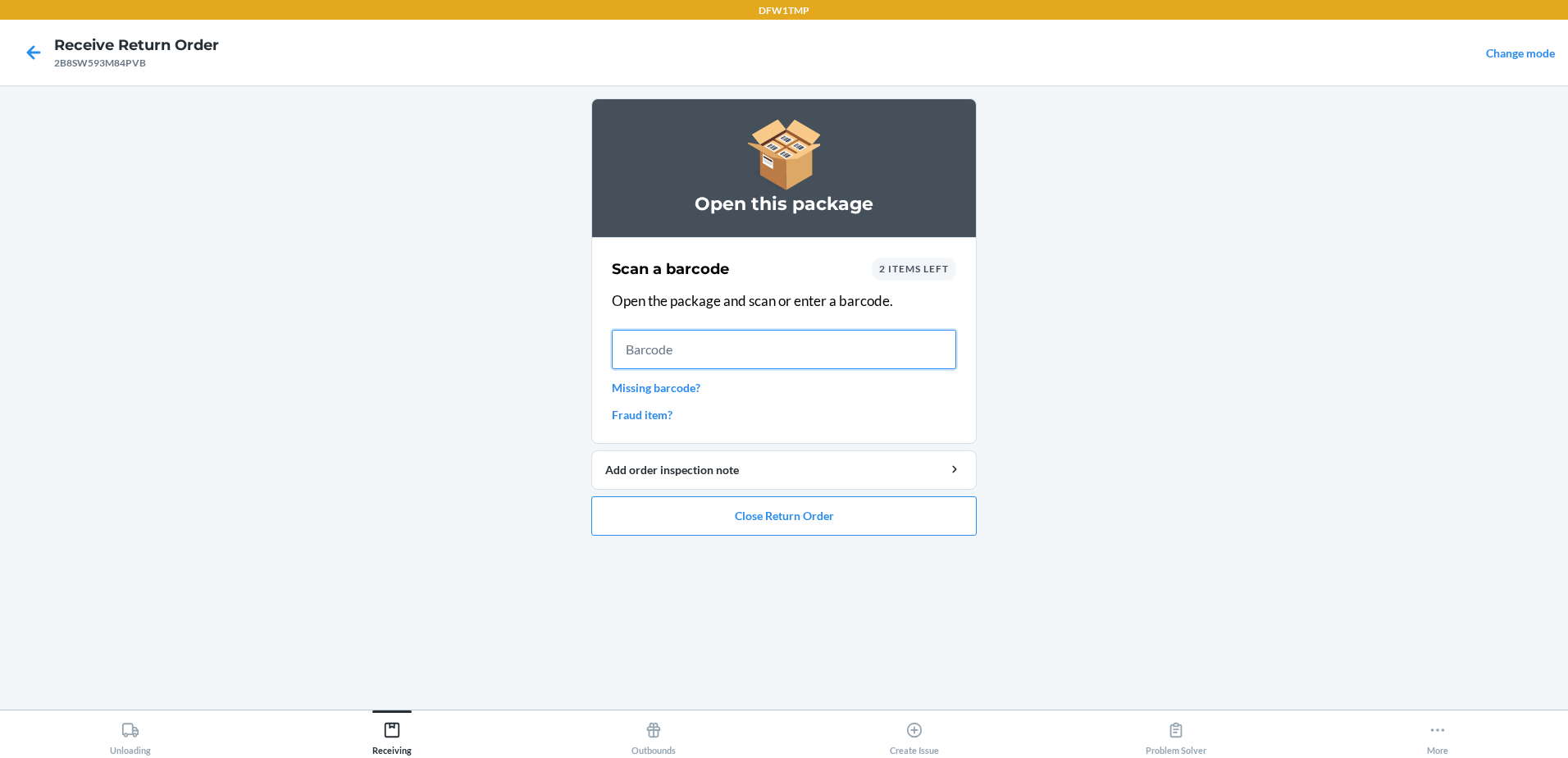
drag, startPoint x: 695, startPoint y: 328, endPoint x: 676, endPoint y: 358, distance: 35.5
click at [676, 358] on input "text" at bounding box center [784, 349] width 345 height 39
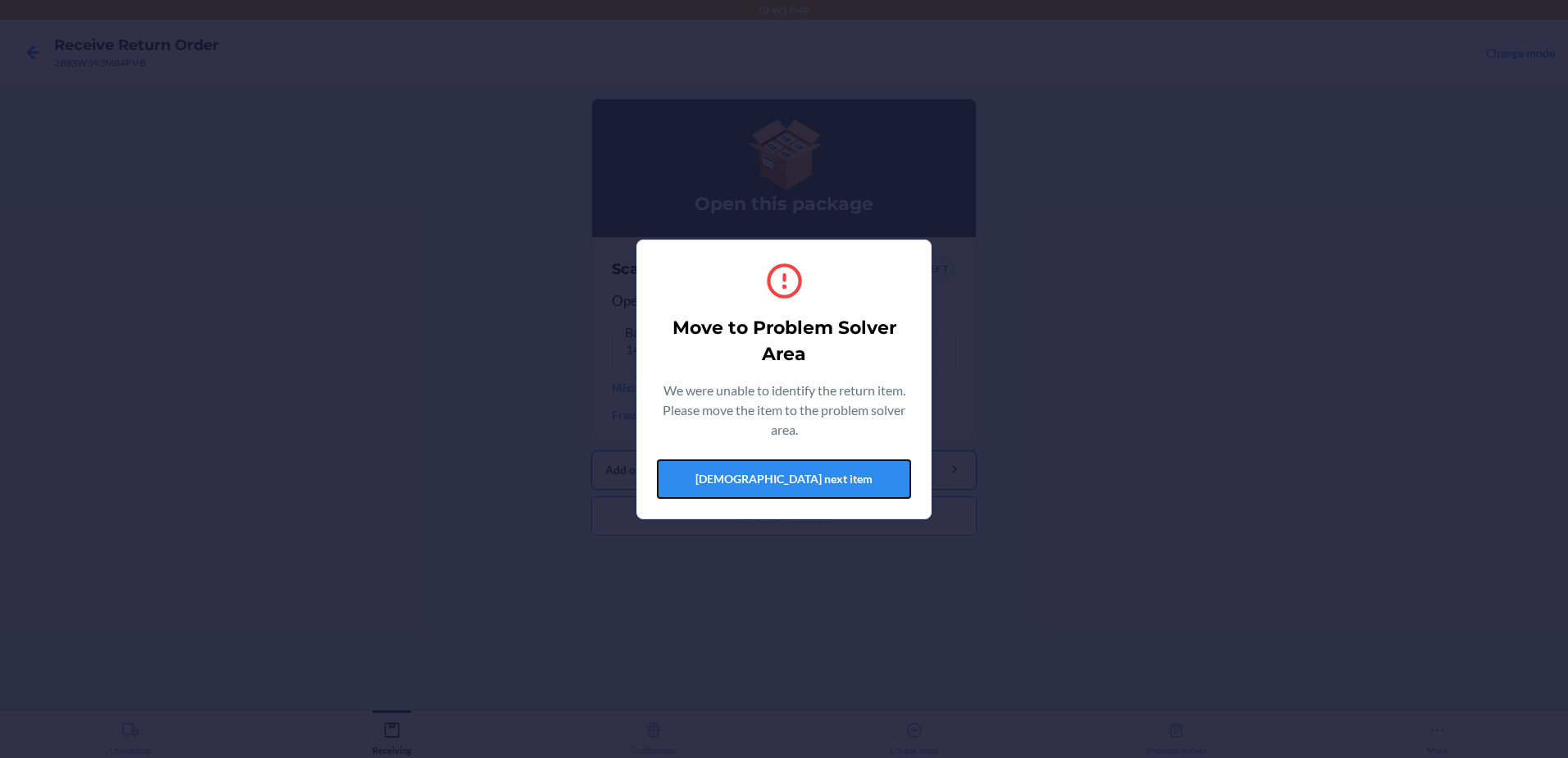
click at [740, 476] on button "[DEMOGRAPHIC_DATA] next item" at bounding box center [784, 478] width 254 height 39
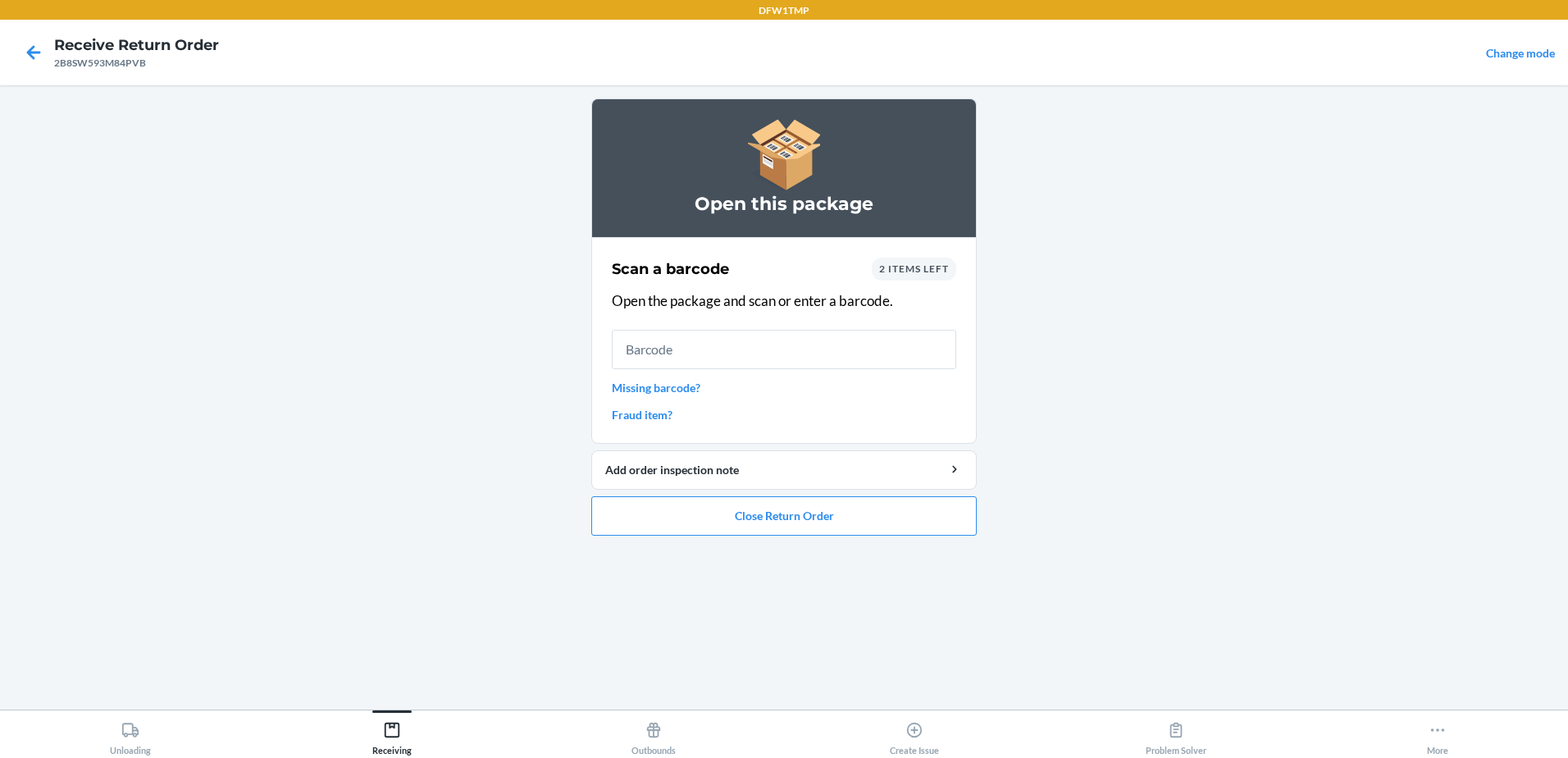
click at [887, 275] on div "2 items left" at bounding box center [914, 269] width 84 height 23
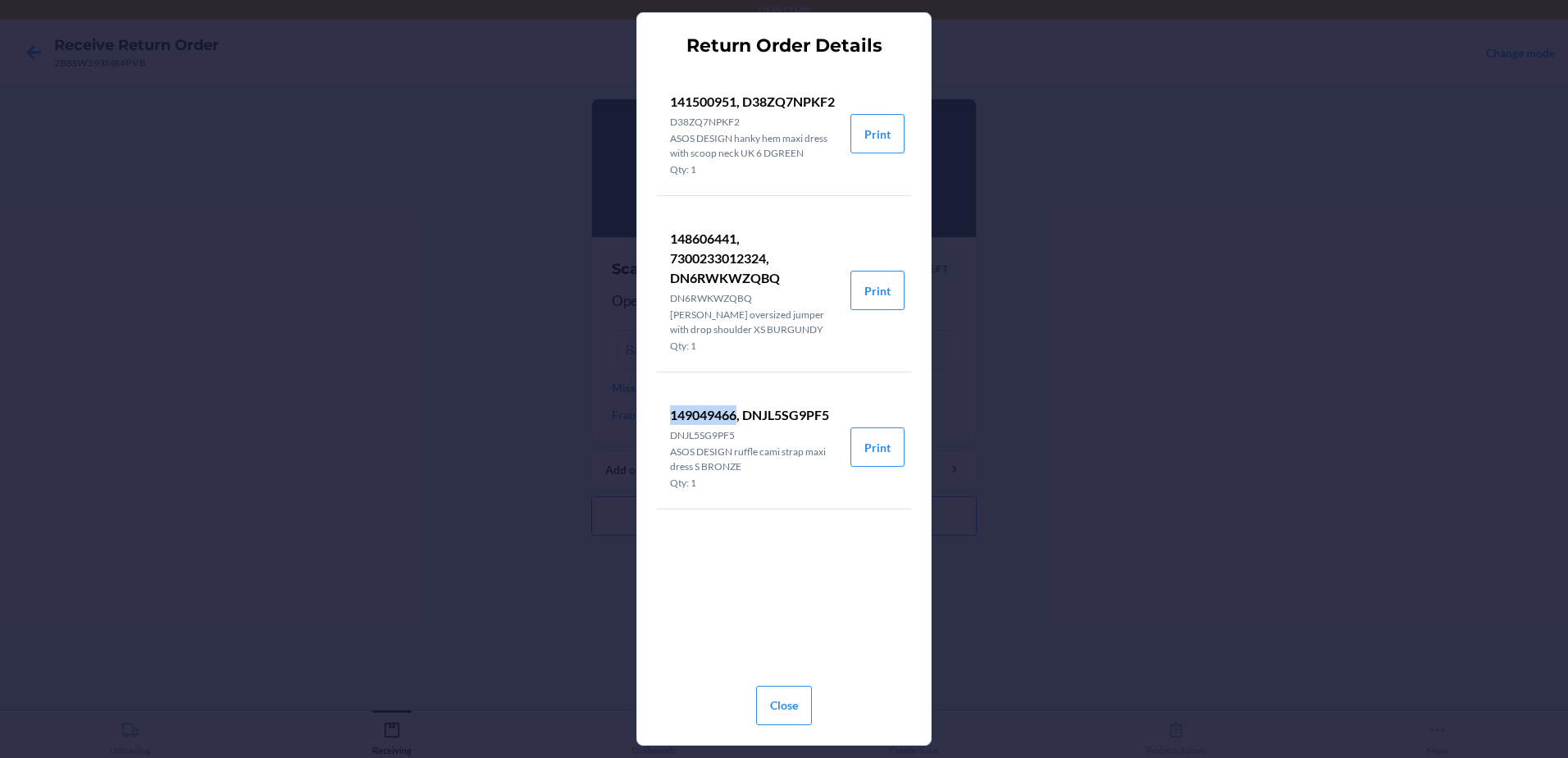
drag, startPoint x: 671, startPoint y: 412, endPoint x: 739, endPoint y: 411, distance: 68.0
click at [739, 411] on p "149049466, DNJL5SG9PF5" at bounding box center [753, 415] width 167 height 20
drag, startPoint x: 739, startPoint y: 411, endPoint x: 803, endPoint y: 467, distance: 85.0
drag, startPoint x: 803, startPoint y: 467, endPoint x: 735, endPoint y: 415, distance: 85.6
click at [735, 415] on li "149049466, DNJL5SG9PF5 DNJL5SG9PF5 ASOS DESIGN ruffle cami strap maxi dress S B…" at bounding box center [753, 448] width 193 height 123
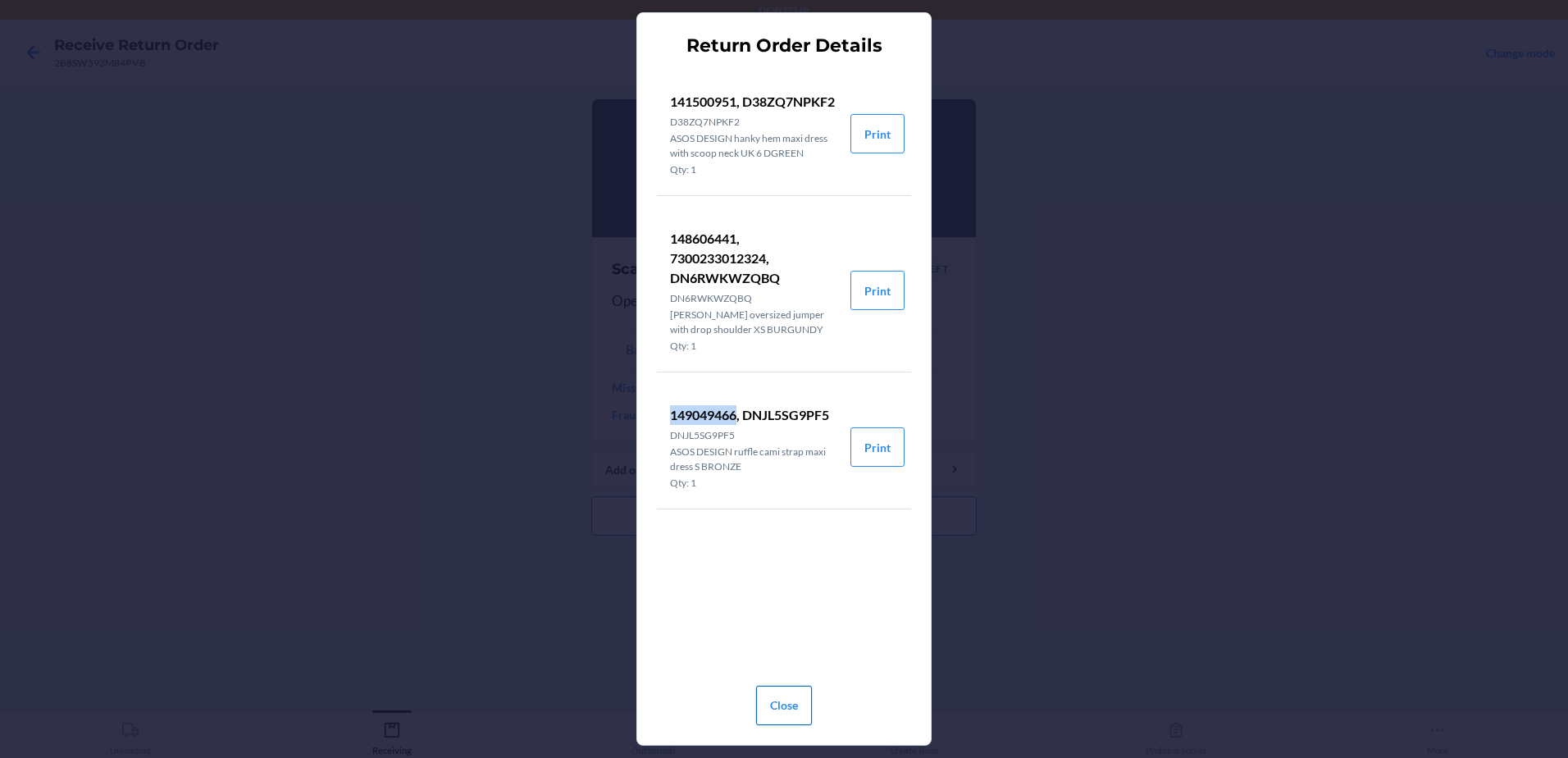
click at [770, 705] on button "Close" at bounding box center [783, 705] width 55 height 39
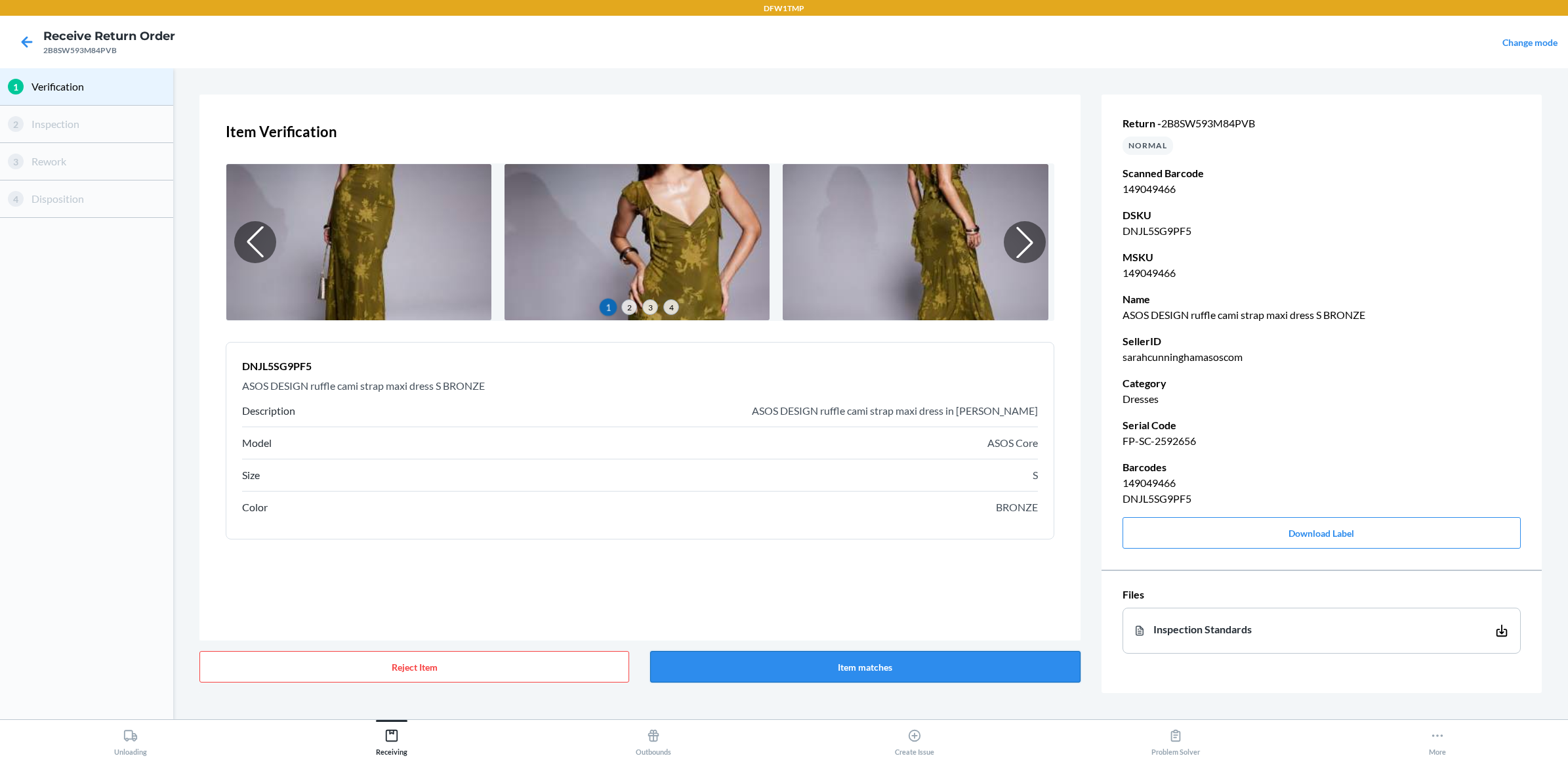
click at [896, 606] on button "Item matches" at bounding box center [865, 666] width 430 height 31
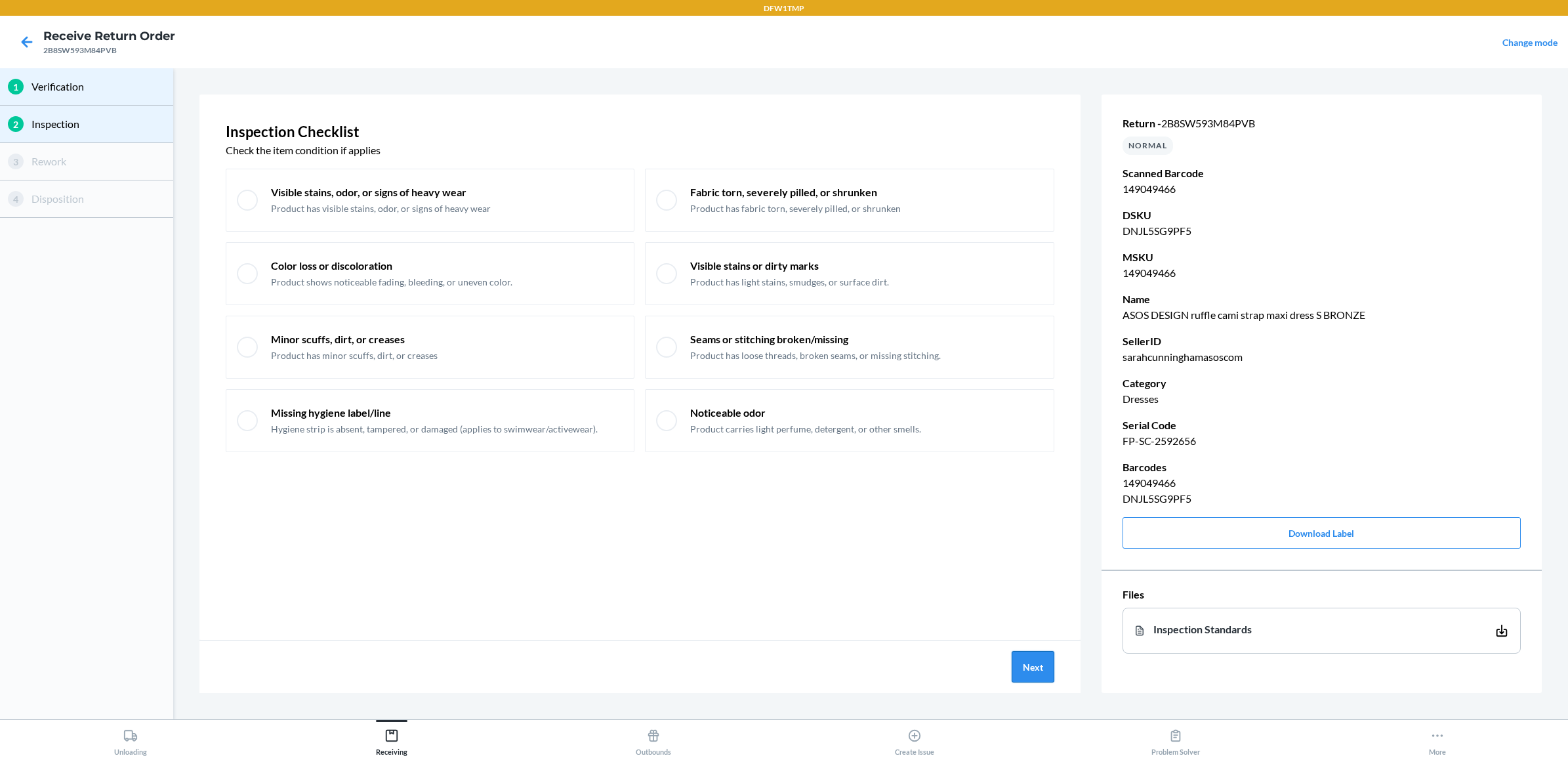
click at [1029, 606] on button "Next" at bounding box center [1033, 666] width 43 height 31
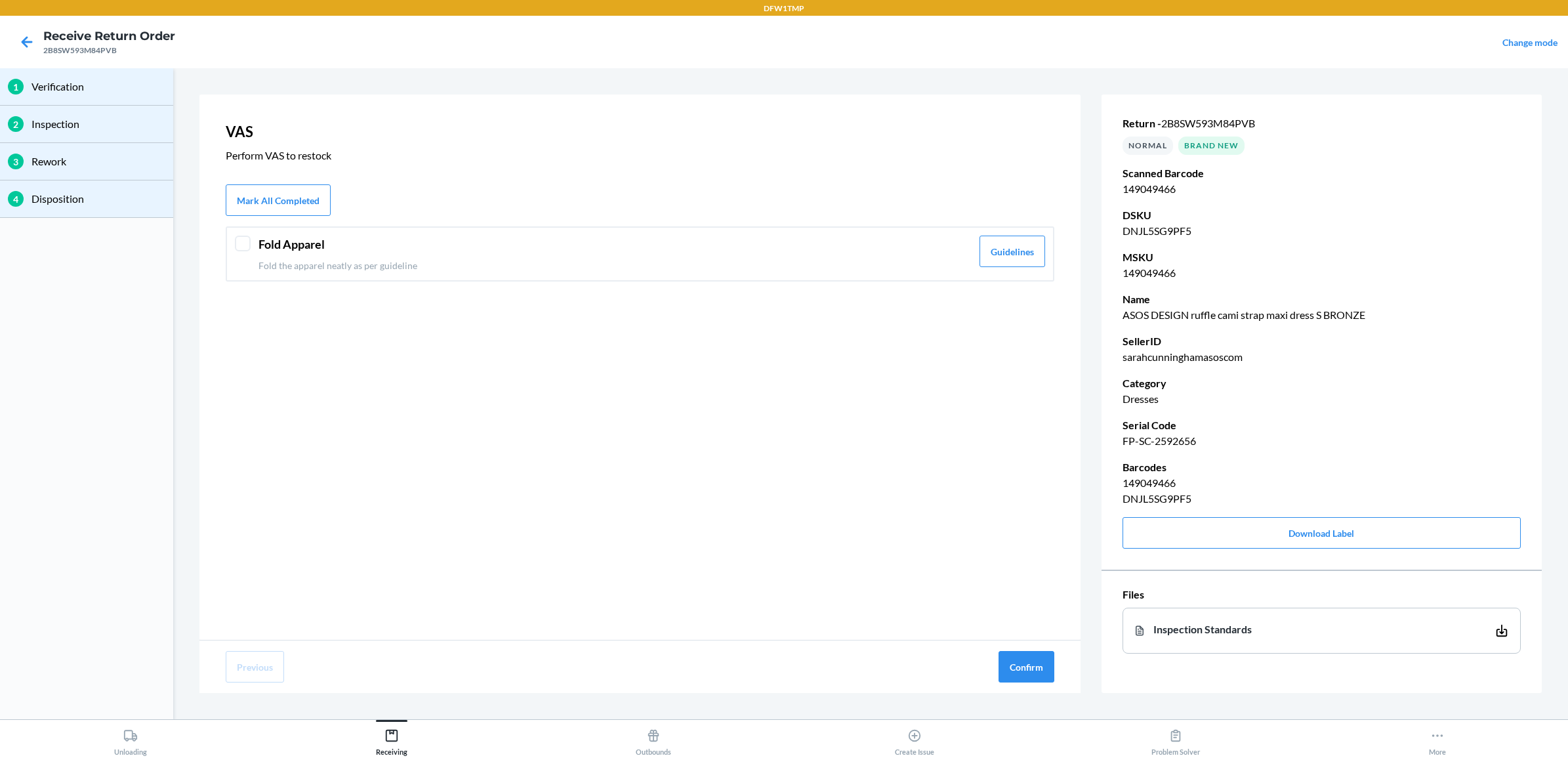
drag, startPoint x: 864, startPoint y: 227, endPoint x: 867, endPoint y: 237, distance: 10.4
click at [867, 232] on div "Fold Apparel Fold the apparel neatly as per guideline Guidelines" at bounding box center [640, 254] width 828 height 55
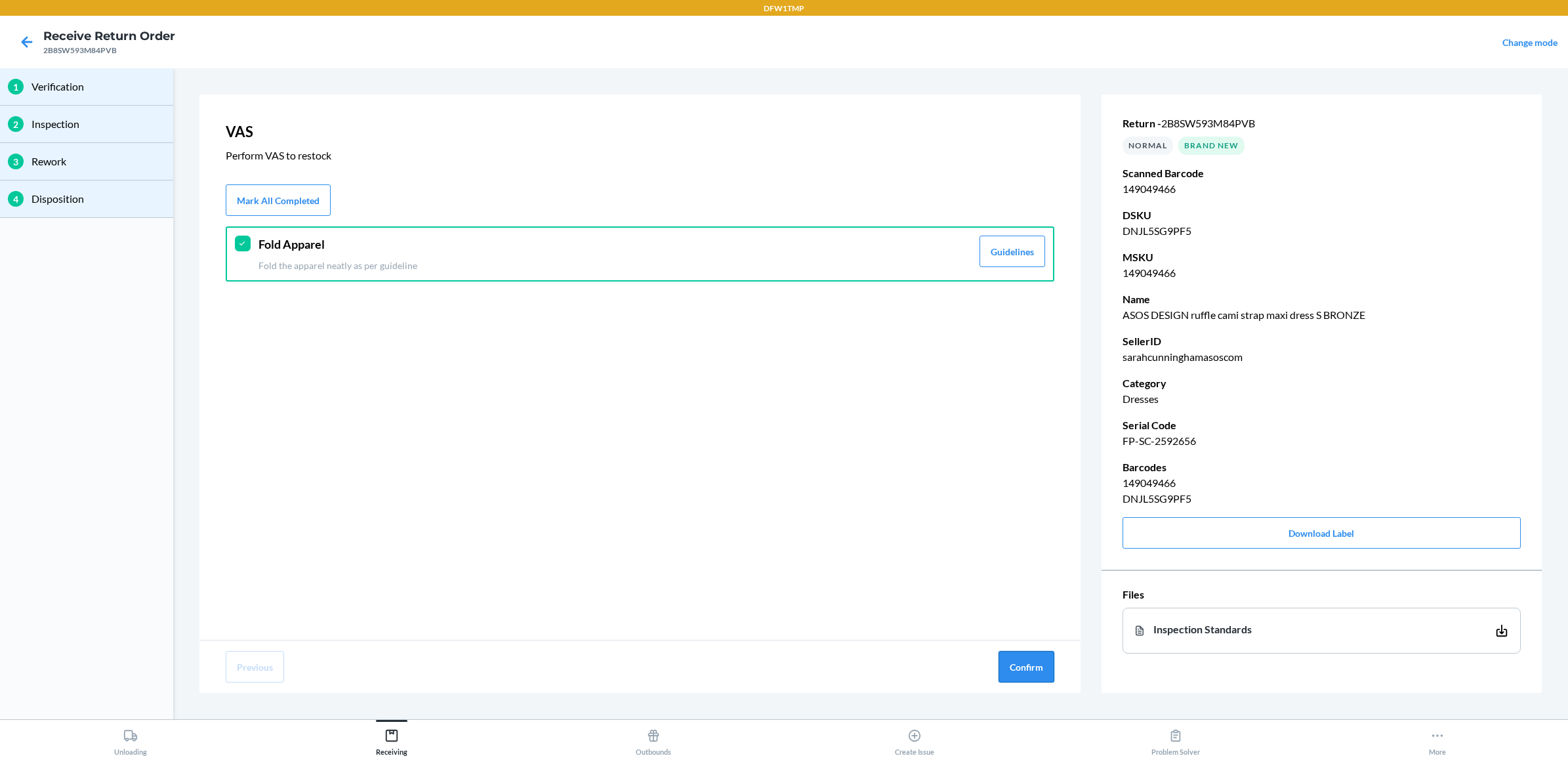
click at [1039, 606] on button "Confirm" at bounding box center [1026, 666] width 56 height 31
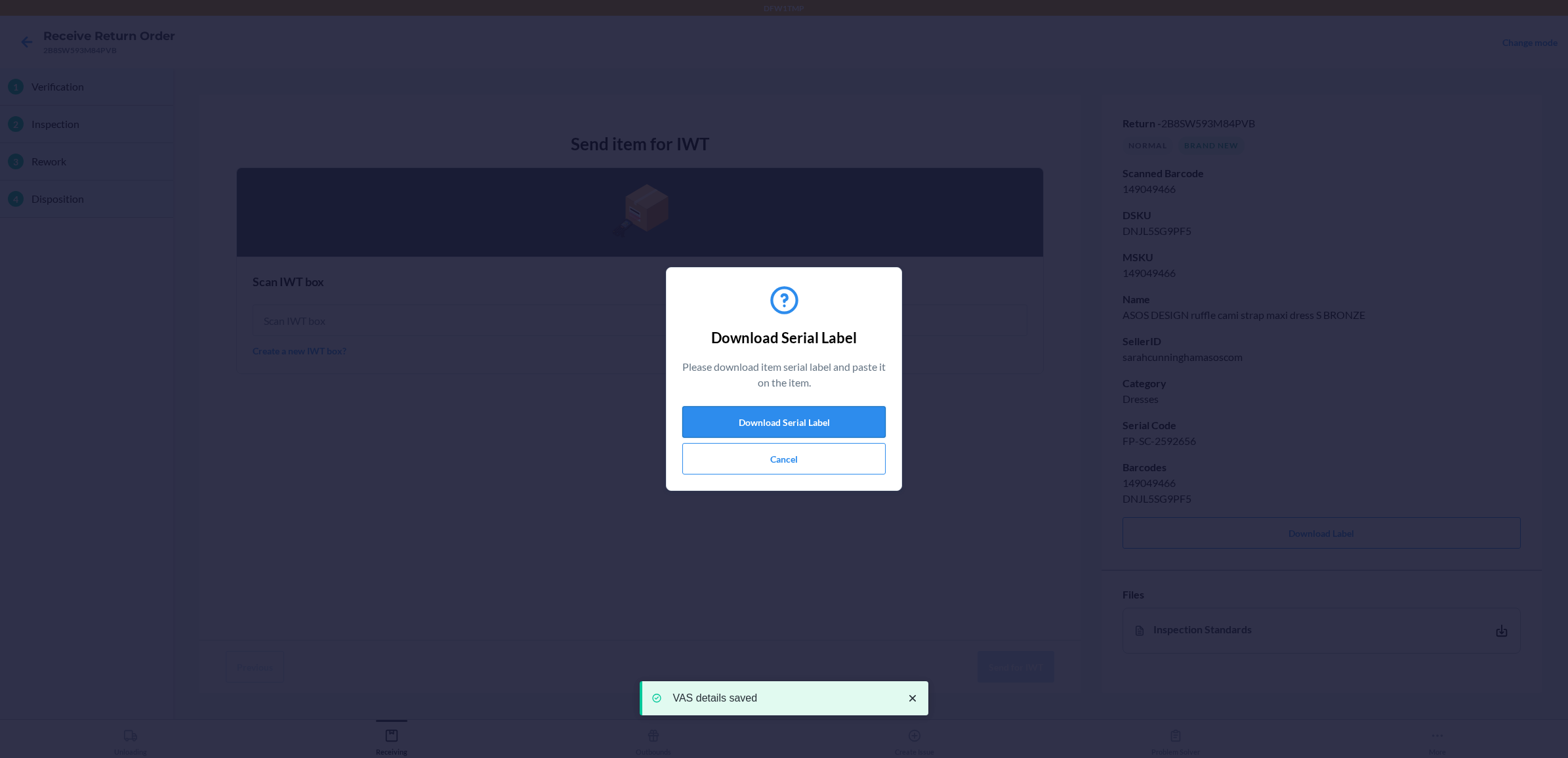
click at [852, 417] on button "Download Serial Label" at bounding box center [784, 421] width 203 height 31
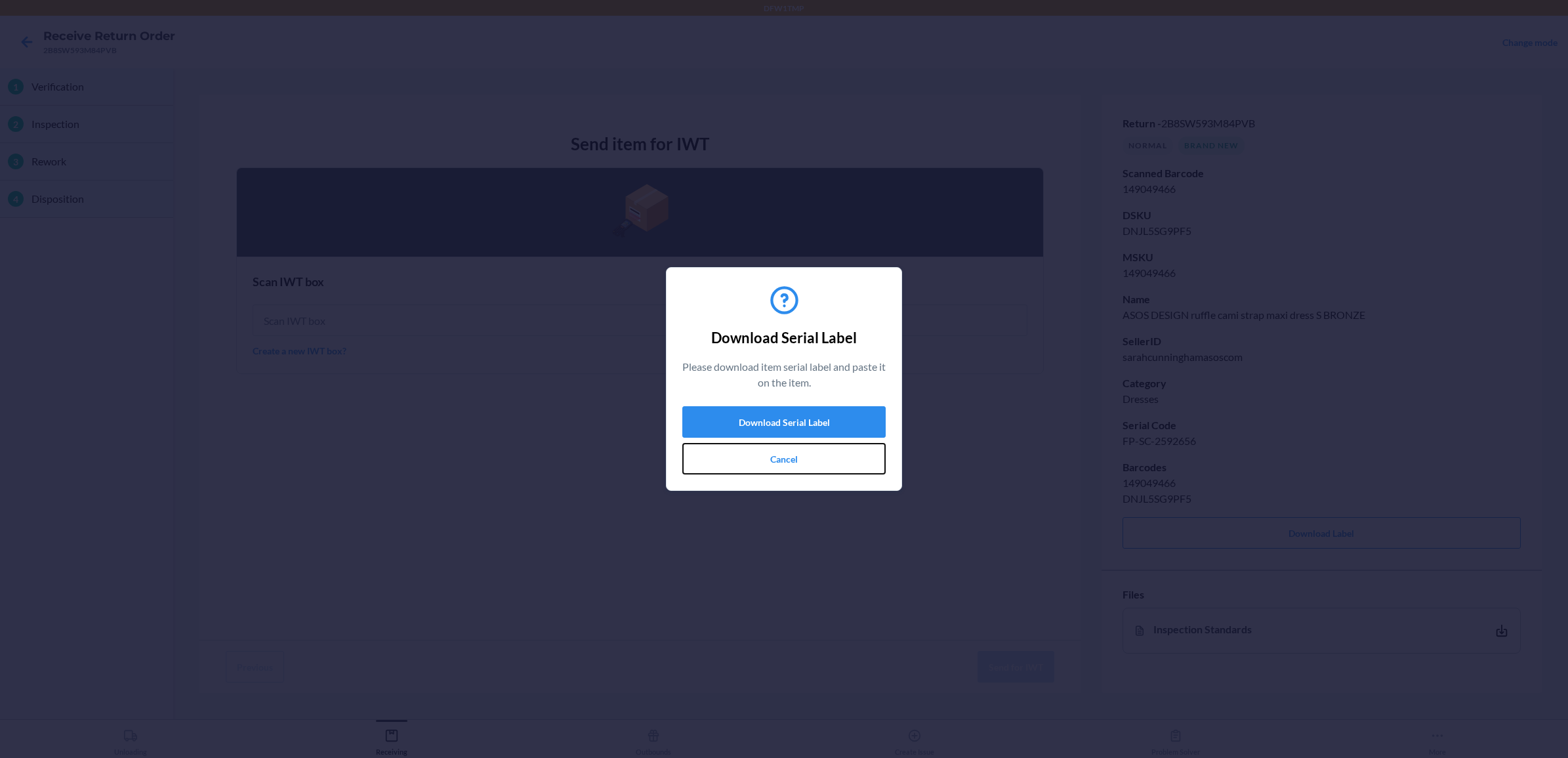
click at [774, 455] on button "Cancel" at bounding box center [784, 458] width 203 height 31
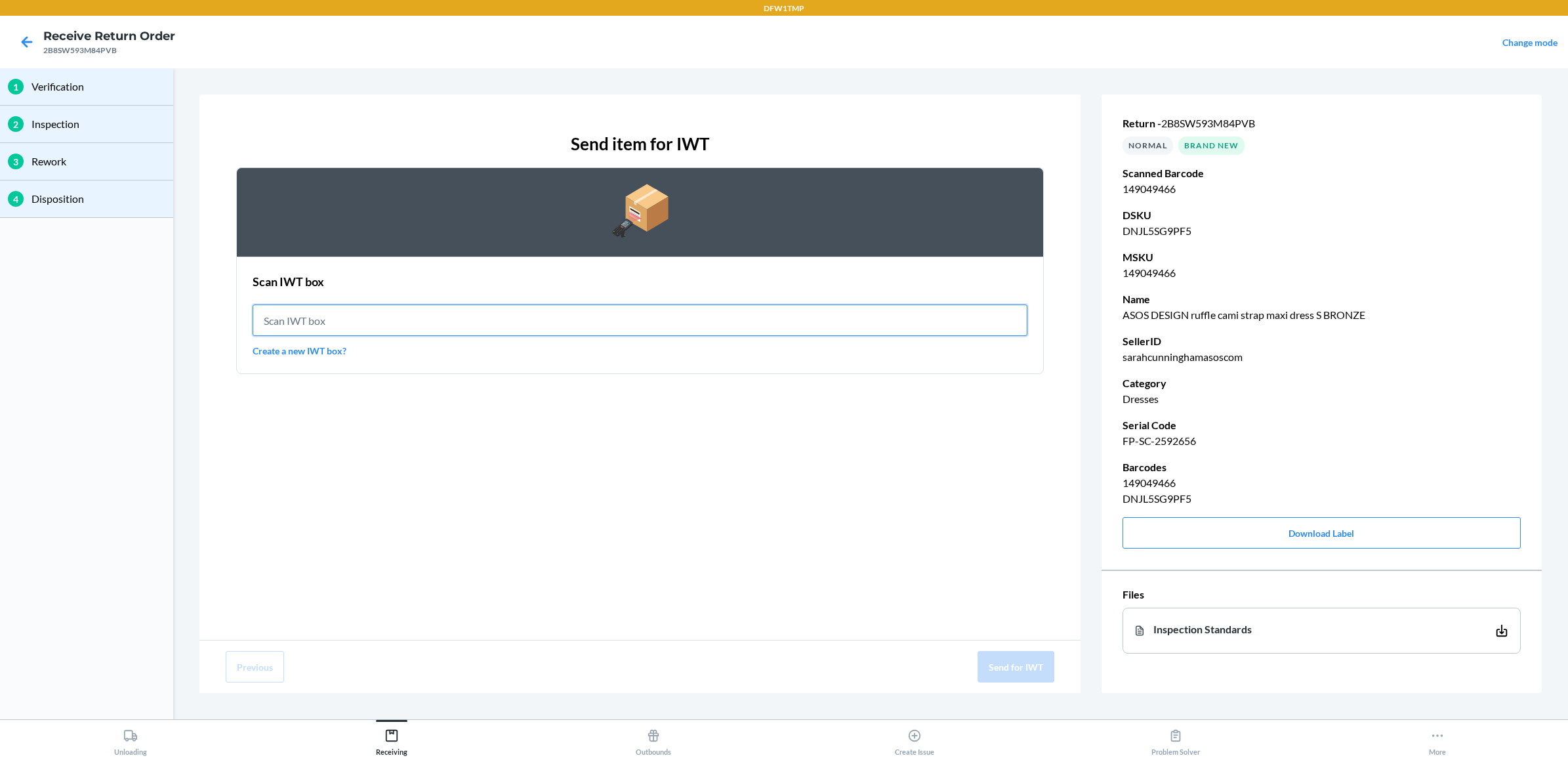
click at [620, 323] on input "text" at bounding box center [640, 319] width 775 height 31
type input "IWT0000019DJ"
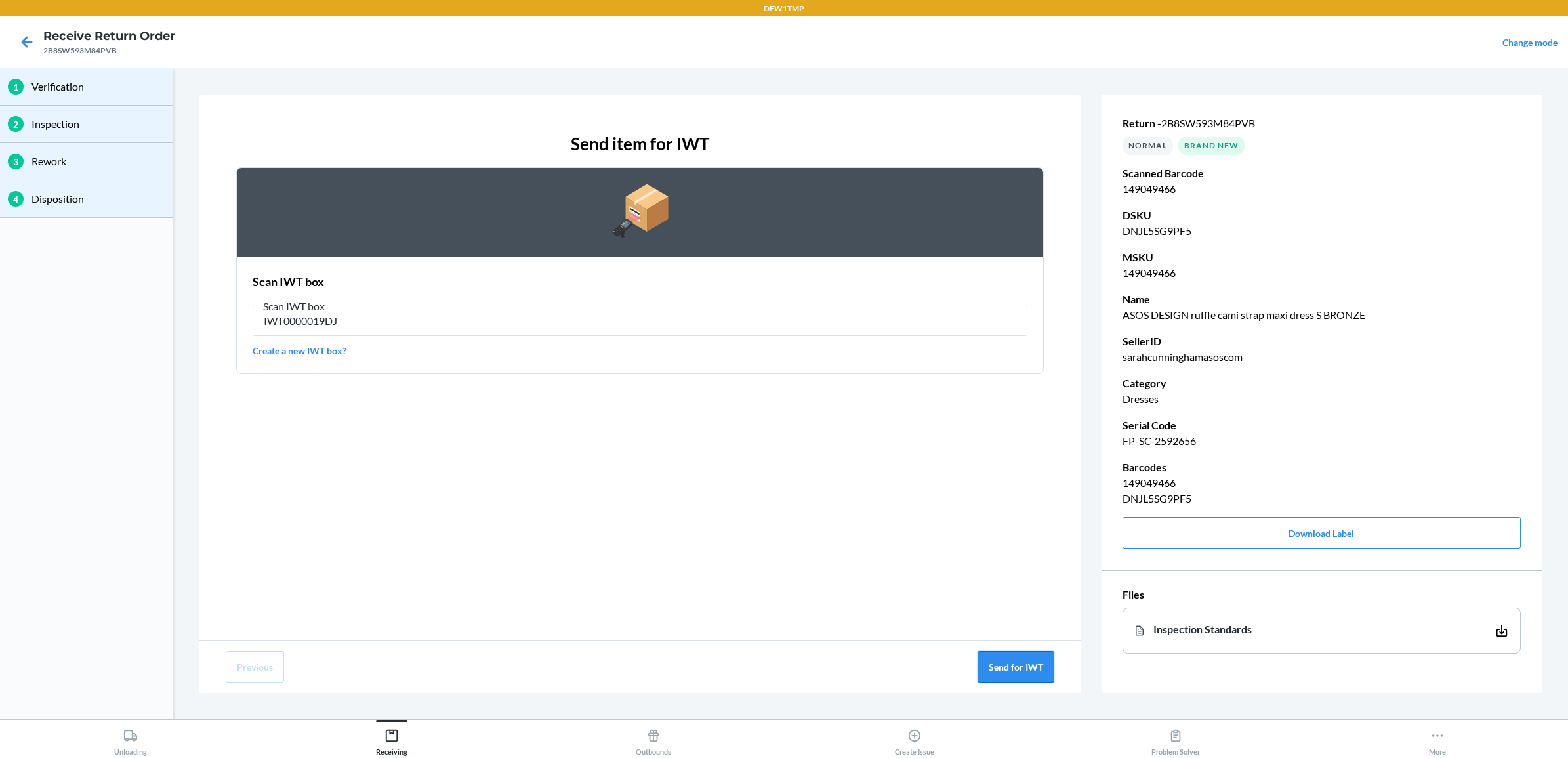
click at [1026, 606] on button "Send for IWT" at bounding box center [1016, 666] width 77 height 31
click at [1035, 606] on button "Send for IWT" at bounding box center [1016, 666] width 77 height 31
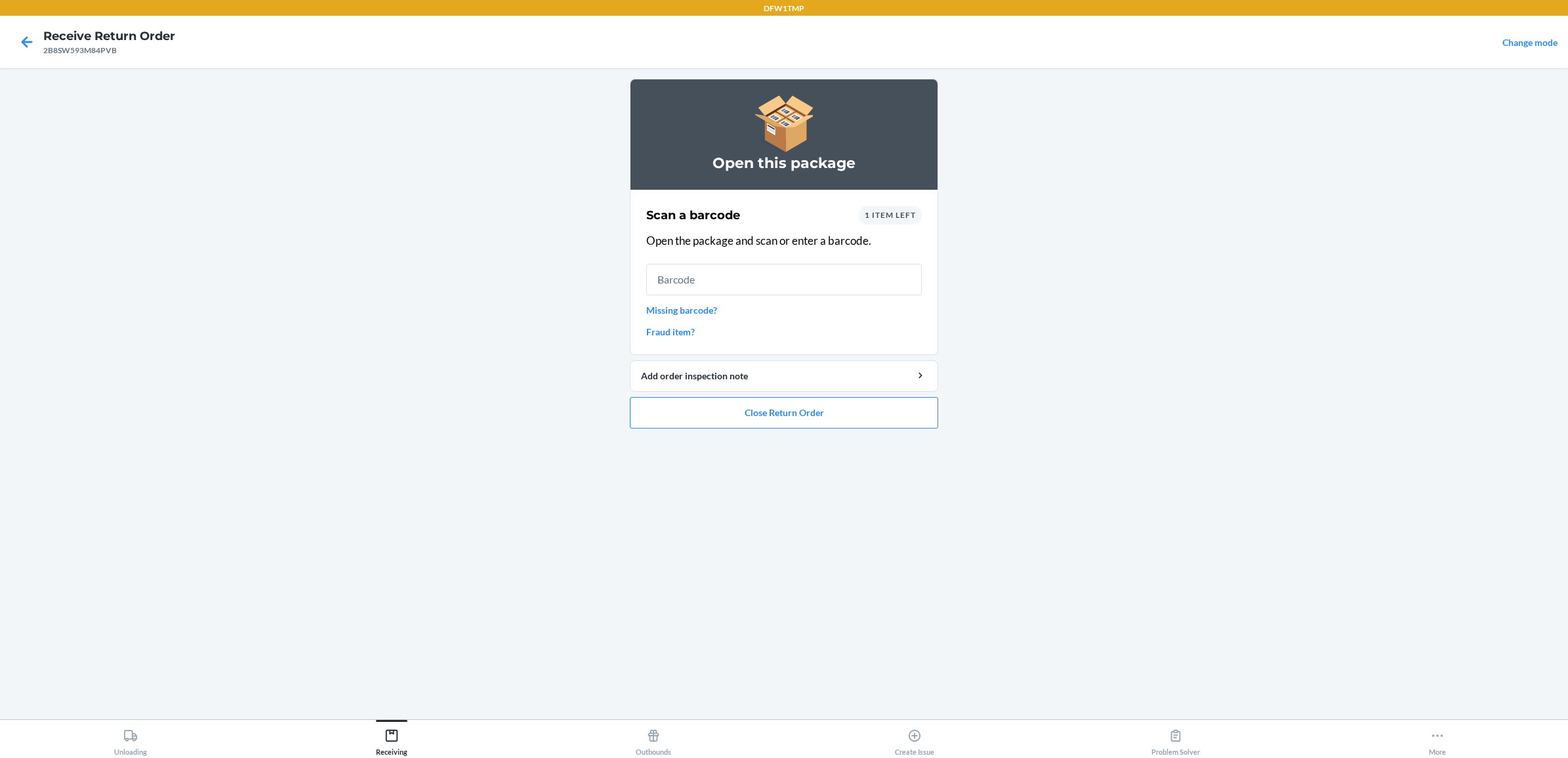
click at [876, 212] on span "1 item left" at bounding box center [890, 215] width 51 height 10
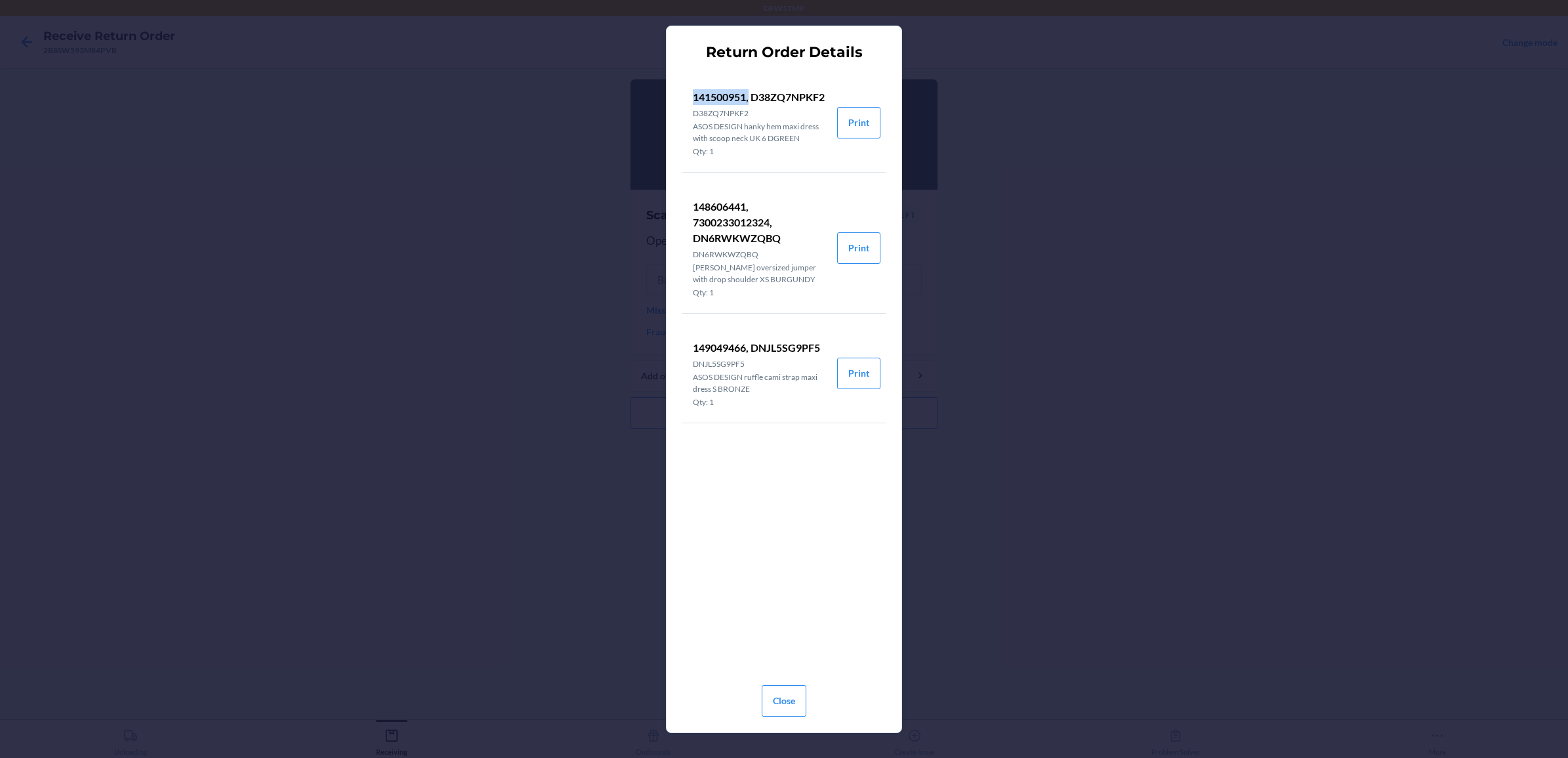
drag, startPoint x: 691, startPoint y: 92, endPoint x: 758, endPoint y: 90, distance: 67.0
click at [758, 90] on li "141500951, D38ZQ7NPKF2 D38ZQ7NPKF2 ASOS DESIGN hanky hem maxi dress with scoop …" at bounding box center [759, 123] width 155 height 99
click at [794, 606] on button "Close" at bounding box center [783, 700] width 44 height 31
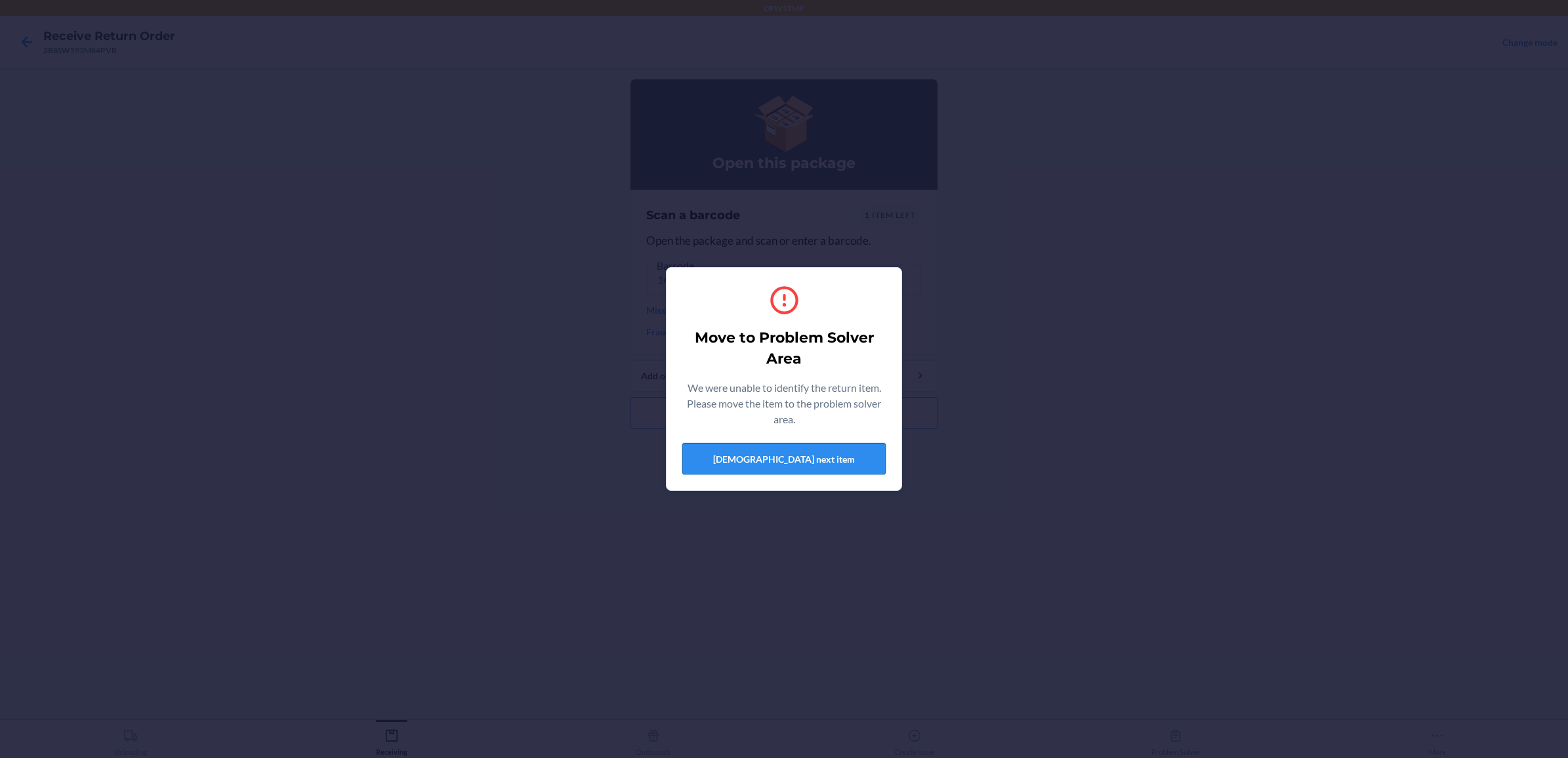
click at [799, 456] on button "[DEMOGRAPHIC_DATA] next item" at bounding box center [784, 458] width 203 height 31
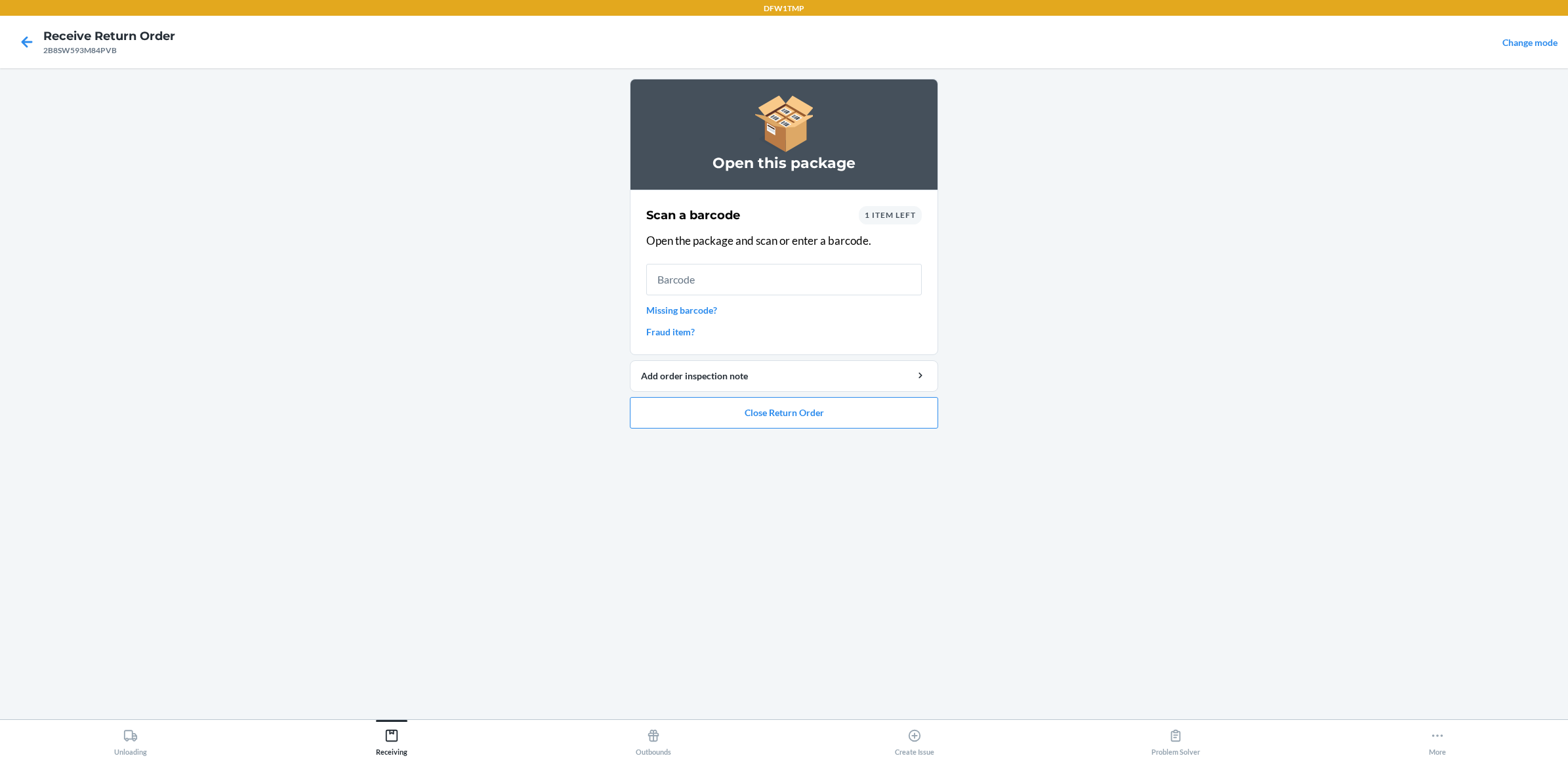
click at [905, 217] on span "1 item left" at bounding box center [890, 215] width 51 height 10
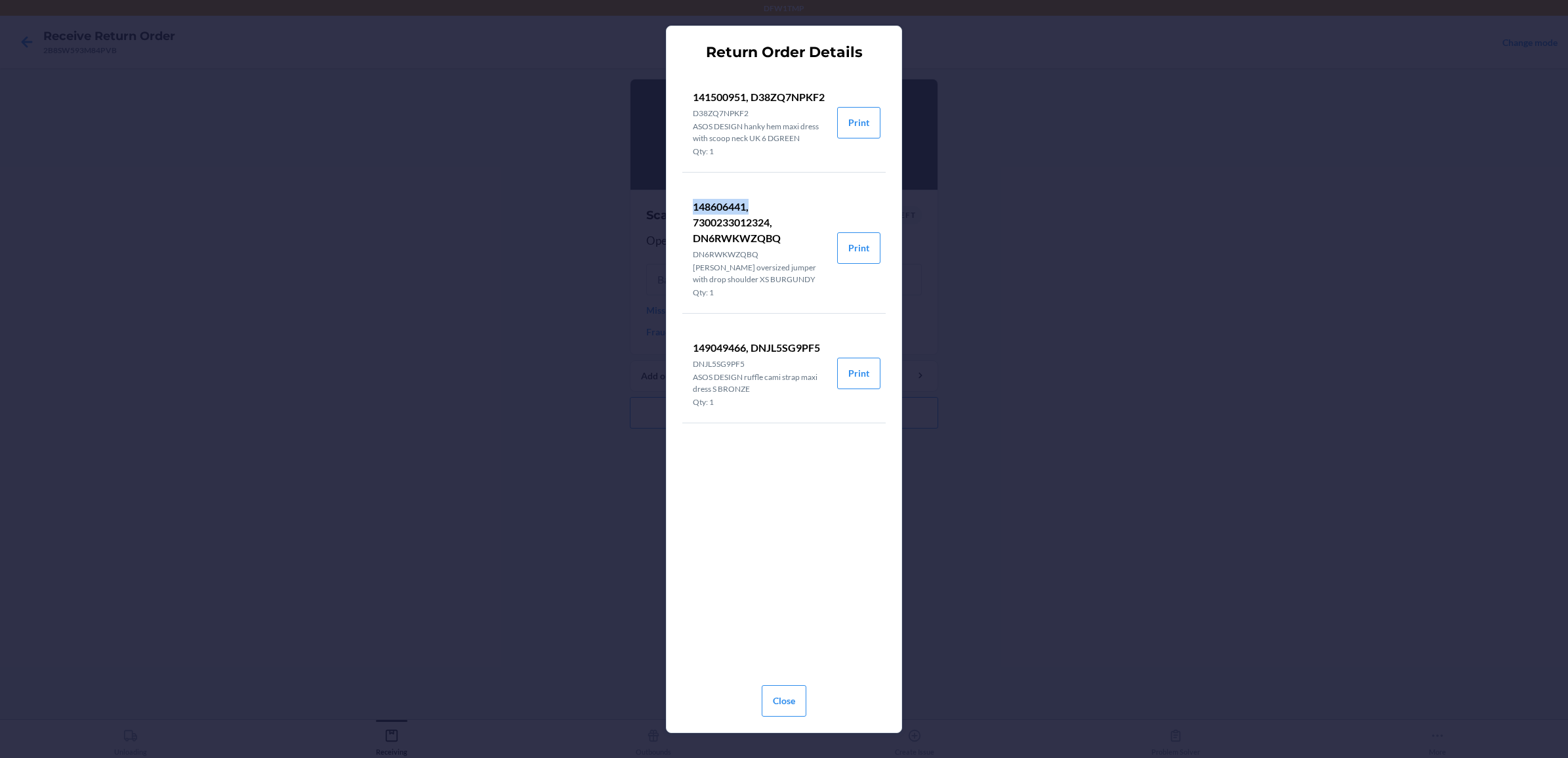
drag, startPoint x: 687, startPoint y: 217, endPoint x: 749, endPoint y: 221, distance: 62.1
click at [749, 221] on li "148606441, 7300233012324, DN6RWKWZQBQ DN6RWKWZQBQ Monki oversized jumper with d…" at bounding box center [759, 248] width 155 height 130
click at [787, 606] on button "Close" at bounding box center [783, 700] width 44 height 31
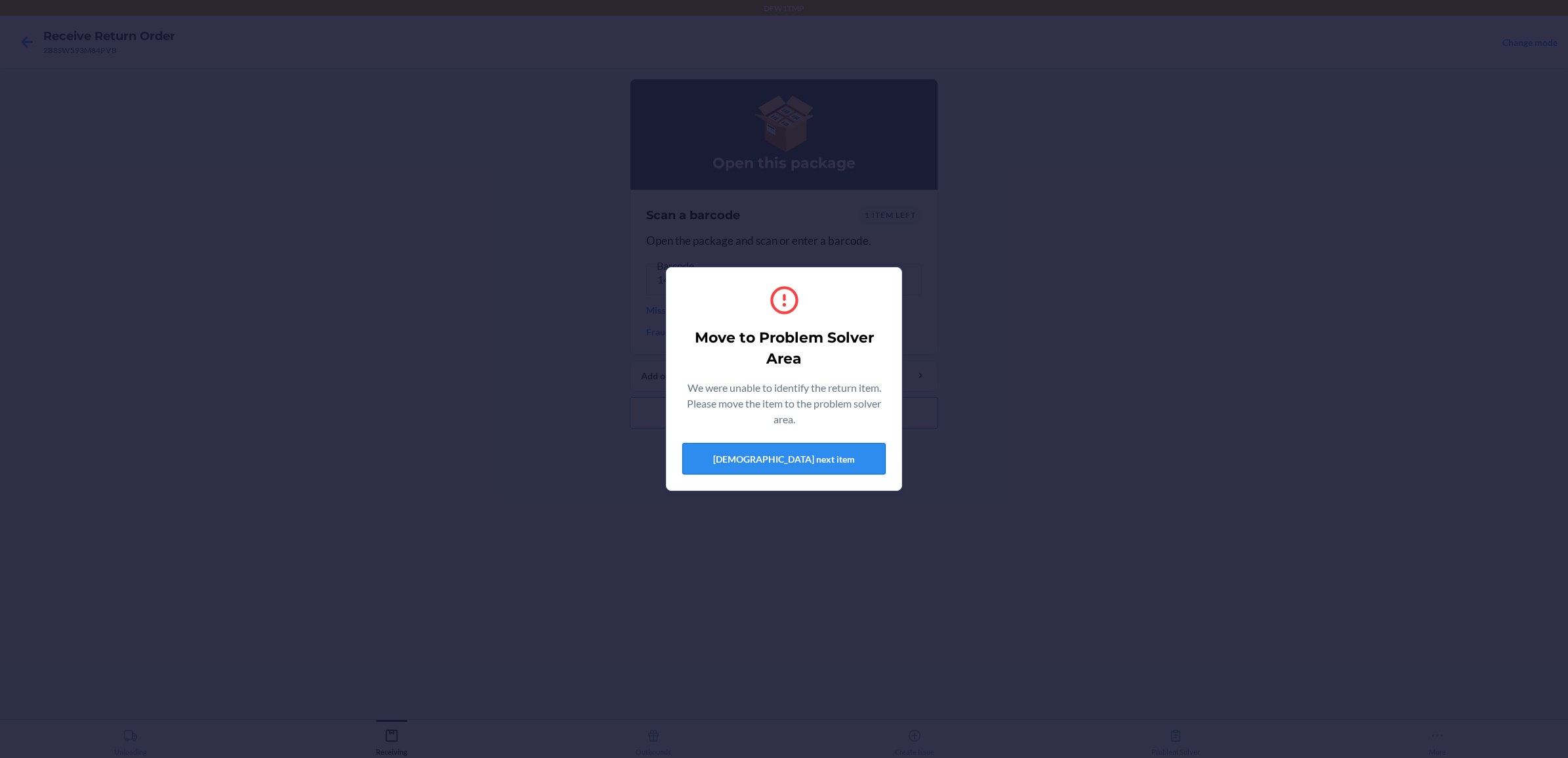
click at [825, 467] on button "[DEMOGRAPHIC_DATA] next item" at bounding box center [784, 458] width 203 height 31
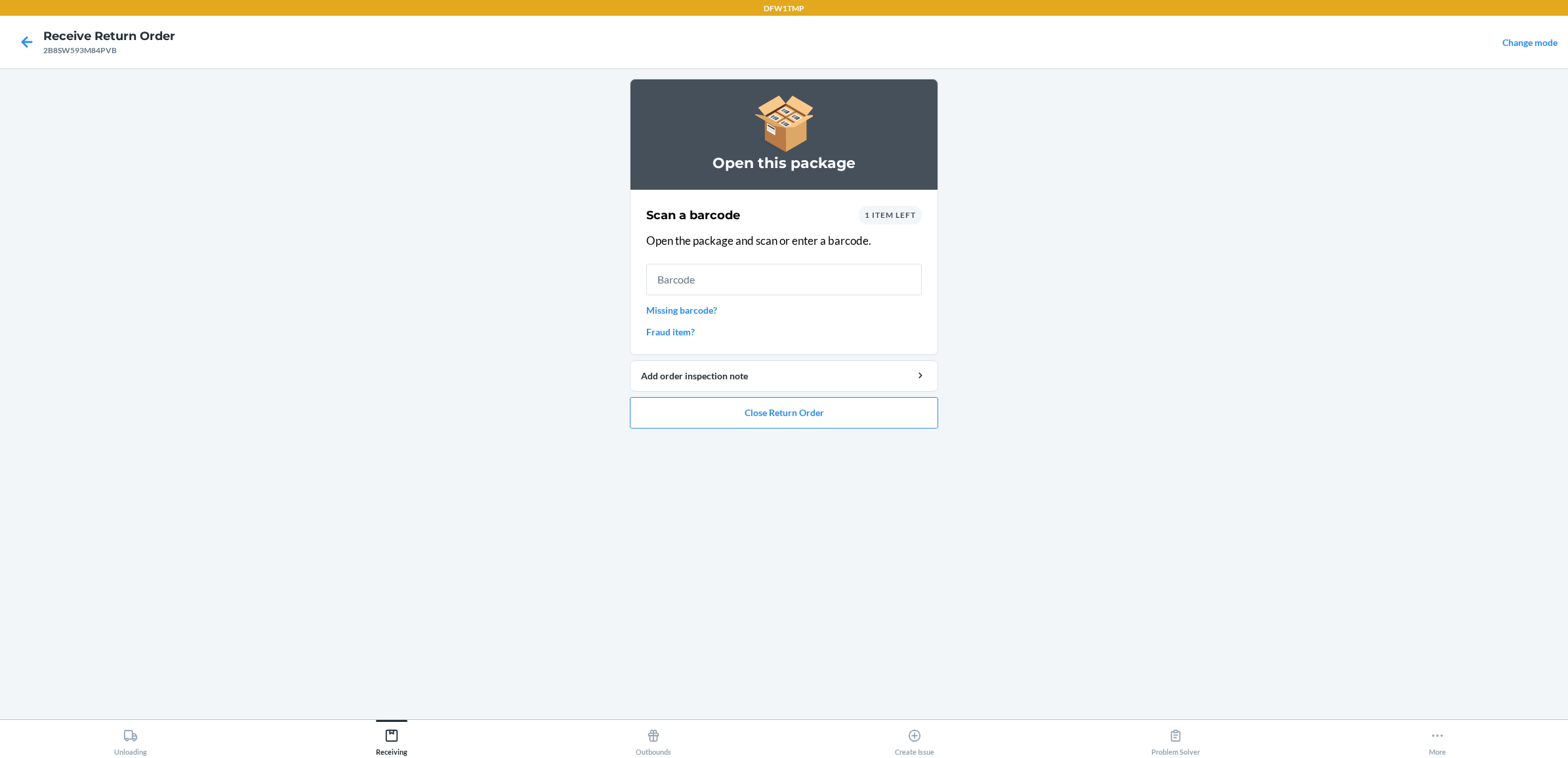
click at [907, 216] on span "1 item left" at bounding box center [890, 215] width 51 height 10
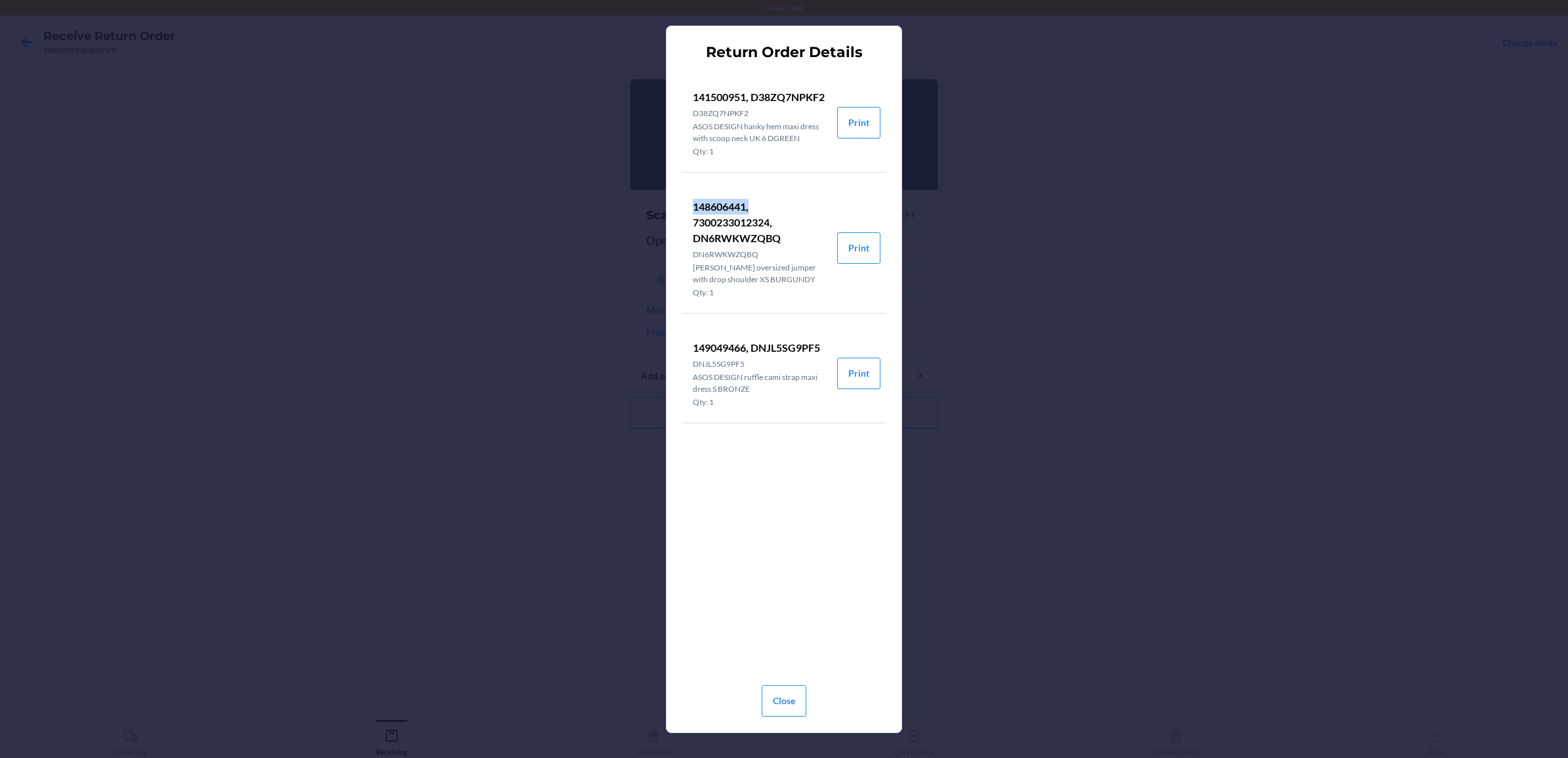
drag, startPoint x: 693, startPoint y: 220, endPoint x: 752, endPoint y: 218, distance: 59.0
click at [752, 218] on p "148606441, 7300233012324, DN6RWKWZQBQ" at bounding box center [759, 222] width 134 height 47
click at [787, 606] on button "Close" at bounding box center [783, 700] width 44 height 31
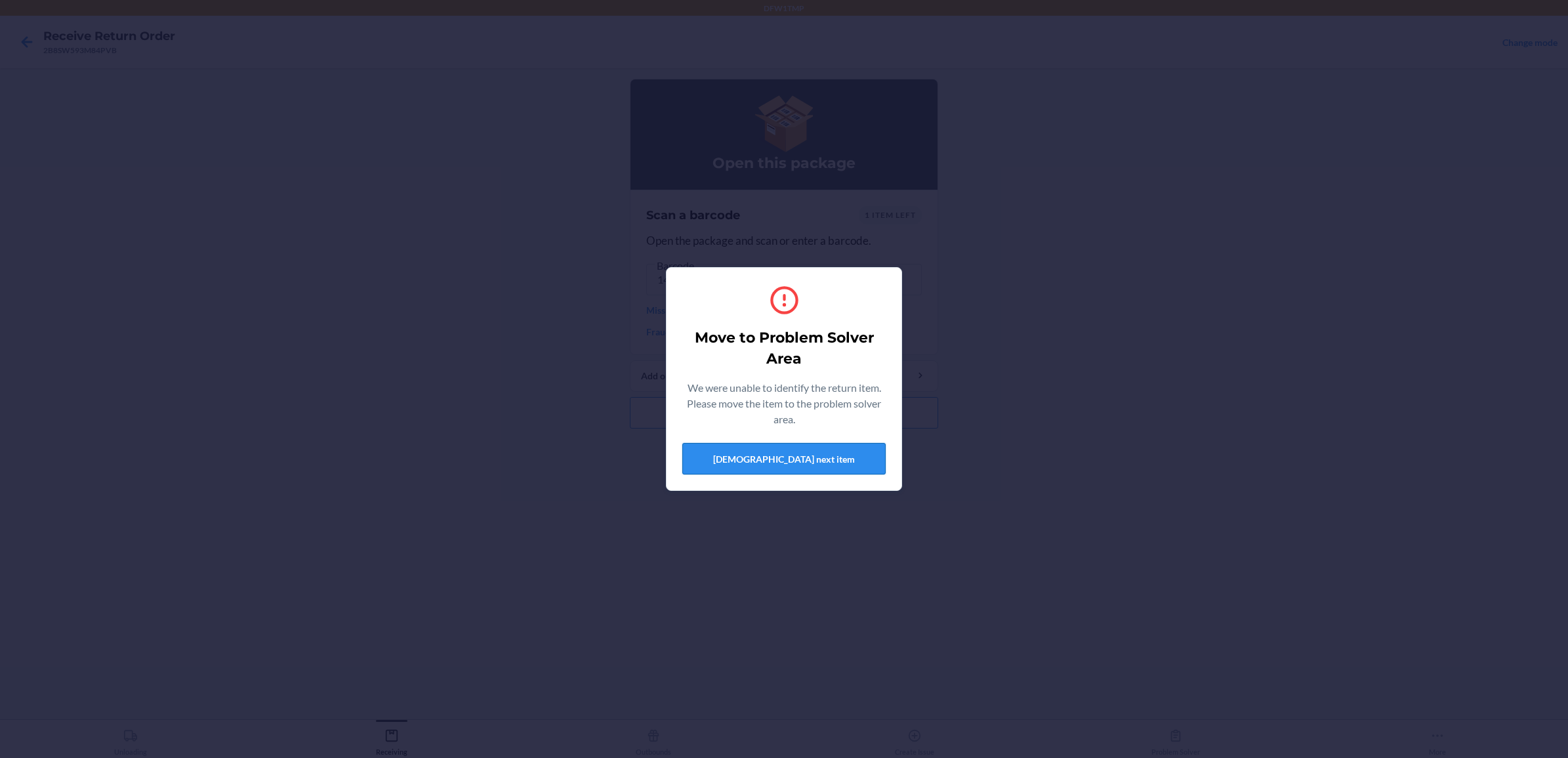
click at [772, 457] on button "[DEMOGRAPHIC_DATA] next item" at bounding box center [784, 458] width 203 height 31
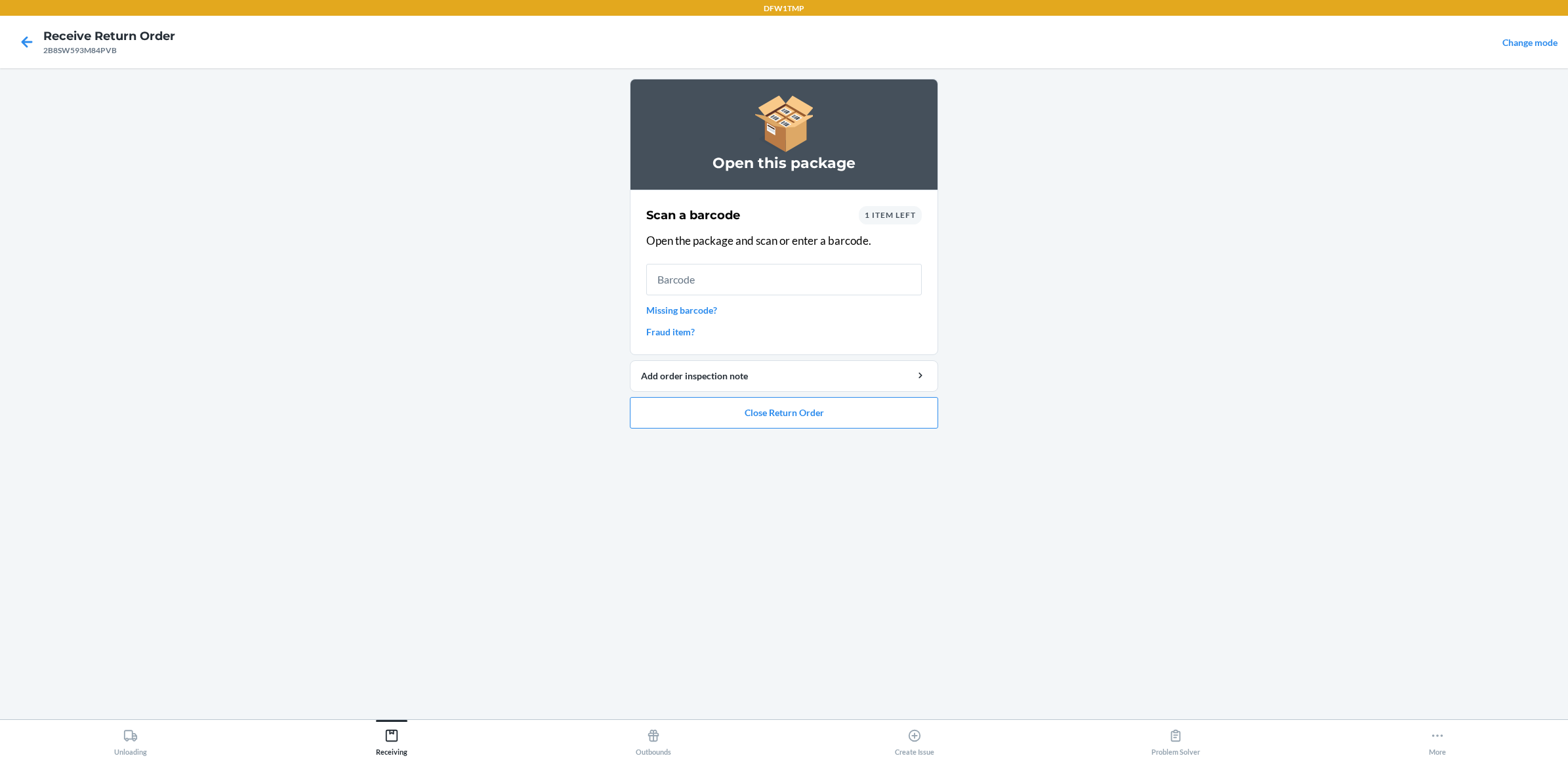
click at [893, 214] on span "1 item left" at bounding box center [890, 215] width 51 height 10
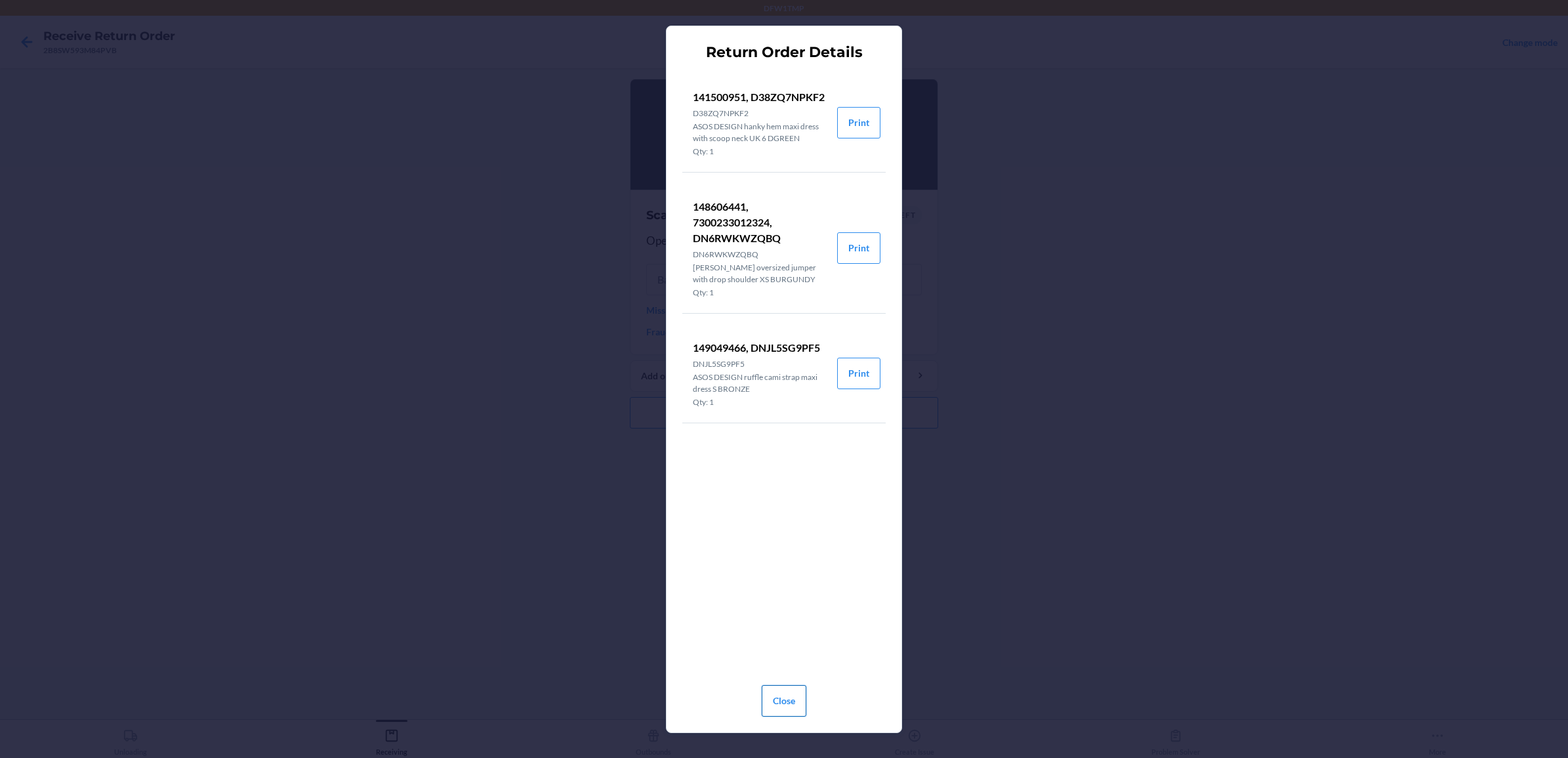
click at [788, 606] on button "Close" at bounding box center [783, 700] width 44 height 31
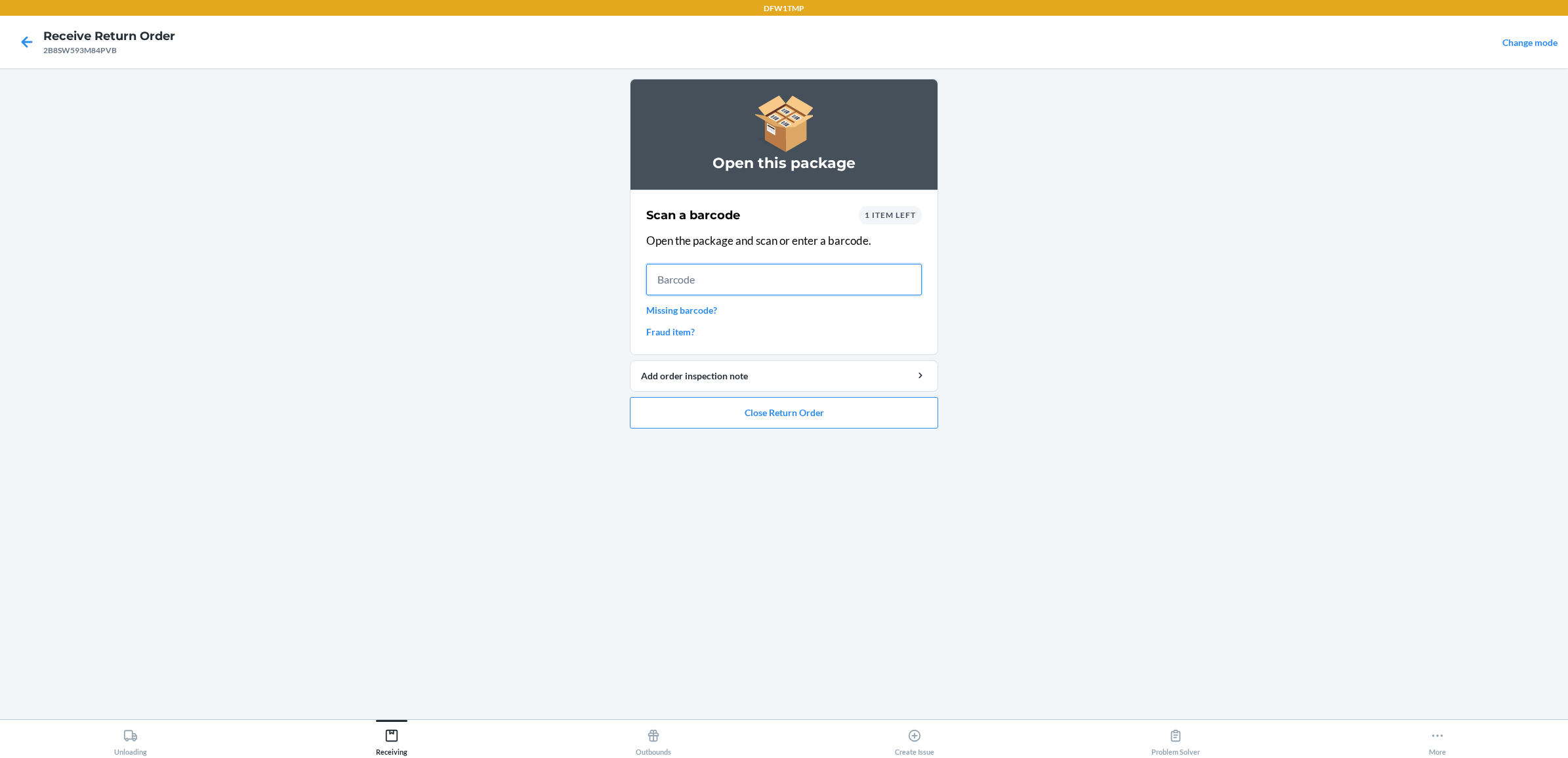
click at [673, 274] on input "text" at bounding box center [784, 279] width 276 height 31
type input "7300233012324"
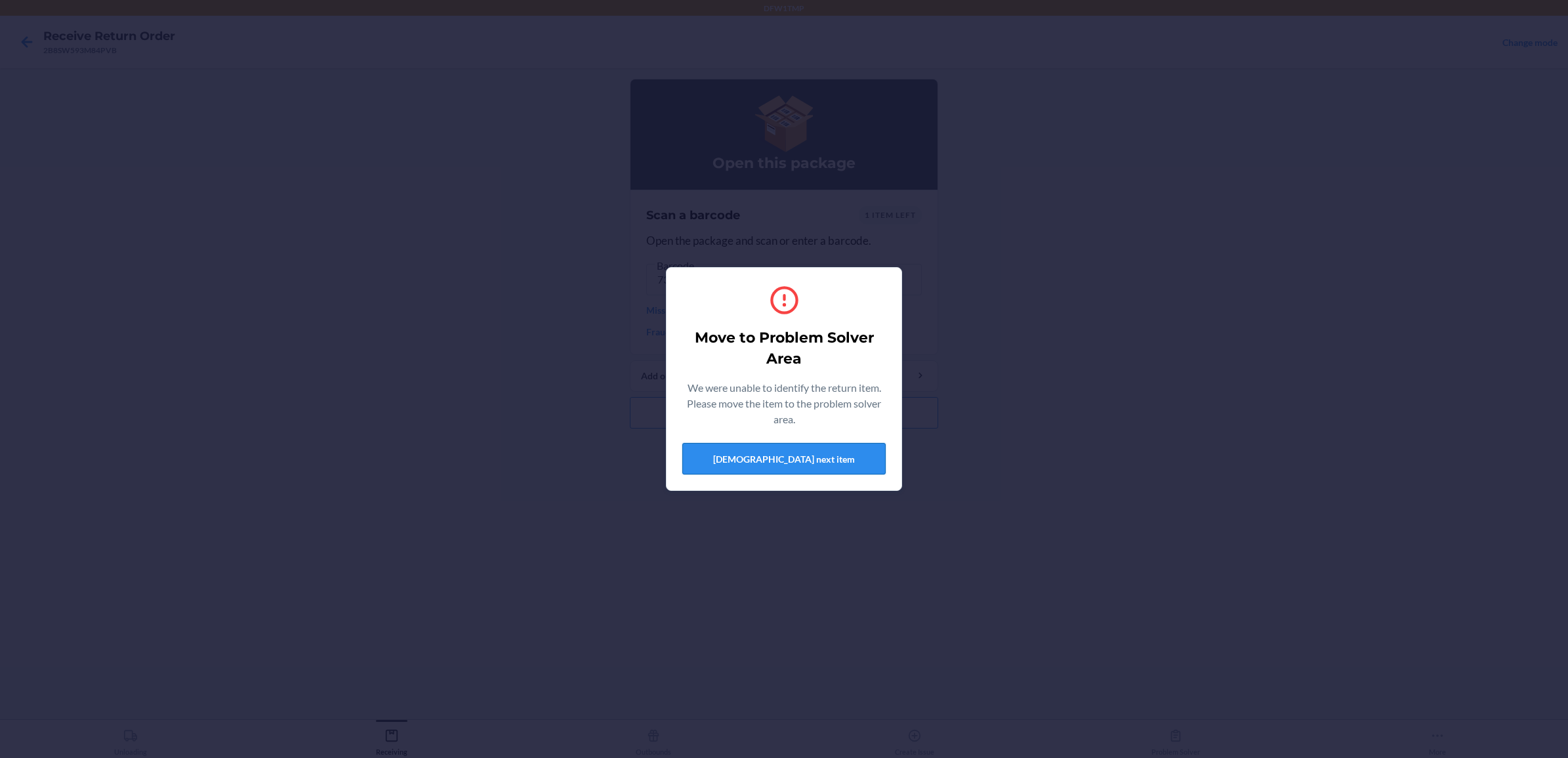
click at [791, 458] on button "[DEMOGRAPHIC_DATA] next item" at bounding box center [784, 458] width 203 height 31
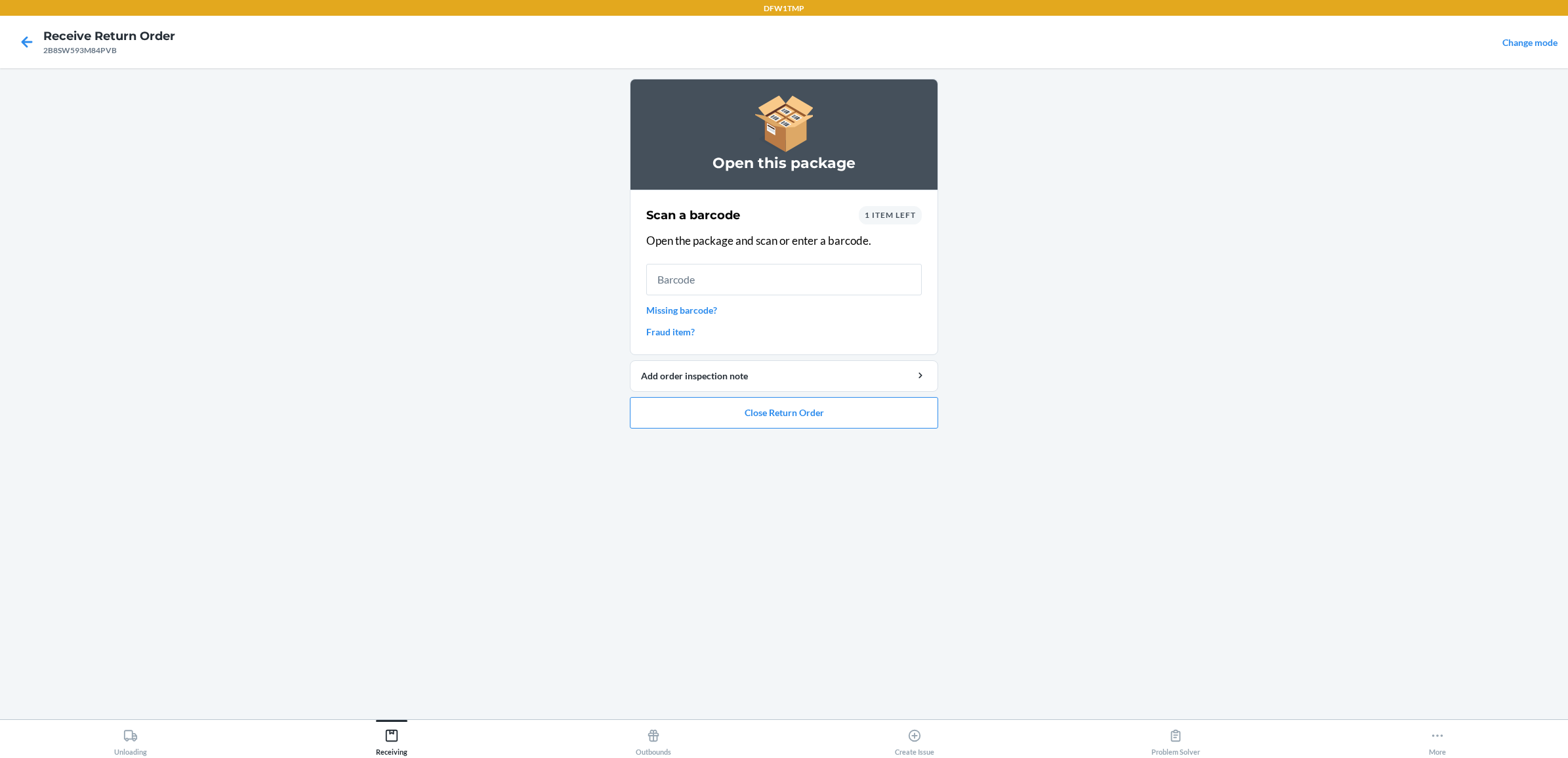
click at [879, 215] on span "1 item left" at bounding box center [890, 215] width 51 height 10
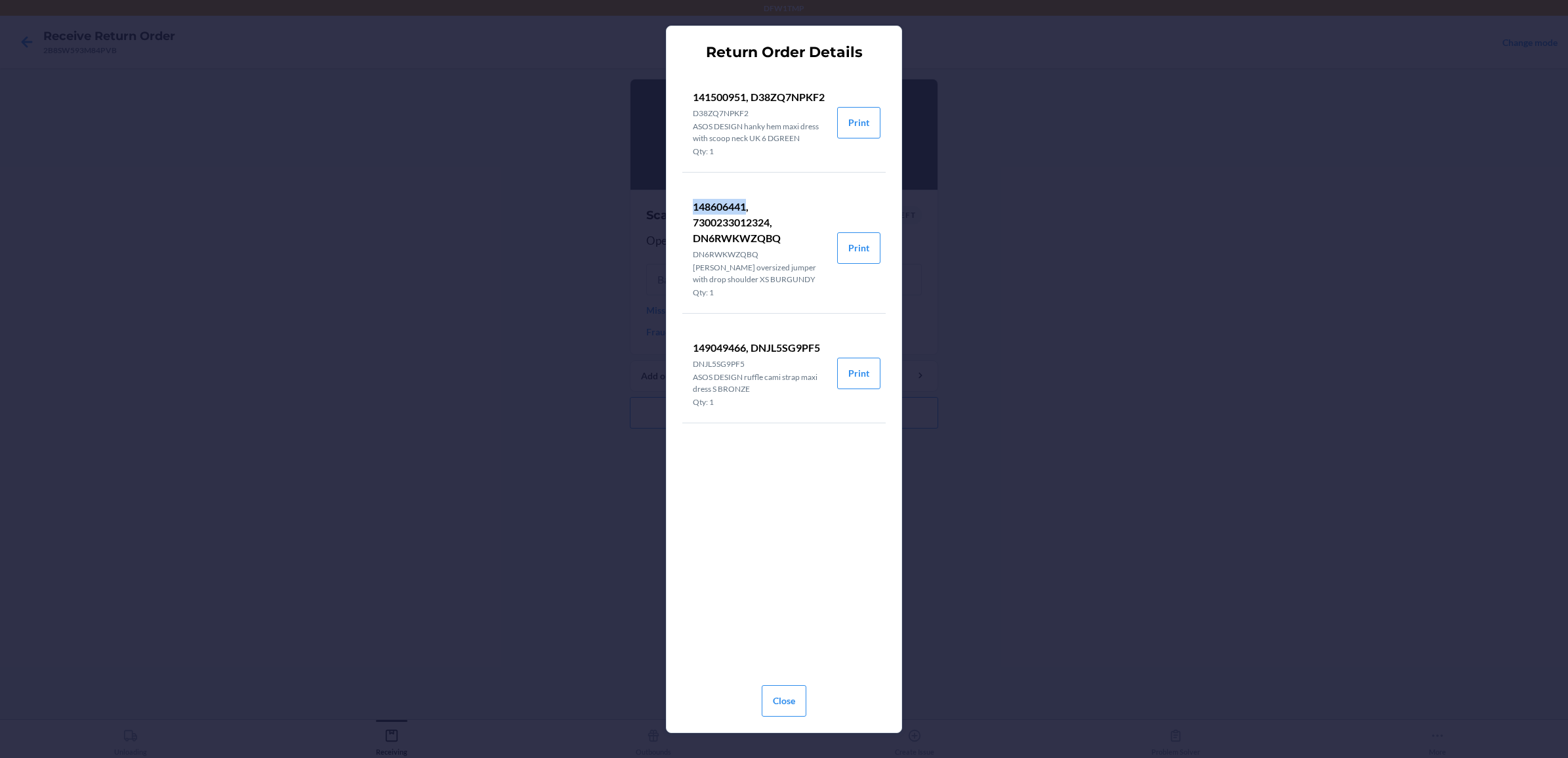
drag, startPoint x: 746, startPoint y: 217, endPoint x: 694, endPoint y: 218, distance: 52.0
click at [694, 218] on p "148606441, 7300233012324, DN6RWKWZQBQ" at bounding box center [759, 222] width 134 height 47
click at [775, 606] on button "Close" at bounding box center [783, 700] width 44 height 31
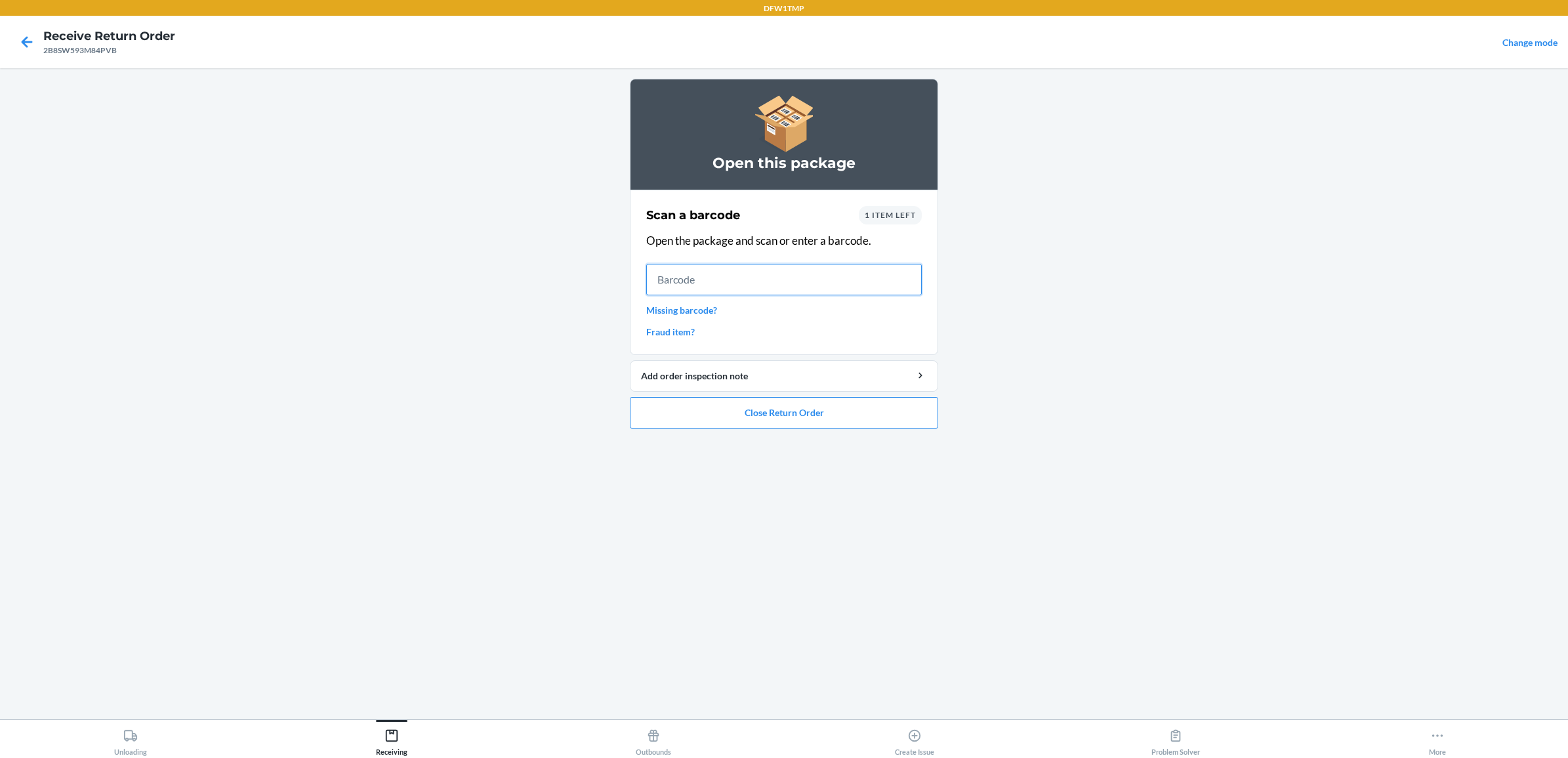
click at [712, 277] on input "text" at bounding box center [784, 279] width 276 height 31
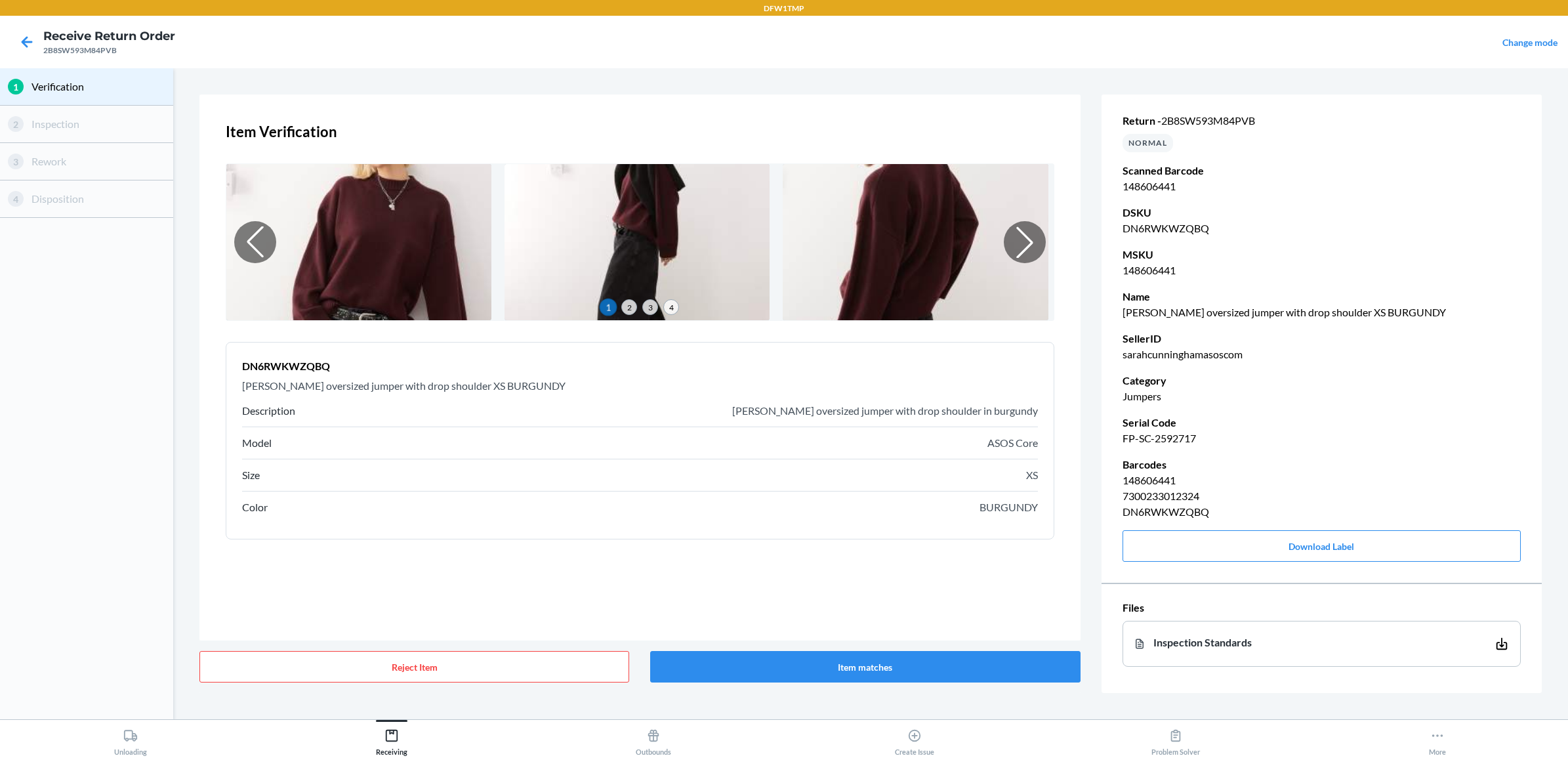
scroll to position [15, 0]
click at [973, 606] on button "Item matches" at bounding box center [865, 666] width 430 height 31
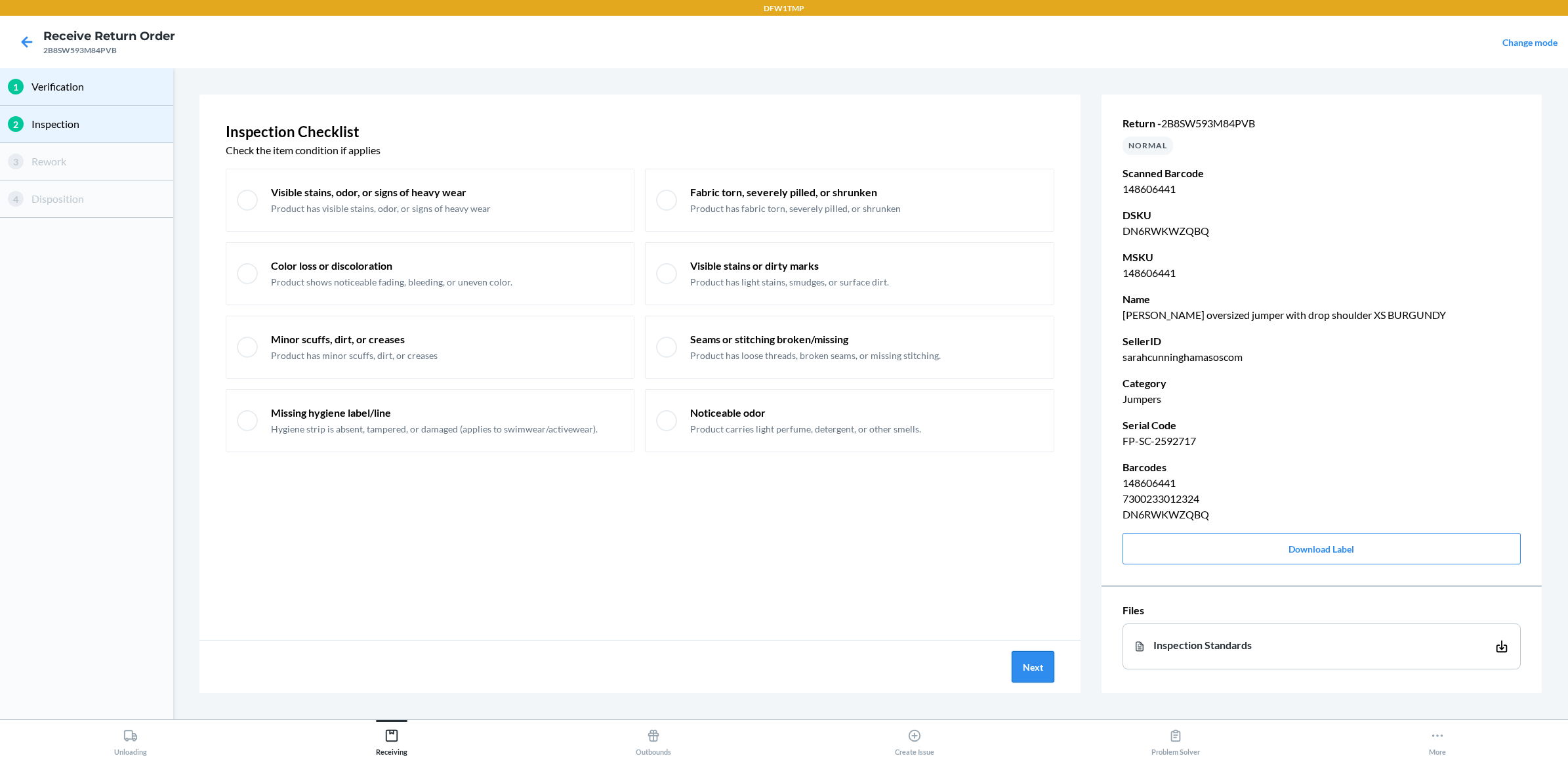
click at [1024, 606] on button "Next" at bounding box center [1033, 666] width 43 height 31
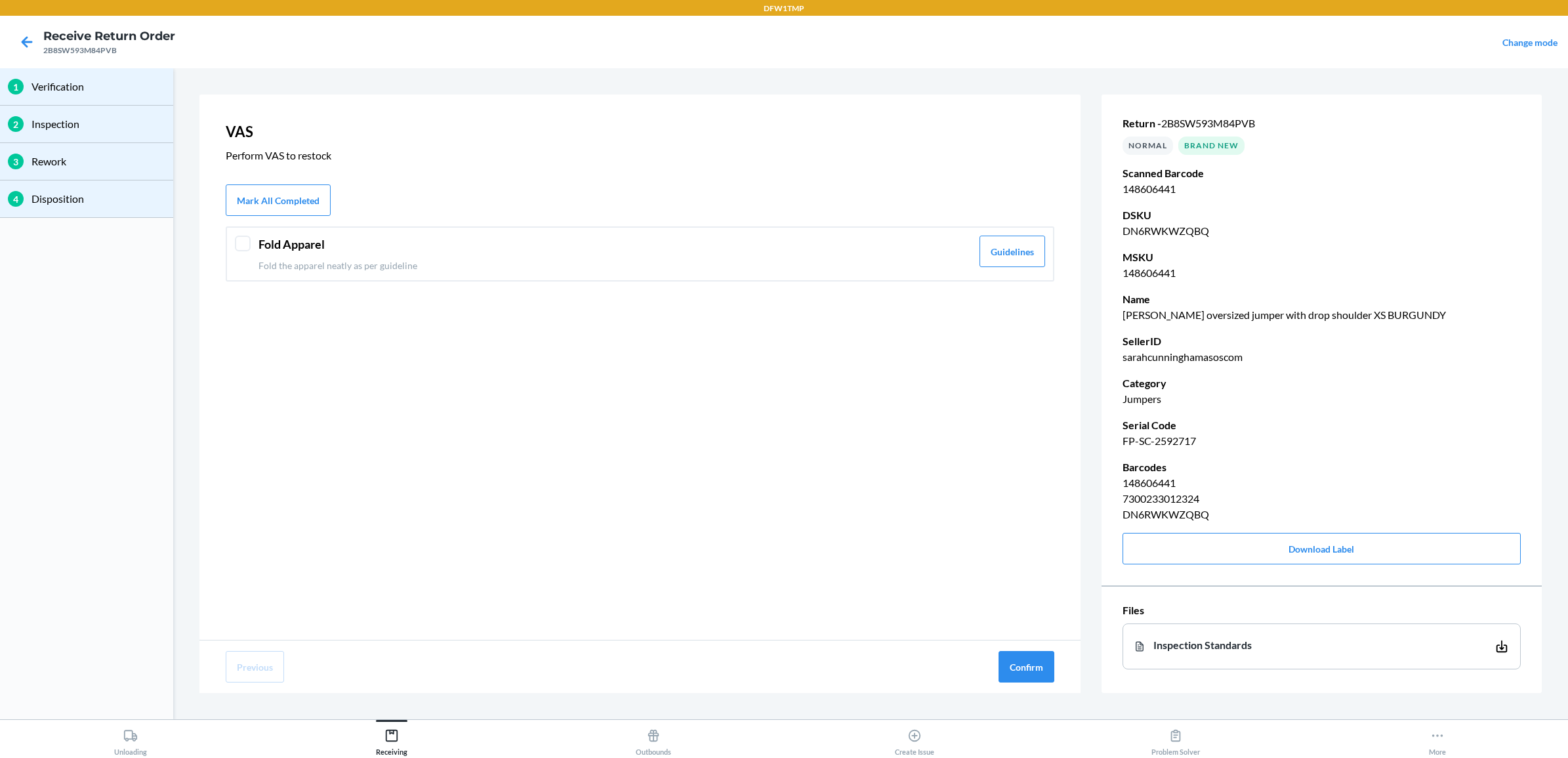
click at [666, 236] on header "Fold Apparel" at bounding box center [615, 244] width 713 height 17
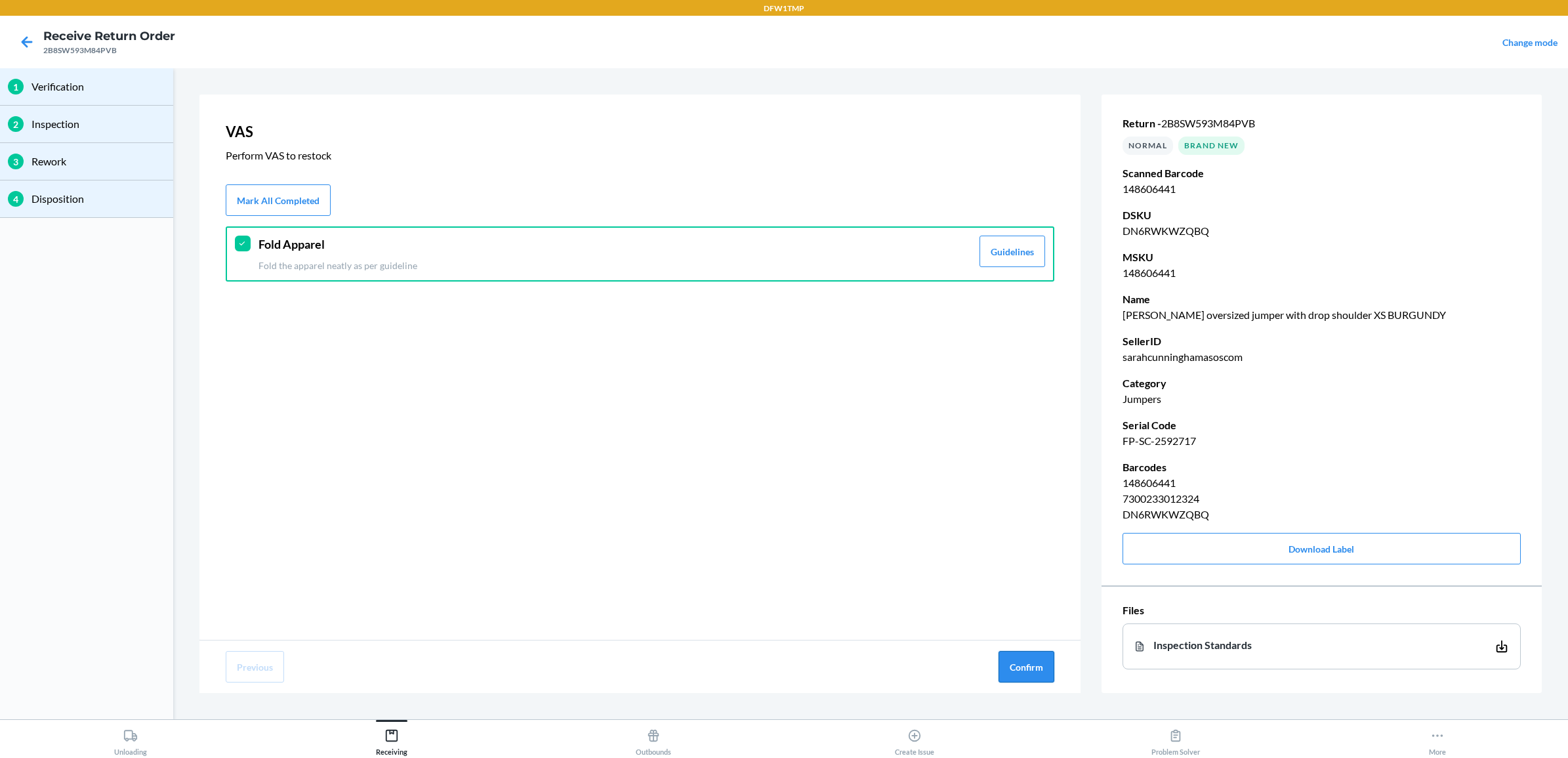
click at [1034, 606] on button "Confirm" at bounding box center [1026, 666] width 56 height 31
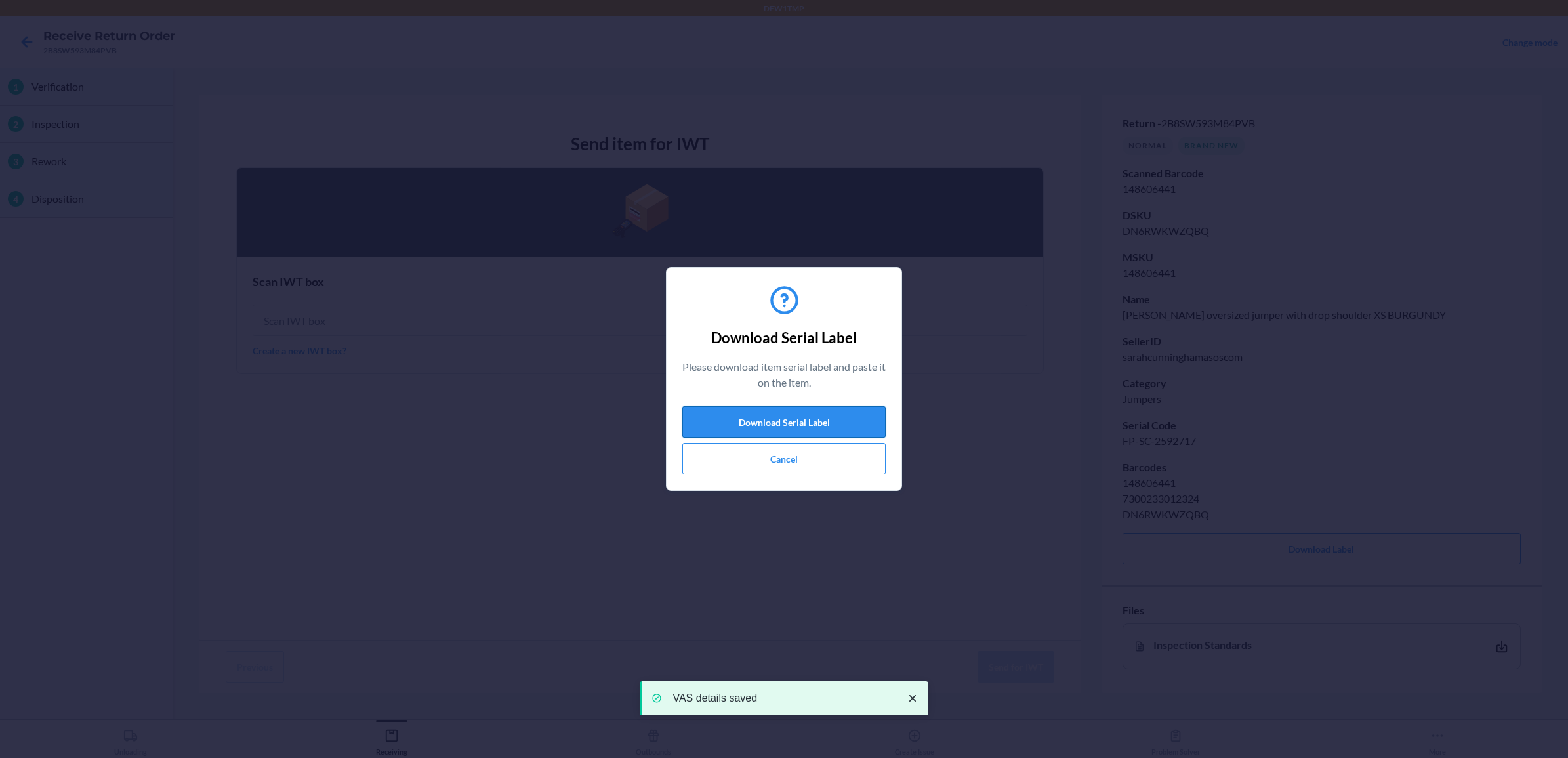
click at [806, 415] on button "Download Serial Label" at bounding box center [784, 421] width 203 height 31
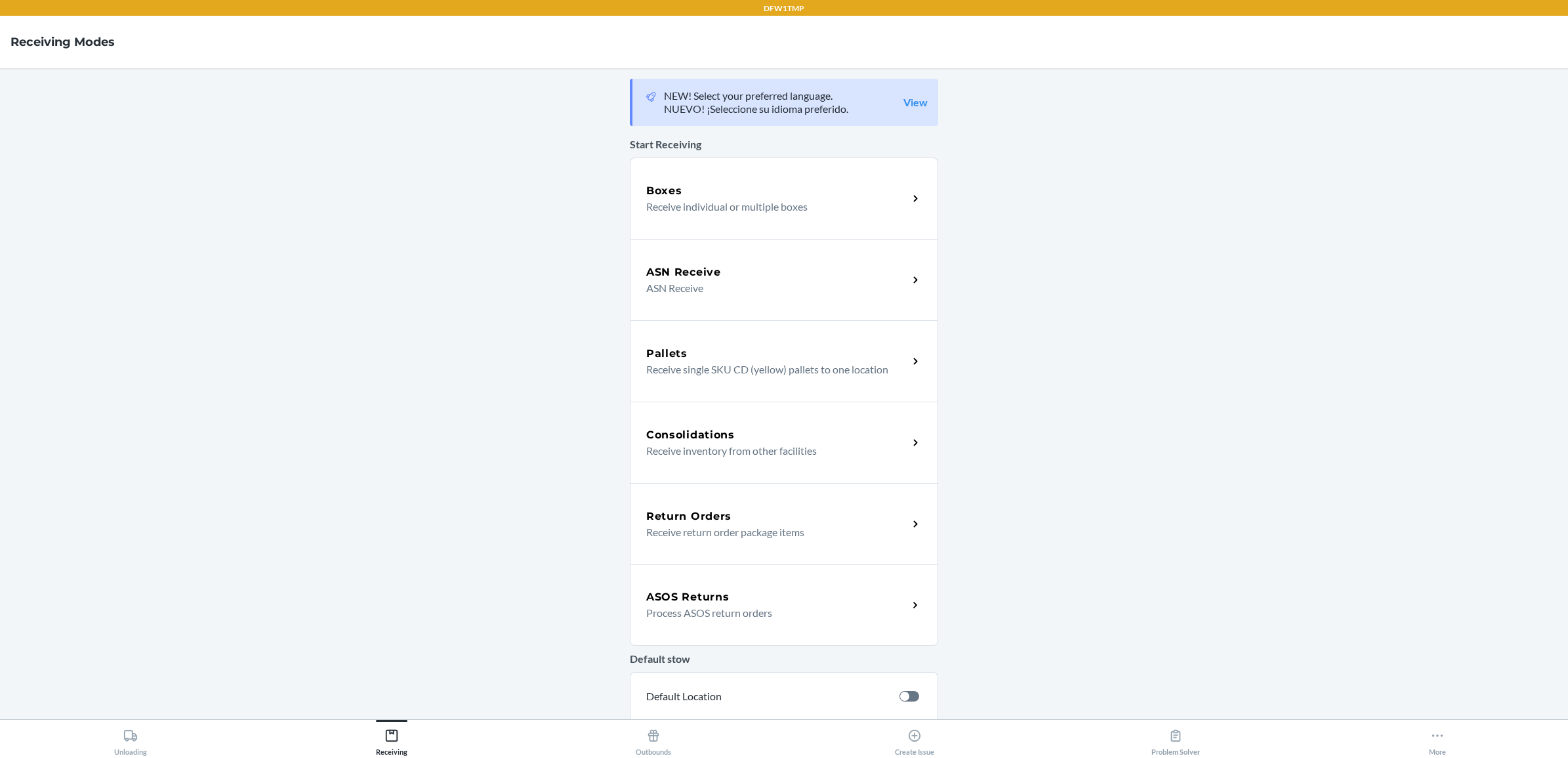
drag, startPoint x: 761, startPoint y: 618, endPoint x: 730, endPoint y: 619, distance: 31.0
click at [761, 618] on p "Process ASOS return orders" at bounding box center [772, 613] width 251 height 16
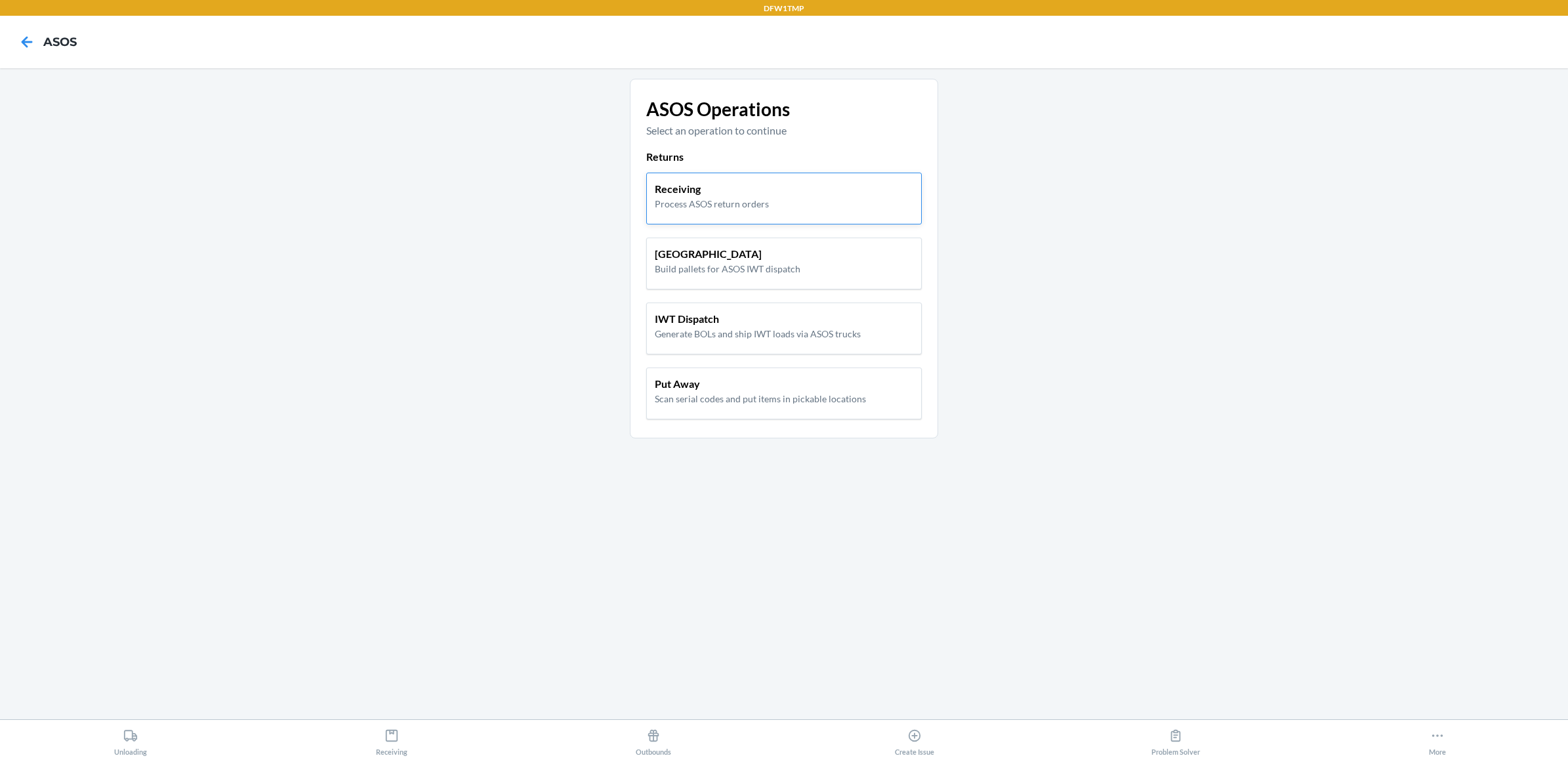
click at [726, 185] on p "Receiving" at bounding box center [711, 189] width 114 height 16
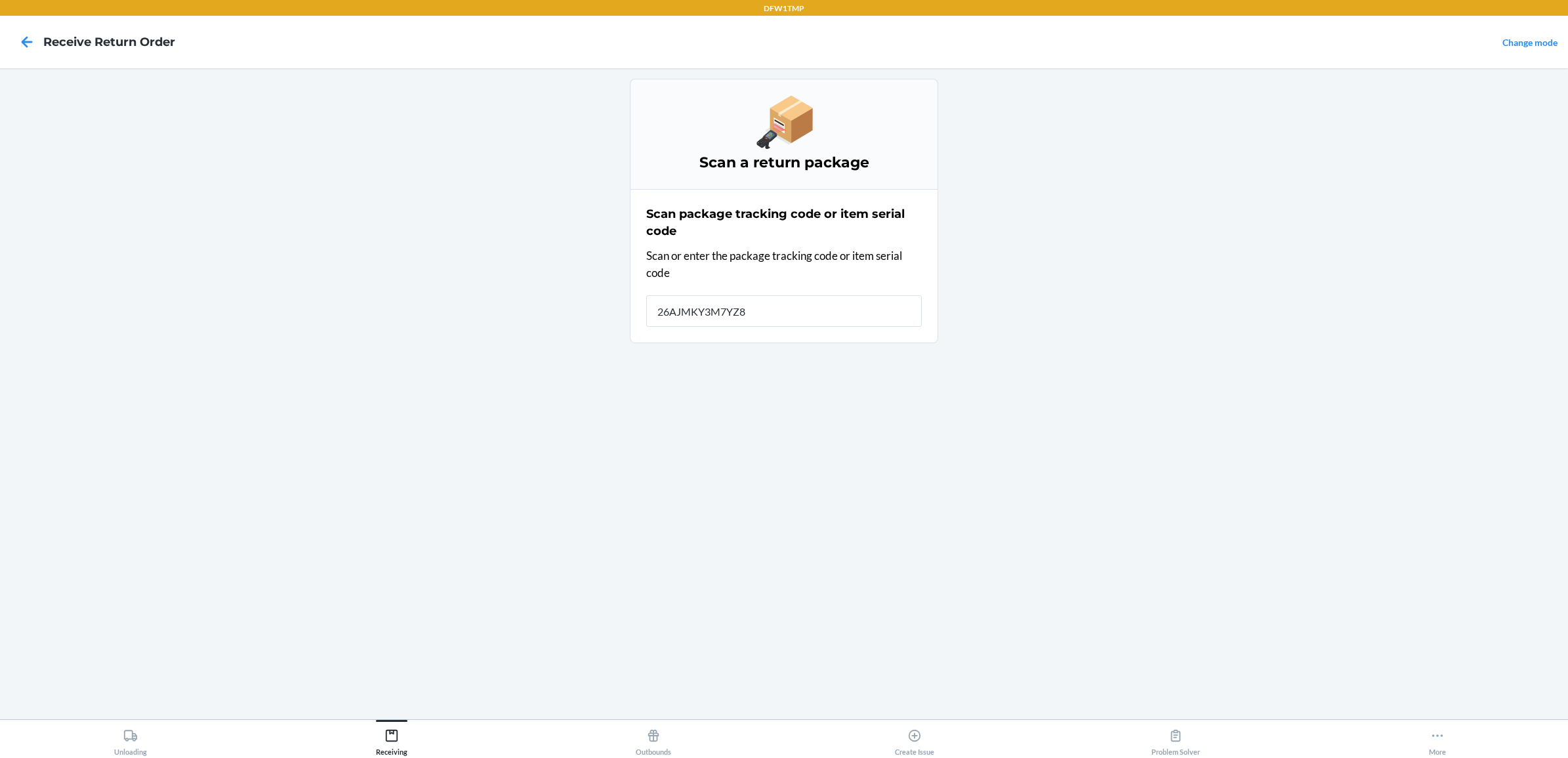
type input "26AJMKY3M7YZ8L"
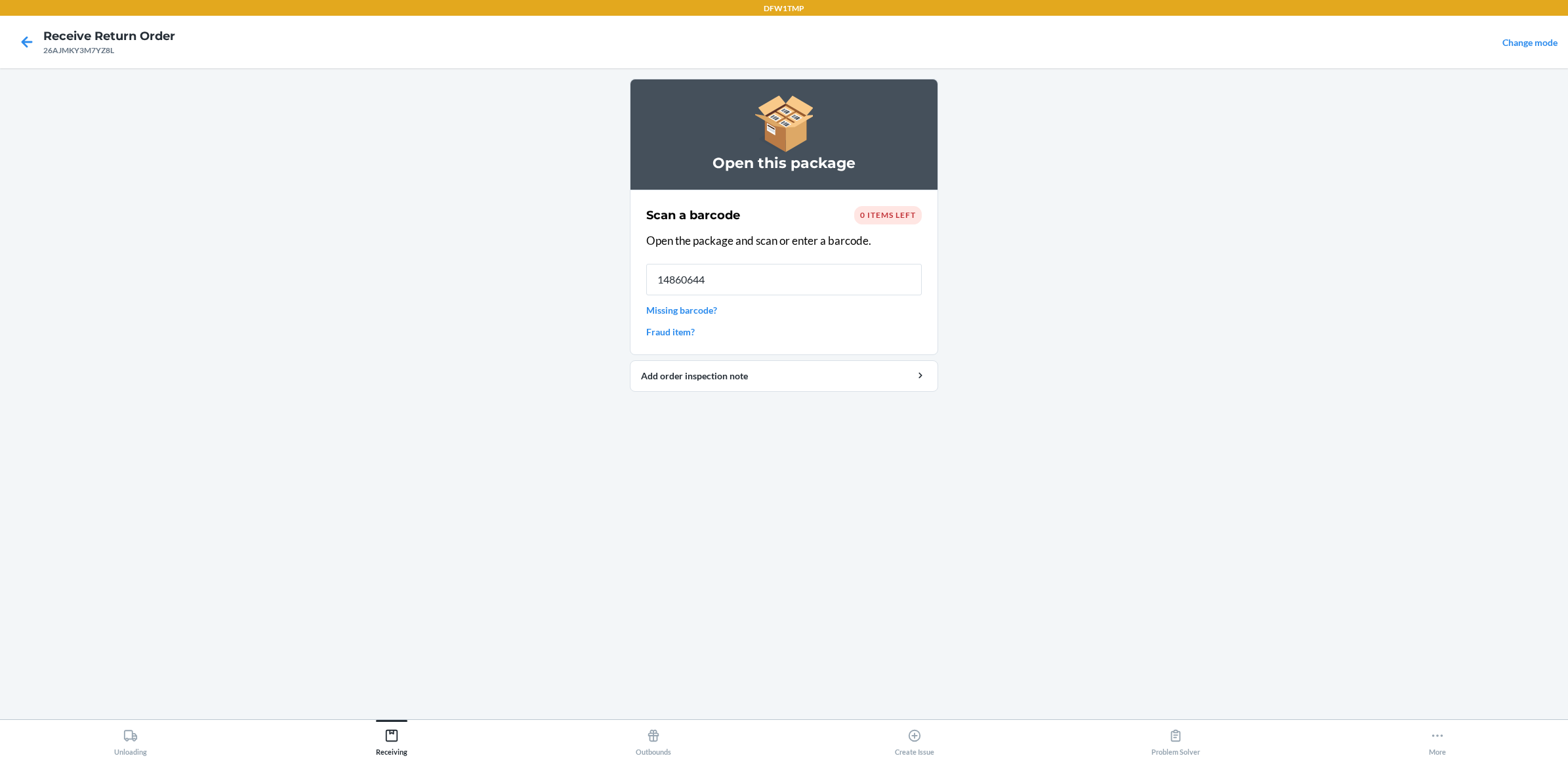
type input "148606441"
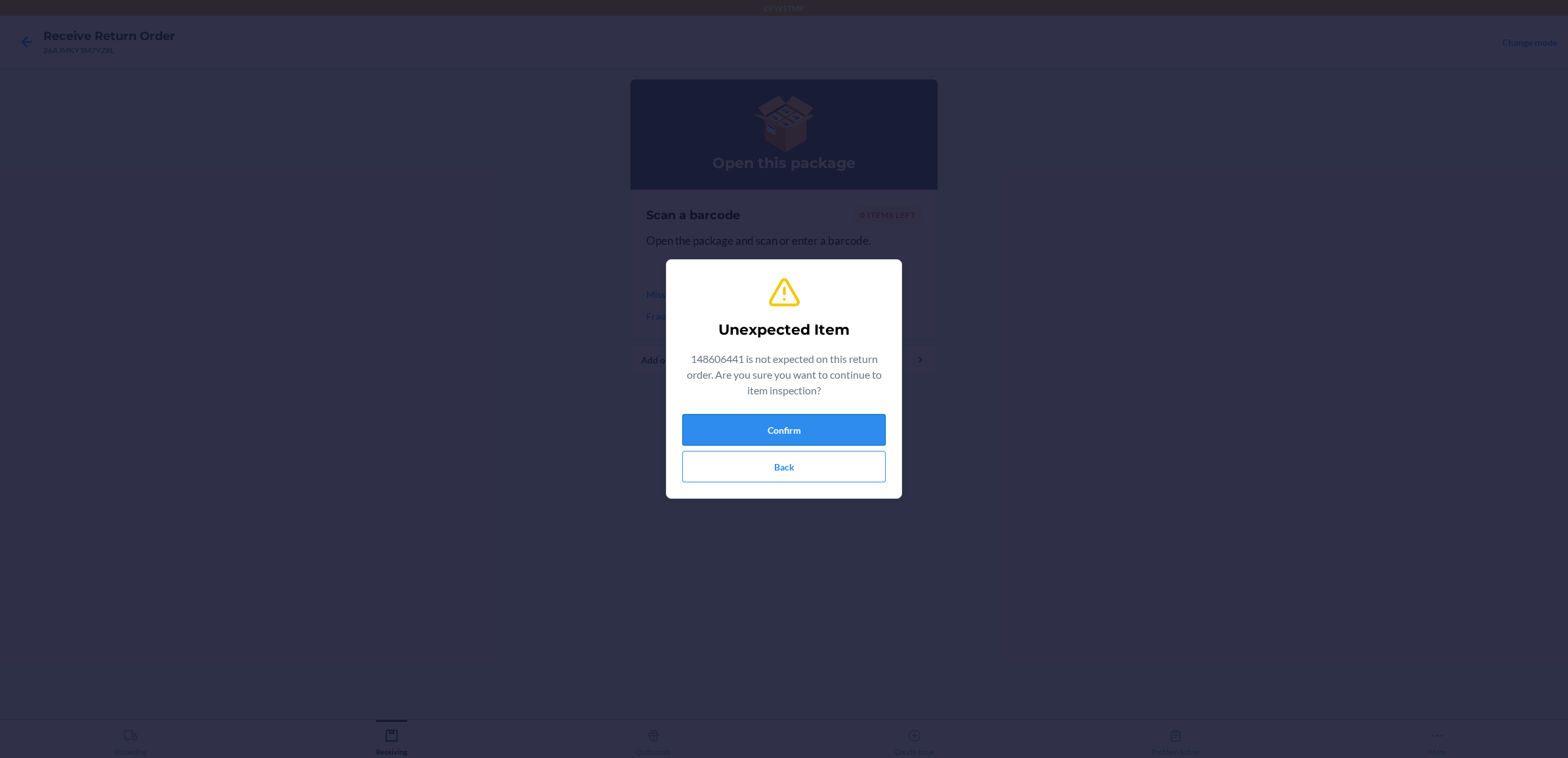
click at [789, 423] on button "Confirm" at bounding box center [784, 429] width 203 height 31
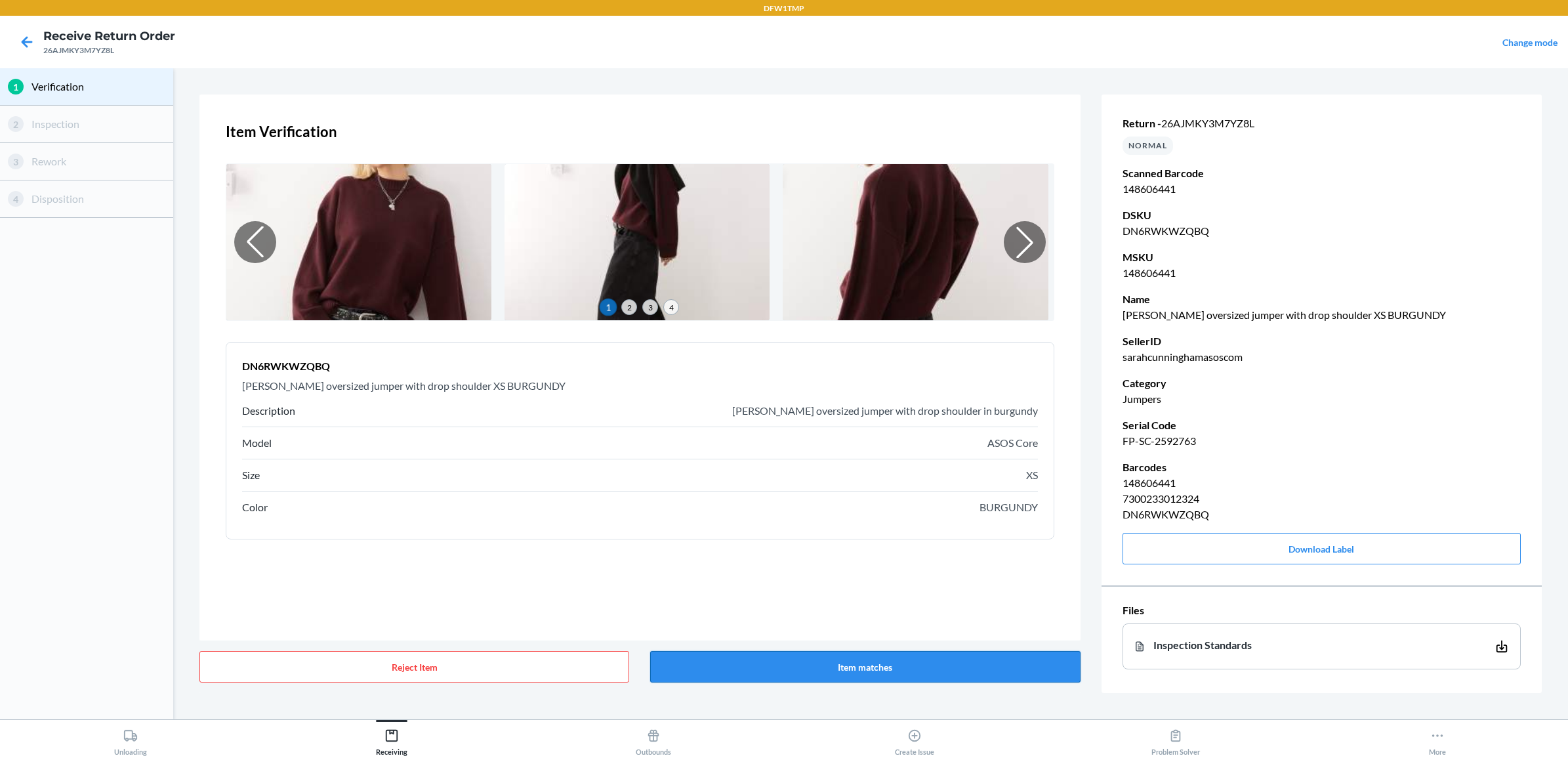
click at [867, 670] on button "Item matches" at bounding box center [865, 666] width 430 height 31
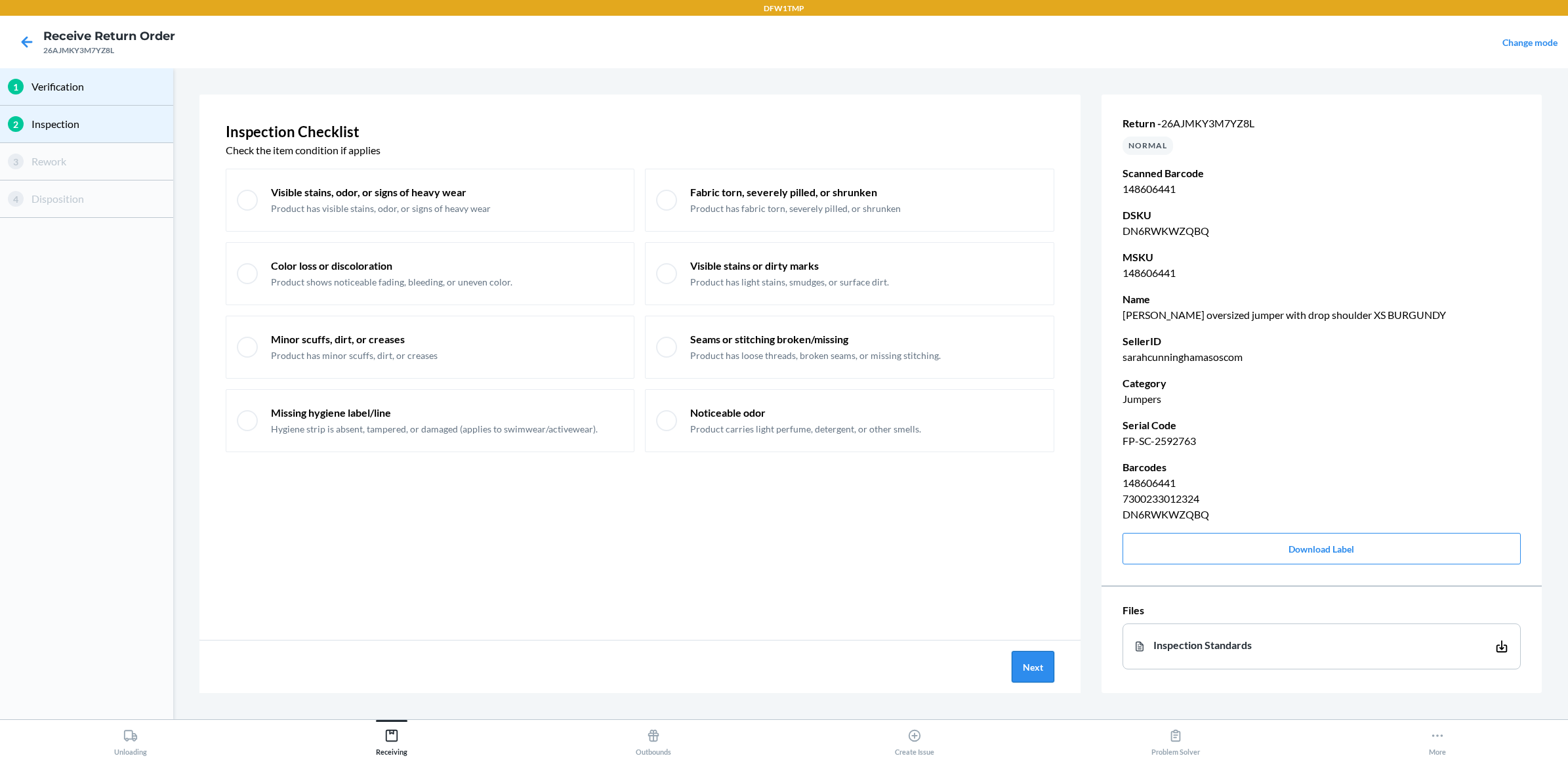
click at [1041, 667] on button "Next" at bounding box center [1033, 666] width 43 height 31
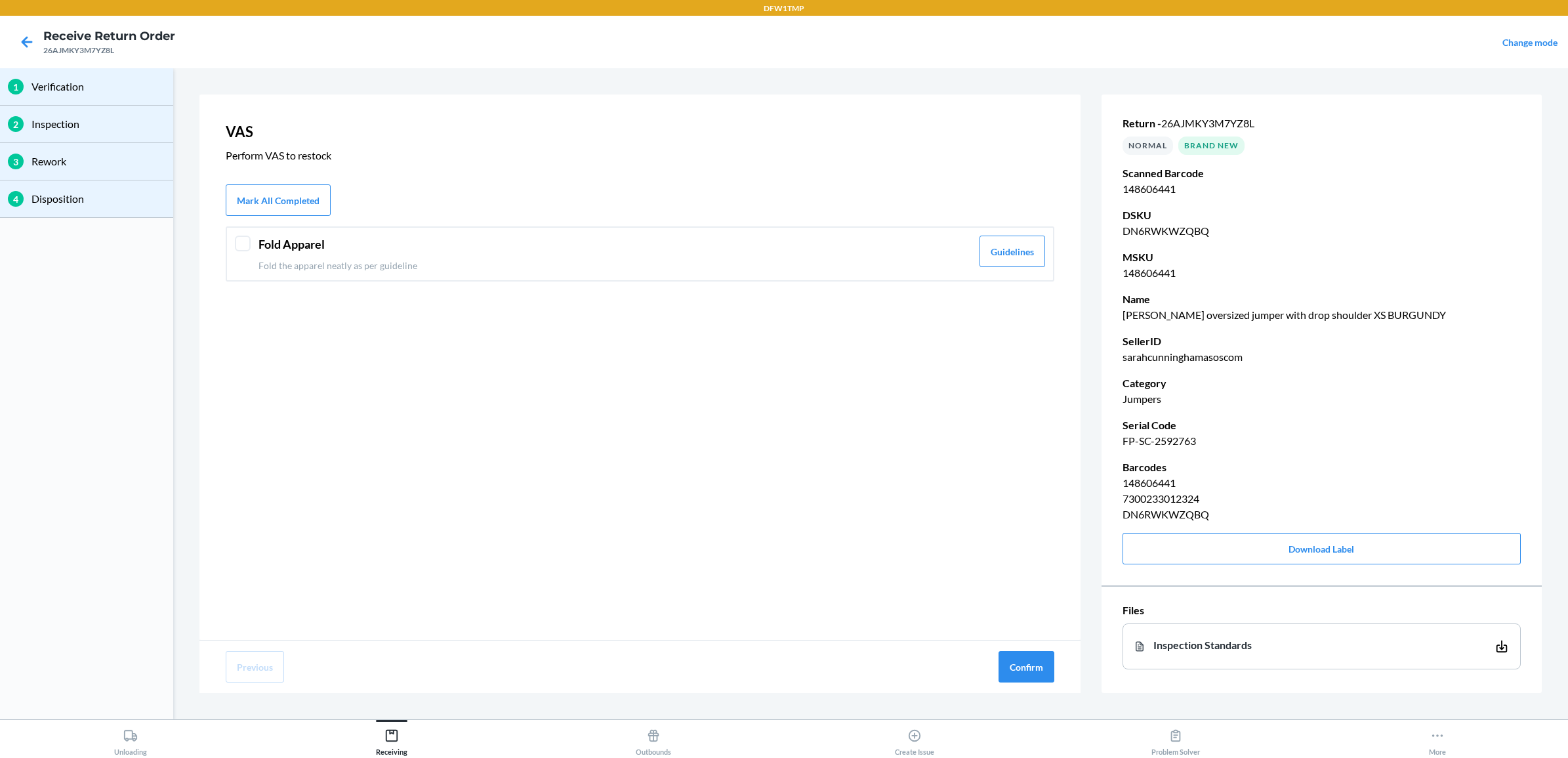
click at [405, 243] on header "Fold Apparel" at bounding box center [615, 244] width 713 height 17
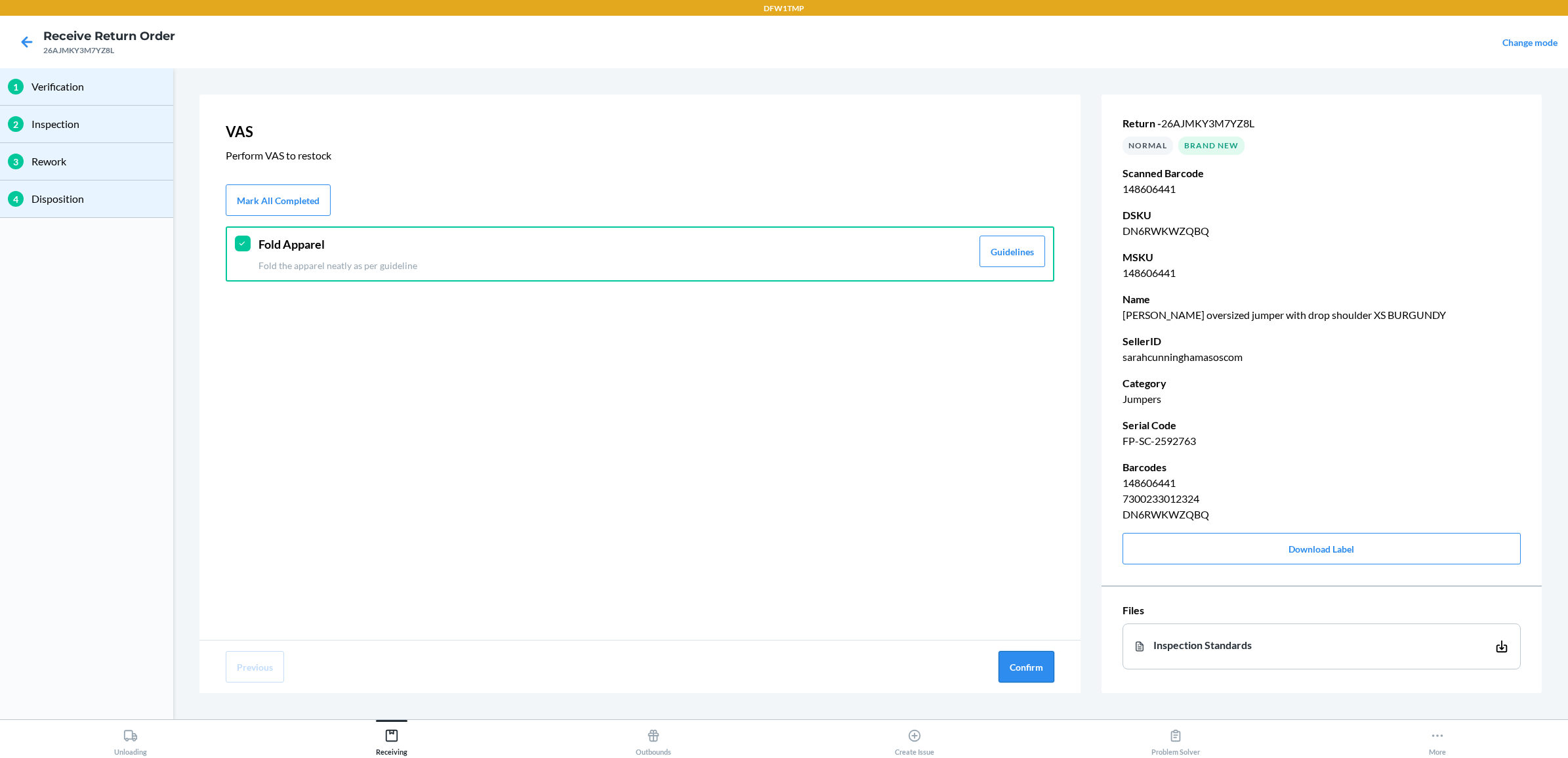
click at [1029, 668] on button "Confirm" at bounding box center [1026, 666] width 56 height 31
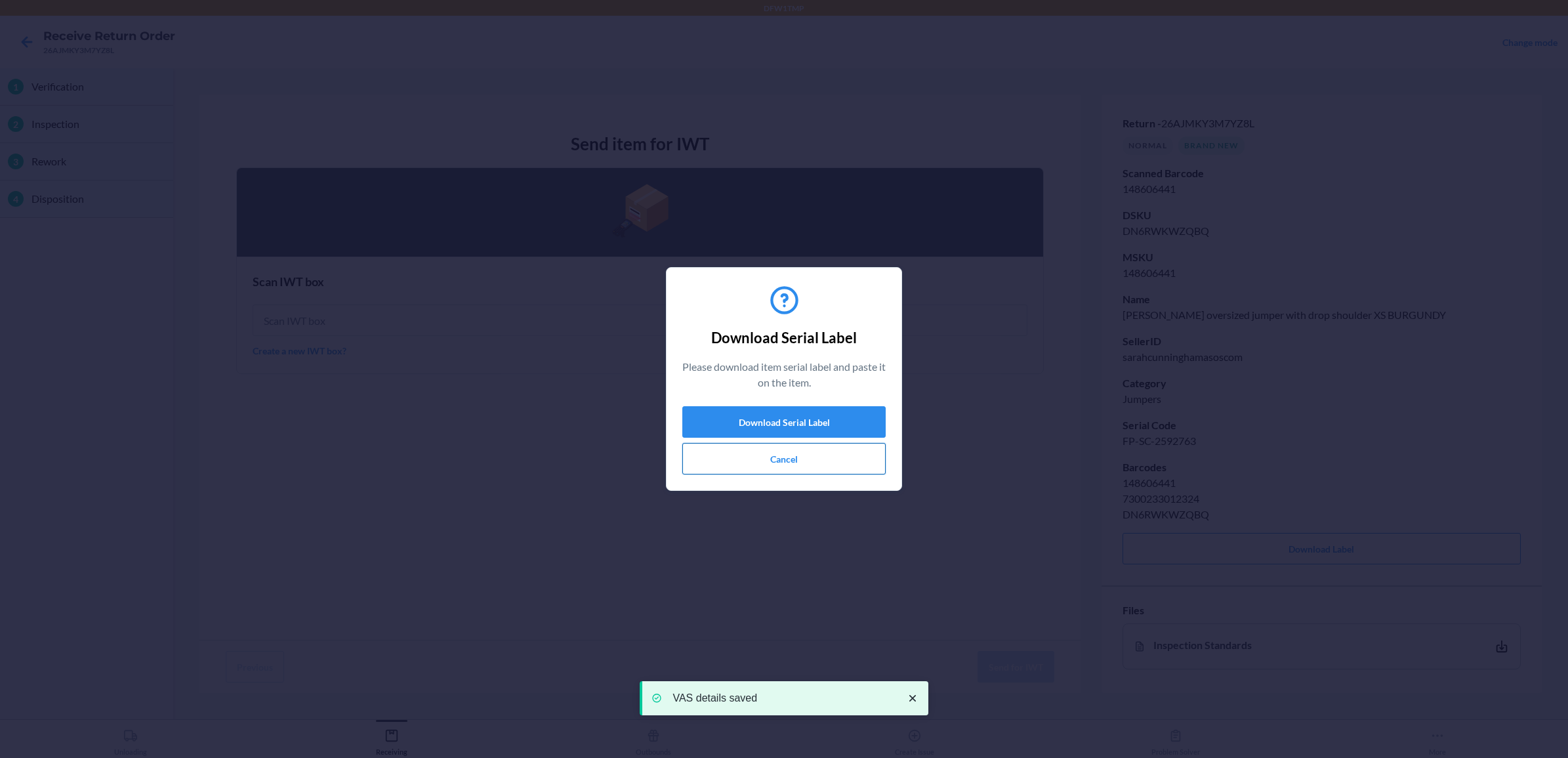
click at [775, 460] on button "Cancel" at bounding box center [784, 458] width 203 height 31
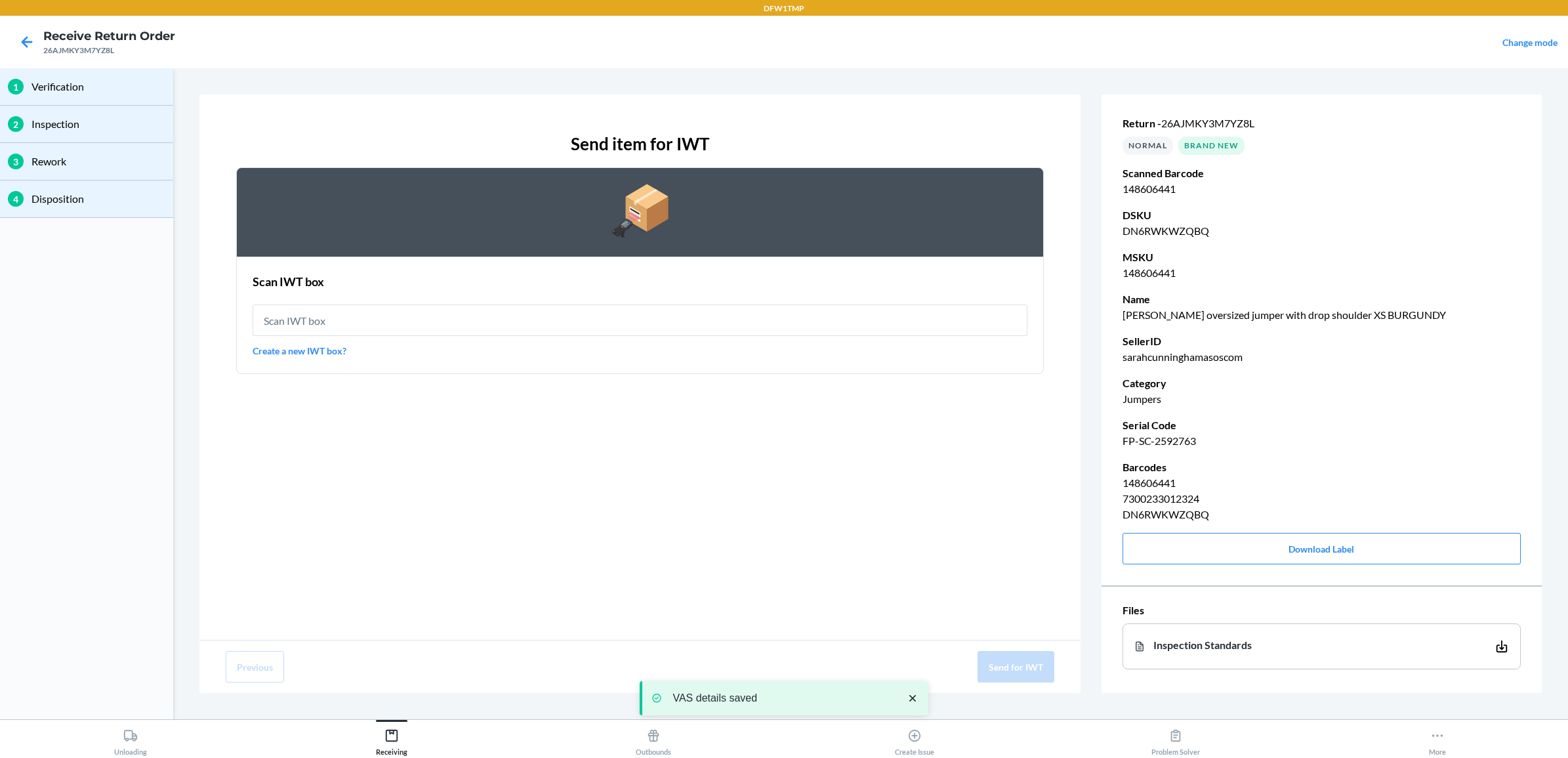
click at [395, 335] on div "Scan IWT box Create a new IWT box?" at bounding box center [640, 315] width 775 height 92
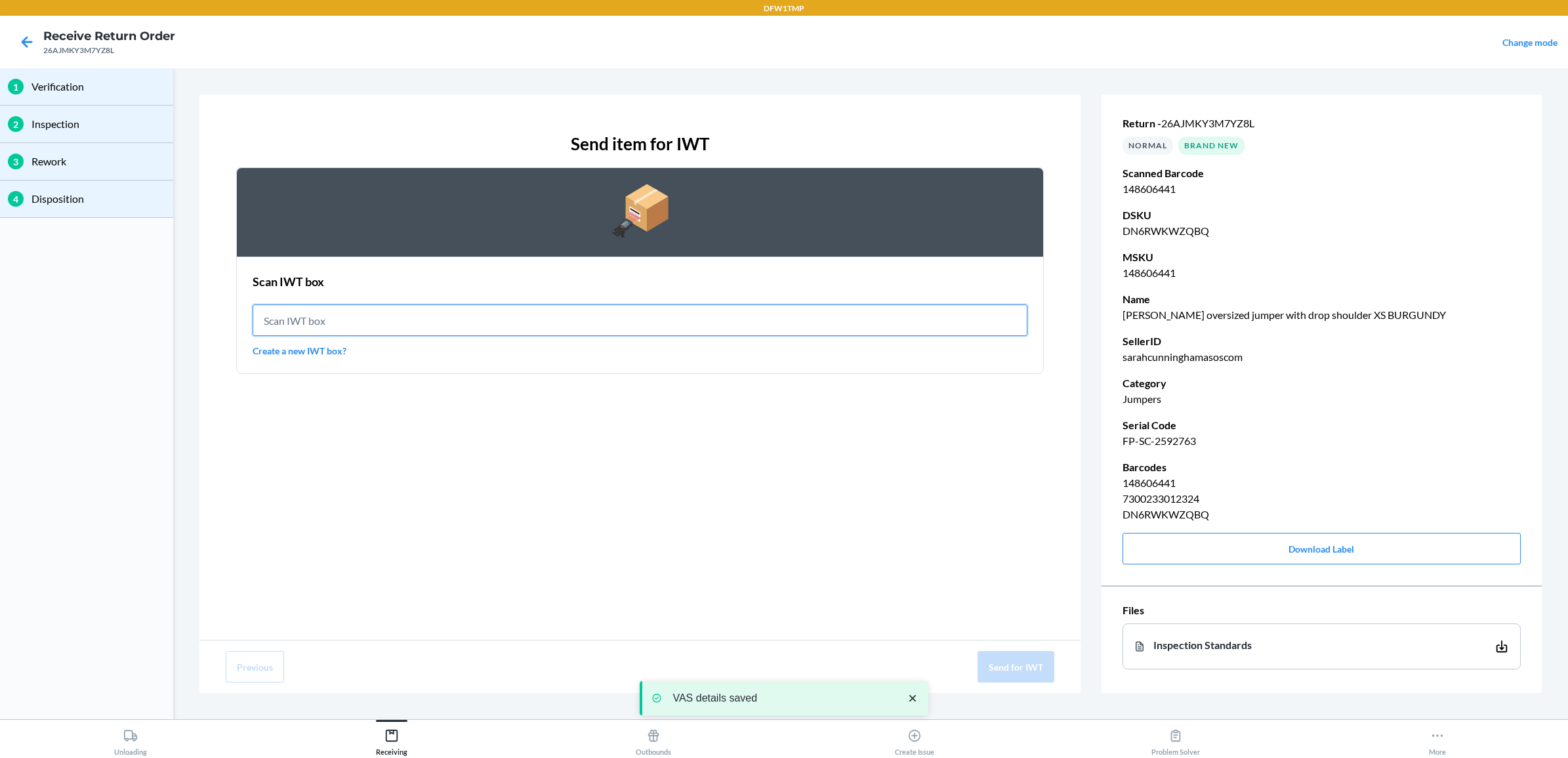
click at [398, 319] on input "text" at bounding box center [640, 319] width 775 height 31
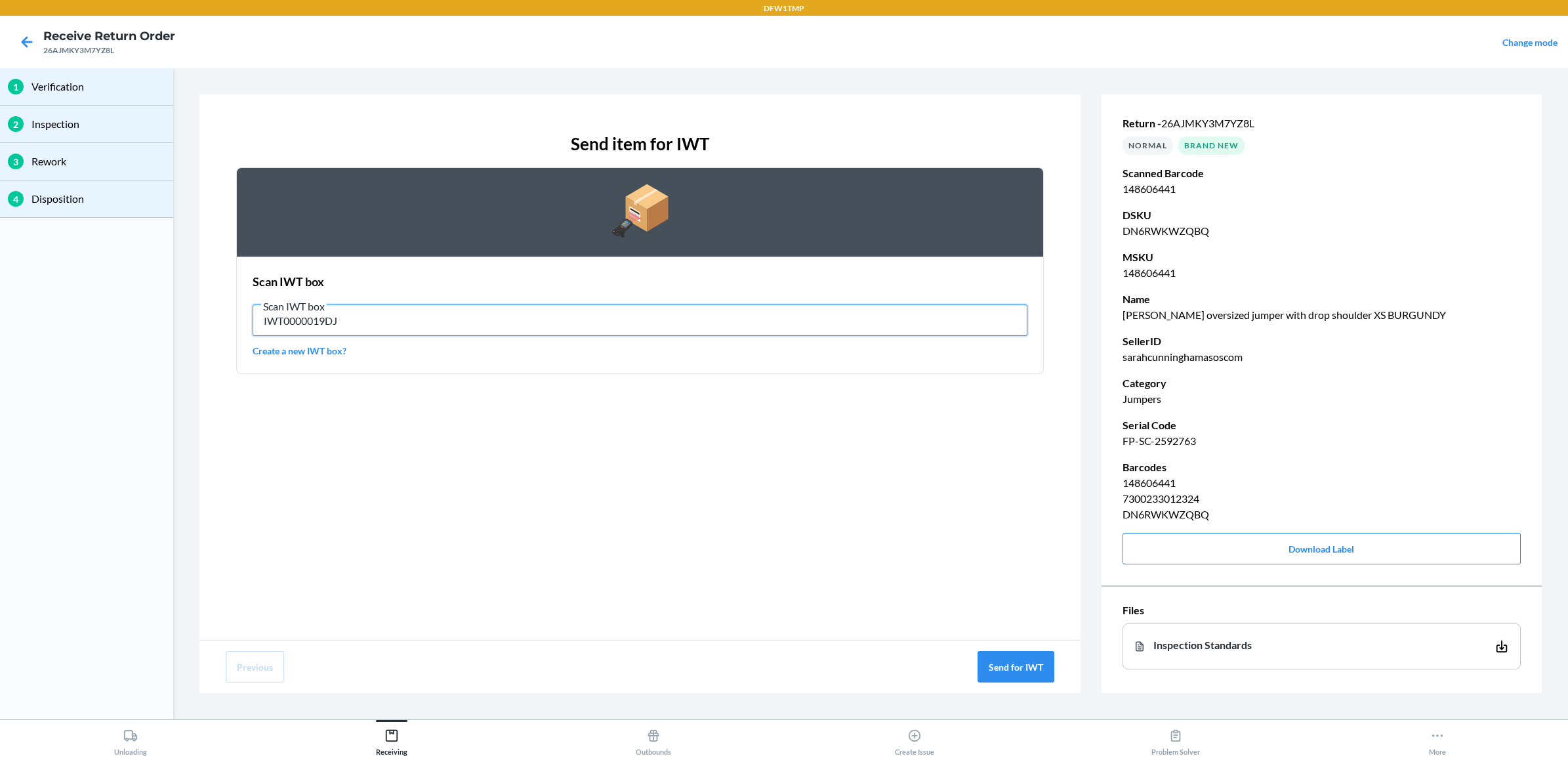
type input "IWT0000019DJ"
click at [399, 317] on input "IWT0000019DJ" at bounding box center [640, 319] width 775 height 31
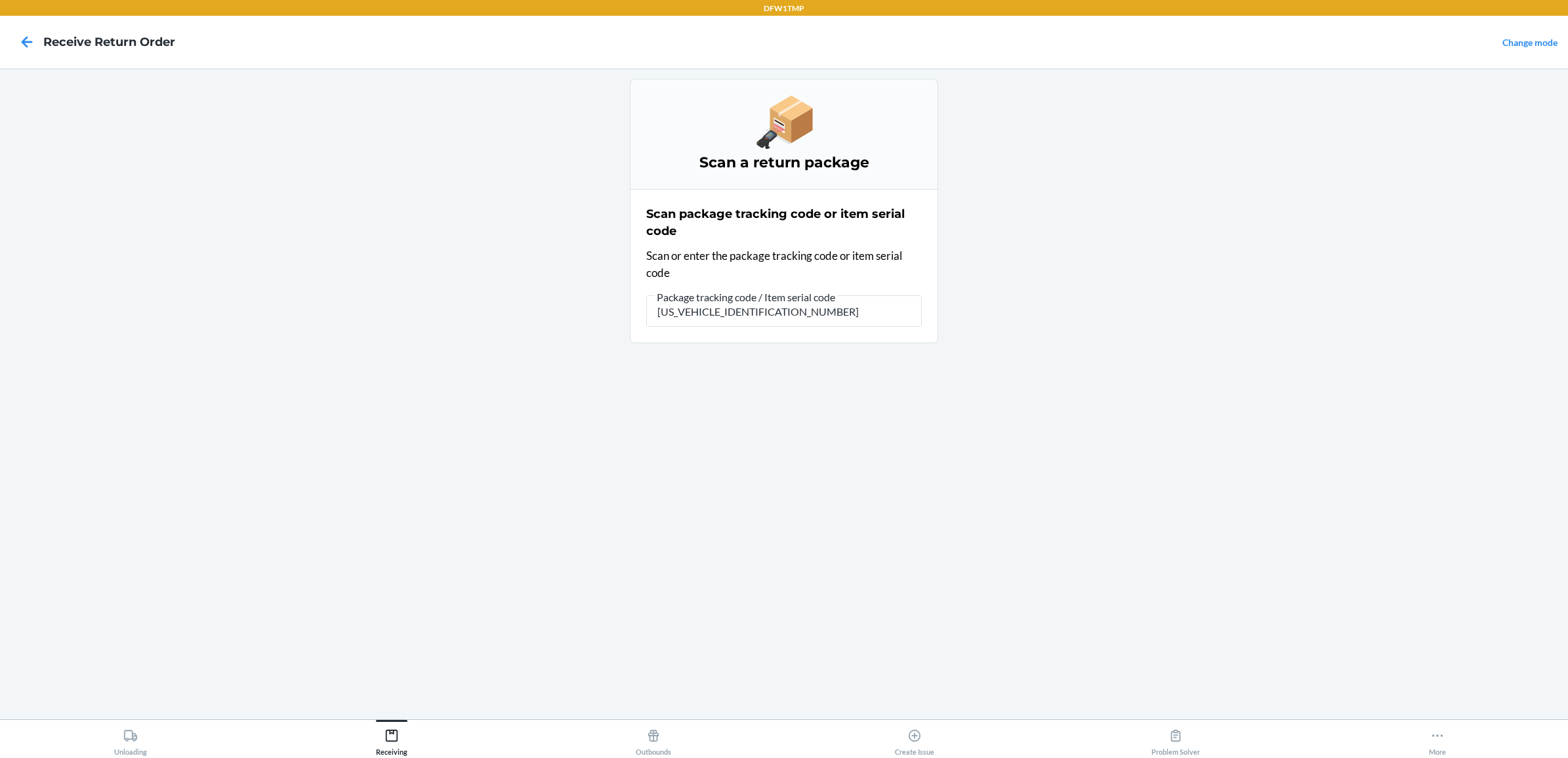
type input "1ZY2198D9003488831"
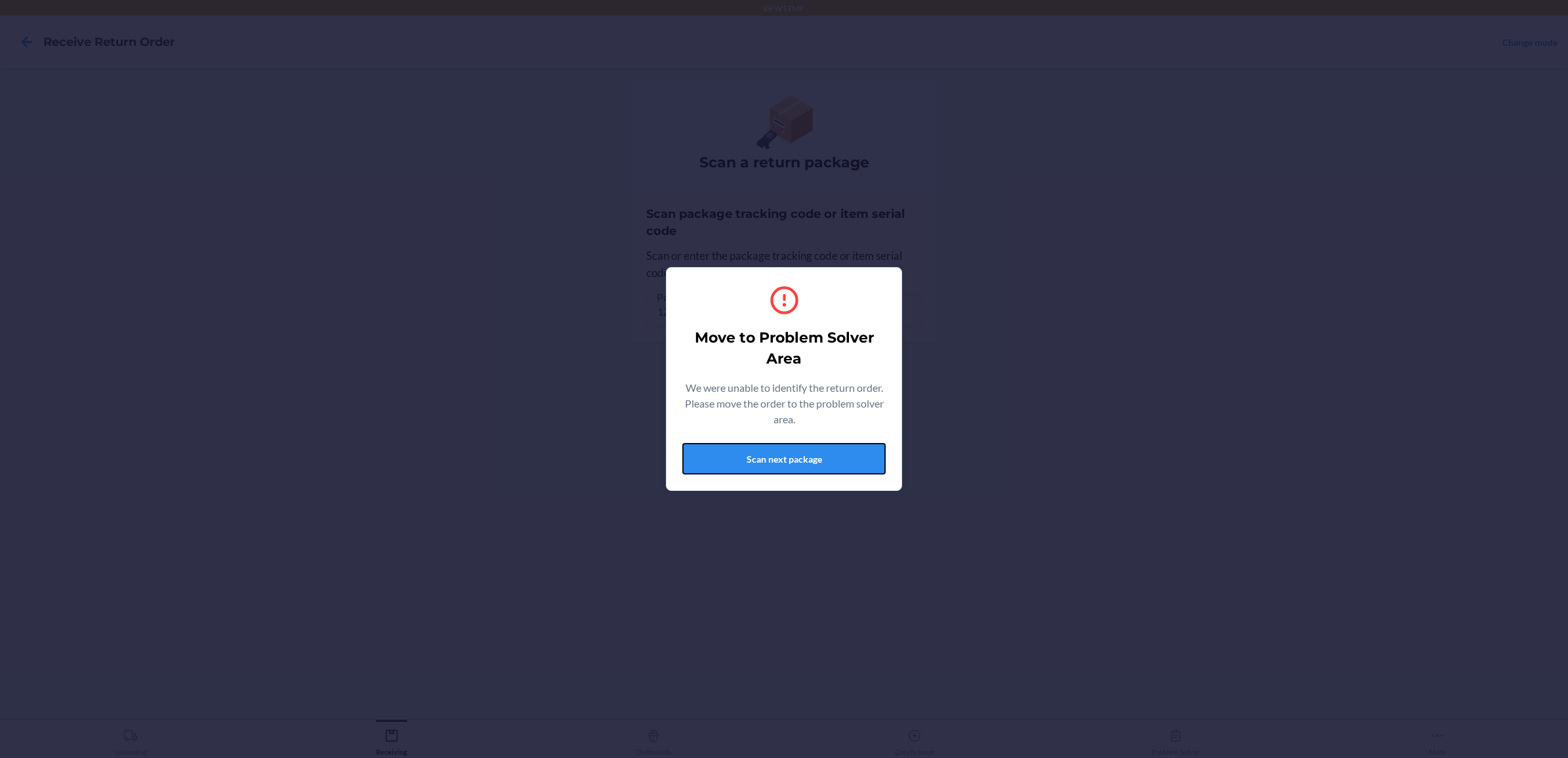
click at [799, 460] on button "Scan next package" at bounding box center [784, 458] width 203 height 31
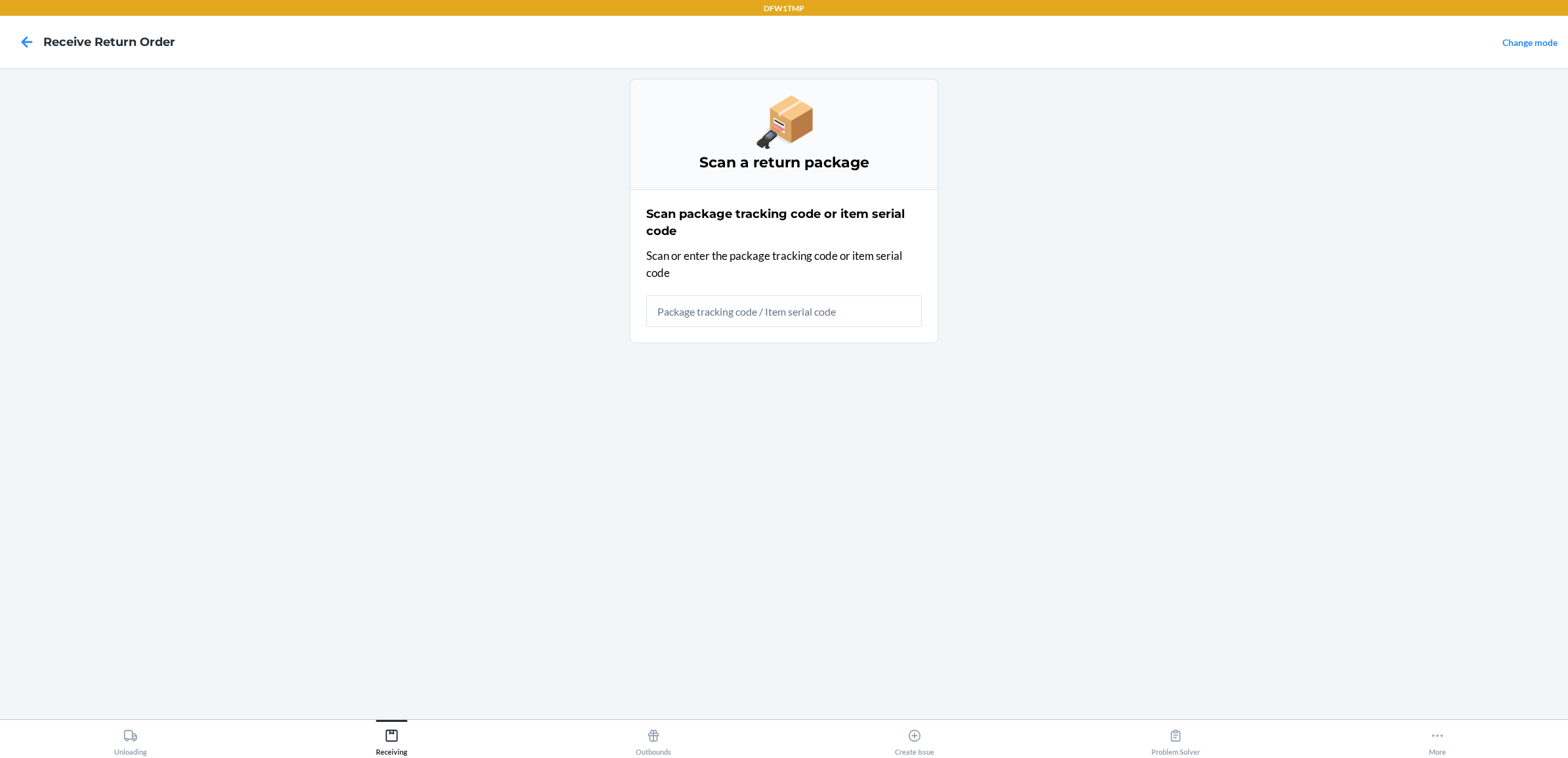
click at [821, 447] on div "Scan a return package Scan package tracking code or item serial code Scan or en…" at bounding box center [784, 394] width 309 height 630
type input "238YUC53M84JEF"
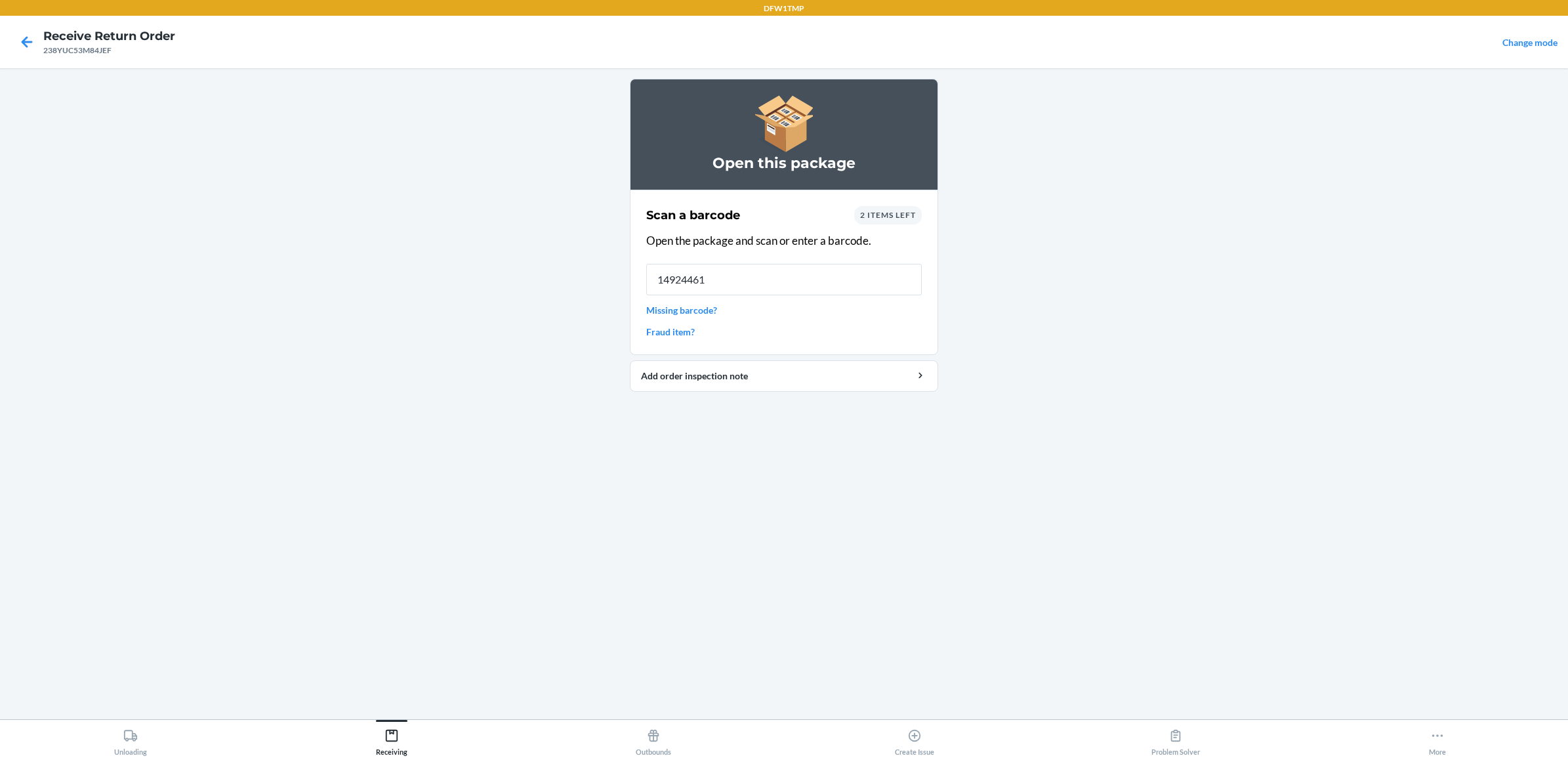
type input "149244617"
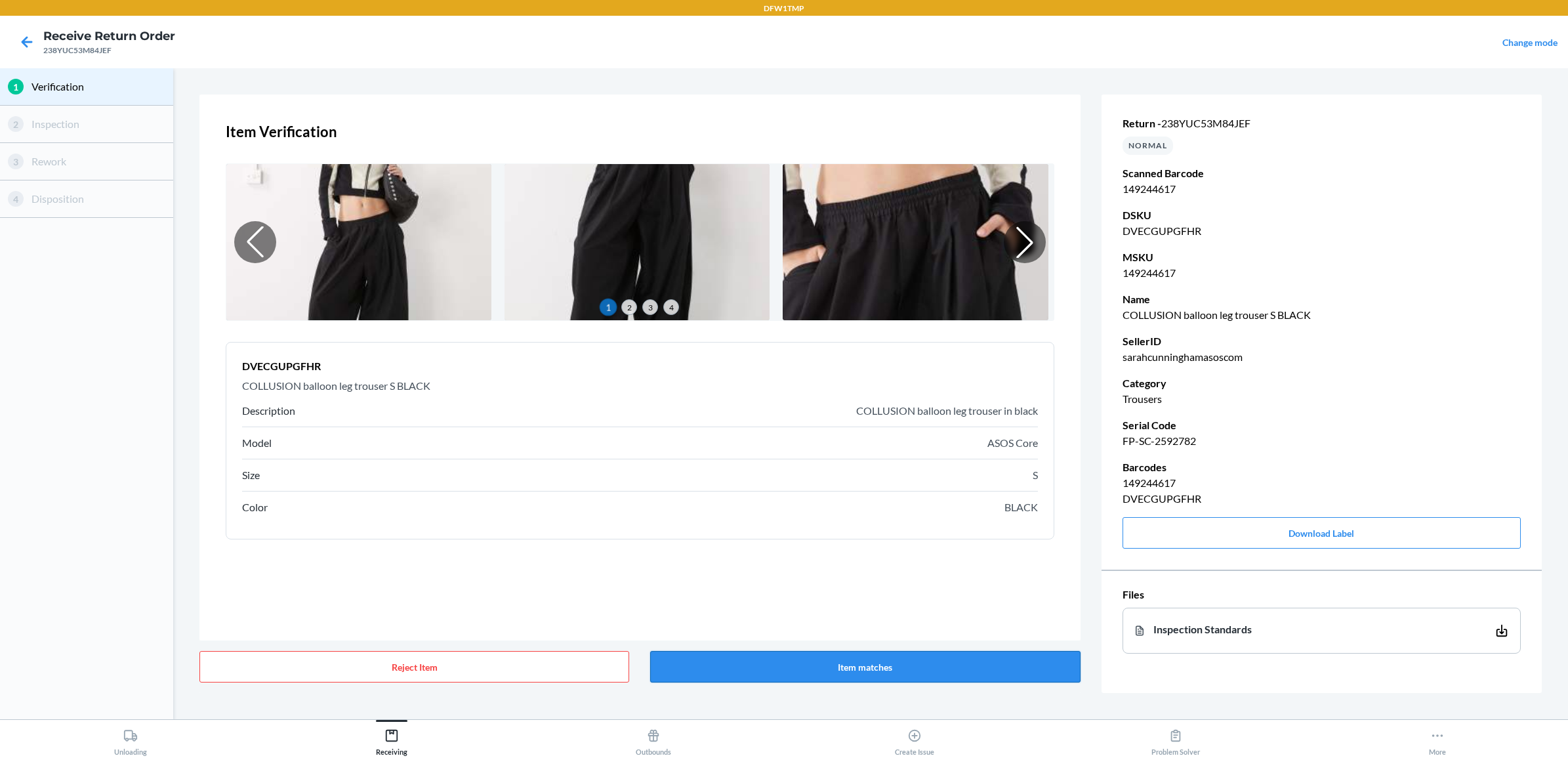
click at [896, 661] on button "Item matches" at bounding box center [865, 666] width 430 height 31
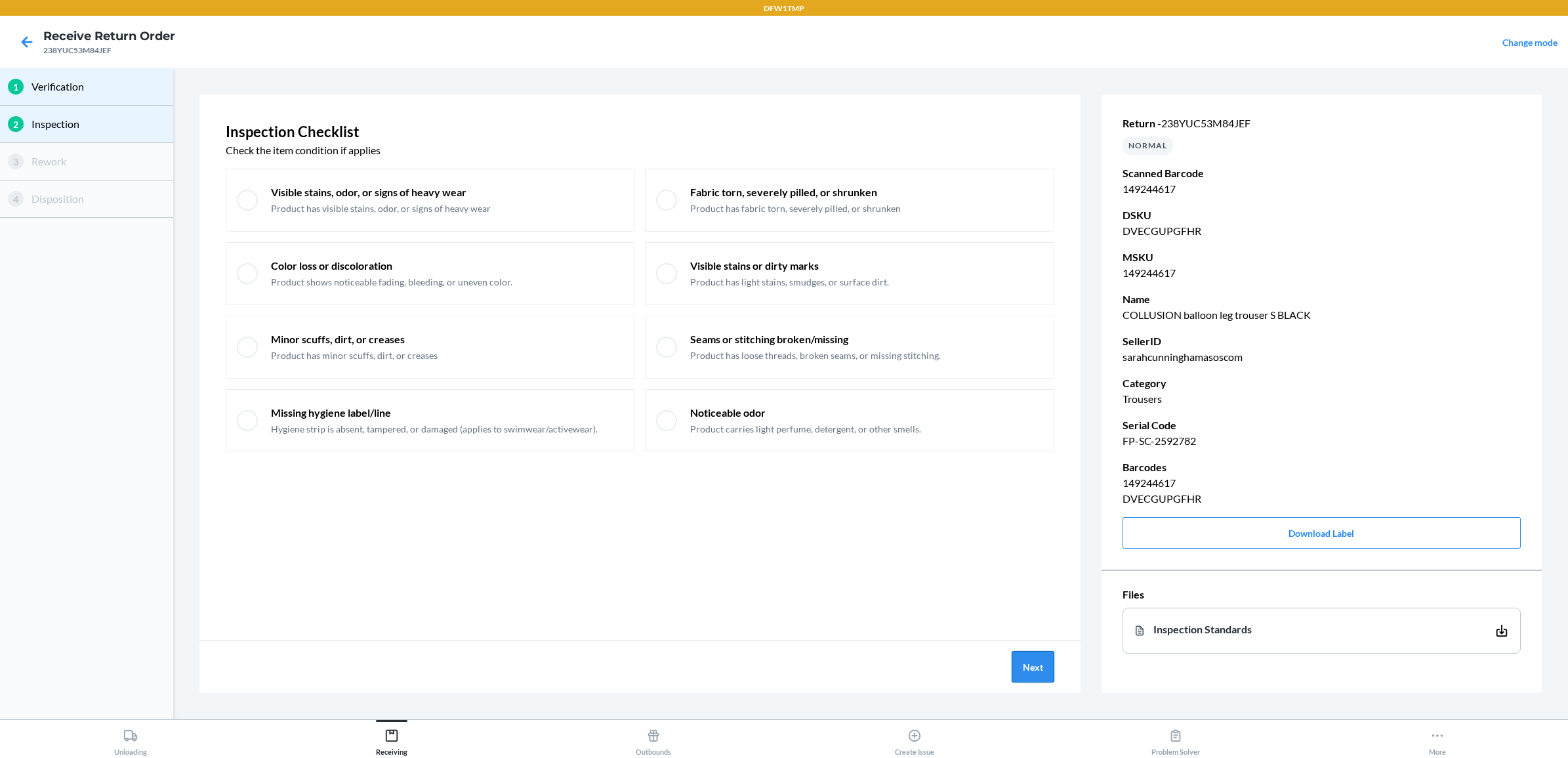
click at [1025, 664] on button "Next" at bounding box center [1033, 666] width 43 height 31
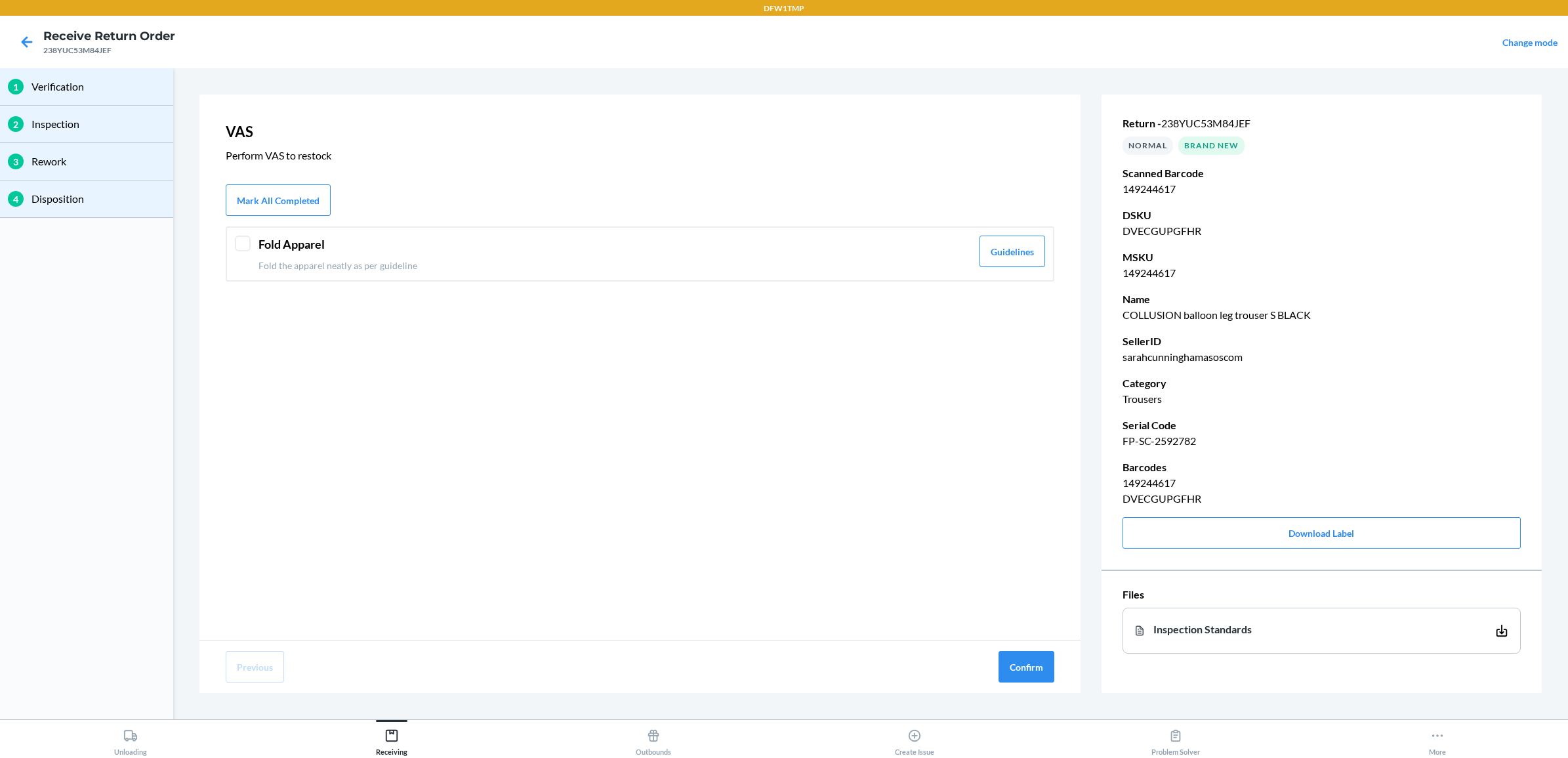
click at [625, 232] on div "Fold Apparel Fold the apparel neatly as per guideline Guidelines" at bounding box center [640, 254] width 828 height 55
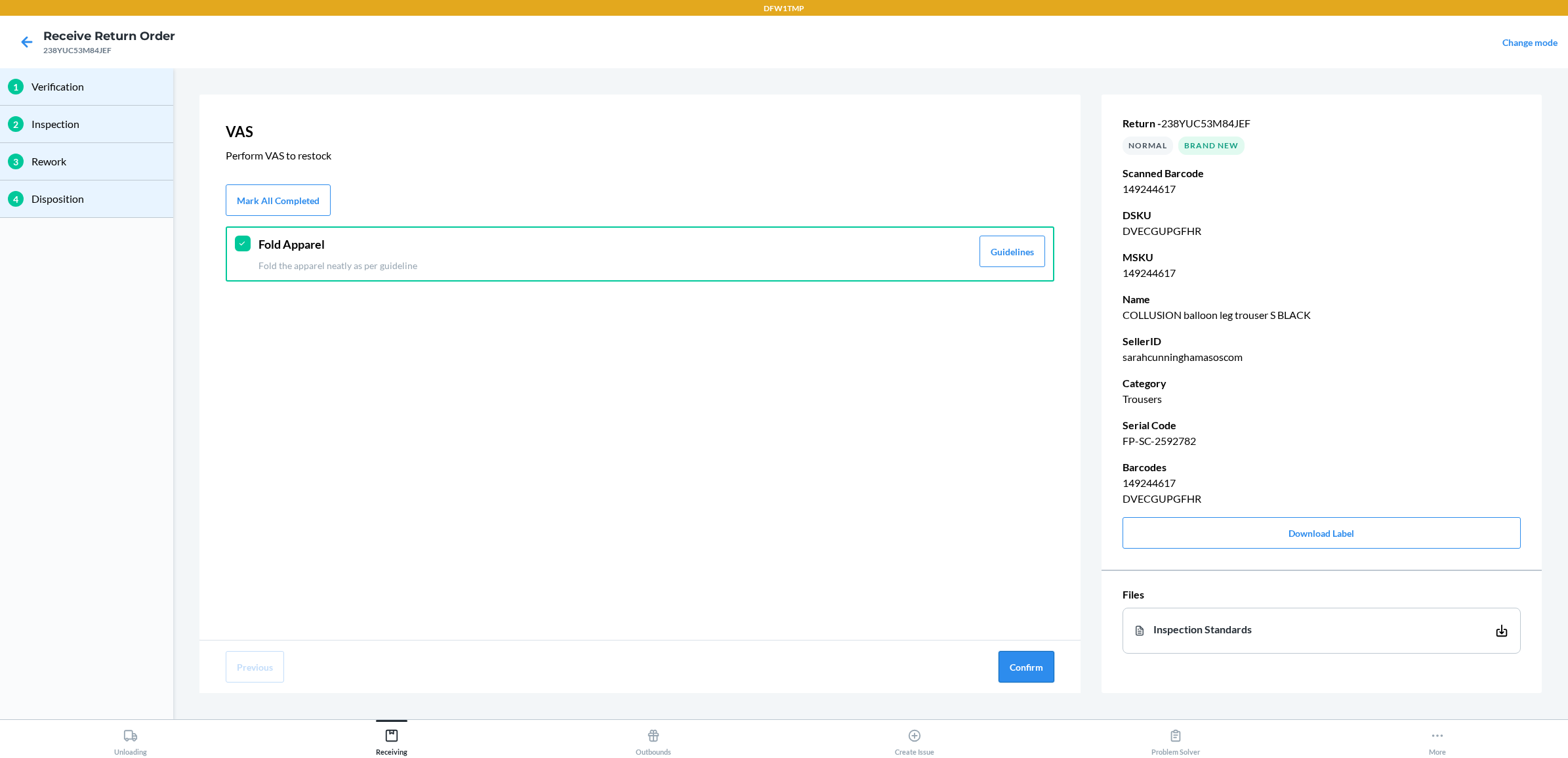
click at [1029, 651] on button "Confirm" at bounding box center [1026, 666] width 56 height 31
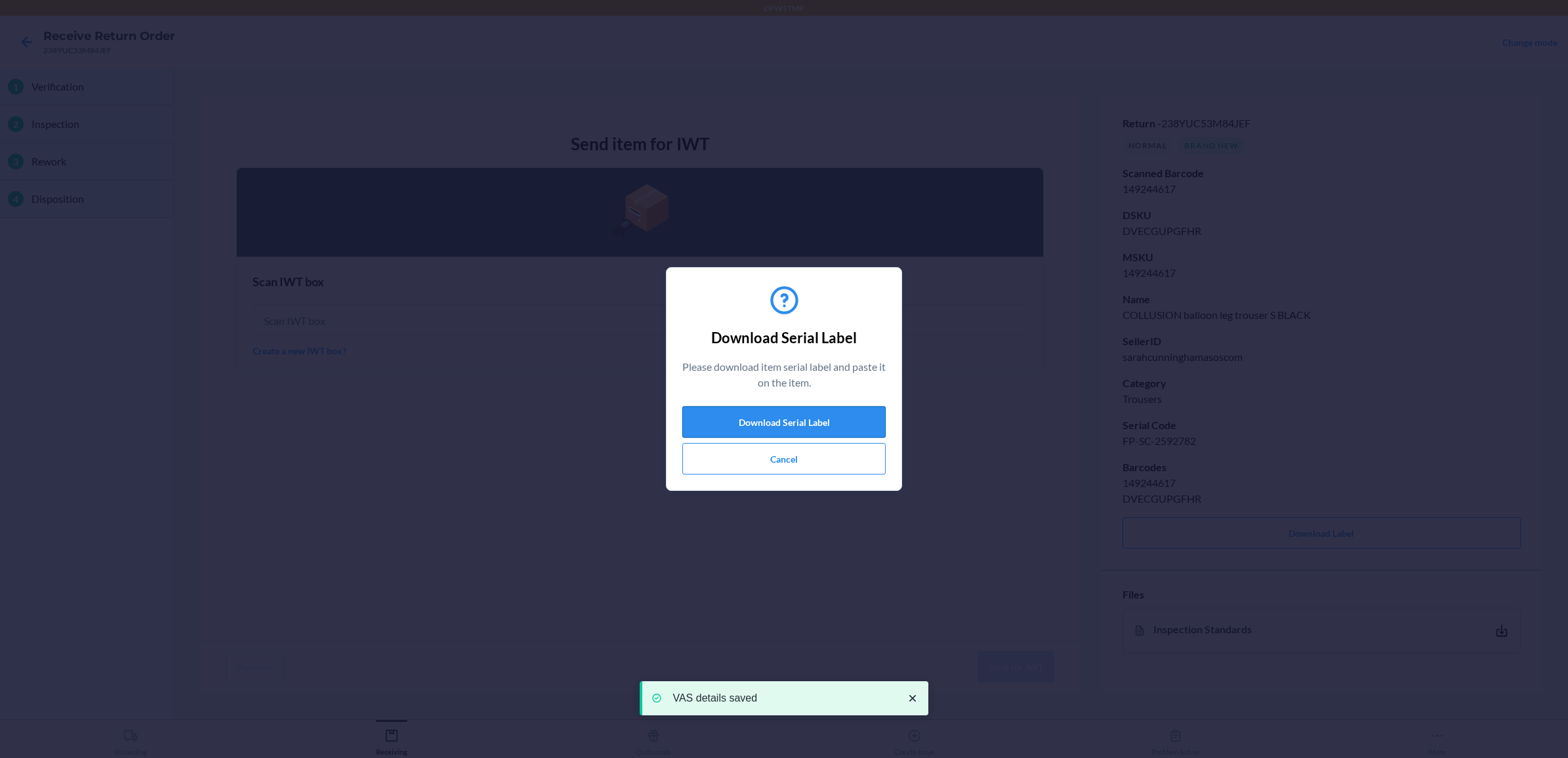
click at [828, 426] on button "Download Serial Label" at bounding box center [784, 421] width 203 height 31
click at [789, 461] on button "Cancel" at bounding box center [784, 458] width 203 height 31
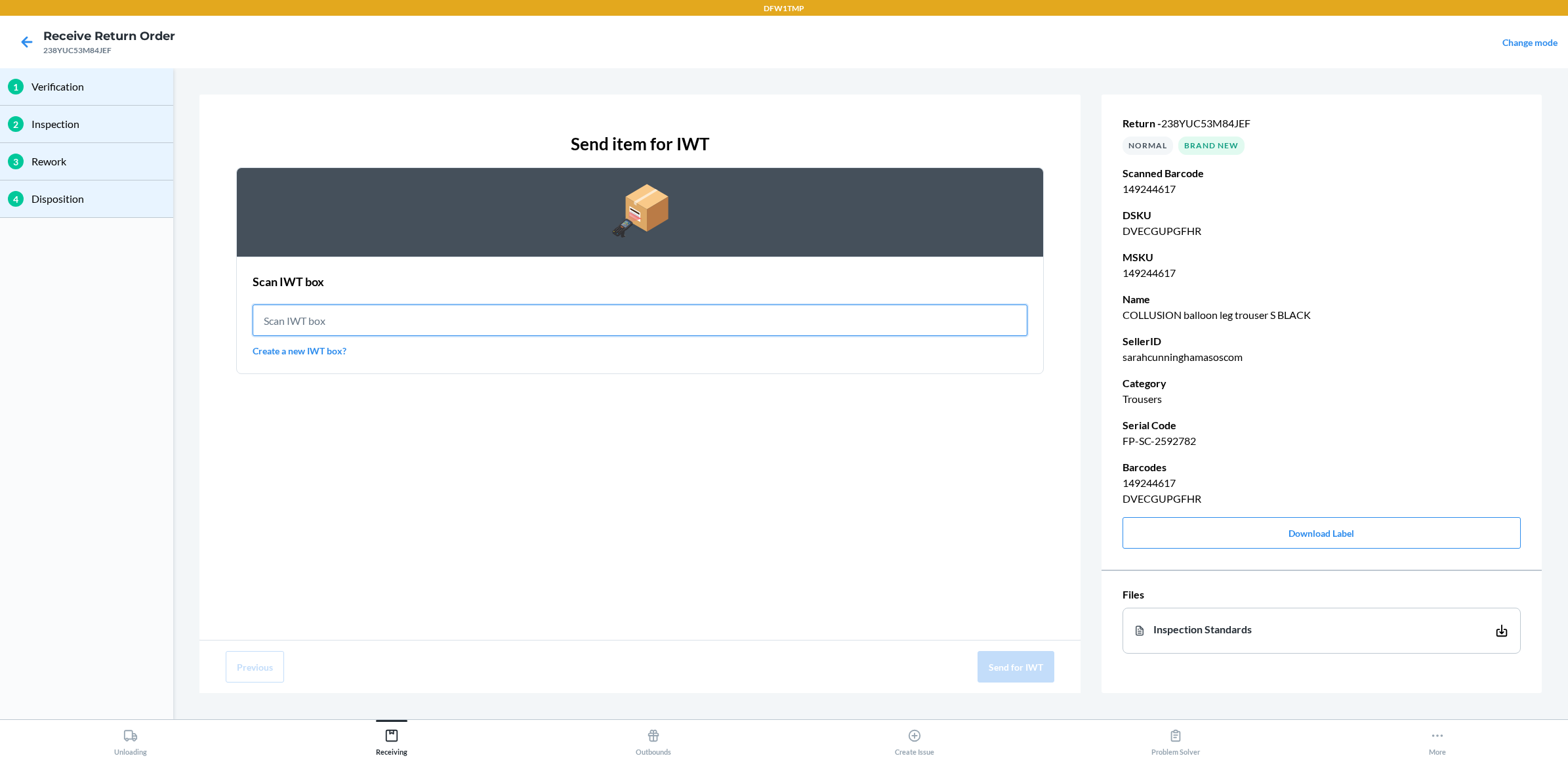
click at [727, 316] on input "text" at bounding box center [640, 319] width 775 height 31
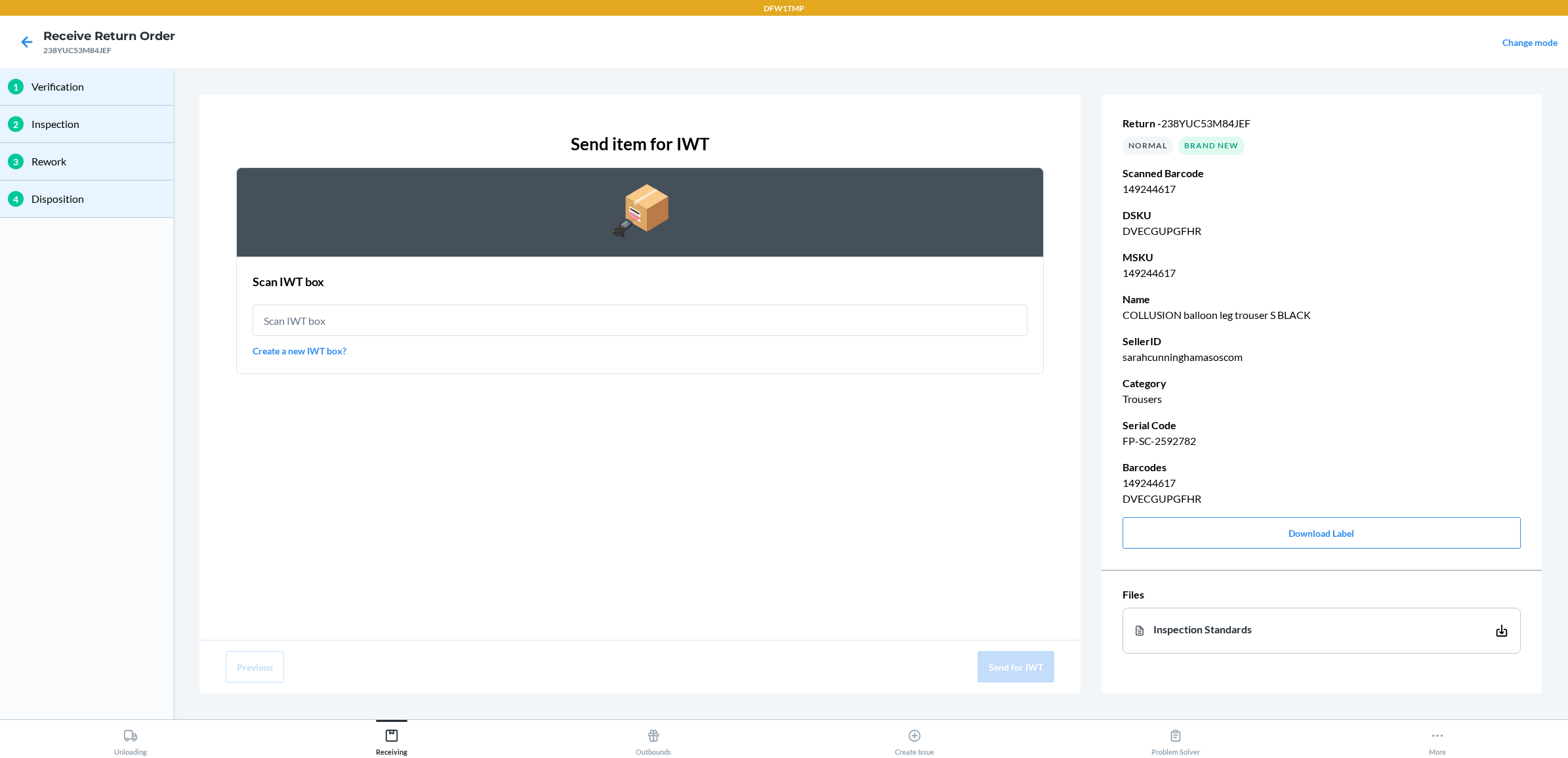
click at [311, 346] on link "Create a new IWT box?" at bounding box center [640, 351] width 775 height 14
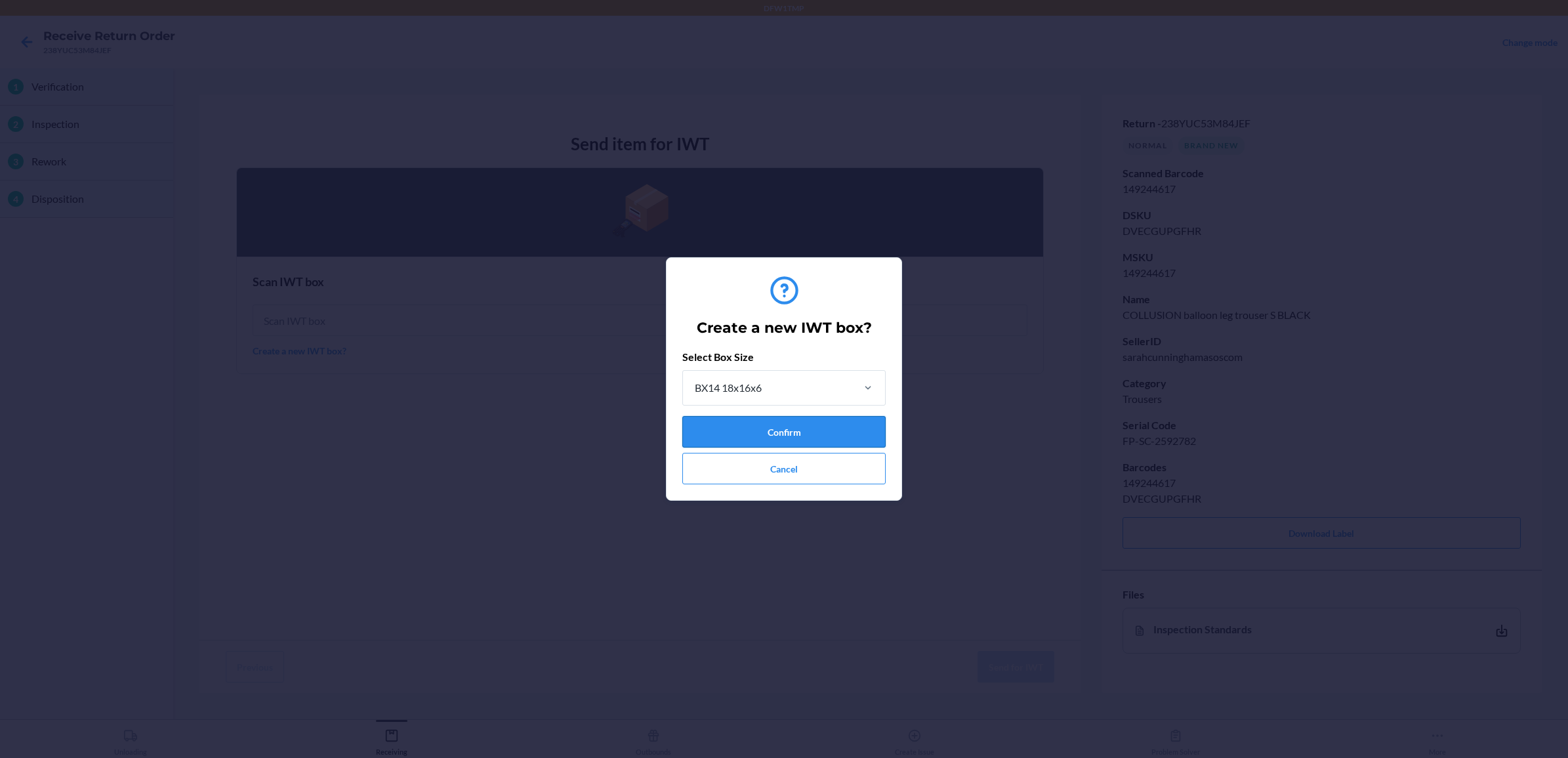
click at [821, 424] on button "Confirm" at bounding box center [784, 431] width 203 height 31
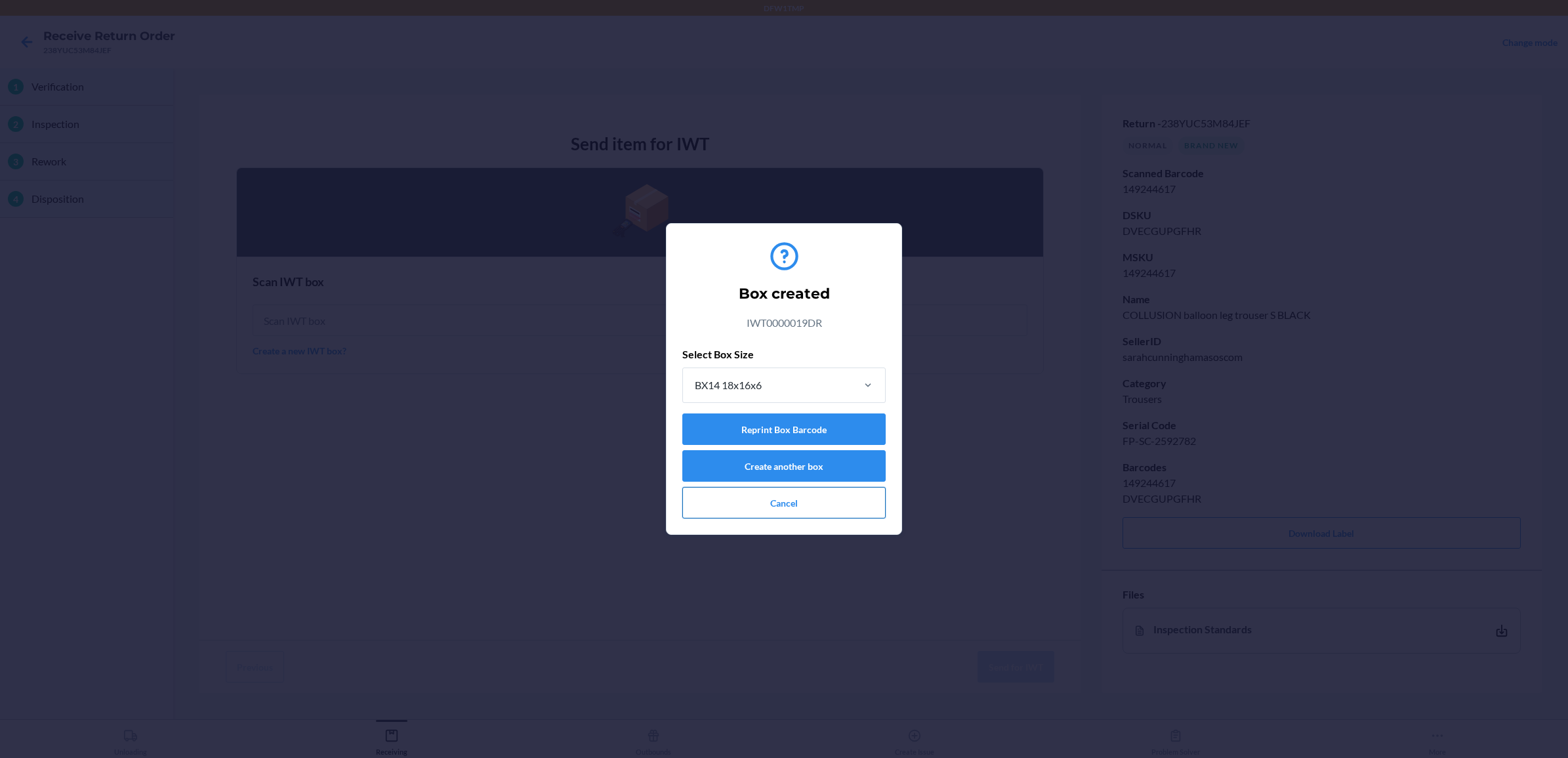
click at [801, 503] on button "Cancel" at bounding box center [784, 502] width 203 height 31
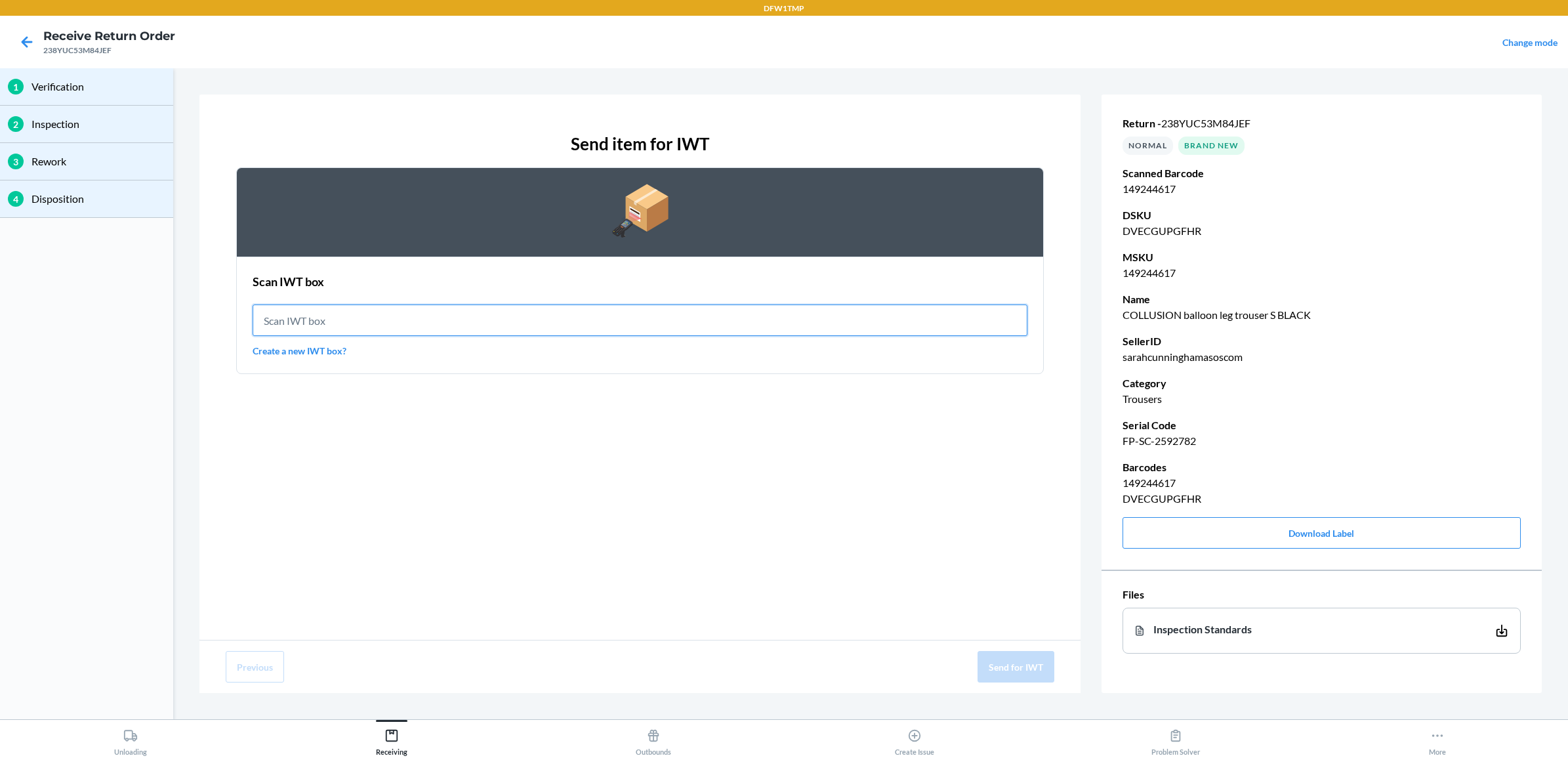
click at [767, 325] on input "text" at bounding box center [640, 319] width 775 height 31
type input "IWT0000019DR"
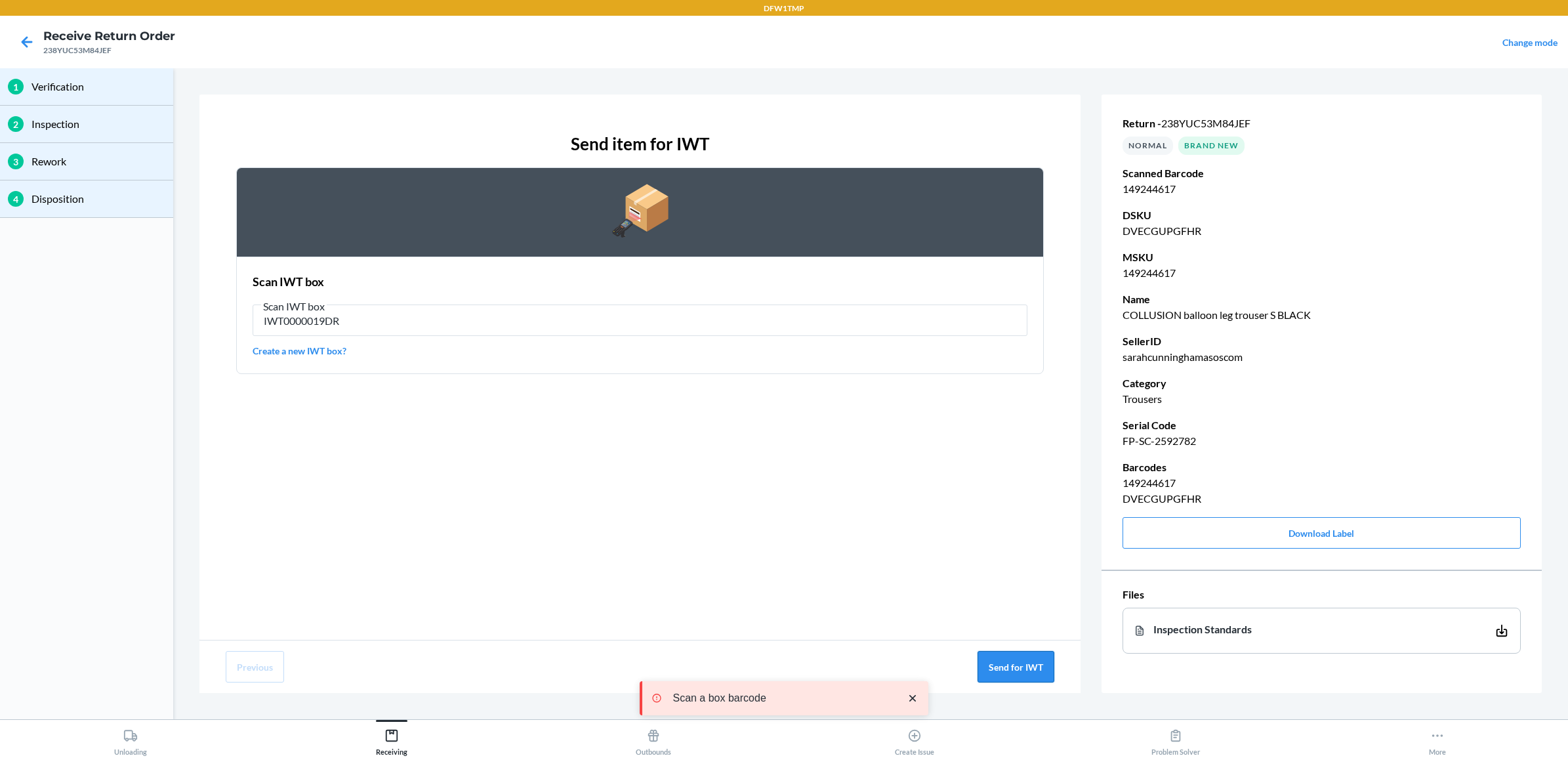
click at [996, 667] on button "Send for IWT" at bounding box center [1016, 666] width 77 height 31
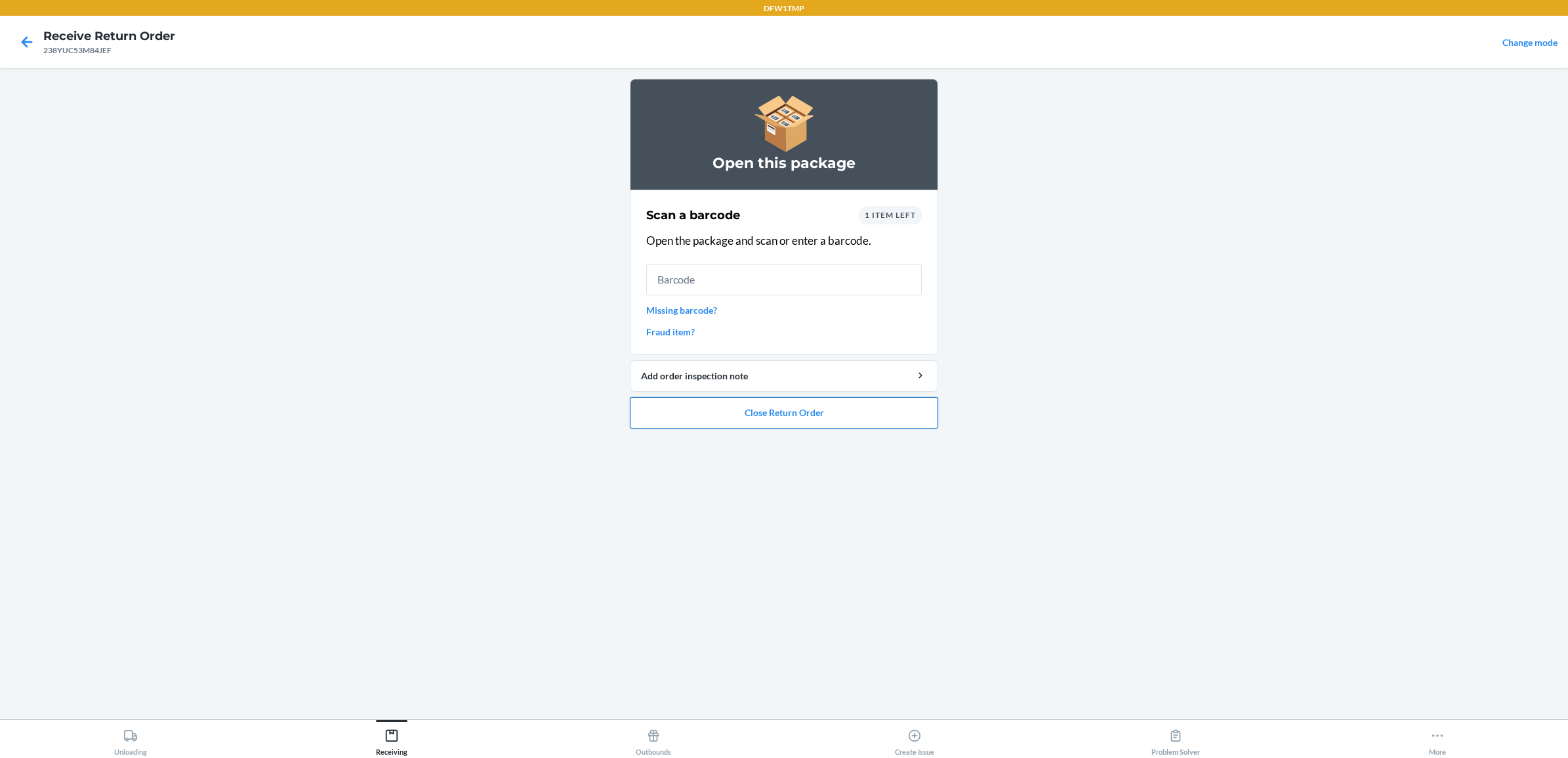
click at [876, 412] on button "Close Return Order" at bounding box center [784, 412] width 309 height 31
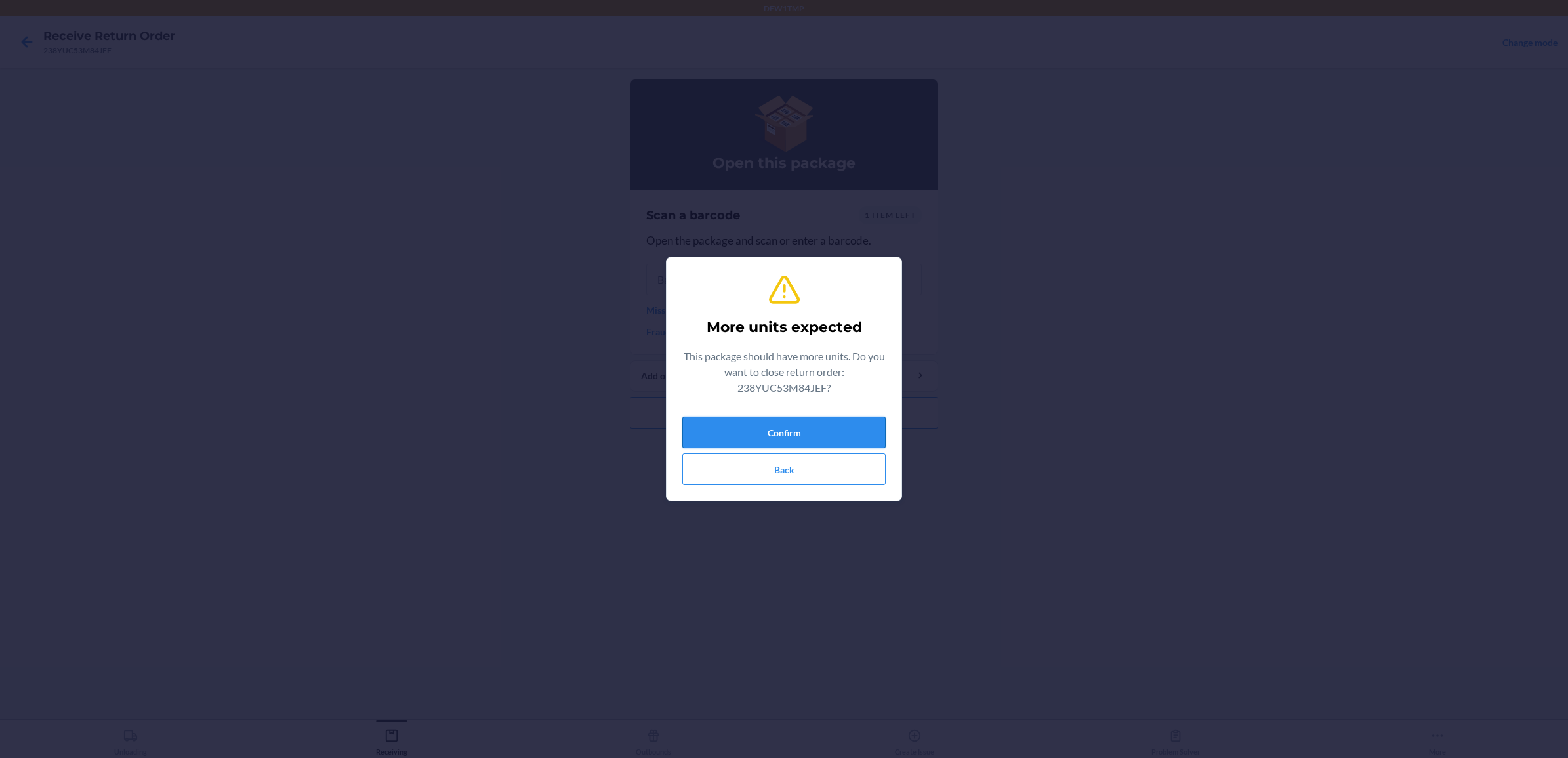
click at [879, 432] on button "Confirm" at bounding box center [784, 432] width 203 height 31
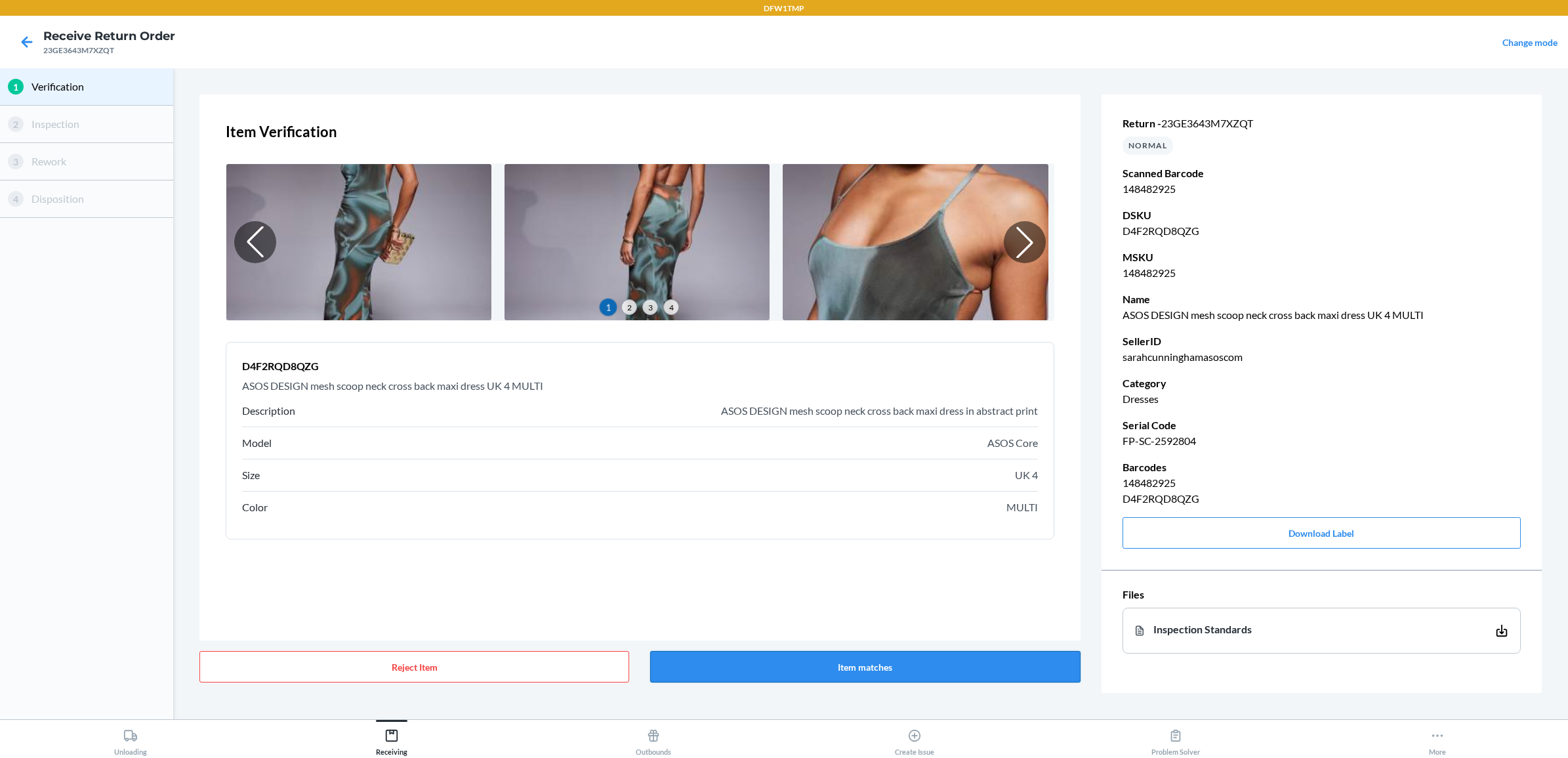
click at [1026, 664] on button "Item matches" at bounding box center [865, 666] width 430 height 31
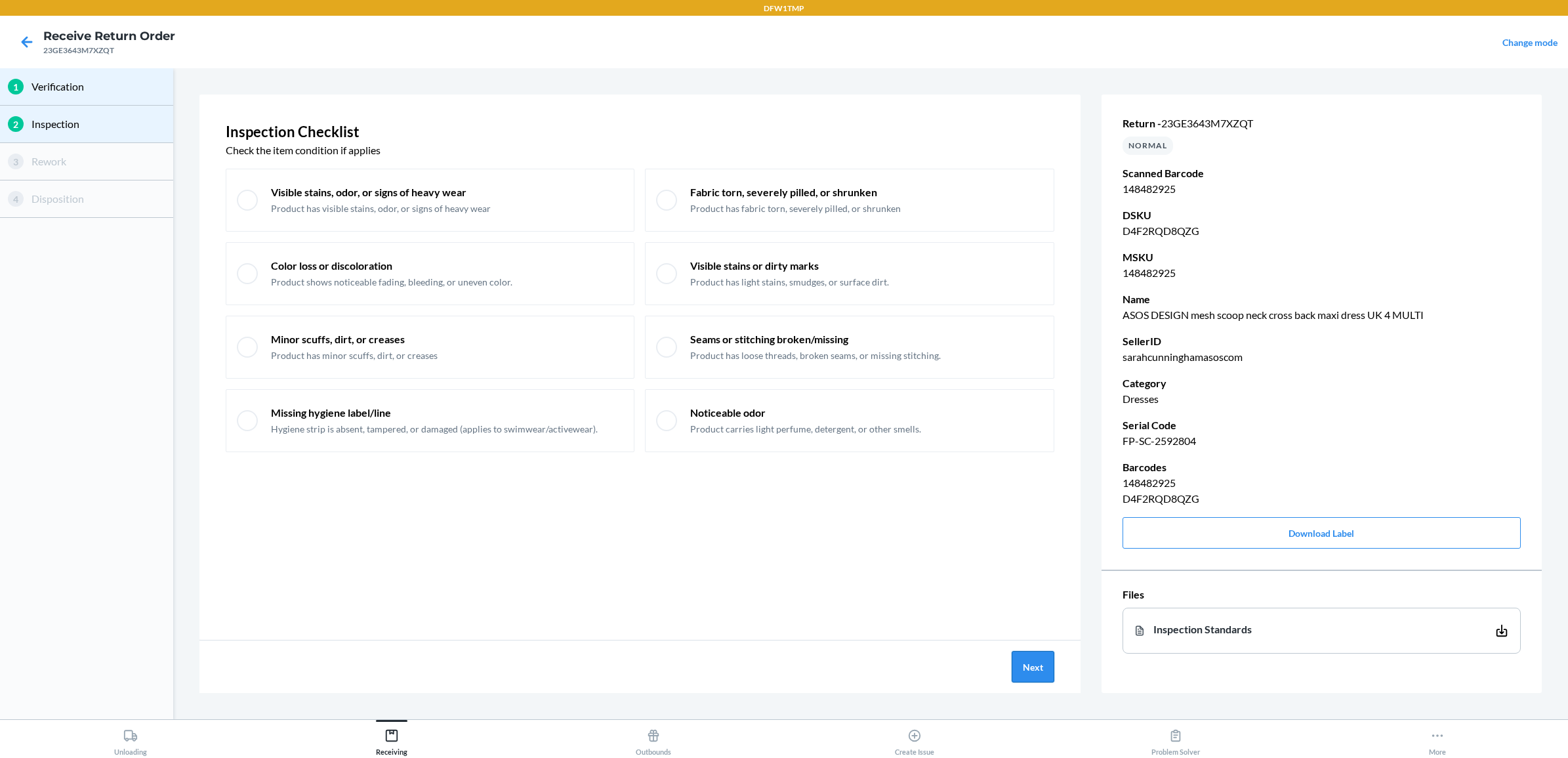
click at [1032, 653] on button "Next" at bounding box center [1033, 666] width 43 height 31
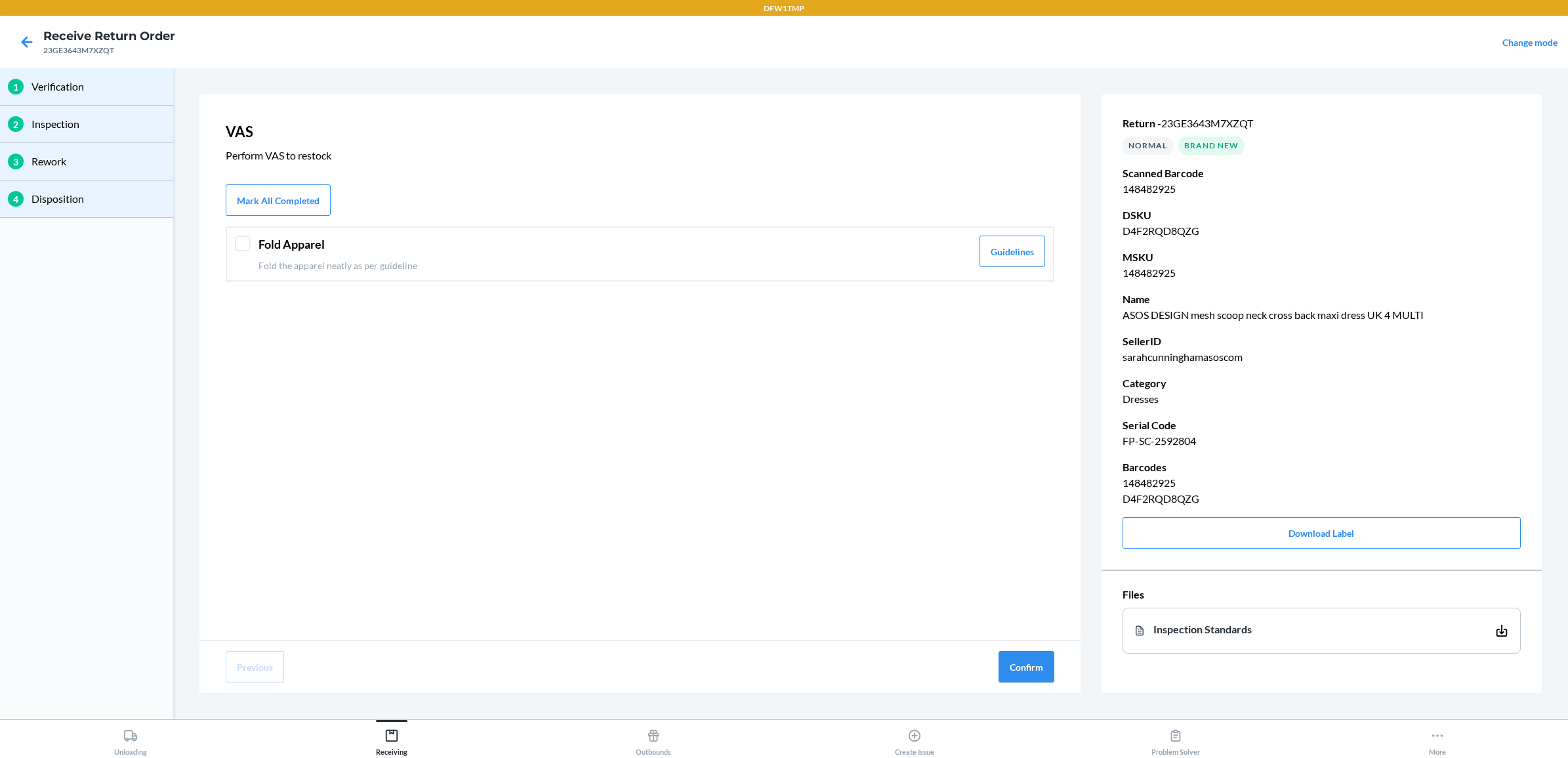
click at [668, 248] on header "Fold Apparel" at bounding box center [615, 244] width 713 height 17
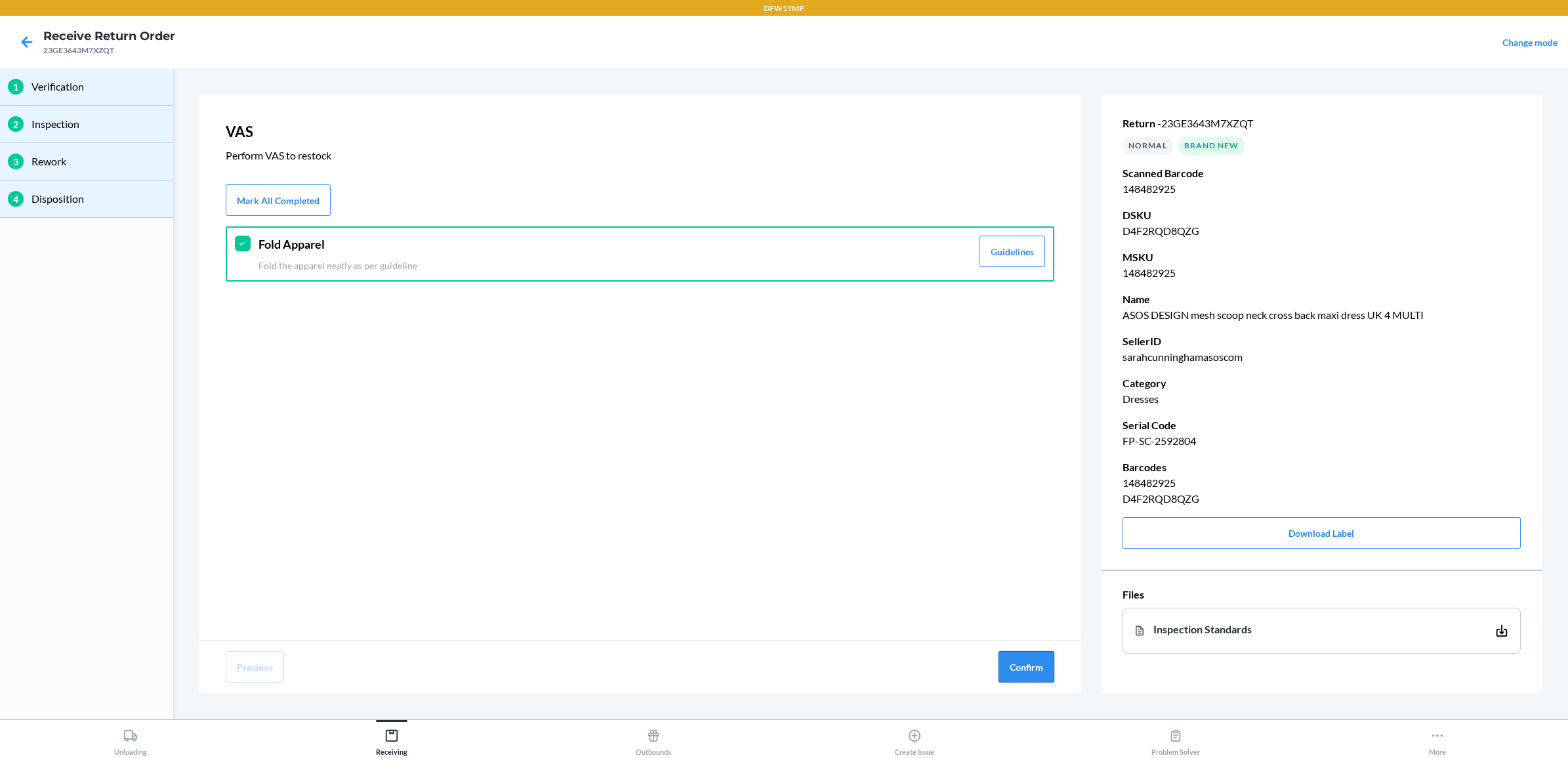
click at [1033, 658] on button "Confirm" at bounding box center [1026, 666] width 56 height 31
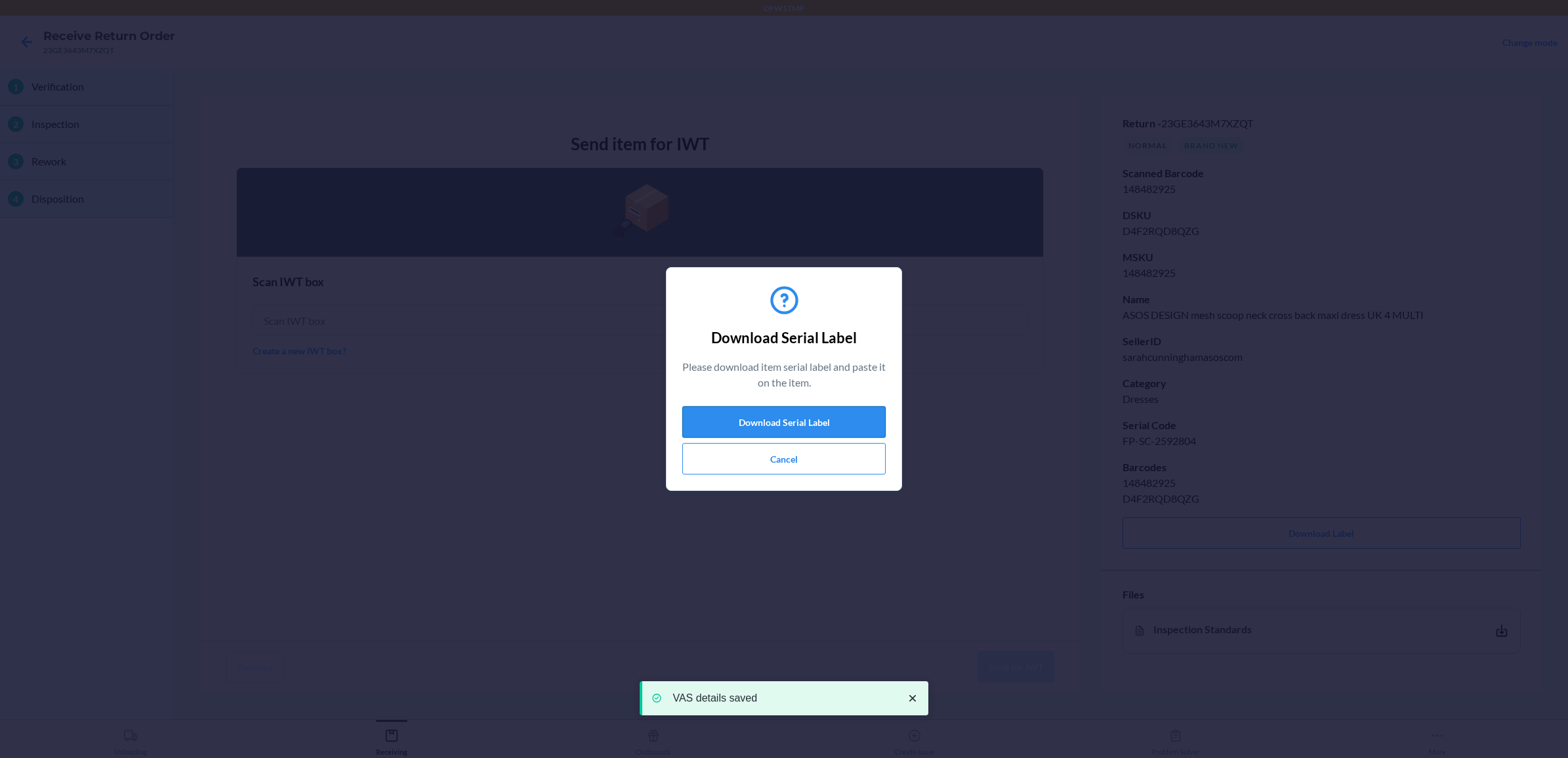
click at [849, 425] on button "Download Serial Label" at bounding box center [784, 421] width 203 height 31
click at [755, 457] on button "Cancel" at bounding box center [784, 458] width 203 height 31
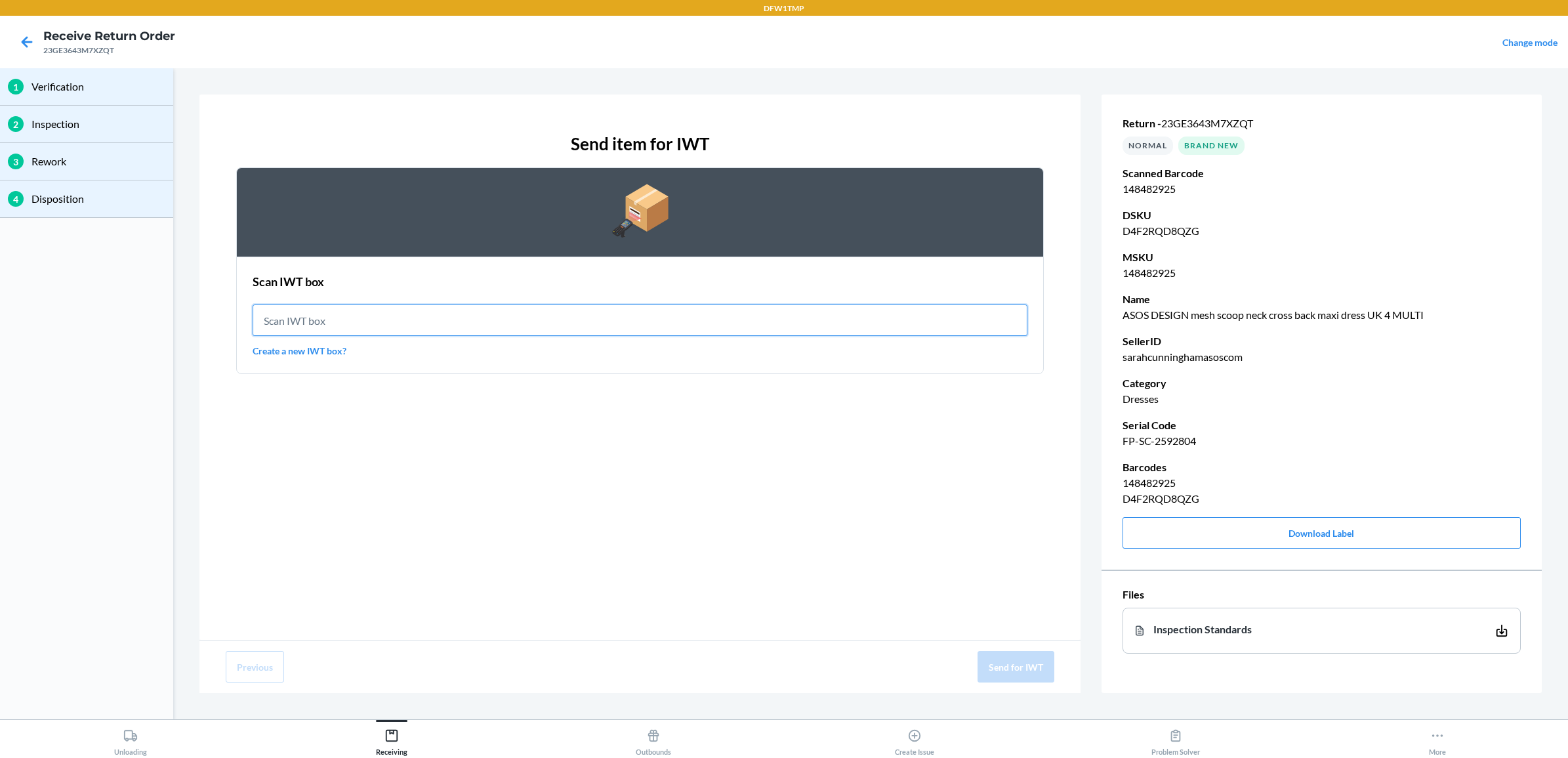
click at [717, 333] on input "text" at bounding box center [640, 319] width 775 height 31
type input "IWT0000019DR"
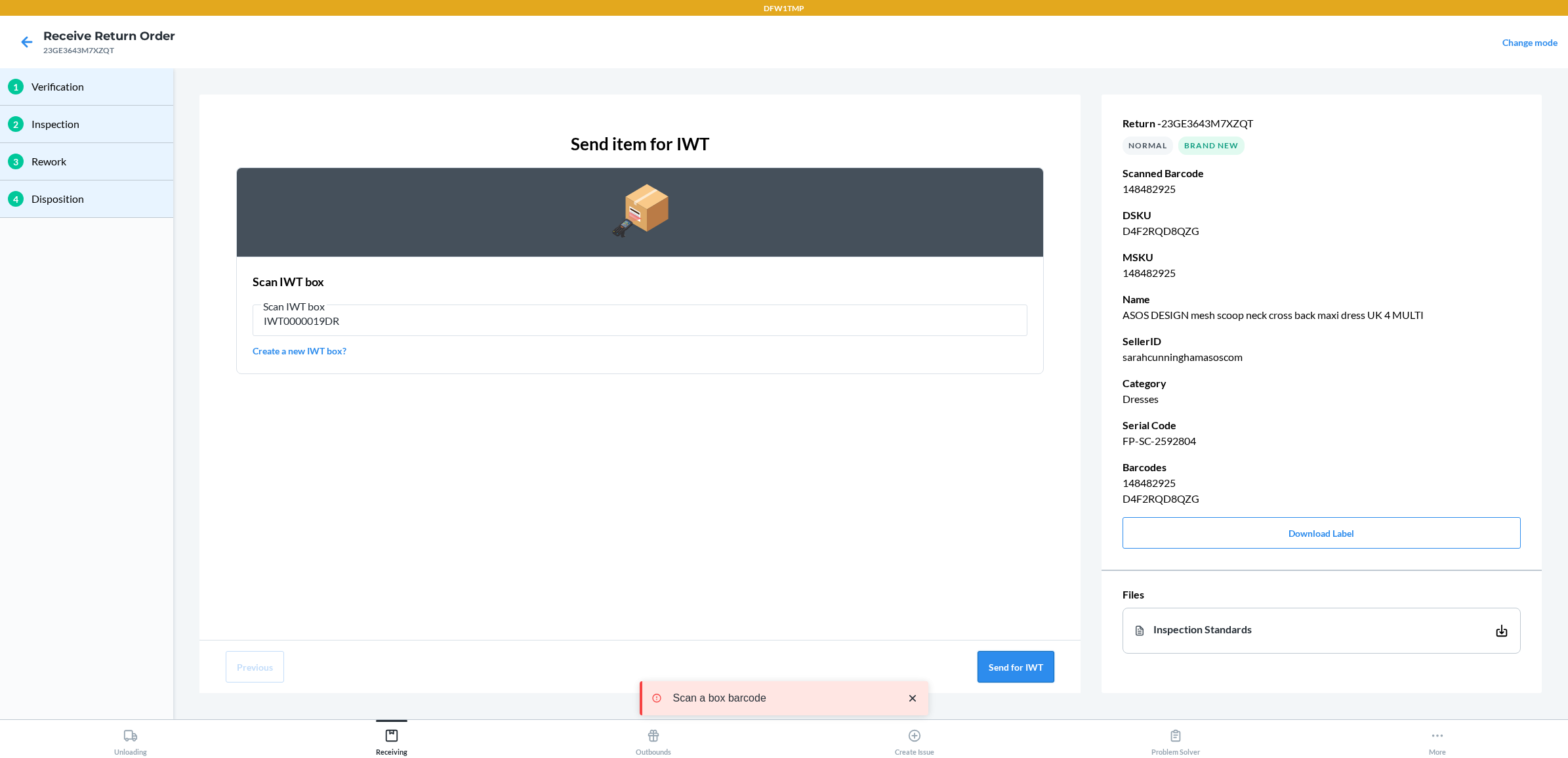
click at [1044, 654] on button "Send for IWT" at bounding box center [1016, 666] width 77 height 31
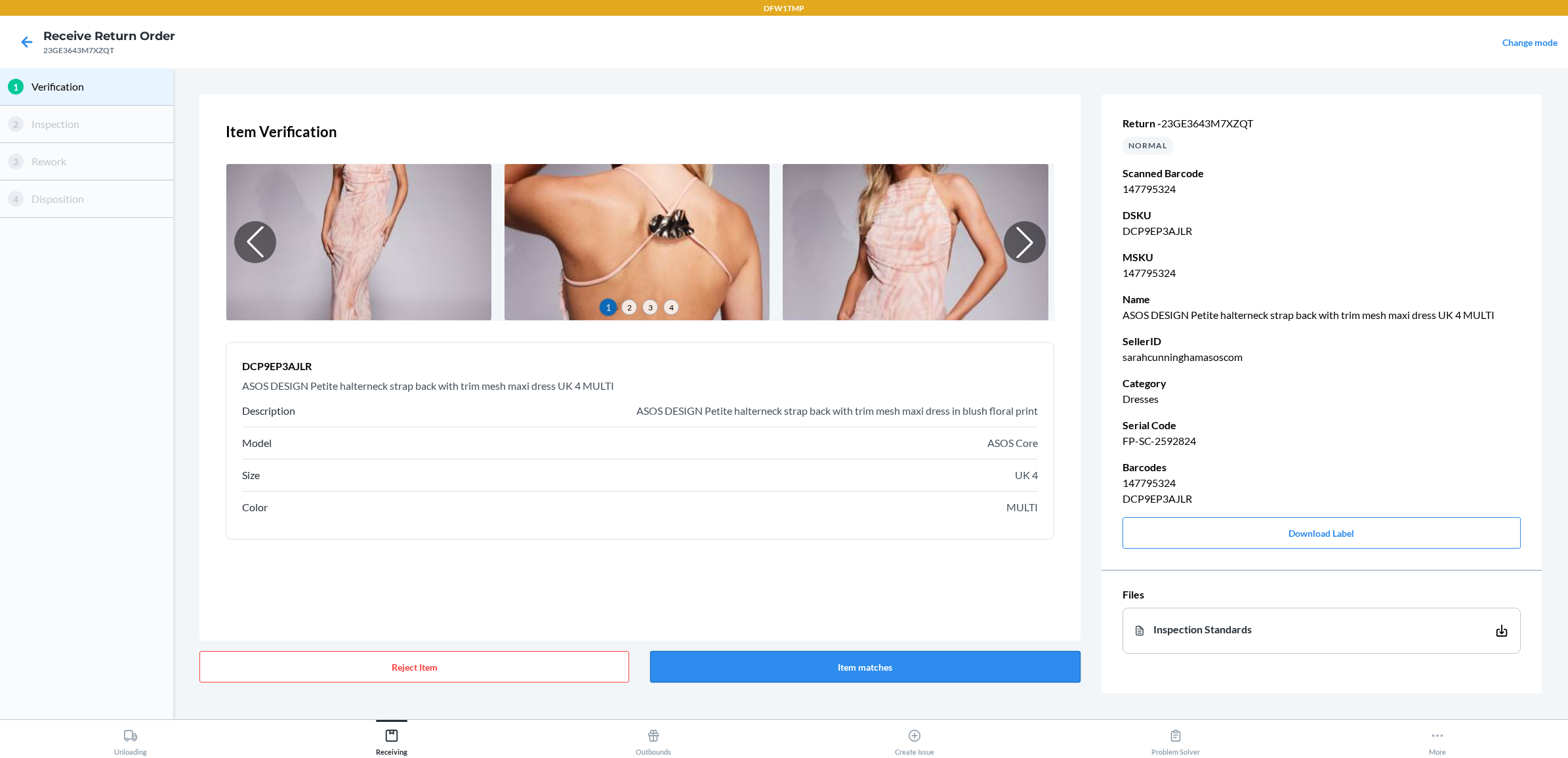
click at [937, 653] on button "Item matches" at bounding box center [865, 666] width 430 height 31
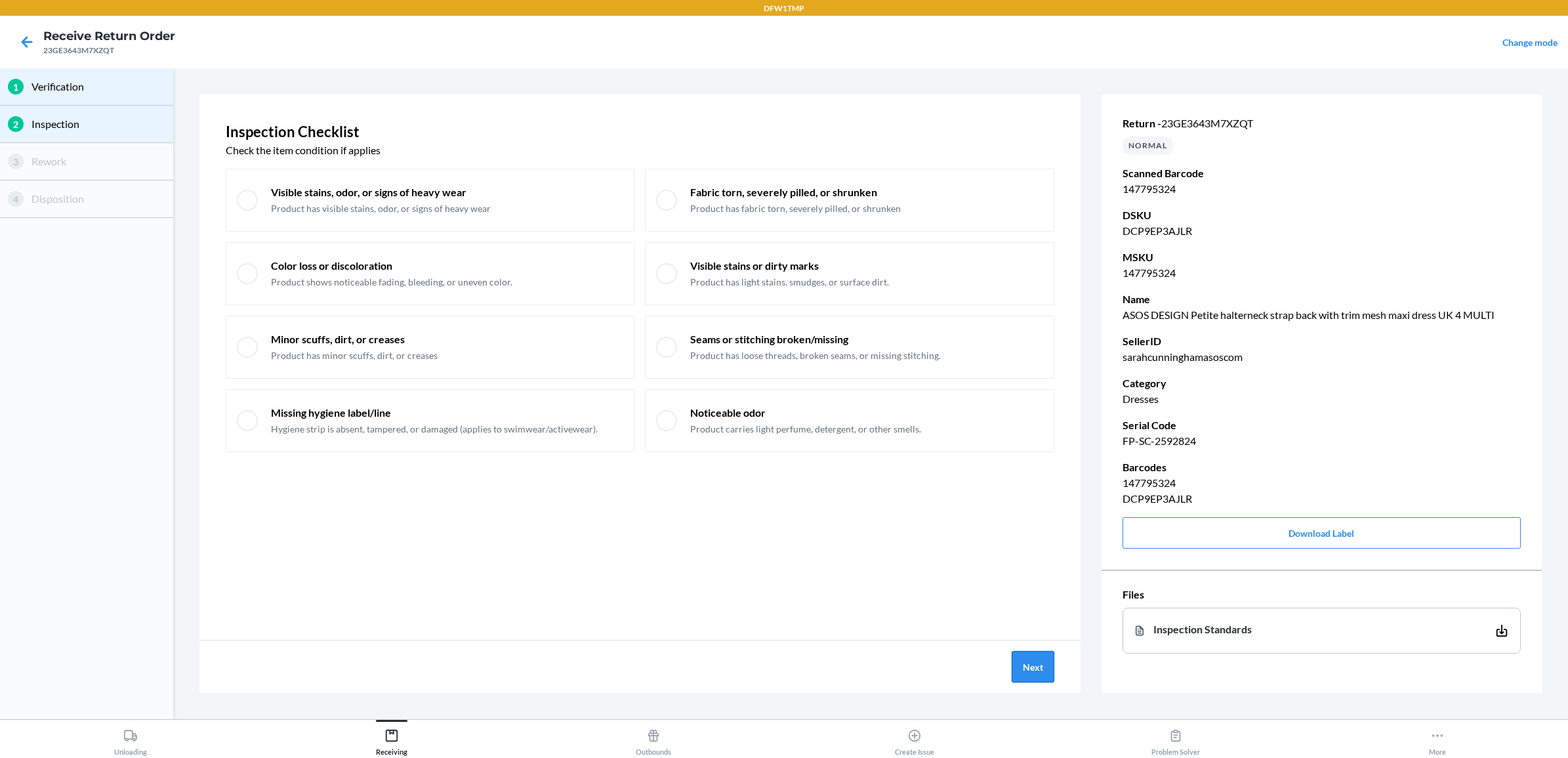
click at [1033, 672] on button "Next" at bounding box center [1033, 666] width 43 height 31
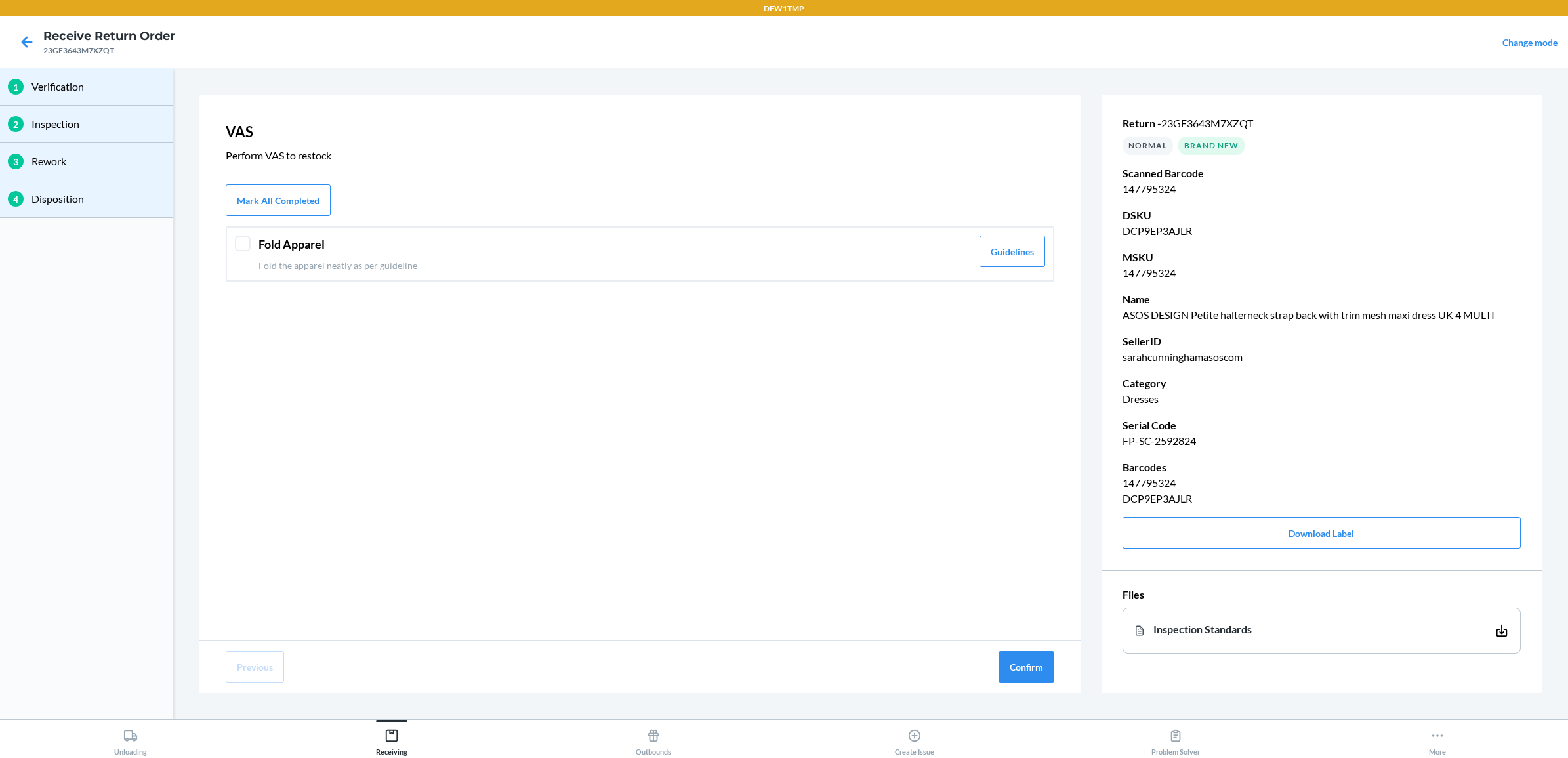
click at [761, 251] on header "Fold Apparel" at bounding box center [615, 244] width 713 height 17
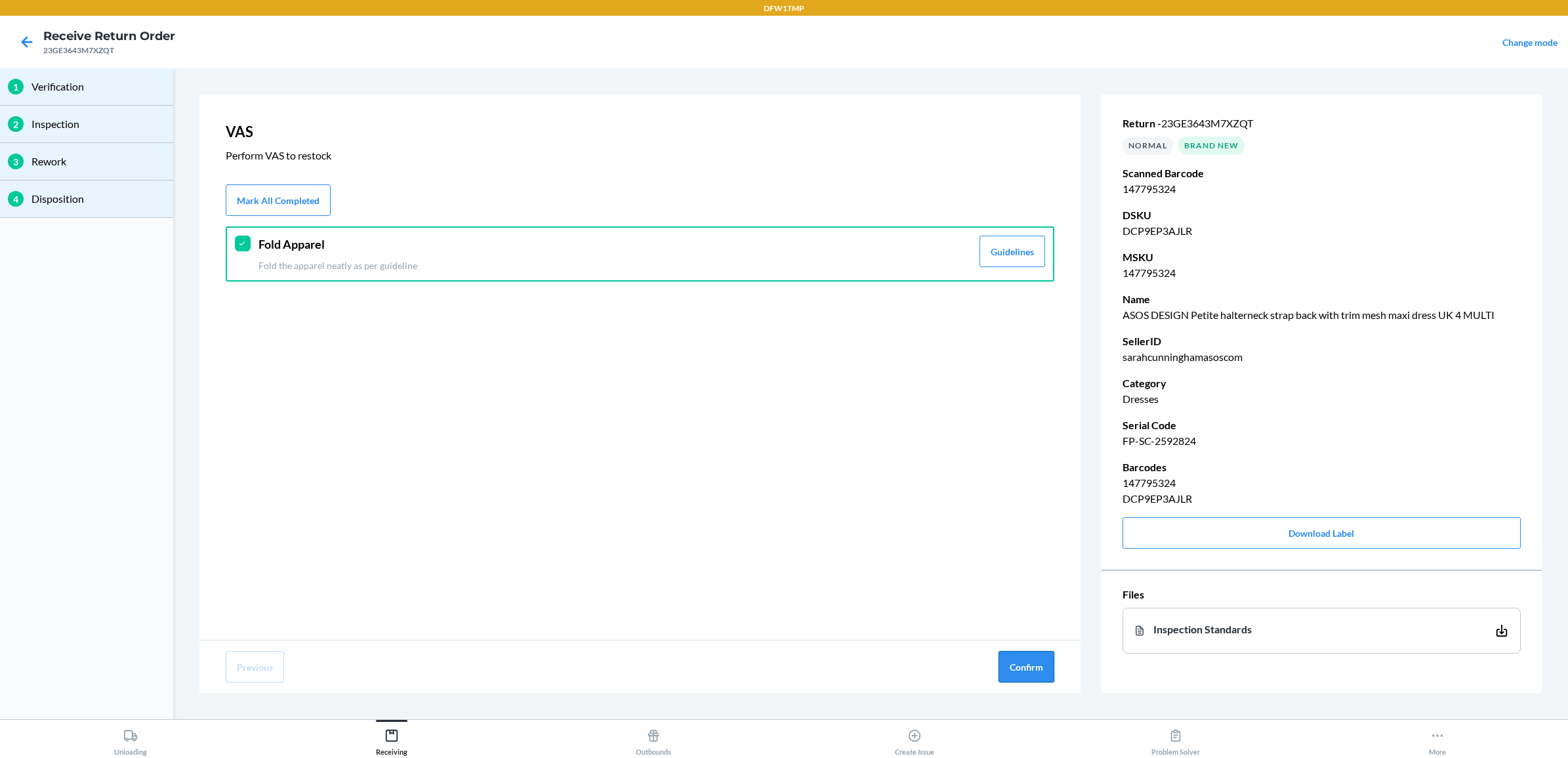
click at [1048, 667] on button "Confirm" at bounding box center [1026, 666] width 56 height 31
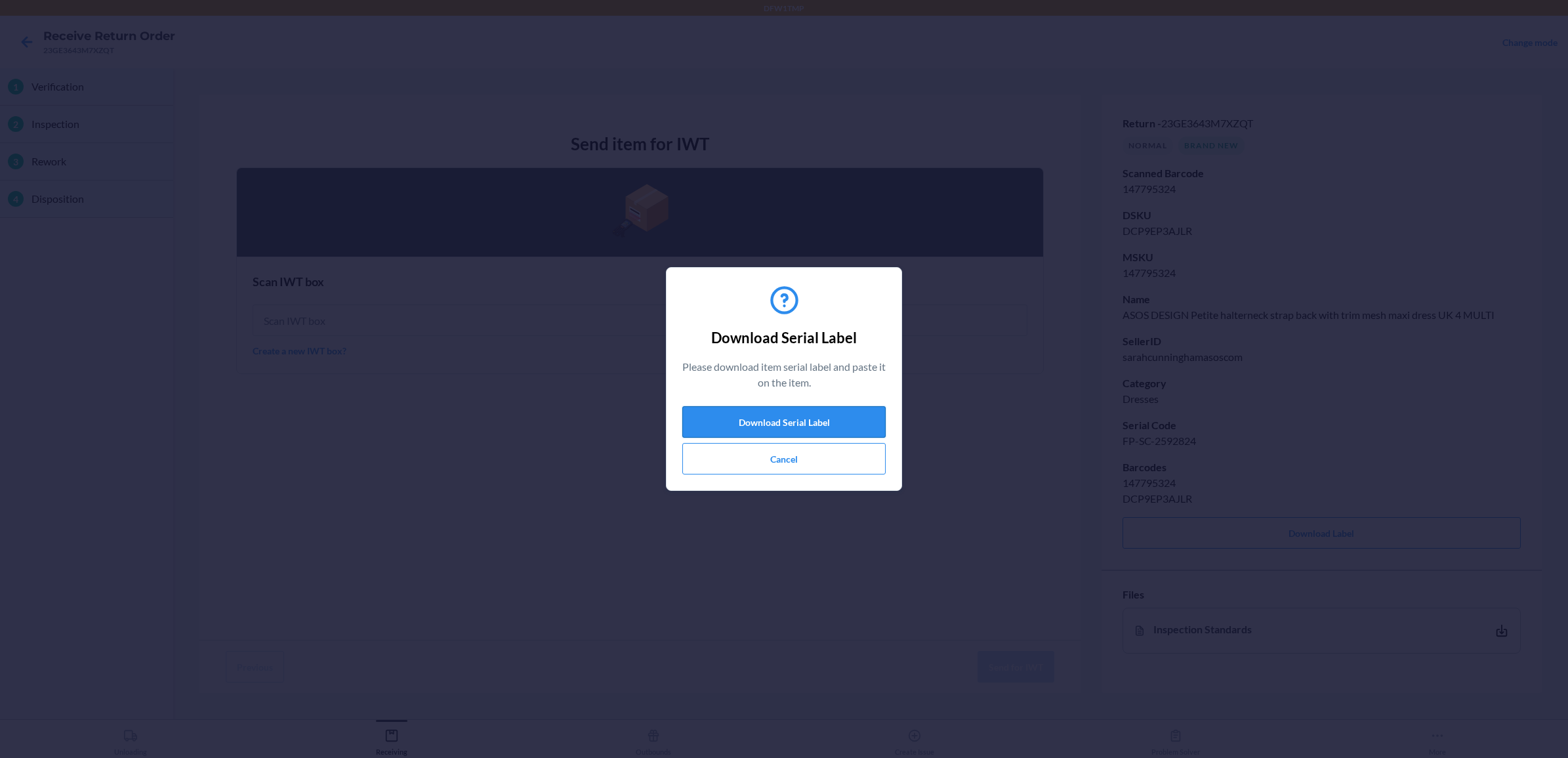
click at [841, 422] on button "Download Serial Label" at bounding box center [784, 421] width 203 height 31
click at [752, 460] on button "Cancel" at bounding box center [784, 458] width 203 height 31
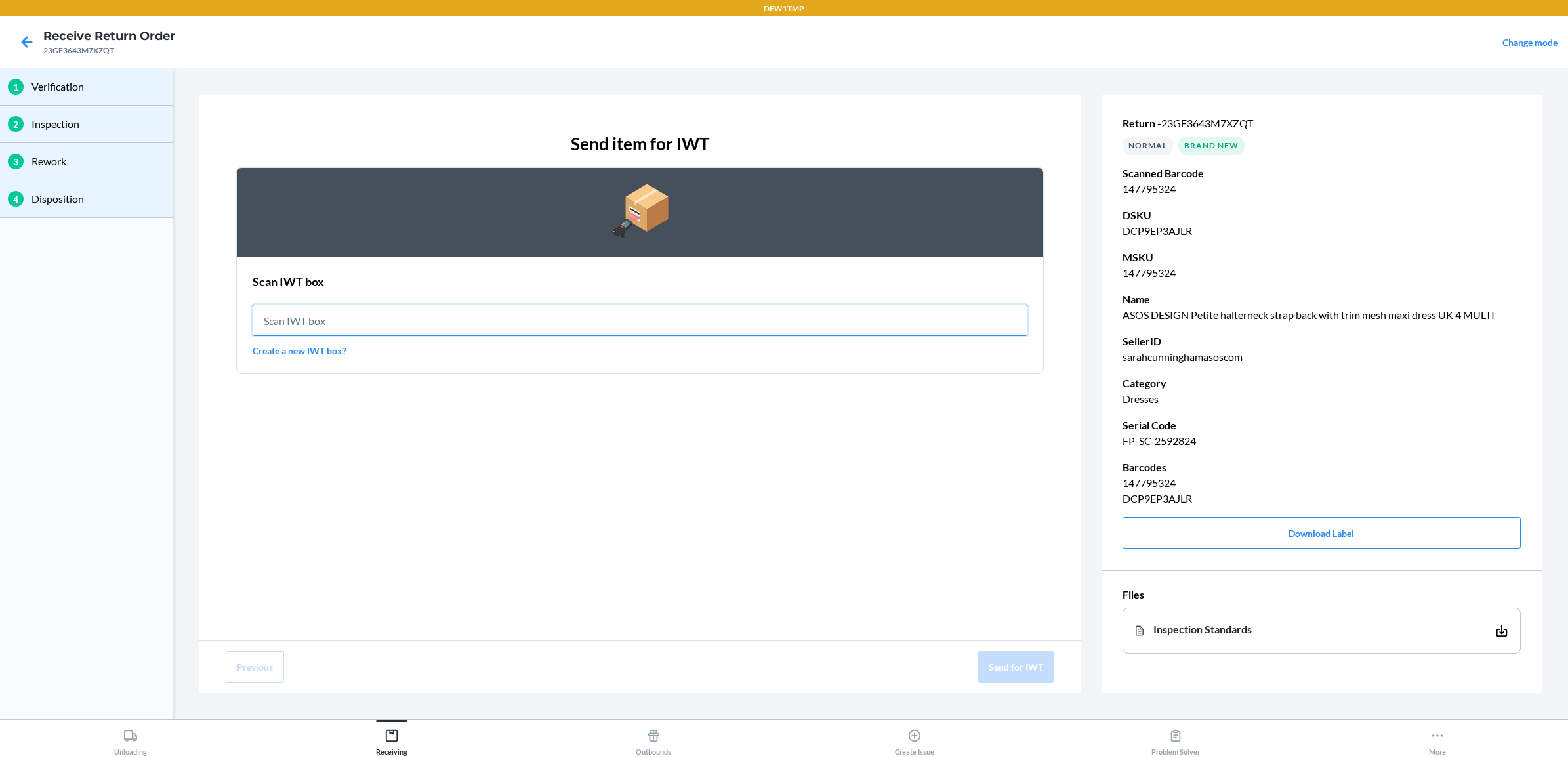
click at [658, 324] on input "text" at bounding box center [640, 319] width 775 height 31
type input "IWT0000019DR"
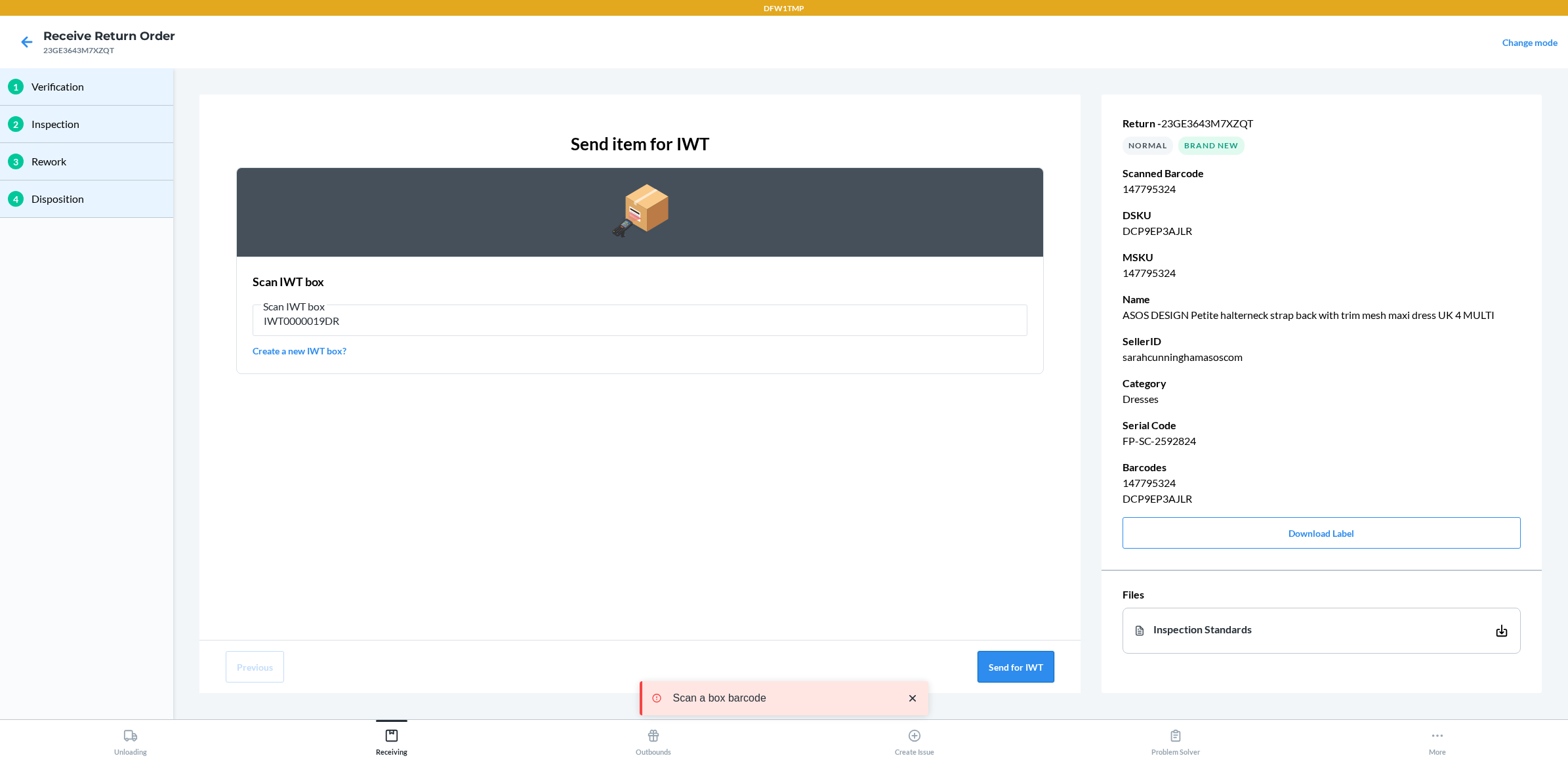
click at [1013, 664] on button "Send for IWT" at bounding box center [1016, 666] width 77 height 31
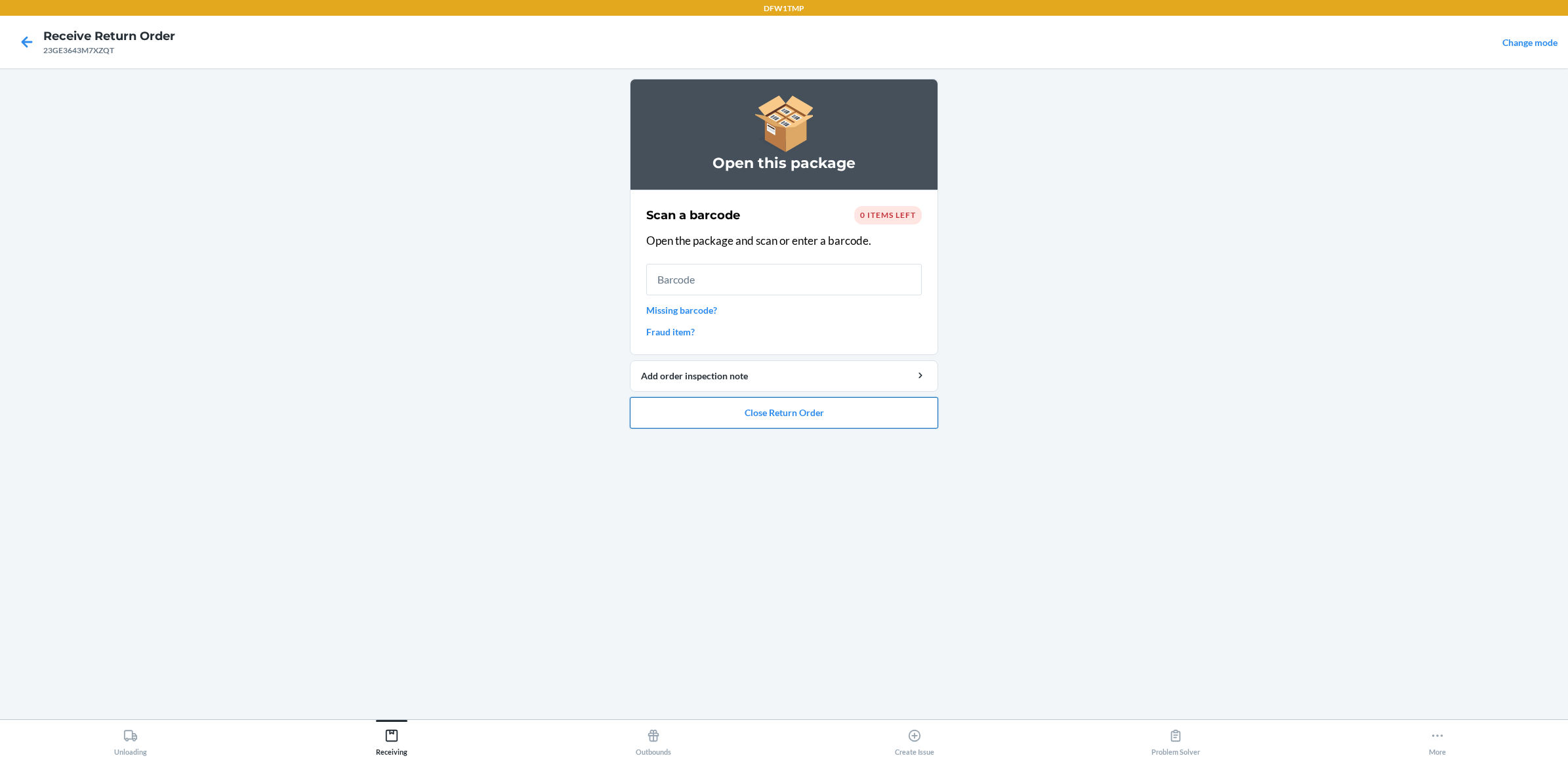
click at [830, 424] on button "Close Return Order" at bounding box center [784, 412] width 309 height 31
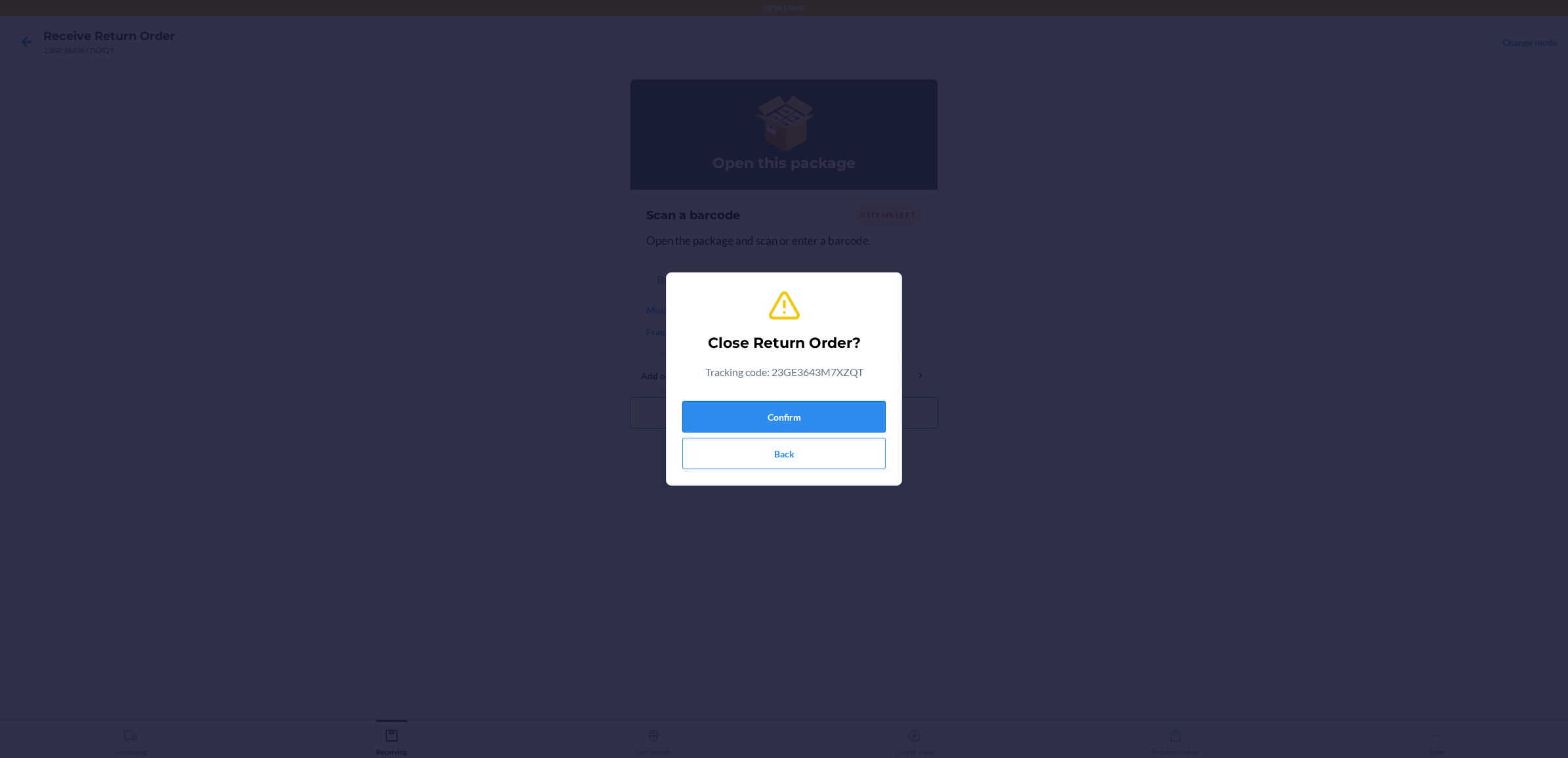
click at [832, 410] on button "Confirm" at bounding box center [784, 416] width 203 height 31
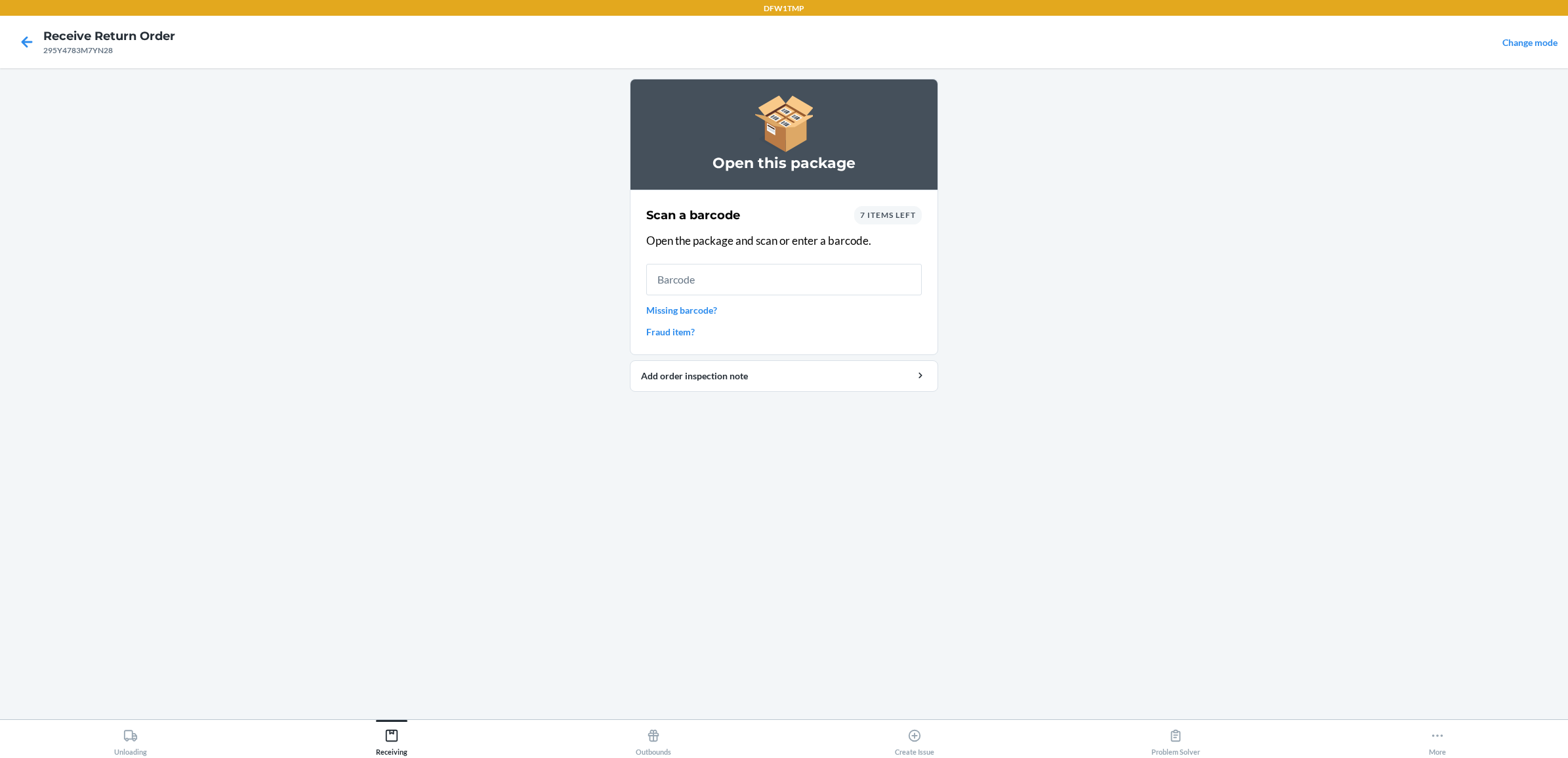
click at [880, 216] on span "7 items left" at bounding box center [888, 215] width 56 height 10
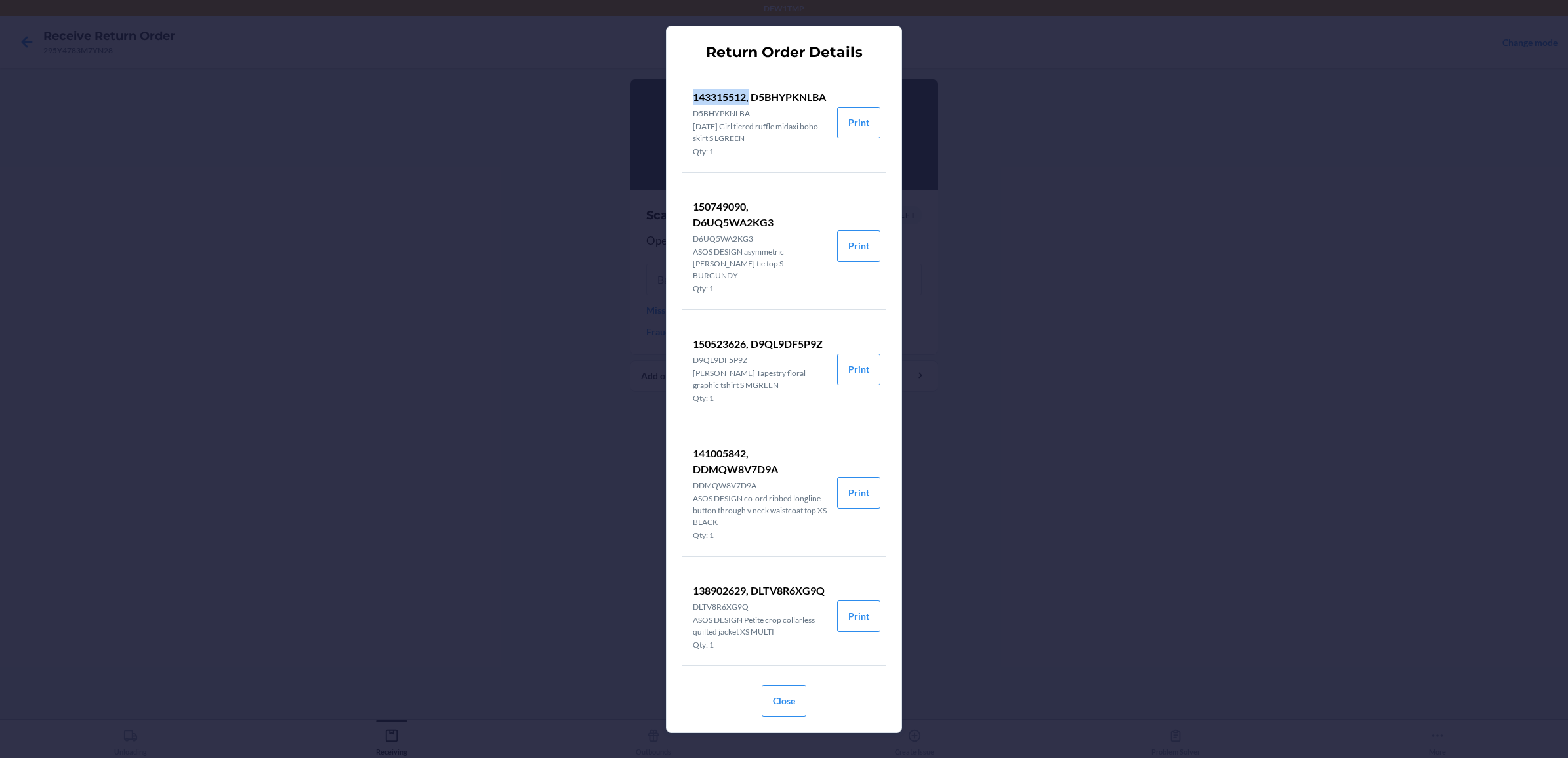
drag, startPoint x: 689, startPoint y: 90, endPoint x: 768, endPoint y: 104, distance: 80.2
click at [768, 104] on li "143315512, D5BHYPKNLBA D5BHYPKNLBA Wednesday's Girl tiered ruffle midaxi boho s…" at bounding box center [759, 123] width 155 height 99
drag, startPoint x: 768, startPoint y: 104, endPoint x: 748, endPoint y: 71, distance: 38.6
copy p "143315512,"
click at [780, 704] on button "Close" at bounding box center [783, 700] width 44 height 31
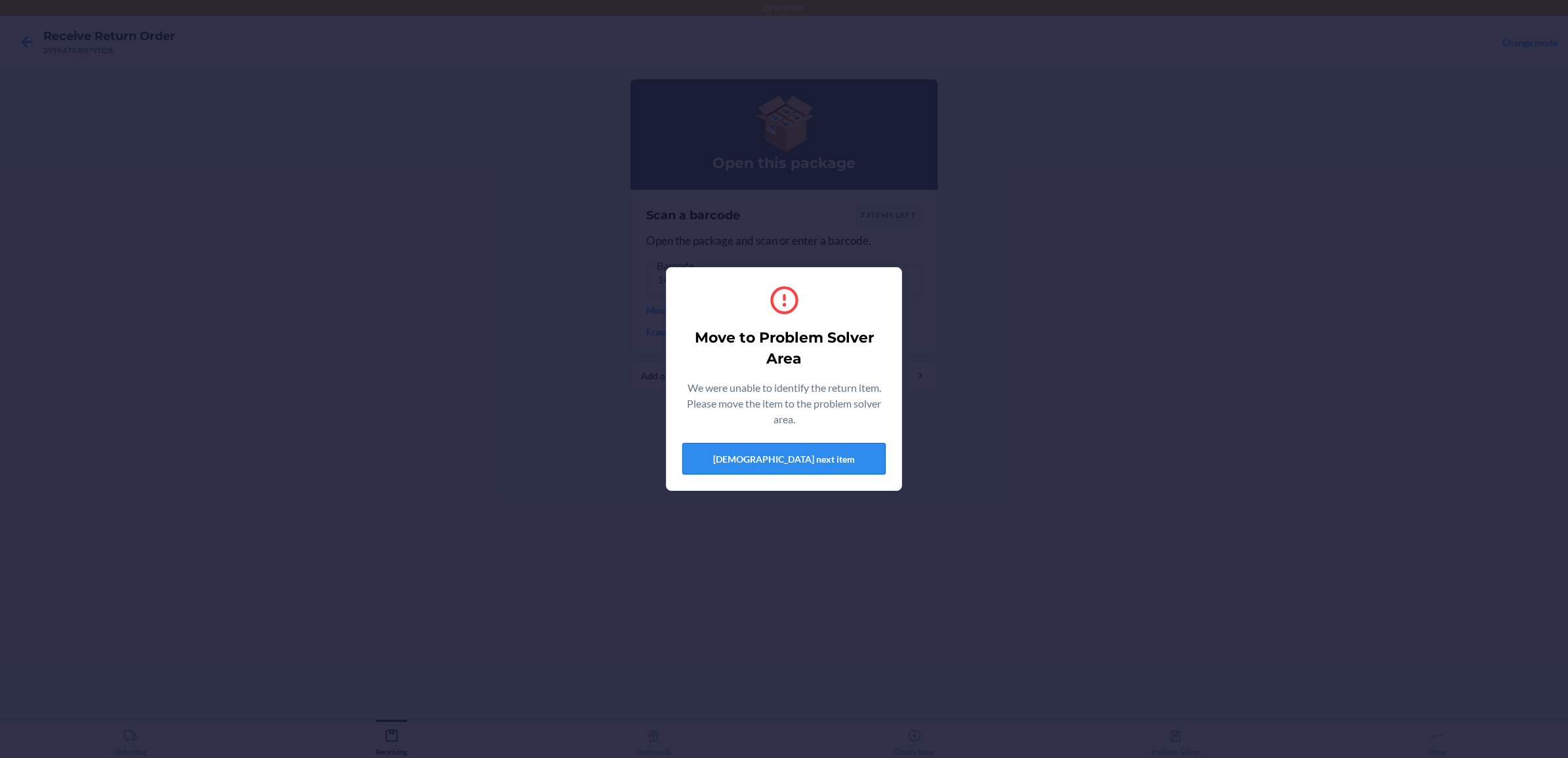
click at [740, 460] on button "[DEMOGRAPHIC_DATA] next item" at bounding box center [784, 458] width 203 height 31
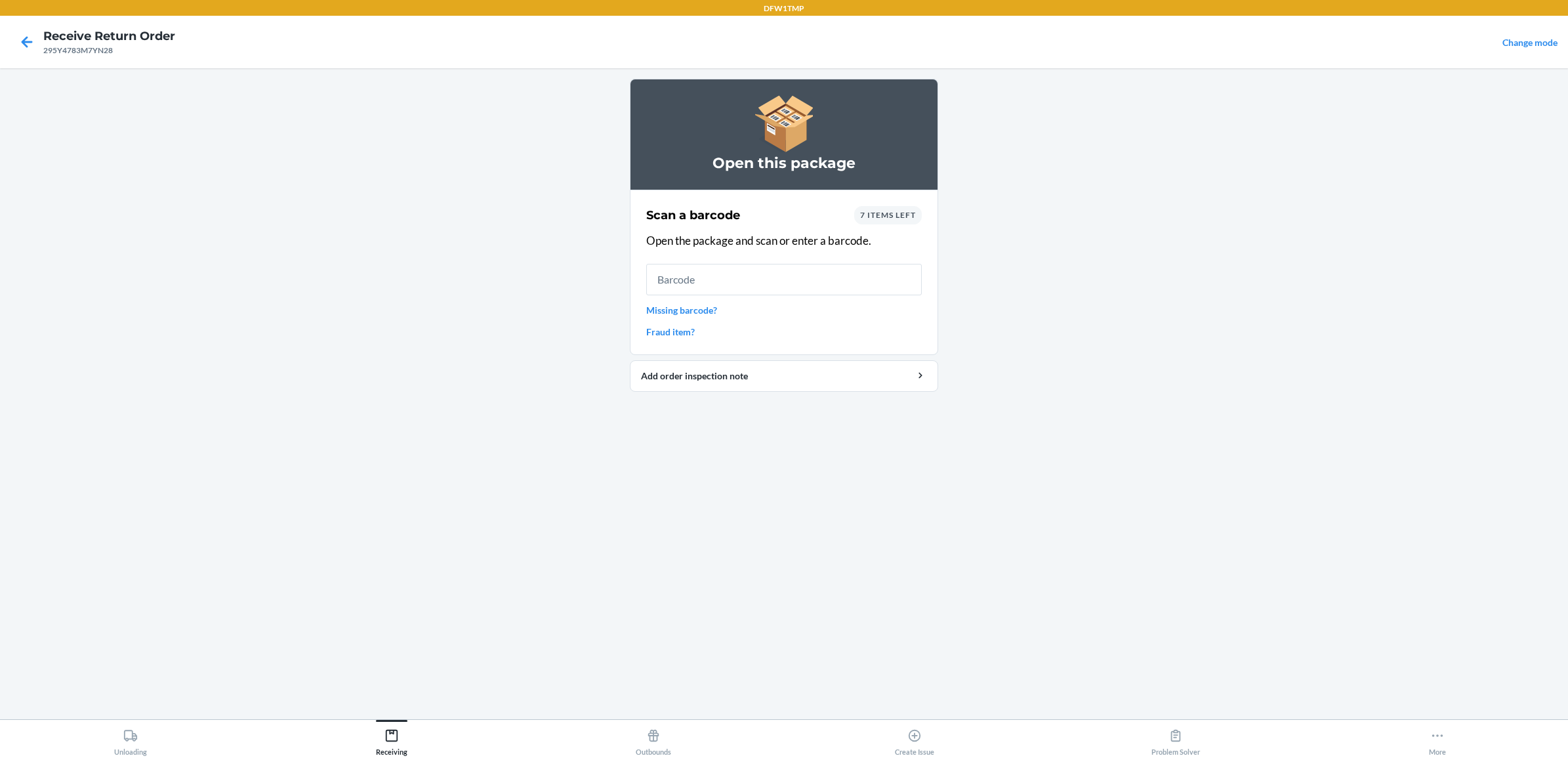
click at [881, 210] on span "7 items left" at bounding box center [888, 215] width 56 height 10
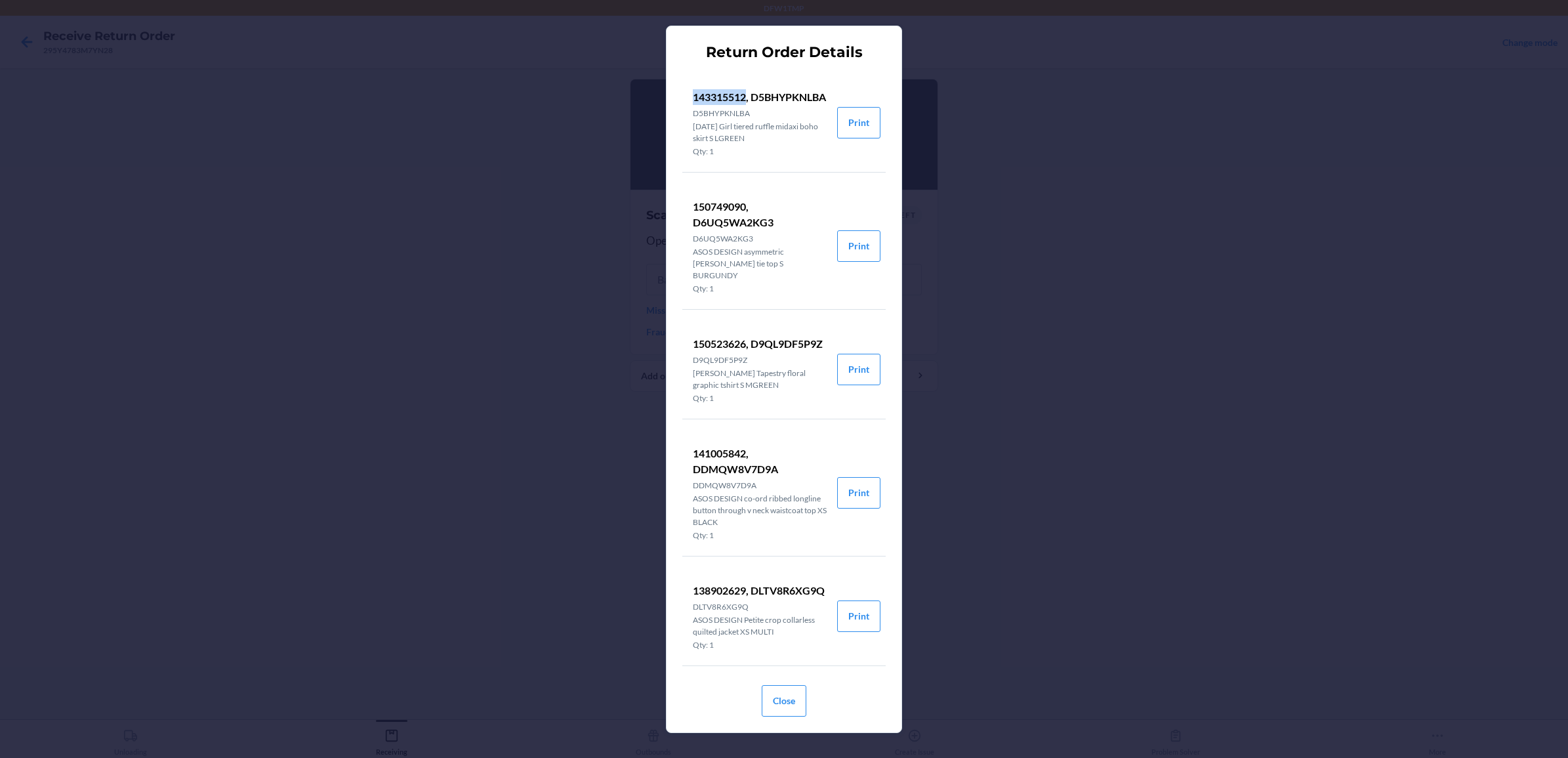
drag, startPoint x: 695, startPoint y: 92, endPoint x: 748, endPoint y: 99, distance: 53.5
click at [748, 99] on p "143315512, D5BHYPKNLBA" at bounding box center [759, 97] width 134 height 16
copy p "143315512"
click at [777, 703] on button "Close" at bounding box center [783, 700] width 44 height 31
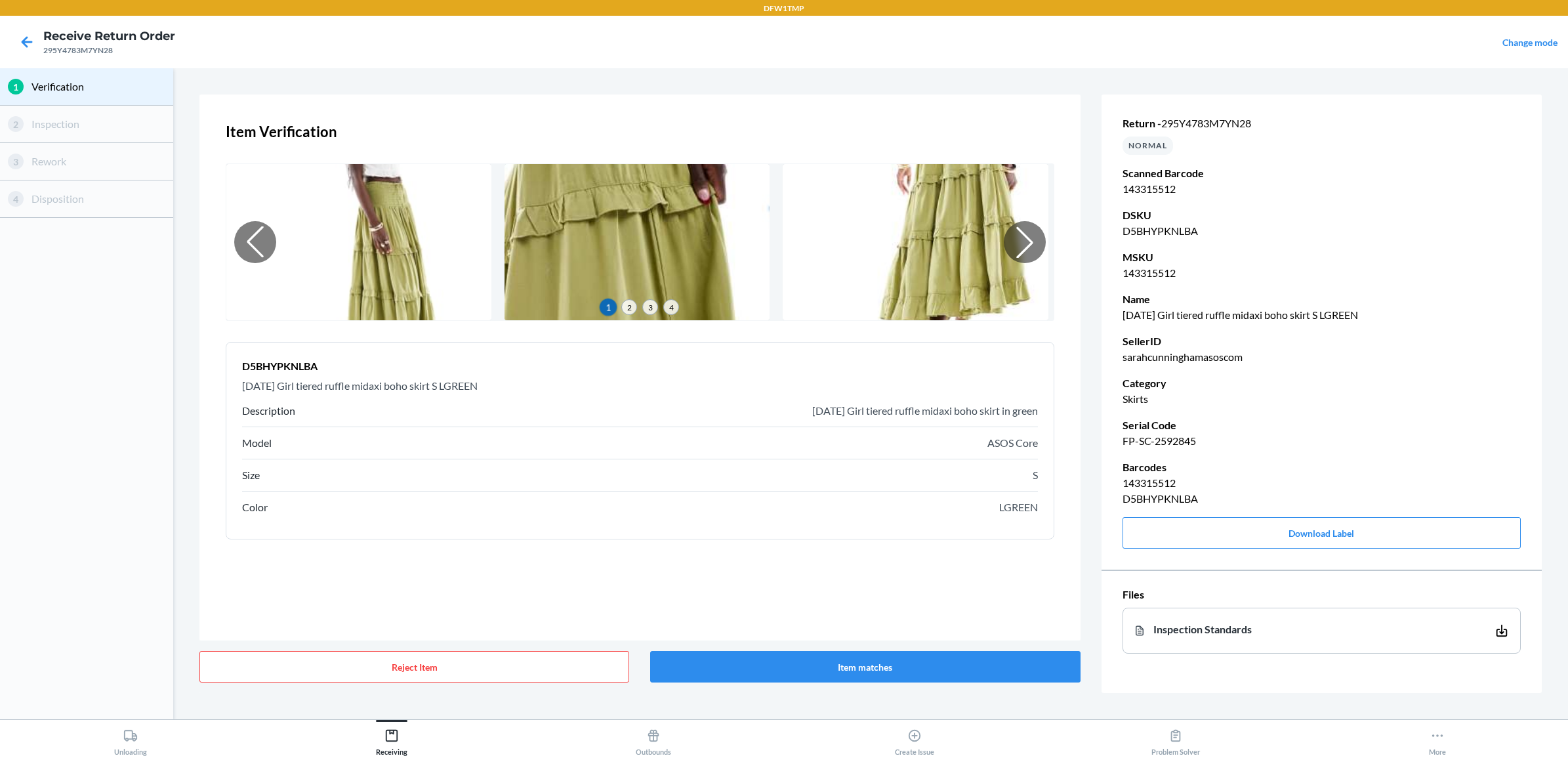
click at [768, 46] on nav "Receive Return Order 295Y4783M7YN28 Change mode" at bounding box center [784, 42] width 1568 height 52
click at [857, 669] on button "Item matches" at bounding box center [865, 666] width 430 height 31
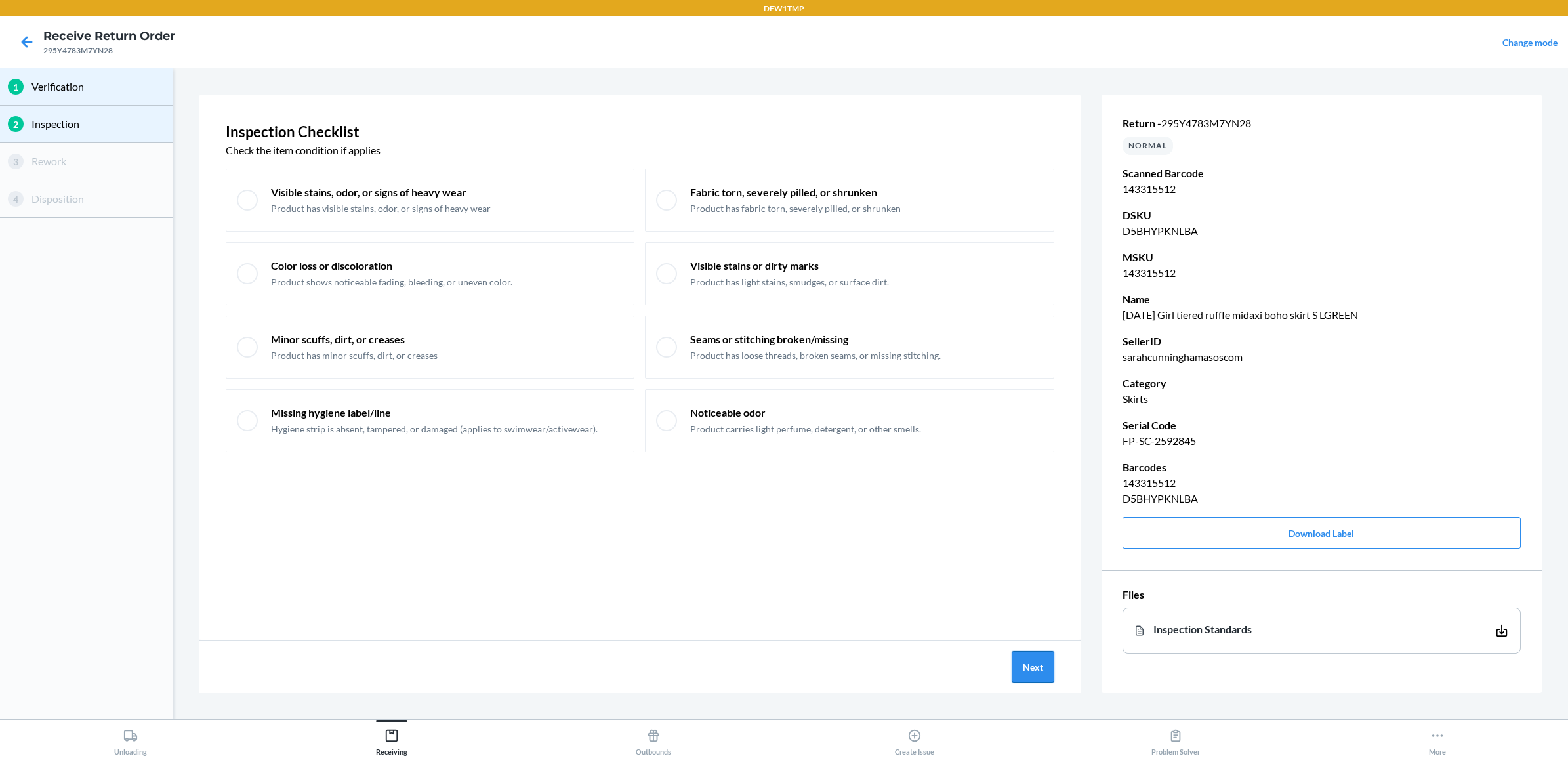
click at [1040, 659] on button "Next" at bounding box center [1033, 666] width 43 height 31
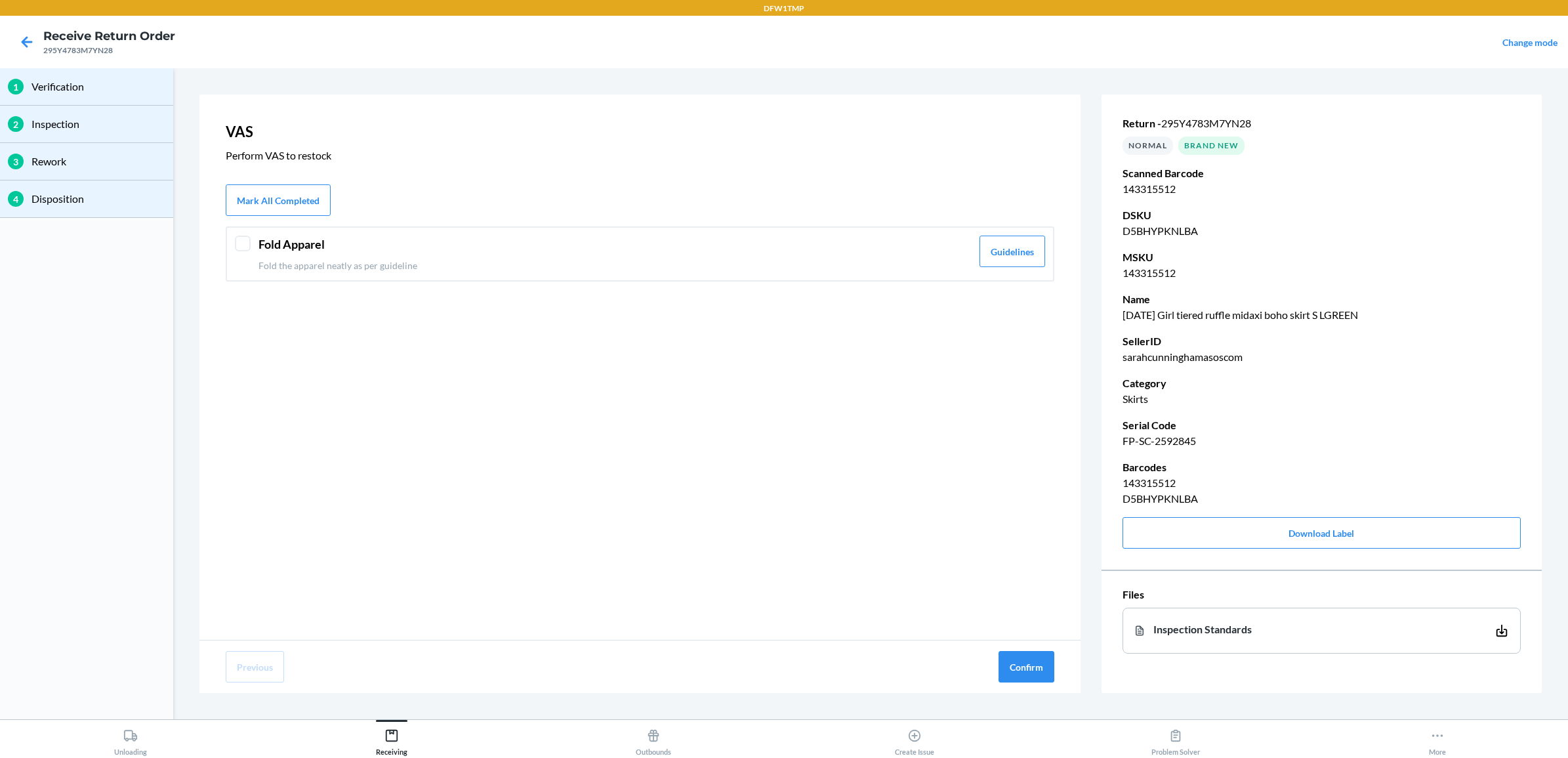
click at [848, 267] on p "Fold the apparel neatly as per guideline" at bounding box center [615, 265] width 713 height 14
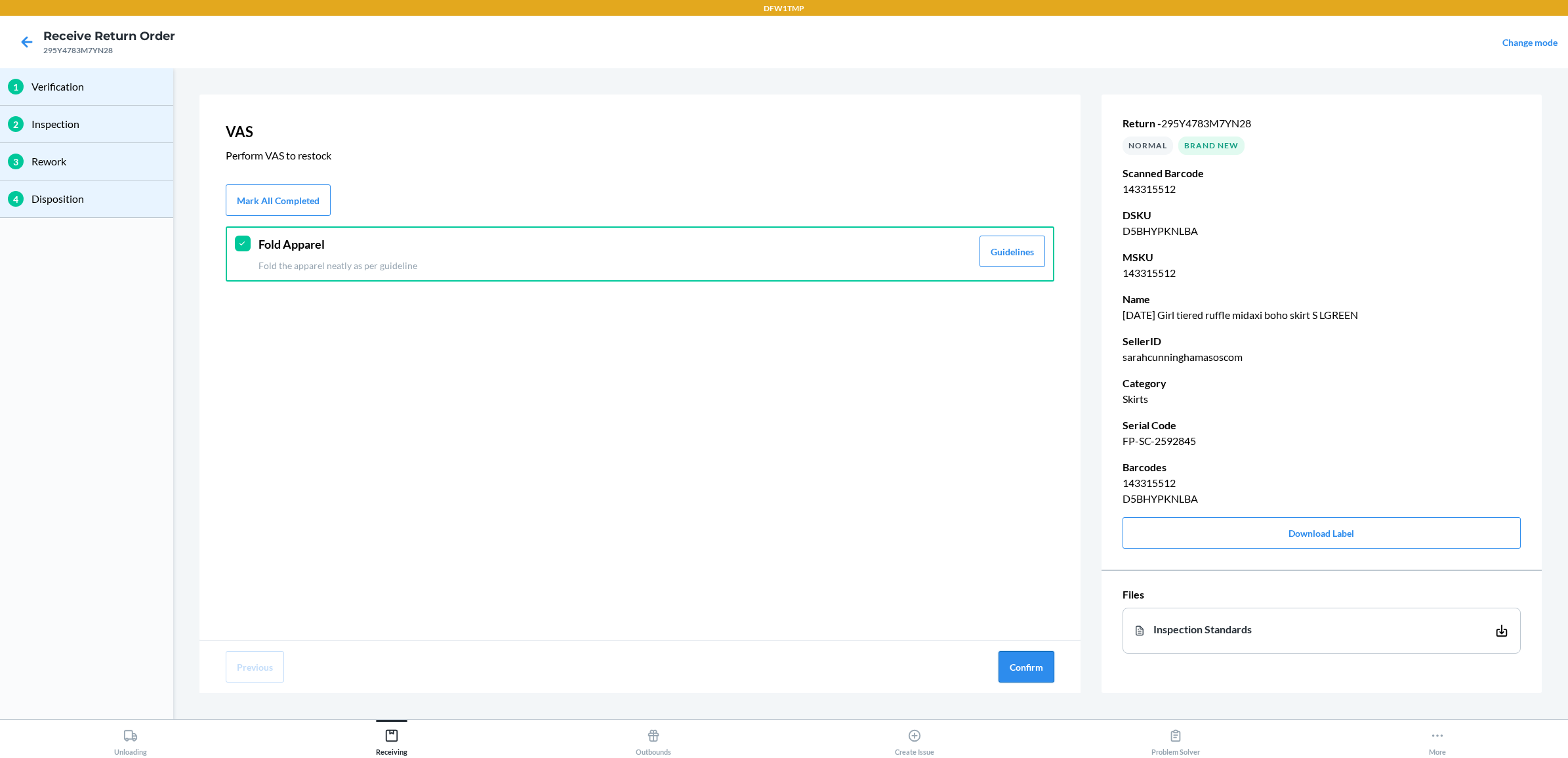
click at [1040, 670] on button "Confirm" at bounding box center [1026, 666] width 56 height 31
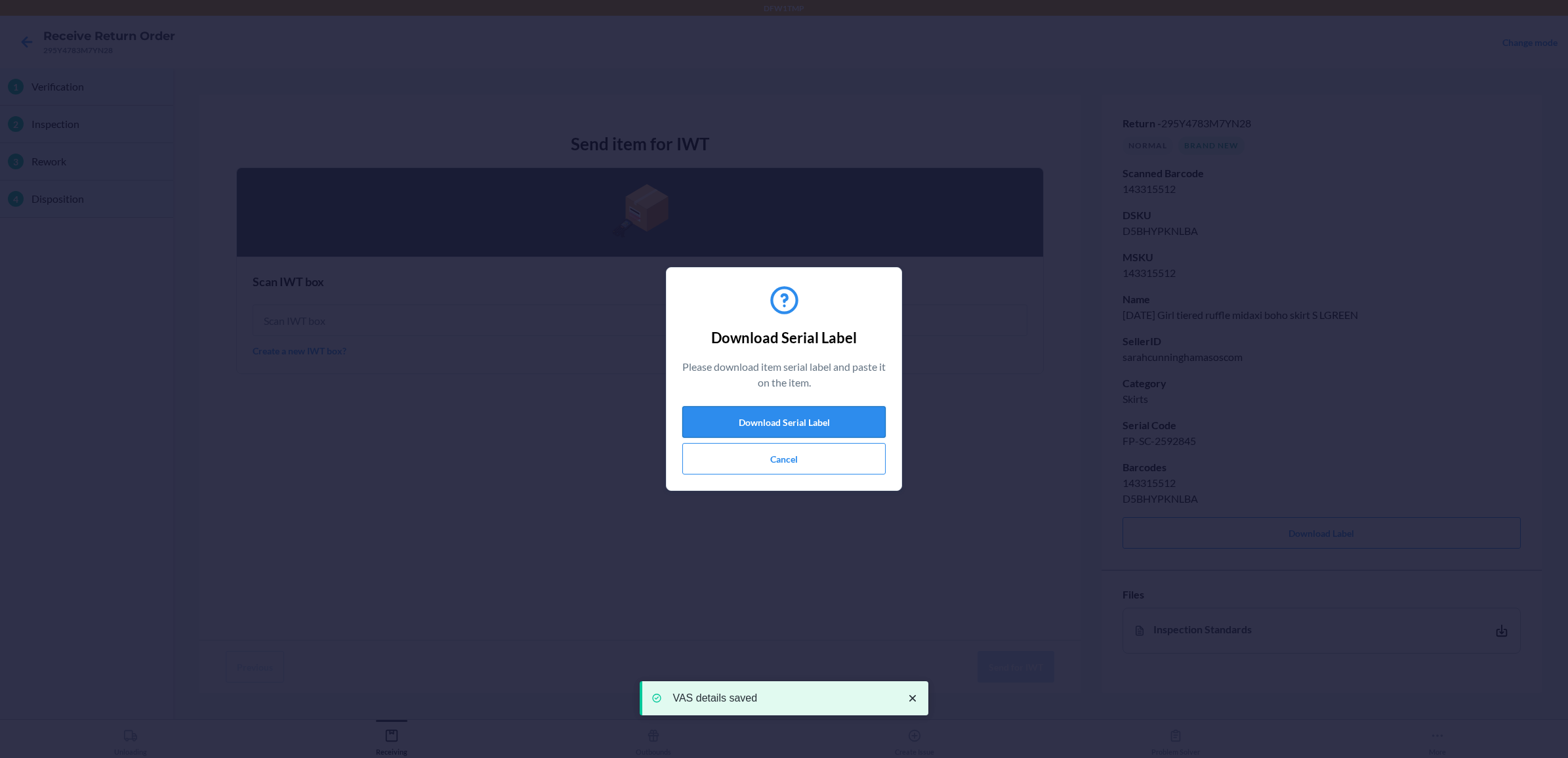
click at [806, 415] on button "Download Serial Label" at bounding box center [784, 421] width 203 height 31
click at [761, 460] on button "Cancel" at bounding box center [784, 458] width 203 height 31
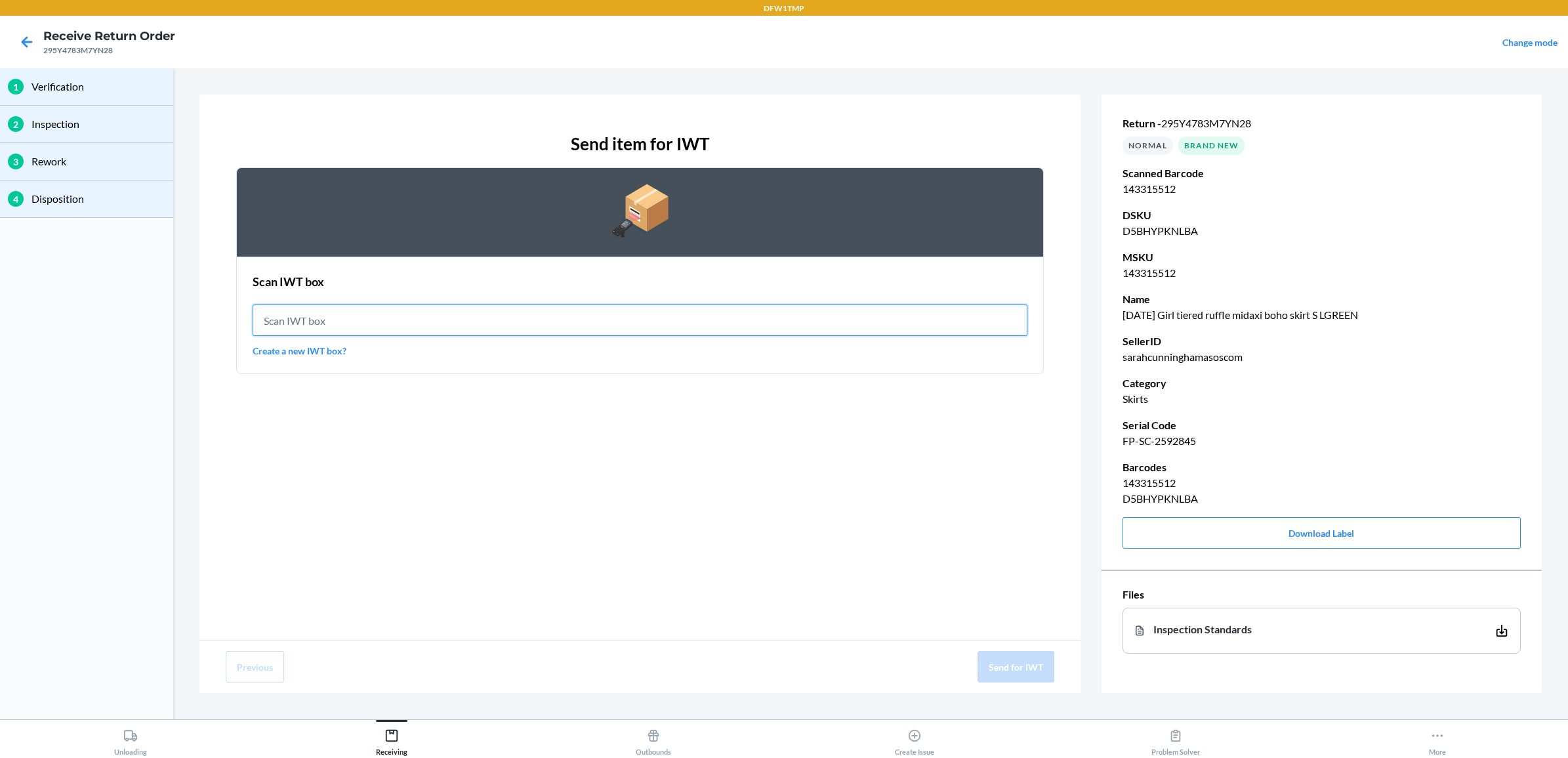
click at [571, 318] on input "text" at bounding box center [640, 319] width 775 height 31
type input "IWT0000019DR"
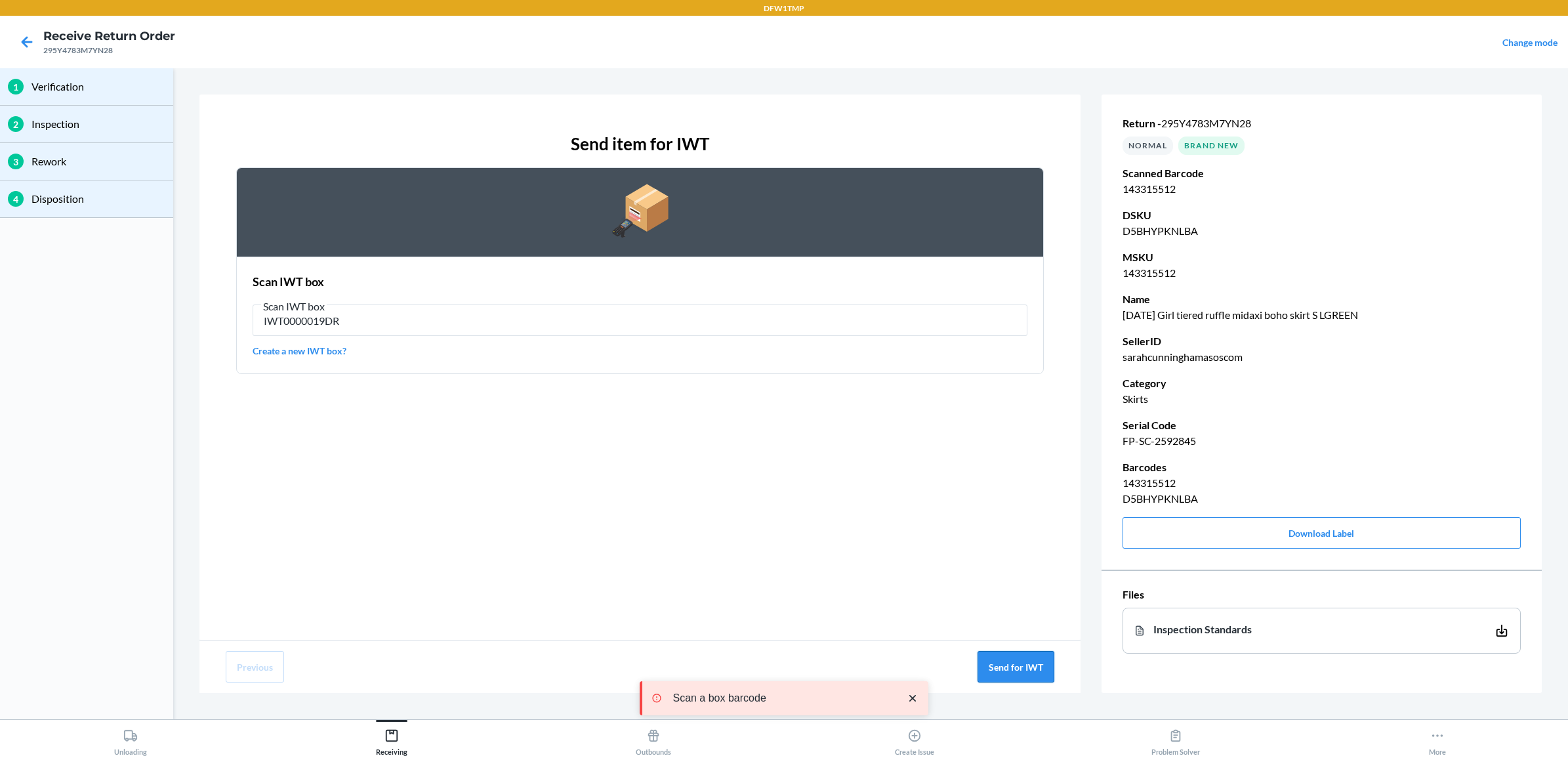
click at [1020, 664] on button "Send for IWT" at bounding box center [1016, 666] width 77 height 31
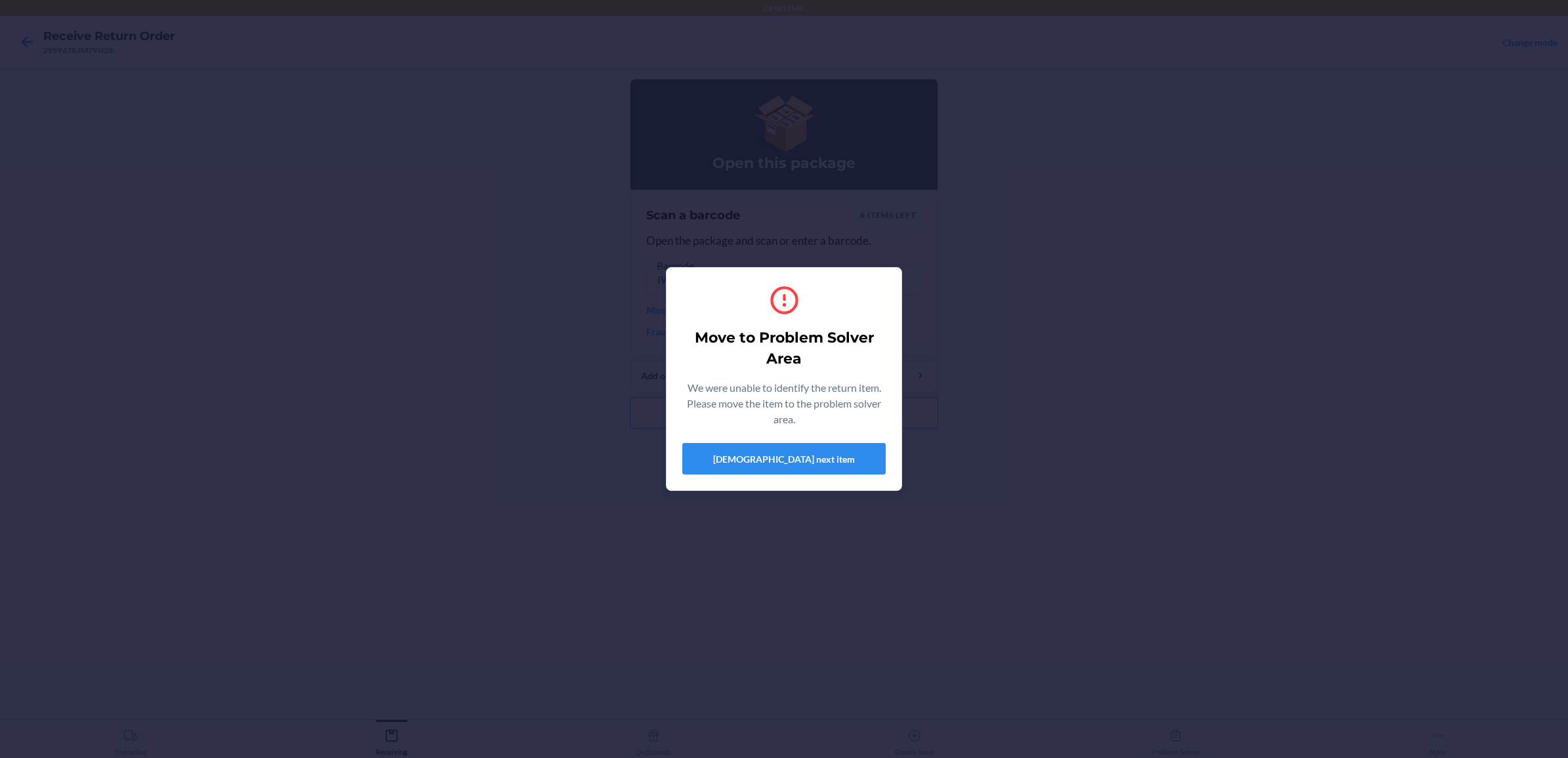
click at [556, 228] on div "Move to Problem Solver Area We were unable to identify the return item. Please …" at bounding box center [784, 379] width 1568 height 758
click at [756, 465] on button "[DEMOGRAPHIC_DATA] next item" at bounding box center [784, 458] width 203 height 31
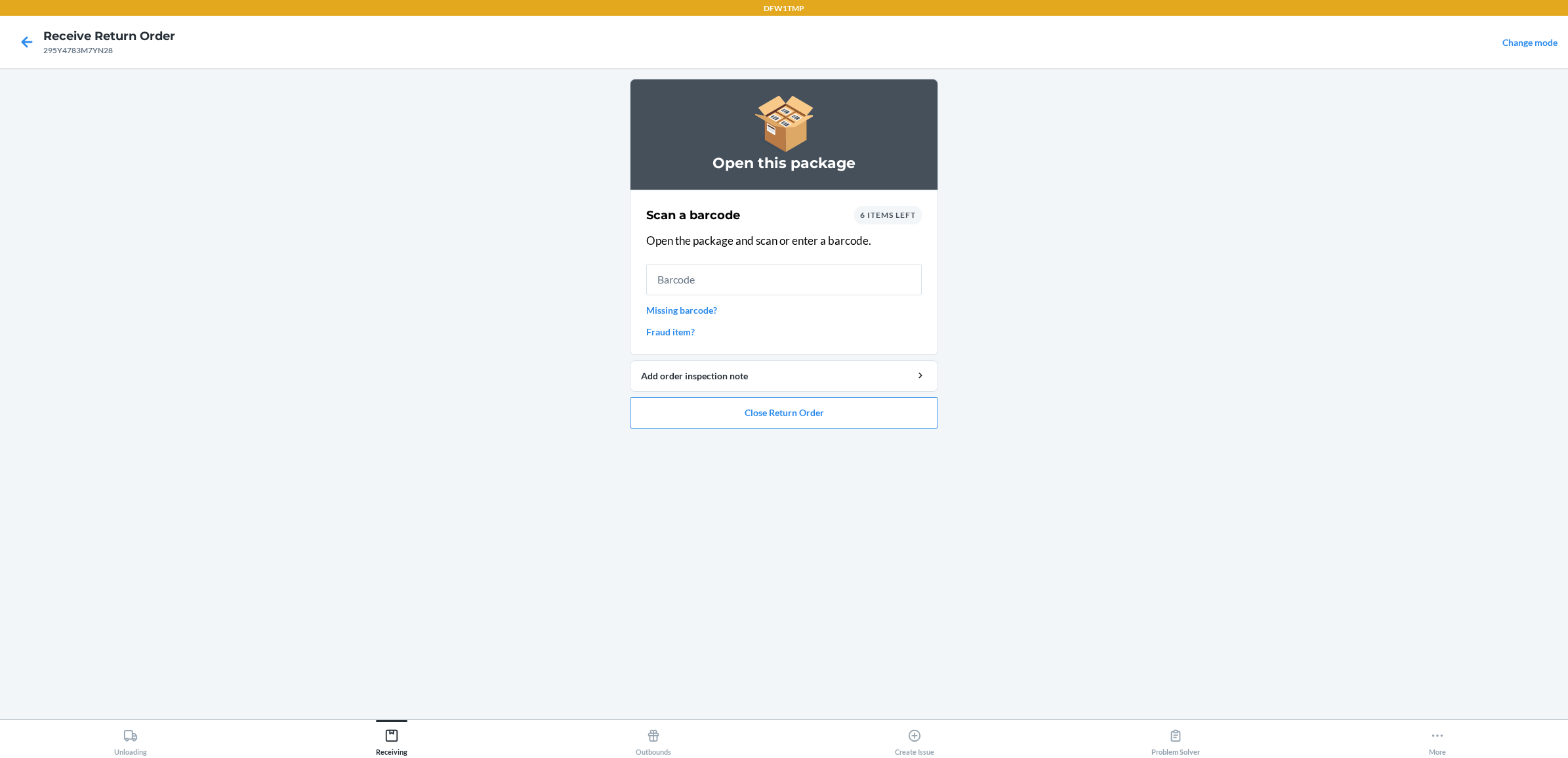
drag, startPoint x: 880, startPoint y: 215, endPoint x: 1000, endPoint y: 184, distance: 123.9
click at [1000, 184] on main "Open this package Scan a barcode 6 items left Open the package and scan or ente…" at bounding box center [784, 394] width 1568 height 651
click at [870, 218] on span "6 items left" at bounding box center [888, 215] width 56 height 10
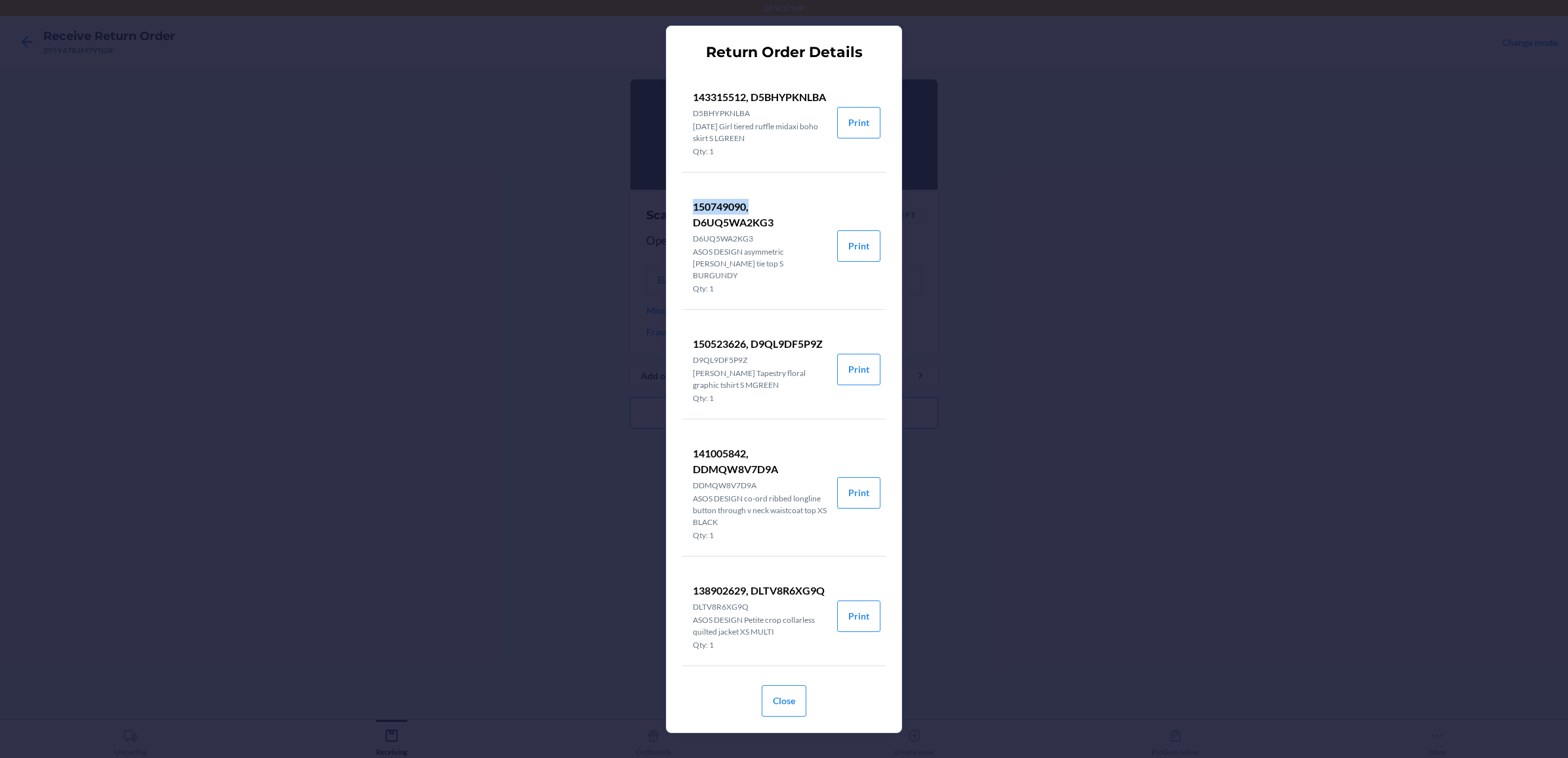
drag, startPoint x: 690, startPoint y: 214, endPoint x: 753, endPoint y: 218, distance: 63.1
click at [753, 218] on li "150749090, D6UQ5WA2KG3 D6UQ5WA2KG3 ASOS DESIGN asymmetric rouleau tie top S BUR…" at bounding box center [759, 246] width 155 height 126
drag, startPoint x: 753, startPoint y: 218, endPoint x: 728, endPoint y: 215, distance: 25.2
copy p "150749090,"
click at [783, 696] on button "Close" at bounding box center [783, 700] width 44 height 31
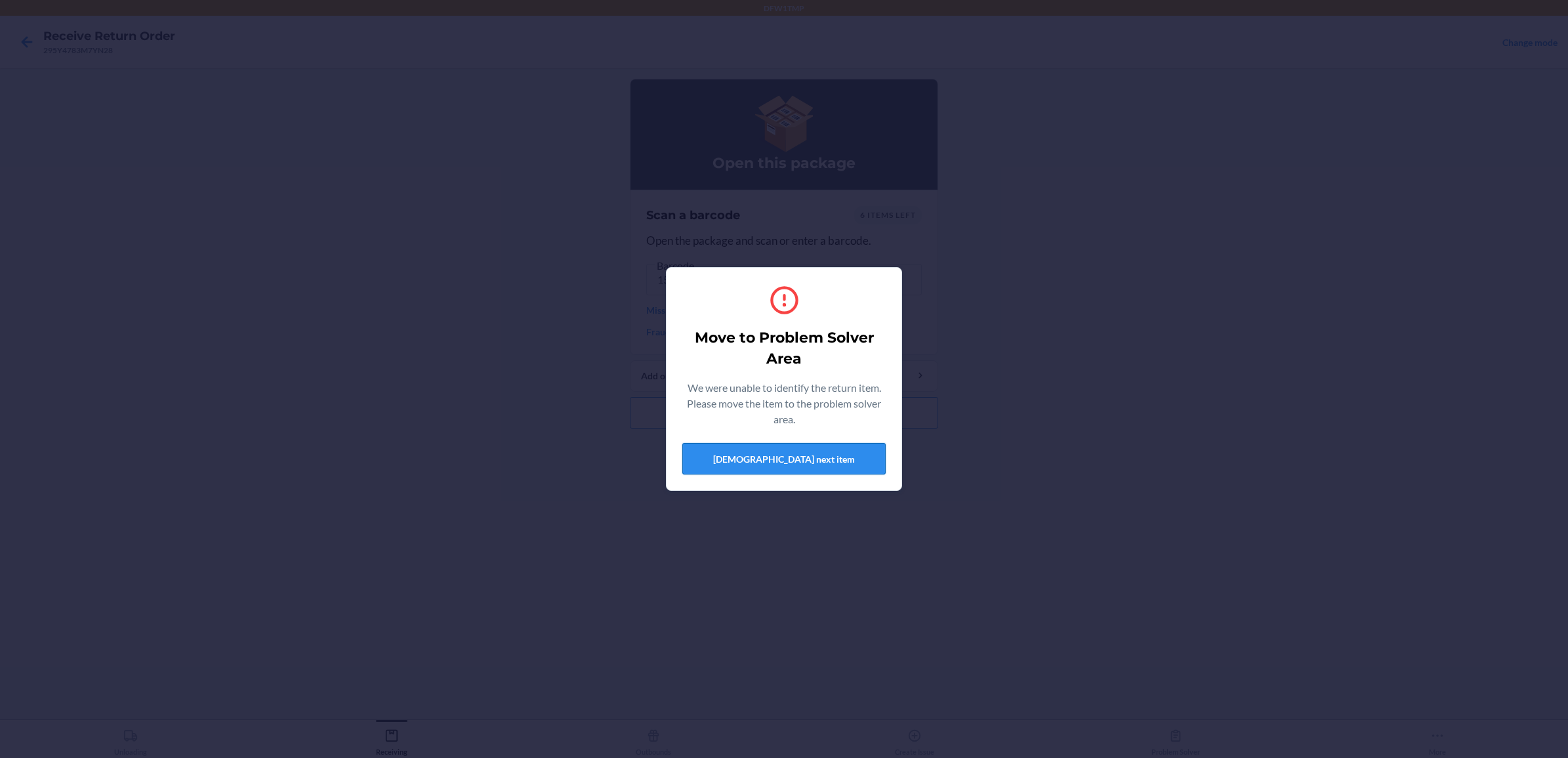
click at [791, 461] on button "[DEMOGRAPHIC_DATA] next item" at bounding box center [784, 458] width 203 height 31
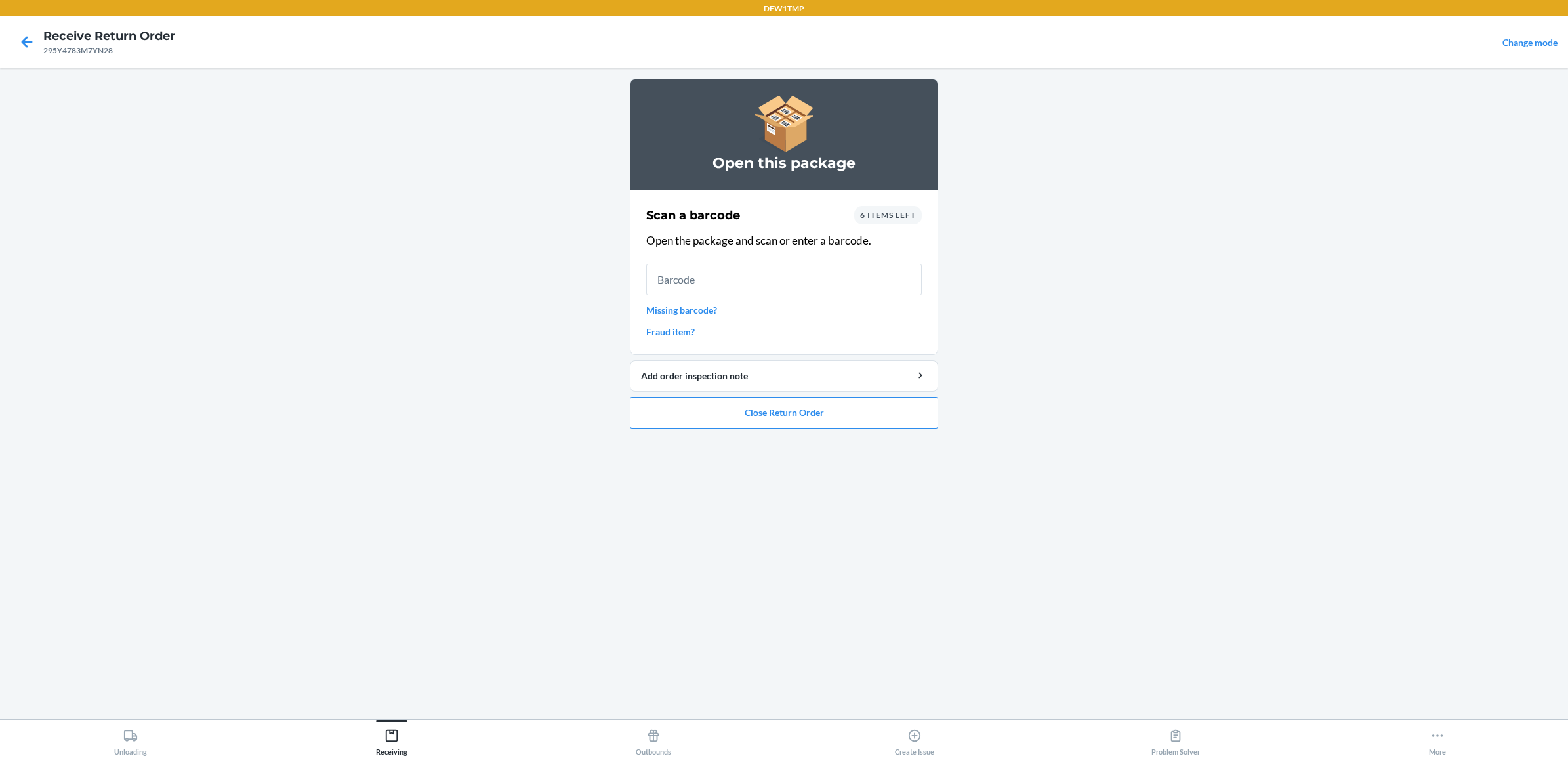
click at [883, 219] on span "6 items left" at bounding box center [888, 215] width 56 height 10
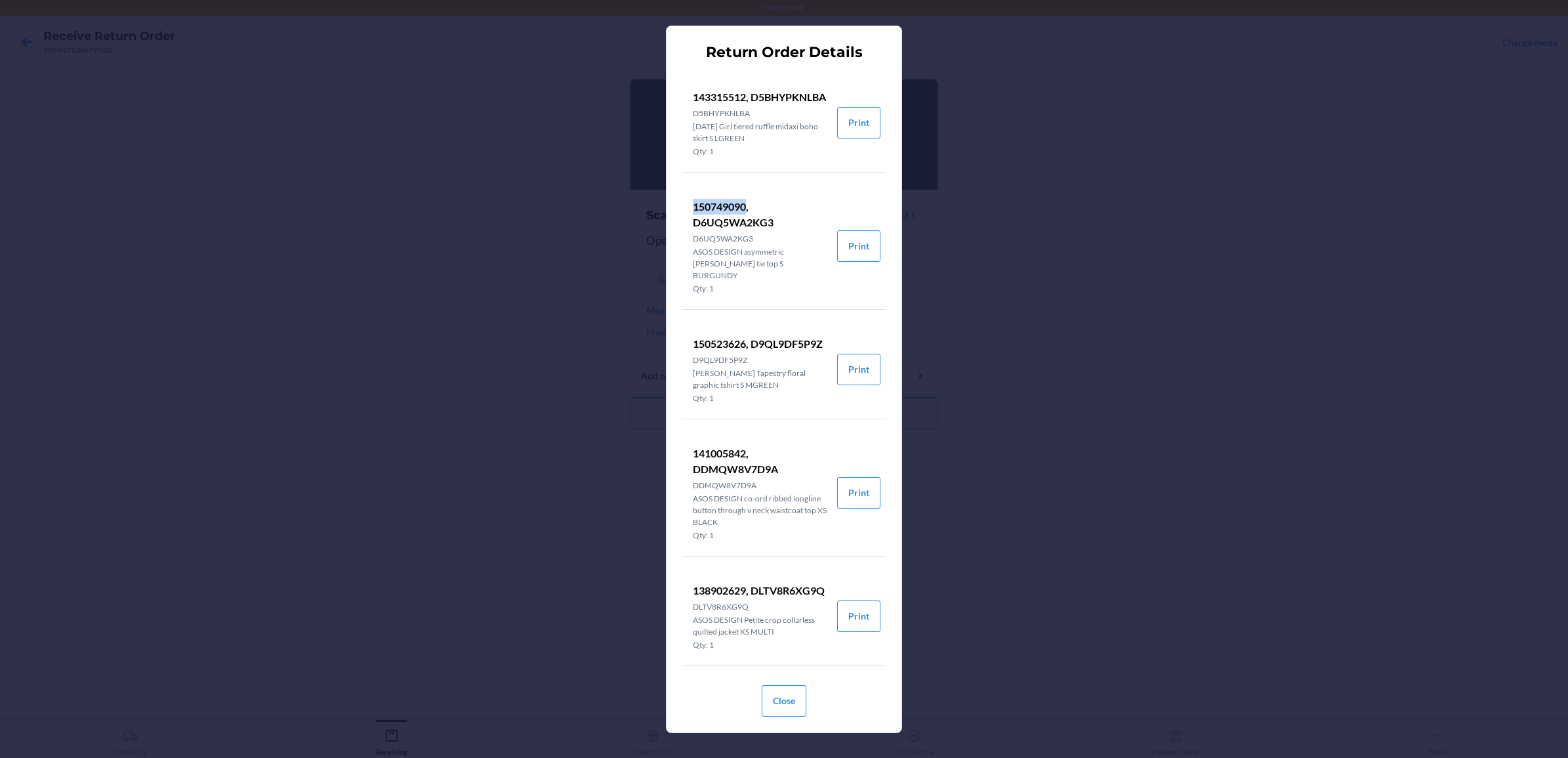
drag, startPoint x: 693, startPoint y: 220, endPoint x: 748, endPoint y: 217, distance: 55.1
click at [748, 217] on p "150749090, D6UQ5WA2KG3" at bounding box center [759, 214] width 134 height 31
copy p "150749090"
click at [777, 696] on button "Close" at bounding box center [783, 700] width 44 height 31
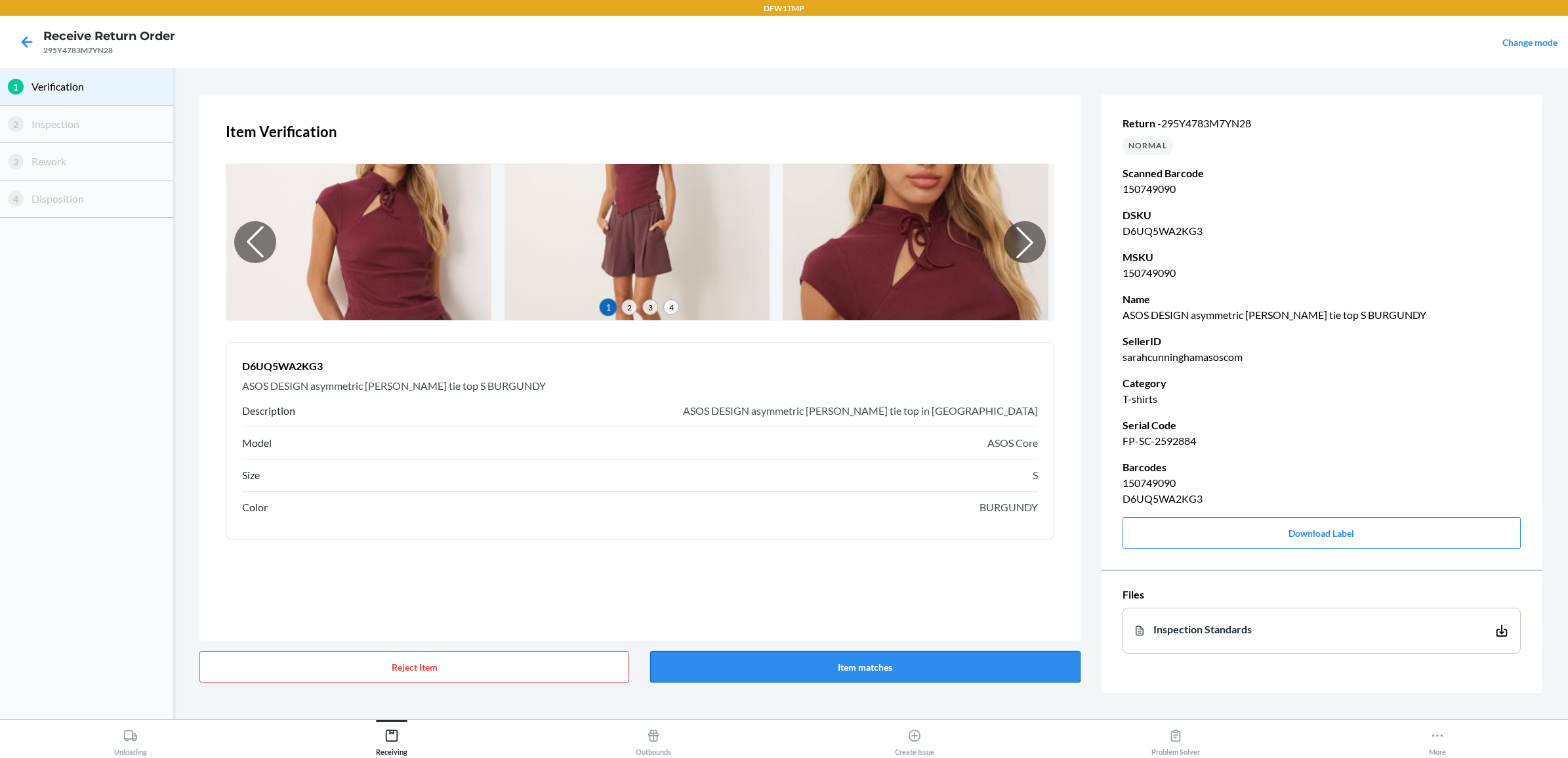
click at [789, 669] on button "Item matches" at bounding box center [865, 666] width 430 height 31
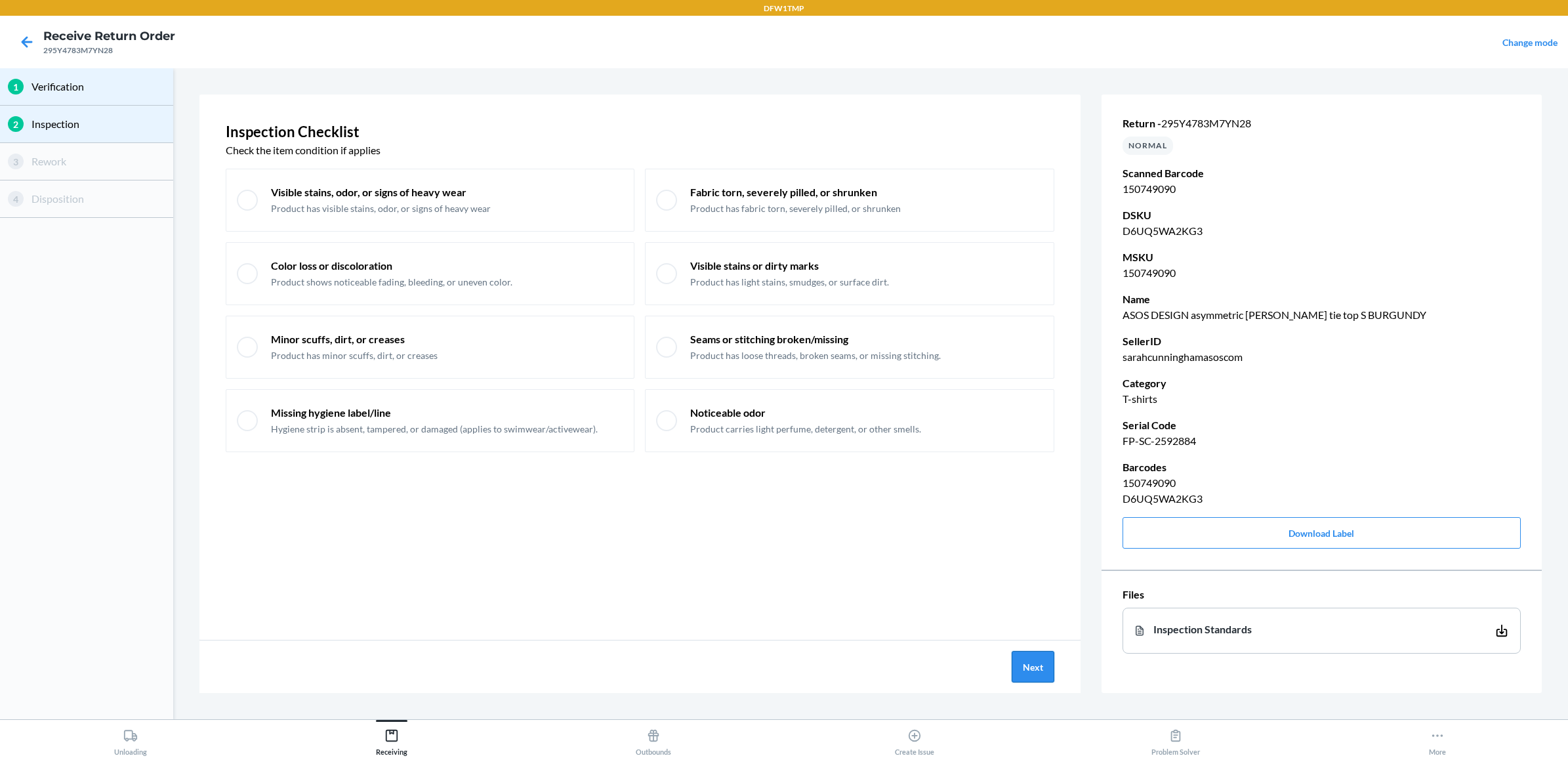
click at [1045, 671] on button "Next" at bounding box center [1033, 666] width 43 height 31
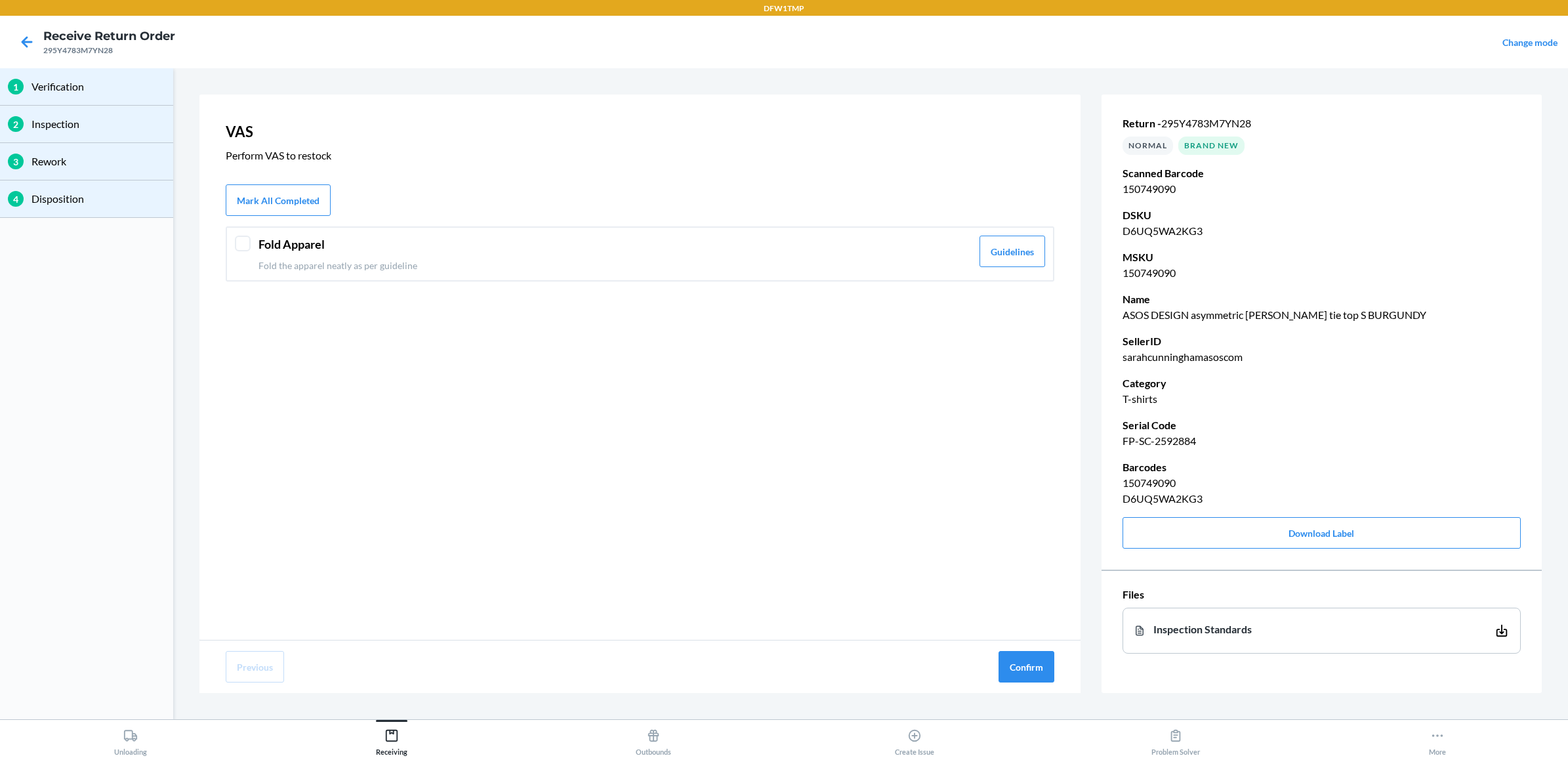
click at [793, 262] on p "Fold the apparel neatly as per guideline" at bounding box center [615, 265] width 713 height 14
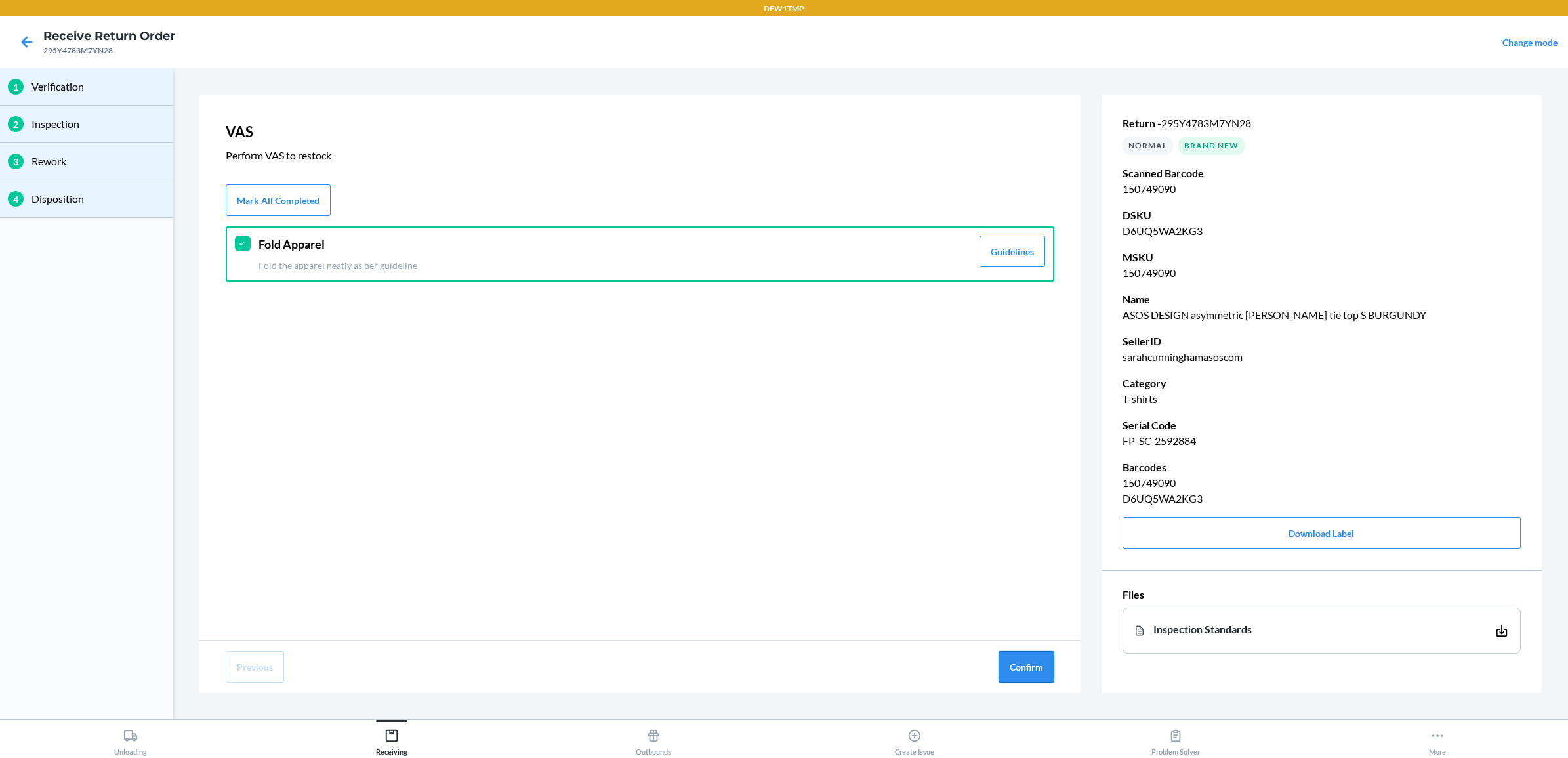
click at [1038, 664] on button "Confirm" at bounding box center [1026, 666] width 56 height 31
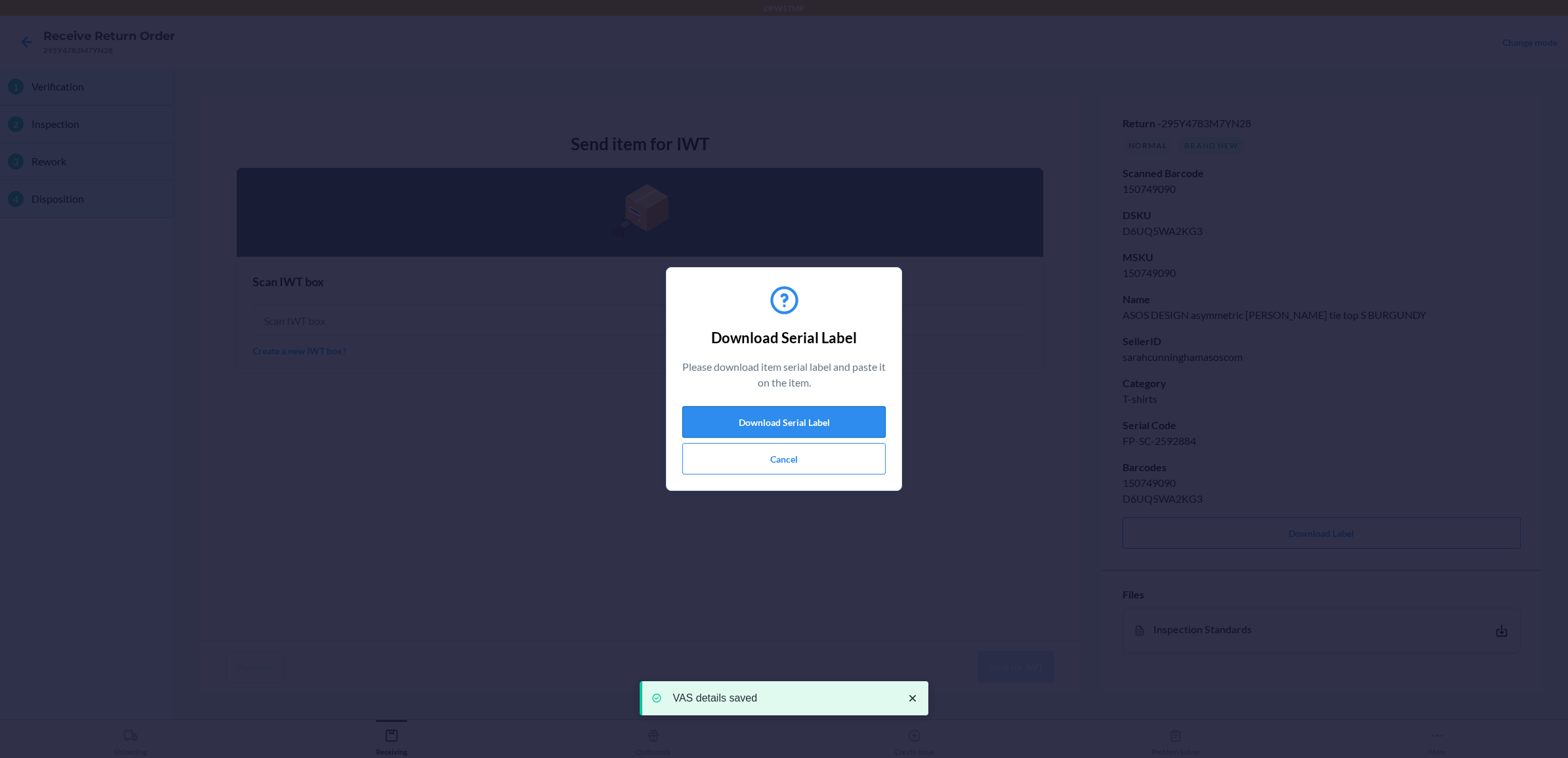
click at [804, 415] on button "Download Serial Label" at bounding box center [784, 421] width 203 height 31
click at [758, 467] on button "Cancel" at bounding box center [784, 458] width 203 height 31
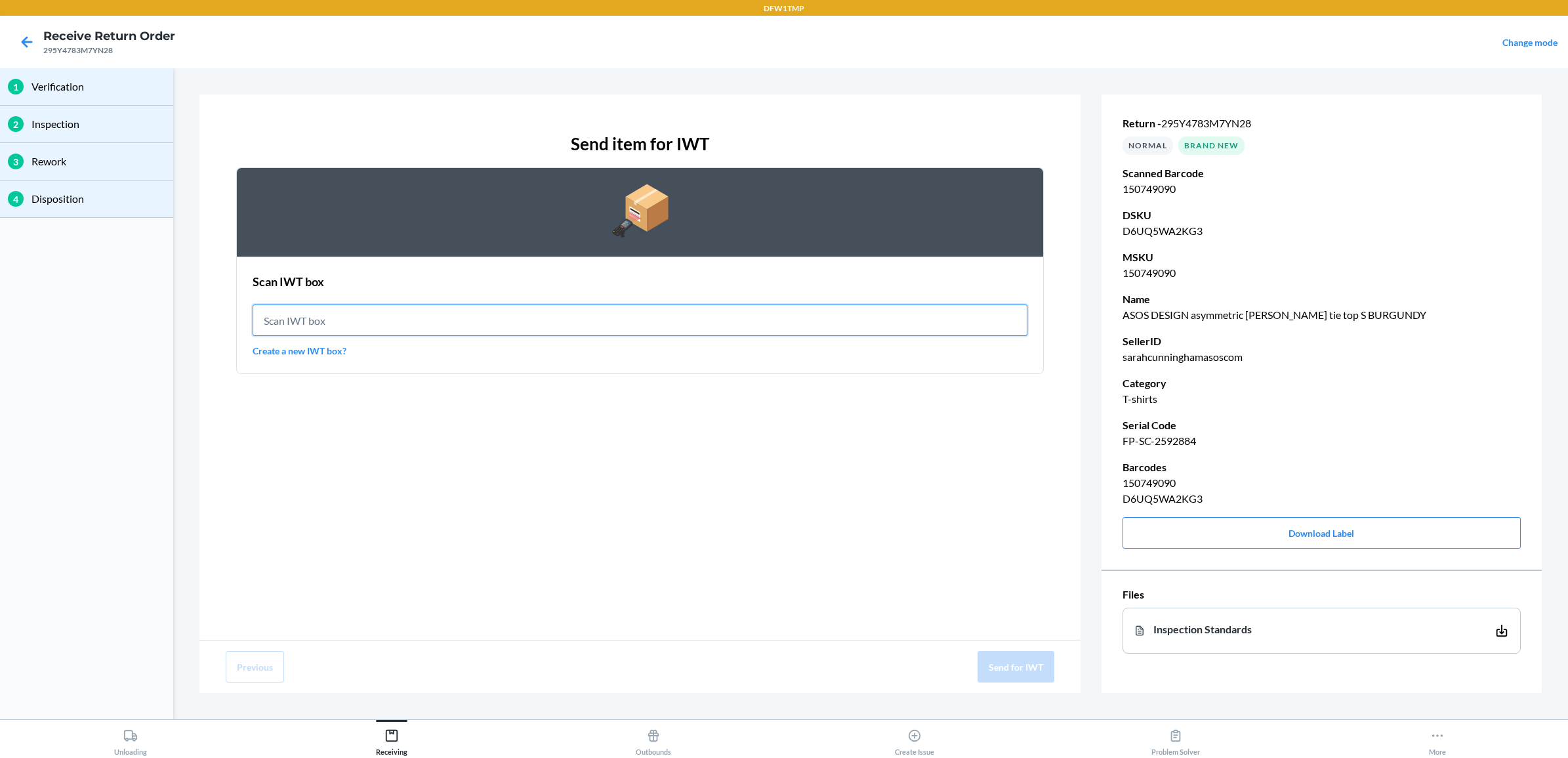
click at [677, 326] on input "text" at bounding box center [640, 319] width 775 height 31
type input "IWT0000019DR"
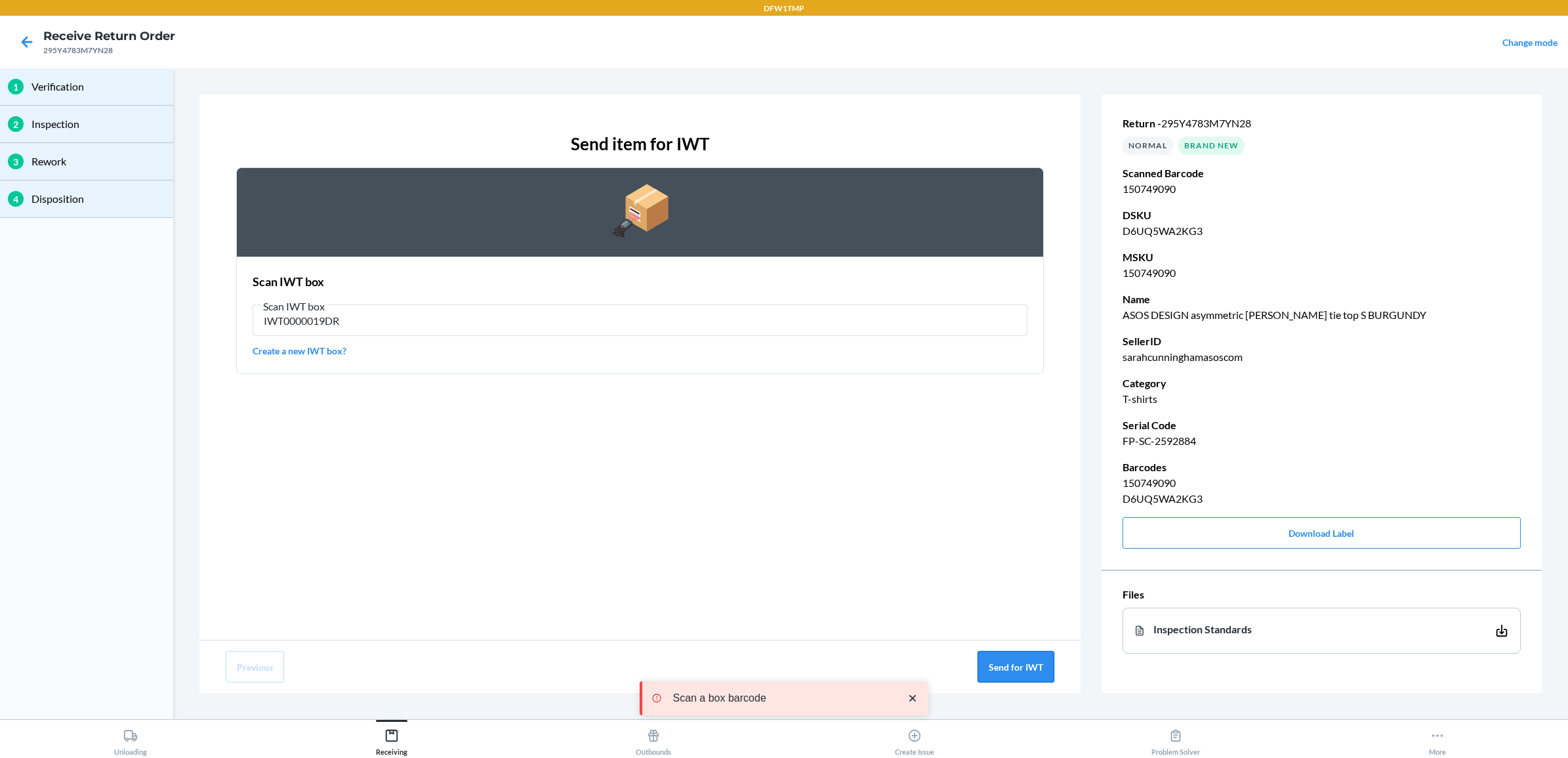
click at [1001, 667] on button "Send for IWT" at bounding box center [1016, 666] width 77 height 31
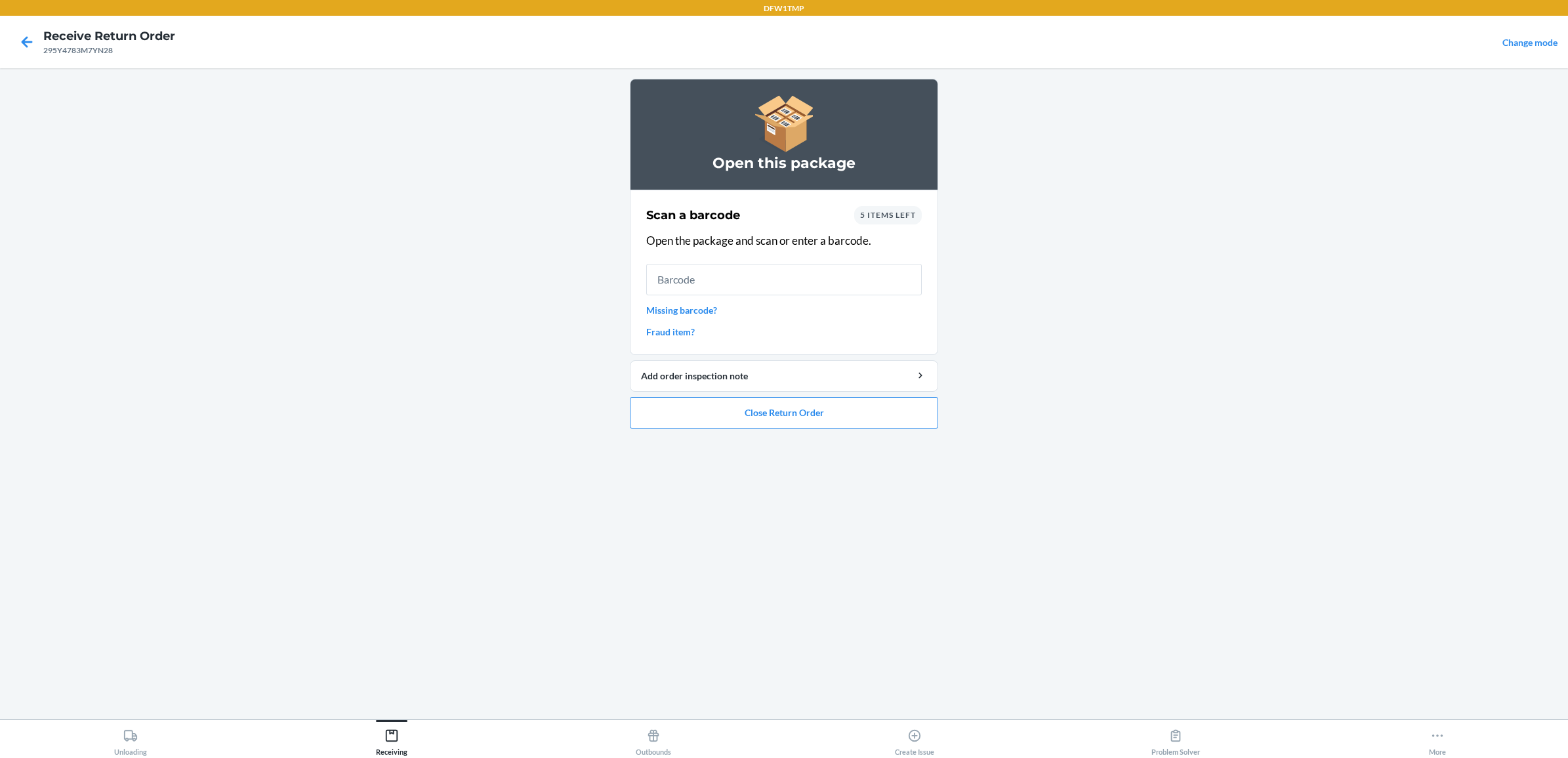
click at [875, 212] on span "5 items left" at bounding box center [888, 215] width 56 height 10
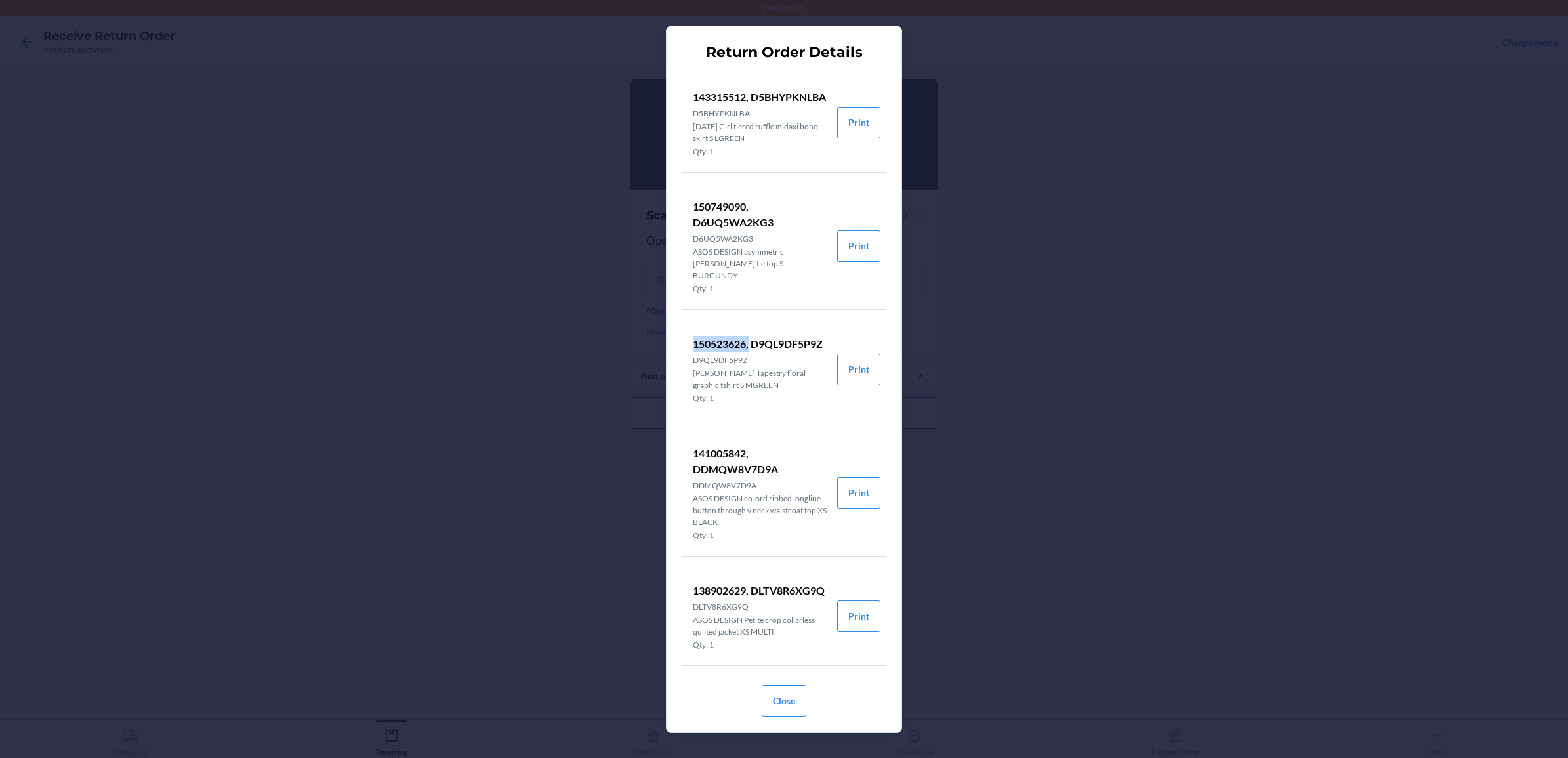
drag, startPoint x: 694, startPoint y: 343, endPoint x: 755, endPoint y: 350, distance: 61.4
click at [755, 350] on p "150523626, D9QL9DF5P9Z" at bounding box center [759, 344] width 134 height 16
drag, startPoint x: 755, startPoint y: 350, endPoint x: 729, endPoint y: 344, distance: 26.7
copy p "150523626,"
click at [786, 692] on button "Close" at bounding box center [783, 700] width 44 height 31
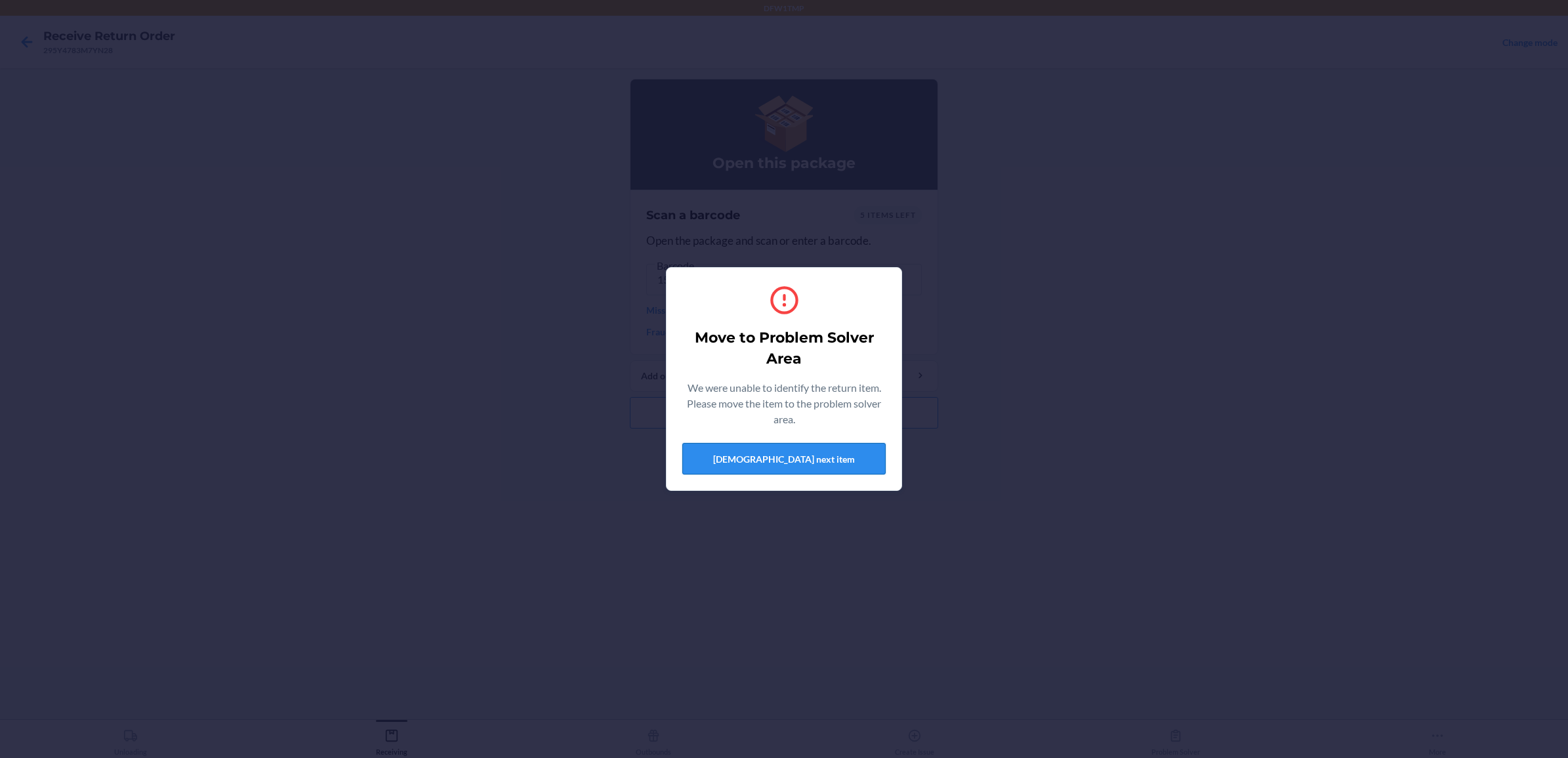
click at [784, 456] on button "[DEMOGRAPHIC_DATA] next item" at bounding box center [784, 458] width 203 height 31
click at [773, 457] on button "[DEMOGRAPHIC_DATA] next item" at bounding box center [784, 458] width 203 height 31
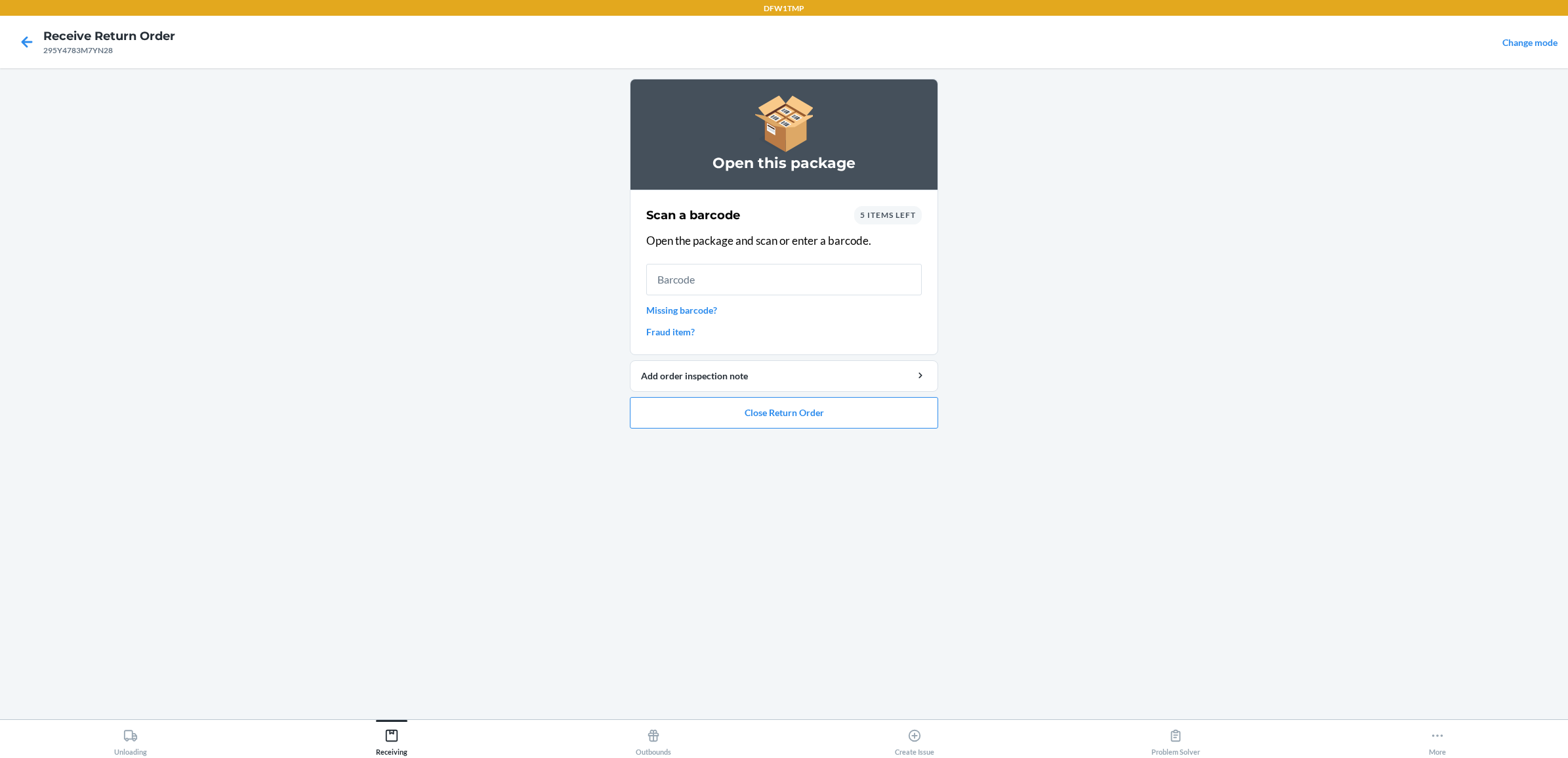
click at [869, 212] on span "5 items left" at bounding box center [888, 215] width 56 height 10
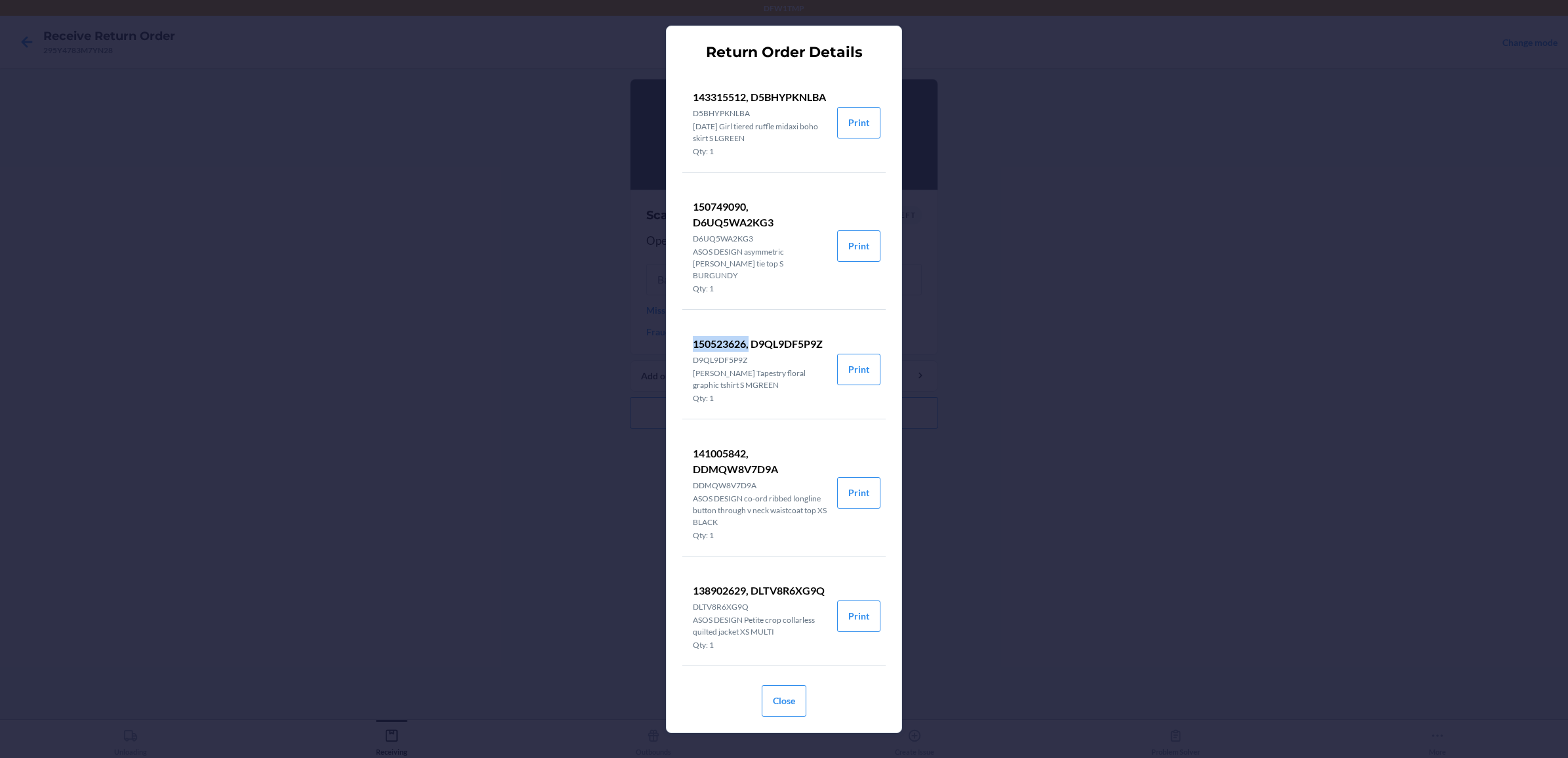
drag, startPoint x: 693, startPoint y: 348, endPoint x: 752, endPoint y: 350, distance: 59.0
click at [752, 350] on p "150523626, D9QL9DF5P9Z" at bounding box center [759, 344] width 134 height 16
drag, startPoint x: 752, startPoint y: 350, endPoint x: 728, endPoint y: 350, distance: 24.0
copy p "150523626,"
click at [779, 693] on button "Close" at bounding box center [783, 700] width 44 height 31
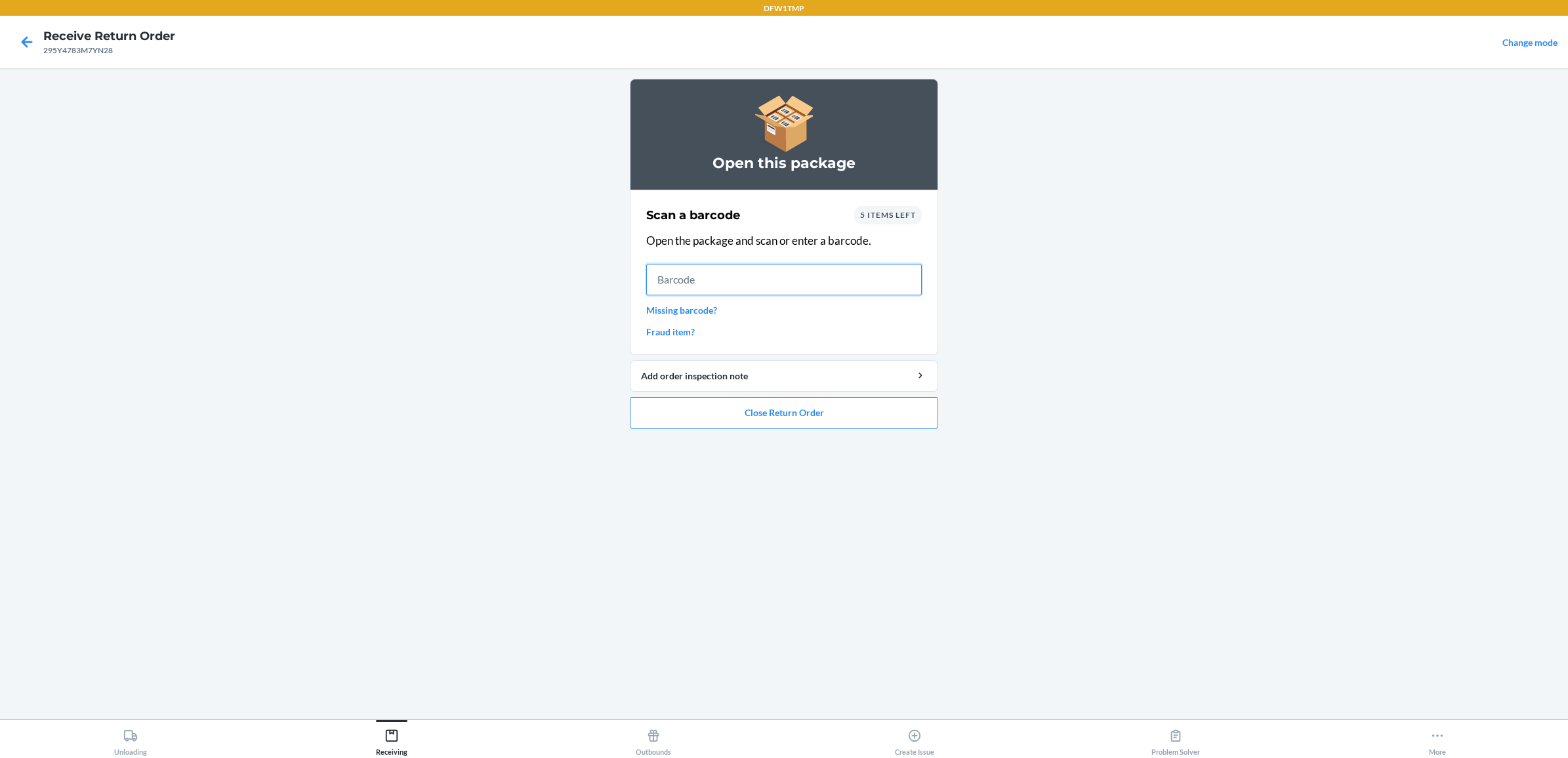
click at [715, 279] on input "text" at bounding box center [784, 279] width 276 height 31
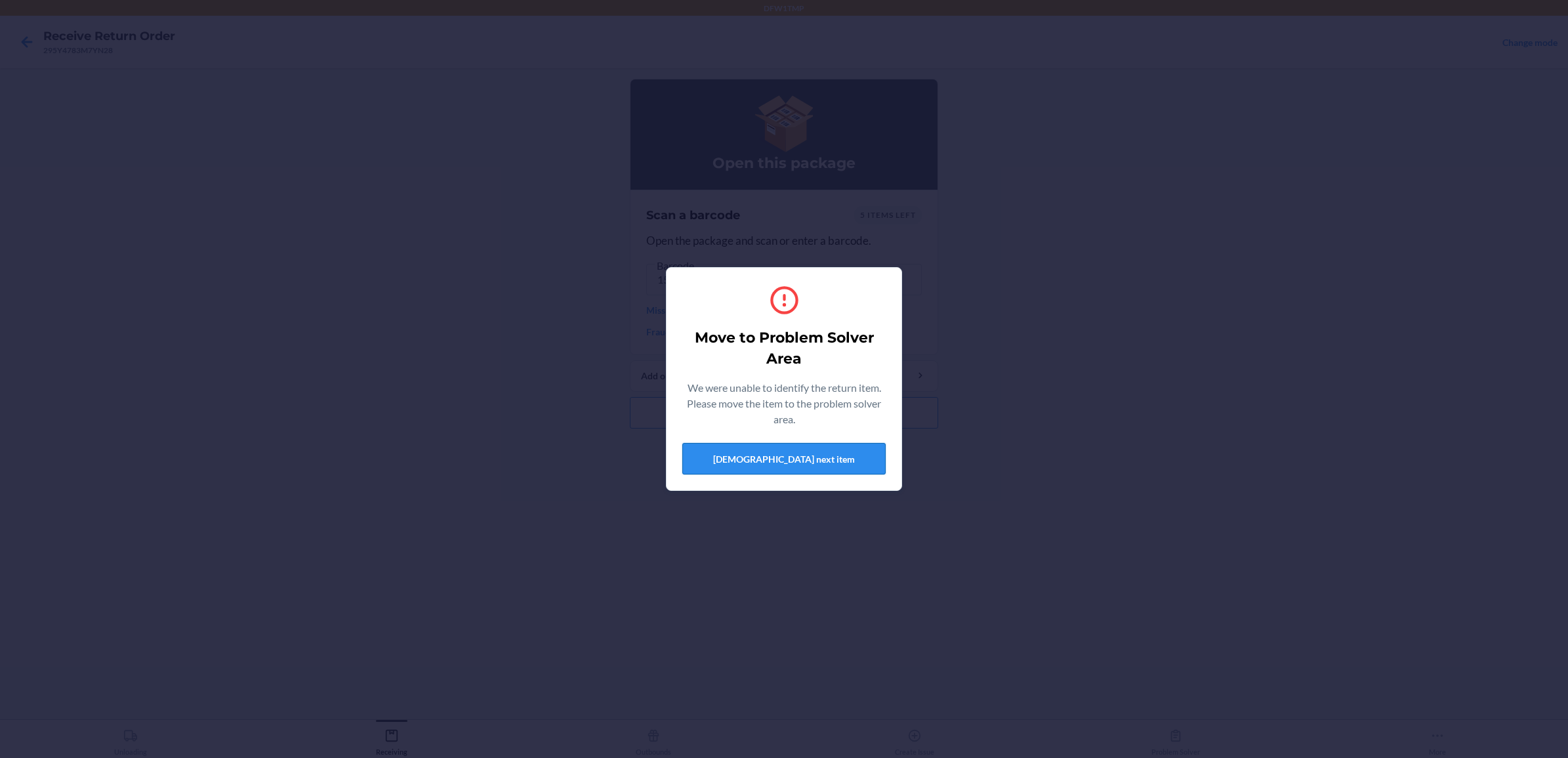
click at [738, 449] on button "[DEMOGRAPHIC_DATA] next item" at bounding box center [784, 458] width 203 height 31
click at [751, 463] on button "[DEMOGRAPHIC_DATA] next item" at bounding box center [784, 458] width 203 height 31
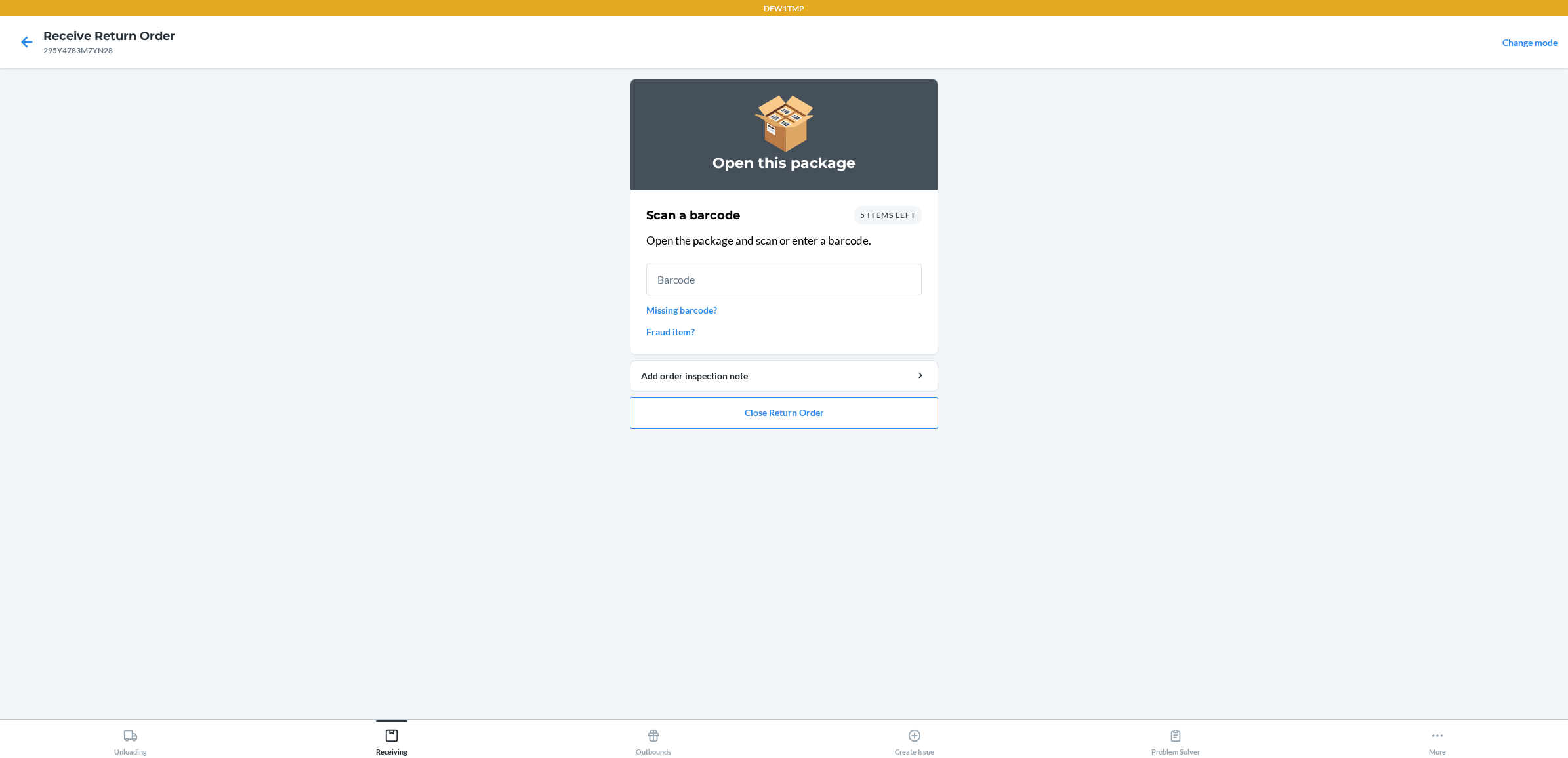
click at [875, 217] on span "5 items left" at bounding box center [888, 215] width 56 height 10
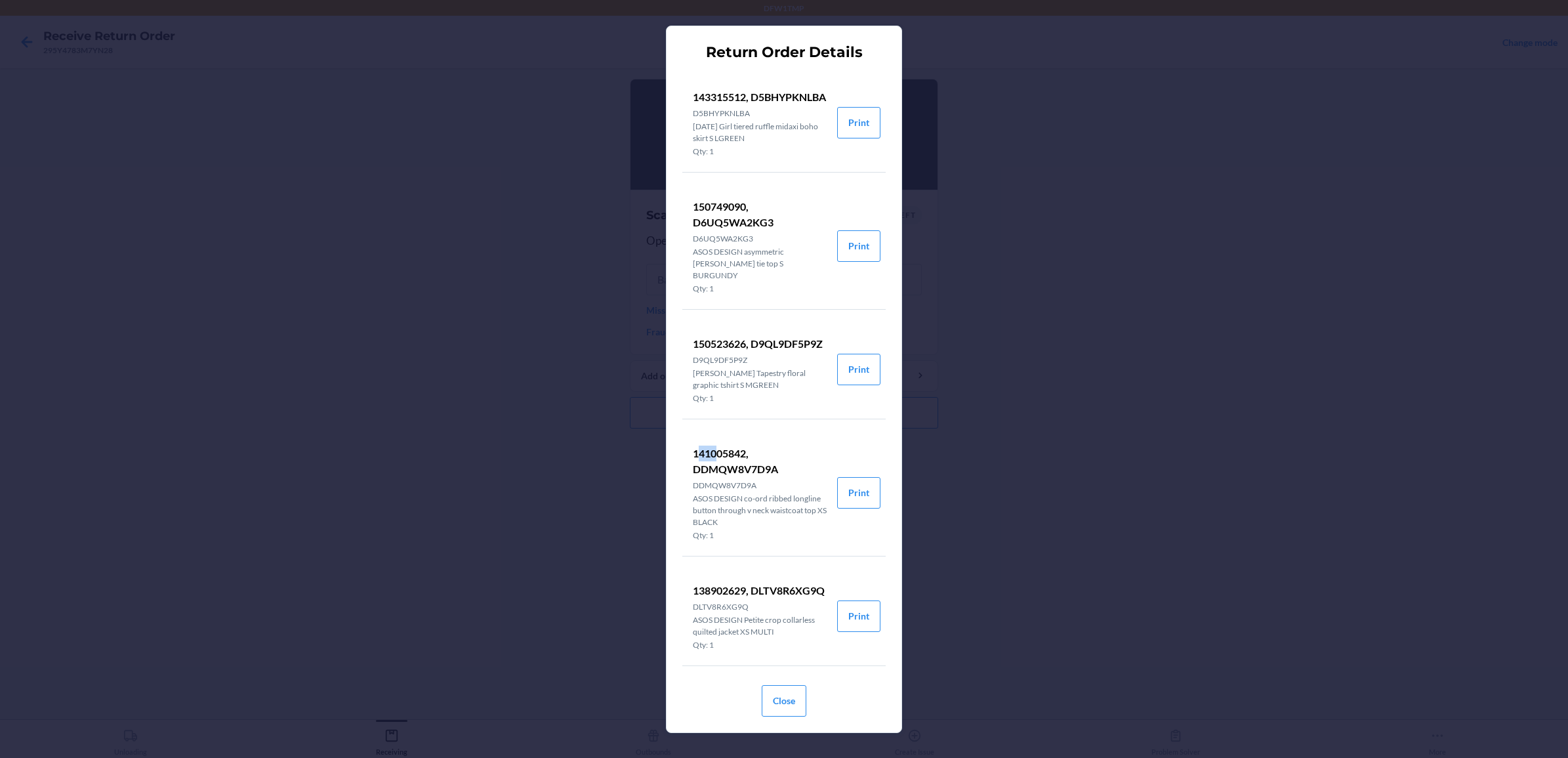
drag, startPoint x: 699, startPoint y: 463, endPoint x: 719, endPoint y: 465, distance: 20.1
click at [719, 465] on div "141005842, DDMQW8V7D9A DDMQW8V7D9A ASOS DESIGN co-ord ribbed longline button th…" at bounding box center [759, 493] width 134 height 97
drag, startPoint x: 719, startPoint y: 465, endPoint x: 703, endPoint y: 447, distance: 24.1
click at [703, 447] on div "143315512, D5BHYPKNLBA D5BHYPKNLBA Wednesday's Girl tiered ruffle midaxi boho s…" at bounding box center [784, 371] width 203 height 606
drag, startPoint x: 694, startPoint y: 464, endPoint x: 748, endPoint y: 473, distance: 54.7
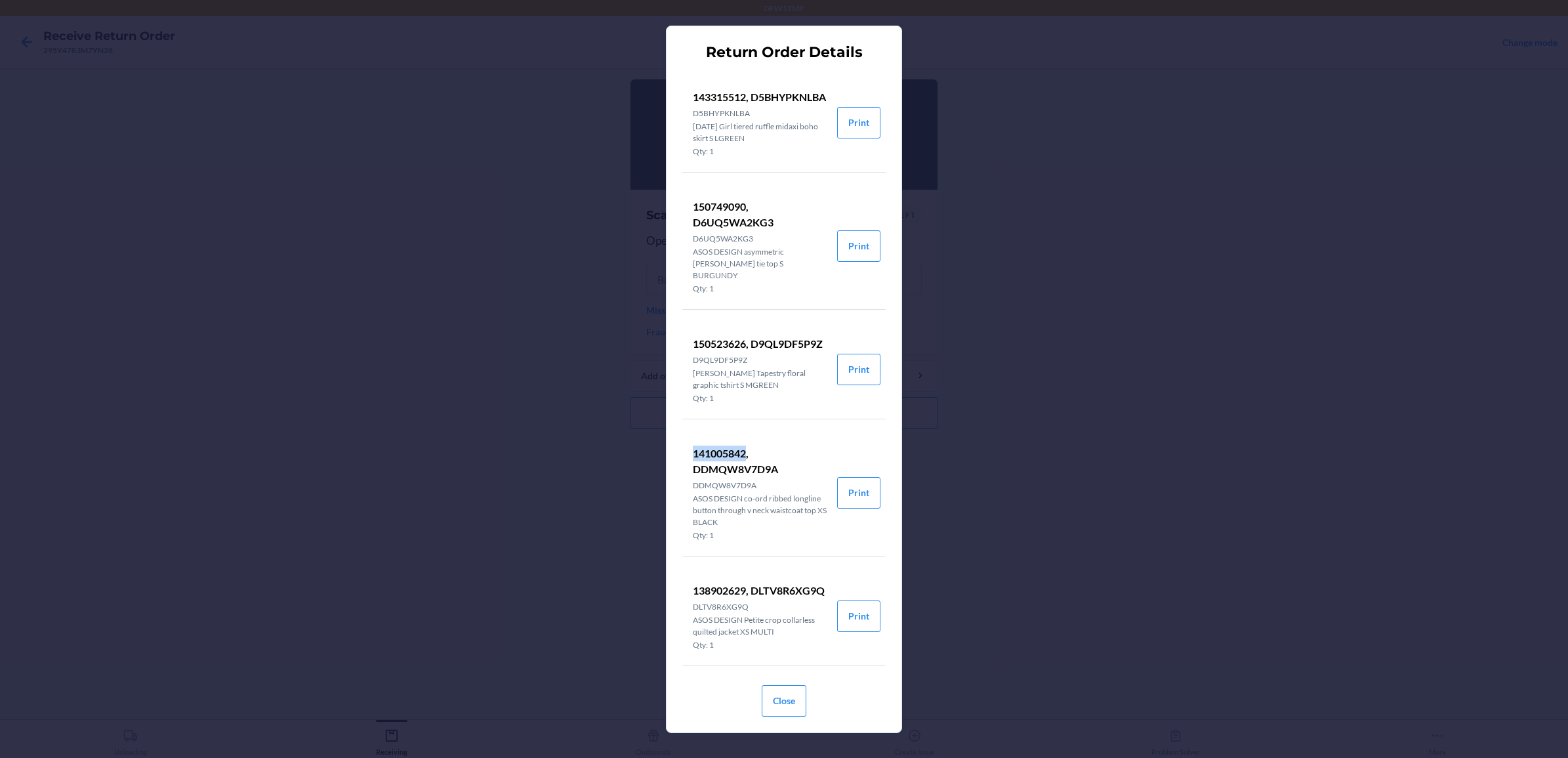
click at [748, 473] on li "141005842, DDMQW8V7D9A DDMQW8V7D9A ASOS DESIGN co-ord ribbed longline button th…" at bounding box center [759, 493] width 155 height 126
drag, startPoint x: 752, startPoint y: 467, endPoint x: 709, endPoint y: 457, distance: 44.1
click at [709, 456] on li "141005842, DDMQW8V7D9A DDMQW8V7D9A ASOS DESIGN co-ord ribbed longline button th…" at bounding box center [759, 493] width 155 height 126
drag, startPoint x: 693, startPoint y: 469, endPoint x: 749, endPoint y: 470, distance: 56.0
click at [749, 470] on p "141005842, DDMQW8V7D9A" at bounding box center [759, 461] width 134 height 31
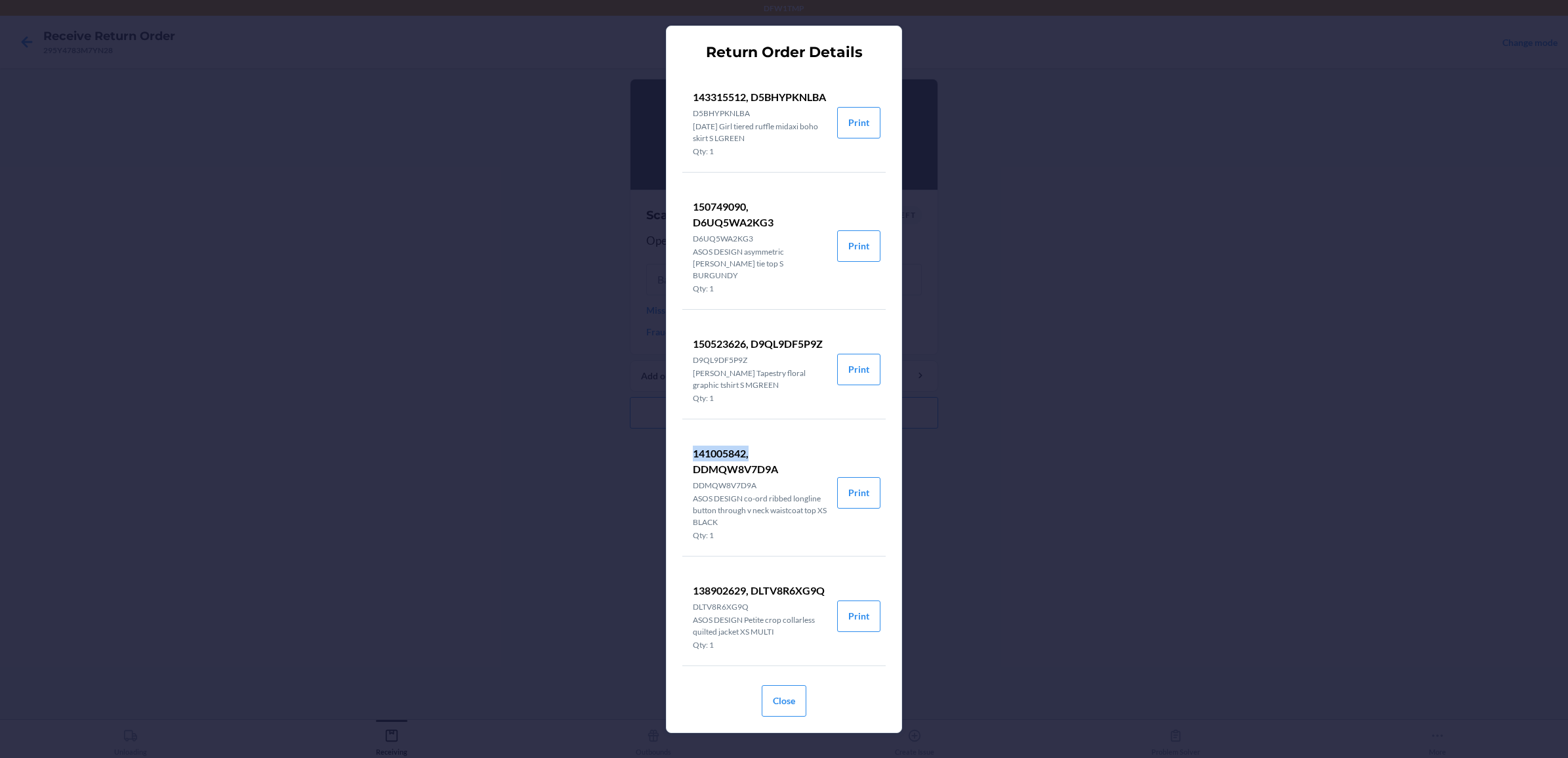
drag, startPoint x: 749, startPoint y: 470, endPoint x: 740, endPoint y: 469, distance: 9.1
copy p "141005842,"
click at [768, 704] on button "Close" at bounding box center [783, 700] width 44 height 31
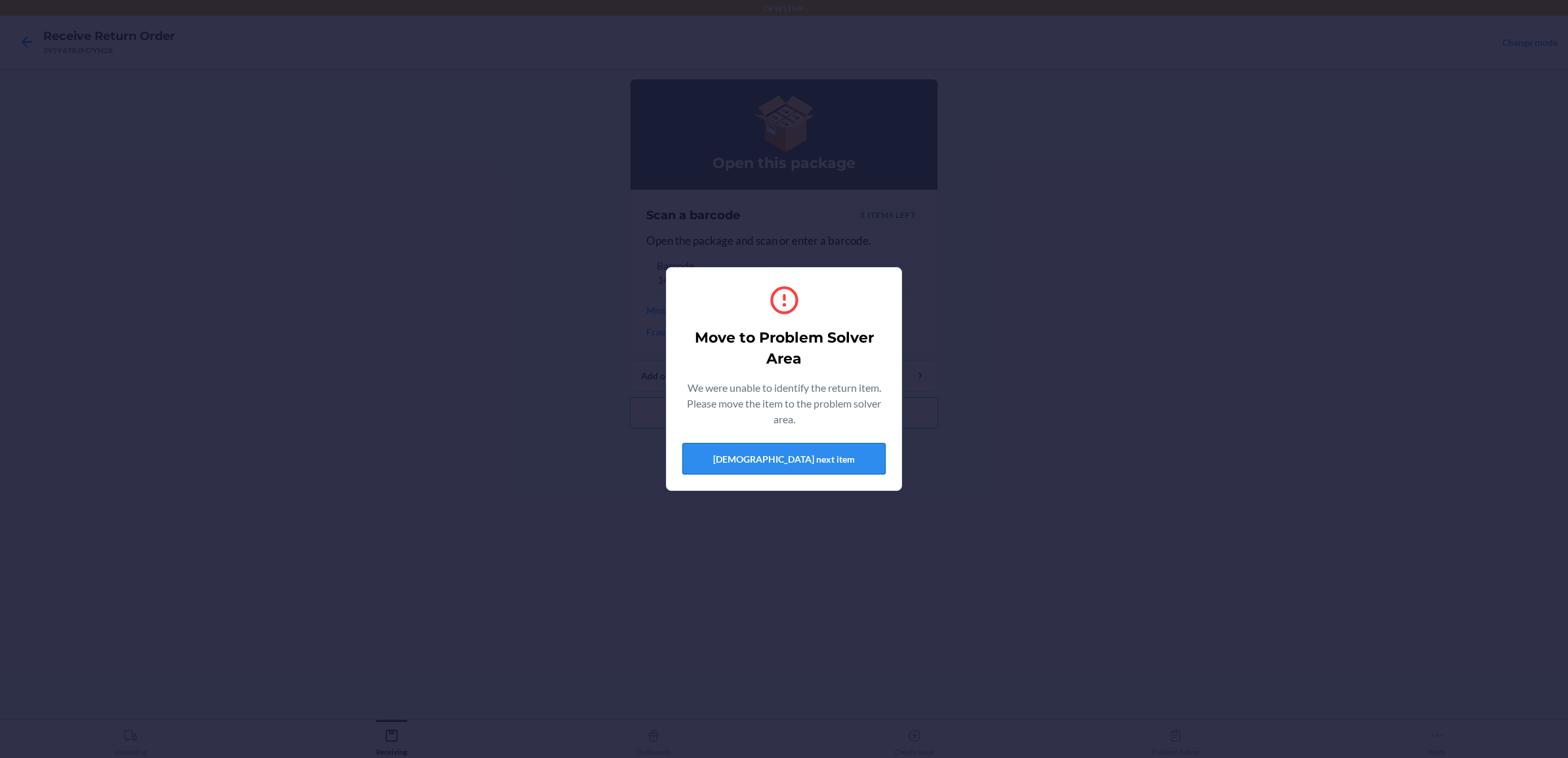
click at [739, 458] on button "[DEMOGRAPHIC_DATA] next item" at bounding box center [784, 458] width 203 height 31
click at [756, 458] on button "[DEMOGRAPHIC_DATA] next item" at bounding box center [784, 458] width 203 height 31
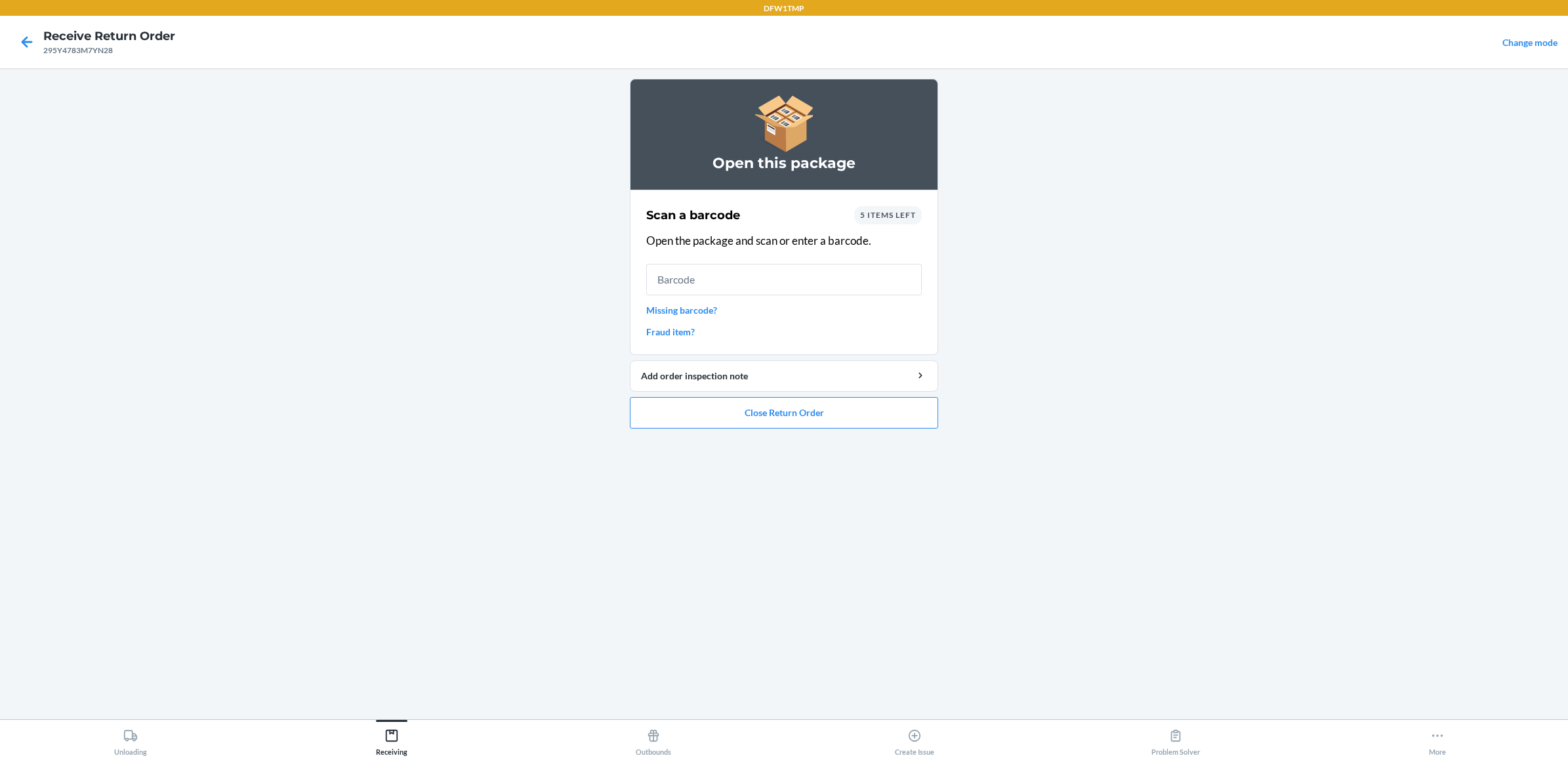
click at [860, 213] on span "5 items left" at bounding box center [888, 215] width 56 height 10
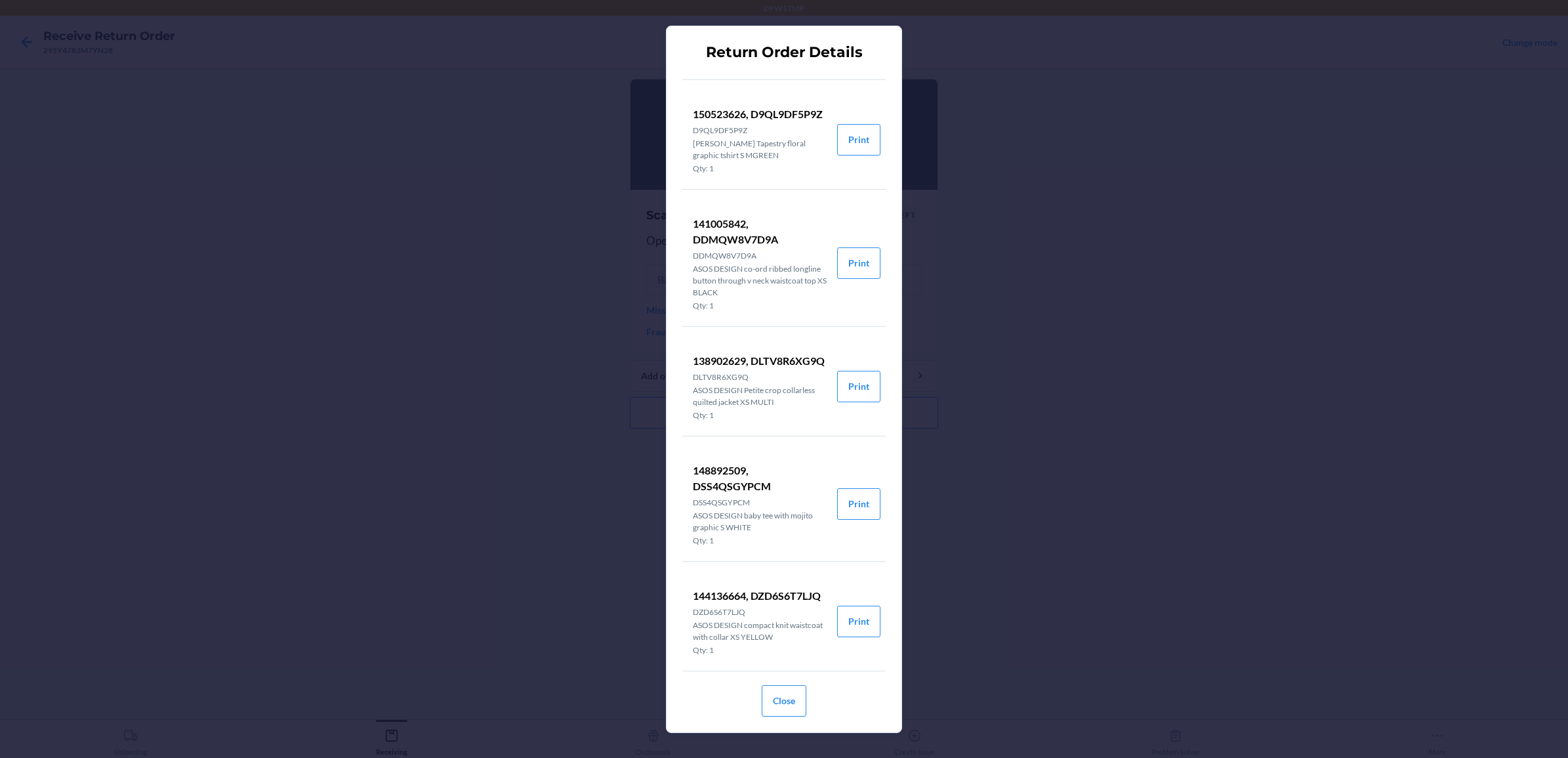
scroll to position [283, 0]
drag, startPoint x: 694, startPoint y: 569, endPoint x: 762, endPoint y: 571, distance: 68.0
click at [762, 586] on p "144136664, DZD6S6T7LJQ" at bounding box center [759, 594] width 134 height 16
copy p "144136664,"
click at [788, 696] on button "Close" at bounding box center [783, 700] width 44 height 31
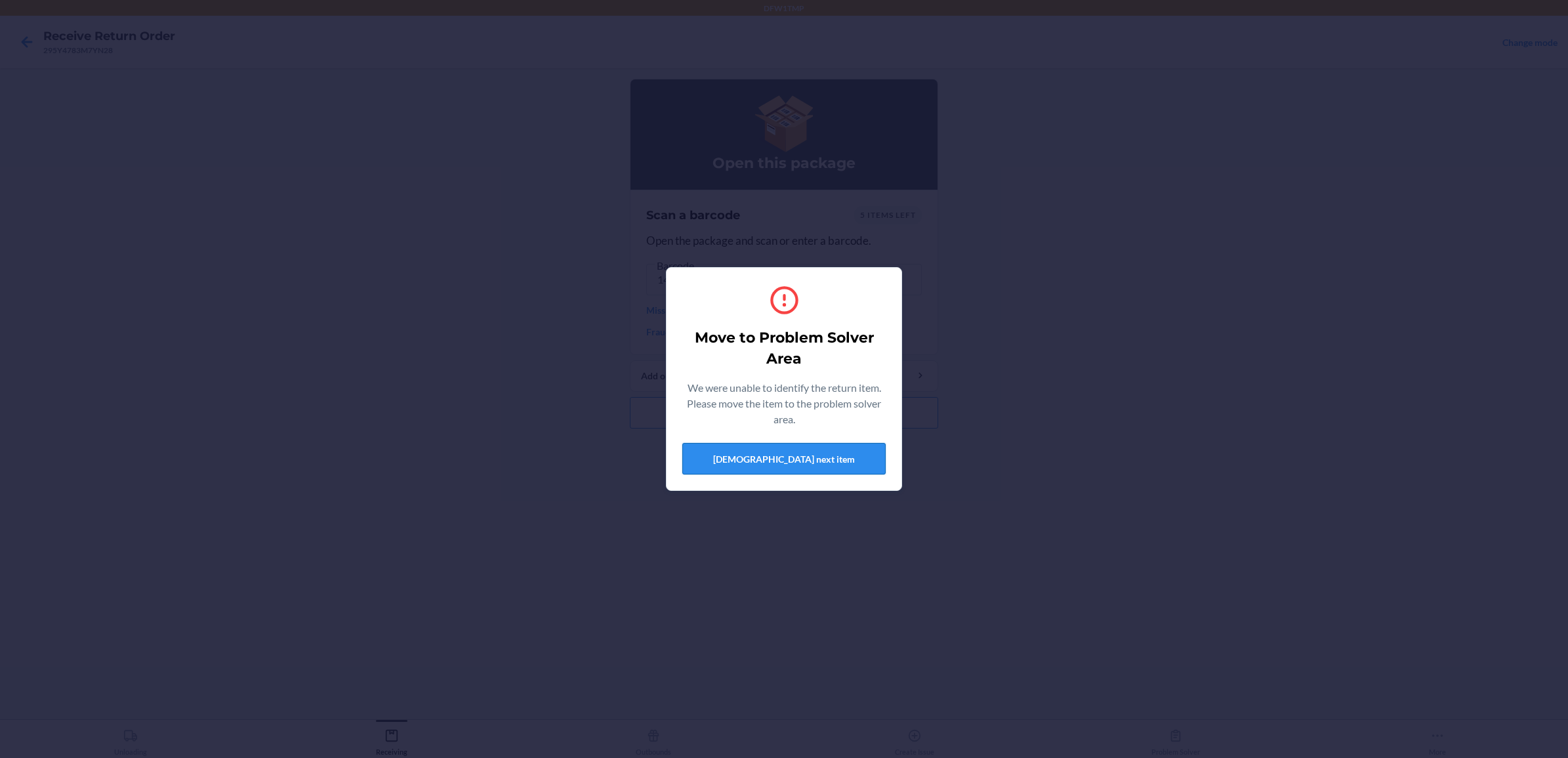
click at [746, 443] on button "[DEMOGRAPHIC_DATA] next item" at bounding box center [784, 458] width 203 height 31
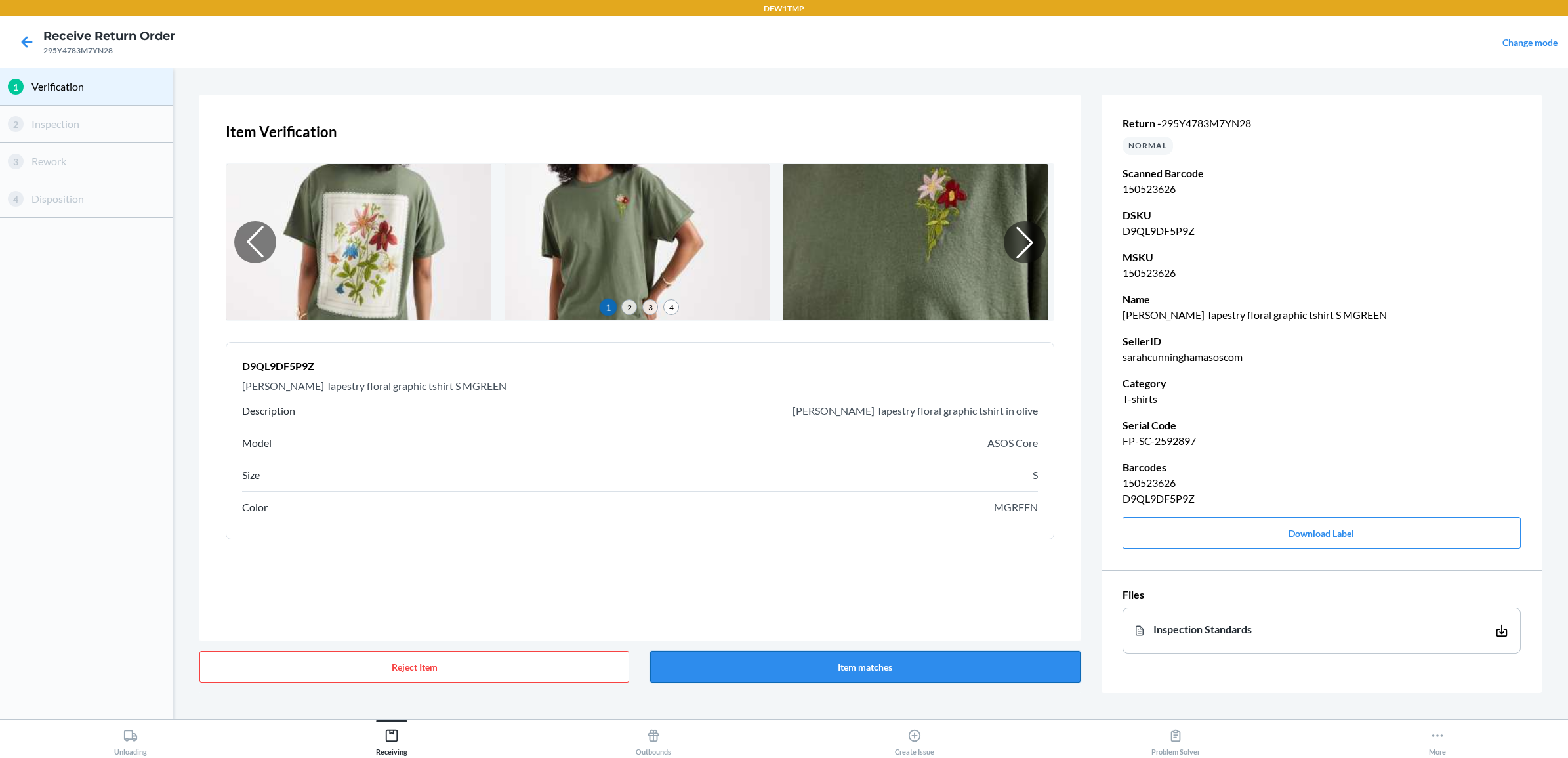
click at [844, 661] on button "Item matches" at bounding box center [865, 666] width 430 height 31
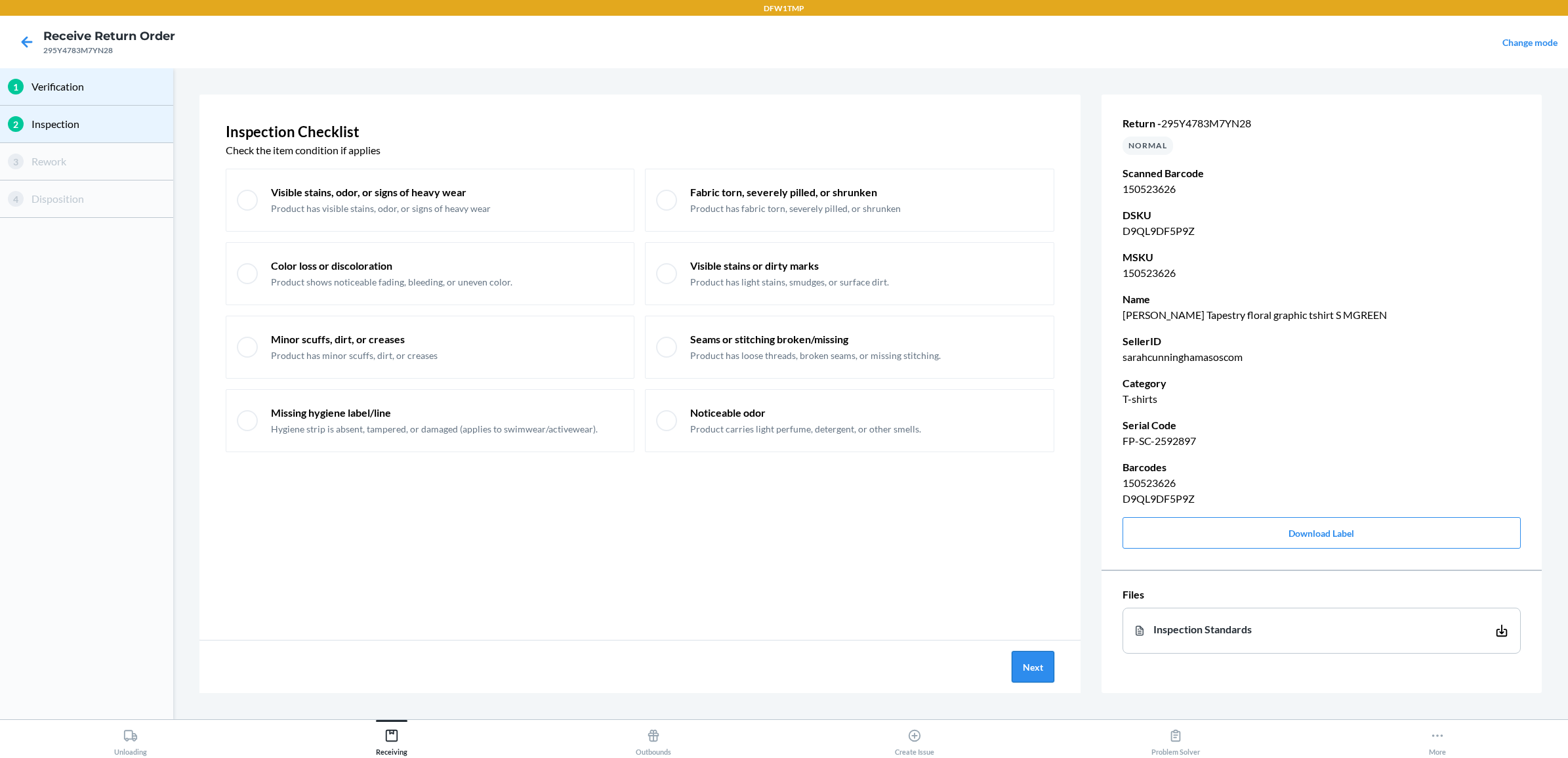
click at [1044, 664] on button "Next" at bounding box center [1033, 666] width 43 height 31
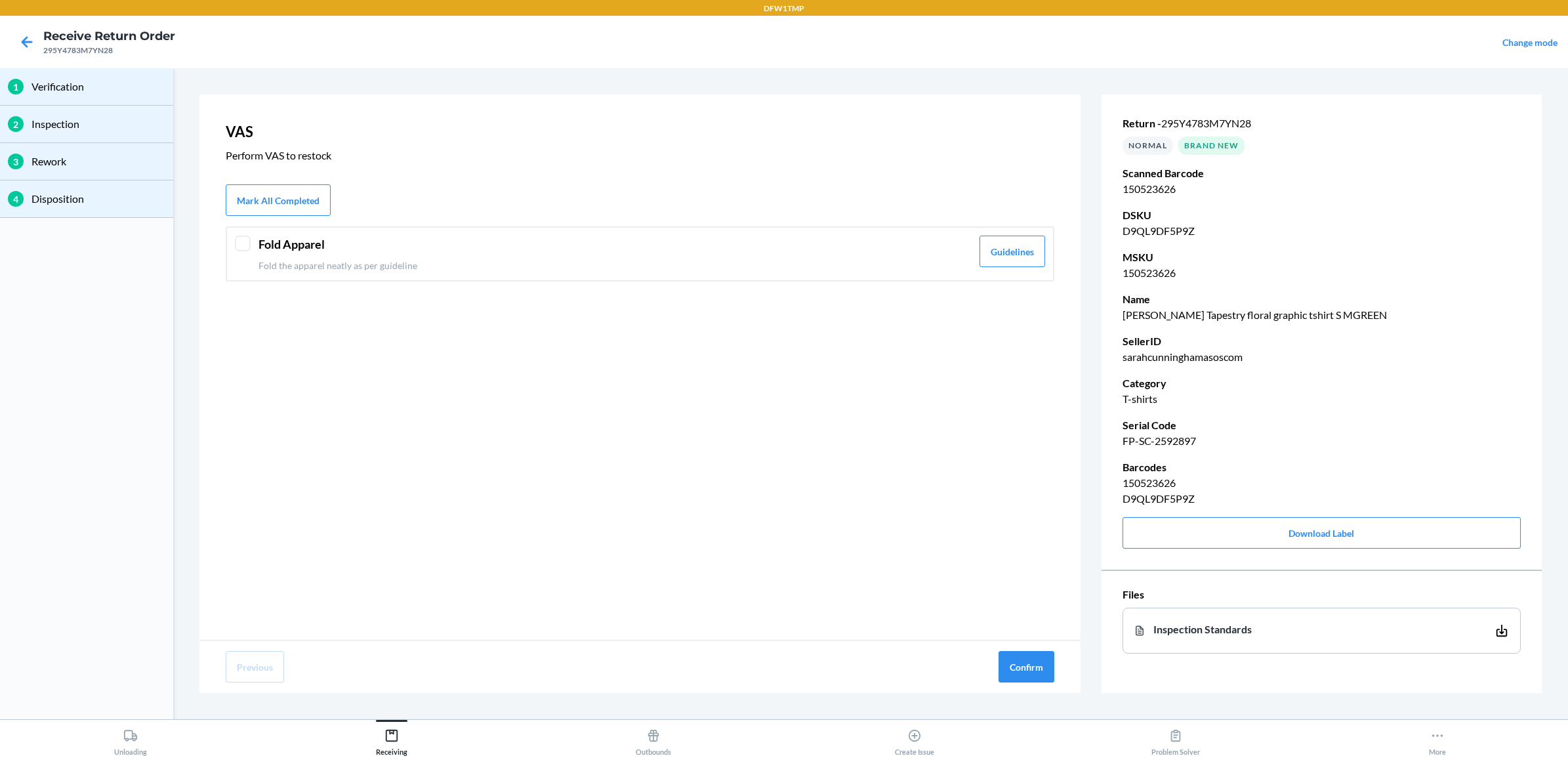
click at [945, 237] on header "Fold Apparel" at bounding box center [615, 244] width 713 height 17
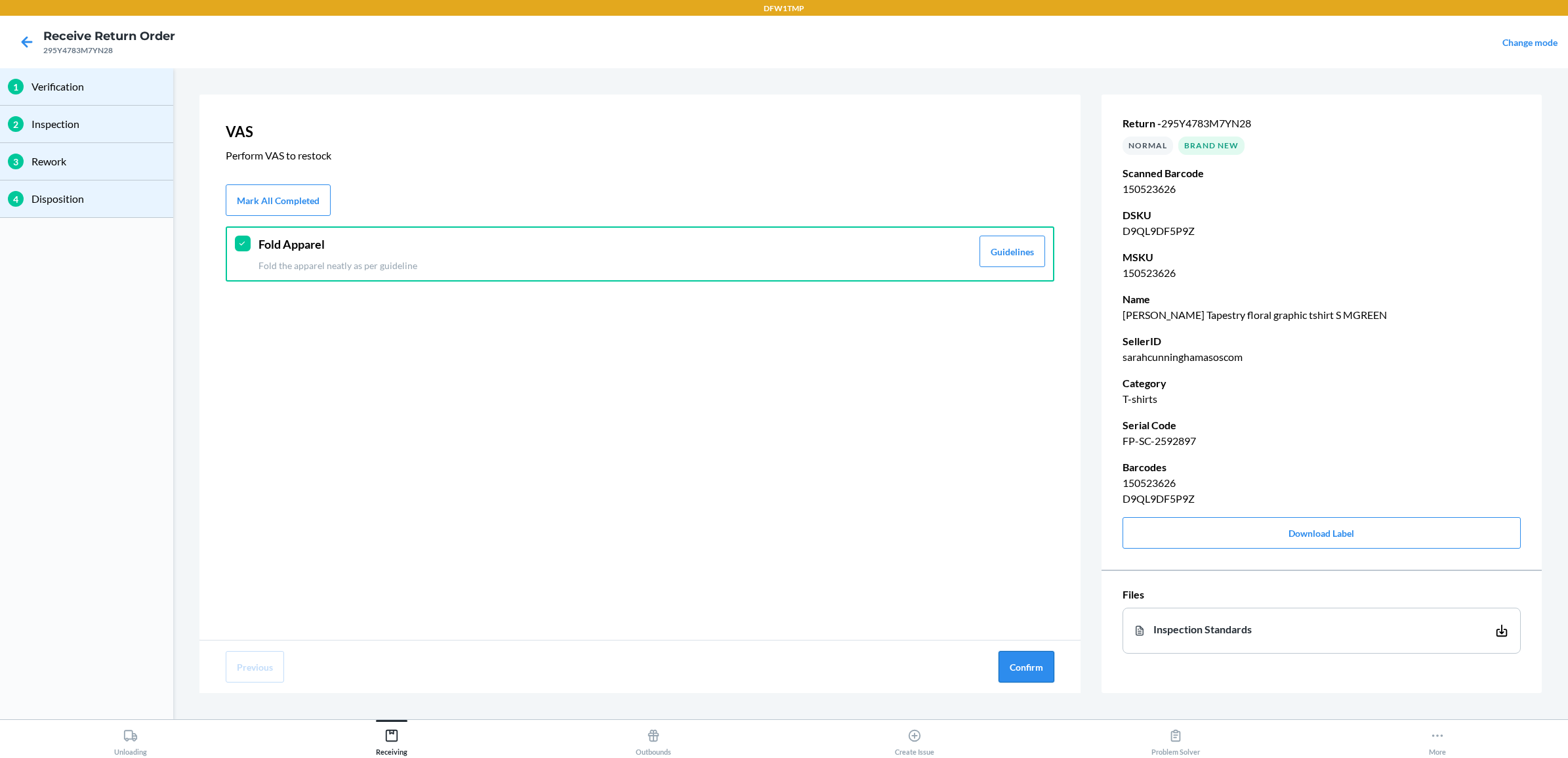
click at [1021, 667] on button "Confirm" at bounding box center [1026, 666] width 56 height 31
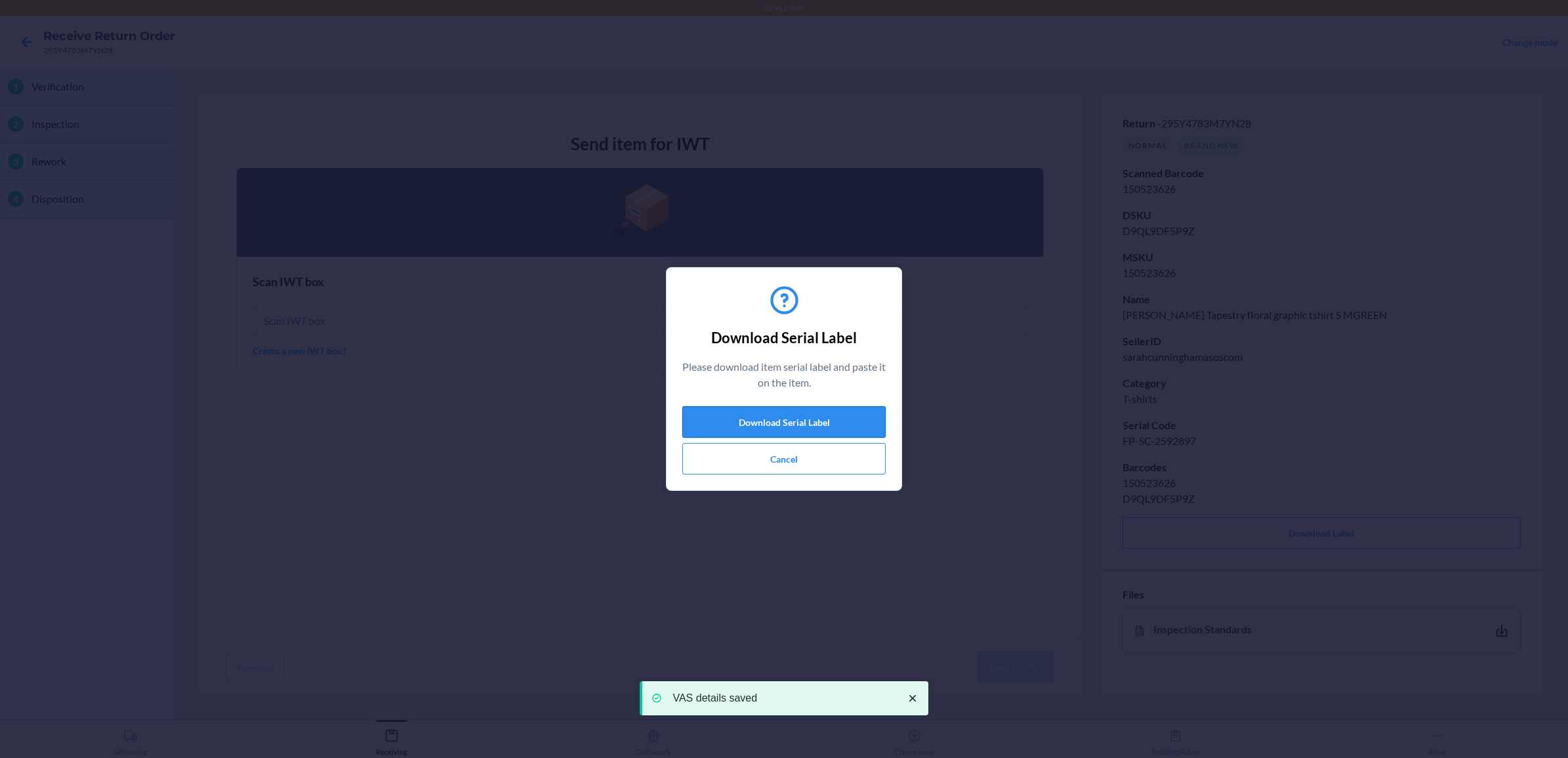
click at [837, 414] on button "Download Serial Label" at bounding box center [784, 421] width 203 height 31
click at [749, 452] on button "Cancel" at bounding box center [784, 458] width 203 height 31
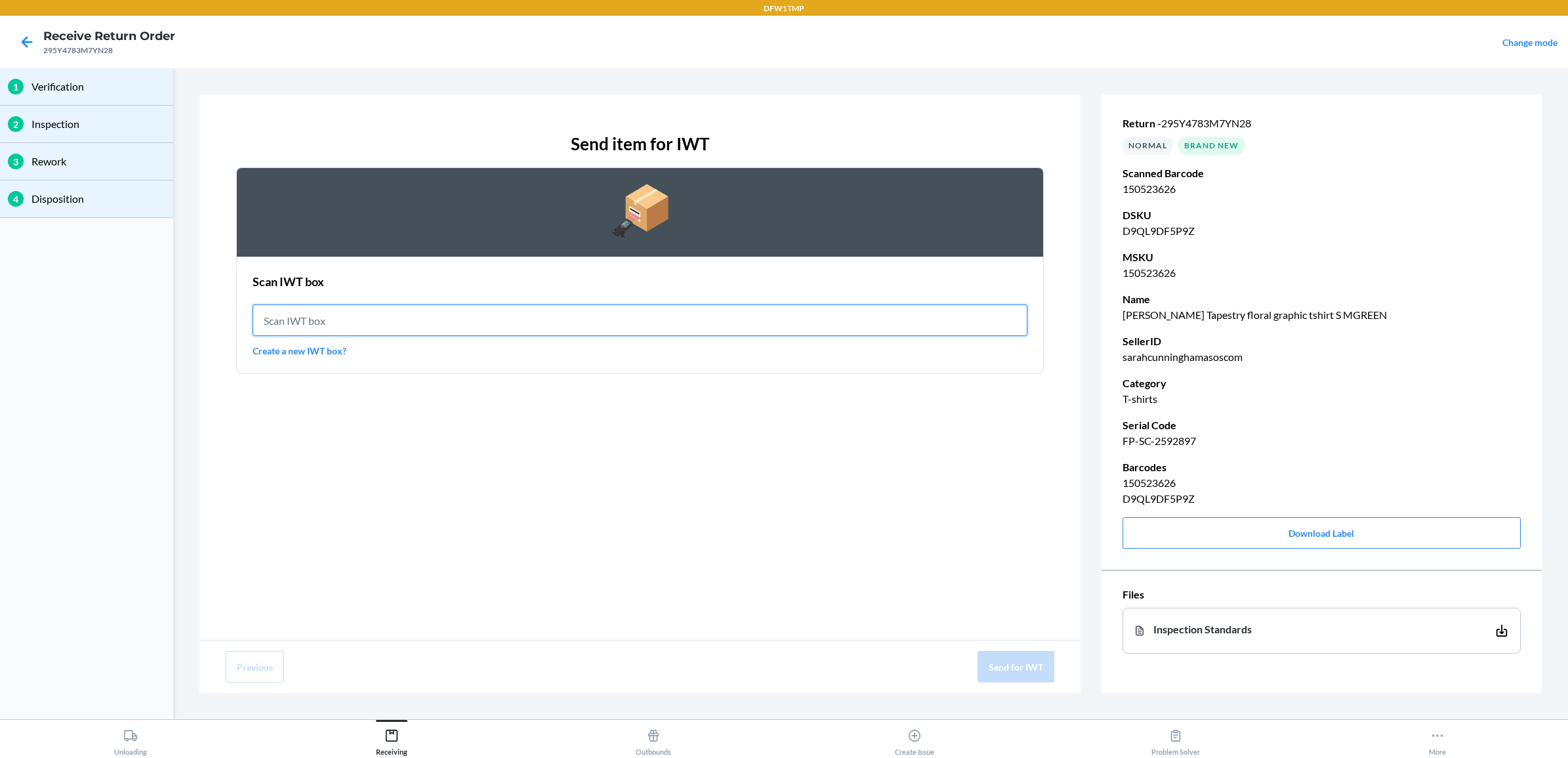
click at [664, 322] on input "text" at bounding box center [640, 319] width 775 height 31
type input "IWT0000019DR"
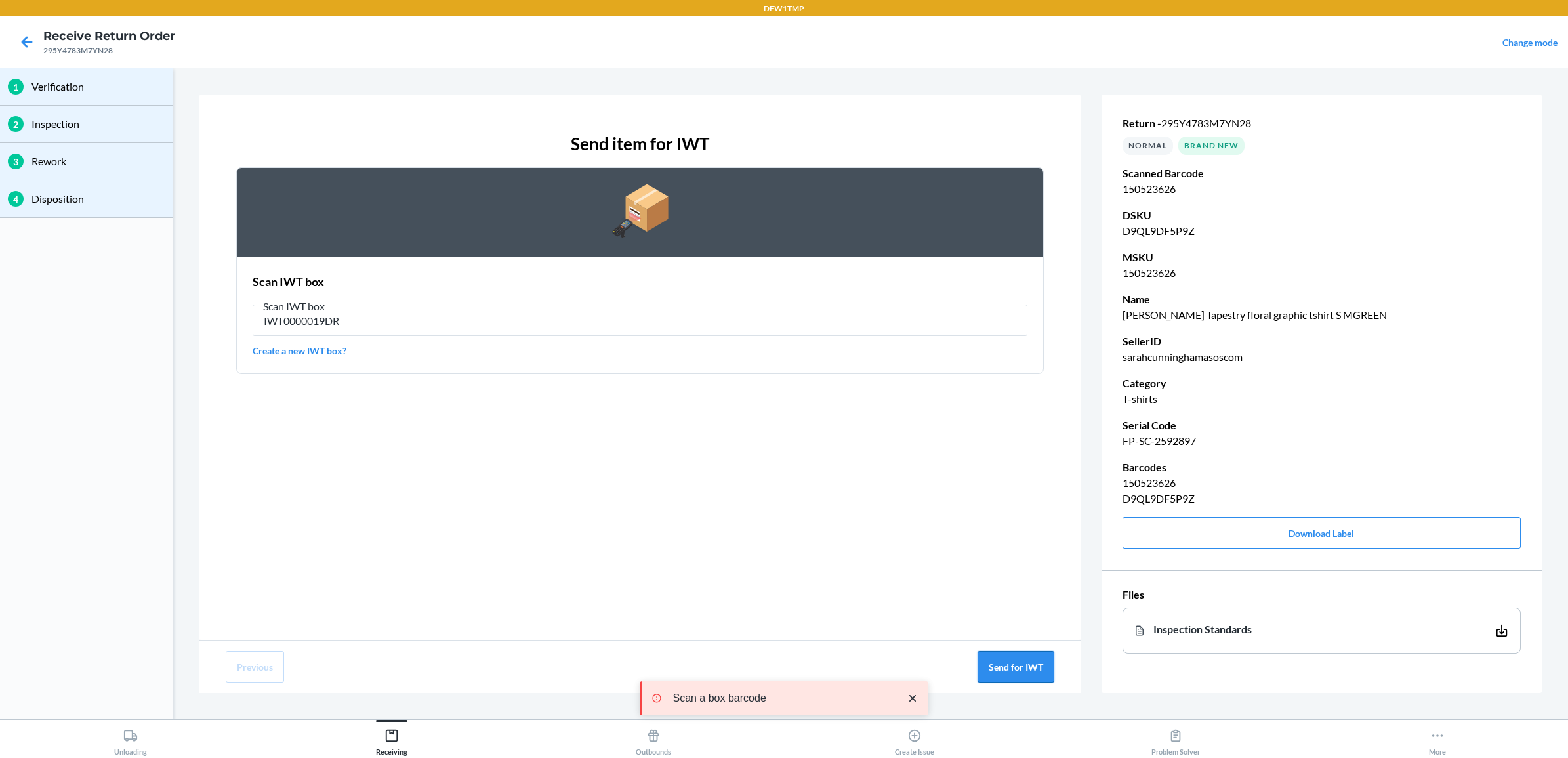
click at [1018, 667] on button "Send for IWT" at bounding box center [1016, 666] width 77 height 31
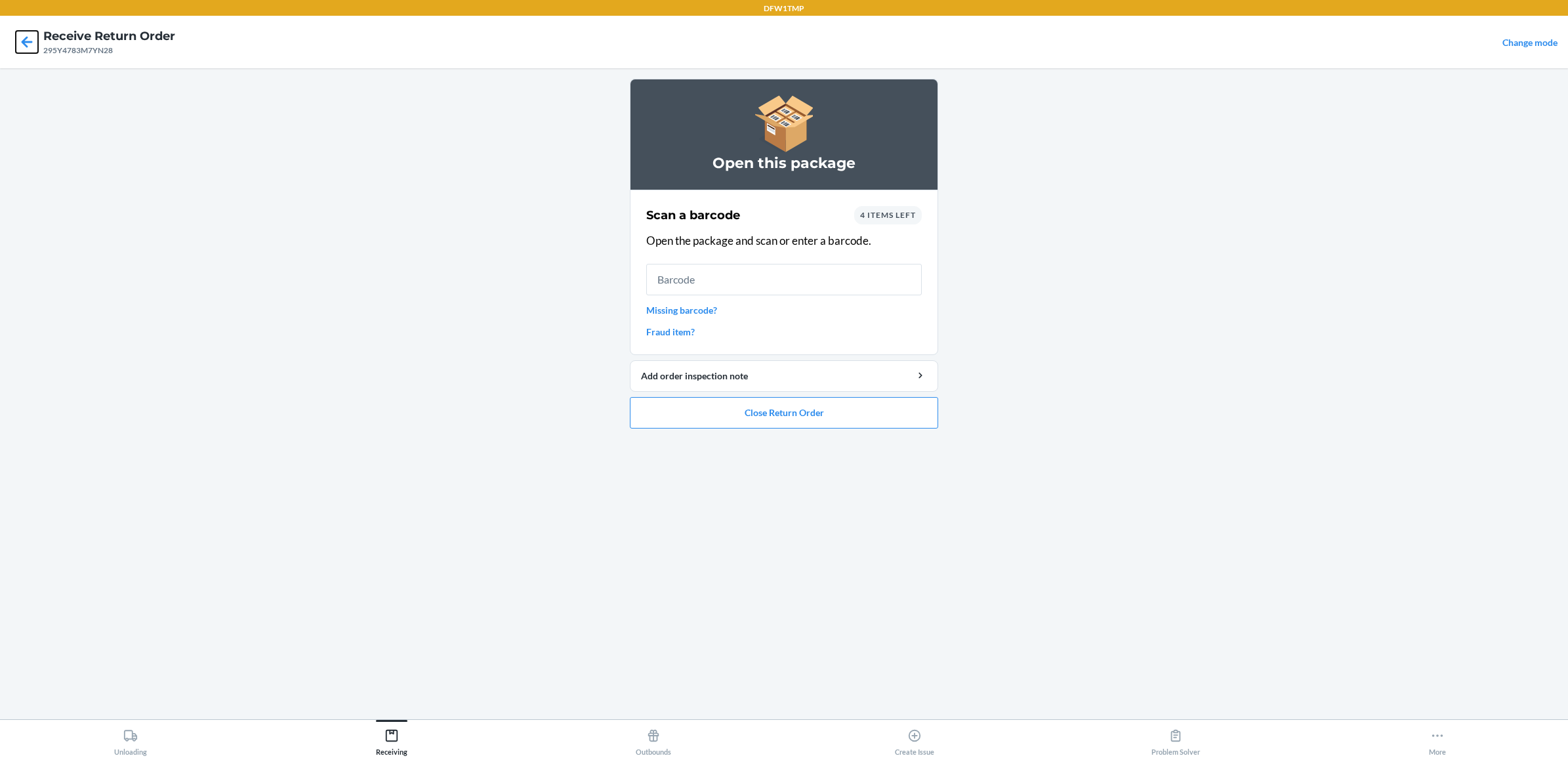
click at [34, 47] on icon at bounding box center [27, 41] width 23 height 23
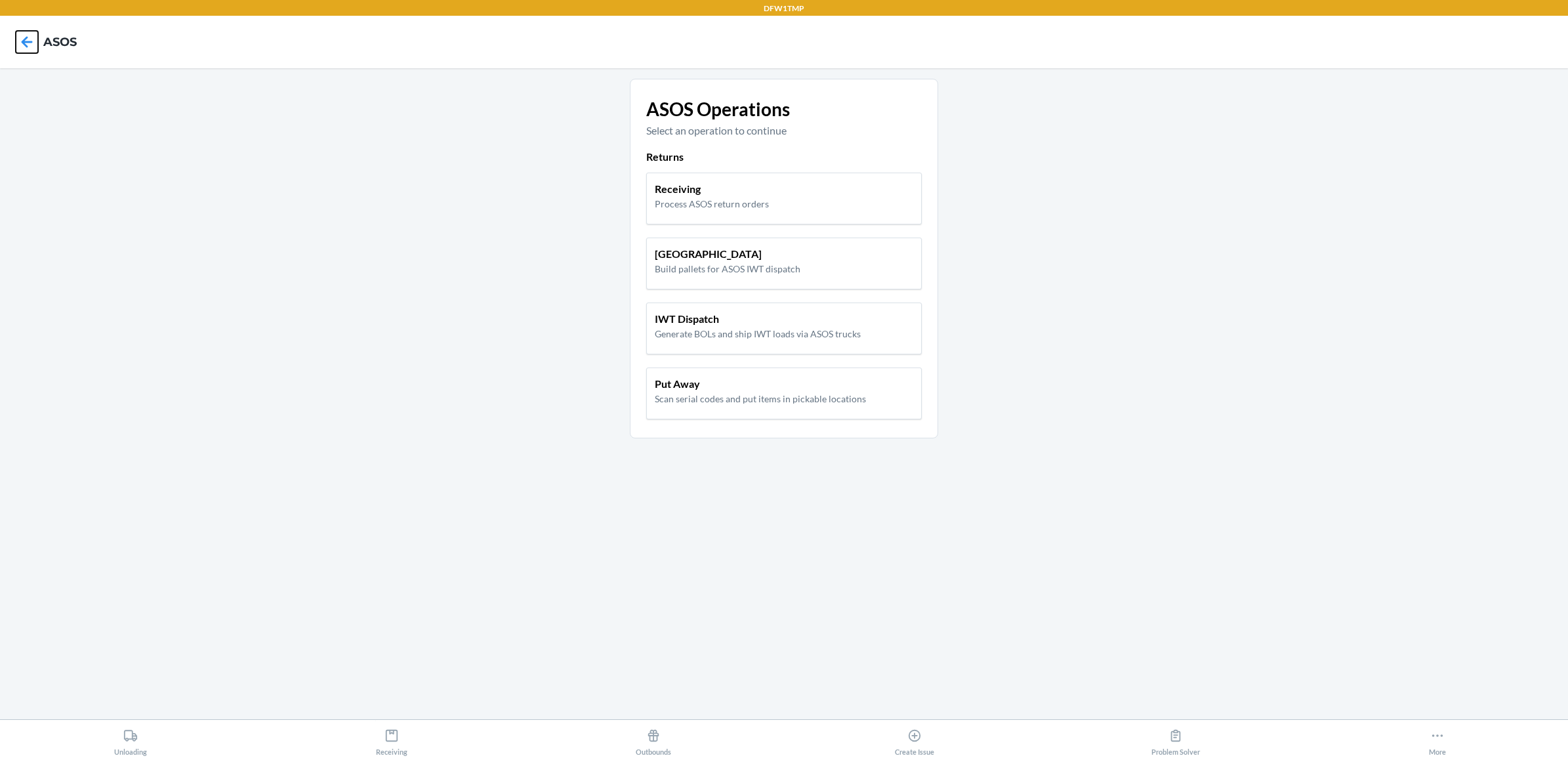
click at [33, 47] on icon at bounding box center [27, 41] width 23 height 23
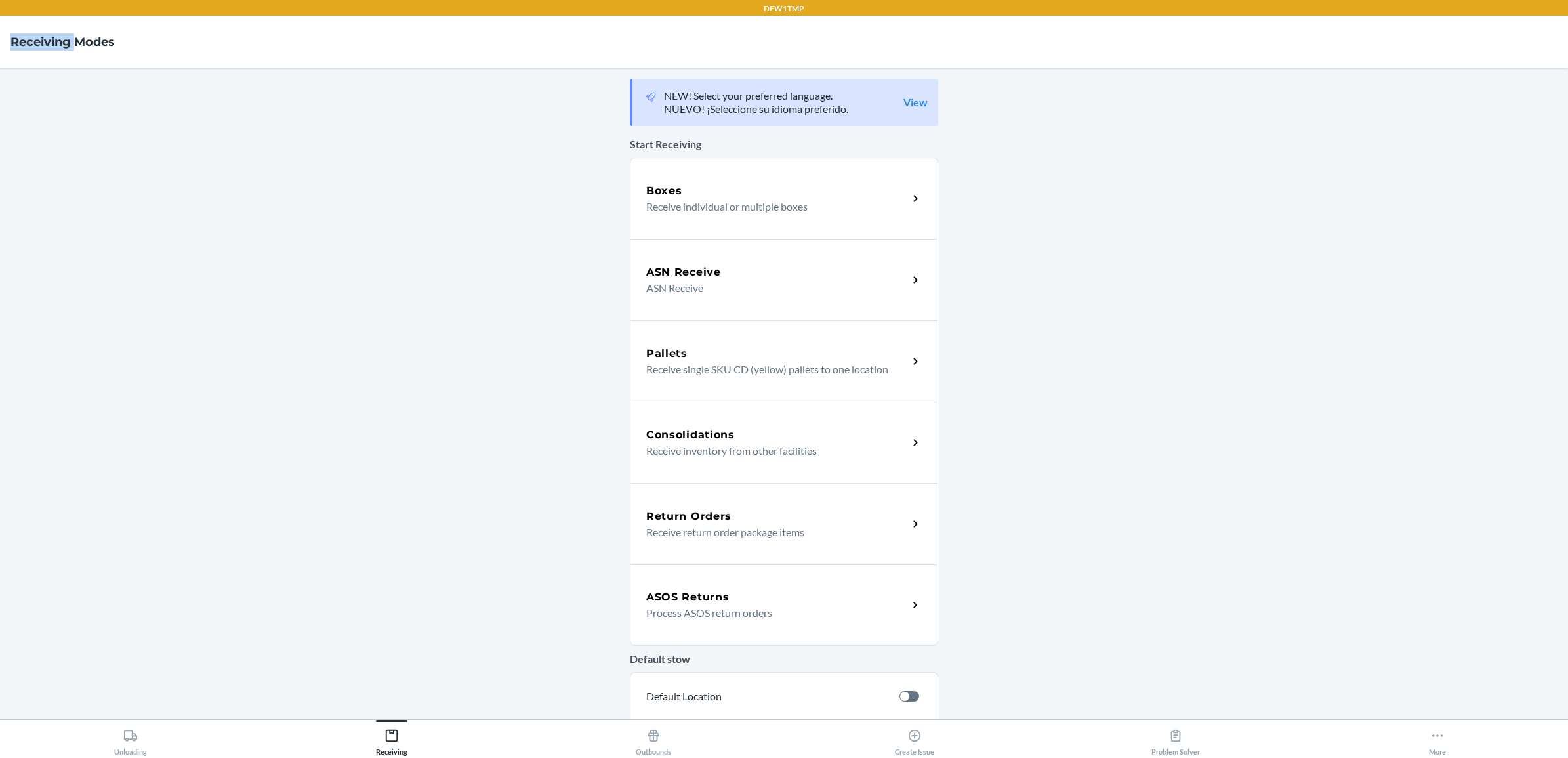
click at [33, 47] on h4 "Receiving Modes" at bounding box center [62, 41] width 105 height 17
drag, startPoint x: 33, startPoint y: 47, endPoint x: 920, endPoint y: 290, distance: 919.7
click at [912, 290] on div "ASN Receive ASN Receive" at bounding box center [784, 280] width 309 height 81
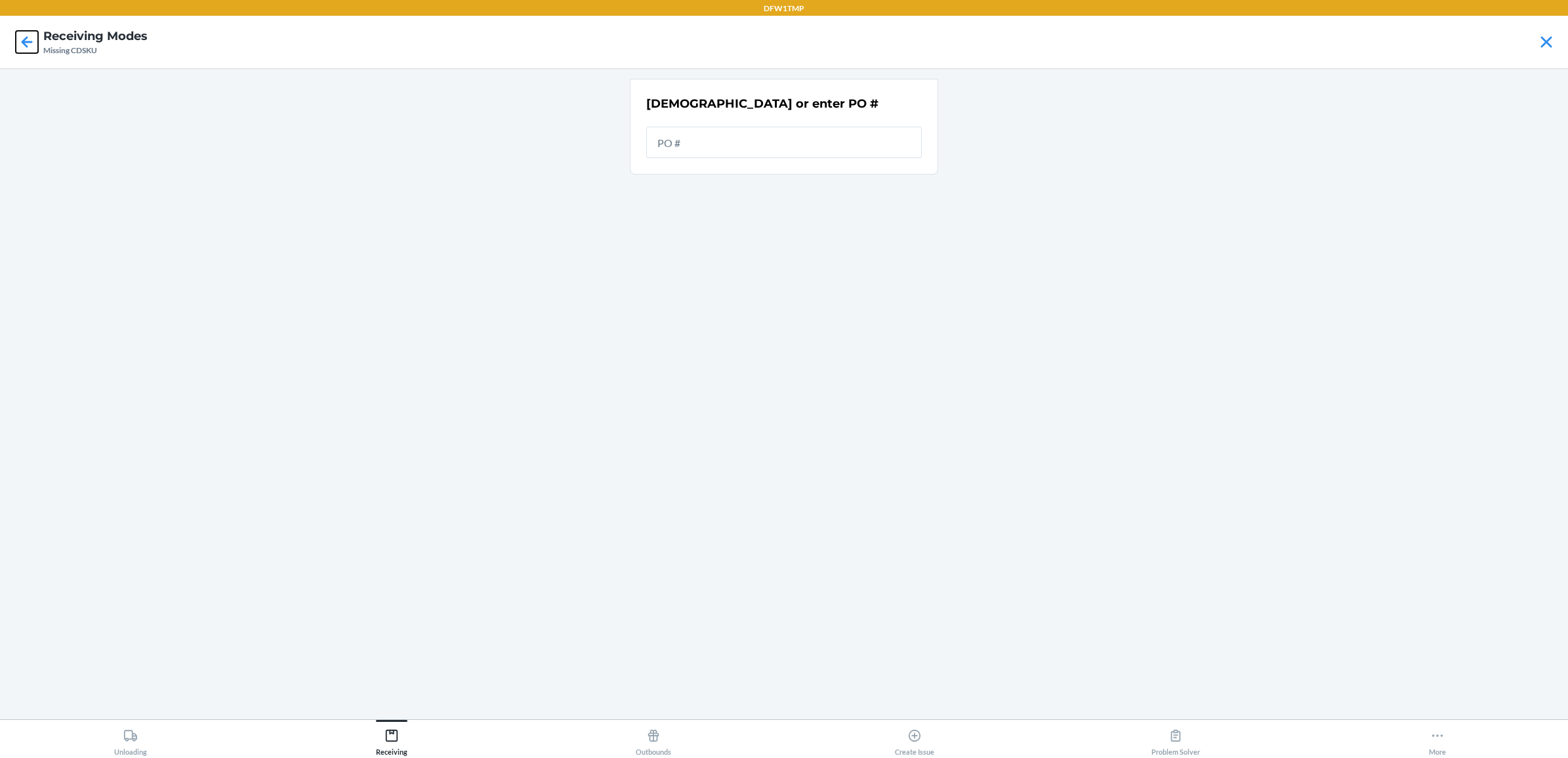
click at [17, 30] on div at bounding box center [26, 41] width 33 height 33
click at [1434, 733] on icon at bounding box center [1437, 735] width 15 height 15
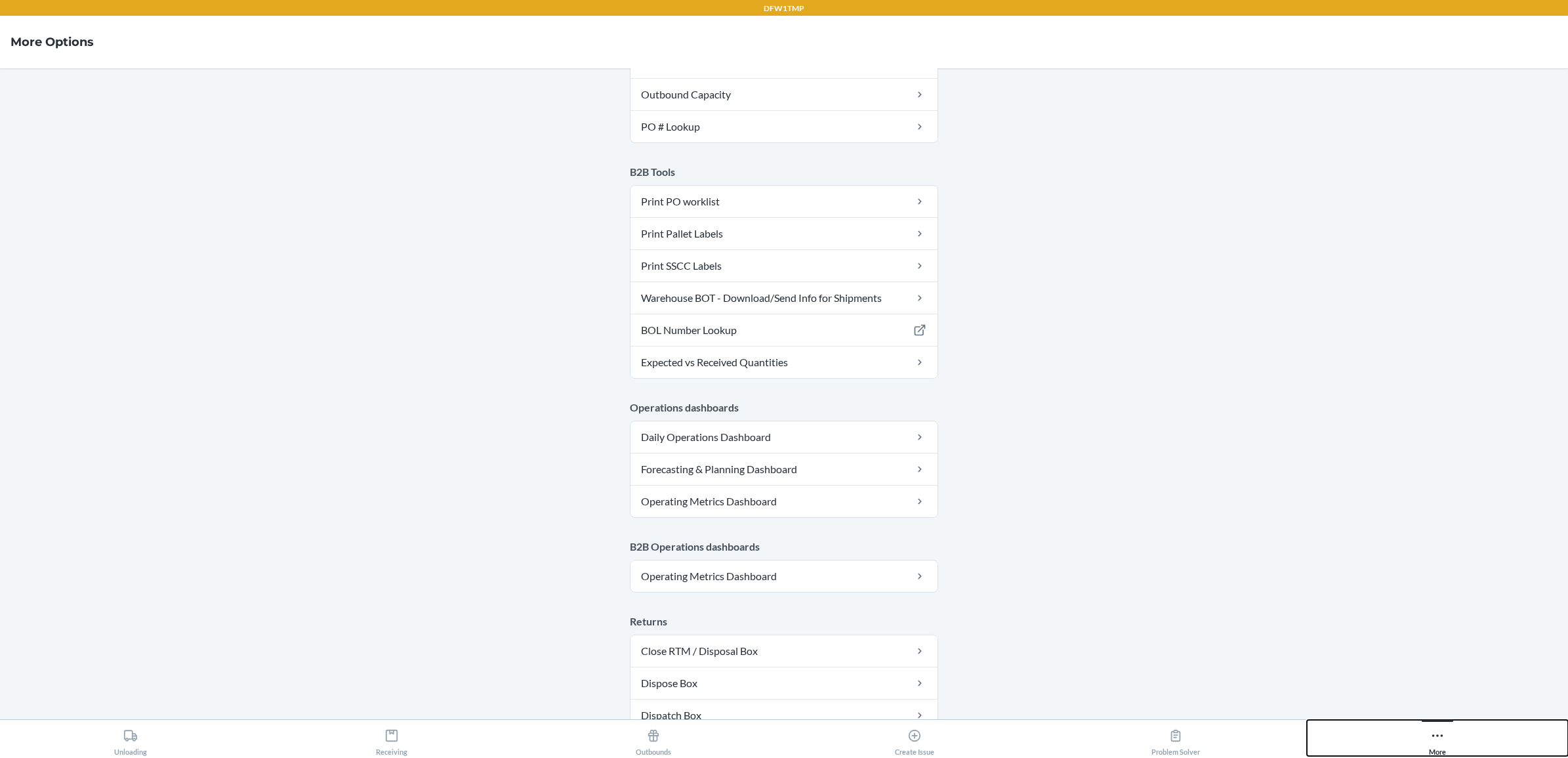
scroll to position [508, 0]
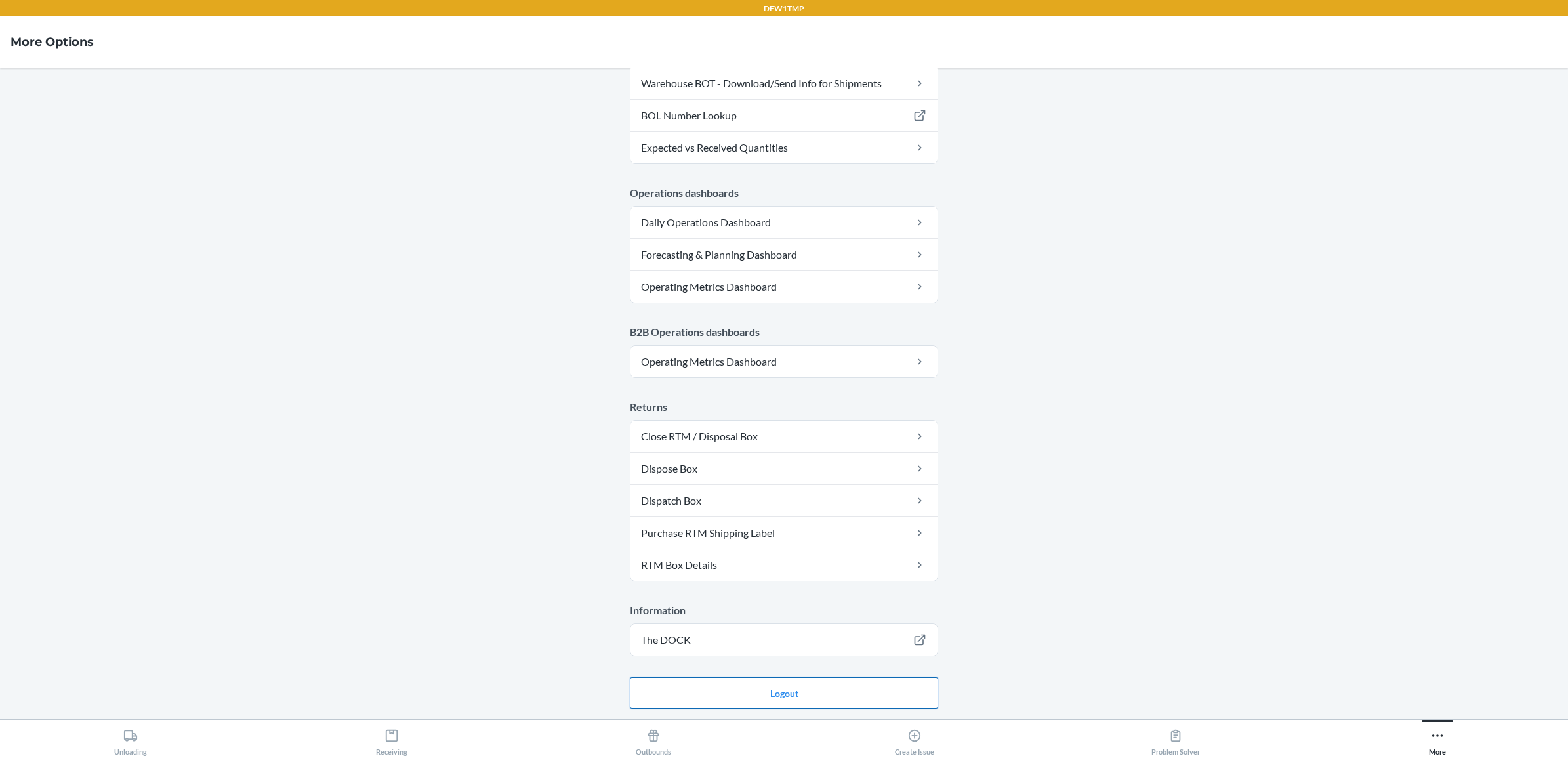
click at [748, 686] on button "Logout" at bounding box center [784, 693] width 309 height 31
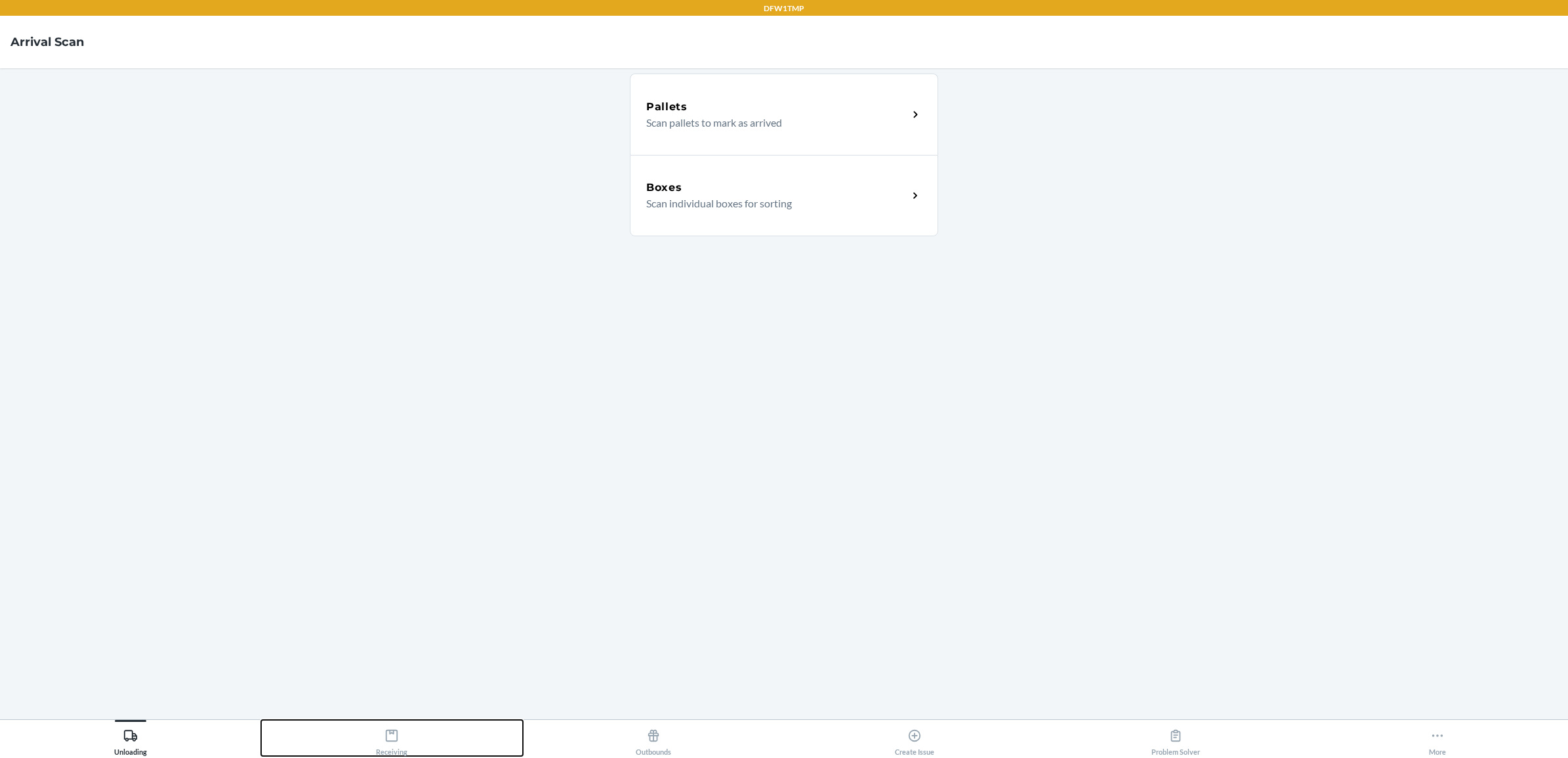
click at [415, 733] on button "Receiving" at bounding box center [392, 738] width 261 height 36
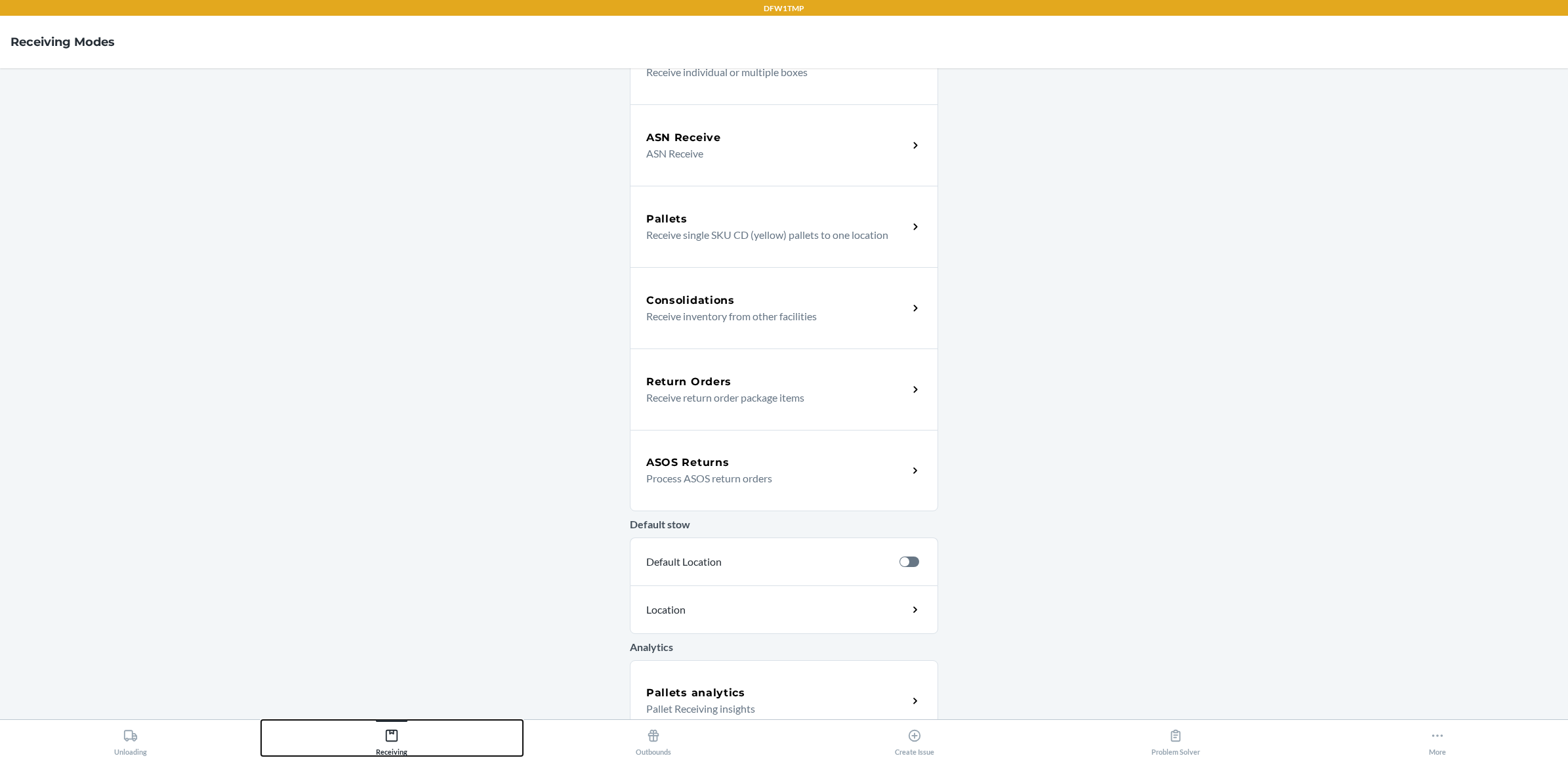
scroll to position [156, 0]
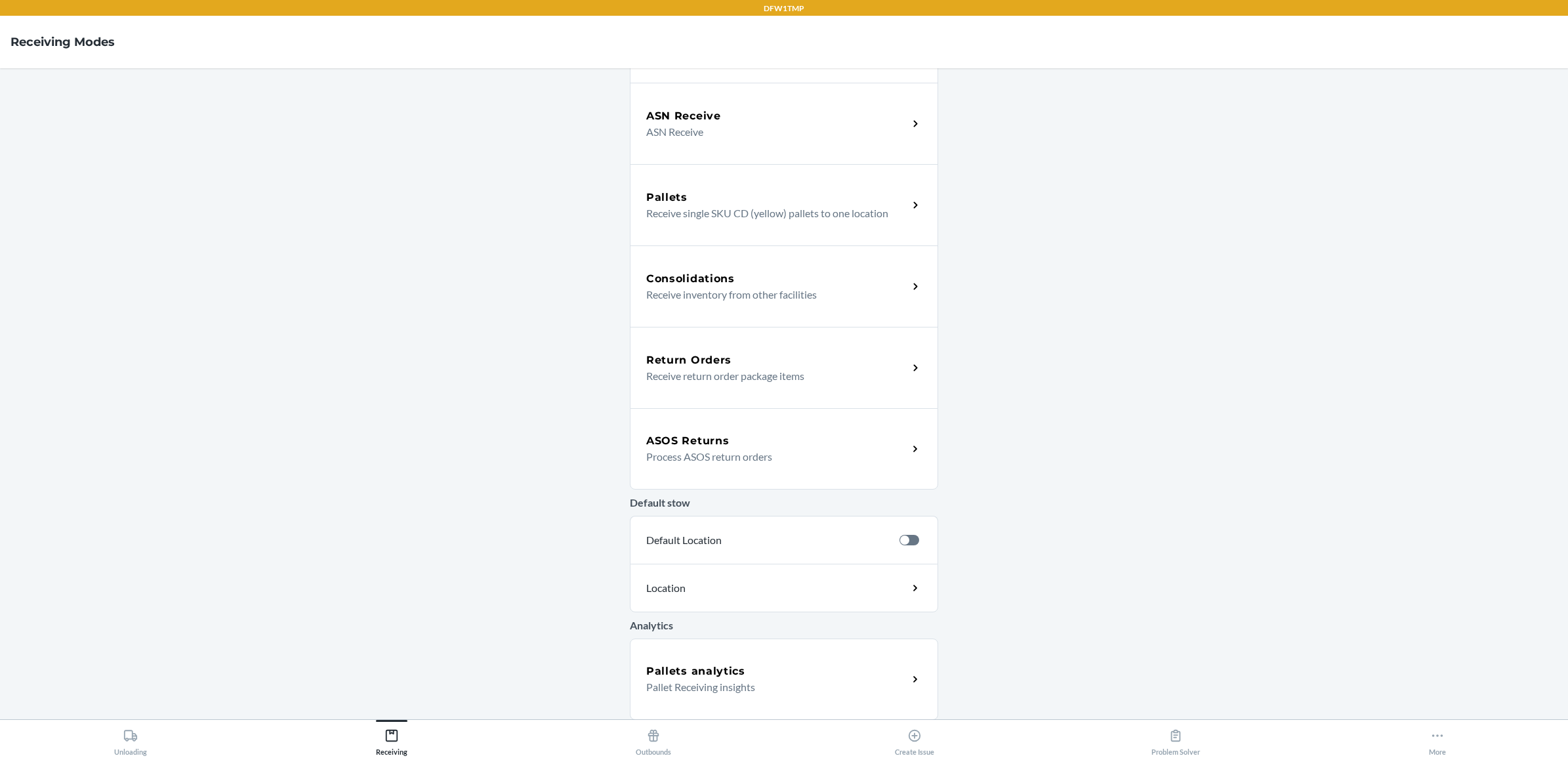
click at [801, 437] on div "ASOS Returns" at bounding box center [777, 441] width 262 height 16
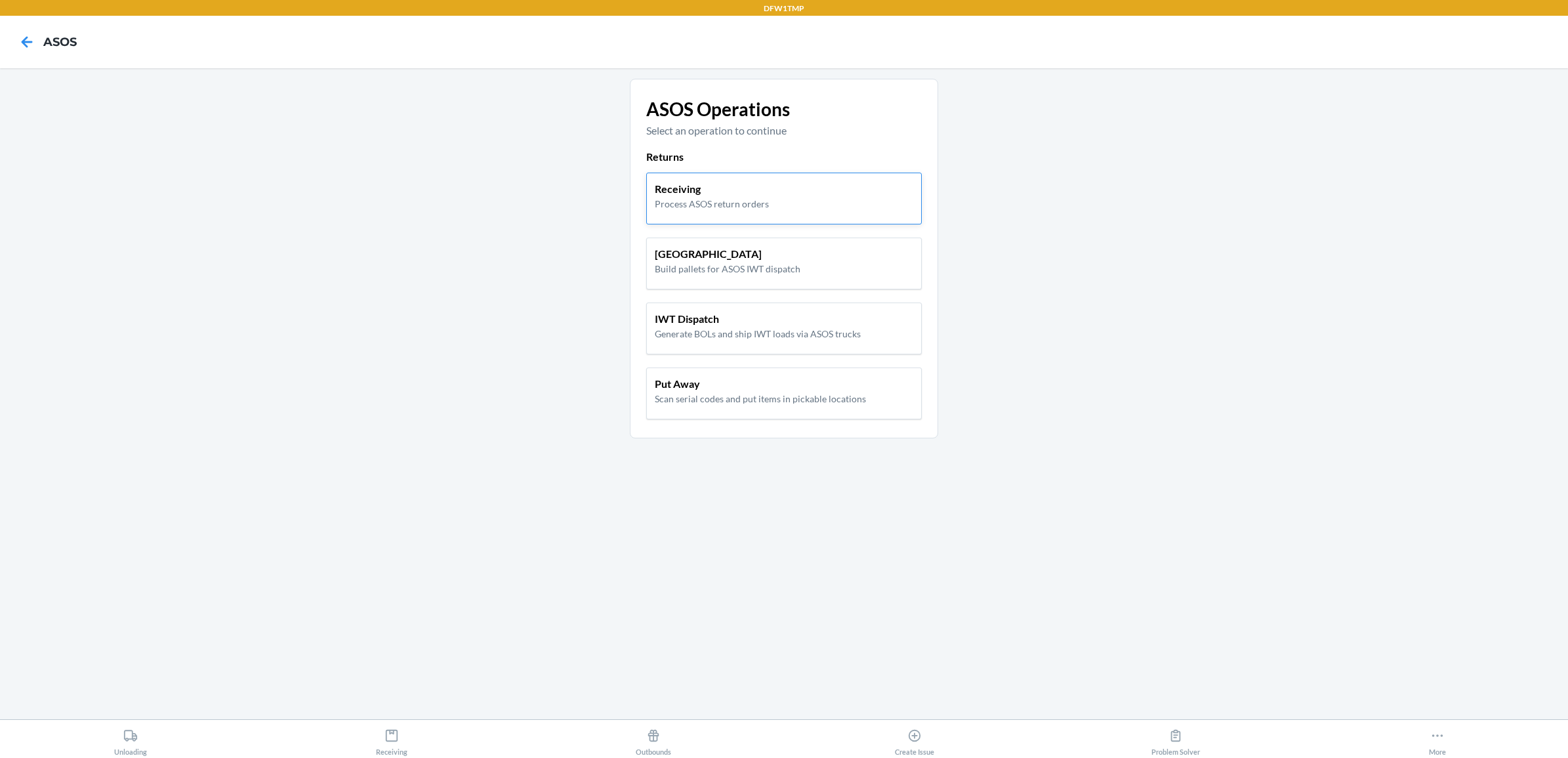
click at [756, 198] on p "Process ASOS return orders" at bounding box center [711, 203] width 114 height 14
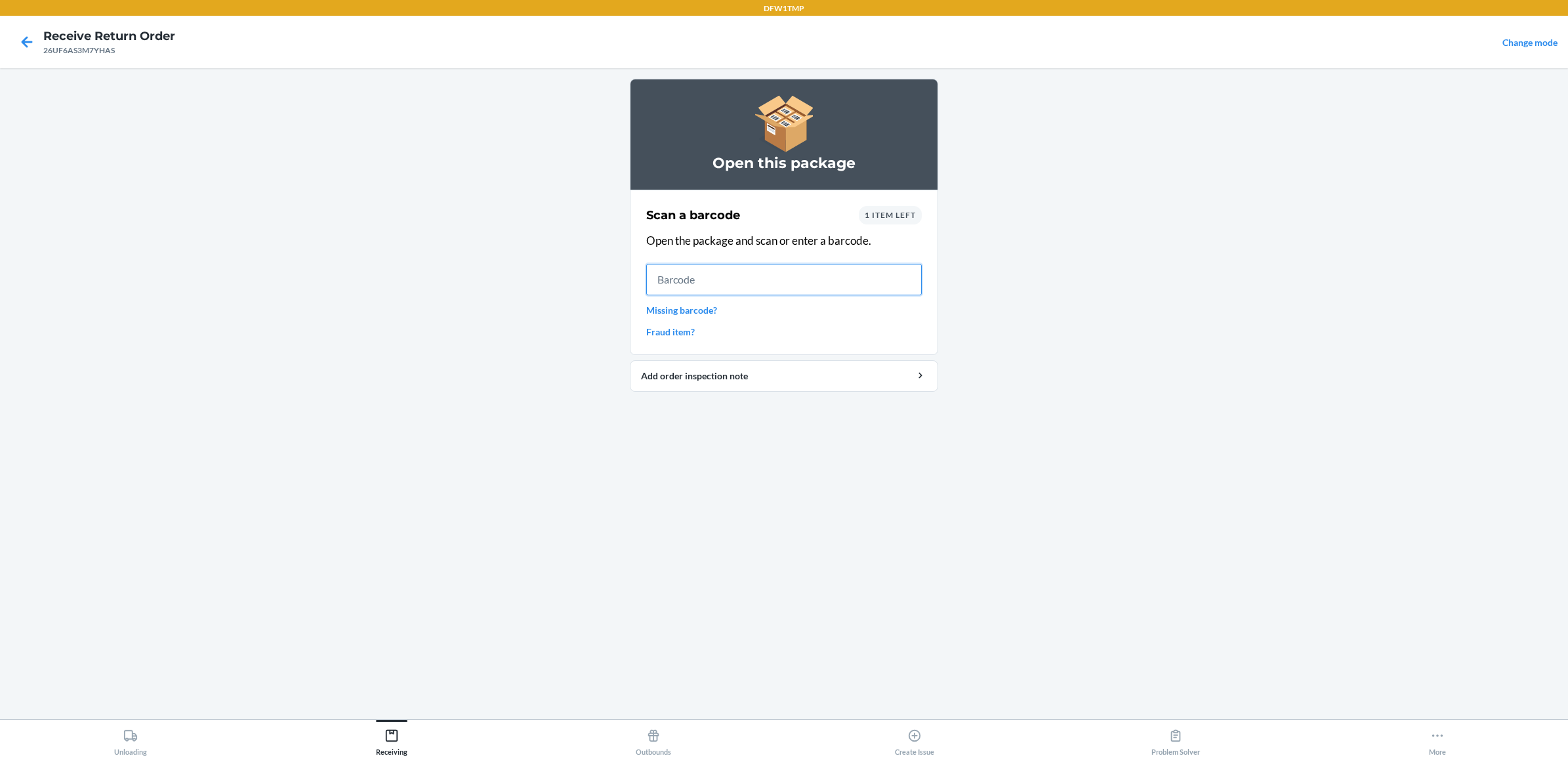
click at [726, 269] on input "text" at bounding box center [784, 279] width 276 height 31
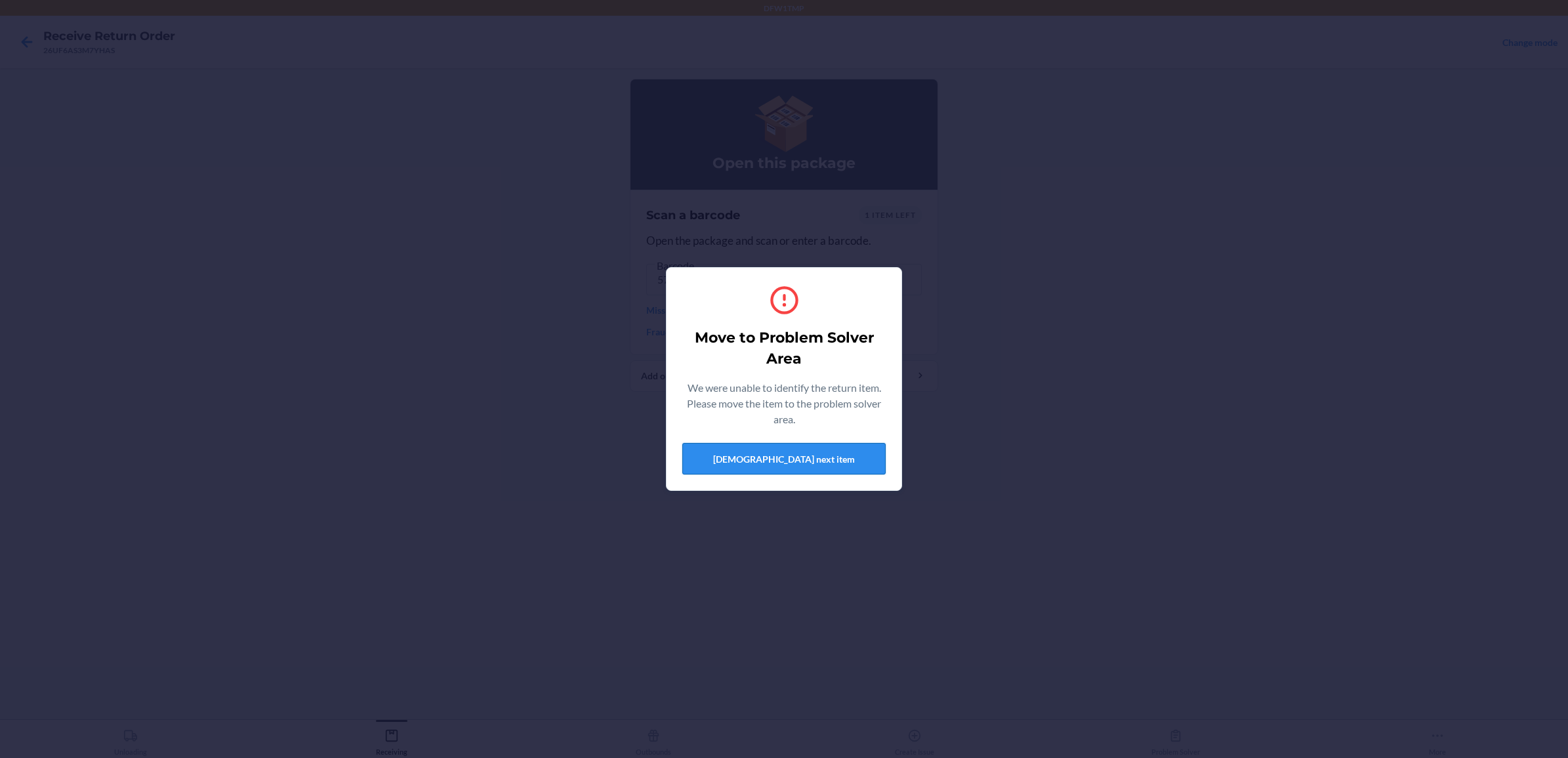
click at [725, 473] on button "[DEMOGRAPHIC_DATA] next item" at bounding box center [784, 458] width 203 height 31
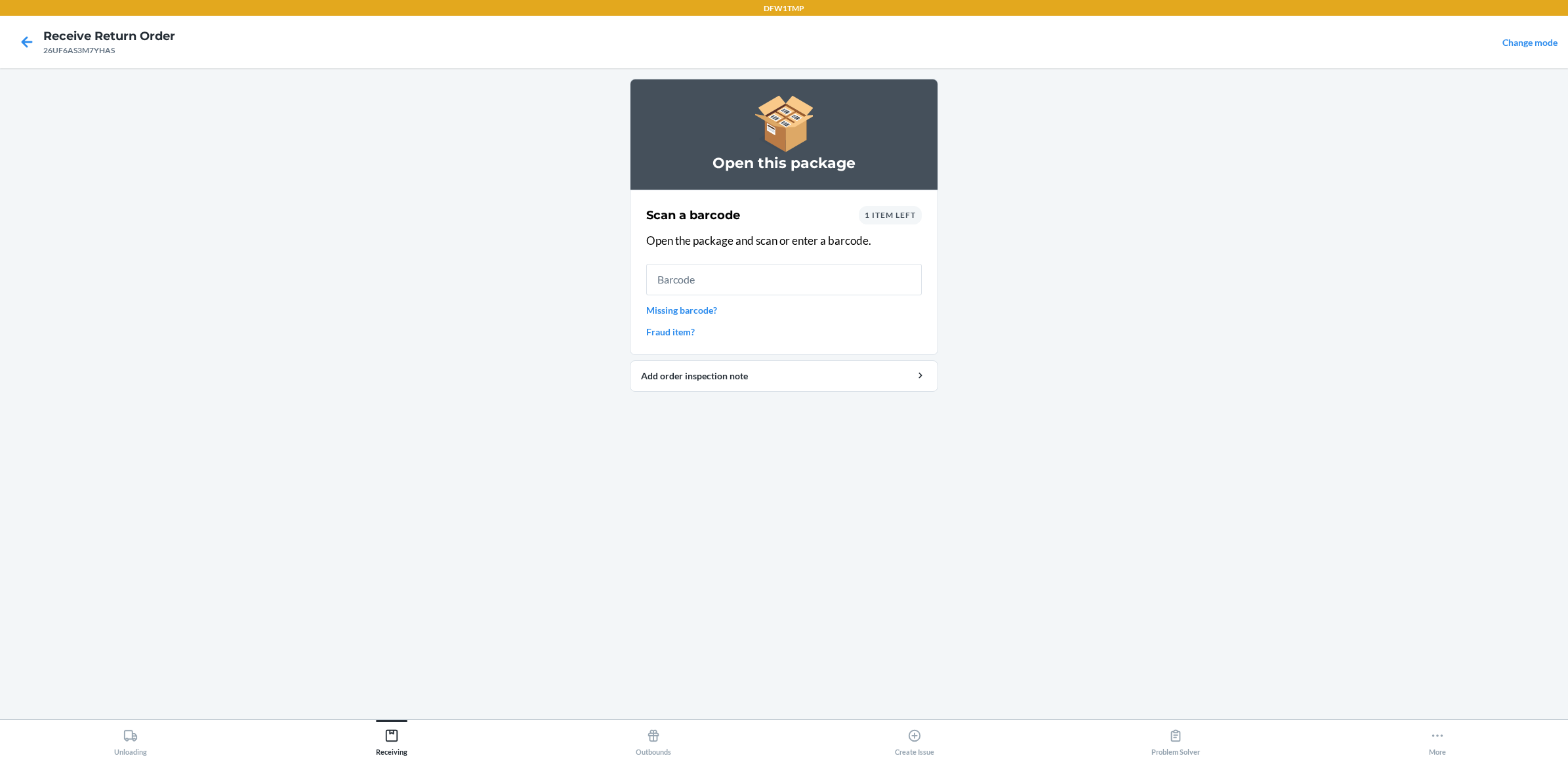
click at [896, 214] on span "1 item left" at bounding box center [890, 215] width 51 height 10
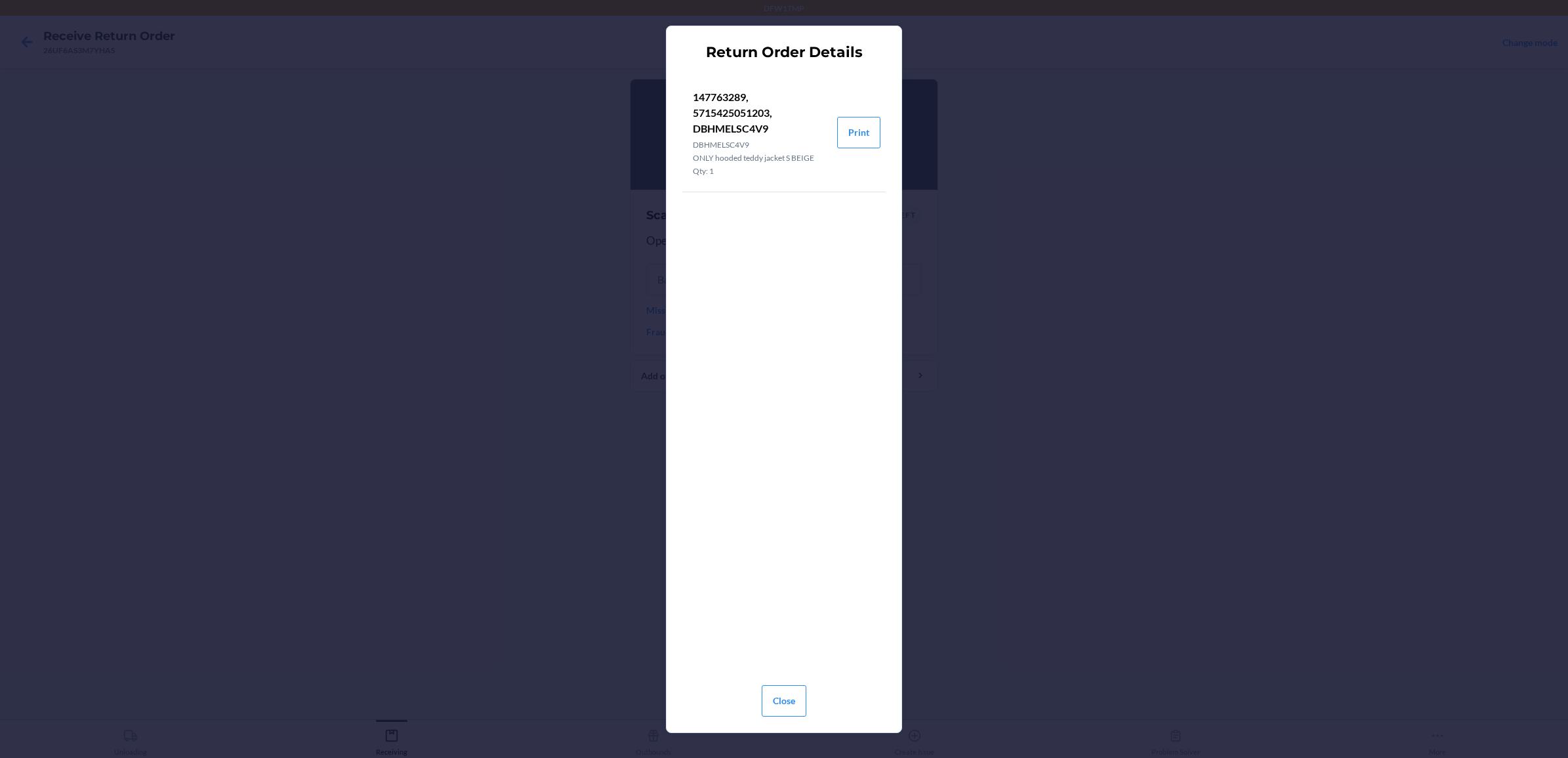
click at [726, 96] on p "147763289, 5715425051203, DBHMELSC4V9" at bounding box center [759, 113] width 134 height 47
copy p "147763289"
click at [788, 699] on button "Close" at bounding box center [783, 700] width 44 height 31
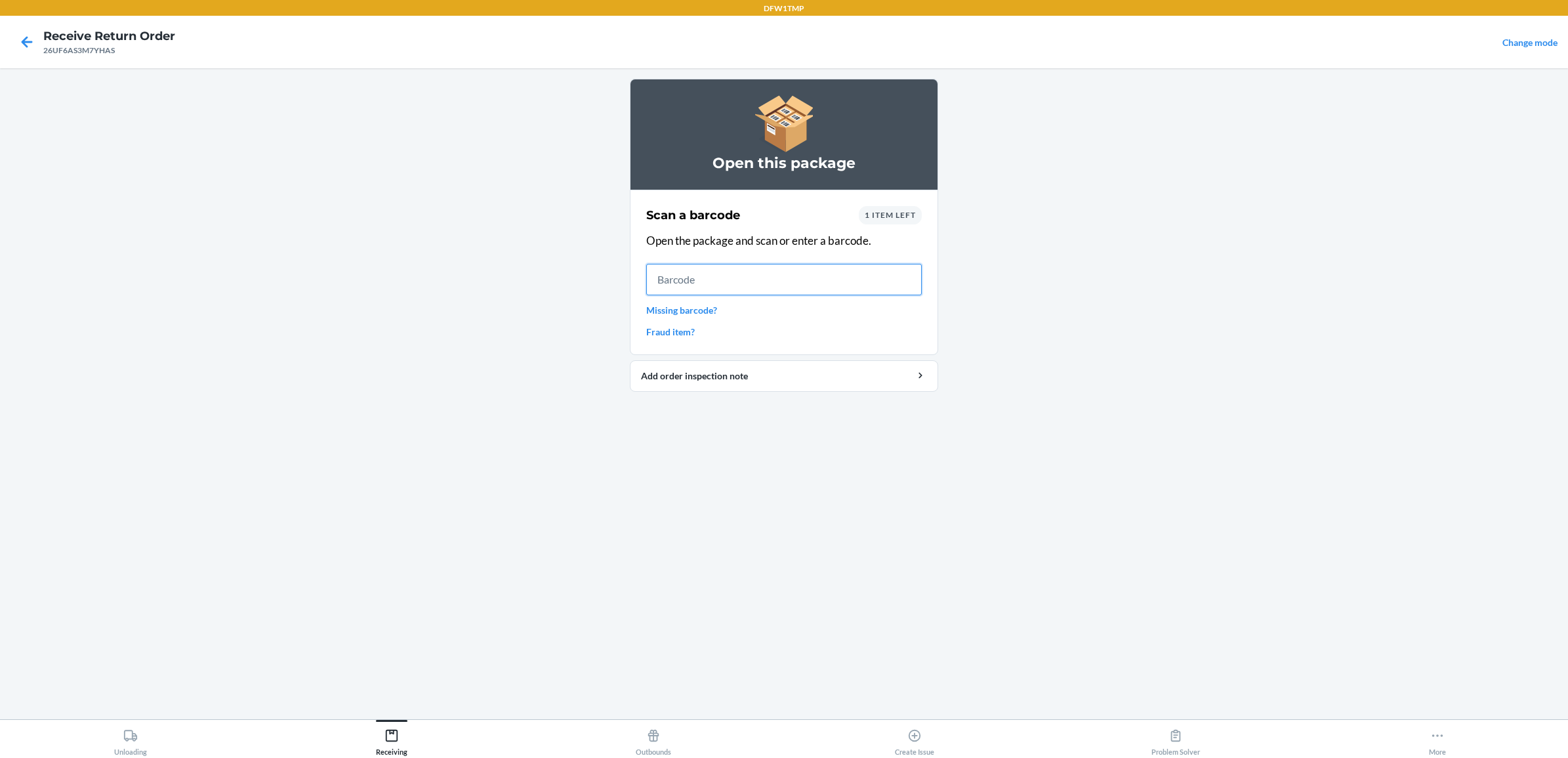
click at [689, 266] on input "text" at bounding box center [784, 279] width 276 height 31
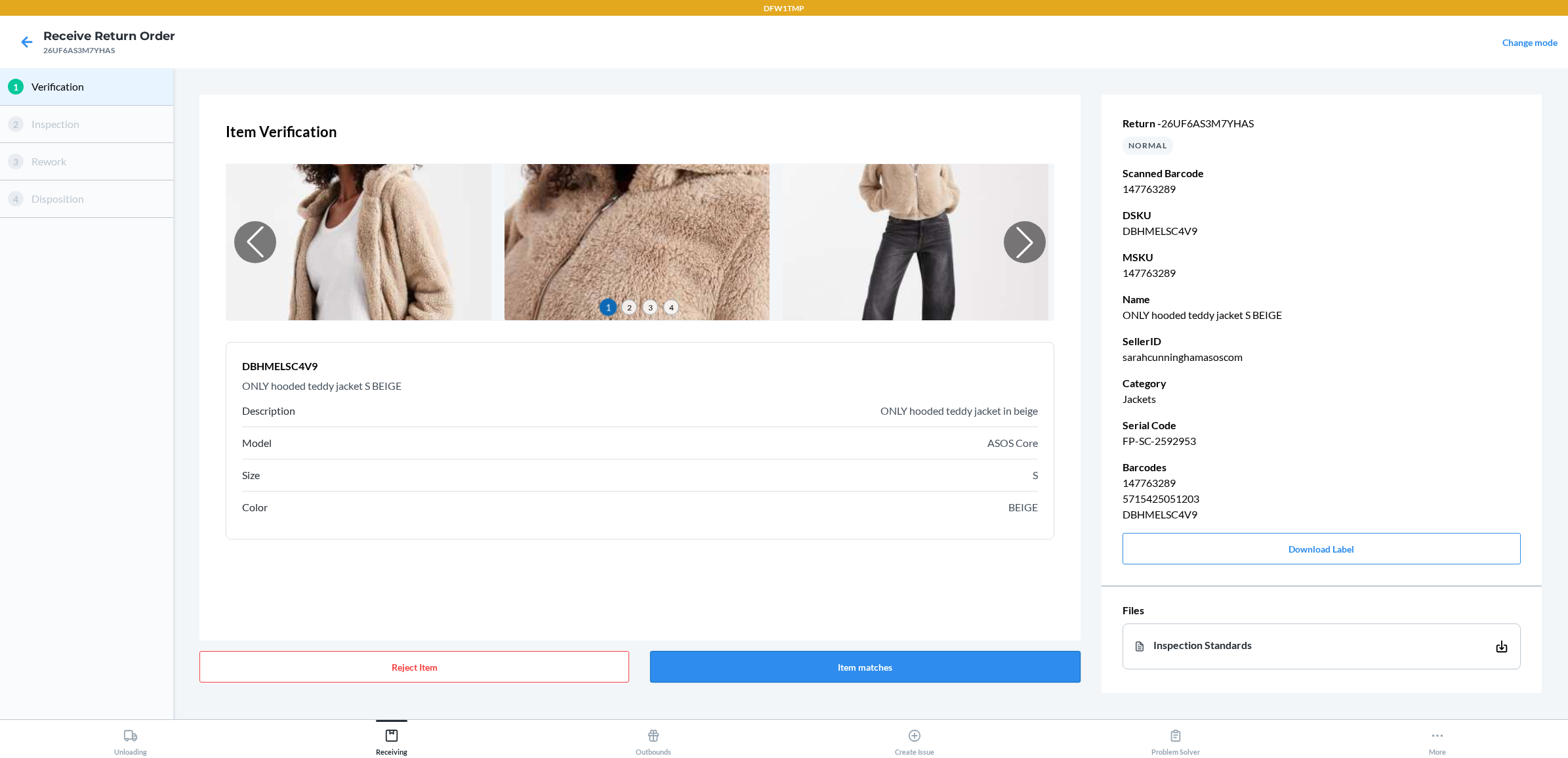
click at [910, 658] on button "Item matches" at bounding box center [865, 666] width 430 height 31
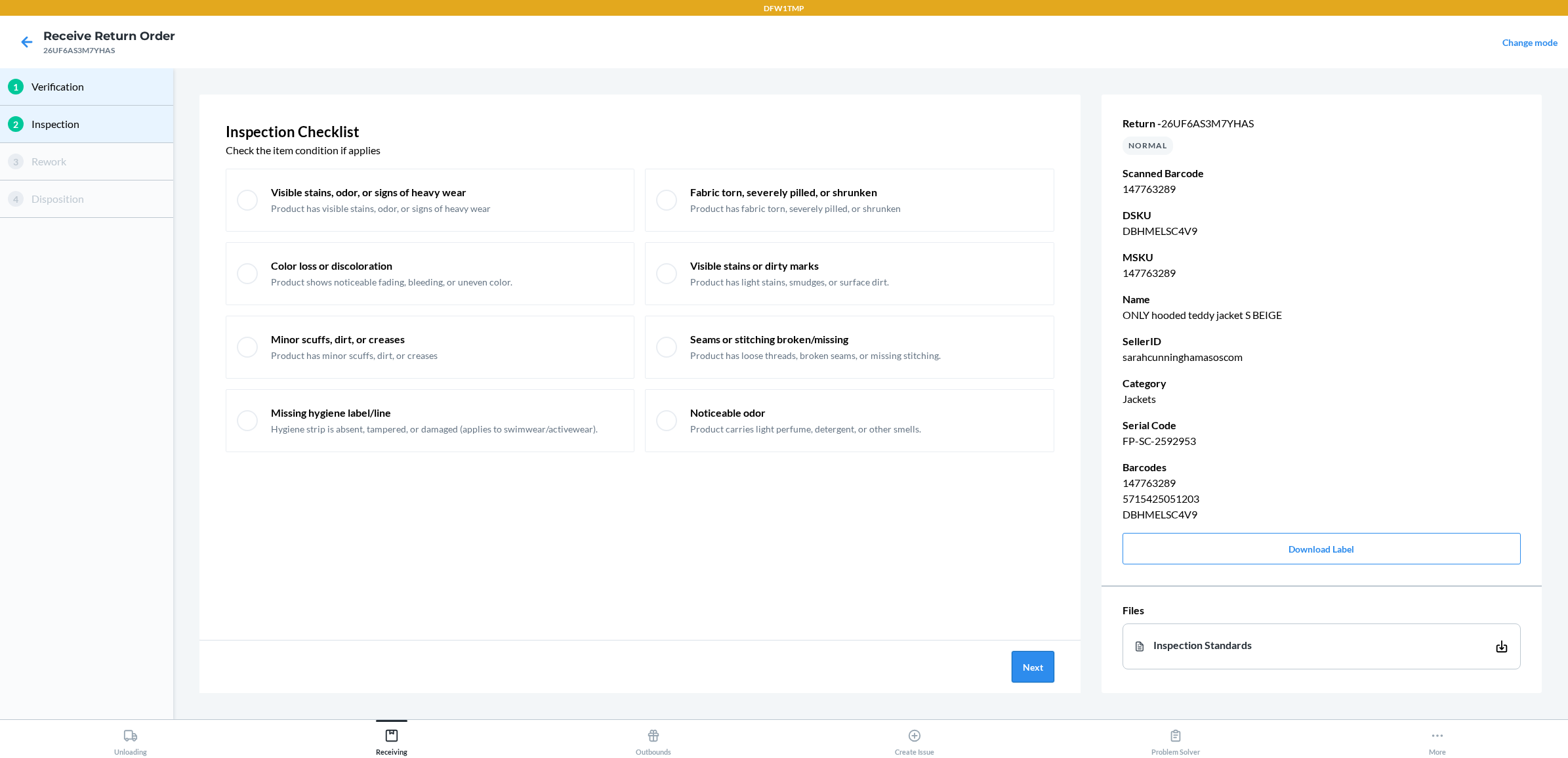
click at [1028, 666] on button "Next" at bounding box center [1033, 666] width 43 height 31
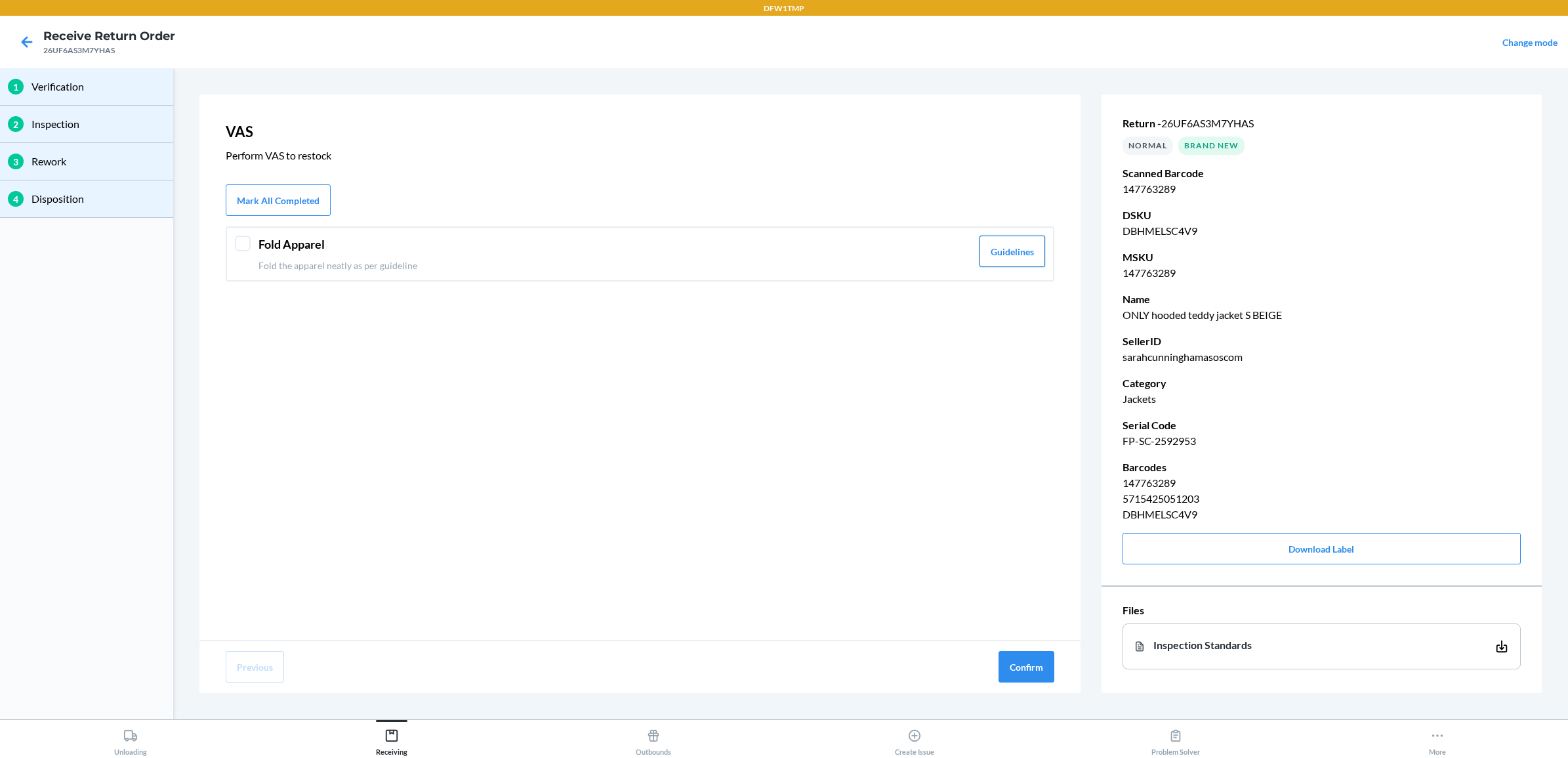
click at [1012, 262] on button "Guidelines" at bounding box center [1012, 250] width 65 height 31
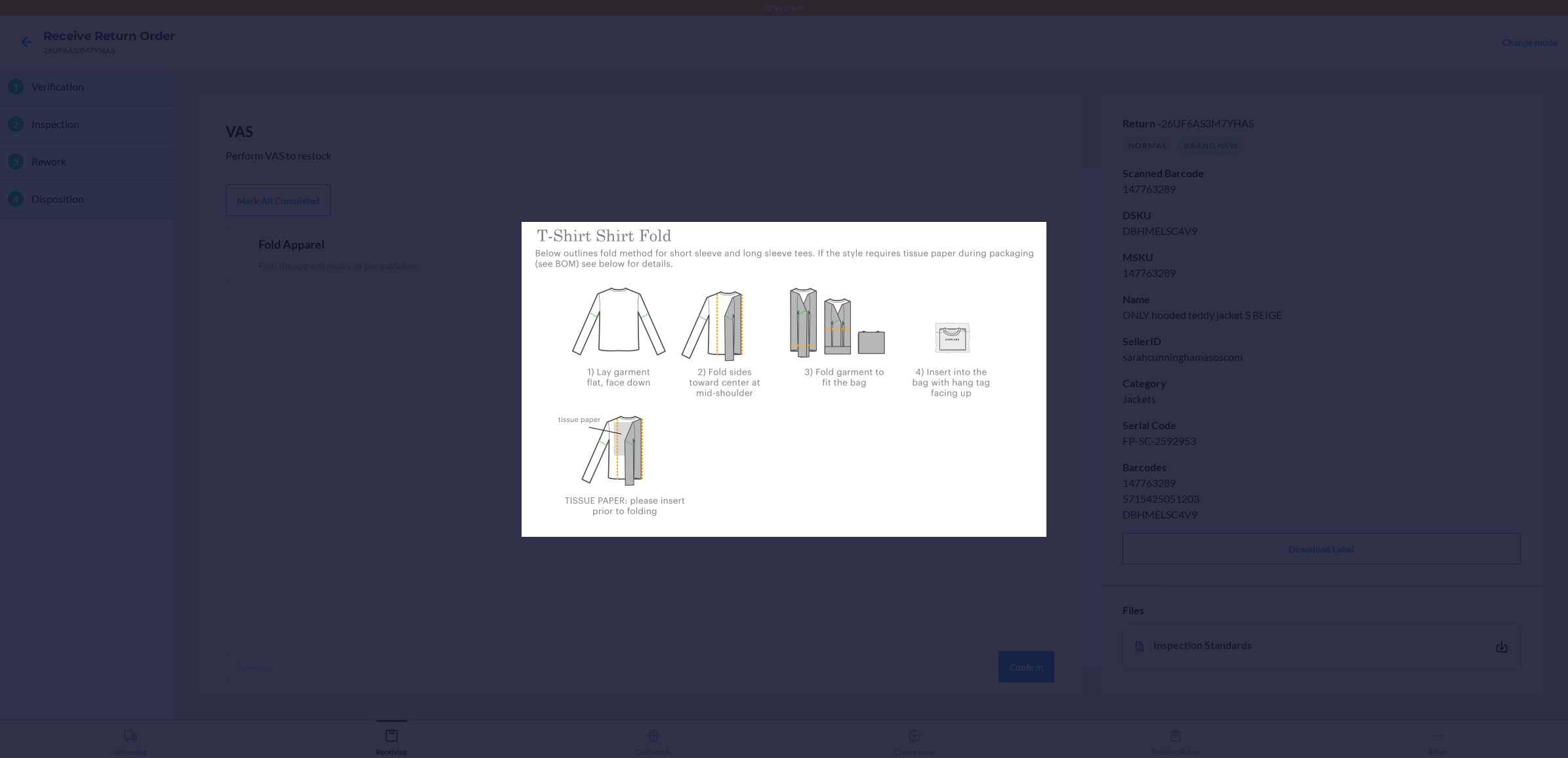
drag, startPoint x: 931, startPoint y: 122, endPoint x: 1002, endPoint y: 119, distance: 71.1
click at [968, 99] on div at bounding box center [784, 379] width 1568 height 758
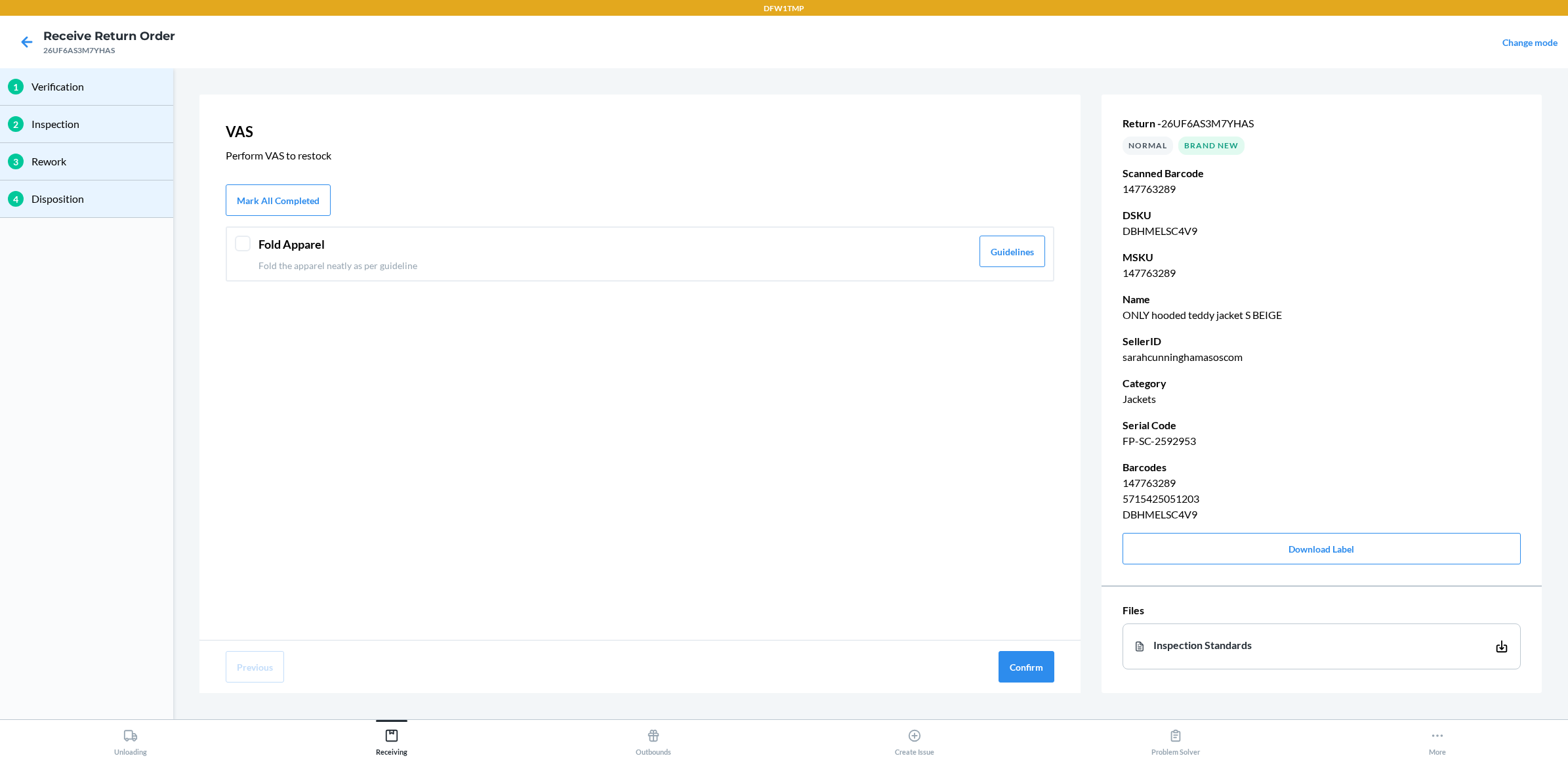
click at [237, 253] on div "Fold Apparel Fold the apparel neatly as per guideline Guidelines" at bounding box center [640, 254] width 828 height 55
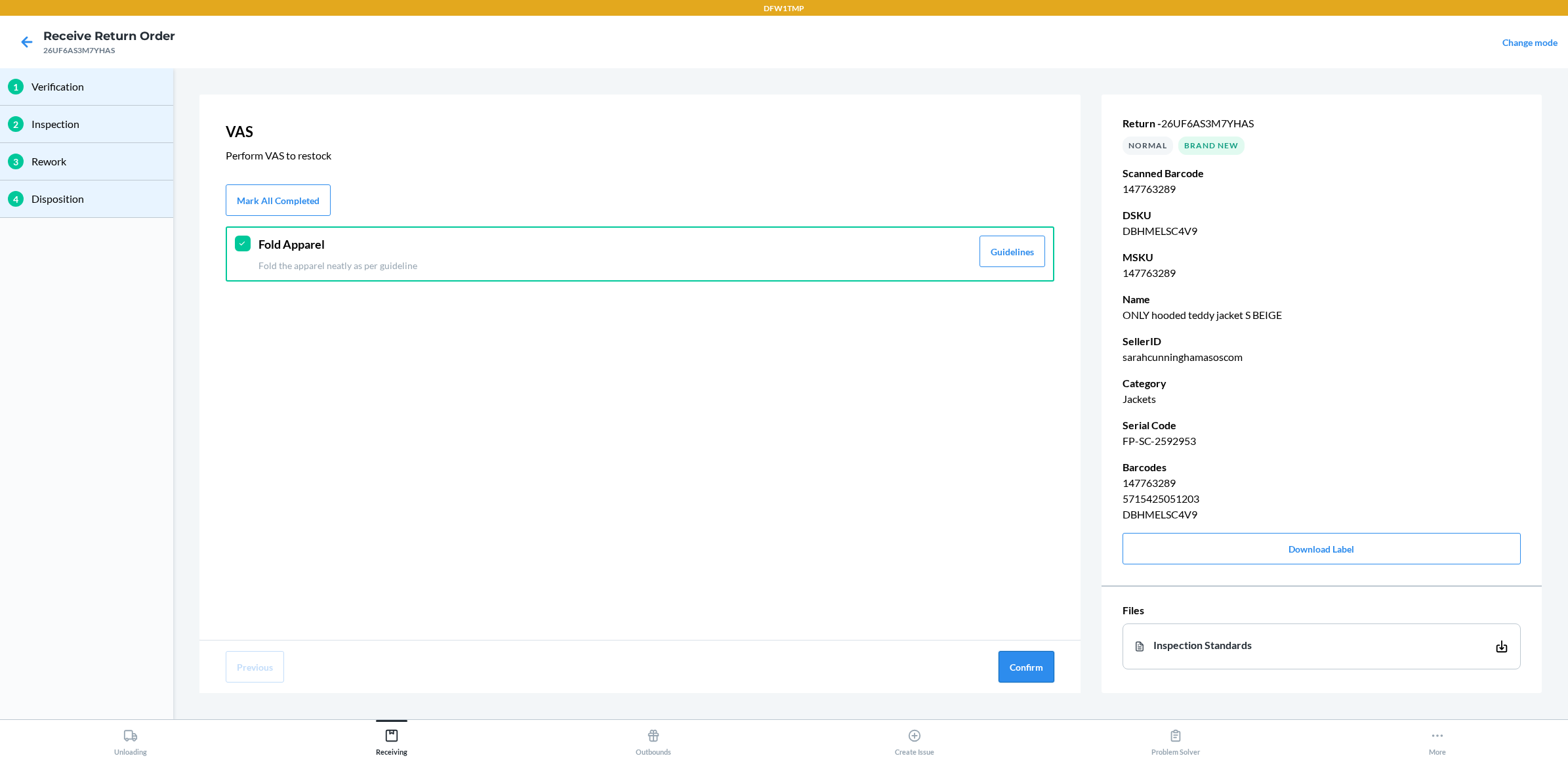
click at [1017, 673] on button "Confirm" at bounding box center [1026, 666] width 56 height 31
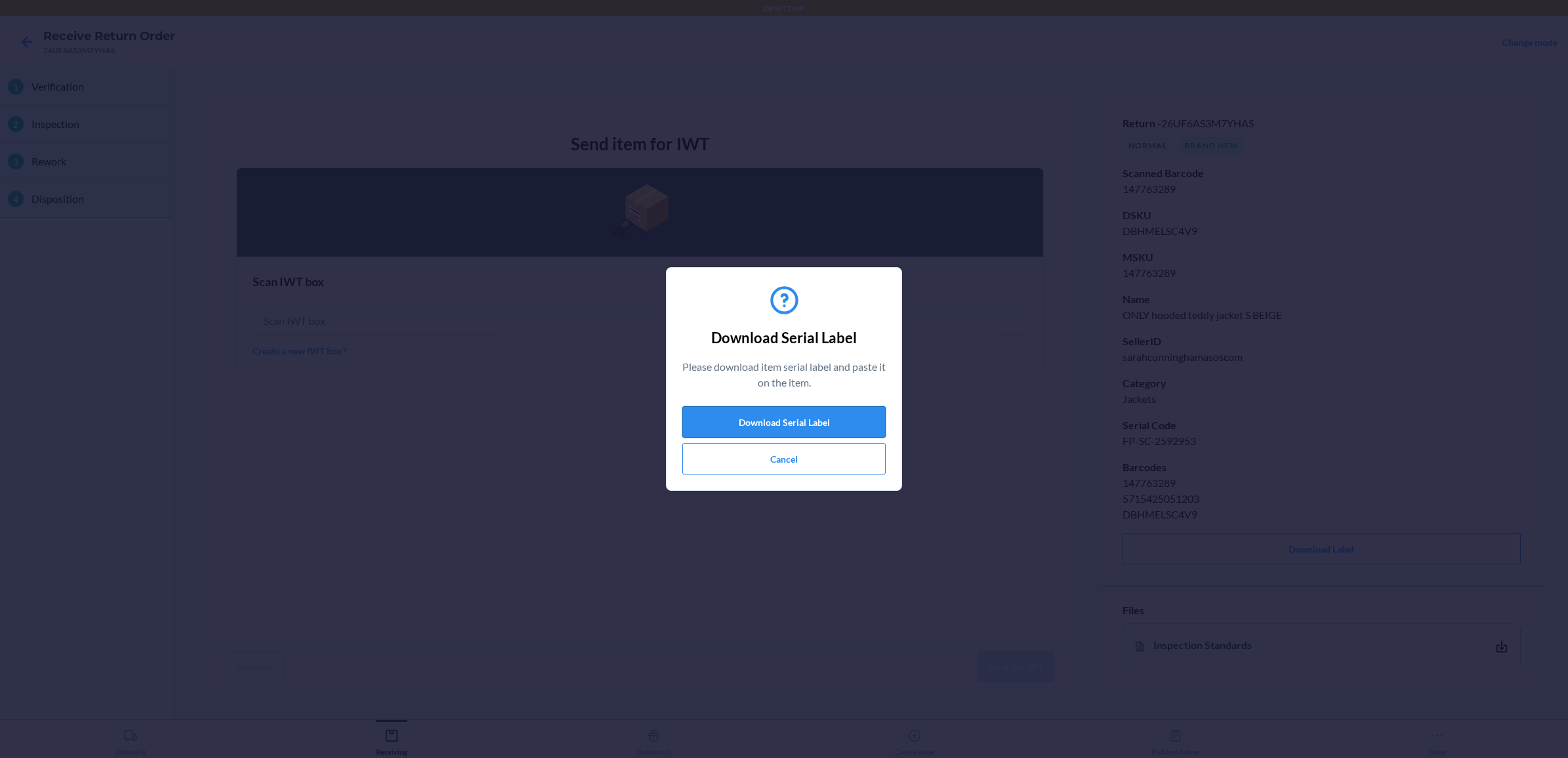
click at [822, 422] on button "Download Serial Label" at bounding box center [784, 421] width 203 height 31
click at [785, 455] on button "Cancel" at bounding box center [784, 458] width 203 height 31
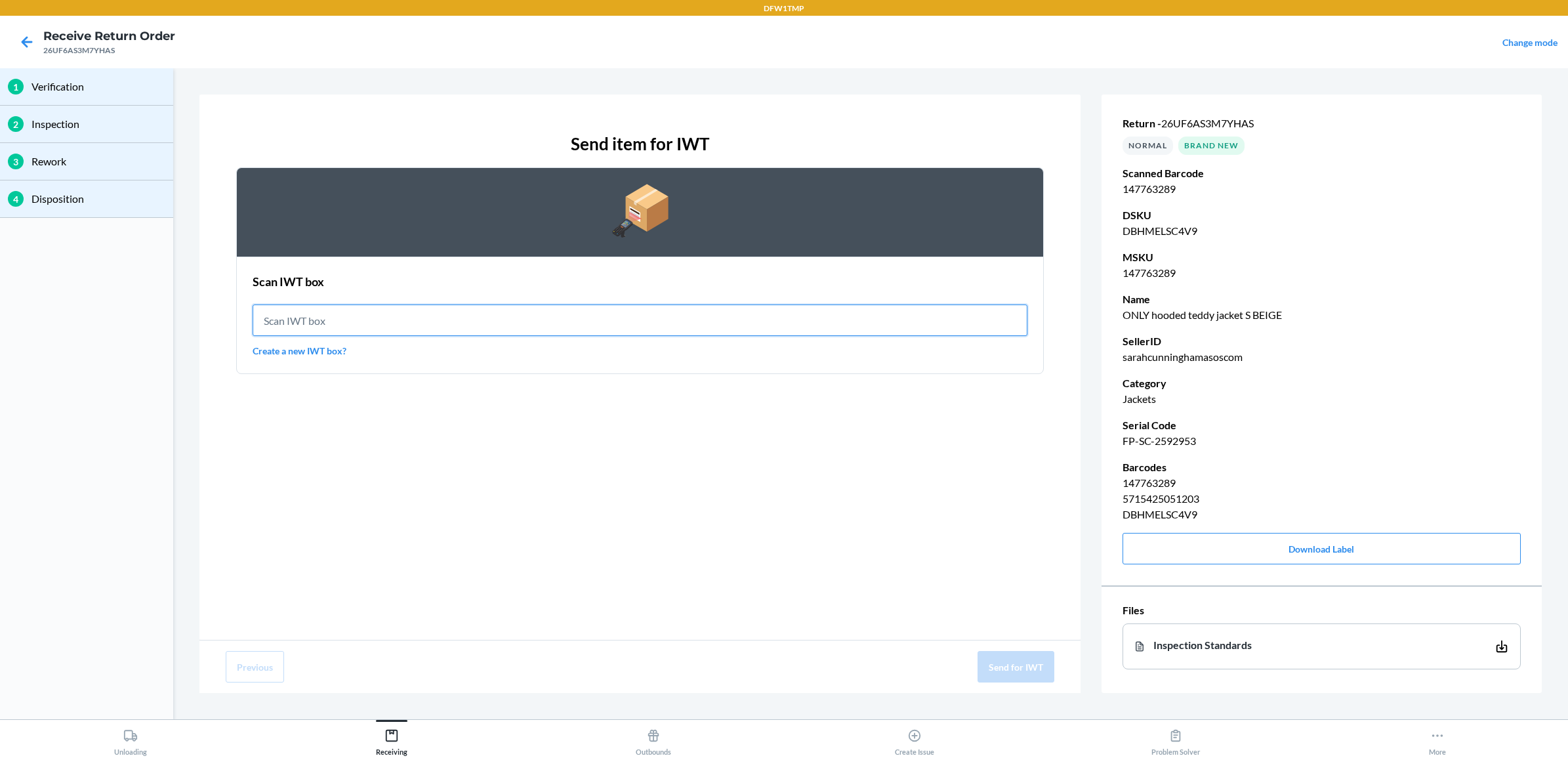
click at [355, 325] on input "text" at bounding box center [640, 319] width 775 height 31
type input "IWT0000019DR"
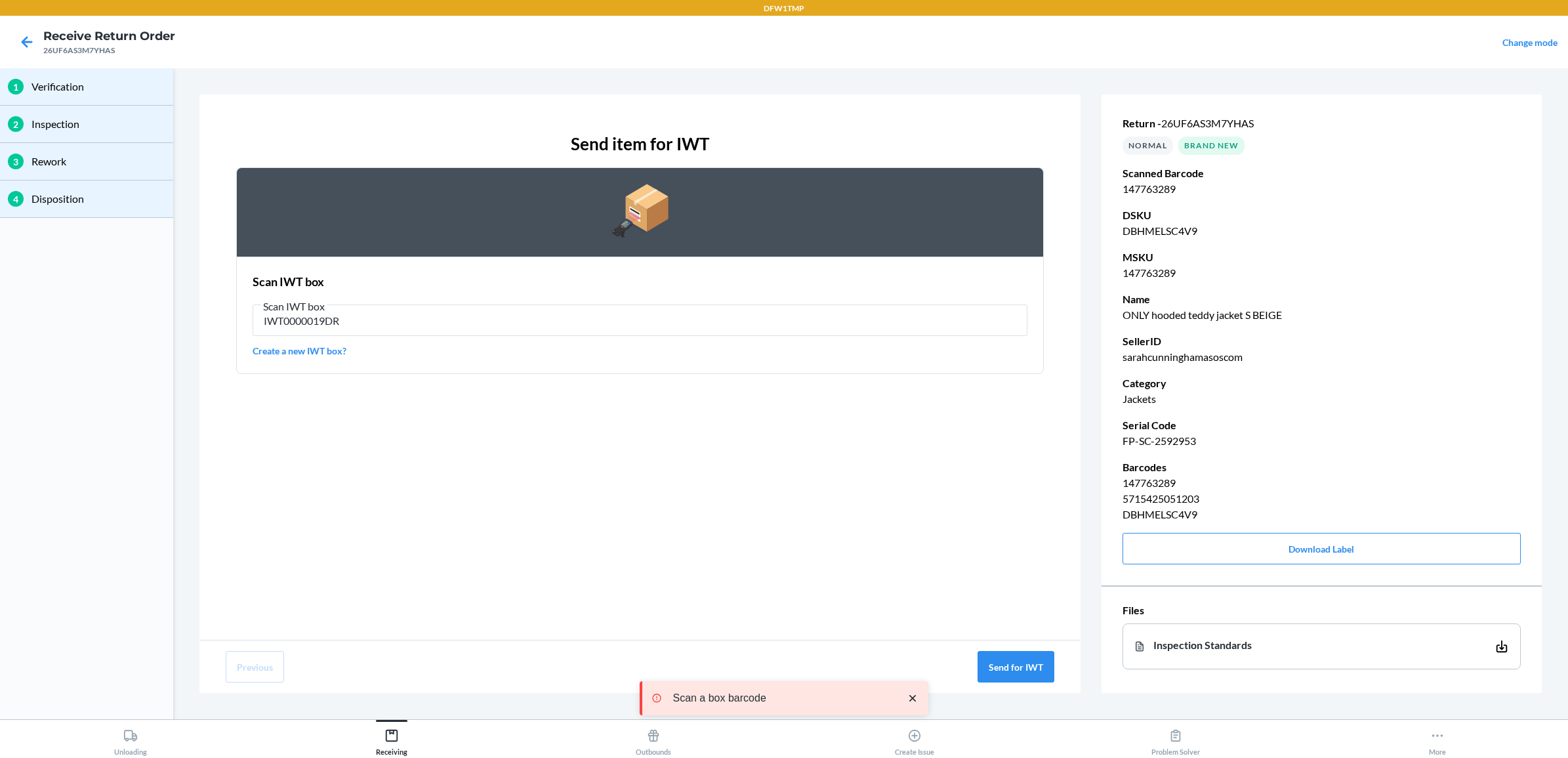
click at [387, 339] on div "Scan IWT box Scan IWT box IWT0000019DR Create a new IWT box?" at bounding box center [640, 315] width 775 height 92
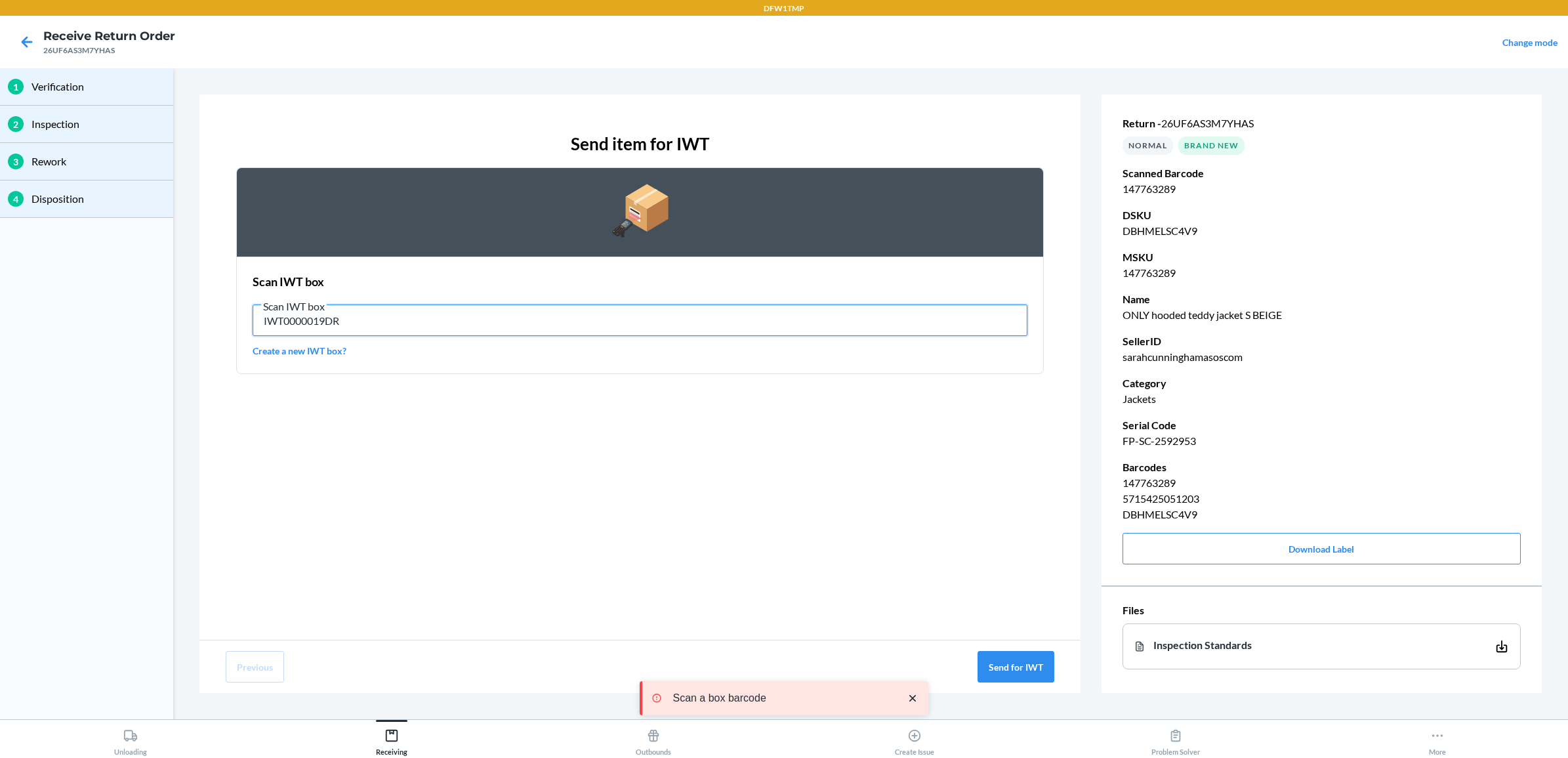
click at [391, 325] on input "IWT0000019DR" at bounding box center [640, 319] width 775 height 31
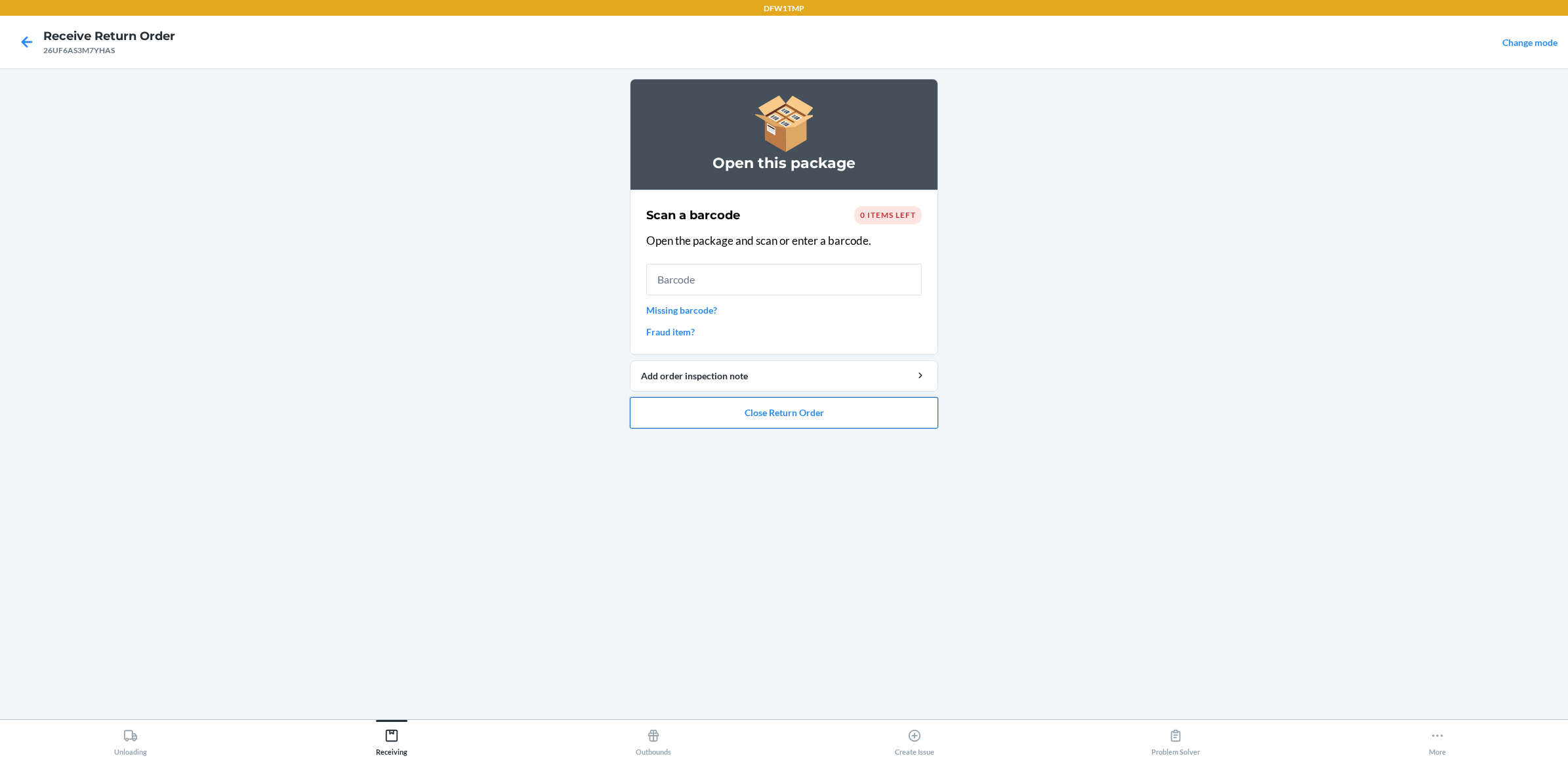
click at [762, 417] on button "Close Return Order" at bounding box center [784, 412] width 309 height 31
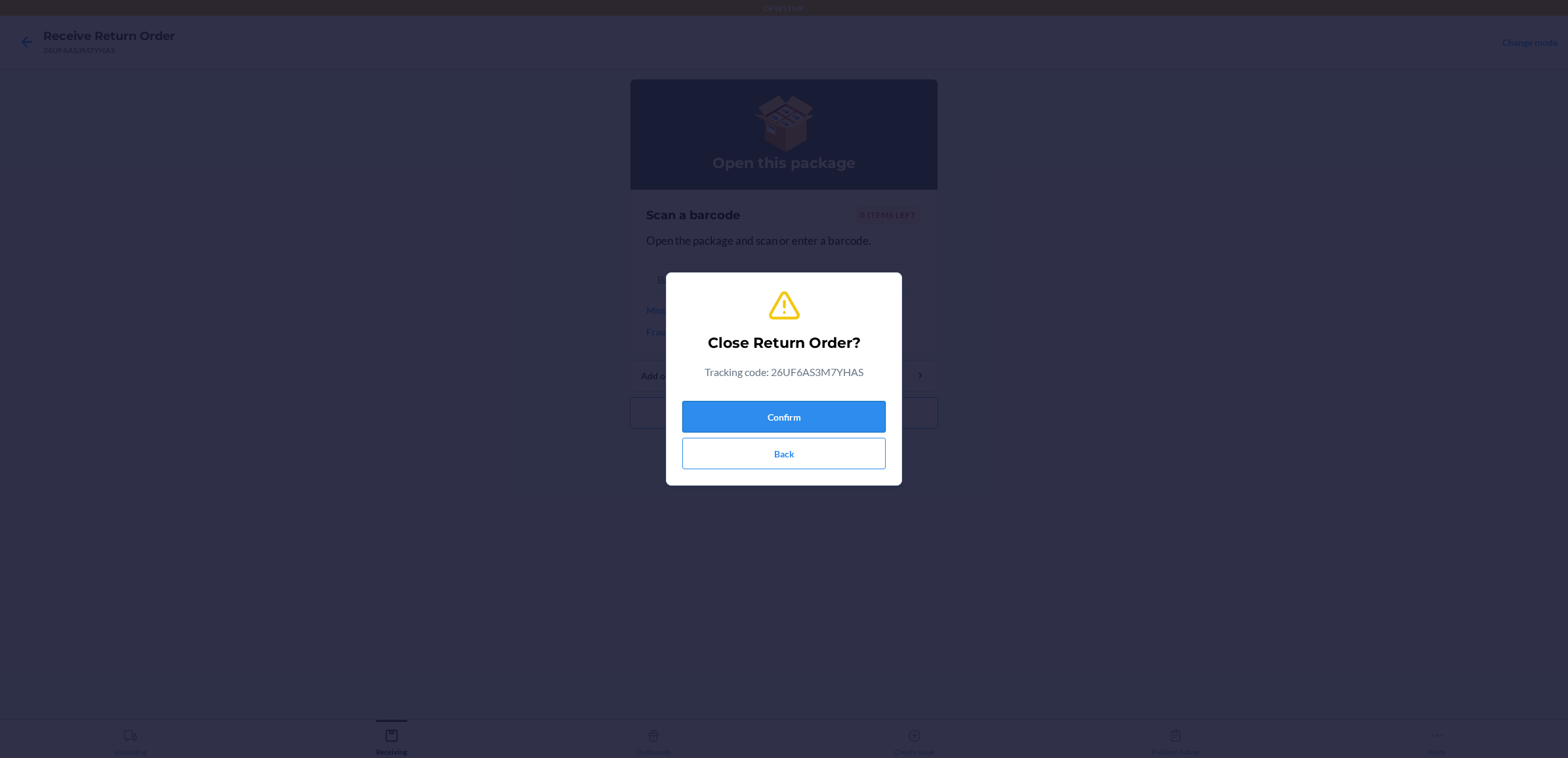
click at [817, 415] on button "Confirm" at bounding box center [784, 416] width 203 height 31
